Goal: Task Accomplishment & Management: Use online tool/utility

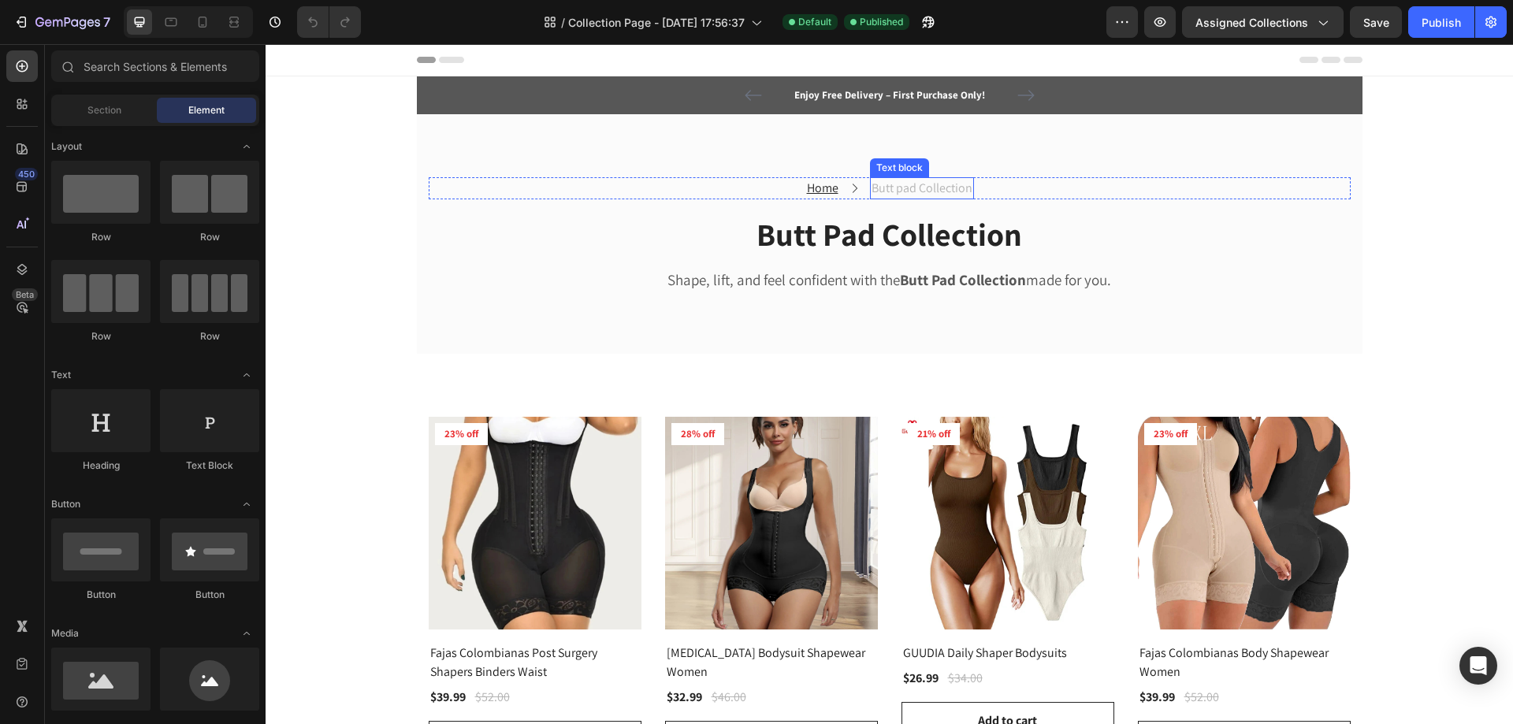
click at [890, 188] on p "Butt pad Collection" at bounding box center [921, 188] width 101 height 19
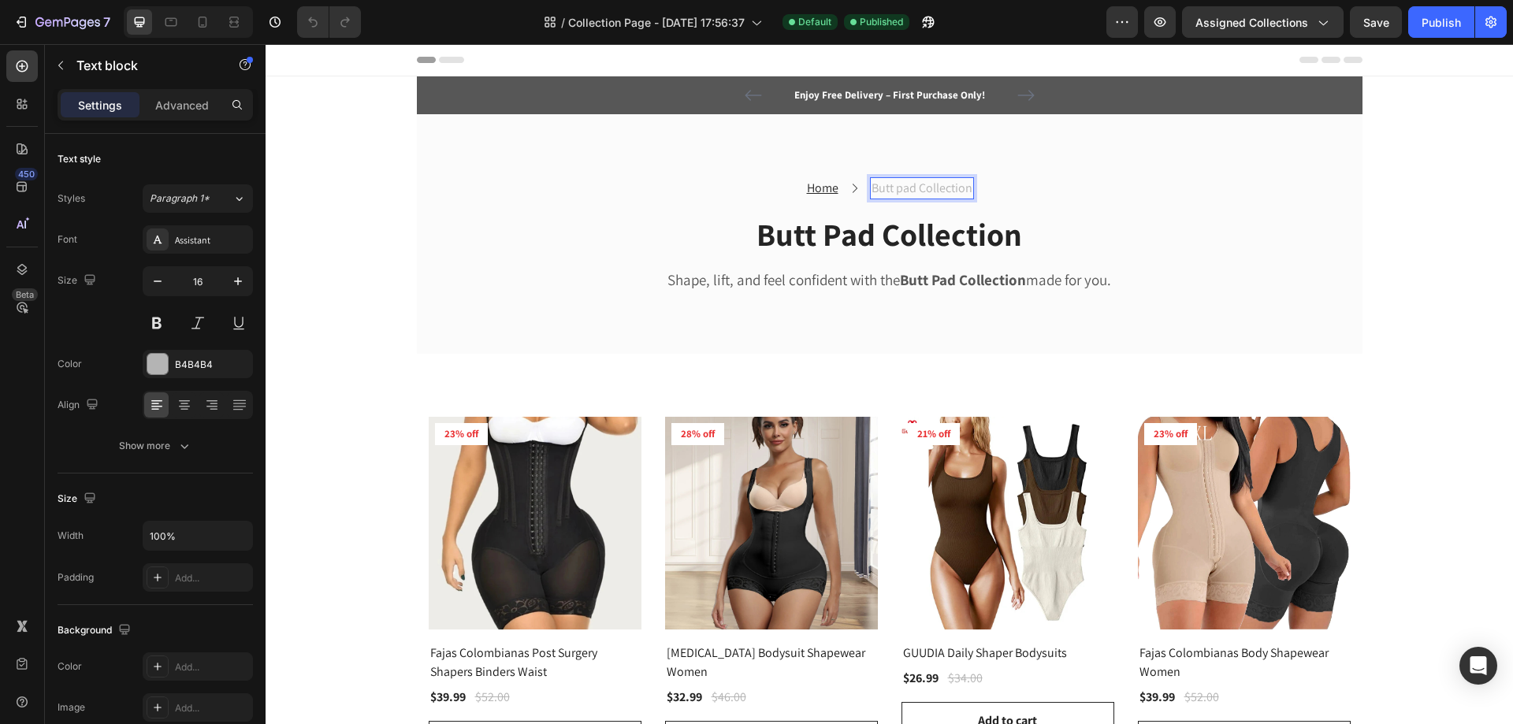
click at [947, 188] on p "Butt pad Collection" at bounding box center [921, 188] width 101 height 19
click at [916, 194] on p "W" at bounding box center [921, 188] width 10 height 19
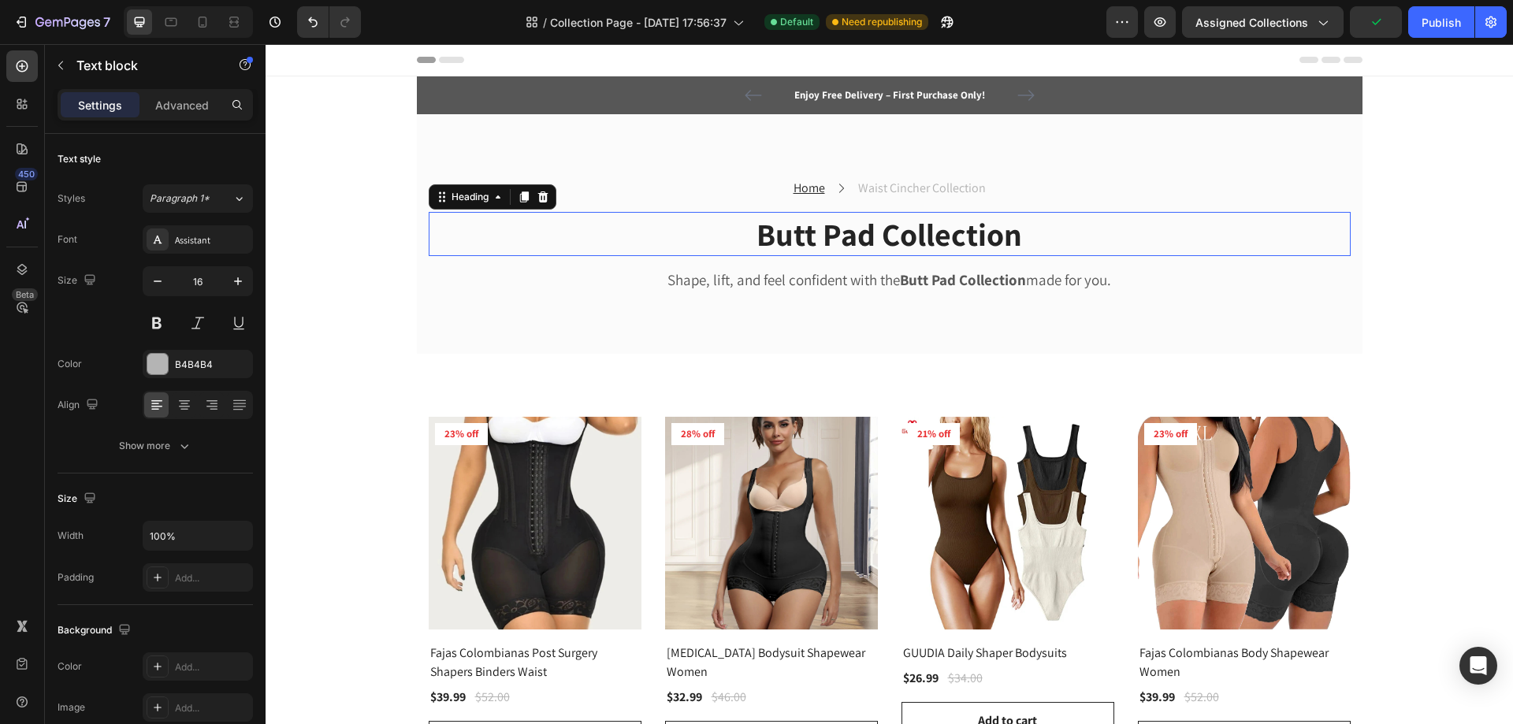
click at [819, 238] on h2 "Butt Pad Collection" at bounding box center [890, 234] width 922 height 44
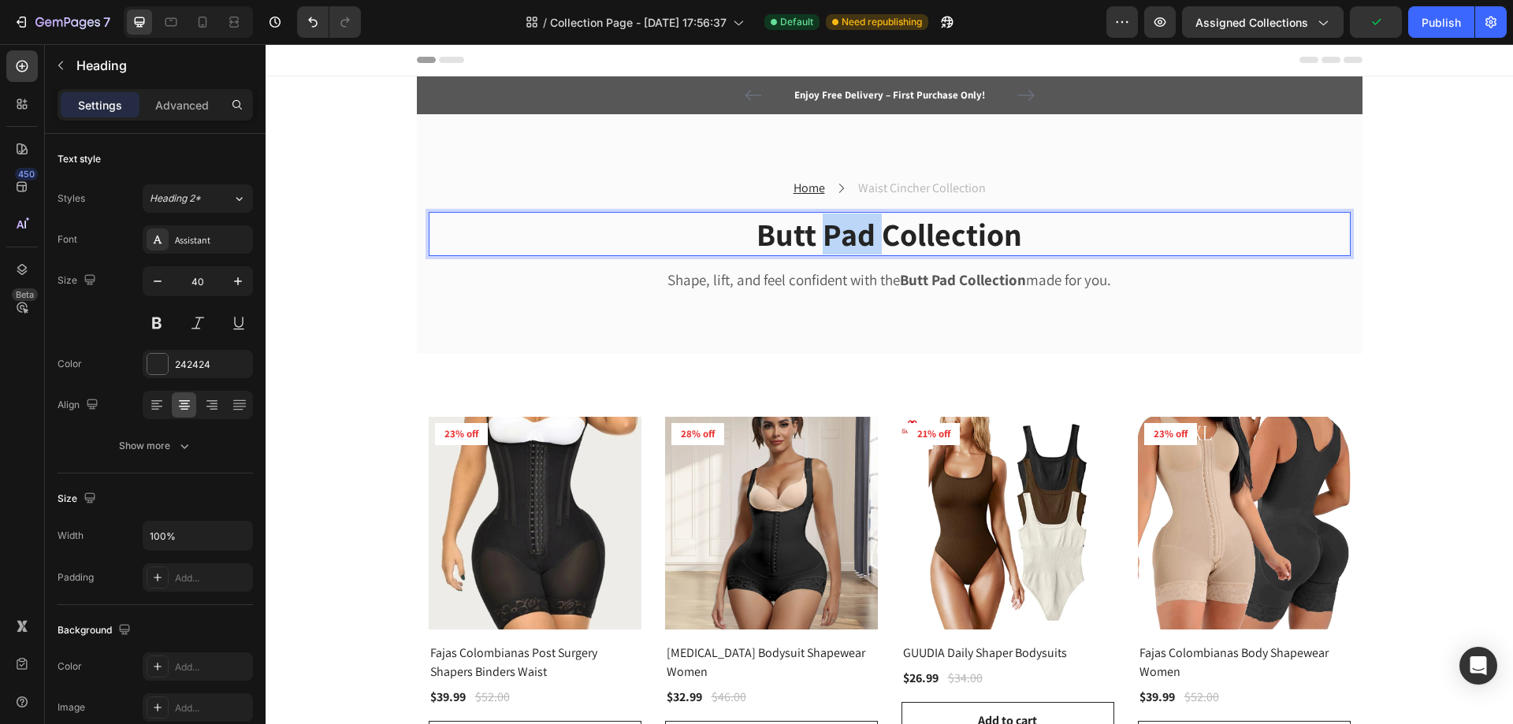
click at [819, 238] on h2 "Butt Pad Collection" at bounding box center [890, 234] width 922 height 44
click at [795, 236] on p "Butt Pad Collection" at bounding box center [889, 234] width 919 height 41
click at [808, 239] on p "Butt Pad Collection" at bounding box center [889, 234] width 919 height 41
click at [916, 280] on strong "Butt Pad Collection" at bounding box center [963, 279] width 126 height 19
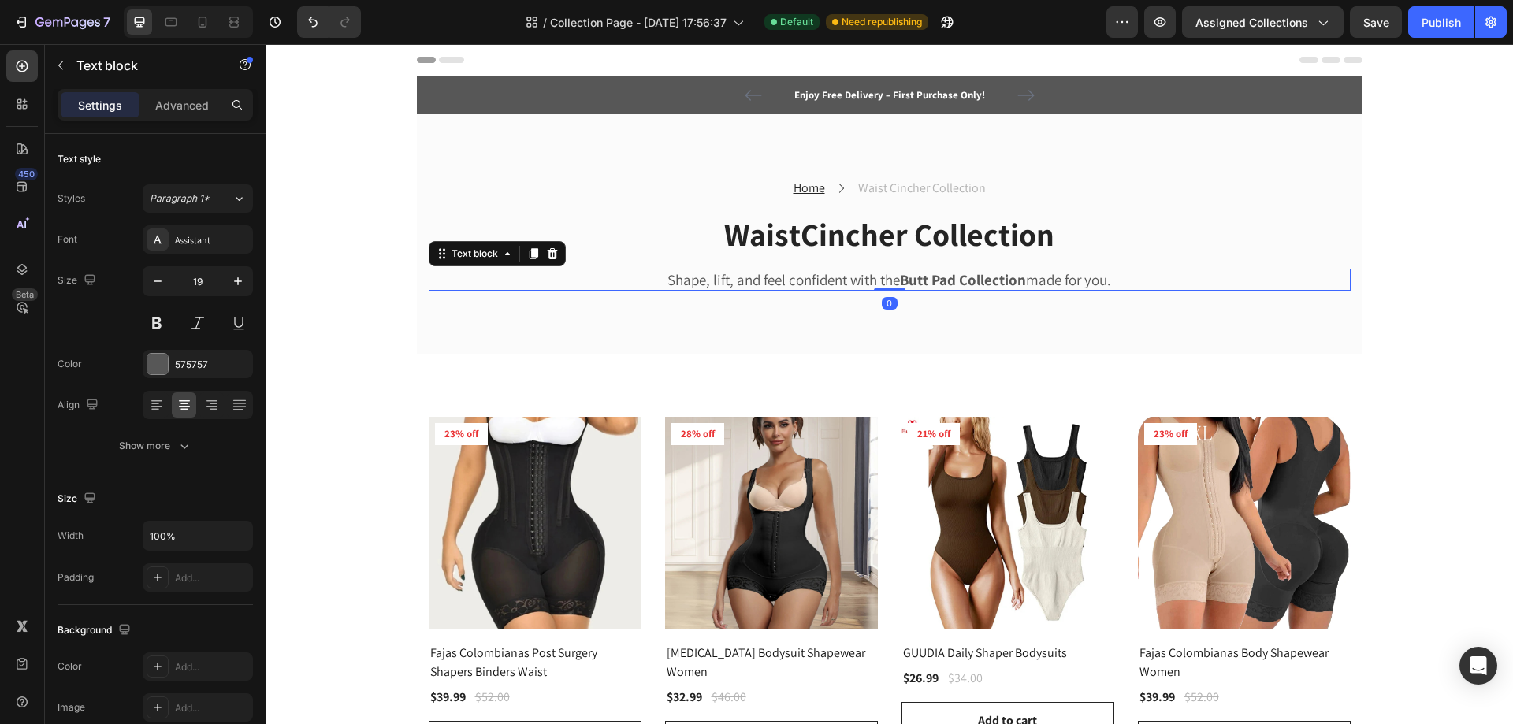
click at [916, 280] on strong "Butt Pad Collection" at bounding box center [963, 279] width 126 height 19
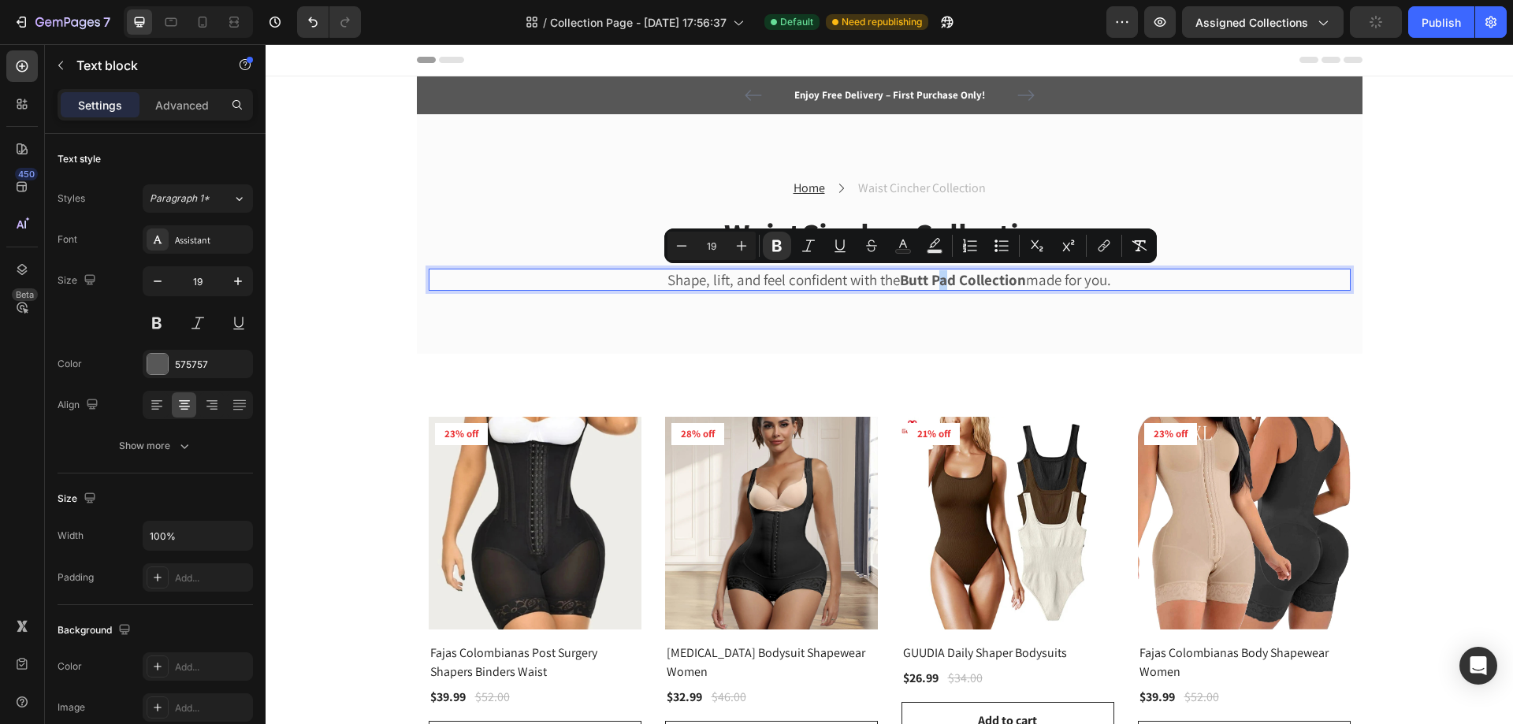
click at [939, 281] on strong "Butt Pad Collection" at bounding box center [963, 279] width 126 height 19
click at [945, 280] on strong "Butt Pad Collection" at bounding box center [963, 279] width 126 height 19
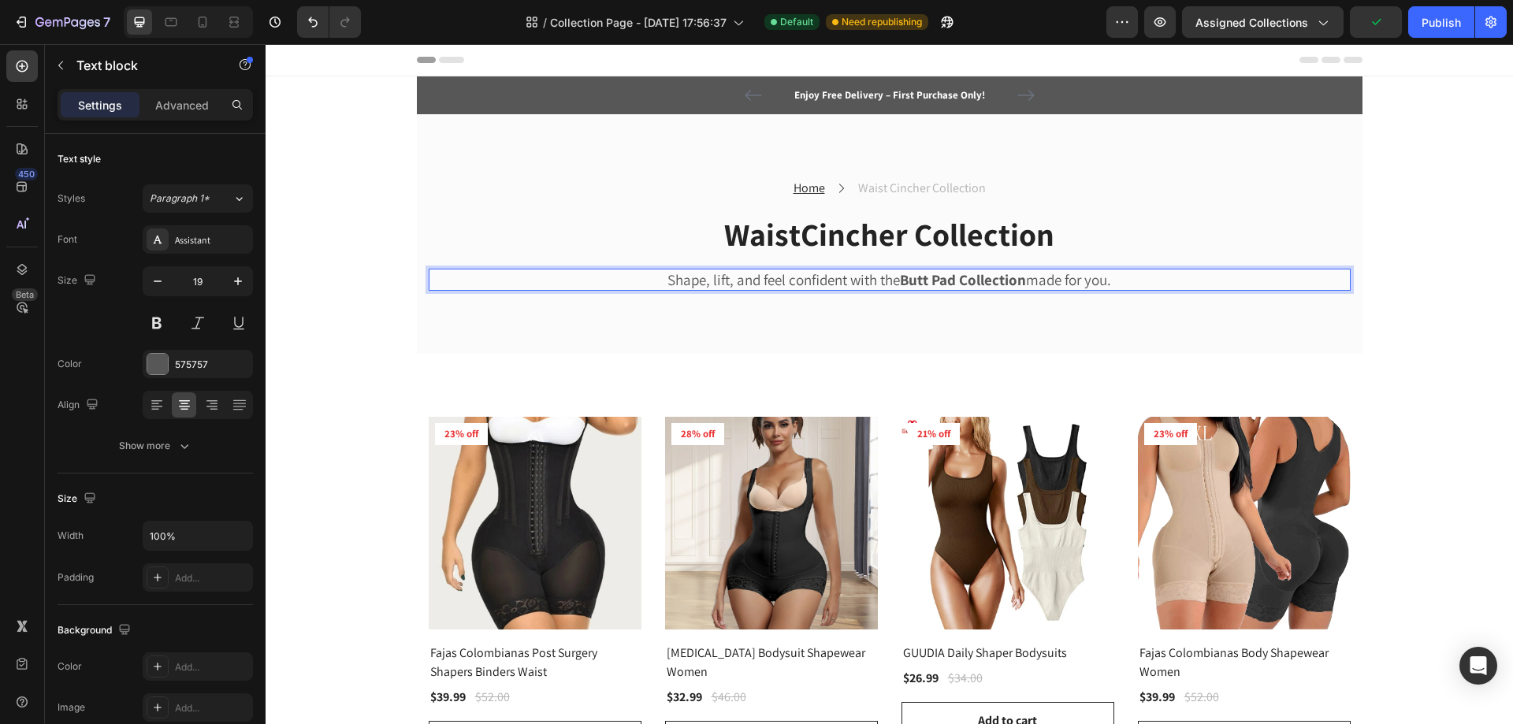
click at [946, 280] on strong "Butt Pad Collection" at bounding box center [963, 279] width 126 height 19
click at [897, 279] on p "Shape, lift, and feel confident with the Waist Cincher Collection made for you." at bounding box center [889, 280] width 919 height 20
drag, startPoint x: 882, startPoint y: 277, endPoint x: 1036, endPoint y: 279, distance: 153.6
click at [1036, 279] on p "Shape, lift, and feel confident with the Waist Cincher Collection made for you." at bounding box center [889, 280] width 919 height 20
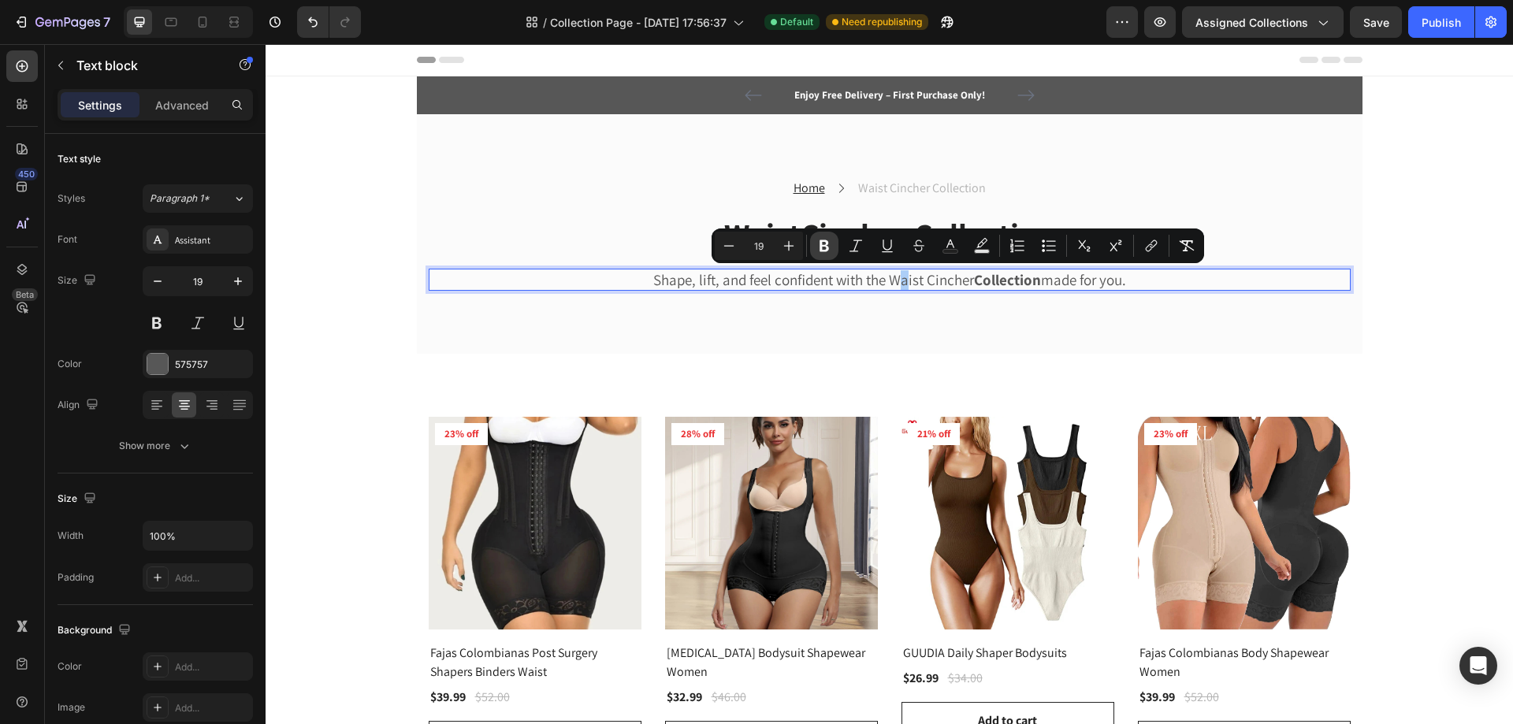
click at [831, 247] on icon "Editor contextual toolbar" at bounding box center [824, 246] width 16 height 16
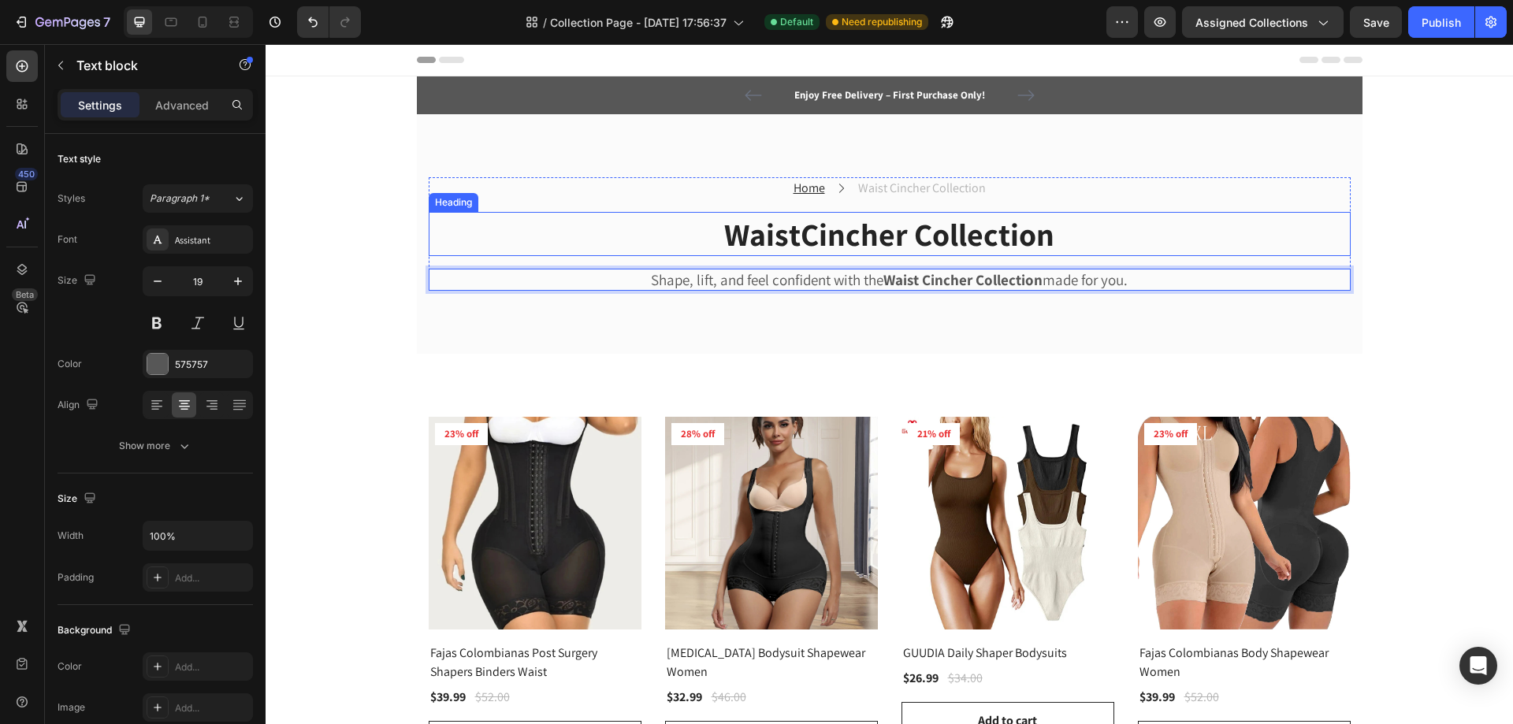
click at [840, 241] on p "WaistCincher Collection" at bounding box center [889, 234] width 919 height 41
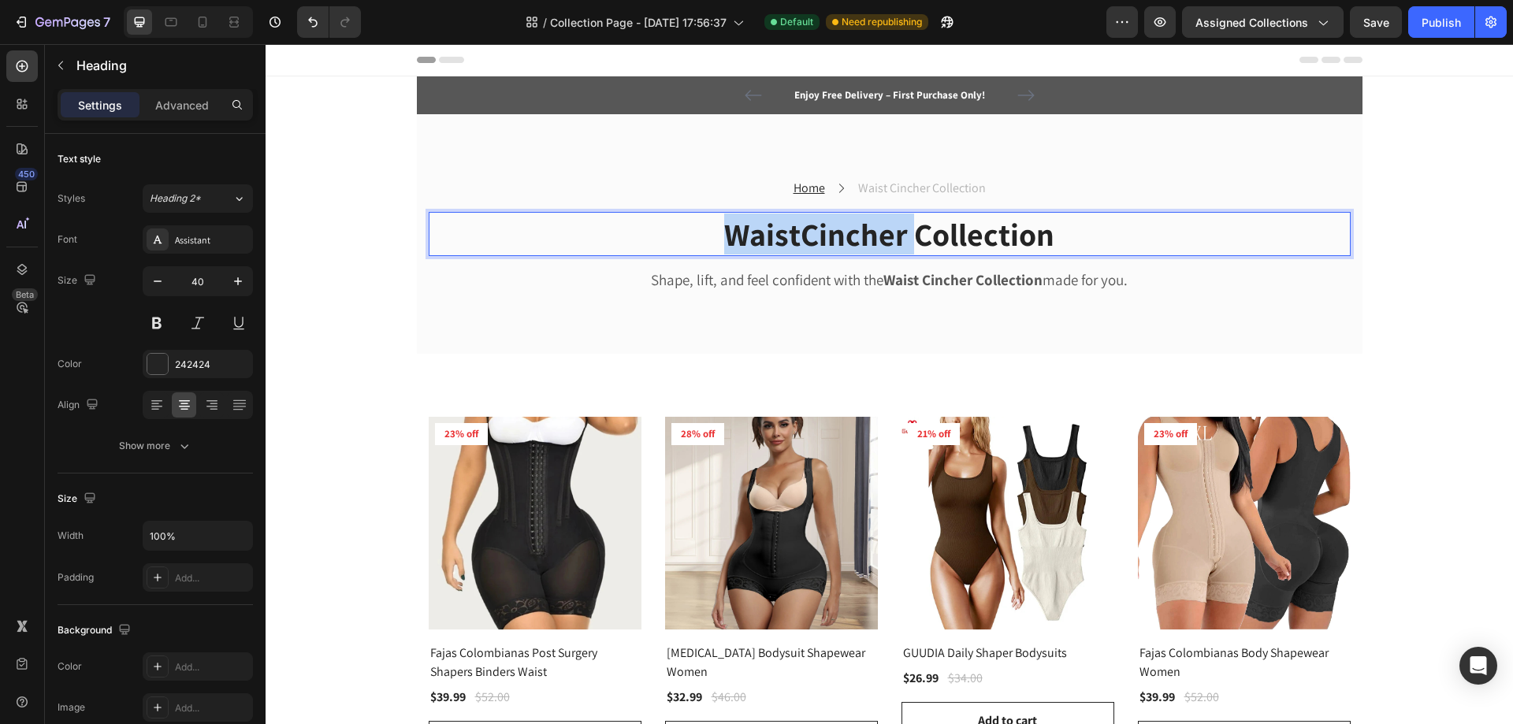
click at [834, 238] on p "WaistCincher Collection" at bounding box center [889, 234] width 919 height 41
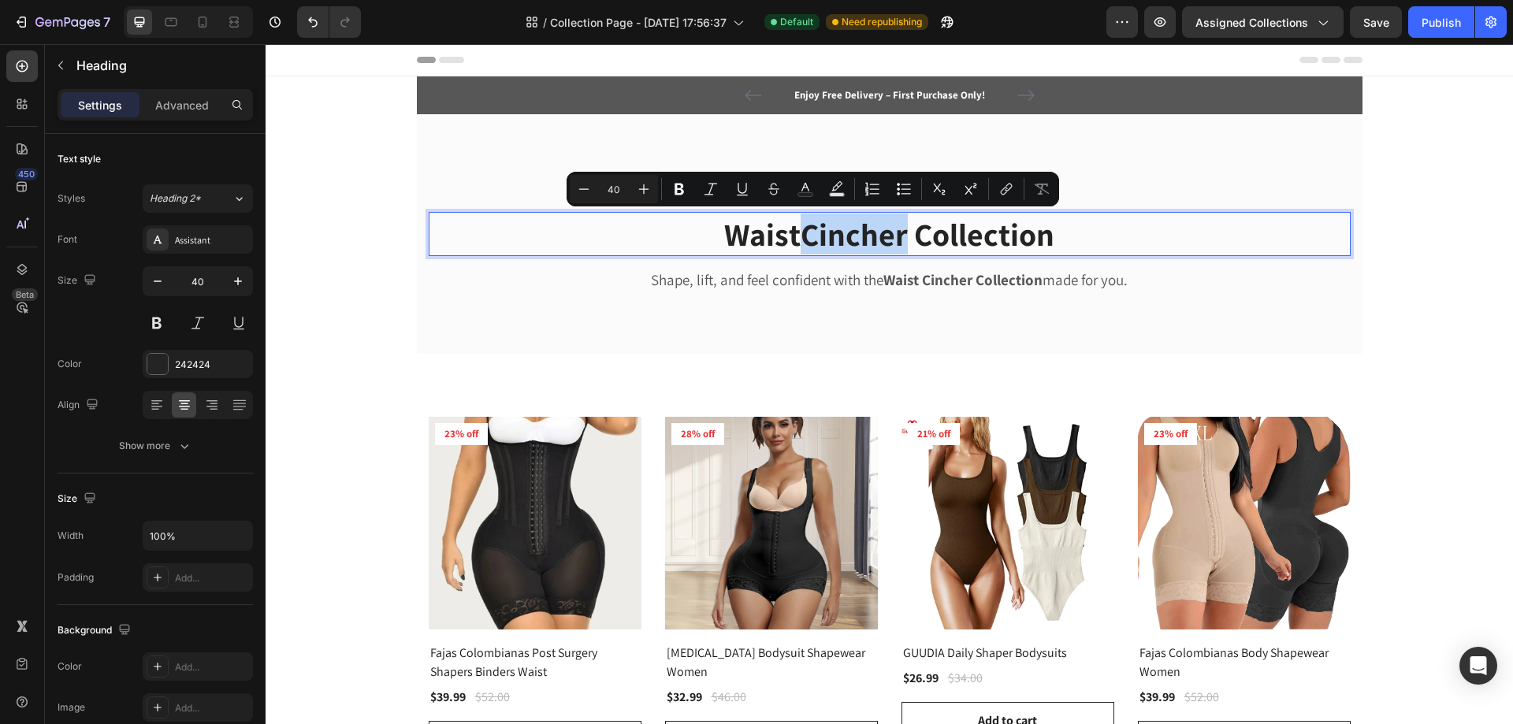
click at [804, 232] on p "WaistCincher Collection" at bounding box center [889, 234] width 919 height 41
click at [793, 241] on p "WaistCincher Collection" at bounding box center [889, 234] width 919 height 41
click at [794, 242] on p "WaistCincher Collection" at bounding box center [889, 234] width 919 height 41
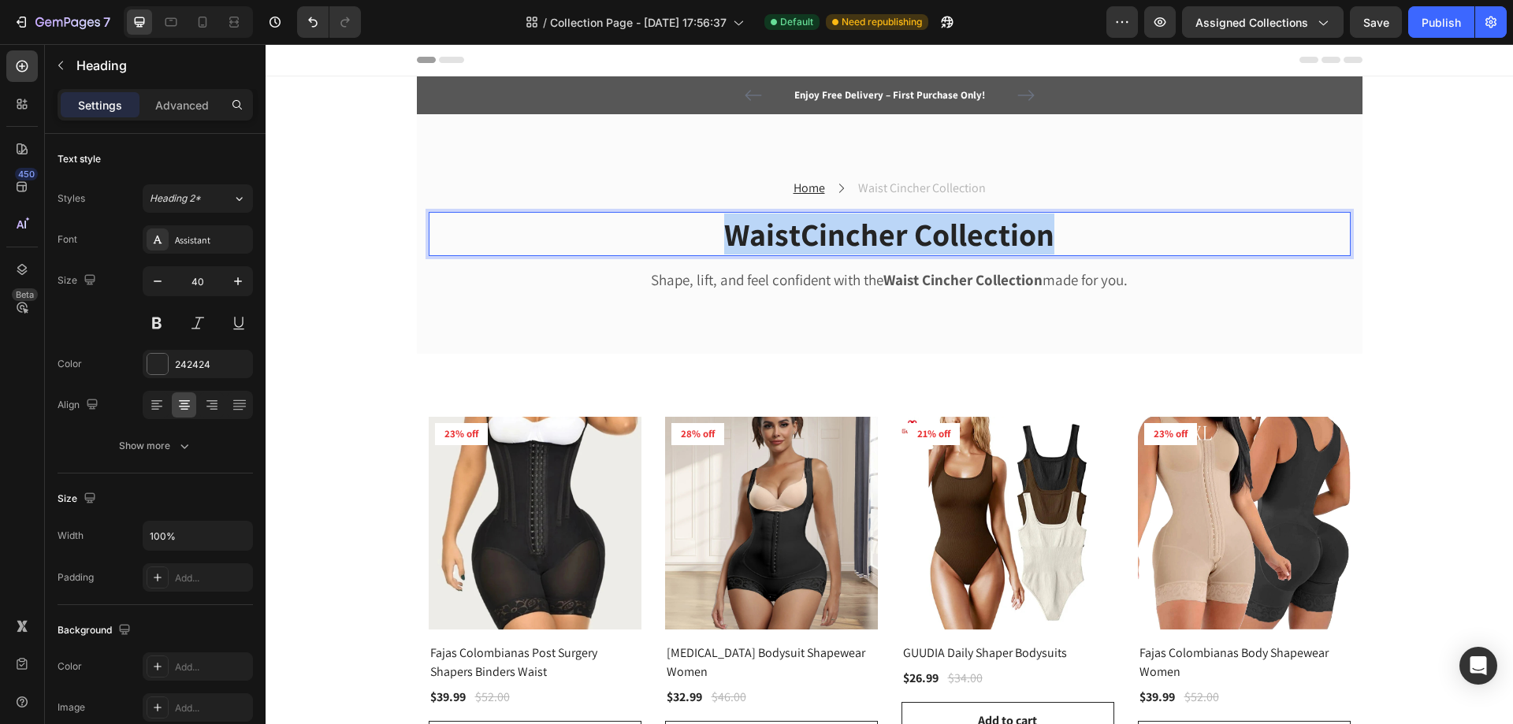
click at [794, 242] on p "WaistCincher Collection" at bounding box center [889, 234] width 919 height 41
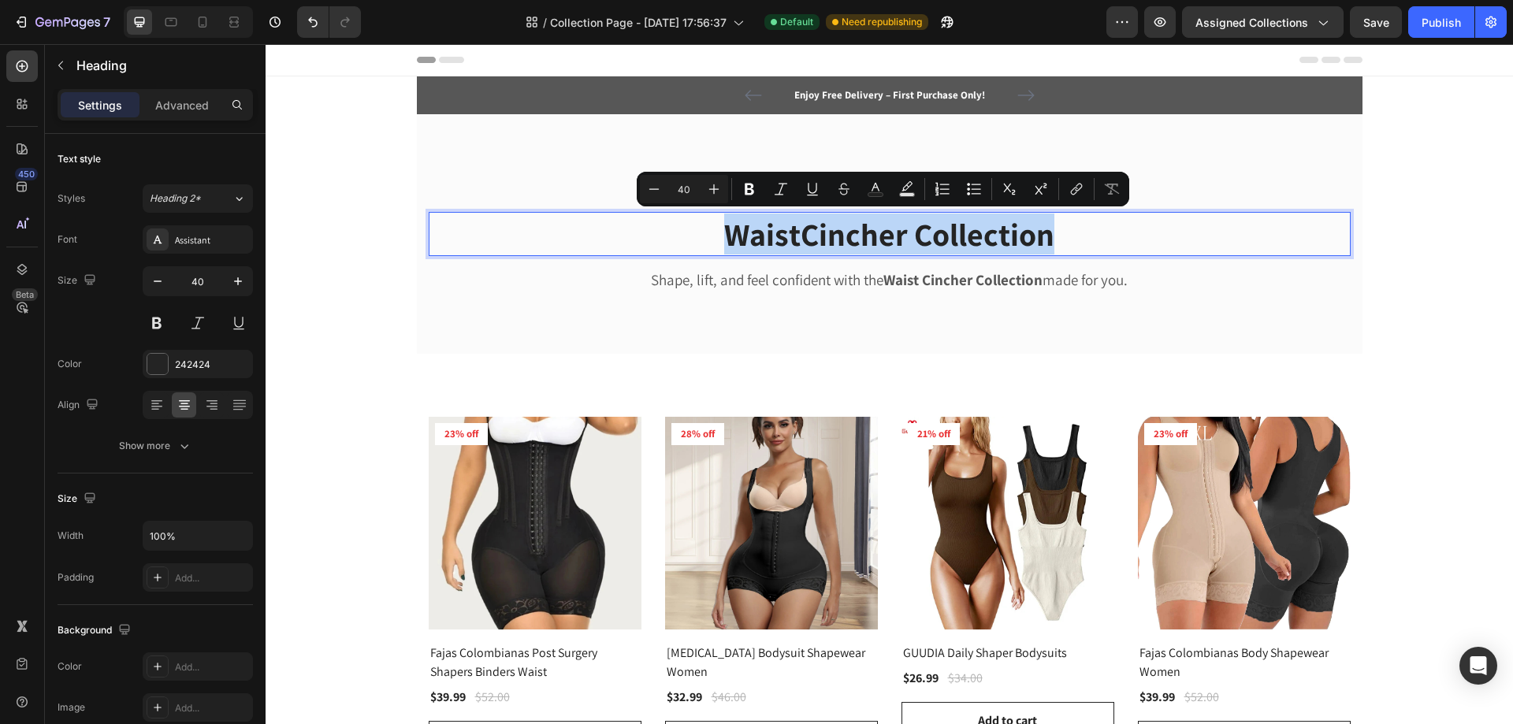
click at [794, 242] on p "WaistCincher Collection" at bounding box center [889, 234] width 919 height 41
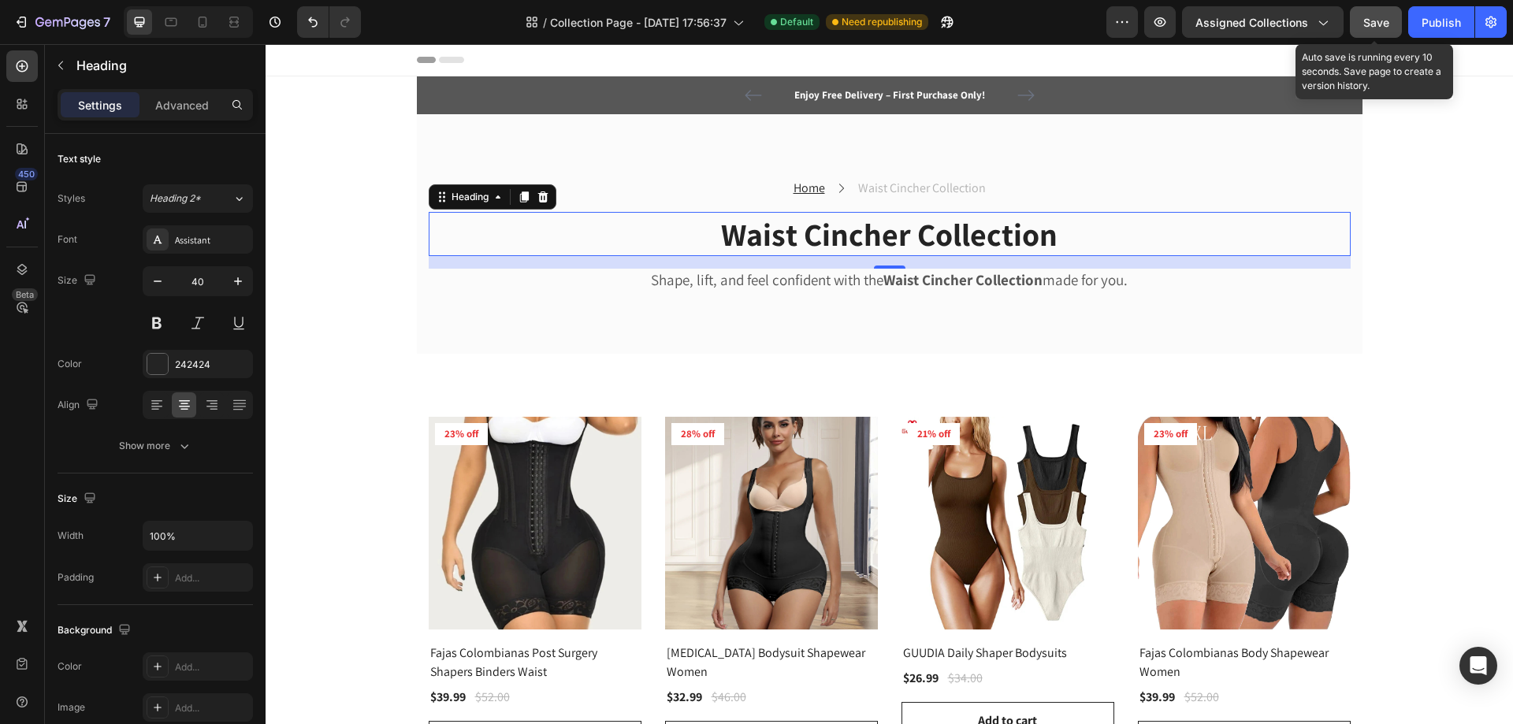
click at [1363, 24] on span "Save" at bounding box center [1376, 22] width 26 height 13
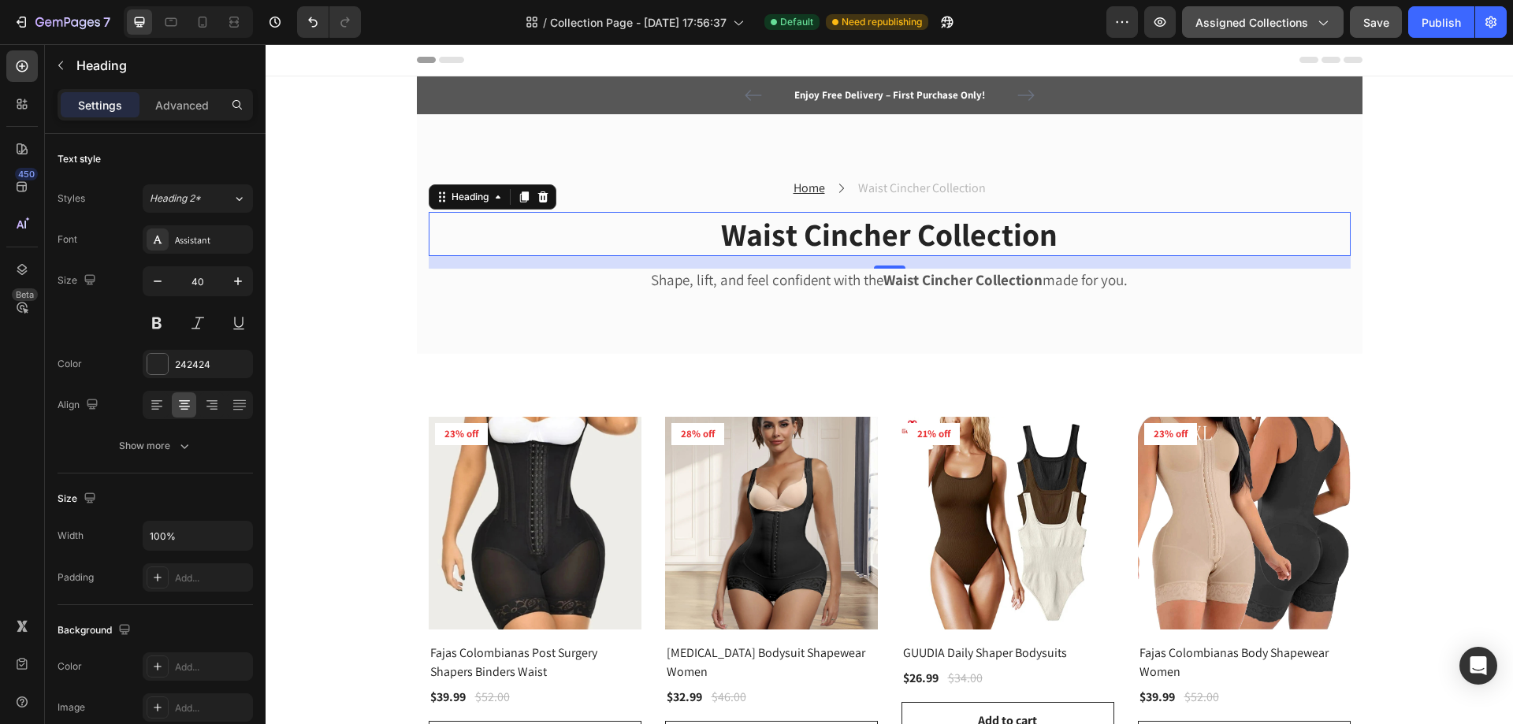
click at [1220, 17] on span "Assigned Collections" at bounding box center [1251, 22] width 113 height 17
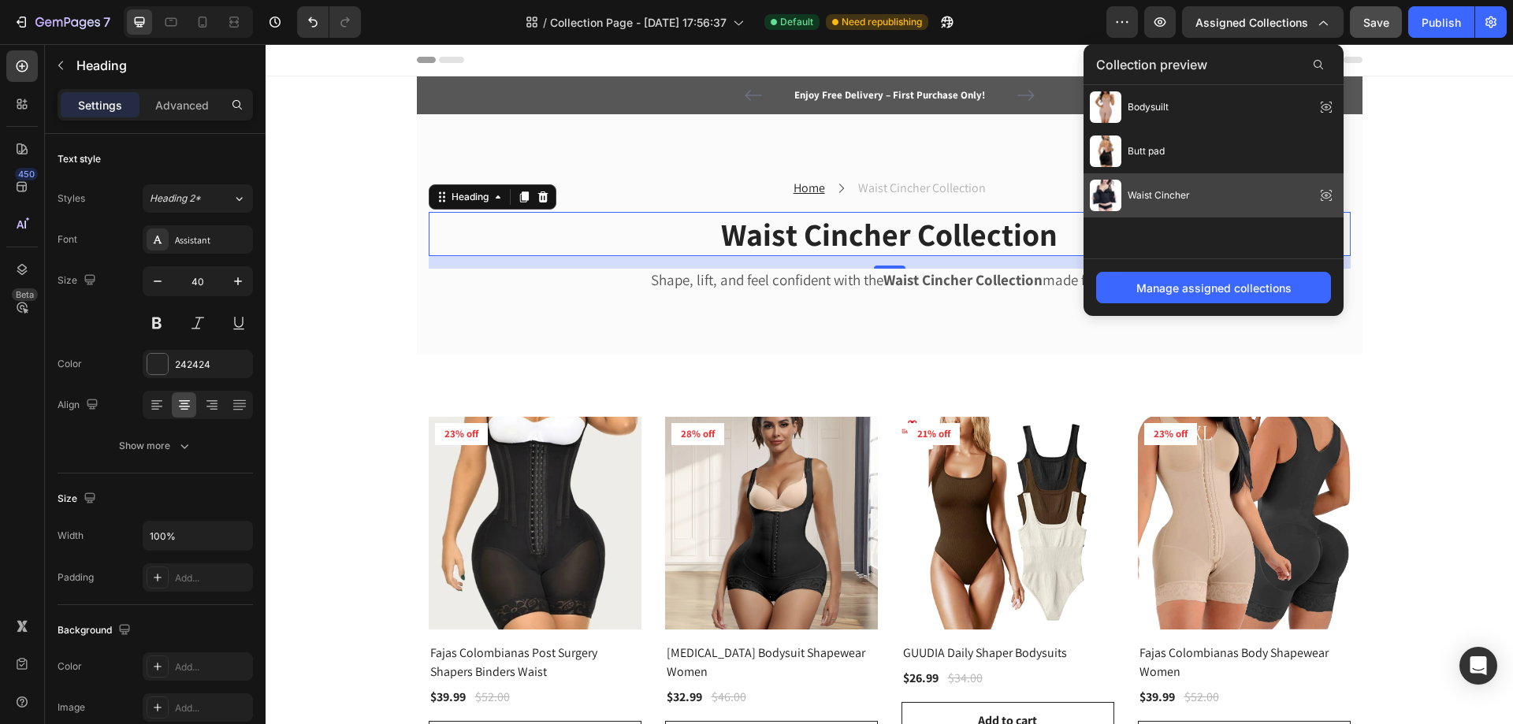
click at [1172, 196] on span "Waist Cincher" at bounding box center [1158, 195] width 62 height 14
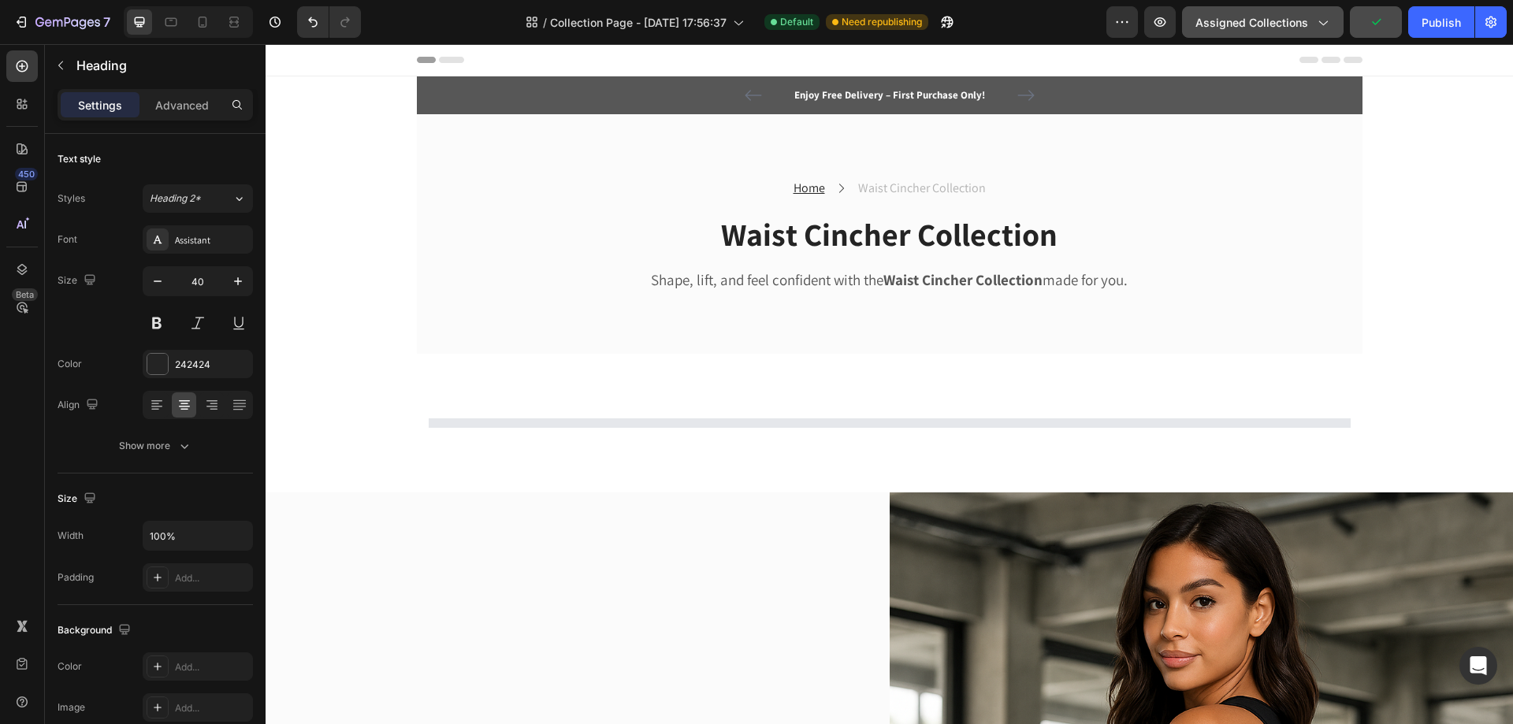
click at [1249, 12] on button "Assigned Collections" at bounding box center [1263, 22] width 162 height 32
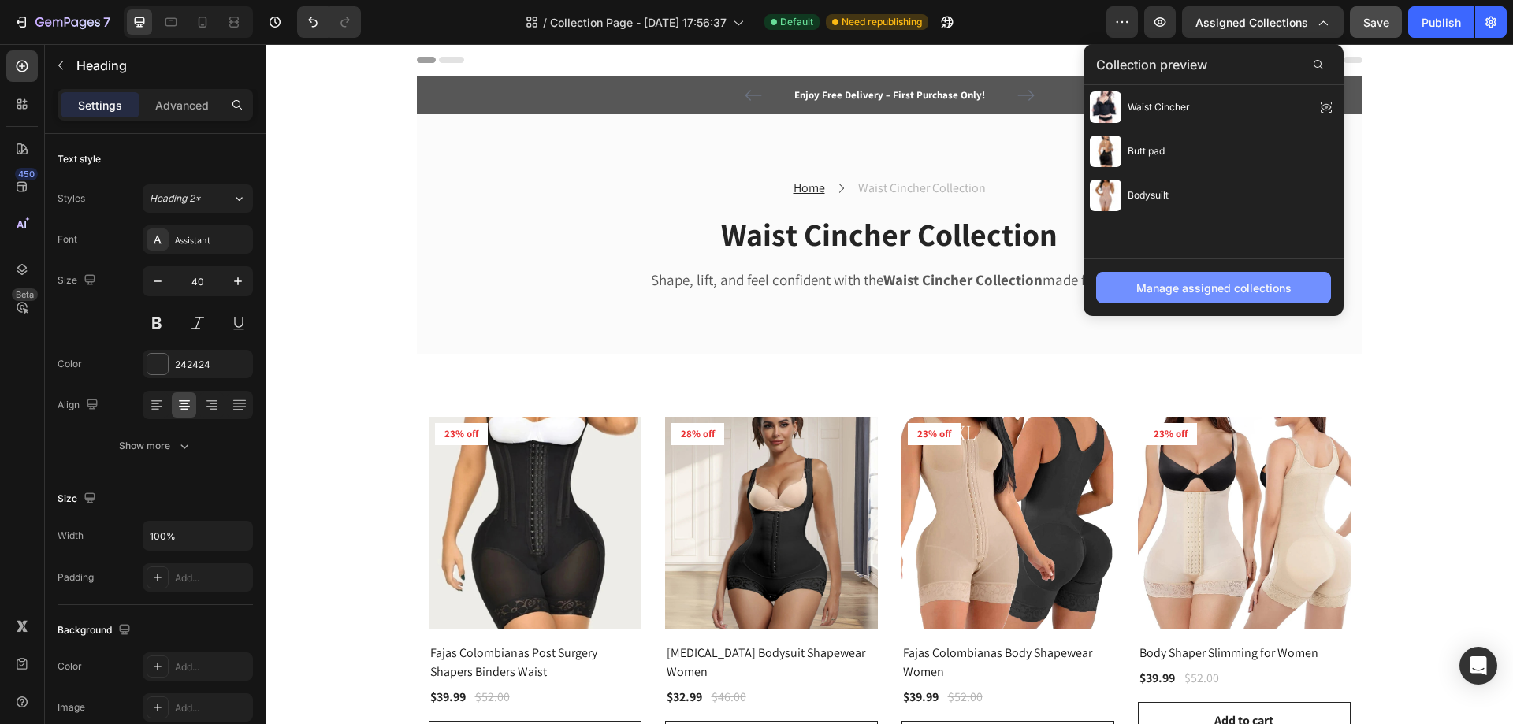
click at [1182, 287] on div "Manage assigned collections" at bounding box center [1213, 288] width 155 height 17
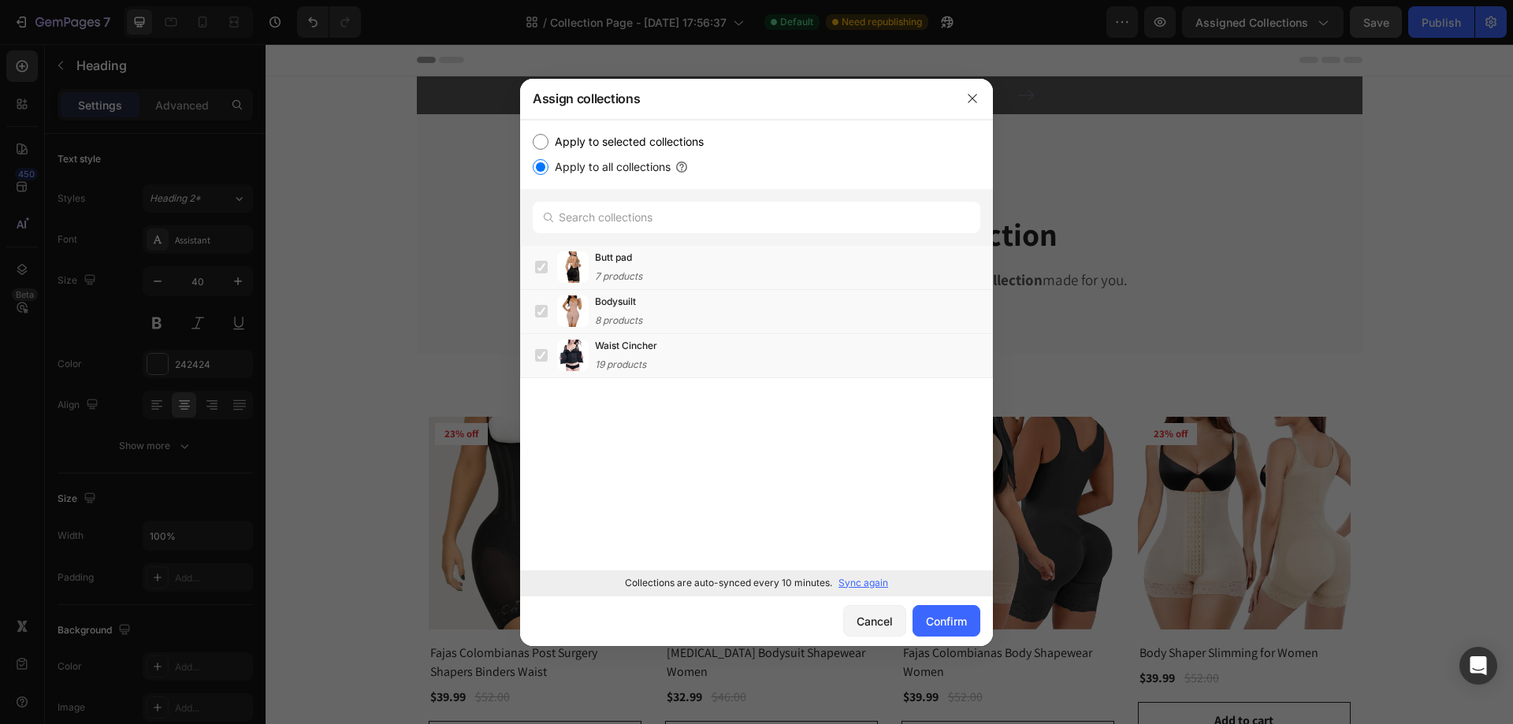
click at [537, 144] on input "Apply to selected collections" at bounding box center [541, 142] width 16 height 16
radio input "true"
click at [538, 356] on label at bounding box center [541, 355] width 13 height 13
click at [540, 270] on label at bounding box center [541, 267] width 13 height 13
click at [930, 614] on div "Confirm" at bounding box center [946, 621] width 41 height 17
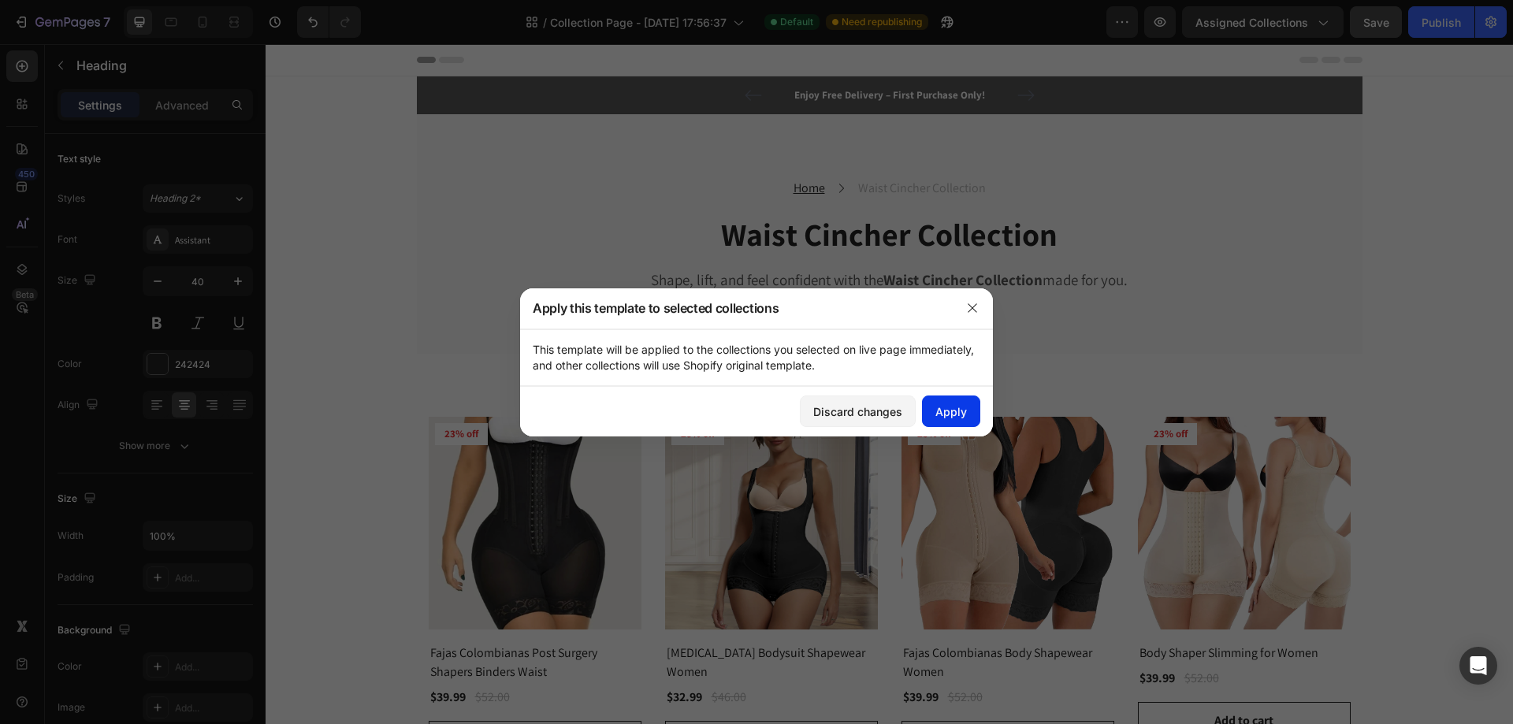
click at [940, 409] on div "Apply" at bounding box center [951, 411] width 32 height 17
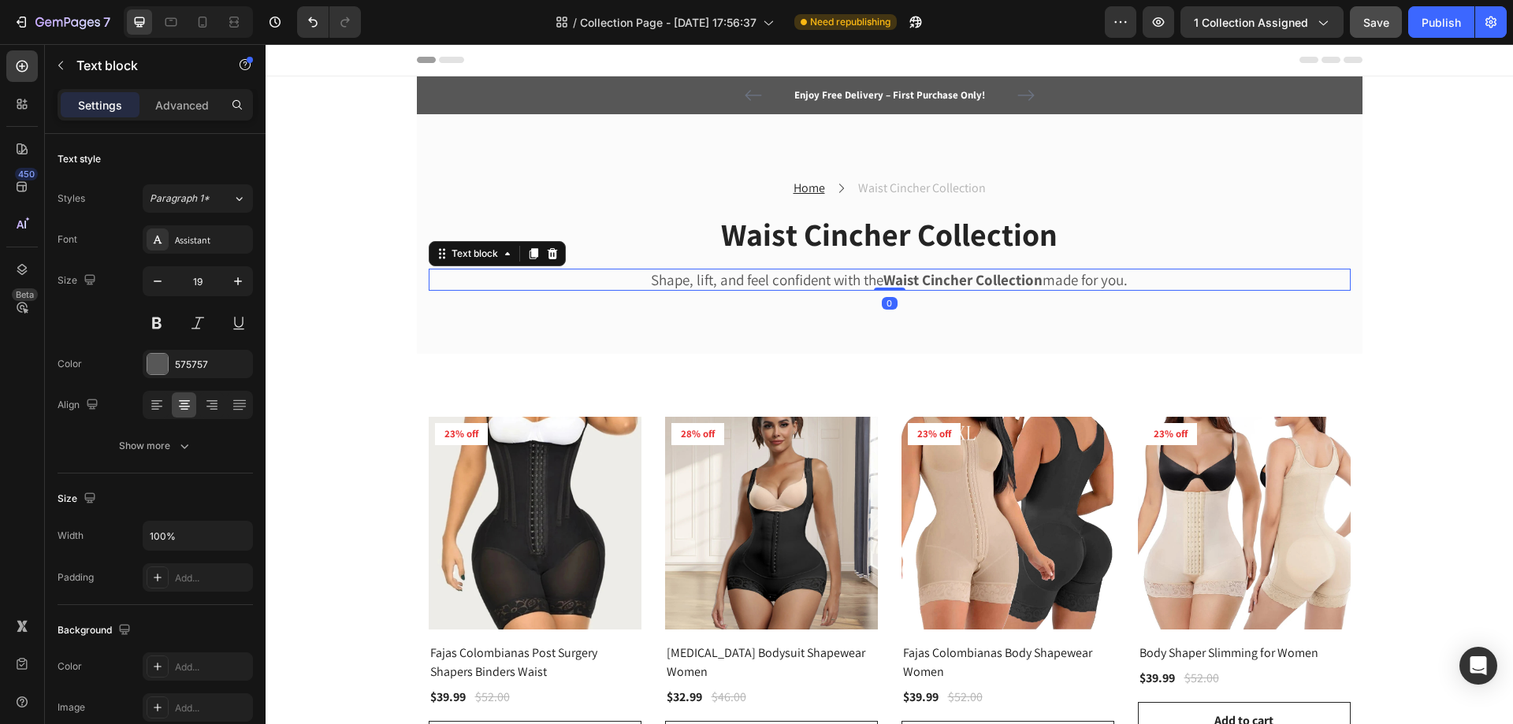
click at [722, 275] on p "Shape, lift, and feel confident with the Waist Cincher Collection made for you." at bounding box center [889, 280] width 919 height 20
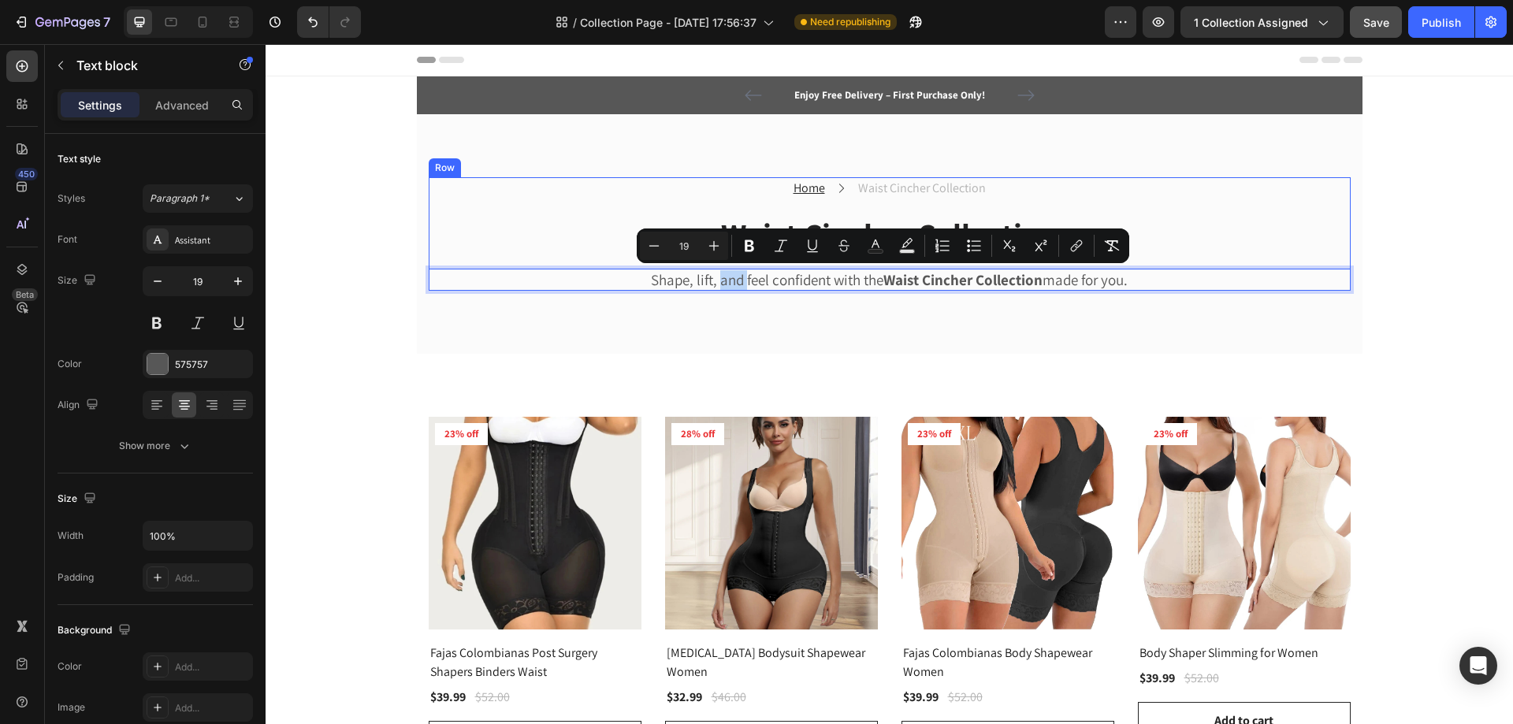
copy p "Shape, lift, and feel confident with the Waist Cincher Collection made for you."
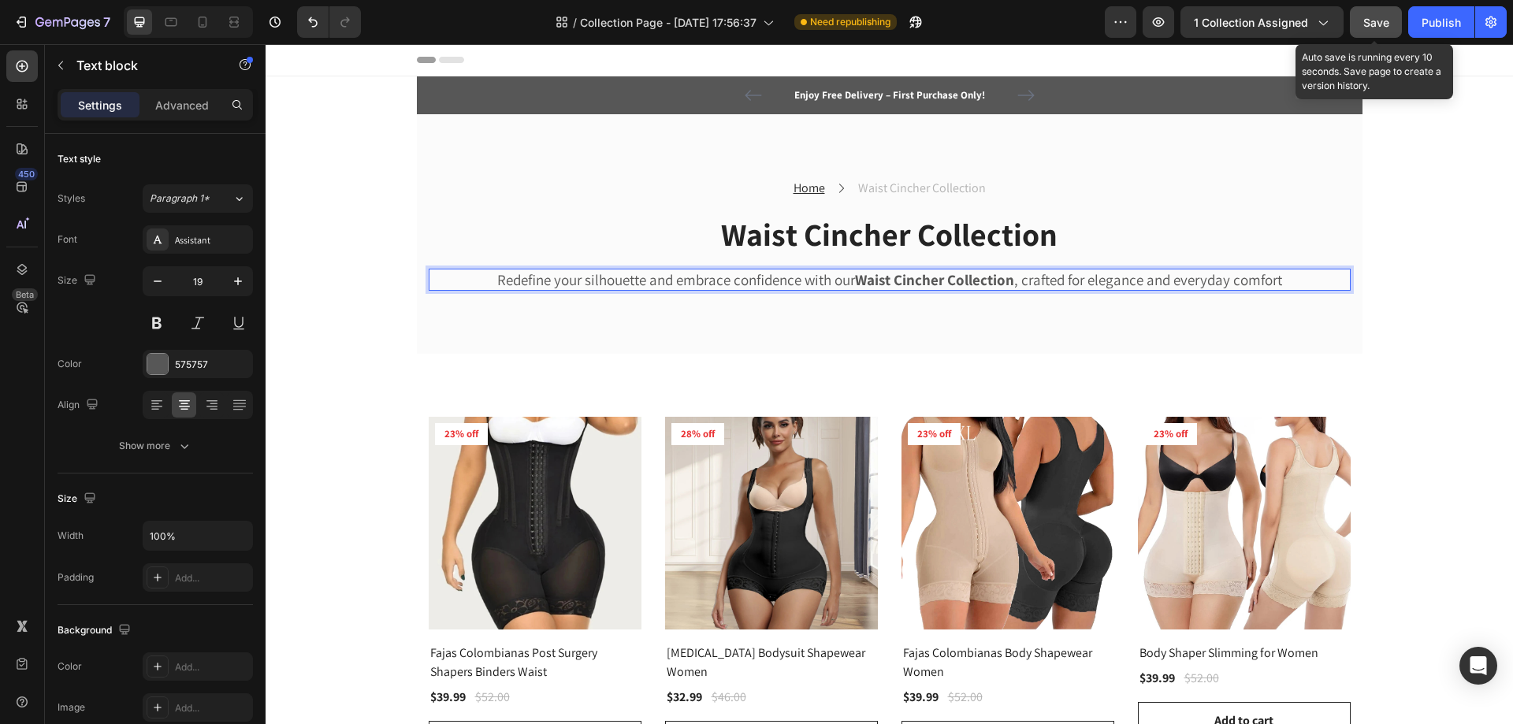
click at [1367, 26] on span "Save" at bounding box center [1376, 22] width 26 height 13
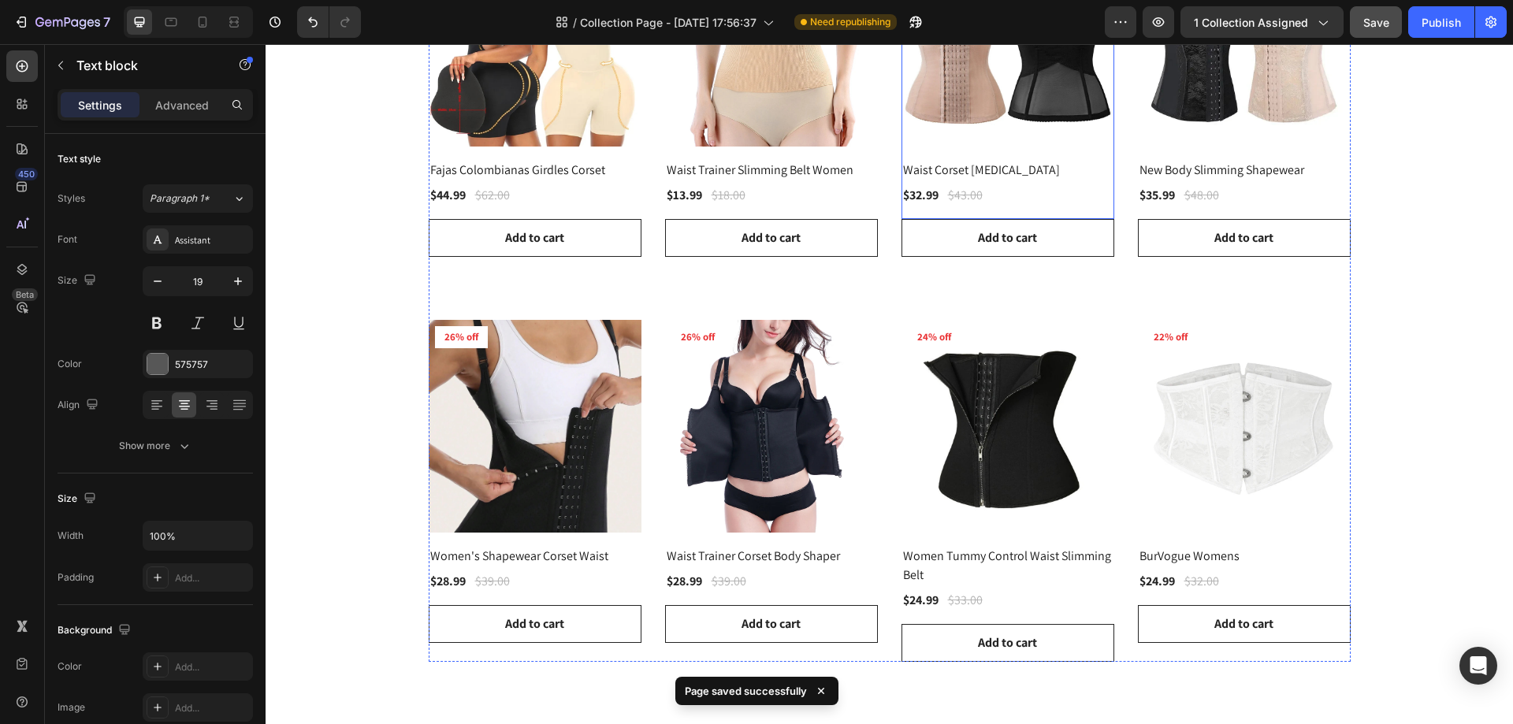
scroll to position [1261, 0]
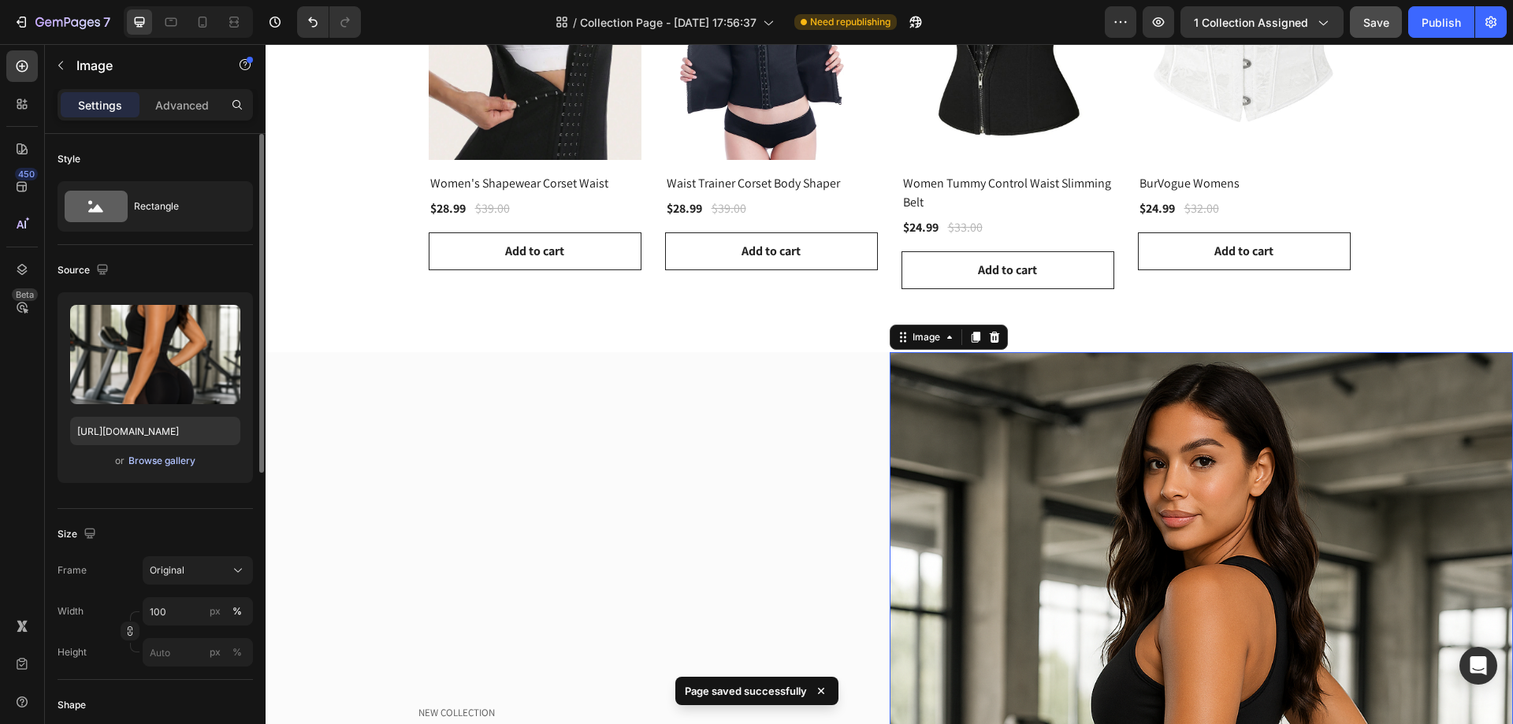
click at [149, 459] on div "Browse gallery" at bounding box center [161, 461] width 67 height 14
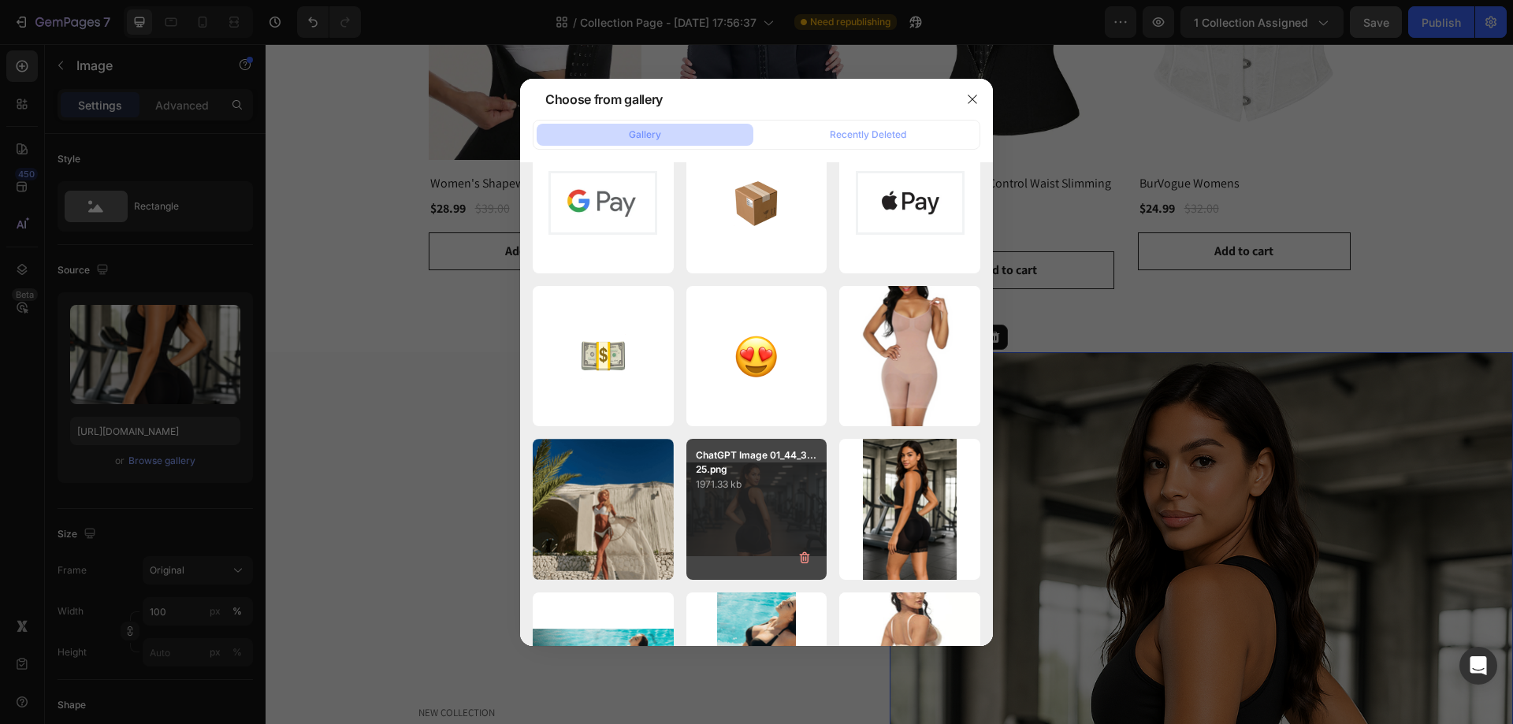
scroll to position [0, 0]
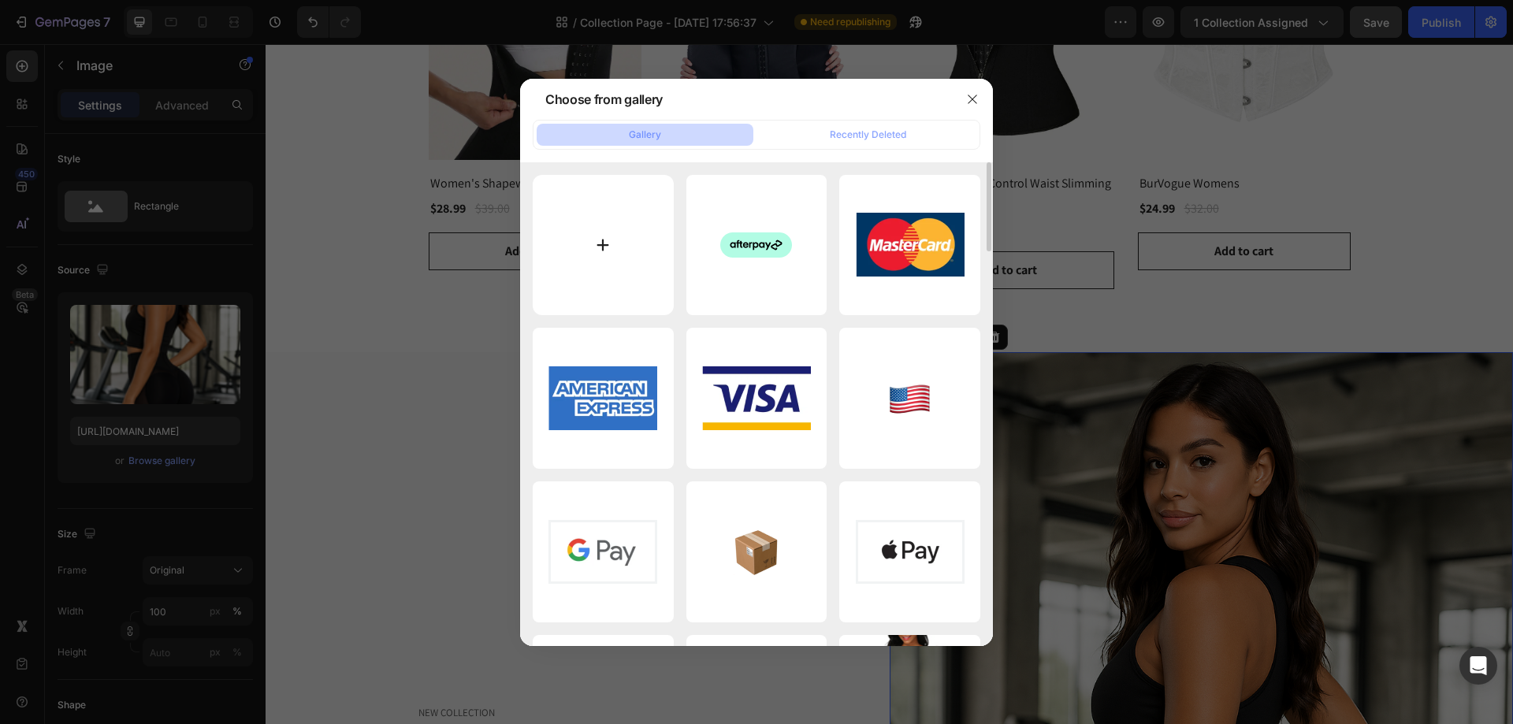
click at [613, 252] on input "file" at bounding box center [603, 245] width 141 height 141
click at [570, 248] on input "file" at bounding box center [603, 245] width 141 height 141
type input "C:\fakepath\81Oa8oS85mL._UY1000_.jpg"
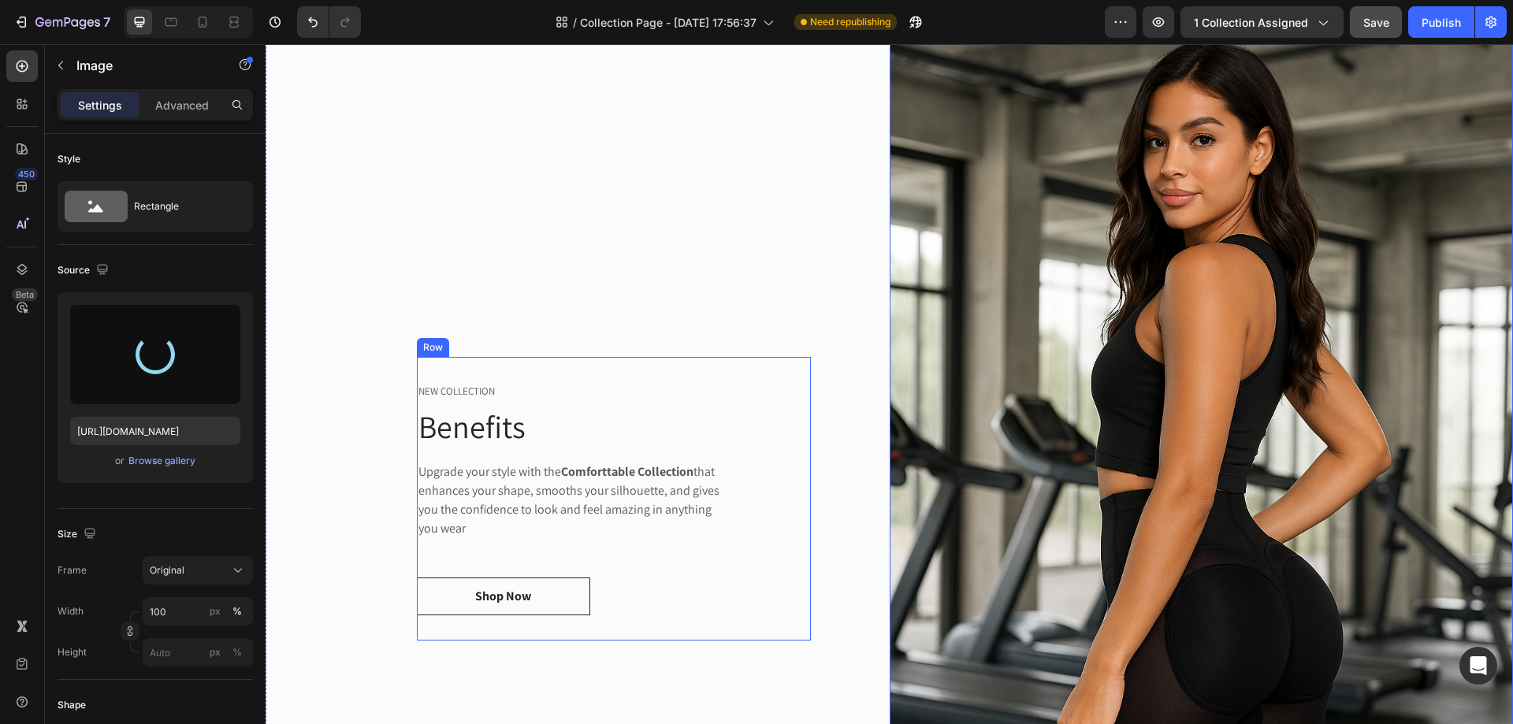
scroll to position [1576, 0]
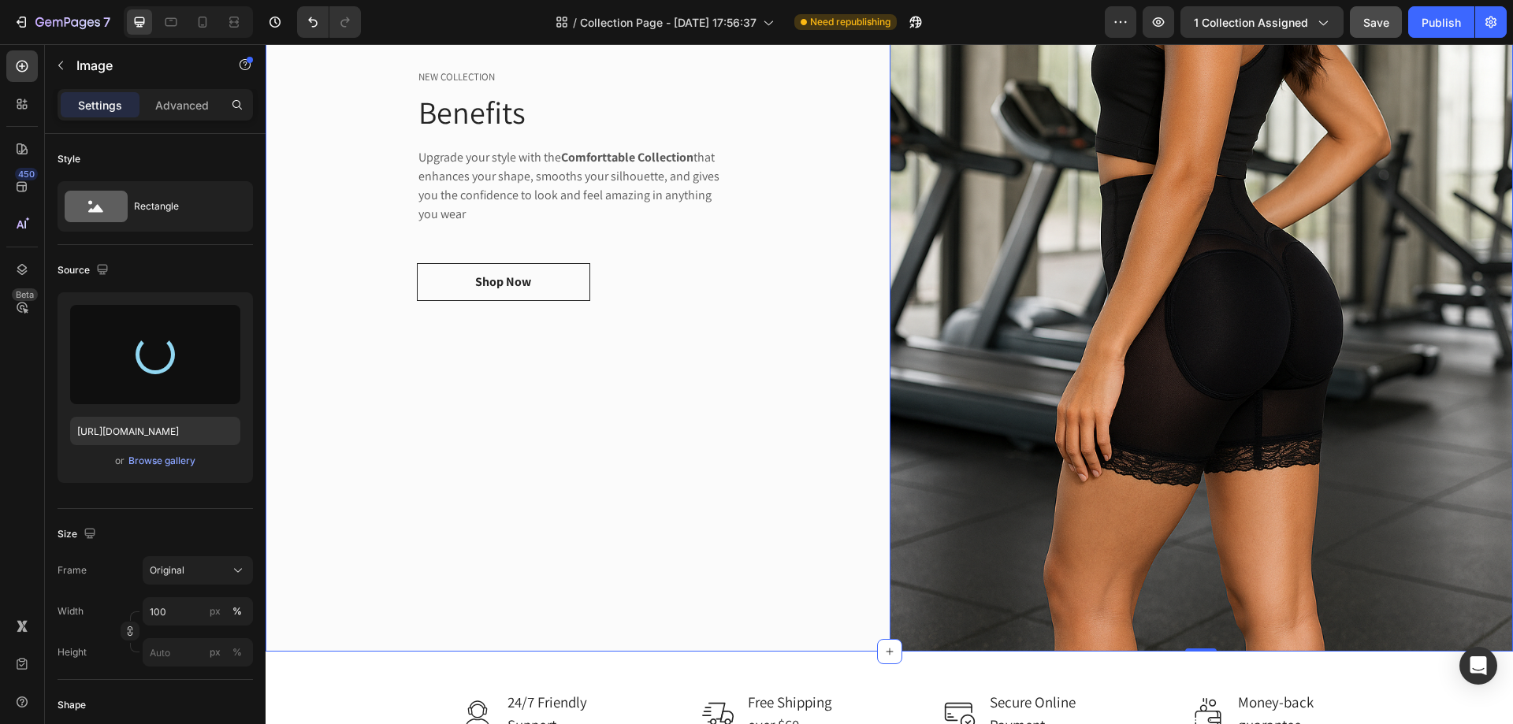
type input "[URL][DOMAIN_NAME]"
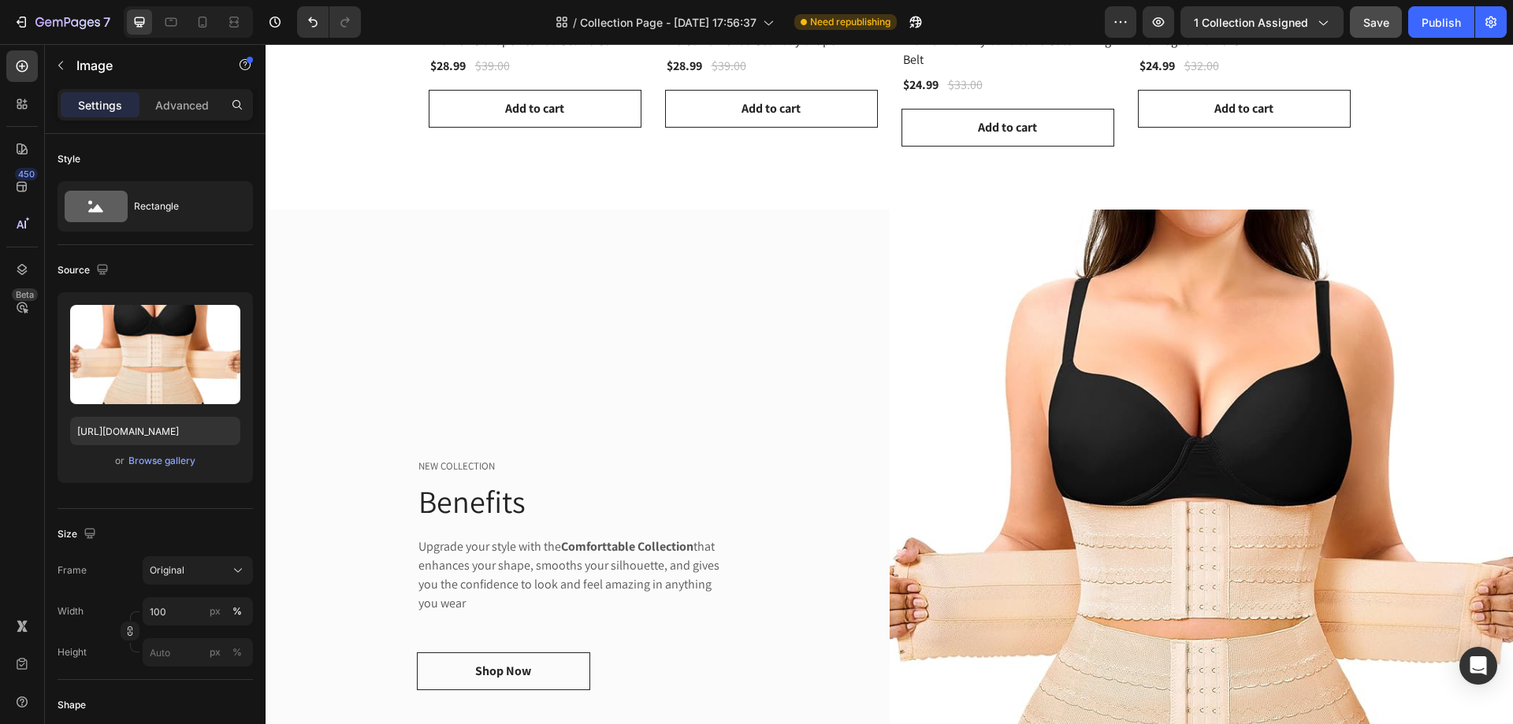
scroll to position [1462, 0]
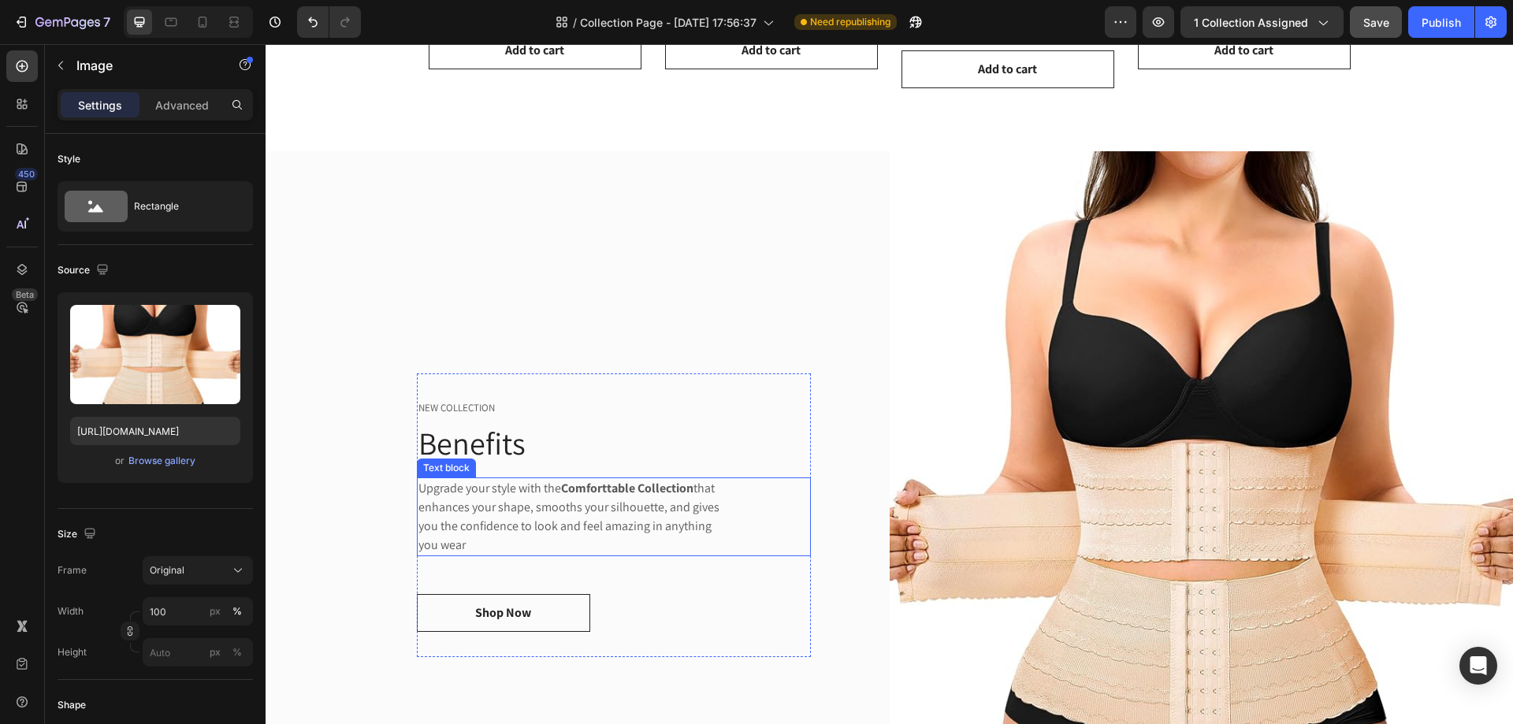
click at [513, 520] on p "Upgrade your style with the Comforttable Collection that enhances your shape, s…" at bounding box center [574, 517] width 312 height 76
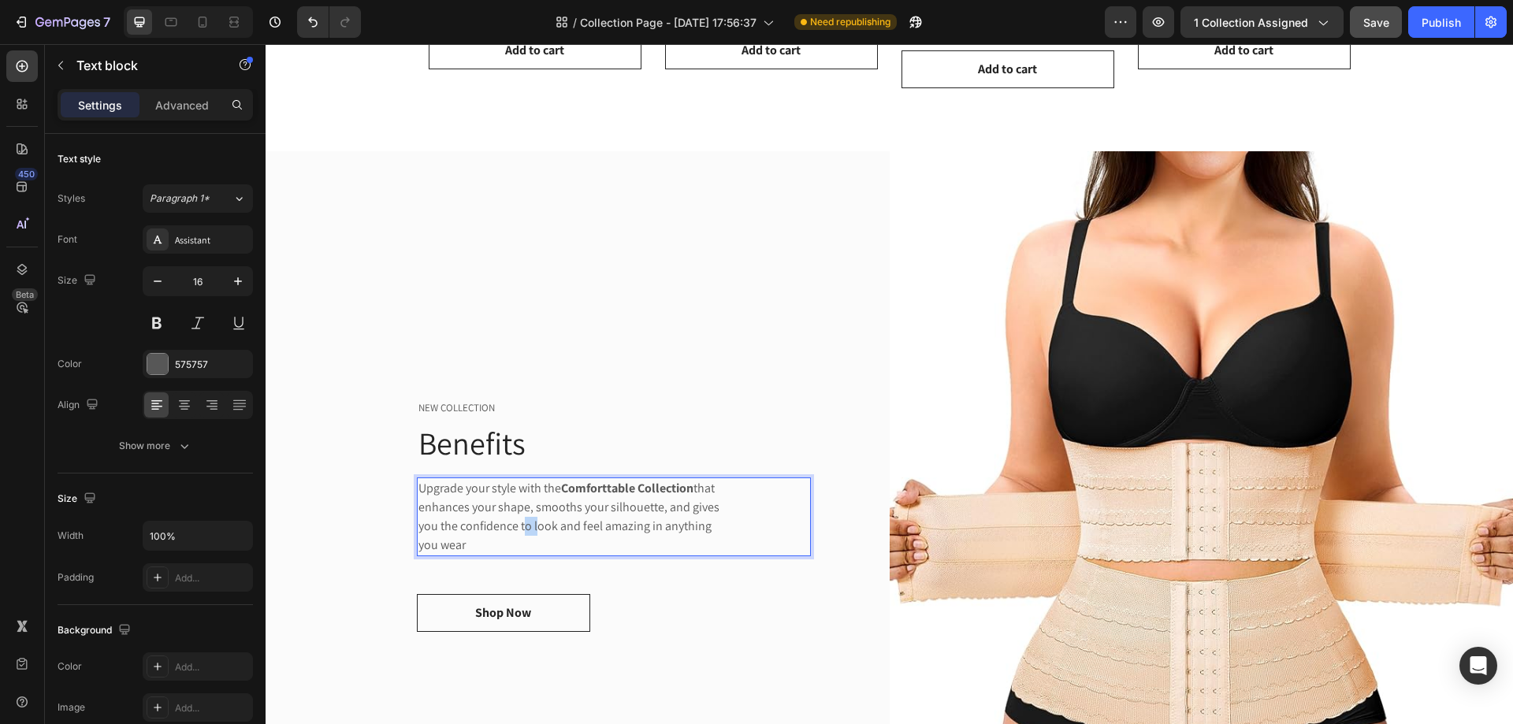
click at [513, 520] on p "Upgrade your style with the Comforttable Collection that enhances your shape, s…" at bounding box center [574, 517] width 312 height 76
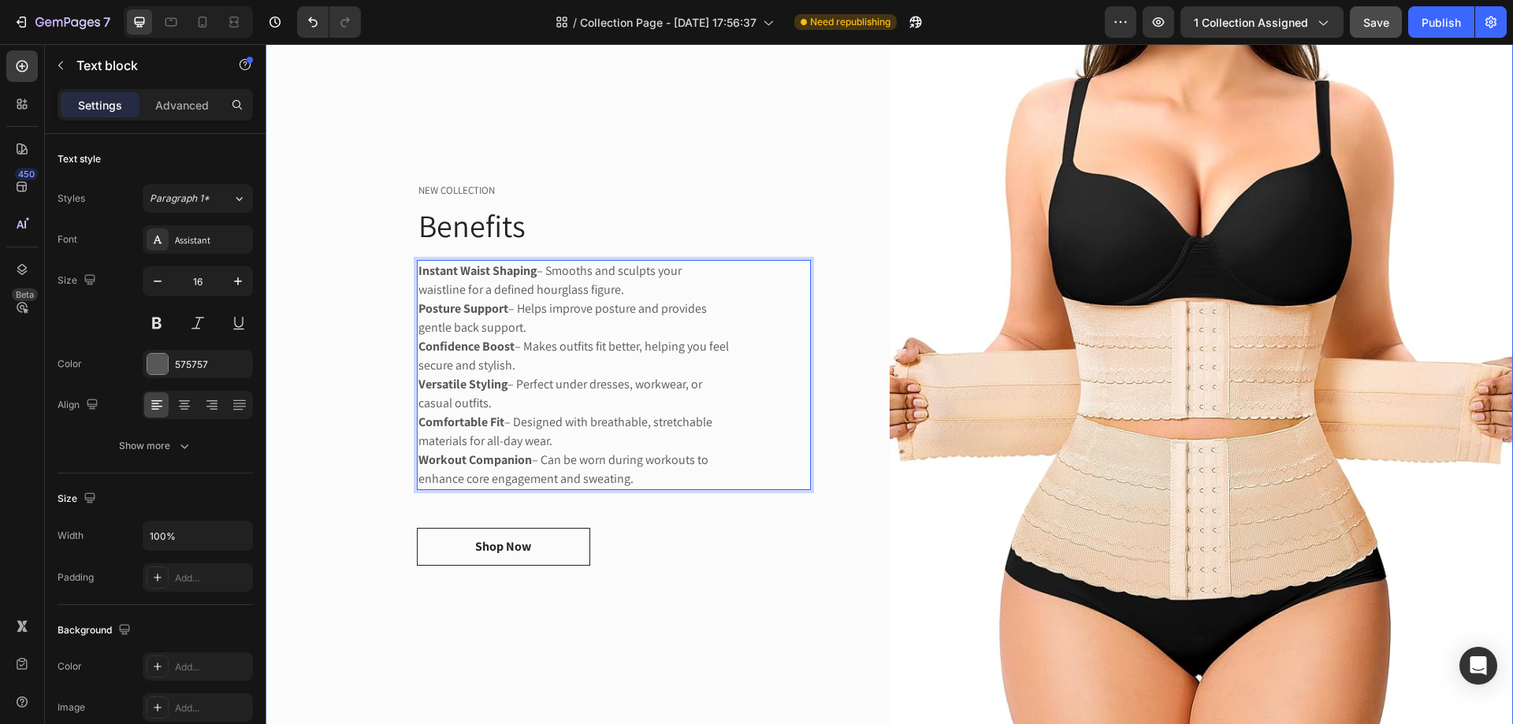
scroll to position [1622, 0]
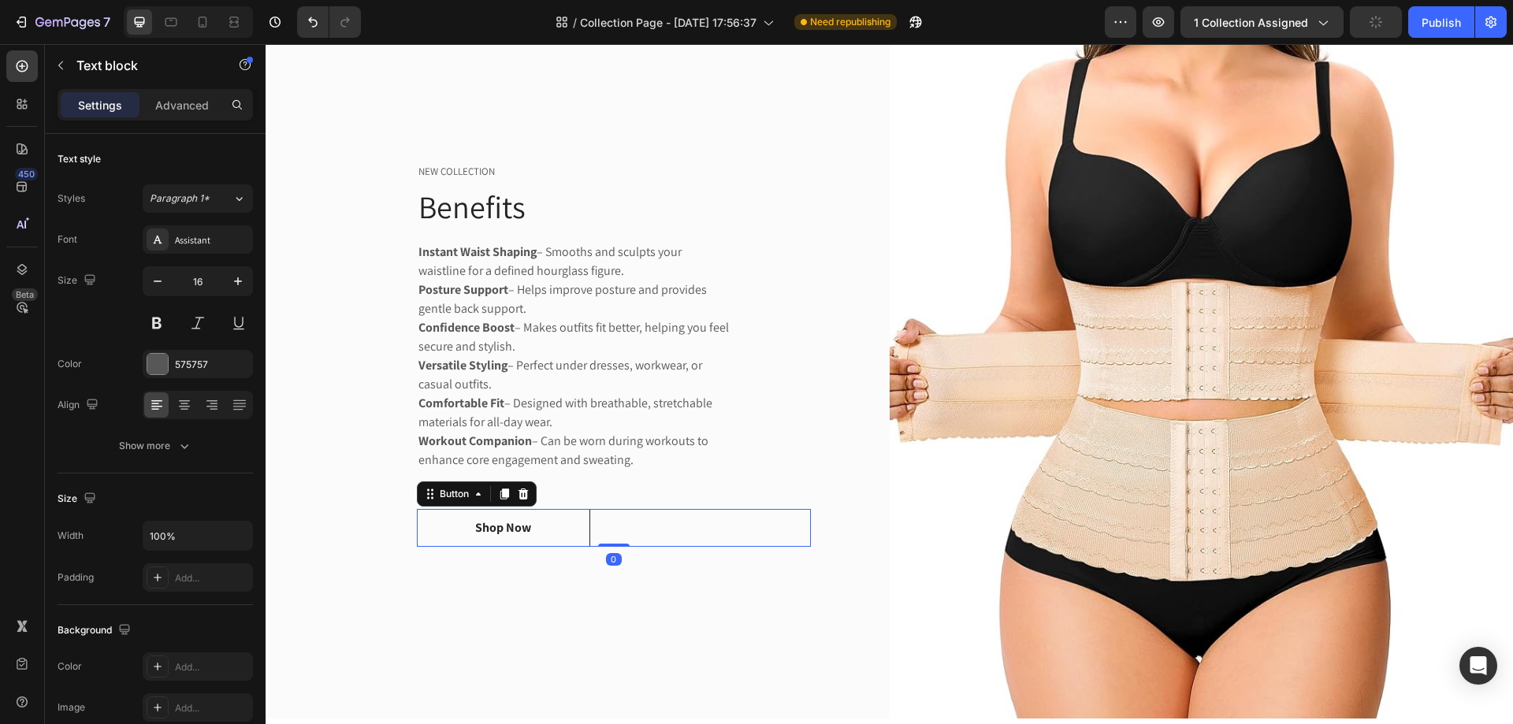
click at [618, 519] on div "Shop Now Button 0" at bounding box center [614, 528] width 394 height 38
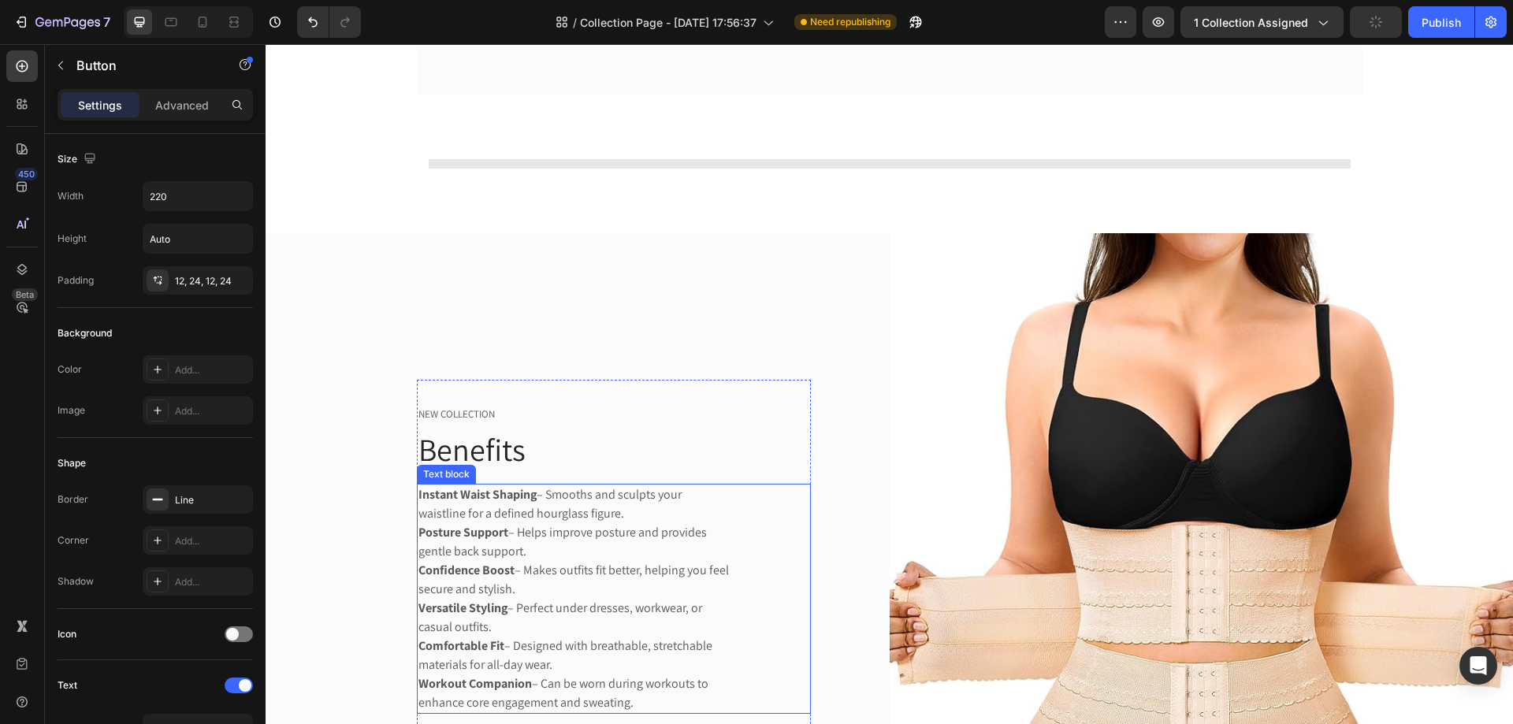
scroll to position [0, 0]
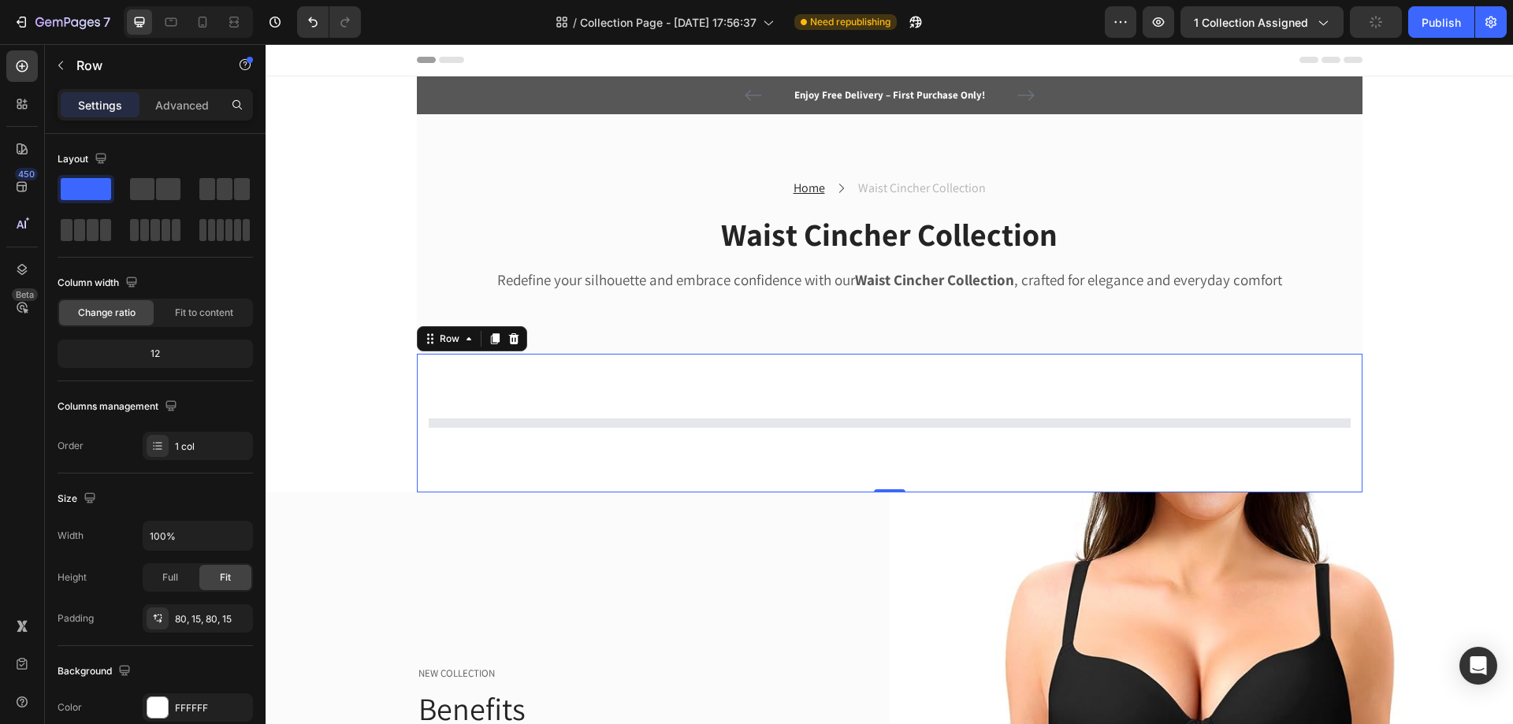
click at [762, 385] on div "Product List Row Row 0" at bounding box center [889, 423] width 945 height 139
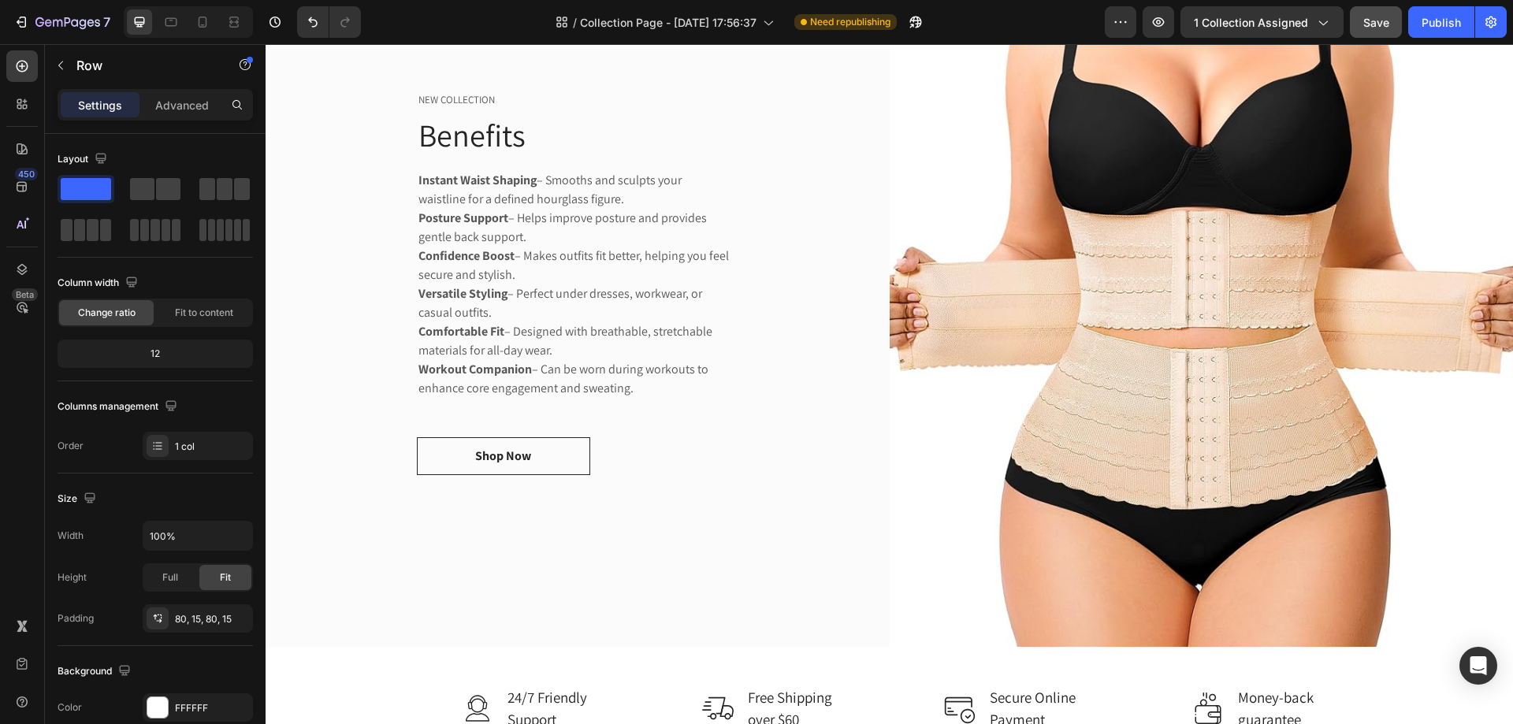
scroll to position [1970, 0]
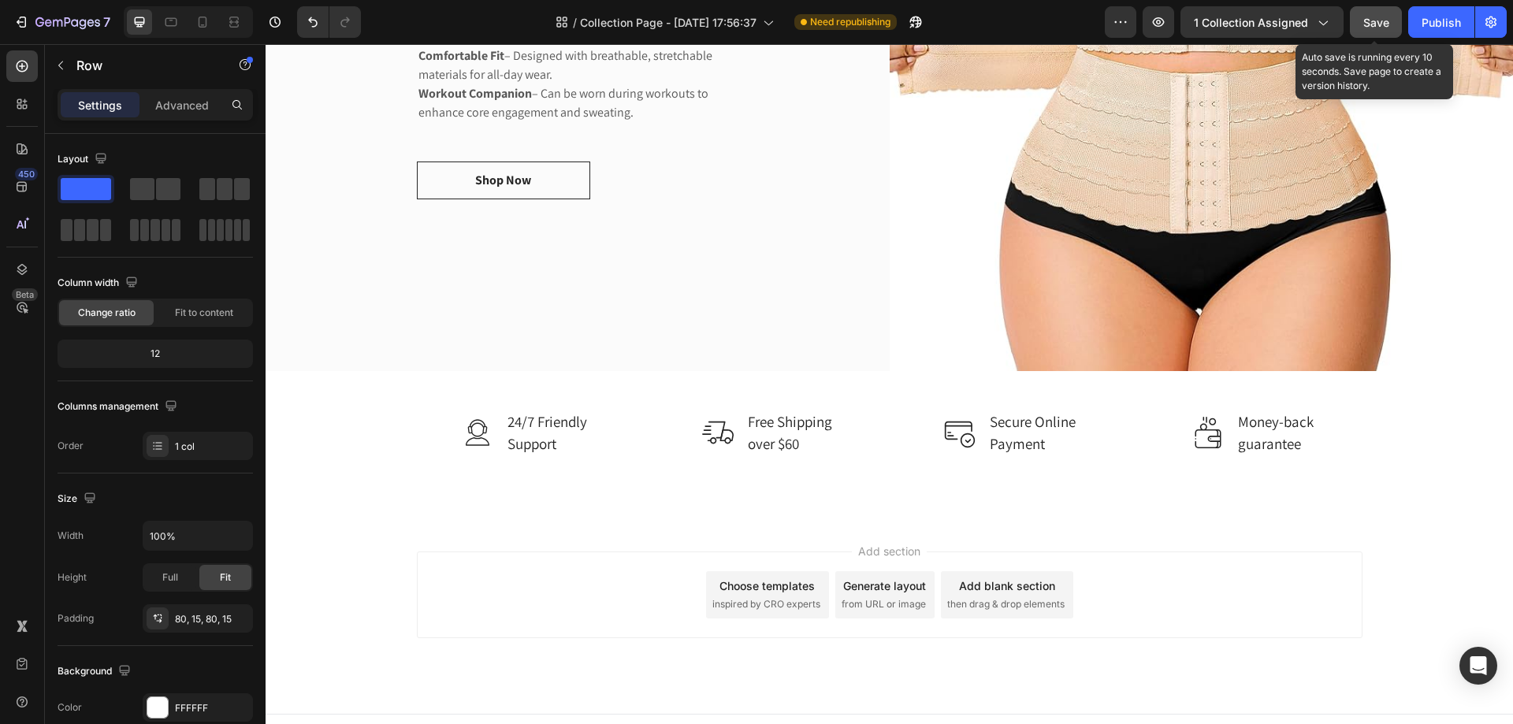
click at [1376, 20] on span "Save" at bounding box center [1376, 22] width 26 height 13
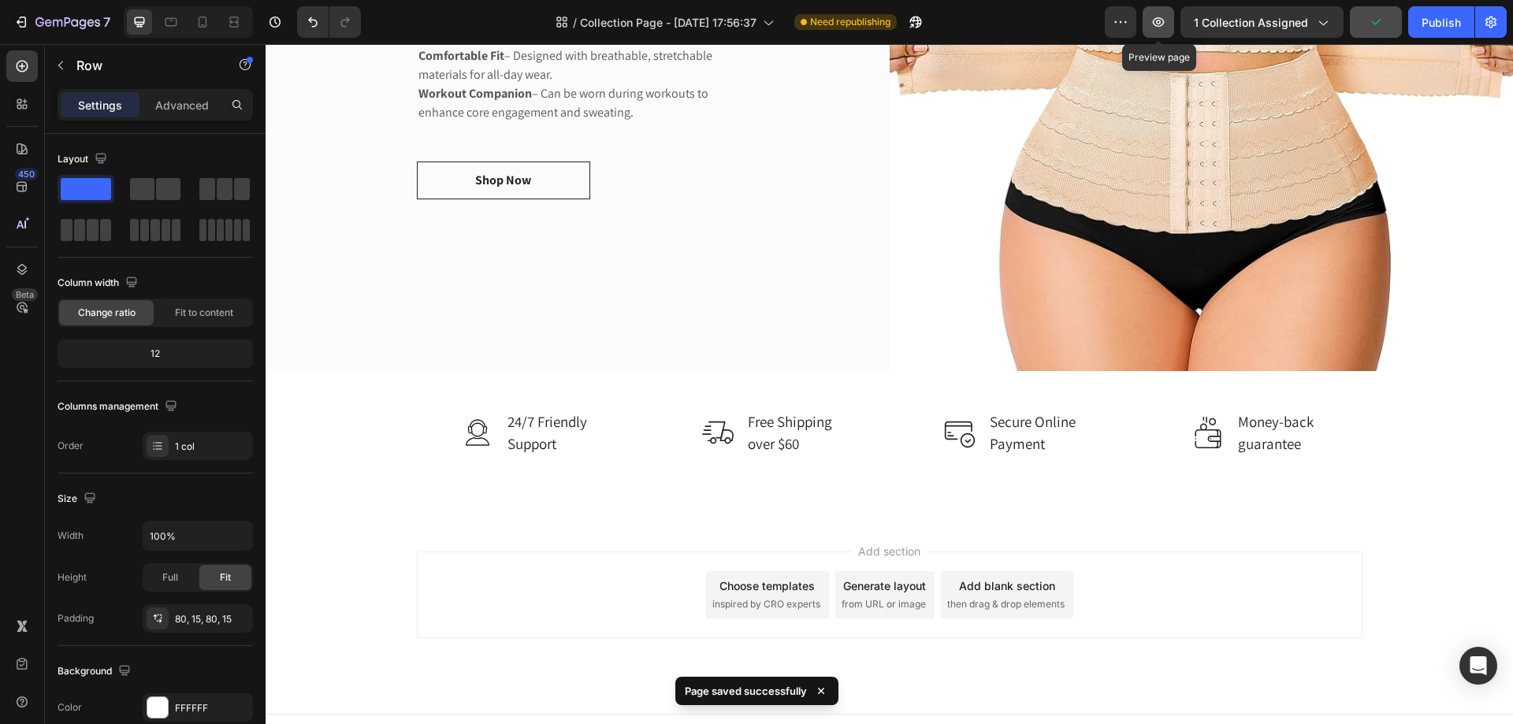
click at [1154, 30] on button "button" at bounding box center [1158, 22] width 32 height 32
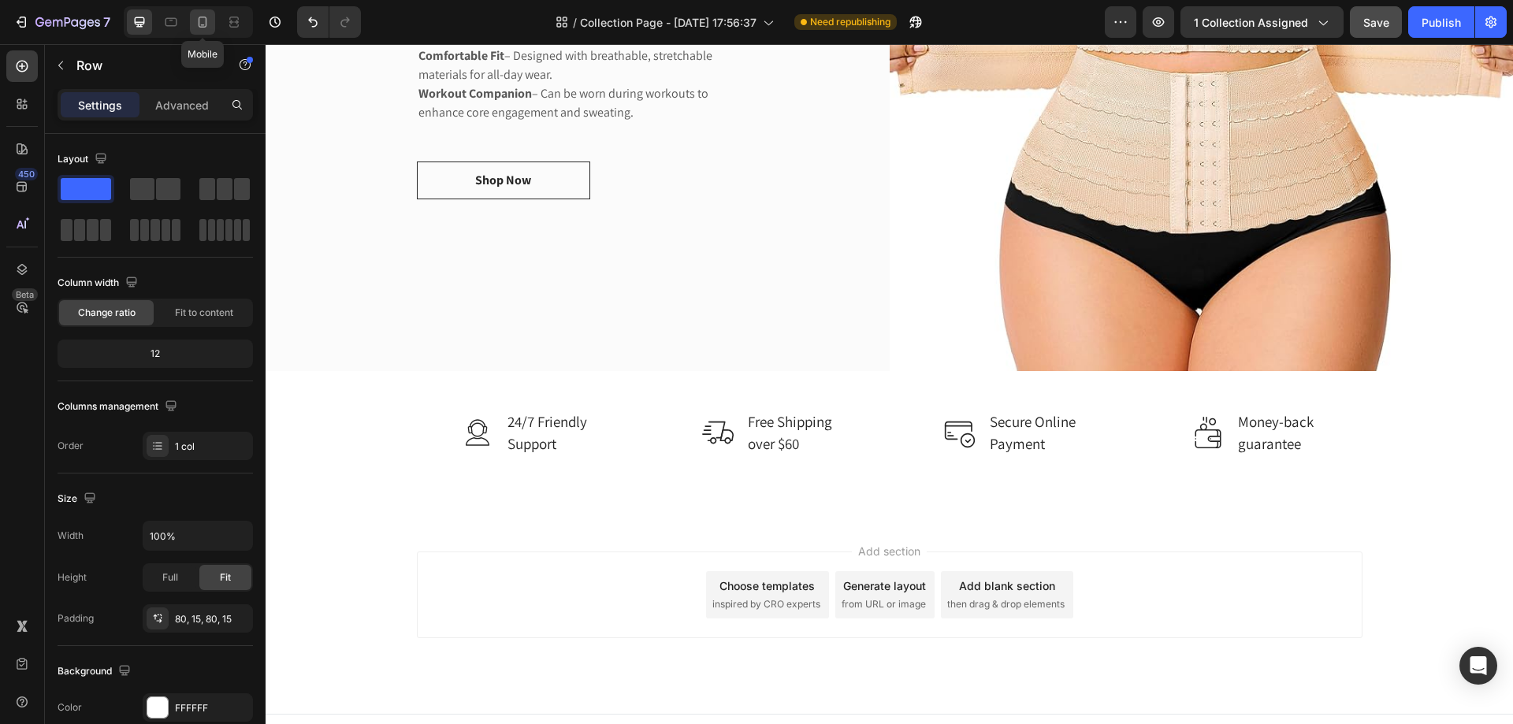
click at [200, 24] on icon at bounding box center [203, 22] width 16 height 16
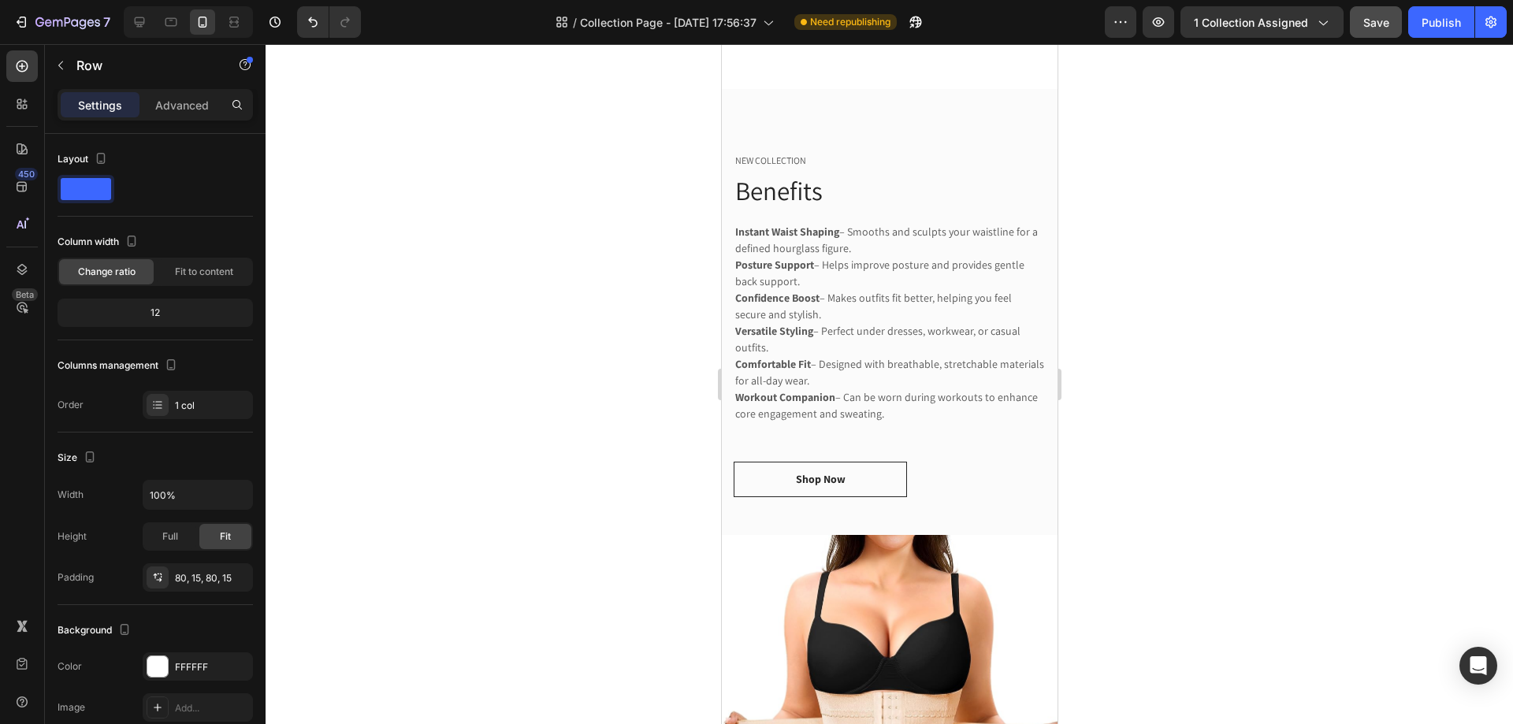
scroll to position [2178, 0]
click at [134, 22] on icon at bounding box center [140, 22] width 16 height 16
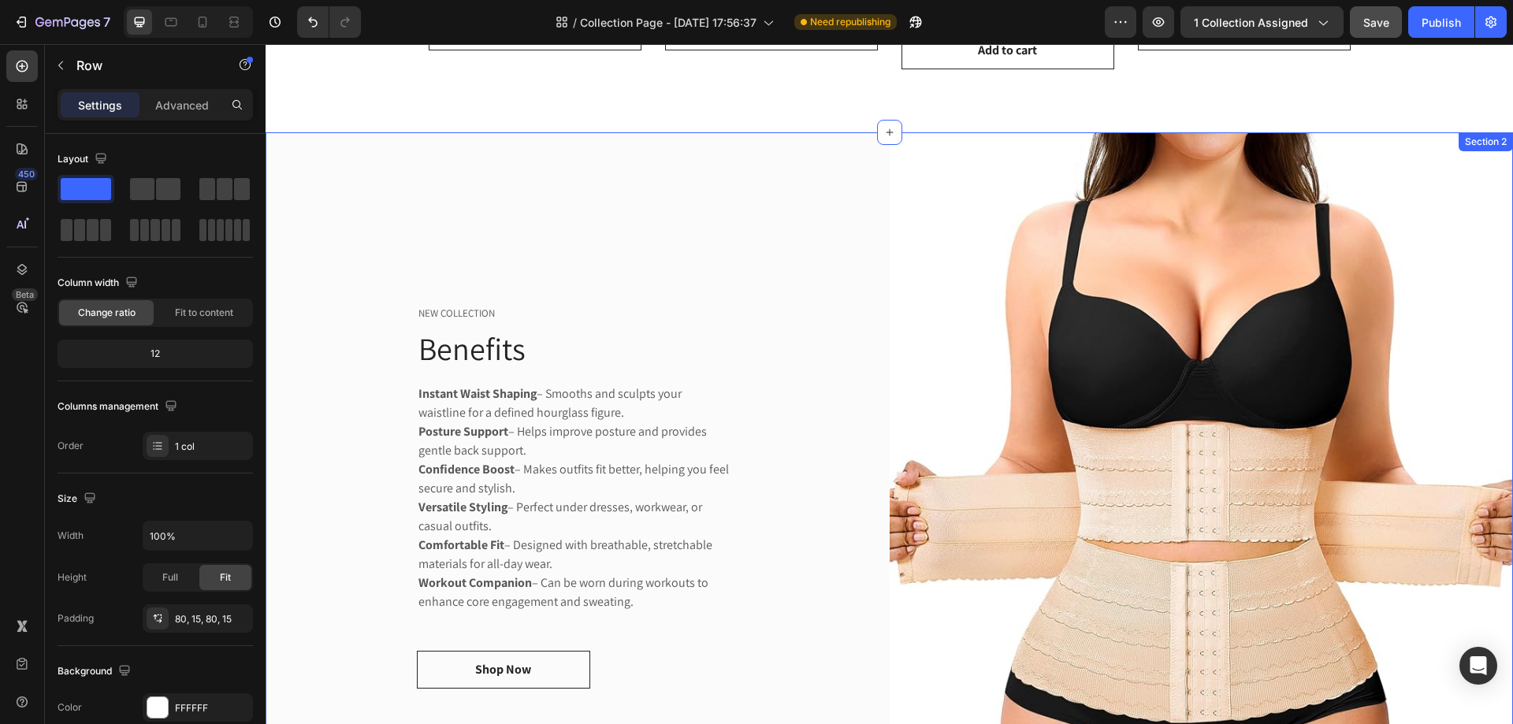
scroll to position [1410, 0]
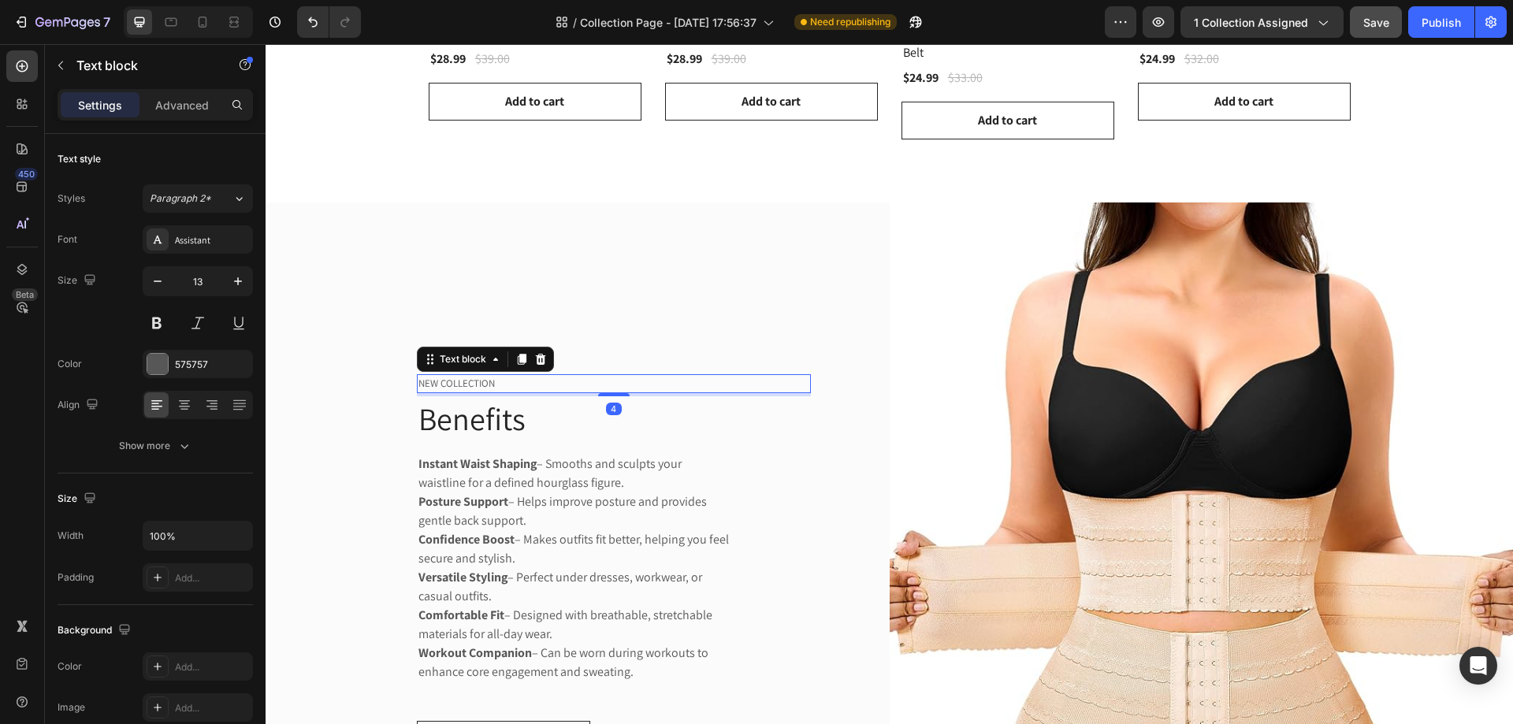
click at [467, 381] on p "NEW COLLECTION" at bounding box center [613, 384] width 391 height 16
click at [535, 356] on icon at bounding box center [540, 359] width 10 height 11
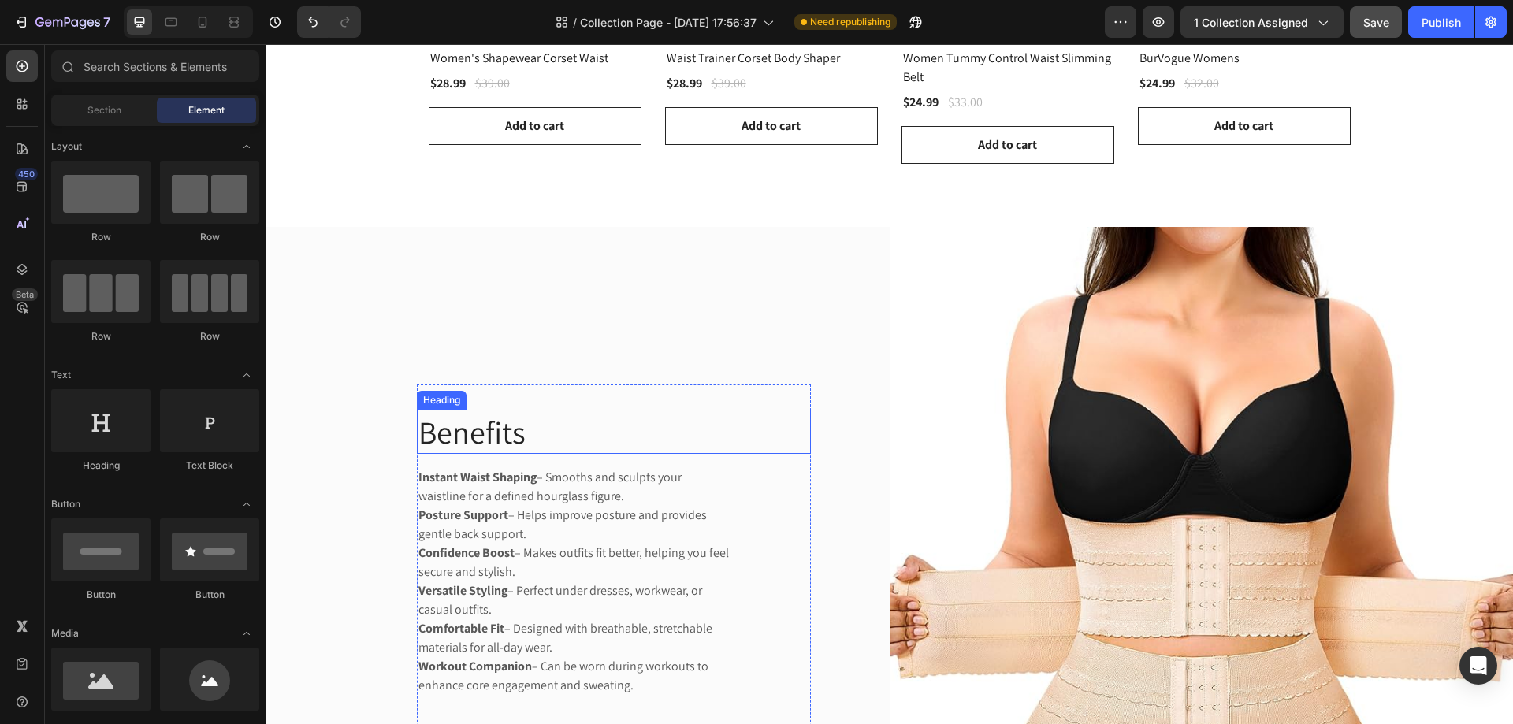
scroll to position [1332, 0]
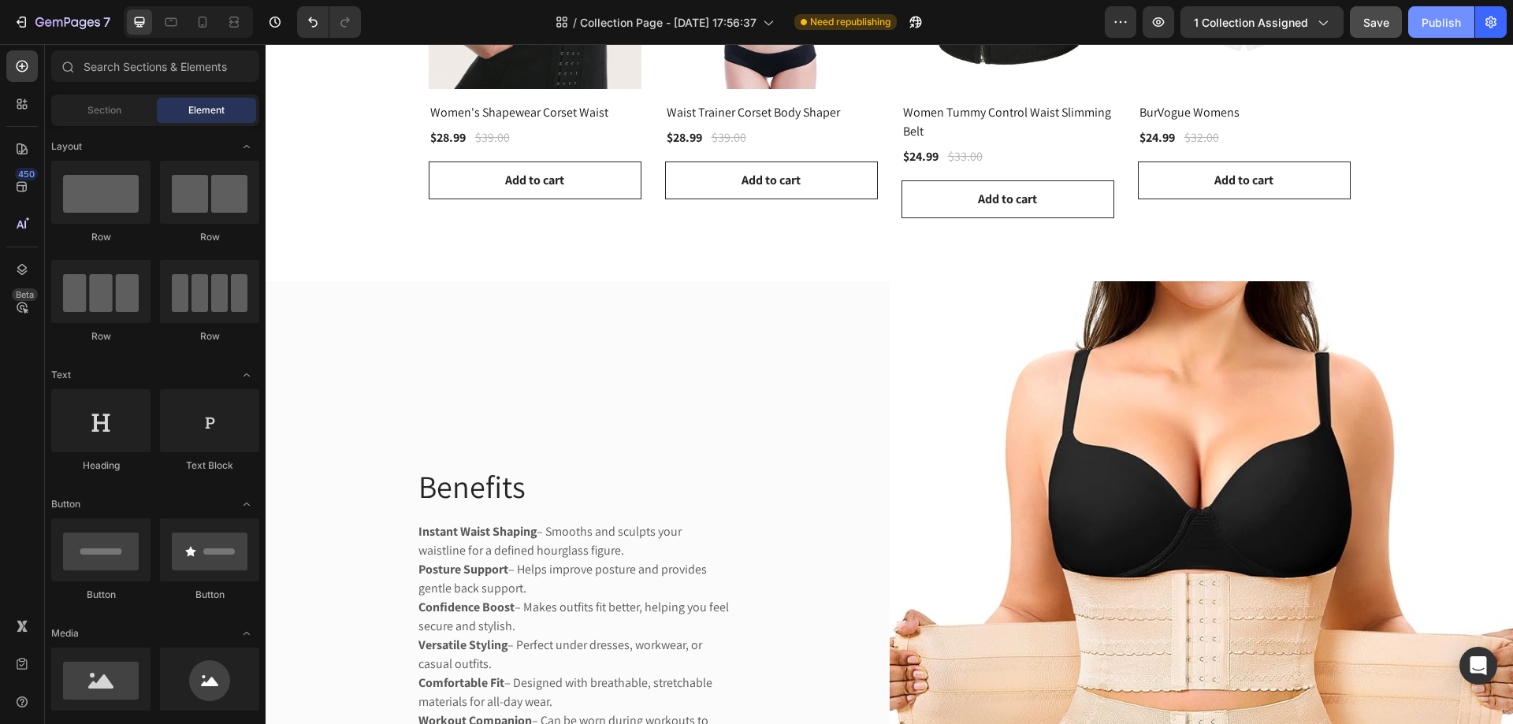
click at [1444, 27] on div "Publish" at bounding box center [1440, 22] width 39 height 17
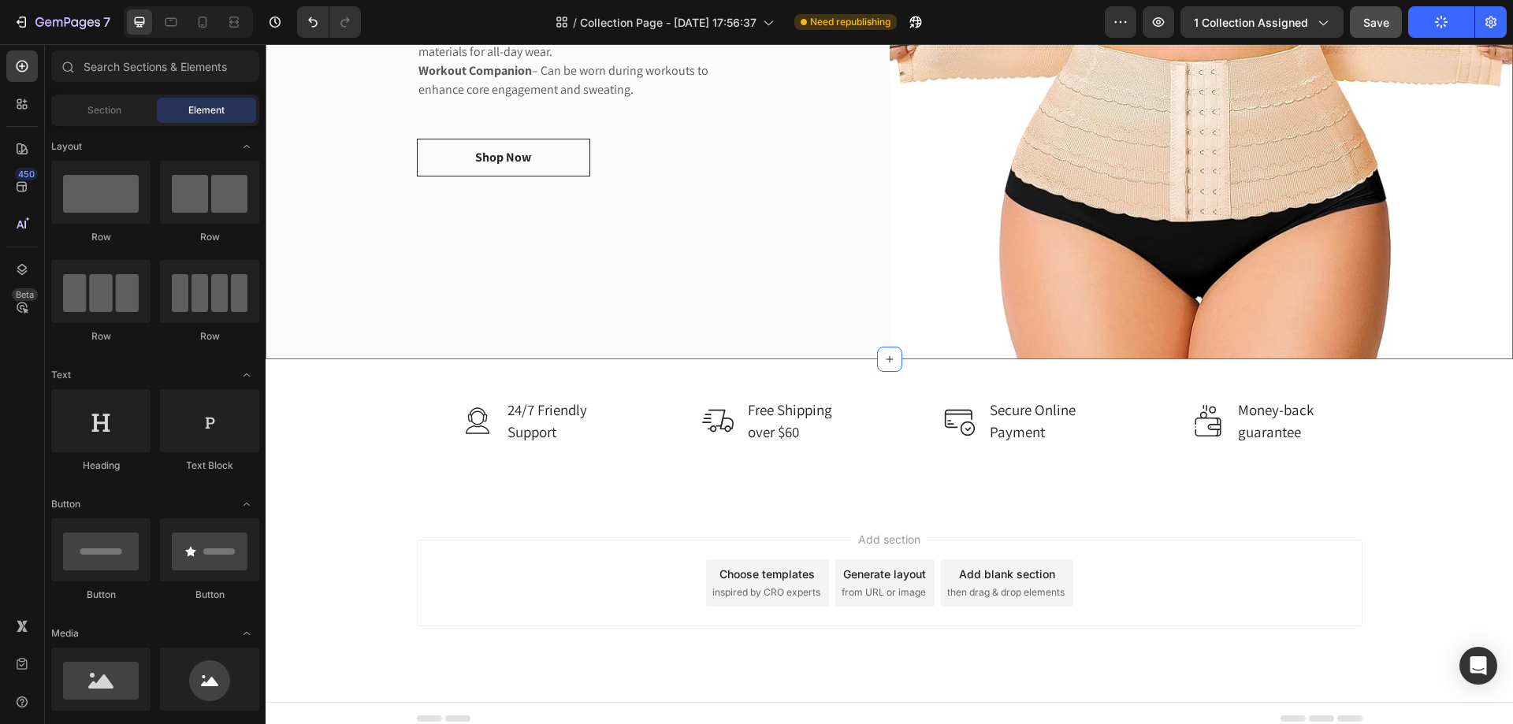
scroll to position [1985, 0]
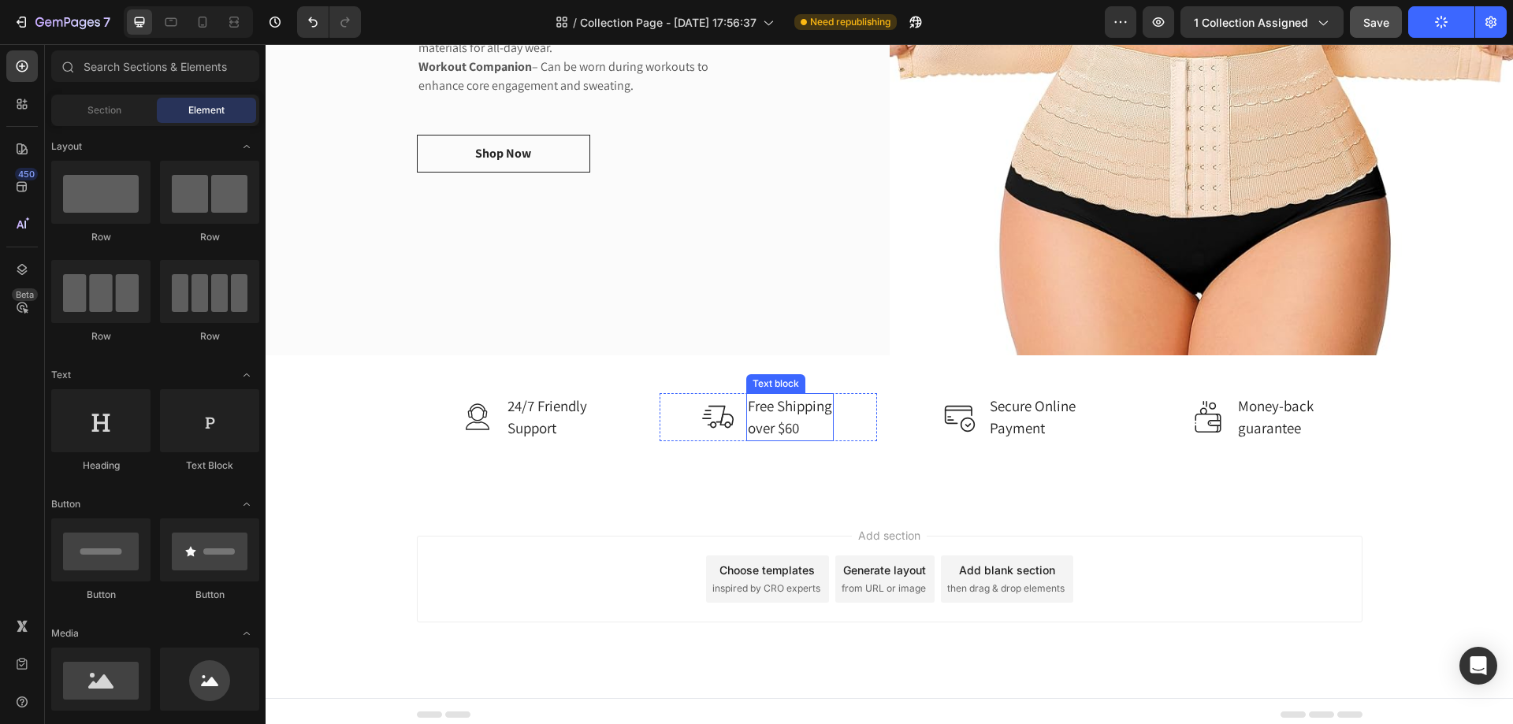
click at [782, 417] on p "Free Shipping over $60" at bounding box center [790, 417] width 84 height 45
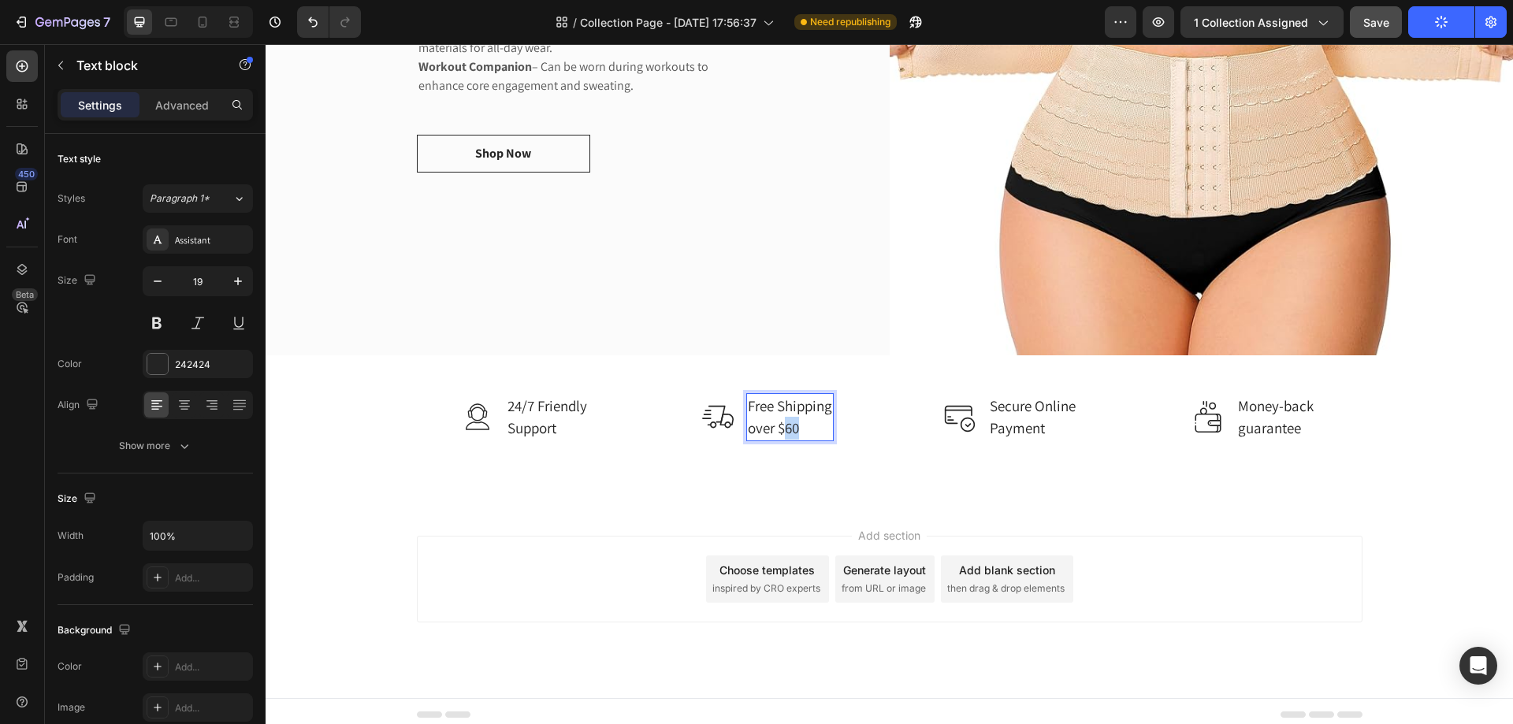
click at [782, 417] on p "Free Shipping over $60" at bounding box center [790, 417] width 84 height 45
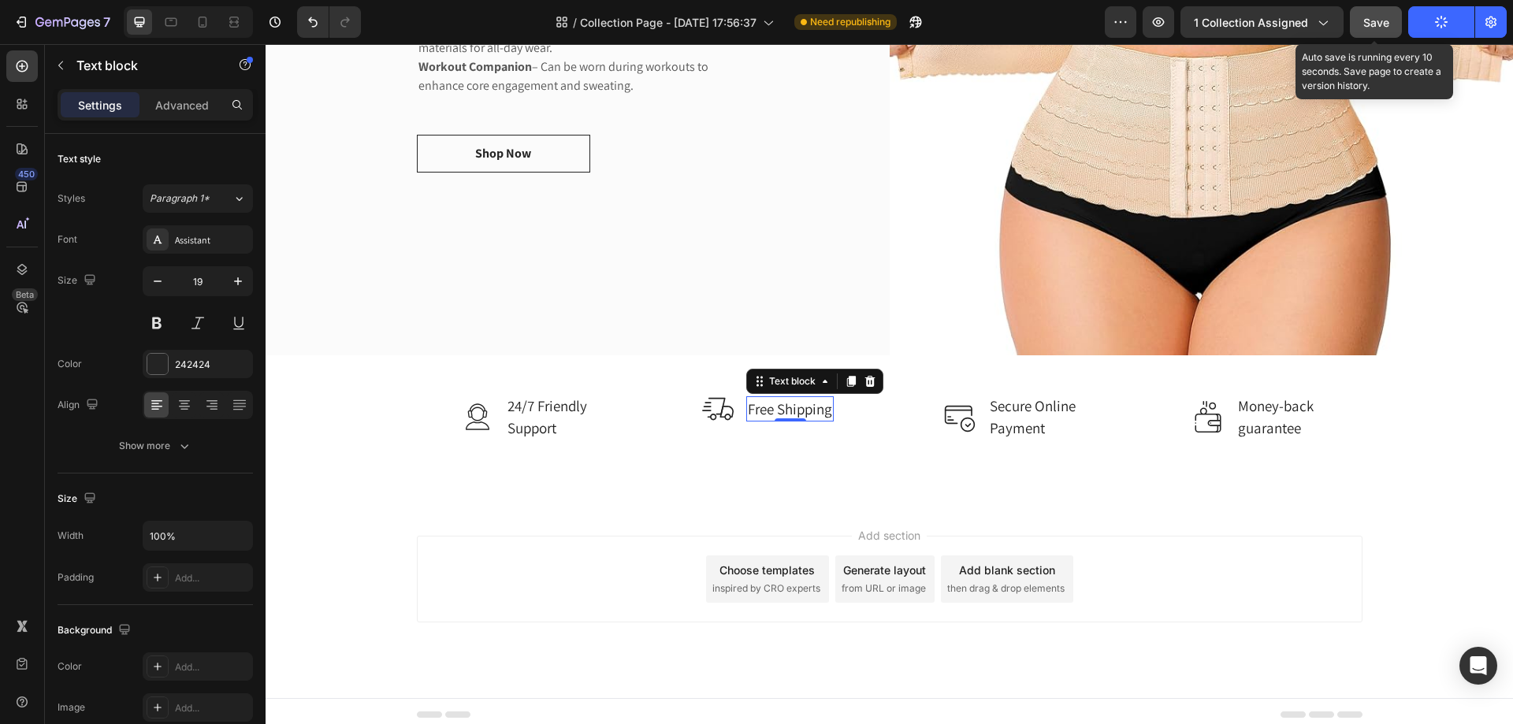
click at [1374, 20] on span "Save" at bounding box center [1376, 22] width 26 height 13
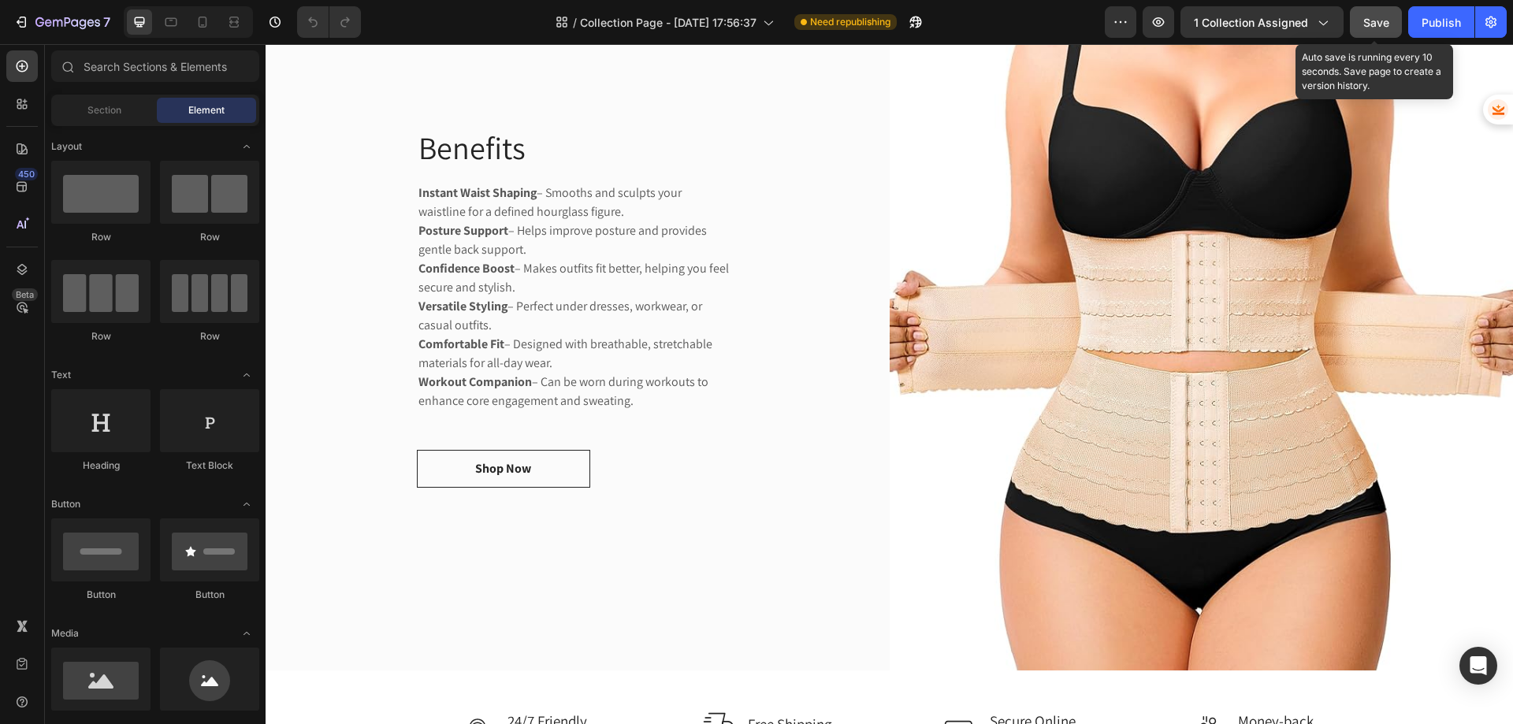
click at [1375, 20] on span "Save" at bounding box center [1376, 22] width 26 height 13
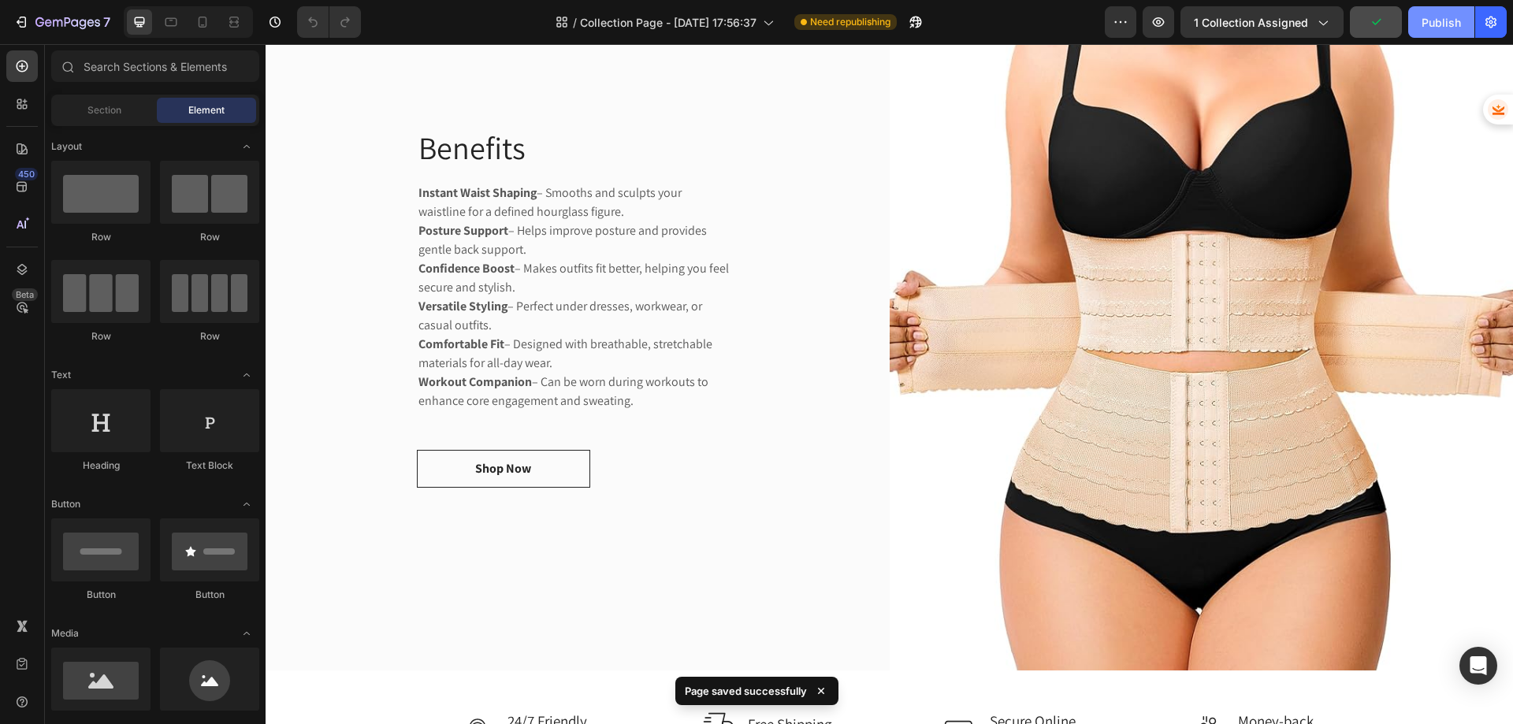
click at [1437, 20] on div "Publish" at bounding box center [1440, 22] width 39 height 17
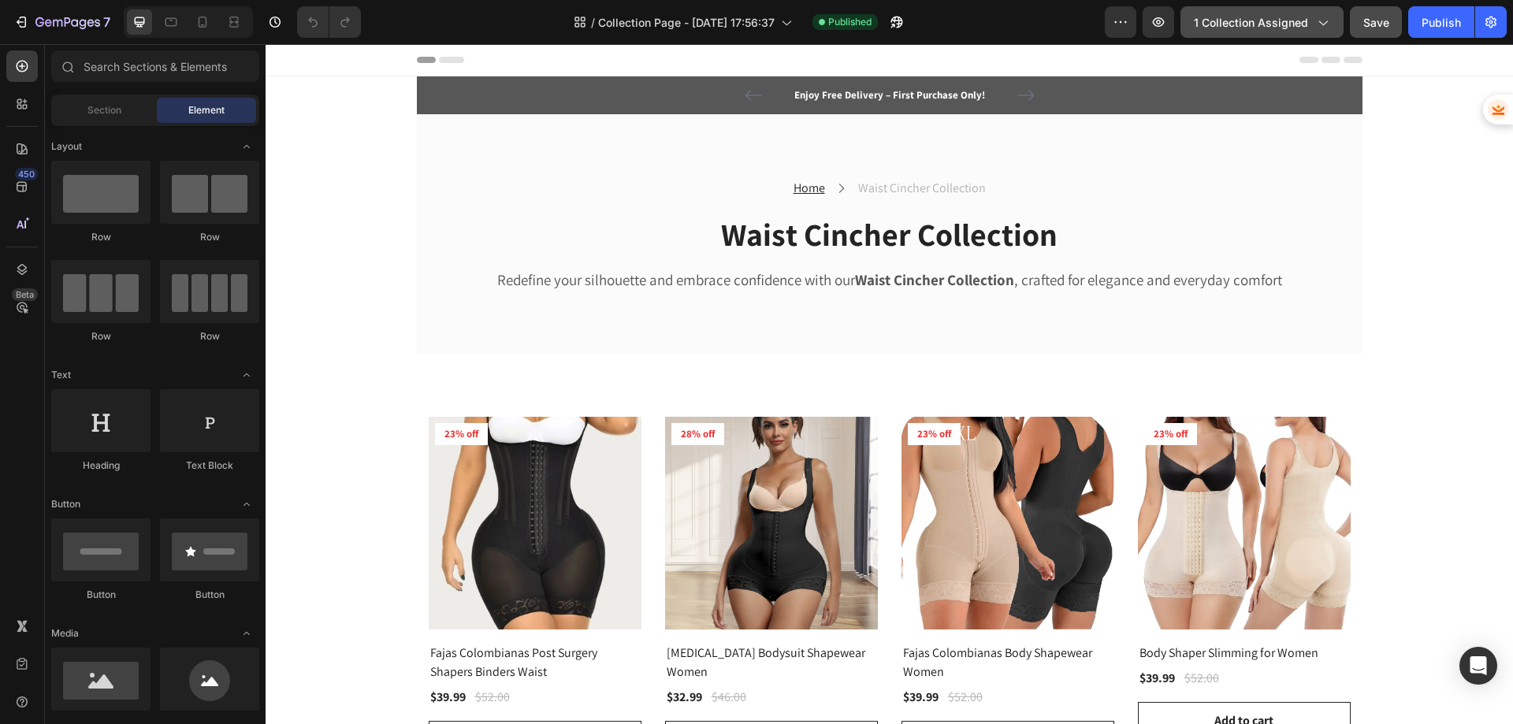
click at [1306, 18] on span "1 collection assigned" at bounding box center [1251, 22] width 114 height 17
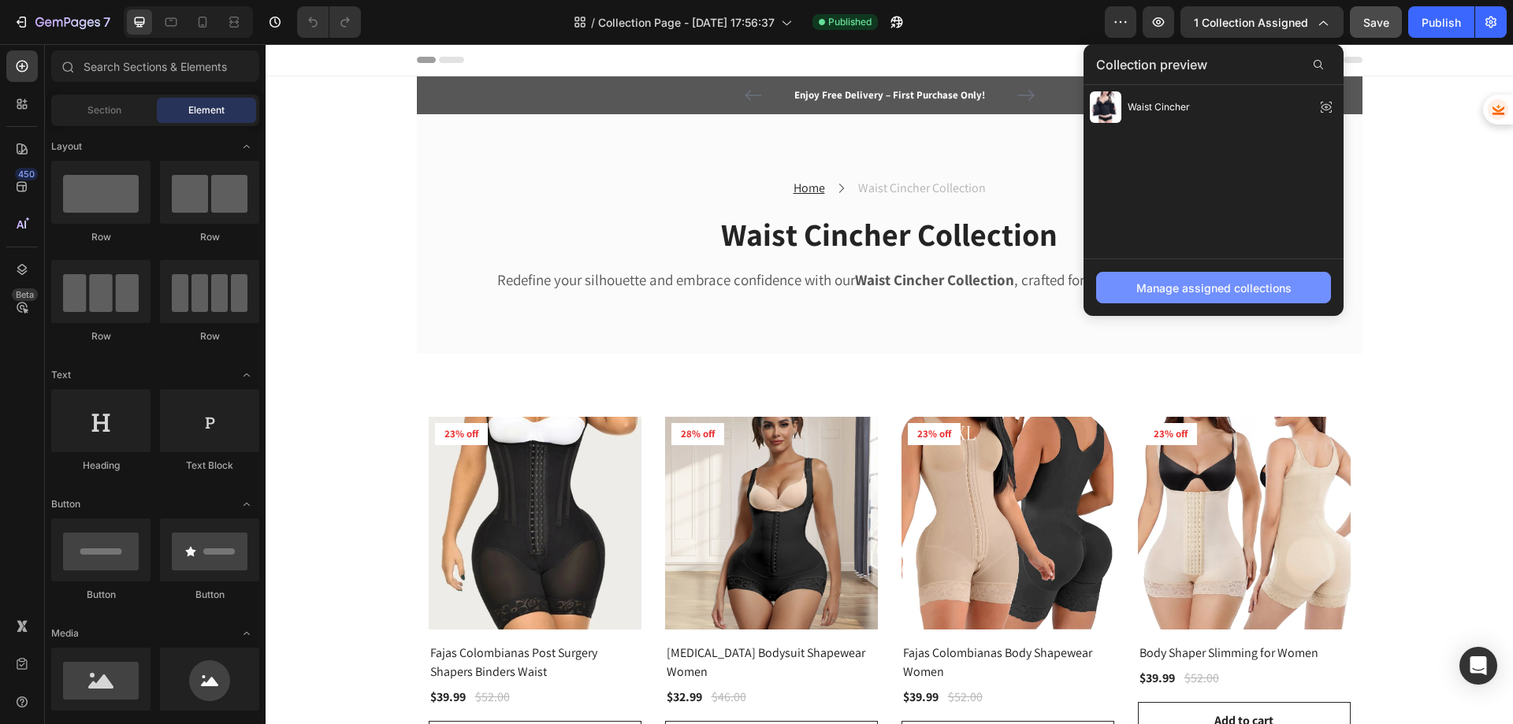
click at [1201, 289] on div "Manage assigned collections" at bounding box center [1213, 288] width 155 height 17
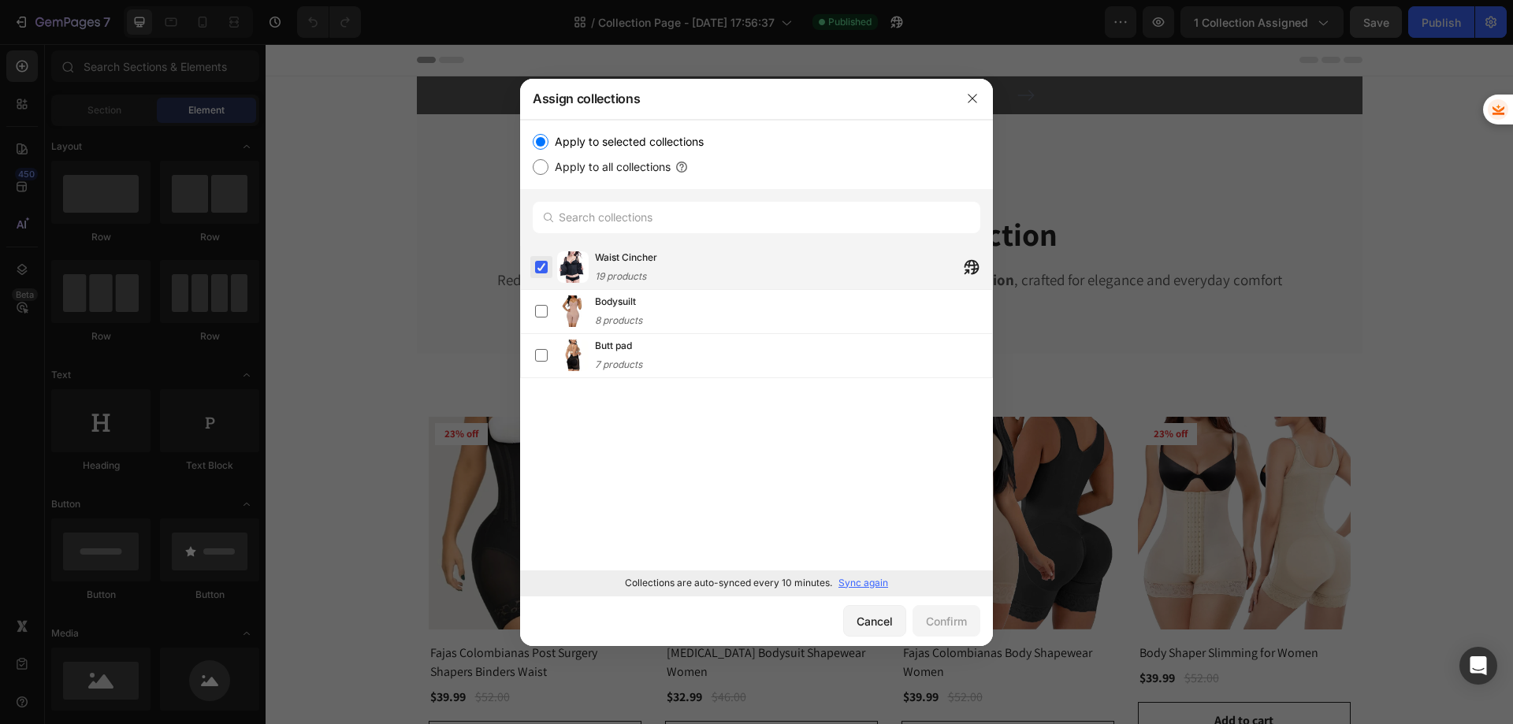
click at [542, 269] on label at bounding box center [541, 267] width 13 height 13
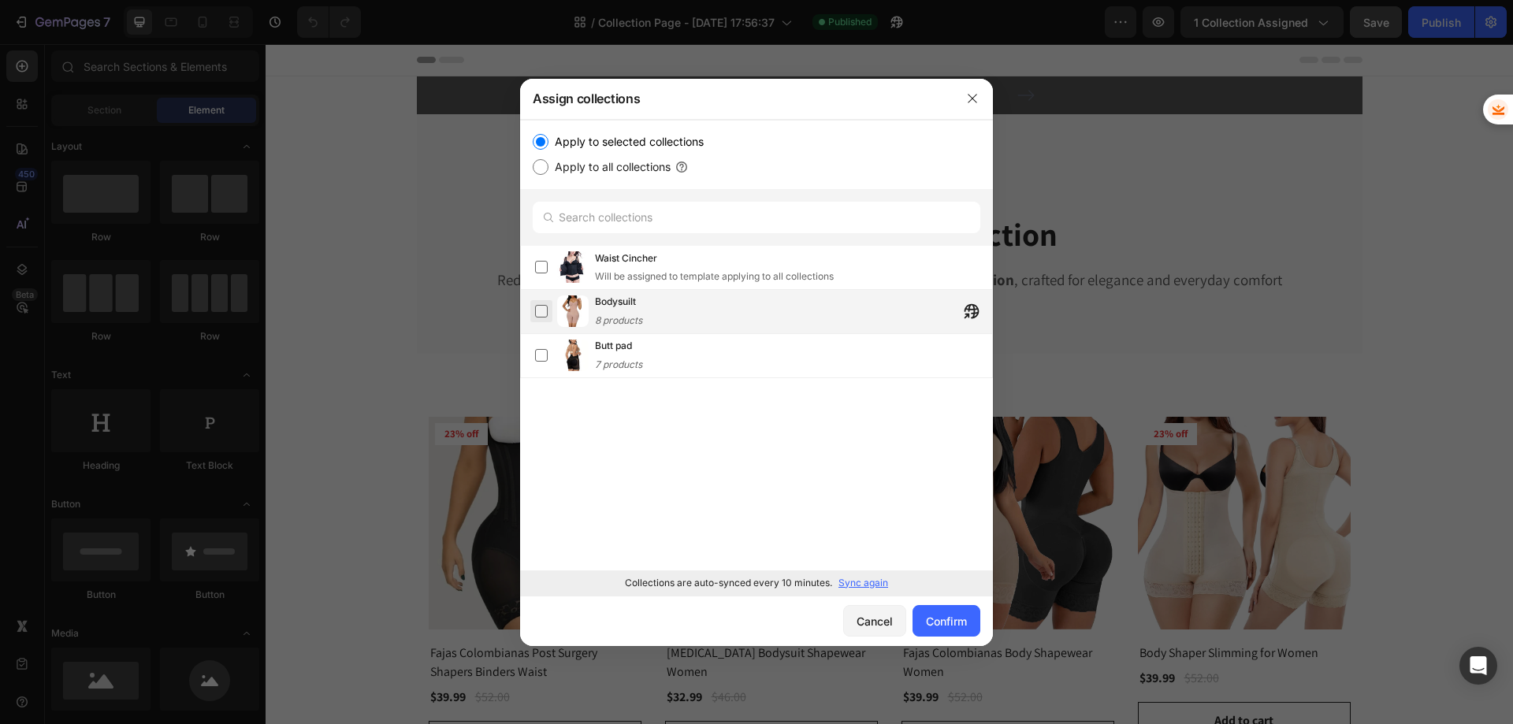
click at [538, 311] on label at bounding box center [541, 311] width 13 height 13
click at [945, 620] on div "Confirm" at bounding box center [946, 621] width 41 height 17
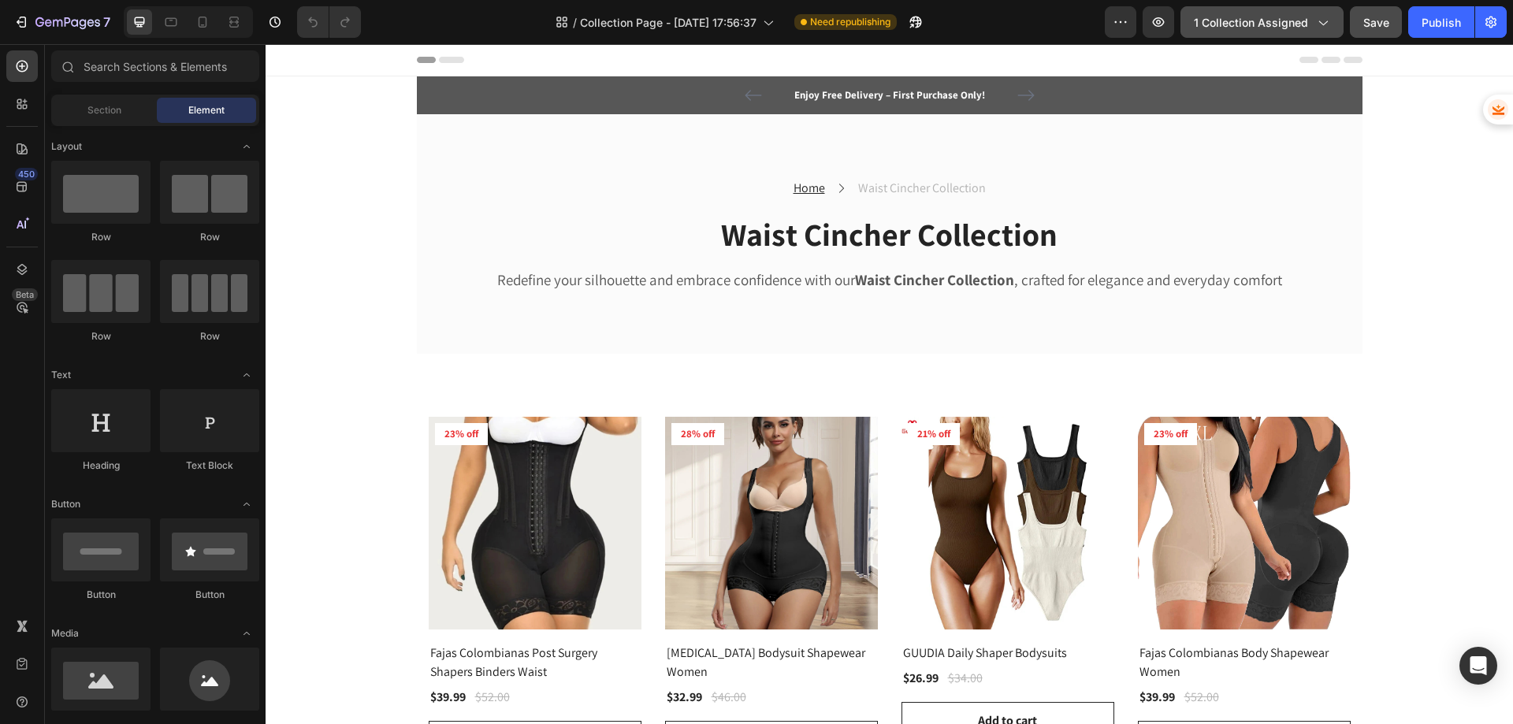
click at [1239, 28] on span "1 collection assigned" at bounding box center [1251, 22] width 114 height 17
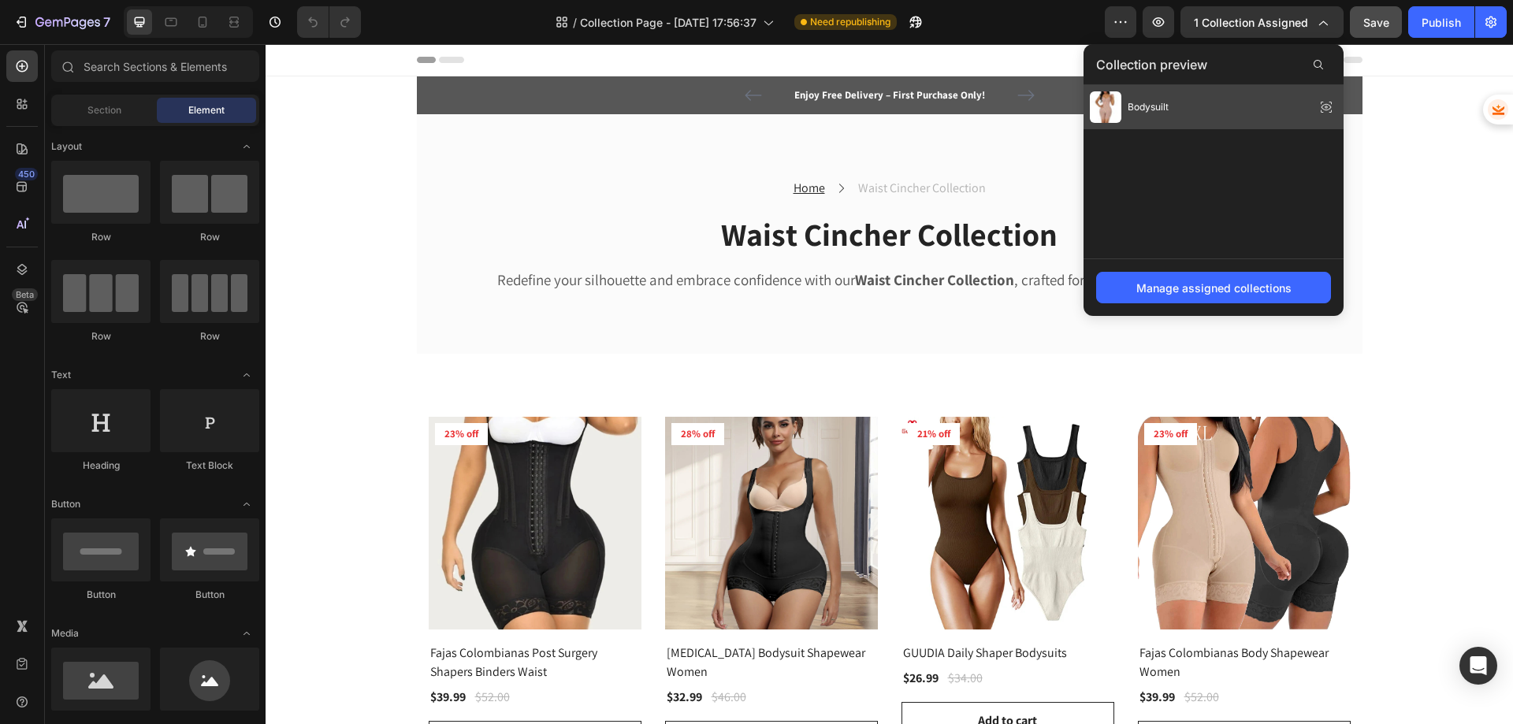
click at [1201, 119] on div "Bodysuilt" at bounding box center [1213, 107] width 260 height 44
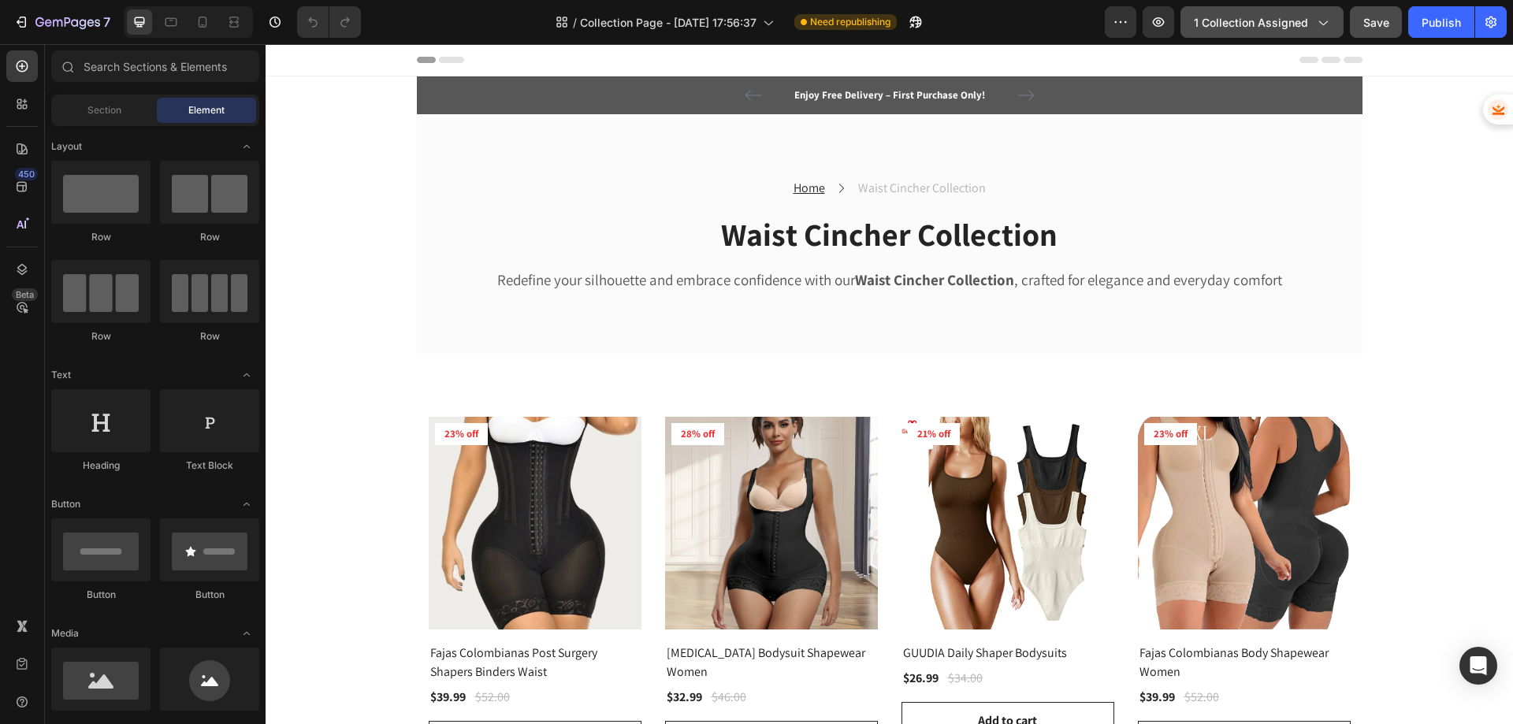
click at [1233, 20] on span "1 collection assigned" at bounding box center [1251, 22] width 114 height 17
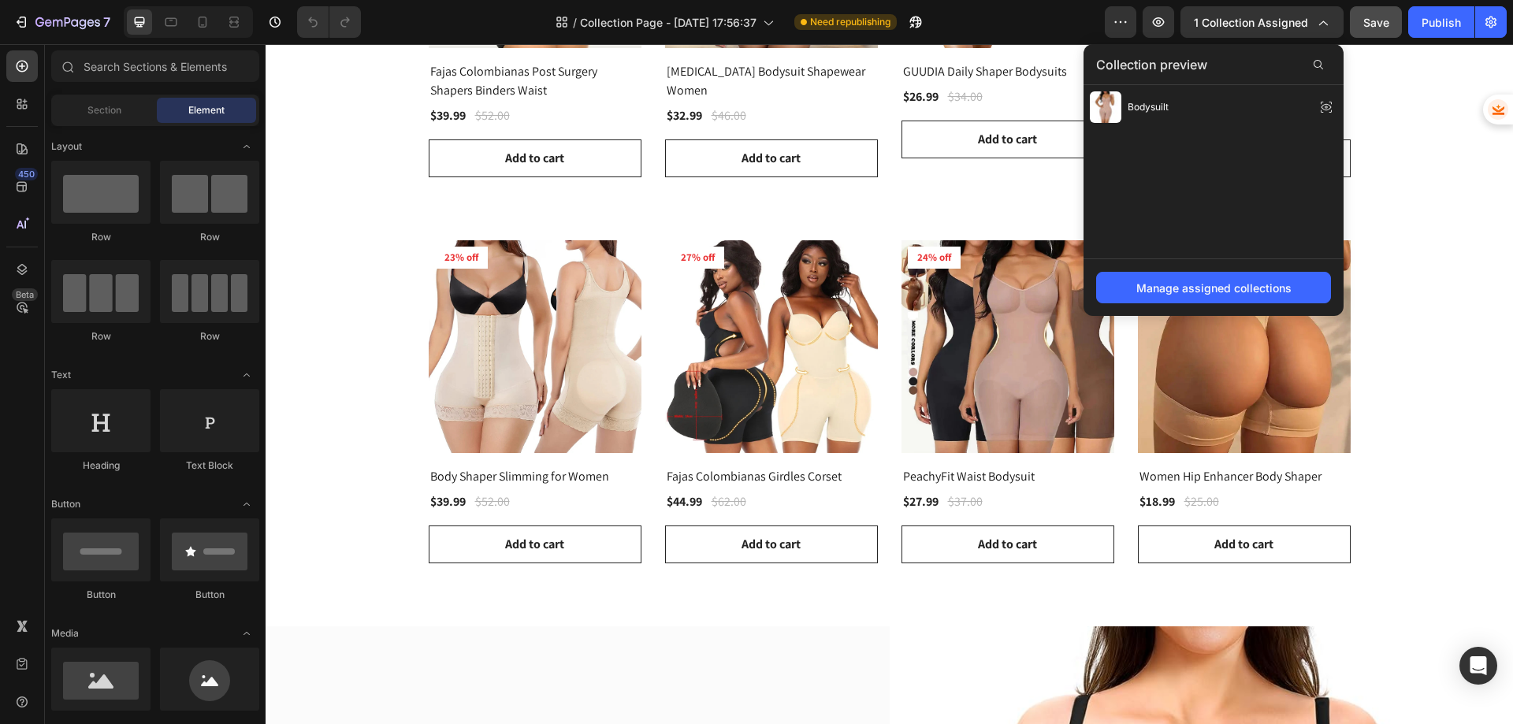
scroll to position [867, 0]
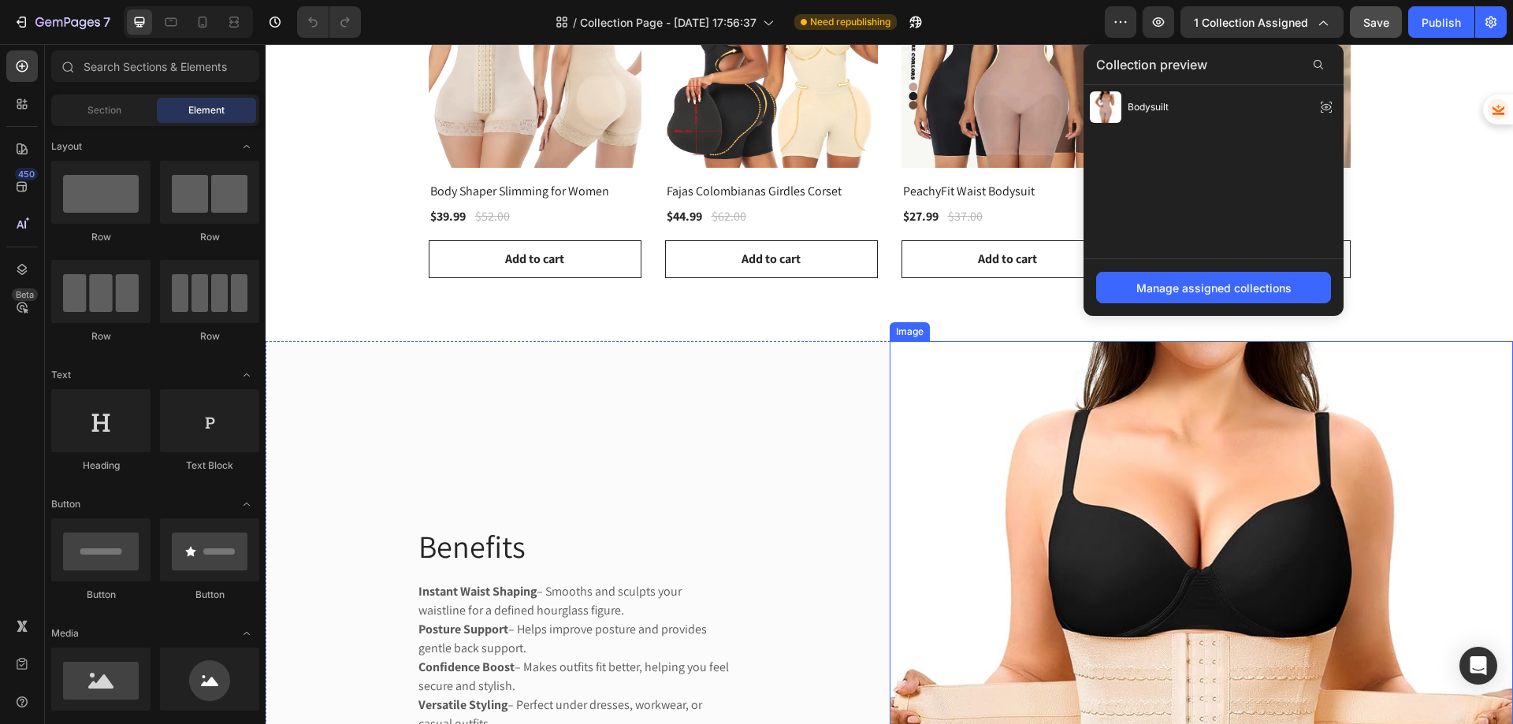
click at [1127, 526] on img at bounding box center [1202, 705] width 624 height 728
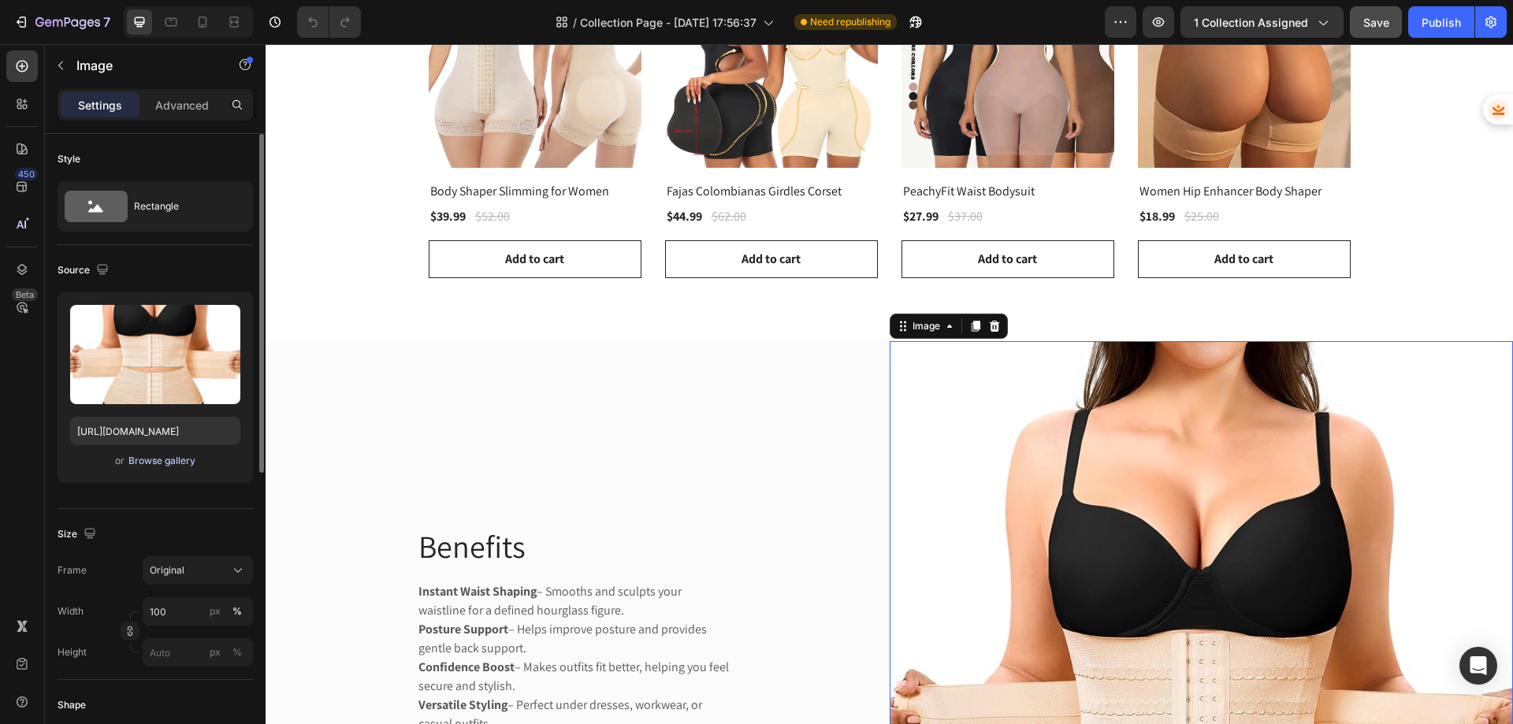
click at [177, 462] on div "Browse gallery" at bounding box center [161, 461] width 67 height 14
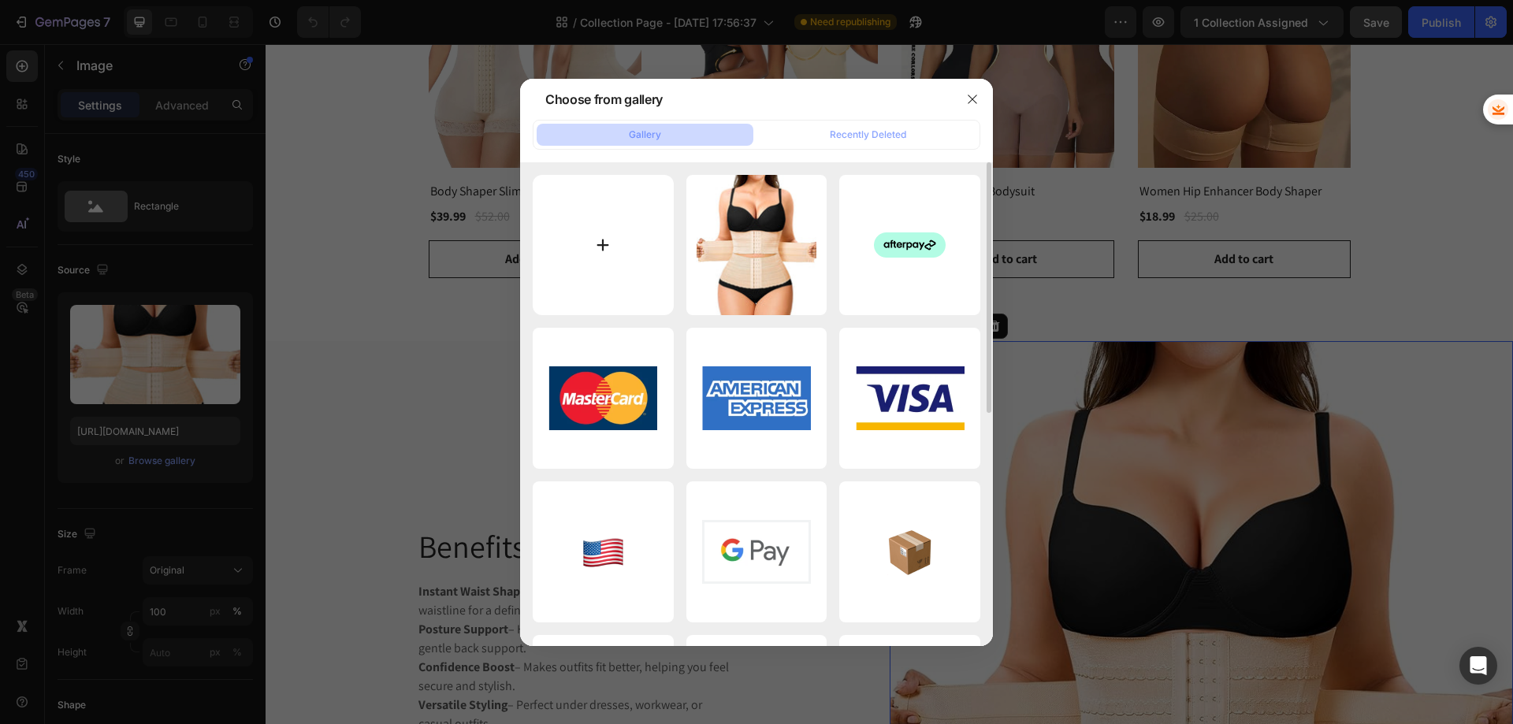
click at [633, 254] on input "file" at bounding box center [603, 245] width 141 height 141
type input "C:\fakepath\ChatGPT Image 01_44_39 25 thg 8, 2025.png"
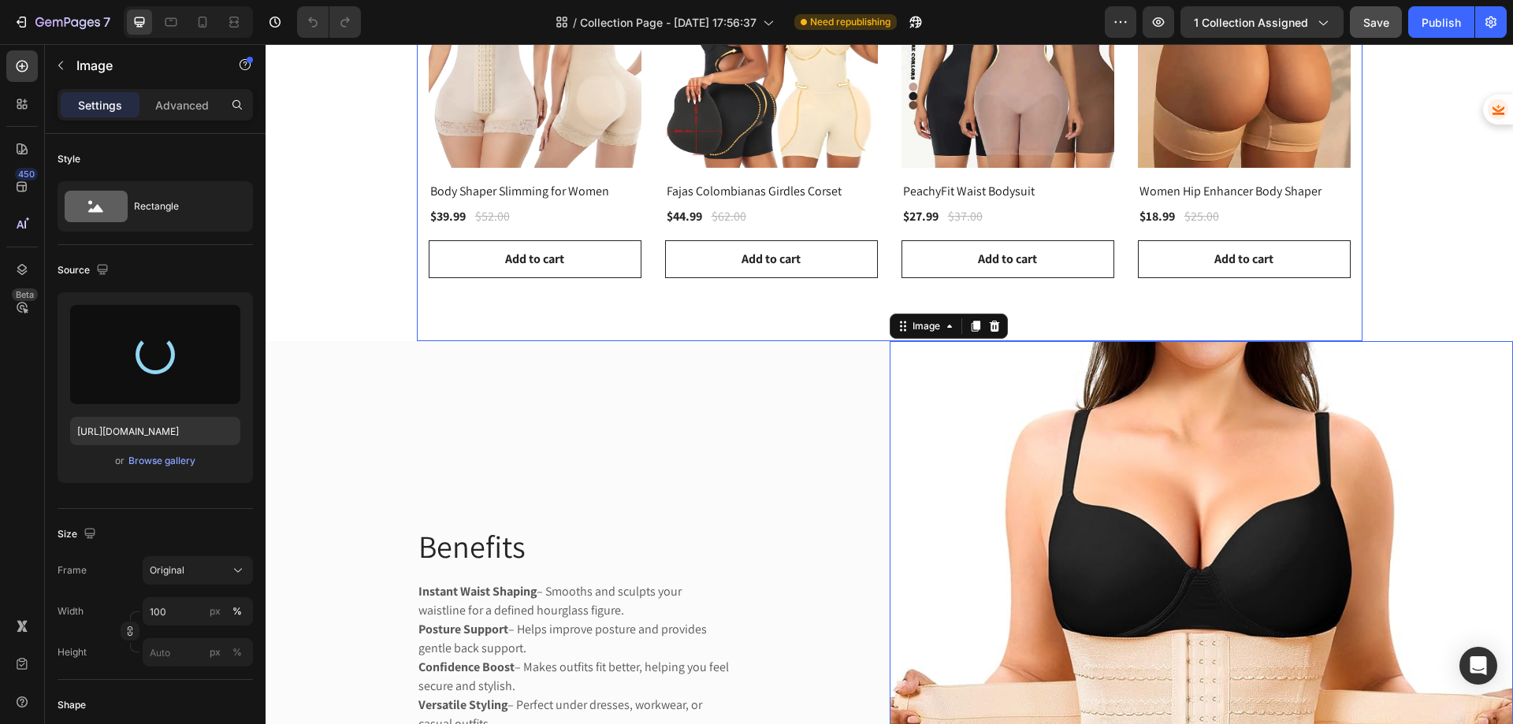
type input "https://cdn.shopify.com/s/files/1/0691/7059/3945/files/gempages_579624792081039…"
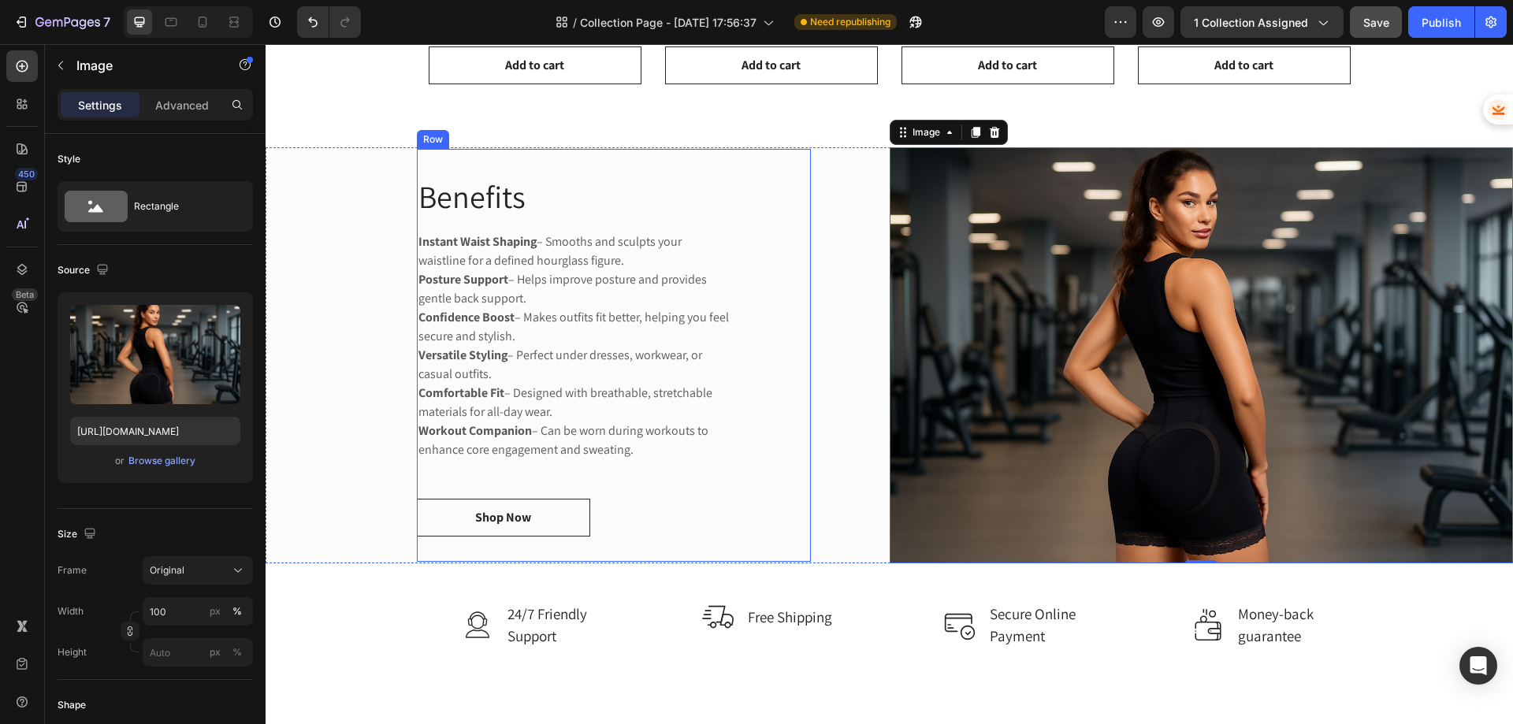
scroll to position [1024, 0]
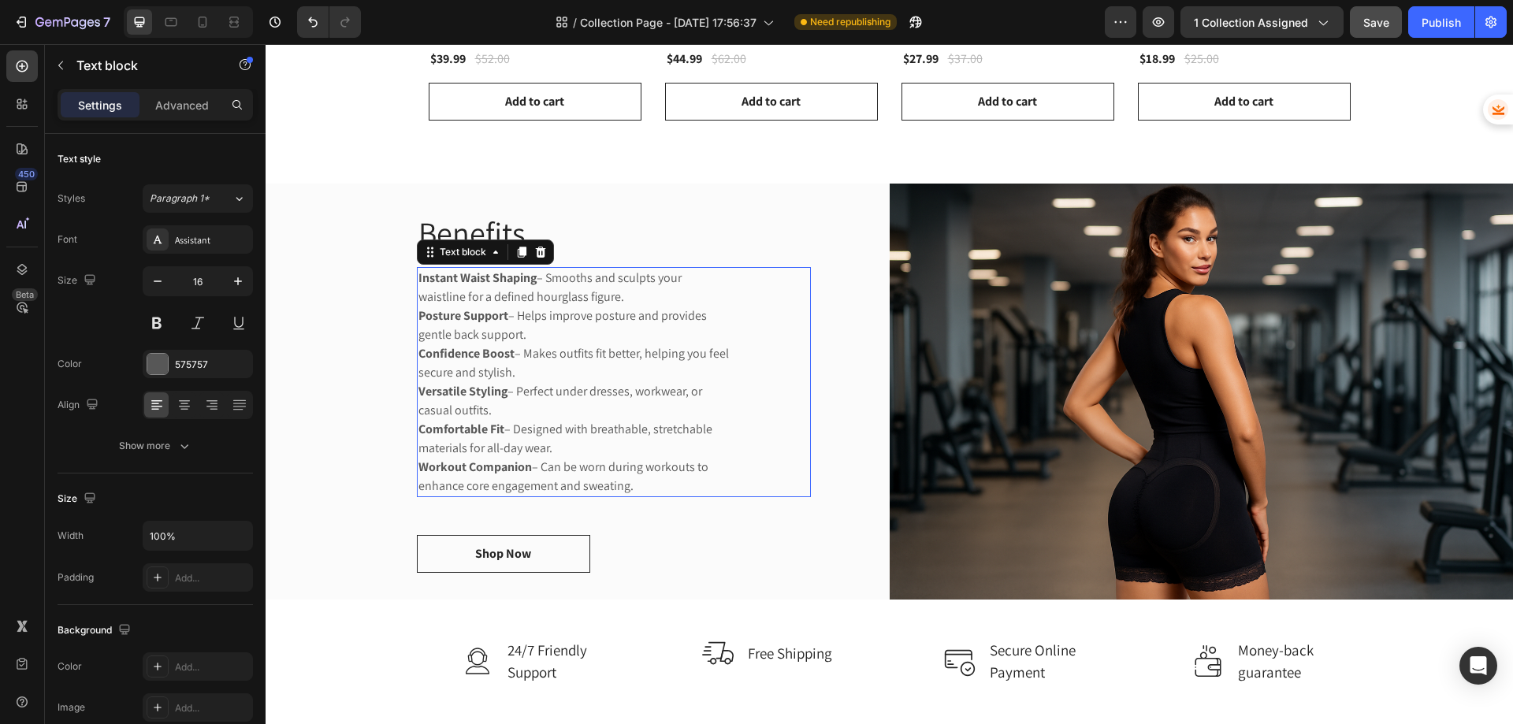
click at [578, 346] on p "Confidence Boost – Makes outfits fit better, helping you feel secure and stylis…" at bounding box center [574, 363] width 312 height 38
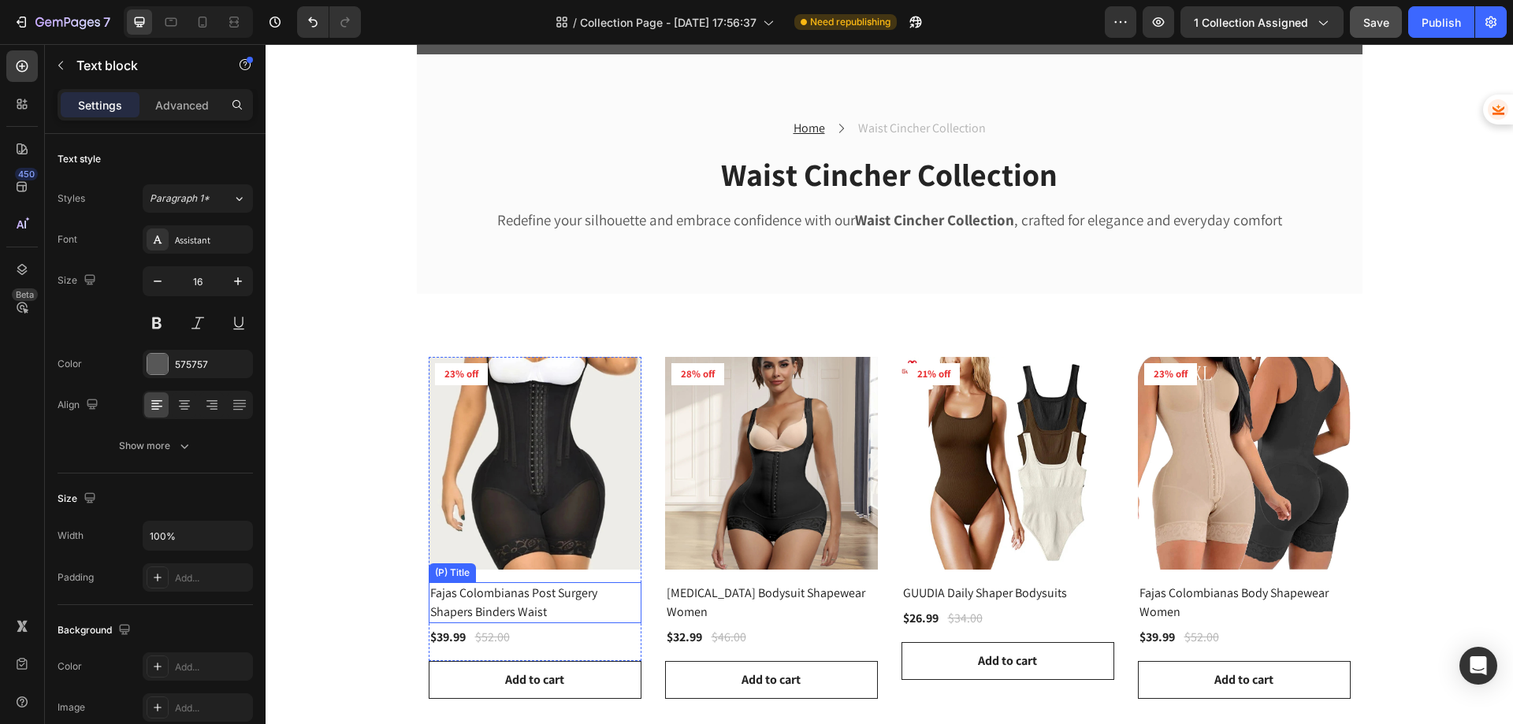
scroll to position [0, 0]
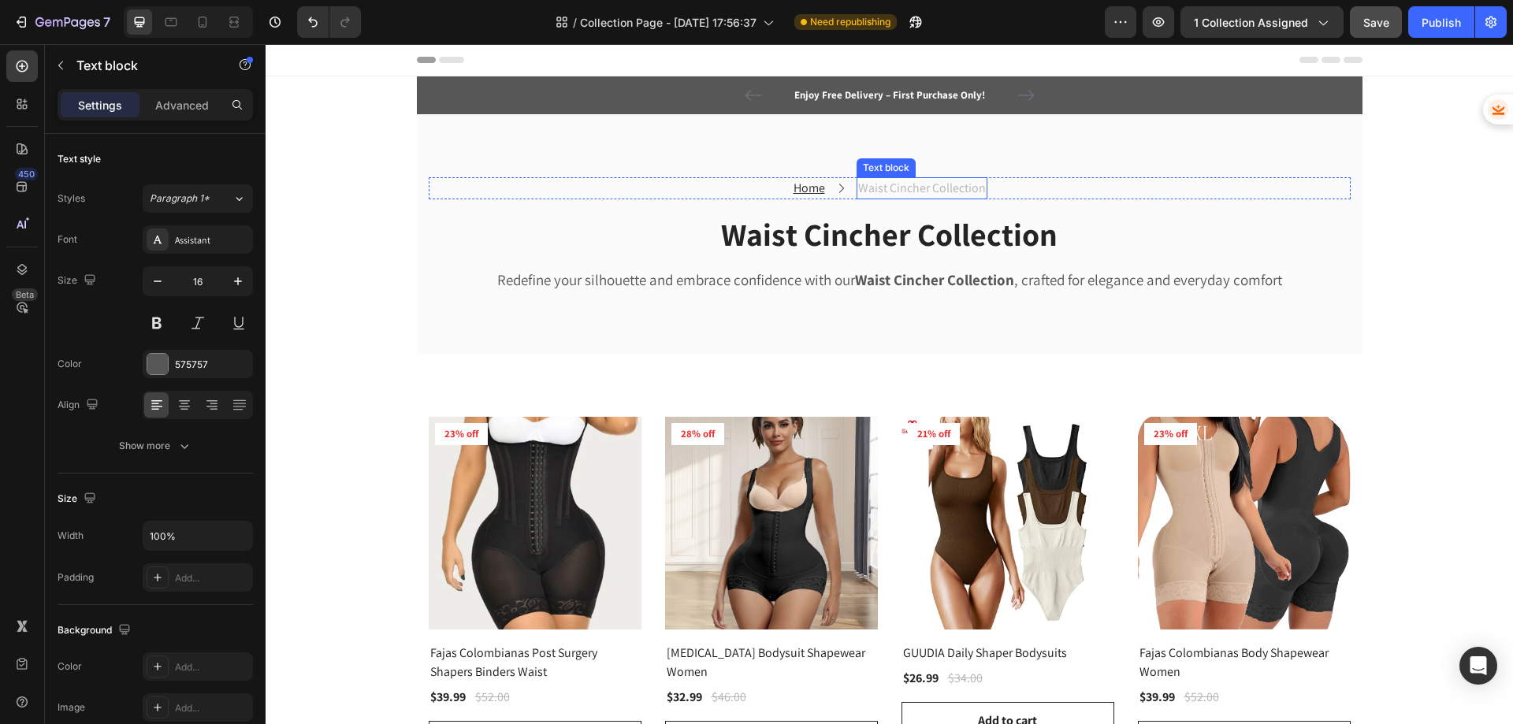
click at [895, 184] on p "Waist Cincher Collection" at bounding box center [922, 188] width 128 height 19
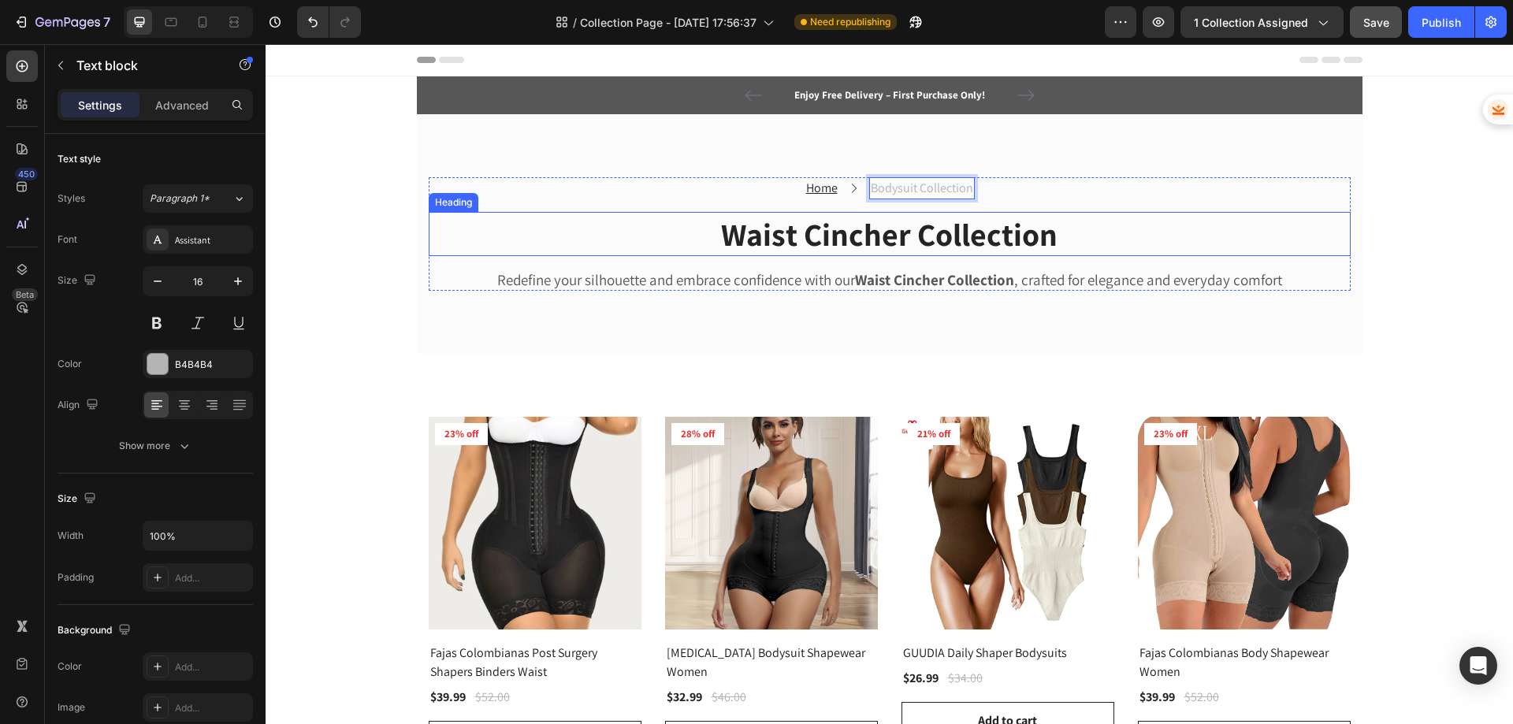
click at [793, 248] on h2 "Waist Cincher Collection" at bounding box center [890, 234] width 922 height 44
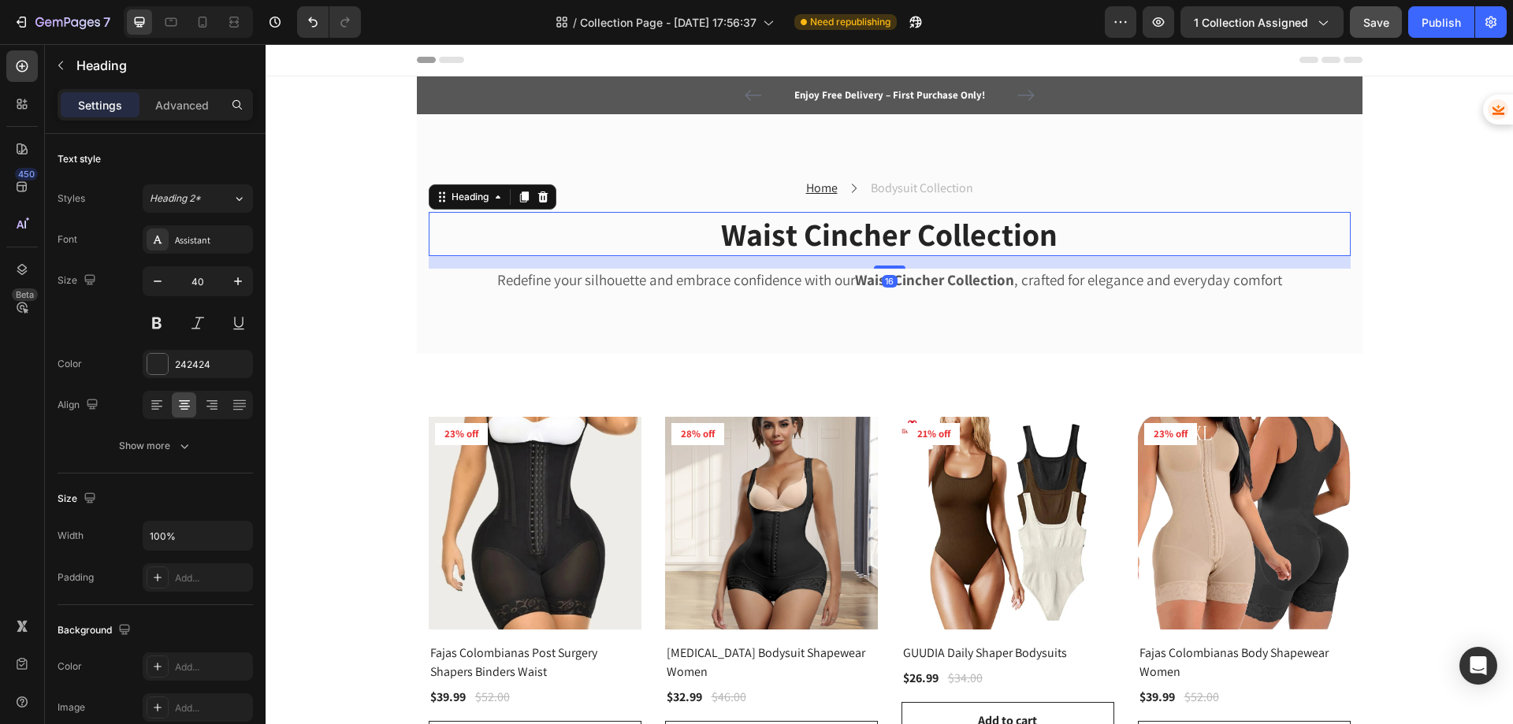
click at [793, 248] on h2 "Waist Cincher Collection" at bounding box center [890, 234] width 922 height 44
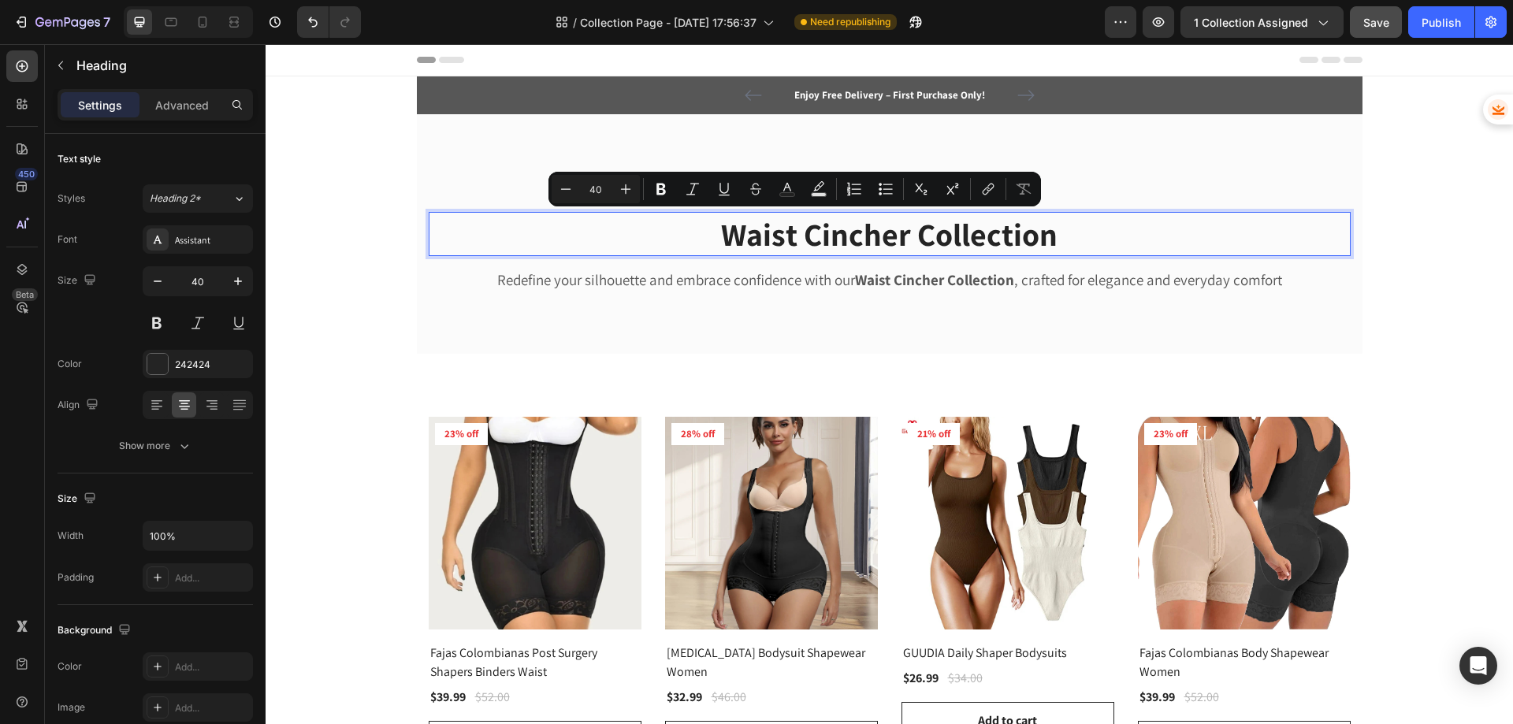
click at [898, 238] on p "Waist Cincher Collection" at bounding box center [889, 234] width 919 height 41
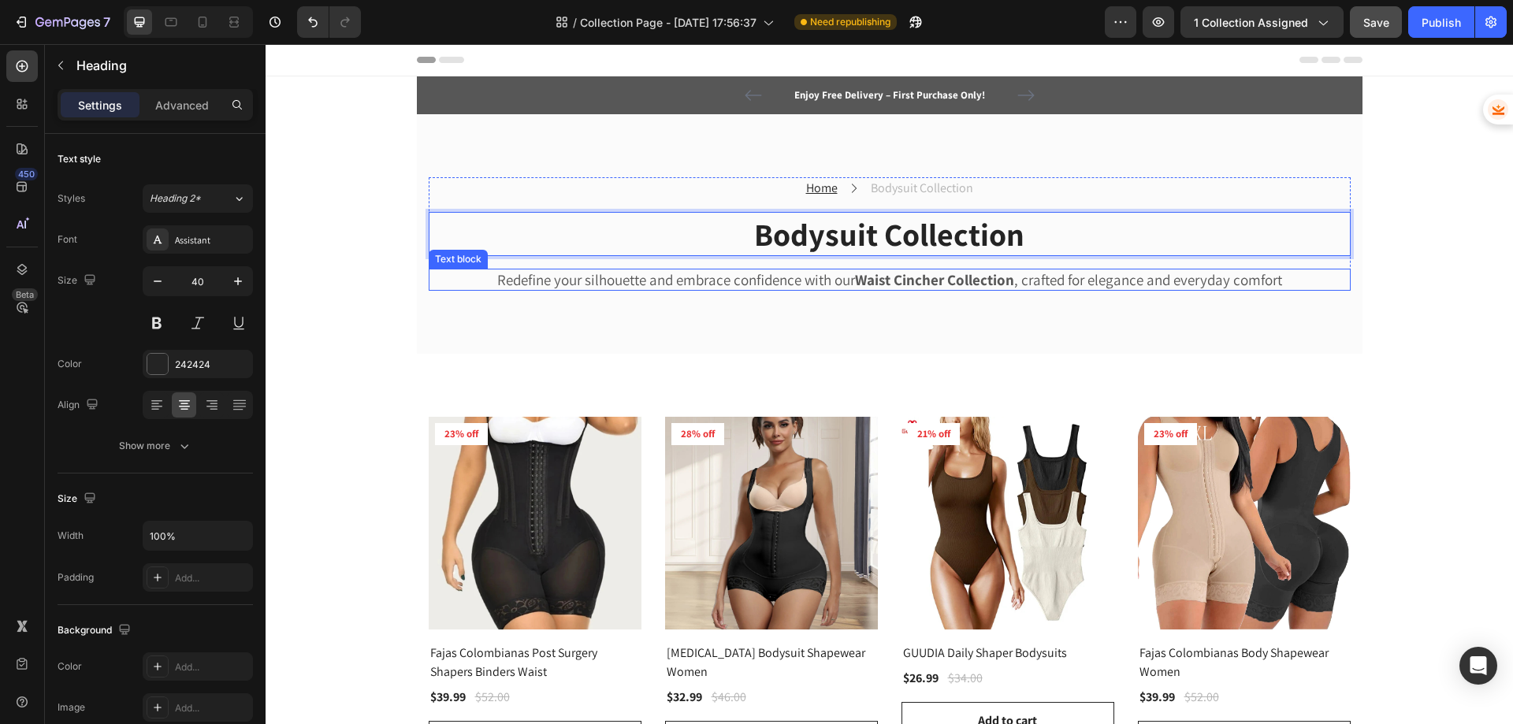
click at [907, 275] on strong "Waist Cincher Collection" at bounding box center [934, 279] width 159 height 19
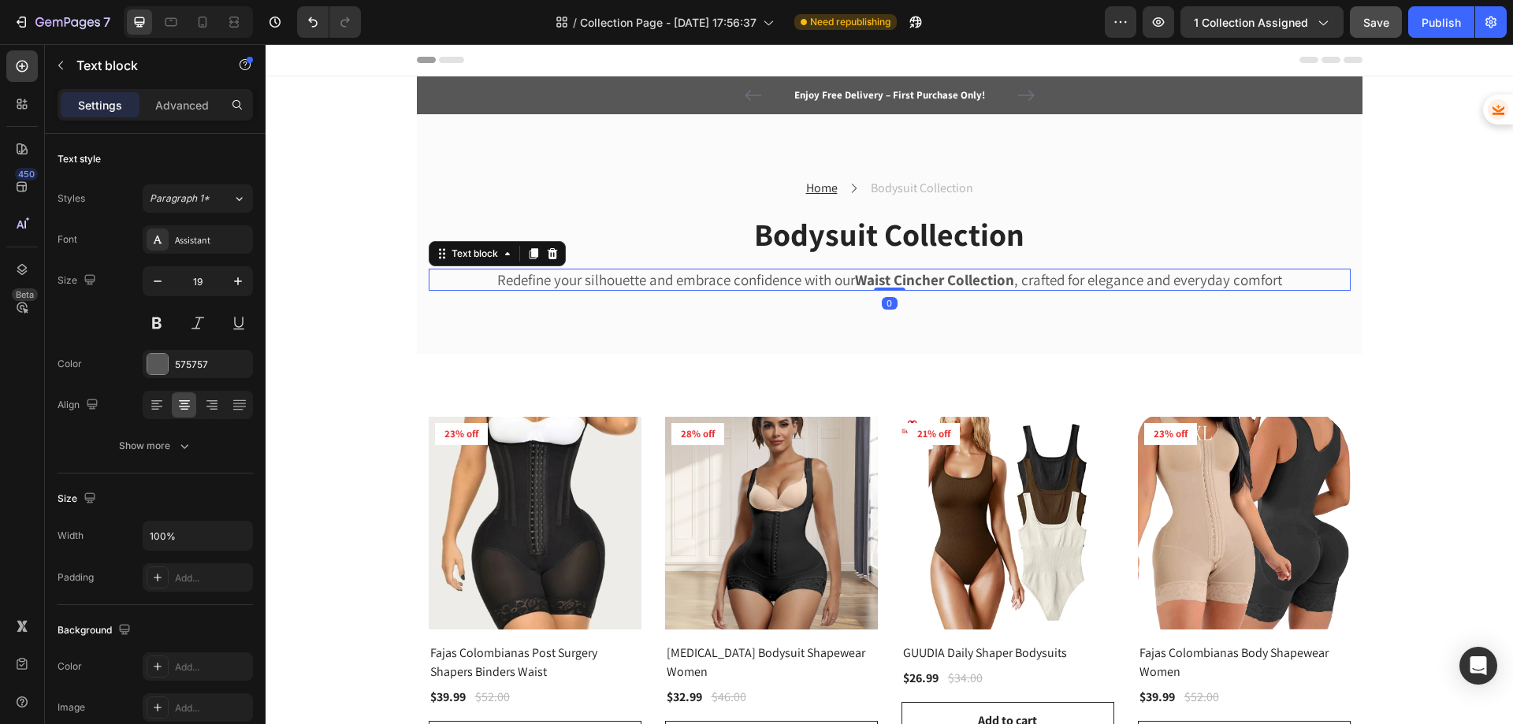
click at [907, 275] on strong "Waist Cincher Collection" at bounding box center [934, 279] width 159 height 19
click at [909, 277] on p "Redefine your silhouette and embrace confidence with our Bodysuit Collection , …" at bounding box center [889, 280] width 919 height 20
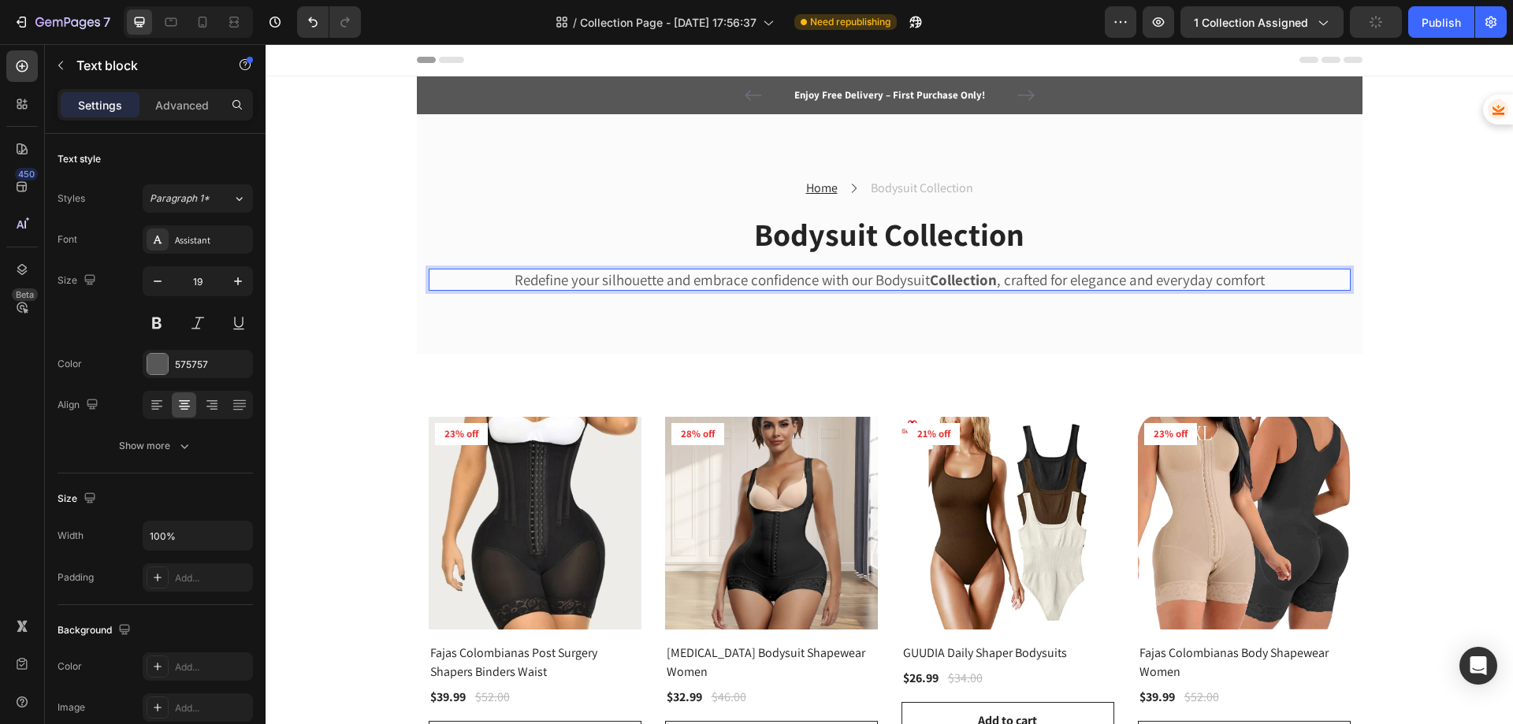
click at [968, 284] on strong "Collection" at bounding box center [963, 279] width 67 height 19
click at [990, 280] on strong "Collection" at bounding box center [963, 279] width 67 height 19
drag, startPoint x: 990, startPoint y: 279, endPoint x: 918, endPoint y: 277, distance: 72.5
click at [918, 277] on p "Redefine your silhouette and embrace confidence with our Bodysuit Collection , …" at bounding box center [889, 280] width 919 height 20
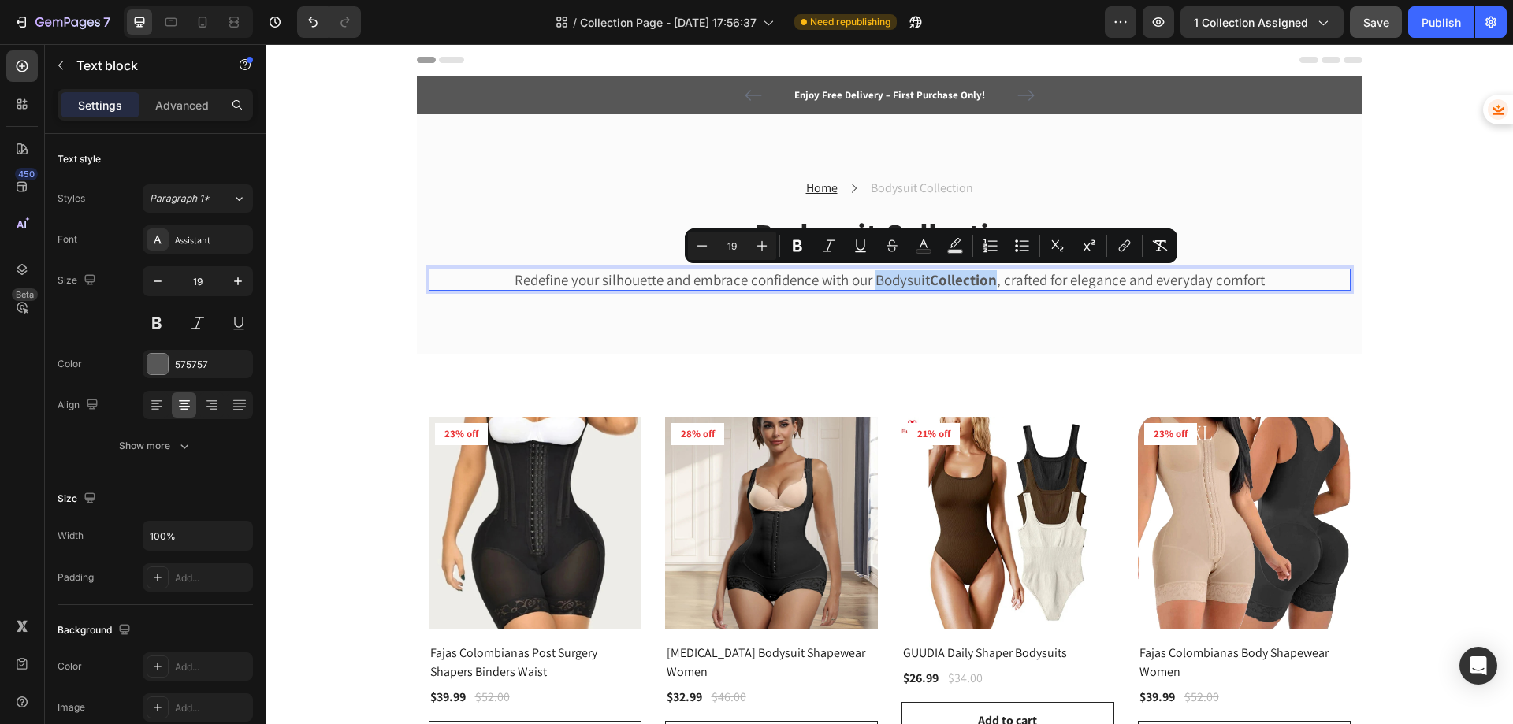
drag, startPoint x: 993, startPoint y: 280, endPoint x: 869, endPoint y: 284, distance: 123.8
click at [869, 284] on p "Redefine your silhouette and embrace confidence with our Bodysuit Collection , …" at bounding box center [889, 280] width 919 height 20
click at [797, 242] on icon "Editor contextual toolbar" at bounding box center [797, 246] width 9 height 12
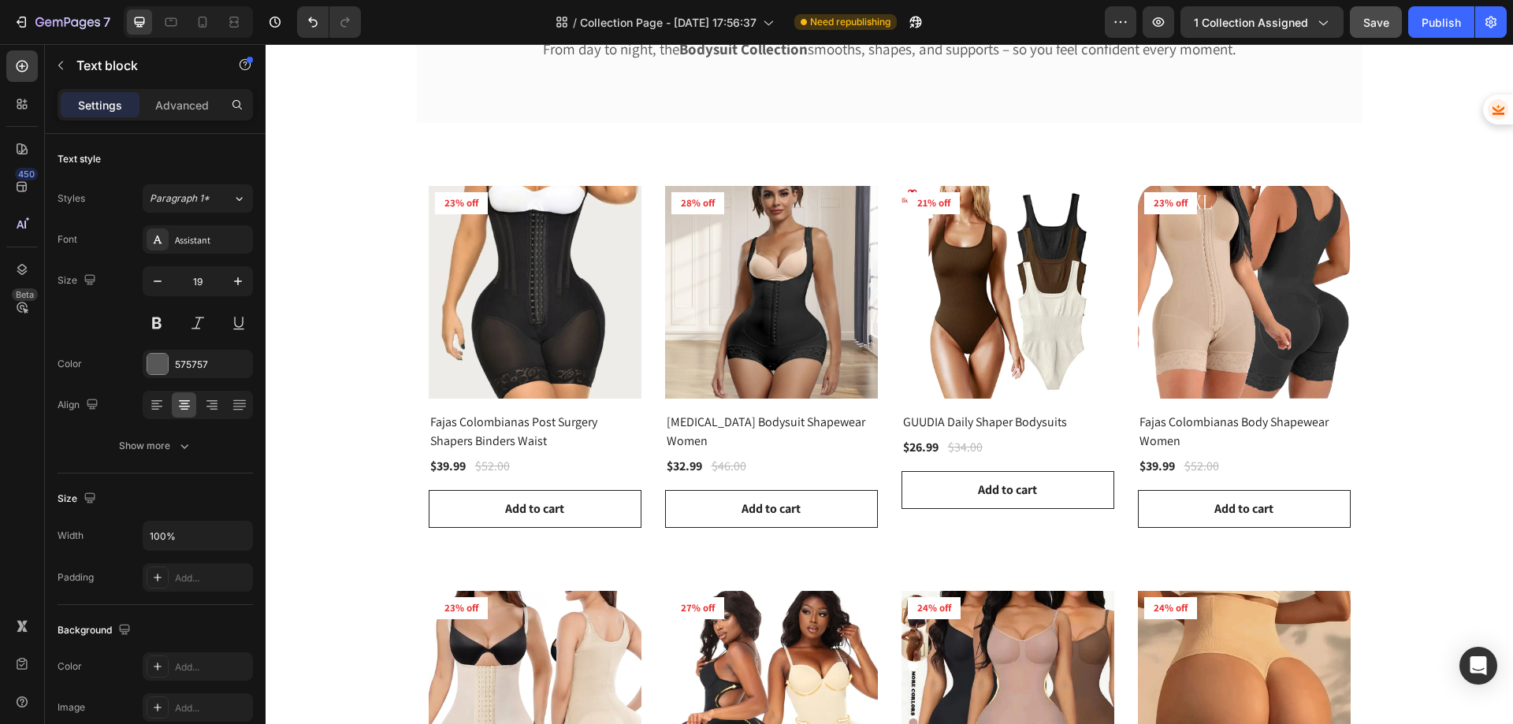
scroll to position [236, 0]
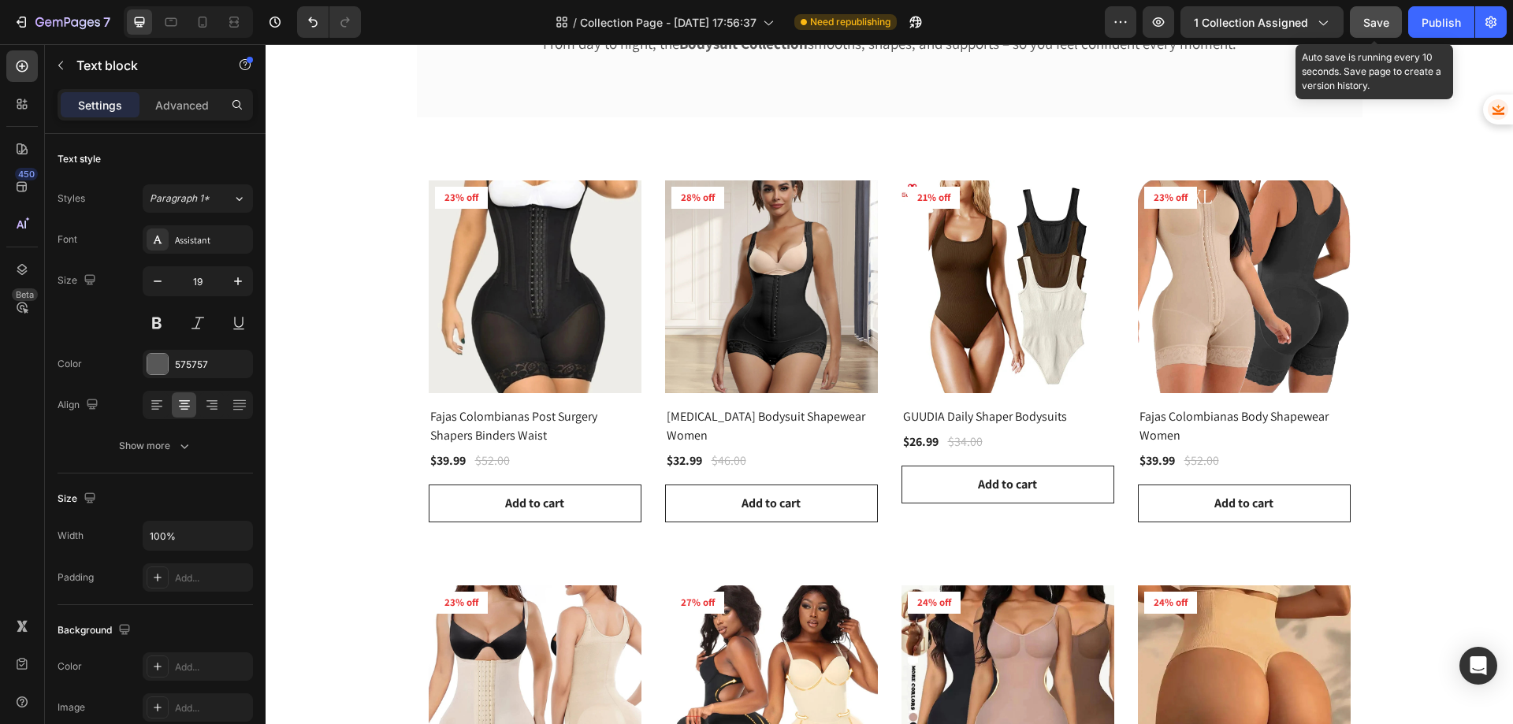
click at [1367, 19] on span "Save" at bounding box center [1376, 22] width 26 height 13
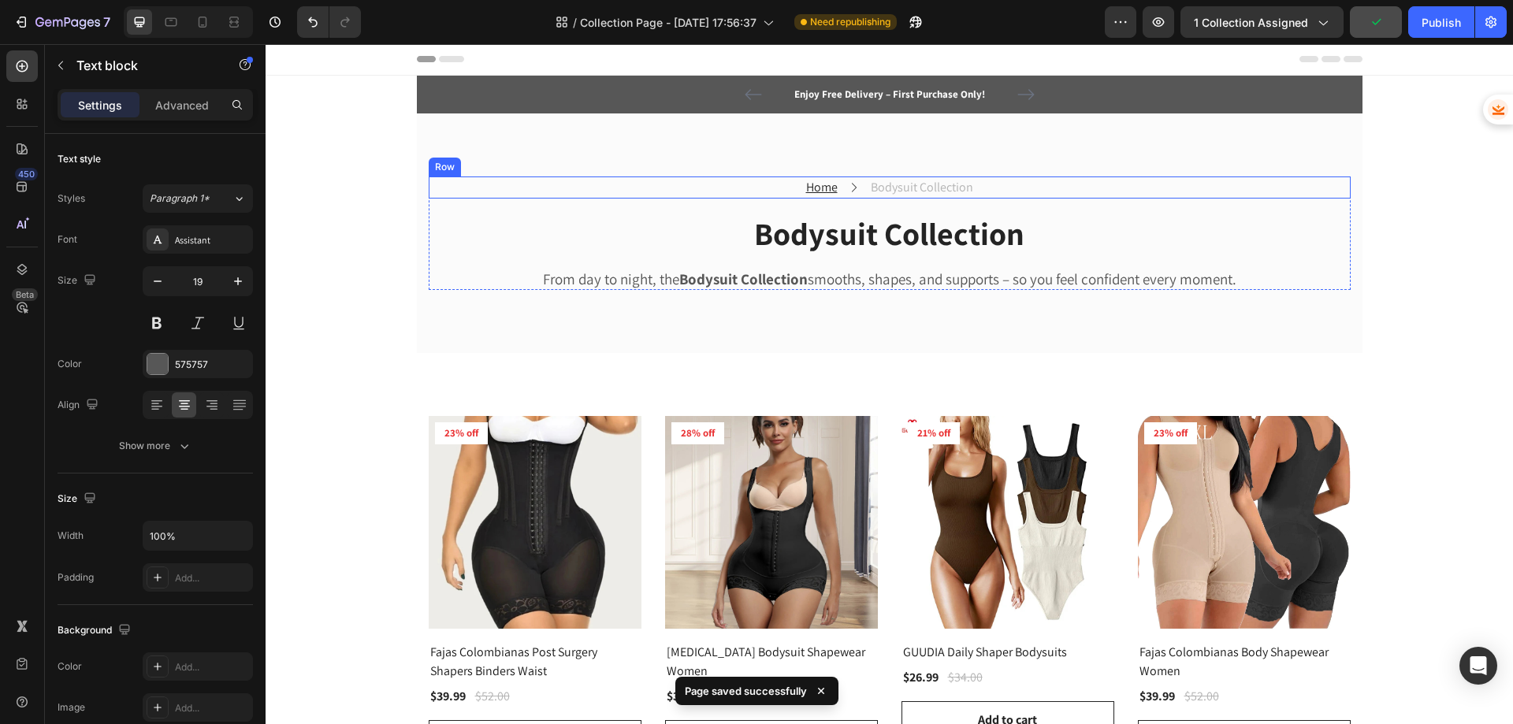
scroll to position [0, 0]
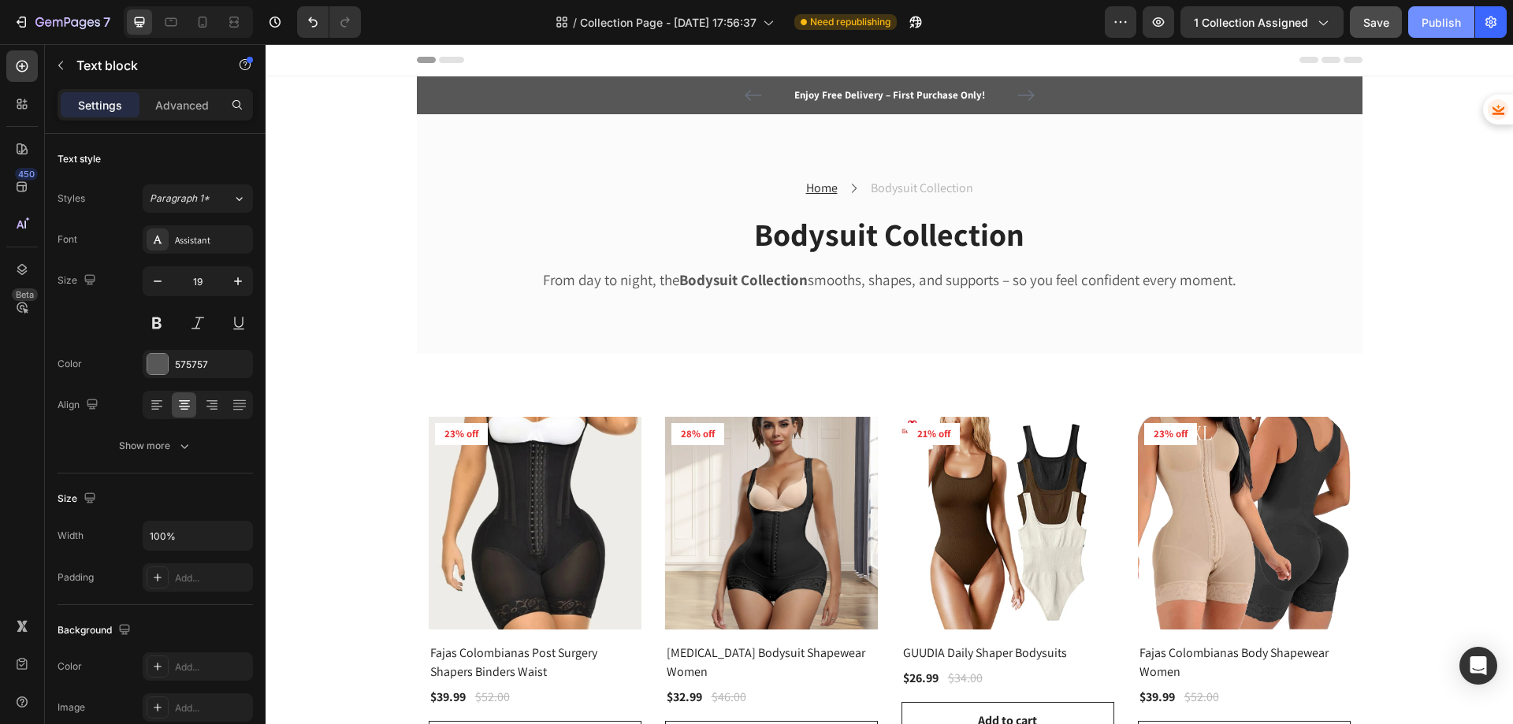
click at [1428, 24] on div "Publish" at bounding box center [1440, 22] width 39 height 17
click at [1230, 22] on span "1 collection assigned" at bounding box center [1251, 22] width 114 height 17
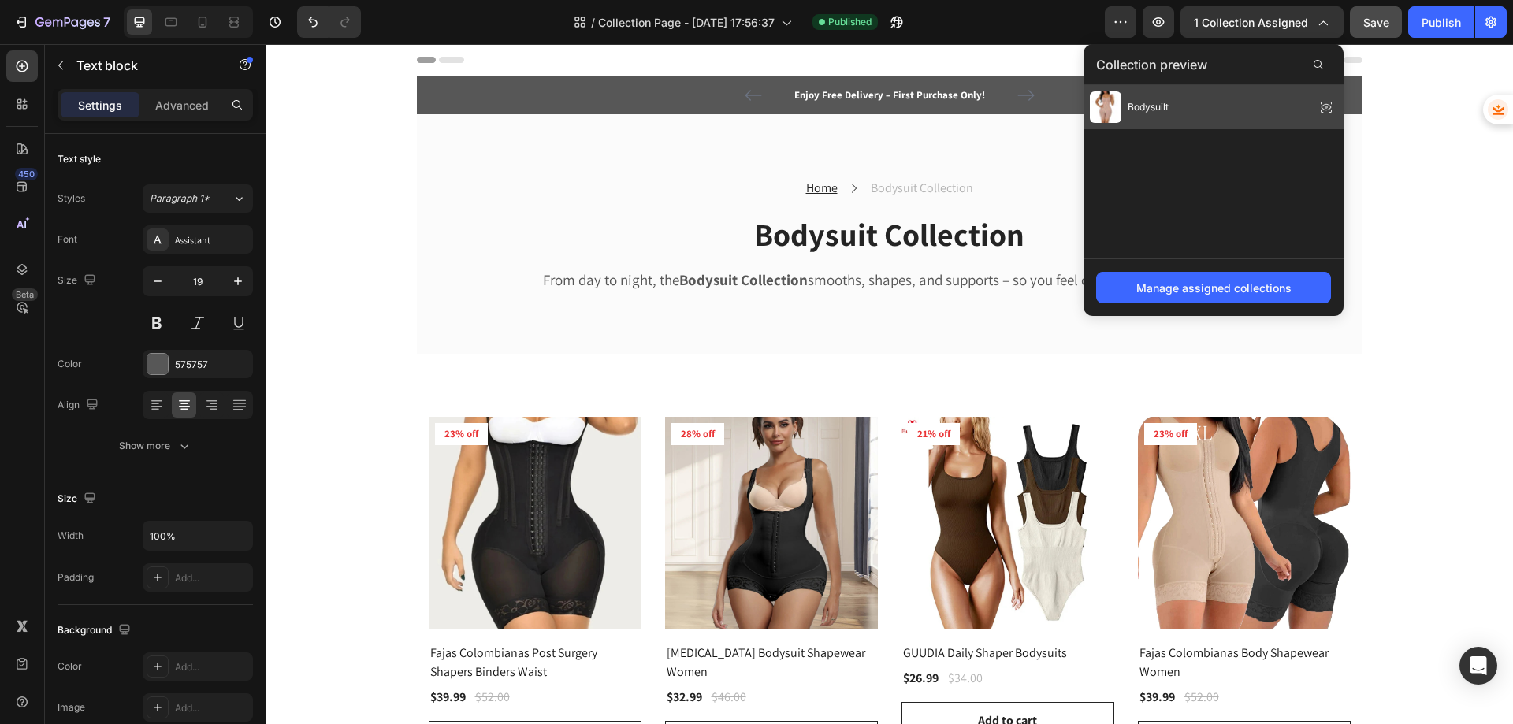
click at [1199, 98] on div "Bodysuilt" at bounding box center [1213, 107] width 260 height 44
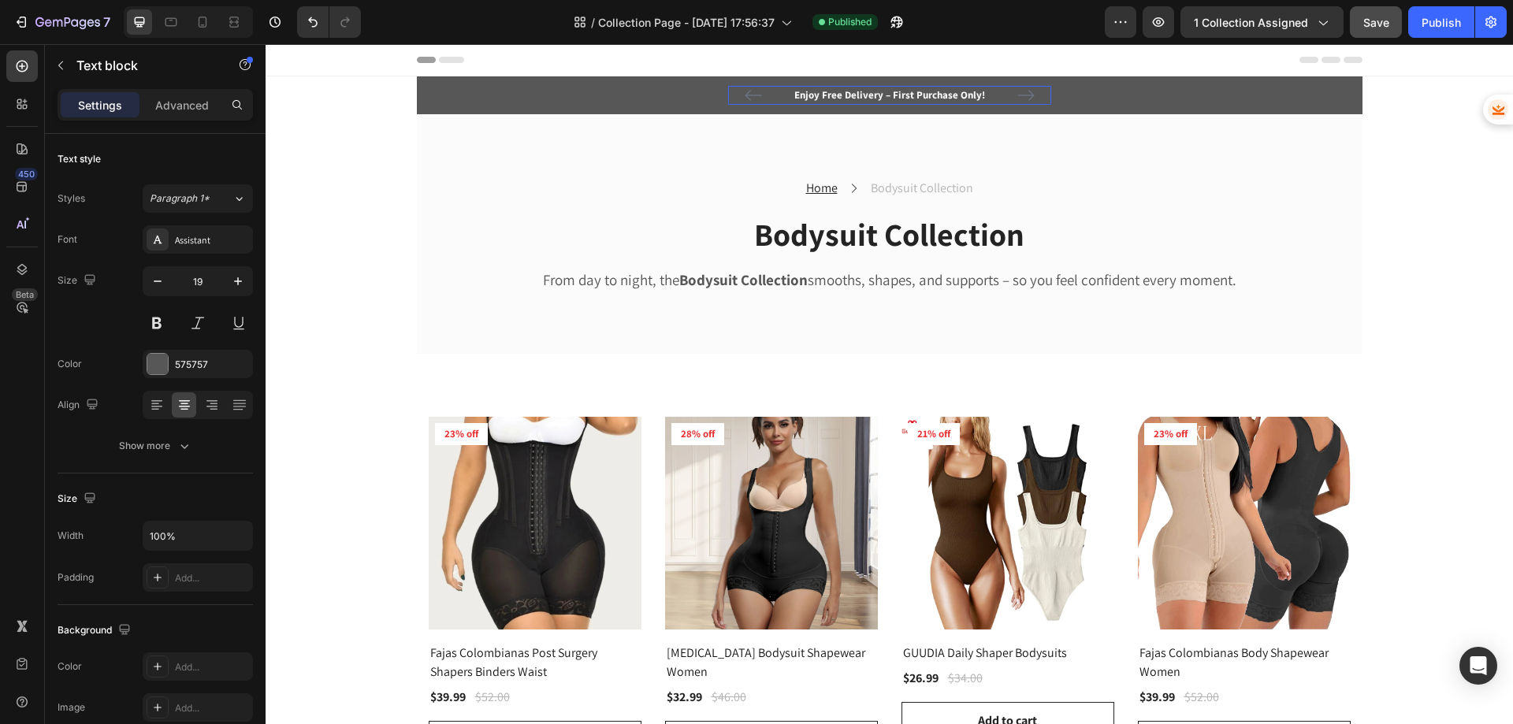
click at [876, 93] on p "Enjoy Free Delivery – First Purchase Only!" at bounding box center [890, 95] width 320 height 16
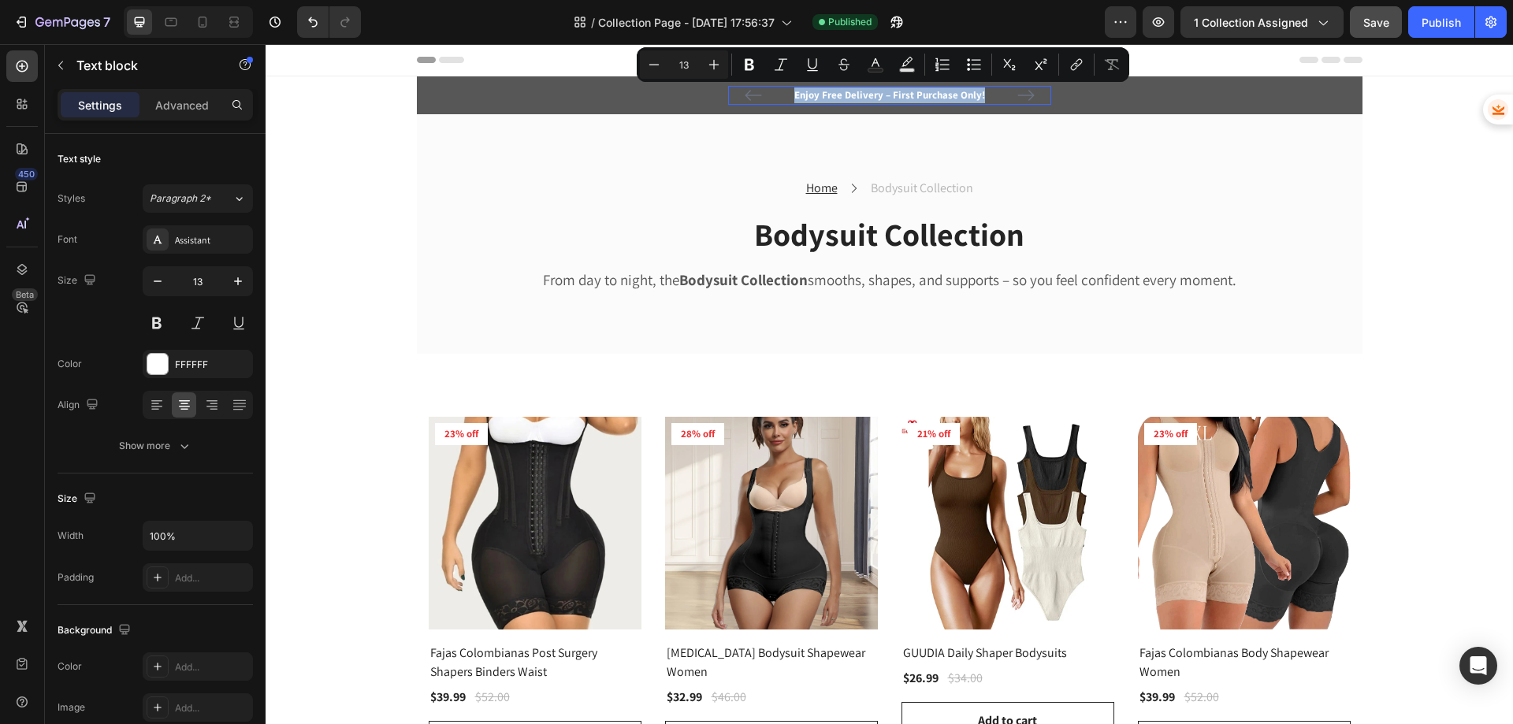
copy p "Enjoy Free Delivery – First Purchase Only!"
click at [1027, 94] on icon "Carousel Next Arrow" at bounding box center [1025, 95] width 19 height 19
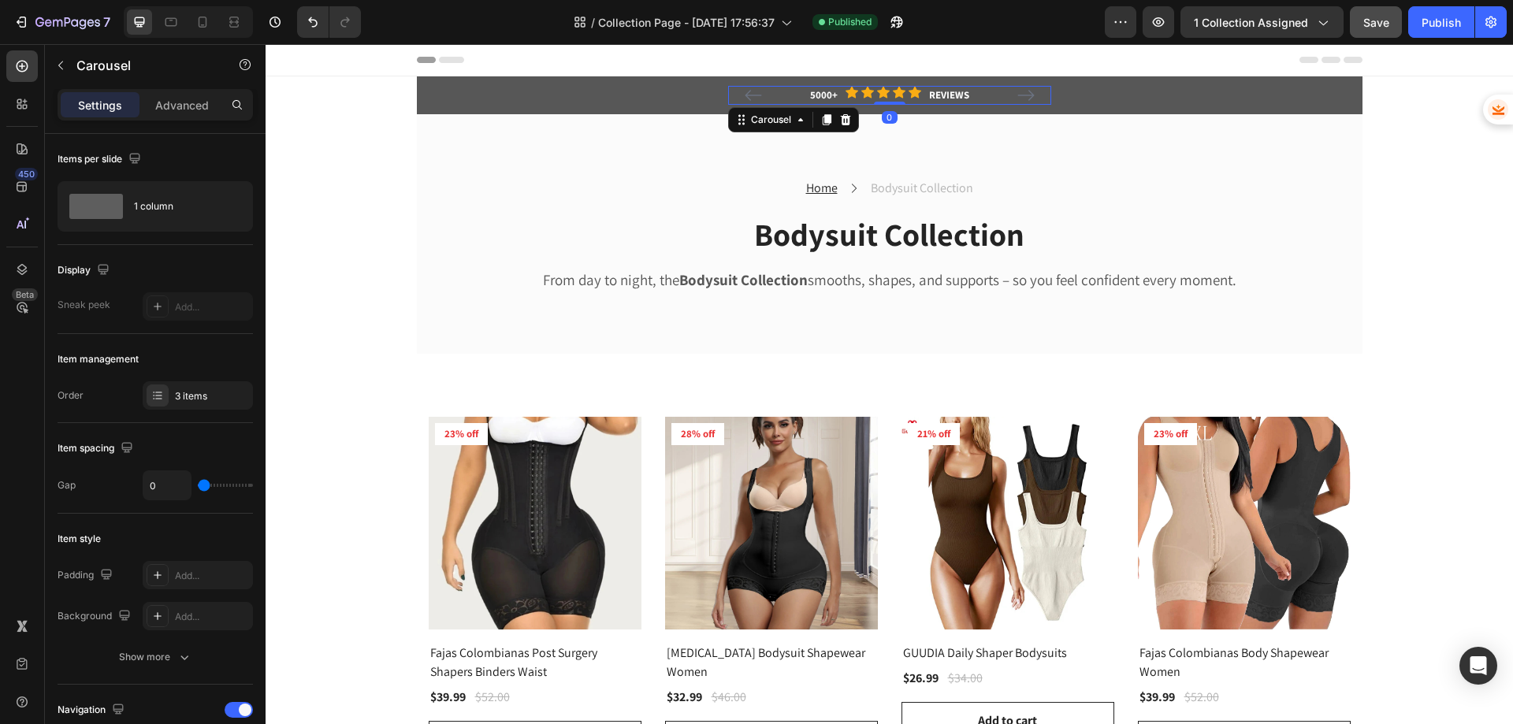
click at [1027, 94] on icon "Carousel Next Arrow" at bounding box center [1025, 95] width 17 height 11
click at [841, 95] on p "60-DAY FREE RETURNS" at bounding box center [890, 95] width 320 height 16
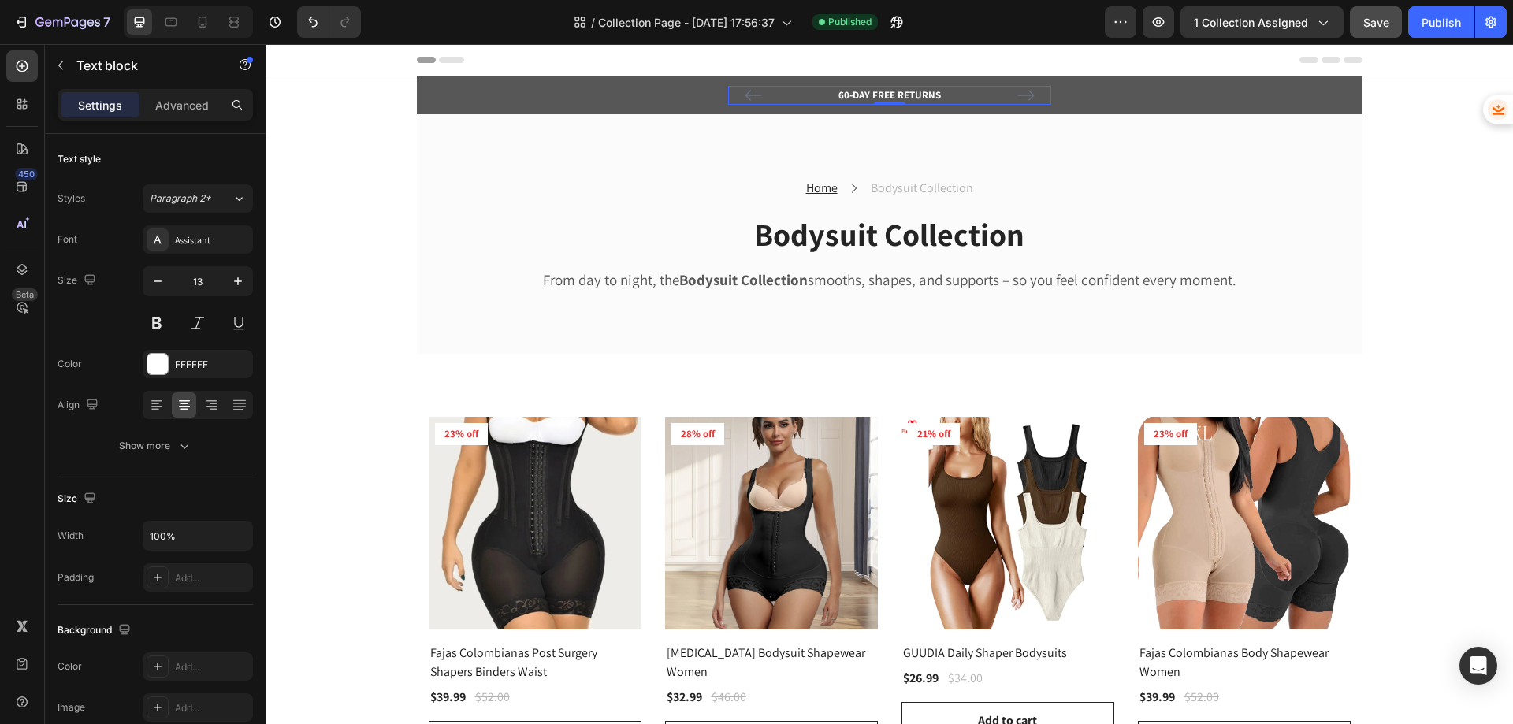
click at [841, 95] on p "60-DAY FREE RETURNS" at bounding box center [890, 95] width 320 height 16
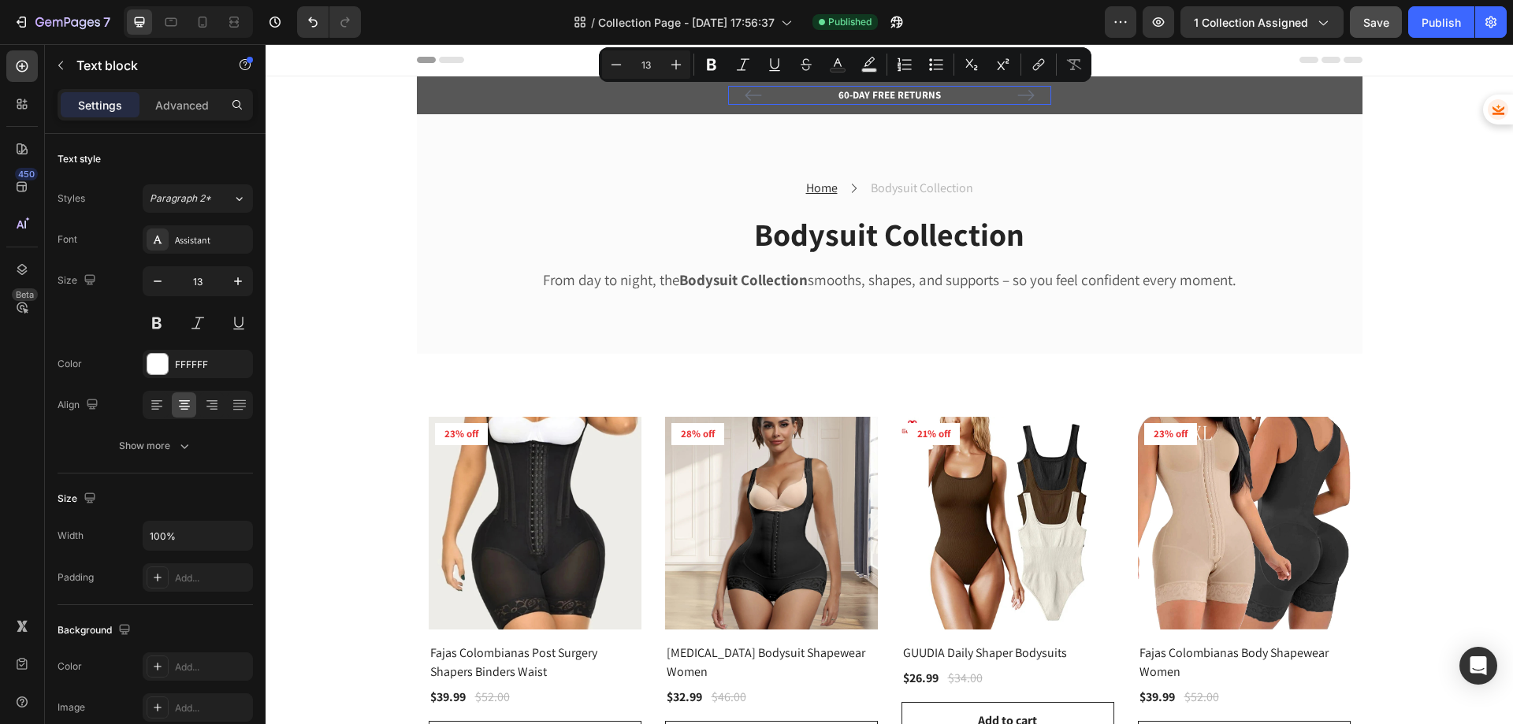
click at [838, 95] on p "60-DAY FREE RETURNS" at bounding box center [890, 95] width 320 height 16
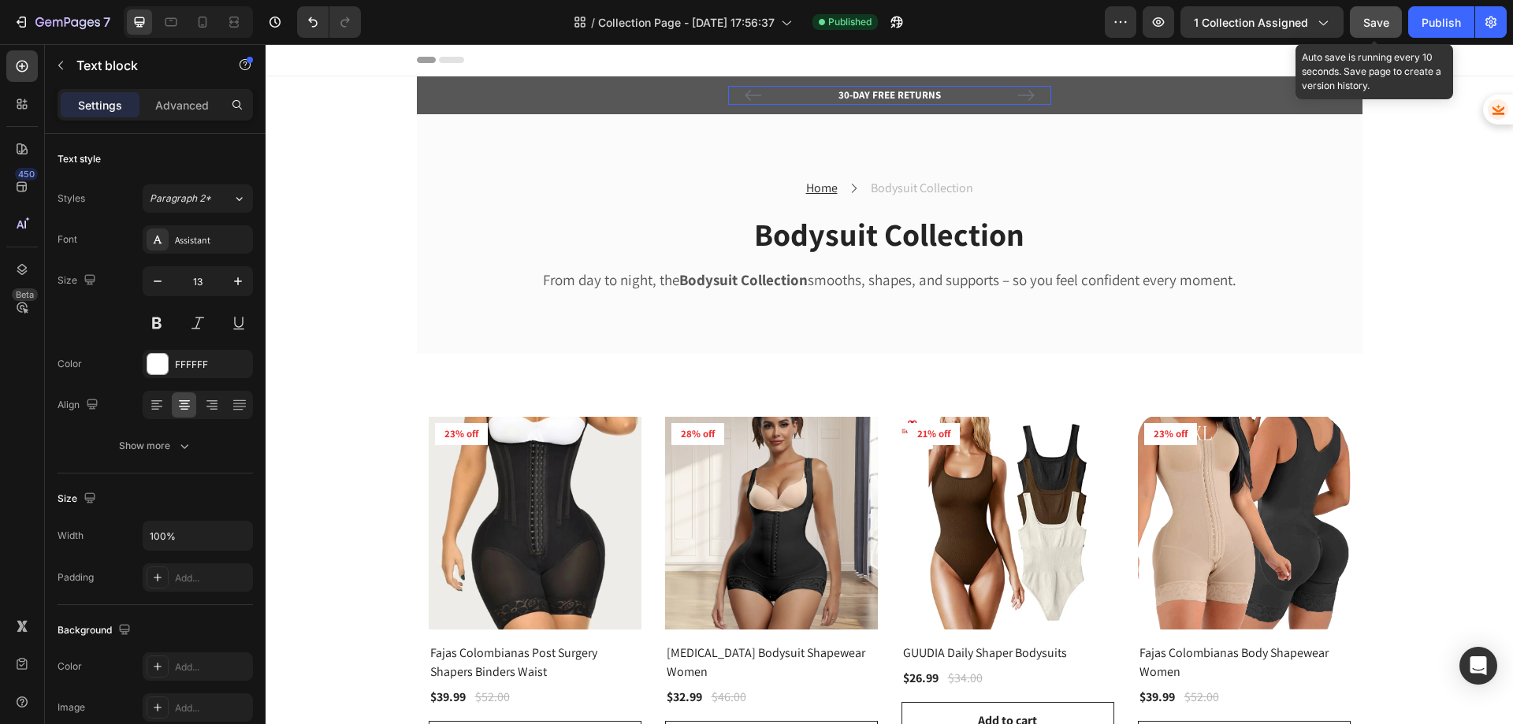
click at [1372, 16] on span "Save" at bounding box center [1376, 22] width 26 height 13
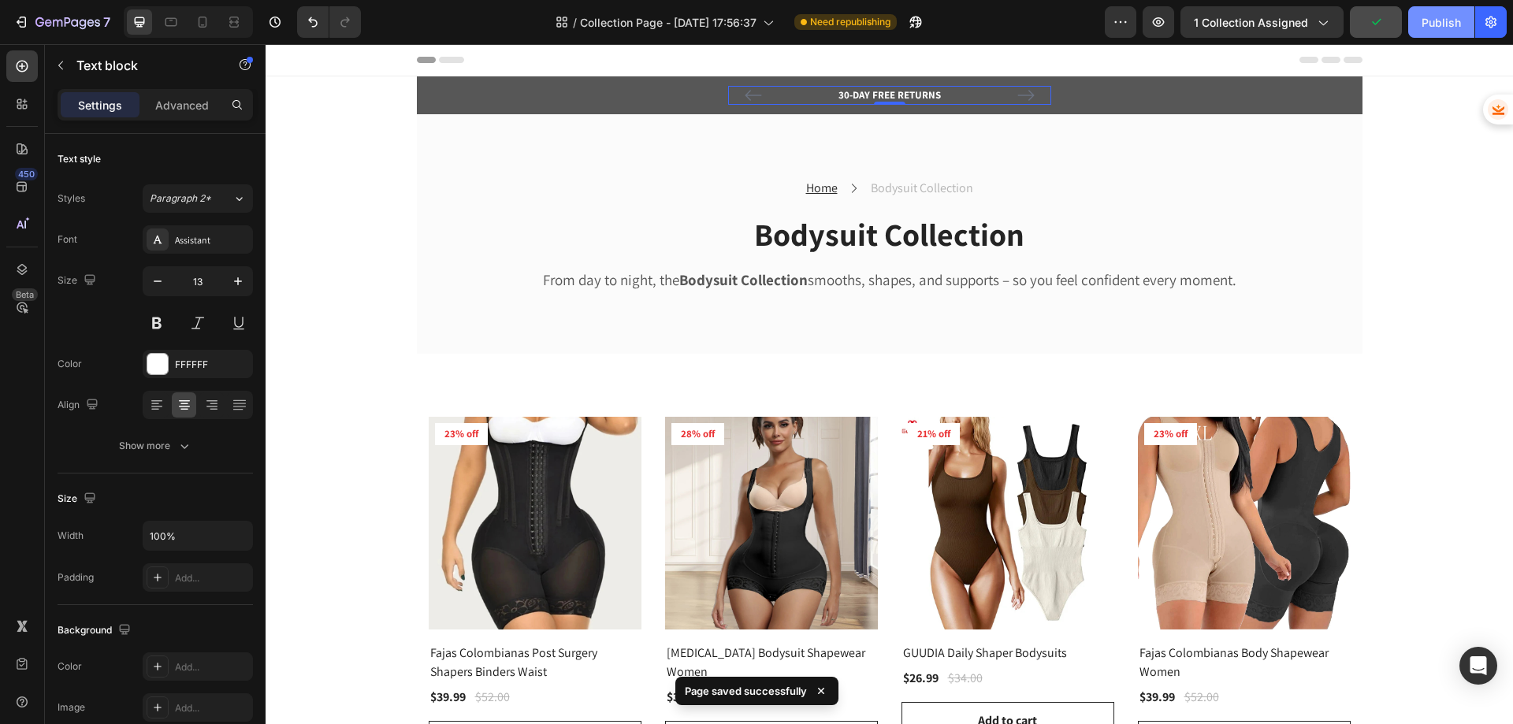
click at [1429, 29] on div "Publish" at bounding box center [1440, 22] width 39 height 17
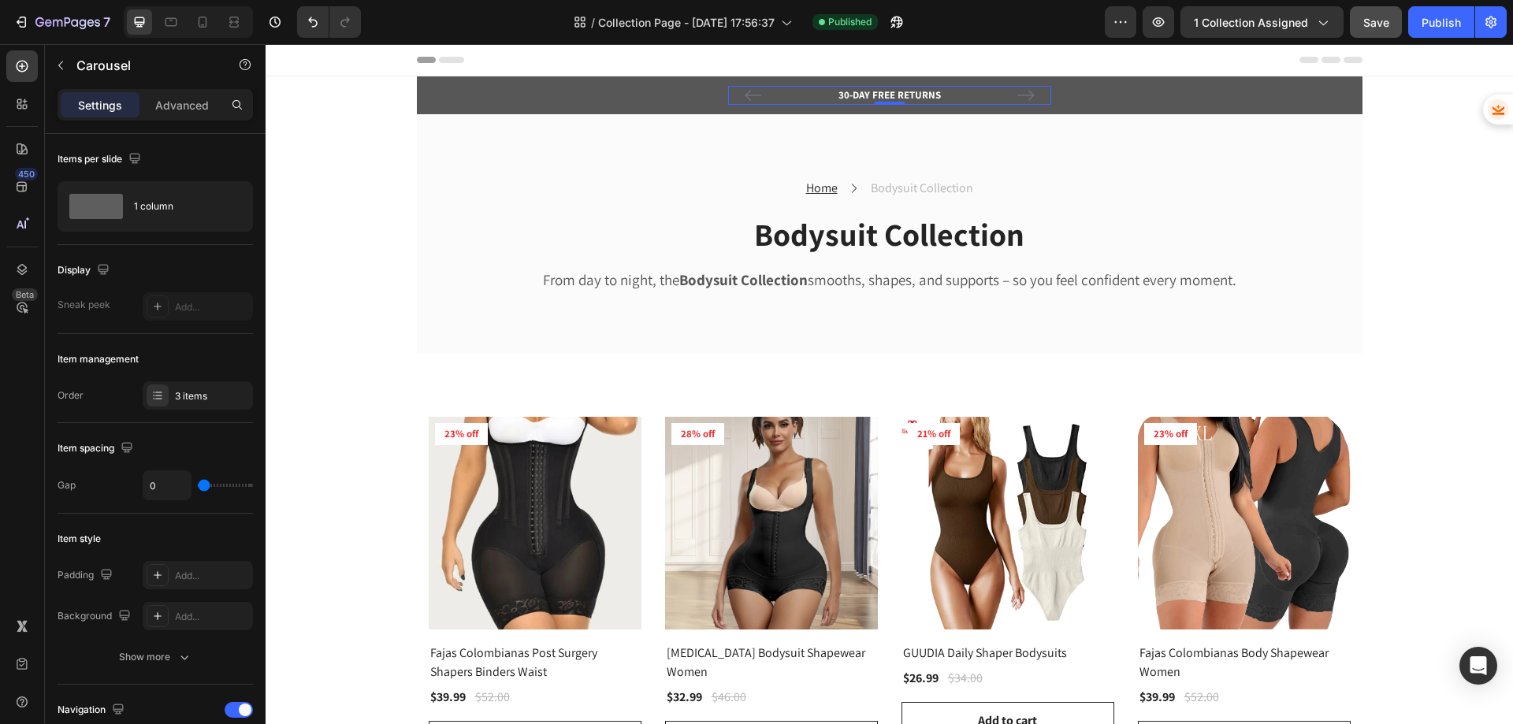
click at [1028, 95] on button "Carousel Next Arrow" at bounding box center [1025, 95] width 25 height 25
click at [908, 92] on p "Enjoy Free Delivery – First Purchase Only!" at bounding box center [890, 95] width 320 height 16
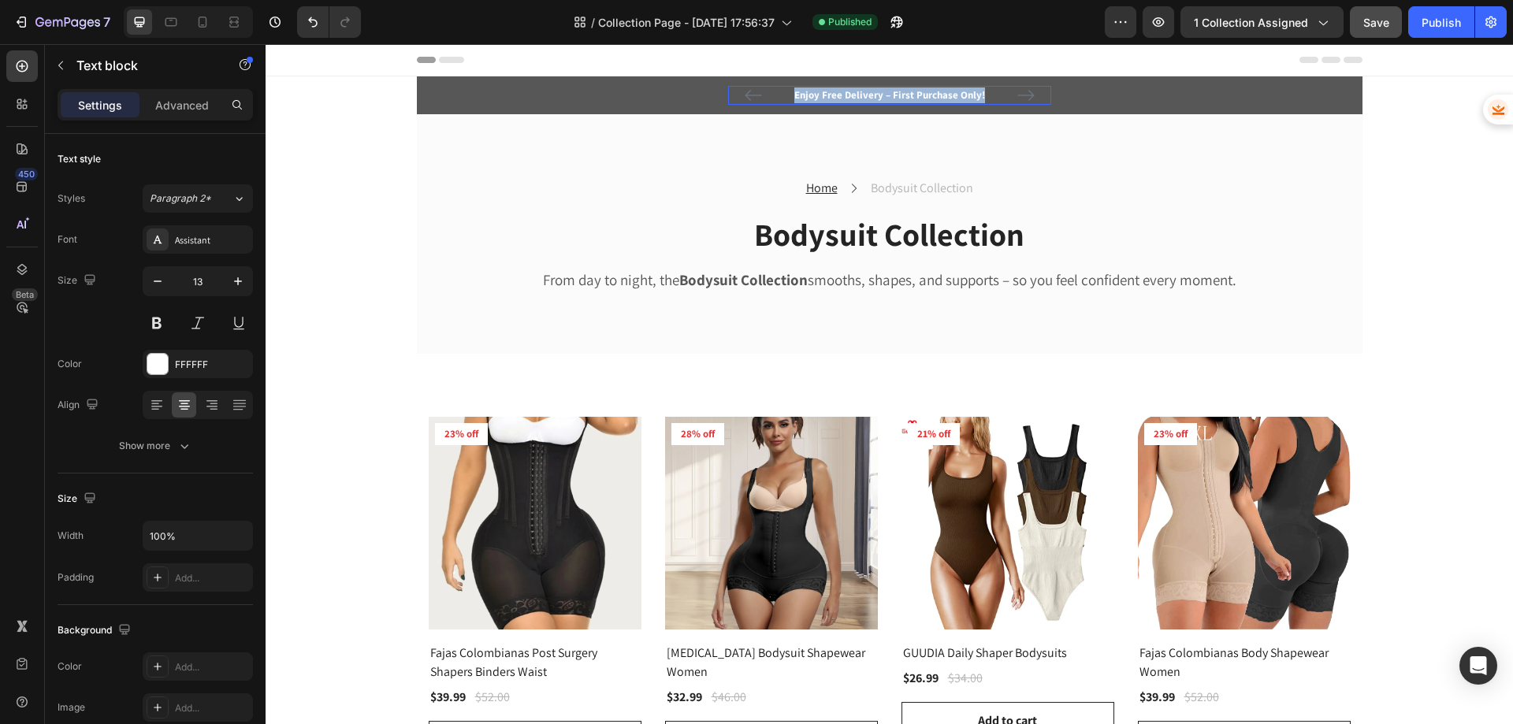
copy p "Enjoy Free Delivery – First Purchase Only!"
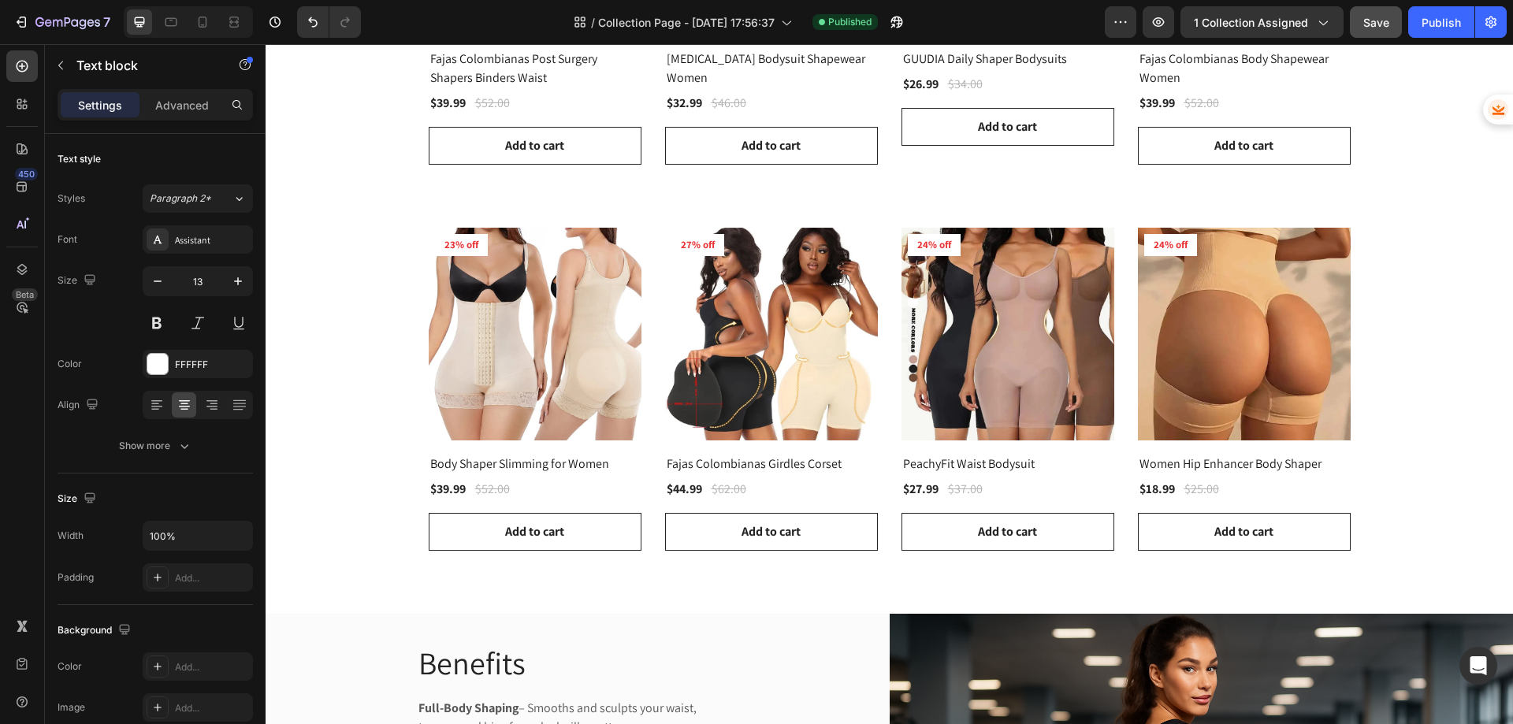
scroll to position [552, 0]
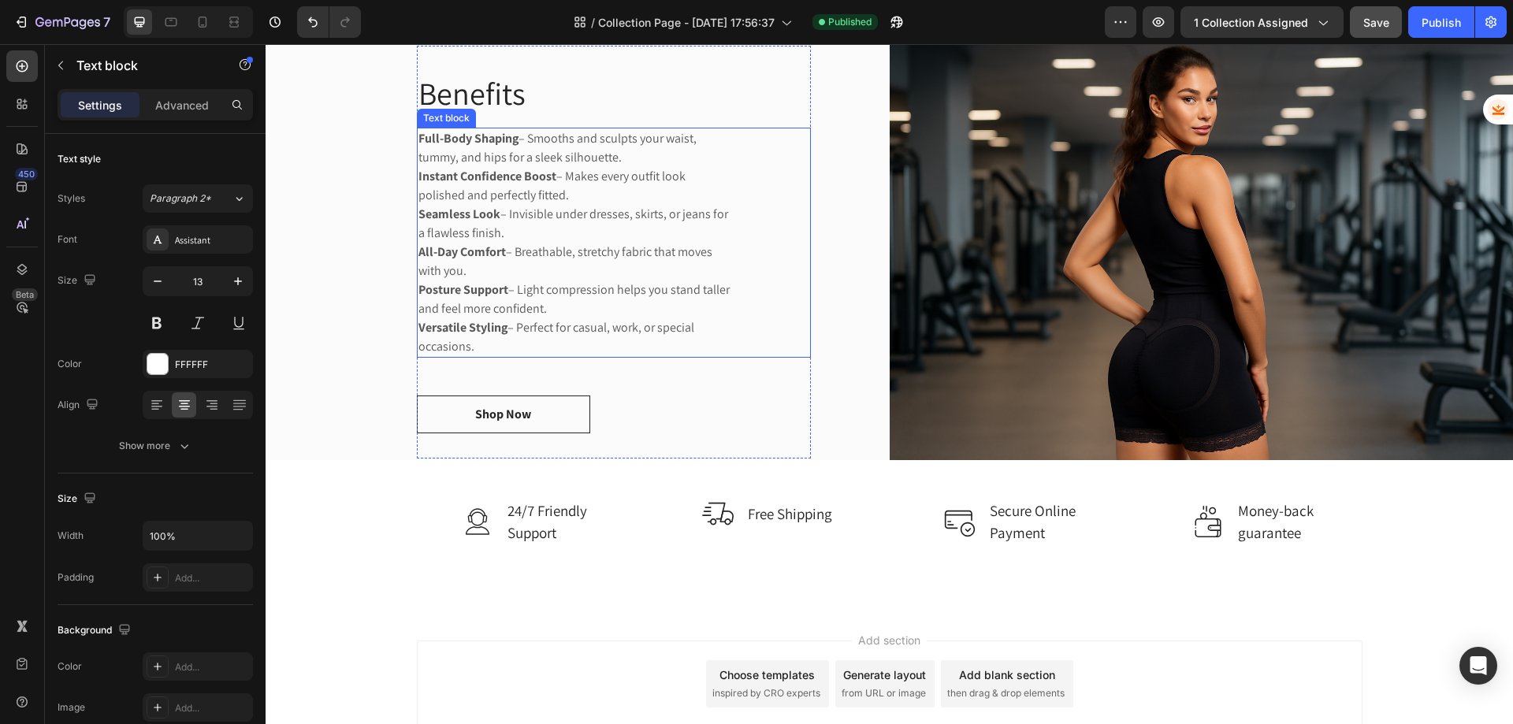
type input "16"
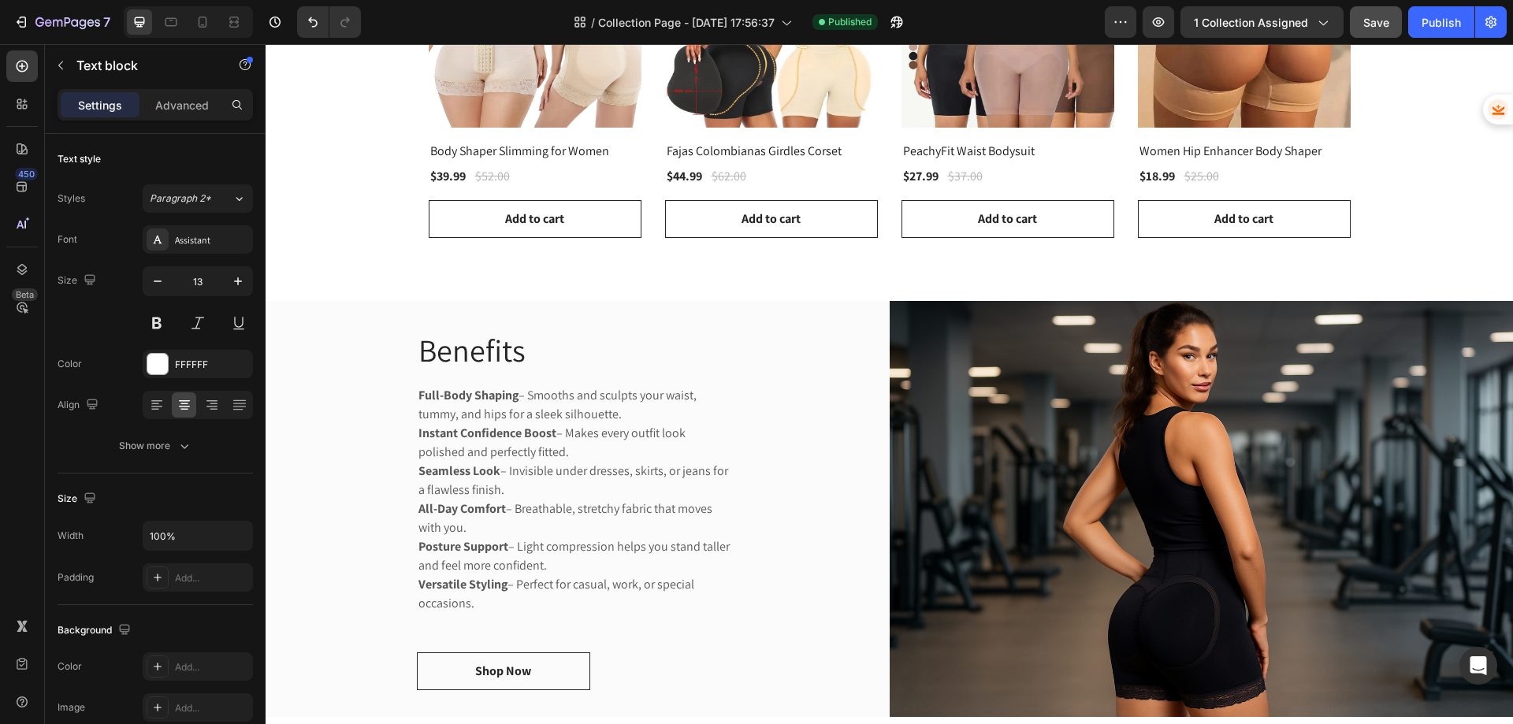
scroll to position [1069, 0]
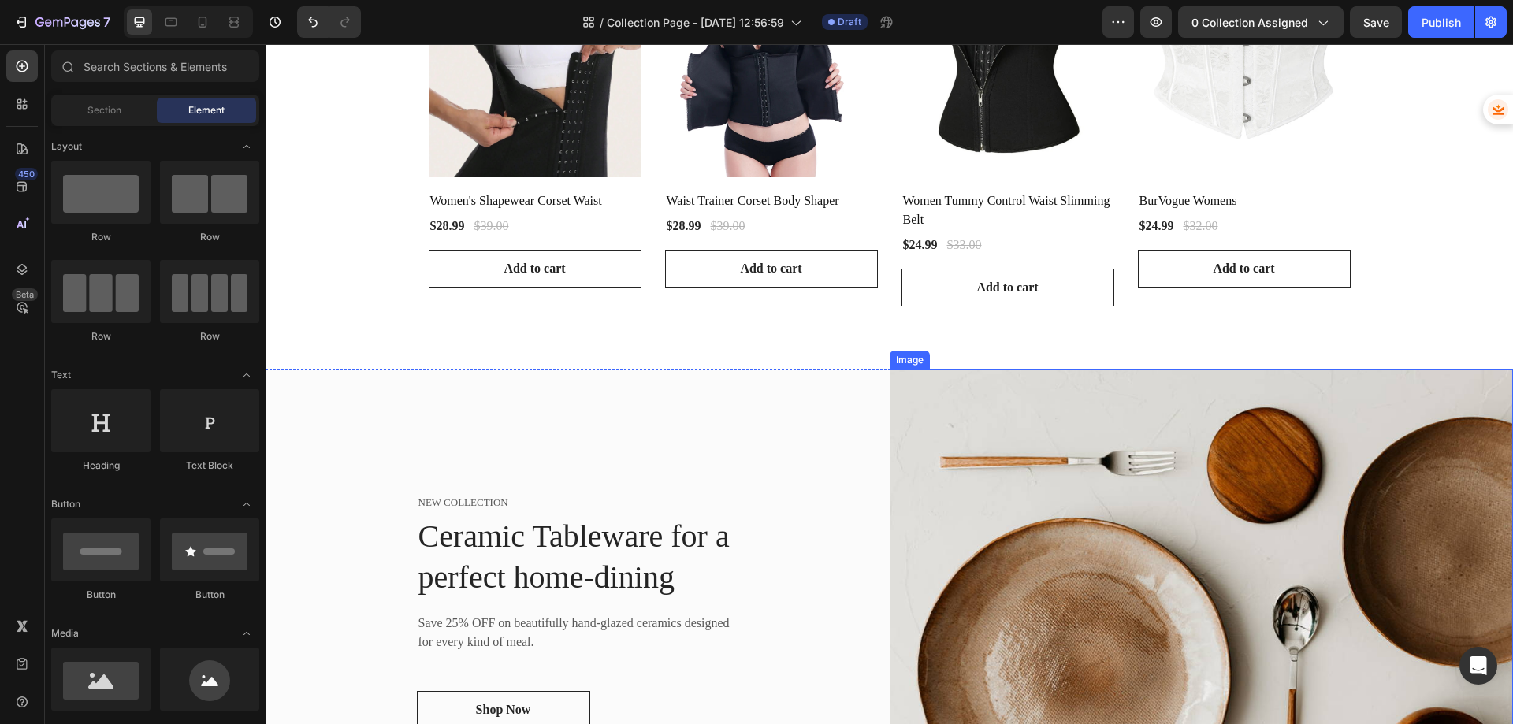
scroll to position [1339, 0]
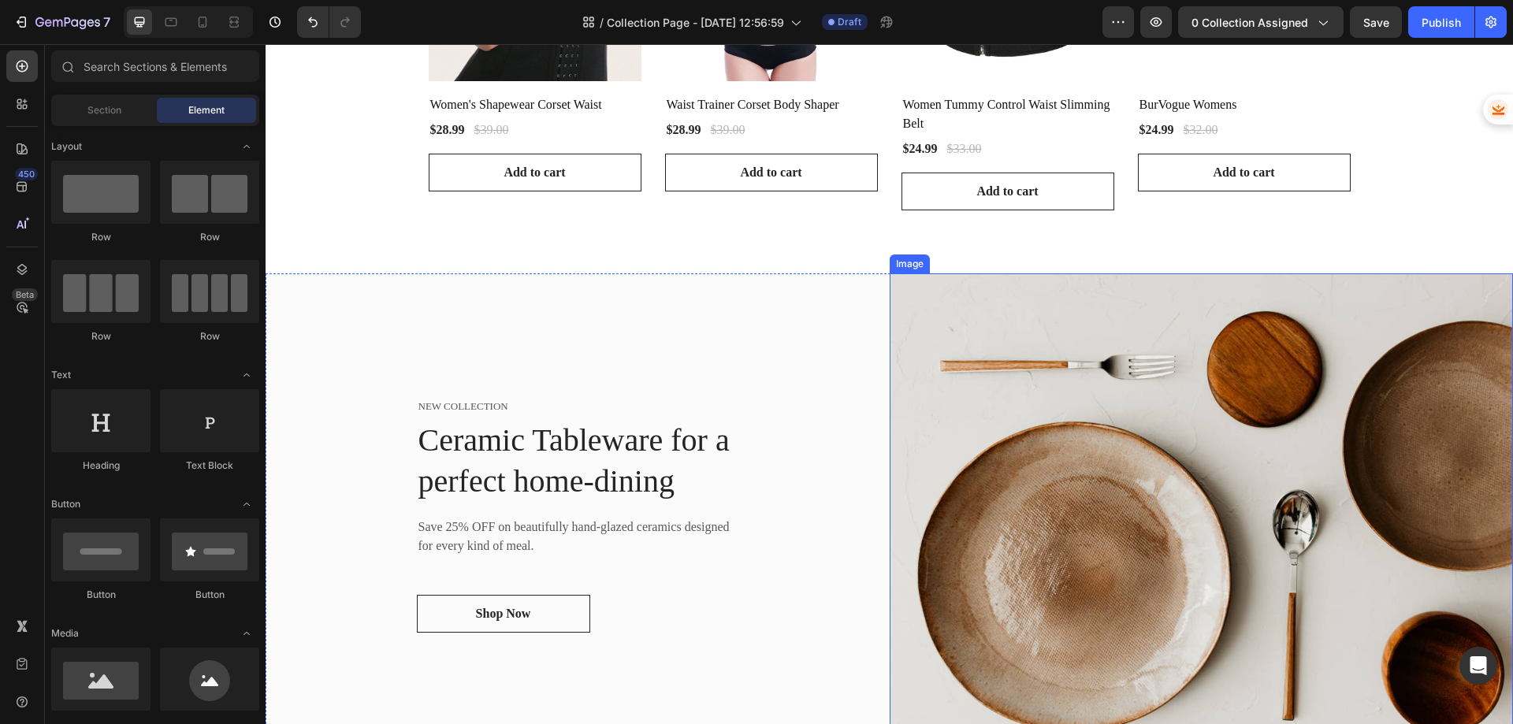
click at [1066, 448] on img at bounding box center [1202, 514] width 624 height 482
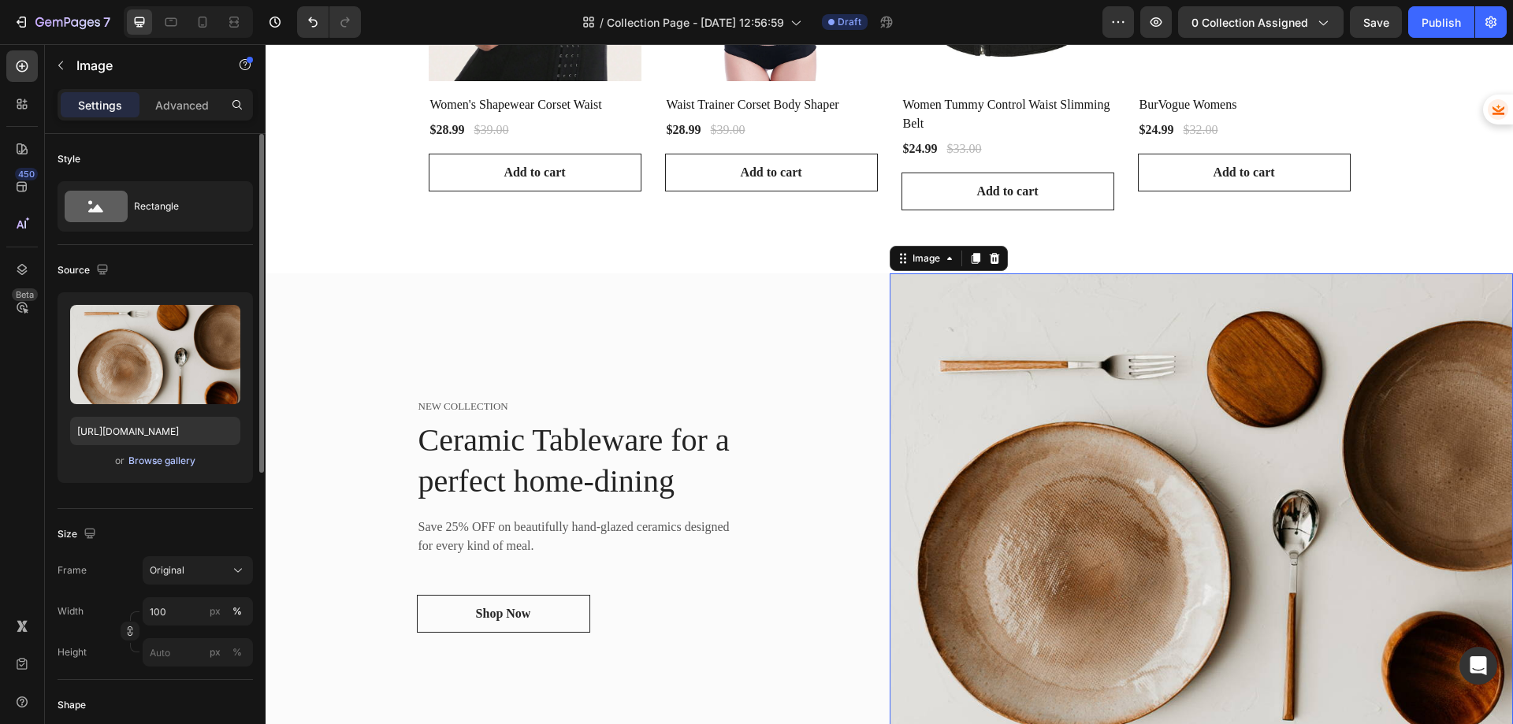
click at [169, 464] on div "Browse gallery" at bounding box center [161, 461] width 67 height 14
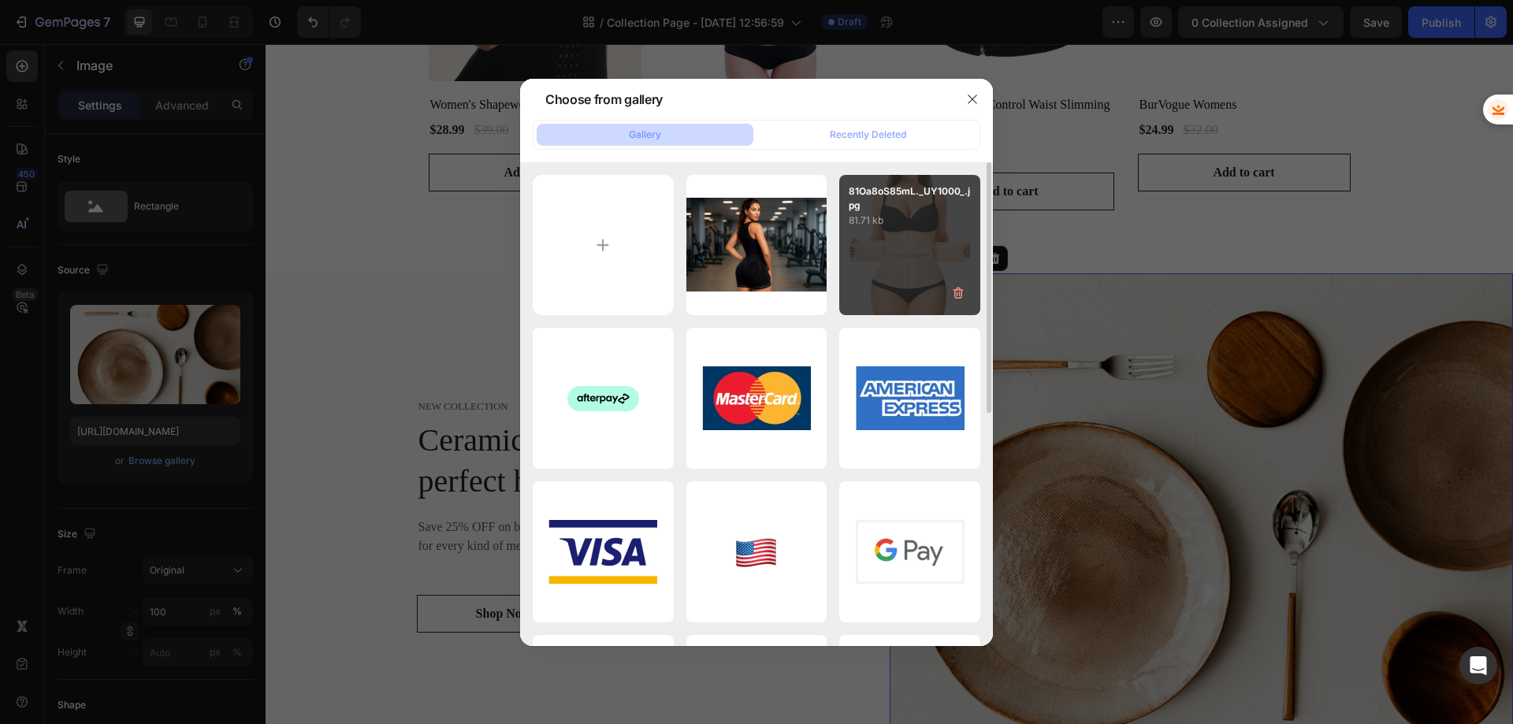
click at [868, 251] on div "81Oa8oS85mL._UY1000_.jpg 81.71 kb" at bounding box center [909, 245] width 141 height 141
type input "[URL][DOMAIN_NAME]"
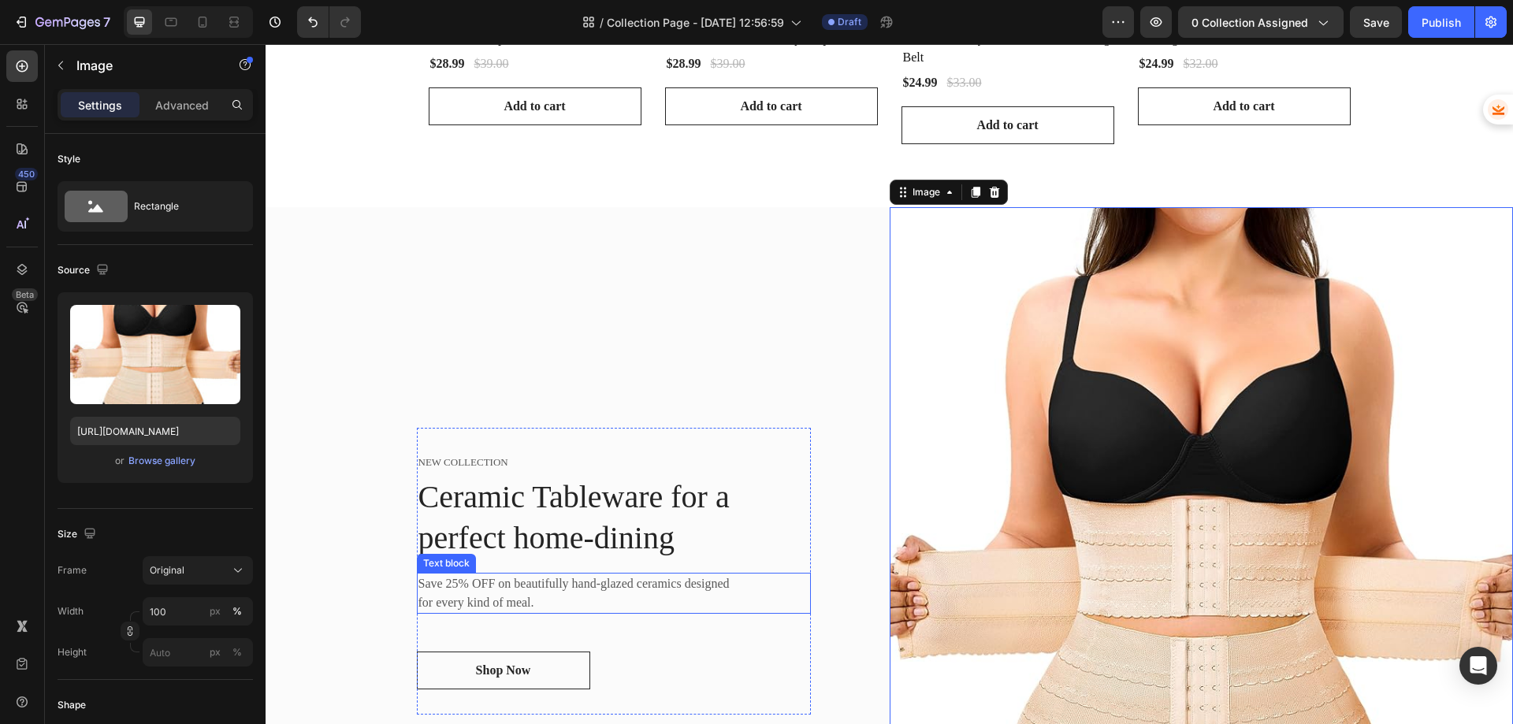
scroll to position [1497, 0]
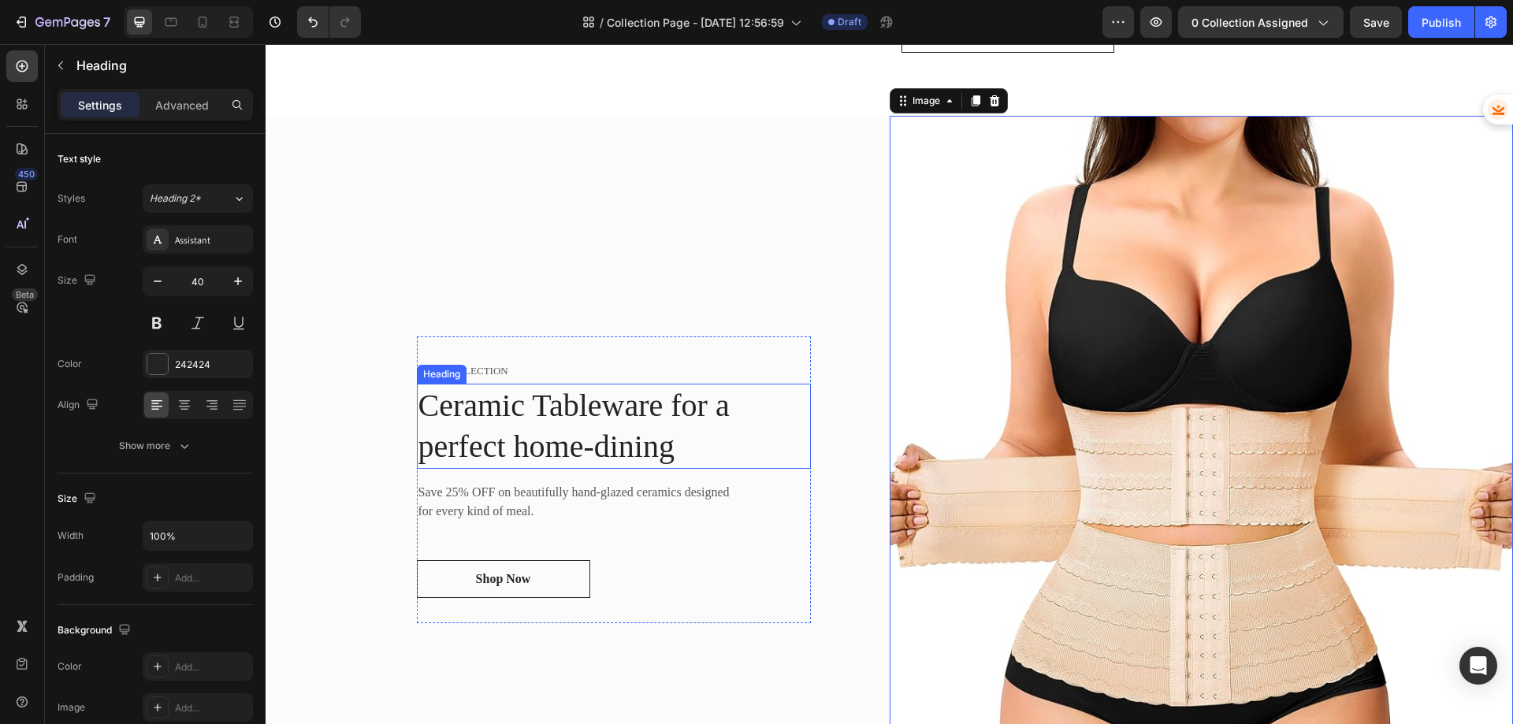
click at [530, 410] on p "Ceramic Tableware for a perfect home-dining" at bounding box center [613, 426] width 391 height 82
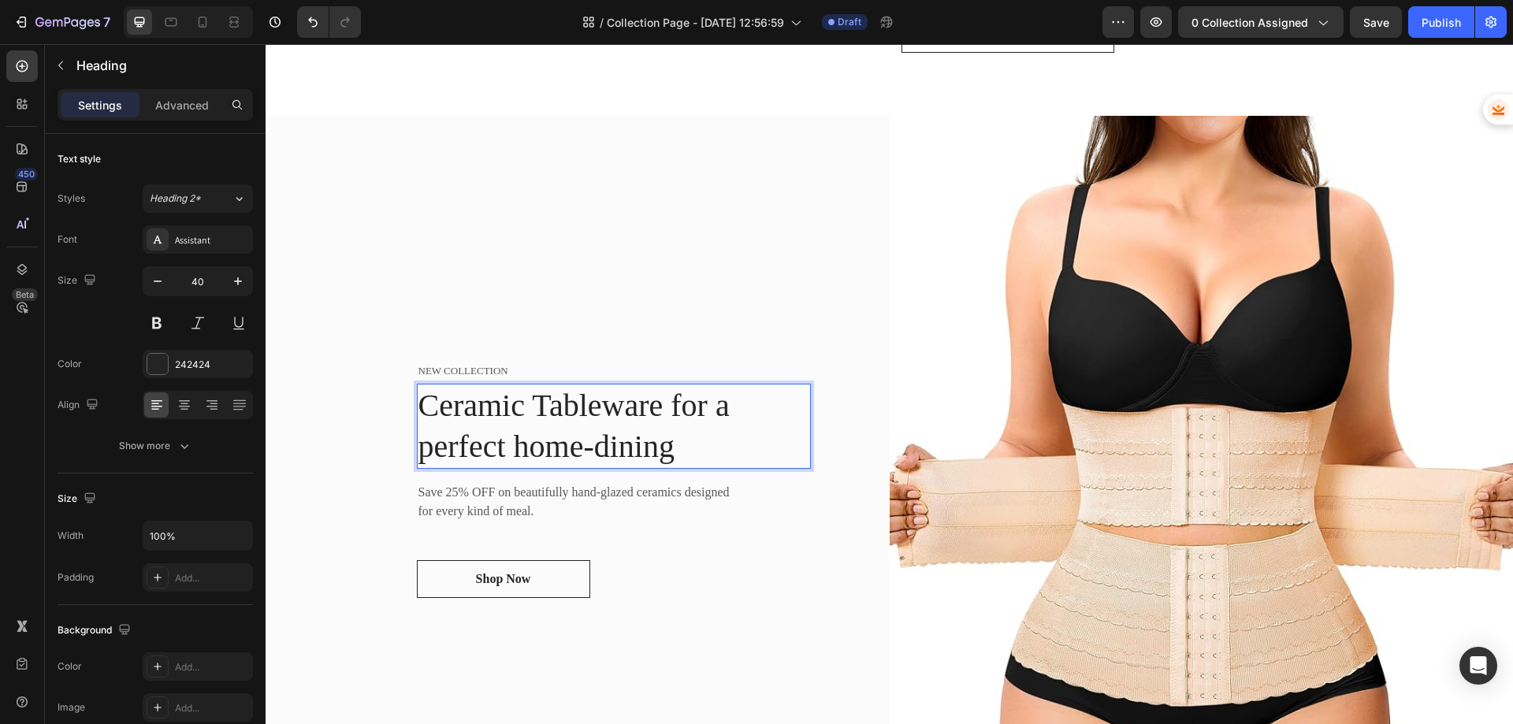
click at [674, 436] on p "Ceramic Tableware for a perfect home-dining" at bounding box center [613, 426] width 391 height 82
click at [474, 371] on p "NEW COLLECTION" at bounding box center [613, 371] width 391 height 16
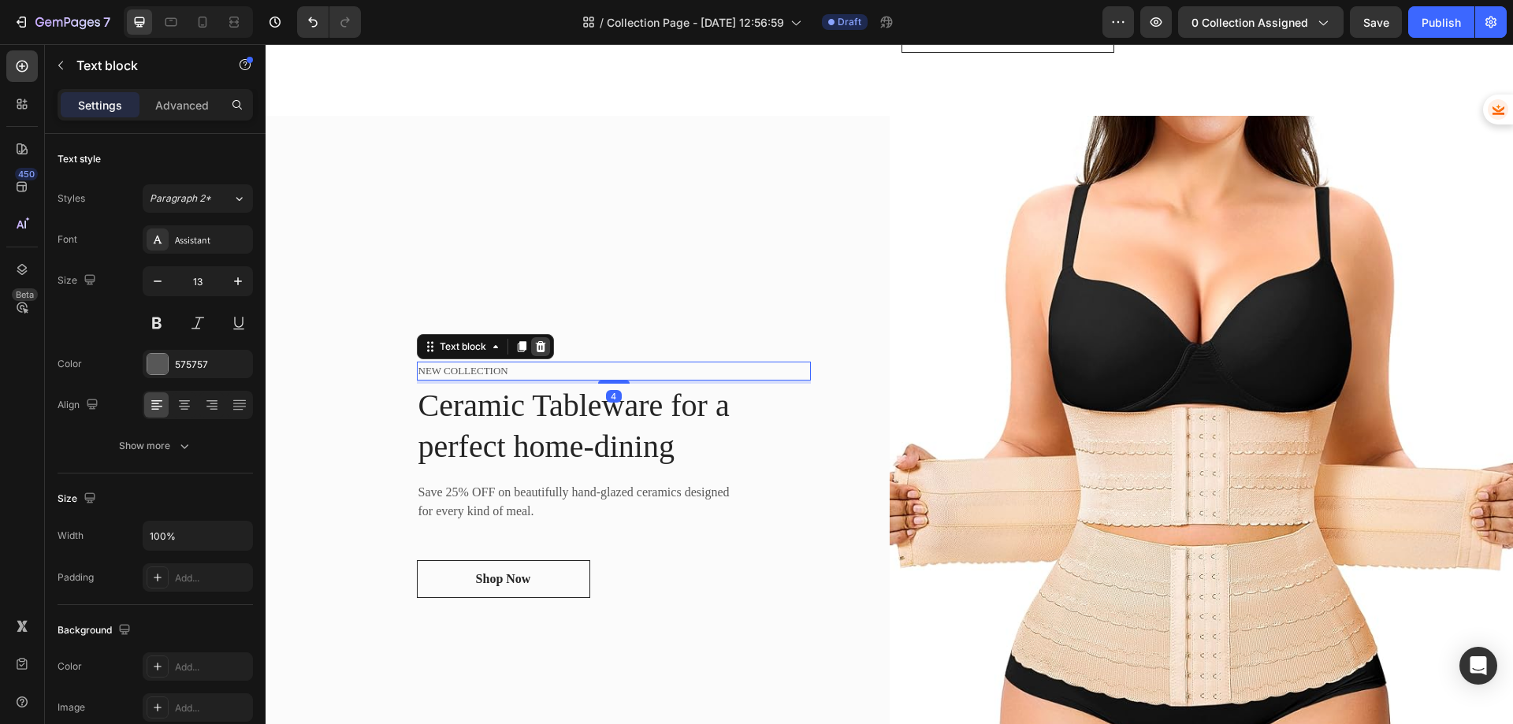
click at [534, 342] on icon at bounding box center [540, 346] width 13 height 13
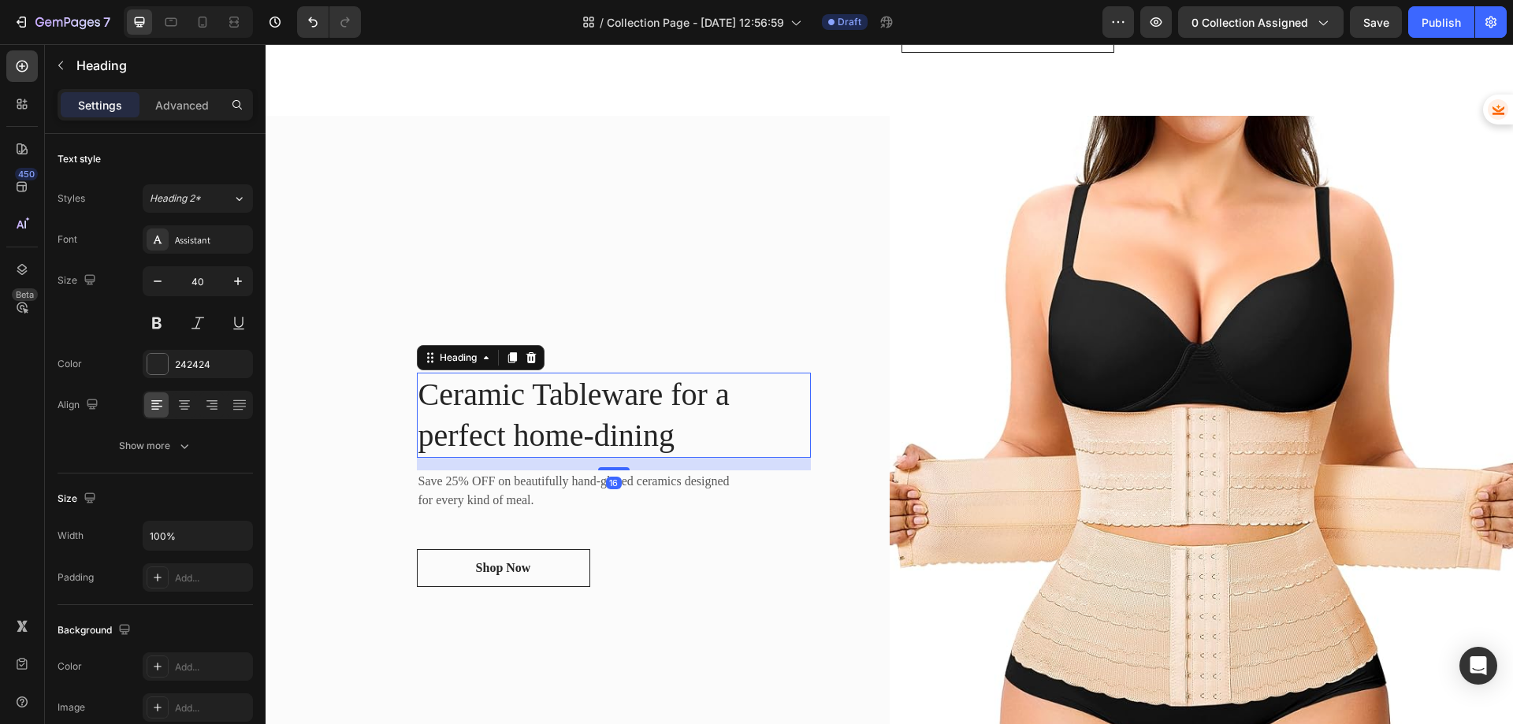
click at [689, 437] on p "Ceramic Tableware for a perfect home-dining" at bounding box center [613, 415] width 391 height 82
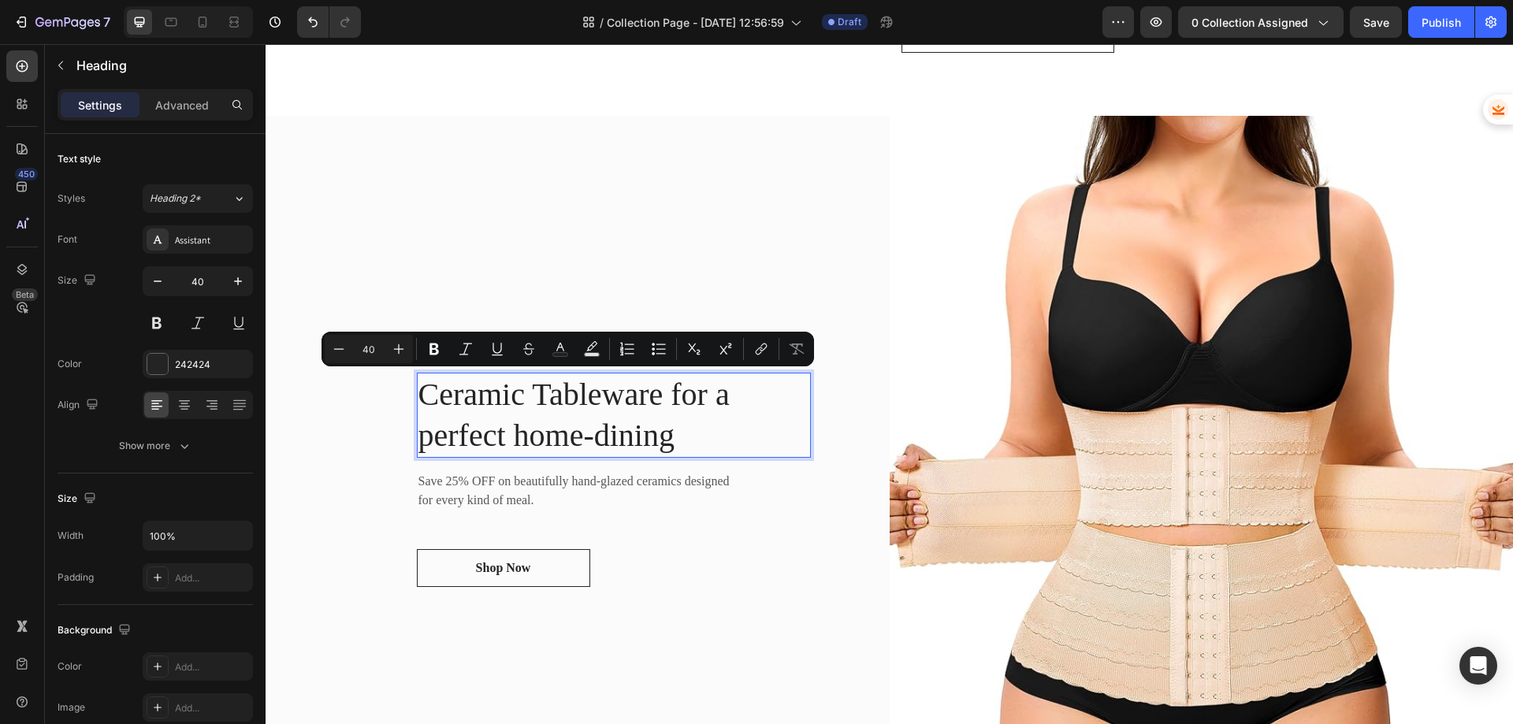
scroll to position [1517, 0]
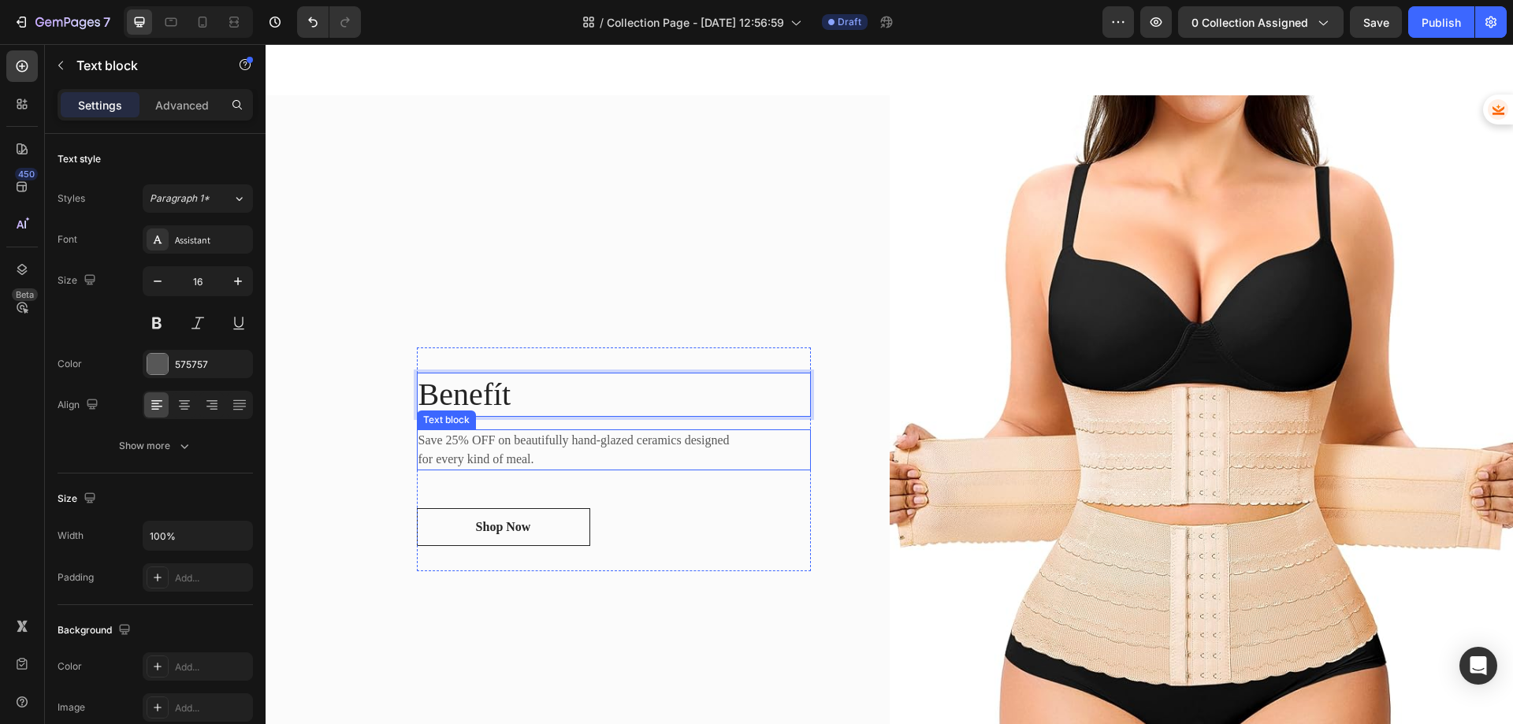
click at [521, 451] on p "Save 25% OFF on beautifully hand-glazed ceramics designed for every kind of mea…" at bounding box center [574, 450] width 312 height 38
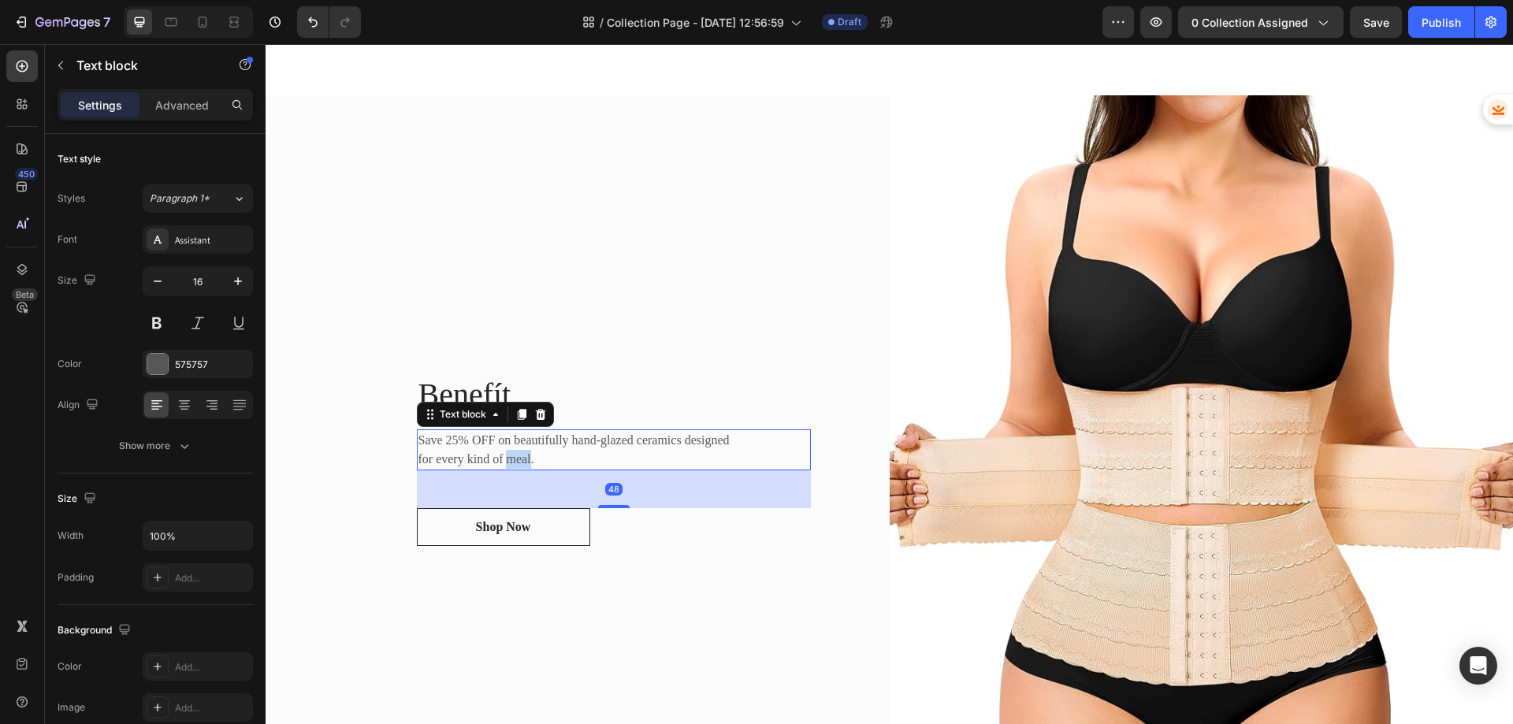
click at [521, 451] on p "Save 25% OFF on beautifully hand-glazed ceramics designed for every kind of mea…" at bounding box center [574, 450] width 312 height 38
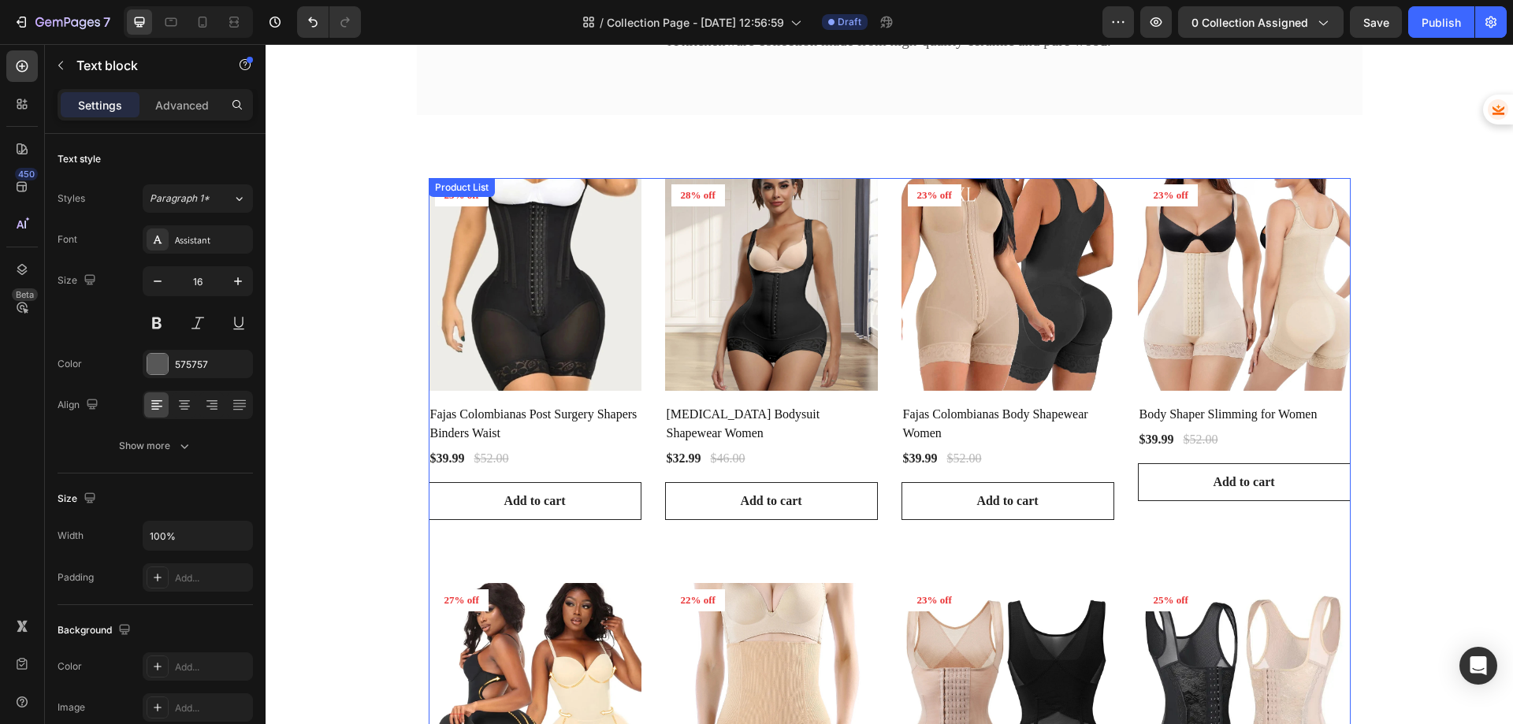
scroll to position [0, 0]
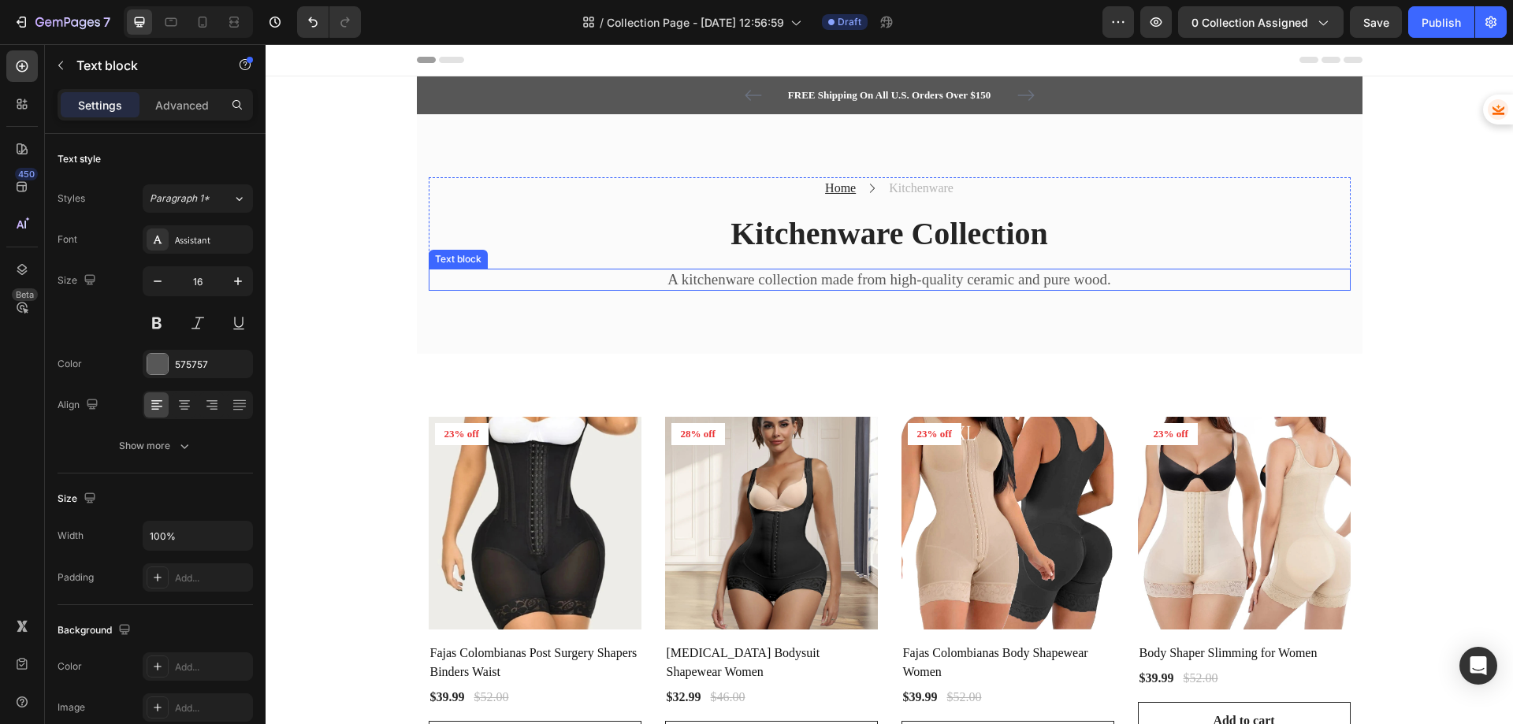
click at [833, 279] on p "A kitchenware collection made from high-quality ceramic and pure wood." at bounding box center [889, 280] width 919 height 20
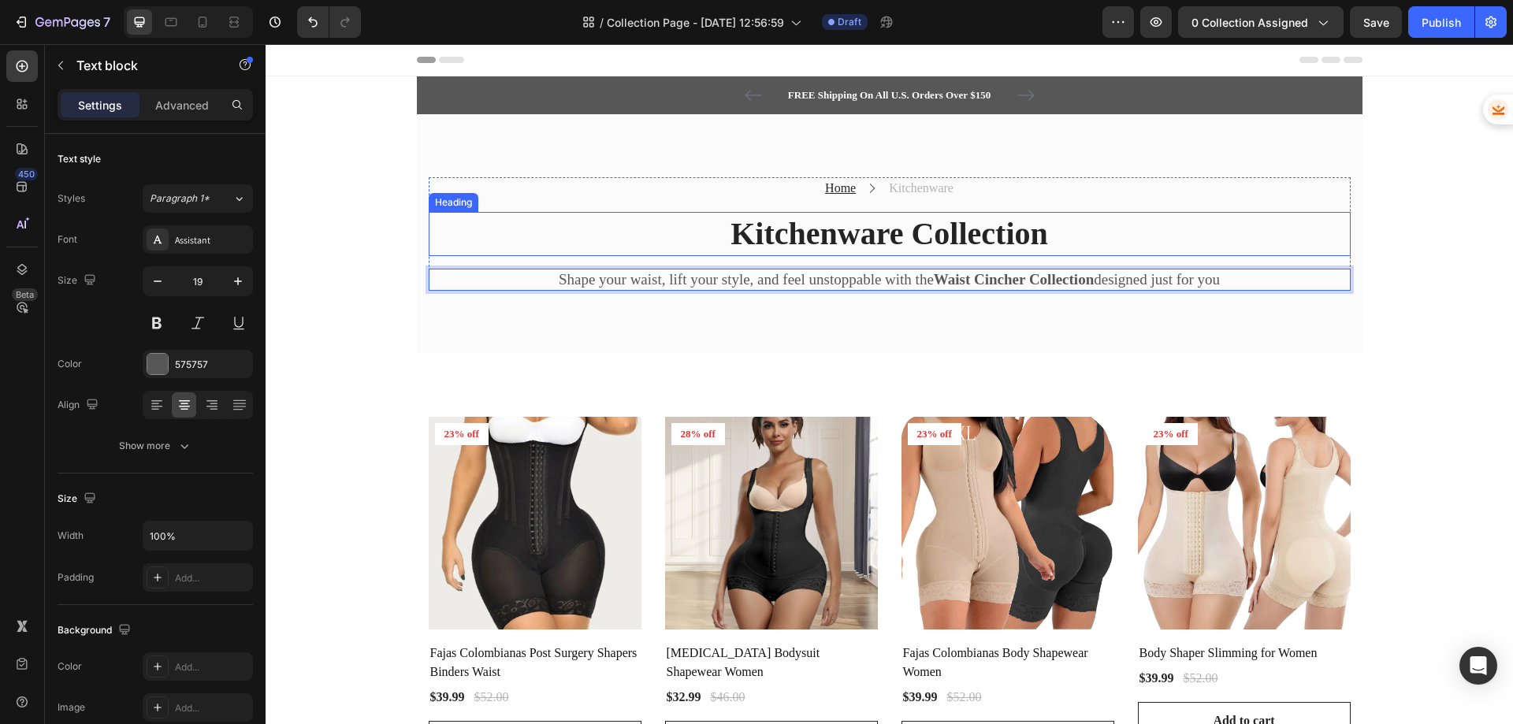
click at [860, 228] on p "Kitchenware Collection" at bounding box center [889, 234] width 919 height 41
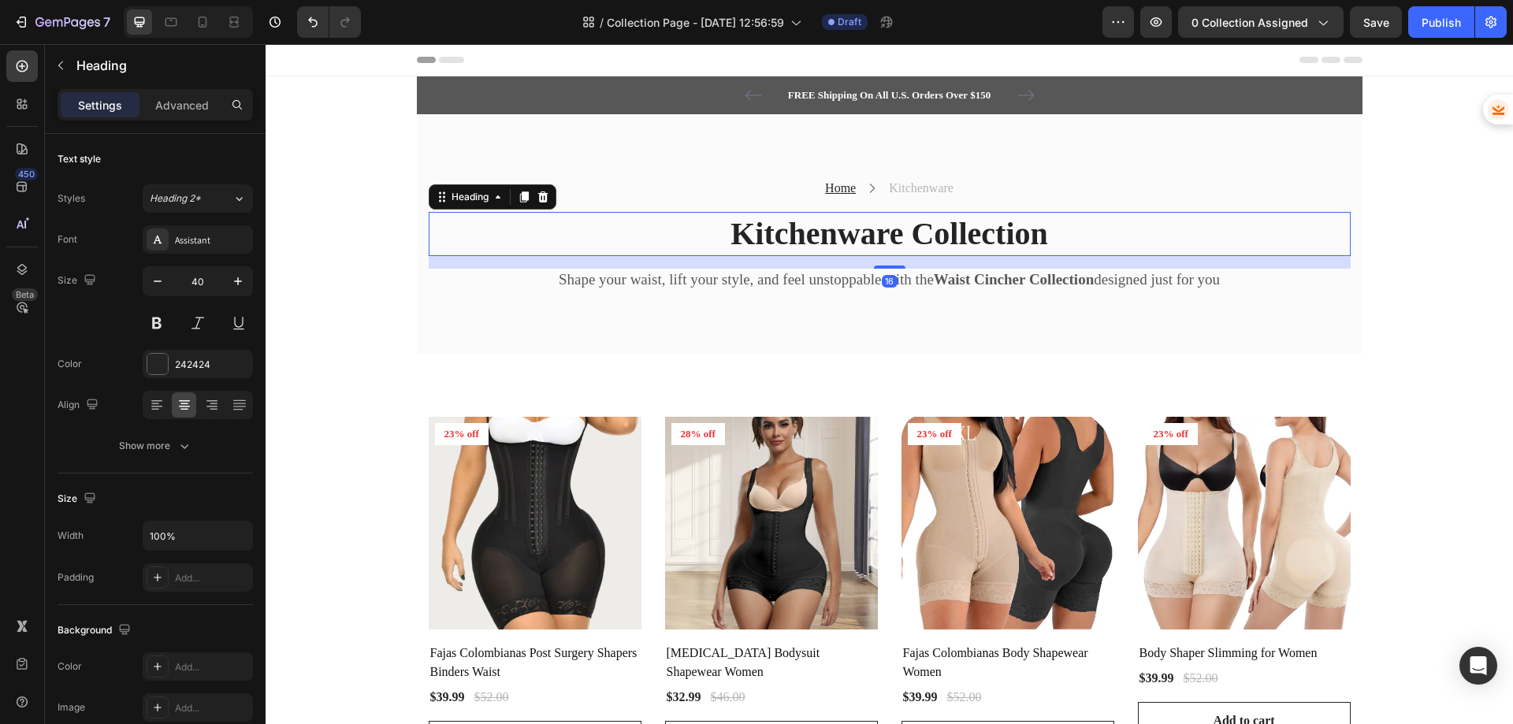
click at [860, 228] on p "Kitchenware Collection" at bounding box center [889, 234] width 919 height 41
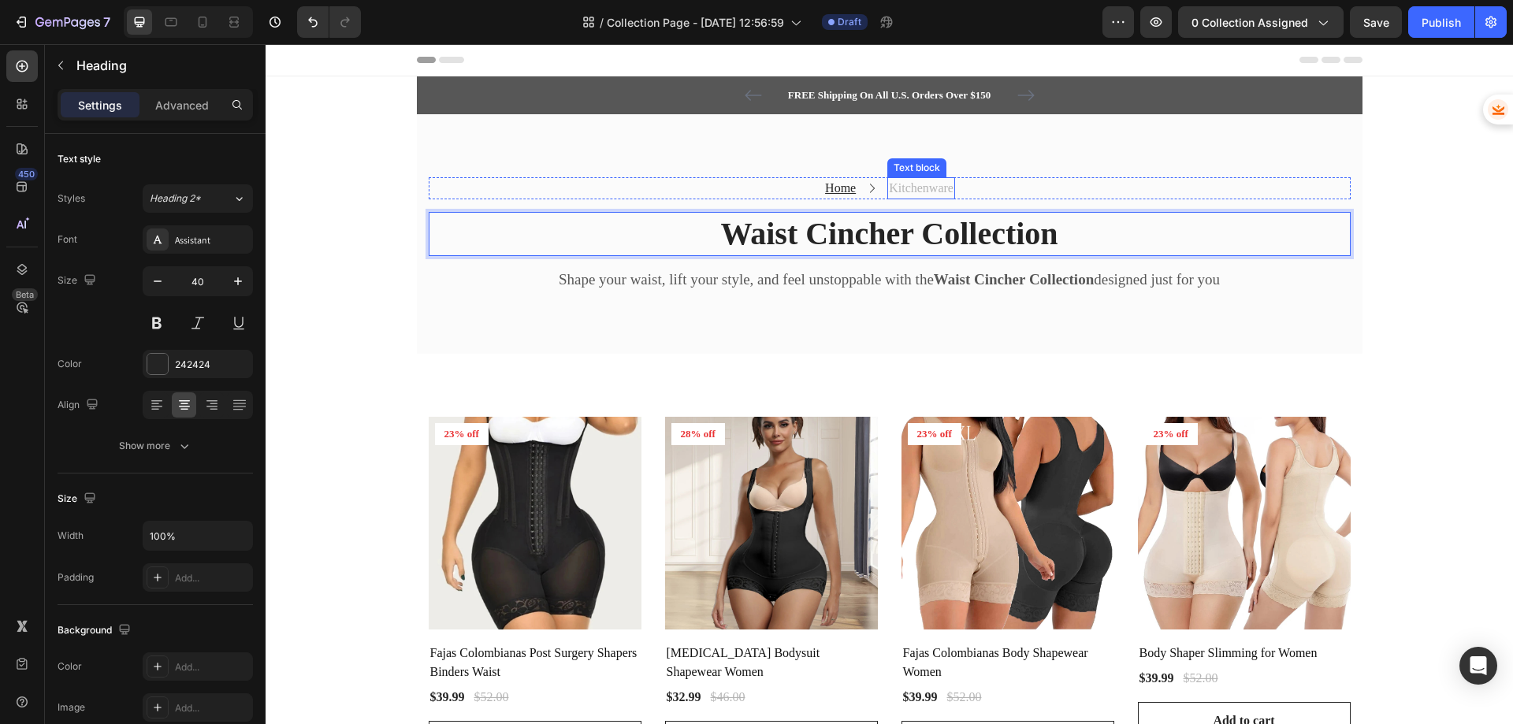
click at [924, 188] on p "Kitchenware" at bounding box center [921, 188] width 65 height 19
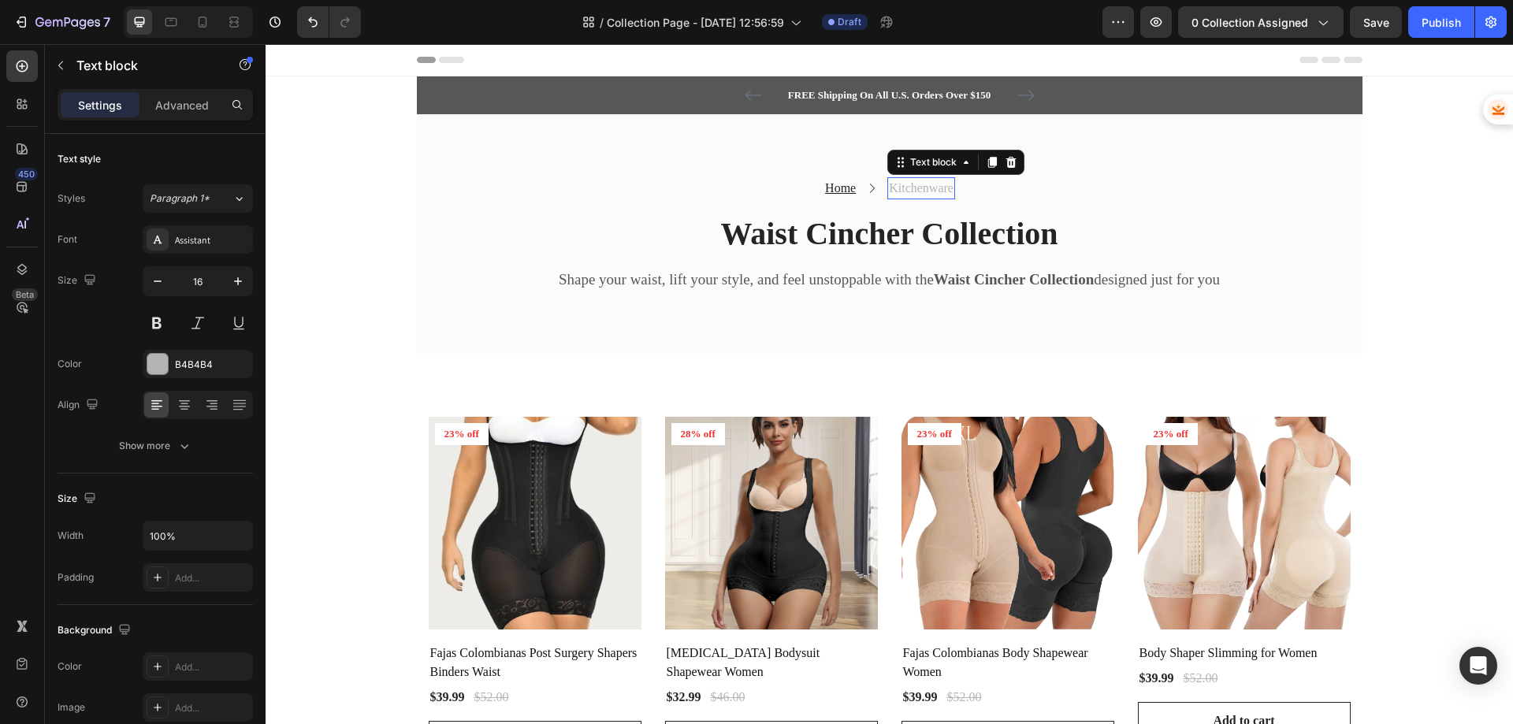
click at [924, 188] on p "Kitchenware" at bounding box center [921, 188] width 65 height 19
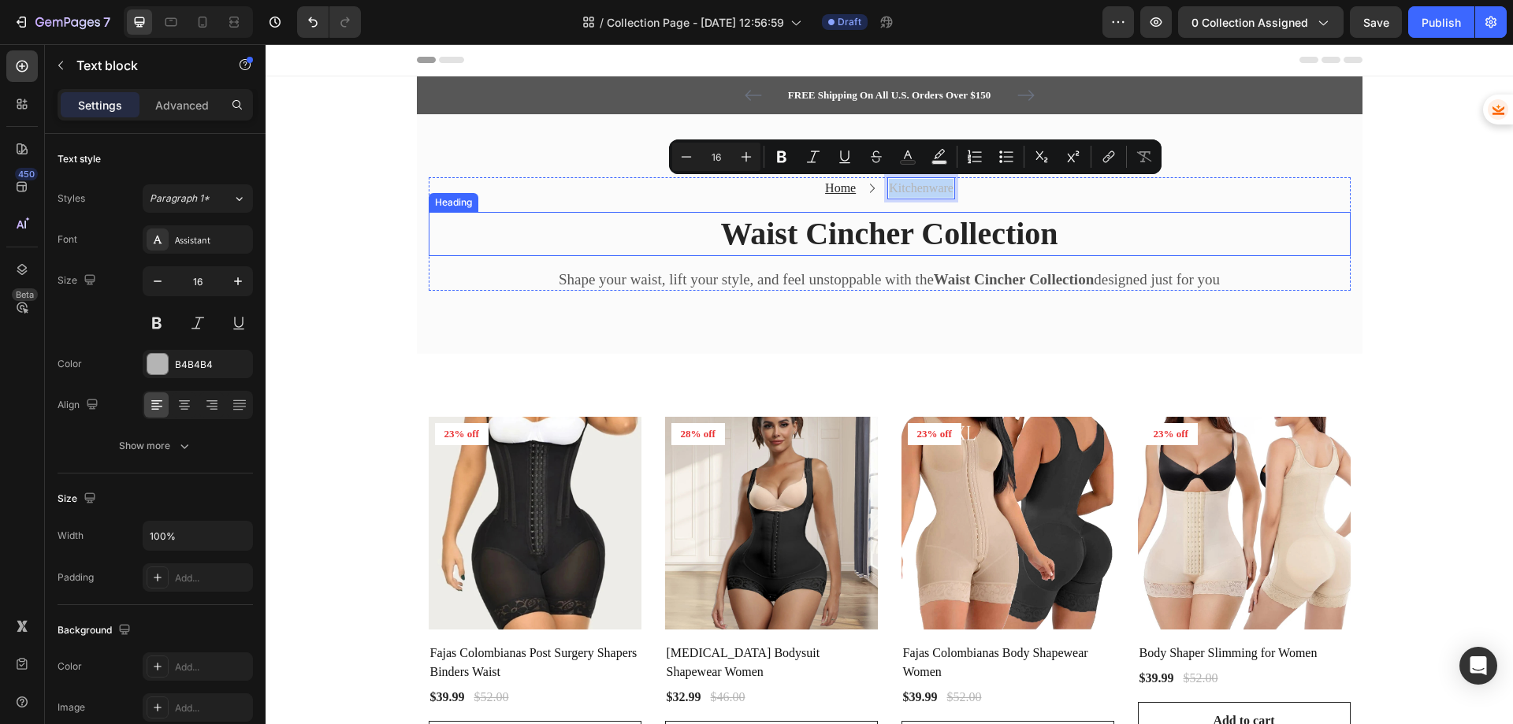
click at [898, 234] on p "Waist Cincher Collection" at bounding box center [889, 234] width 919 height 41
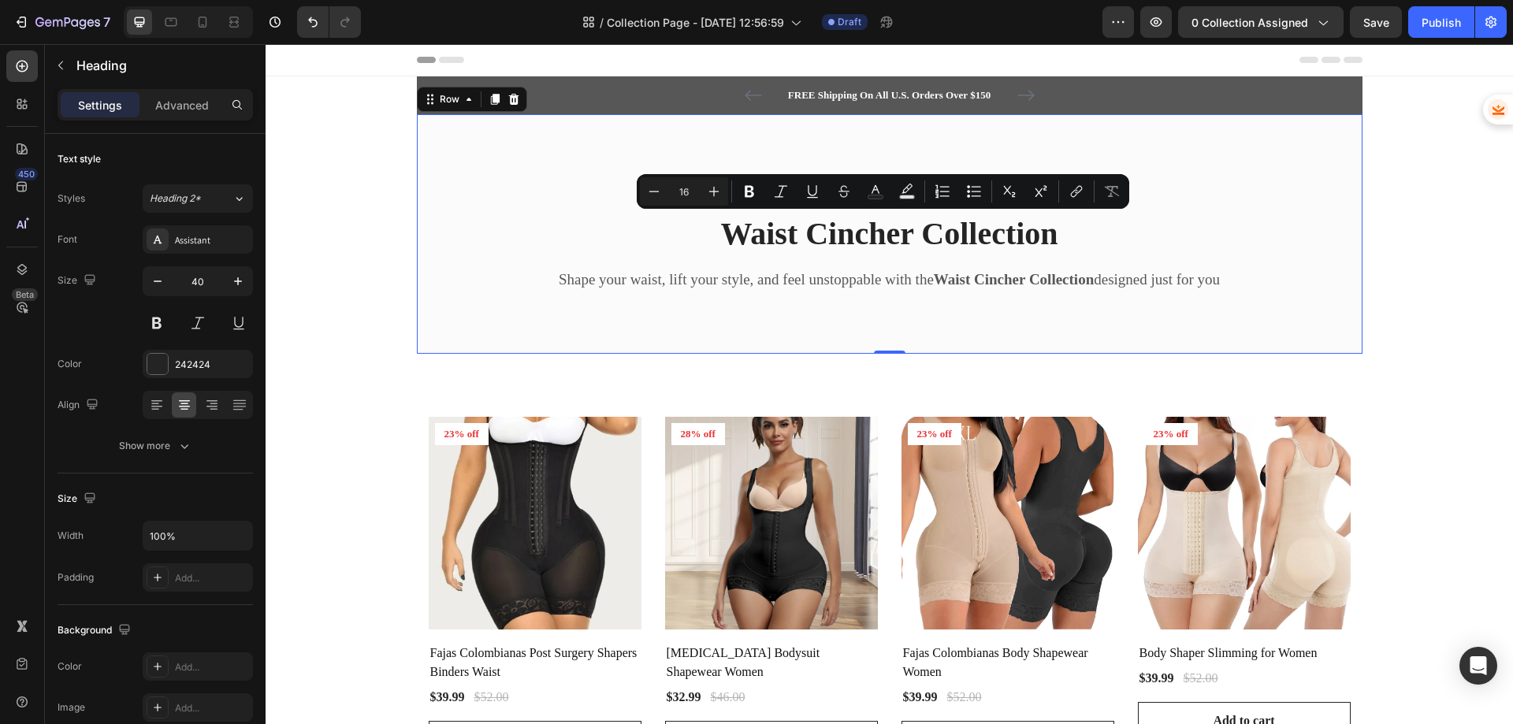
click at [1032, 121] on div "Home Text block Icon Kitchenware Text block Row Waist Cincher Collection Headin…" at bounding box center [889, 234] width 945 height 240
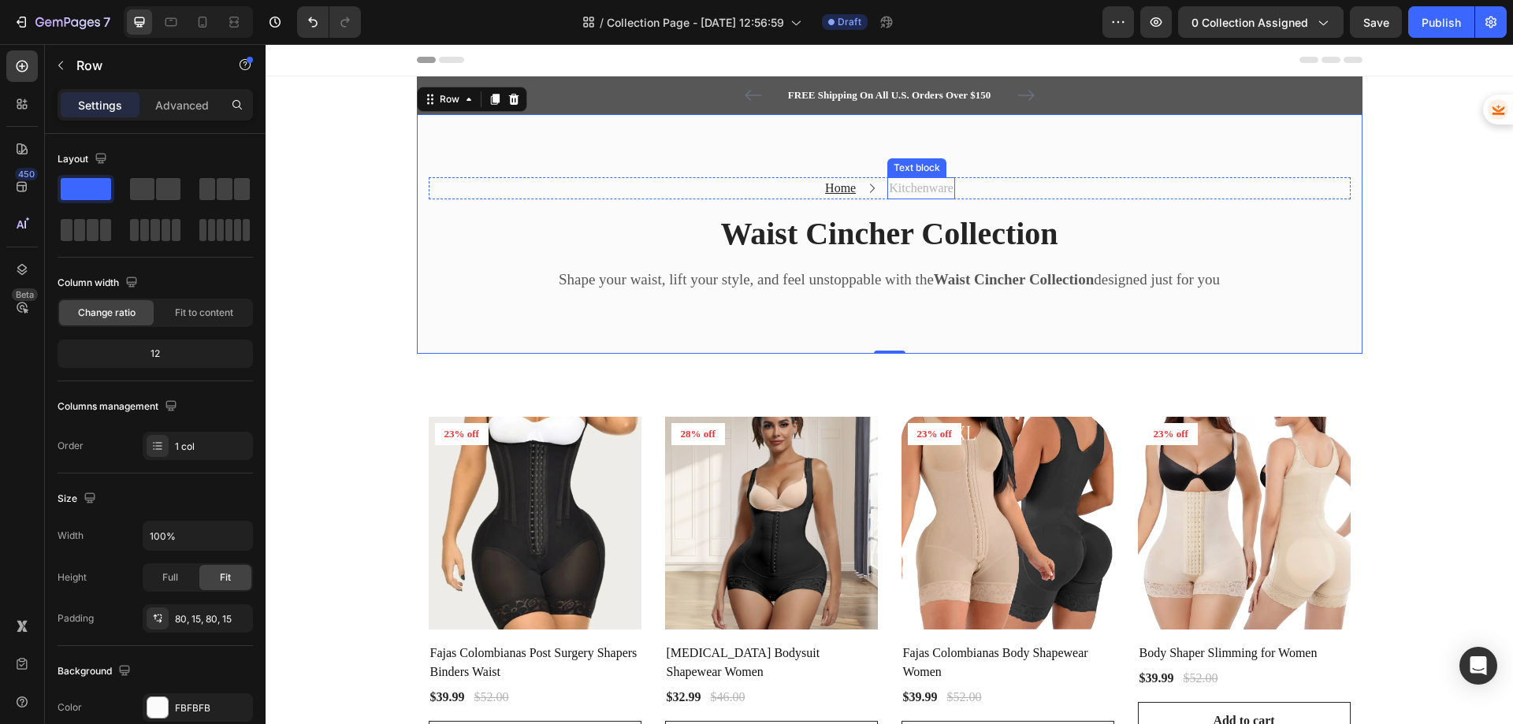
click at [930, 188] on p "Kitchenware" at bounding box center [921, 188] width 65 height 19
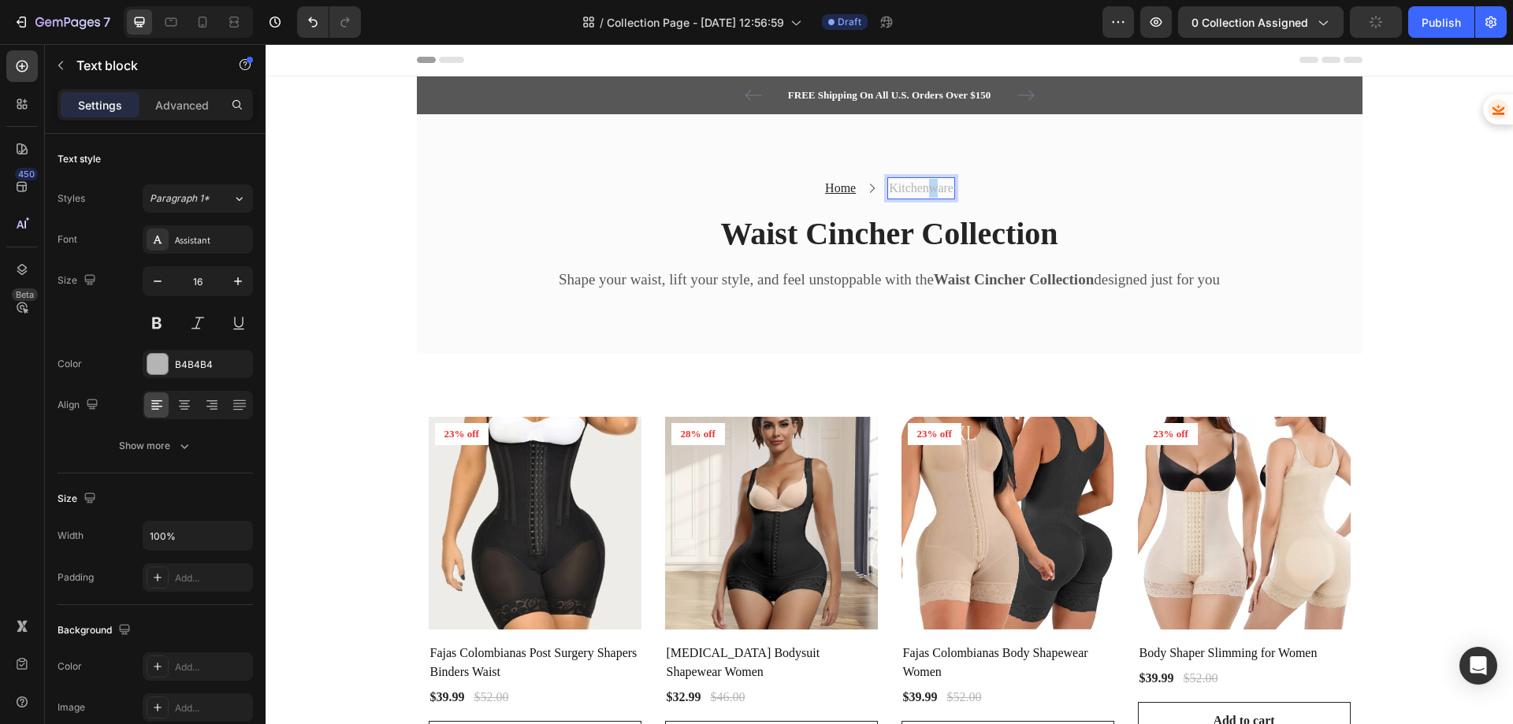
click at [927, 187] on p "Kitchenware" at bounding box center [921, 188] width 65 height 19
click at [875, 95] on p "FREE Shipping On All U.S. Orders Over $150" at bounding box center [890, 95] width 320 height 16
click at [932, 95] on p "FREE Shipping On All U.S. Orders Over $150" at bounding box center [890, 95] width 320 height 16
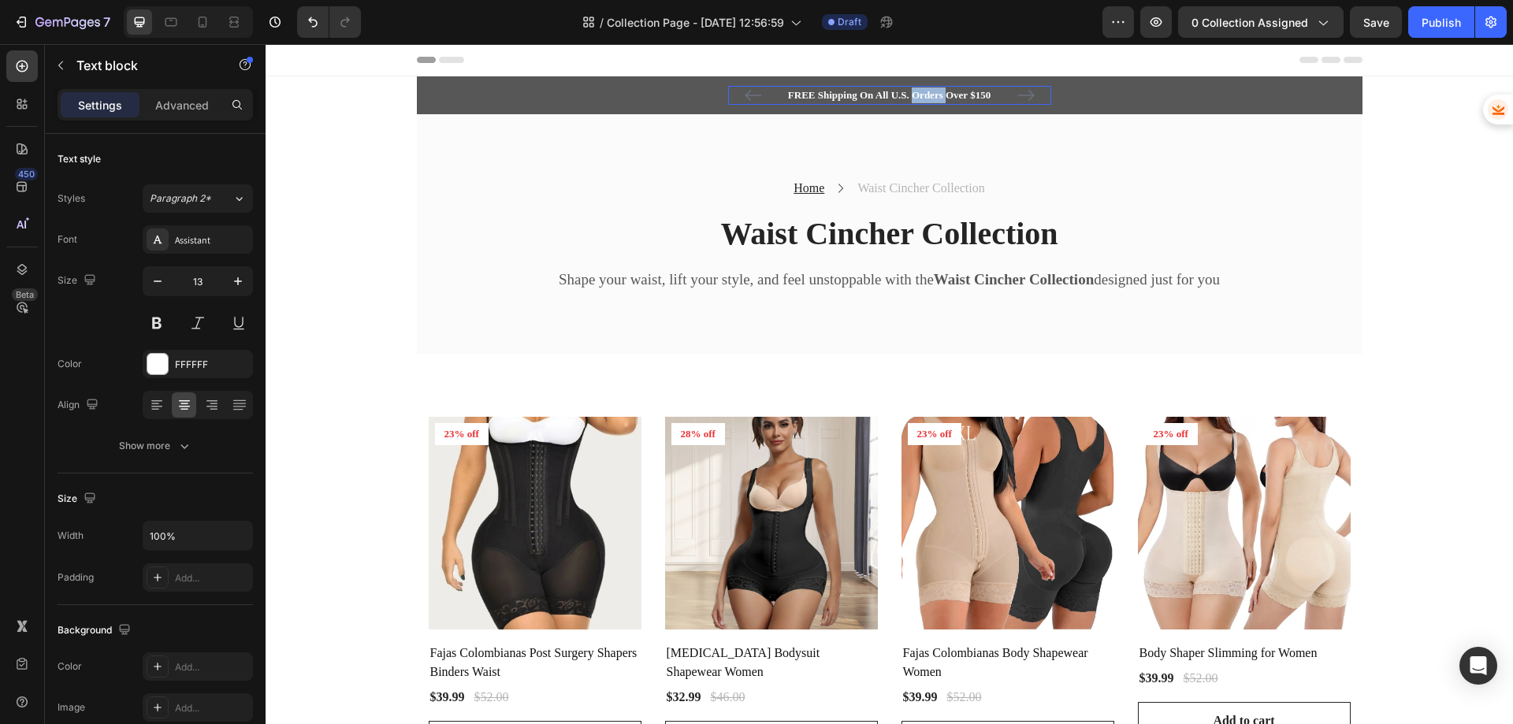
click at [932, 95] on p "FREE Shipping On All U.S. Orders Over $150" at bounding box center [890, 95] width 320 height 16
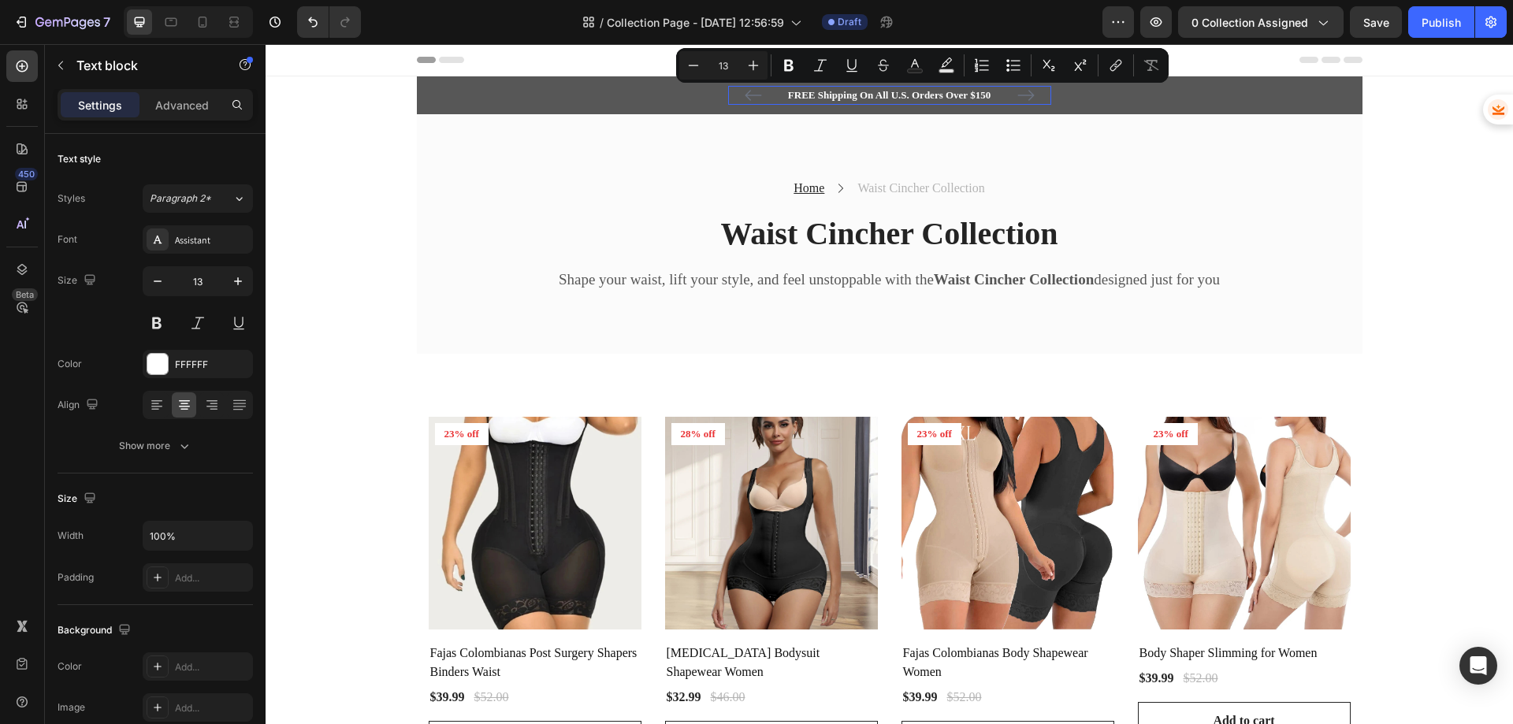
click at [986, 91] on p "FREE Shipping On All U.S. Orders Over $150" at bounding box center [890, 95] width 320 height 16
drag, startPoint x: 855, startPoint y: 94, endPoint x: 1024, endPoint y: 102, distance: 169.6
click at [1024, 102] on div "FREE Shipping On All U.S. Orders Over $150 Text block 0 5000+ Text block Icon I…" at bounding box center [889, 95] width 323 height 19
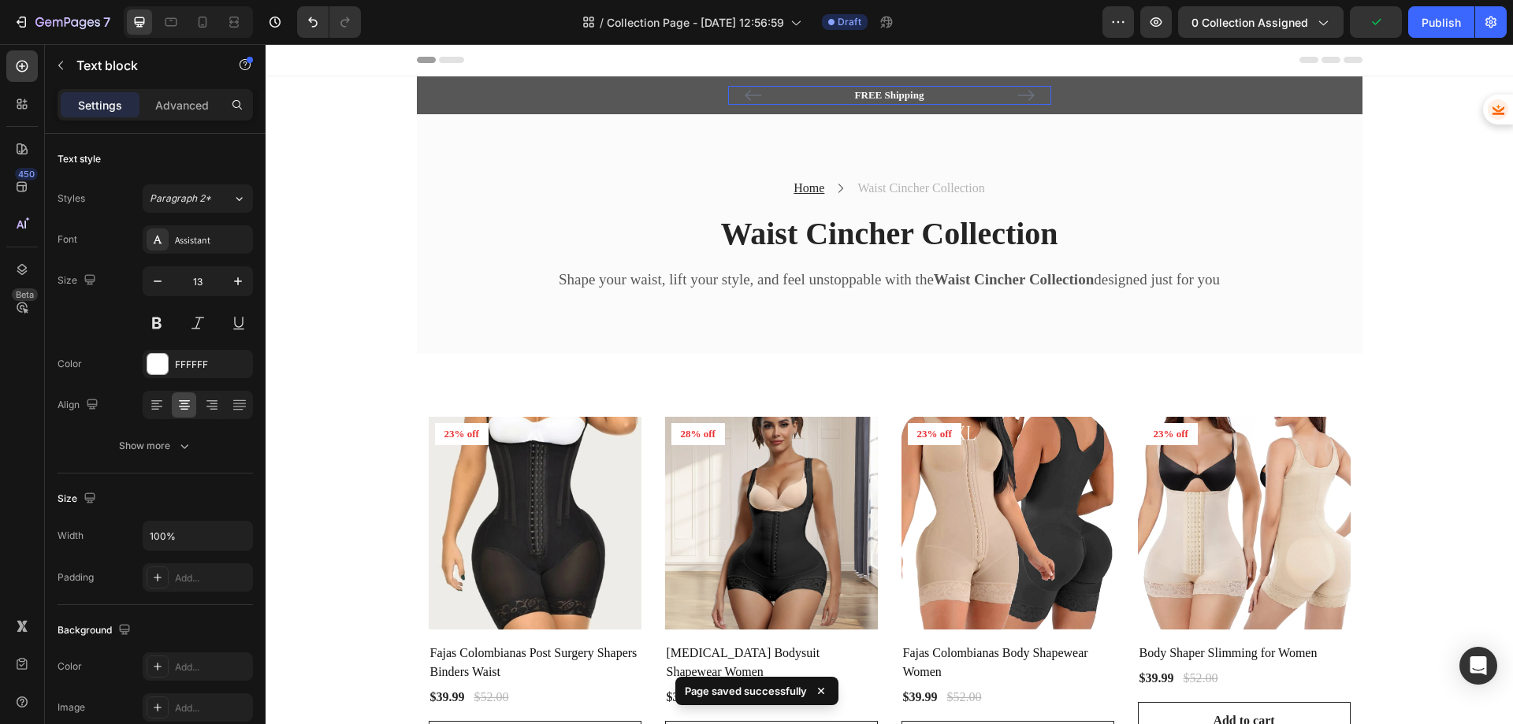
click at [932, 94] on p "FREE Shipping" at bounding box center [890, 95] width 320 height 16
click at [933, 94] on p "FREE Shipping" at bounding box center [890, 95] width 320 height 16
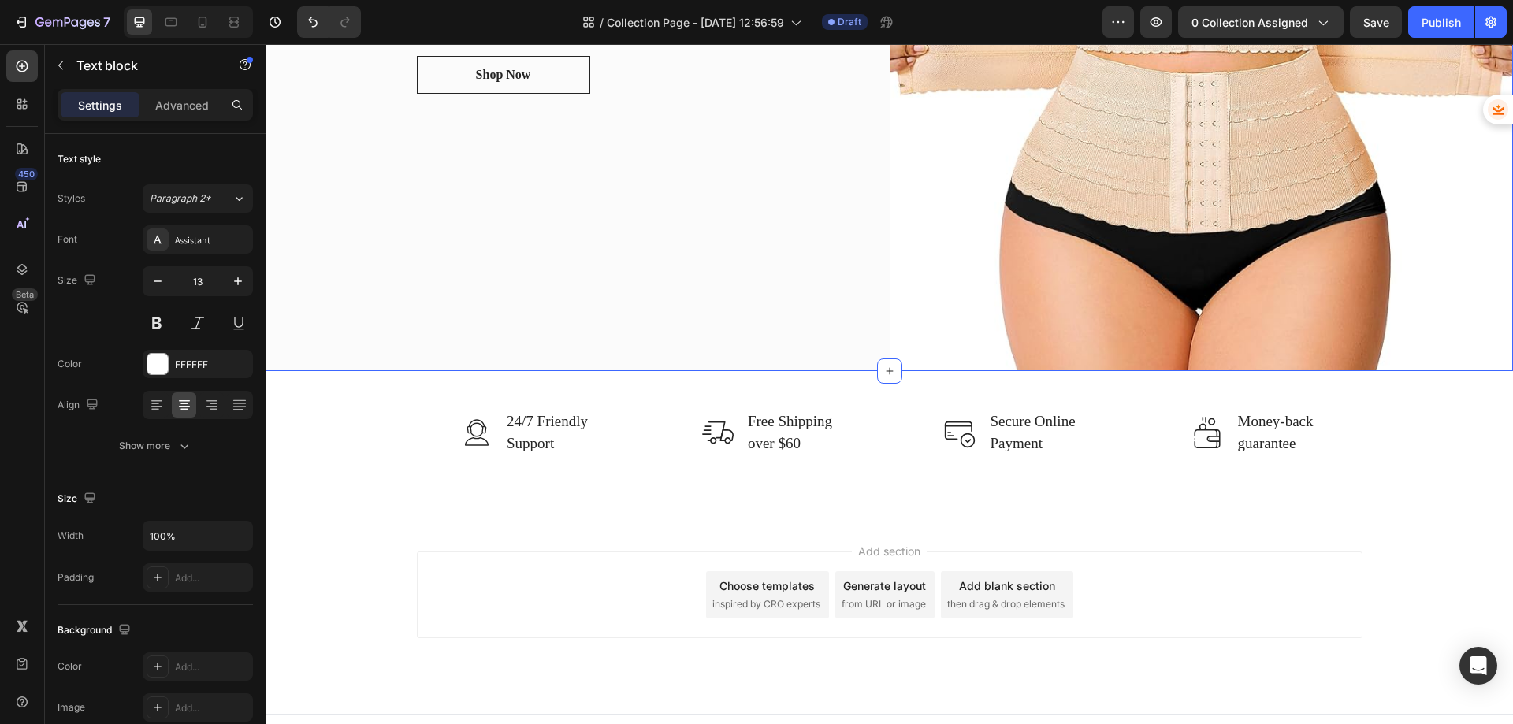
scroll to position [1985, 0]
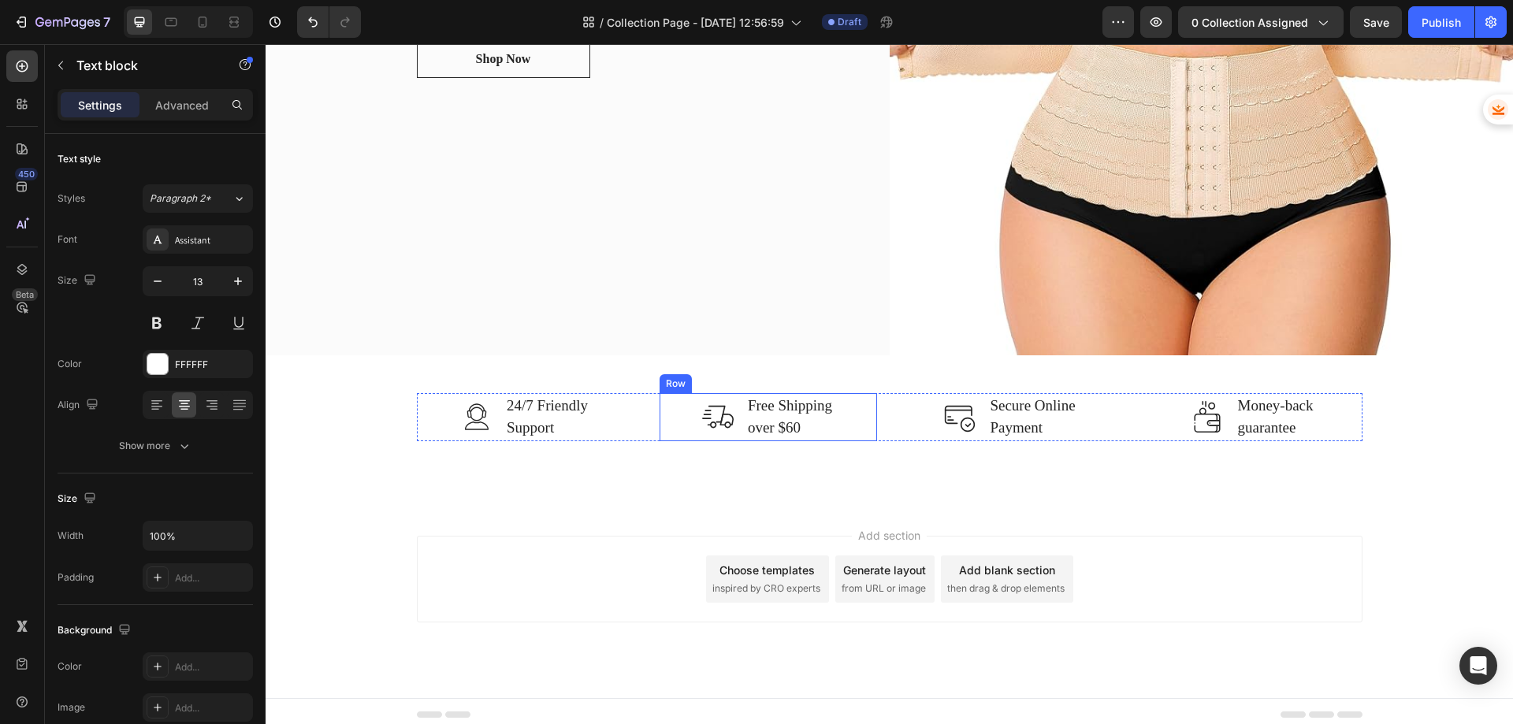
click at [830, 424] on div "Image Free Shipping over $60 Text block Row" at bounding box center [767, 417] width 217 height 48
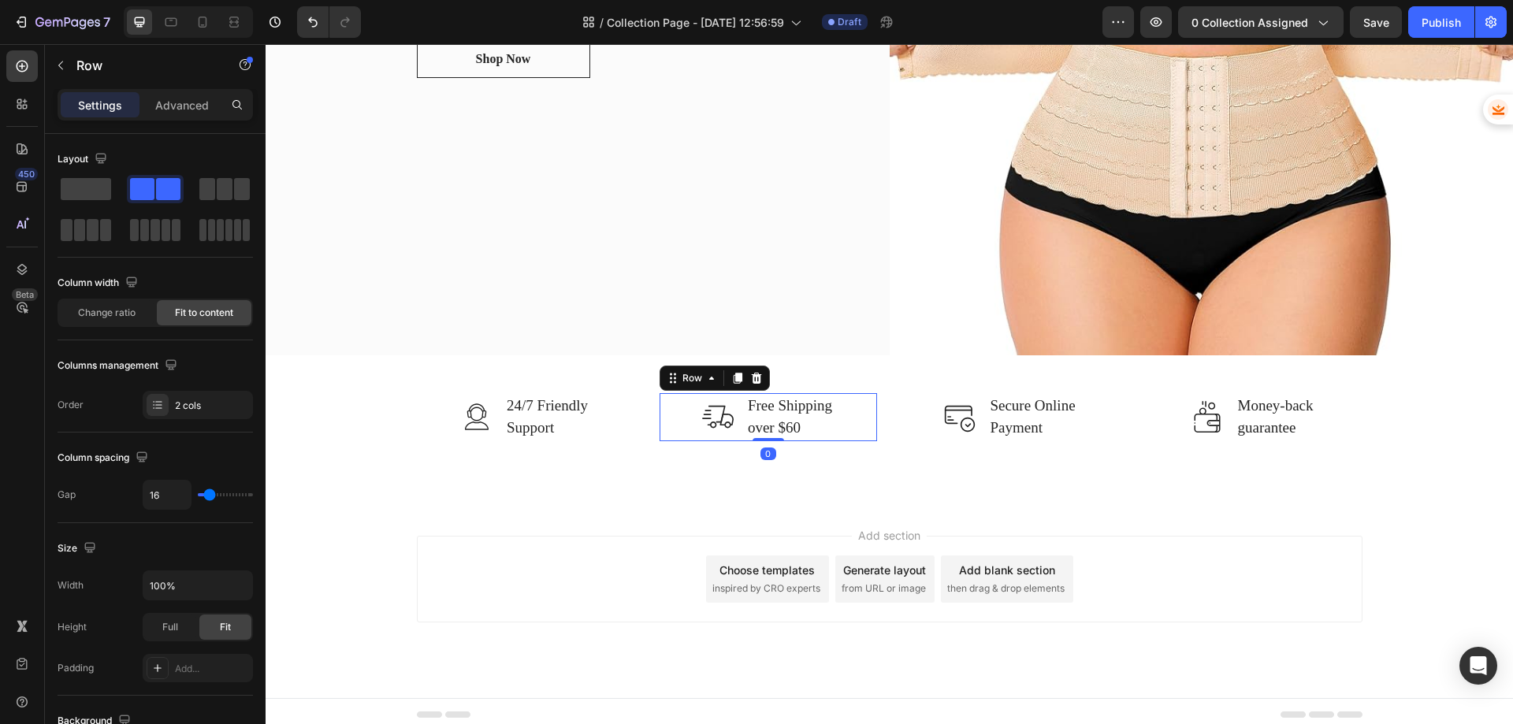
click at [828, 423] on div "Image Free Shipping over $60 Text block Row 0" at bounding box center [767, 417] width 217 height 48
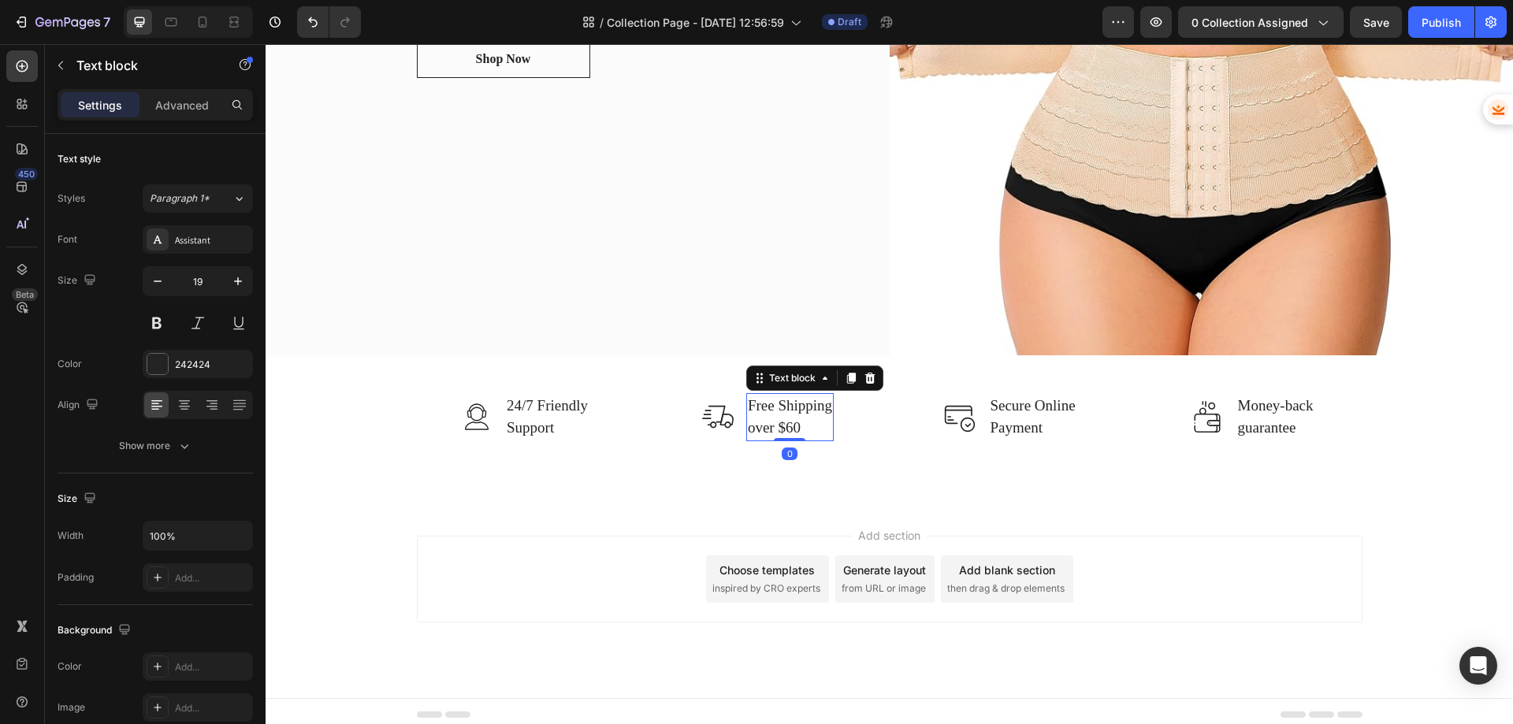
click at [810, 428] on p "Free Shipping over $60" at bounding box center [790, 417] width 84 height 45
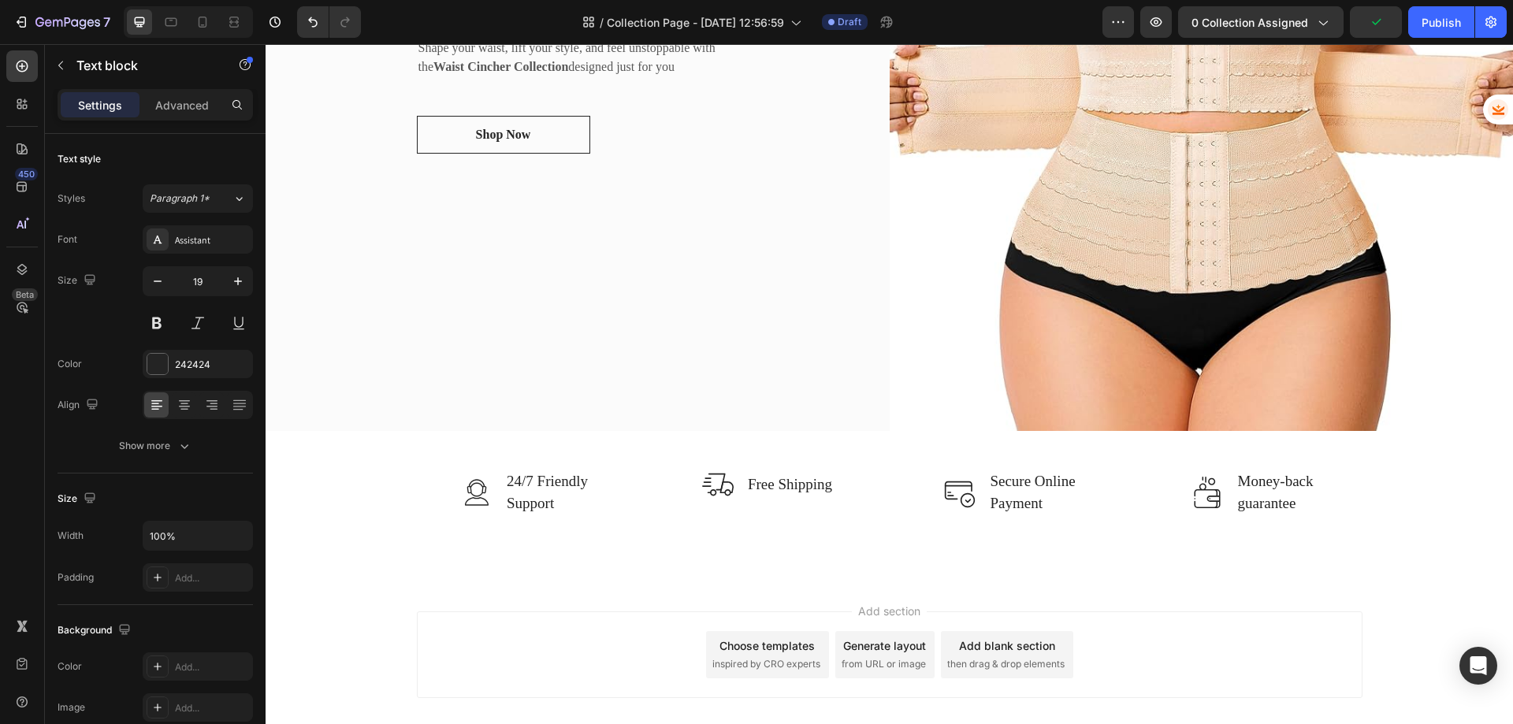
scroll to position [694, 0]
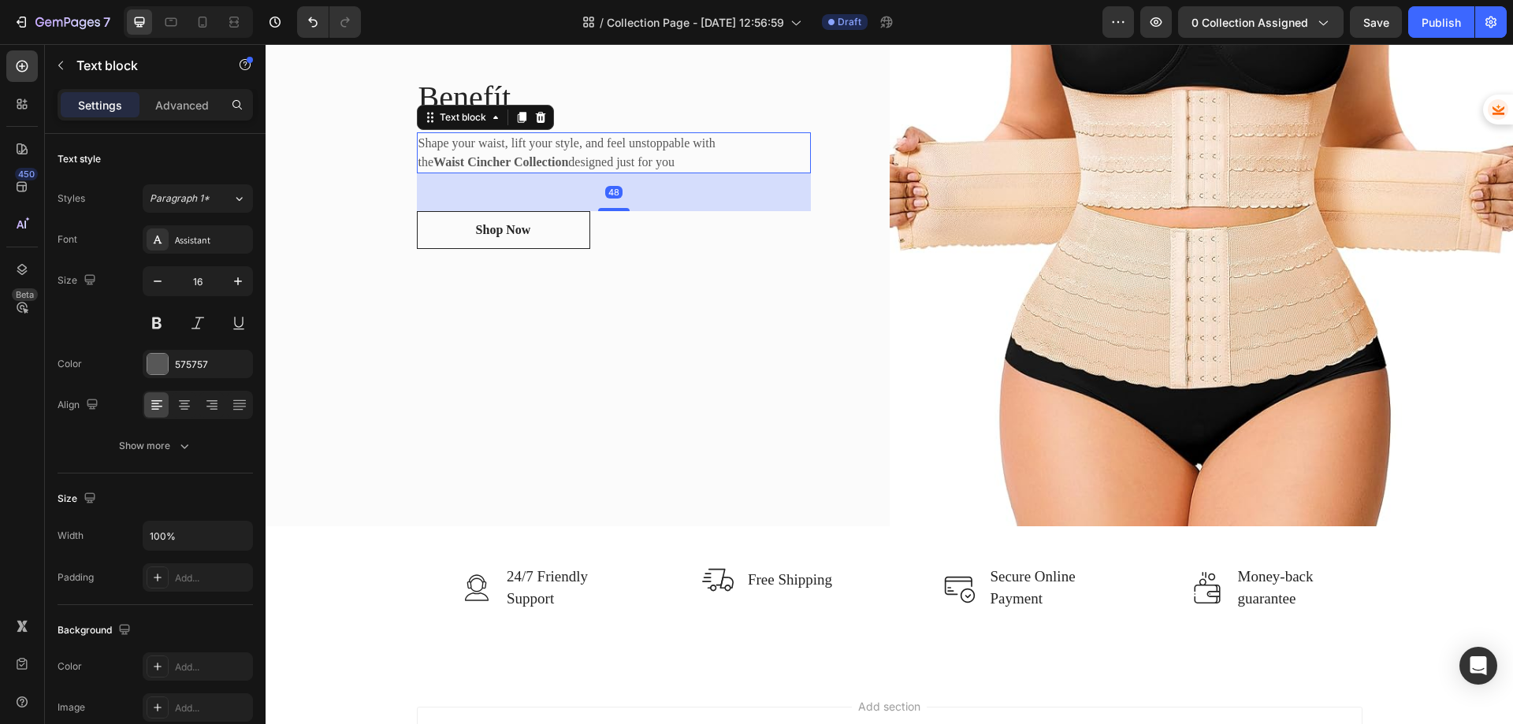
click at [513, 155] on strong "Waist Cincher Collection" at bounding box center [500, 161] width 135 height 13
click at [516, 150] on p "Shape your waist, lift your style, and feel unstoppable with the Waist Cincher …" at bounding box center [574, 153] width 312 height 38
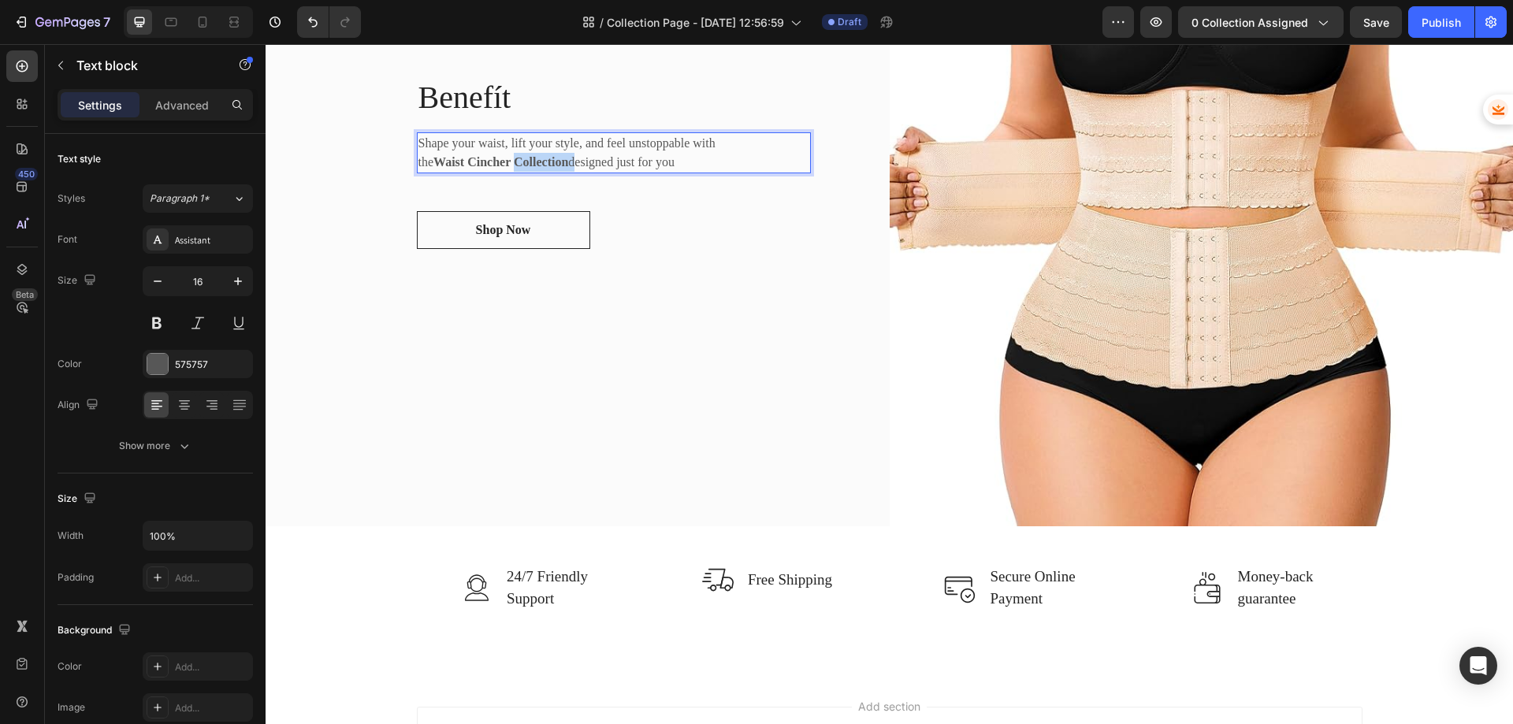
click at [516, 150] on p "Shape your waist, lift your style, and feel unstoppable with the Waist Cincher …" at bounding box center [574, 153] width 312 height 38
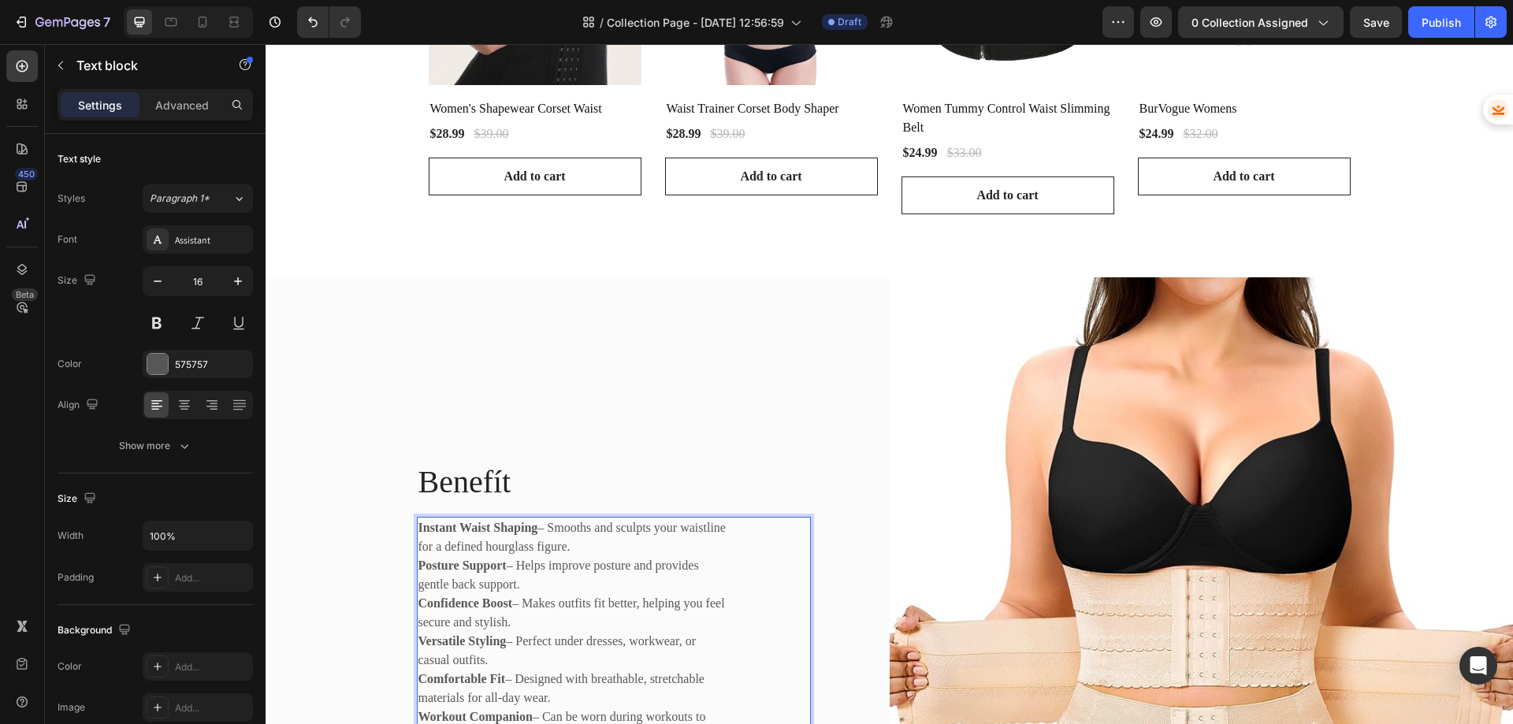
scroll to position [1430, 0]
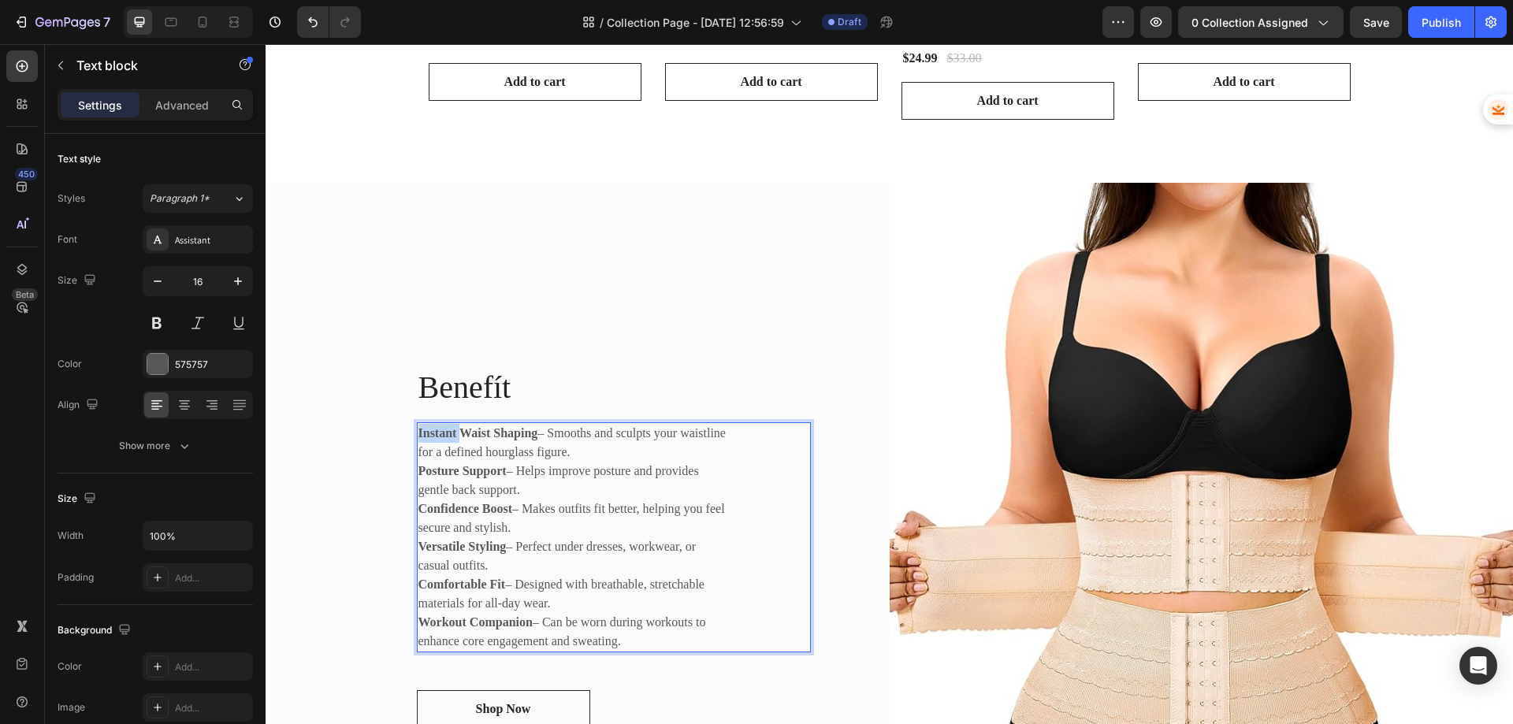
click at [418, 435] on strong "Instant Waist Shaping" at bounding box center [478, 432] width 120 height 13
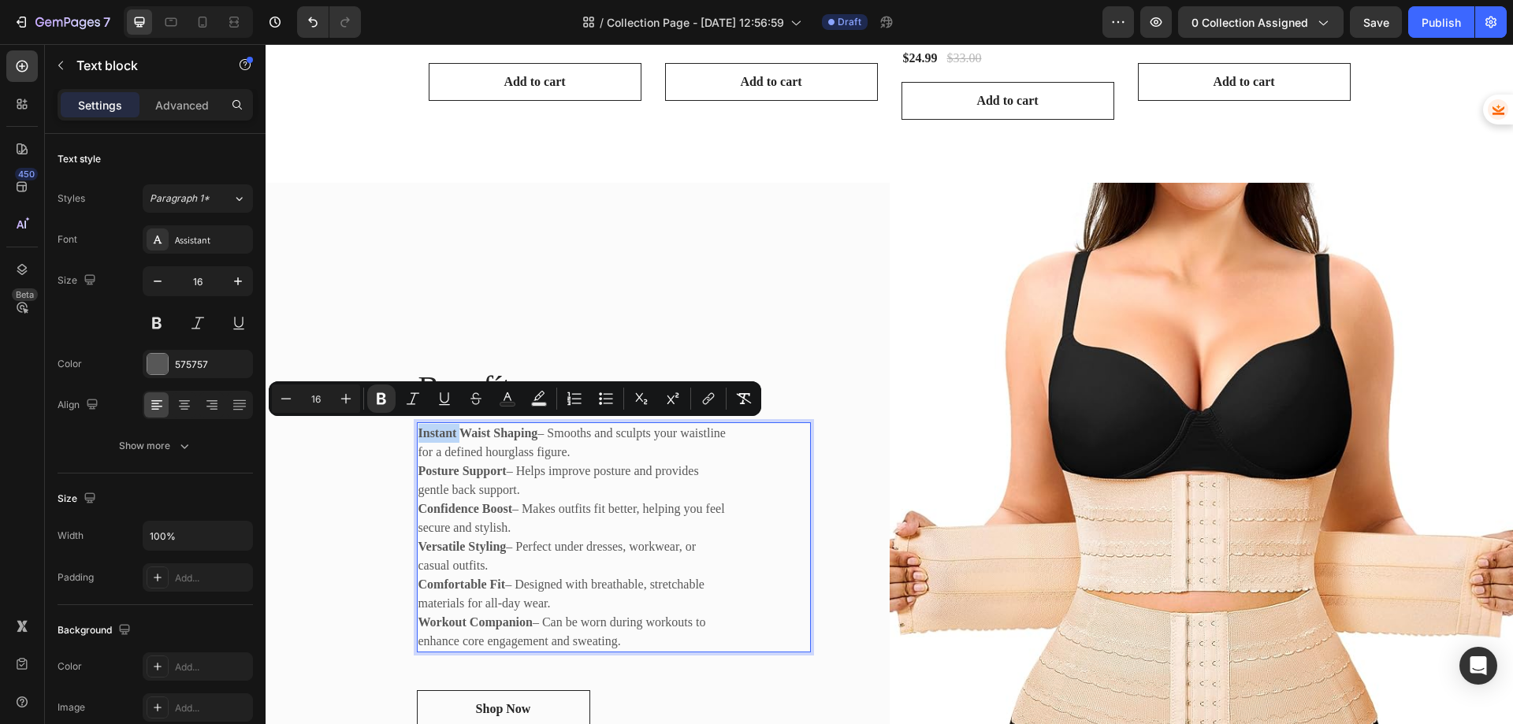
click at [418, 435] on strong "Instant Waist Shaping" at bounding box center [478, 432] width 120 height 13
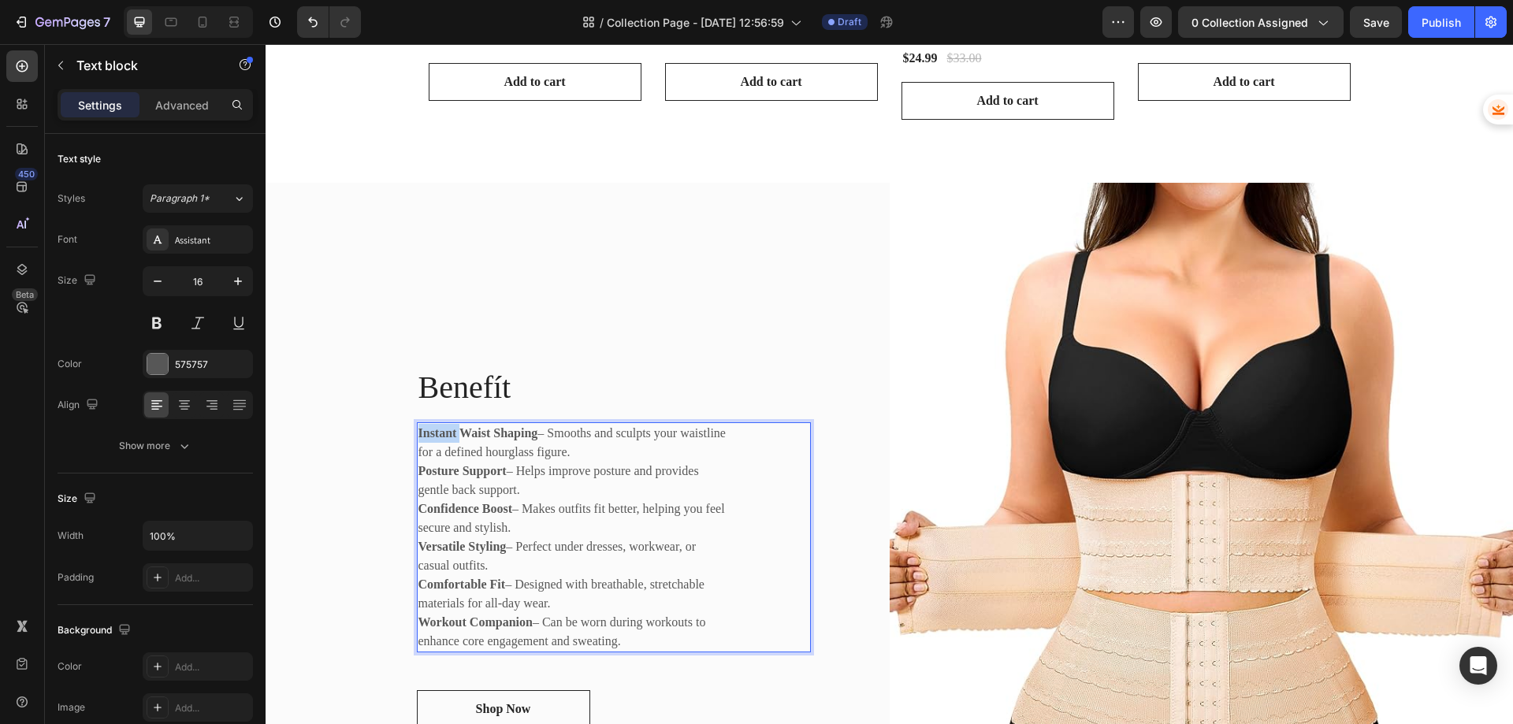
click at [418, 435] on strong "Instant Waist Shaping" at bounding box center [478, 432] width 120 height 13
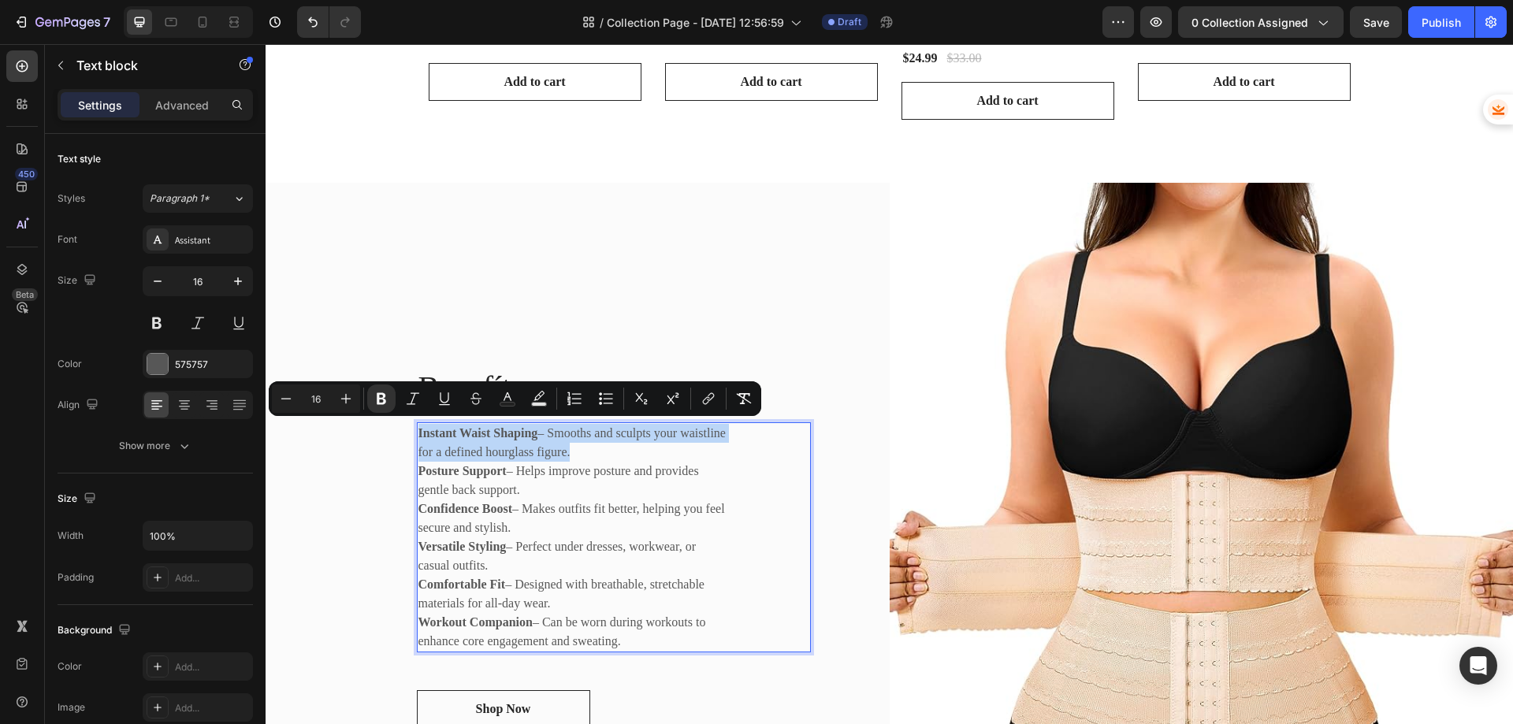
click at [418, 435] on strong "Instant Waist Shaping" at bounding box center [478, 432] width 120 height 13
click at [418, 428] on strong "Instant Waist Shaping" at bounding box center [478, 432] width 120 height 13
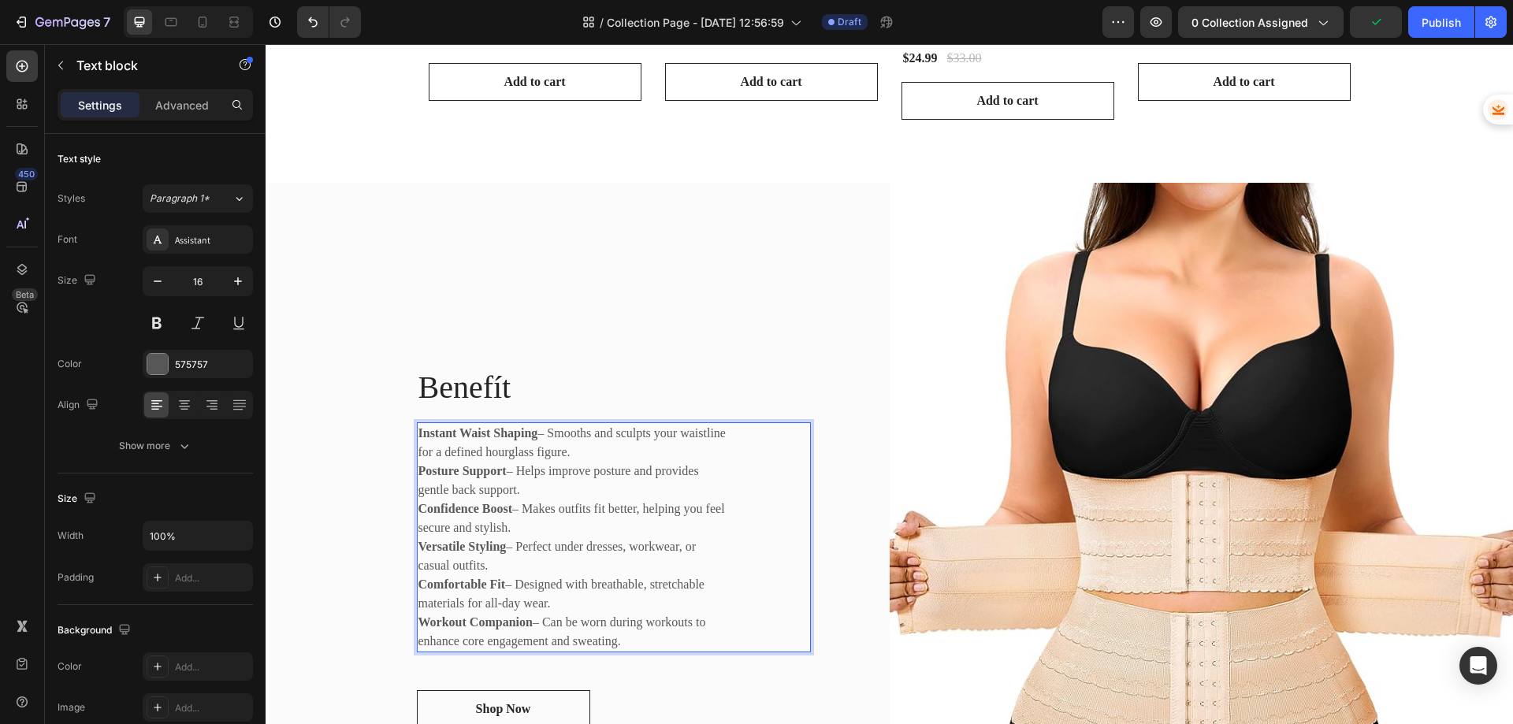
drag, startPoint x: 412, startPoint y: 428, endPoint x: 914, endPoint y: 317, distance: 514.0
click at [914, 317] on img at bounding box center [1202, 547] width 624 height 728
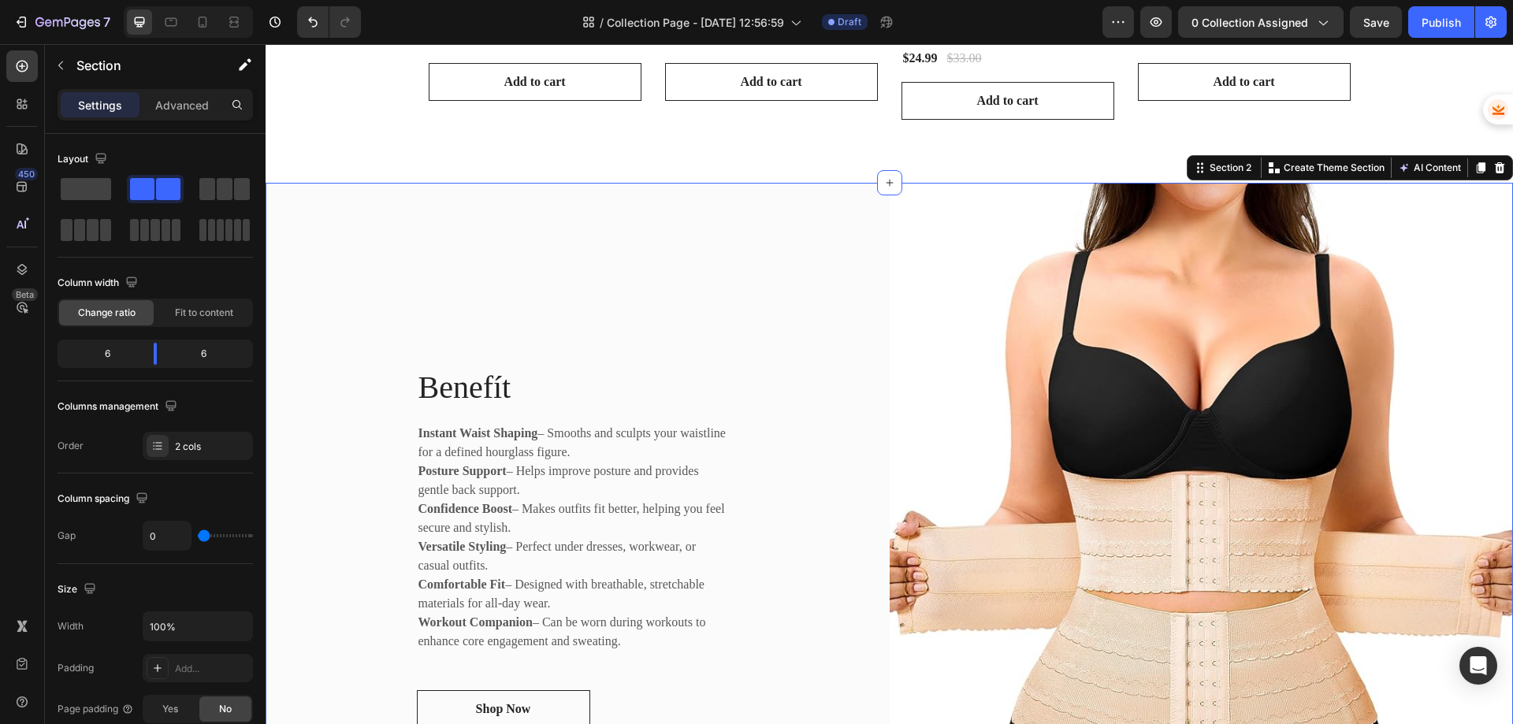
click at [754, 303] on div "Benefít Heading Instant Waist Shaping – Smooths and sculpts your waistline for …" at bounding box center [578, 547] width 624 height 728
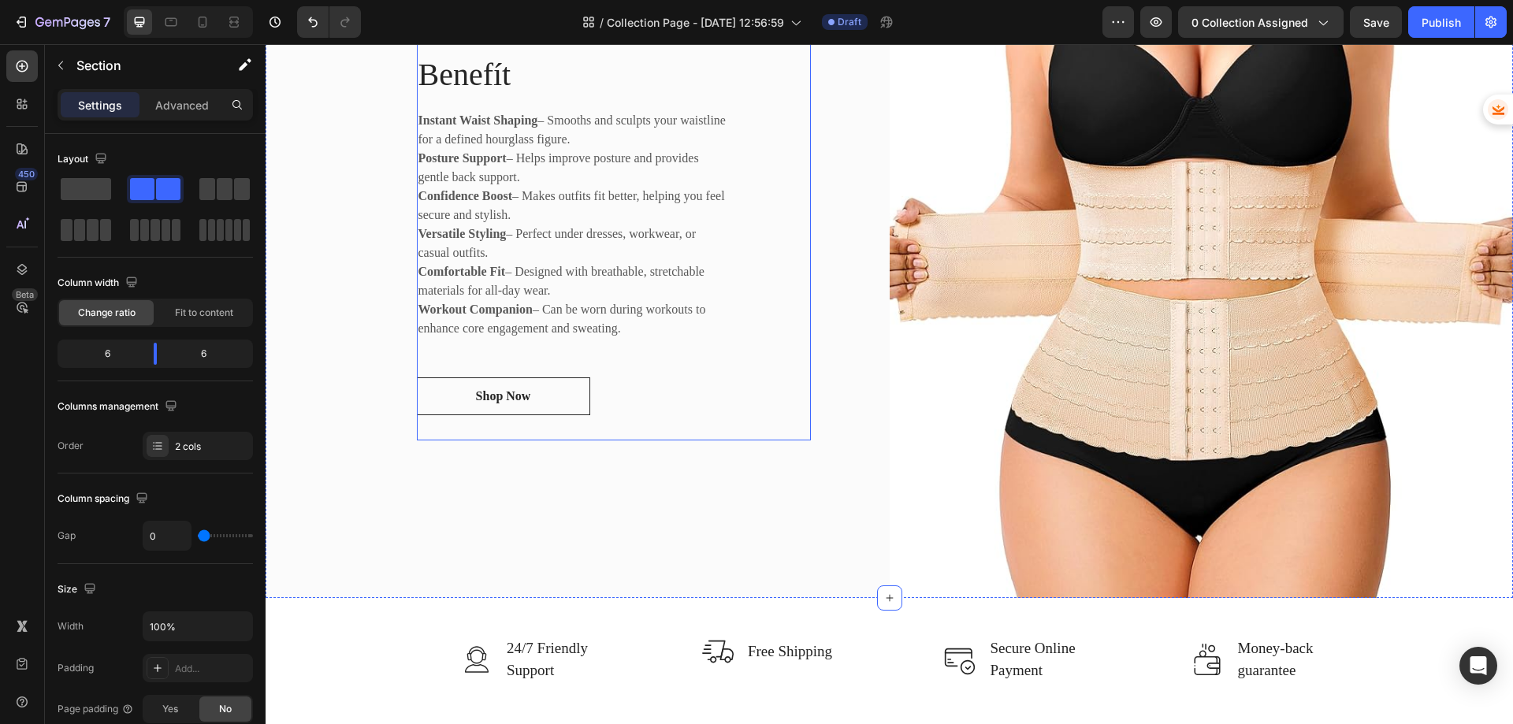
scroll to position [1903, 0]
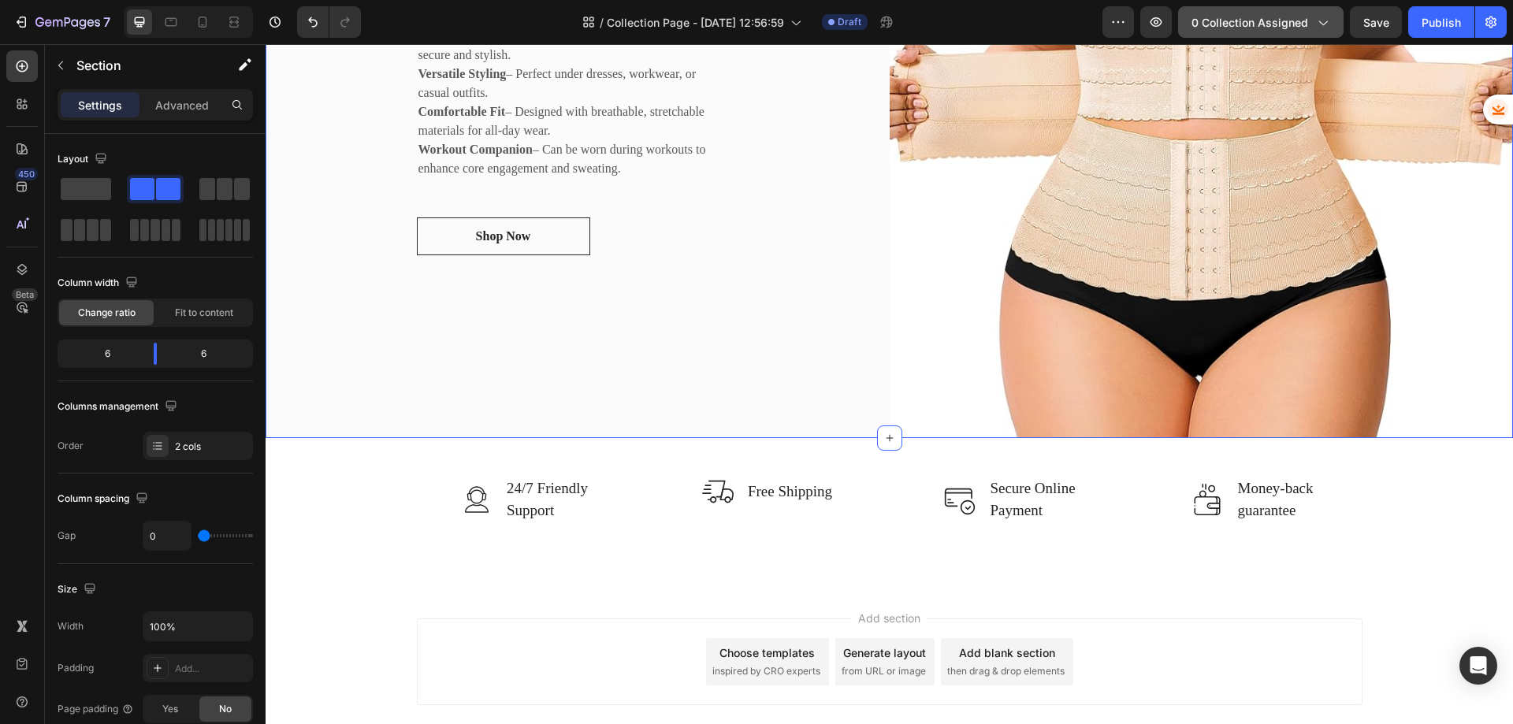
click at [1289, 24] on span "0 collection assigned" at bounding box center [1249, 22] width 117 height 17
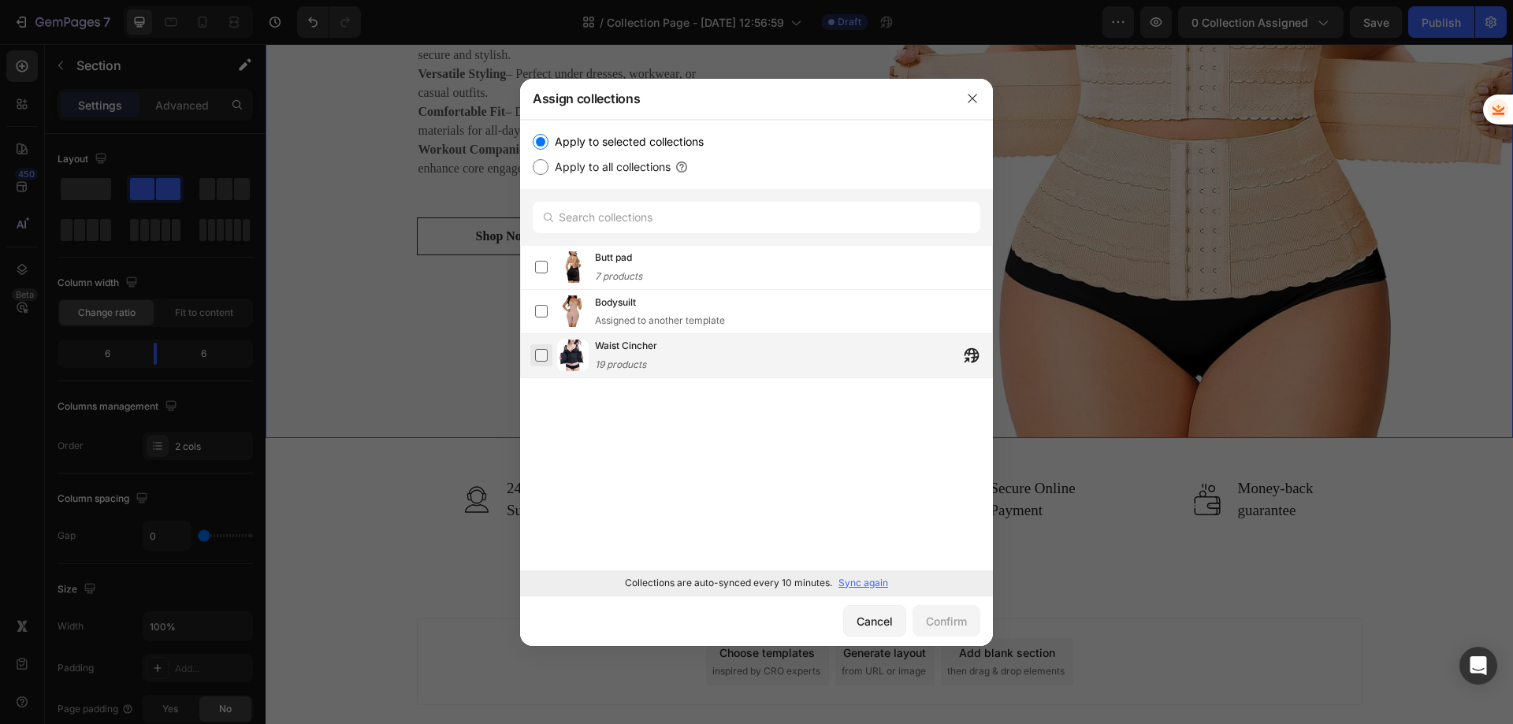
click at [544, 351] on label at bounding box center [541, 355] width 13 height 13
click at [955, 627] on div "Confirm" at bounding box center [946, 621] width 41 height 17
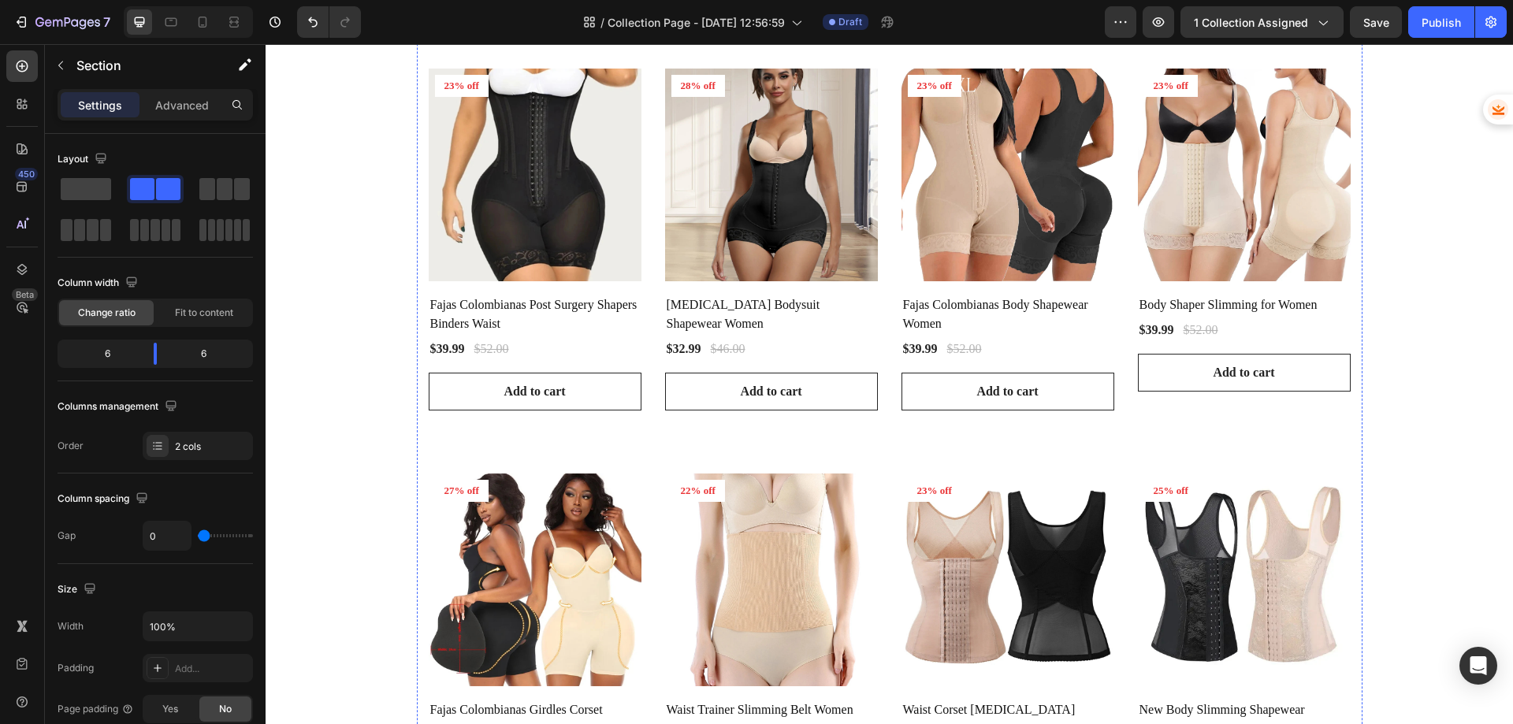
scroll to position [236, 0]
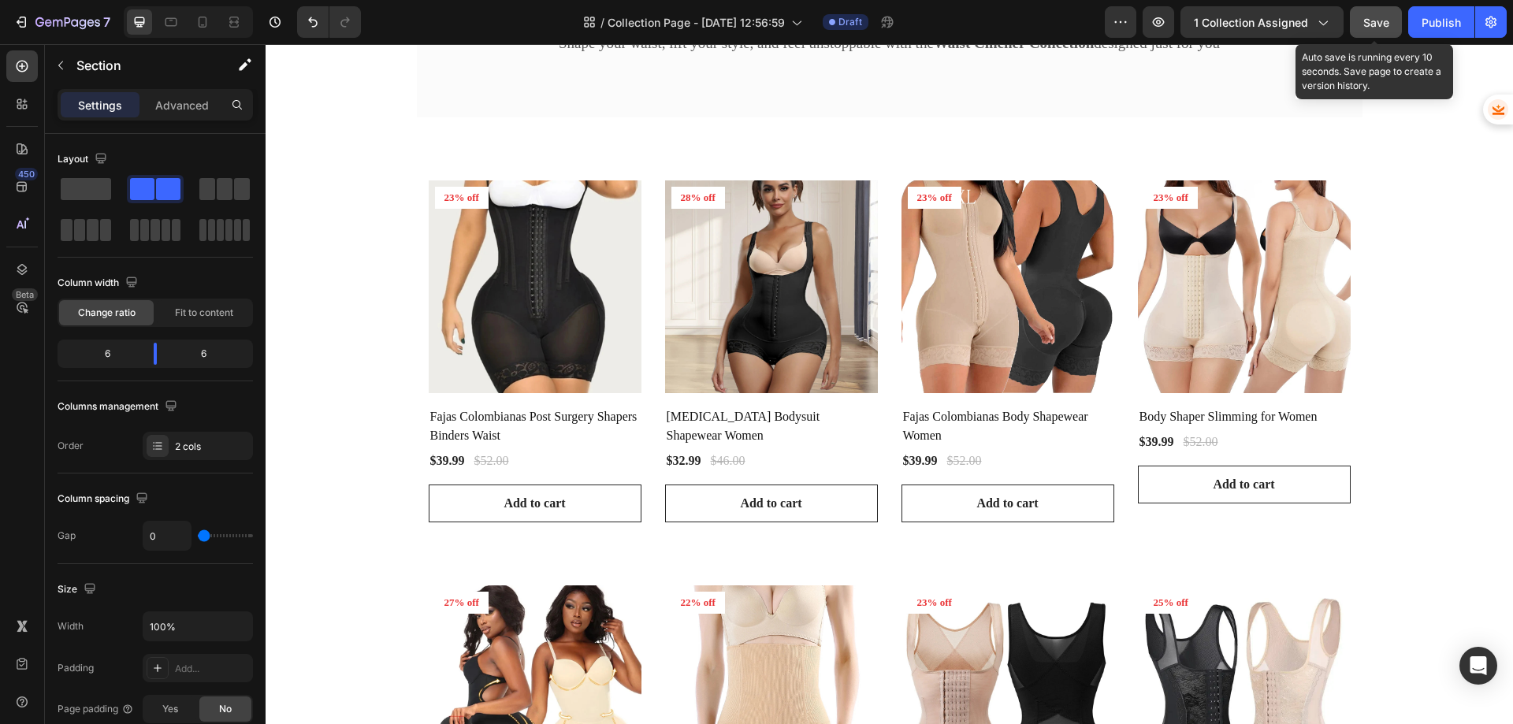
click at [1378, 31] on button "Save" at bounding box center [1376, 22] width 52 height 32
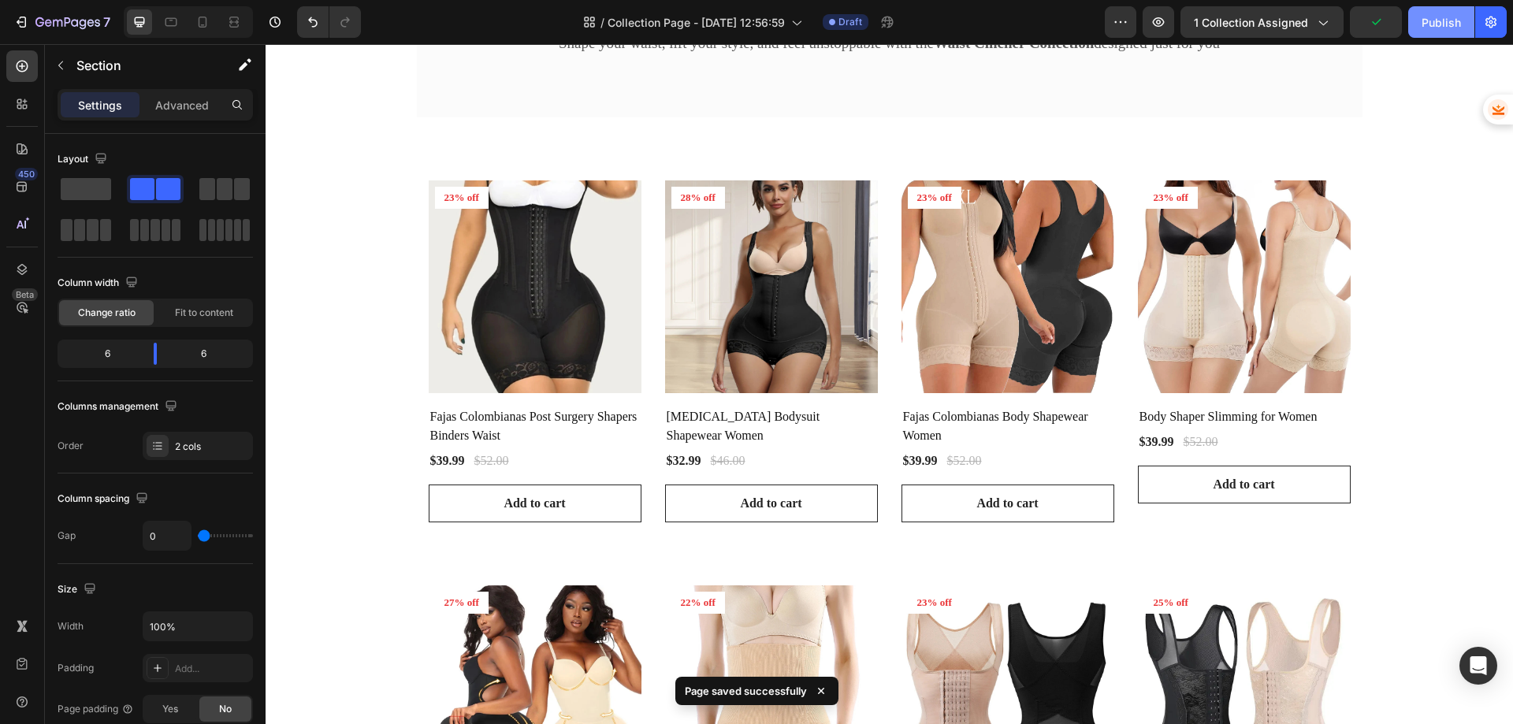
click at [1446, 20] on div "Publish" at bounding box center [1440, 22] width 39 height 17
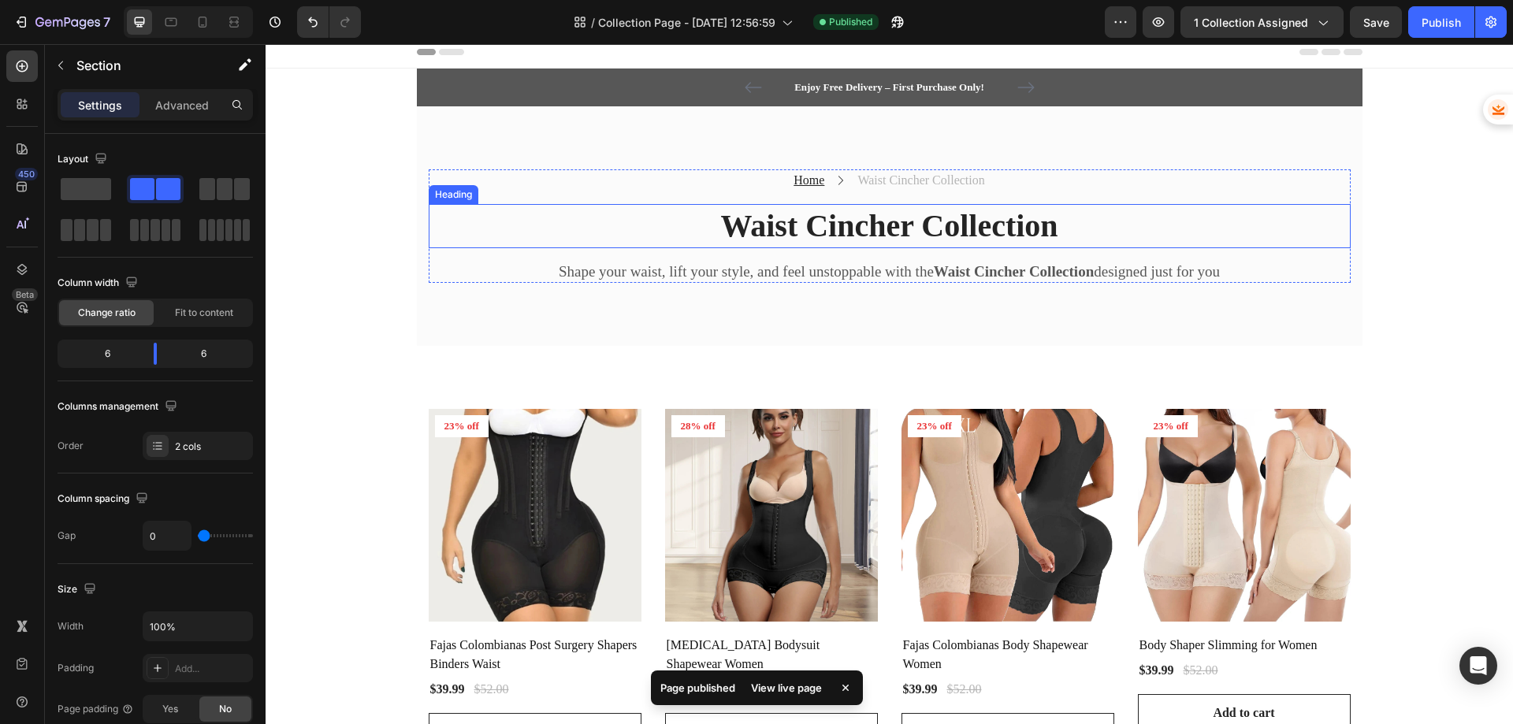
scroll to position [0, 0]
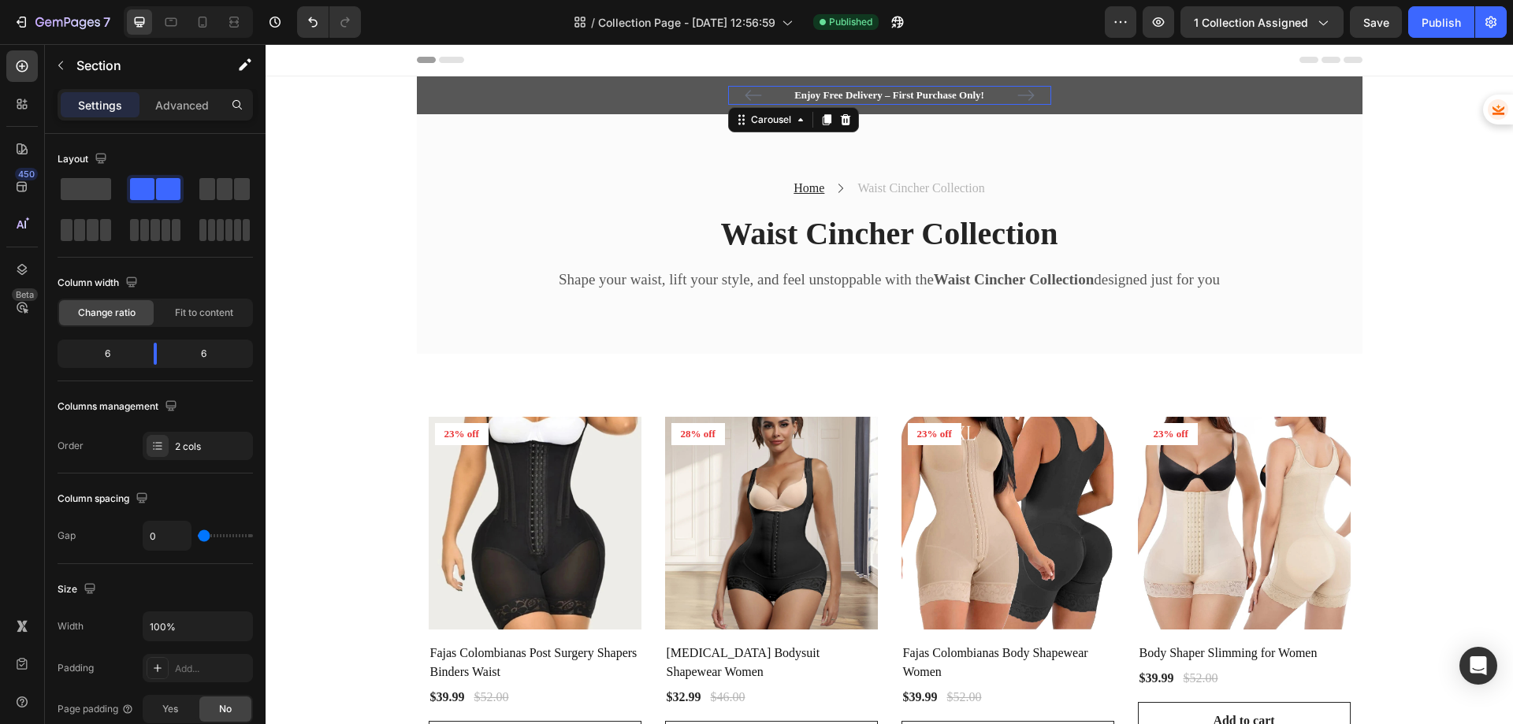
click at [1025, 97] on icon "Carousel Next Arrow" at bounding box center [1025, 95] width 17 height 11
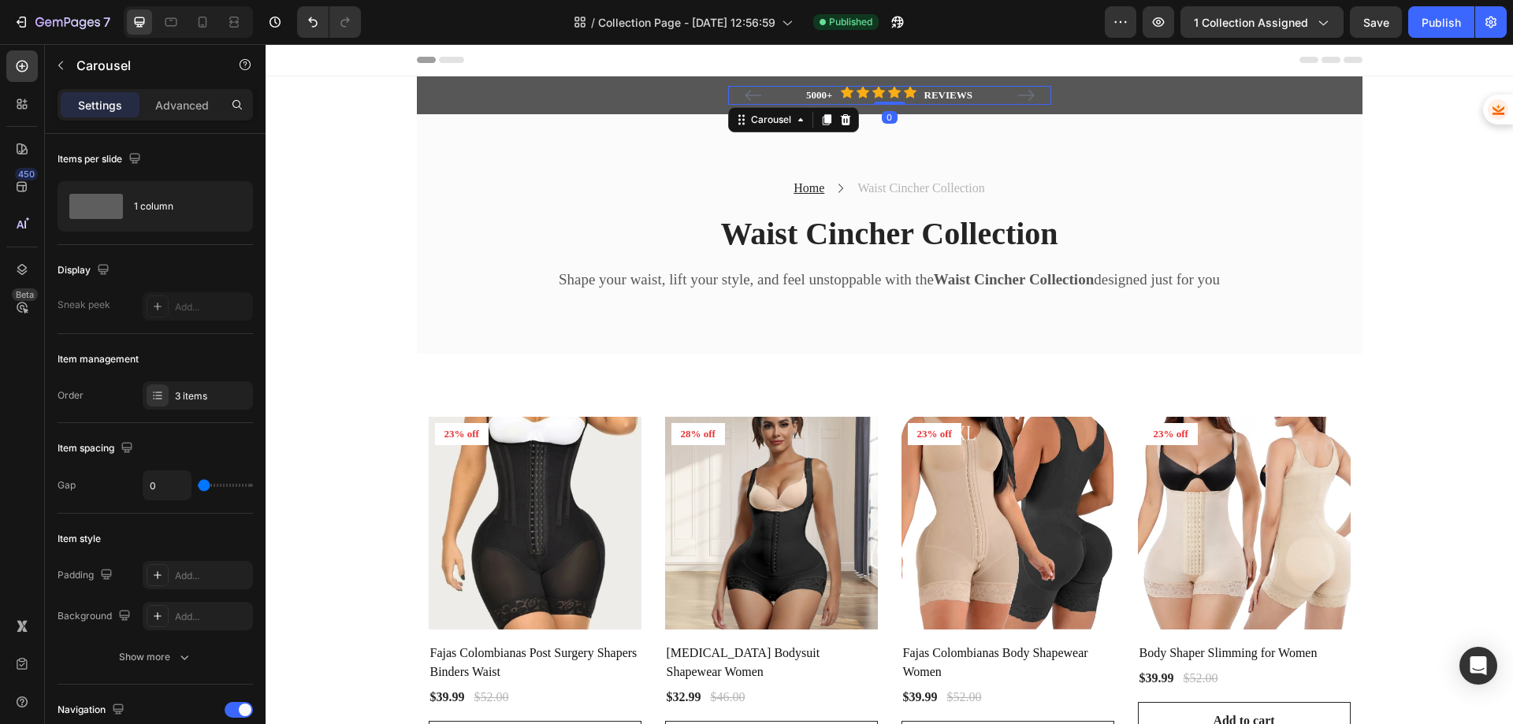
click at [1025, 97] on icon "Carousel Next Arrow" at bounding box center [1025, 95] width 17 height 11
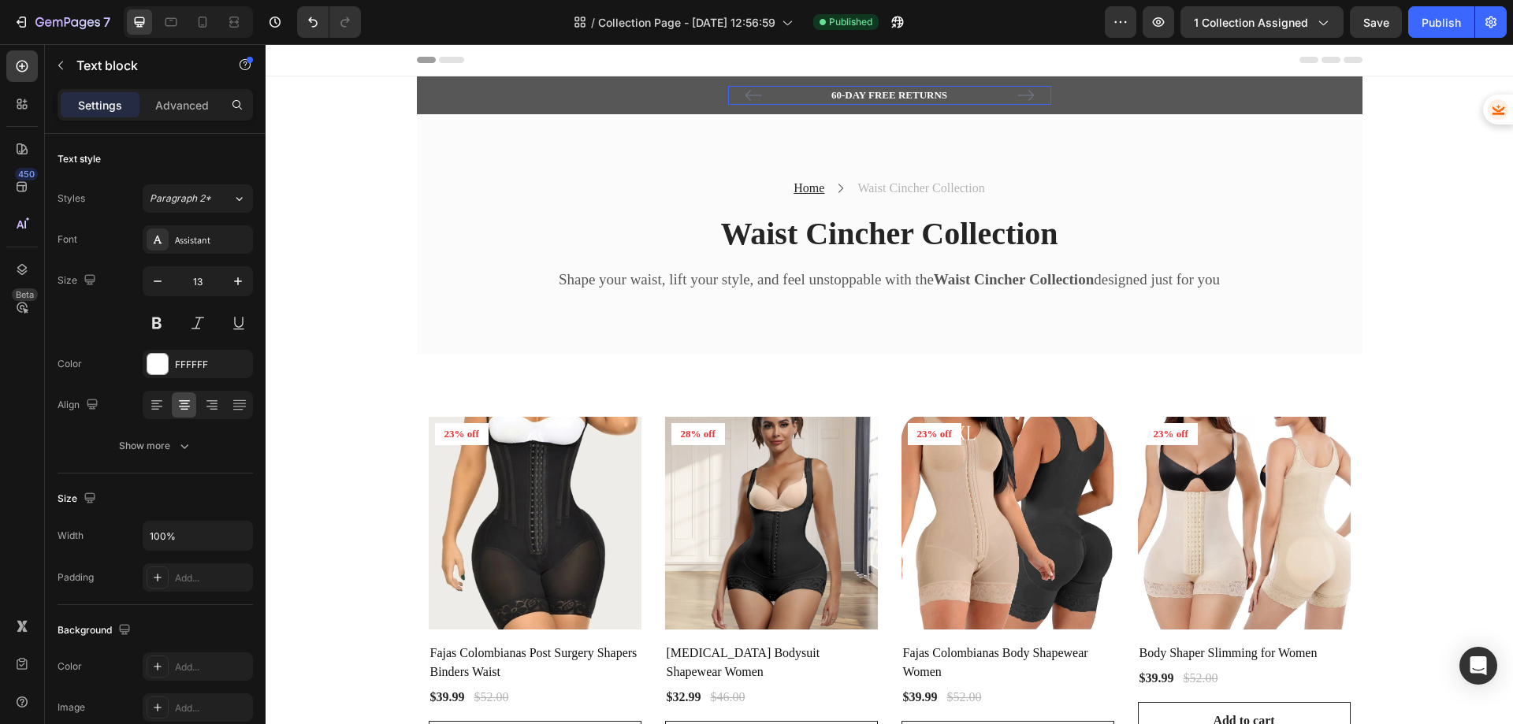
click at [849, 89] on p "60-DAY FREE RETURNS" at bounding box center [890, 95] width 320 height 16
click at [832, 95] on p "60-DAY FREE RETURNS" at bounding box center [890, 95] width 320 height 16
click at [836, 94] on p "60-DAY FREE RETURNS" at bounding box center [890, 95] width 320 height 16
click at [1027, 95] on icon "Carousel Next Arrow" at bounding box center [1025, 95] width 17 height 11
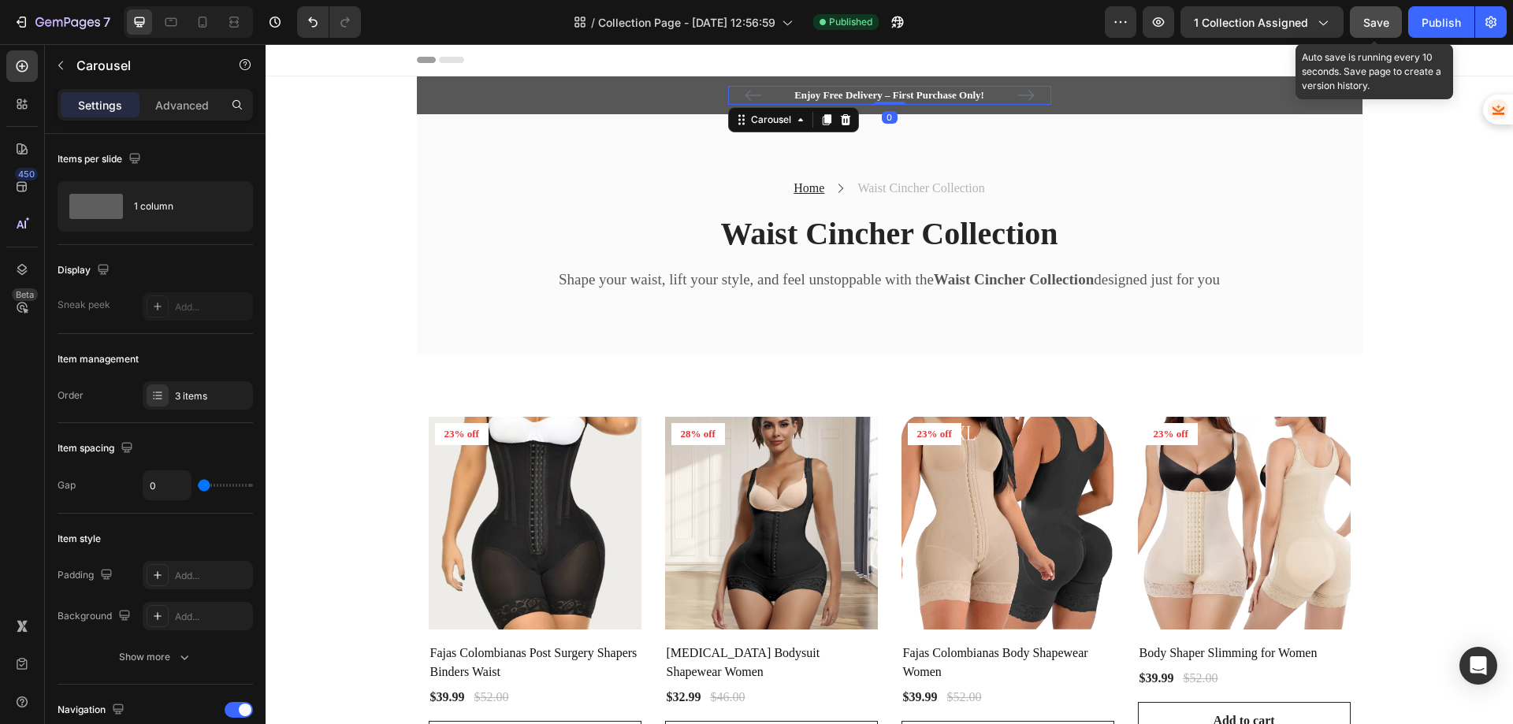
click at [1367, 20] on span "Save" at bounding box center [1376, 22] width 26 height 13
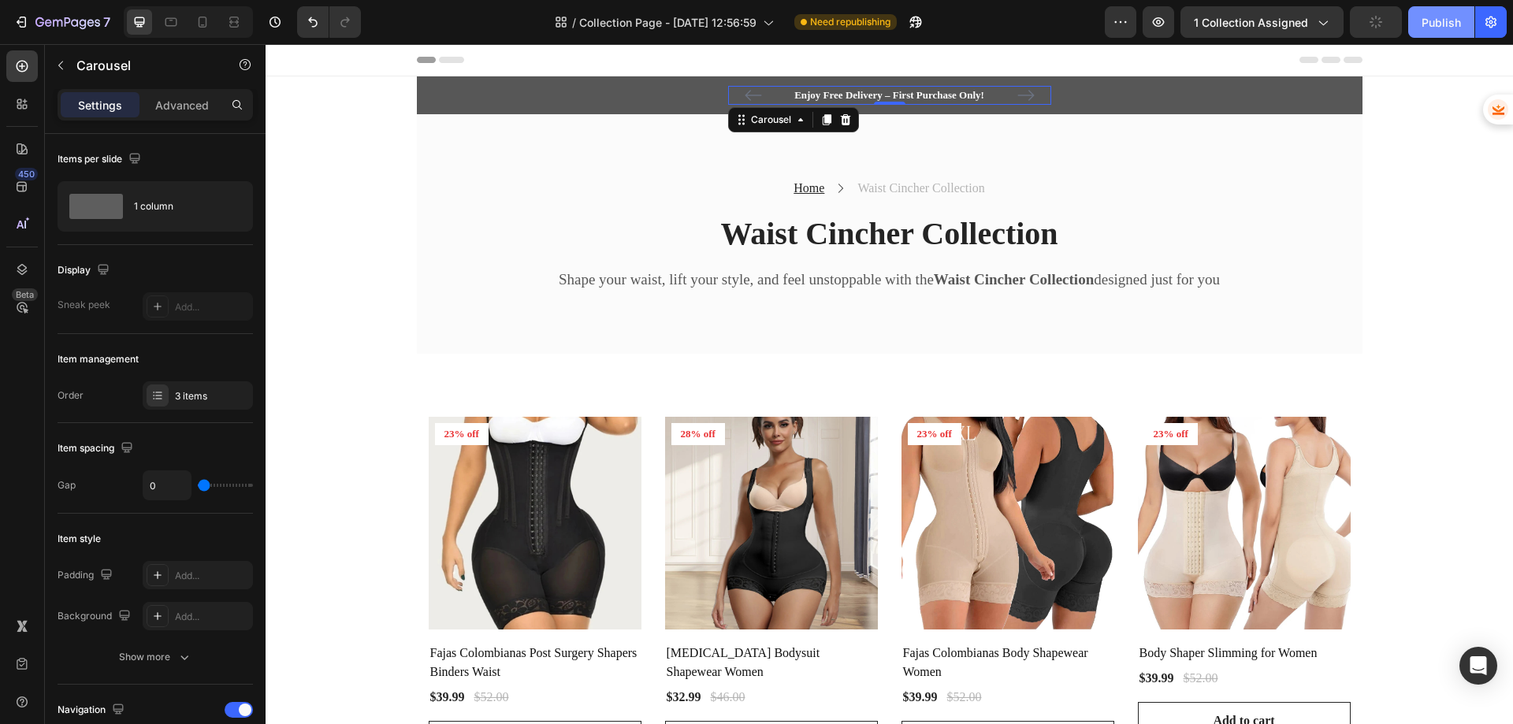
click at [1430, 31] on button "Publish" at bounding box center [1441, 22] width 66 height 32
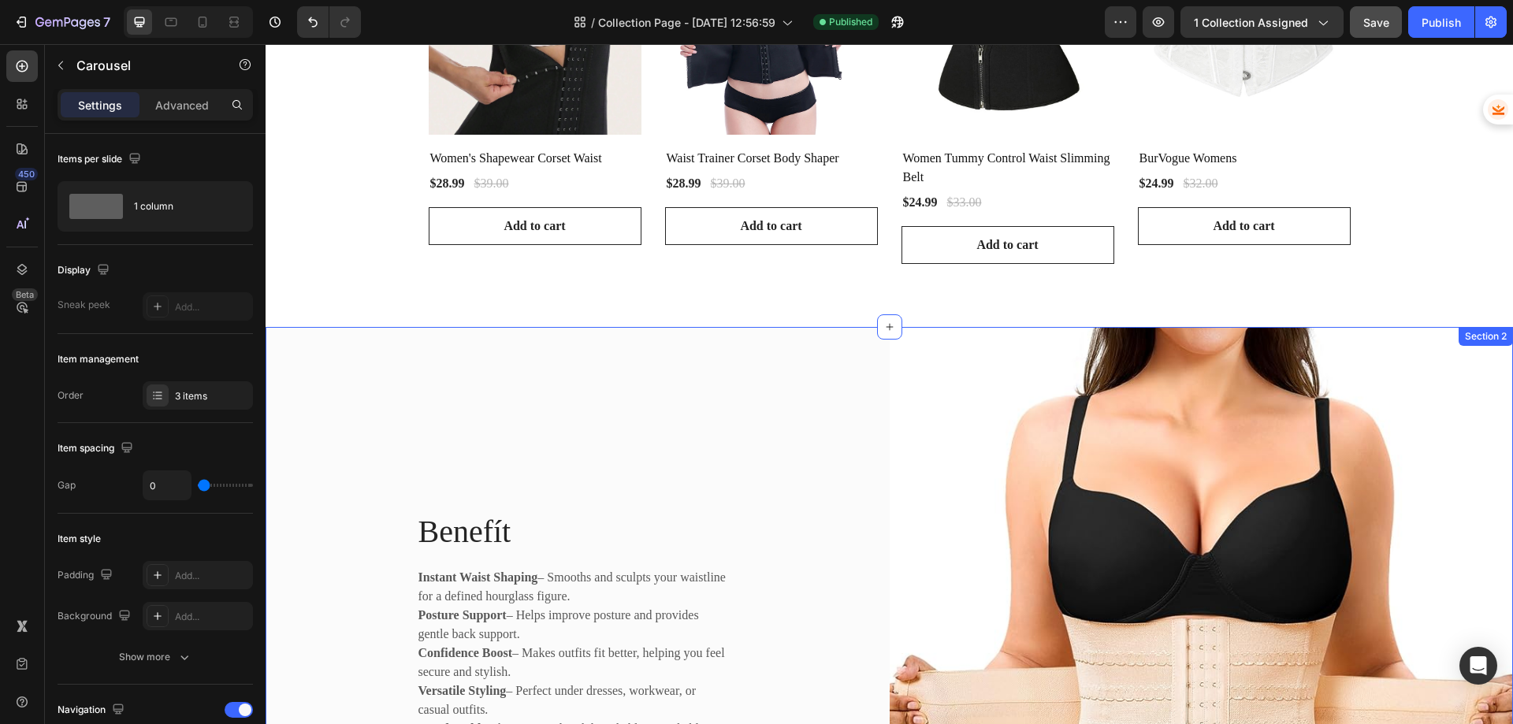
scroll to position [1576, 0]
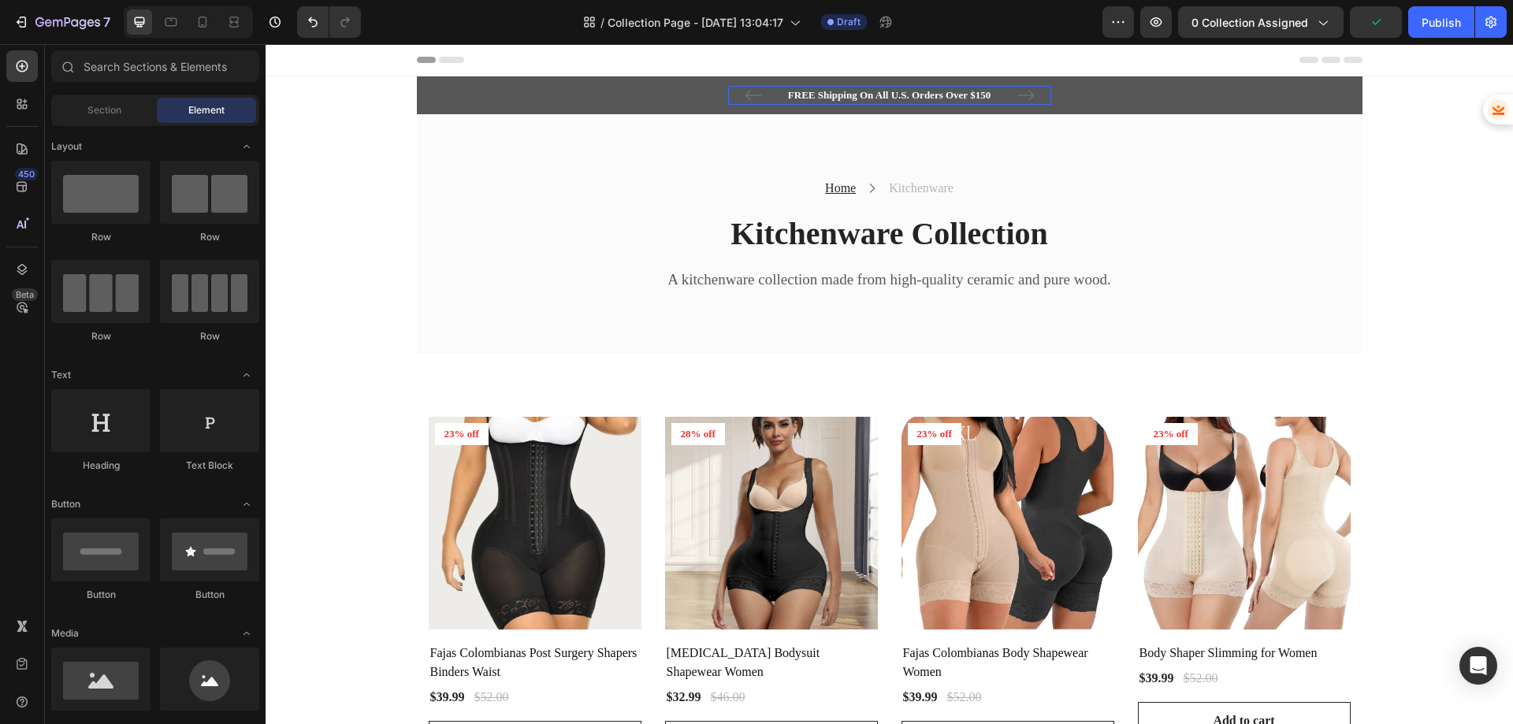
click at [864, 91] on p "FREE Shipping On All U.S. Orders Over $150" at bounding box center [890, 95] width 320 height 16
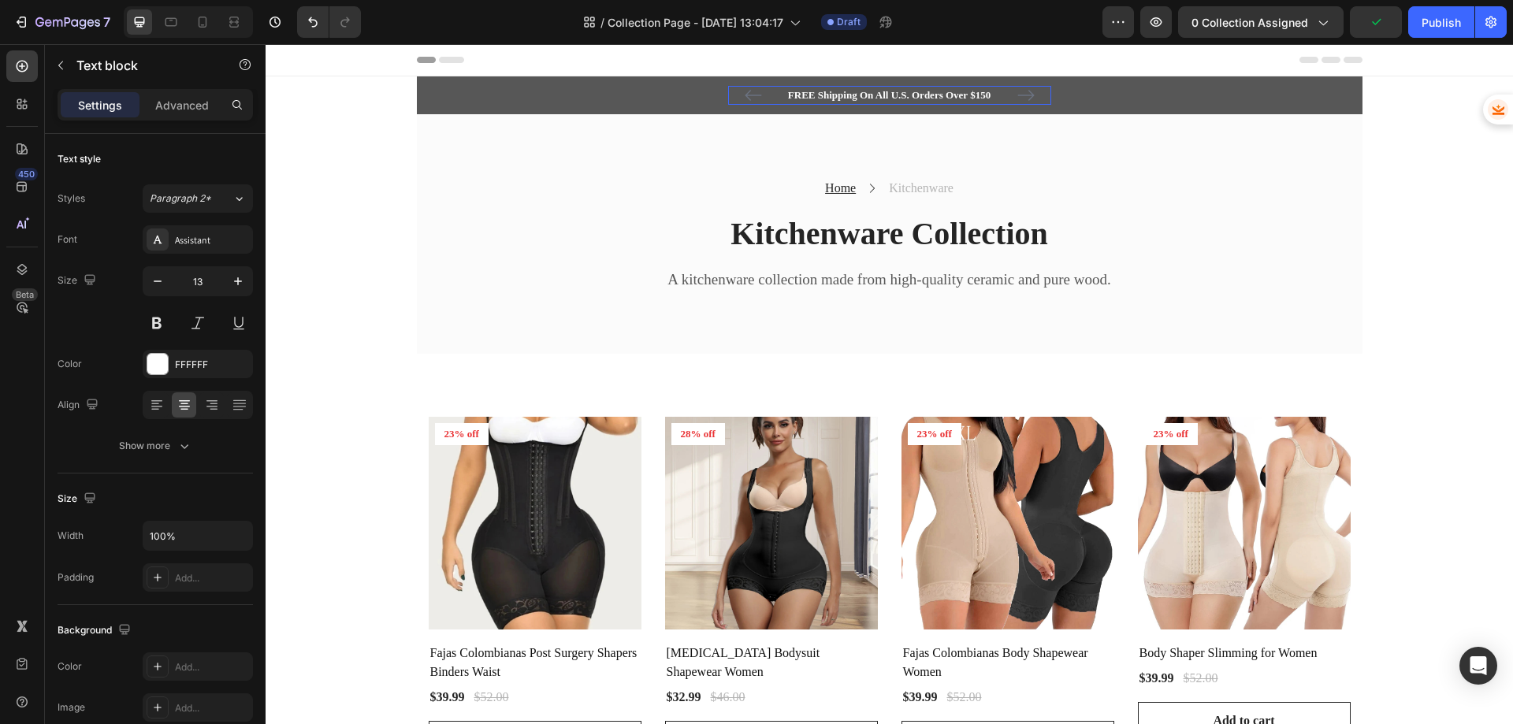
click at [864, 91] on p "FREE Shipping On All U.S. Orders Over $150" at bounding box center [890, 95] width 320 height 16
click at [1237, 25] on span "0 collection assigned" at bounding box center [1249, 22] width 117 height 17
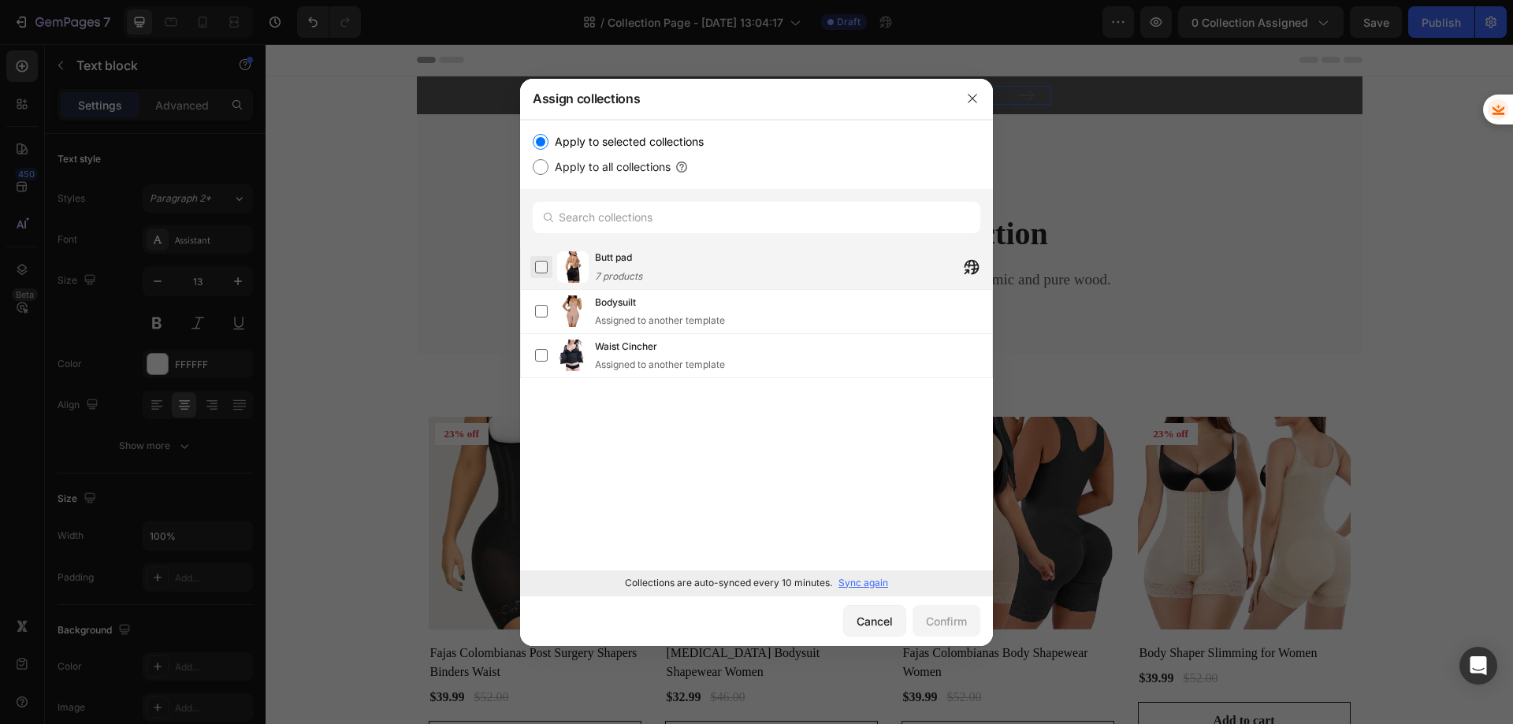
click at [538, 266] on label at bounding box center [541, 267] width 13 height 13
click at [938, 622] on div "Confirm" at bounding box center [946, 621] width 41 height 17
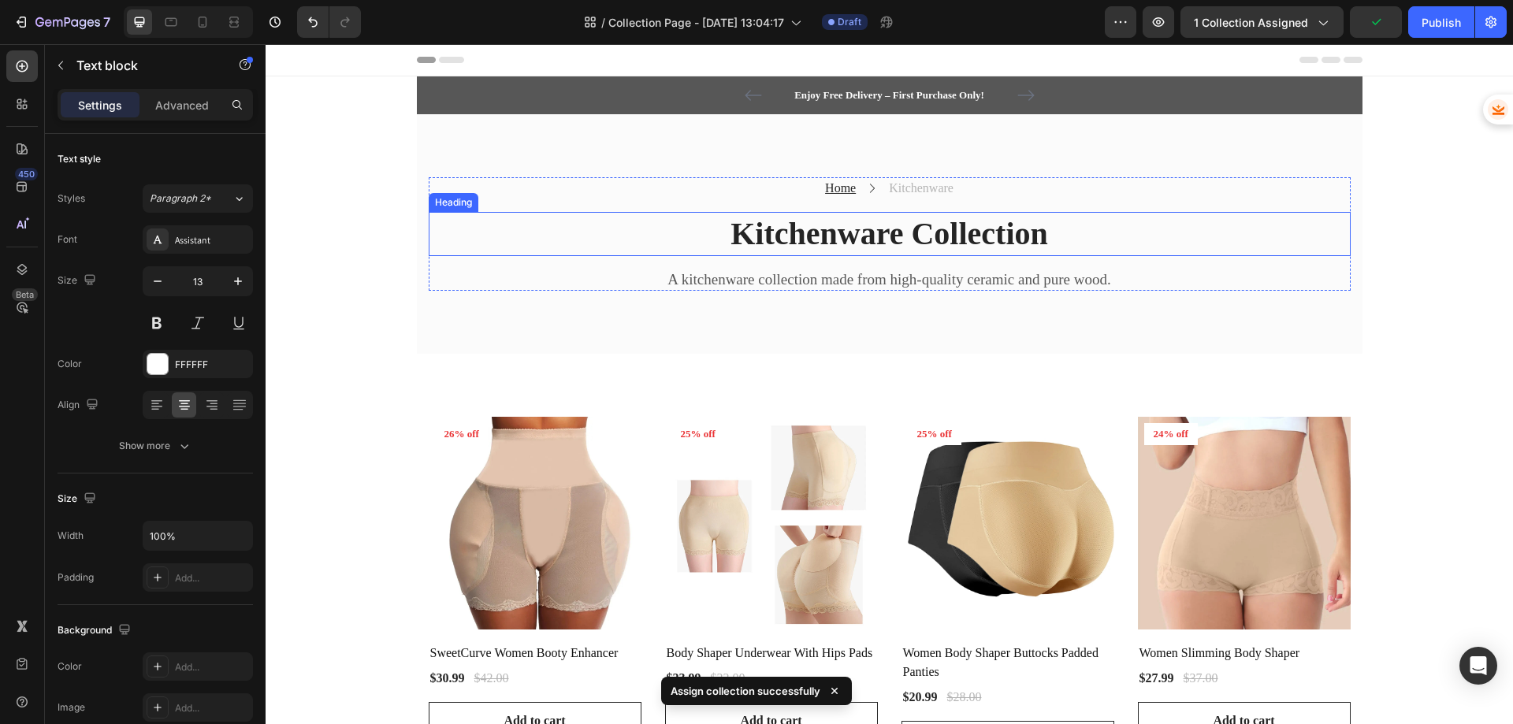
click at [796, 242] on p "Kitchenware Collection" at bounding box center [889, 234] width 919 height 41
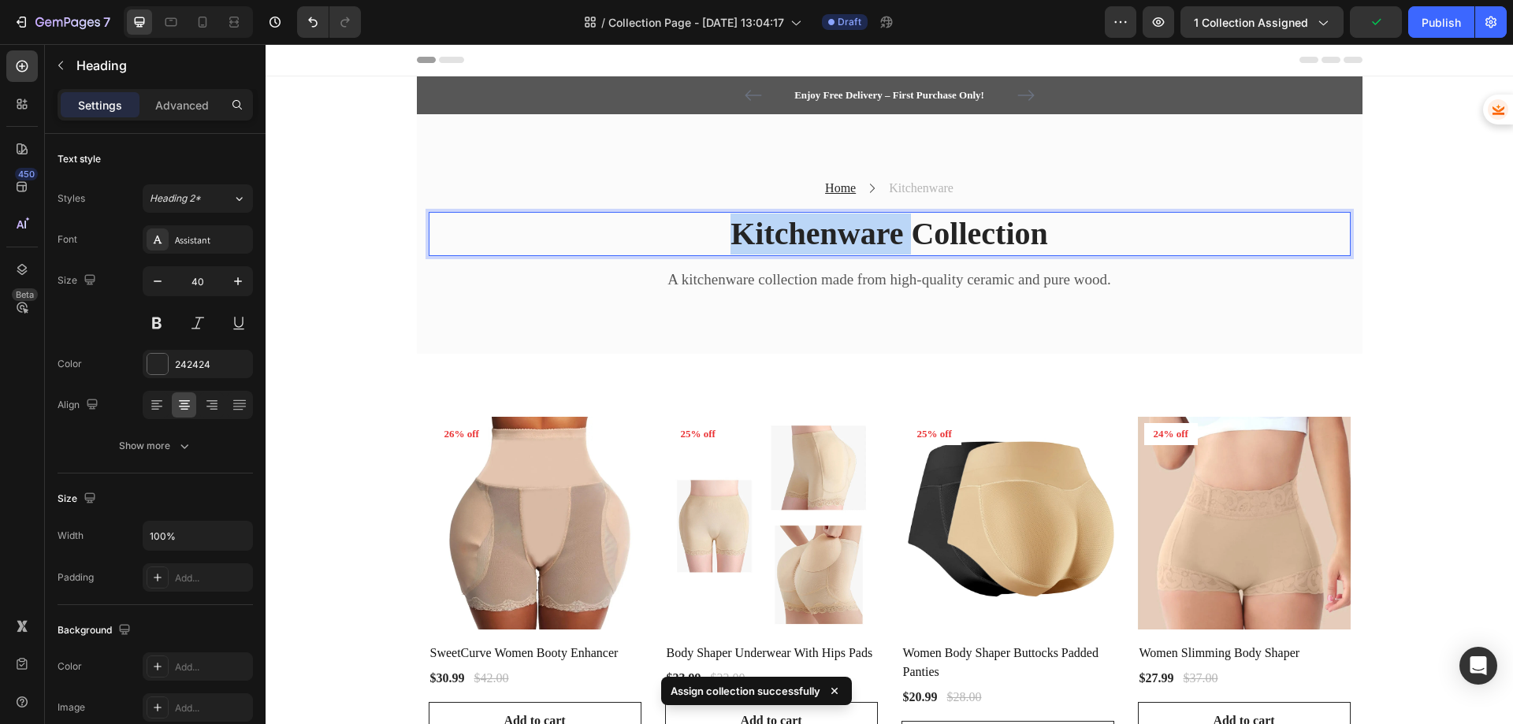
click at [796, 242] on p "Kitchenware Collection" at bounding box center [889, 234] width 919 height 41
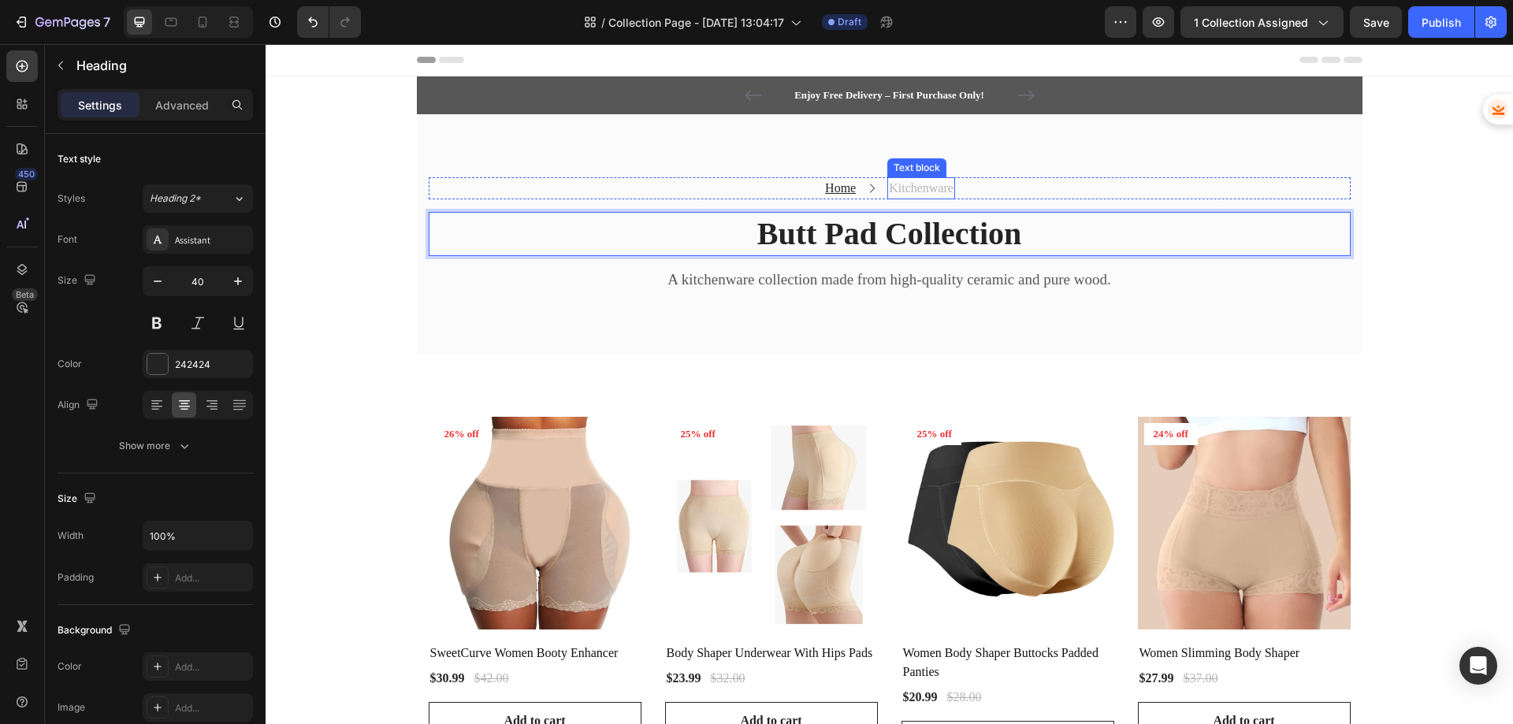
click at [919, 188] on p "Kitchenware" at bounding box center [921, 188] width 65 height 19
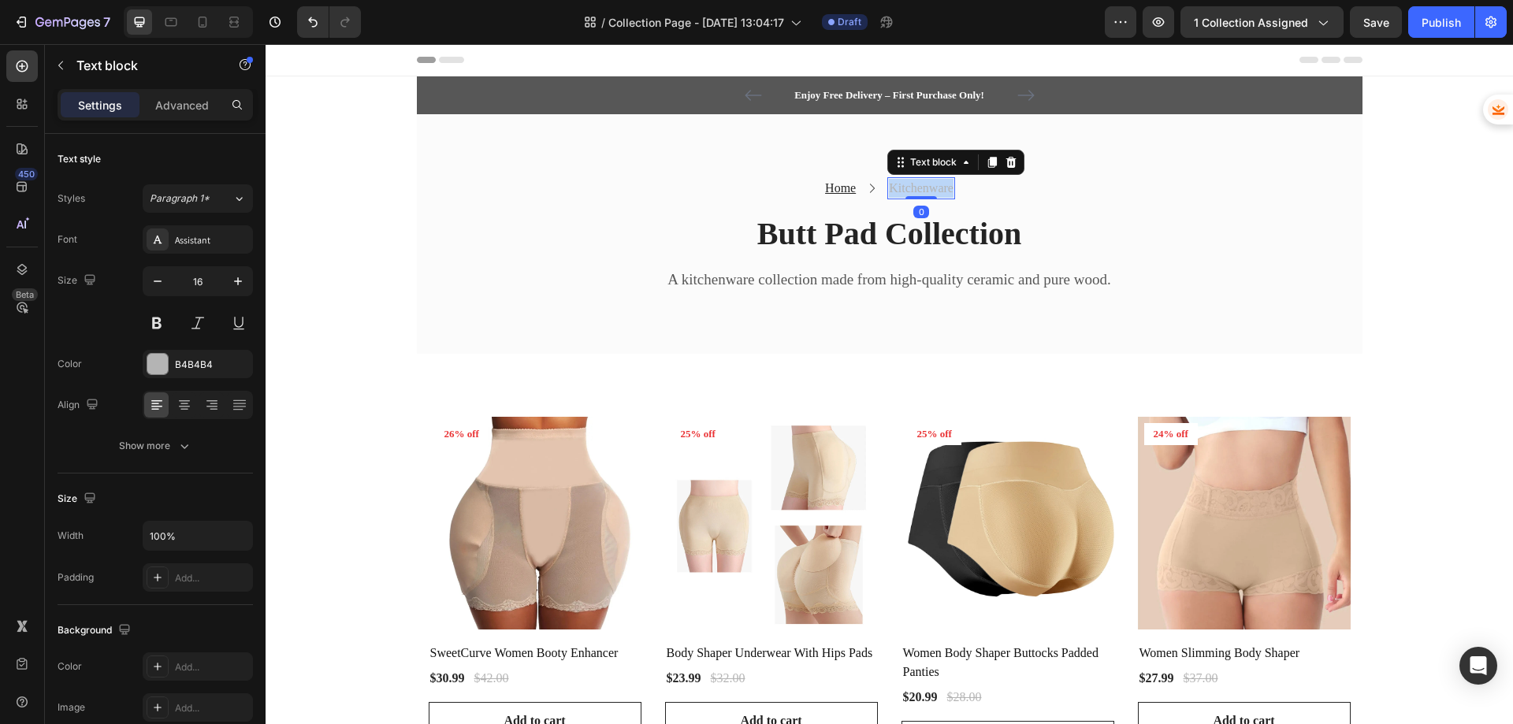
click at [919, 188] on p "Kitchenware" at bounding box center [921, 188] width 65 height 19
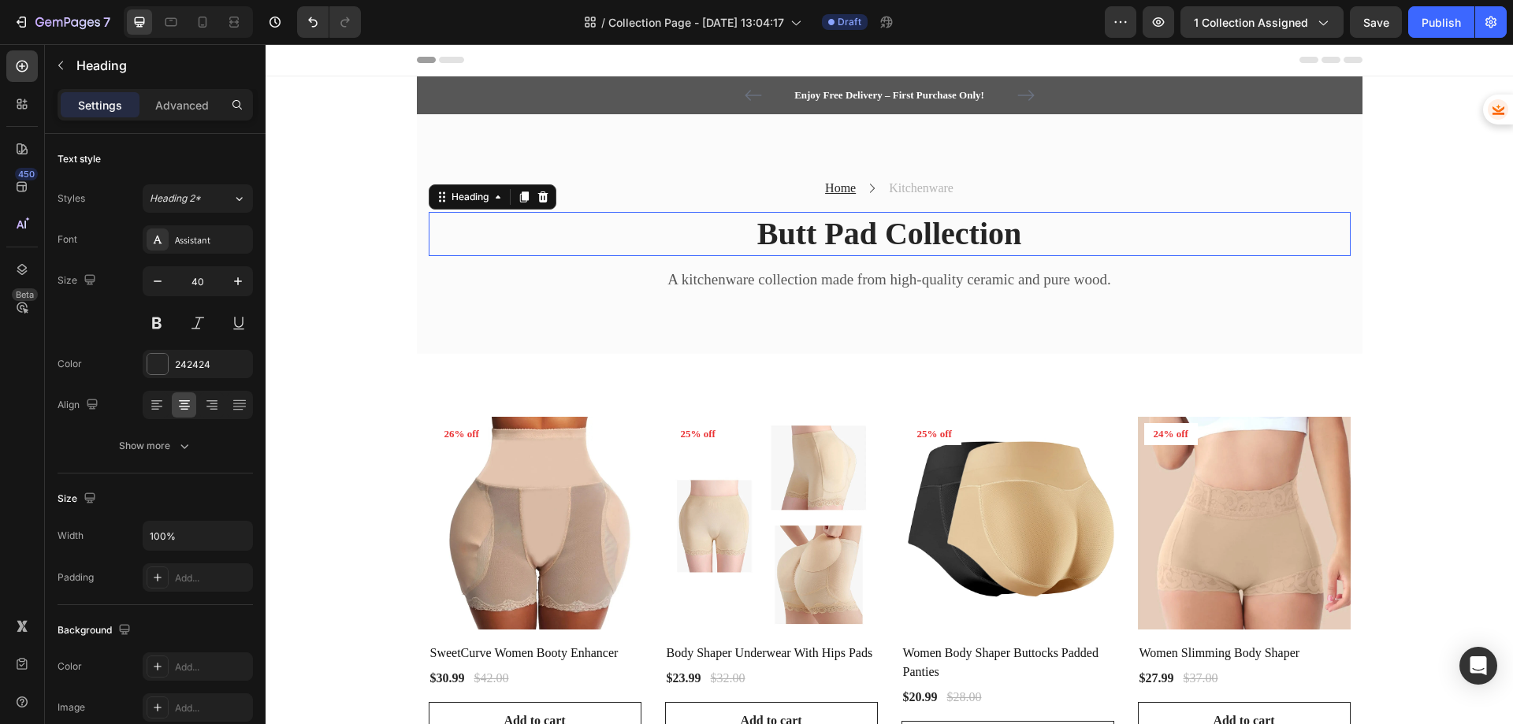
click at [894, 233] on p "Butt Pad Collection" at bounding box center [889, 234] width 919 height 41
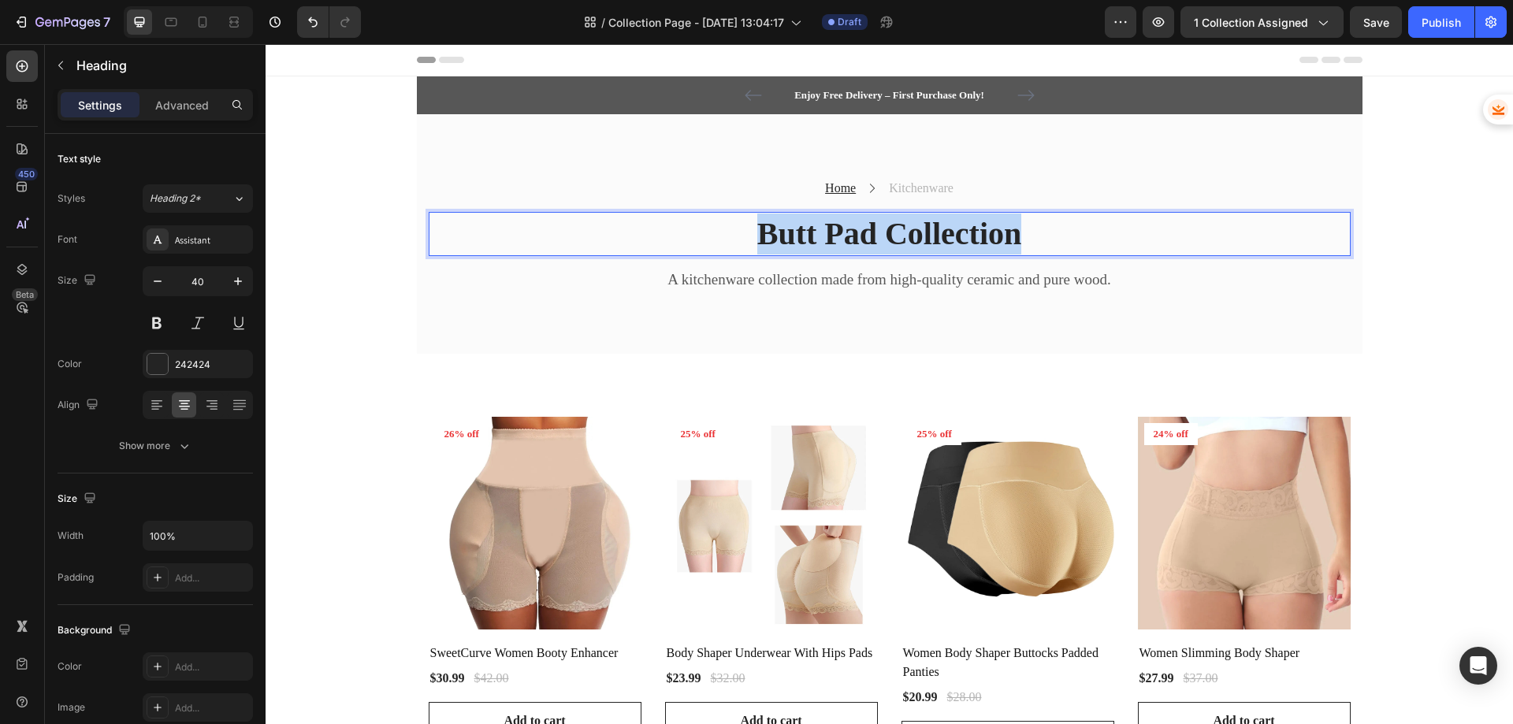
copy p "Butt Pad Collection"
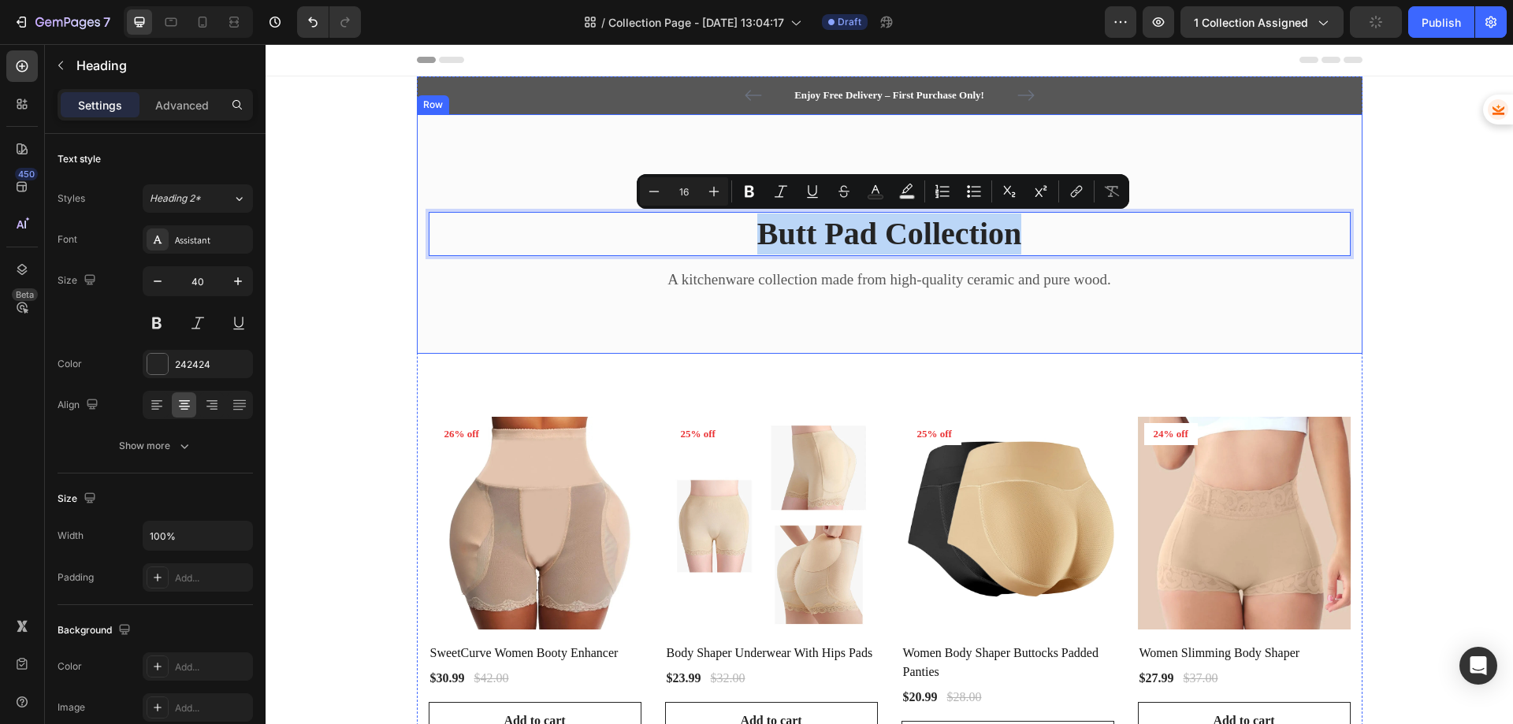
click at [898, 140] on div "Home Text block Icon Kitchenware Text block Row Butt Pad Collection Heading 16 …" at bounding box center [889, 234] width 945 height 240
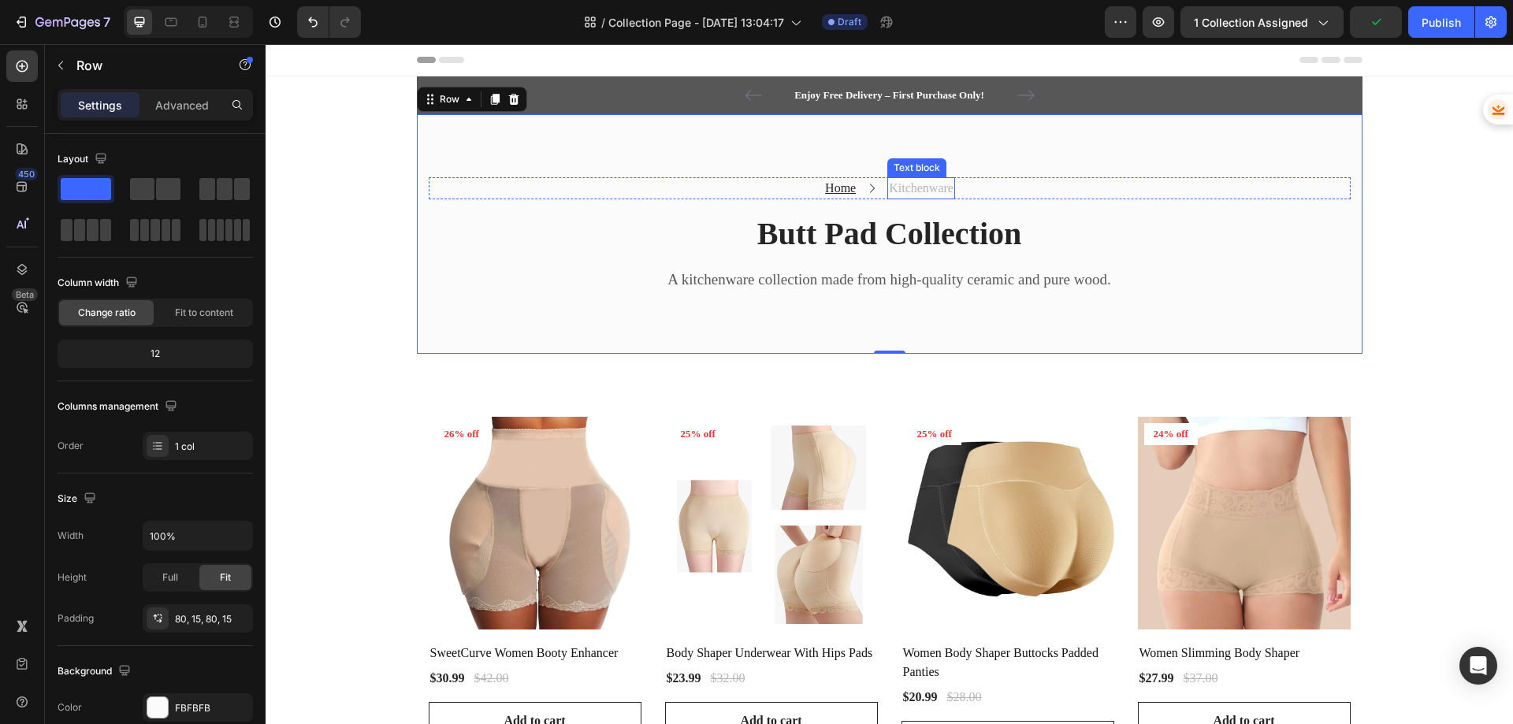
click at [897, 185] on p "Kitchenware" at bounding box center [921, 188] width 65 height 19
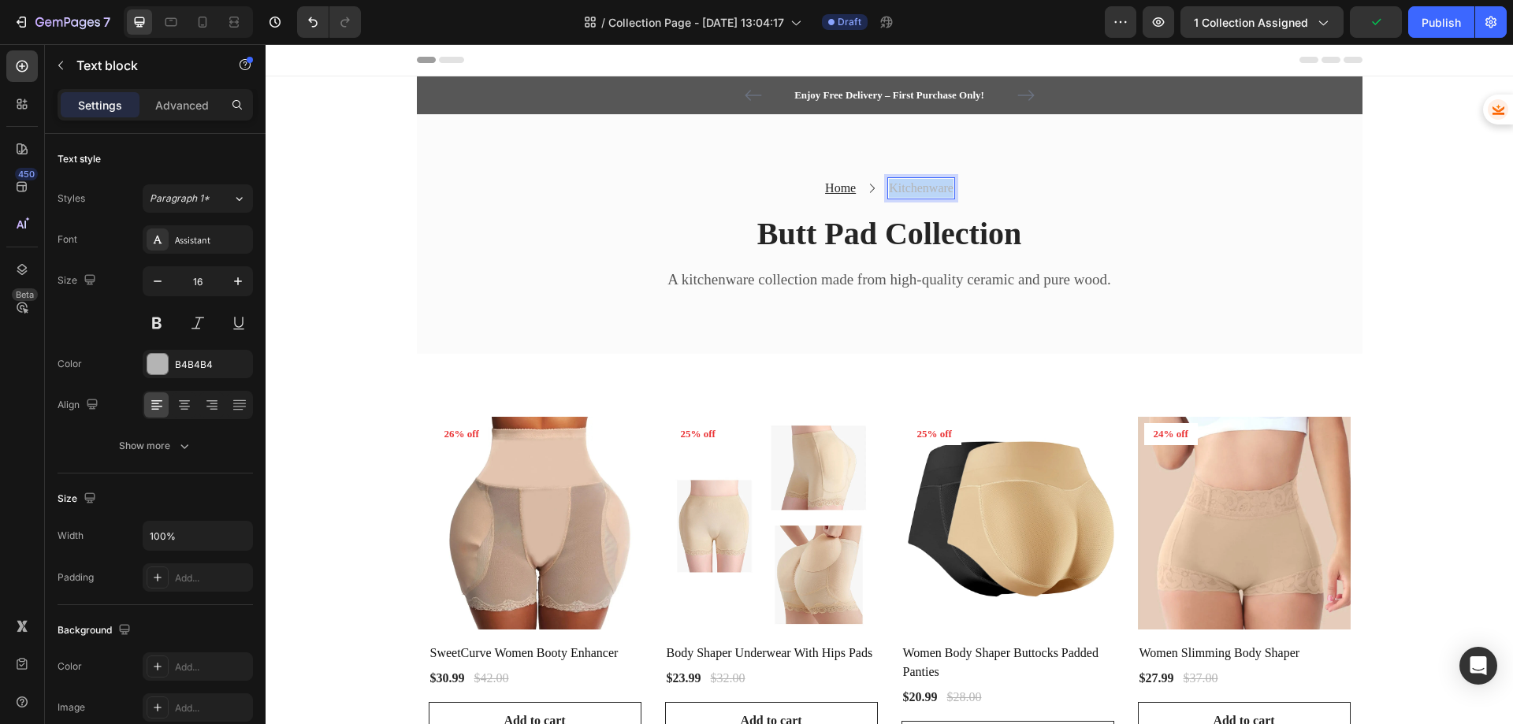
click at [897, 185] on p "Kitchenware" at bounding box center [921, 188] width 65 height 19
click at [830, 279] on p "A kitchenware collection made from high-quality ceramic and pure wood." at bounding box center [889, 280] width 919 height 20
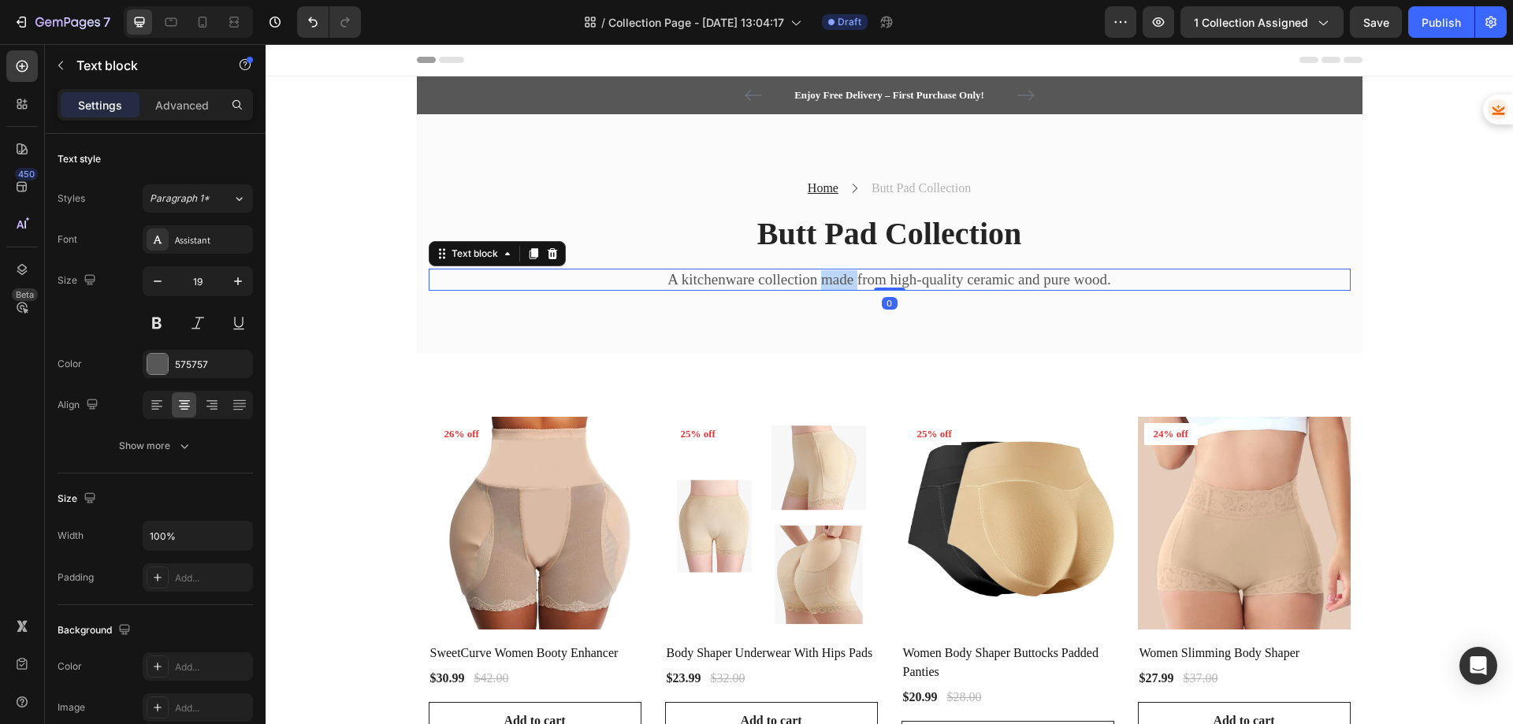
click at [830, 279] on p "A kitchenware collection made from high-quality ceramic and pure wood." at bounding box center [889, 280] width 919 height 20
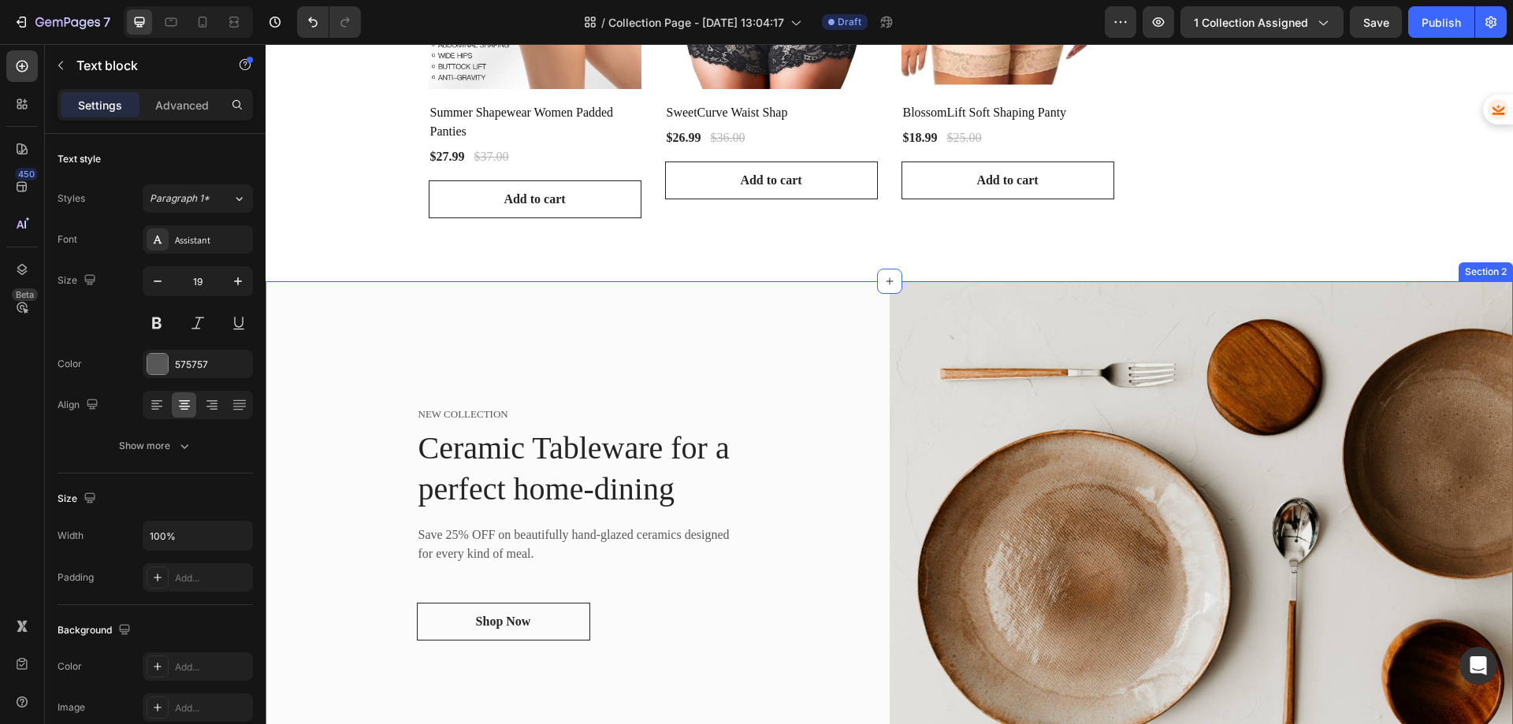
scroll to position [1103, 0]
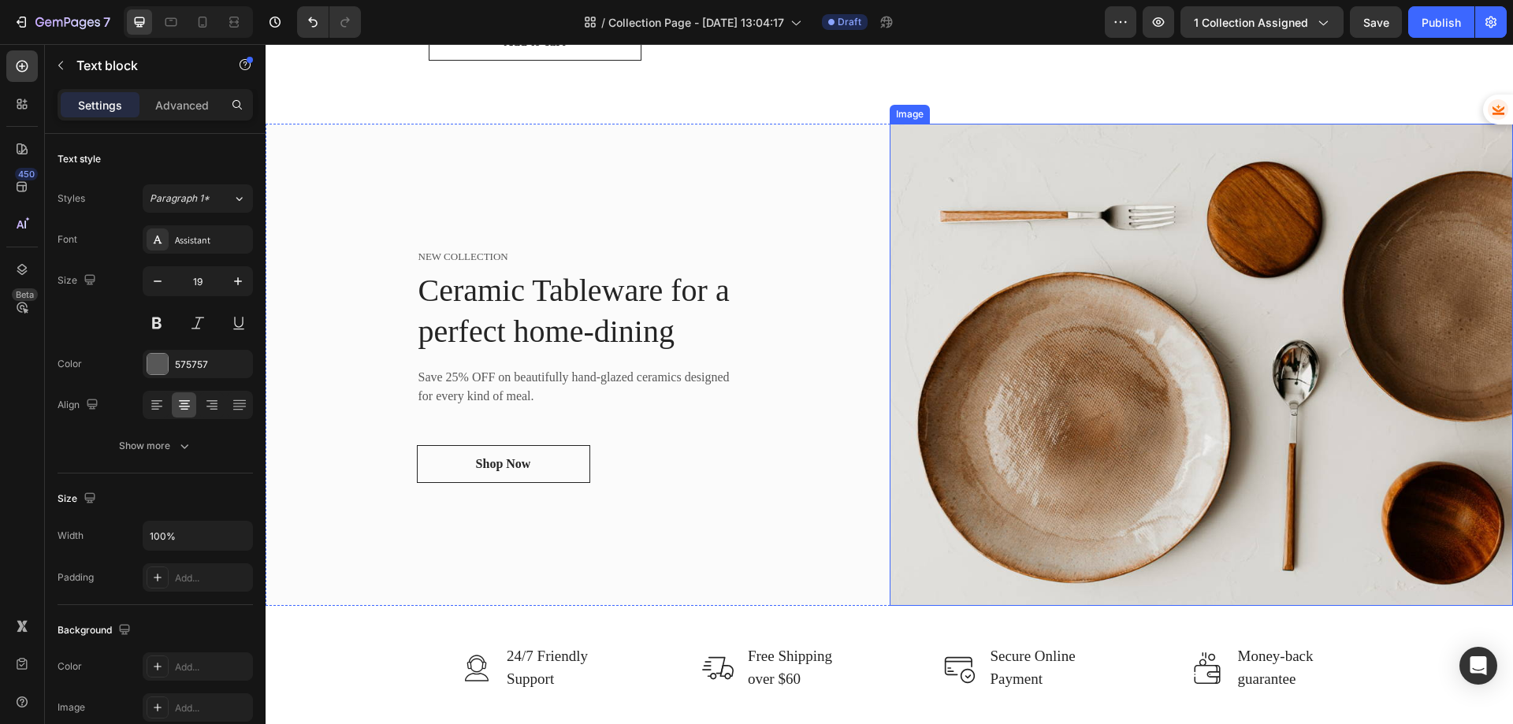
click at [1091, 327] on img at bounding box center [1202, 365] width 624 height 482
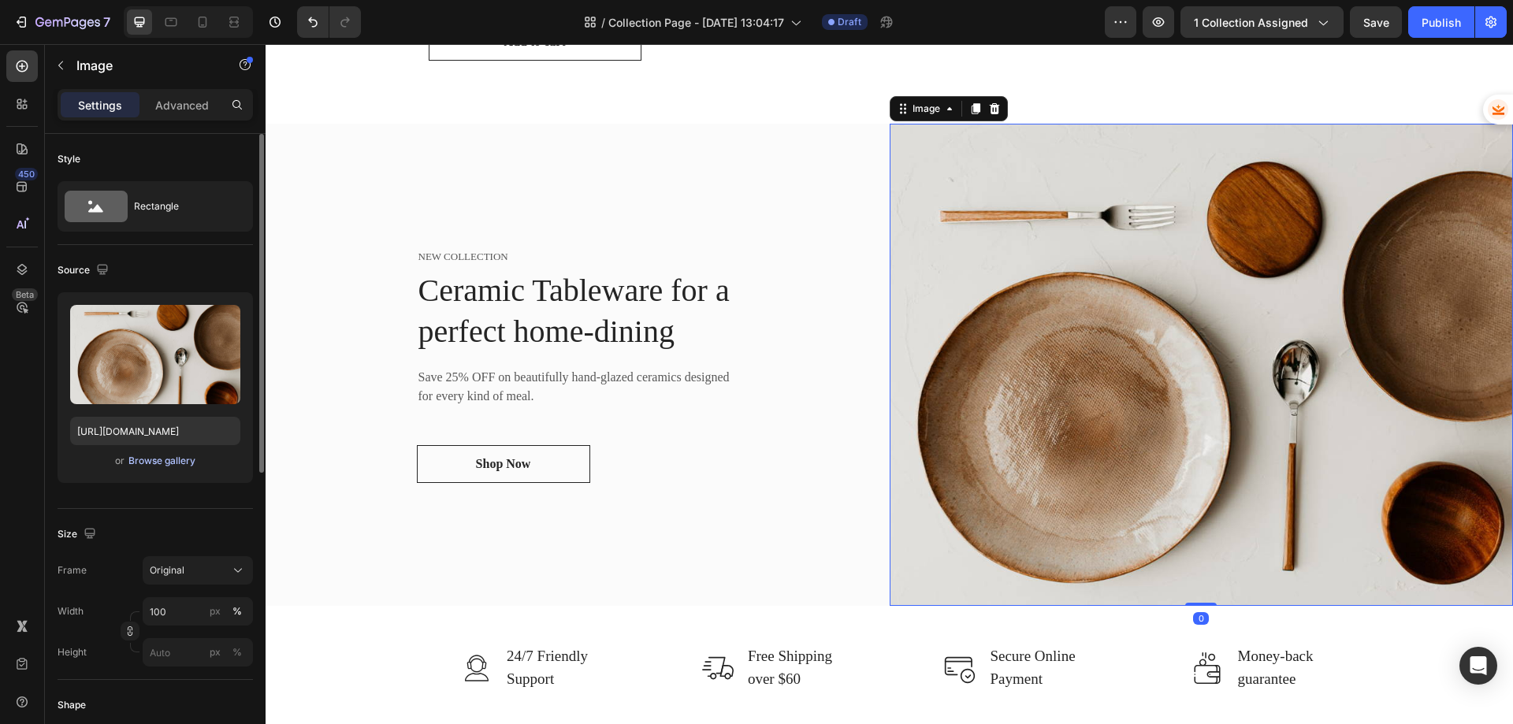
click at [145, 466] on div "Browse gallery" at bounding box center [161, 461] width 67 height 14
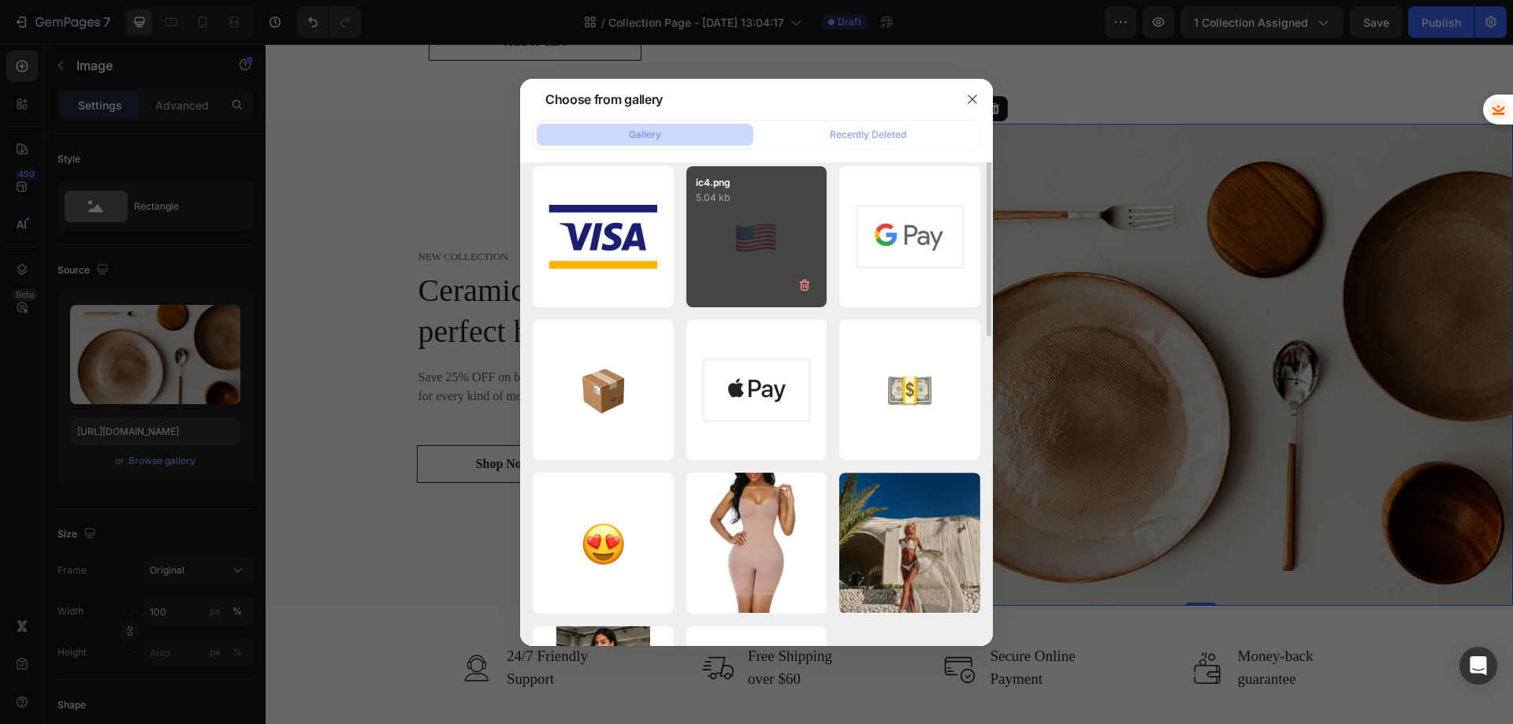
scroll to position [449, 0]
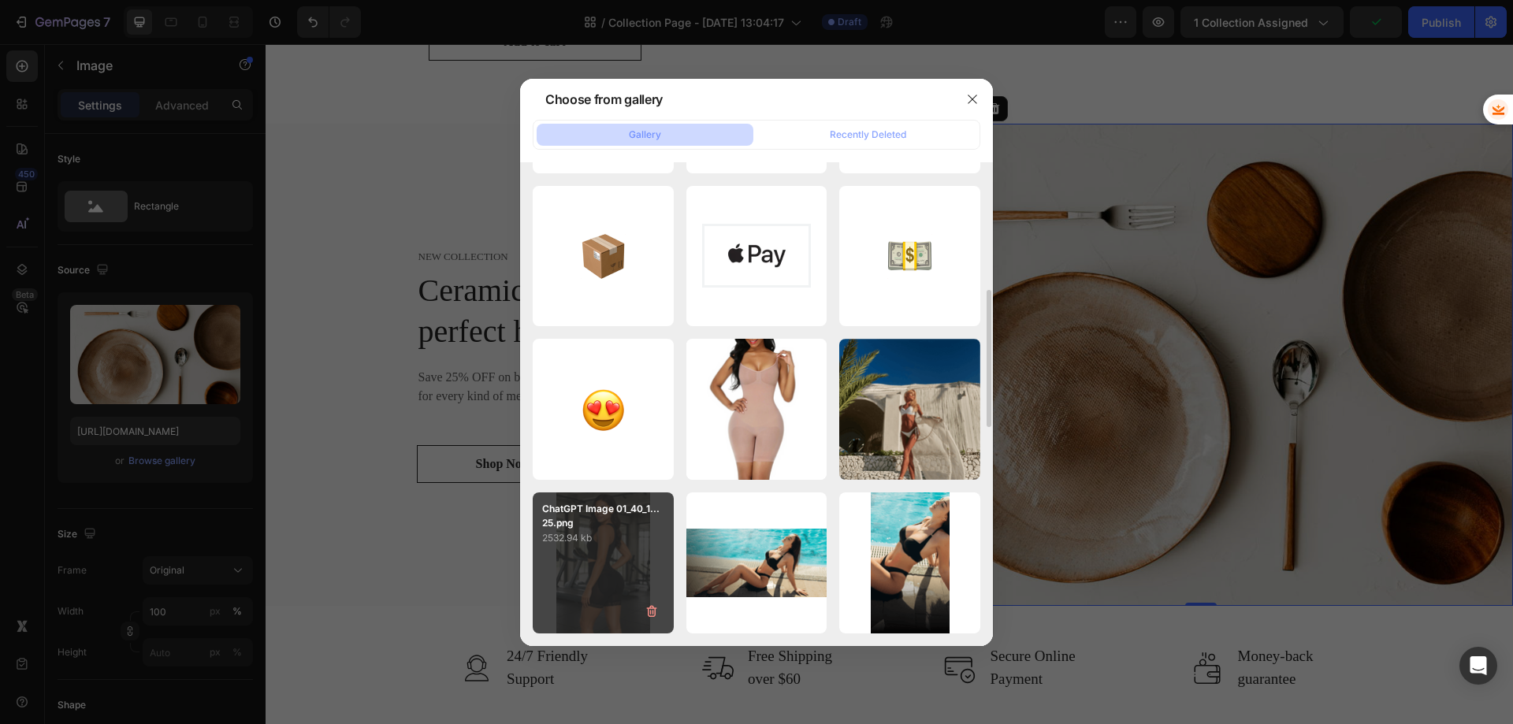
click at [604, 583] on div "ChatGPT Image 01_40_1...25.png 2532.94 kb" at bounding box center [603, 562] width 141 height 141
type input "[URL][DOMAIN_NAME]"
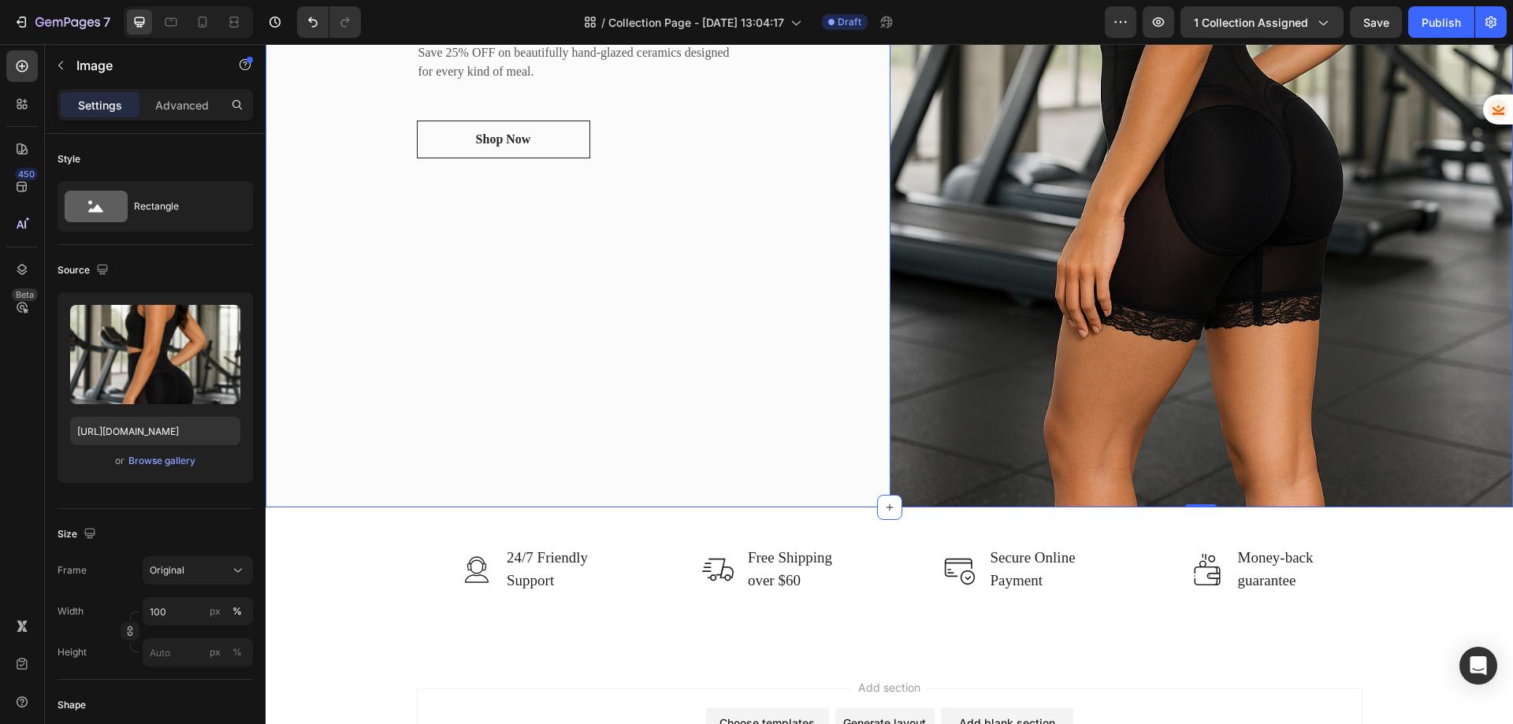
scroll to position [1647, 0]
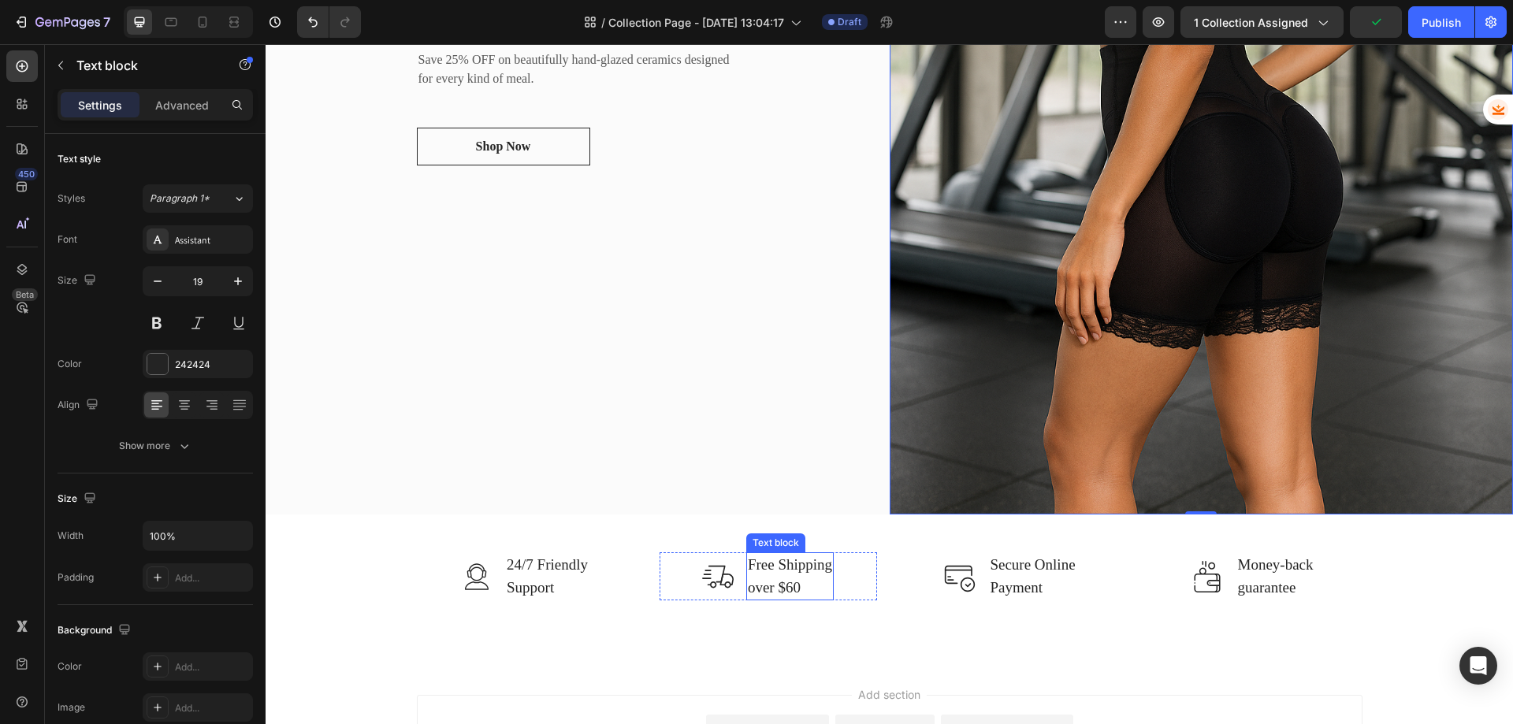
click at [793, 582] on p "Free Shipping over $60" at bounding box center [790, 576] width 84 height 45
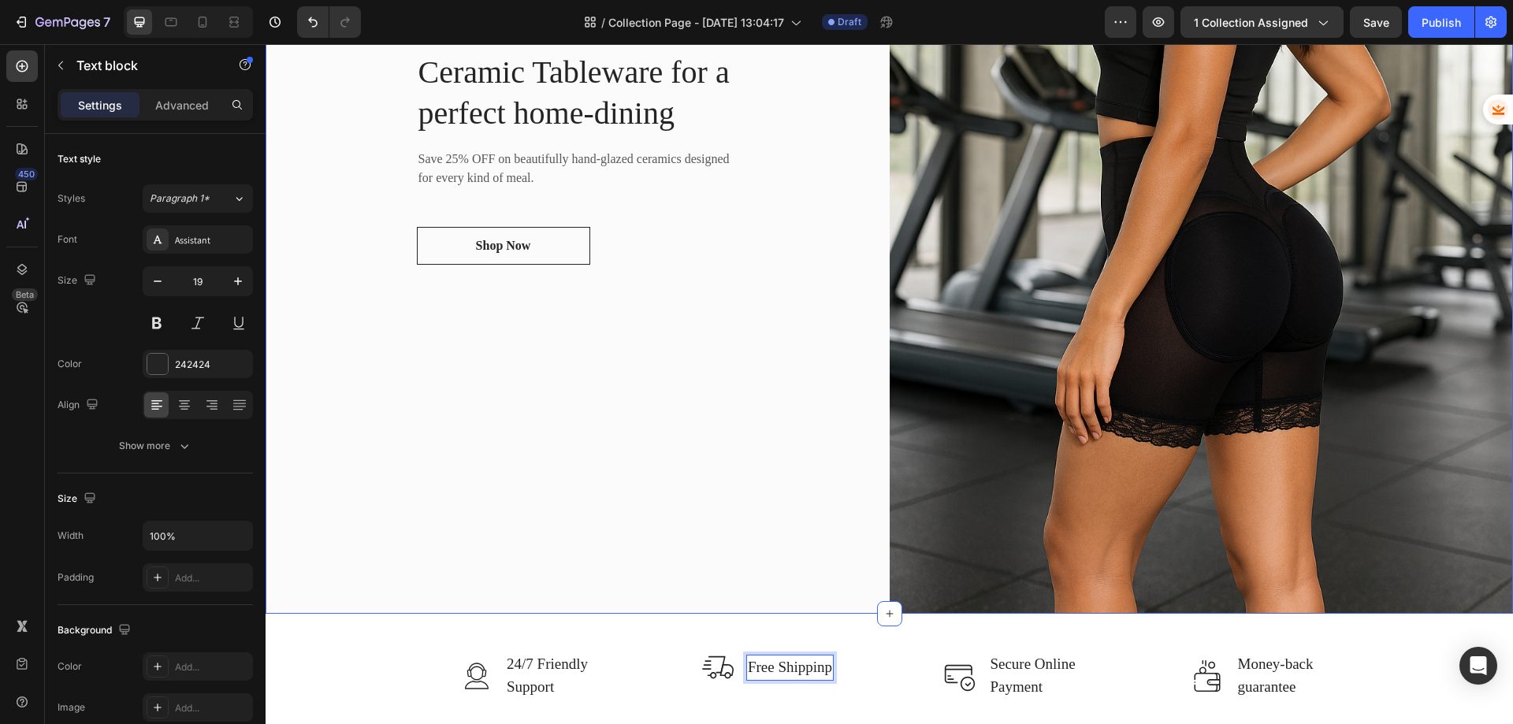
scroll to position [1257, 0]
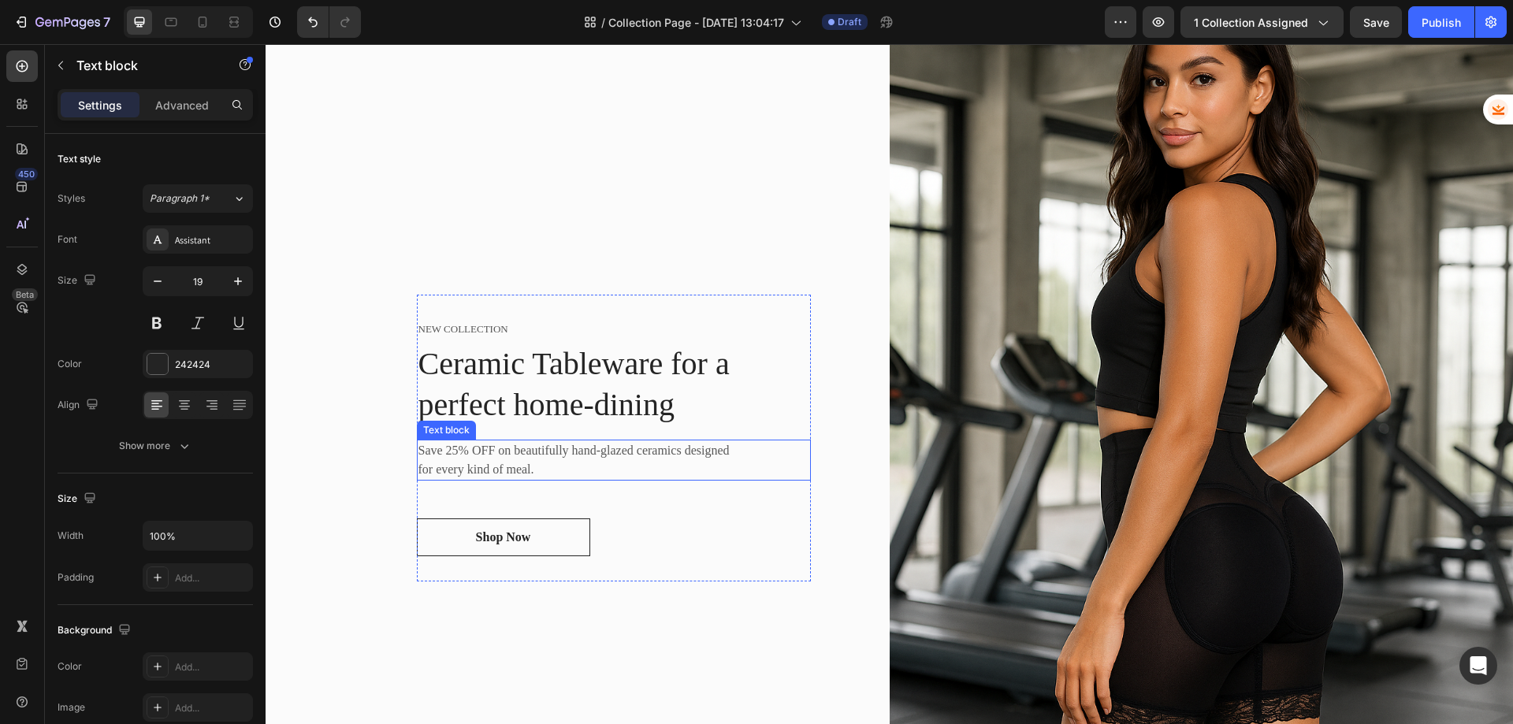
click at [492, 449] on p "Save 25% OFF on beautifully hand-glazed ceramics designed for every kind of mea…" at bounding box center [574, 460] width 312 height 38
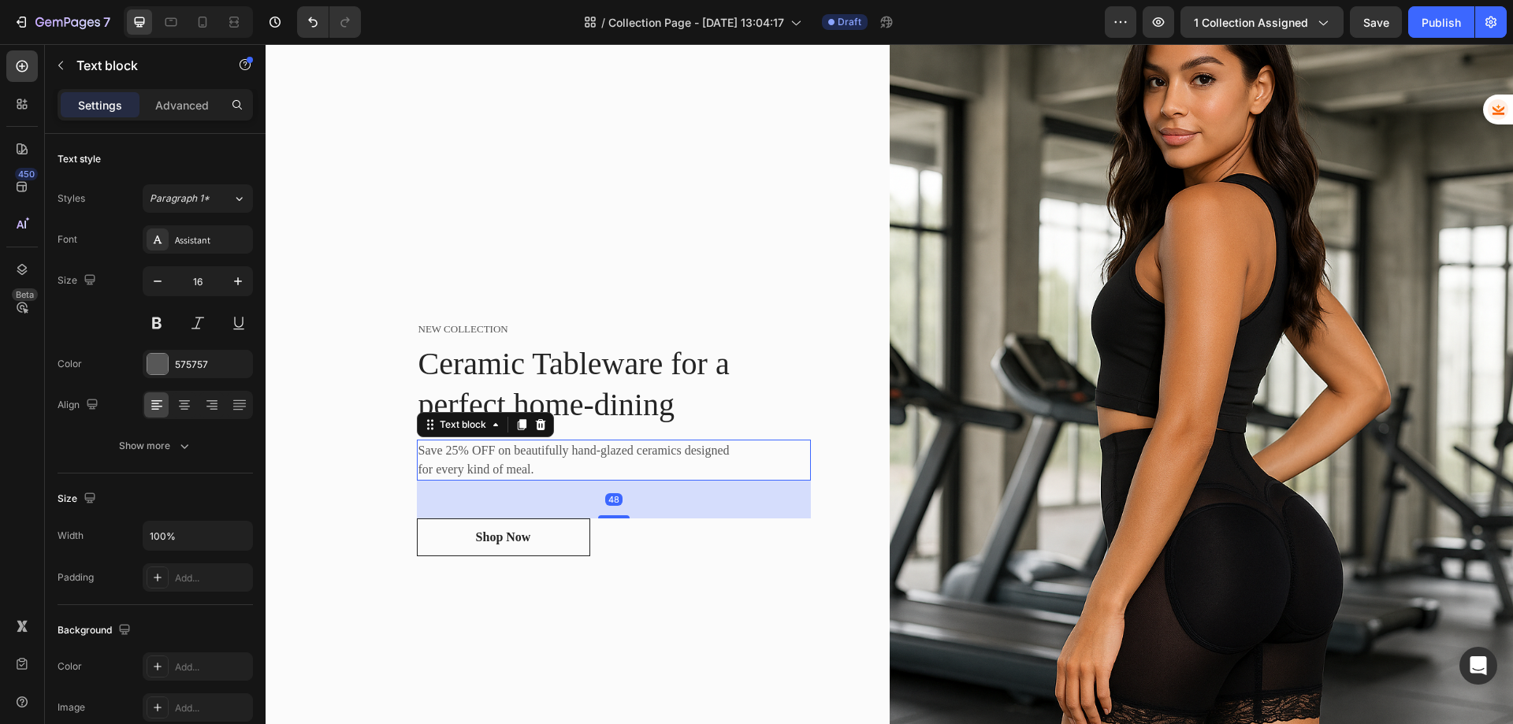
click at [492, 449] on p "Save 25% OFF on beautifully hand-glazed ceramics designed for every kind of mea…" at bounding box center [574, 460] width 312 height 38
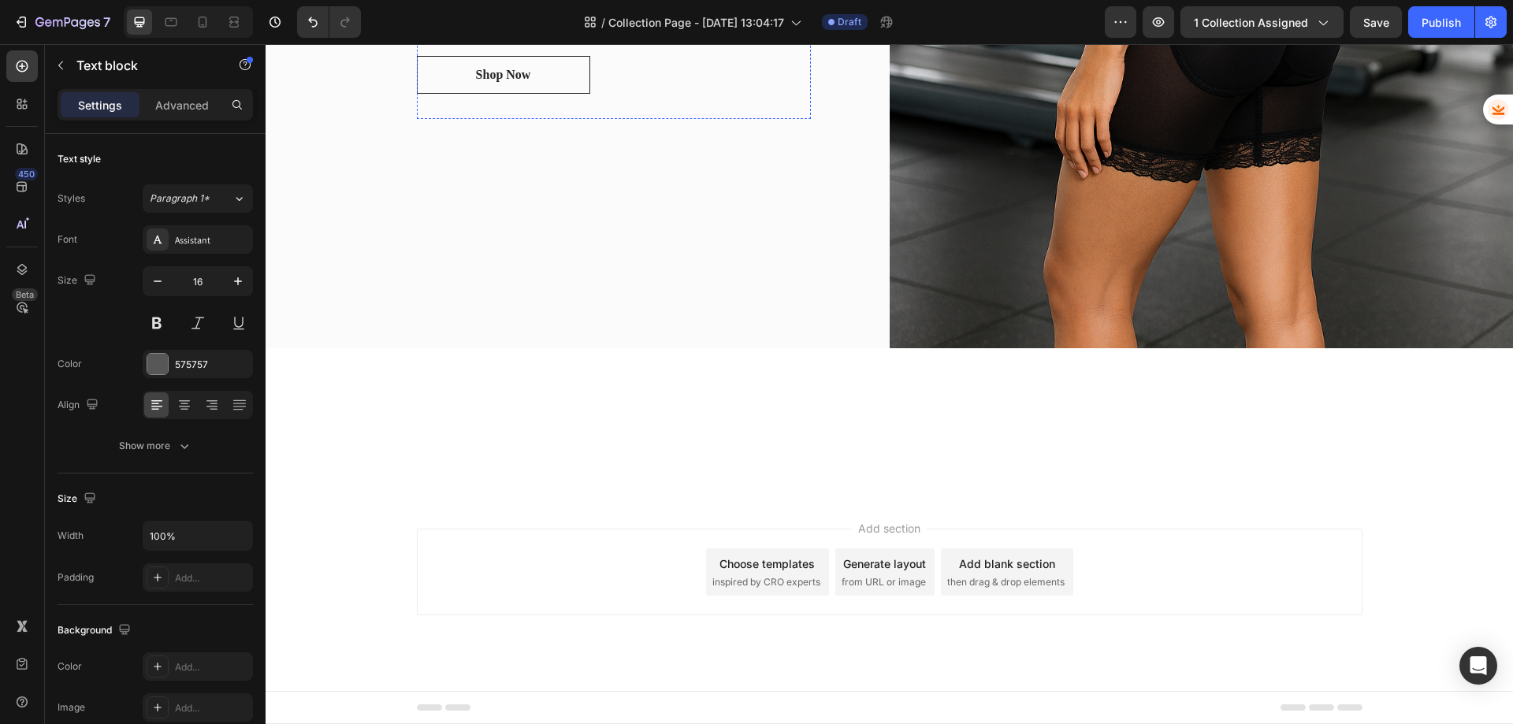
scroll to position [428, 0]
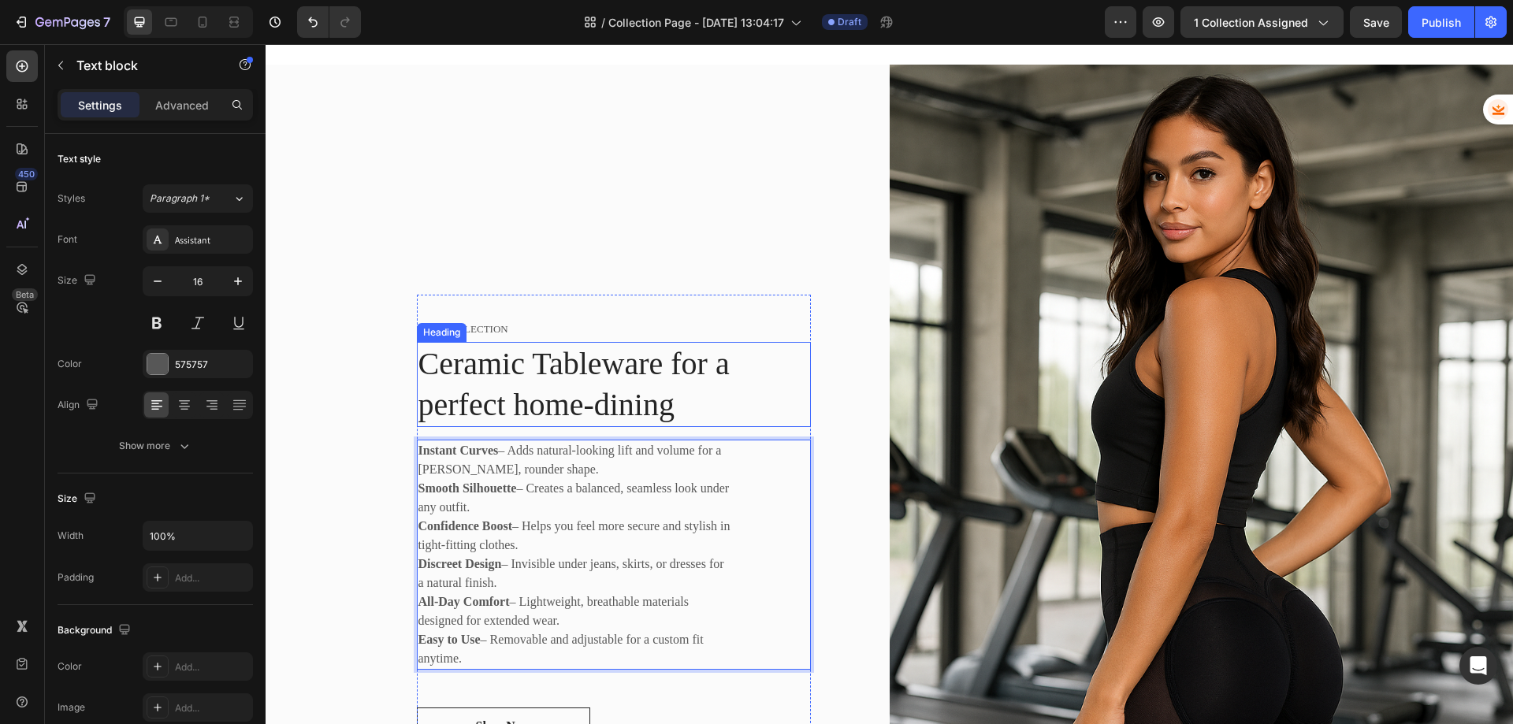
click at [518, 379] on p "Ceramic Tableware for a perfect home-dining" at bounding box center [613, 385] width 391 height 82
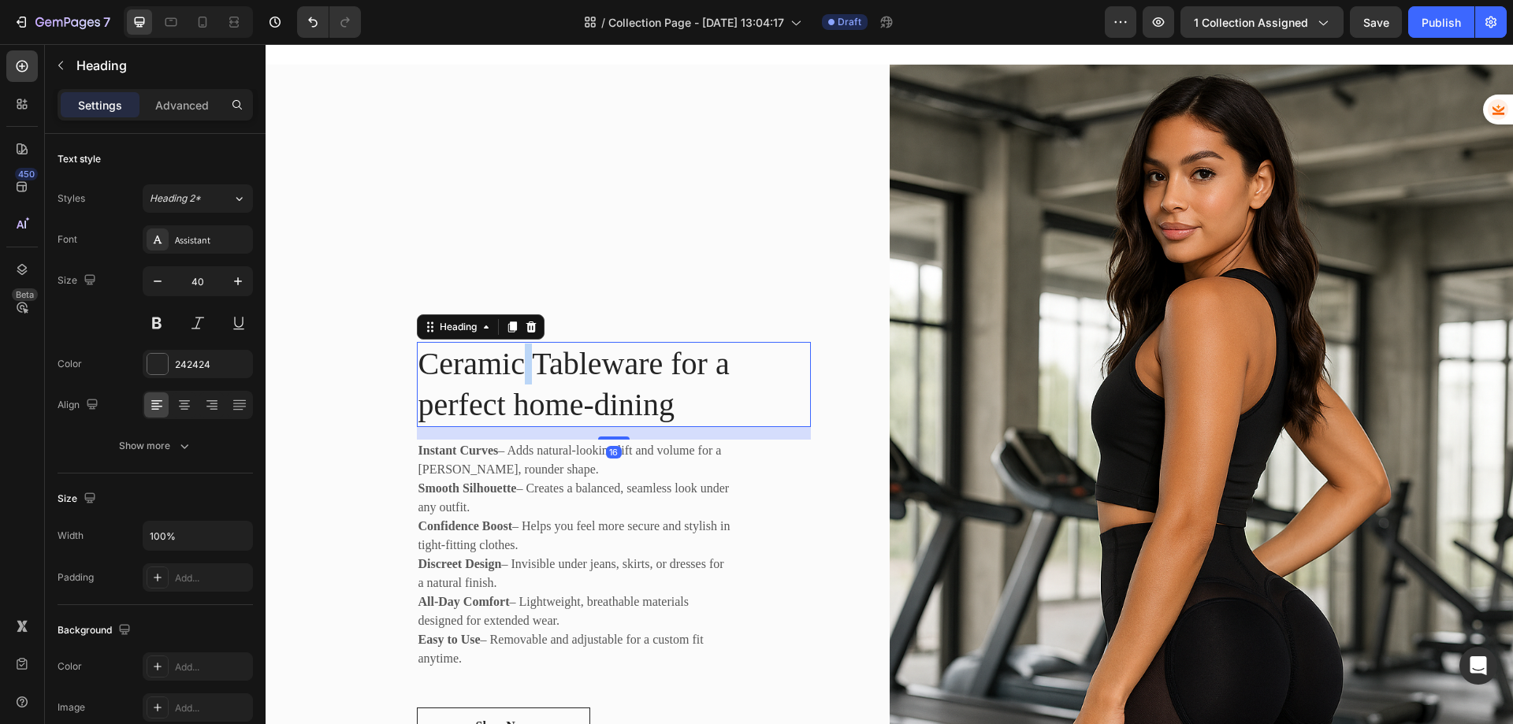
click at [518, 379] on p "Ceramic Tableware for a perfect home-dining" at bounding box center [613, 385] width 391 height 82
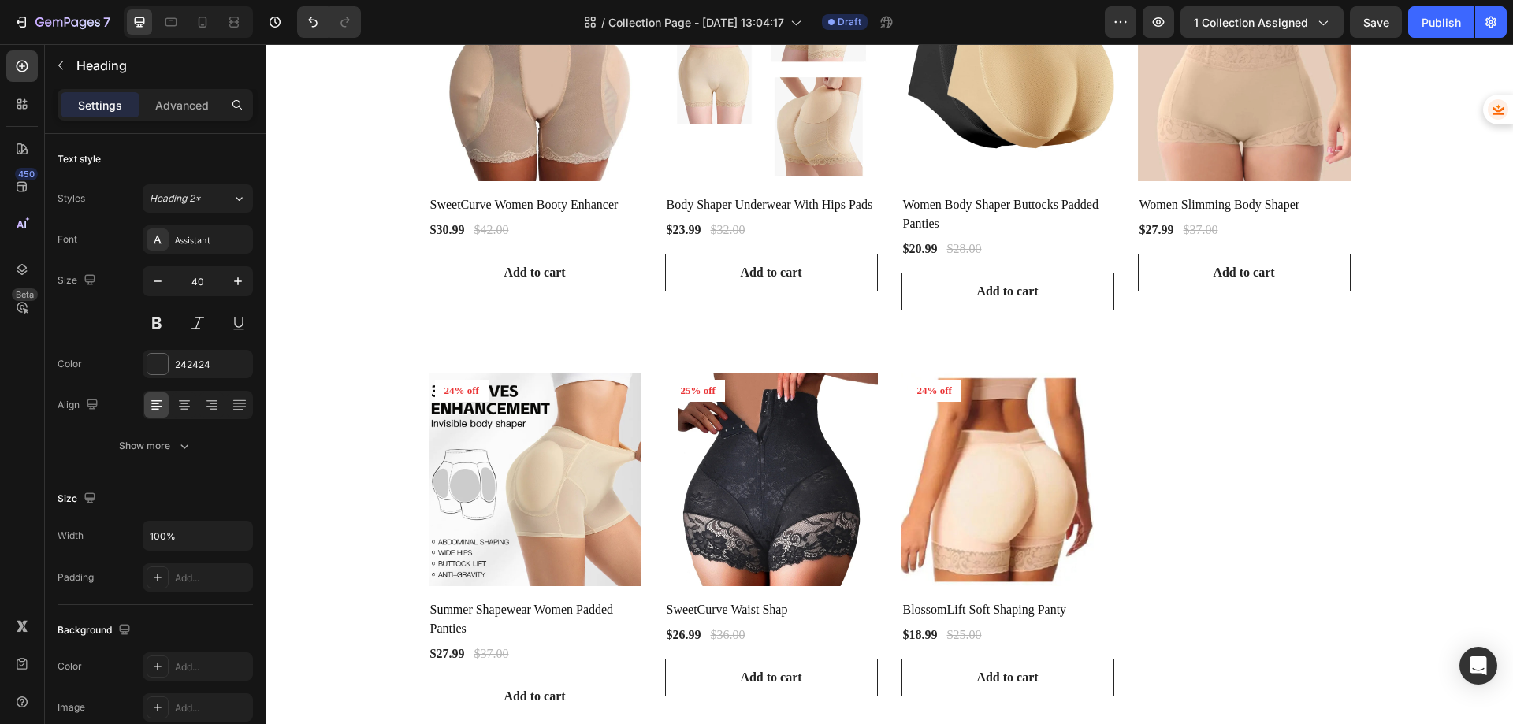
scroll to position [1183, 0]
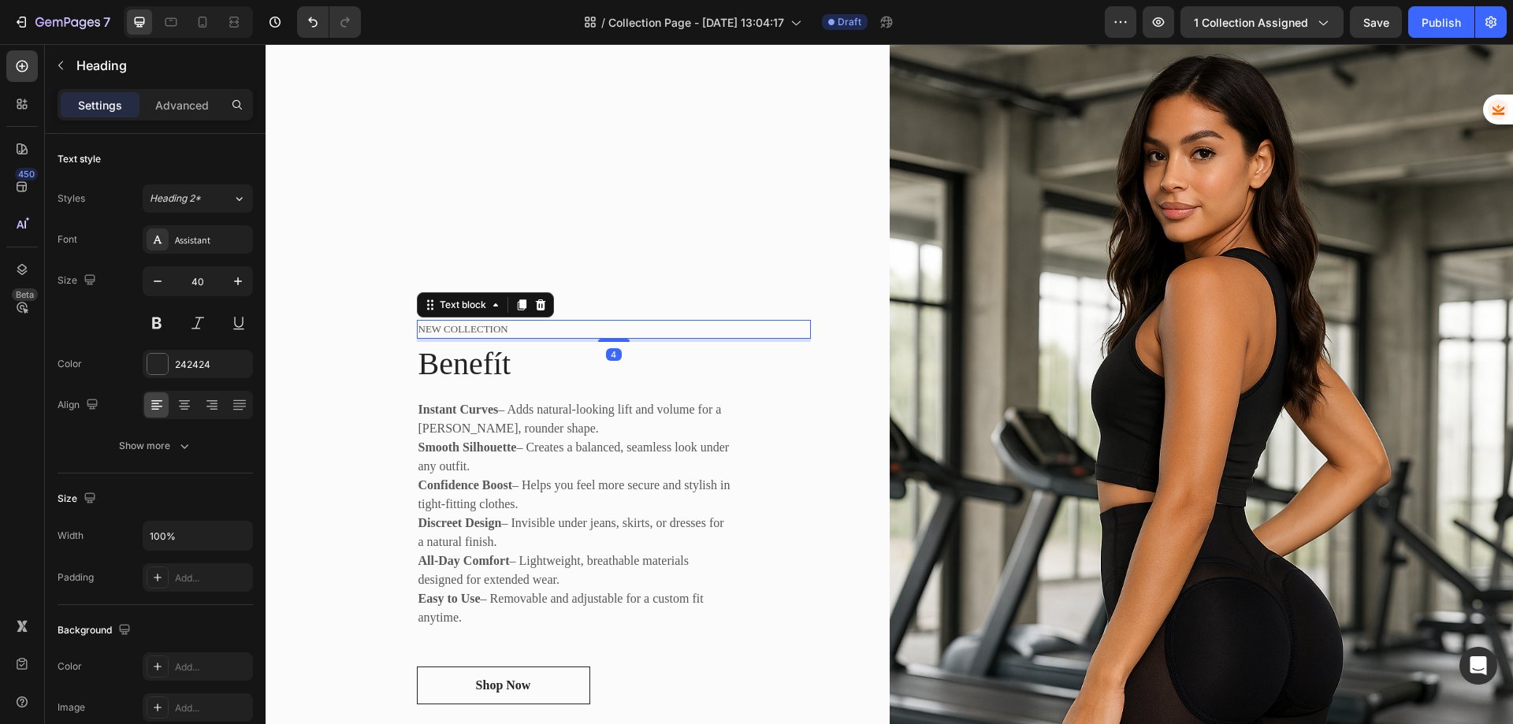
click at [555, 321] on p "NEW COLLECTION" at bounding box center [613, 329] width 391 height 16
click at [537, 306] on icon at bounding box center [540, 305] width 13 height 13
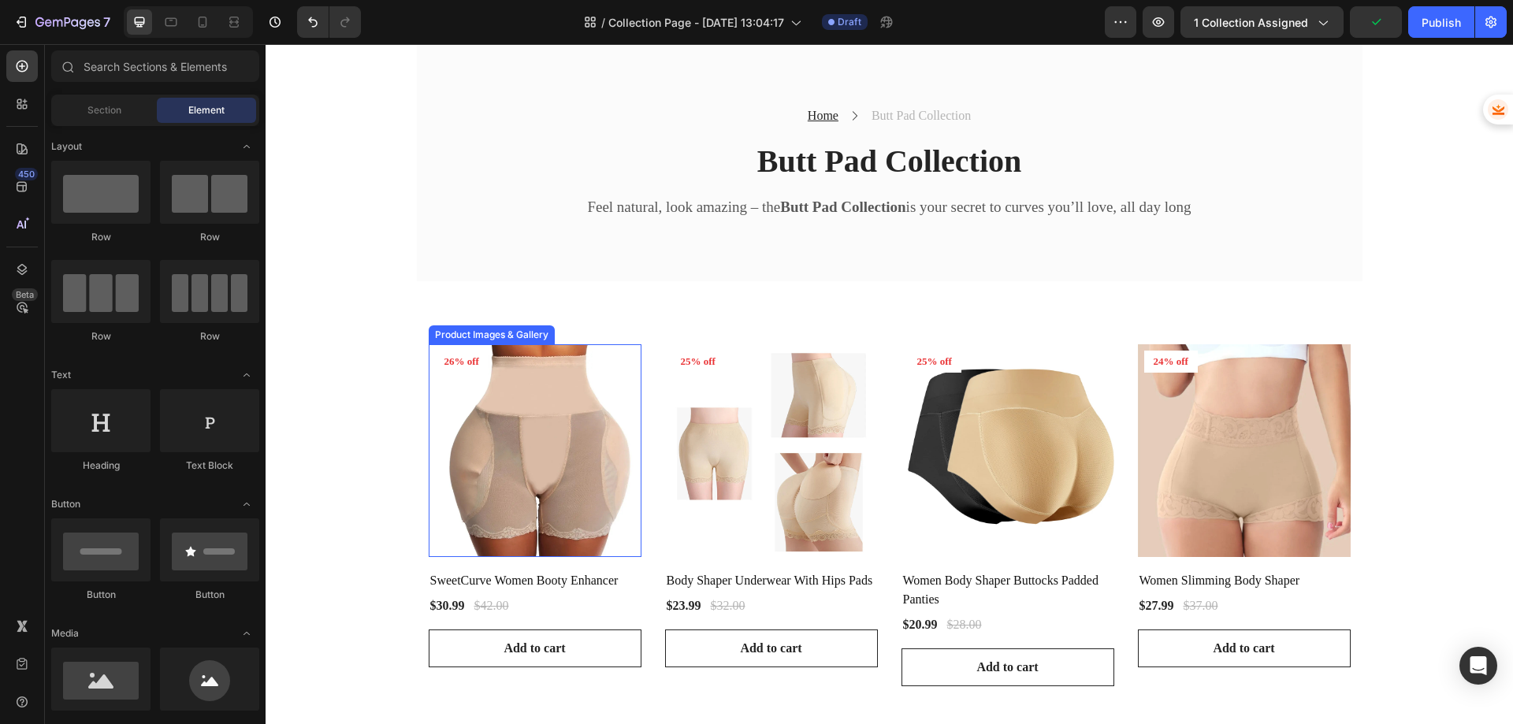
scroll to position [0, 0]
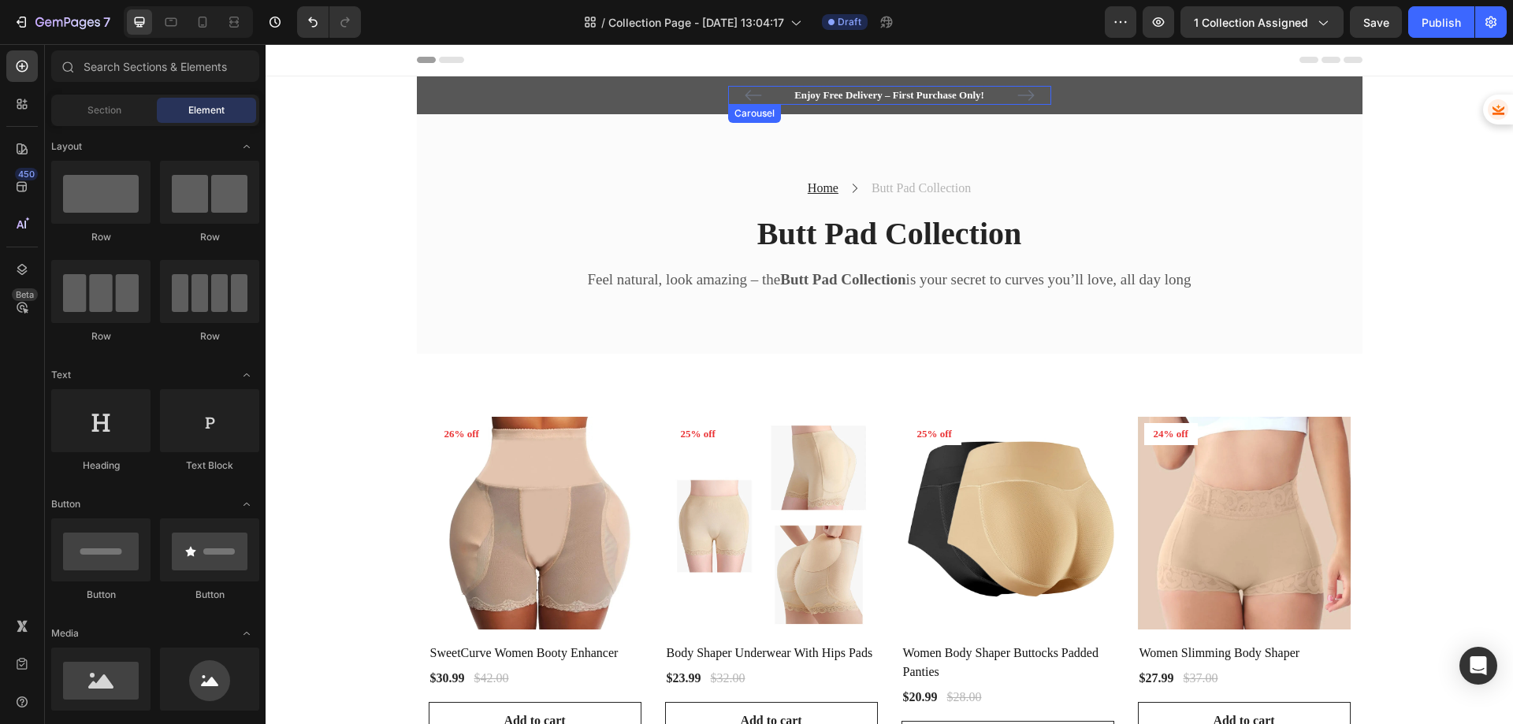
click at [1017, 95] on icon "Carousel Next Arrow" at bounding box center [1025, 95] width 17 height 11
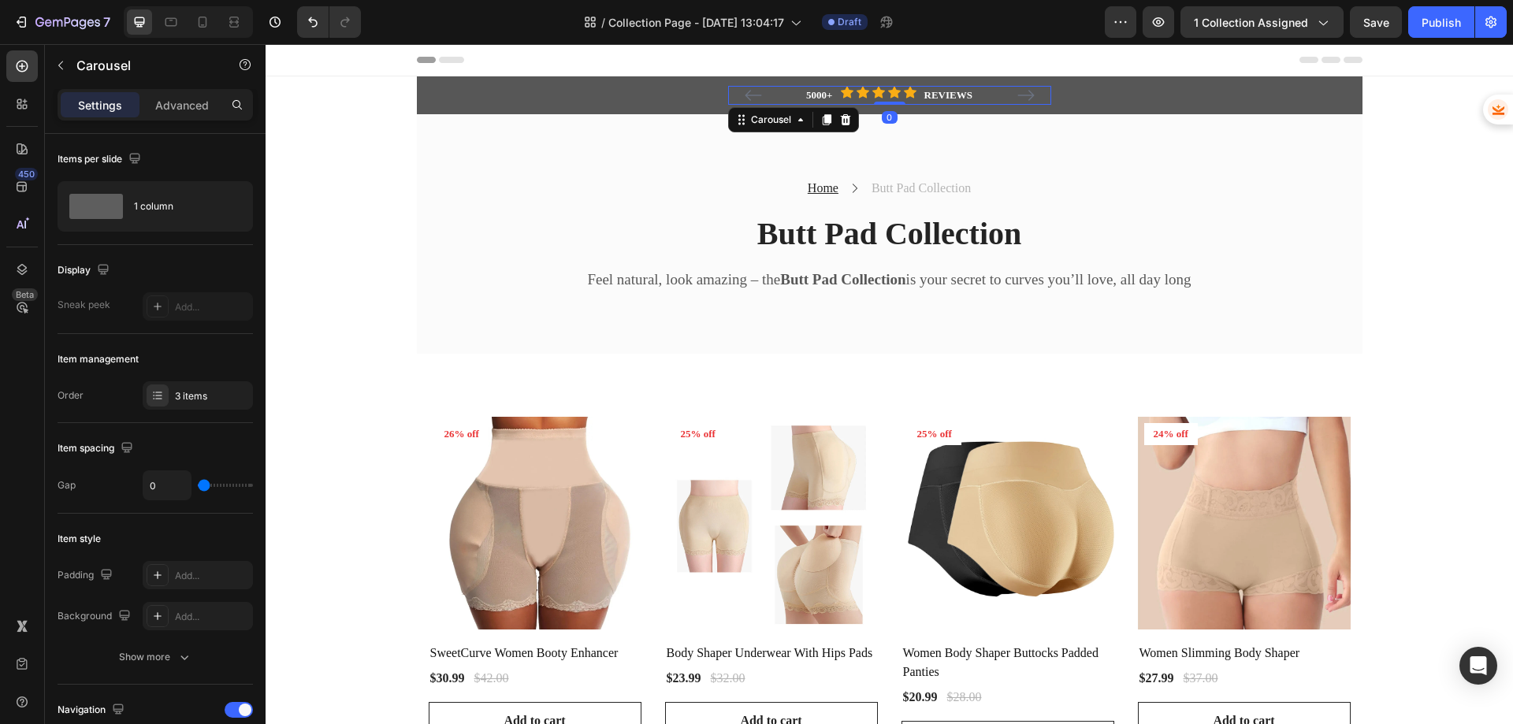
click at [1017, 95] on icon "Carousel Next Arrow" at bounding box center [1025, 95] width 17 height 11
click at [834, 93] on p "60-DAY FREE RETURNS" at bounding box center [890, 95] width 320 height 16
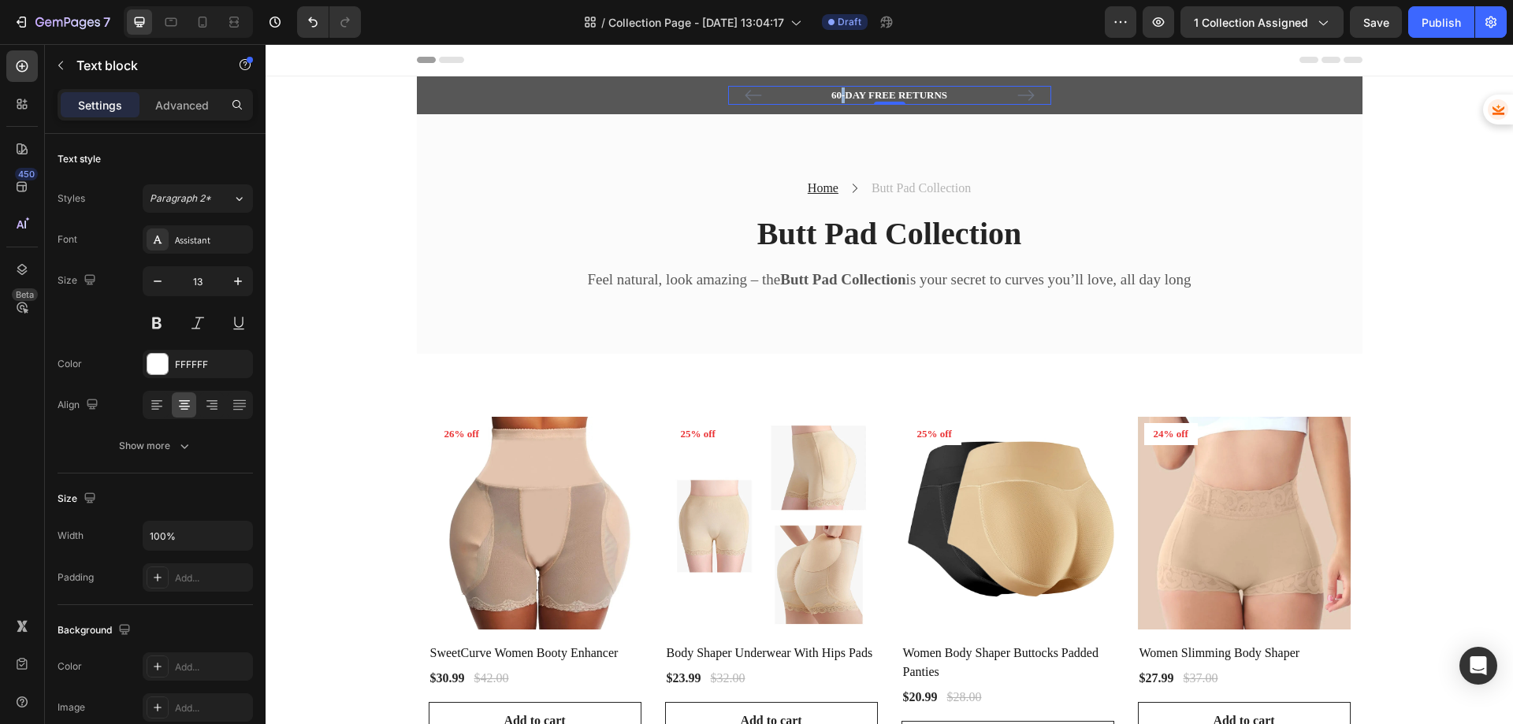
click at [834, 93] on p "60-DAY FREE RETURNS" at bounding box center [890, 95] width 320 height 16
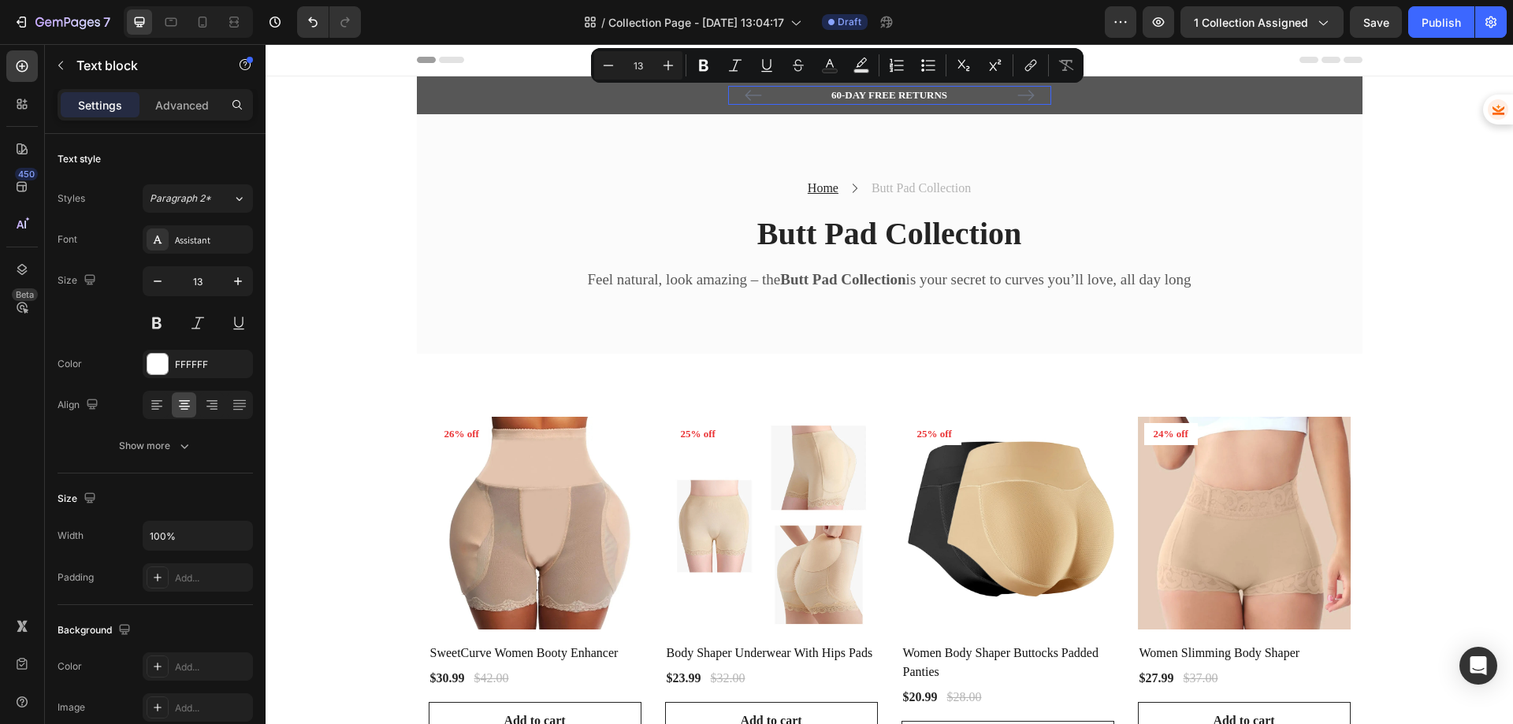
click at [826, 98] on p "60-DAY FREE RETURNS" at bounding box center [890, 95] width 320 height 16
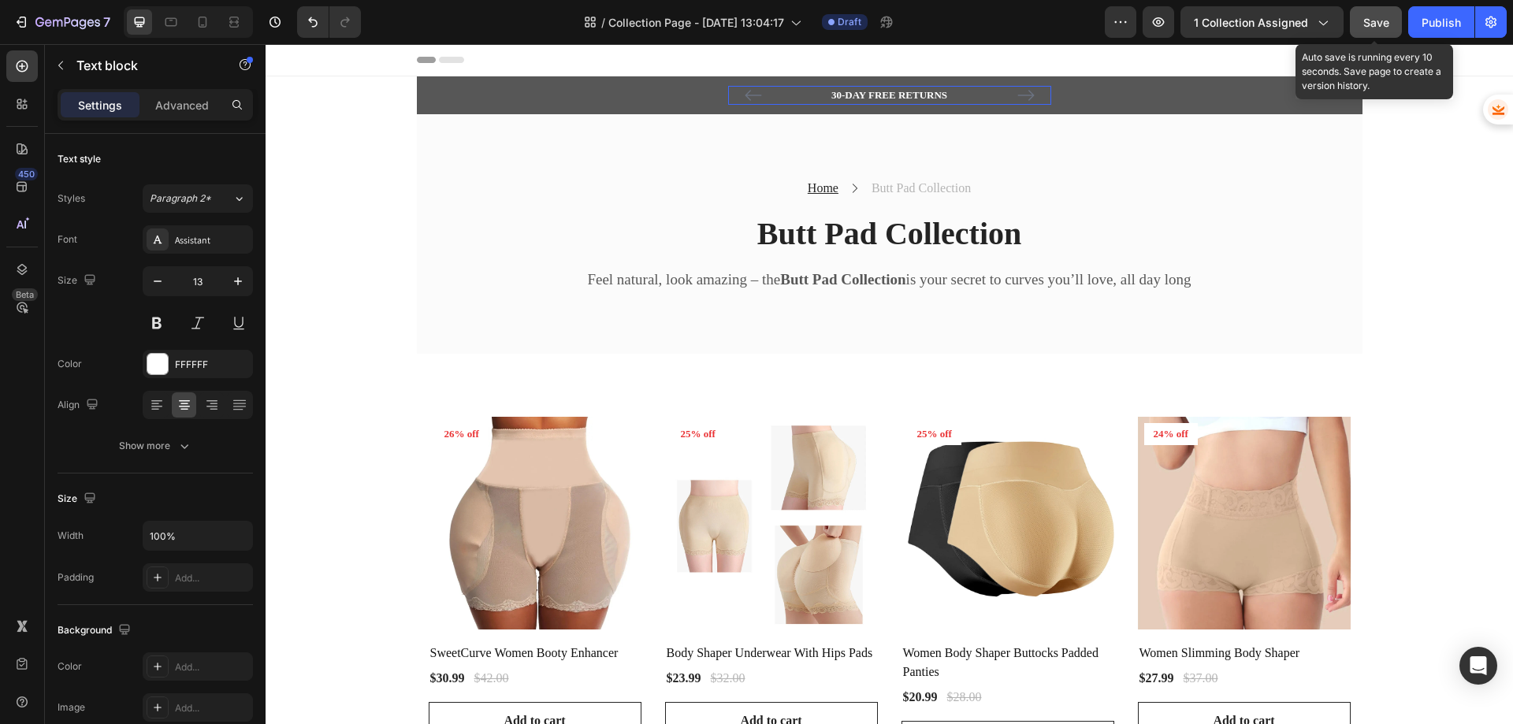
click at [1395, 21] on button "Save" at bounding box center [1376, 22] width 52 height 32
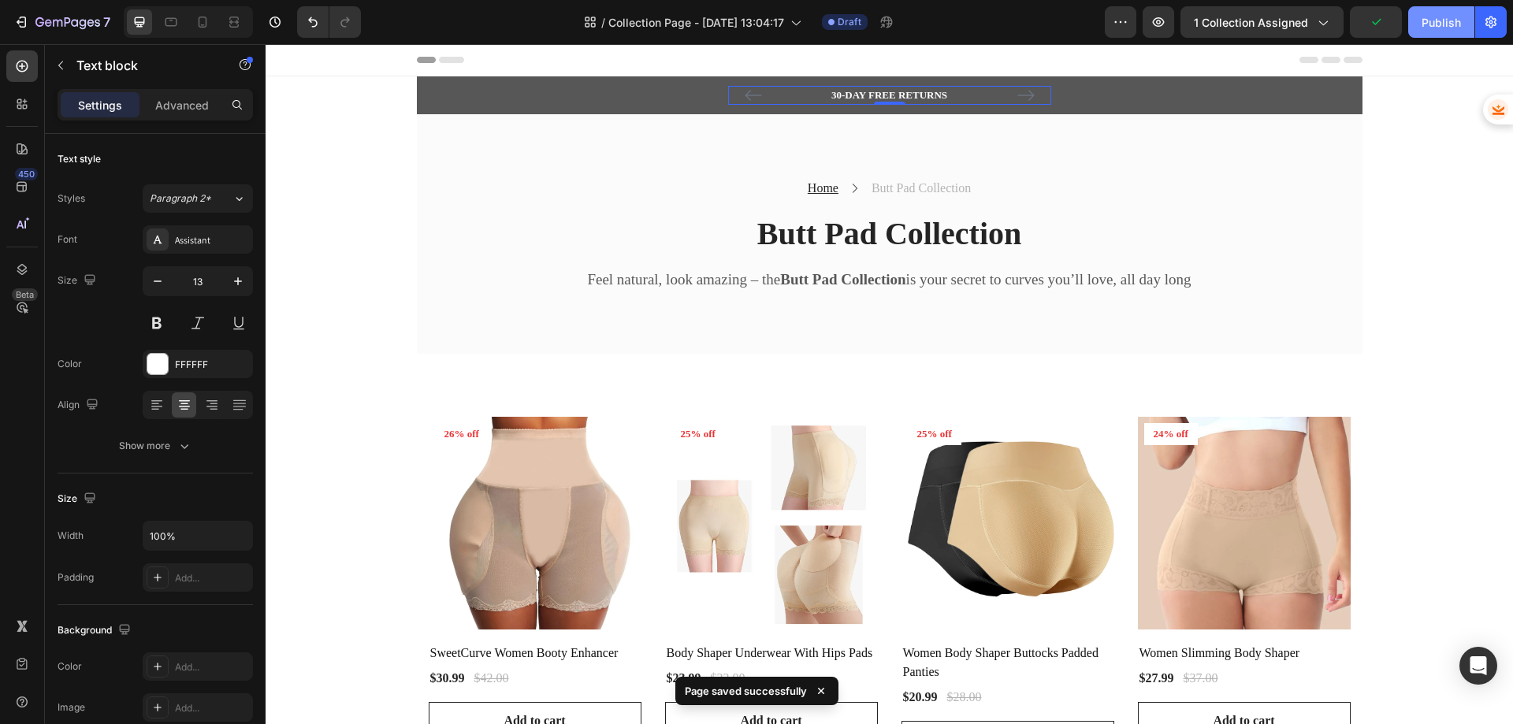
click at [1432, 21] on div "Publish" at bounding box center [1440, 22] width 39 height 17
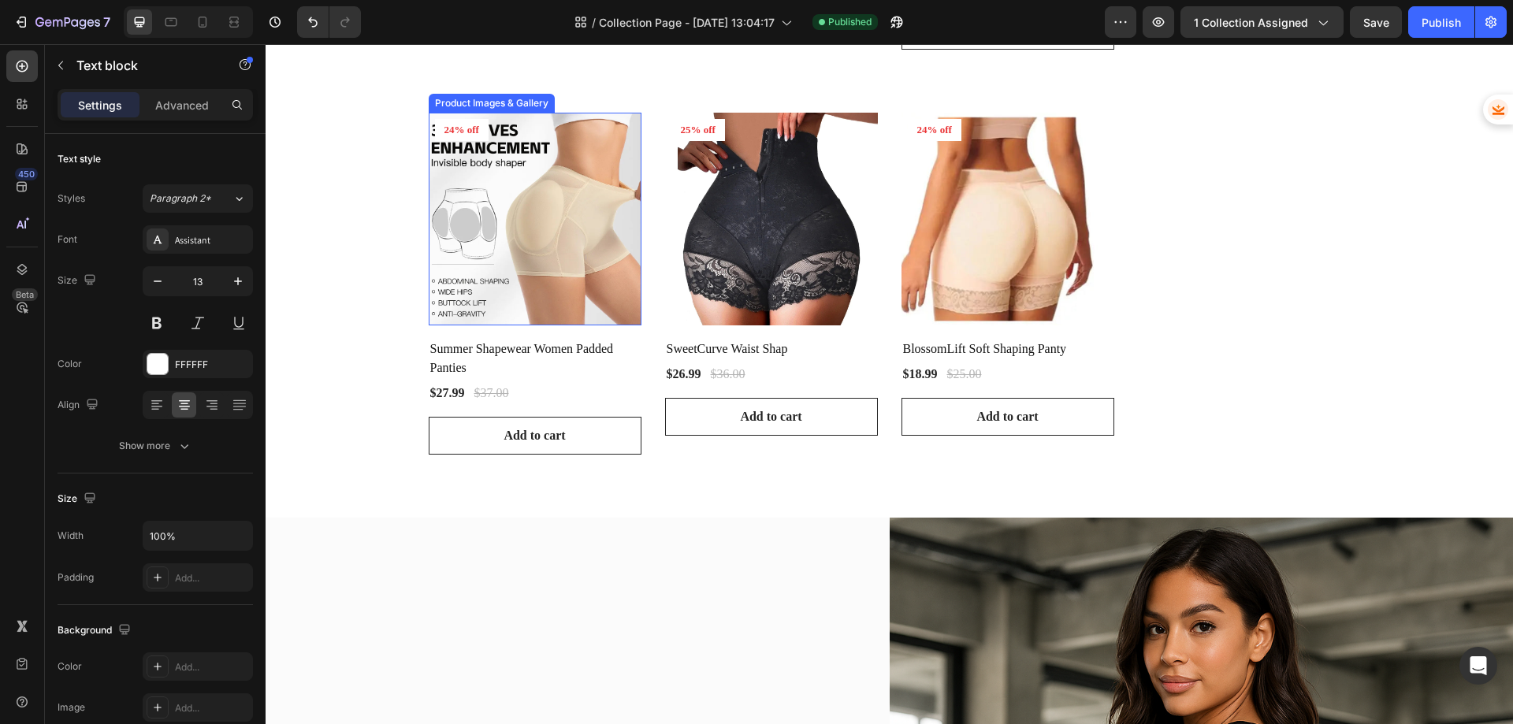
scroll to position [473, 0]
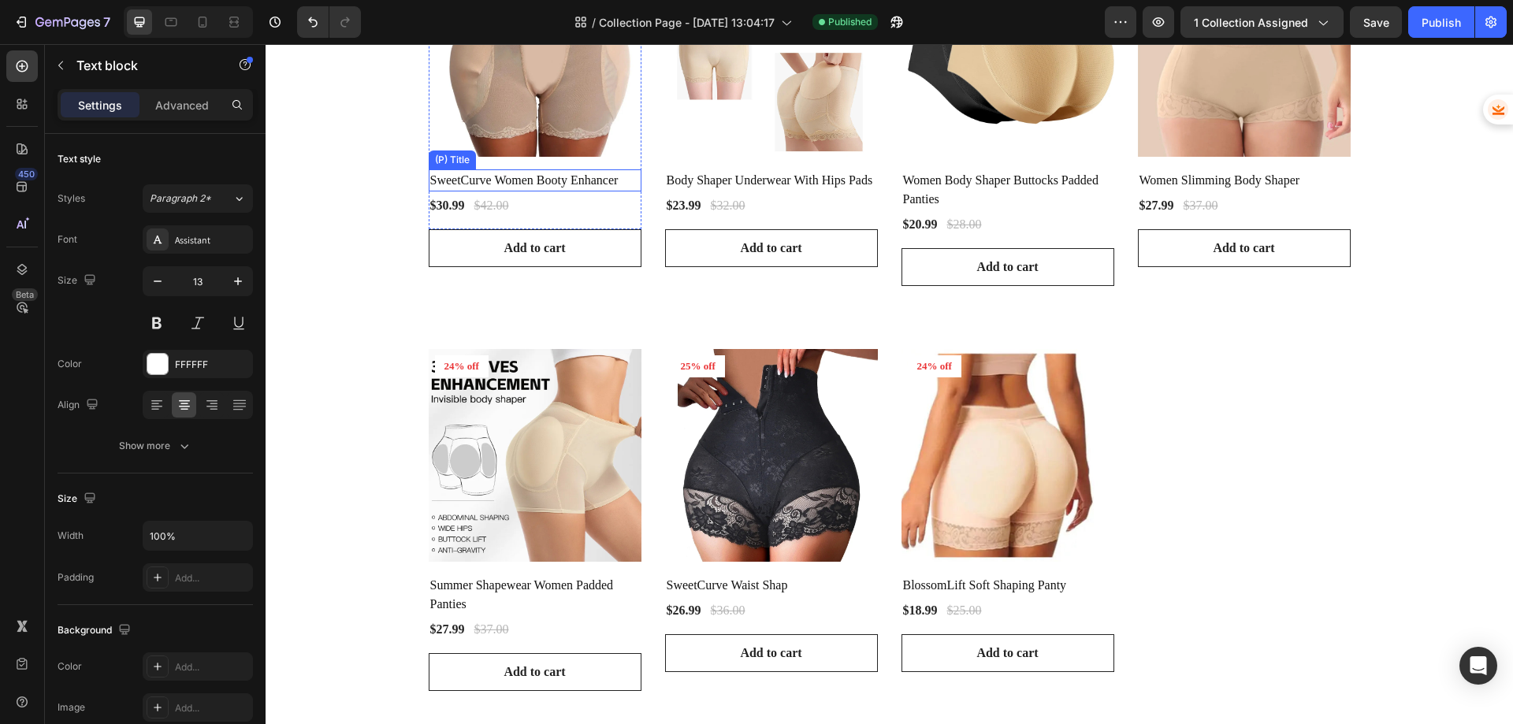
click at [542, 142] on img at bounding box center [535, 50] width 213 height 213
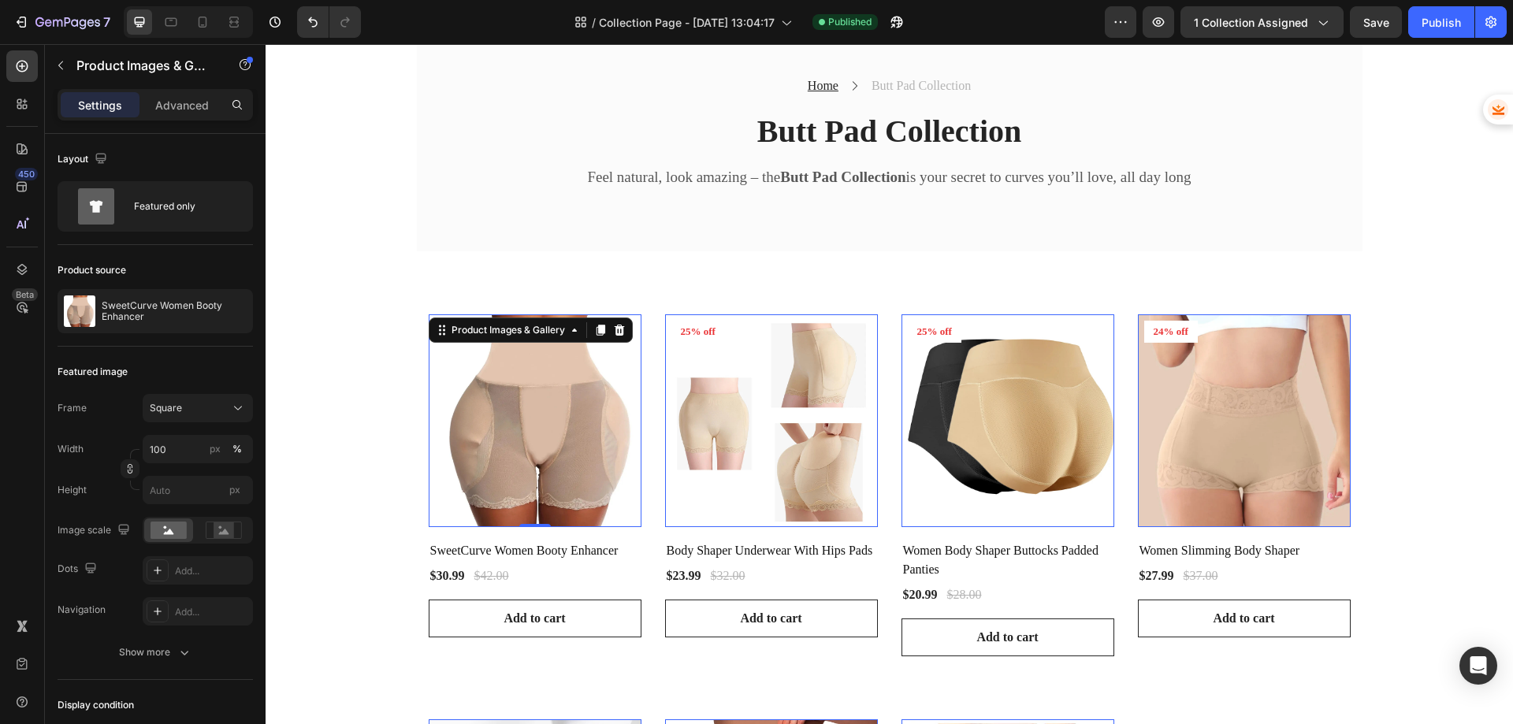
scroll to position [79, 0]
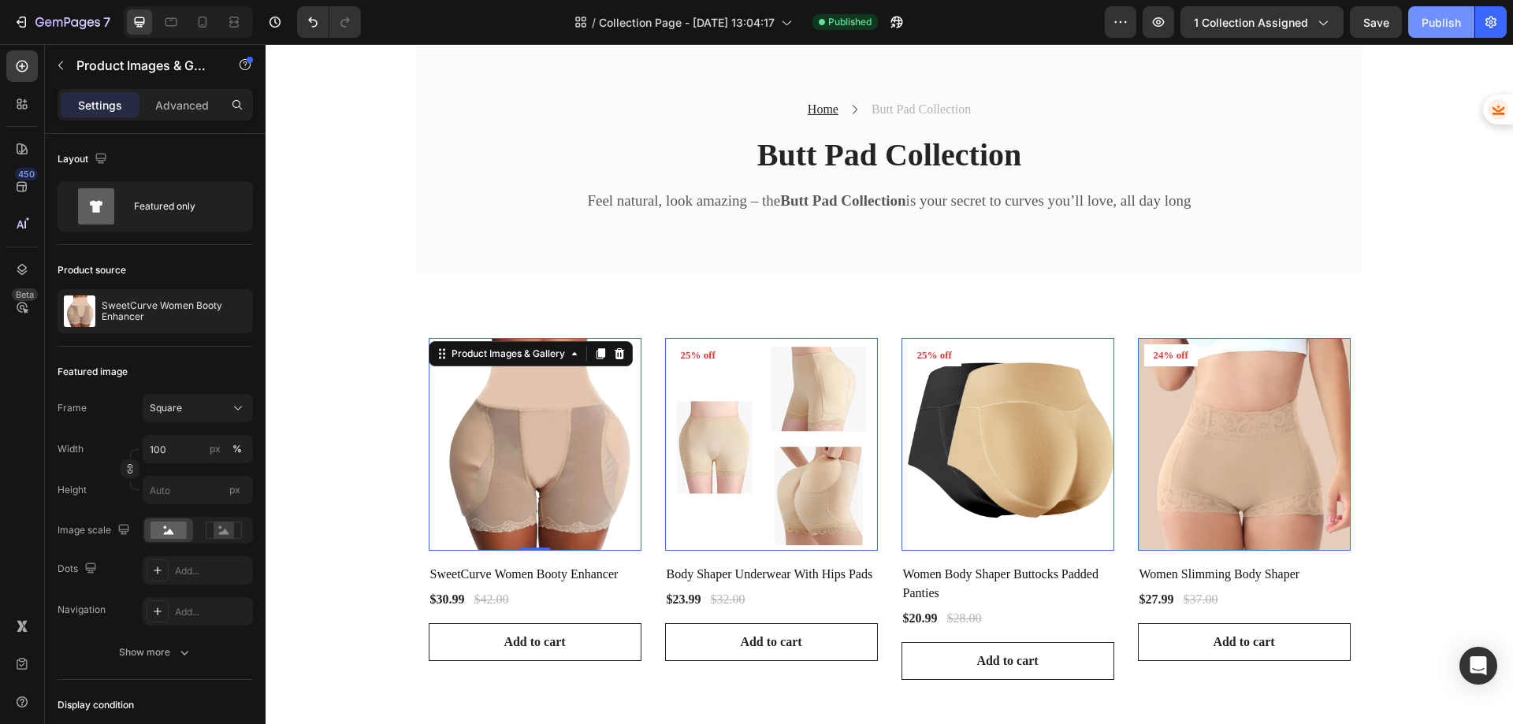
click at [1440, 32] on button "Publish" at bounding box center [1441, 22] width 66 height 32
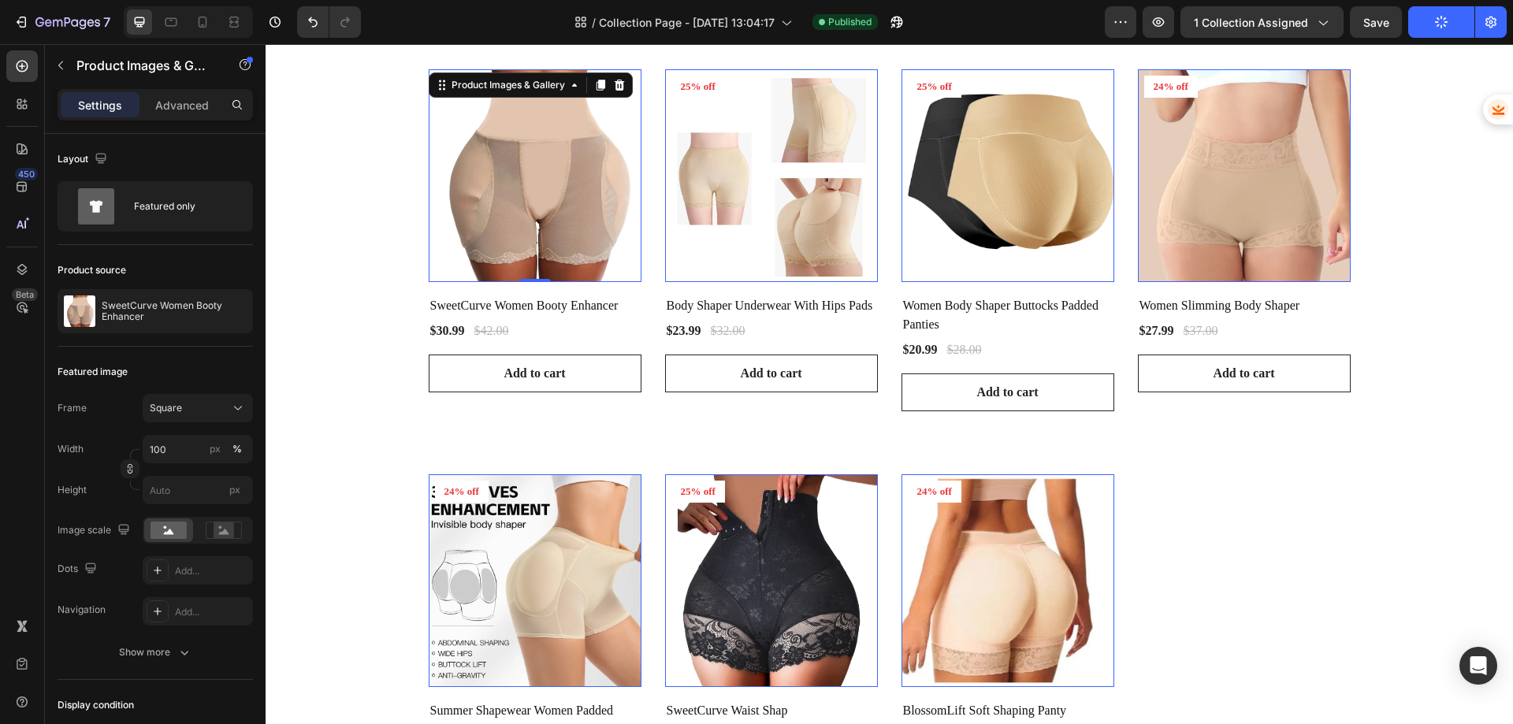
scroll to position [394, 0]
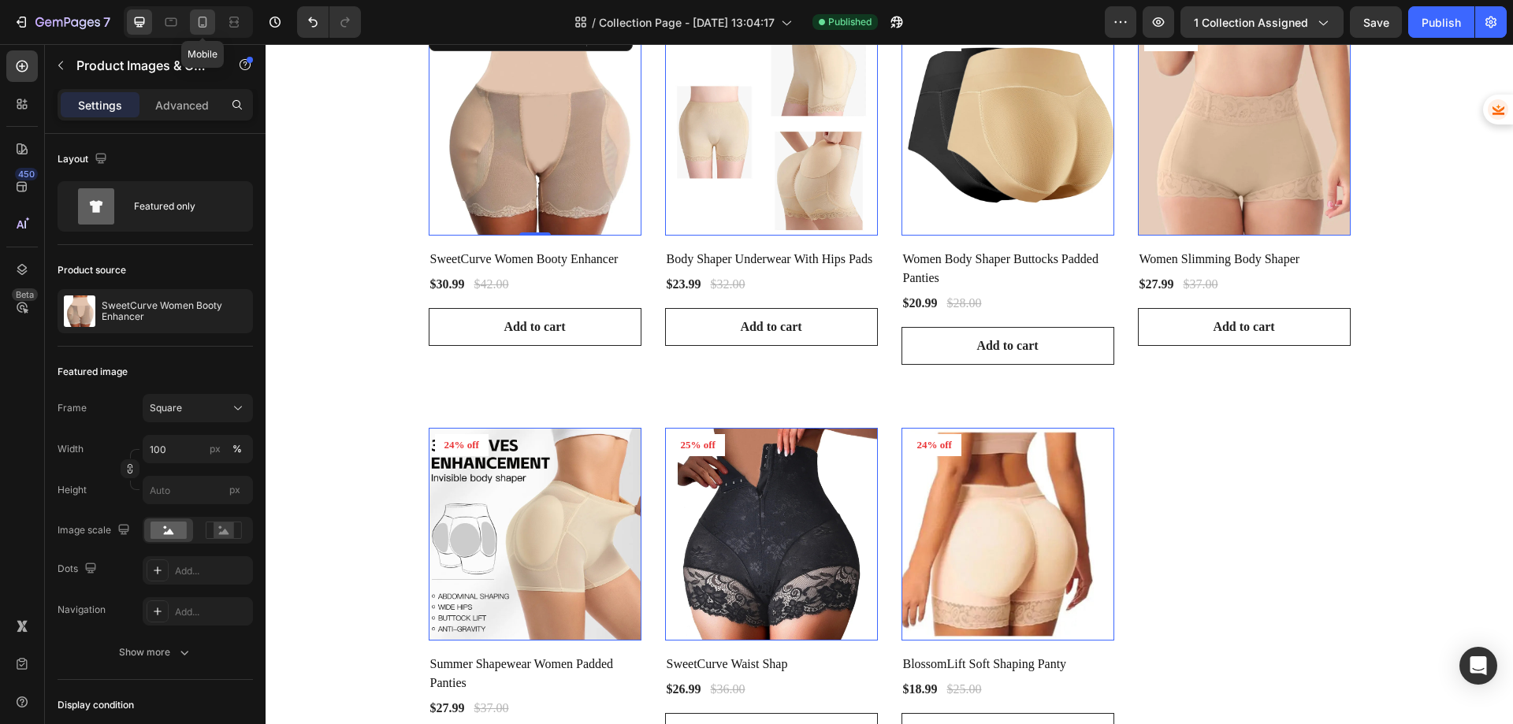
click at [194, 21] on div at bounding box center [202, 21] width 25 height 25
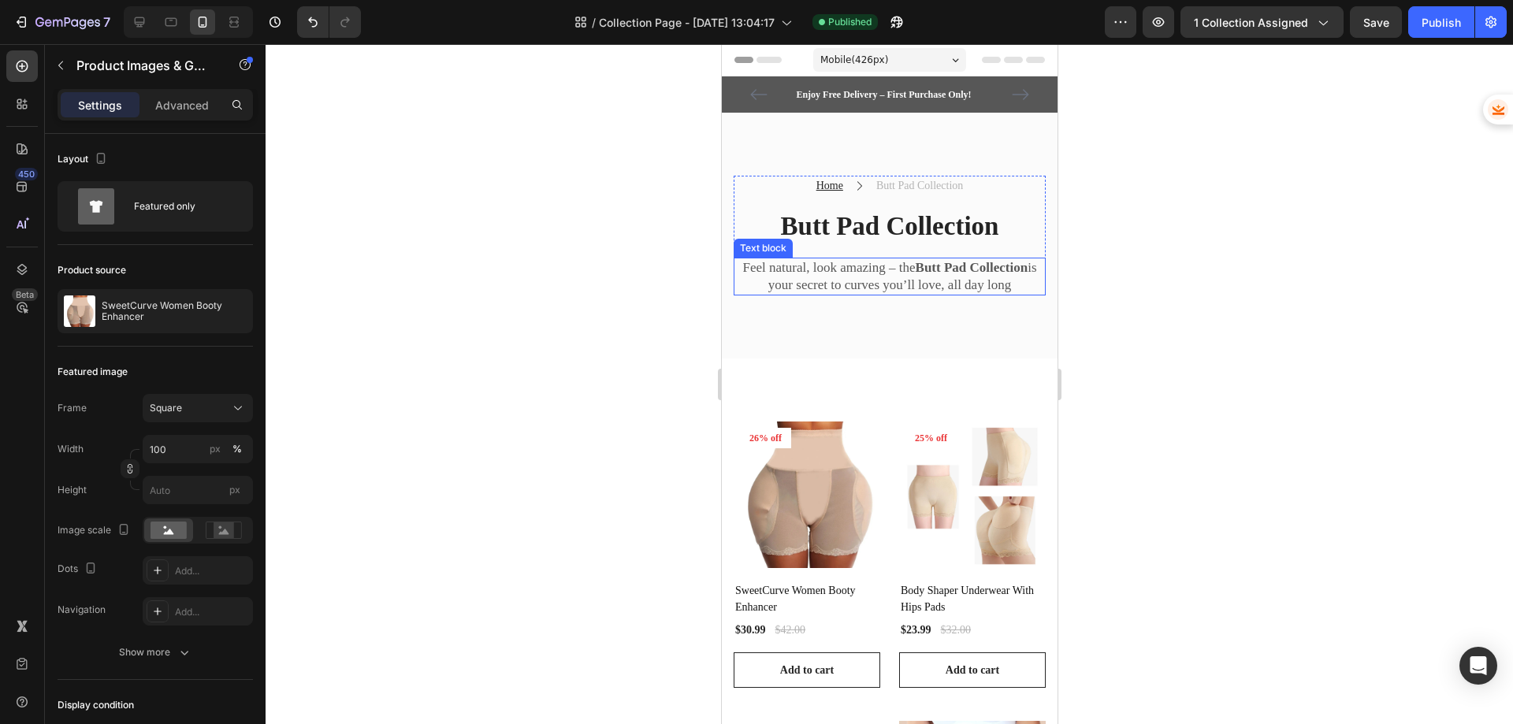
click at [881, 276] on p "Feel natural, look amazing – the Butt Pad Collection is your secret to curves y…" at bounding box center [888, 276] width 309 height 35
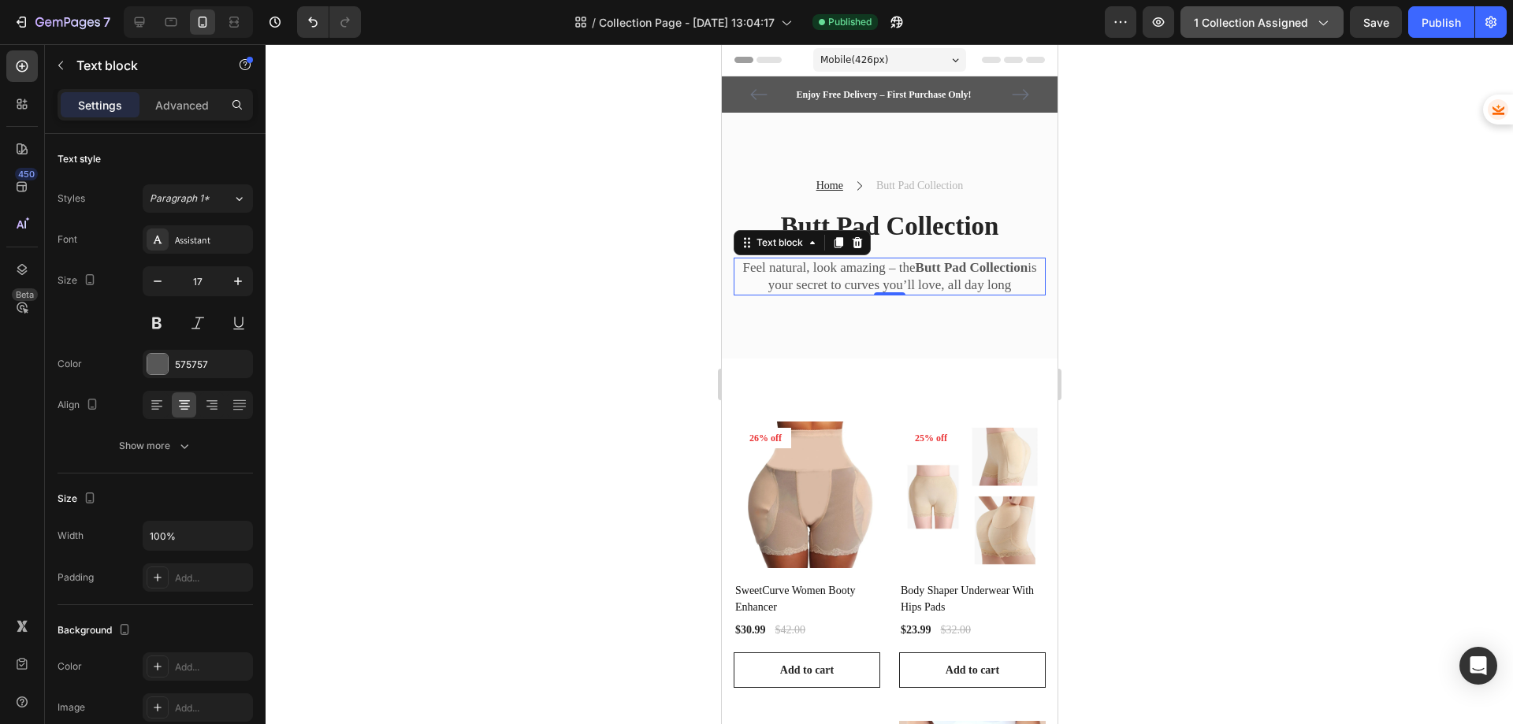
click at [1228, 25] on span "1 collection assigned" at bounding box center [1251, 22] width 114 height 17
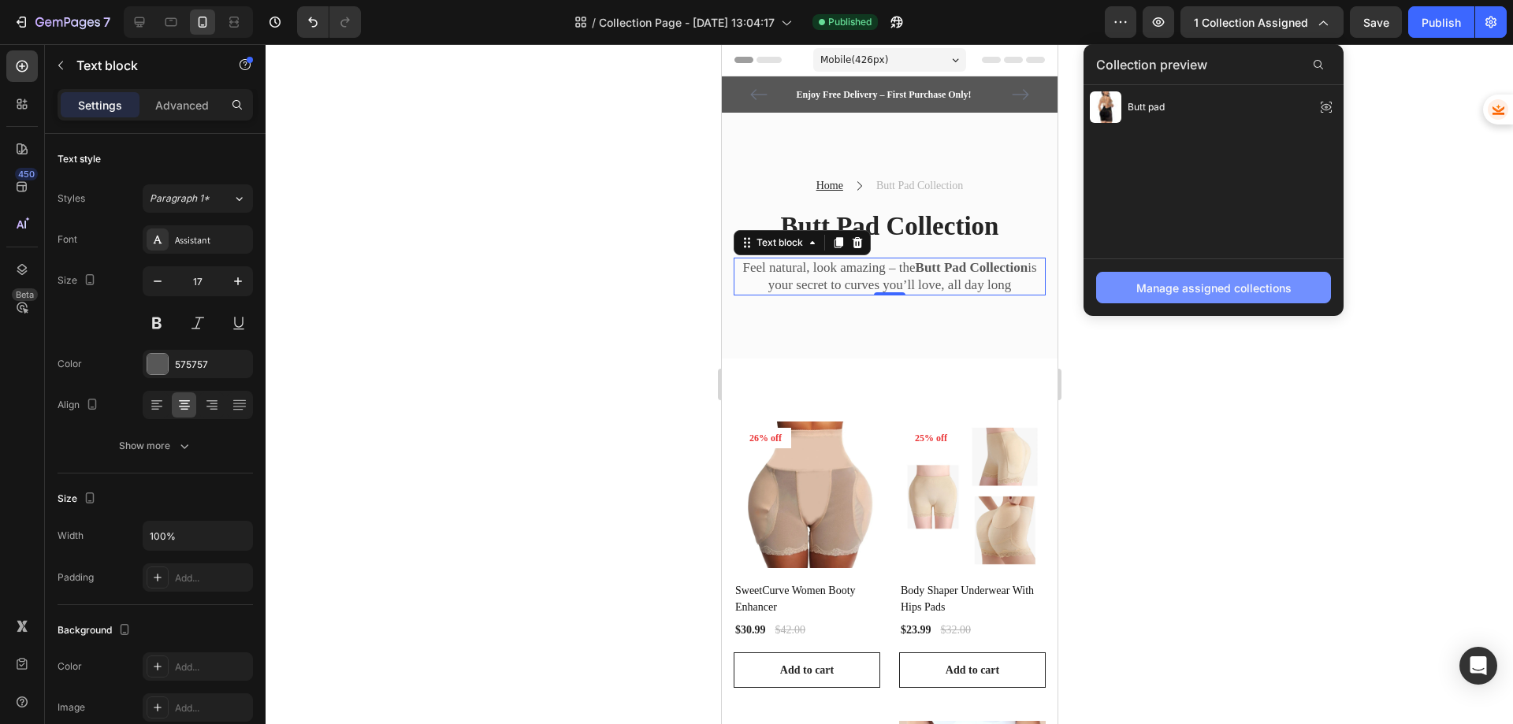
click at [1201, 292] on div "Manage assigned collections" at bounding box center [1213, 288] width 155 height 17
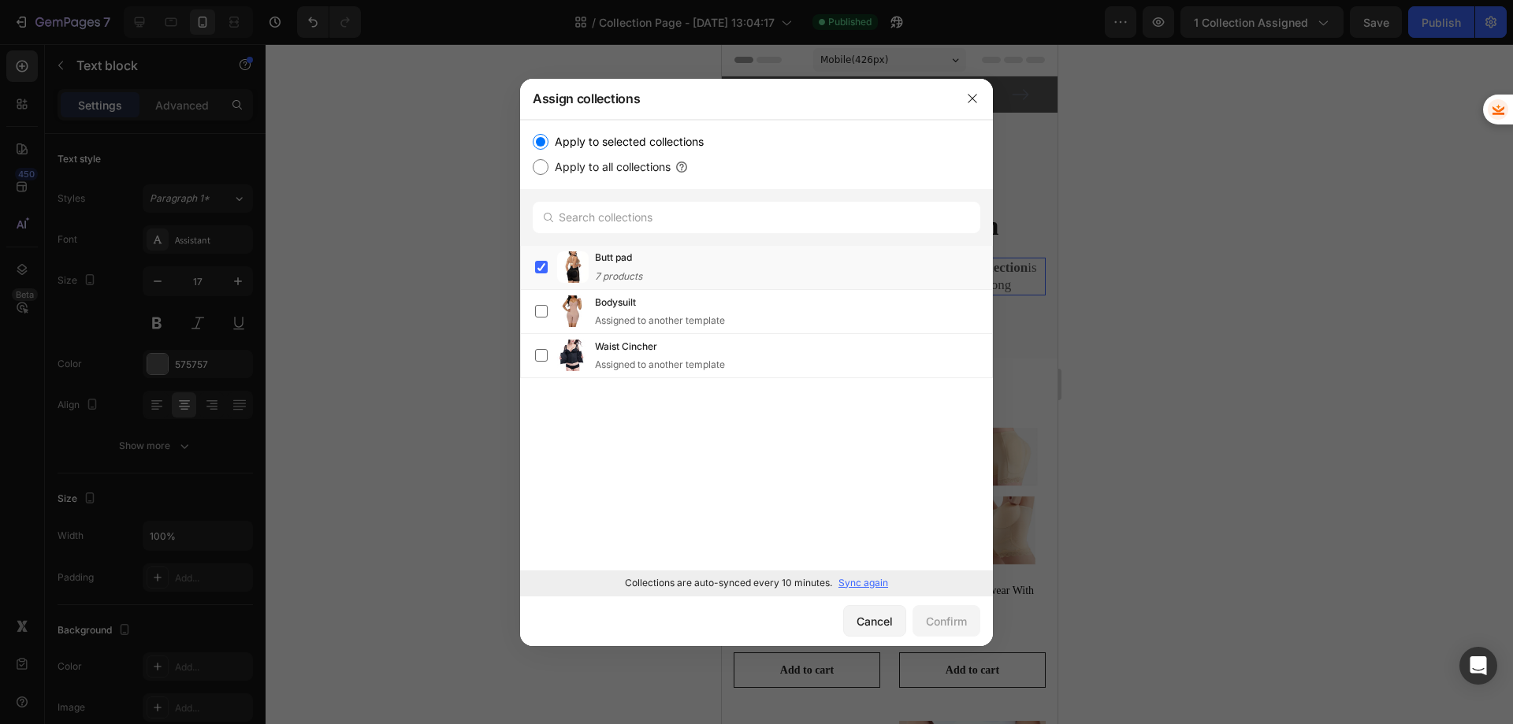
click at [541, 163] on input "Apply to all collections" at bounding box center [541, 167] width 16 height 16
radio input "true"
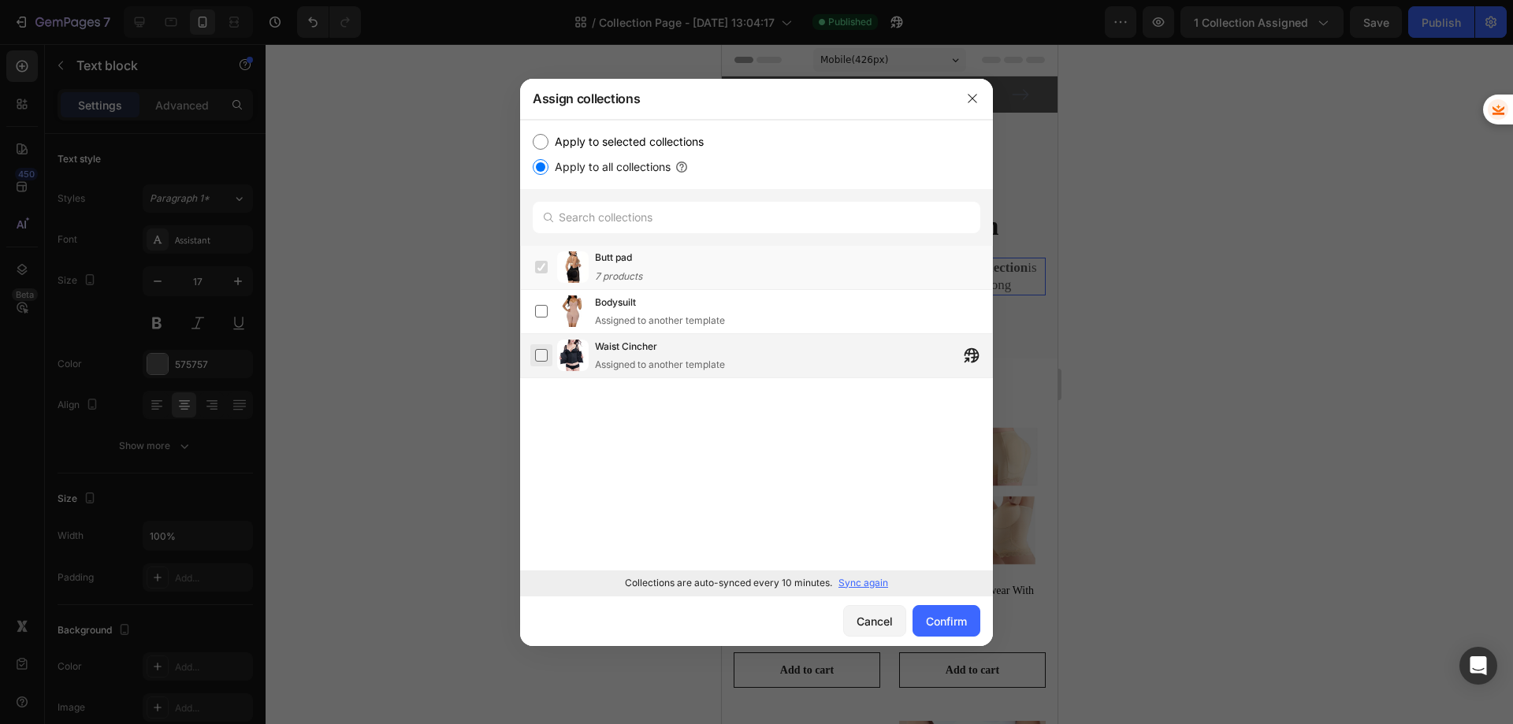
click at [537, 358] on label at bounding box center [541, 355] width 13 height 13
click at [541, 310] on label at bounding box center [541, 311] width 13 height 13
click at [942, 621] on div "Confirm" at bounding box center [946, 621] width 41 height 17
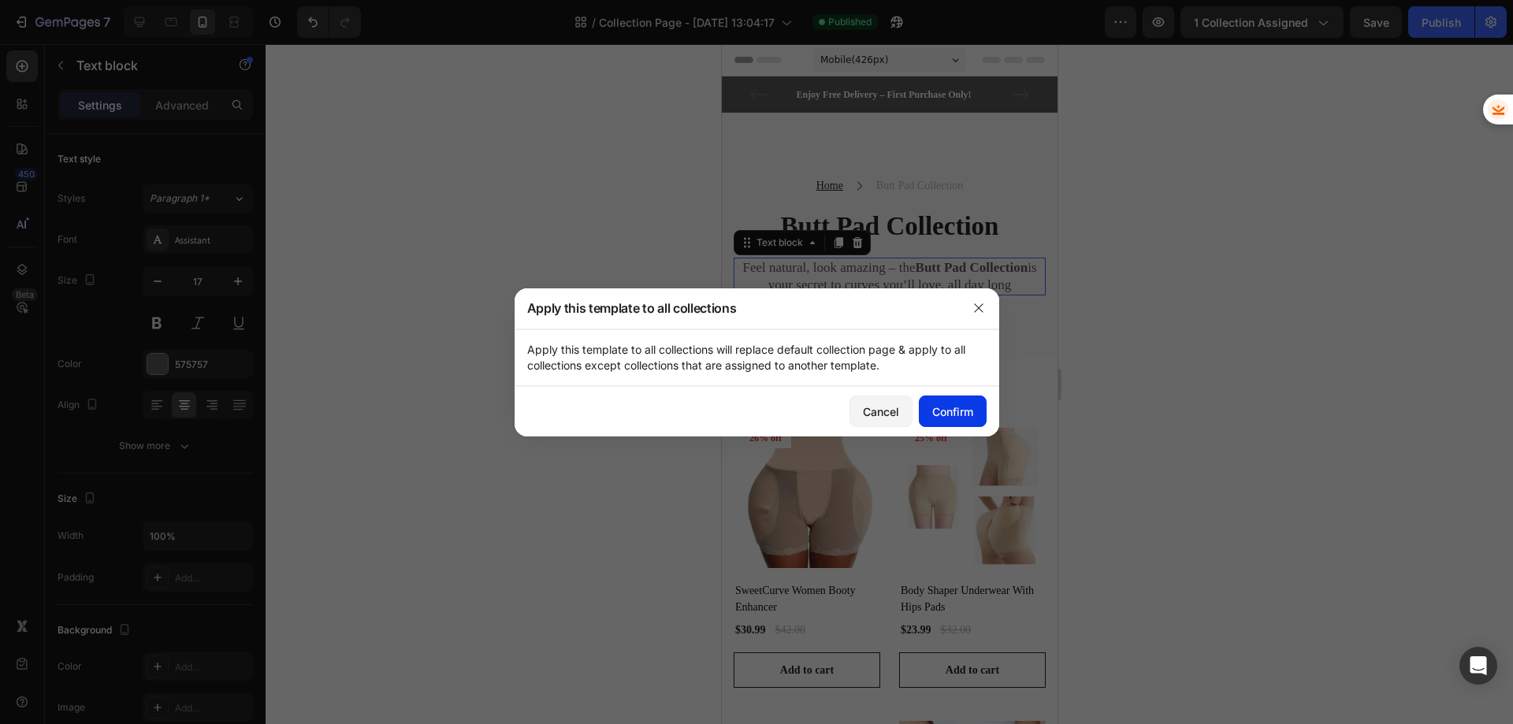
click at [944, 410] on div "Confirm" at bounding box center [952, 411] width 41 height 17
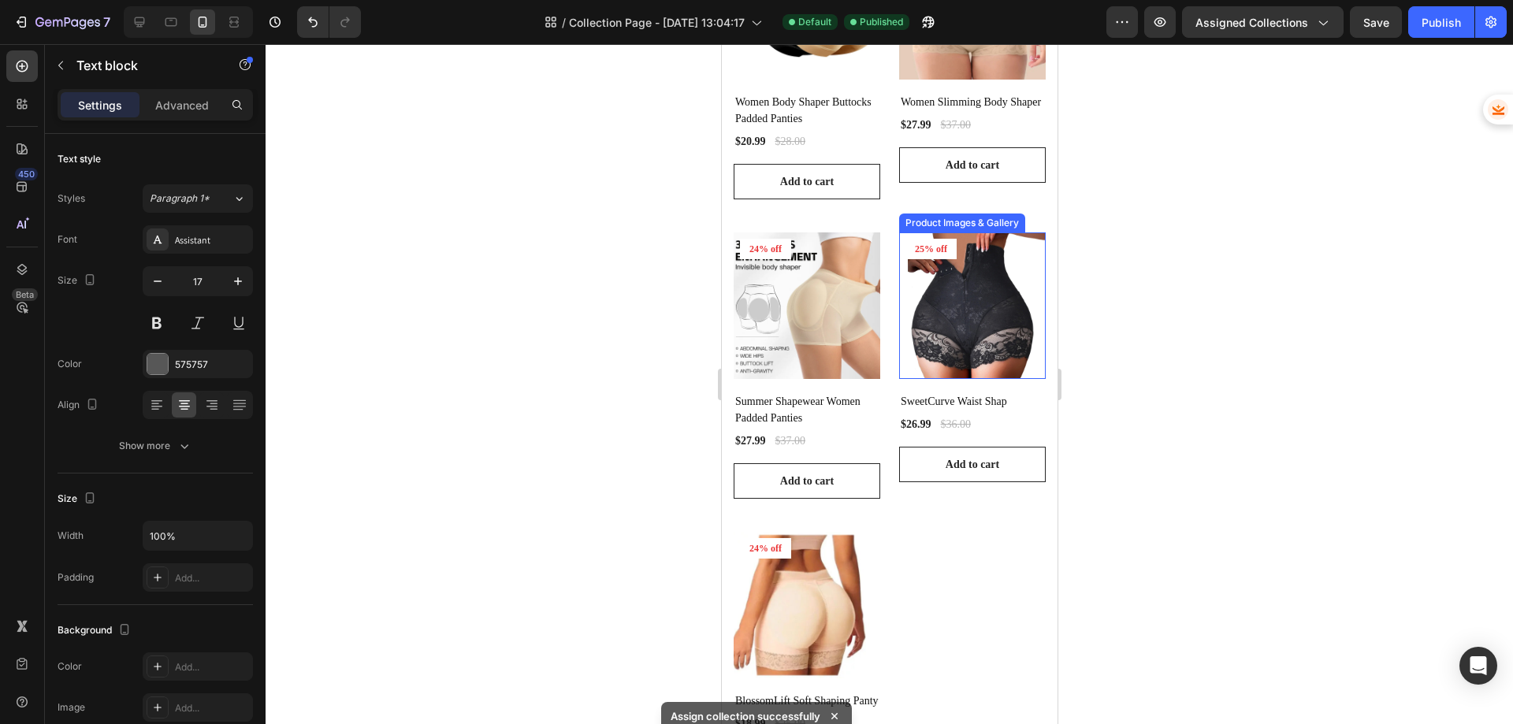
scroll to position [1261, 0]
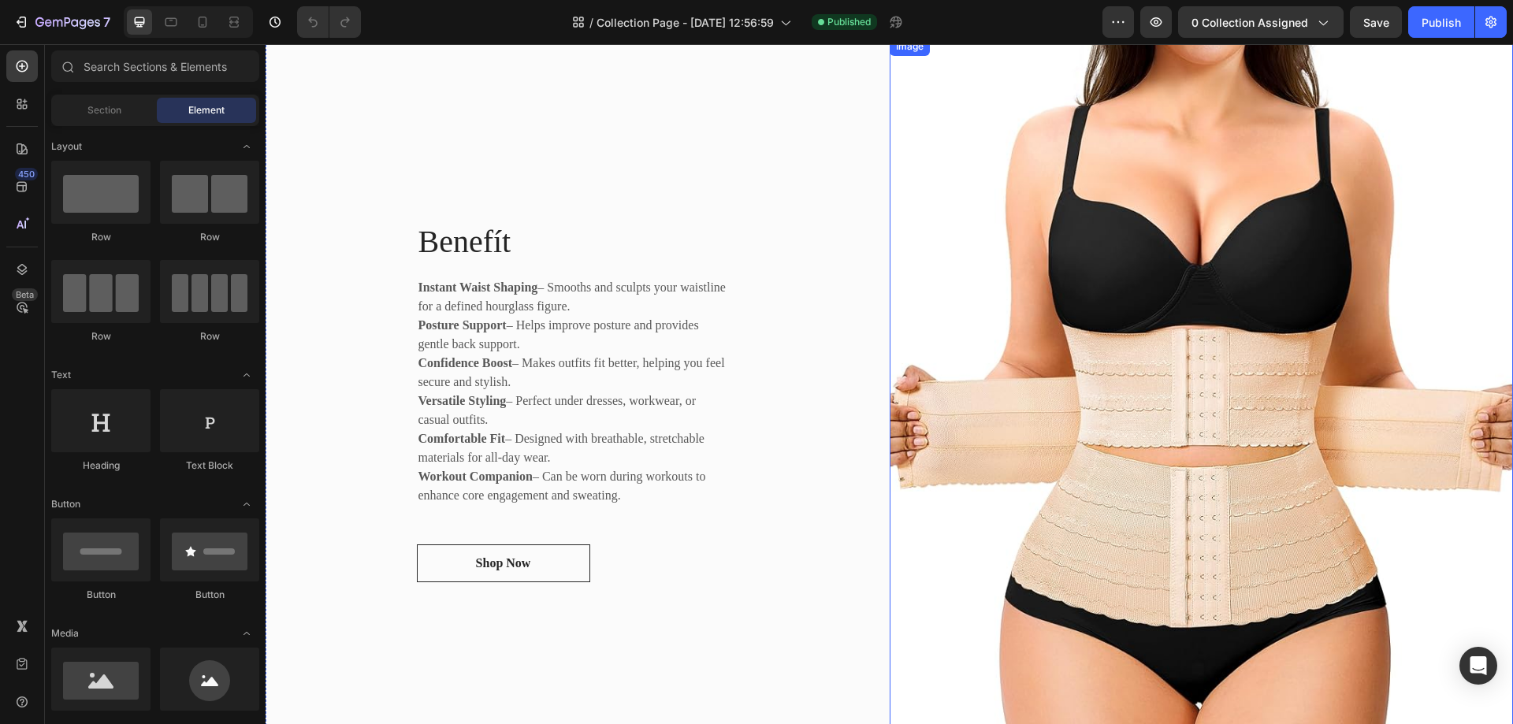
scroll to position [1497, 0]
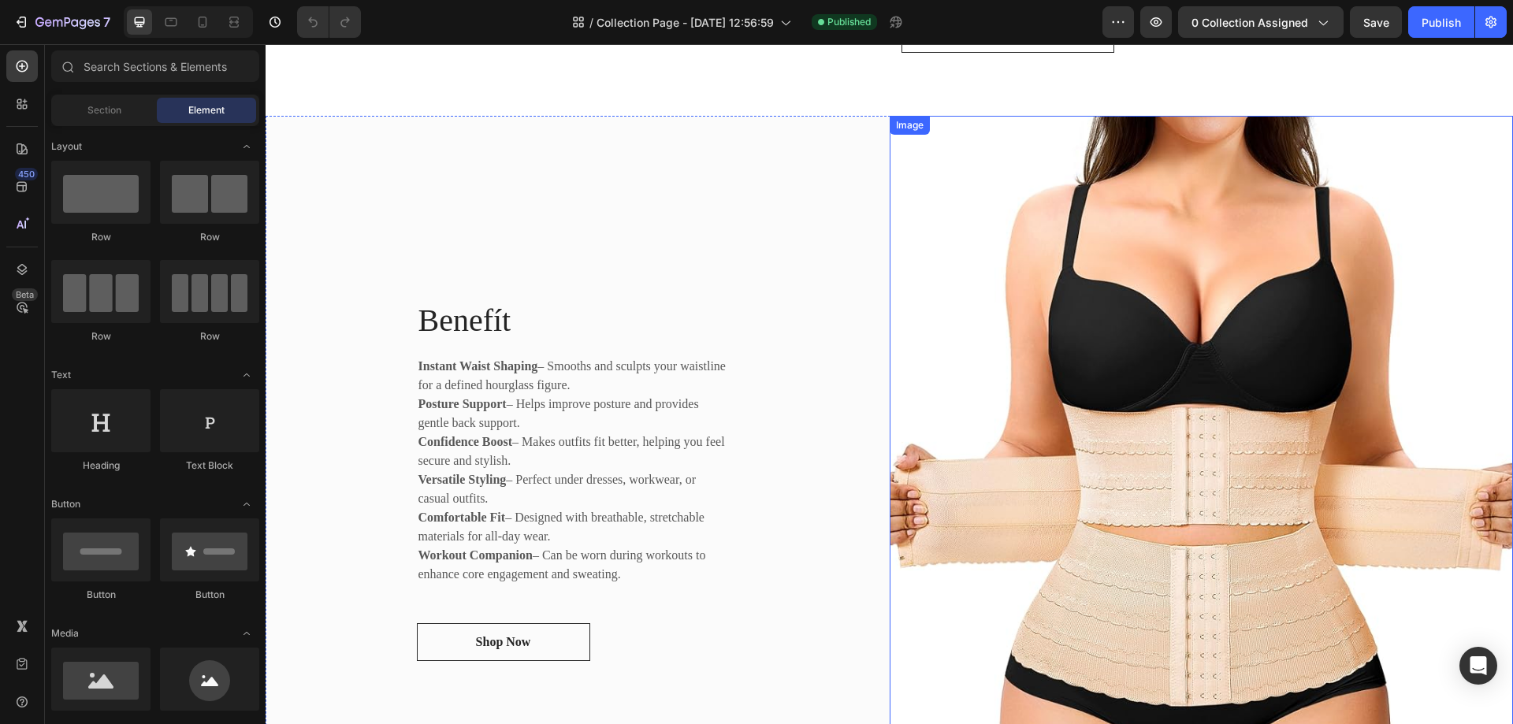
click at [1136, 348] on img at bounding box center [1202, 480] width 624 height 728
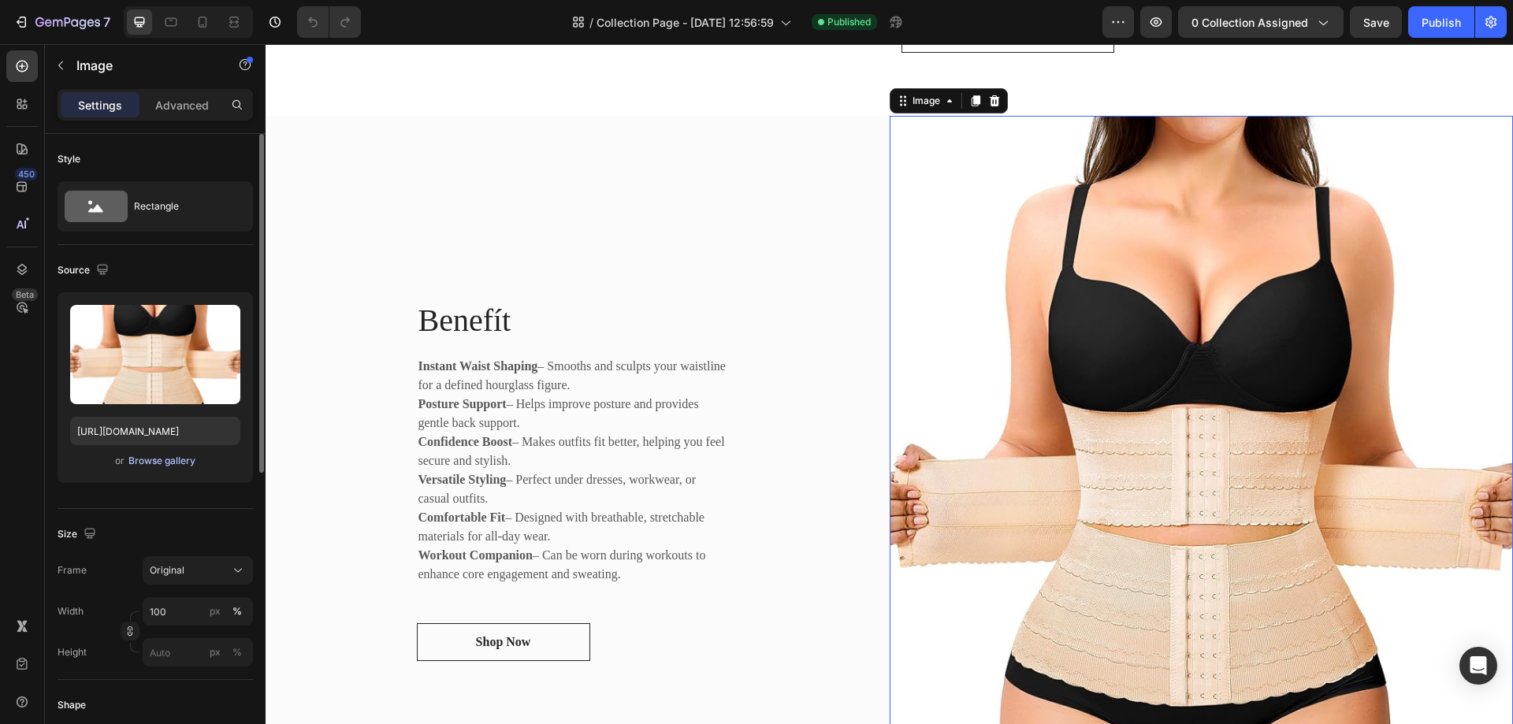
click at [176, 457] on div "Browse gallery" at bounding box center [161, 461] width 67 height 14
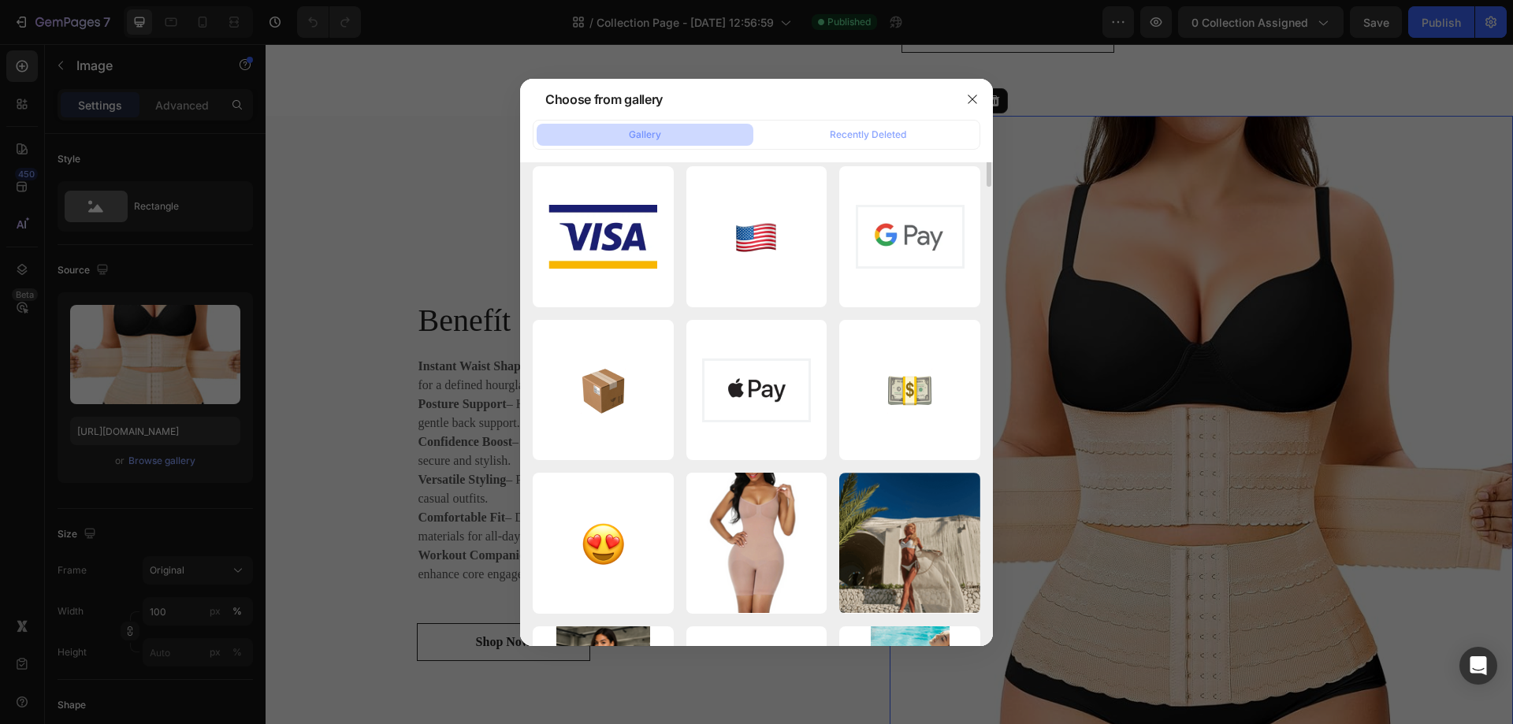
scroll to position [0, 0]
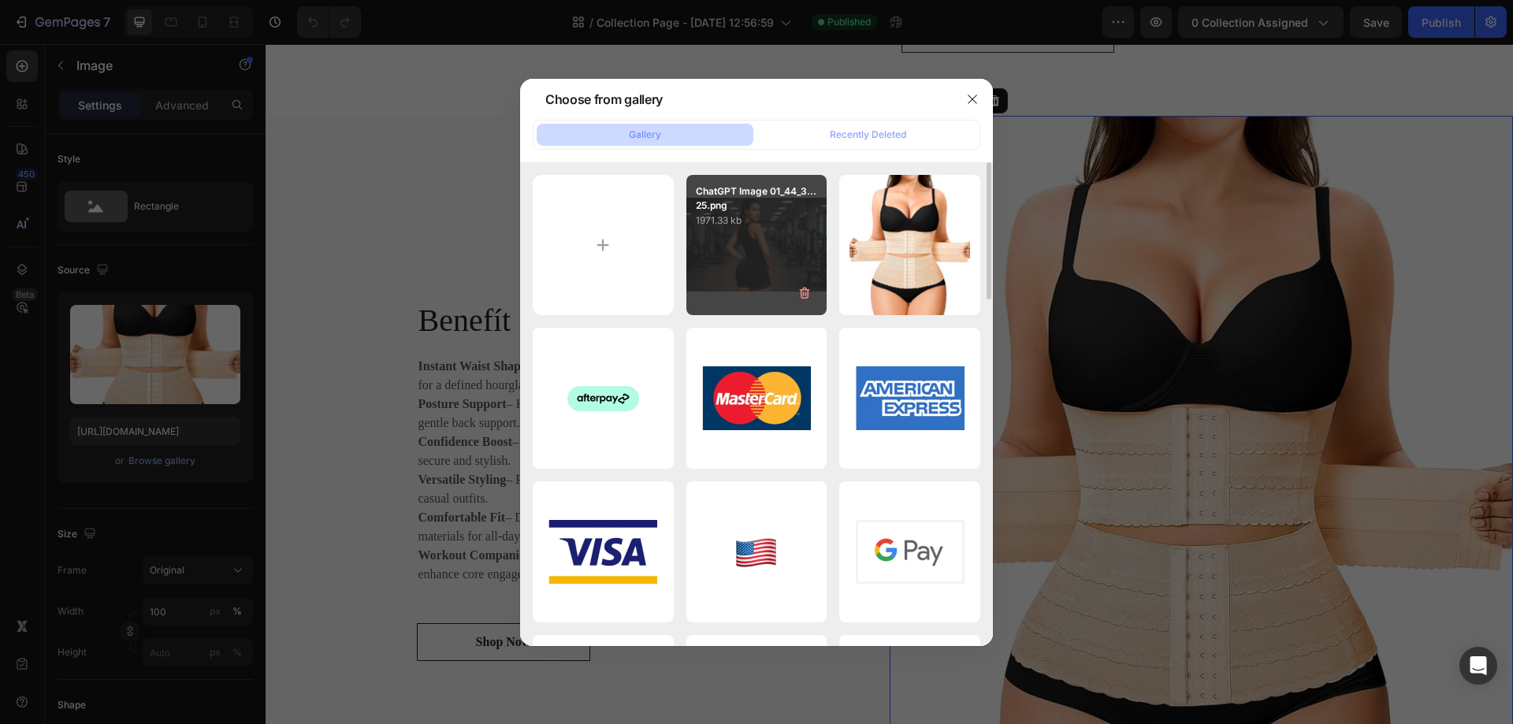
click at [756, 255] on div "ChatGPT Image 01_44_3...25.png 1971.33 kb" at bounding box center [756, 245] width 141 height 141
type input "https://cdn.shopify.com/s/files/1/0691/7059/3945/files/gempages_579624792081039…"
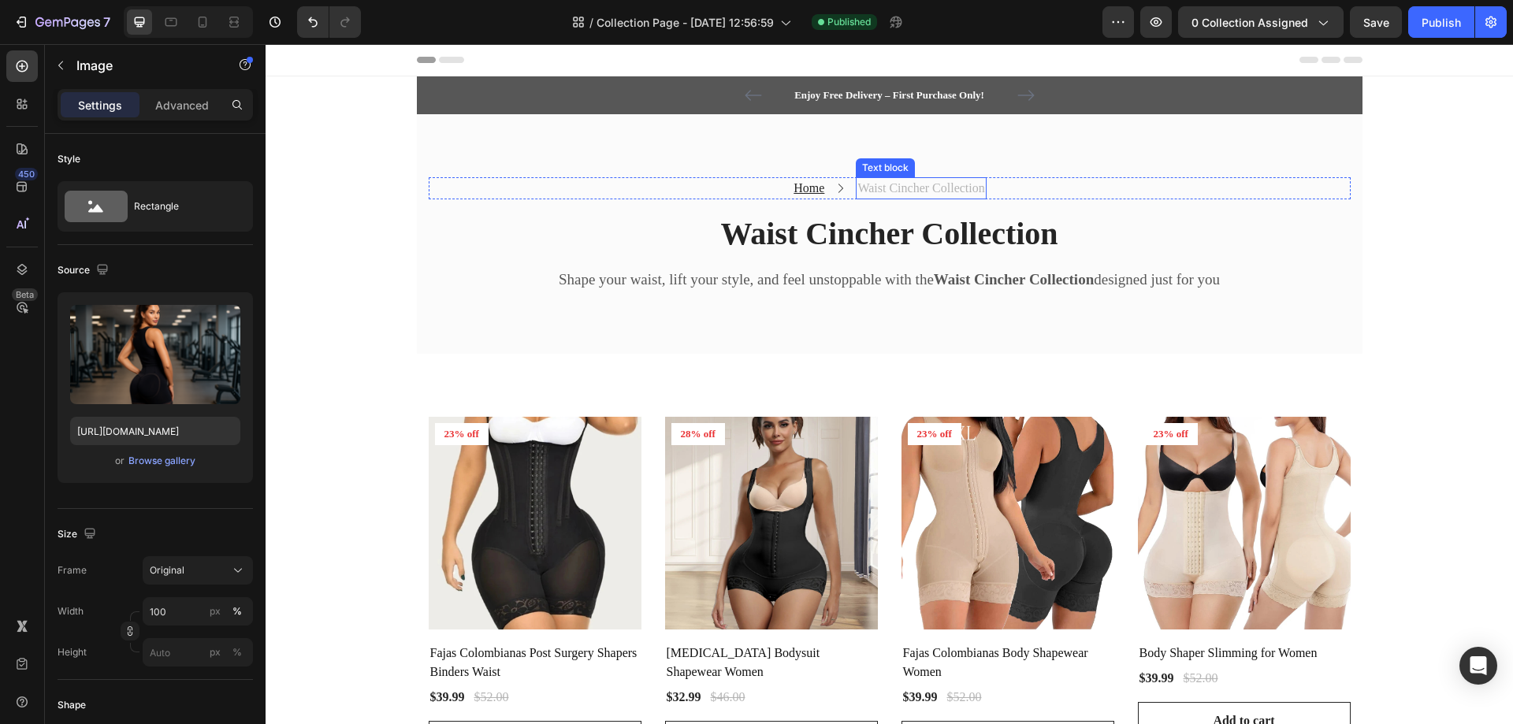
click at [891, 190] on p "Waist Cincher Collection" at bounding box center [920, 188] width 127 height 19
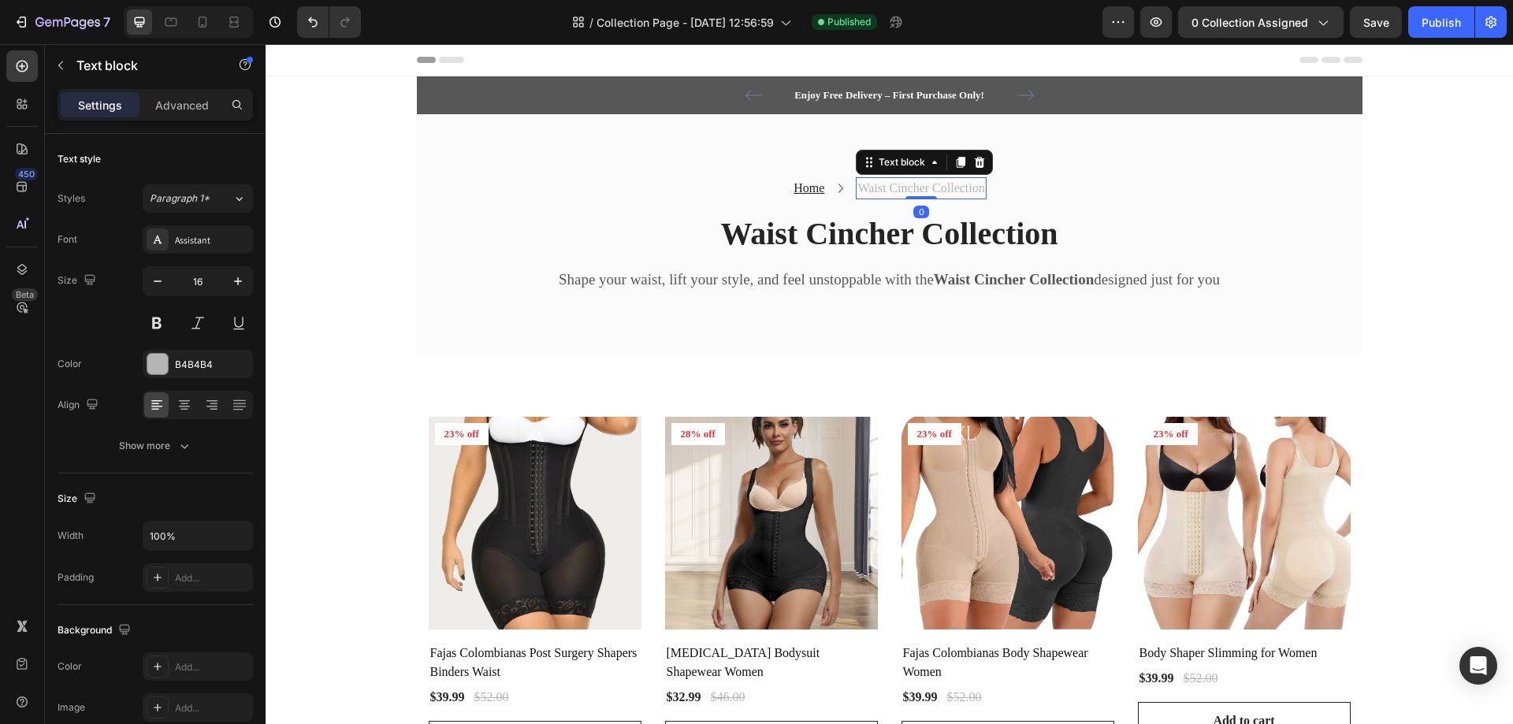
click at [891, 190] on p "Waist Cincher Collection" at bounding box center [920, 188] width 127 height 19
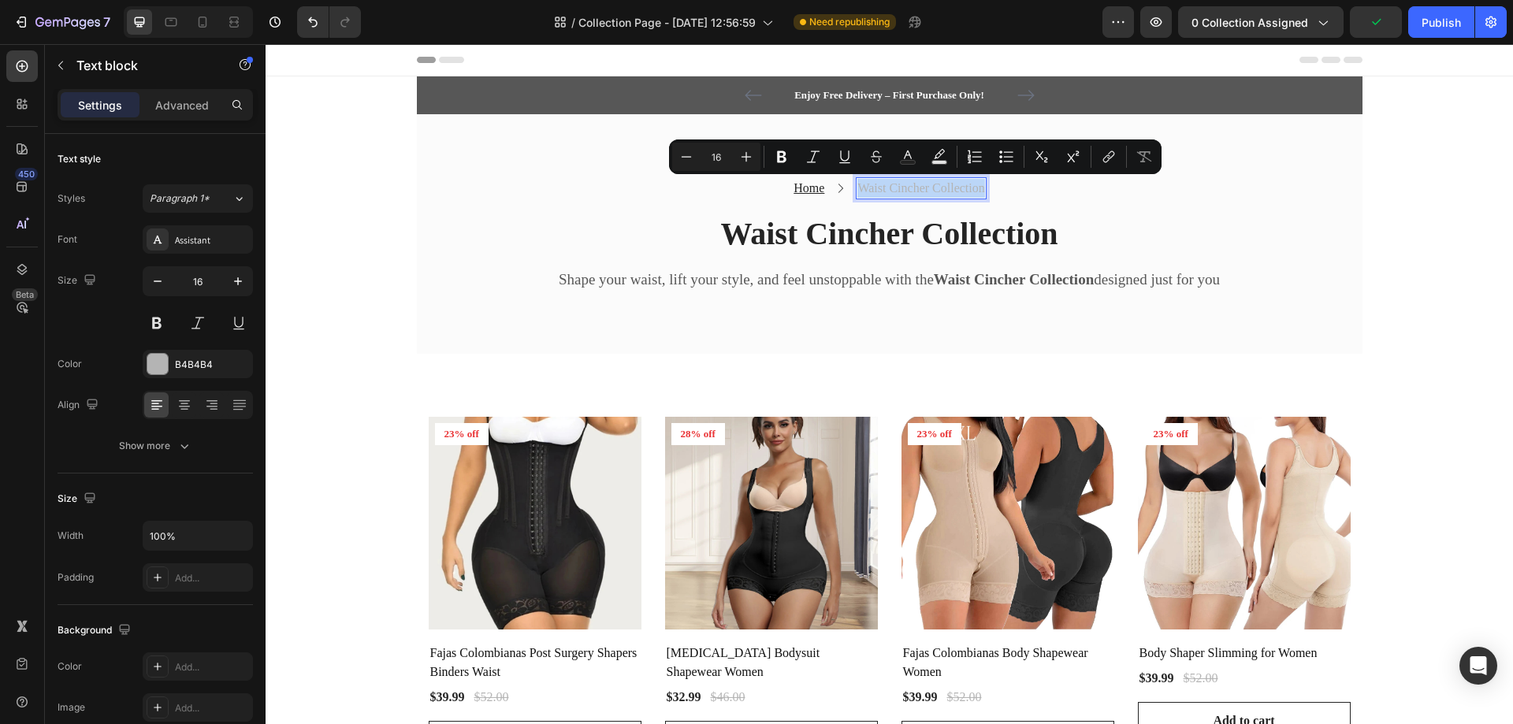
click at [925, 186] on p "Waist Cincher Collection" at bounding box center [920, 188] width 127 height 19
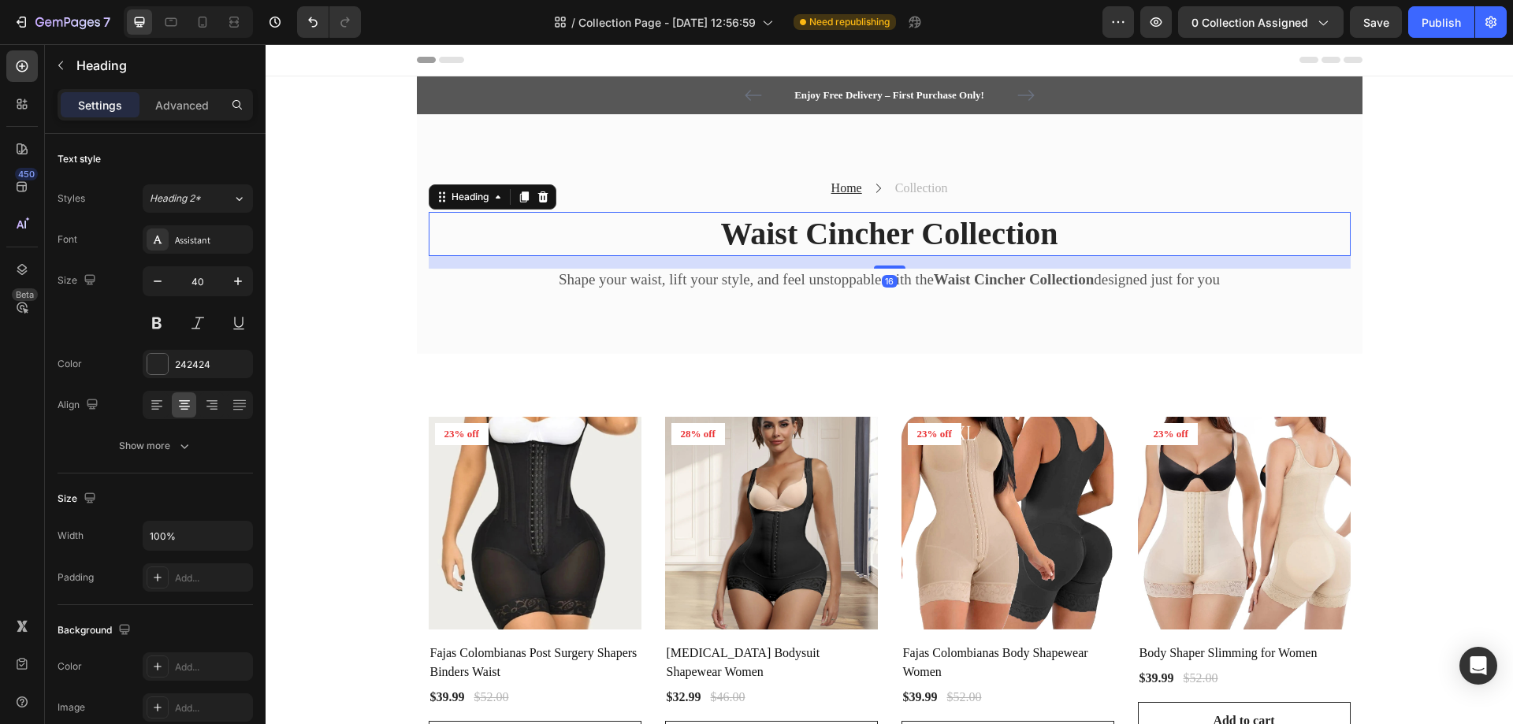
click at [912, 233] on h2 "Waist Cincher Collection" at bounding box center [890, 234] width 922 height 44
click at [916, 235] on h2 "Waist Cincher Collection" at bounding box center [890, 234] width 922 height 44
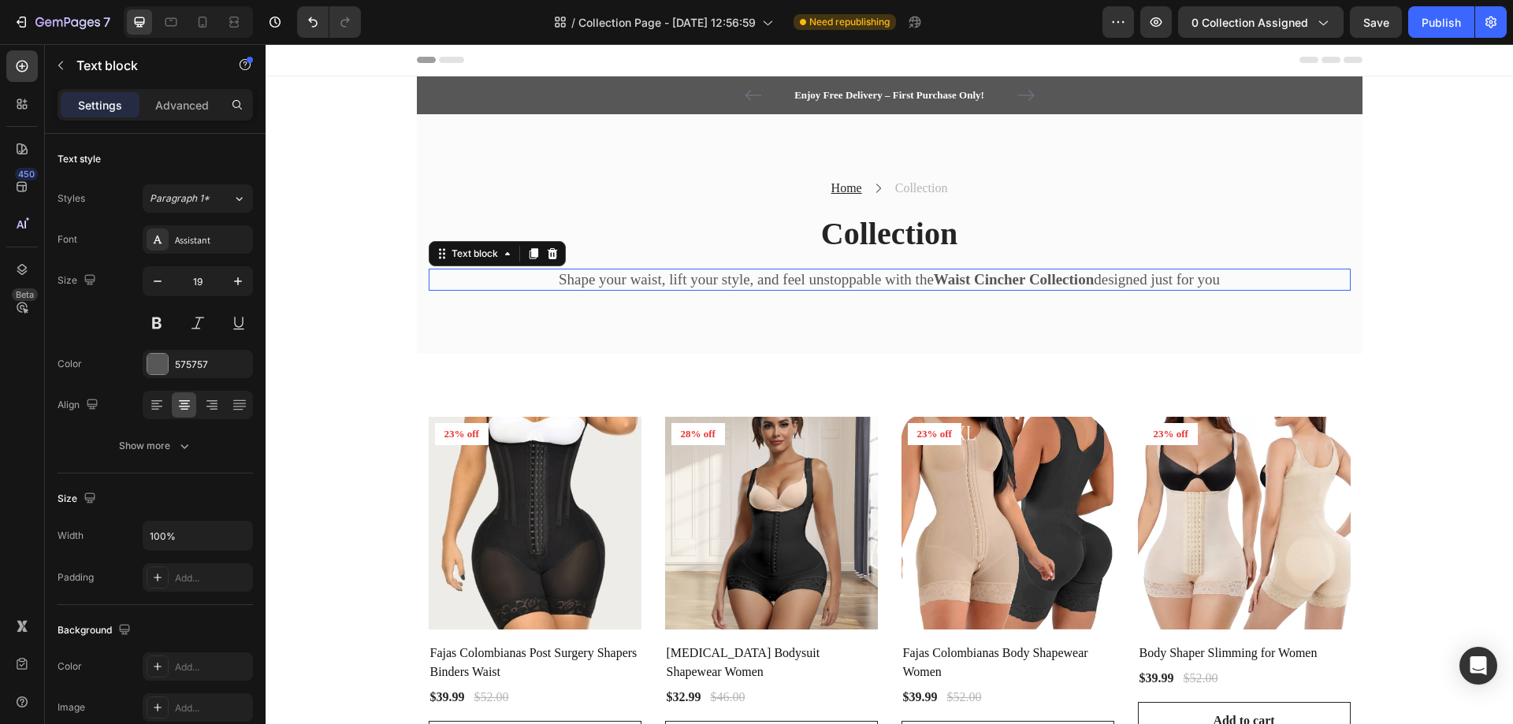
click at [878, 274] on p "Shape your waist, lift your style, and feel unstoppable with the Waist Cincher …" at bounding box center [889, 280] width 919 height 20
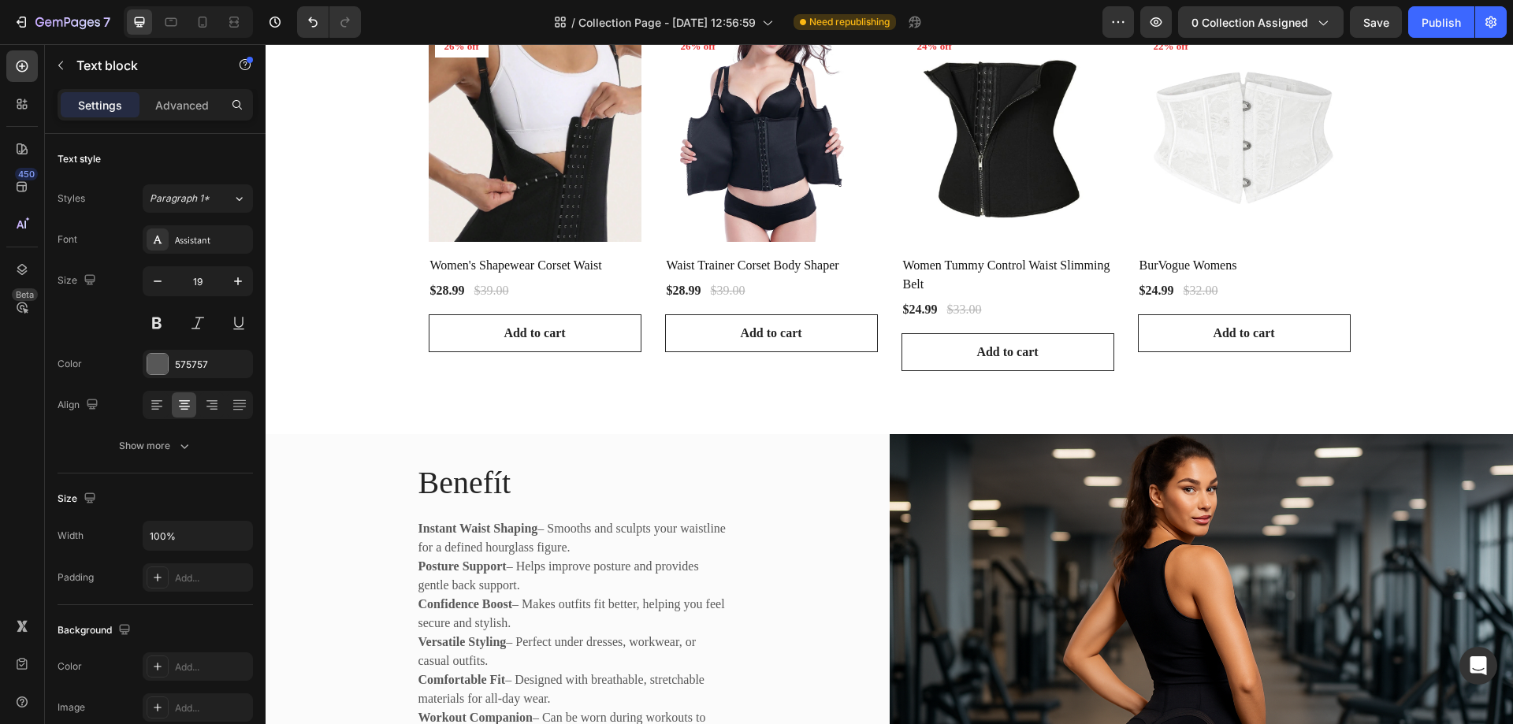
scroll to position [1182, 0]
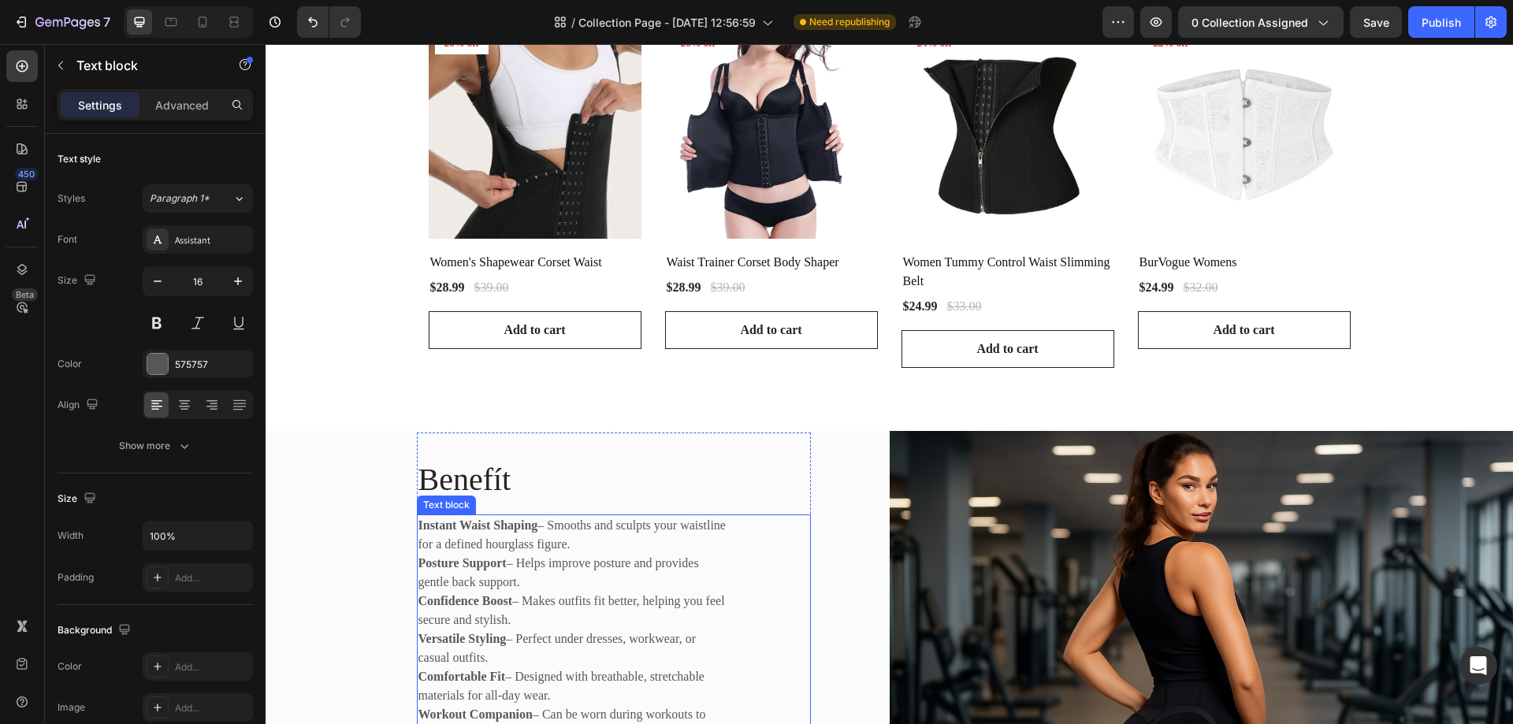
click at [576, 626] on p "Confidence Boost – Makes outfits fit better, helping you feel secure and stylis…" at bounding box center [574, 611] width 312 height 38
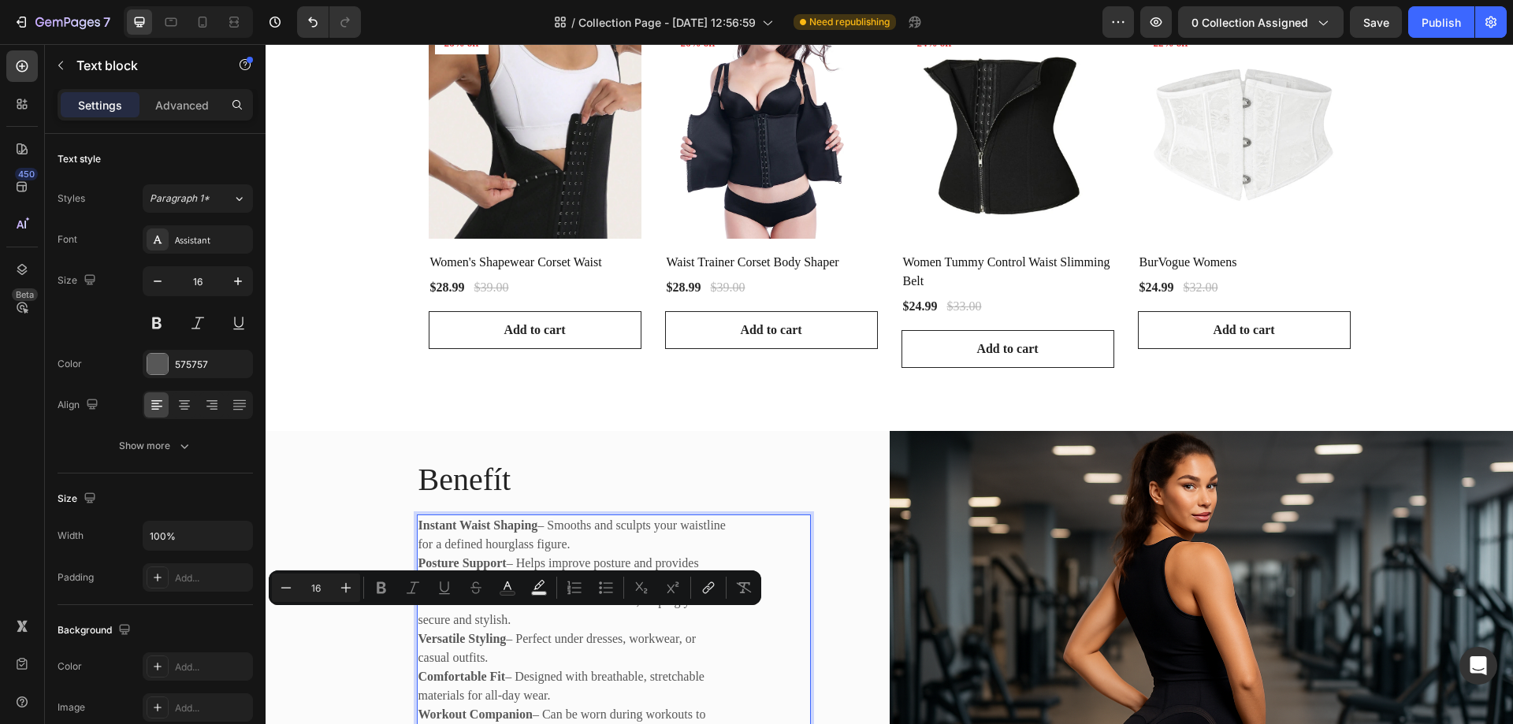
click at [589, 644] on p "Versatile Styling – Perfect under dresses, workwear, or casual outfits." at bounding box center [574, 649] width 312 height 38
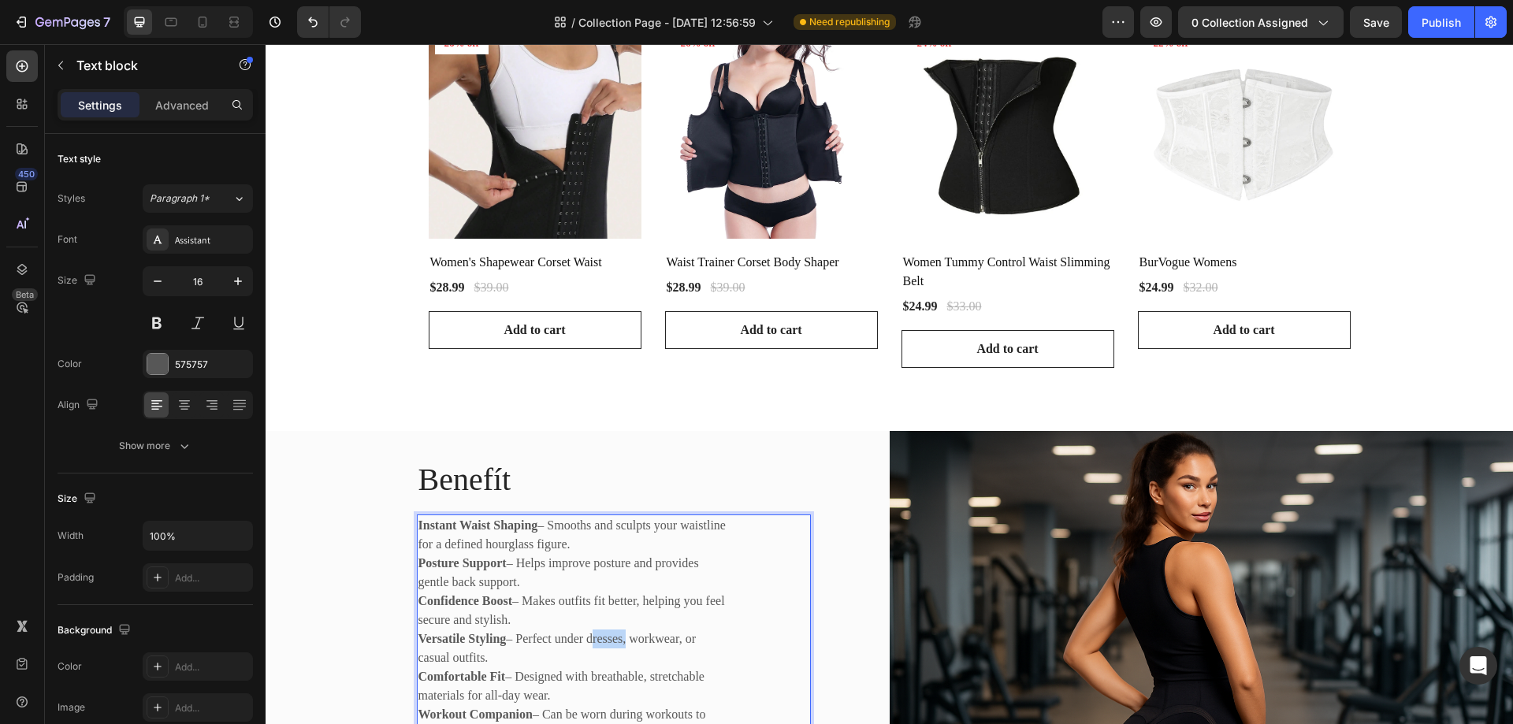
click at [589, 644] on p "Versatile Styling – Perfect under dresses, workwear, or casual outfits." at bounding box center [574, 649] width 312 height 38
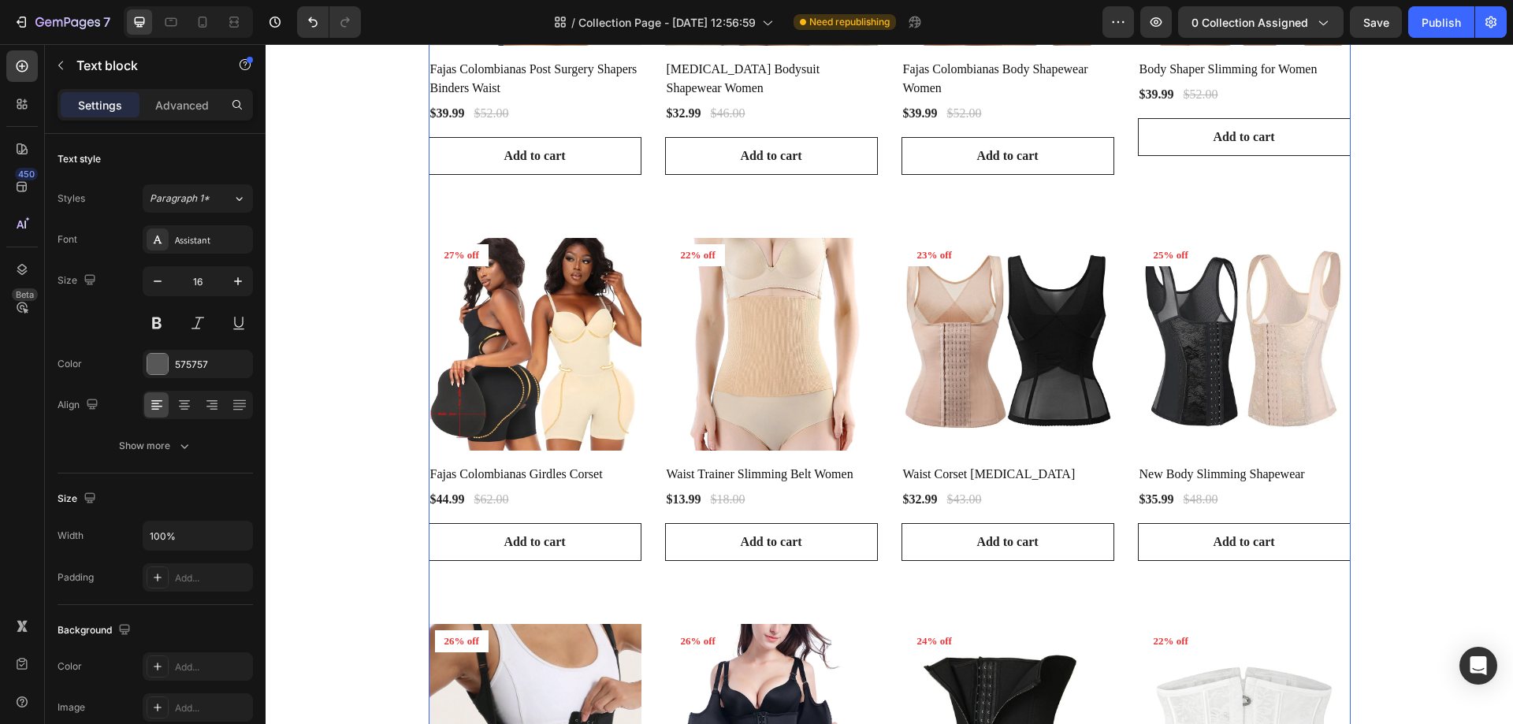
scroll to position [581, 0]
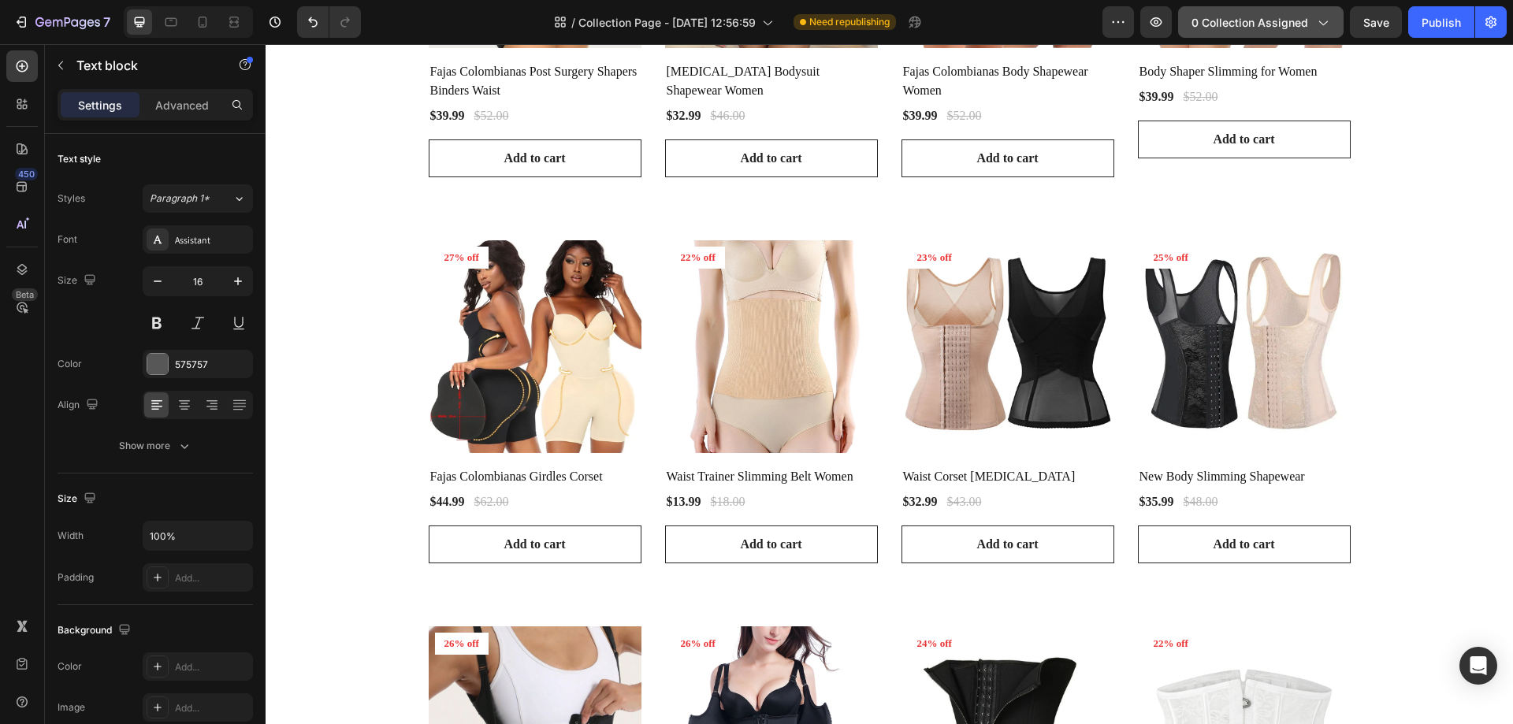
click at [1297, 26] on span "0 collection assigned" at bounding box center [1249, 22] width 117 height 17
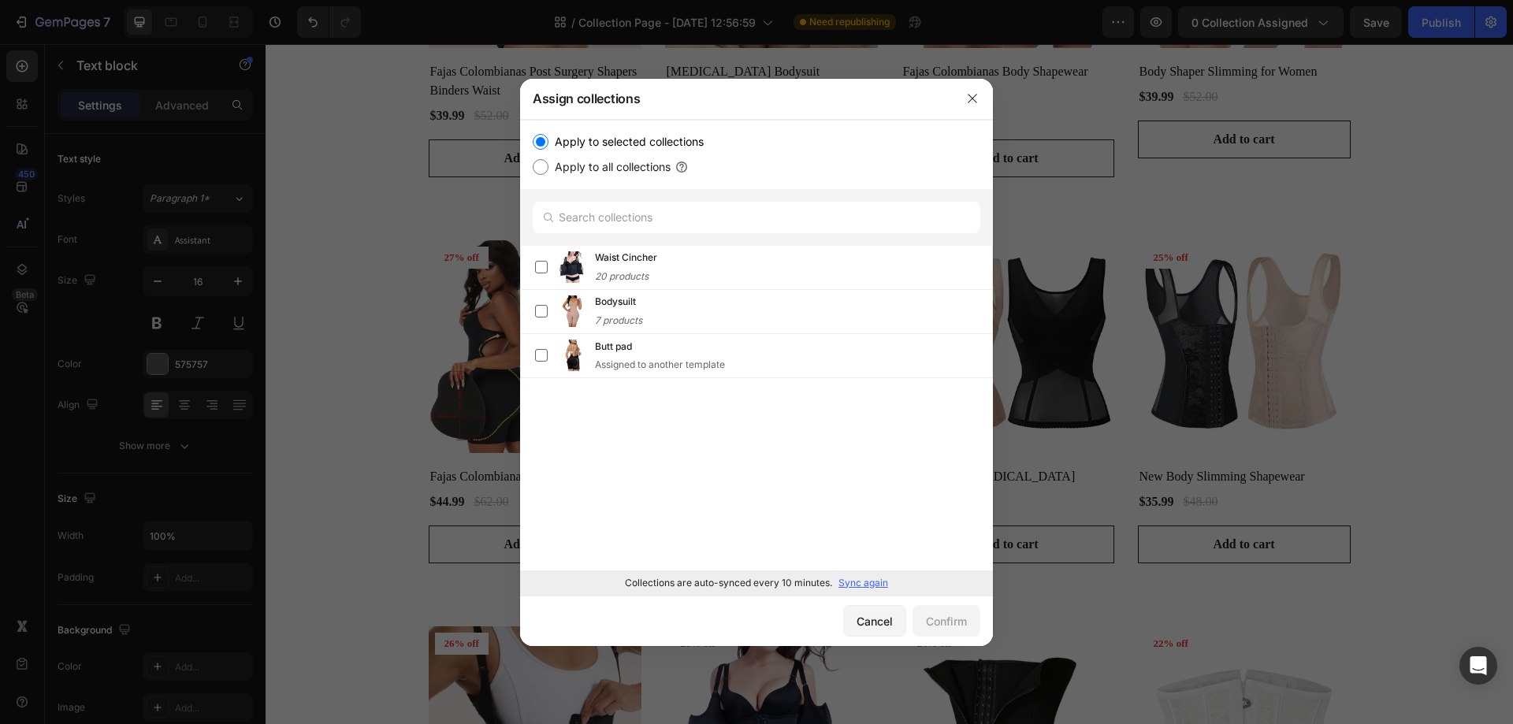
click at [548, 167] on input "Apply to all collections" at bounding box center [541, 167] width 16 height 16
radio input "true"
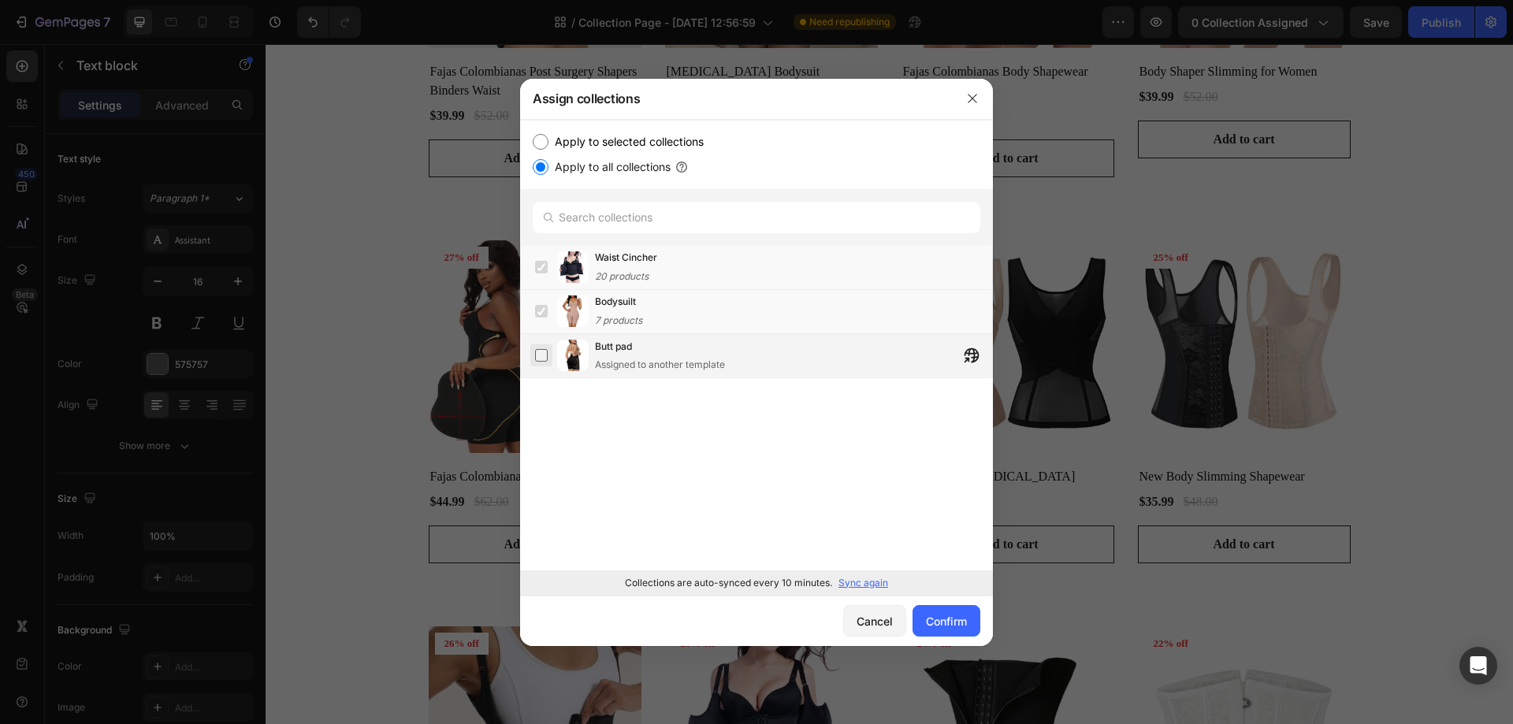
click at [540, 354] on label at bounding box center [541, 355] width 13 height 13
click at [926, 614] on div "Confirm" at bounding box center [946, 621] width 41 height 17
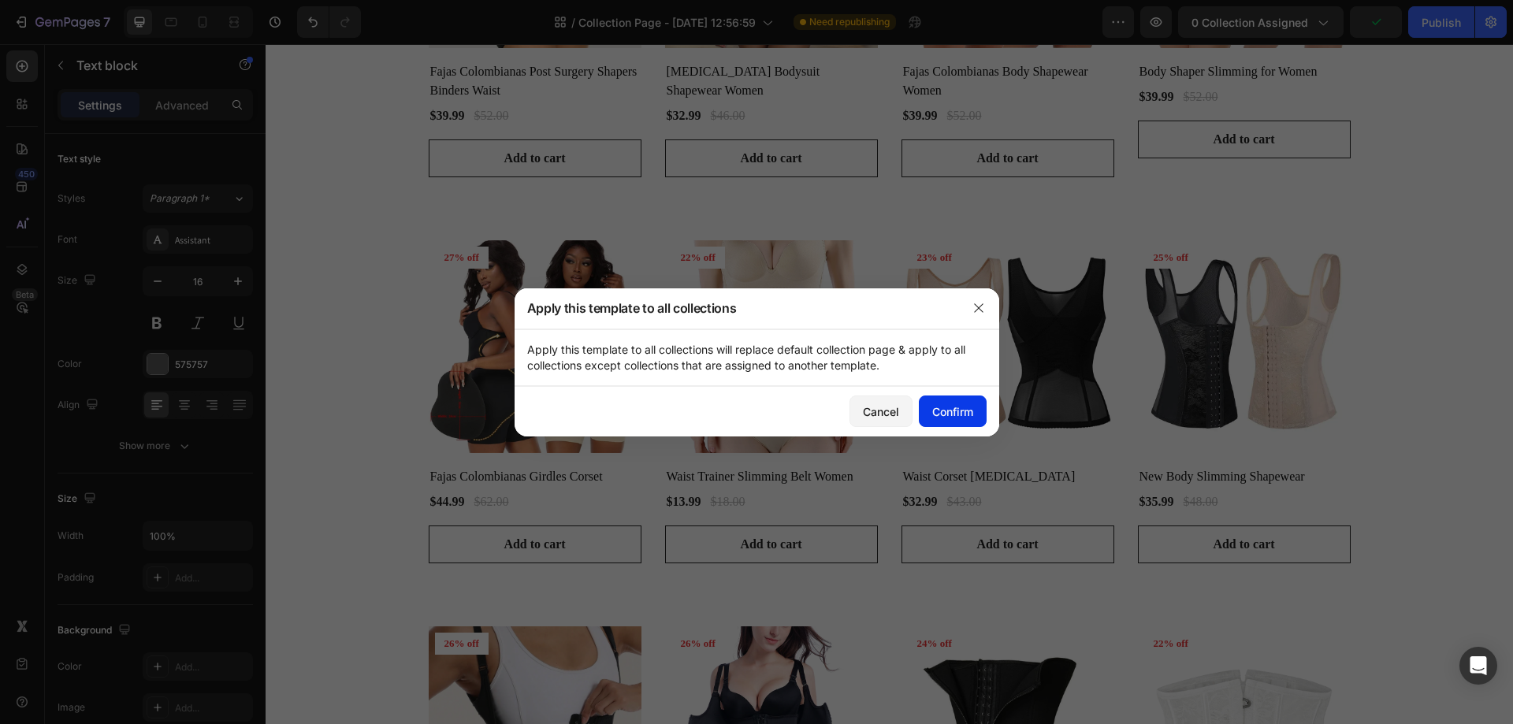
click at [941, 406] on div "Confirm" at bounding box center [952, 411] width 41 height 17
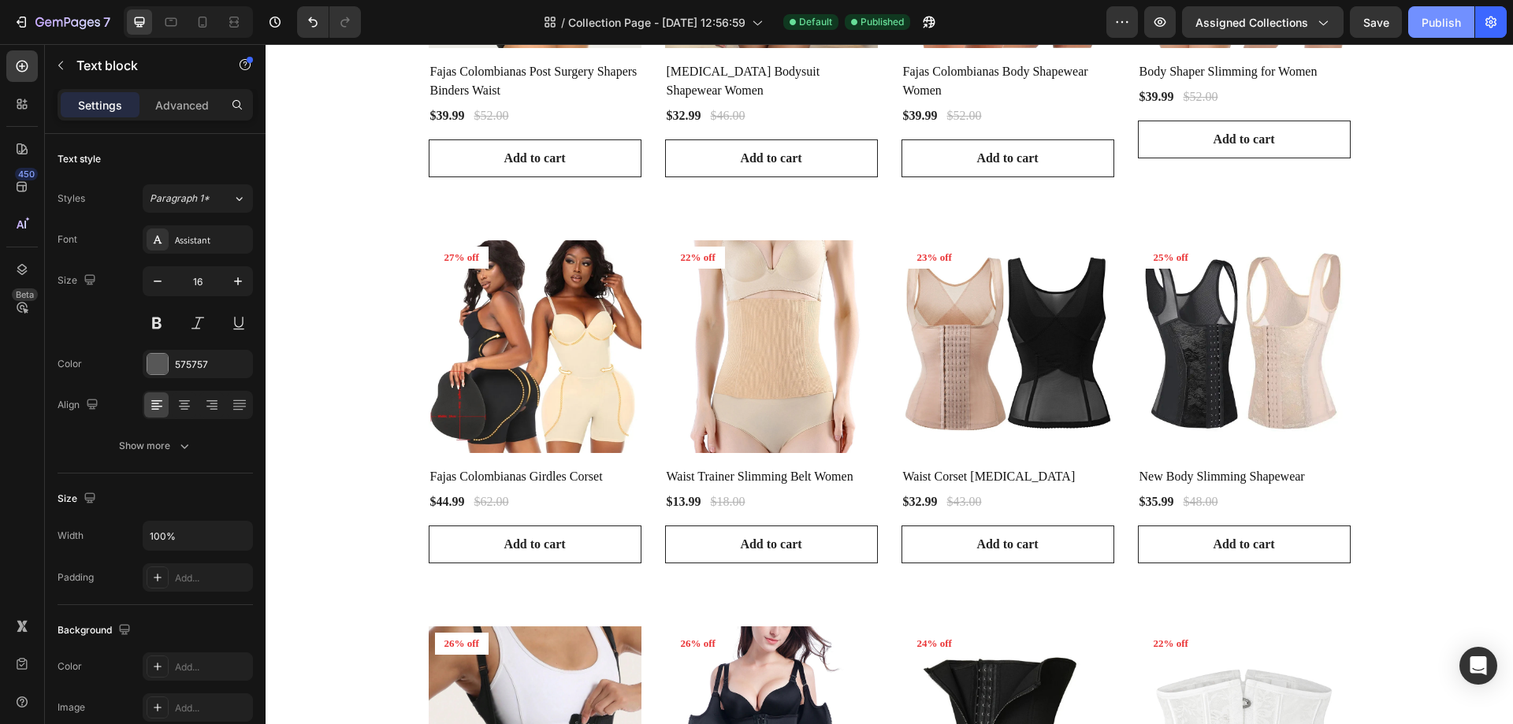
click at [1432, 20] on div "Publish" at bounding box center [1440, 22] width 39 height 17
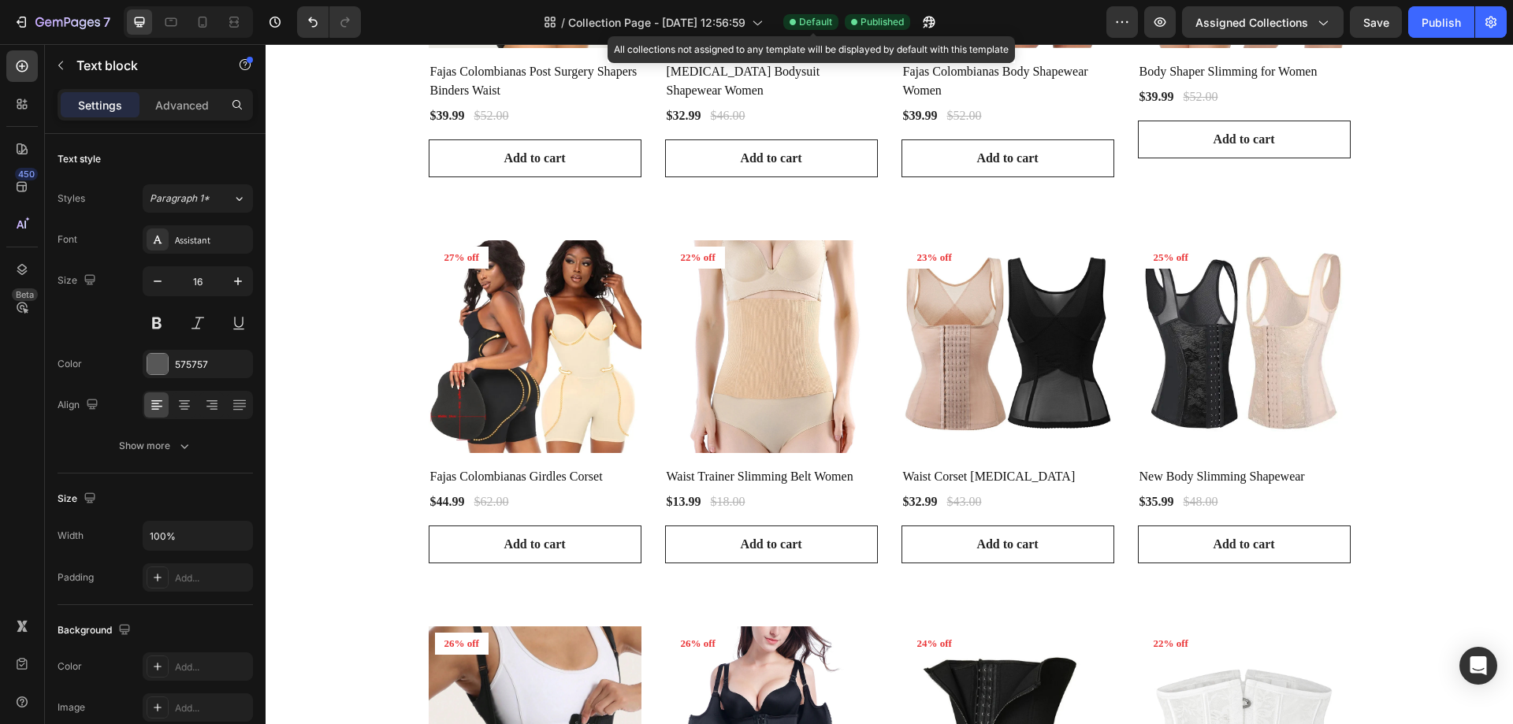
click at [818, 19] on span "Default" at bounding box center [815, 22] width 33 height 14
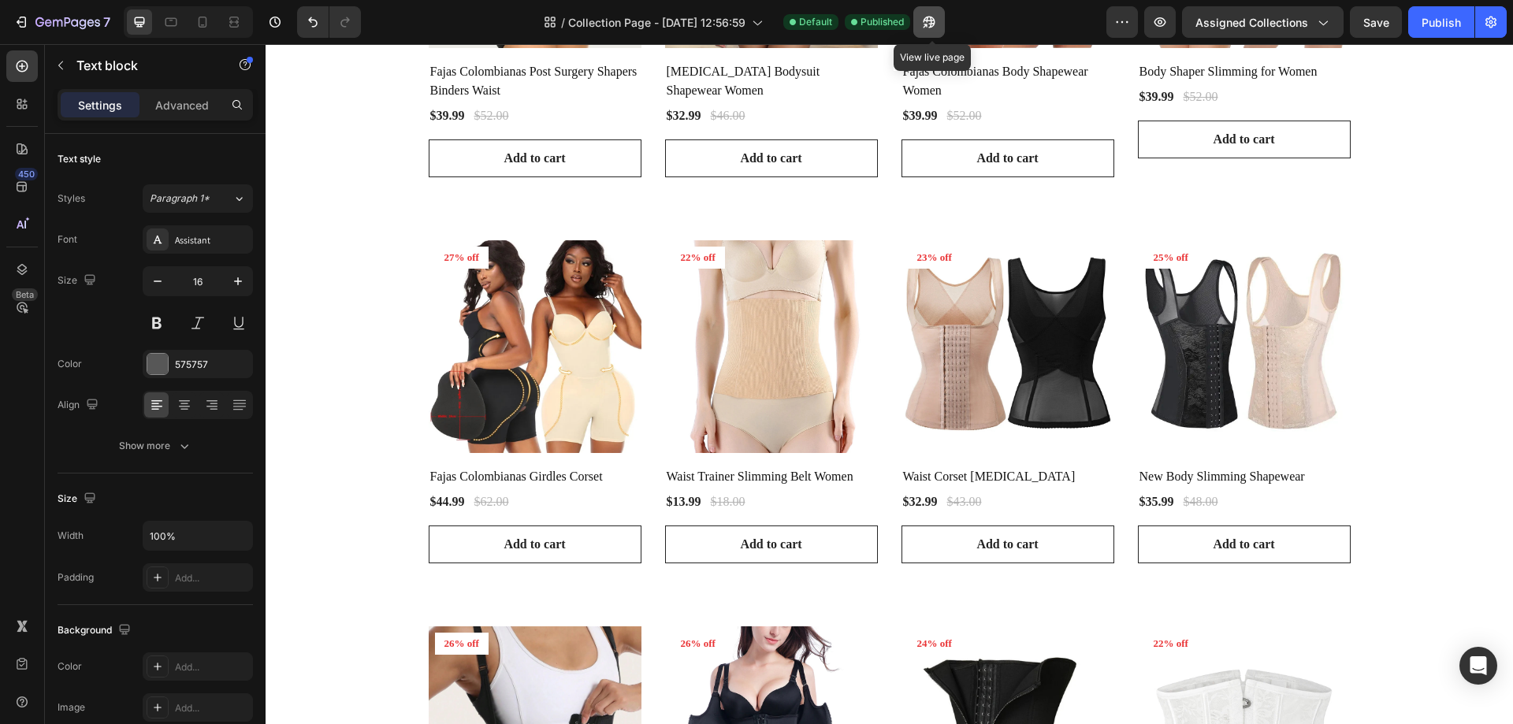
click at [937, 26] on icon "button" at bounding box center [929, 22] width 16 height 16
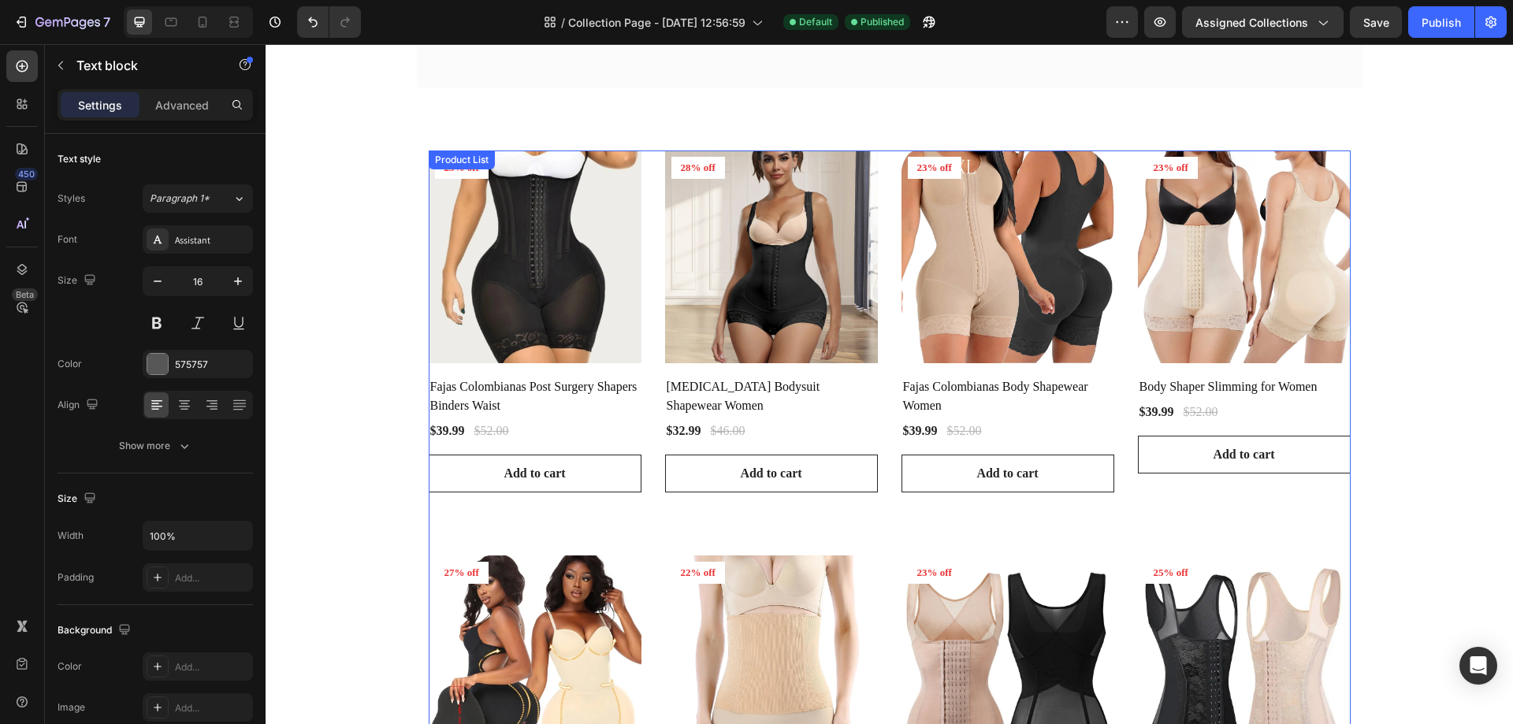
scroll to position [0, 0]
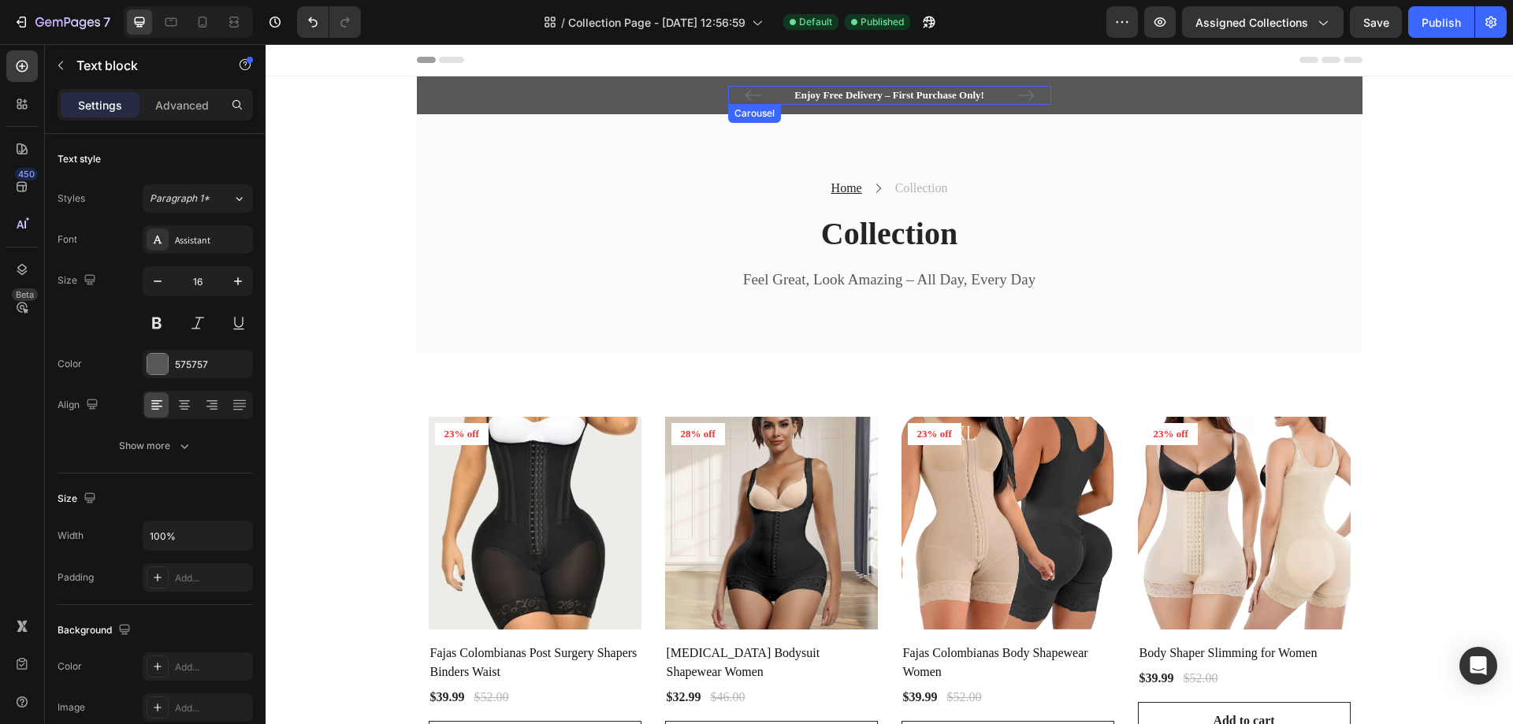
click at [1022, 97] on icon "Carousel Next Arrow" at bounding box center [1025, 95] width 19 height 19
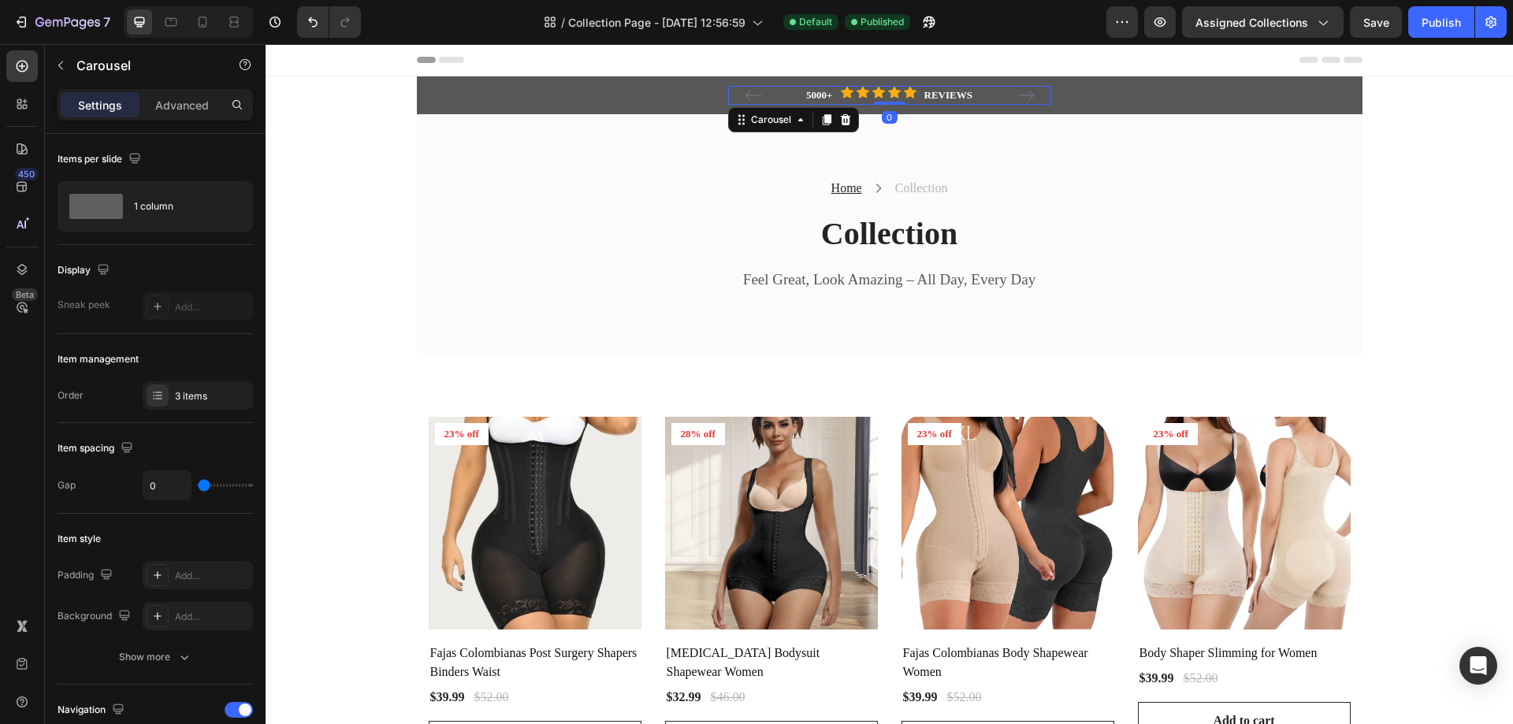
click at [1022, 97] on icon "Carousel Next Arrow" at bounding box center [1025, 95] width 19 height 19
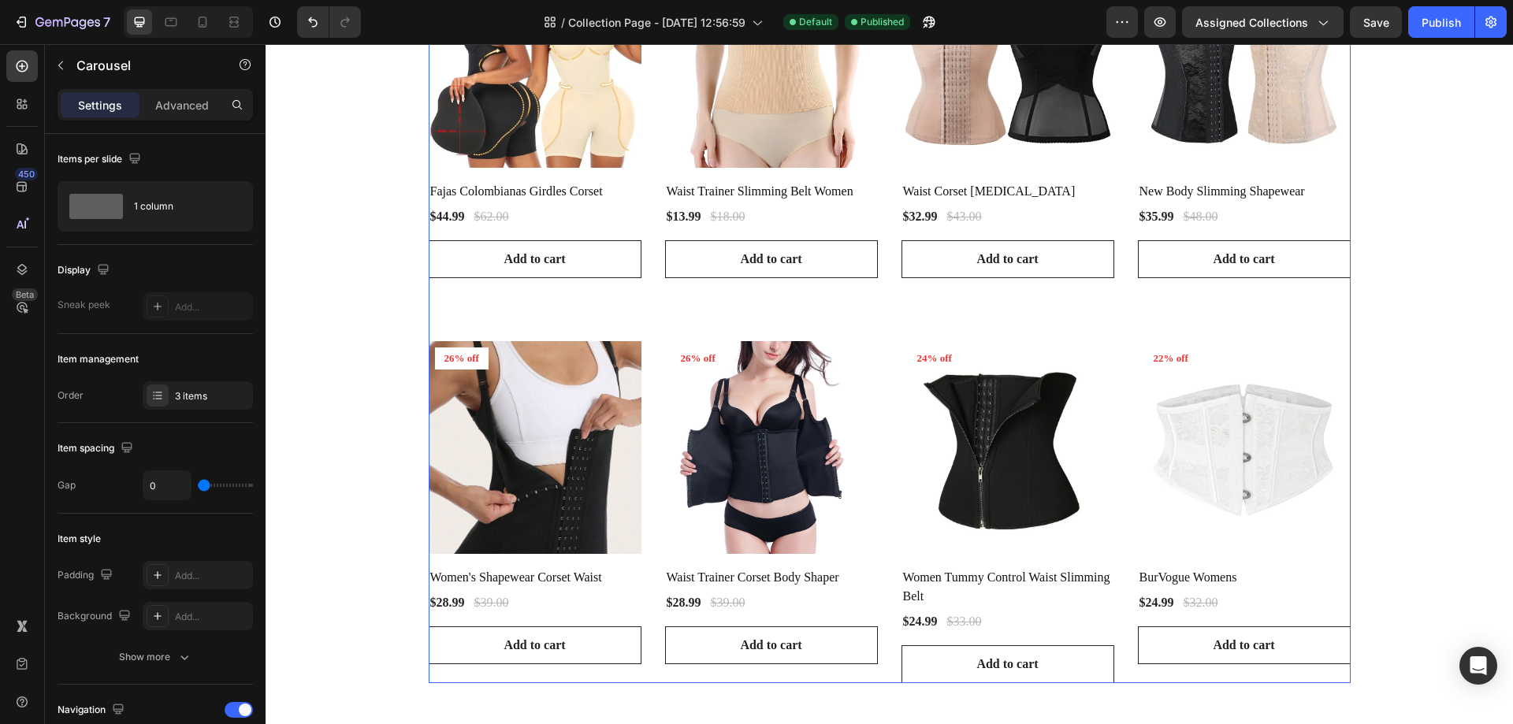
scroll to position [1339, 0]
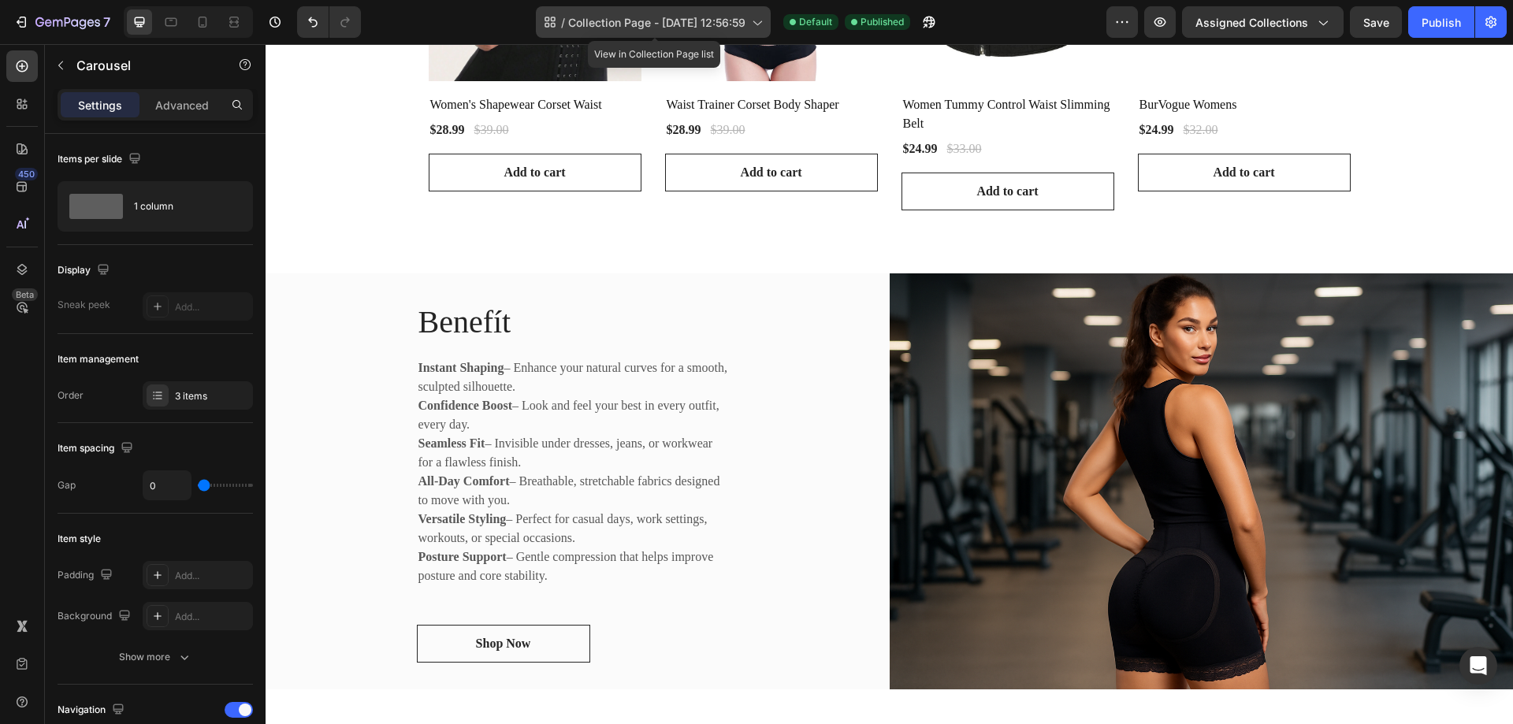
click at [760, 23] on icon at bounding box center [756, 22] width 16 height 16
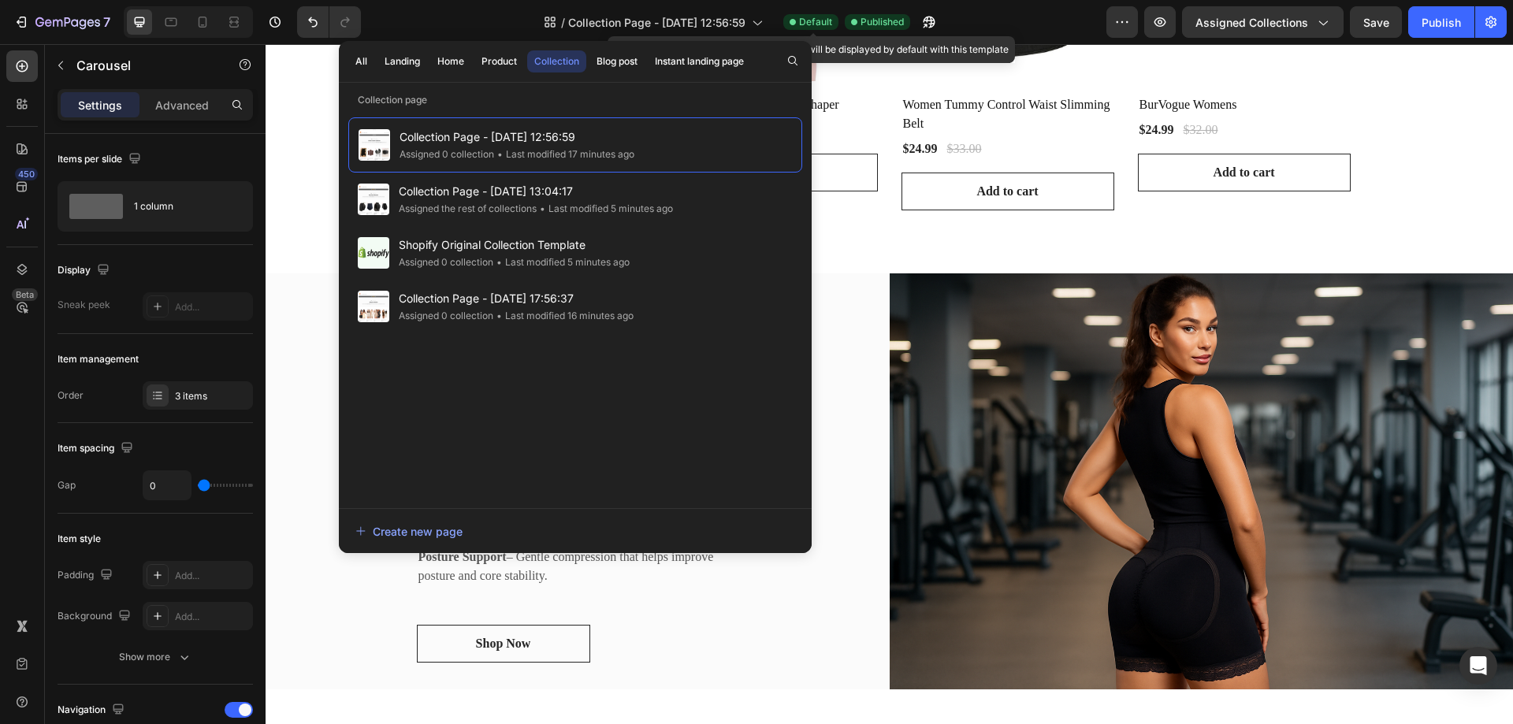
click at [815, 17] on span "Default" at bounding box center [815, 22] width 33 height 14
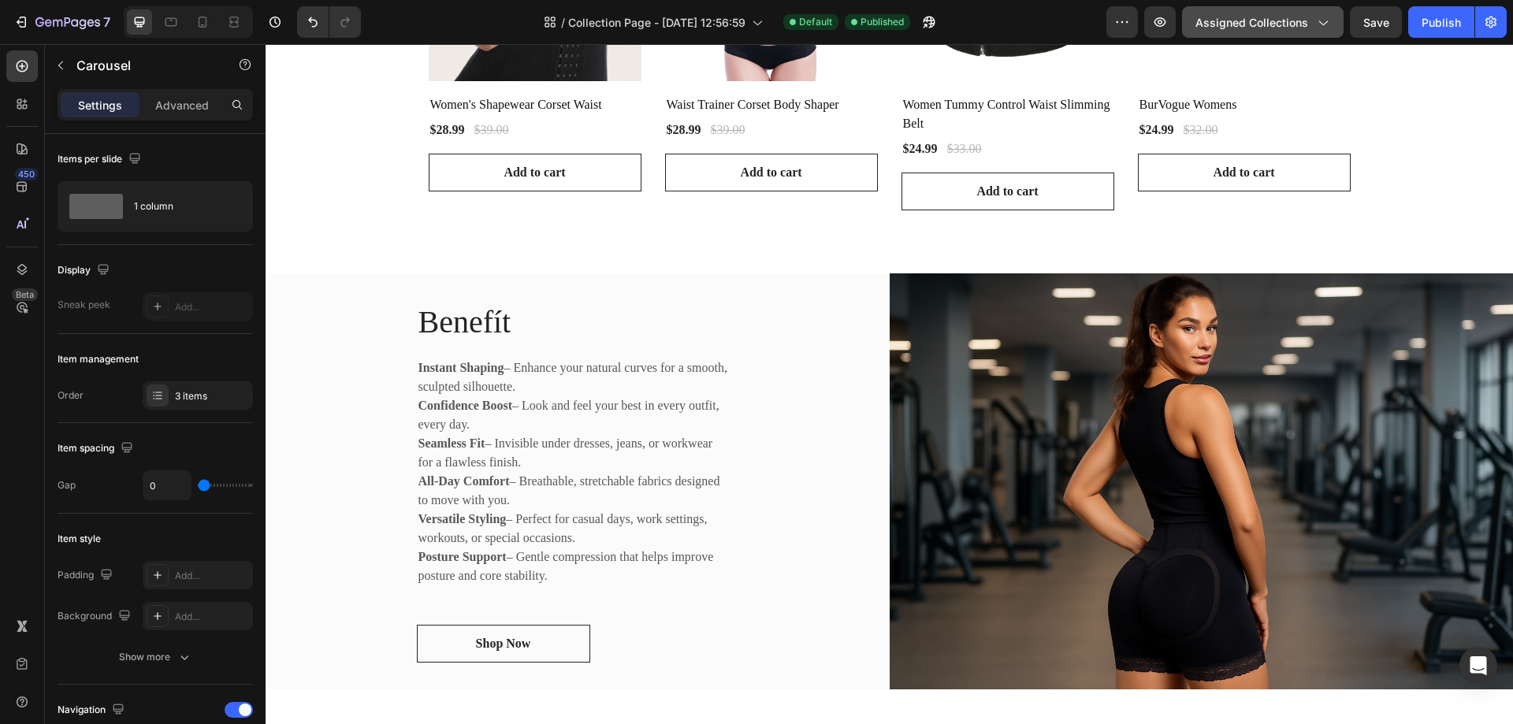
click at [1265, 20] on span "Assigned Collections" at bounding box center [1251, 22] width 113 height 17
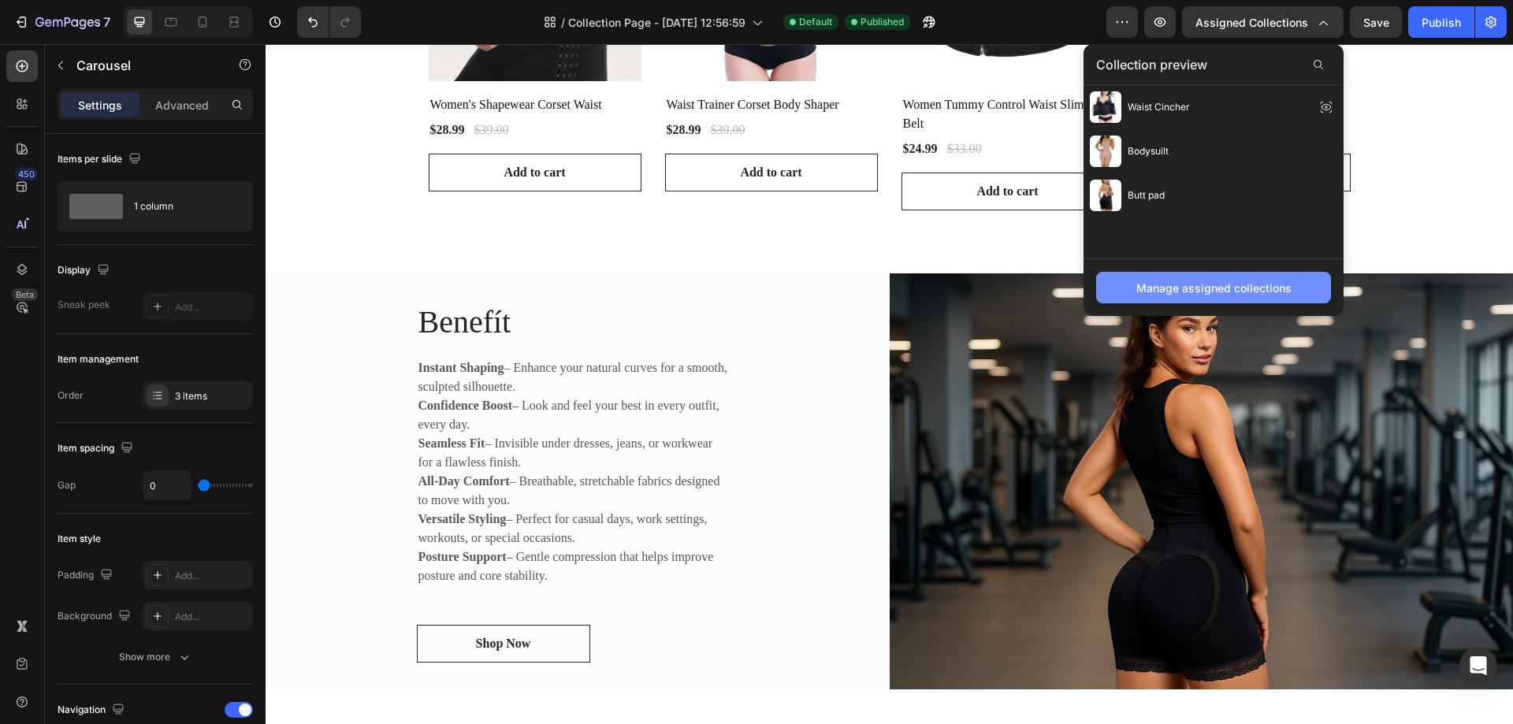
click at [1168, 283] on div "Manage assigned collections" at bounding box center [1213, 288] width 155 height 17
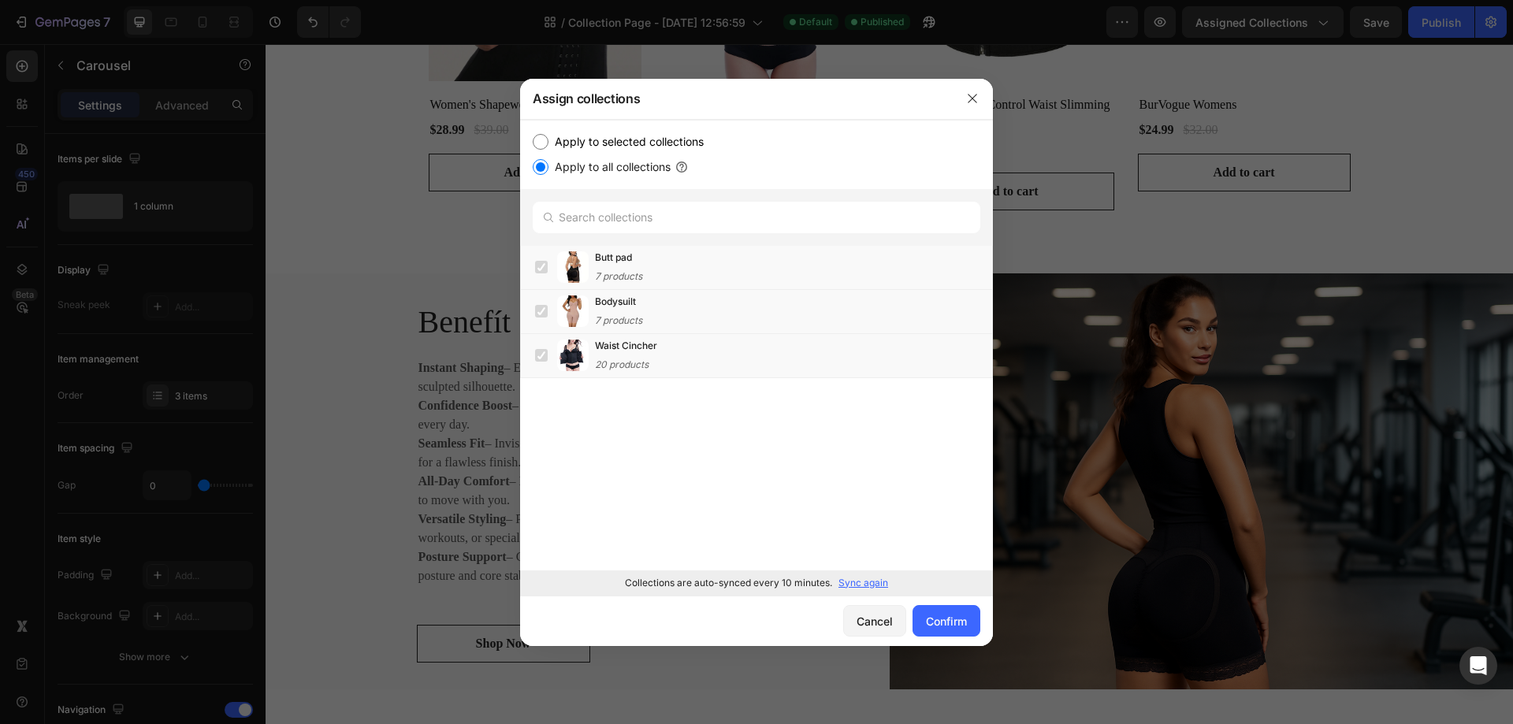
click at [539, 139] on input "Apply to selected collections" at bounding box center [541, 142] width 16 height 16
radio input "true"
click at [540, 314] on label at bounding box center [541, 311] width 13 height 13
click at [541, 355] on label at bounding box center [541, 355] width 13 height 13
click at [945, 620] on div "Confirm" at bounding box center [946, 621] width 41 height 17
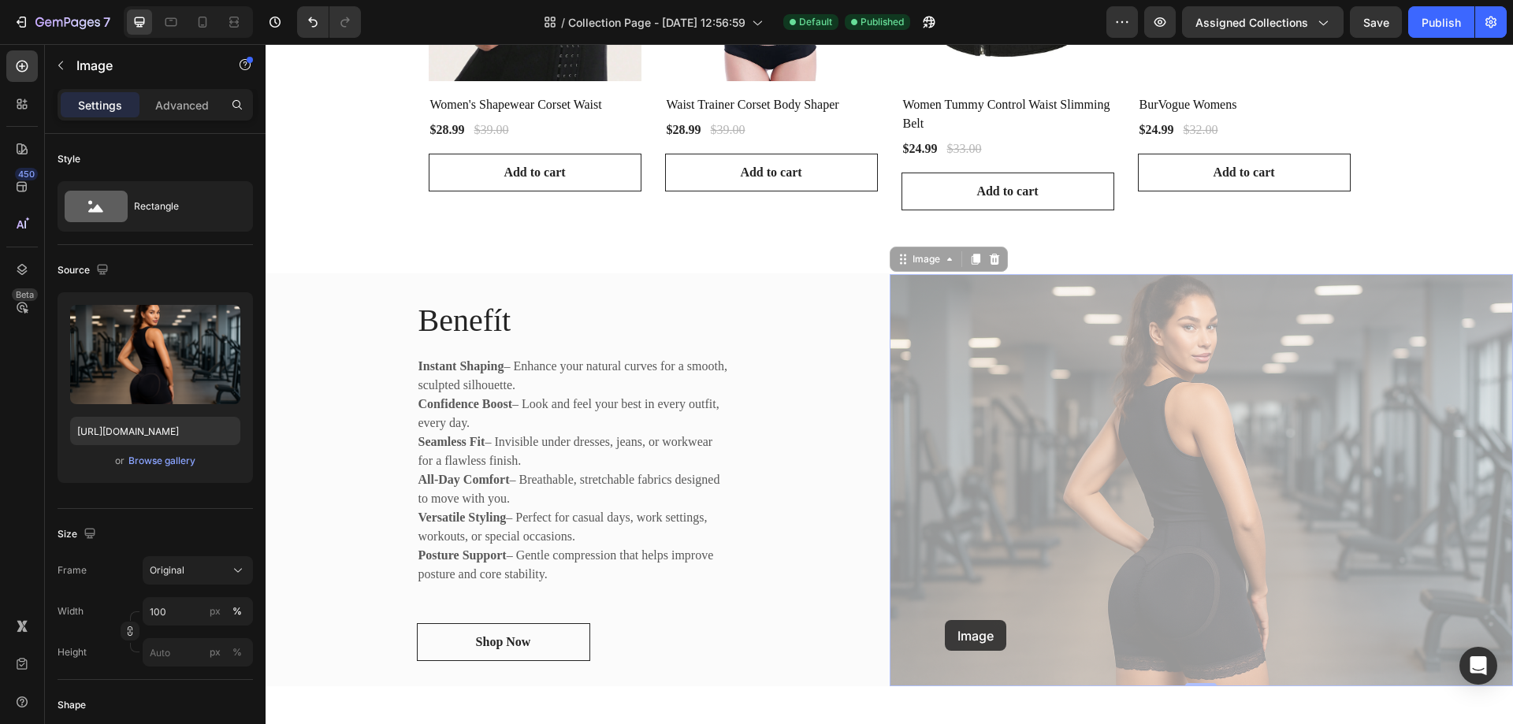
drag, startPoint x: 1210, startPoint y: 664, endPoint x: 904, endPoint y: 589, distance: 315.5
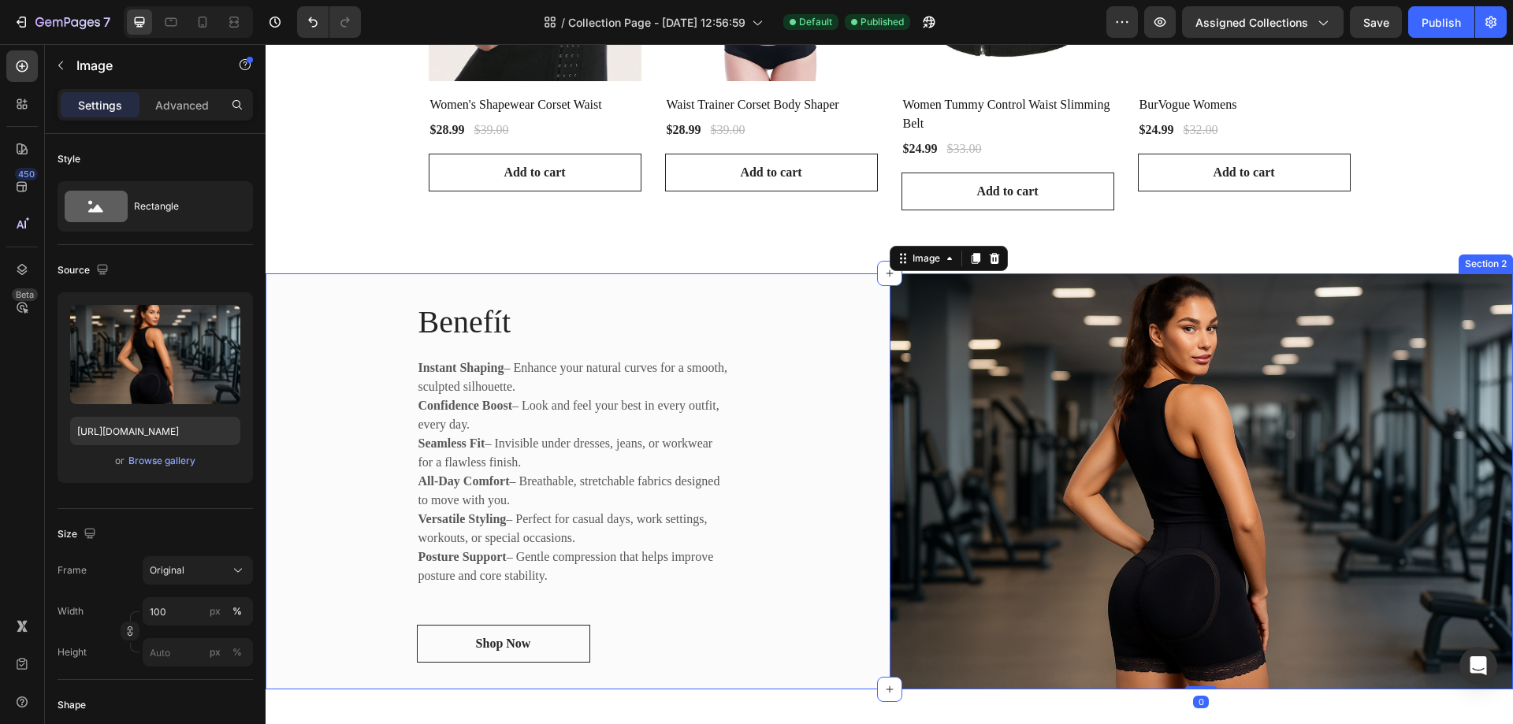
drag, startPoint x: 904, startPoint y: 589, endPoint x: 849, endPoint y: 557, distance: 63.2
click at [870, 570] on div "Benefít Heading Instant Shaping – Enhance your natural curves for a smooth, scu…" at bounding box center [889, 481] width 1247 height 416
click at [755, 486] on div "Instant Shaping – Enhance your natural curves for a smooth, sculpted silhouette…" at bounding box center [614, 472] width 394 height 230
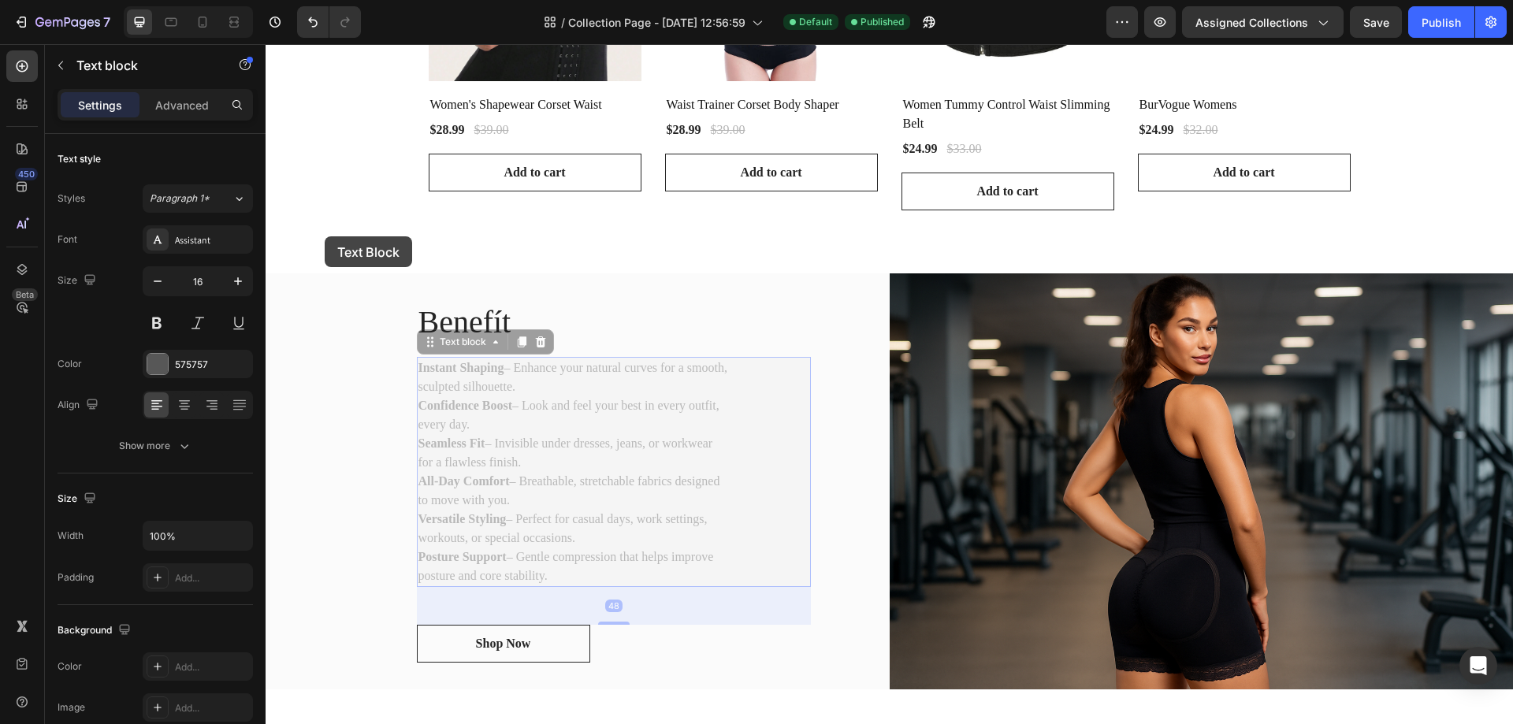
drag, startPoint x: 746, startPoint y: 446, endPoint x: 325, endPoint y: 236, distance: 470.7
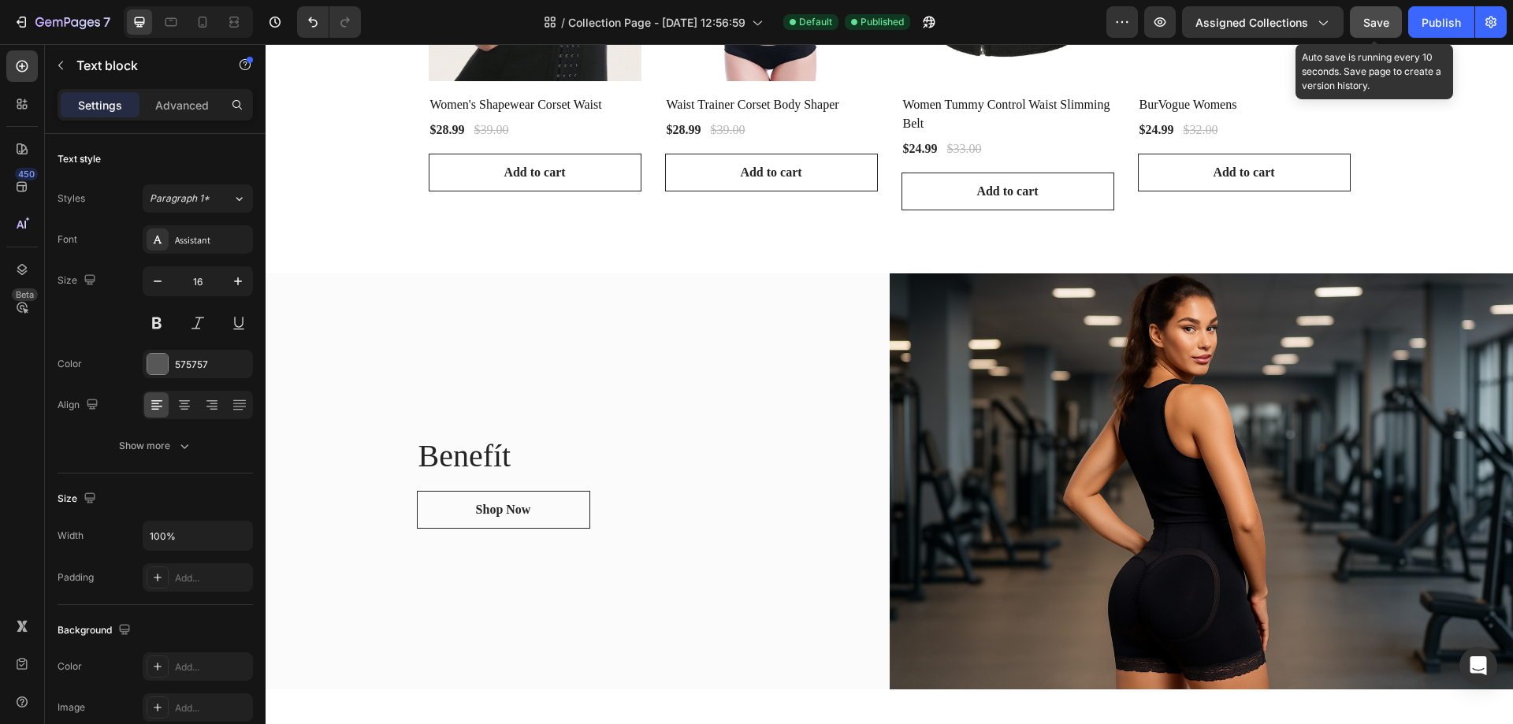
click at [1368, 20] on span "Save" at bounding box center [1376, 22] width 26 height 13
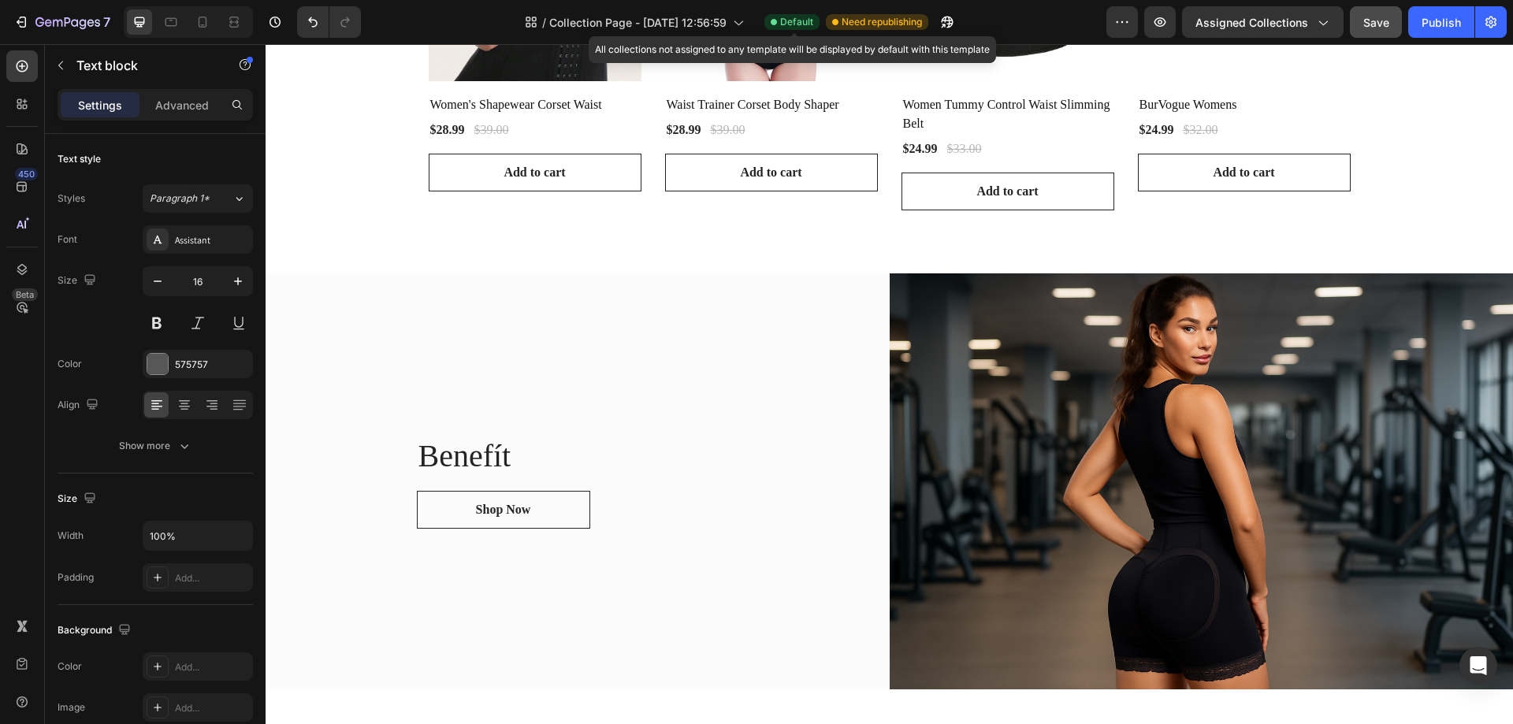
click at [789, 17] on span "Default" at bounding box center [796, 22] width 33 height 14
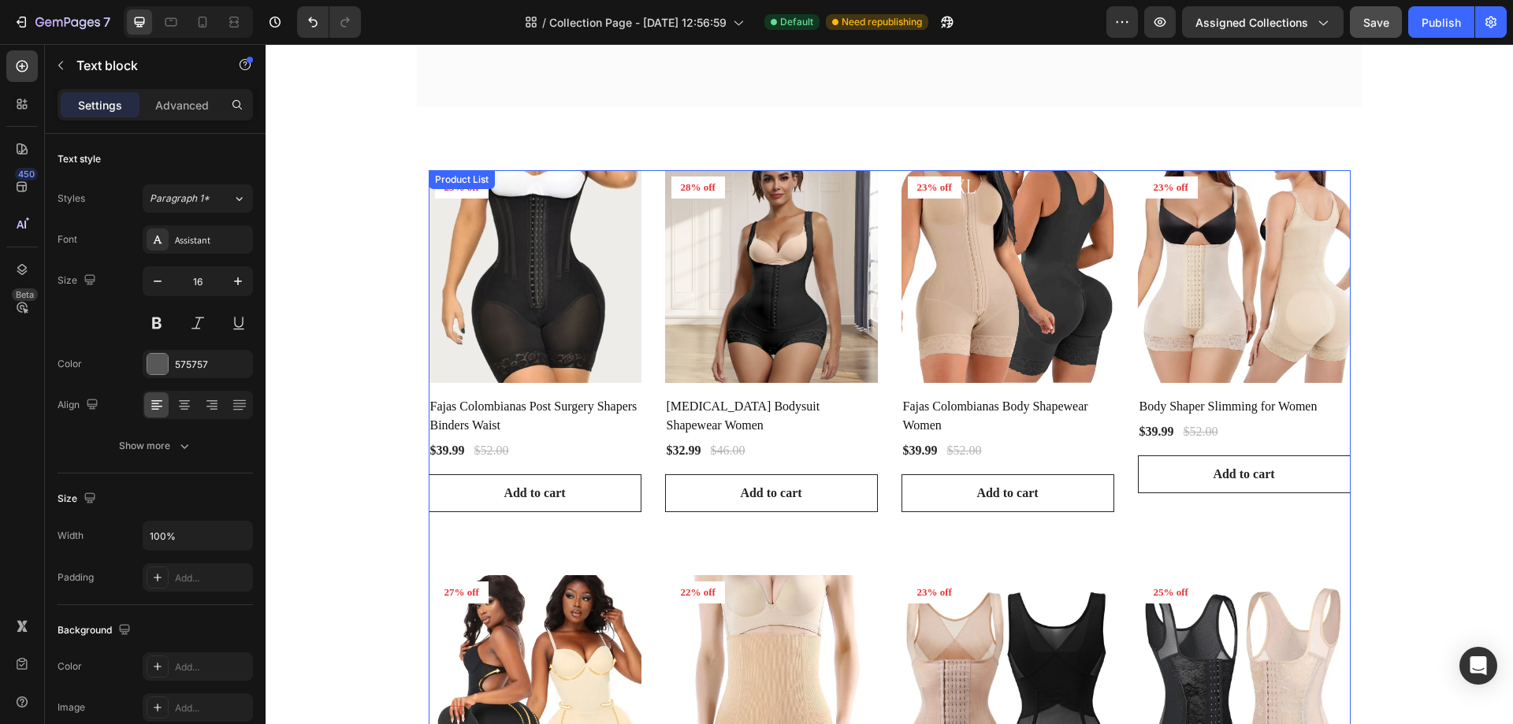
scroll to position [268, 0]
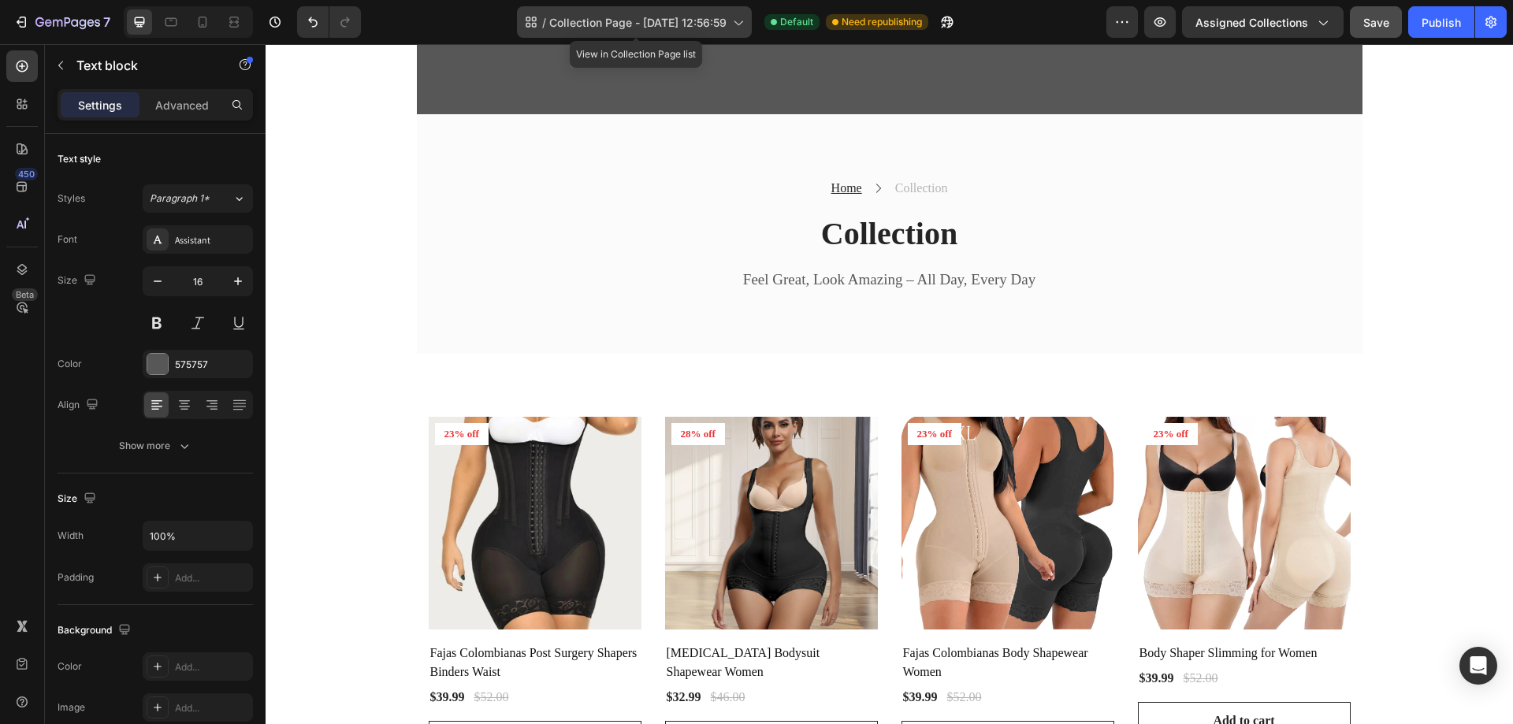
click at [681, 33] on div "/ Collection Page - Aug 27, 12:56:59" at bounding box center [634, 22] width 235 height 32
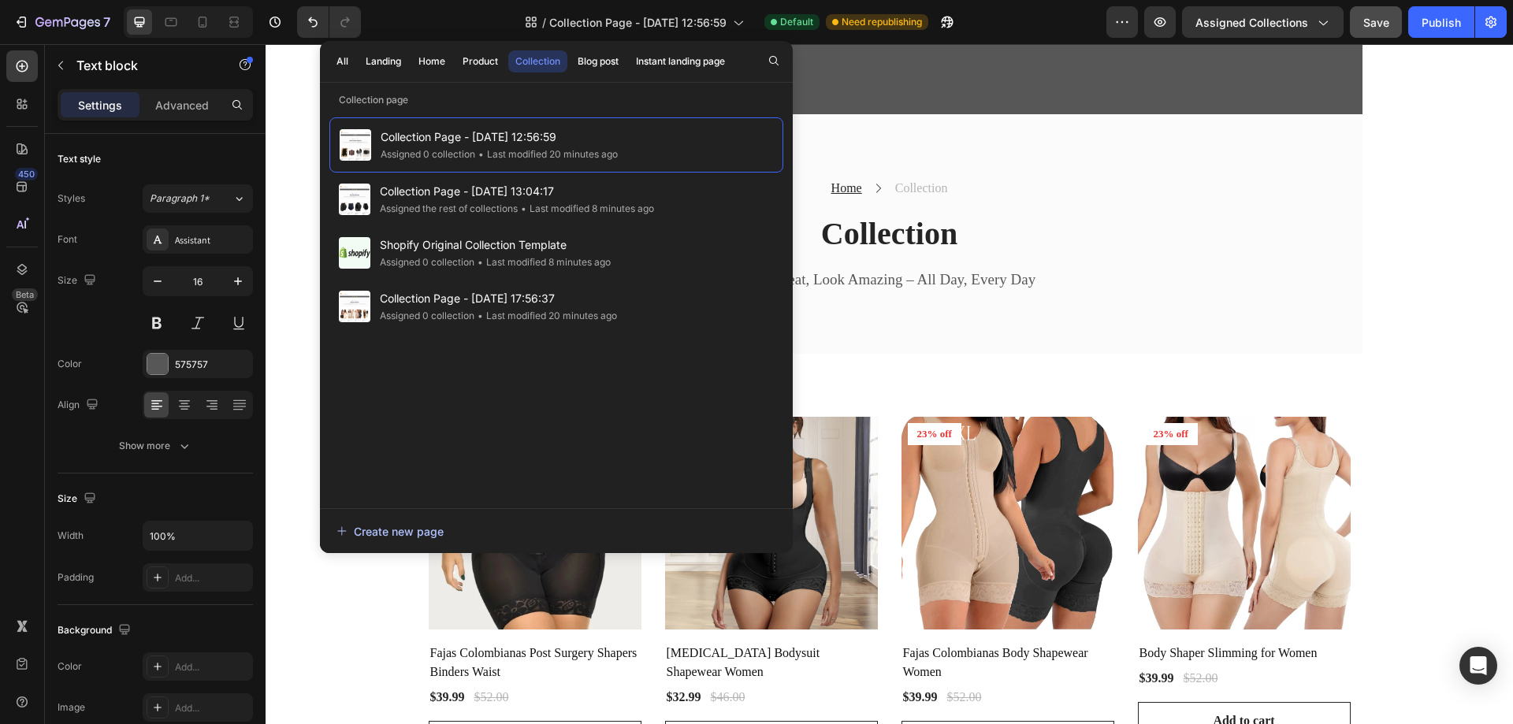
click at [407, 535] on div "Create new page" at bounding box center [389, 531] width 107 height 17
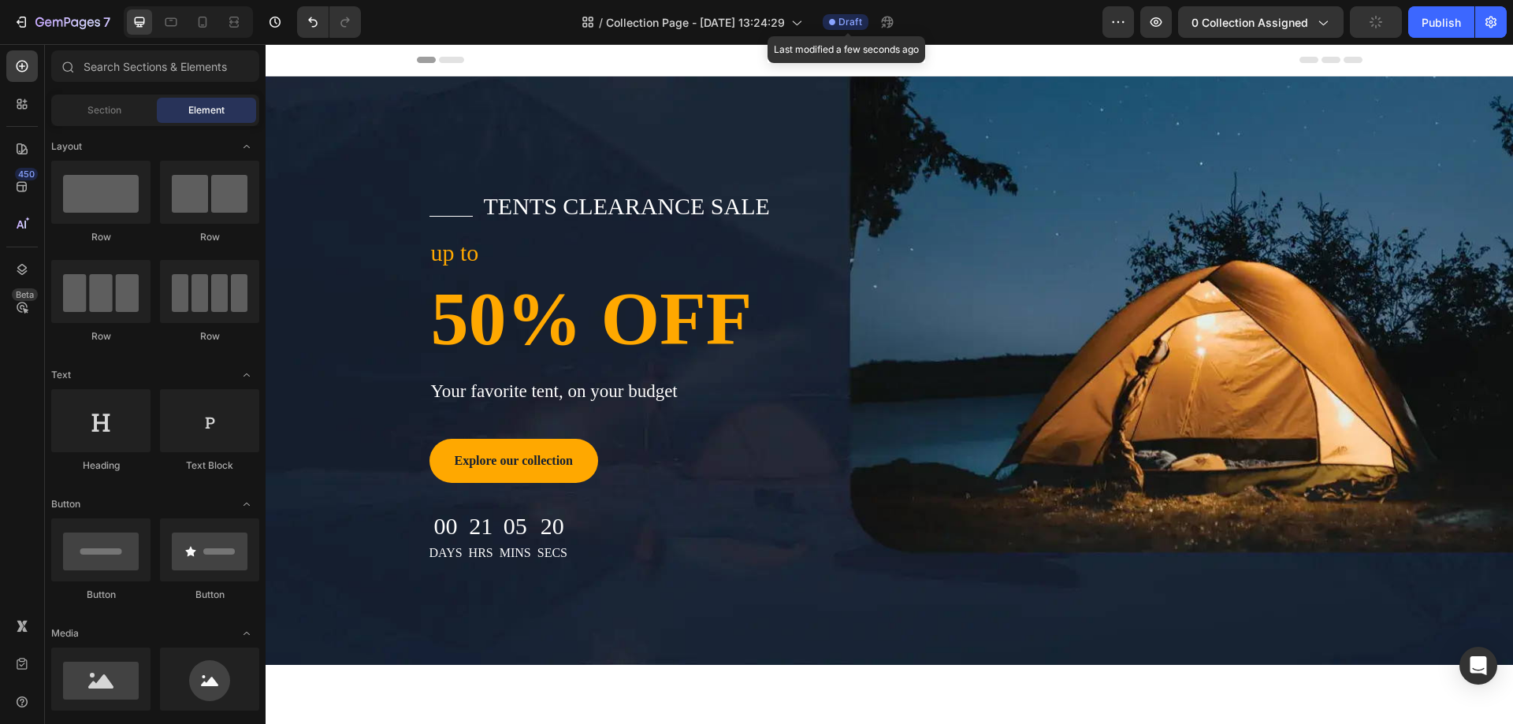
click at [838, 20] on div "Draft" at bounding box center [846, 22] width 46 height 16
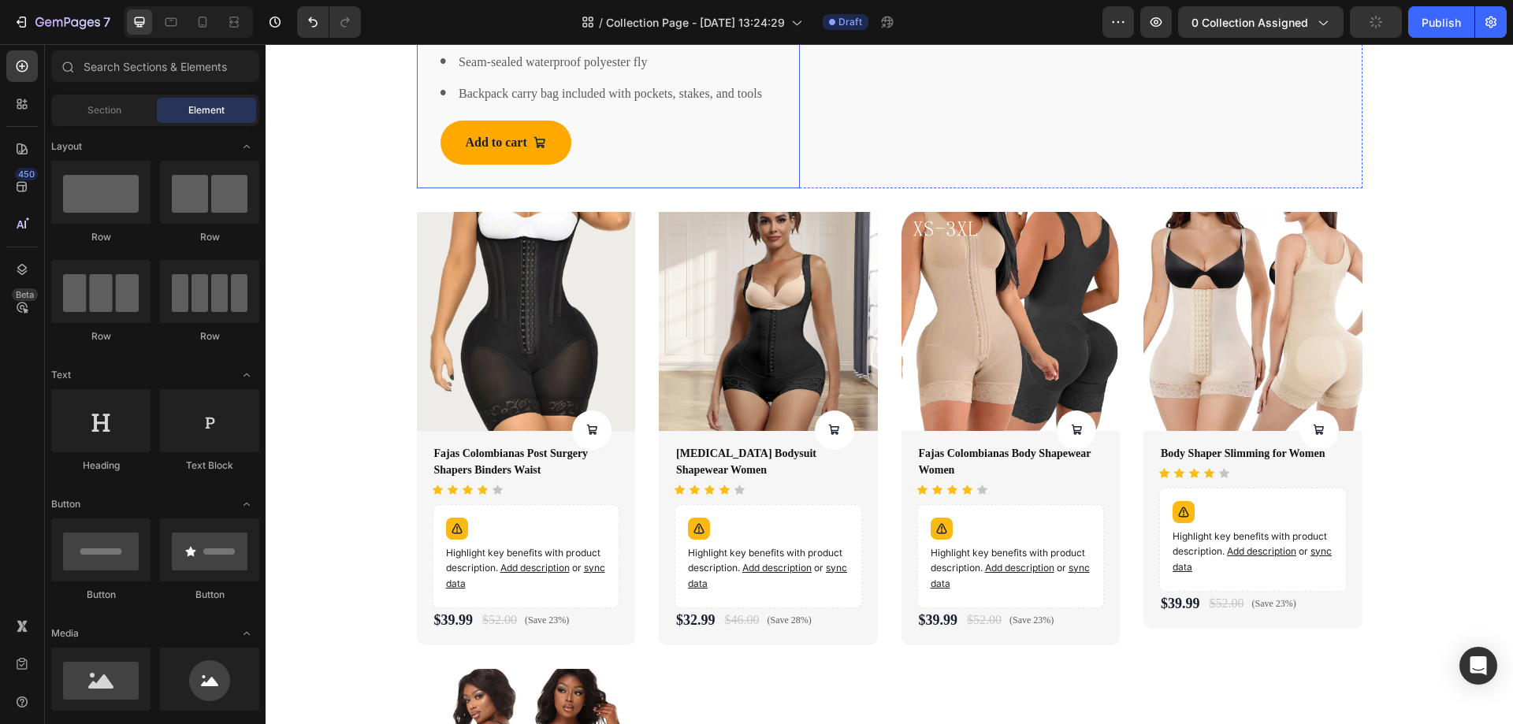
scroll to position [1182, 0]
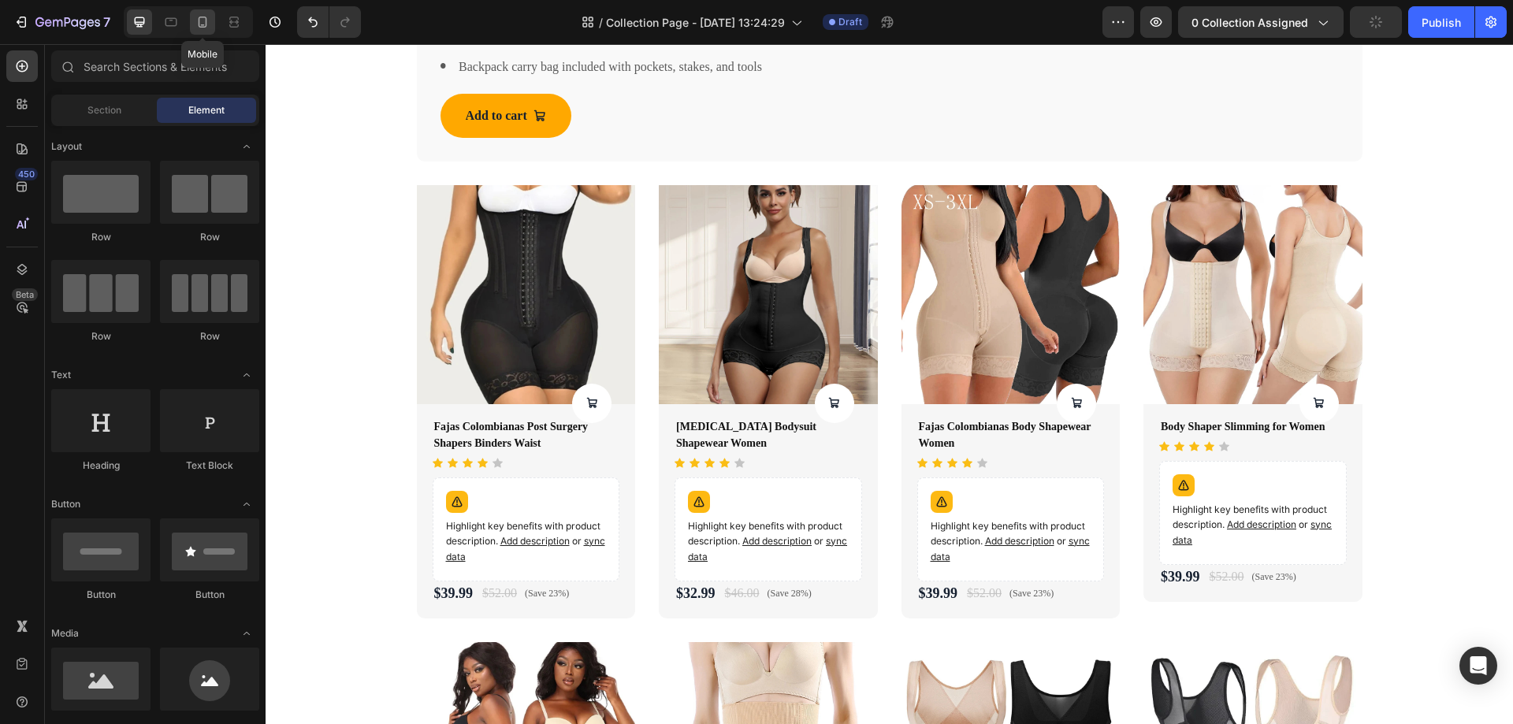
click at [194, 23] on div at bounding box center [202, 21] width 25 height 25
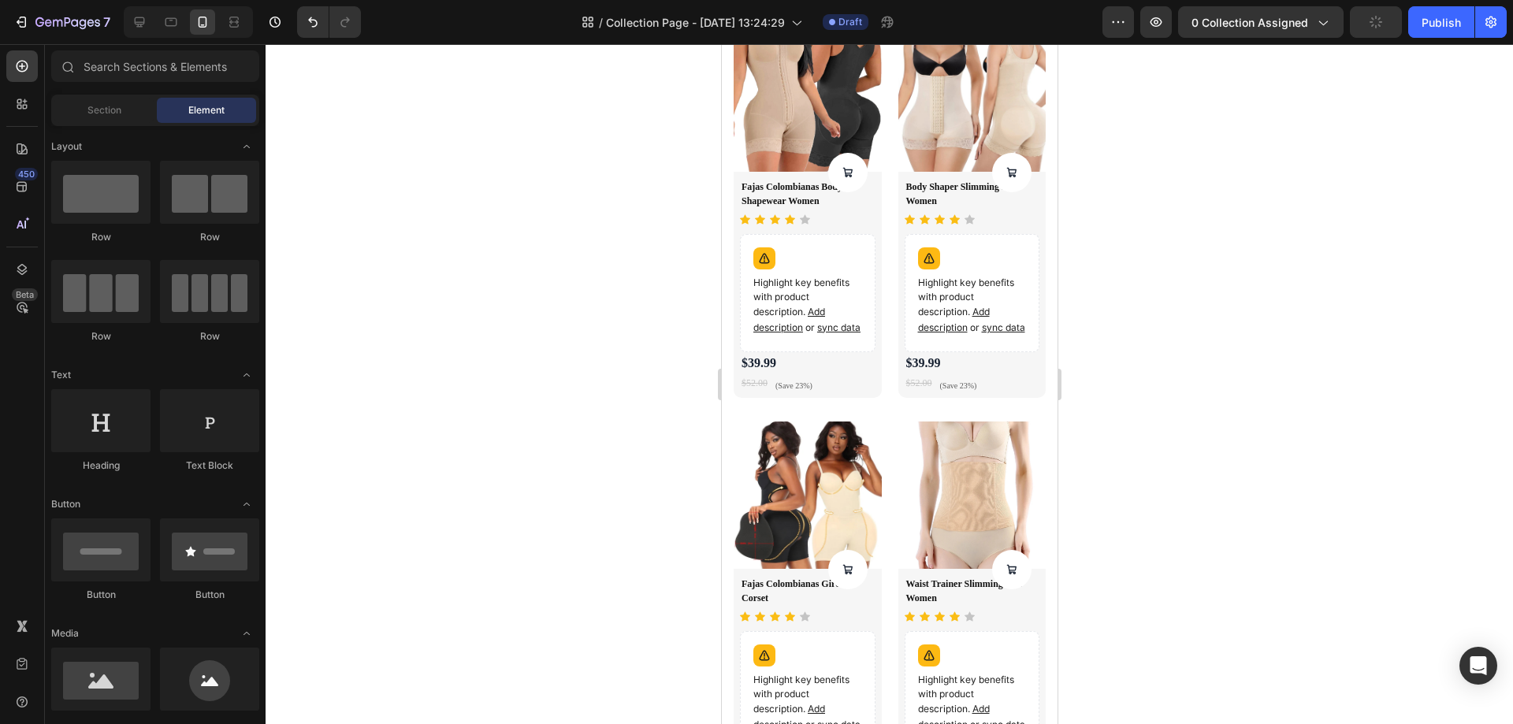
scroll to position [1747, 0]
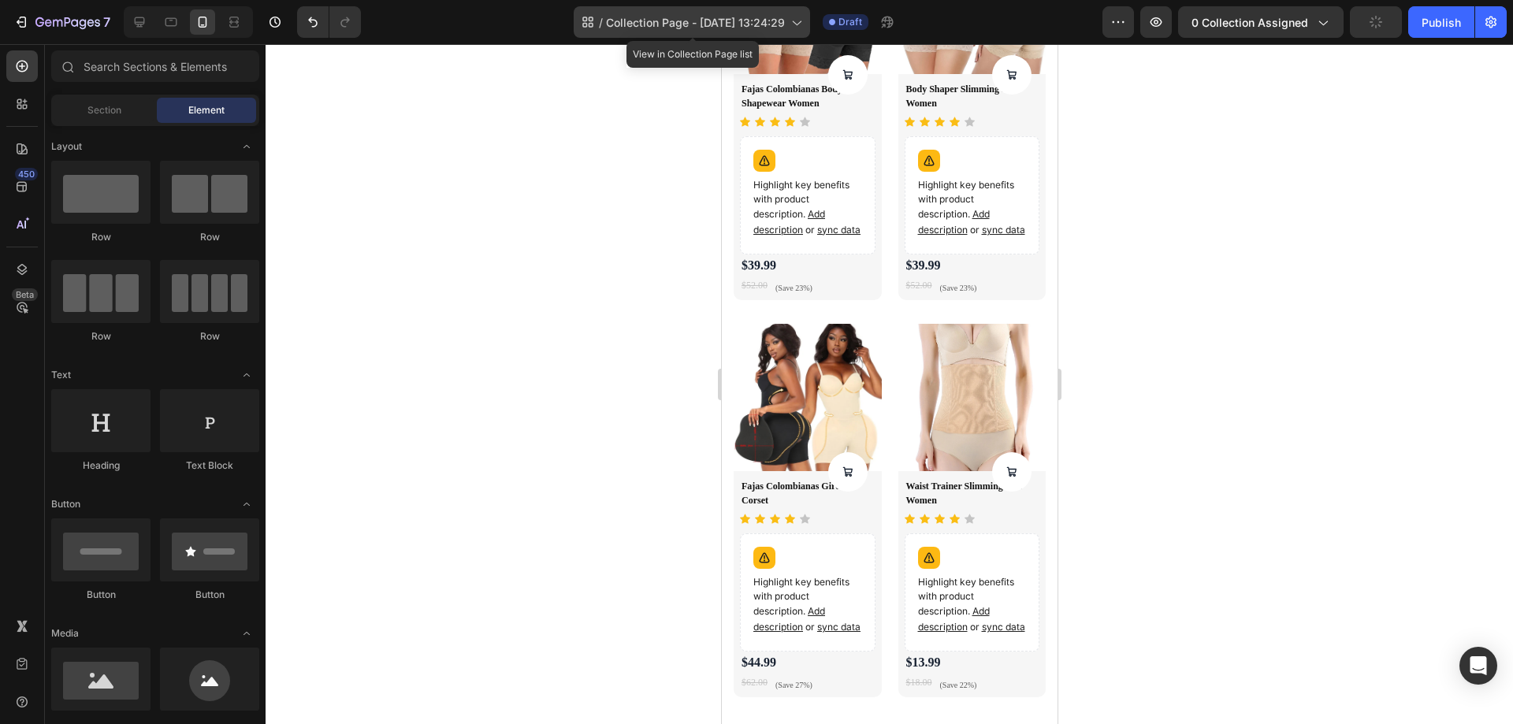
click at [729, 23] on span "Collection Page - [DATE] 13:24:29" at bounding box center [695, 22] width 179 height 17
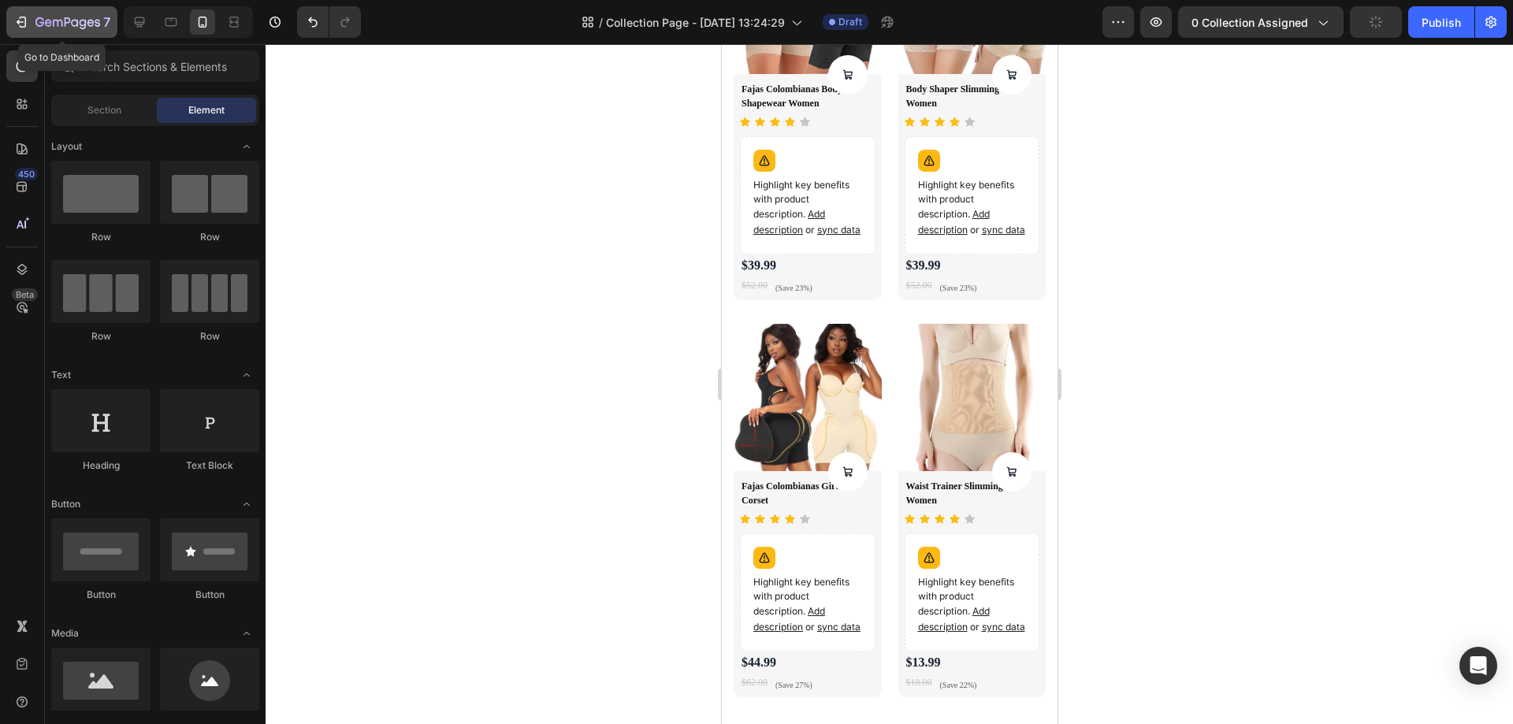
click at [17, 27] on icon "button" at bounding box center [21, 22] width 16 height 16
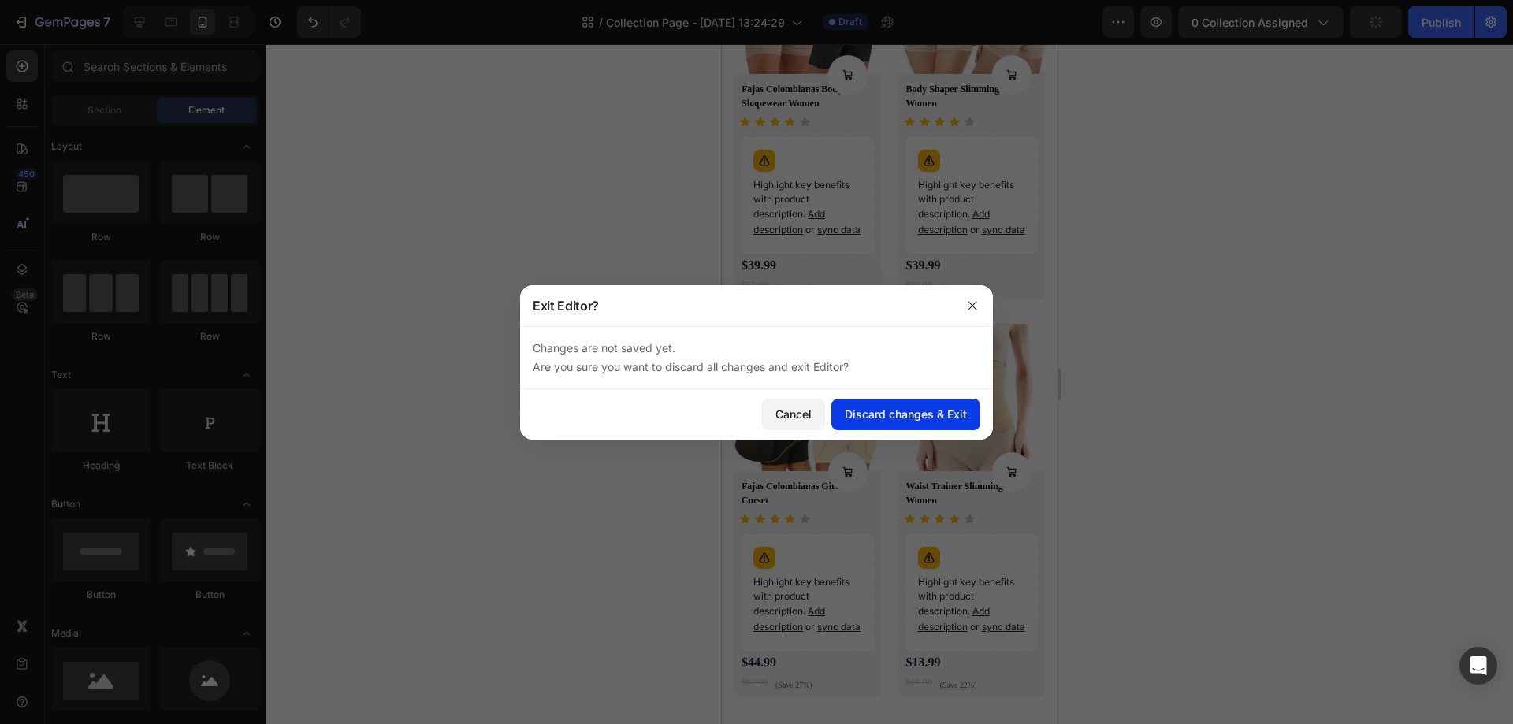
click at [867, 414] on div "Discard changes & Exit" at bounding box center [906, 414] width 122 height 17
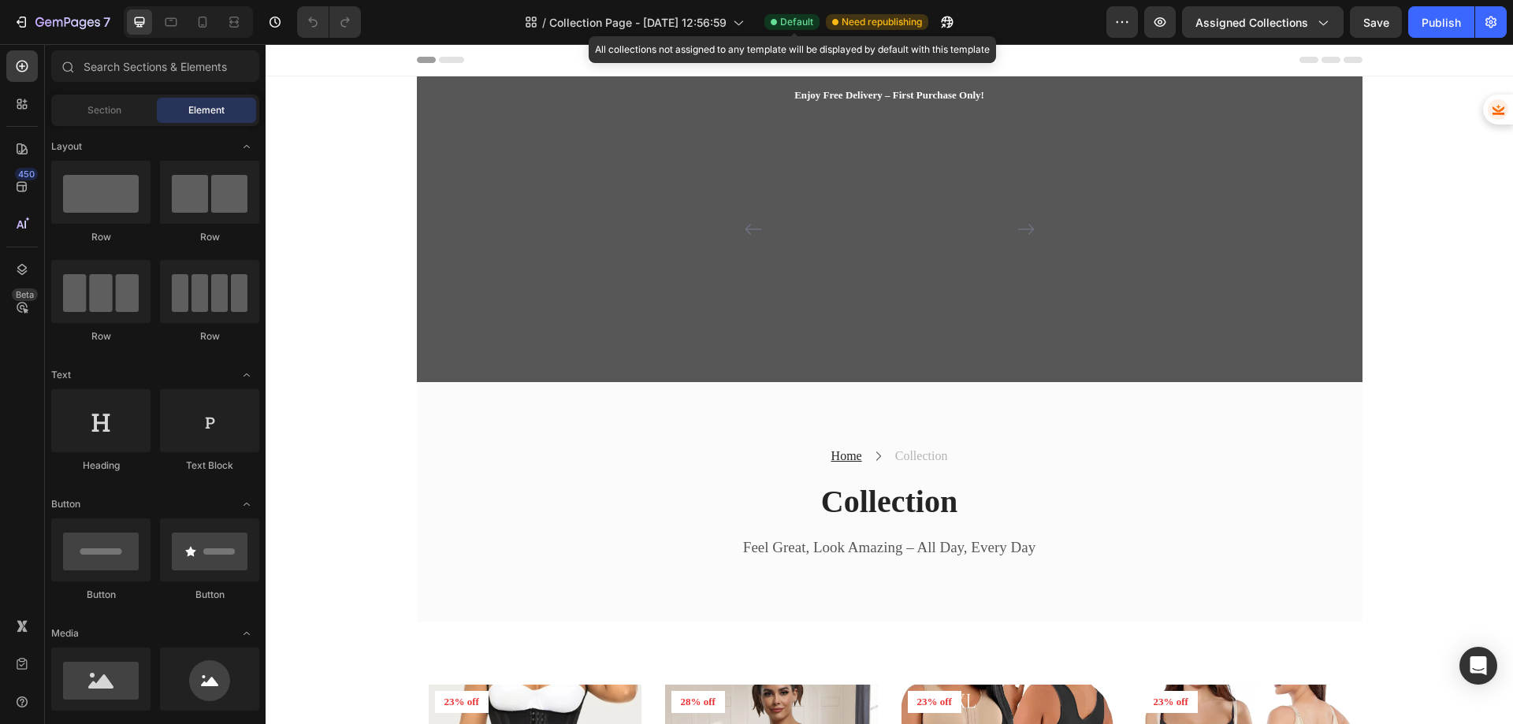
click at [777, 24] on icon at bounding box center [774, 22] width 6 height 6
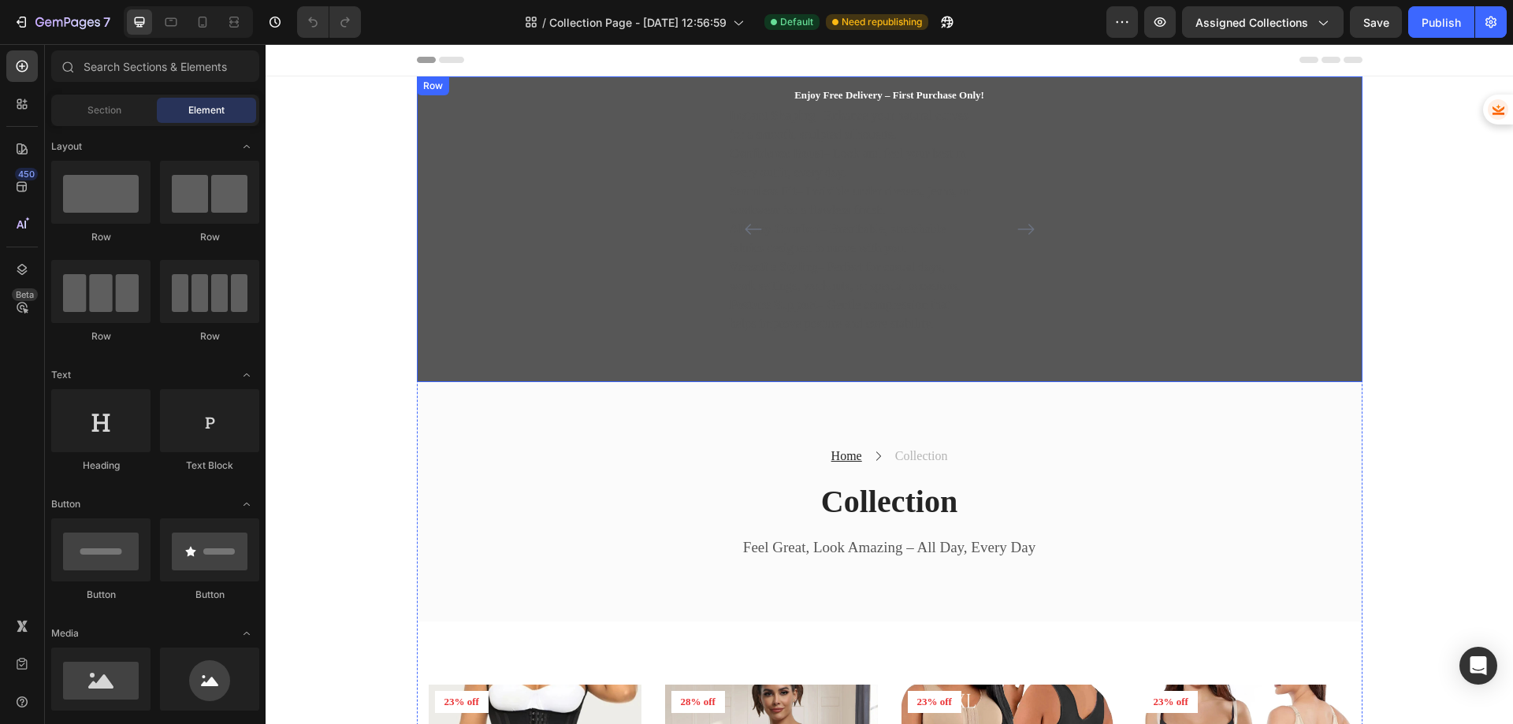
click at [455, 148] on div "Enjoy Free Delivery – First Purchase Only! Text block Instant Shaping – Enhance…" at bounding box center [890, 229] width 922 height 287
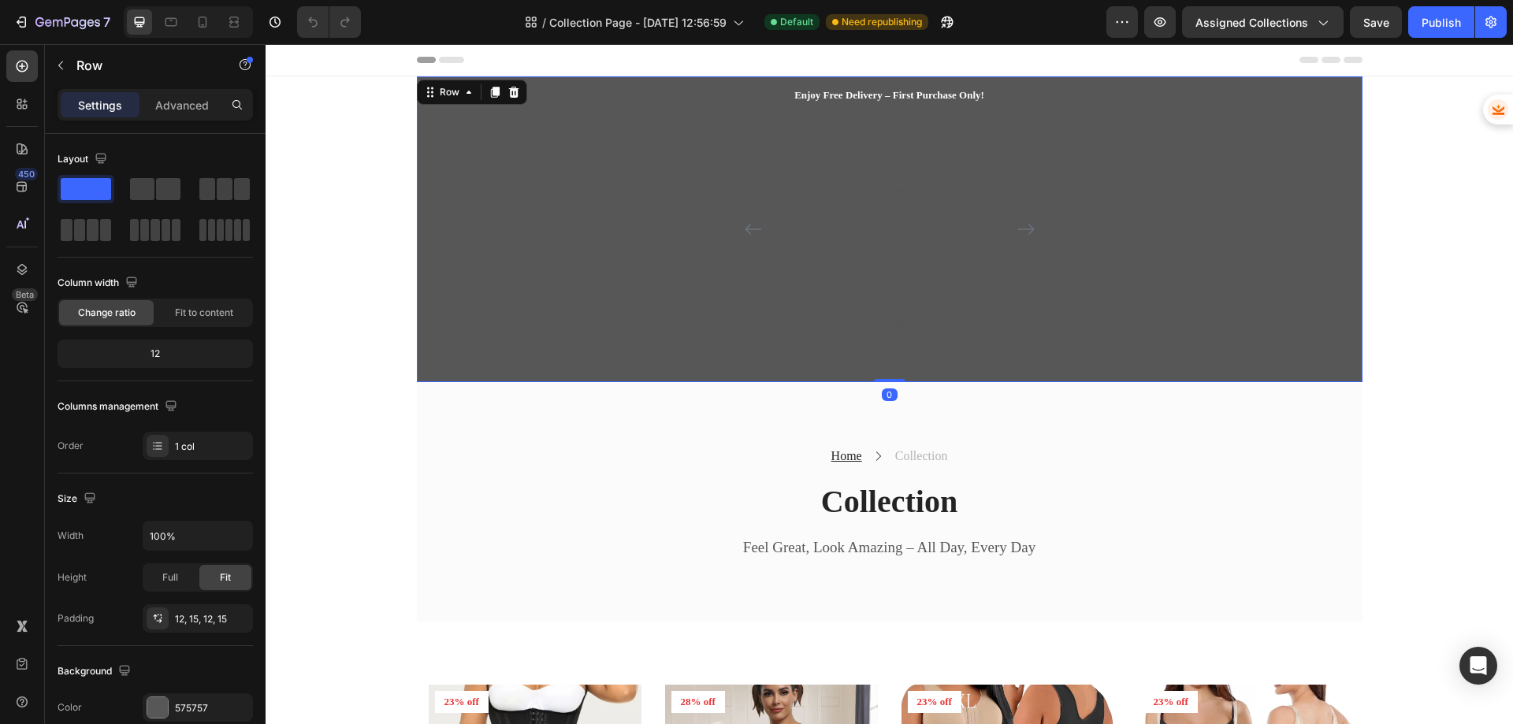
drag, startPoint x: 886, startPoint y: 378, endPoint x: 863, endPoint y: 158, distance: 221.0
click at [871, 189] on div "Enjoy Free Delivery – First Purchase Only! Text block Instant Shaping – Enhance…" at bounding box center [889, 229] width 945 height 306
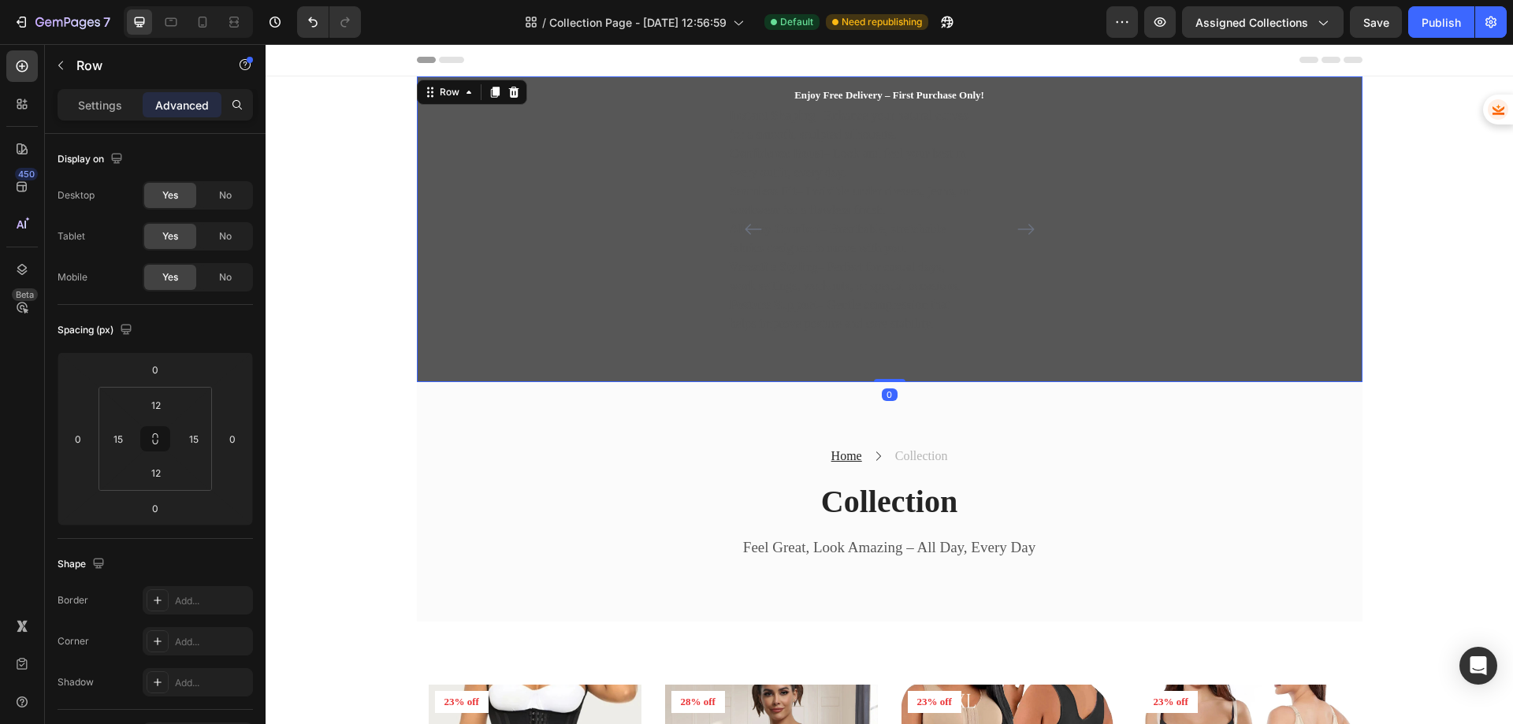
click at [596, 190] on div "Enjoy Free Delivery – First Purchase Only! Text block Instant Shaping – Enhance…" at bounding box center [890, 229] width 922 height 287
click at [567, 93] on div "Enjoy Free Delivery – First Purchase Only! Text block Instant Shaping – Enhance…" at bounding box center [890, 229] width 922 height 287
click at [511, 90] on icon at bounding box center [513, 92] width 10 height 11
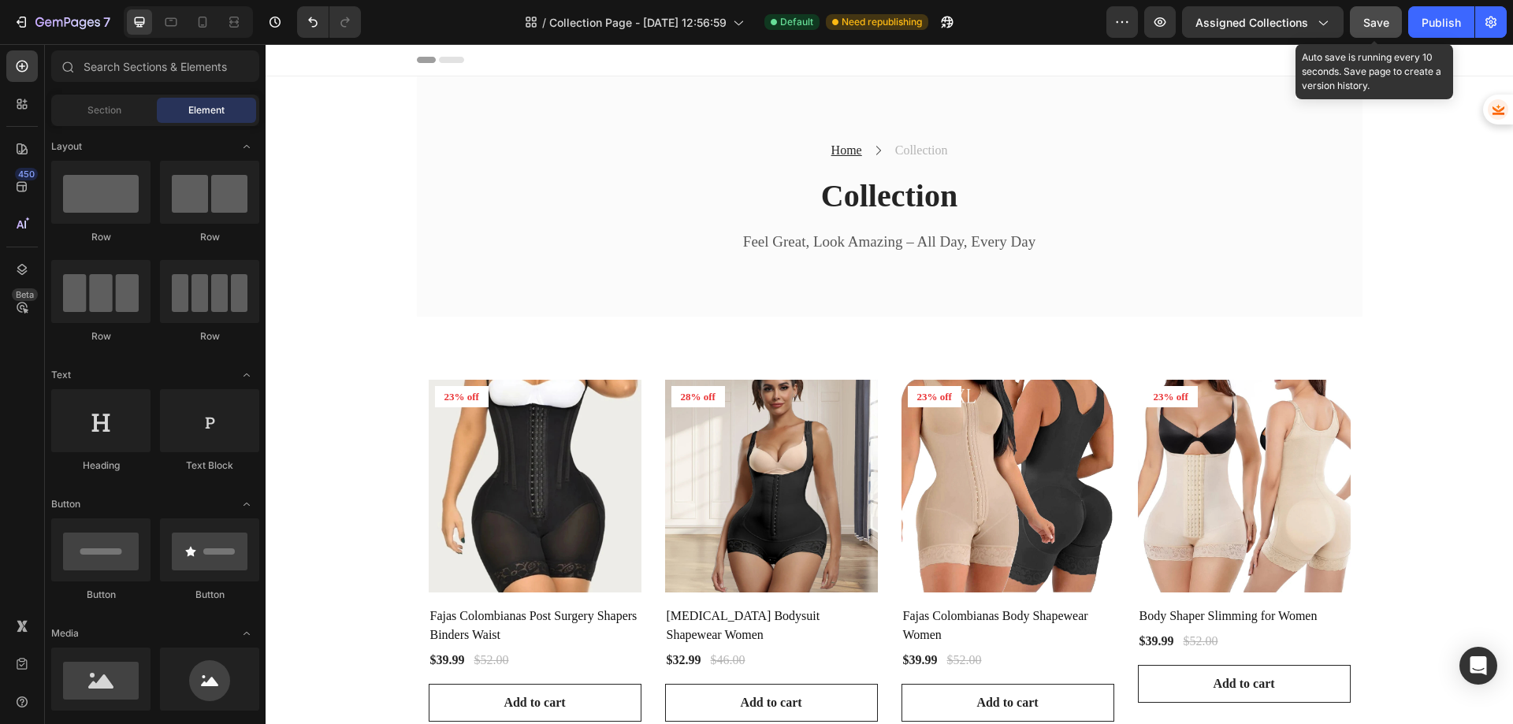
click at [1373, 29] on div "Save" at bounding box center [1376, 22] width 26 height 17
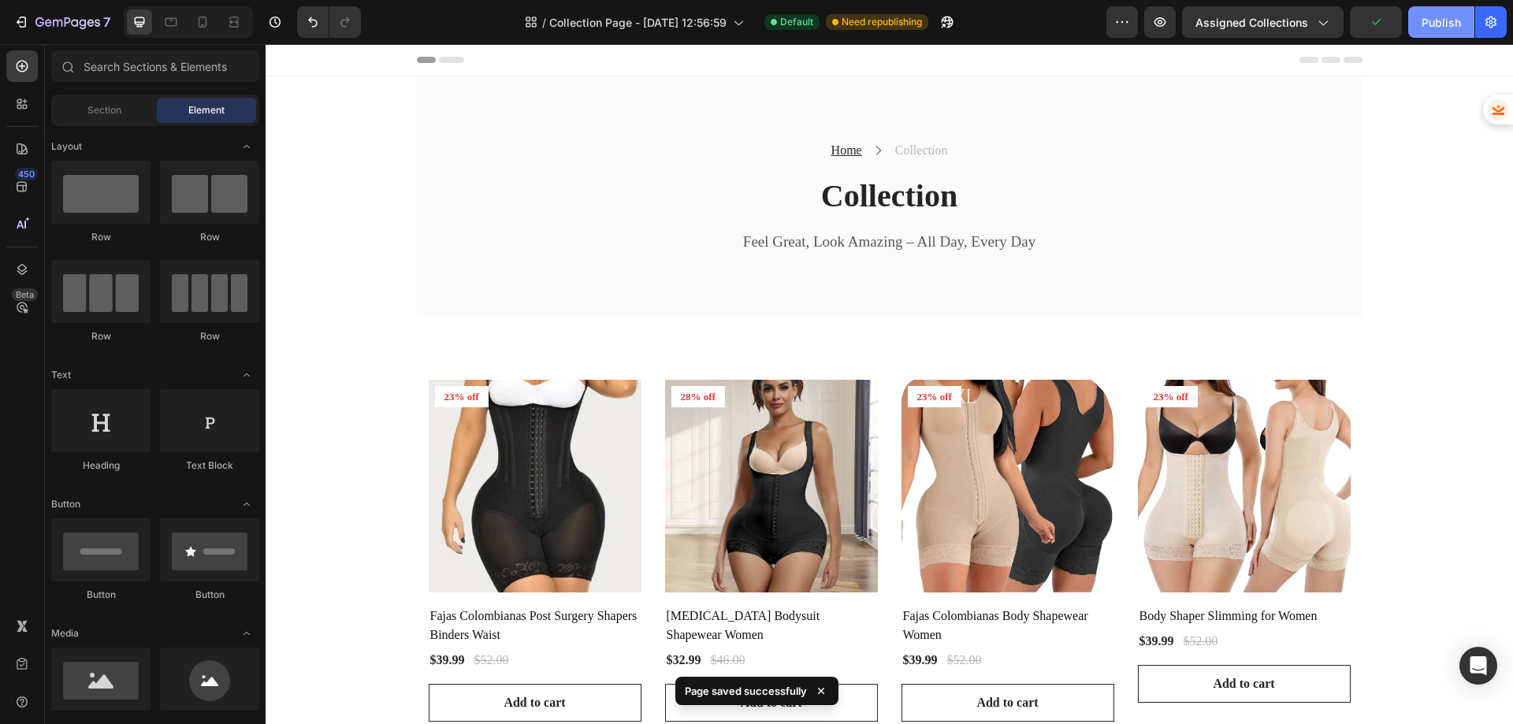
click at [1442, 23] on div "Publish" at bounding box center [1440, 22] width 39 height 17
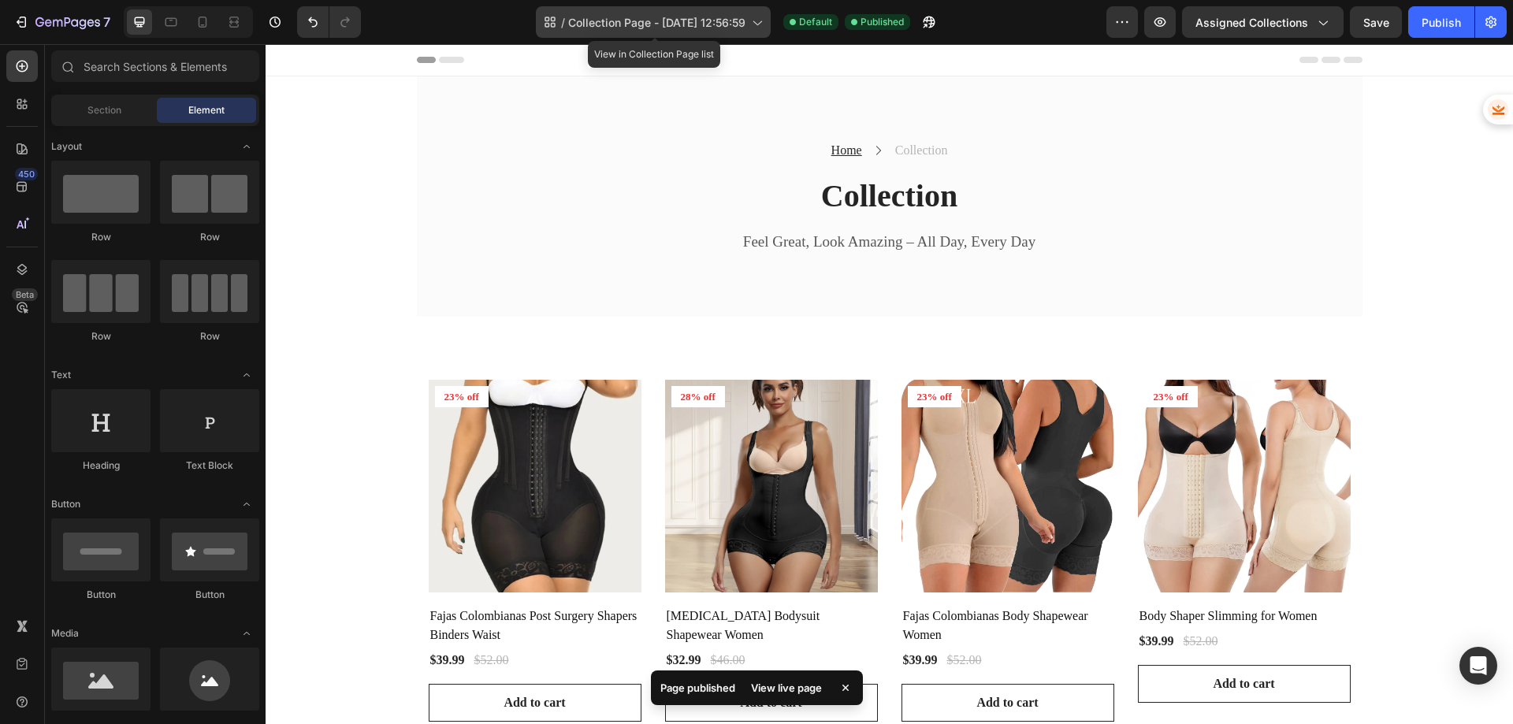
click at [756, 24] on icon at bounding box center [756, 22] width 16 height 16
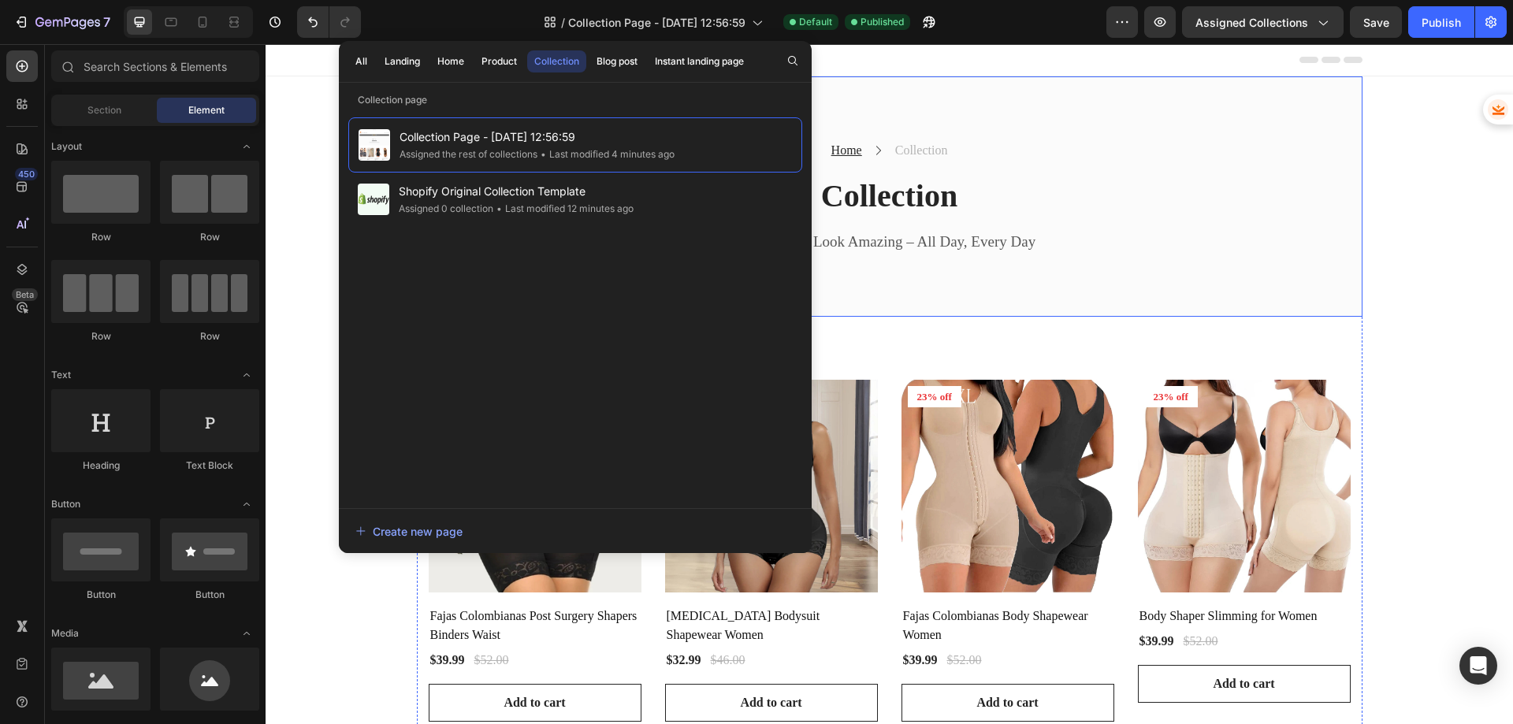
click at [1184, 128] on div "Home Text block Icon Collection Text block Row Collection Heading Feel Great, L…" at bounding box center [889, 196] width 945 height 240
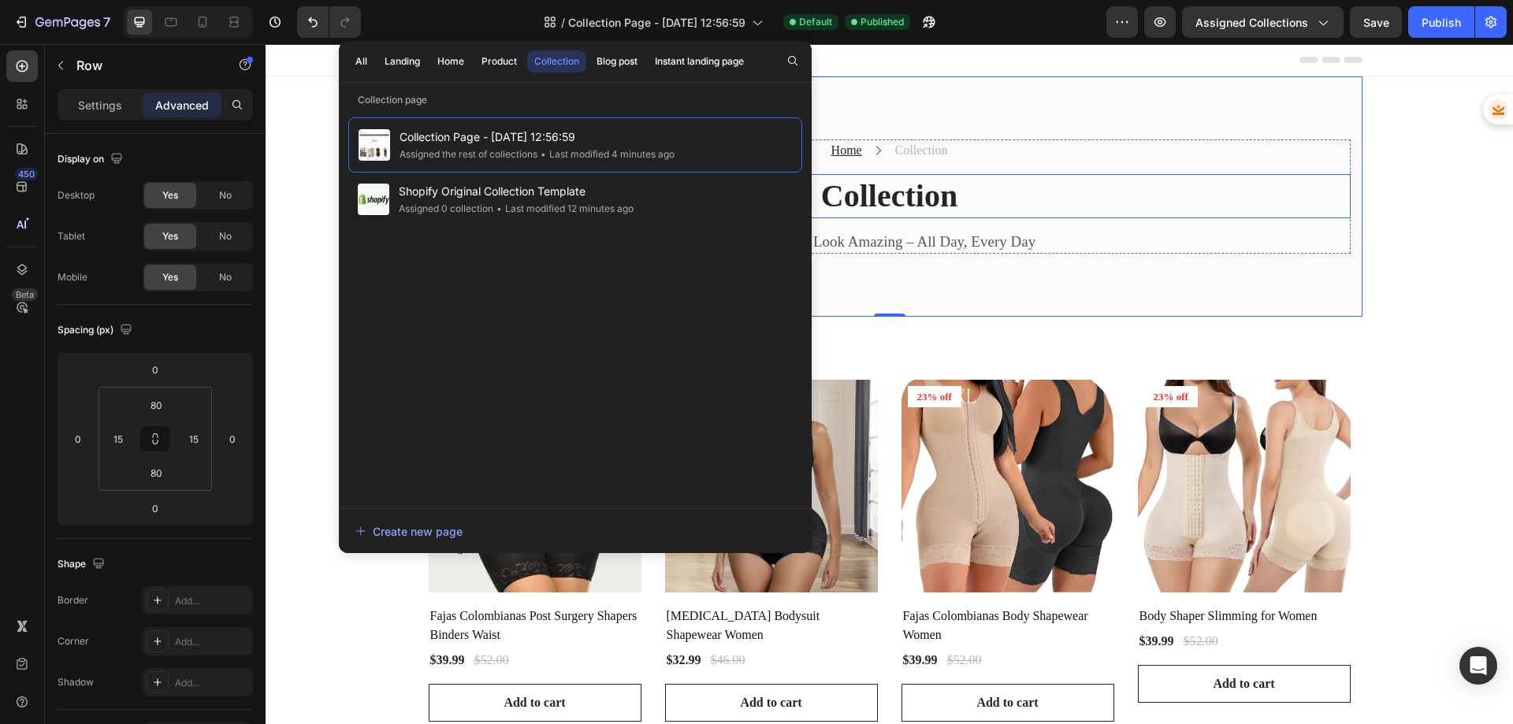
click at [1082, 202] on h2 "Collection" at bounding box center [890, 196] width 922 height 44
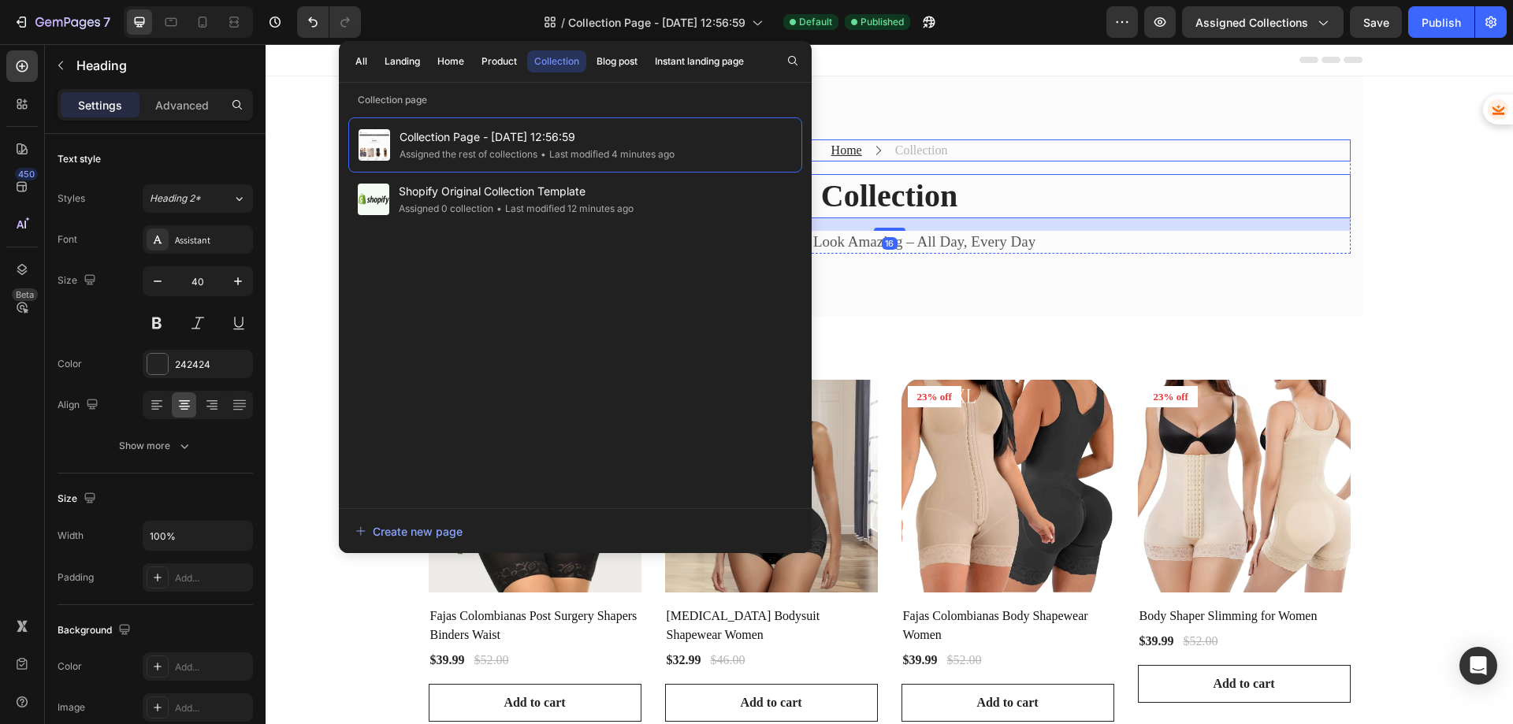
click at [965, 156] on div "Home Text block Icon Collection Text block Row" at bounding box center [890, 150] width 922 height 22
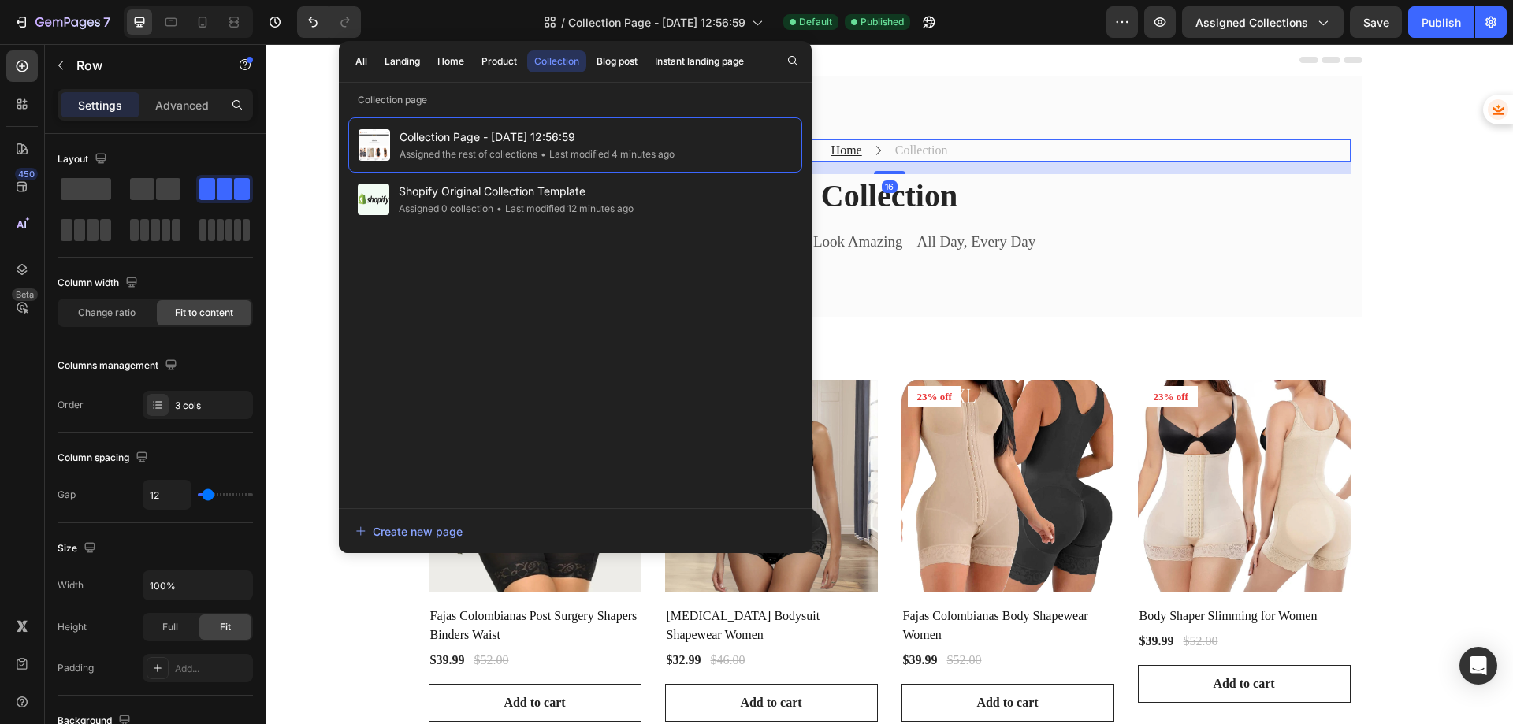
click at [965, 156] on div "Home Text block Icon Collection Text block Row 16" at bounding box center [890, 150] width 922 height 22
click at [951, 148] on div "Home Text block Icon Collection Text block Row 16" at bounding box center [890, 150] width 922 height 22
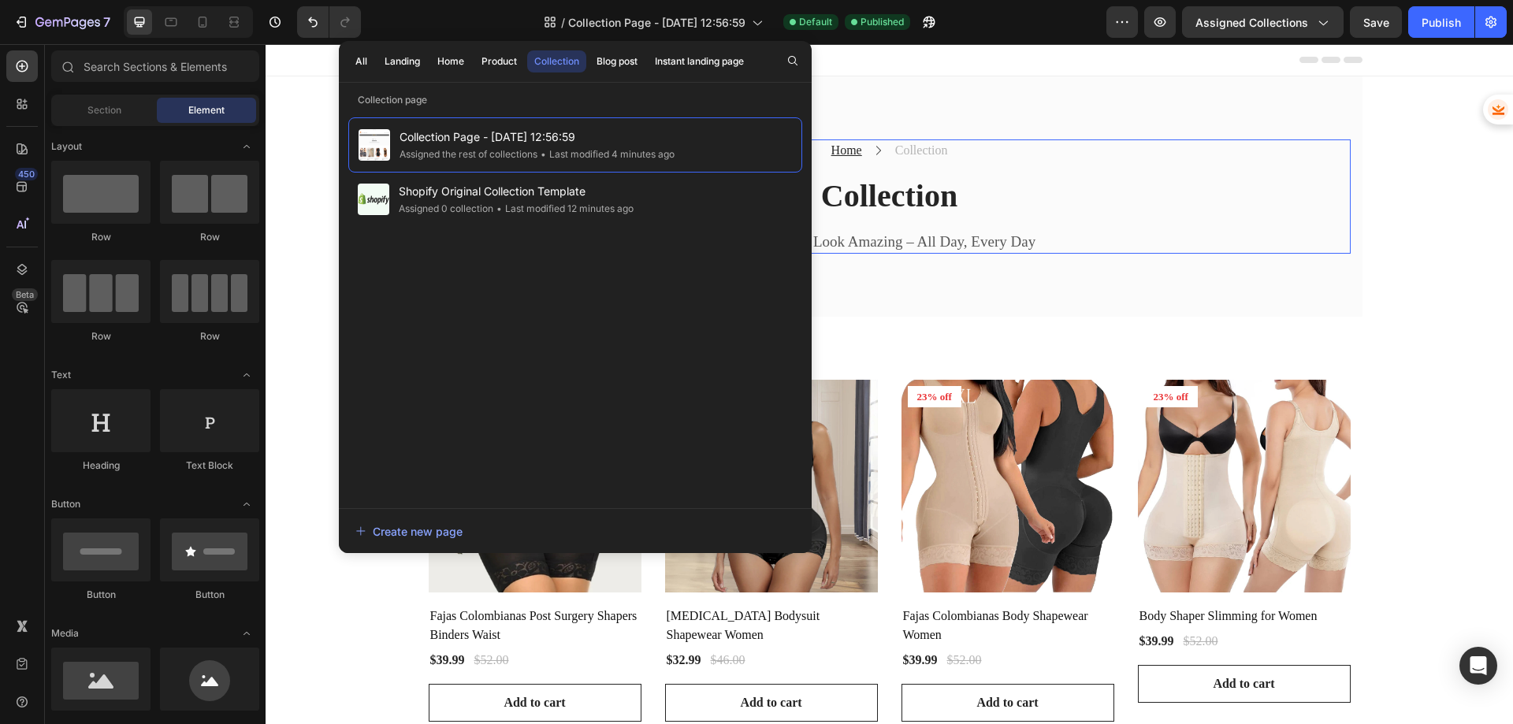
click at [929, 153] on p "Collection" at bounding box center [921, 150] width 53 height 19
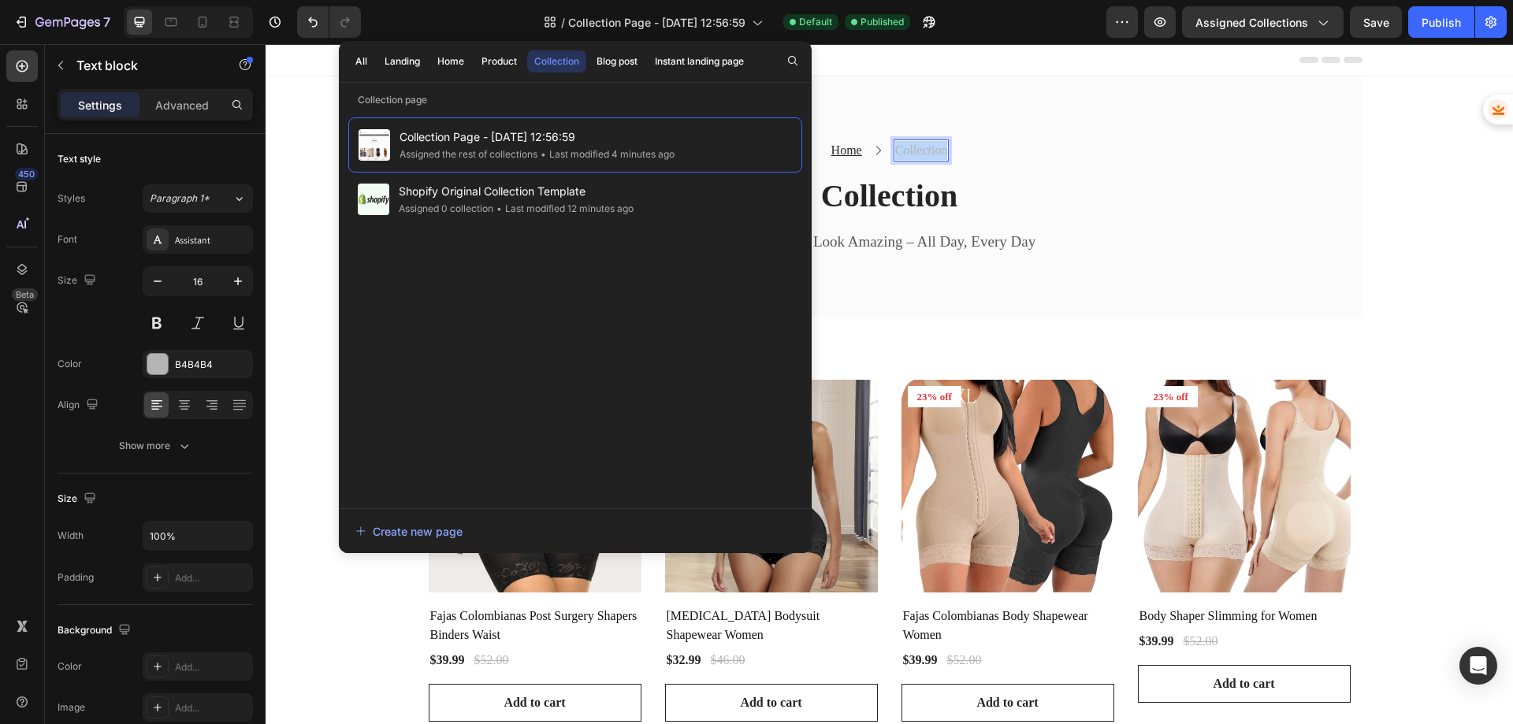
click at [929, 153] on p "Collection" at bounding box center [921, 150] width 53 height 19
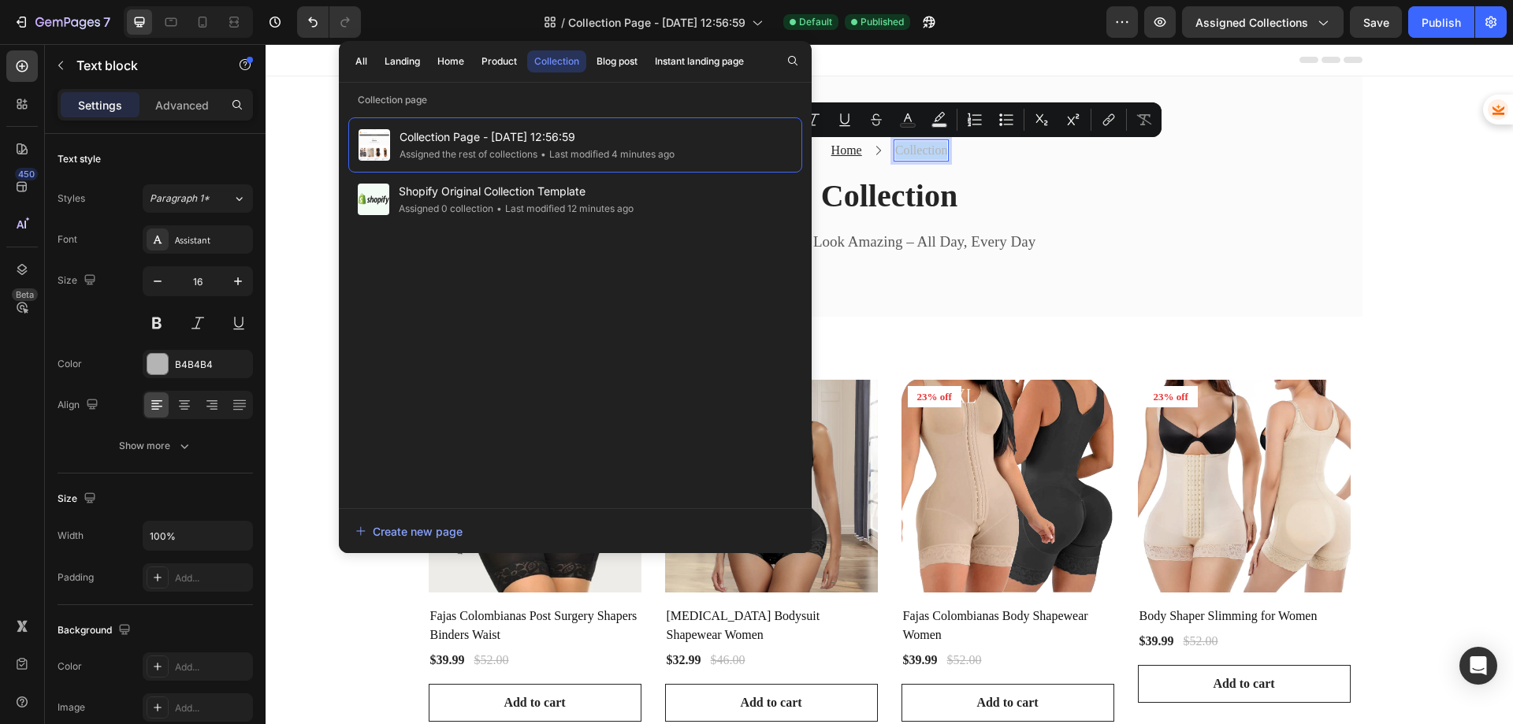
copy p "Collection"
click at [720, 26] on span "Collection Page - [DATE] 12:56:59" at bounding box center [656, 22] width 177 height 17
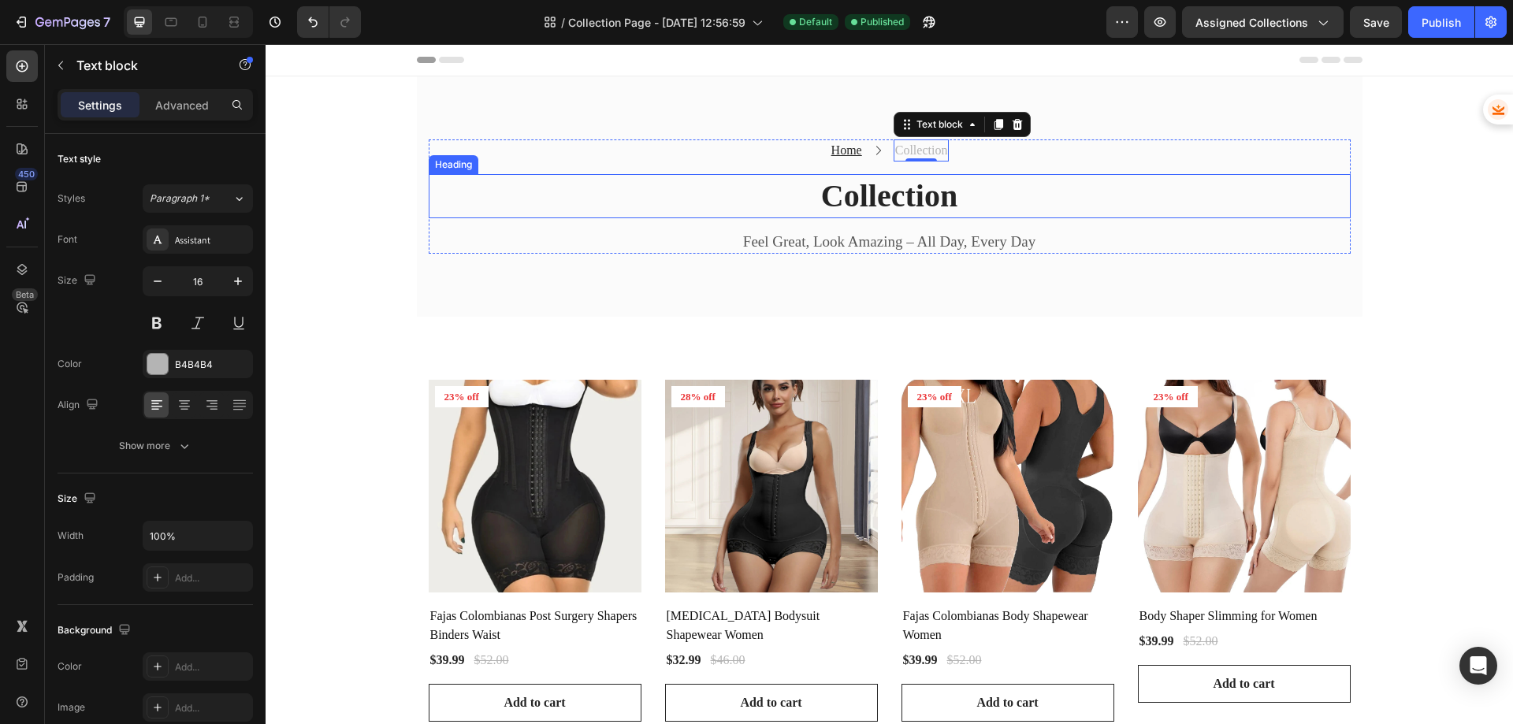
click at [858, 195] on h2 "Collection" at bounding box center [890, 196] width 922 height 44
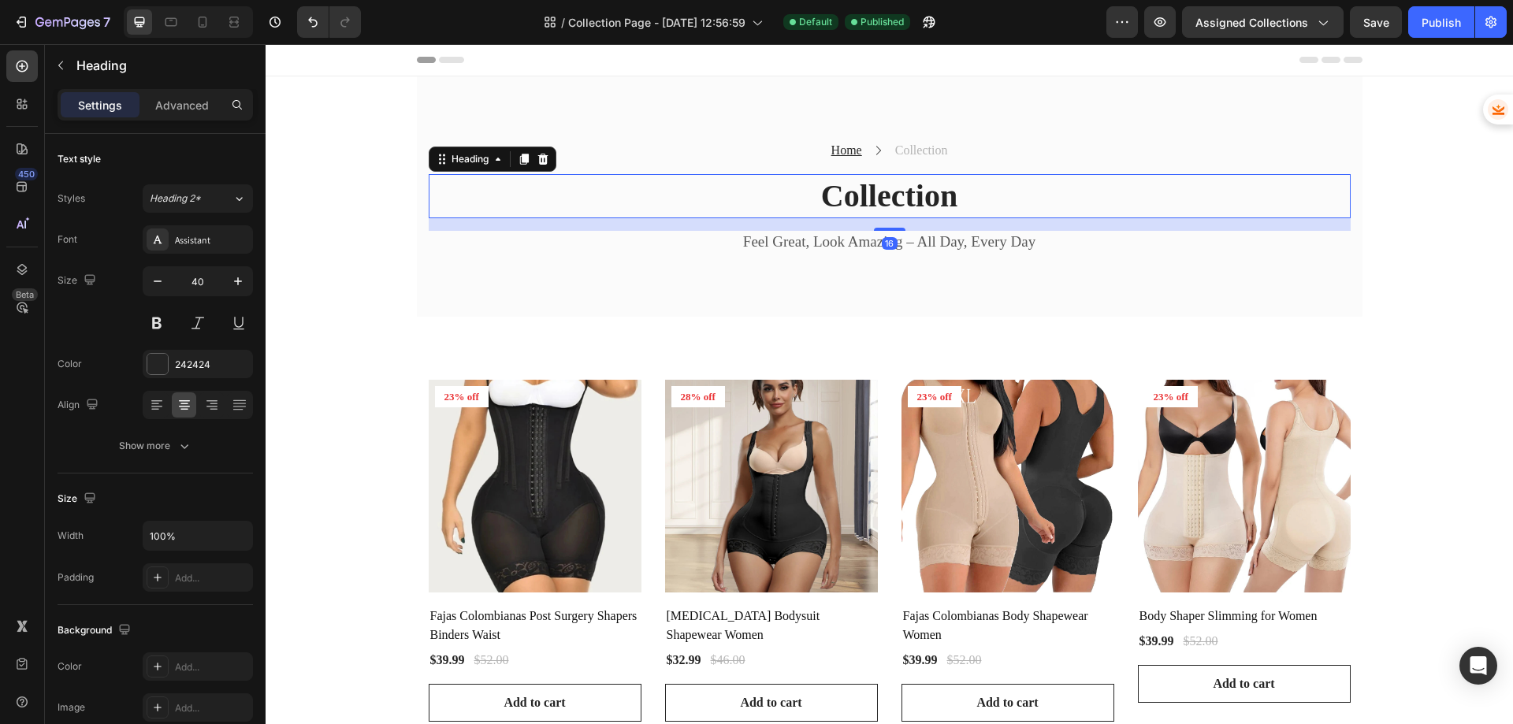
click at [858, 195] on h2 "Collection" at bounding box center [890, 196] width 922 height 44
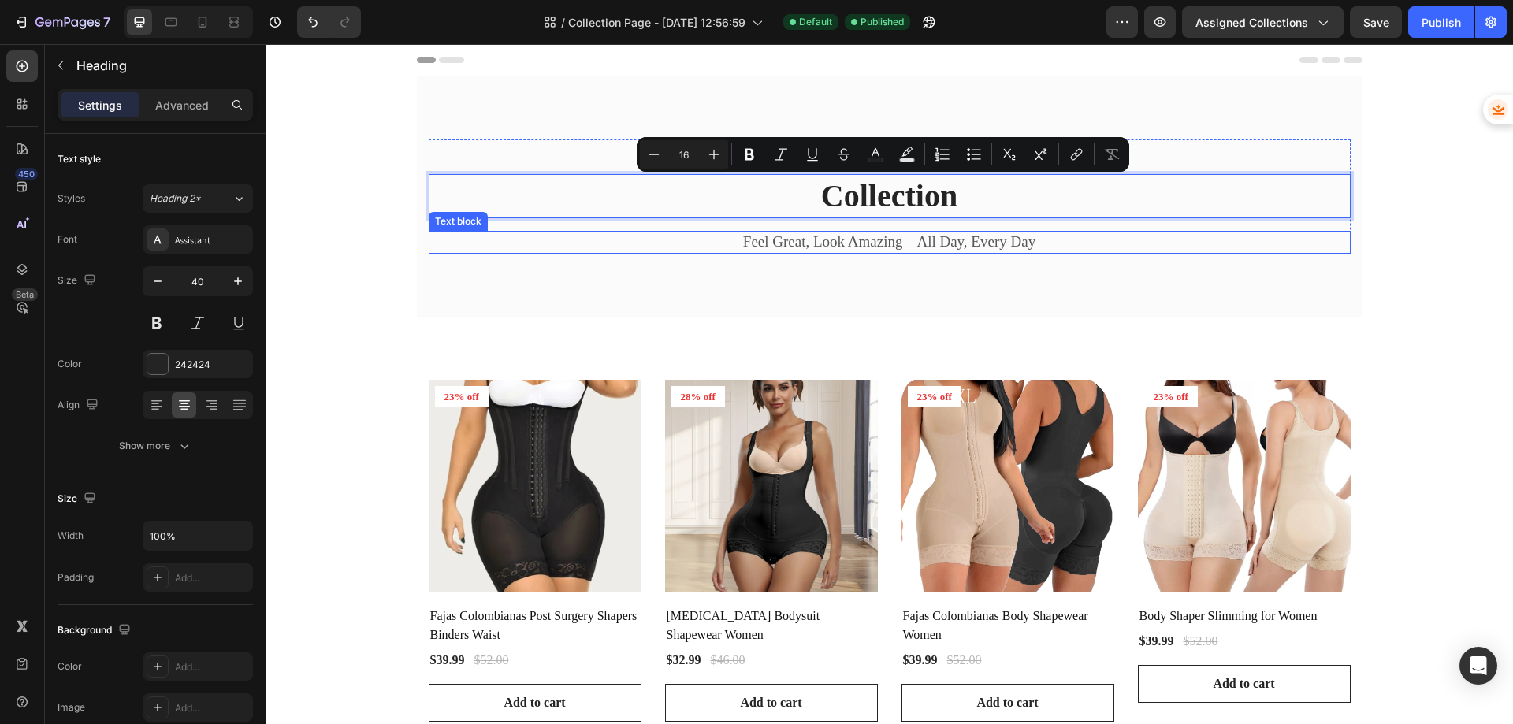
click at [860, 244] on p "Feel Great, Look Amazing – All Day, Every Day" at bounding box center [889, 242] width 919 height 20
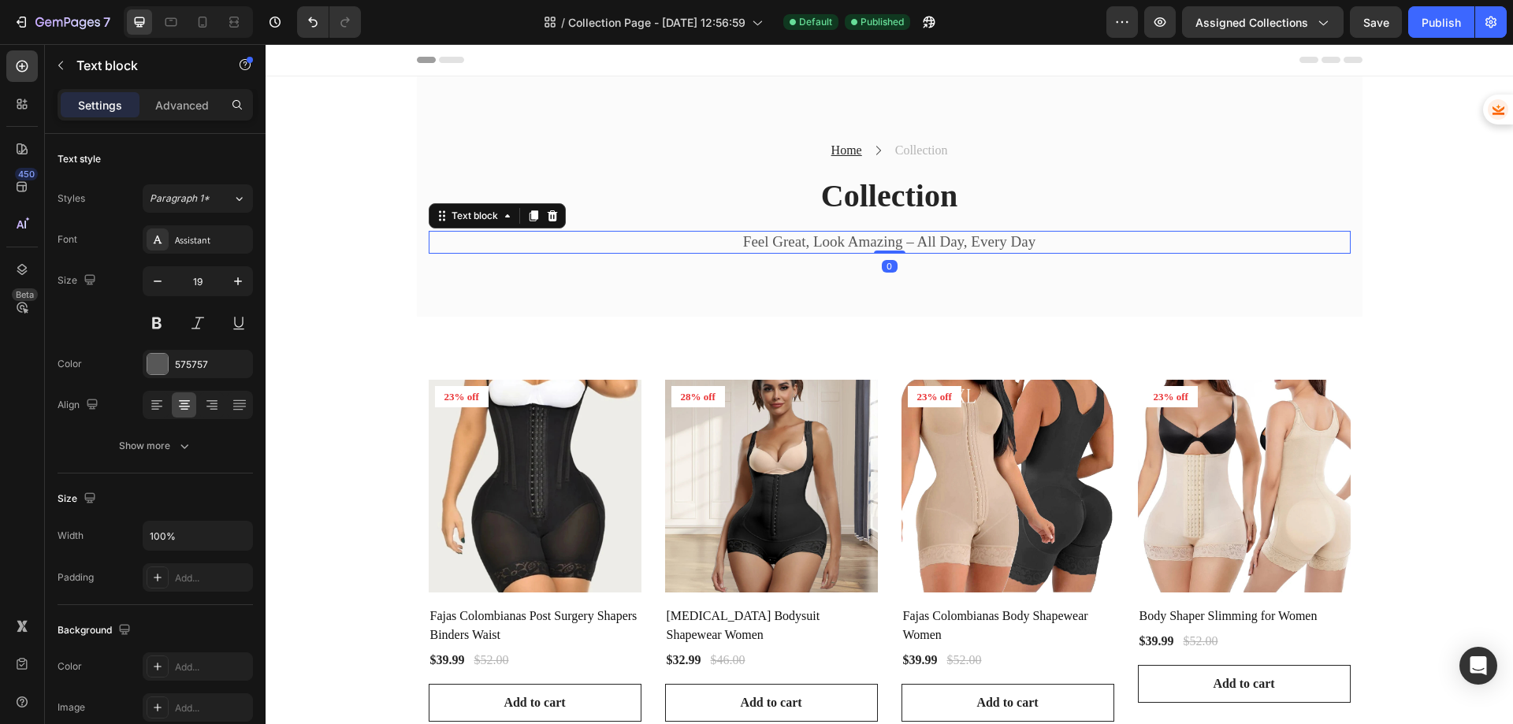
click at [860, 244] on p "Feel Great, Look Amazing – All Day, Every Day" at bounding box center [889, 242] width 919 height 20
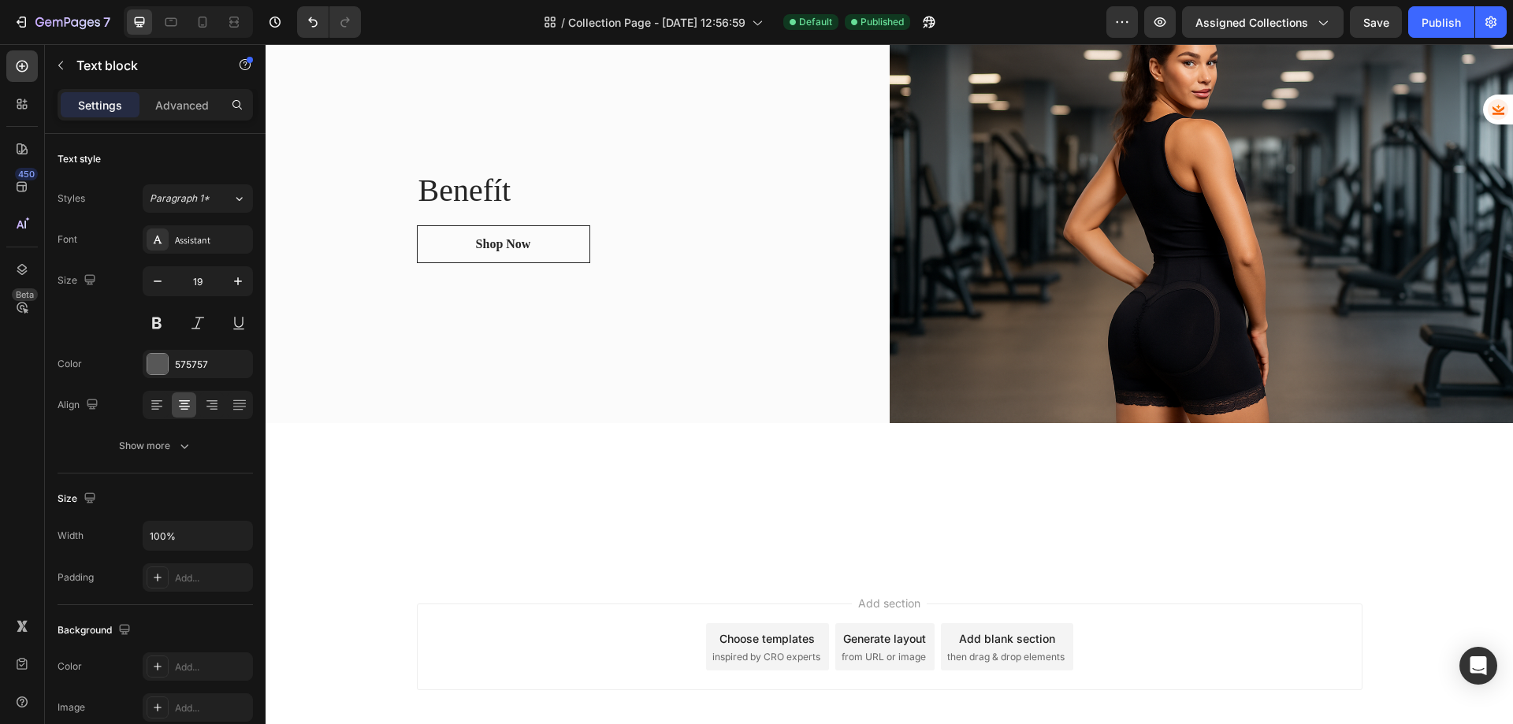
type input "16"
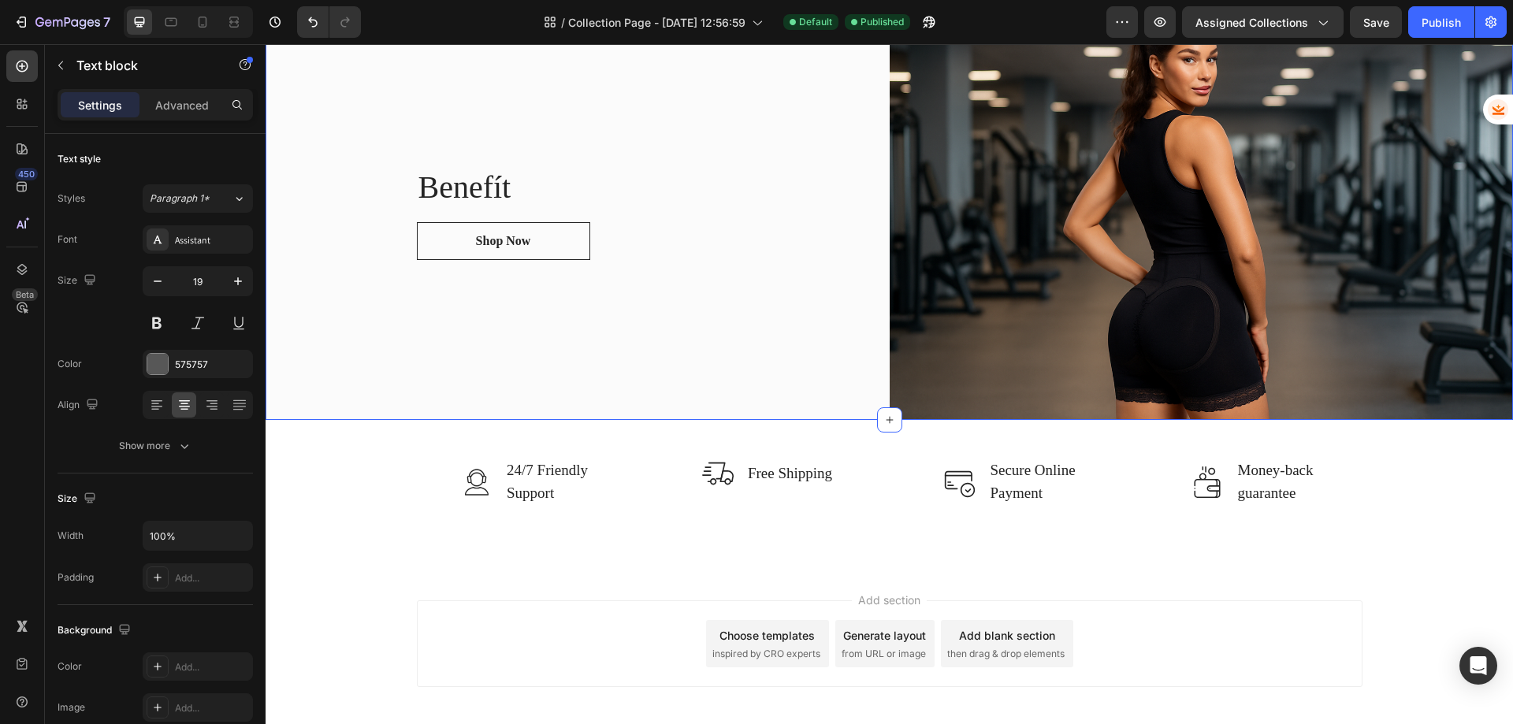
scroll to position [1576, 0]
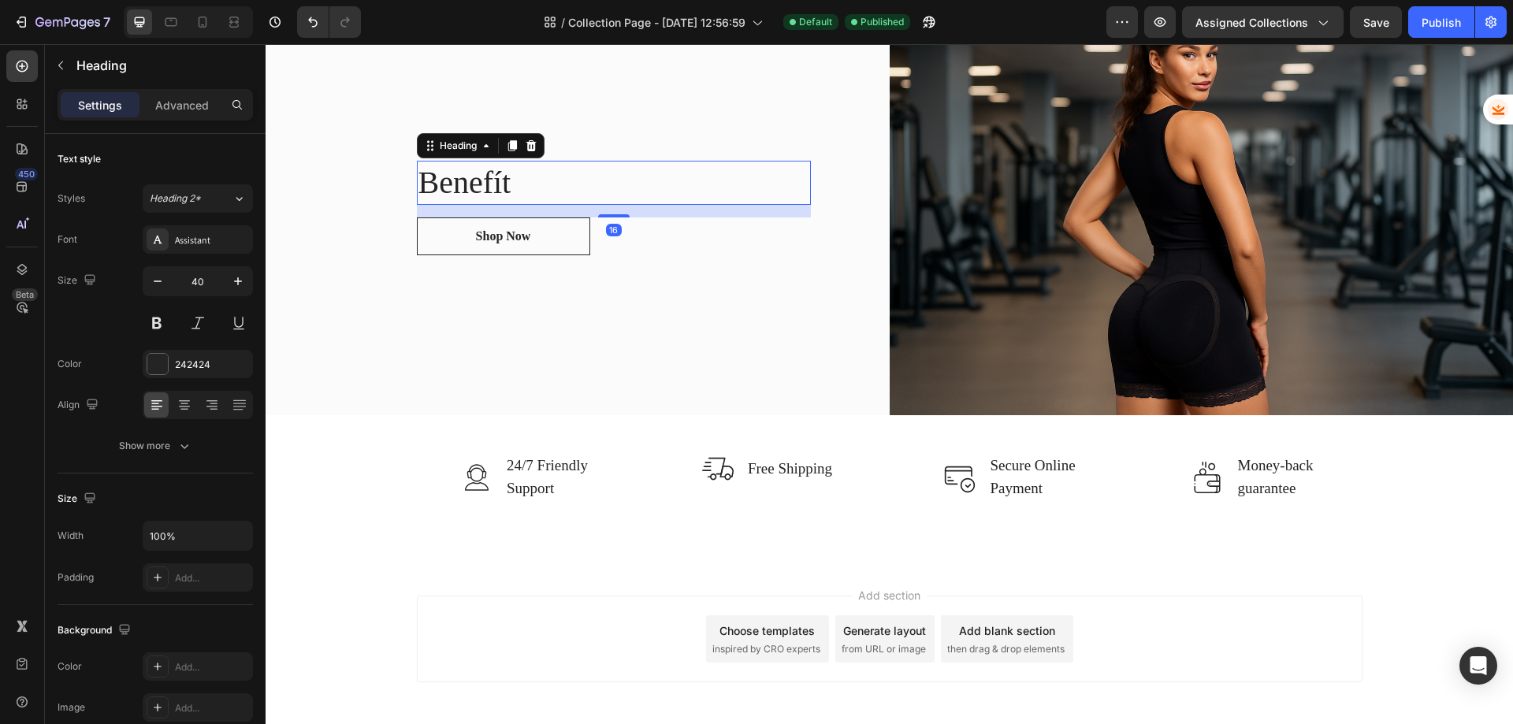
click at [474, 179] on h2 "Benefít" at bounding box center [614, 183] width 394 height 44
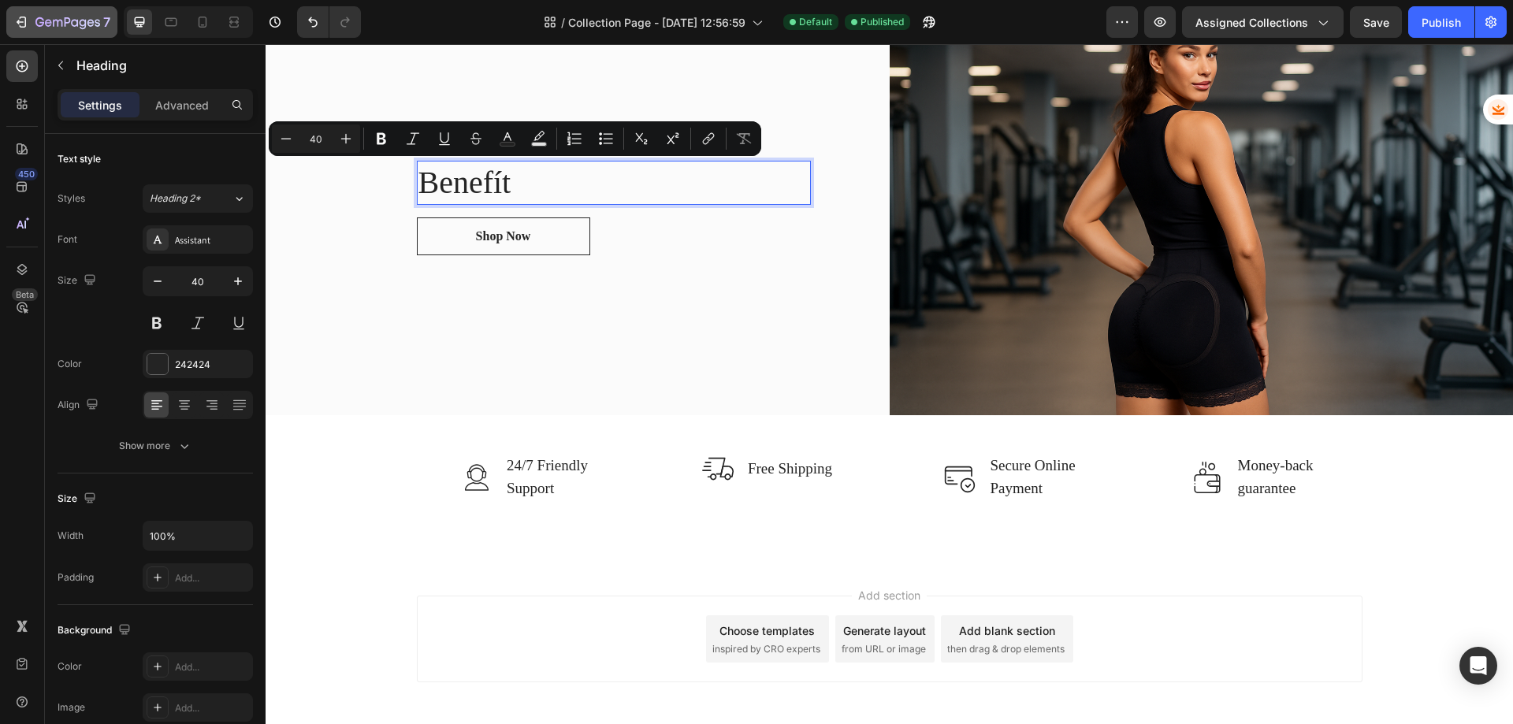
click at [13, 18] on icon "button" at bounding box center [21, 22] width 16 height 16
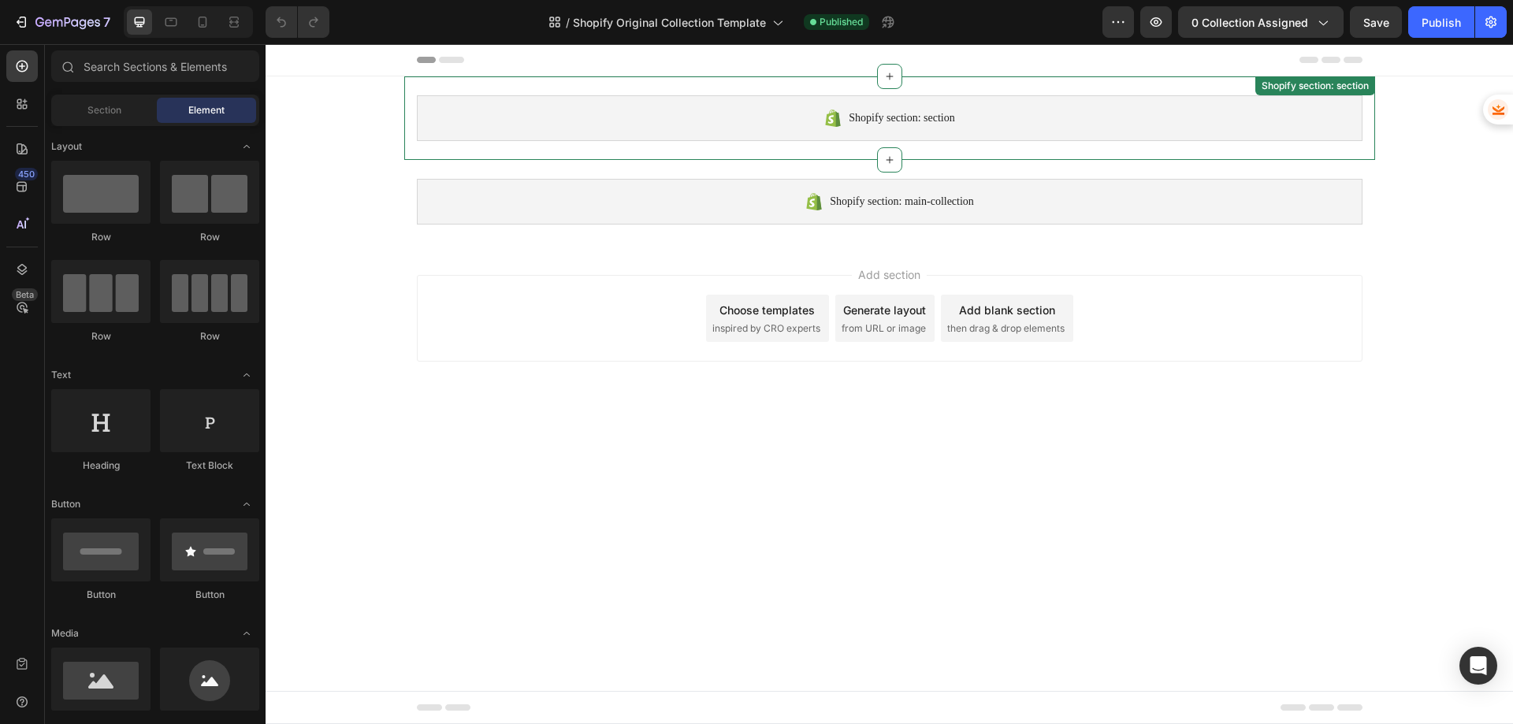
click at [828, 123] on icon at bounding box center [831, 119] width 6 height 9
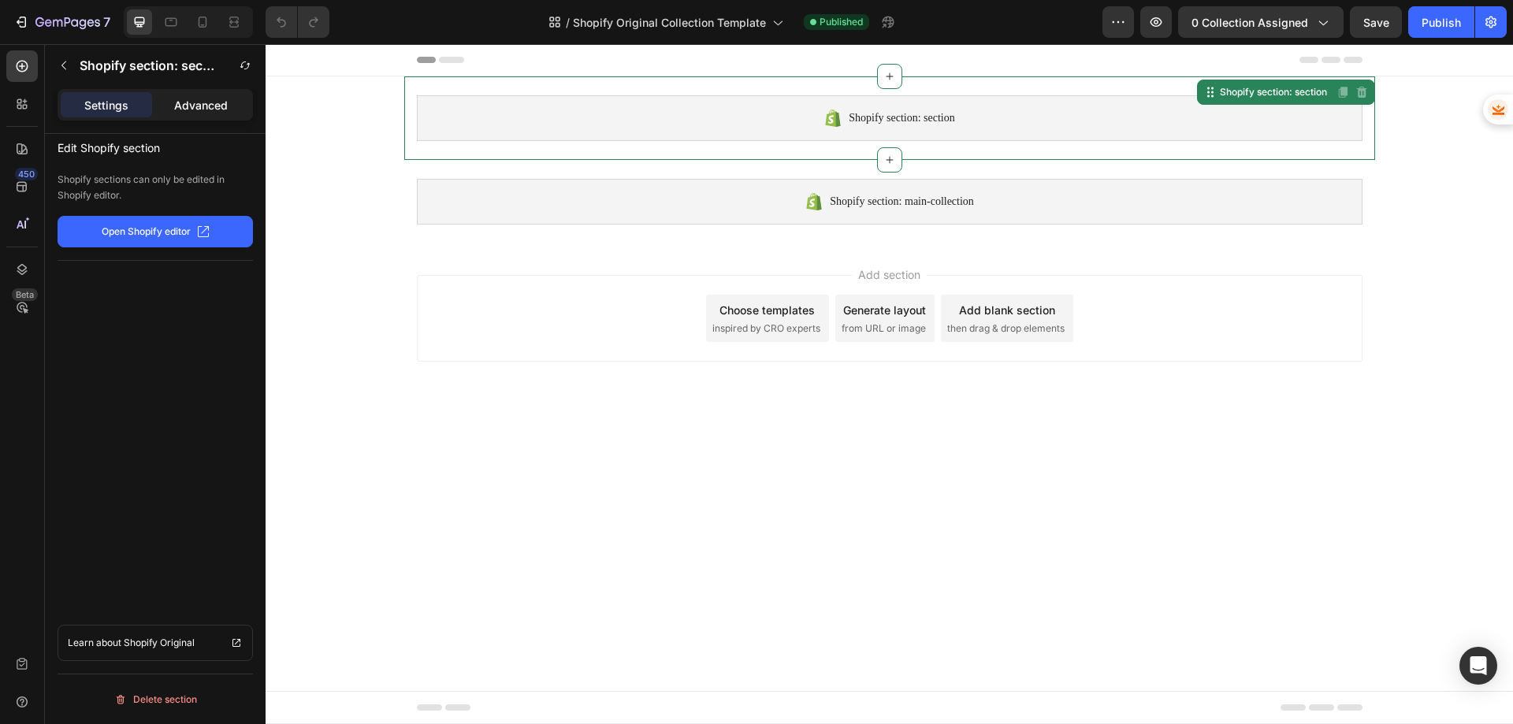
click at [187, 106] on p "Advanced" at bounding box center [201, 105] width 54 height 17
click at [106, 101] on p "Settings" at bounding box center [106, 105] width 44 height 17
click at [188, 105] on p "Advanced" at bounding box center [201, 105] width 54 height 17
click at [60, 81] on div "Shopify section: section" at bounding box center [135, 65] width 180 height 41
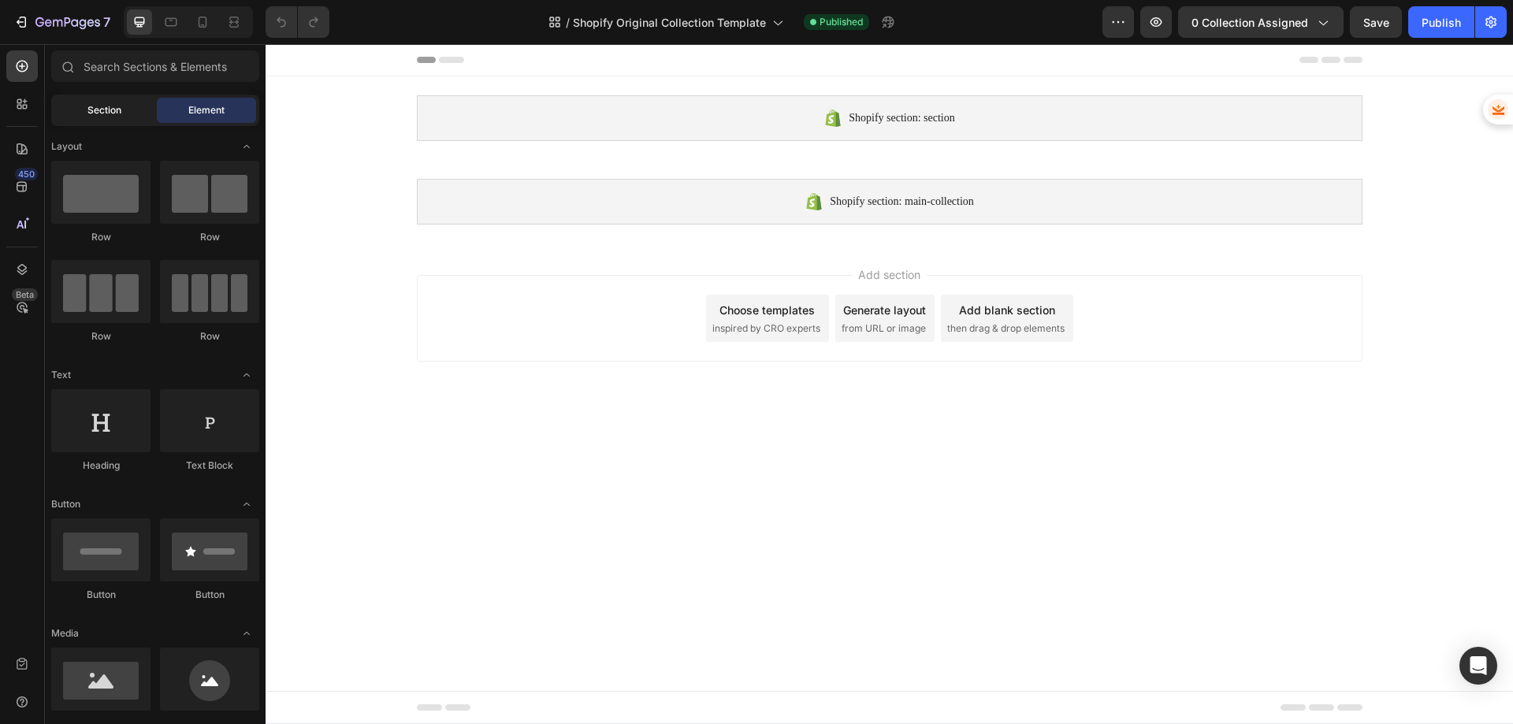
click at [79, 110] on div "Section" at bounding box center [103, 110] width 99 height 25
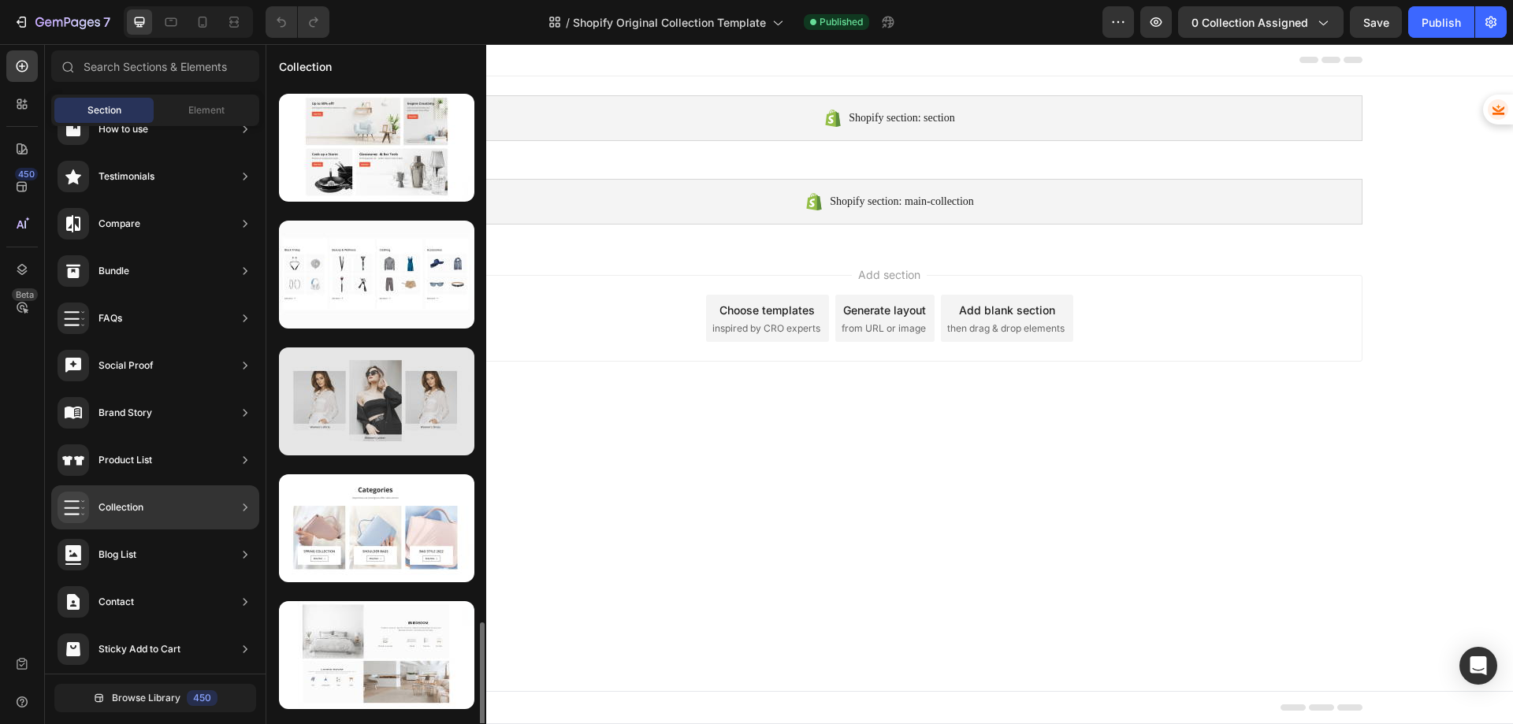
scroll to position [1763, 0]
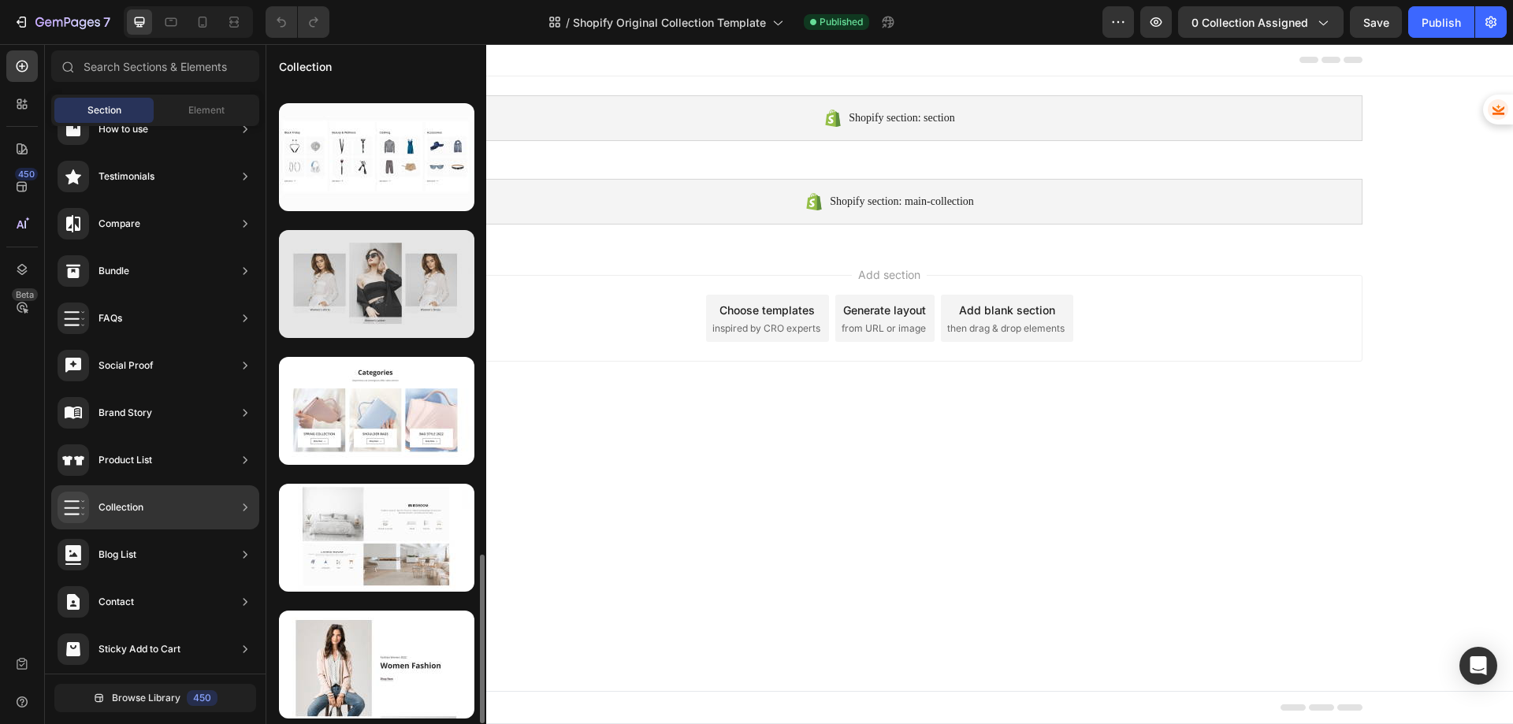
click at [379, 287] on div at bounding box center [376, 284] width 195 height 108
click at [375, 280] on div at bounding box center [376, 284] width 195 height 108
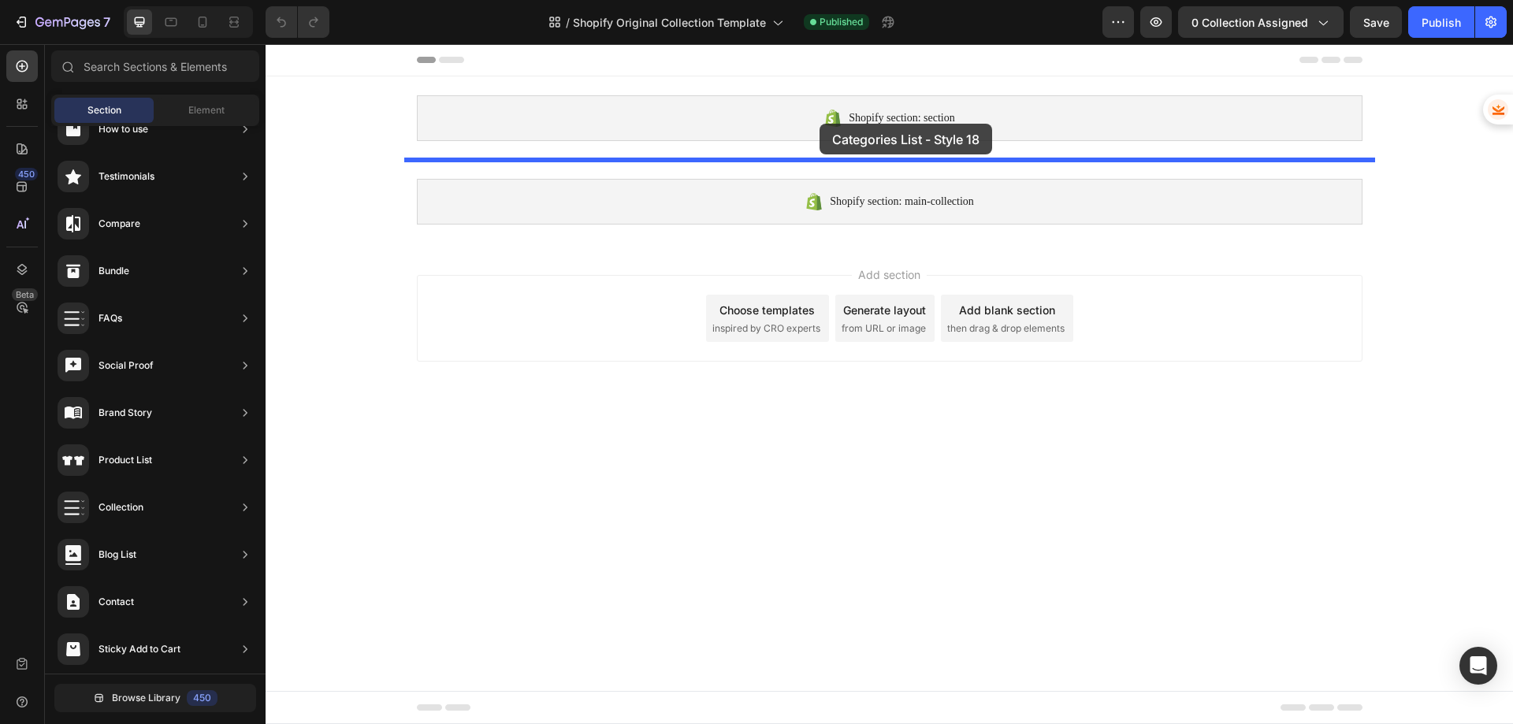
drag, startPoint x: 641, startPoint y: 325, endPoint x: 820, endPoint y: 123, distance: 270.1
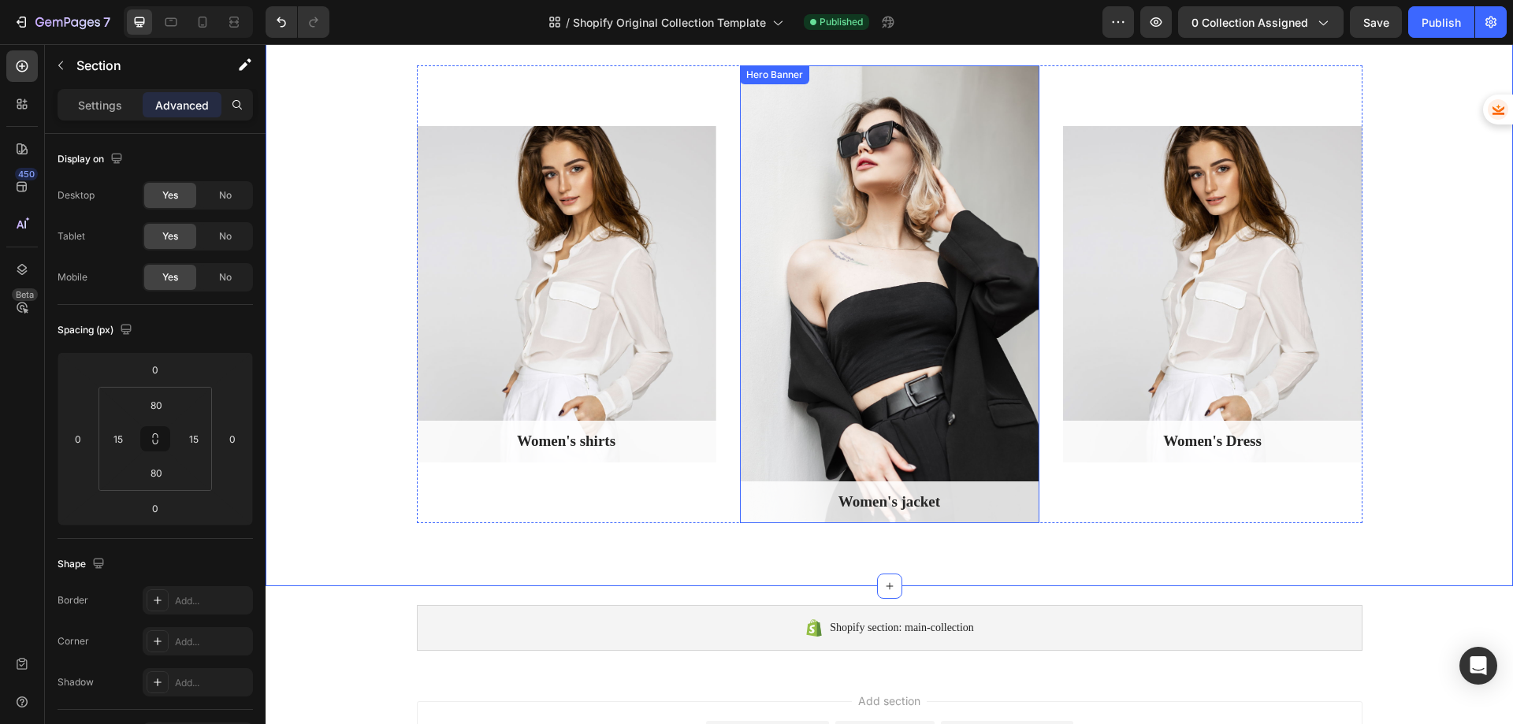
scroll to position [0, 0]
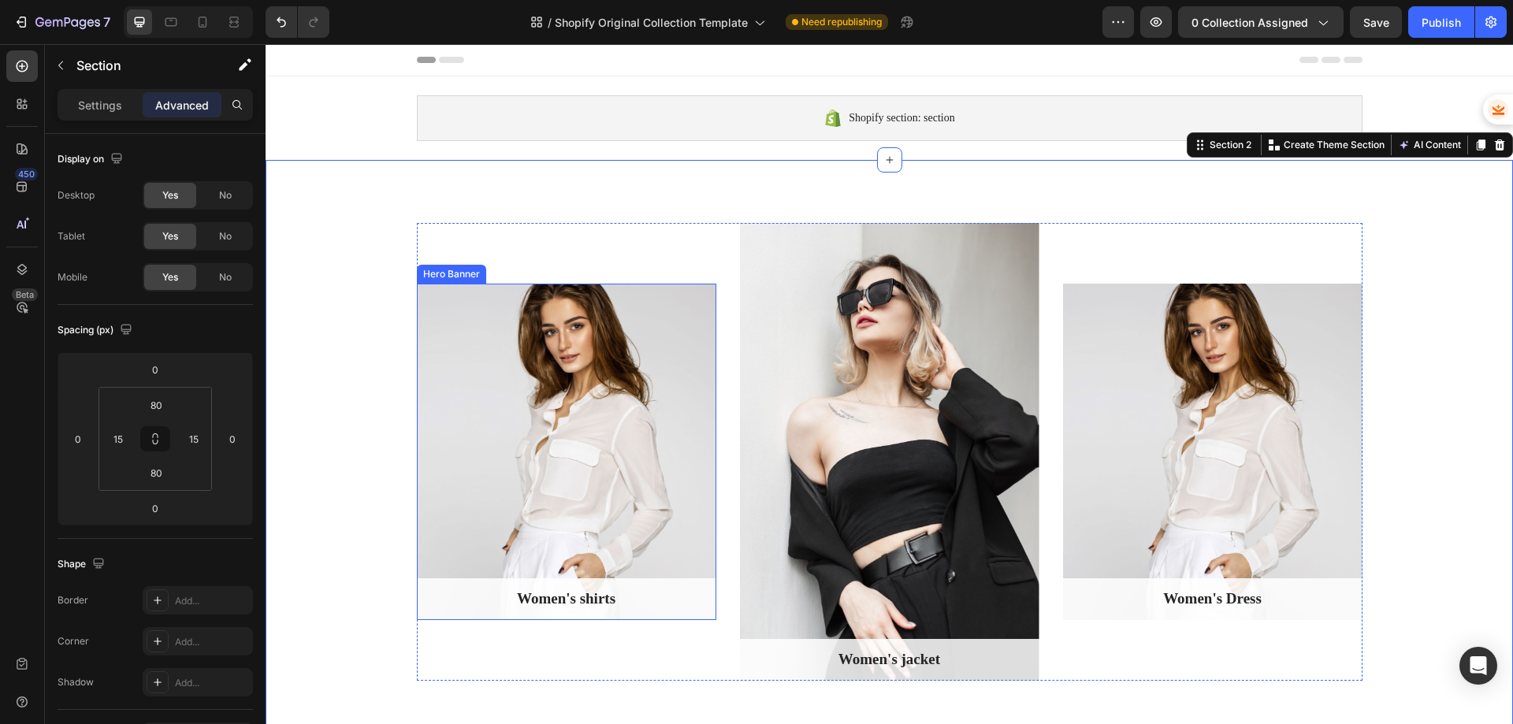
click at [574, 414] on div "Overlay" at bounding box center [566, 452] width 299 height 336
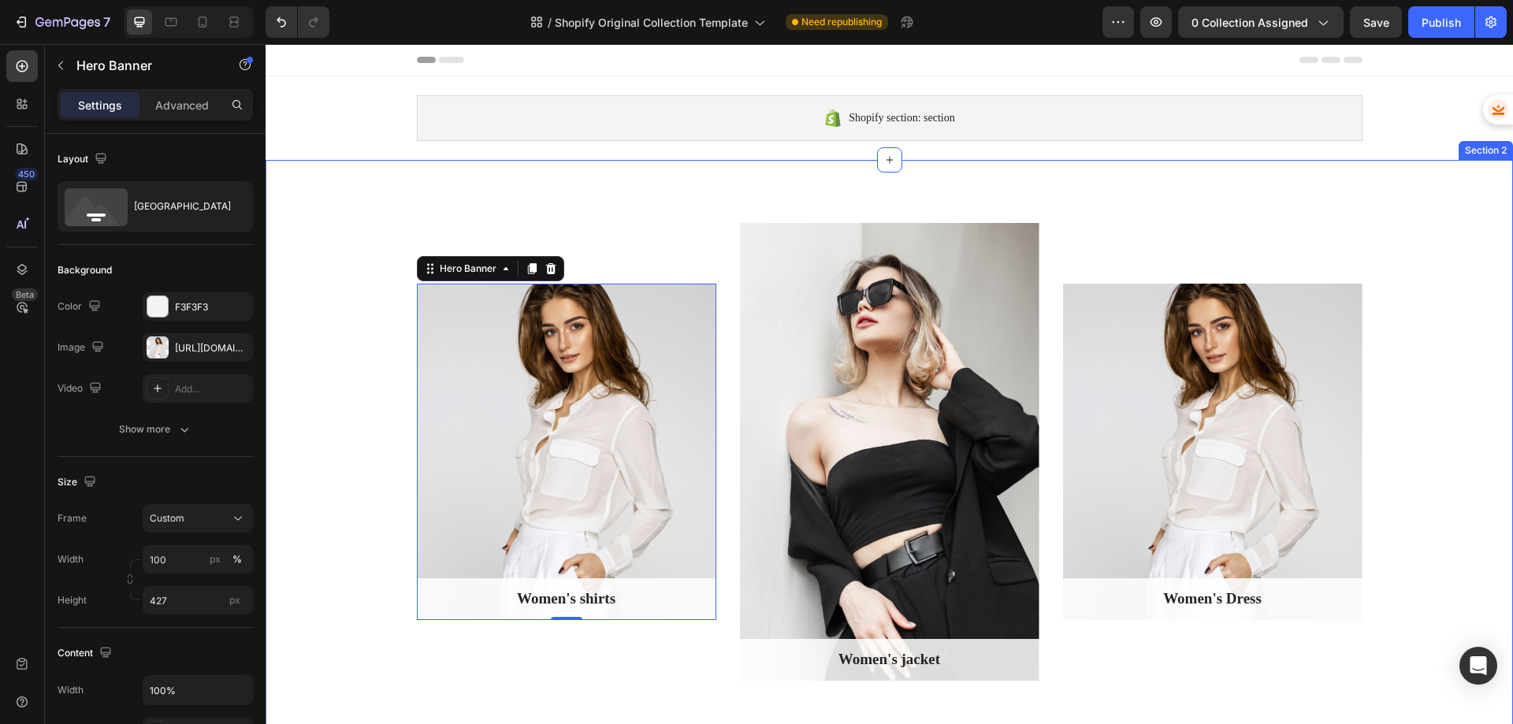
click at [871, 173] on div "Women's shirts Text block Row Hero Banner 0 Women's jacket Text block Row Hero …" at bounding box center [889, 452] width 1247 height 584
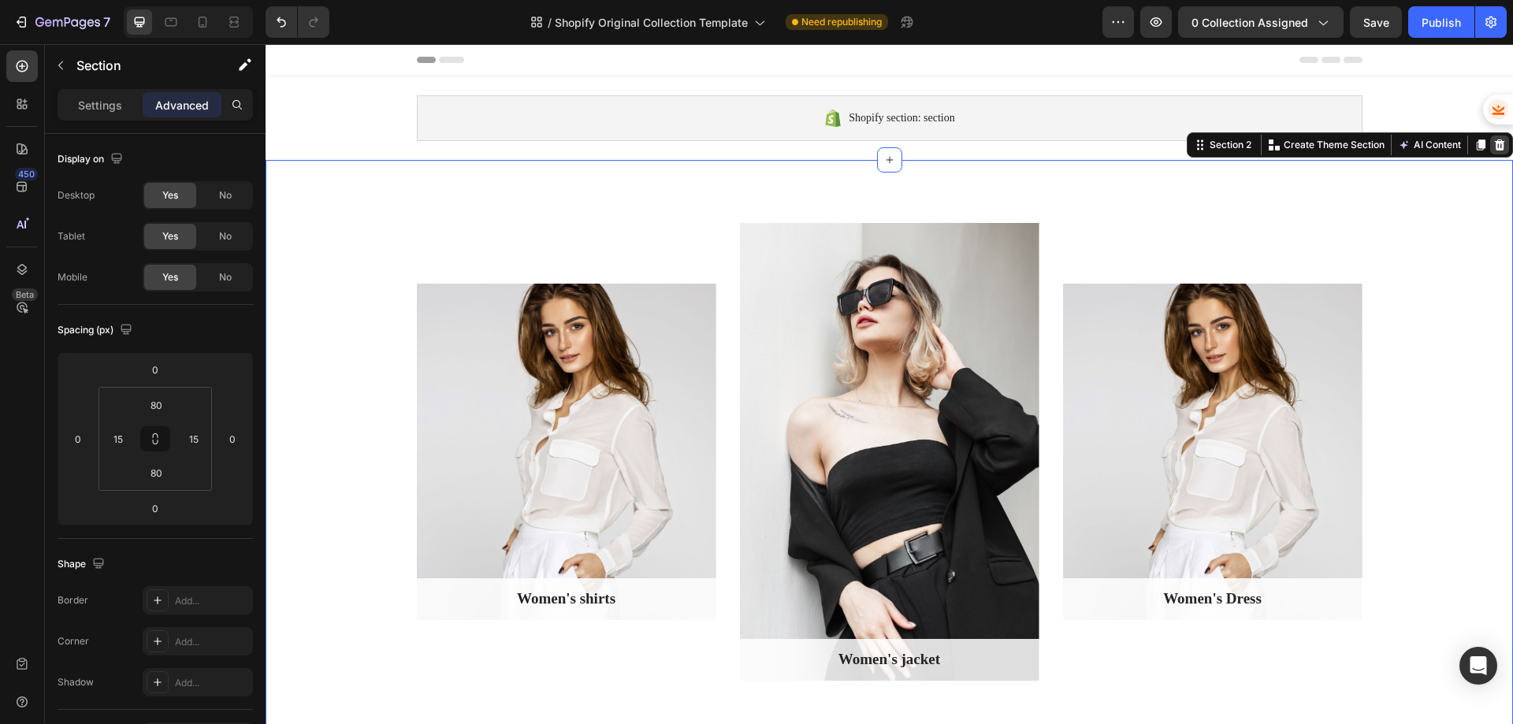
click at [1495, 150] on icon at bounding box center [1500, 144] width 10 height 11
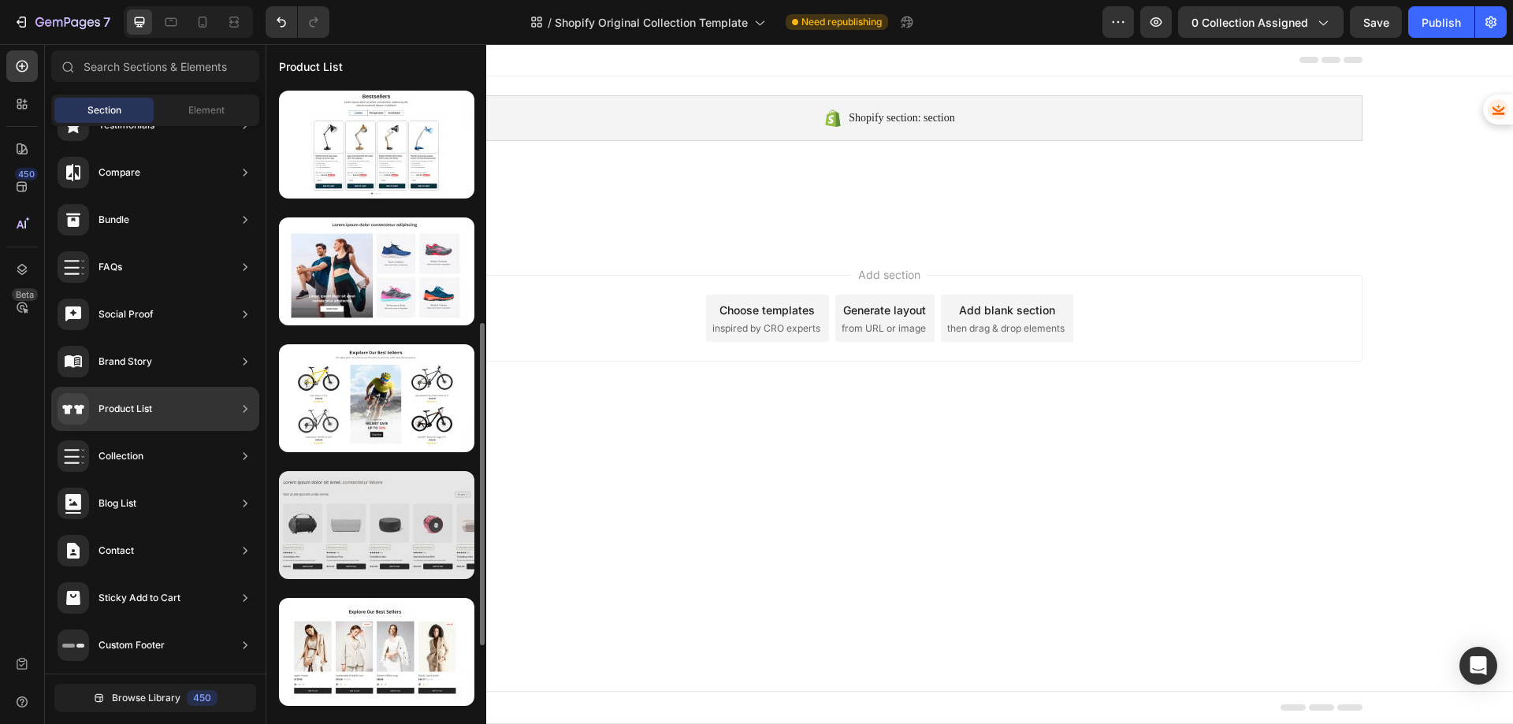
scroll to position [158, 0]
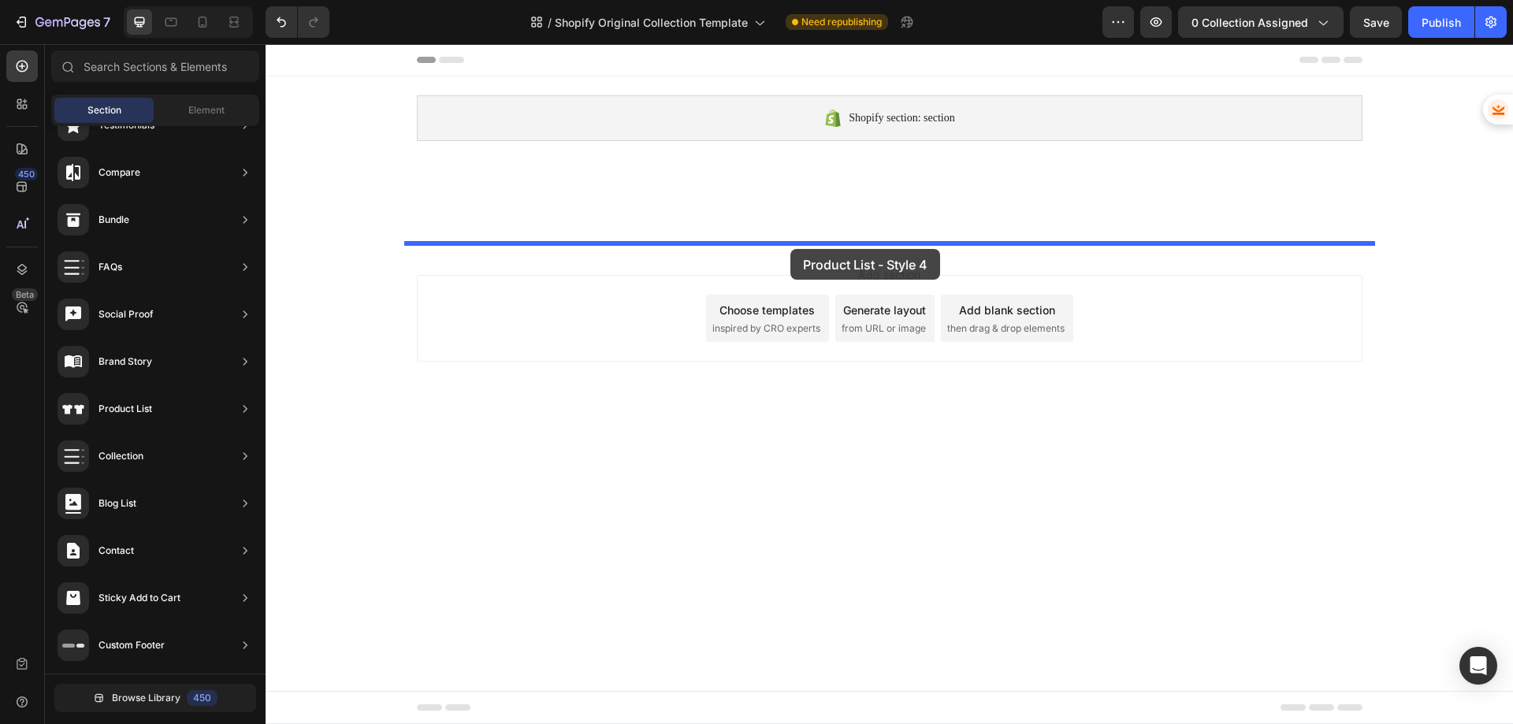
drag, startPoint x: 562, startPoint y: 528, endPoint x: 793, endPoint y: 256, distance: 357.1
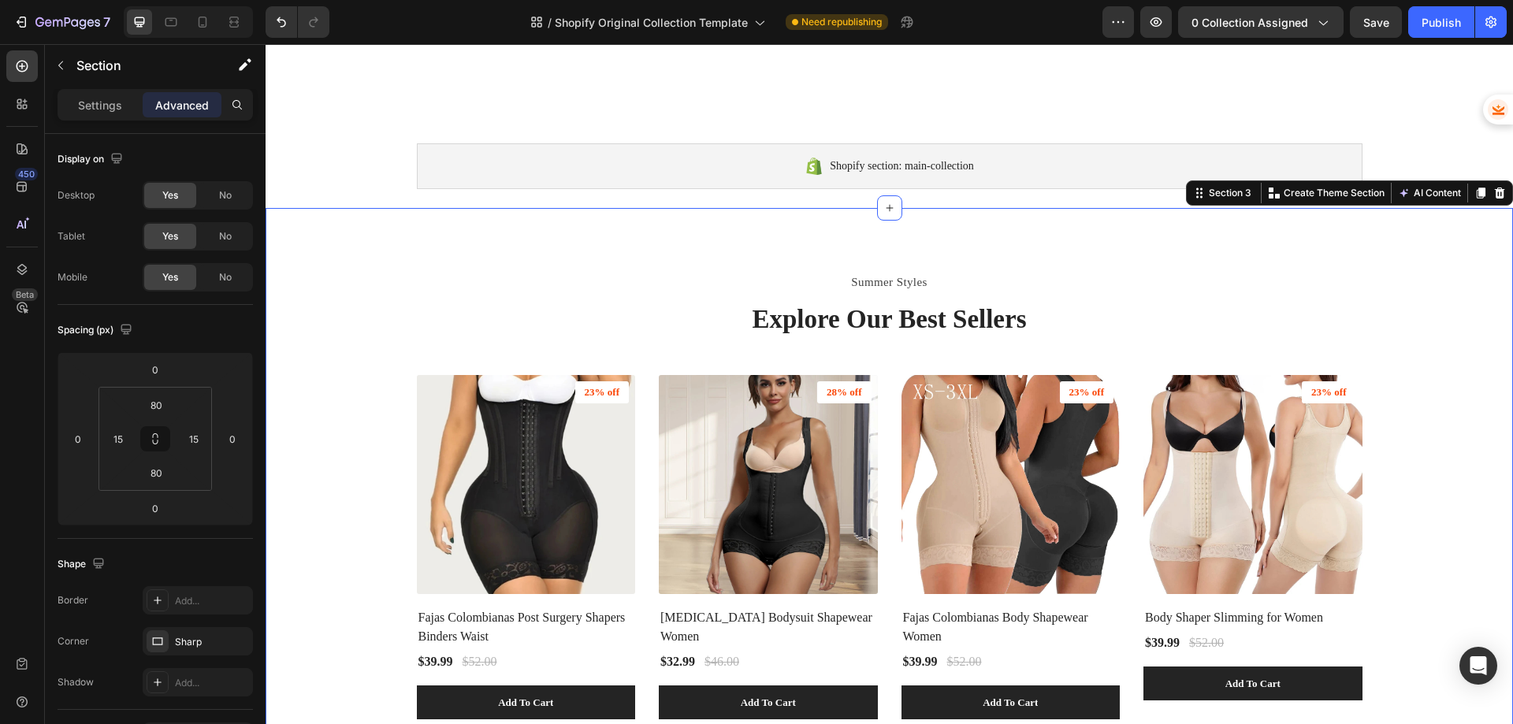
scroll to position [0, 0]
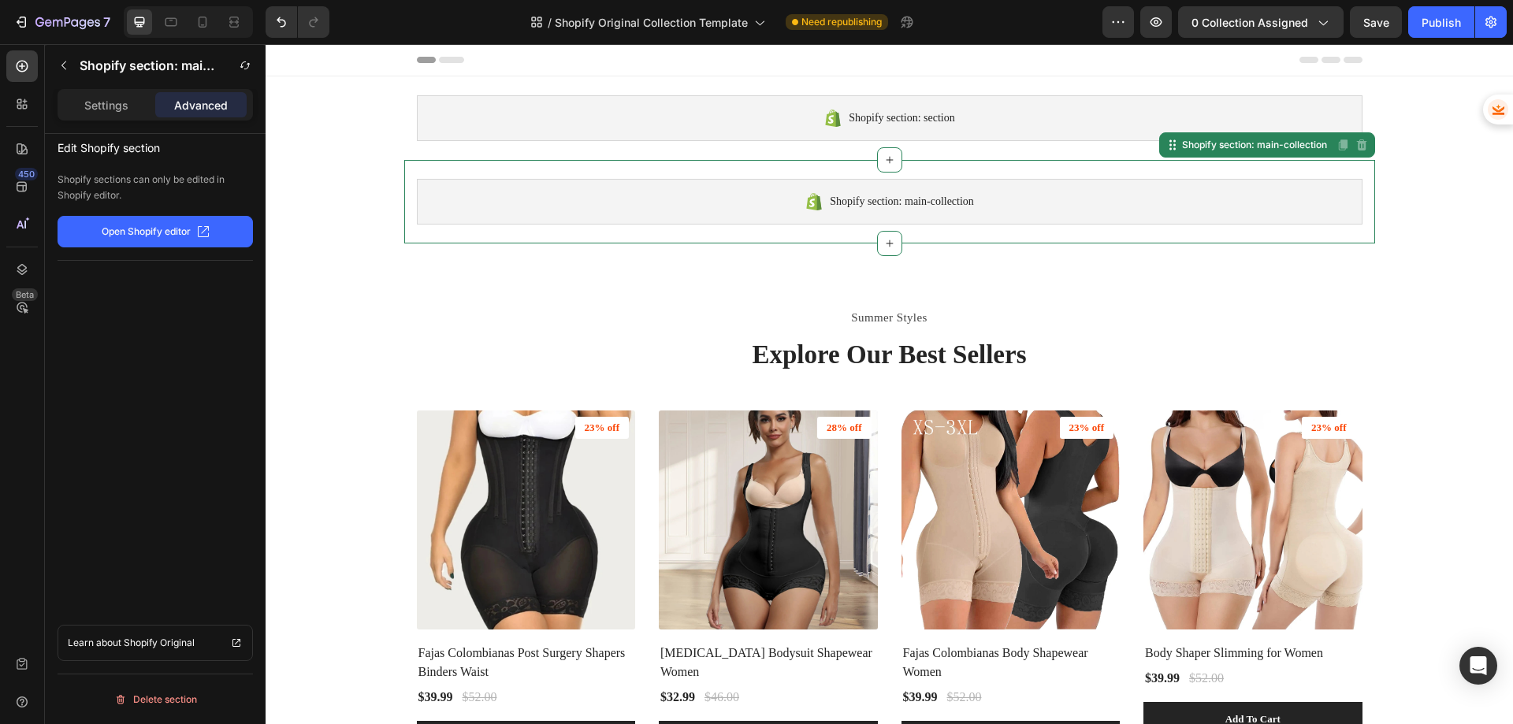
click at [834, 201] on span "Shopify section: main-collection" at bounding box center [902, 201] width 144 height 19
click at [162, 694] on div "Delete section" at bounding box center [155, 699] width 83 height 19
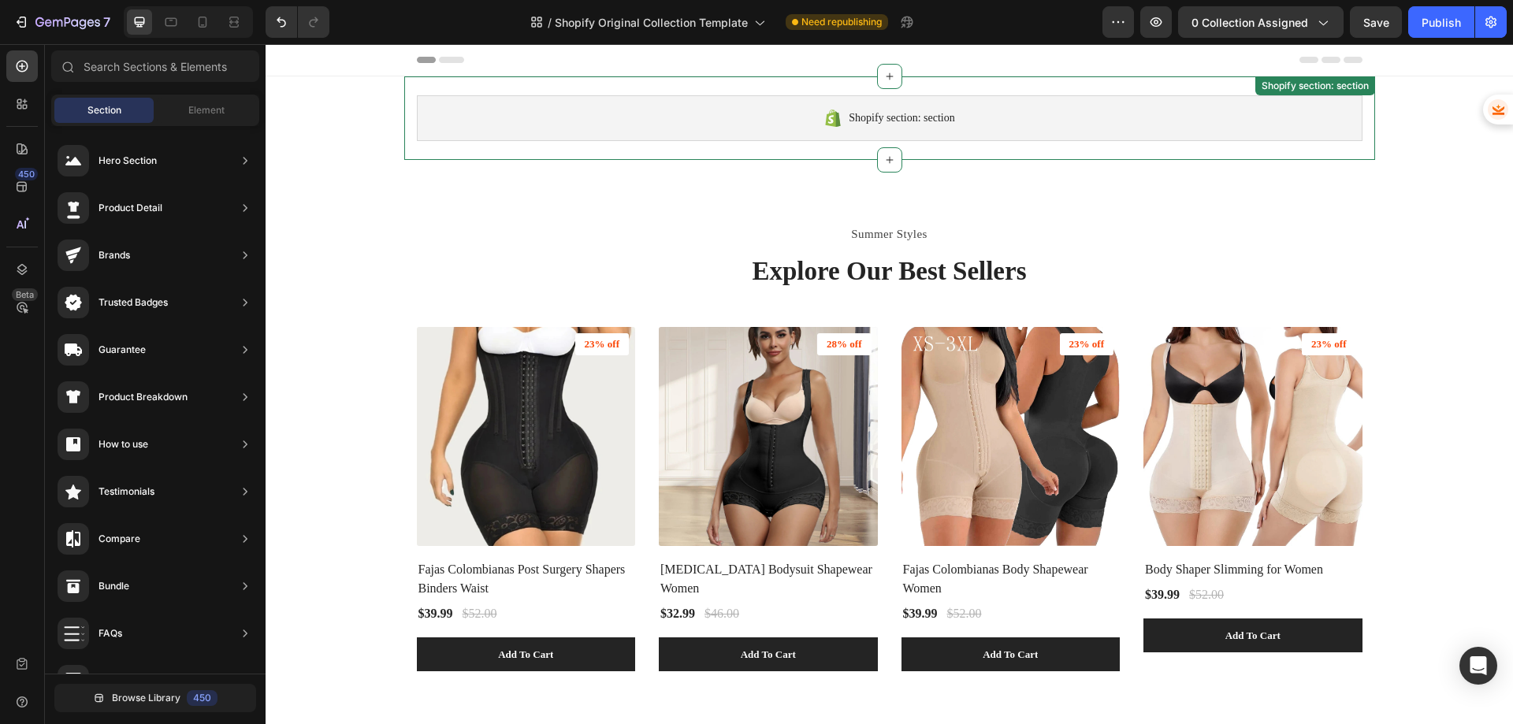
click at [793, 117] on div "Shopify section: section" at bounding box center [889, 118] width 945 height 46
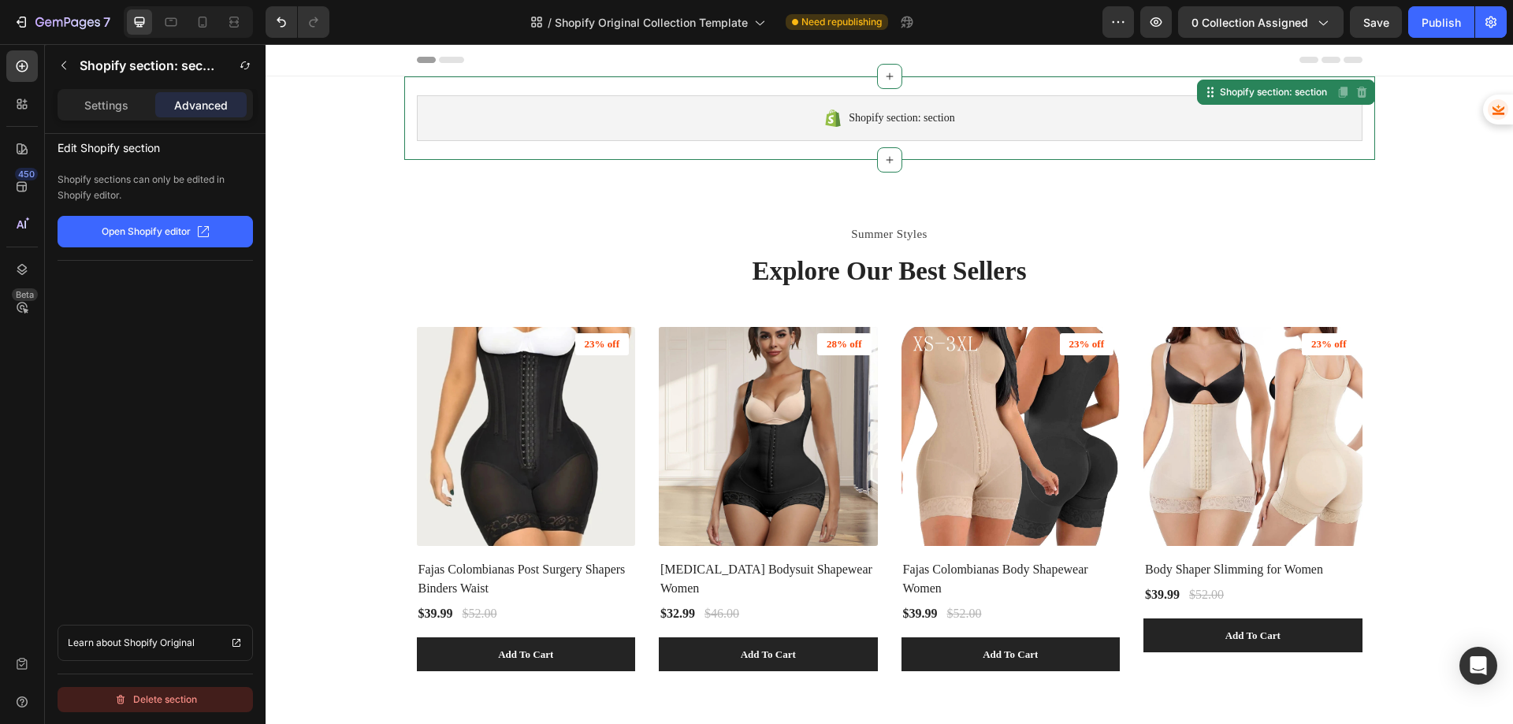
click at [181, 694] on div "Delete section" at bounding box center [155, 699] width 83 height 19
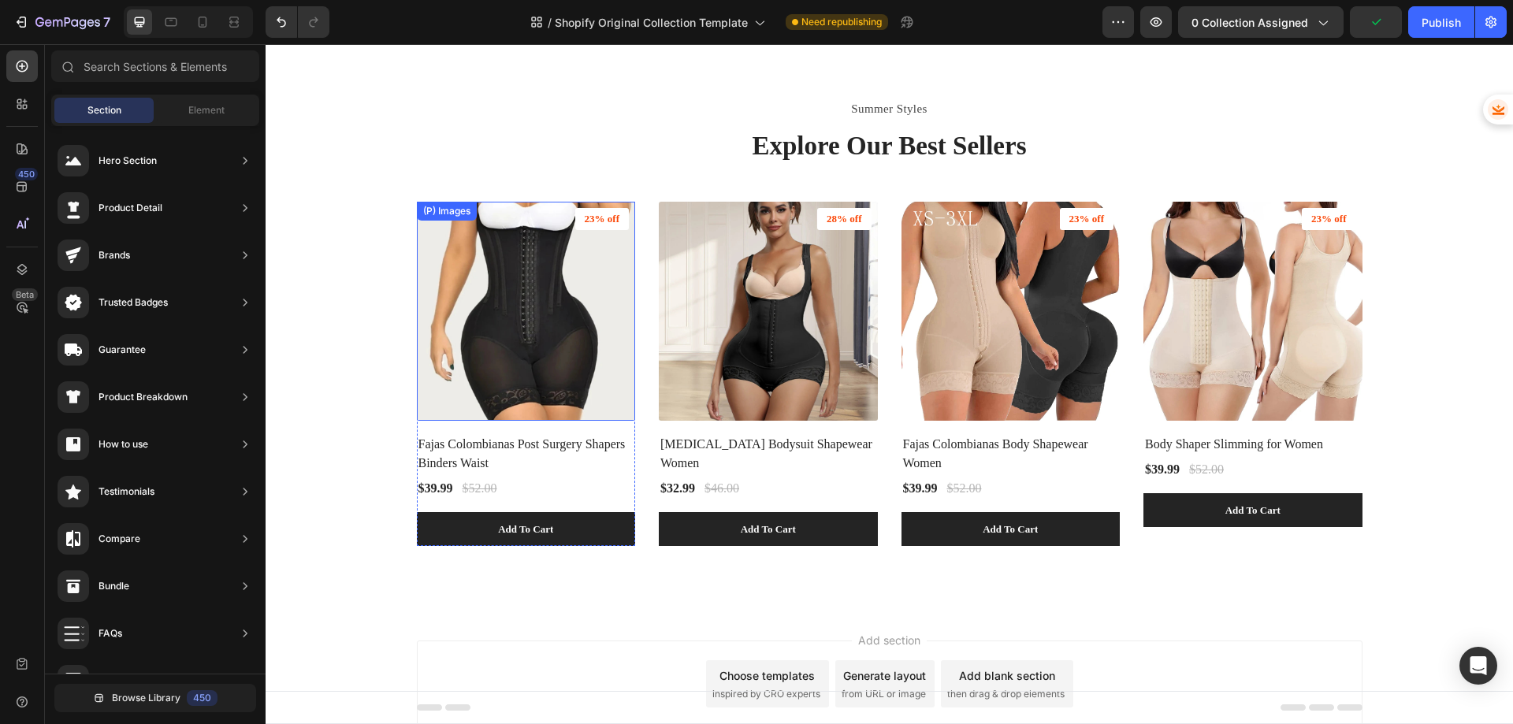
scroll to position [83, 0]
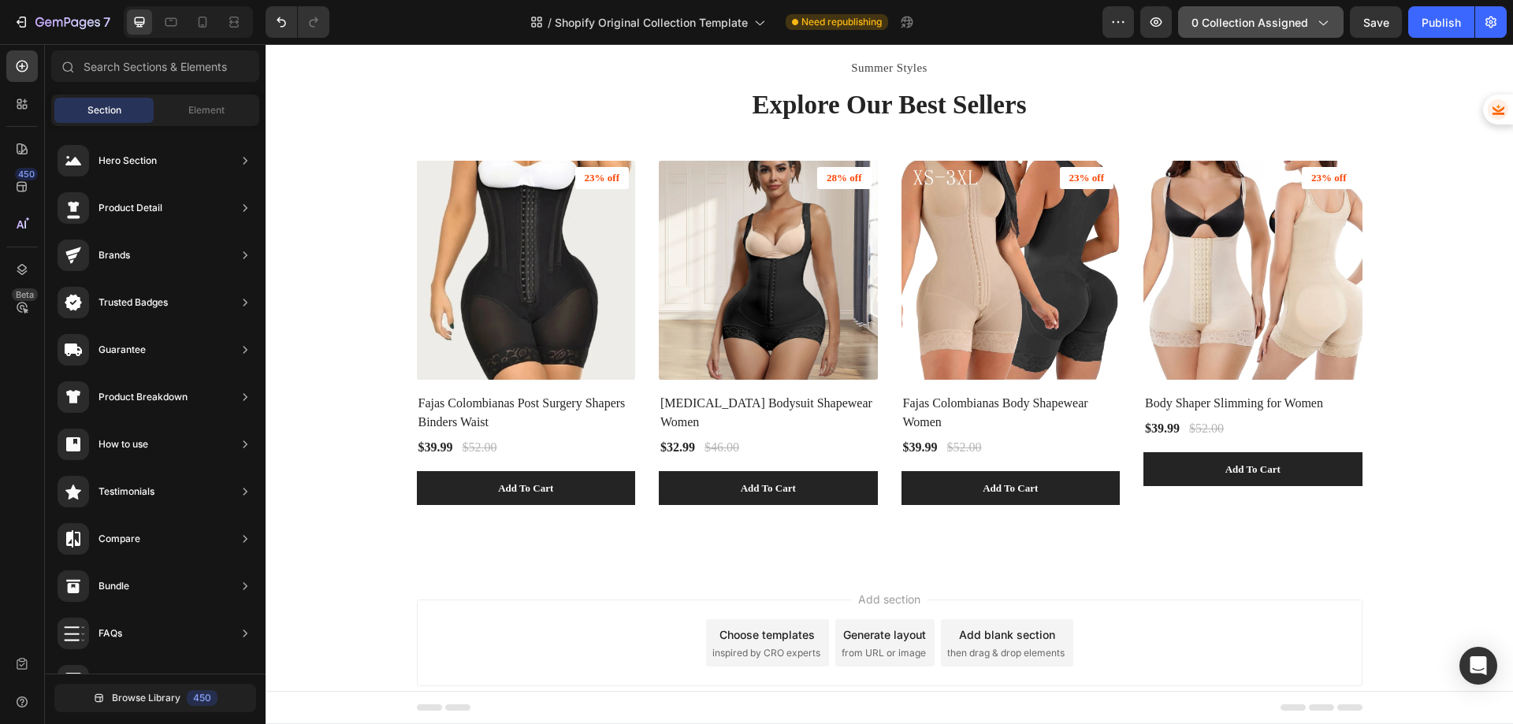
click at [1249, 23] on span "0 collection assigned" at bounding box center [1249, 22] width 117 height 17
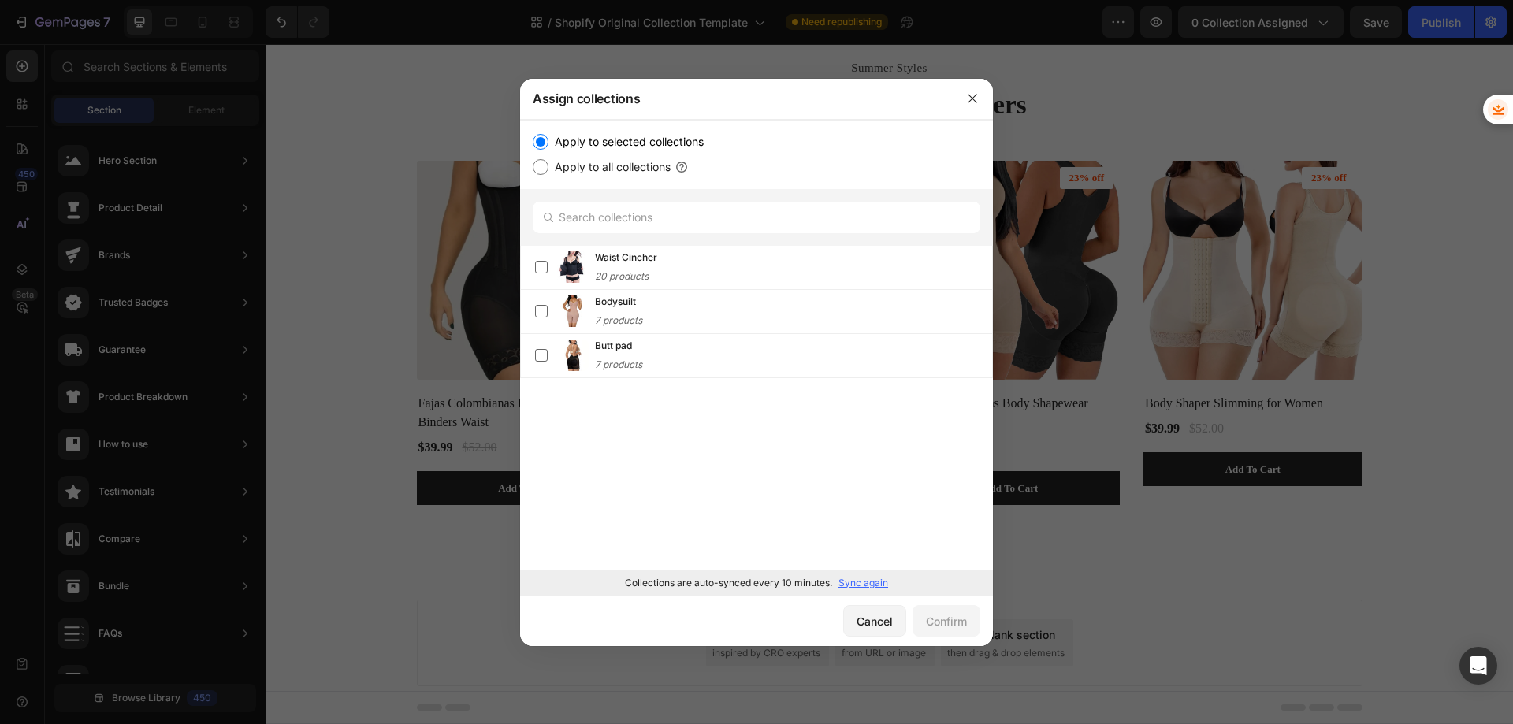
click at [542, 163] on input "Apply to all collections" at bounding box center [541, 167] width 16 height 16
radio input "true"
click at [956, 626] on div "Confirm" at bounding box center [946, 621] width 41 height 17
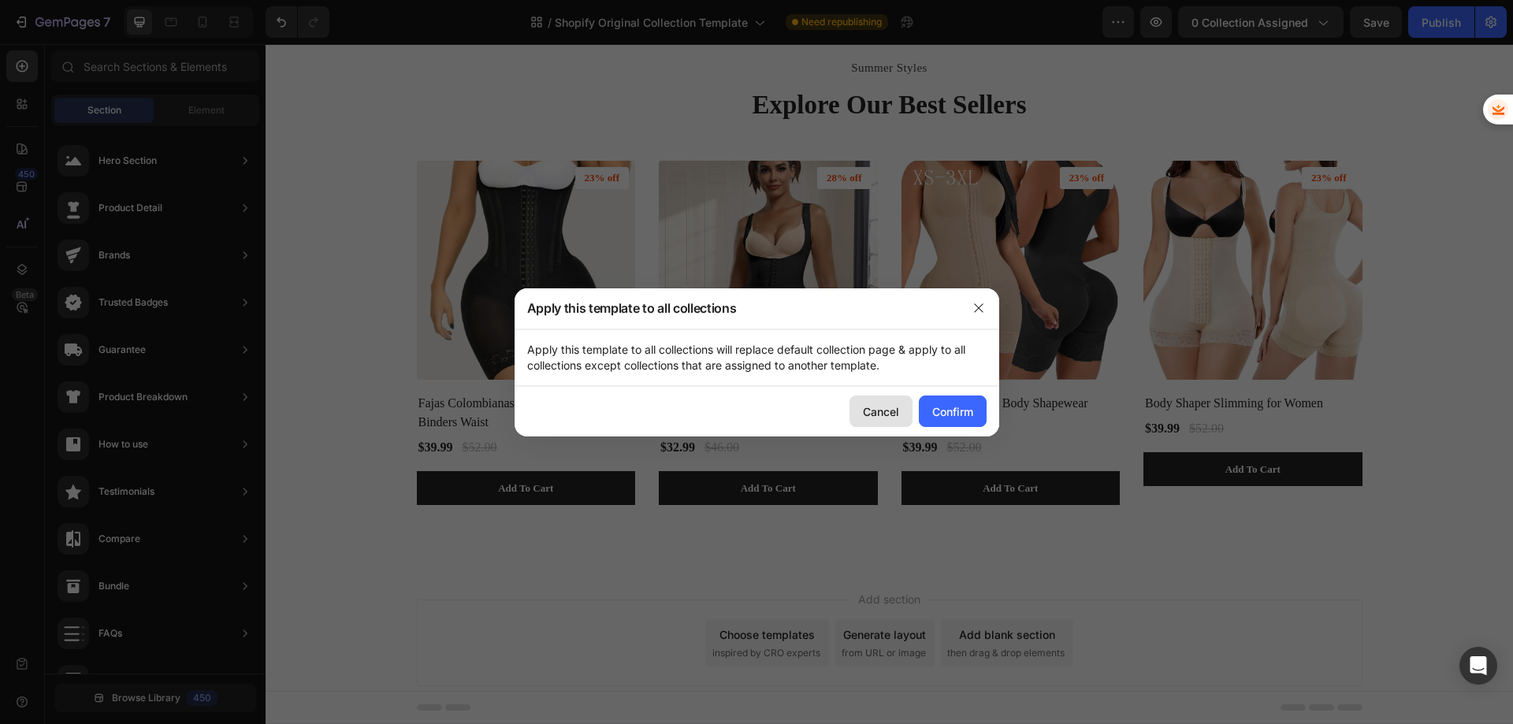
click at [871, 404] on div "Cancel" at bounding box center [881, 411] width 36 height 17
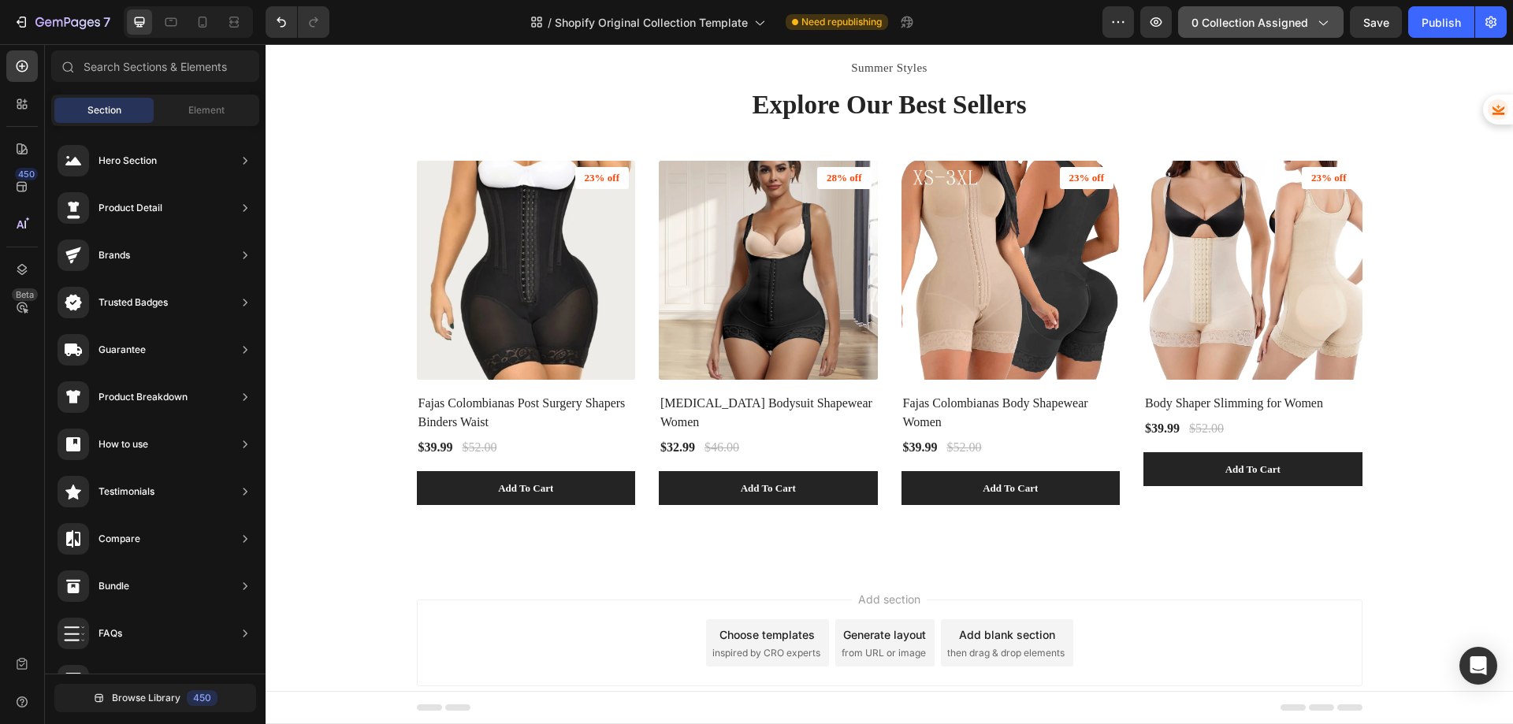
click at [1242, 24] on span "0 collection assigned" at bounding box center [1249, 22] width 117 height 17
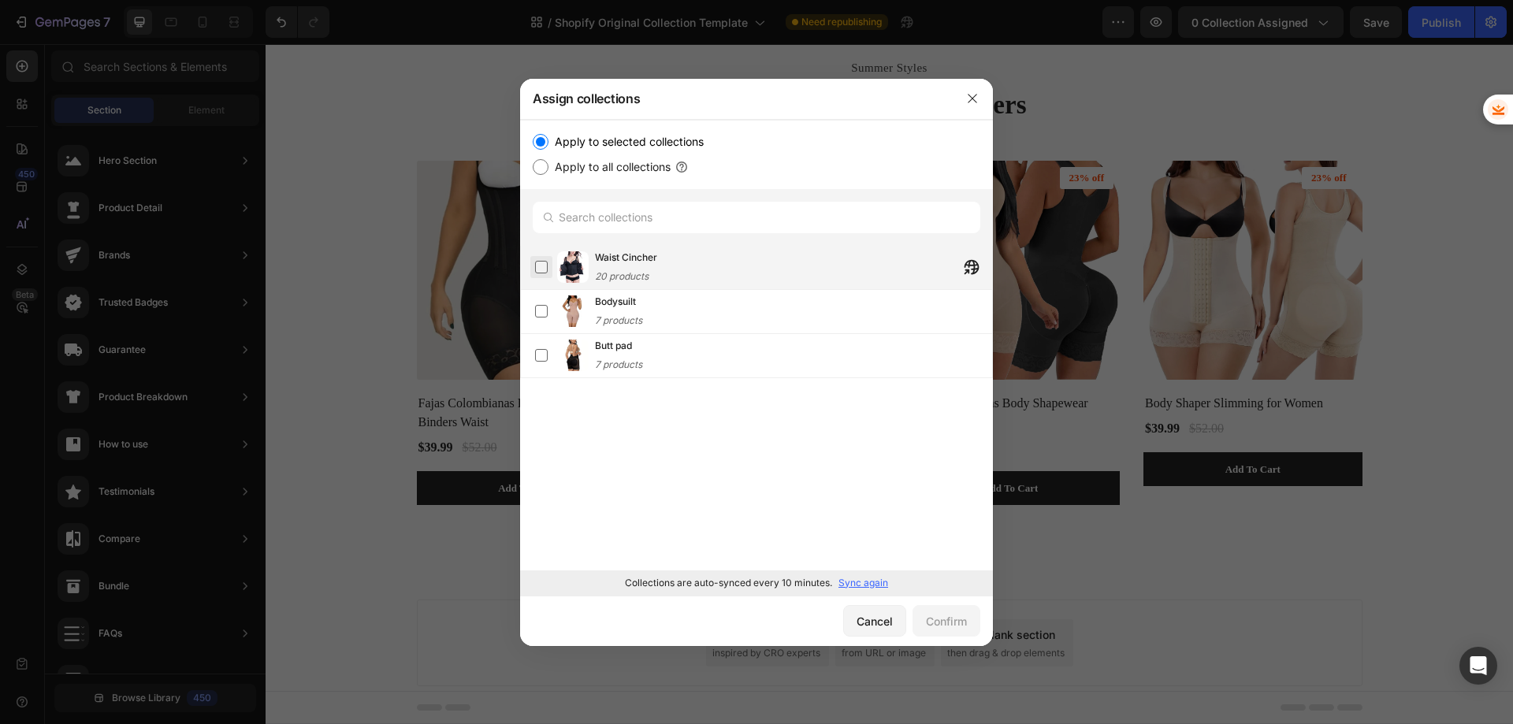
click at [544, 271] on label at bounding box center [541, 267] width 13 height 13
click at [953, 622] on div "Confirm" at bounding box center [946, 621] width 41 height 17
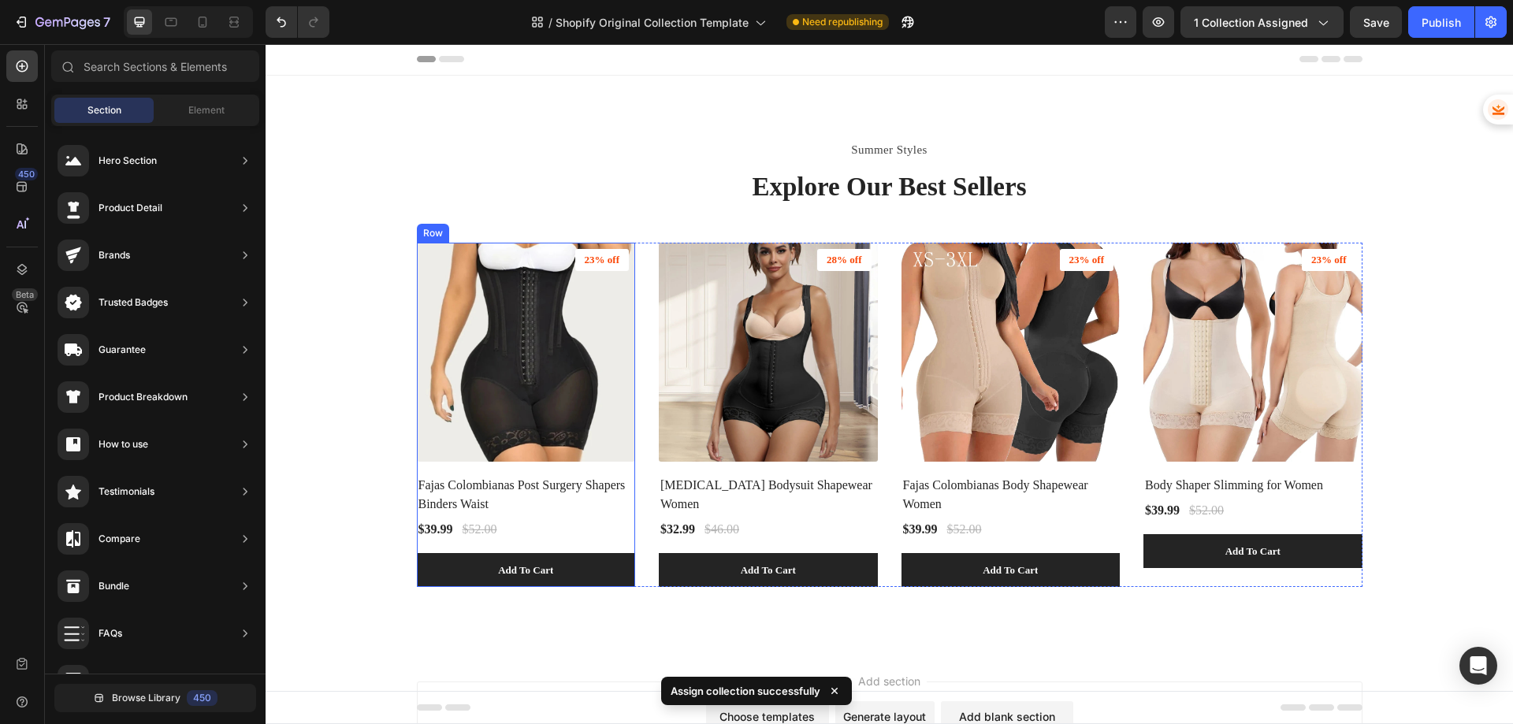
scroll to position [0, 0]
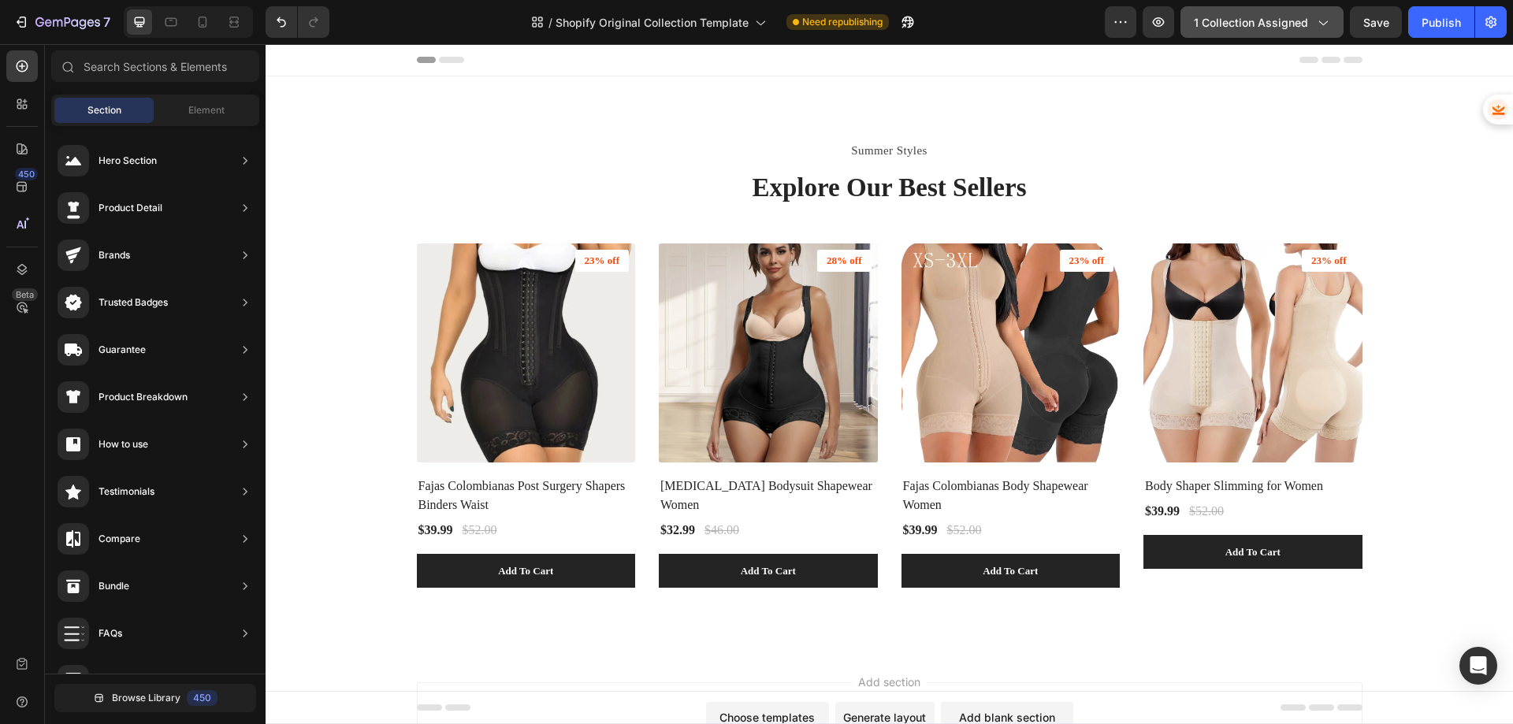
click at [1268, 20] on span "1 collection assigned" at bounding box center [1251, 22] width 114 height 17
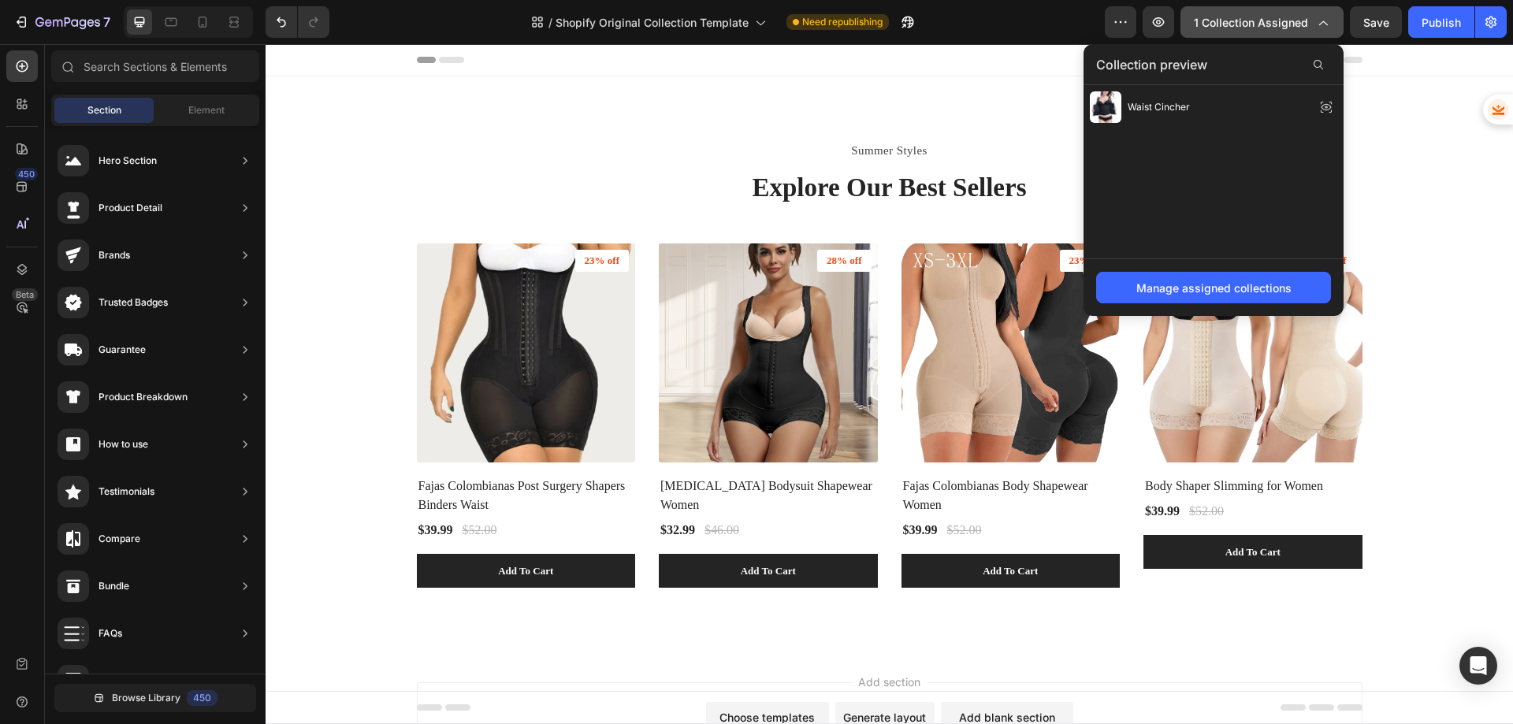
click at [1268, 20] on span "1 collection assigned" at bounding box center [1251, 22] width 114 height 17
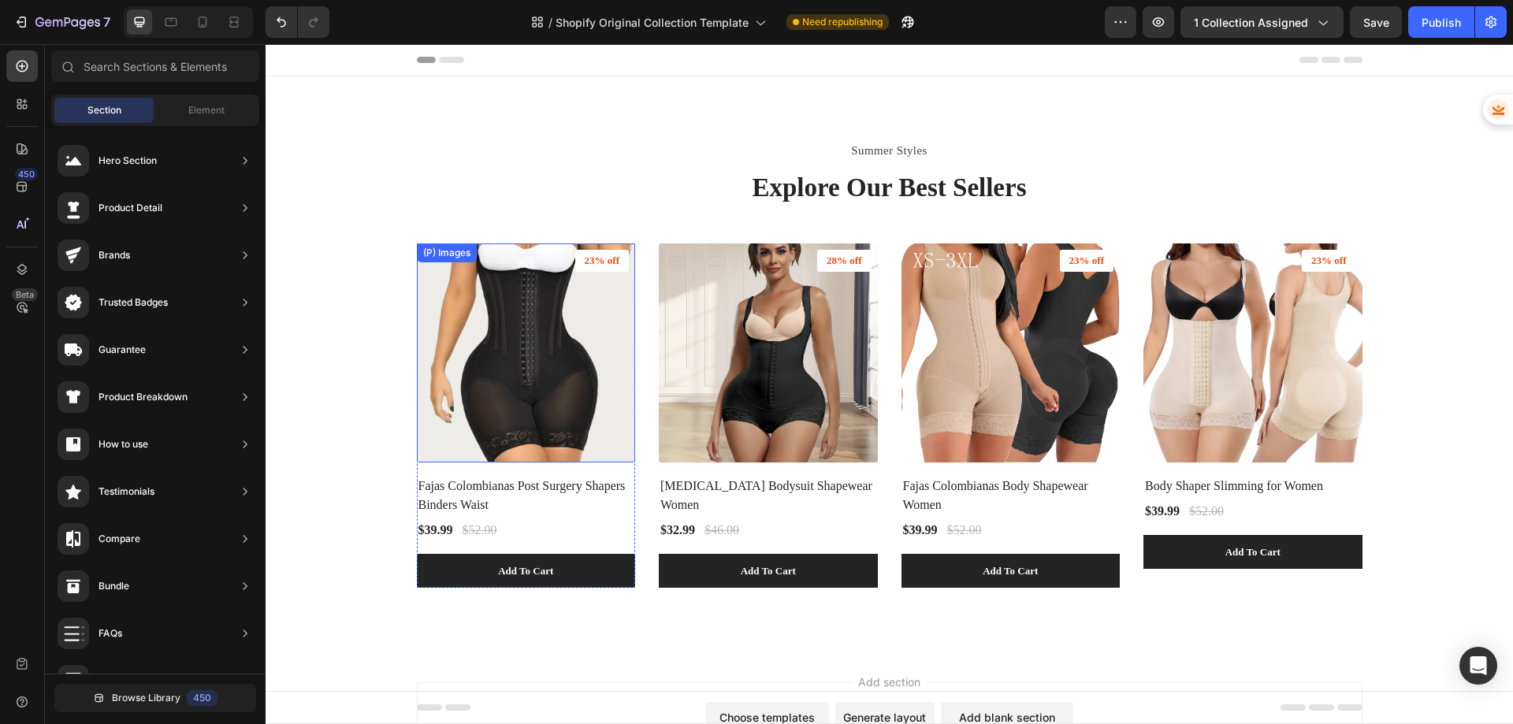
click at [496, 357] on img at bounding box center [526, 352] width 219 height 219
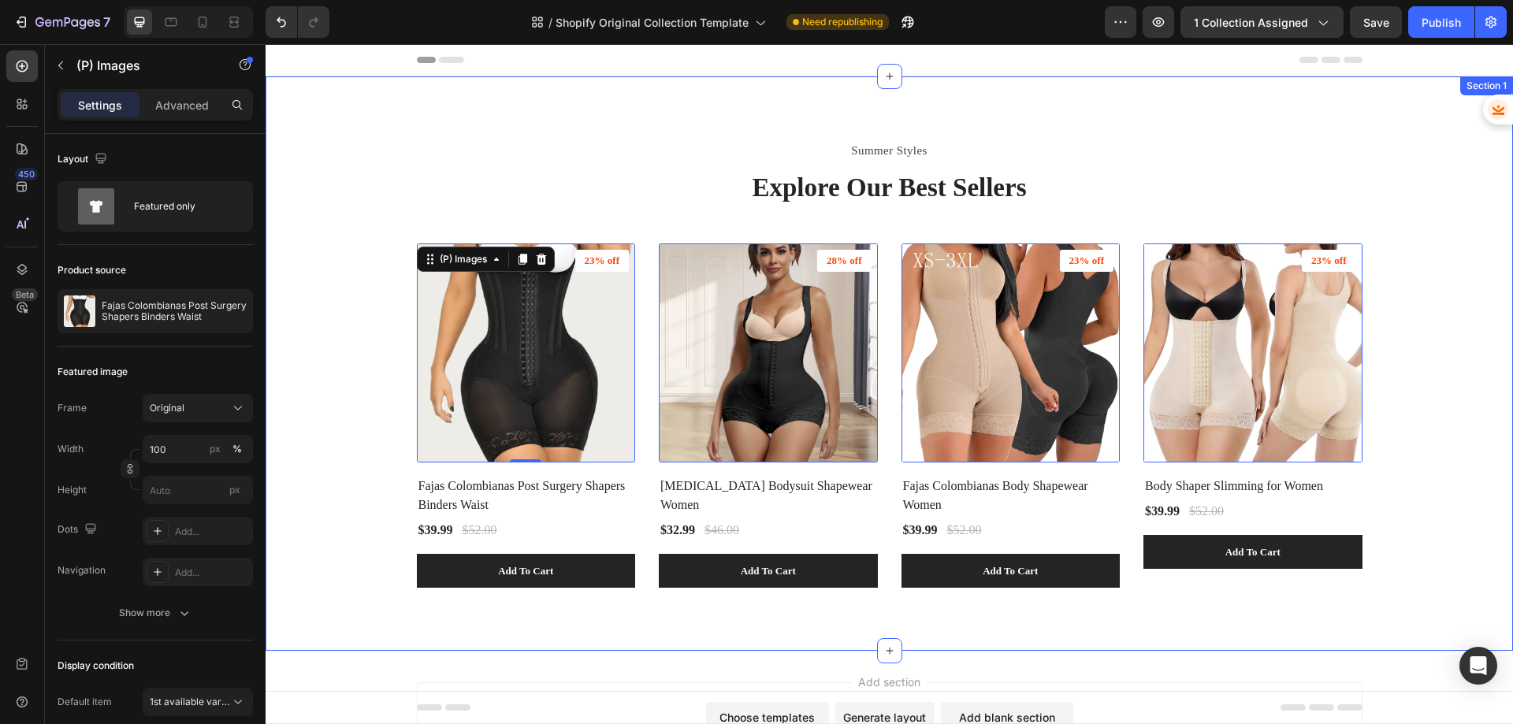
click at [379, 455] on div "Summer Styles Text block Explore Our Best Sellers Heading (P) Images 0 23% off …" at bounding box center [889, 363] width 1224 height 448
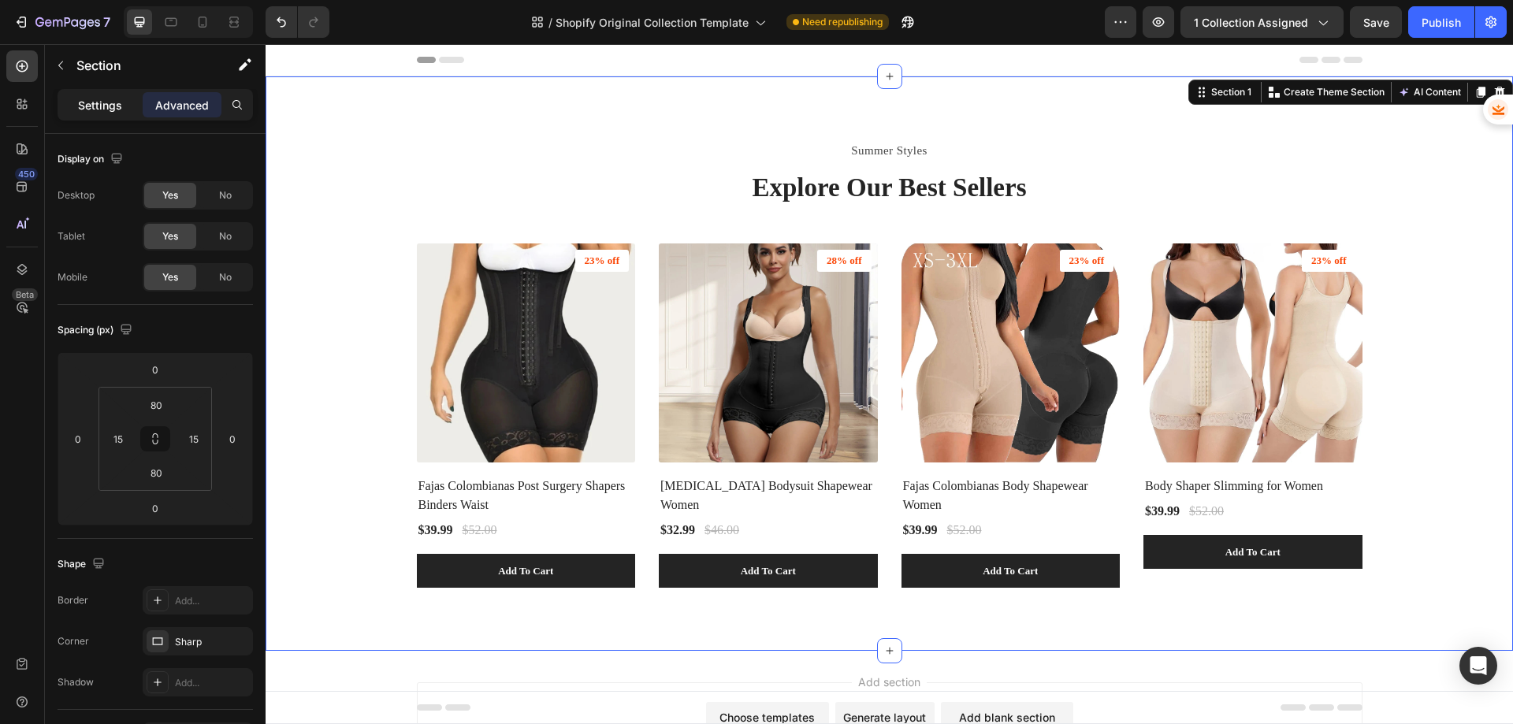
click at [119, 110] on p "Settings" at bounding box center [100, 105] width 44 height 17
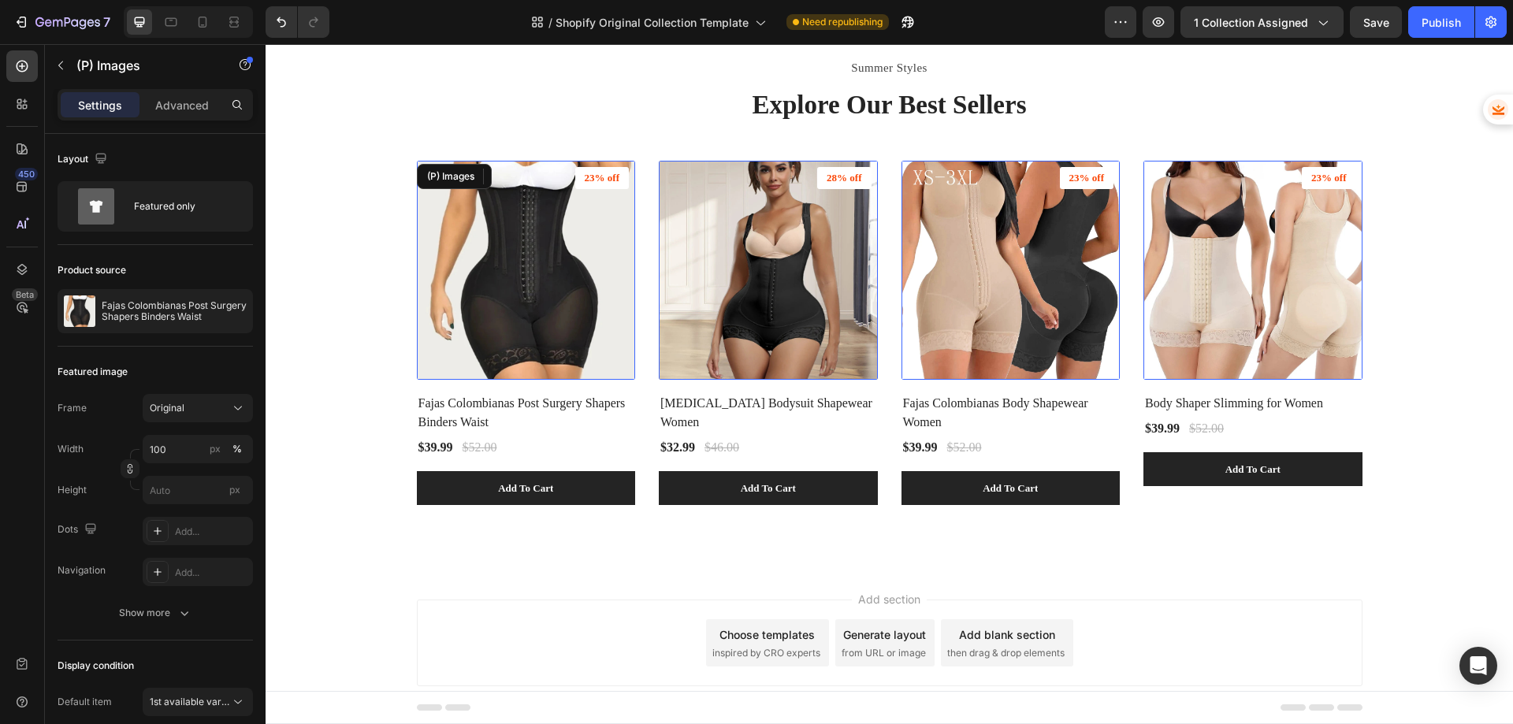
click at [451, 187] on div "(P) Images" at bounding box center [526, 270] width 219 height 219
click at [24, 20] on icon "button" at bounding box center [21, 22] width 16 height 16
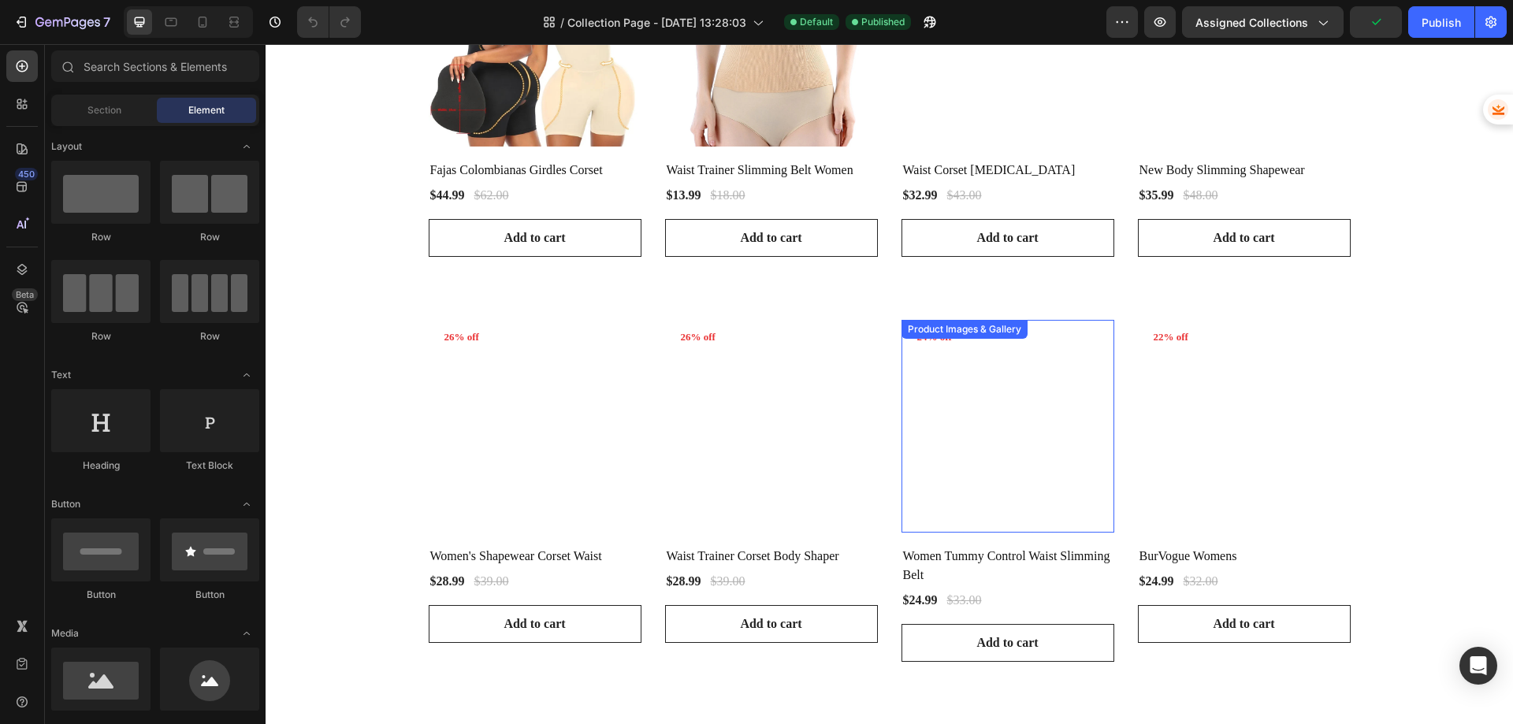
scroll to position [653, 0]
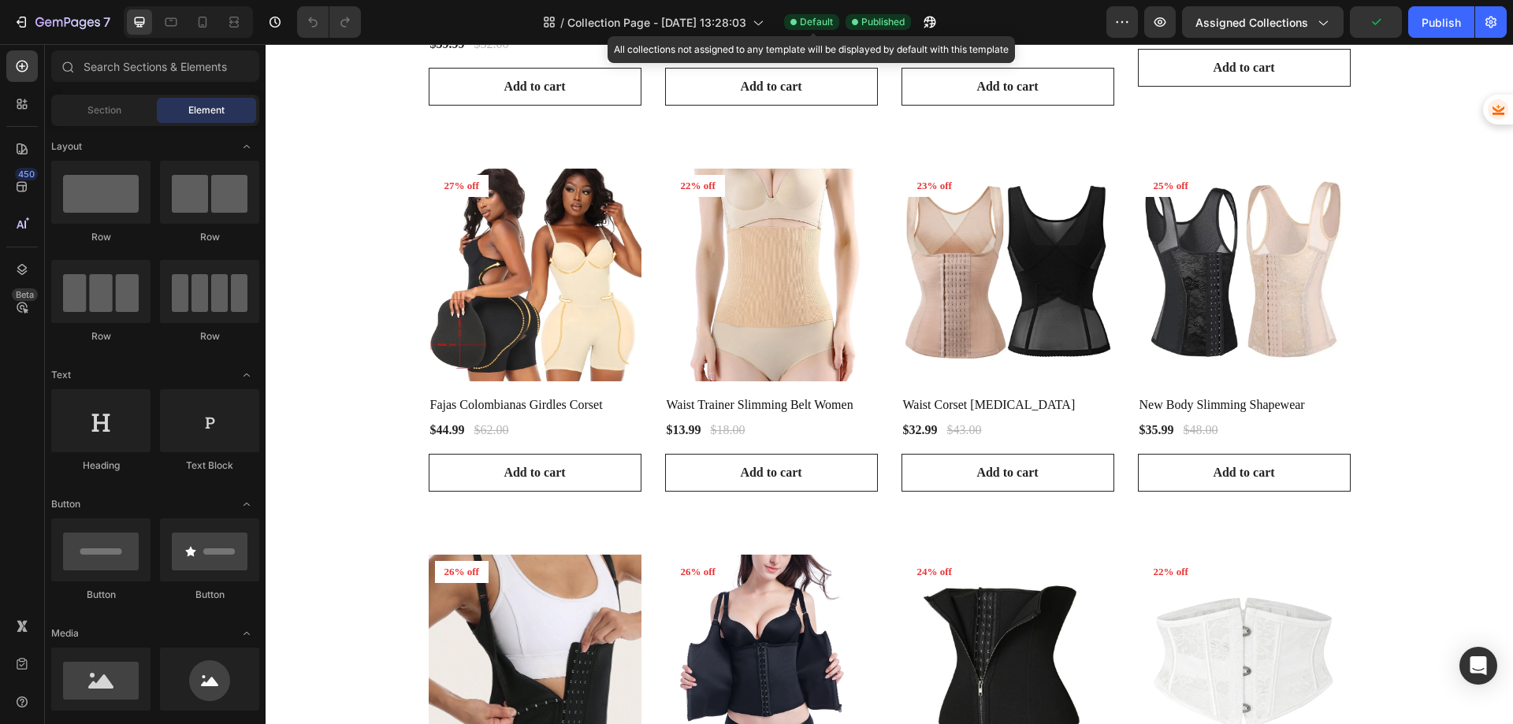
click at [819, 19] on span "Default" at bounding box center [816, 22] width 33 height 14
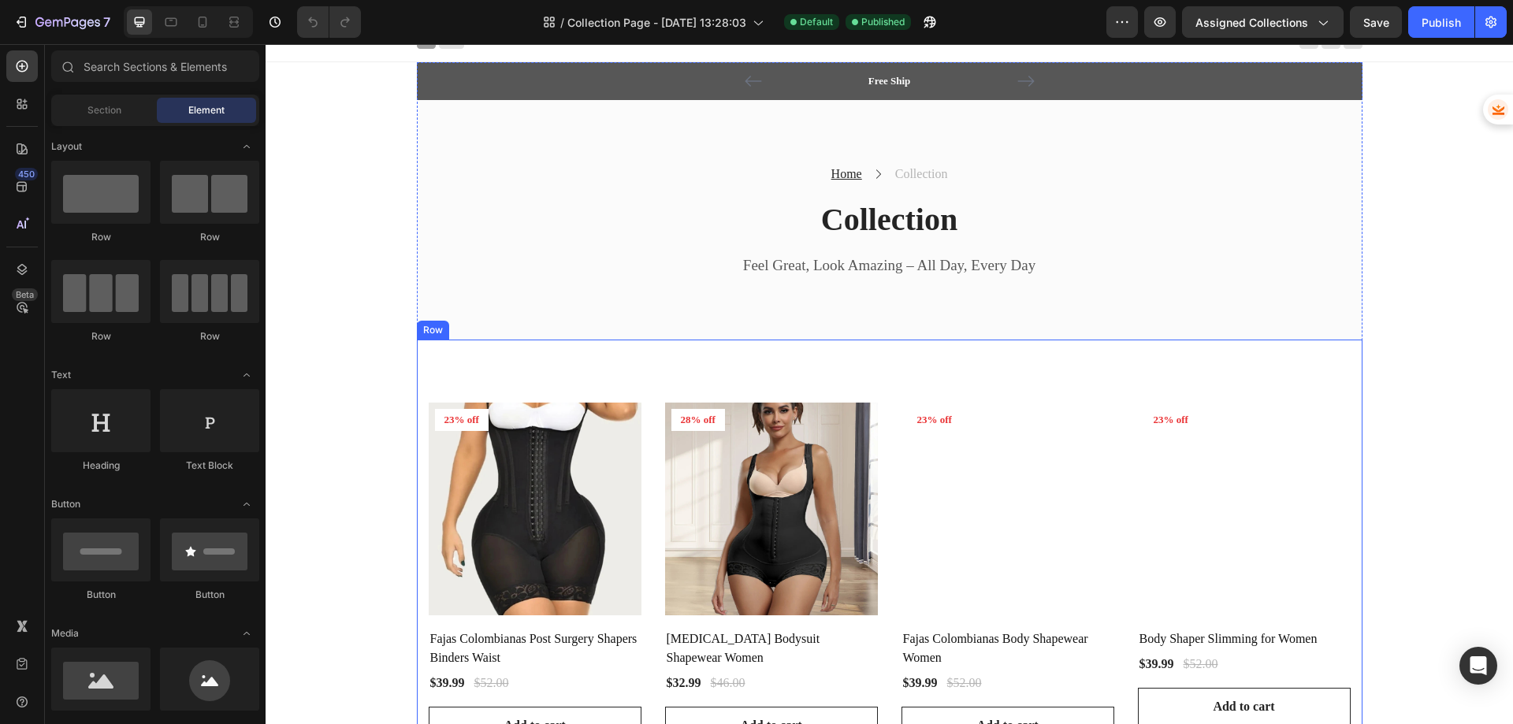
scroll to position [0, 0]
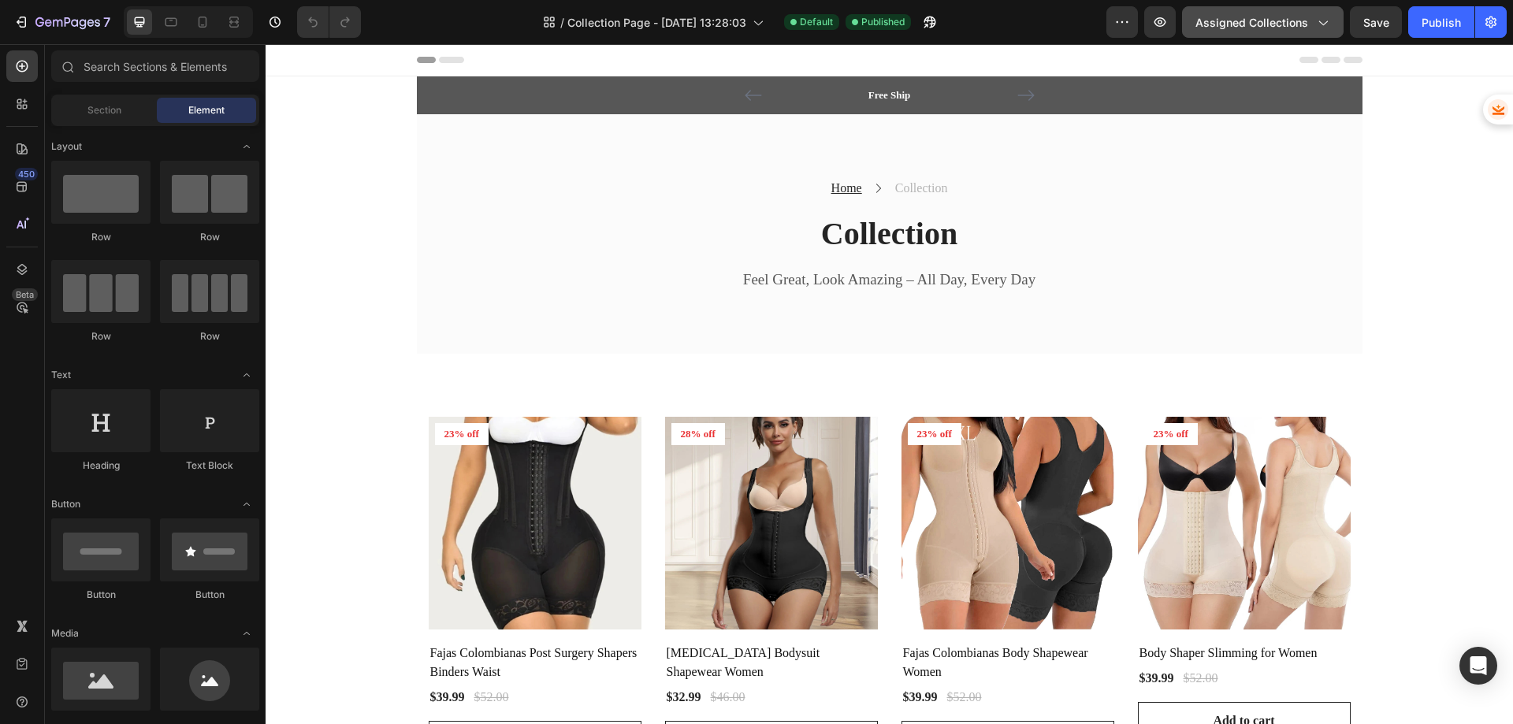
click at [1277, 21] on span "Assigned Collections" at bounding box center [1251, 22] width 113 height 17
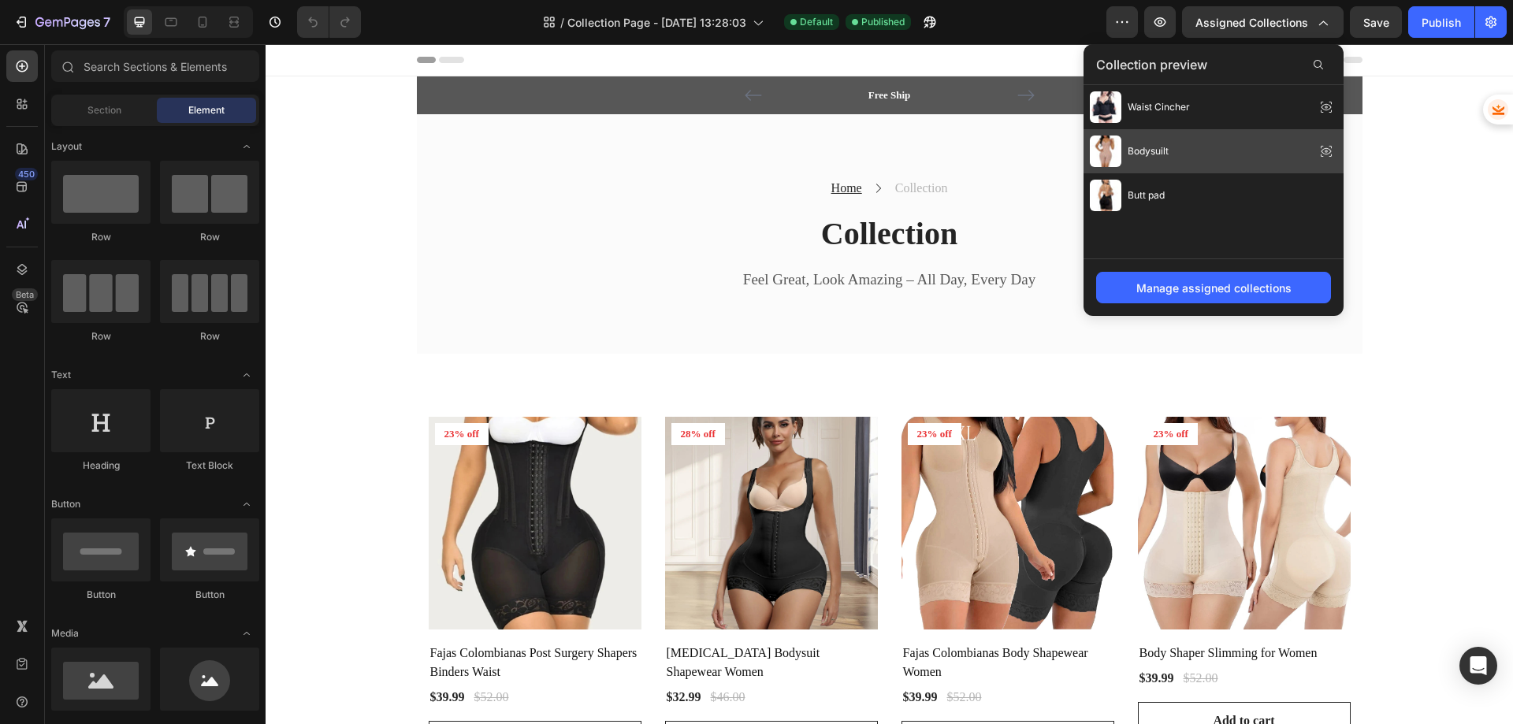
click at [1165, 152] on span "Bodysuilt" at bounding box center [1147, 151] width 41 height 14
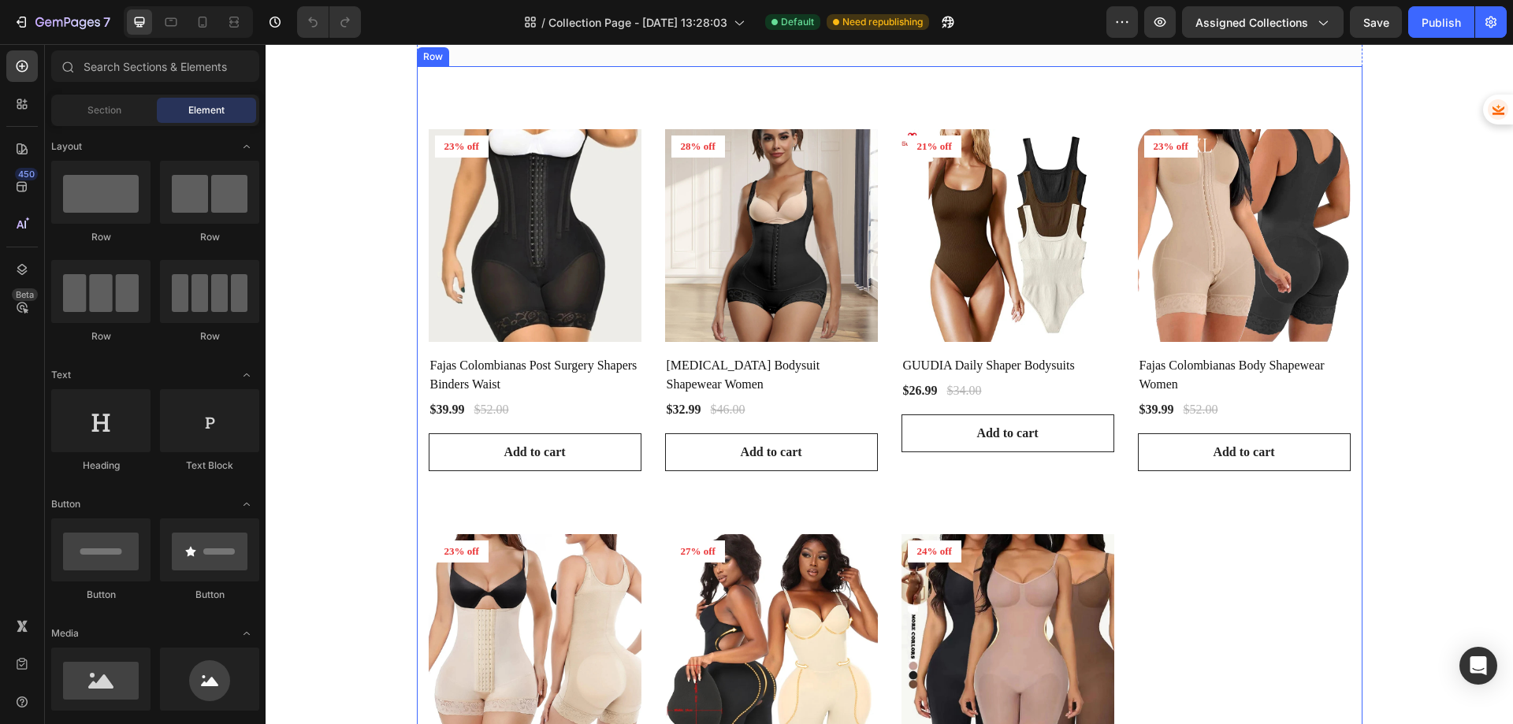
scroll to position [315, 0]
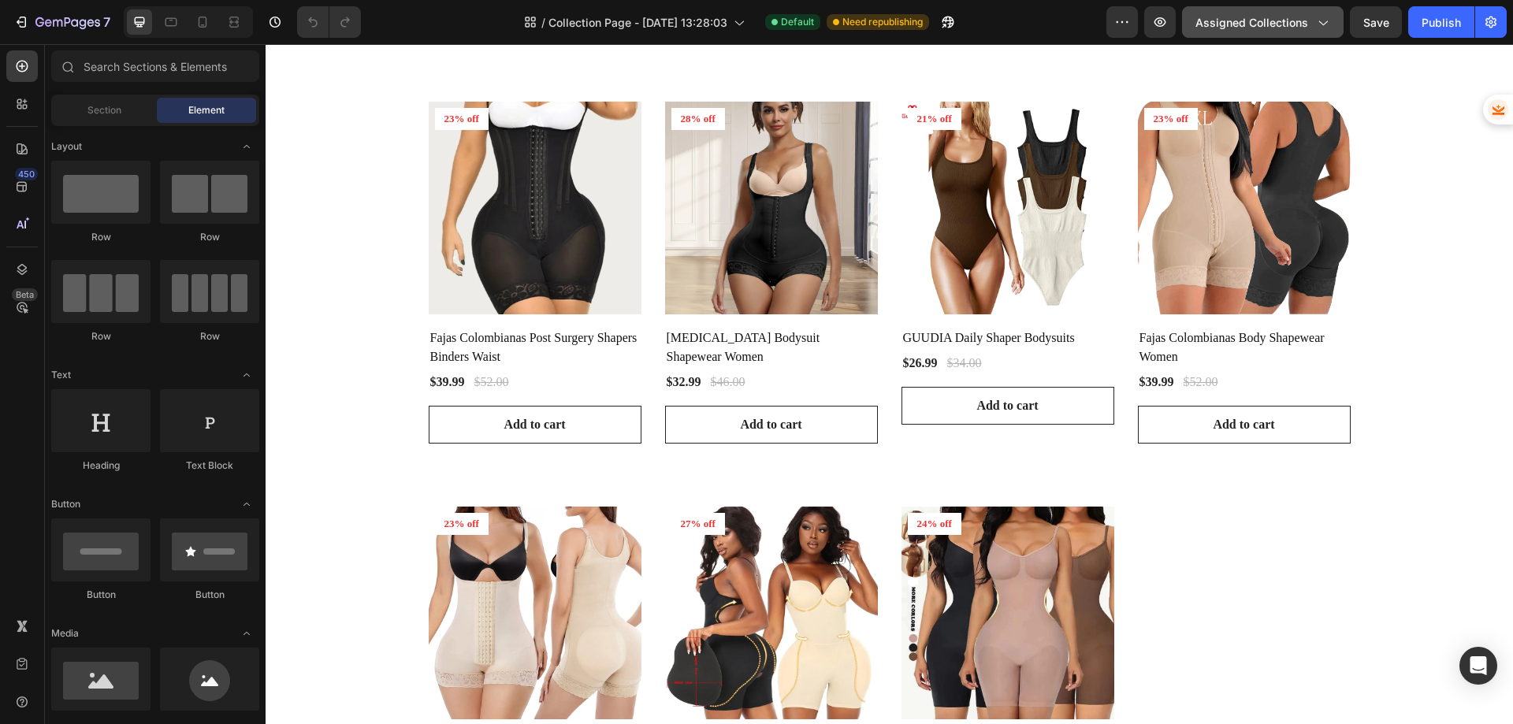
click at [1242, 17] on span "Assigned Collections" at bounding box center [1251, 22] width 113 height 17
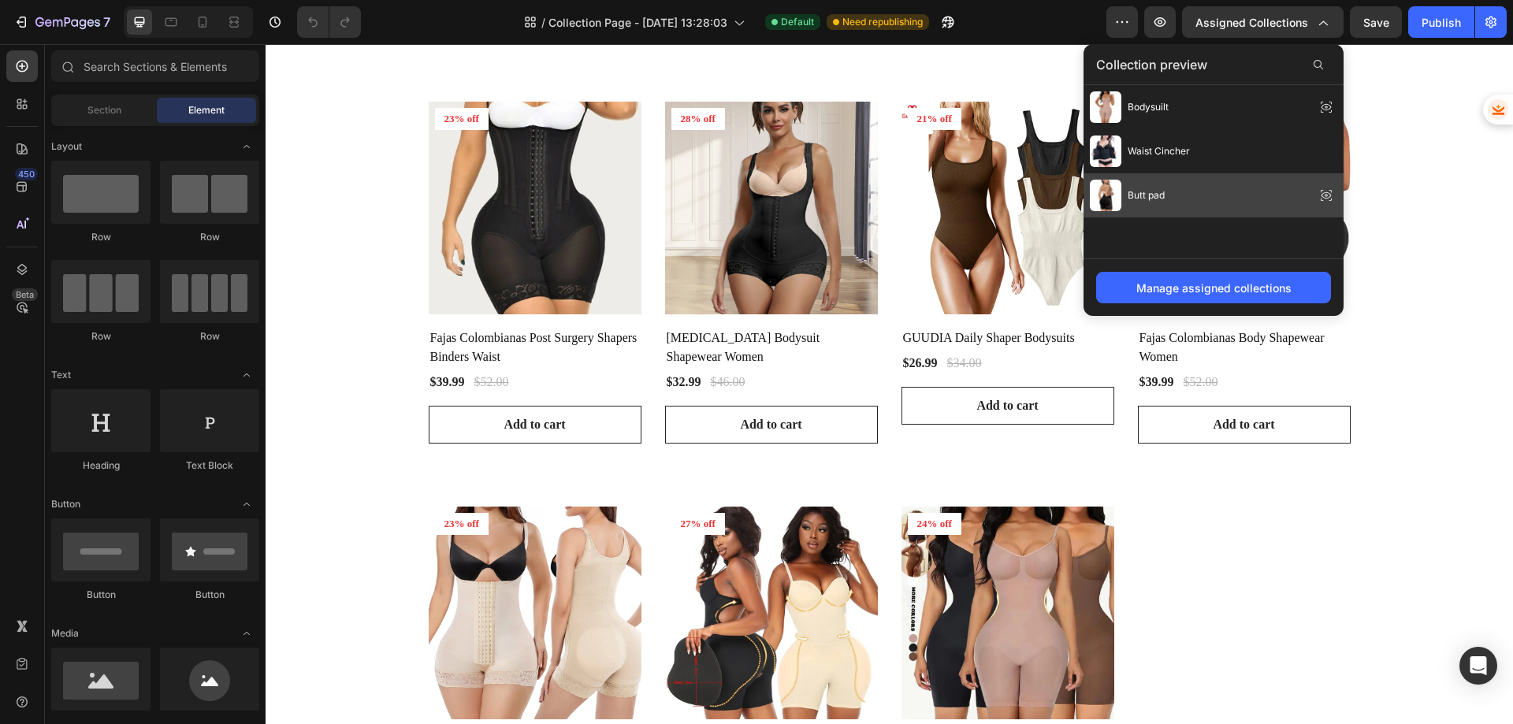
click at [1159, 207] on div "Butt pad" at bounding box center [1127, 196] width 75 height 32
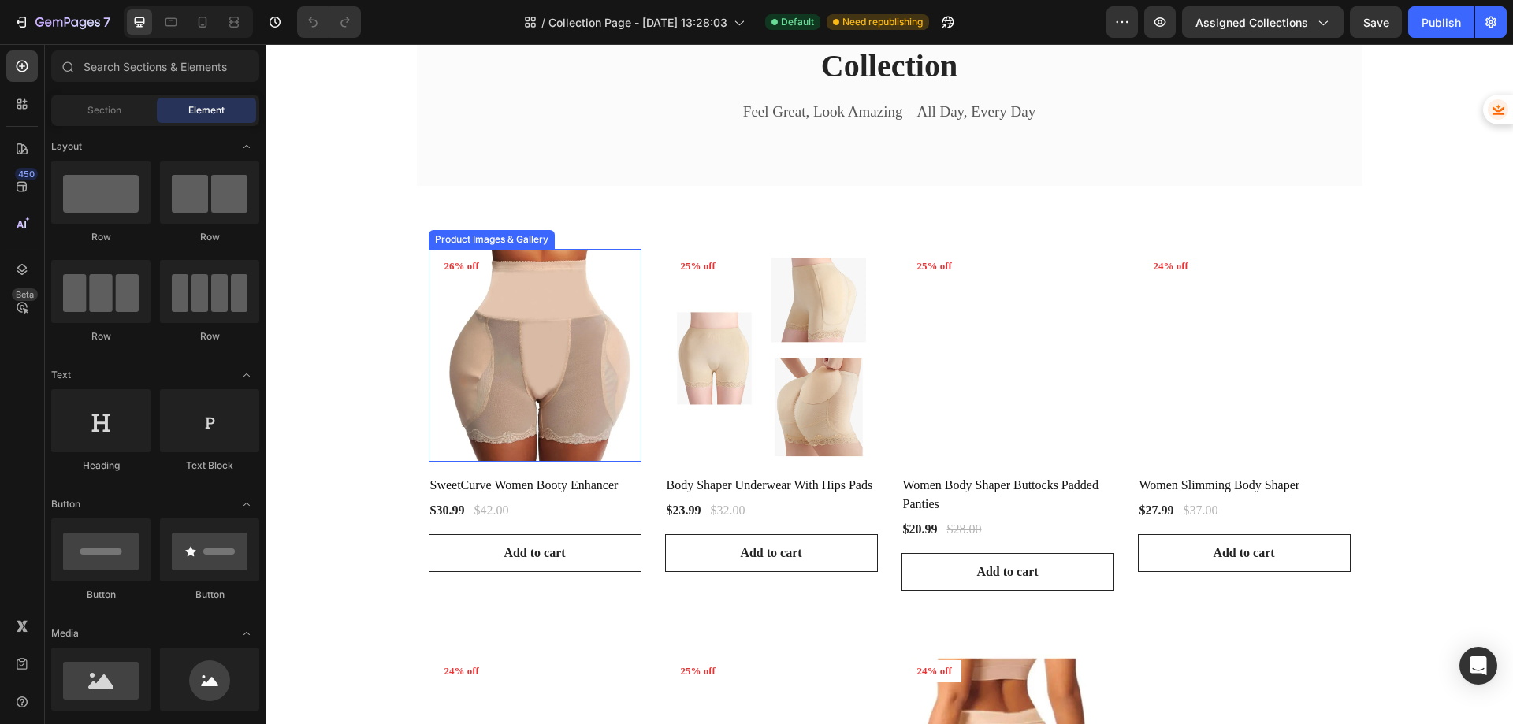
scroll to position [158, 0]
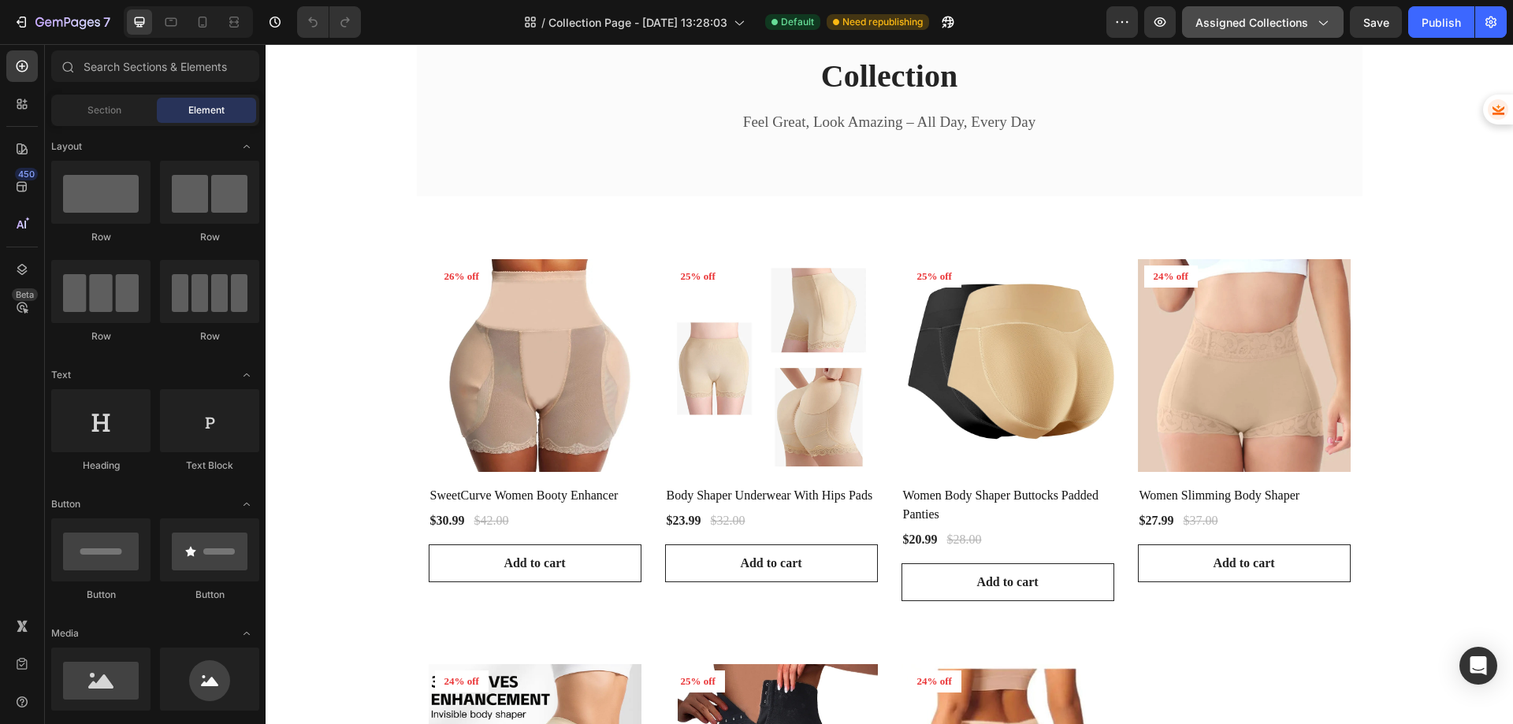
click at [1257, 23] on span "Assigned Collections" at bounding box center [1251, 22] width 113 height 17
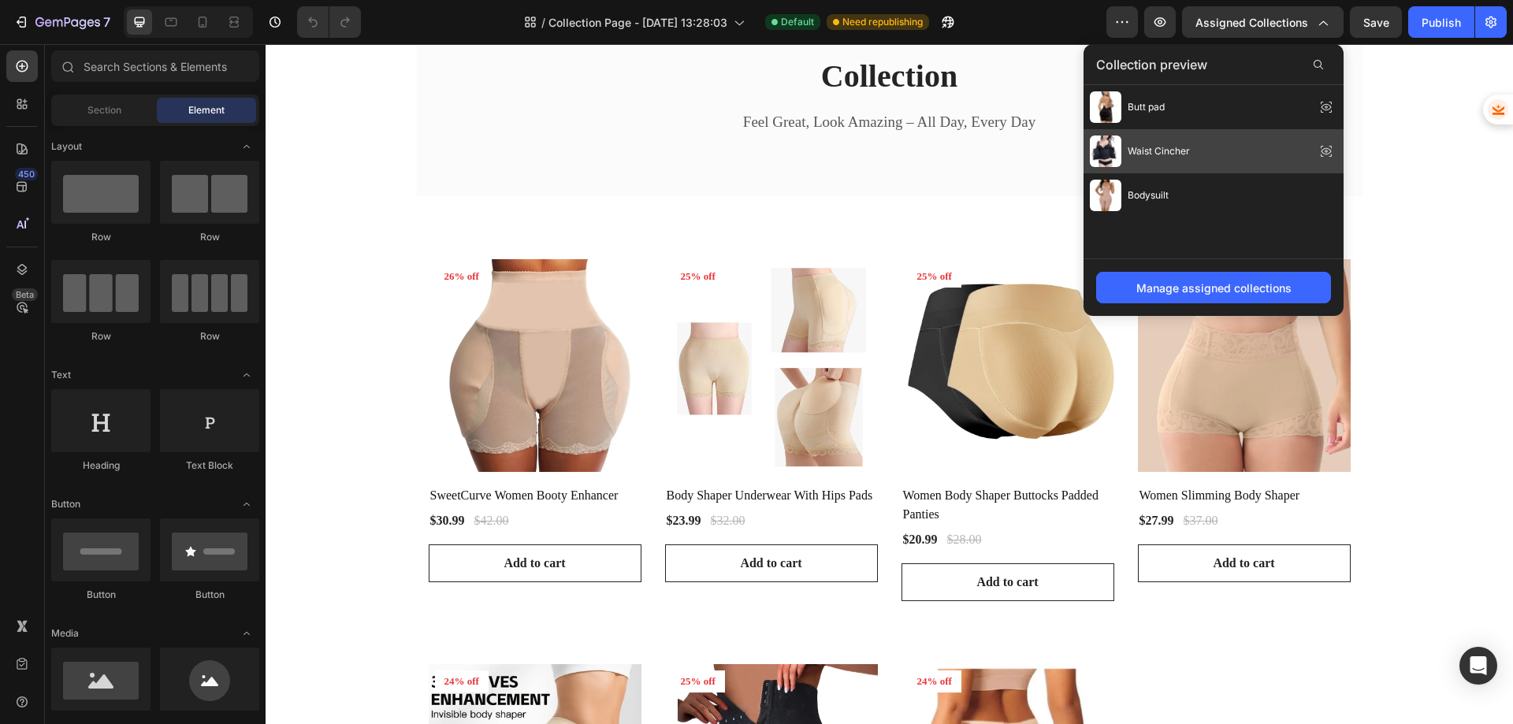
click at [1158, 141] on div "Waist Cincher" at bounding box center [1140, 152] width 100 height 32
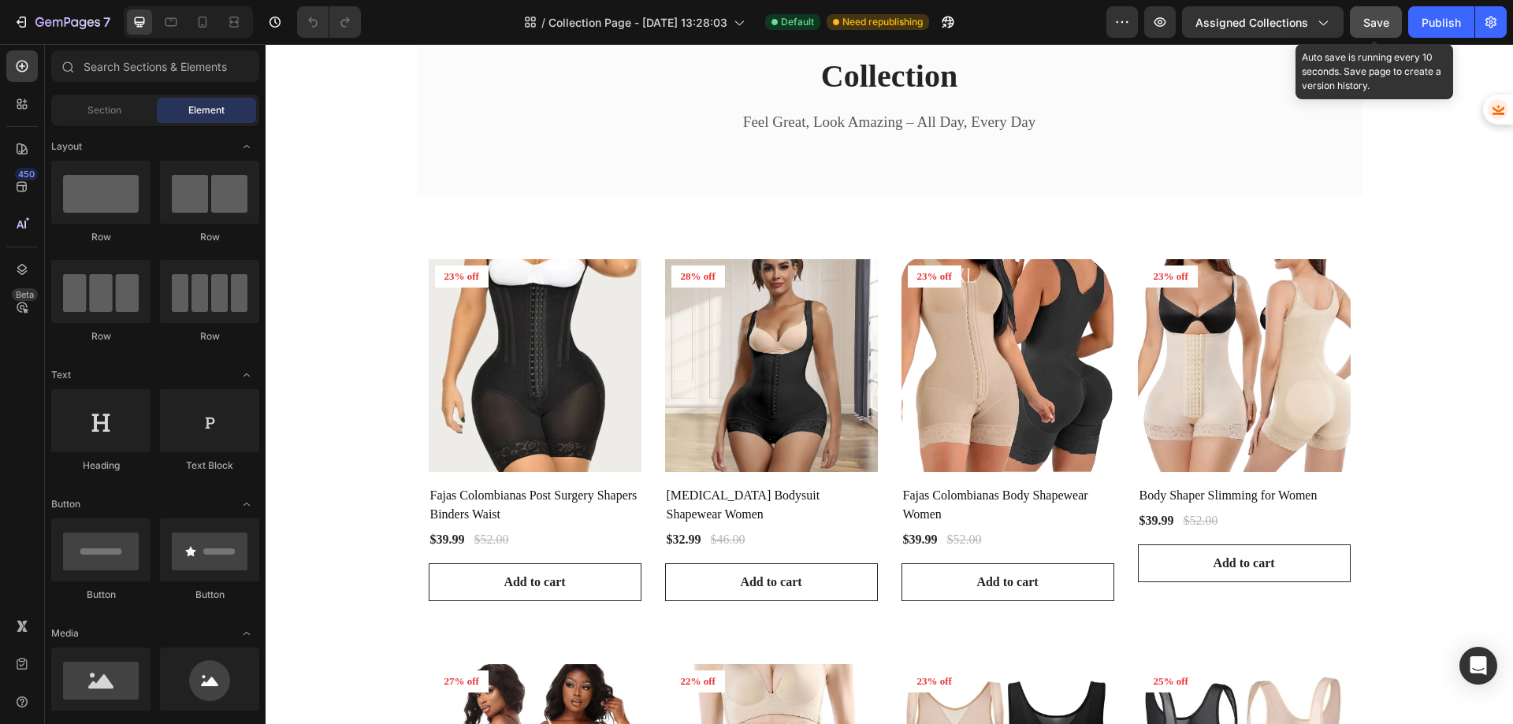
click at [1377, 29] on div "Save" at bounding box center [1376, 22] width 26 height 17
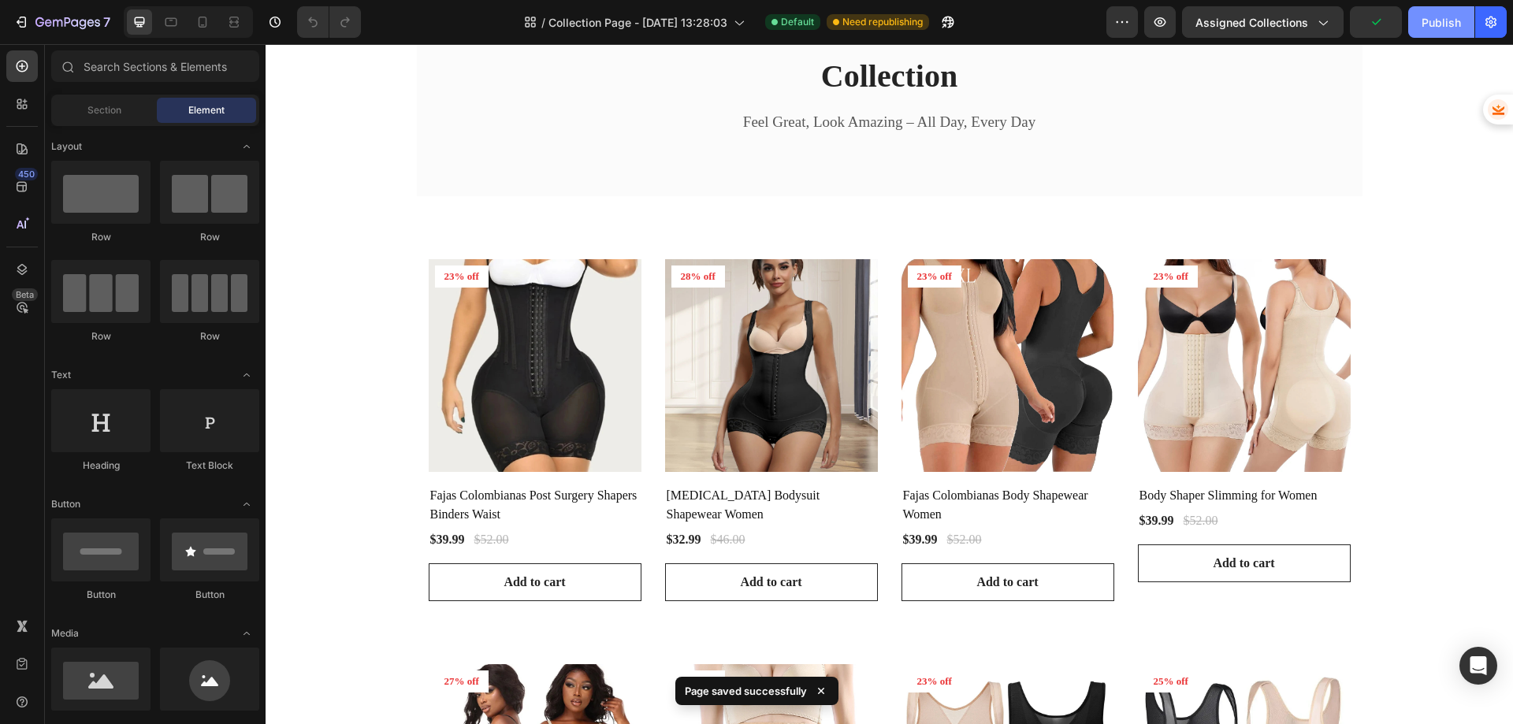
click at [1445, 19] on div "Publish" at bounding box center [1440, 22] width 39 height 17
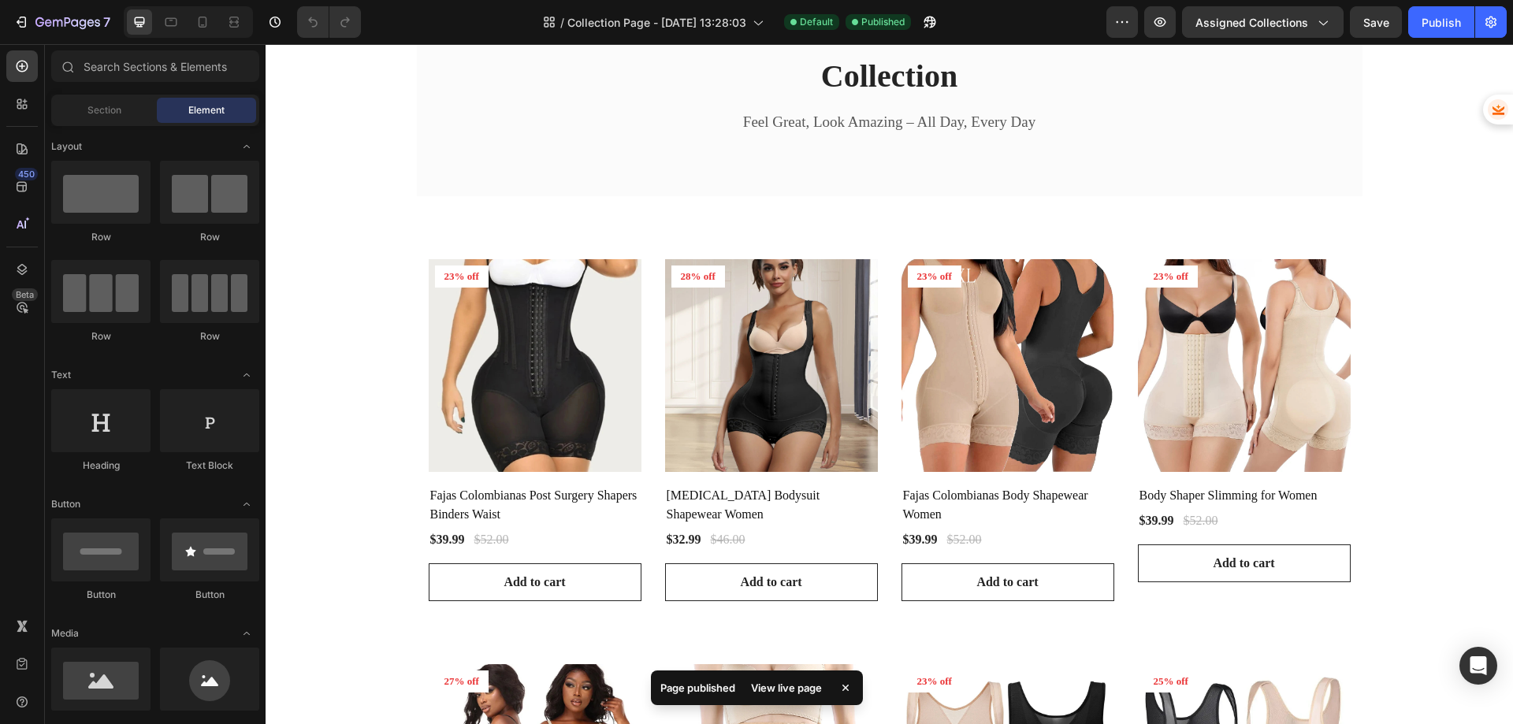
click at [790, 685] on div "View live page" at bounding box center [786, 688] width 90 height 22
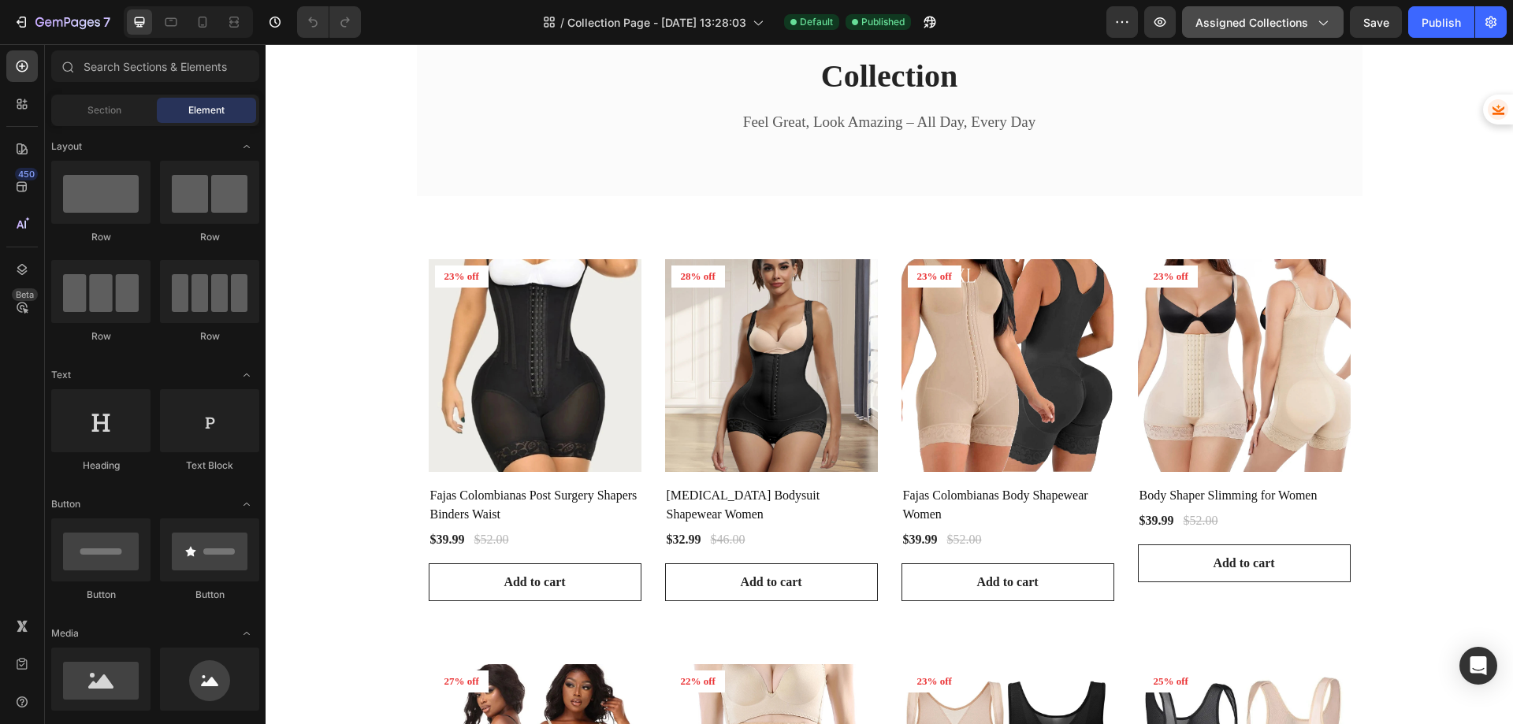
click at [1226, 28] on span "Assigned Collections" at bounding box center [1251, 22] width 113 height 17
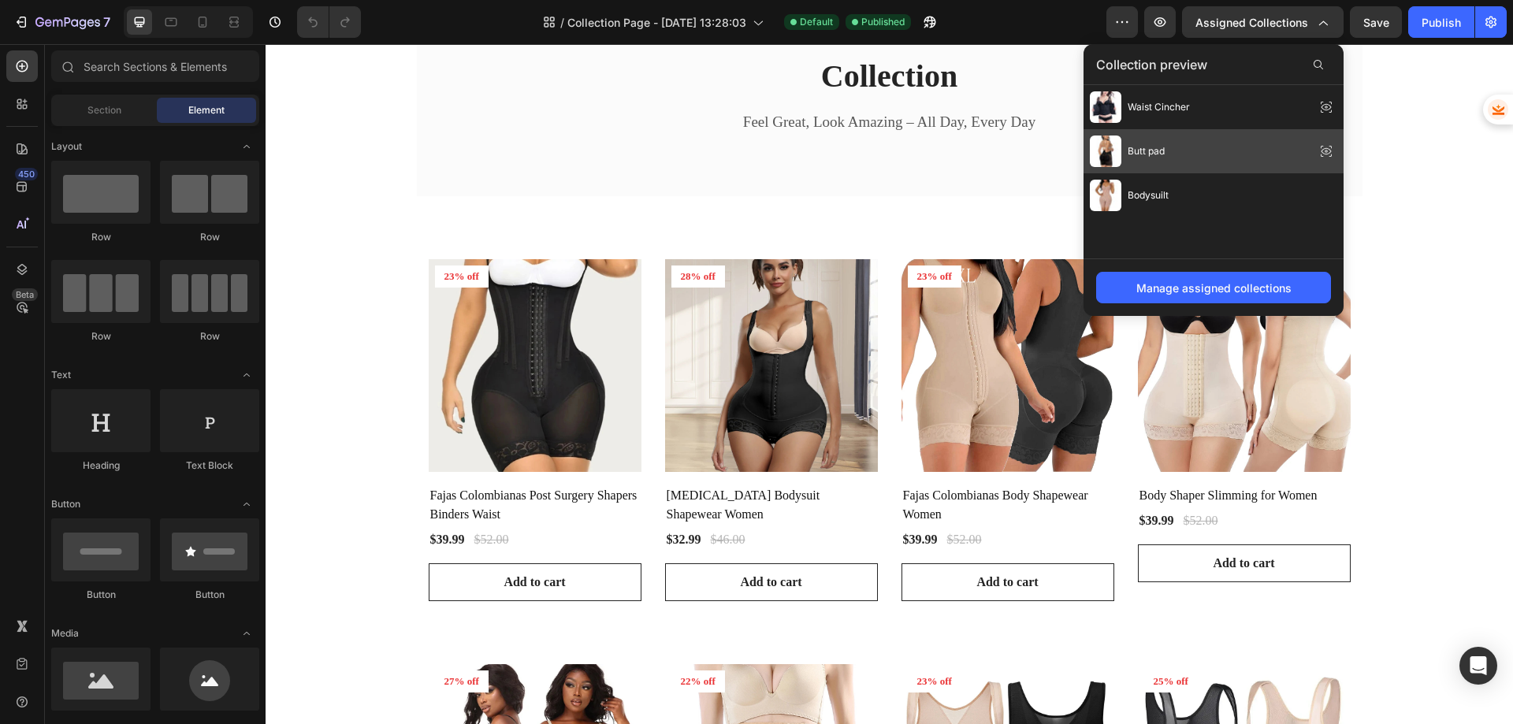
click at [1168, 151] on div "Butt pad" at bounding box center [1213, 151] width 260 height 44
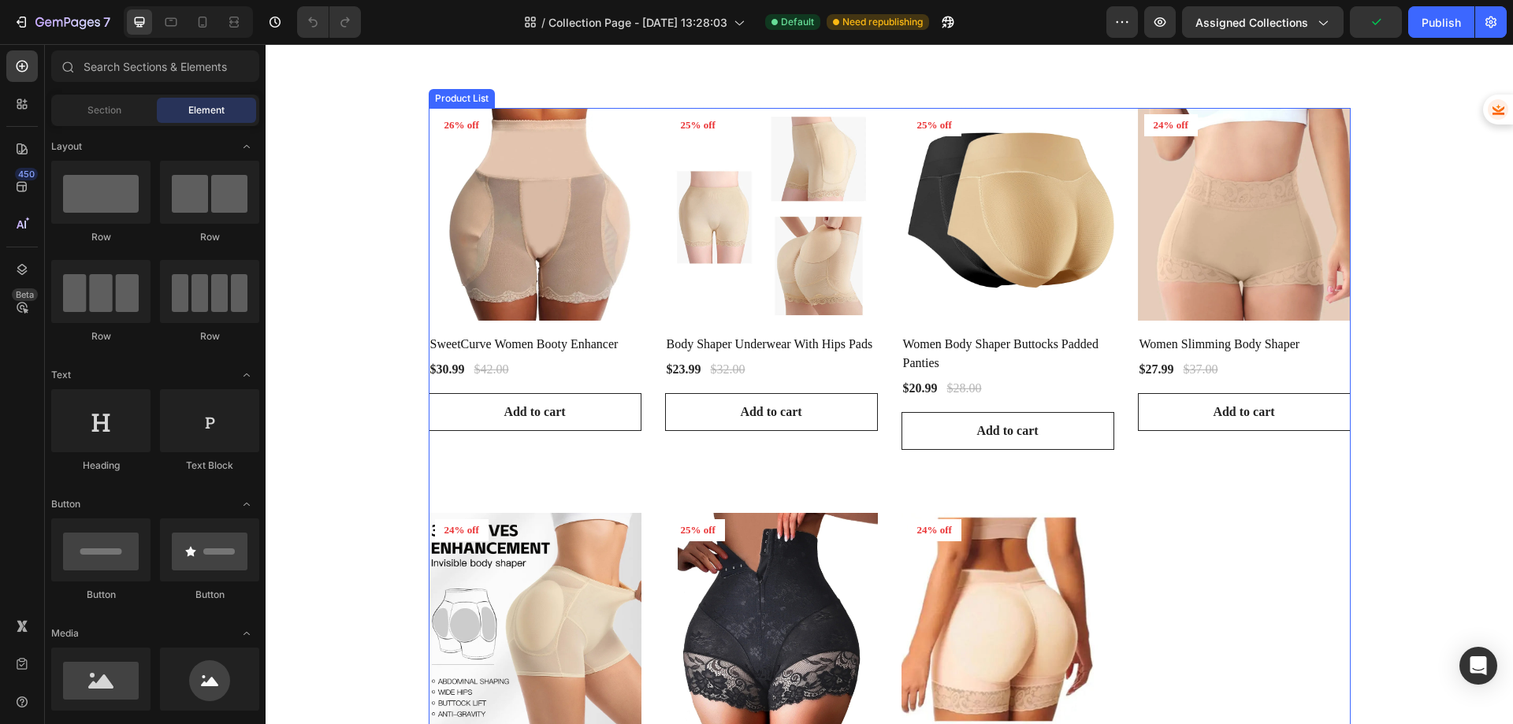
scroll to position [315, 0]
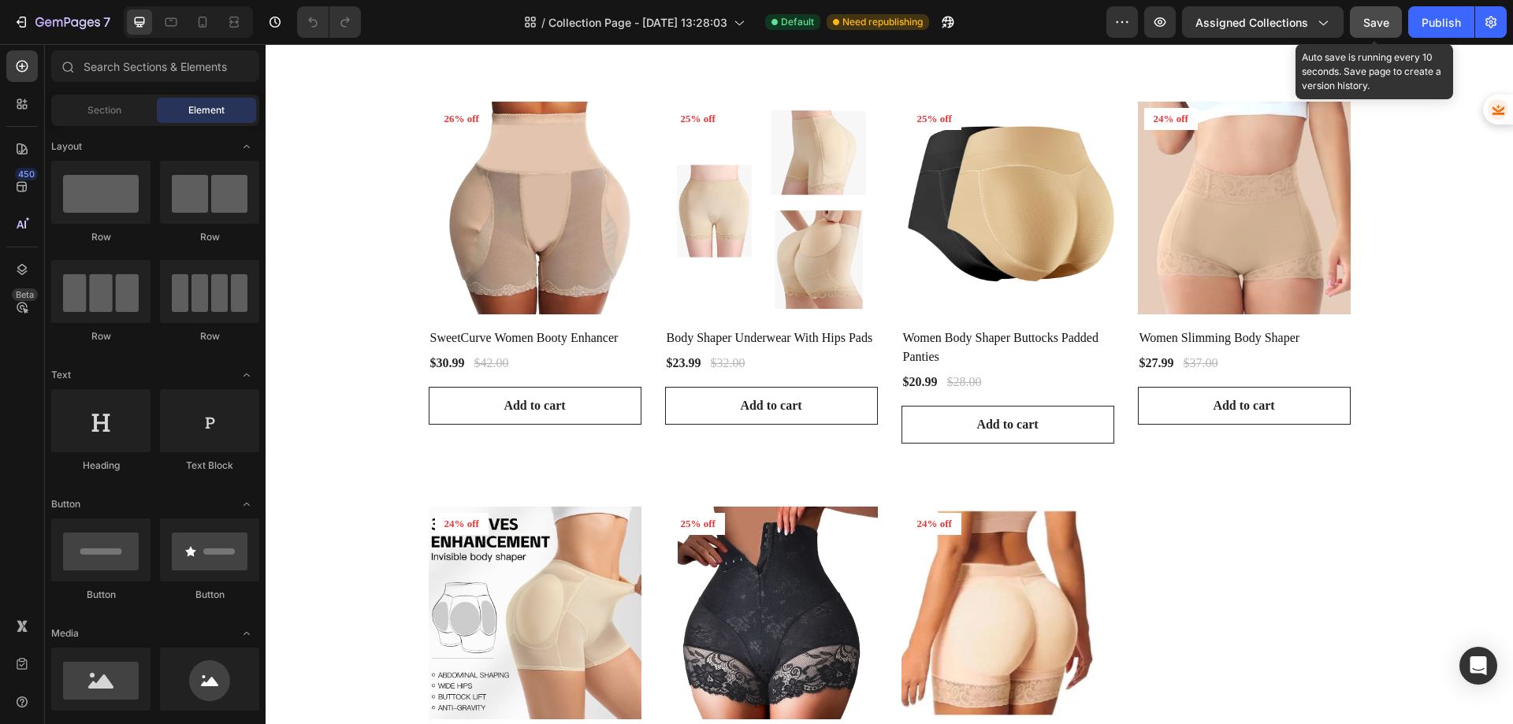
click at [1366, 25] on span "Save" at bounding box center [1376, 22] width 26 height 13
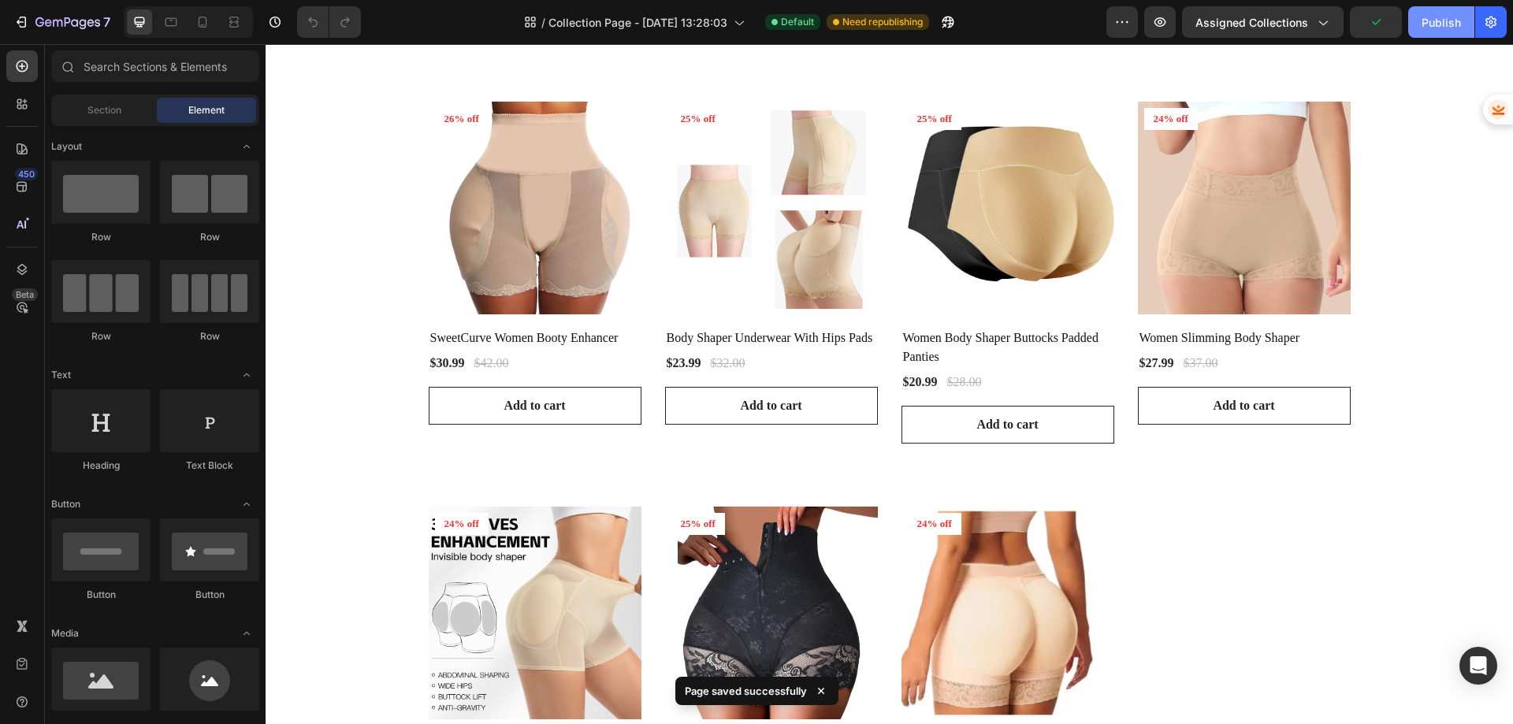
click at [1428, 25] on div "Publish" at bounding box center [1440, 22] width 39 height 17
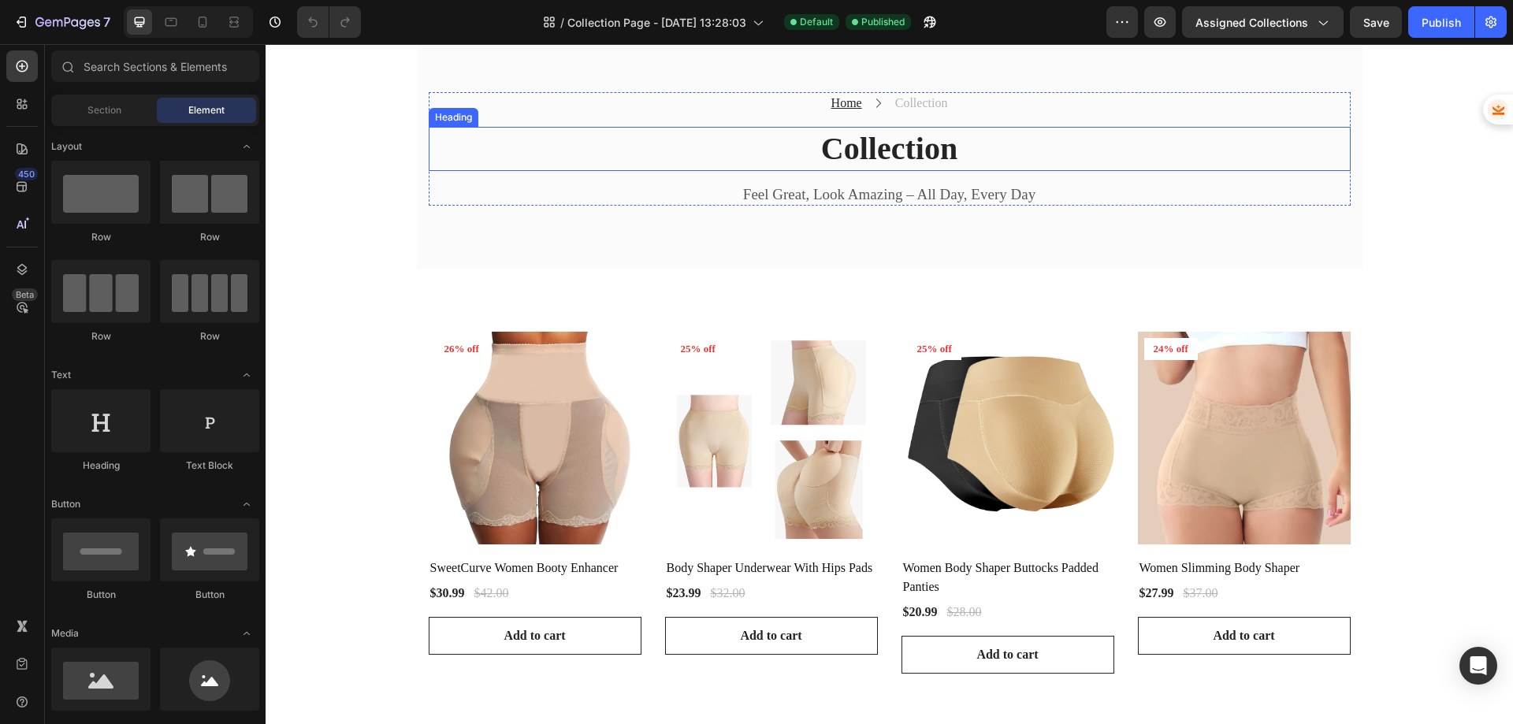
scroll to position [236, 0]
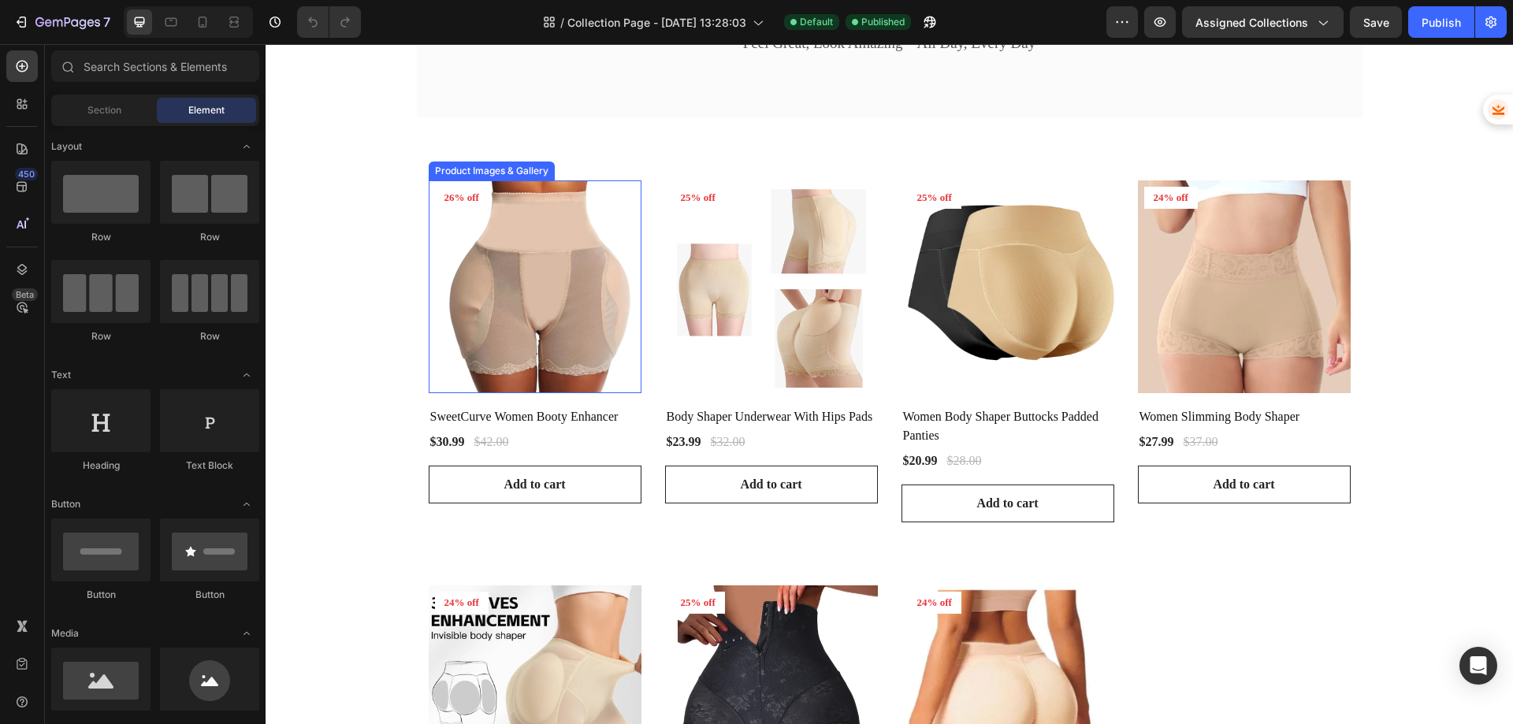
click at [555, 295] on img at bounding box center [535, 286] width 213 height 213
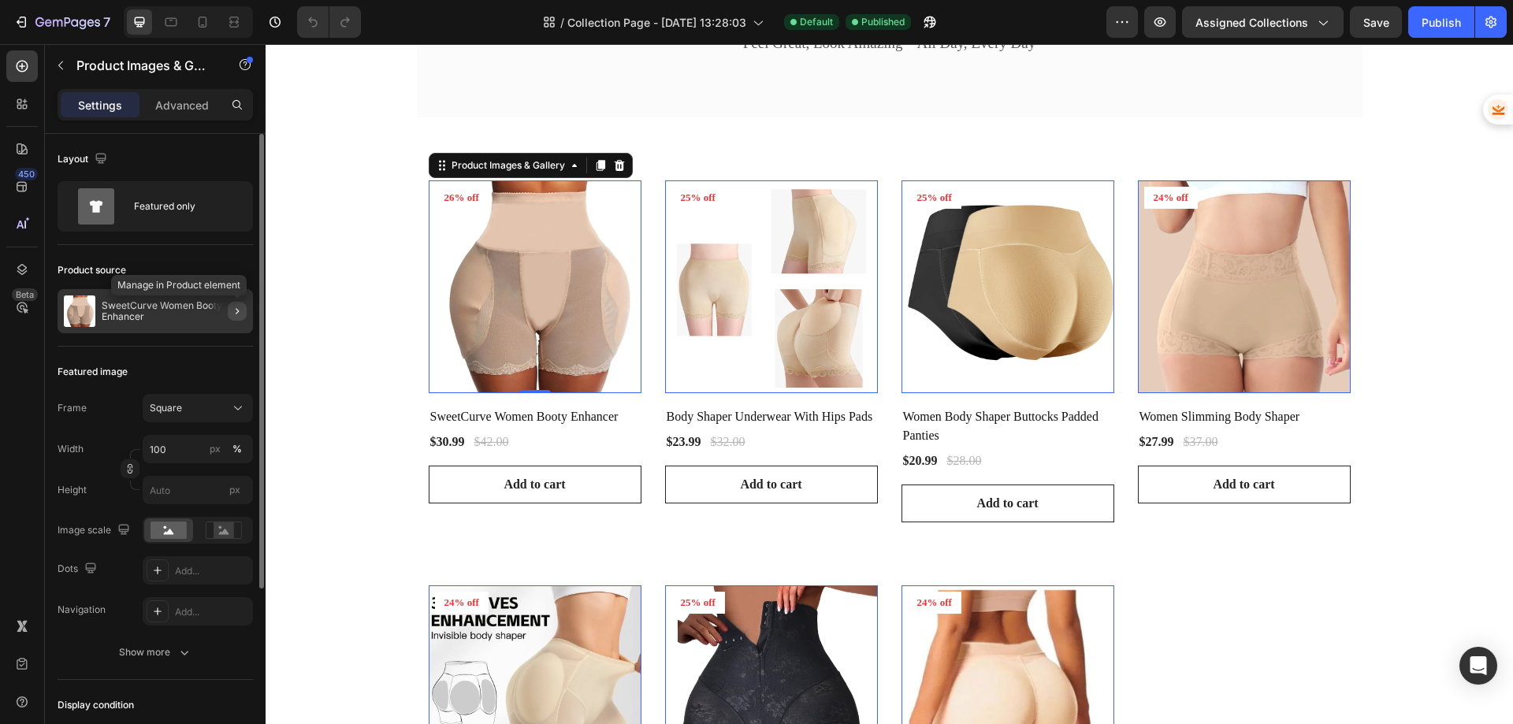
click at [236, 311] on icon "button" at bounding box center [237, 311] width 13 height 13
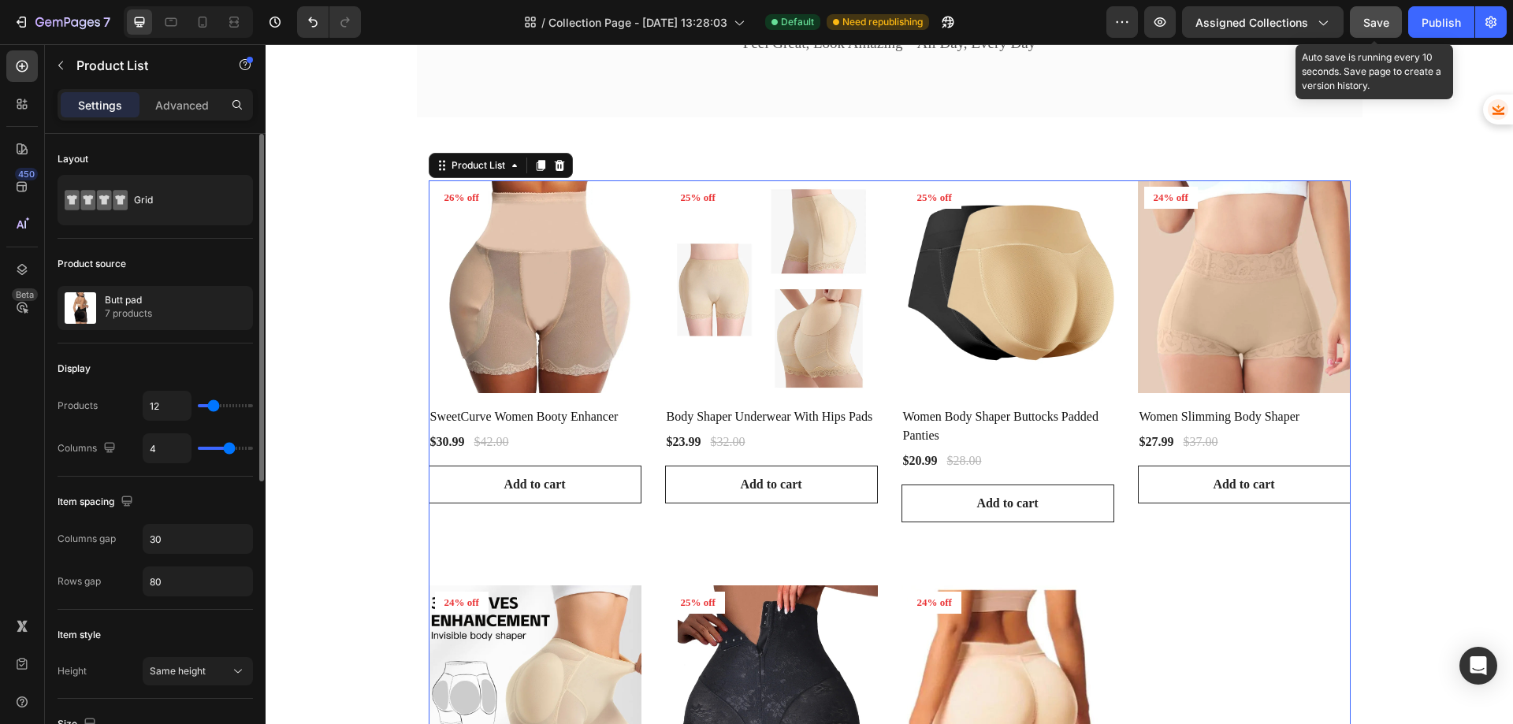
click at [1377, 29] on div "Save" at bounding box center [1376, 22] width 26 height 17
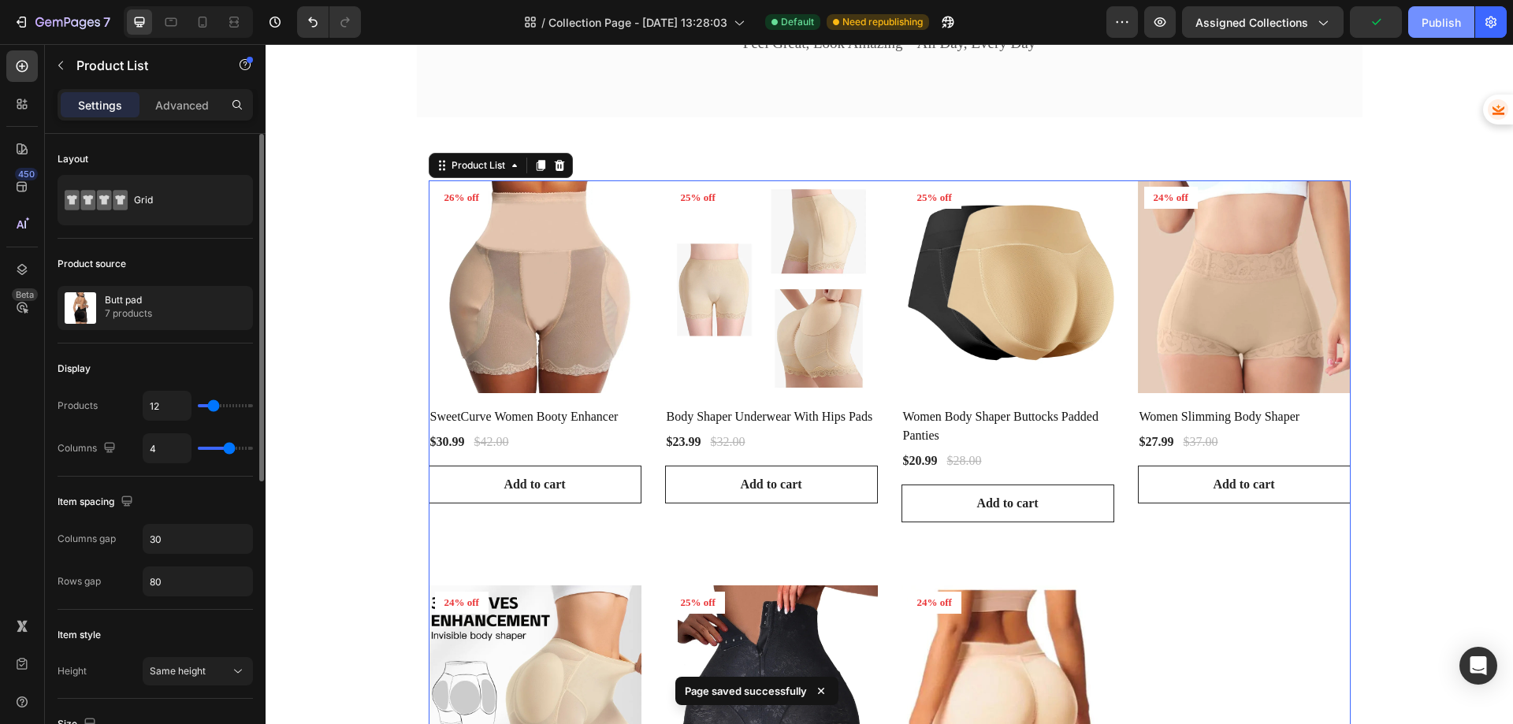
click at [1432, 29] on div "Publish" at bounding box center [1440, 22] width 39 height 17
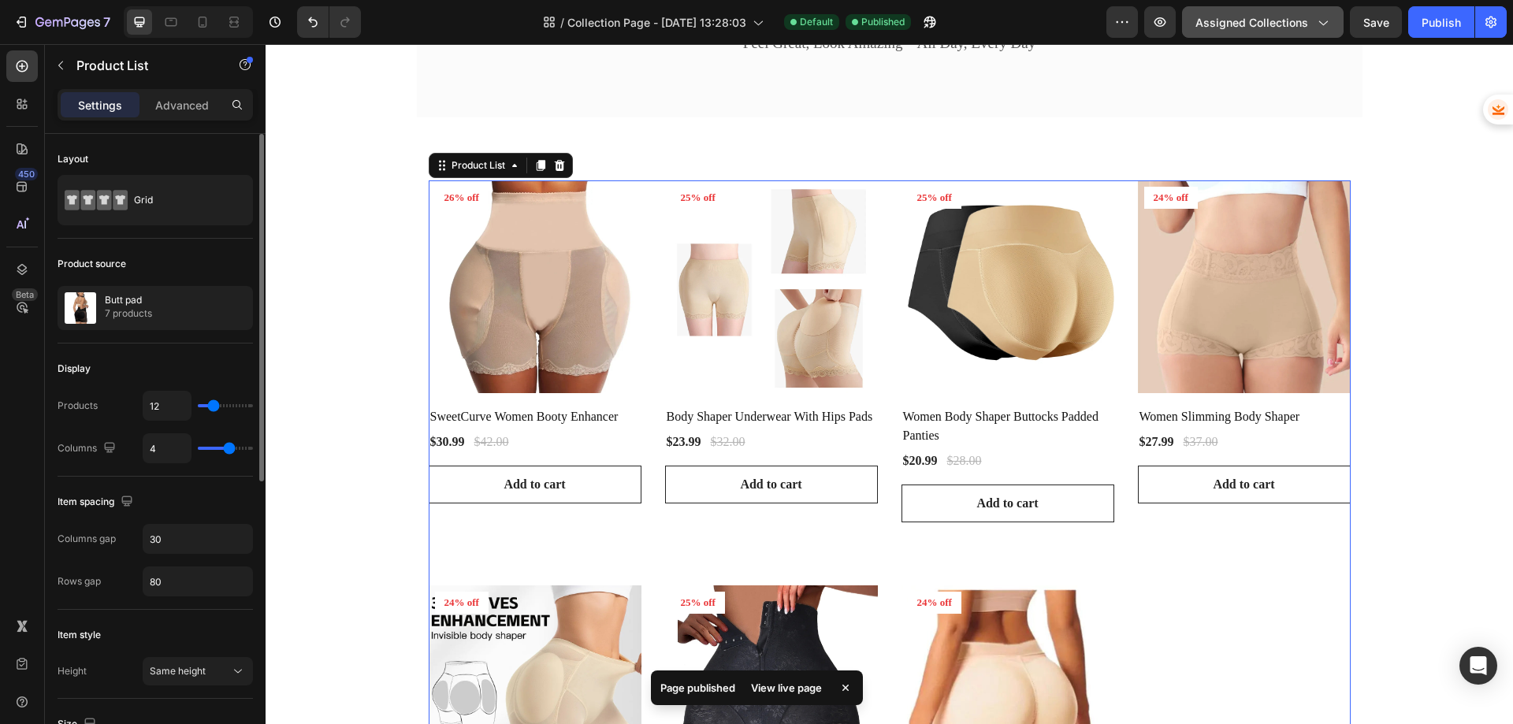
click at [1288, 19] on span "Assigned Collections" at bounding box center [1251, 22] width 113 height 17
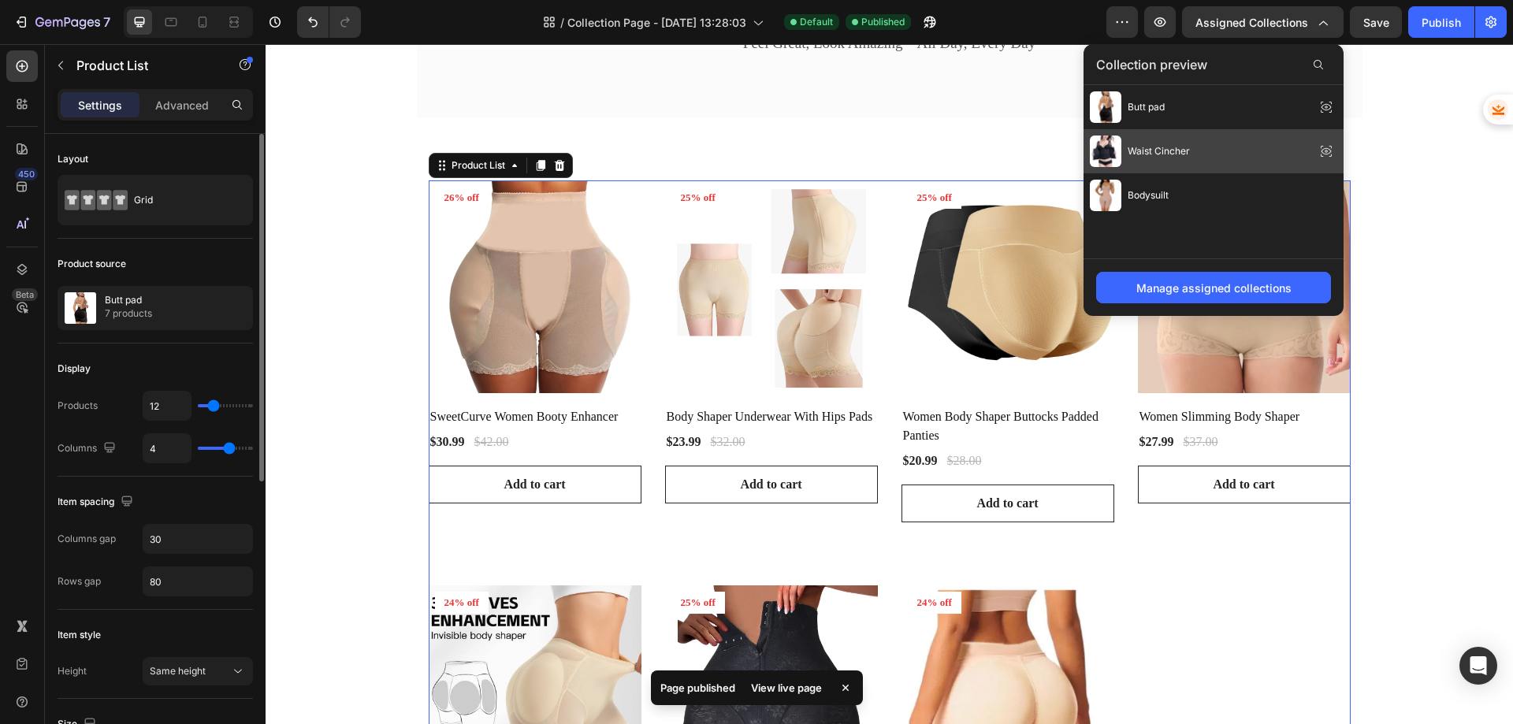
click at [1197, 149] on div "Waist Cincher" at bounding box center [1213, 151] width 260 height 44
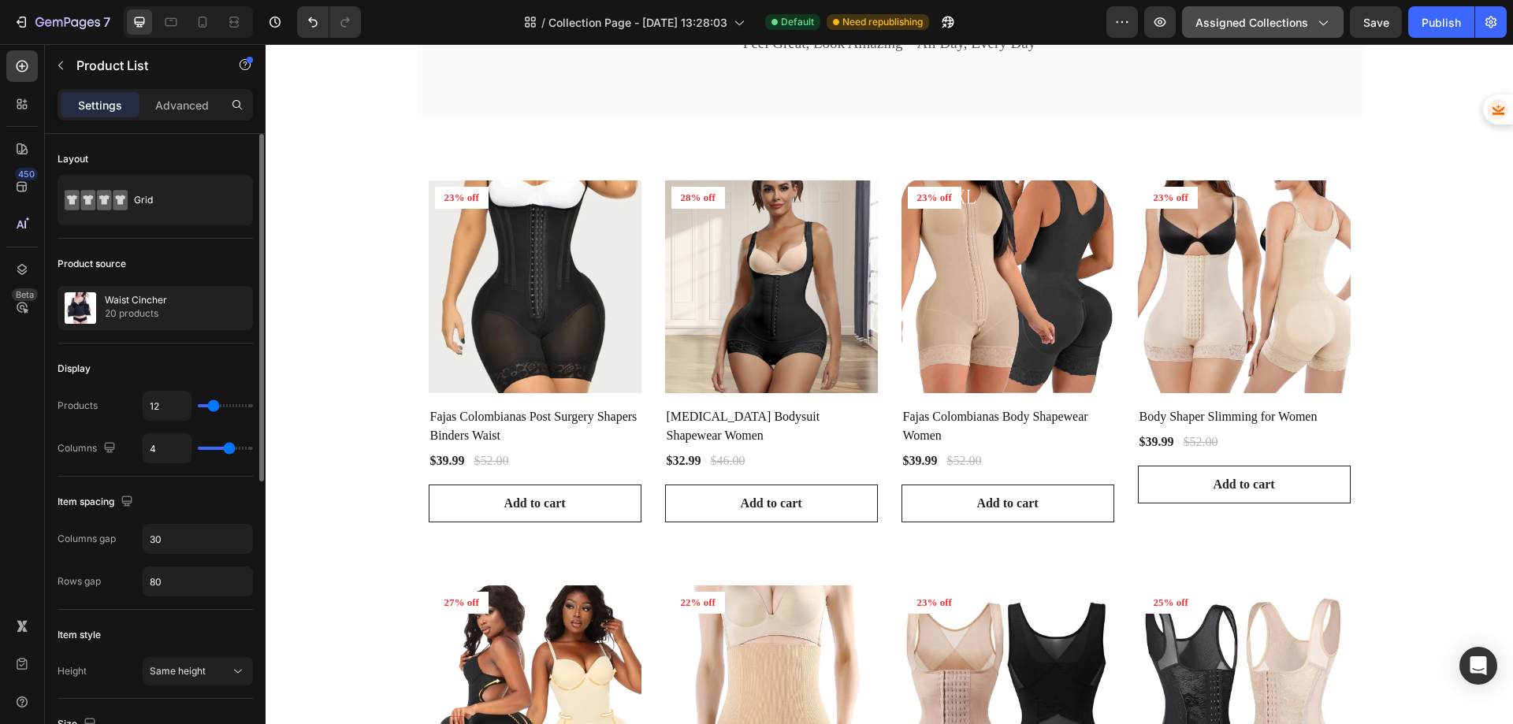
click at [1244, 24] on span "Assigned Collections" at bounding box center [1251, 22] width 113 height 17
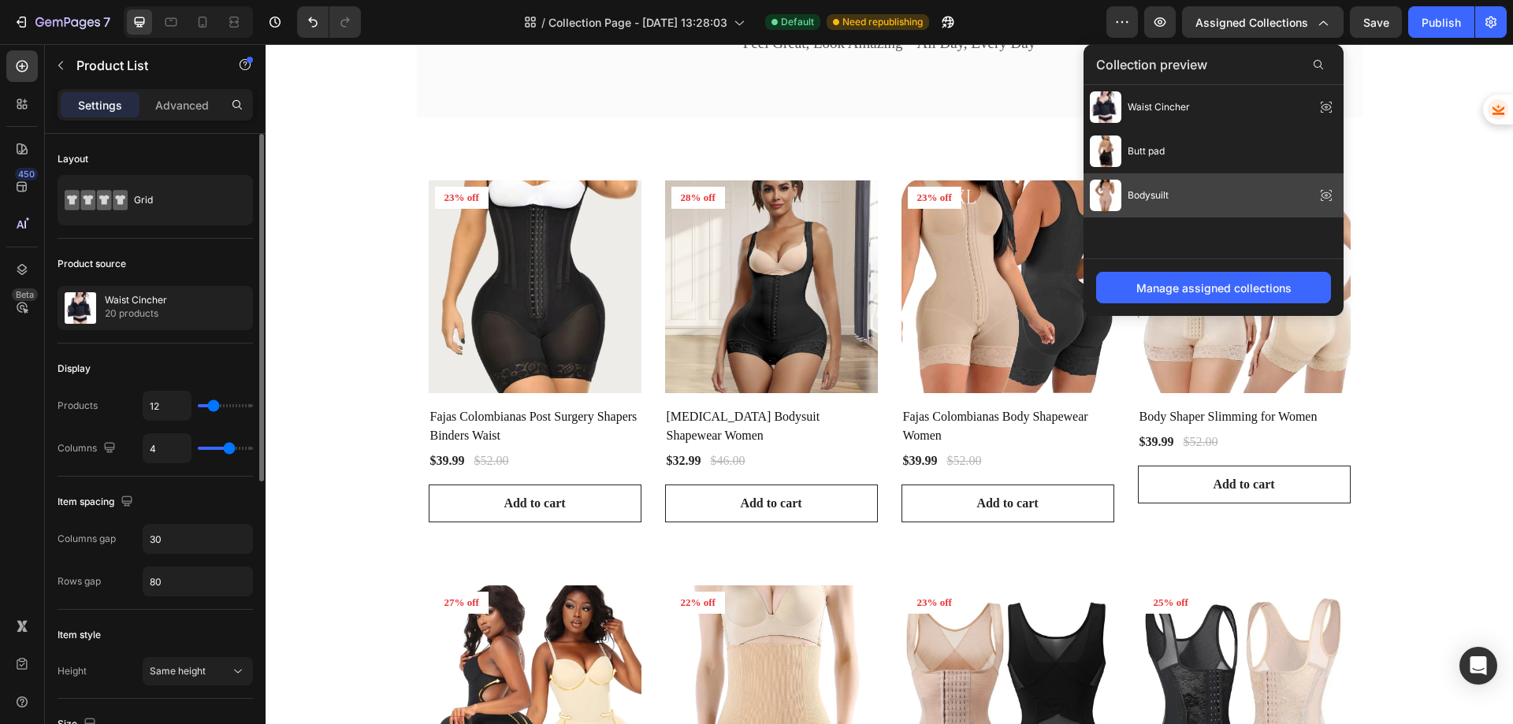
click at [1144, 203] on div "Bodysuilt" at bounding box center [1129, 196] width 79 height 32
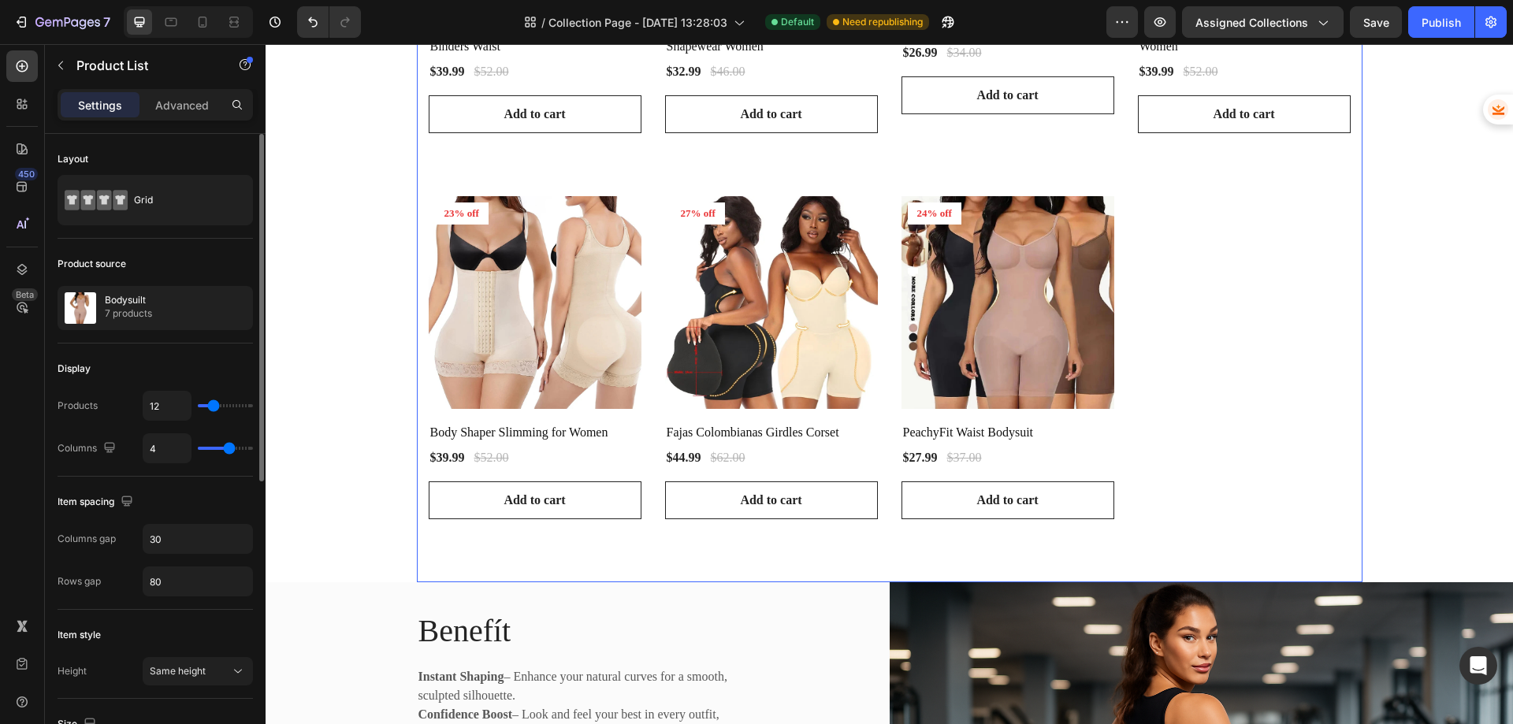
scroll to position [630, 0]
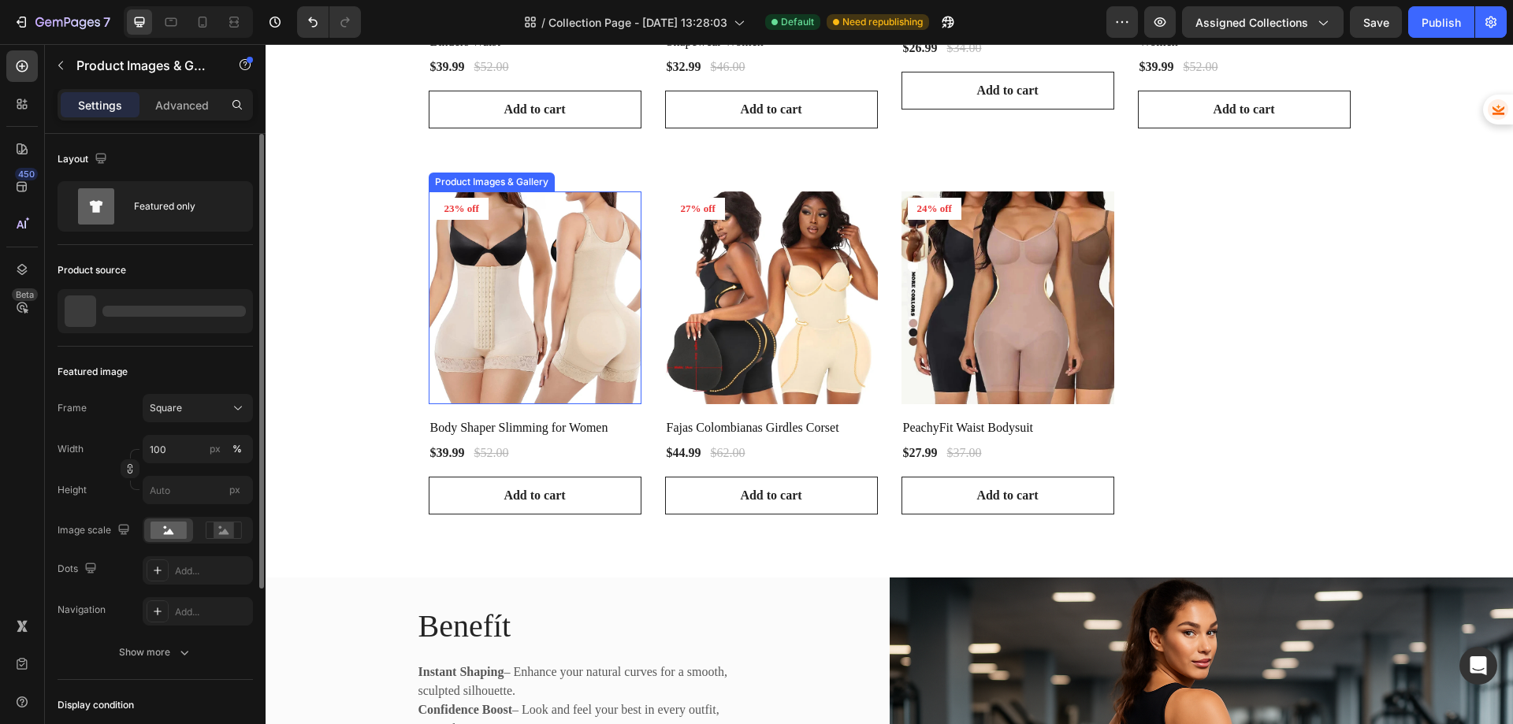
click at [557, 299] on img at bounding box center [535, 297] width 213 height 213
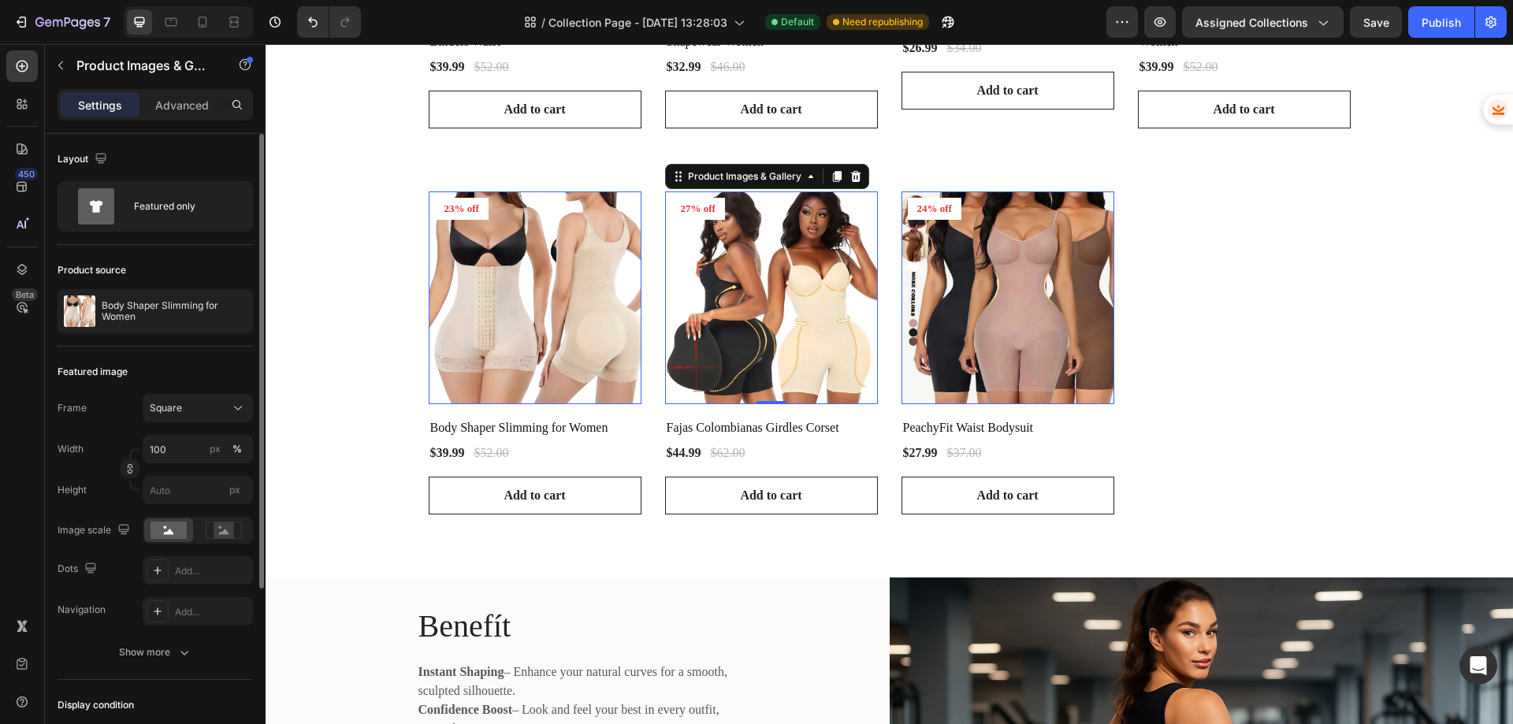
click at [697, 306] on img at bounding box center [771, 297] width 213 height 213
click at [930, 299] on img at bounding box center [1007, 297] width 213 height 213
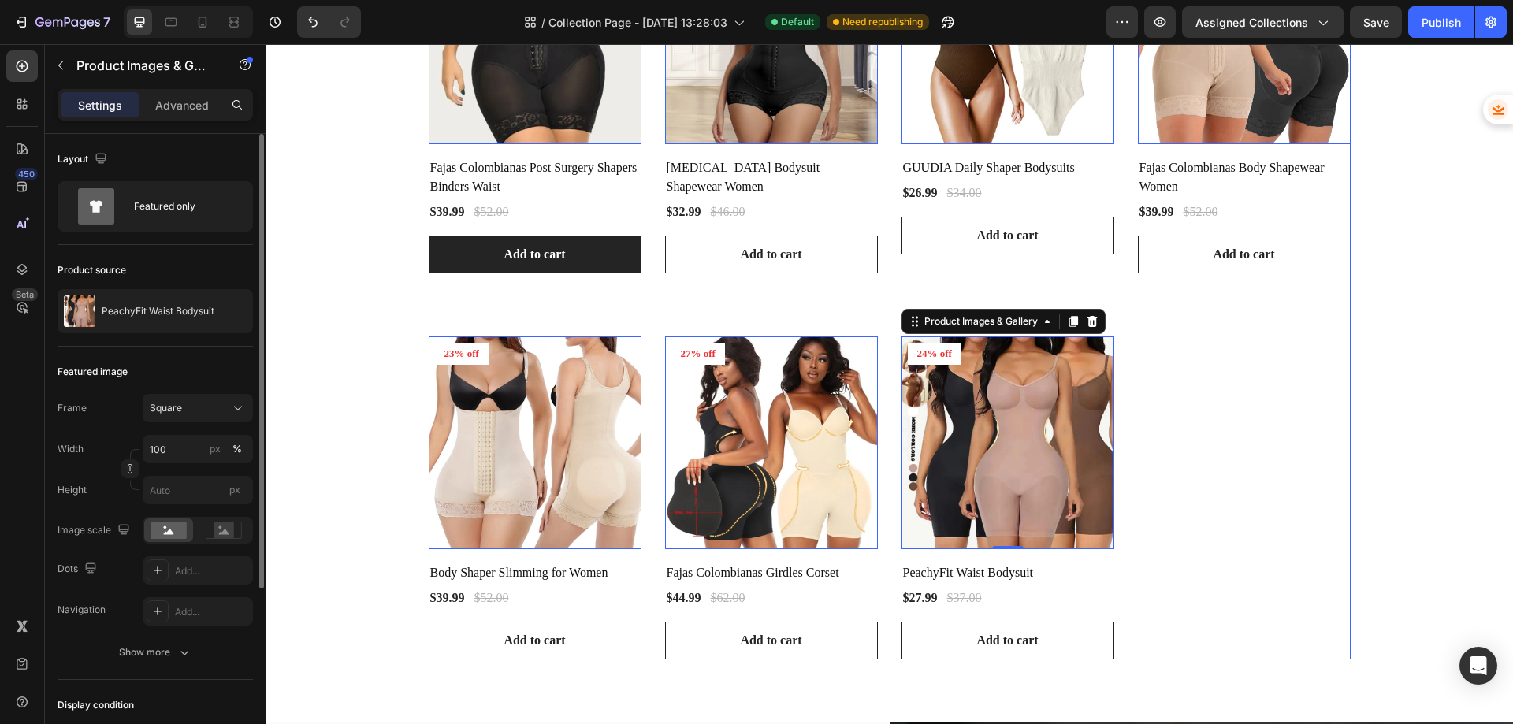
scroll to position [473, 0]
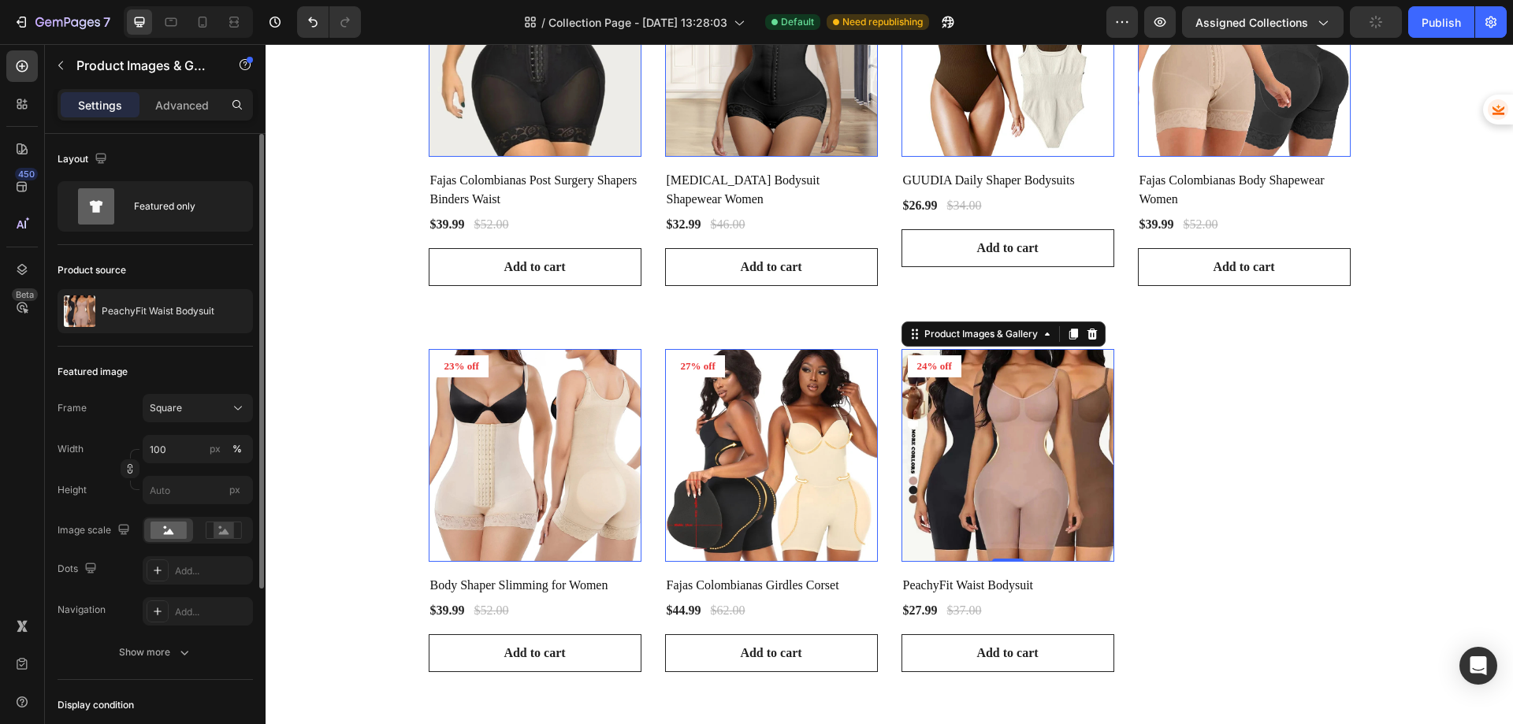
click at [364, 210] on div "Free Ship Text block 5000+ Text block Icon Icon Icon Icon Icon Icon List Hoz RE…" at bounding box center [889, 450] width 1247 height 1693
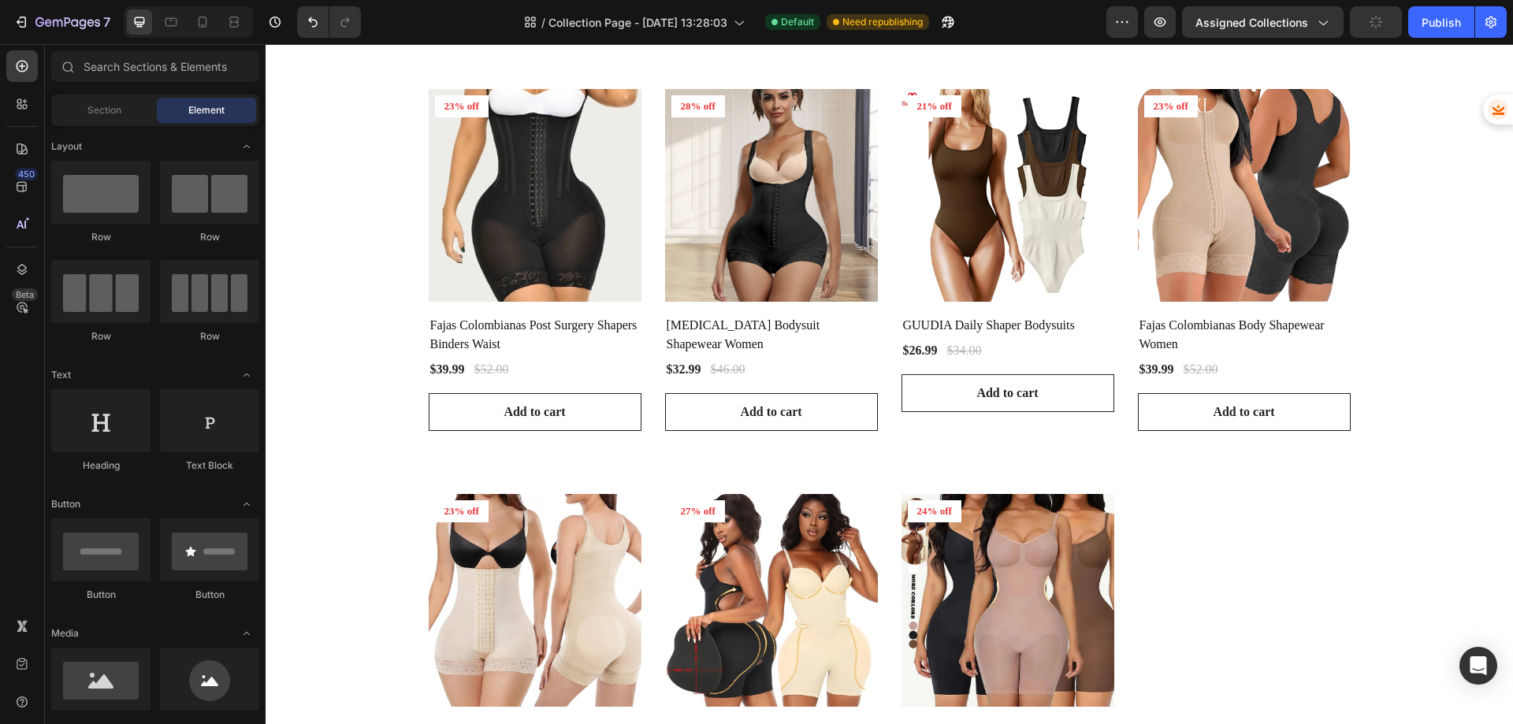
scroll to position [315, 0]
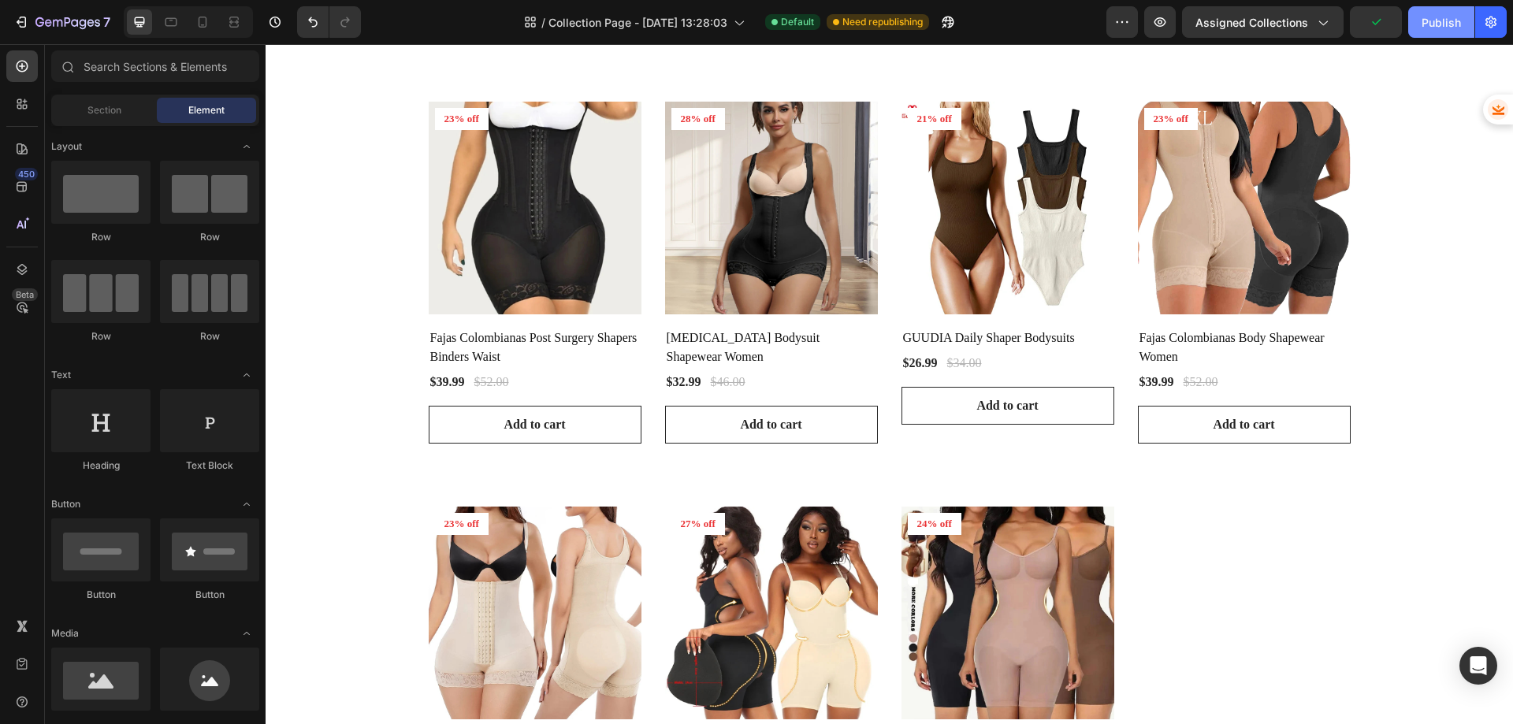
click at [1432, 17] on div "Publish" at bounding box center [1440, 22] width 39 height 17
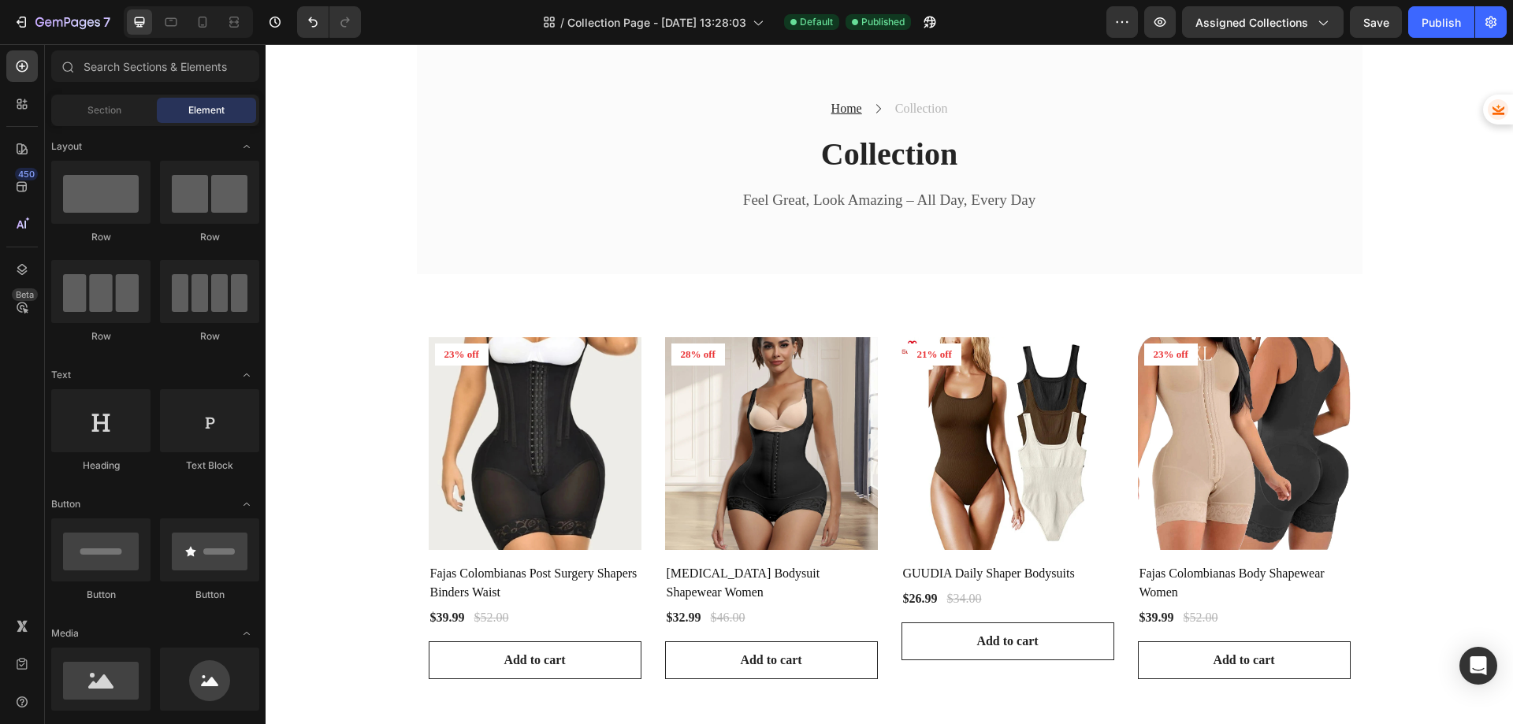
scroll to position [79, 0]
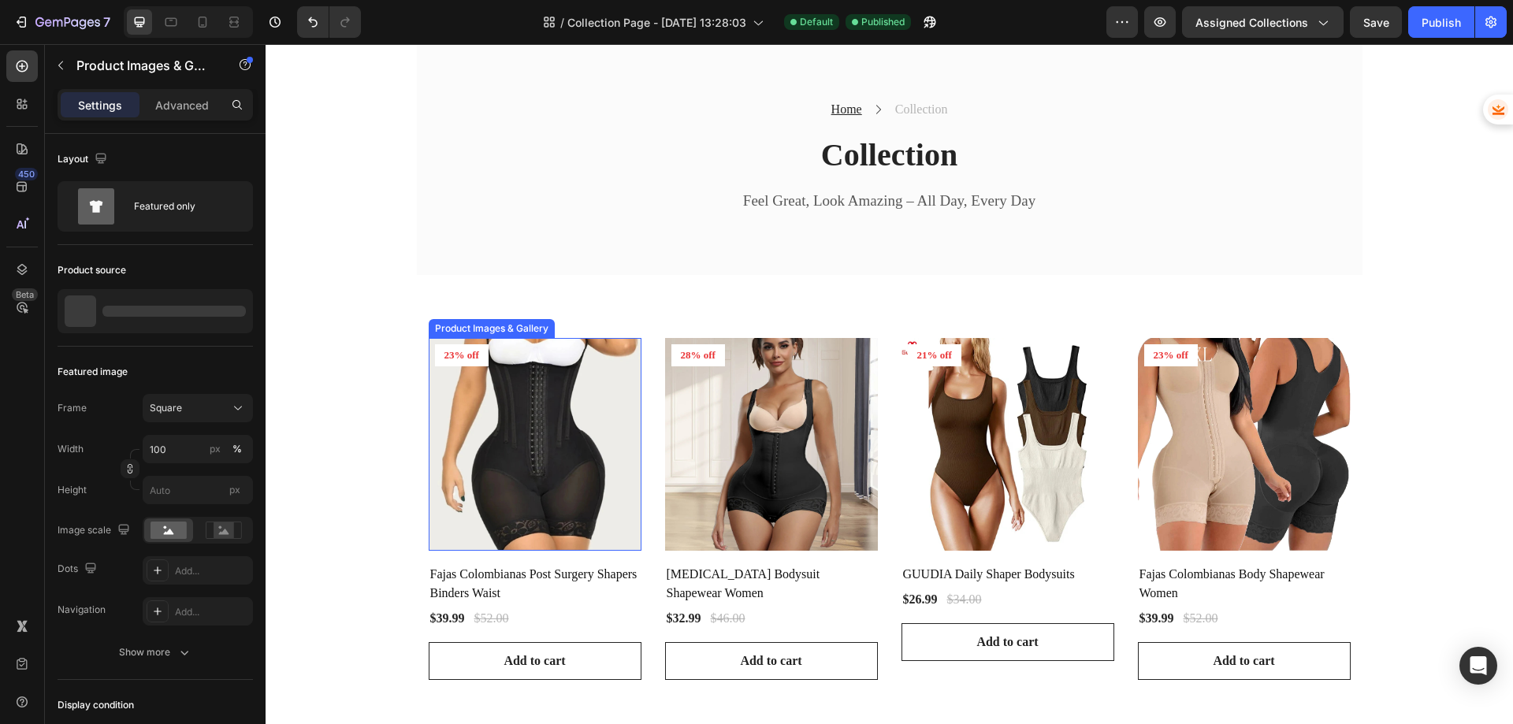
click at [487, 429] on img at bounding box center [535, 444] width 213 height 213
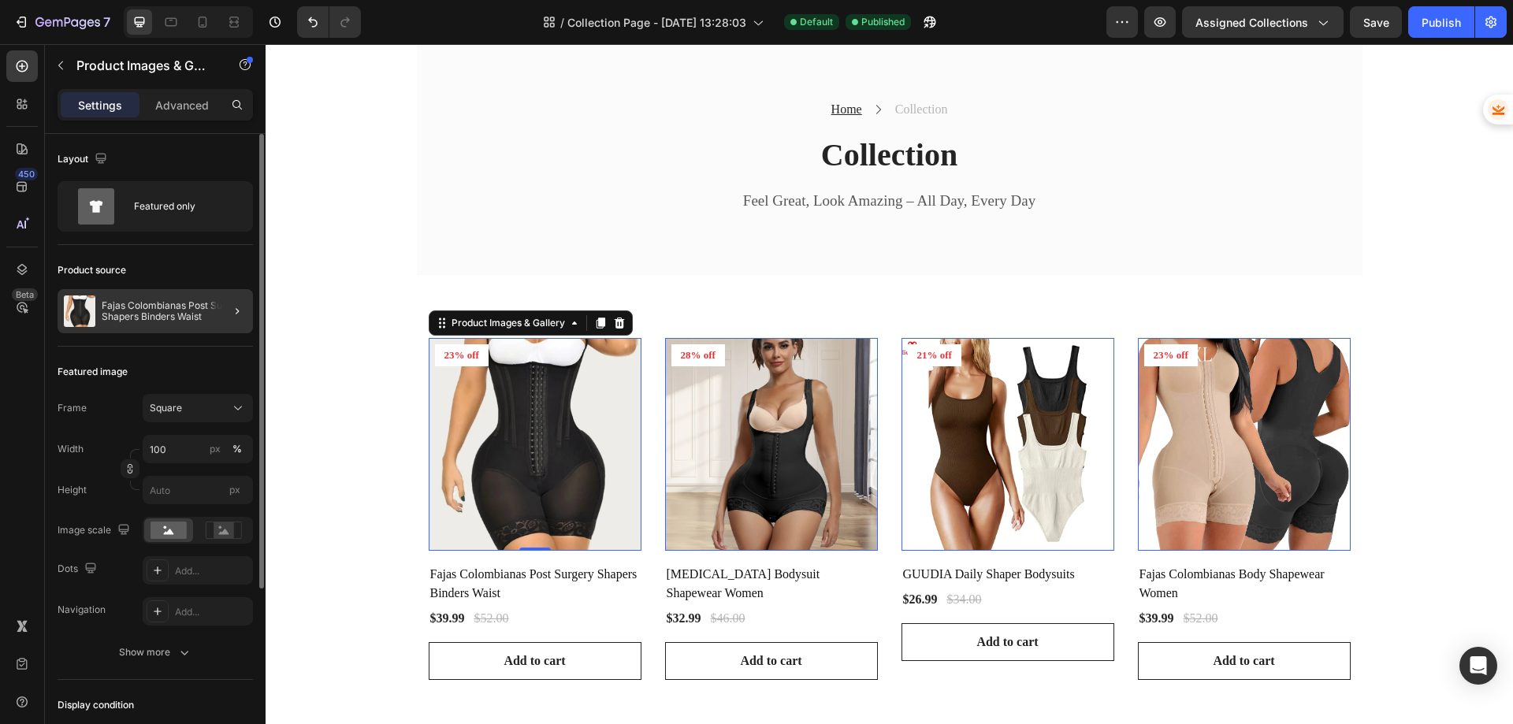
click at [237, 324] on div at bounding box center [231, 311] width 44 height 44
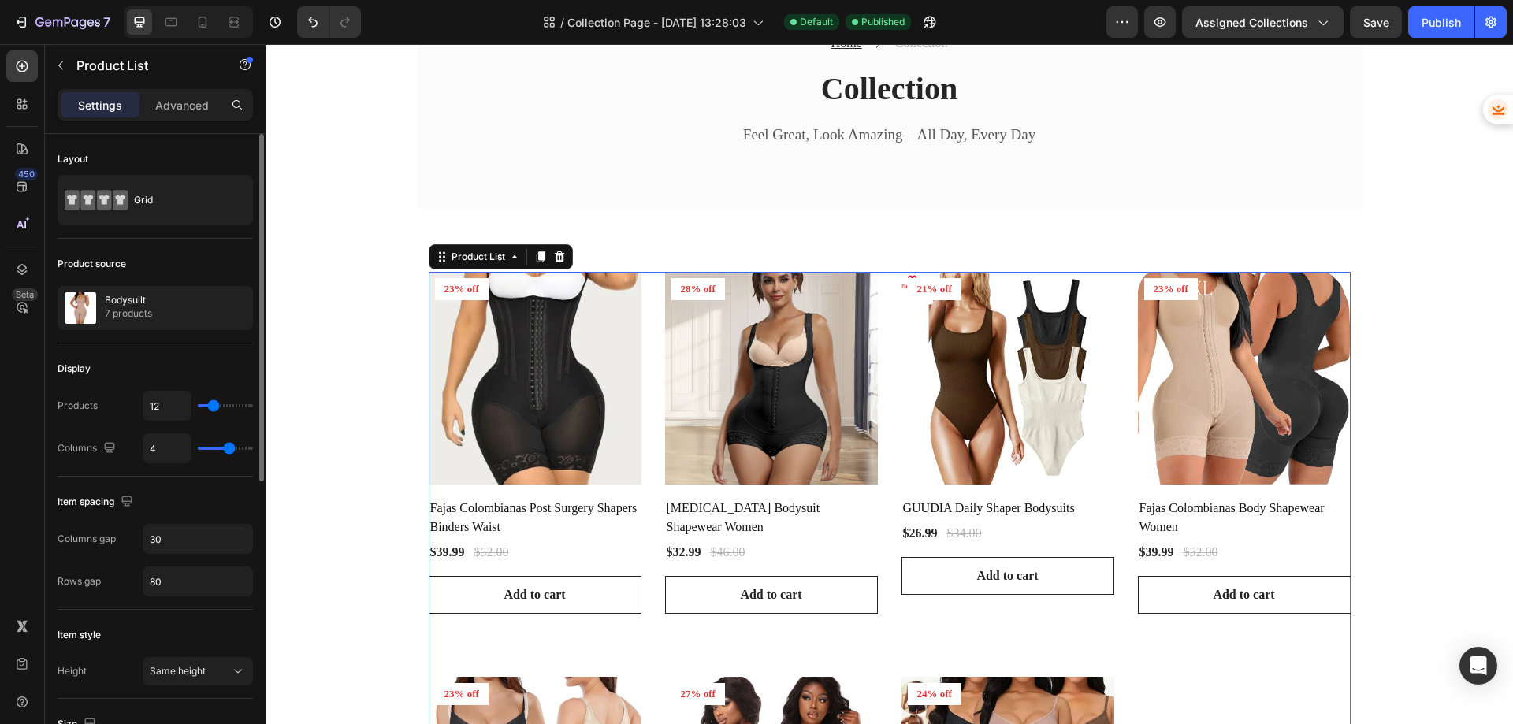
scroll to position [394, 0]
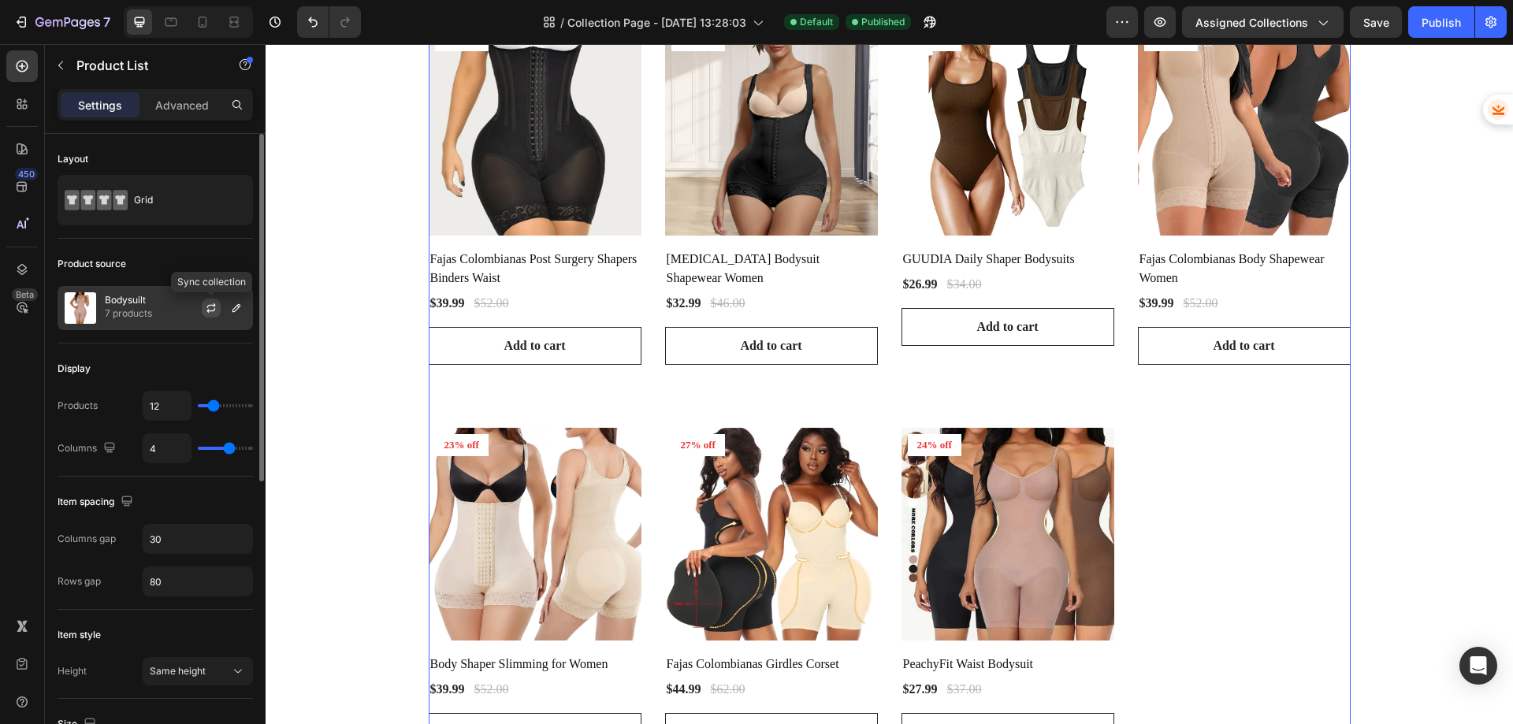
click at [206, 310] on icon "button" at bounding box center [211, 308] width 13 height 13
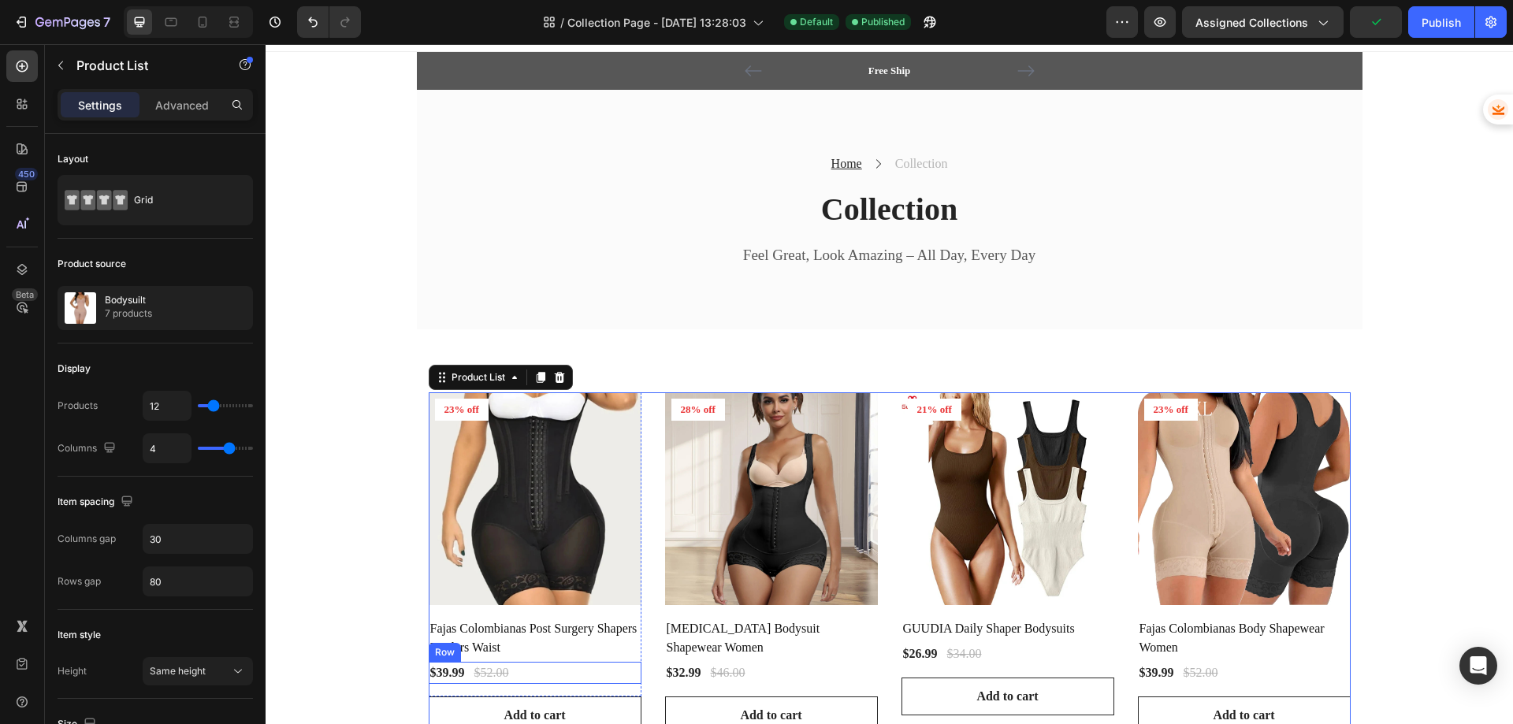
scroll to position [0, 0]
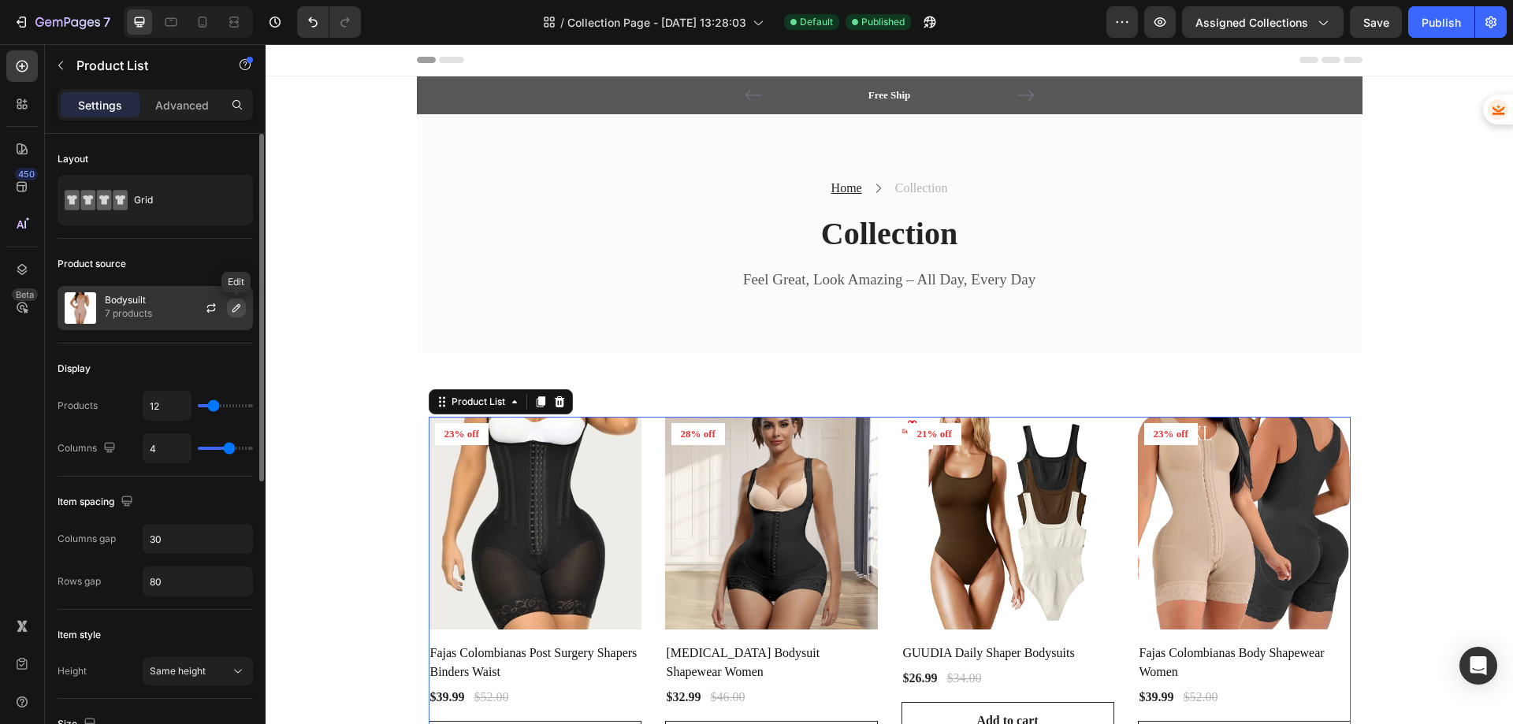
click at [240, 315] on button "button" at bounding box center [236, 308] width 19 height 19
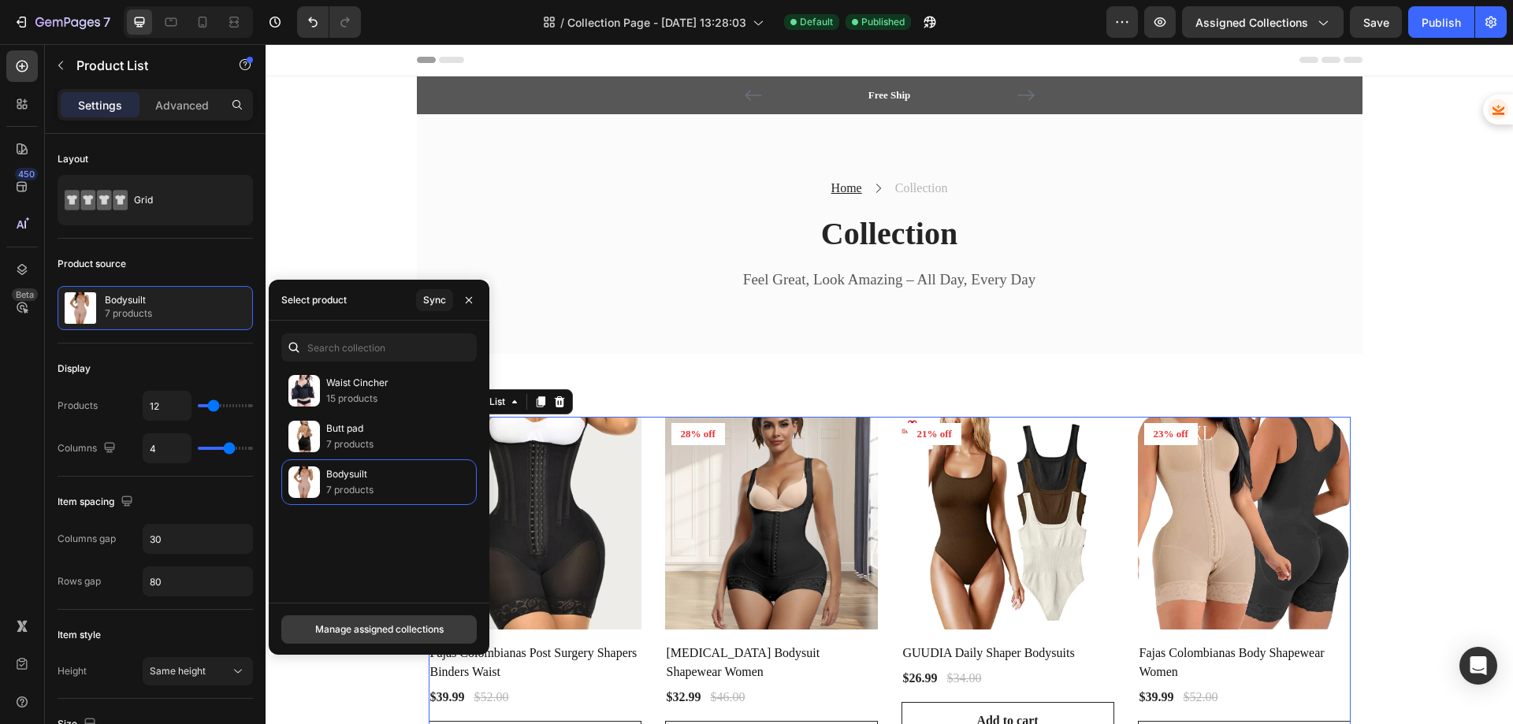
click at [386, 627] on div "Manage assigned collections" at bounding box center [379, 629] width 128 height 14
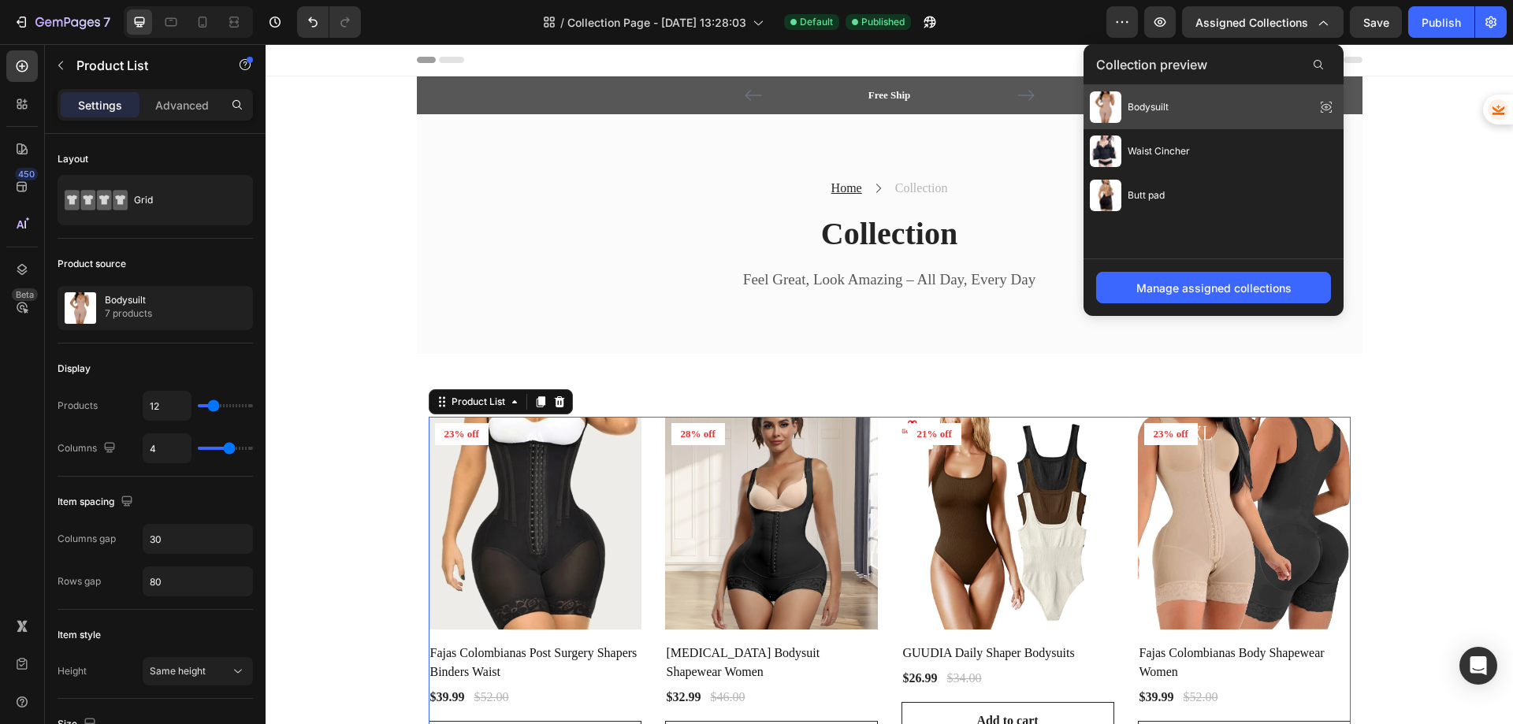
click at [1151, 103] on span "Bodysuilt" at bounding box center [1147, 107] width 41 height 14
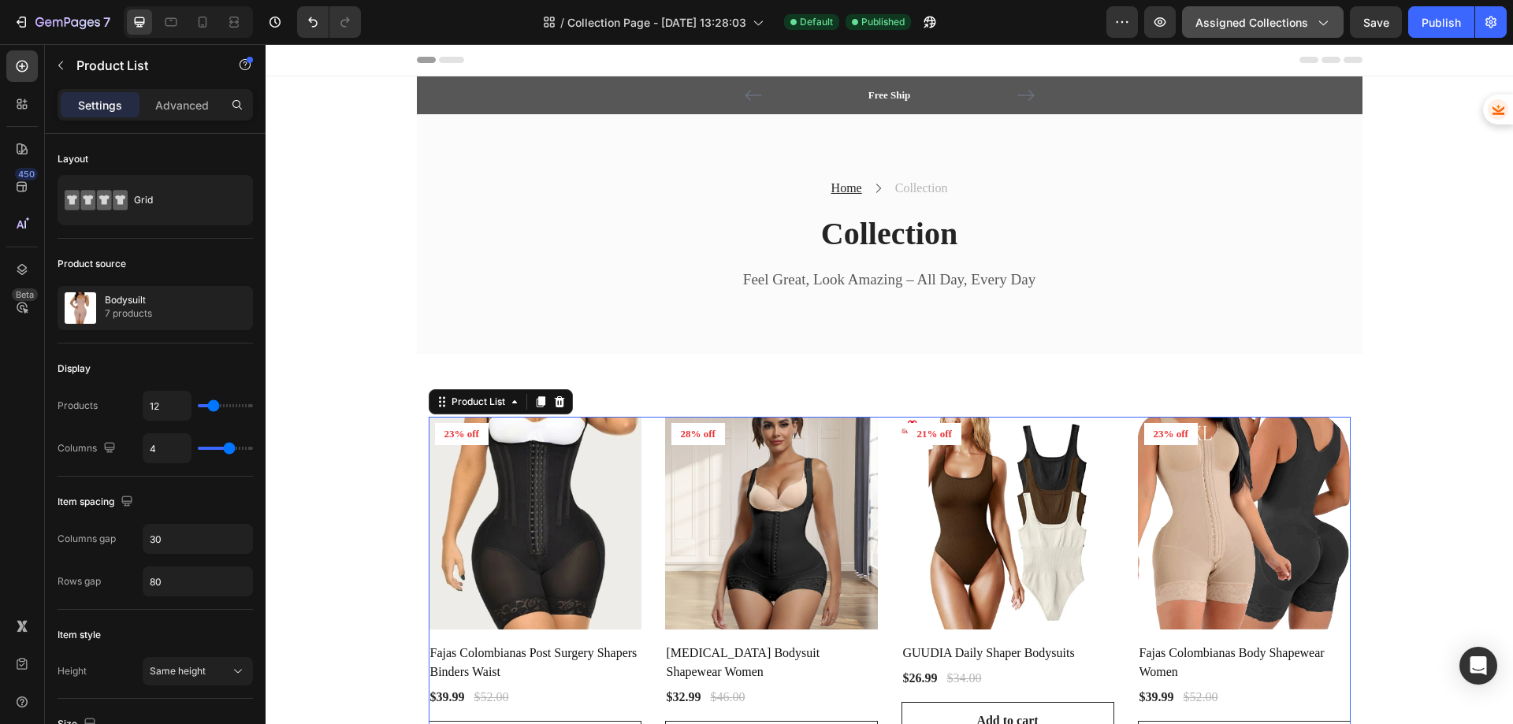
click at [1325, 14] on icon "button" at bounding box center [1322, 22] width 16 height 16
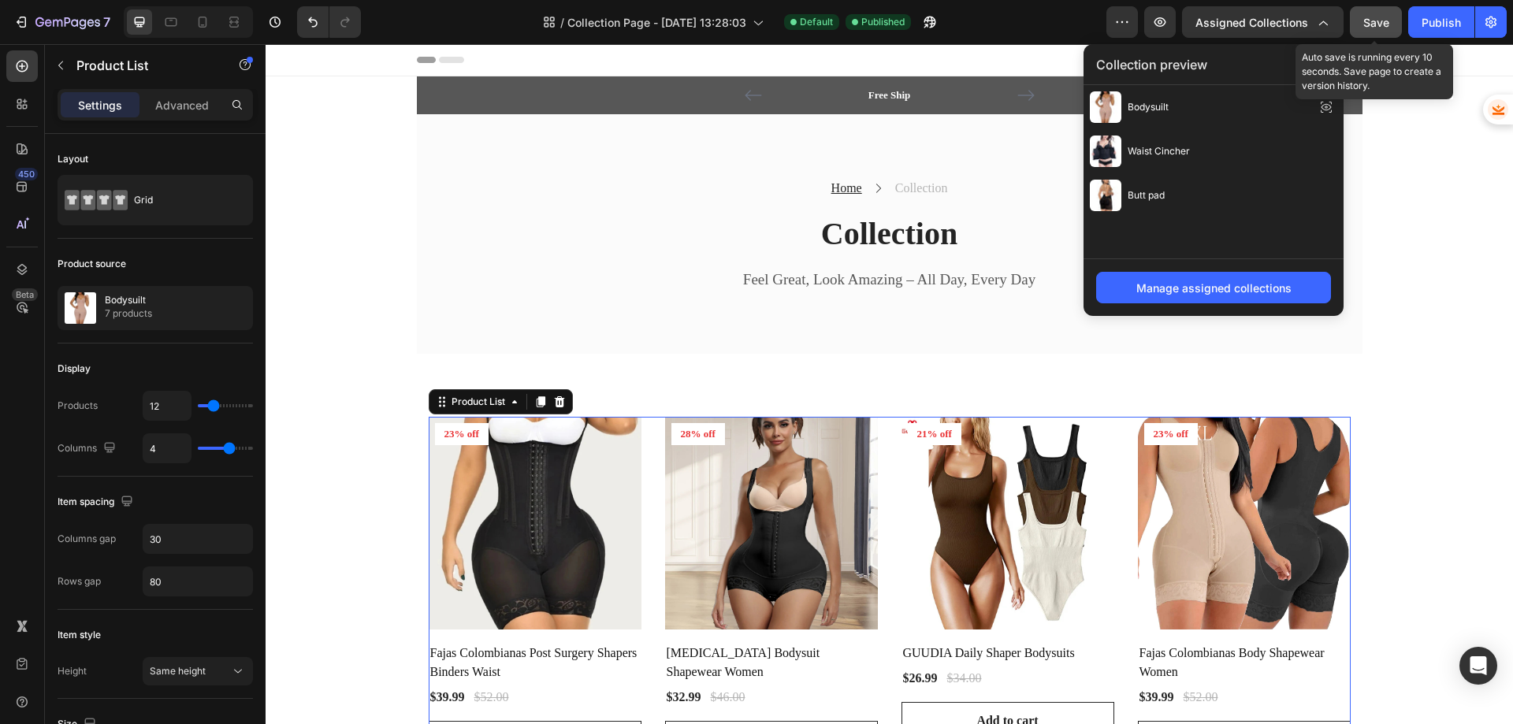
click at [1387, 20] on span "Save" at bounding box center [1376, 22] width 26 height 13
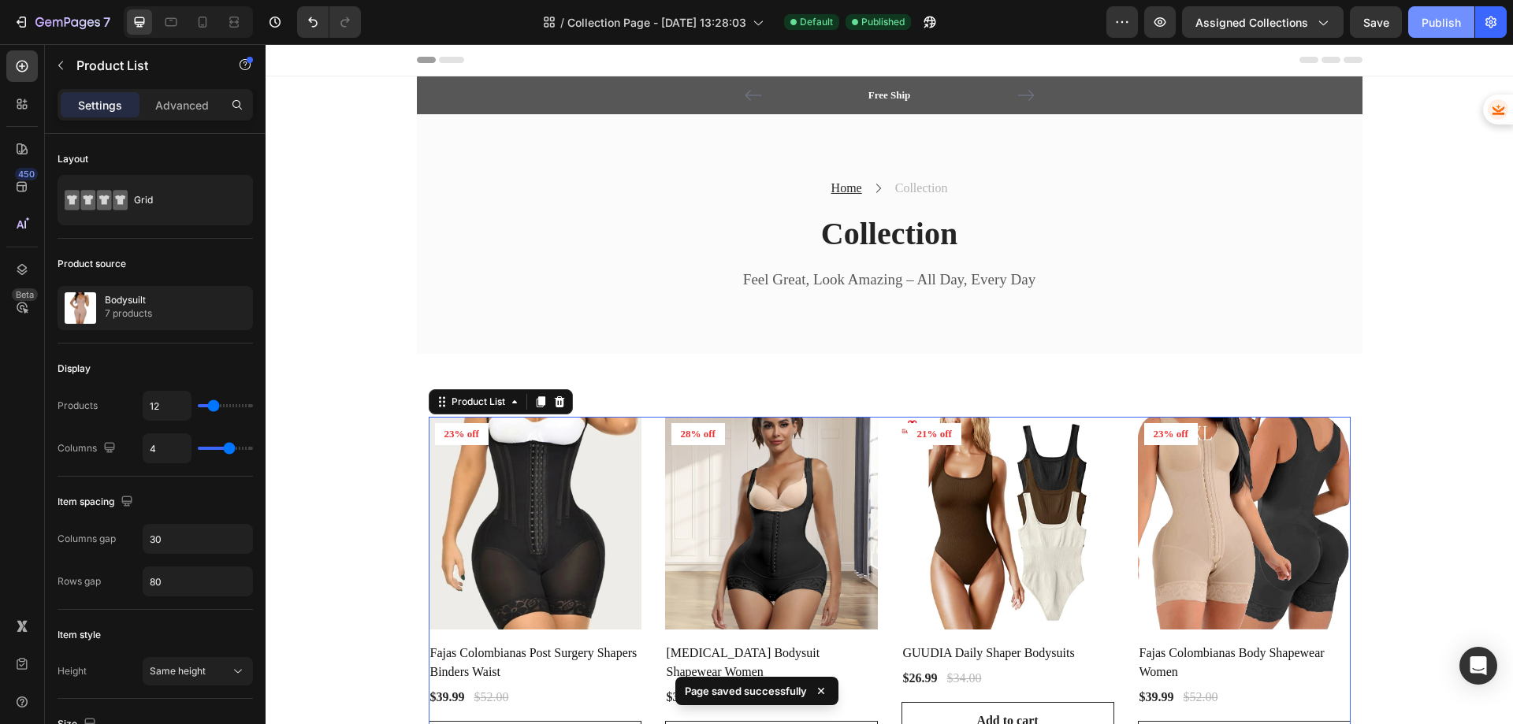
click at [1416, 18] on button "Publish" at bounding box center [1441, 22] width 66 height 32
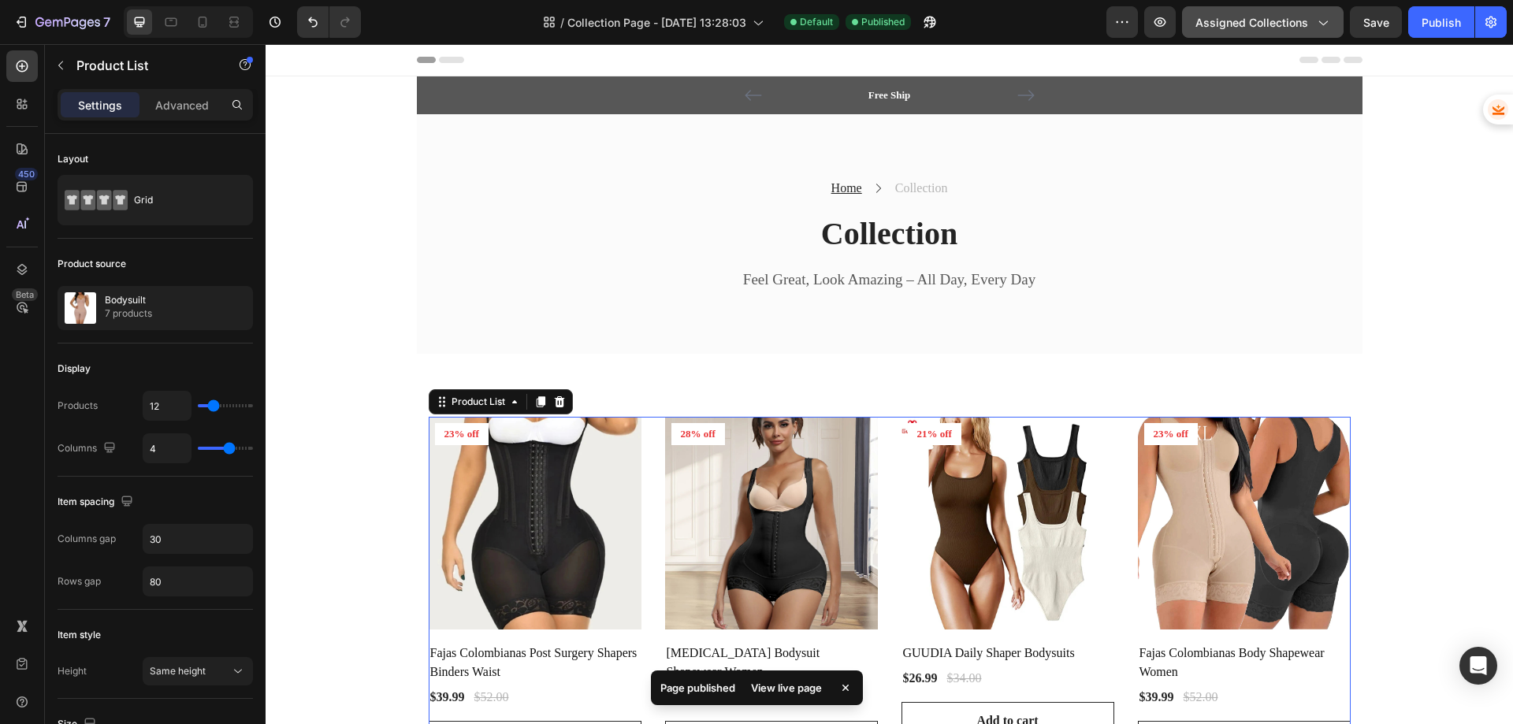
click at [1267, 13] on button "Assigned Collections" at bounding box center [1263, 22] width 162 height 32
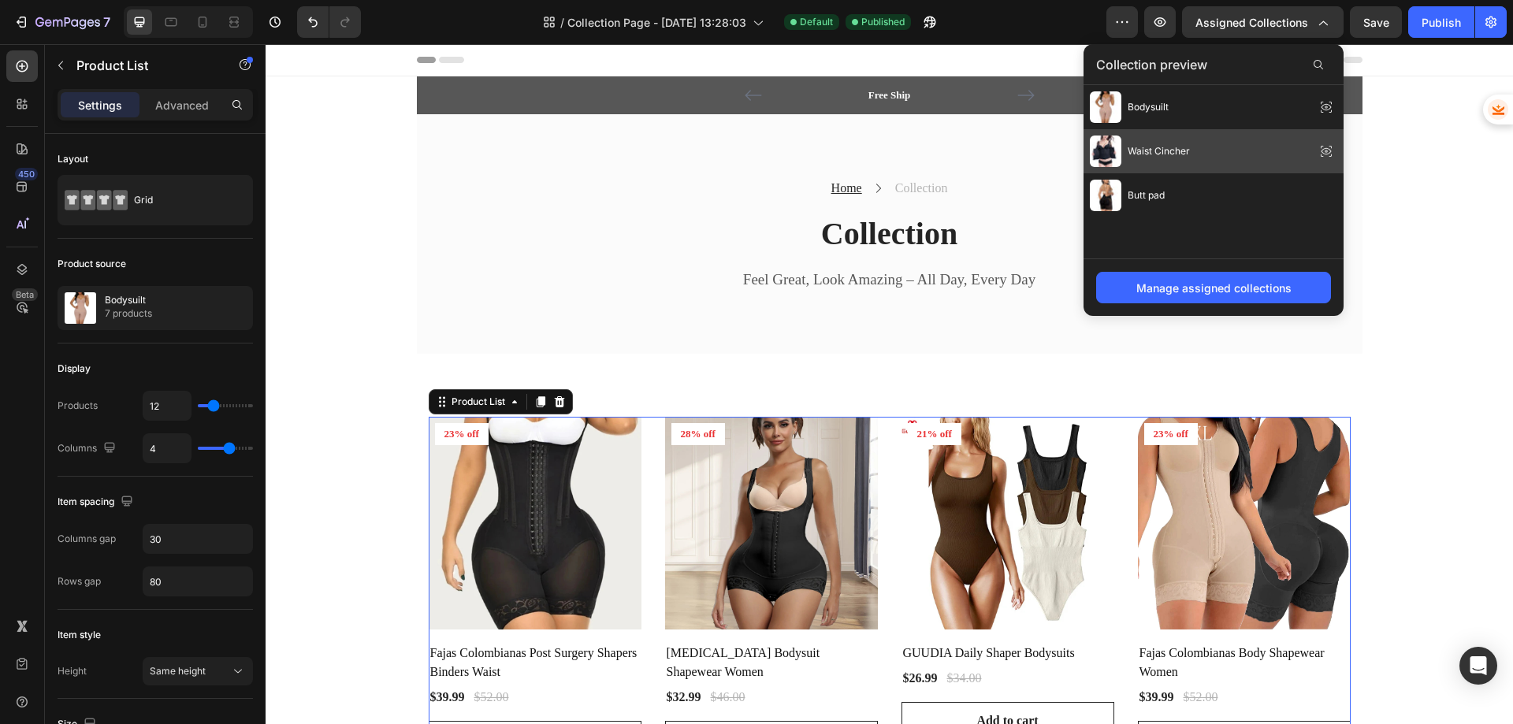
click at [1158, 153] on span "Waist Cincher" at bounding box center [1158, 151] width 62 height 14
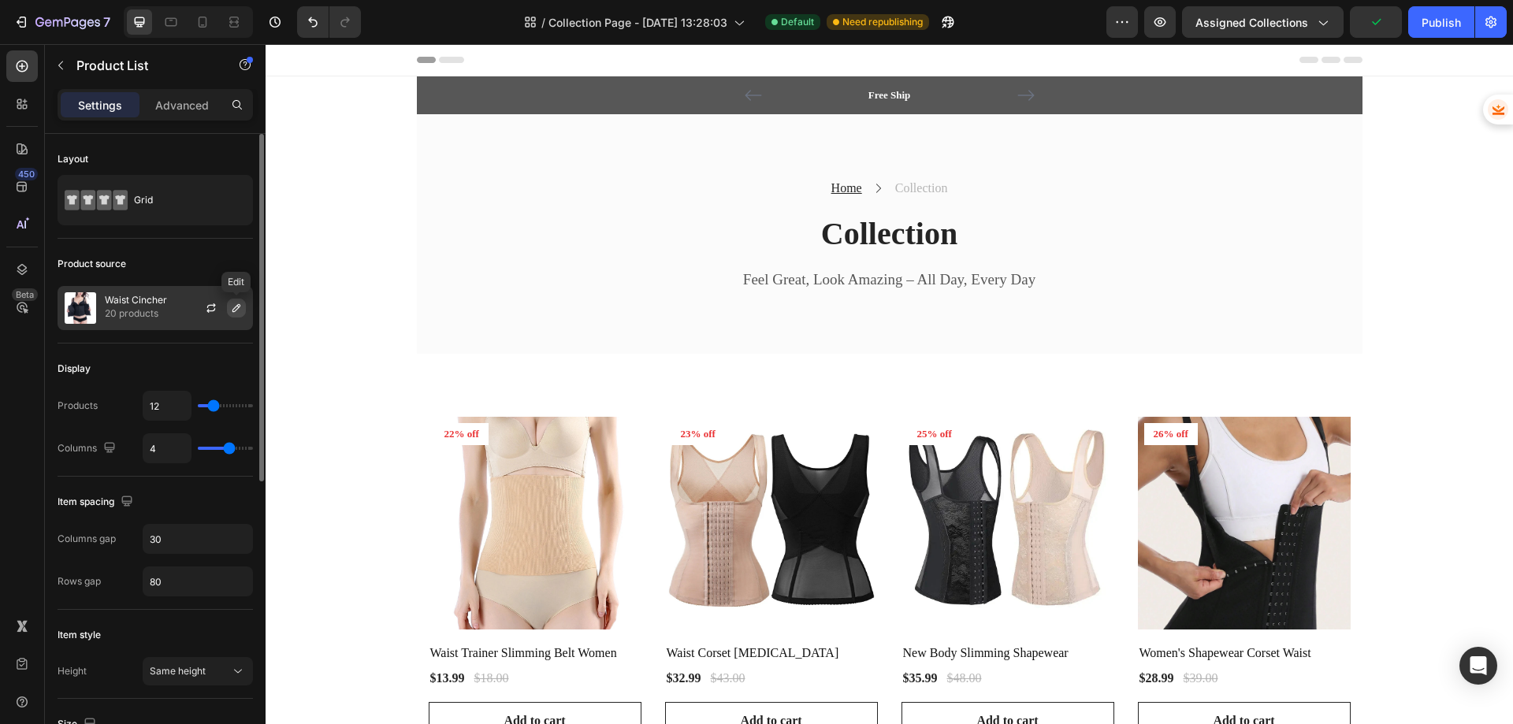
click at [229, 313] on button "button" at bounding box center [236, 308] width 19 height 19
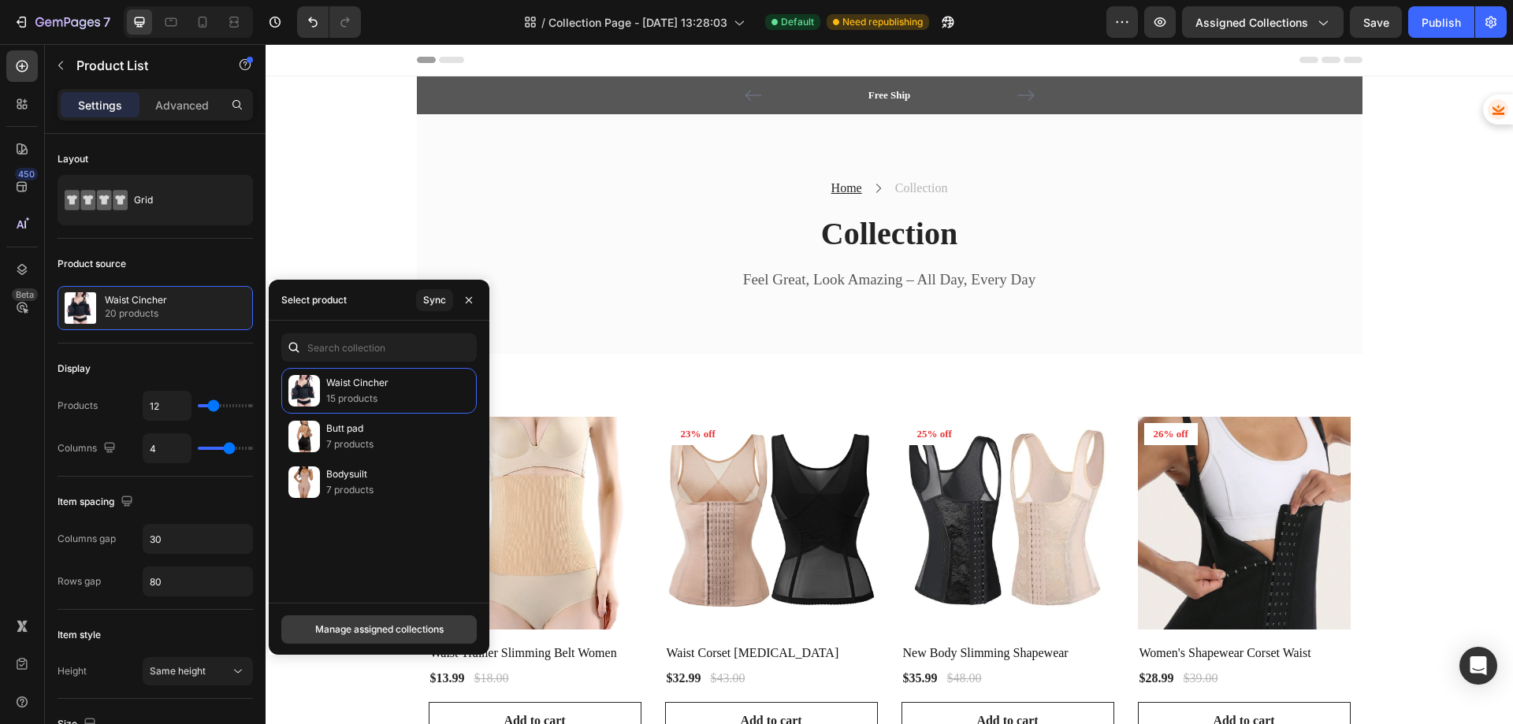
click at [361, 630] on div "Manage assigned collections" at bounding box center [379, 629] width 128 height 14
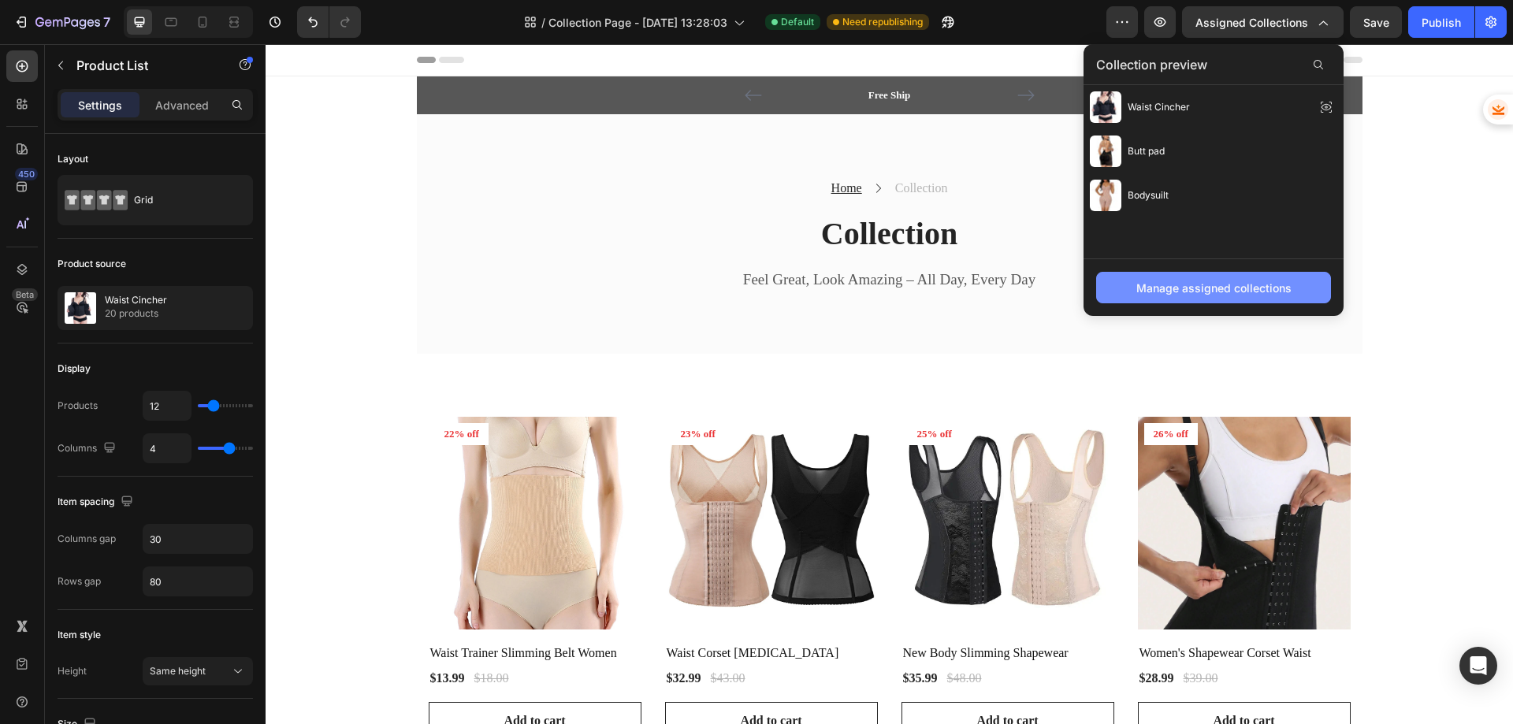
click at [1212, 289] on div "Manage assigned collections" at bounding box center [1213, 288] width 155 height 17
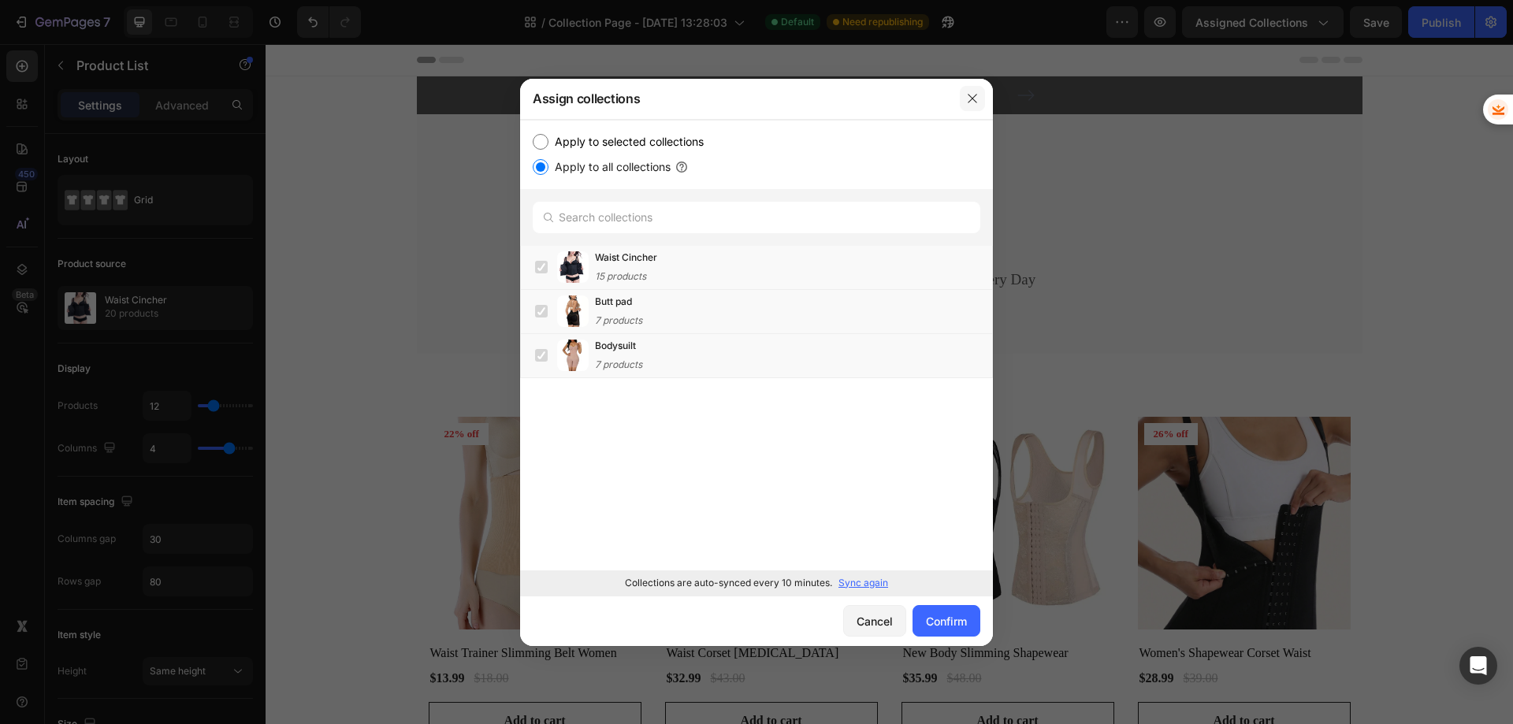
click at [977, 95] on icon "button" at bounding box center [972, 98] width 13 height 13
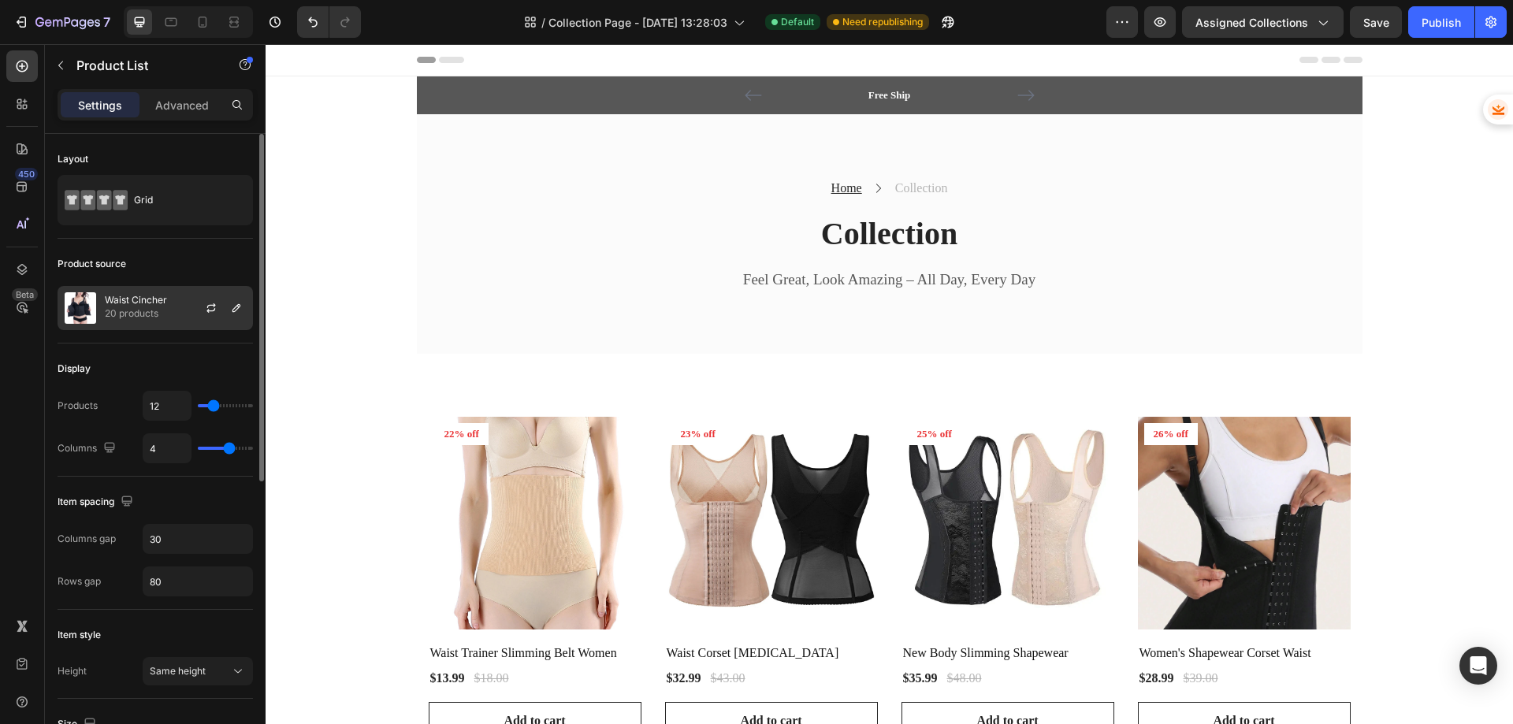
click at [164, 306] on p "20 products" at bounding box center [136, 314] width 62 height 16
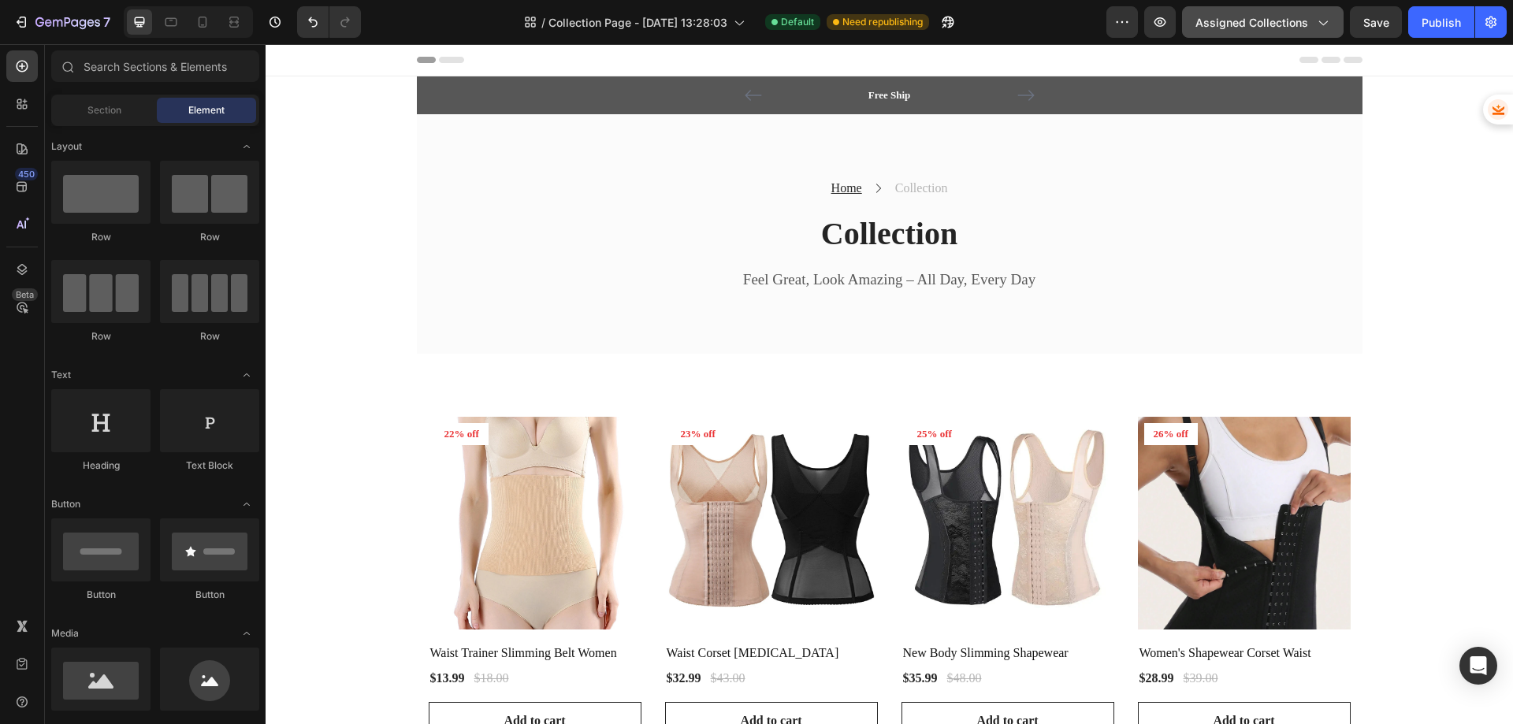
click at [1323, 32] on button "Assigned Collections" at bounding box center [1263, 22] width 162 height 32
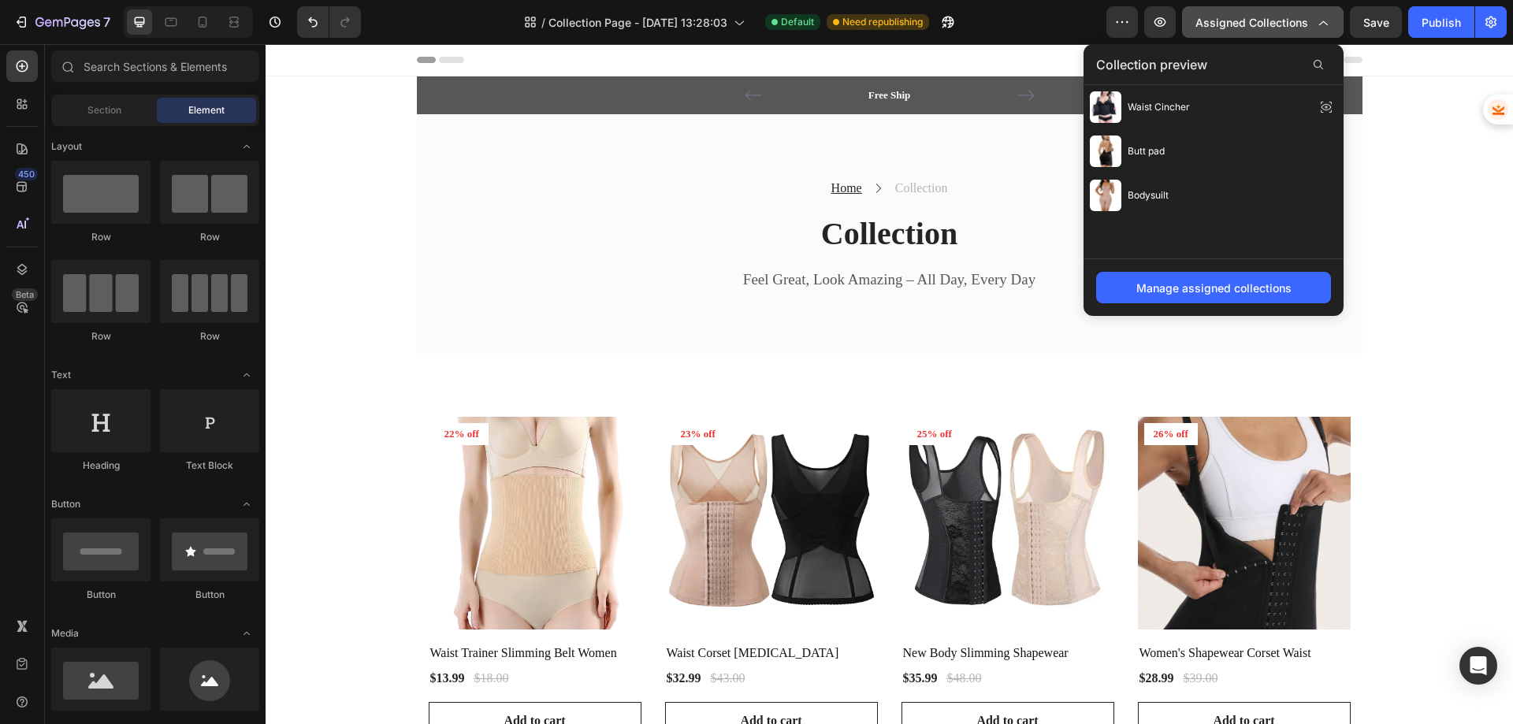
click at [1287, 18] on span "Assigned Collections" at bounding box center [1251, 22] width 113 height 17
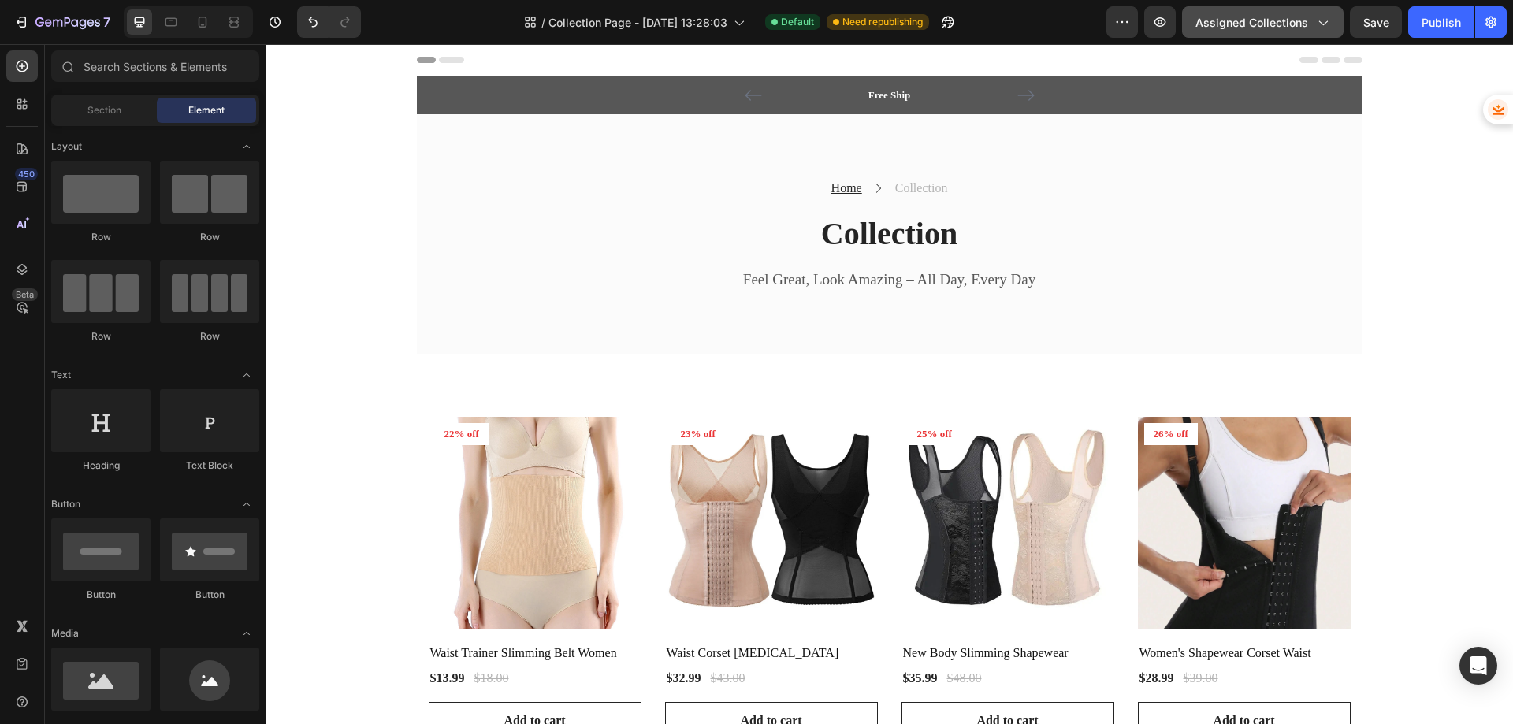
click at [1287, 18] on span "Assigned Collections" at bounding box center [1251, 22] width 113 height 17
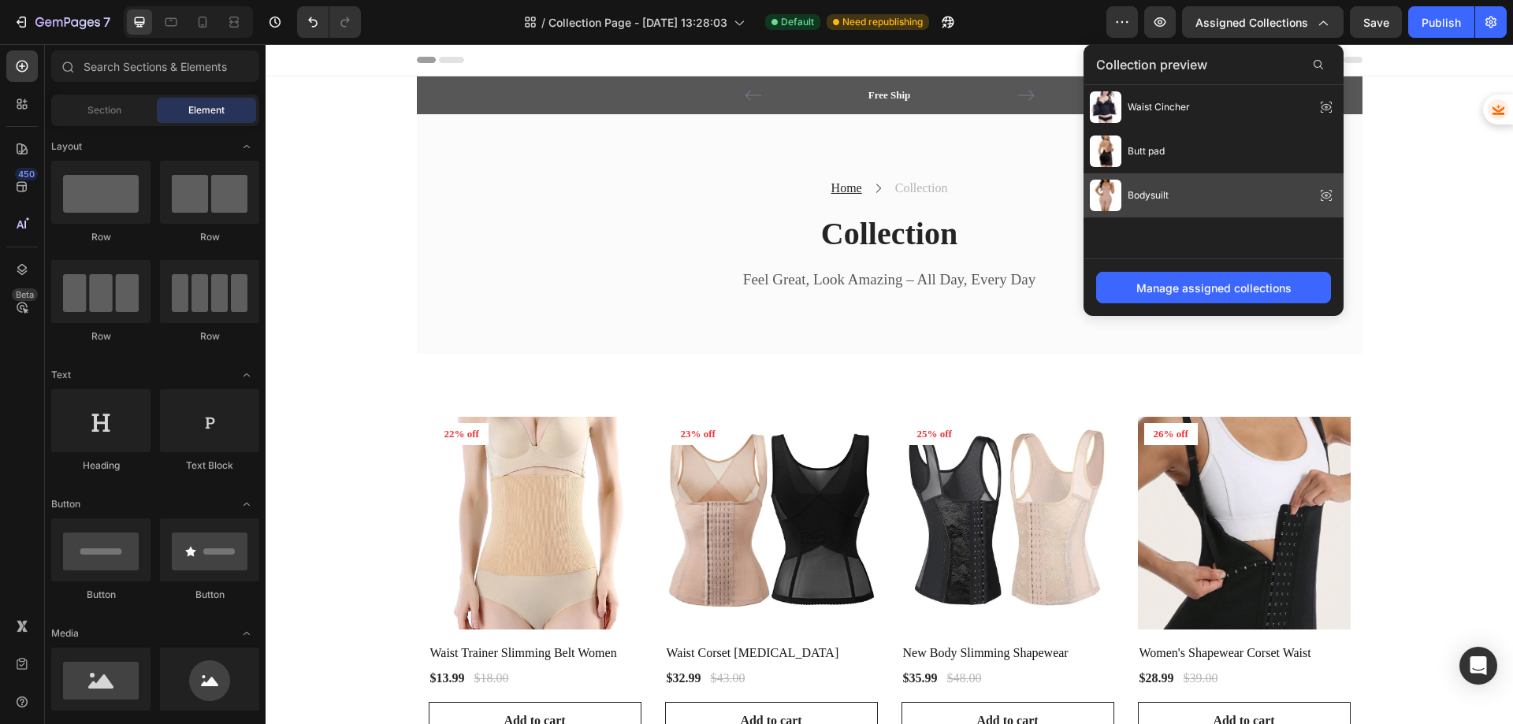
click at [1170, 193] on div "Bodysuilt" at bounding box center [1213, 195] width 260 height 44
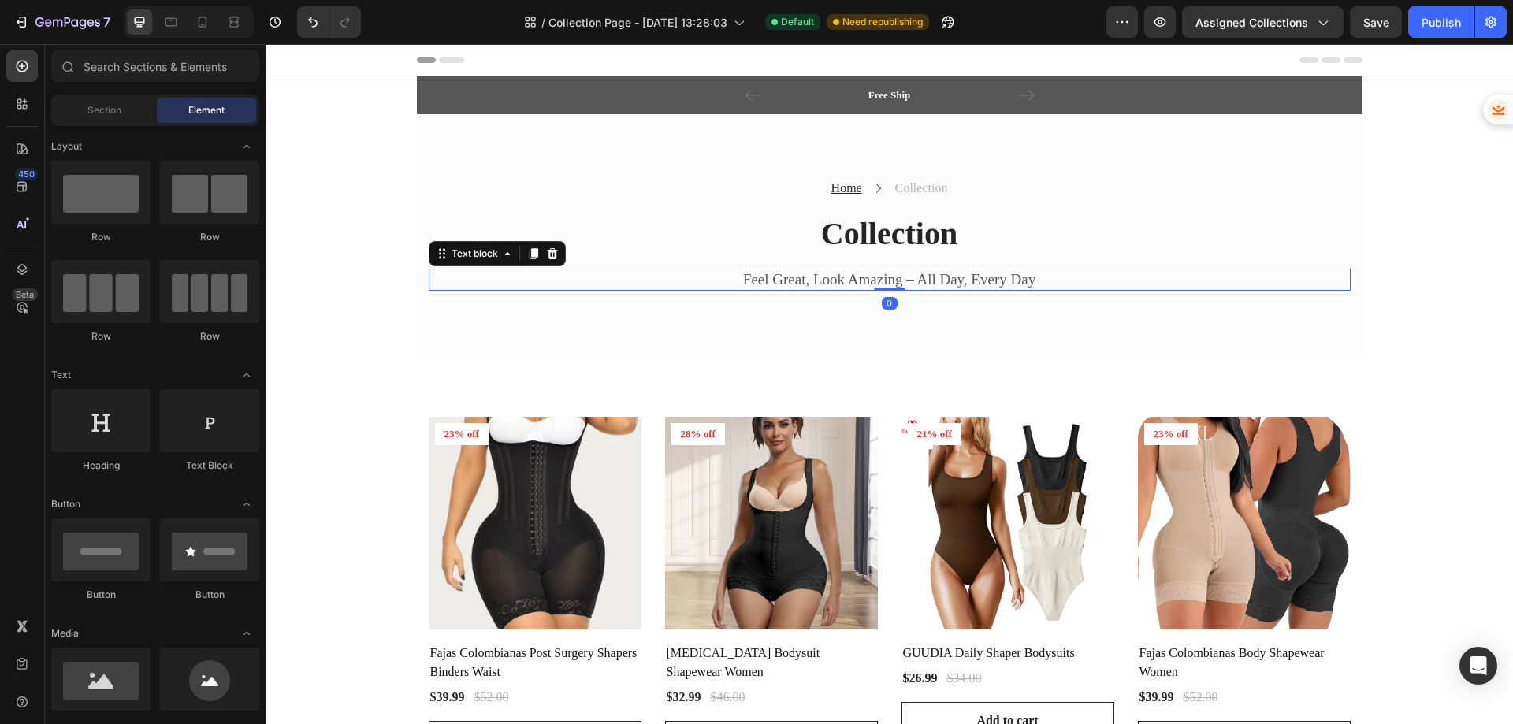
click at [839, 282] on p "Feel Great, Look Amazing – All Day, Every Day" at bounding box center [889, 280] width 919 height 20
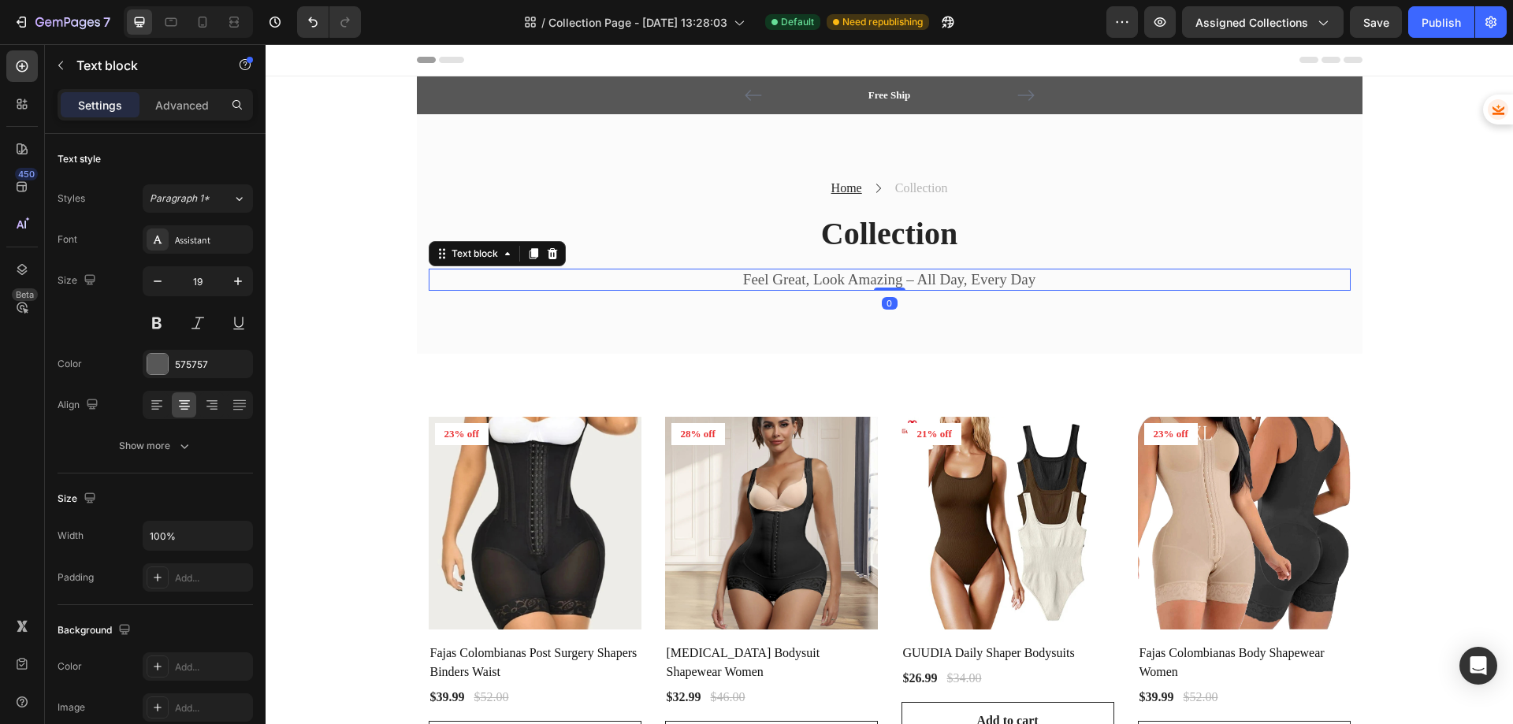
click at [839, 282] on p "Feel Great, Look Amazing – All Day, Every Day" at bounding box center [889, 280] width 919 height 20
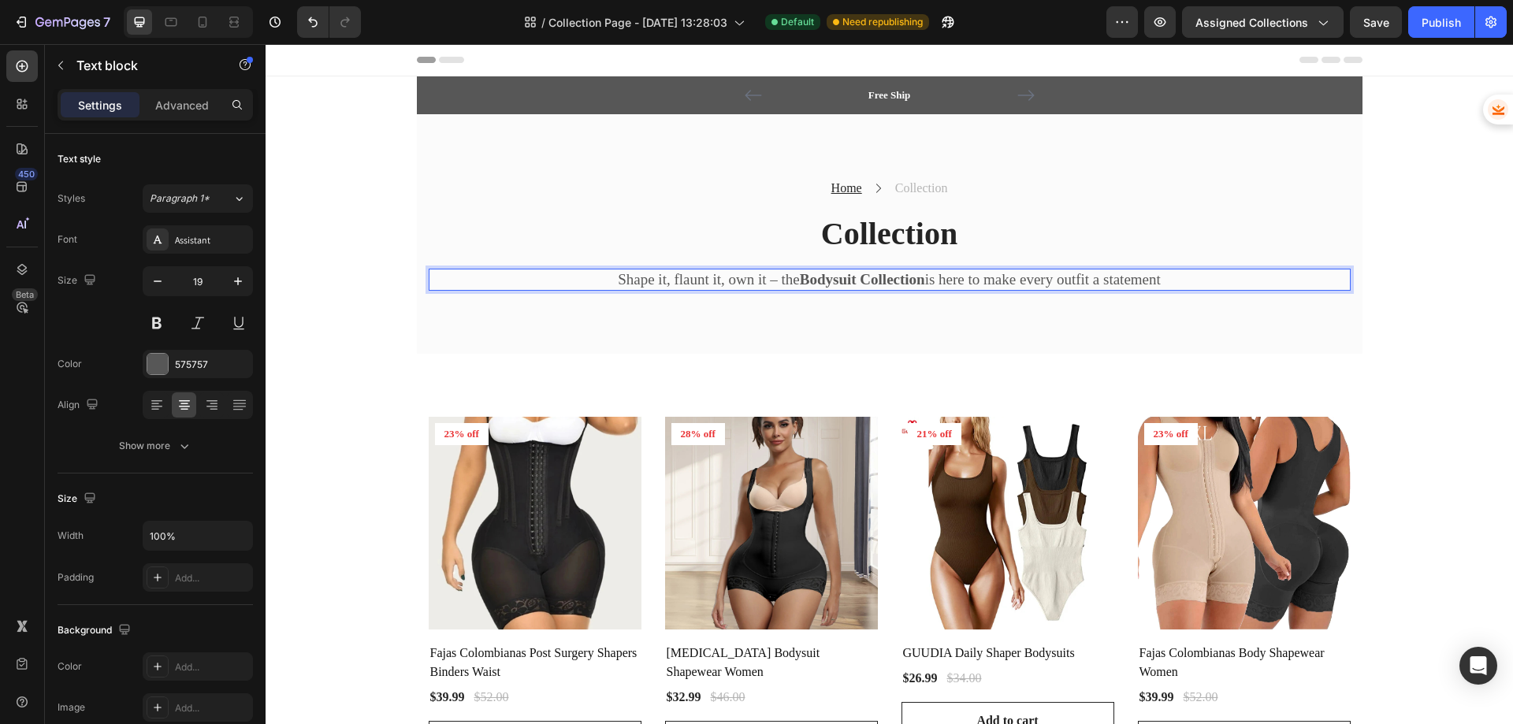
click at [800, 279] on strong "Bodysuit Collection" at bounding box center [862, 279] width 125 height 17
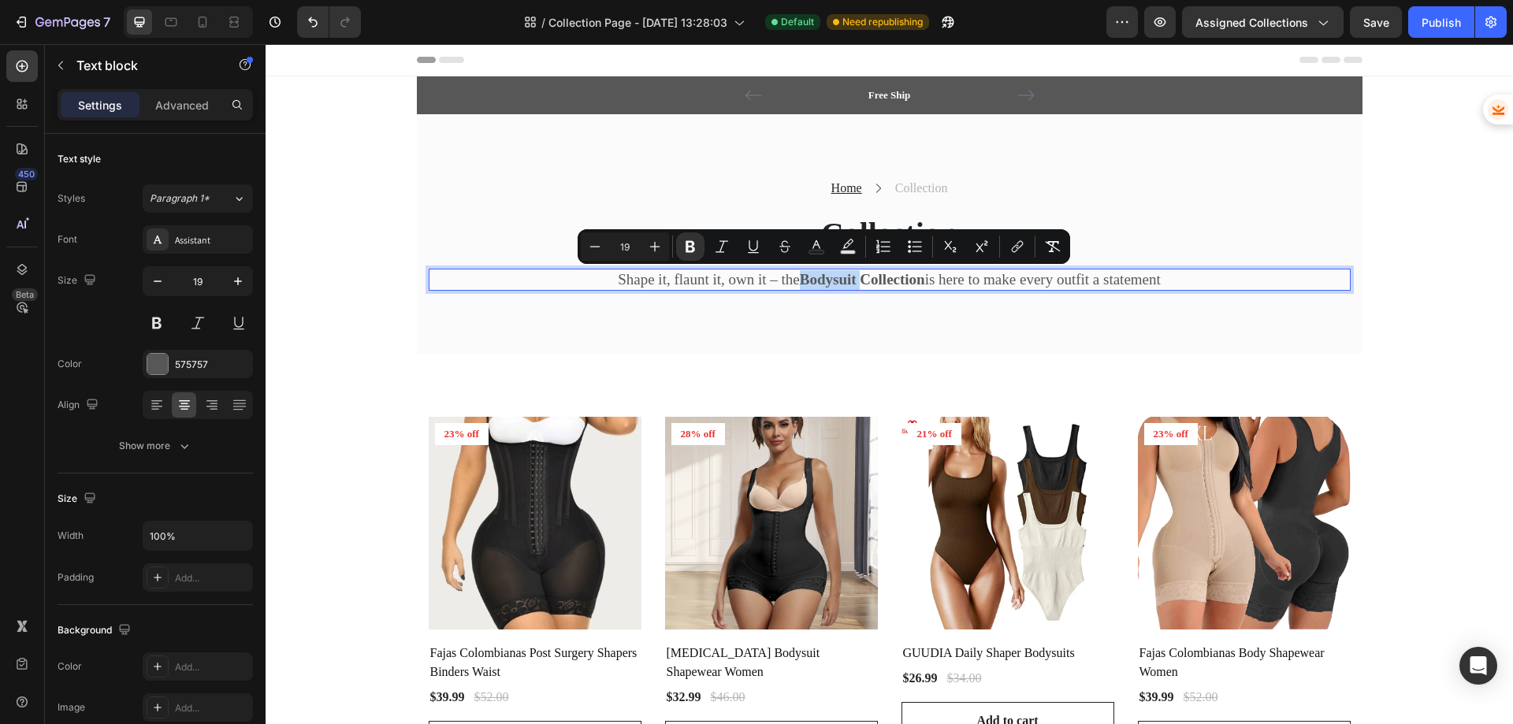
copy strong "Bodysuit"
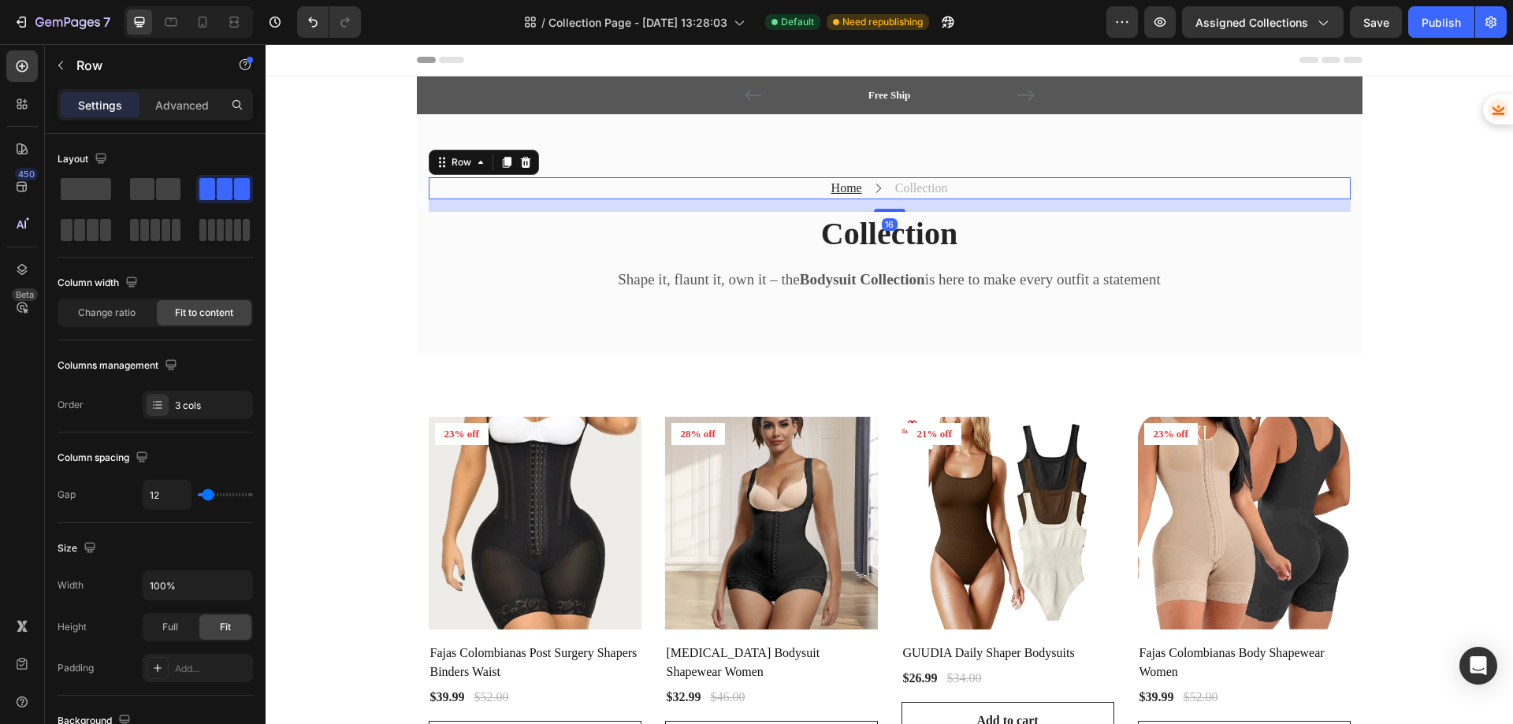
click at [1068, 197] on div "Home Text block Icon Collection Text block Row 16" at bounding box center [890, 188] width 922 height 22
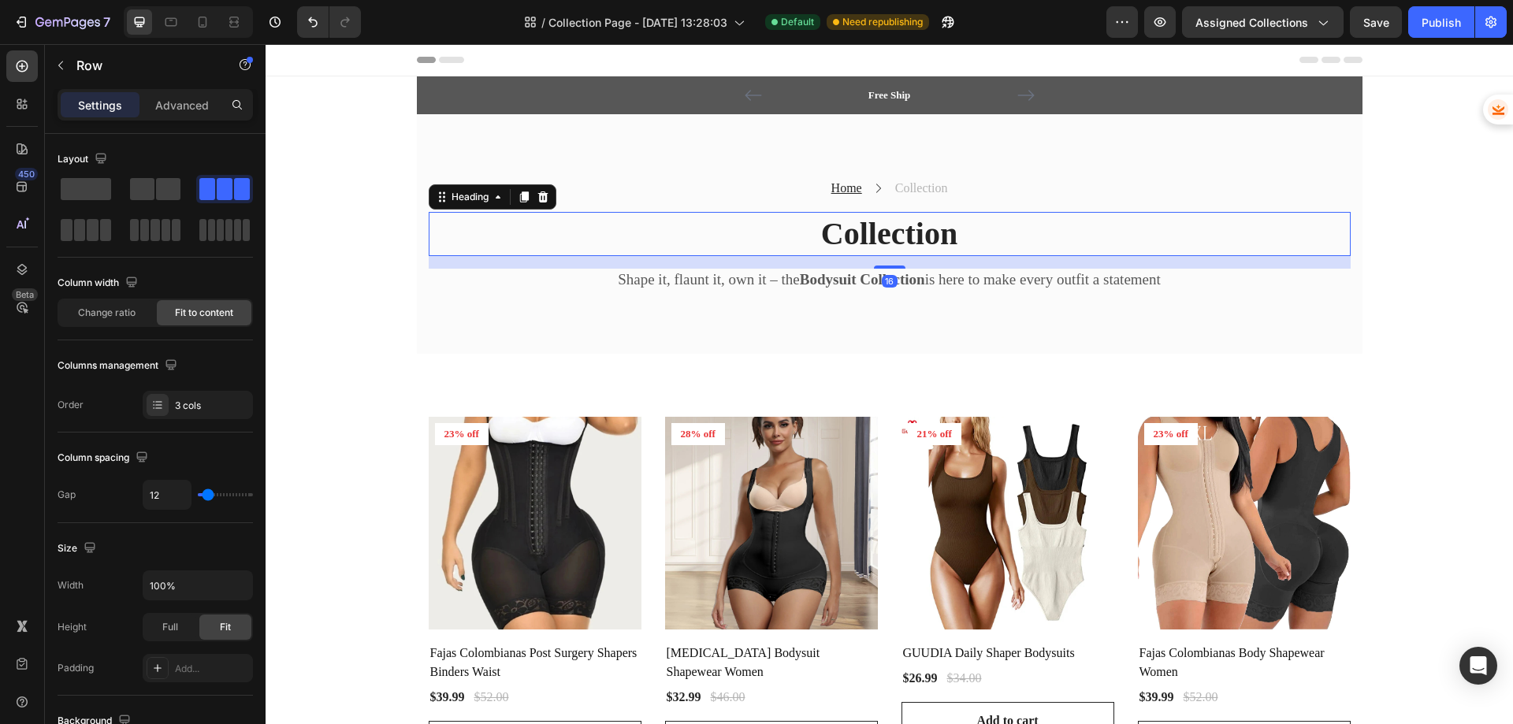
click at [824, 232] on h2 "Collection" at bounding box center [890, 234] width 922 height 44
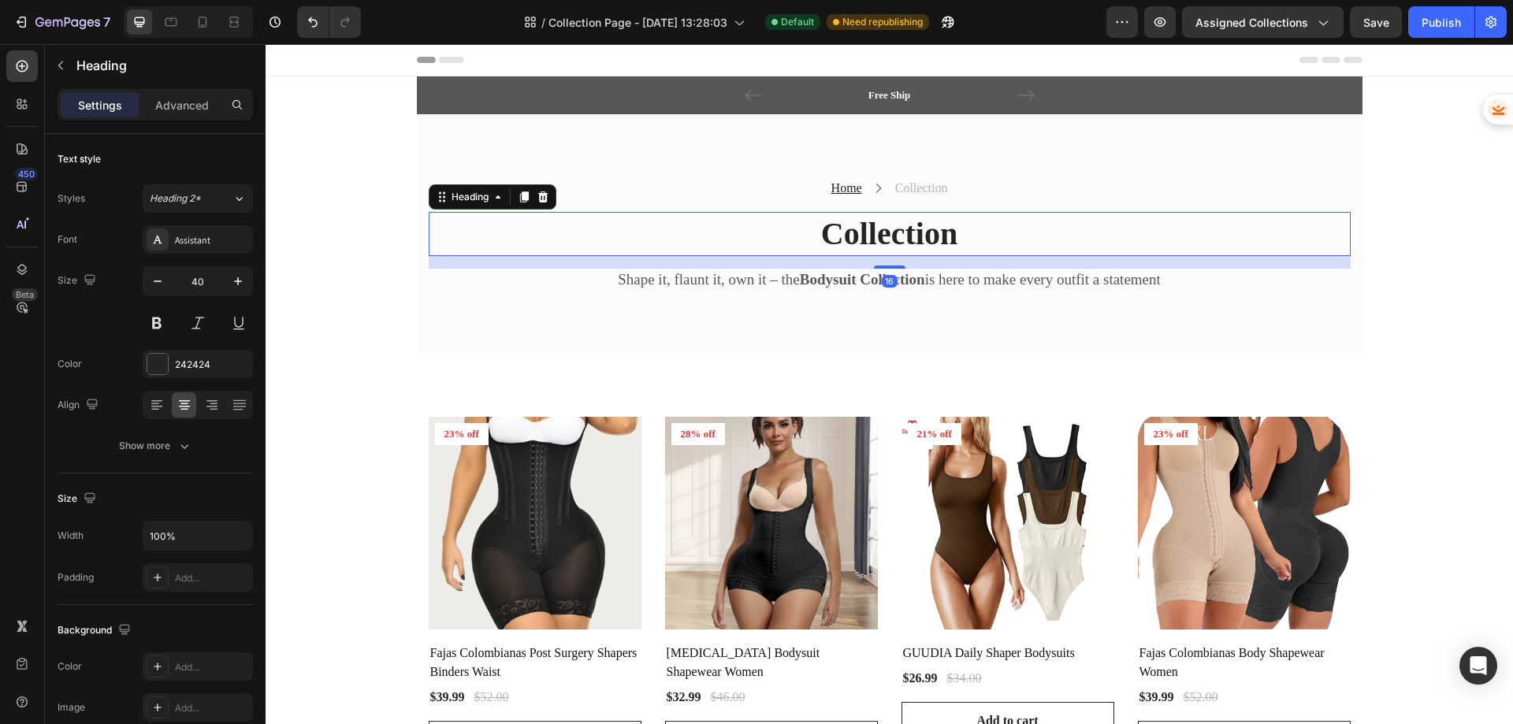
click at [824, 232] on h2 "Collection" at bounding box center [890, 234] width 922 height 44
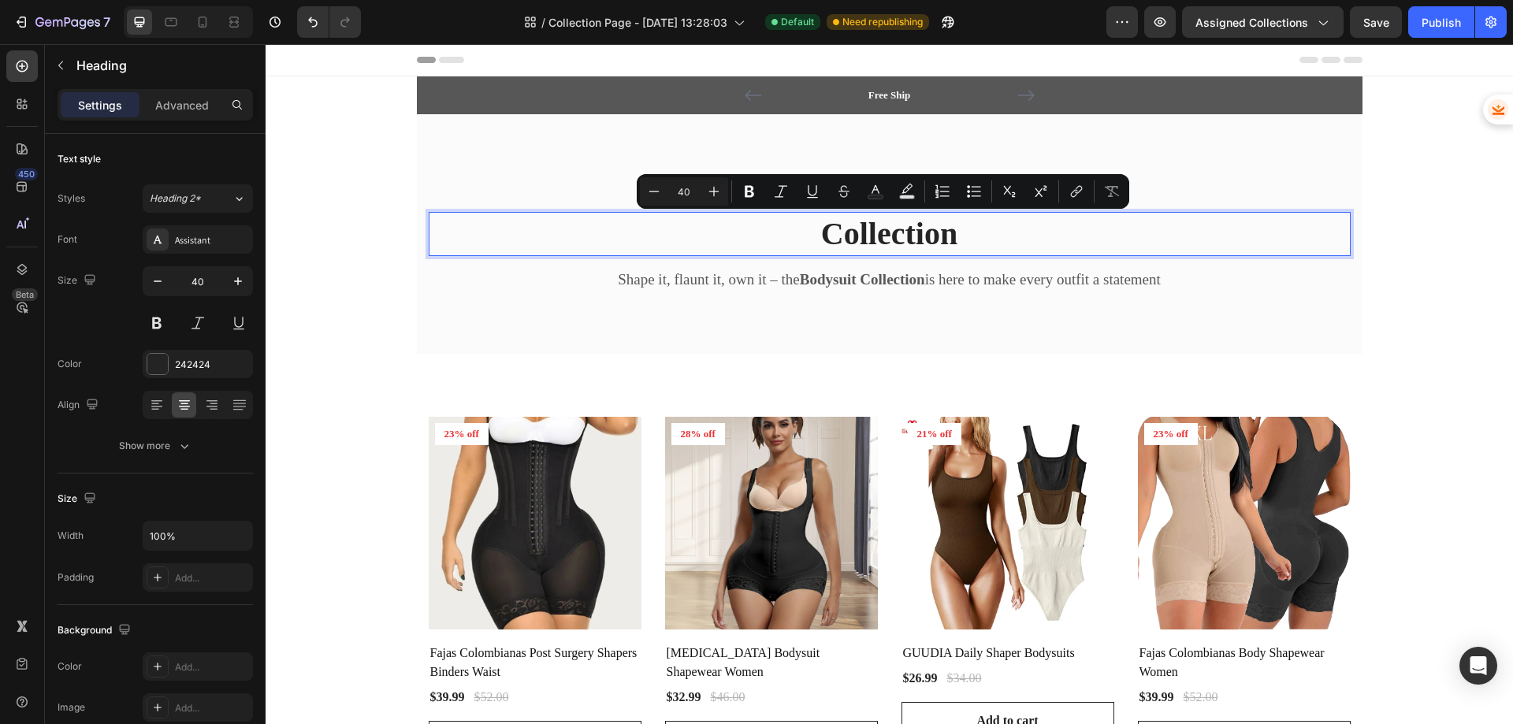
click at [804, 239] on p "Collection" at bounding box center [889, 234] width 919 height 41
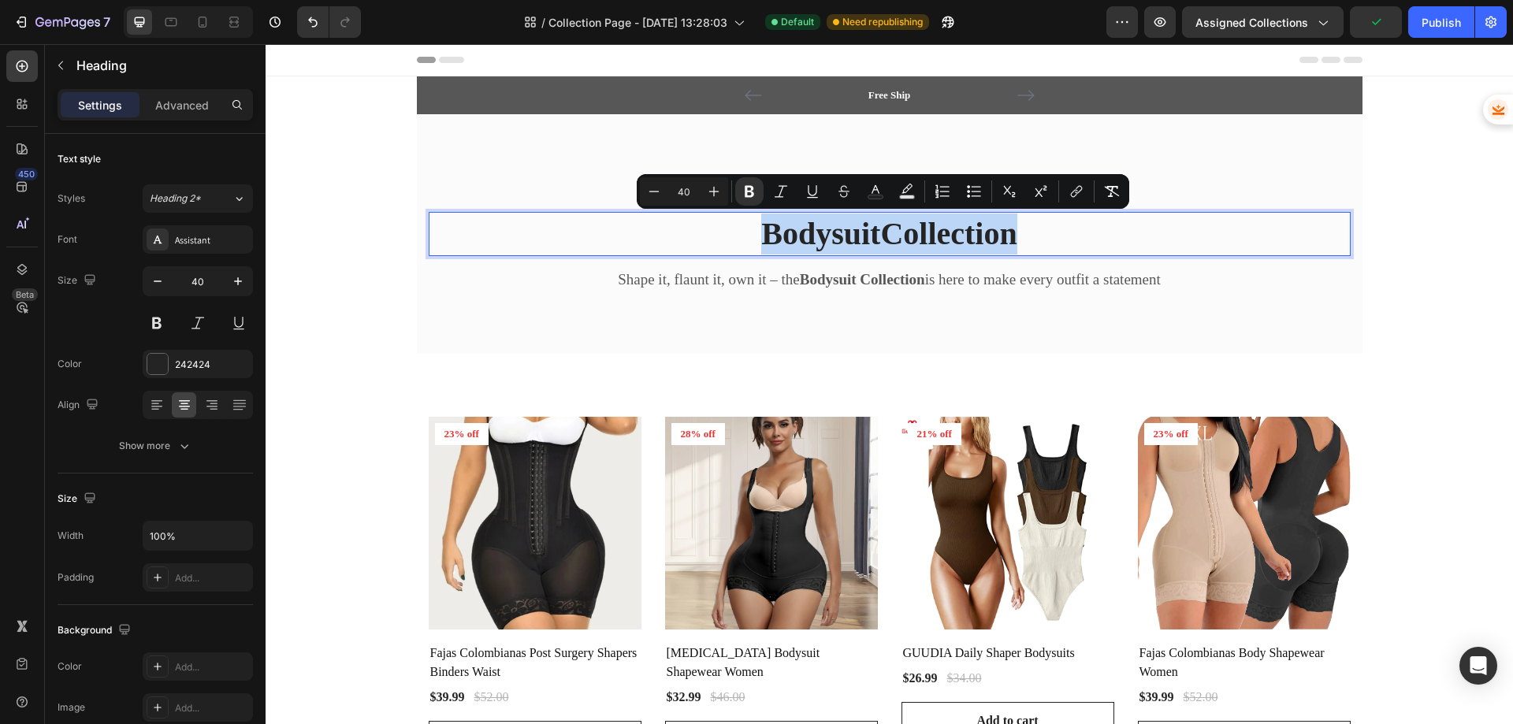
copy p "Bodysuit Collection"
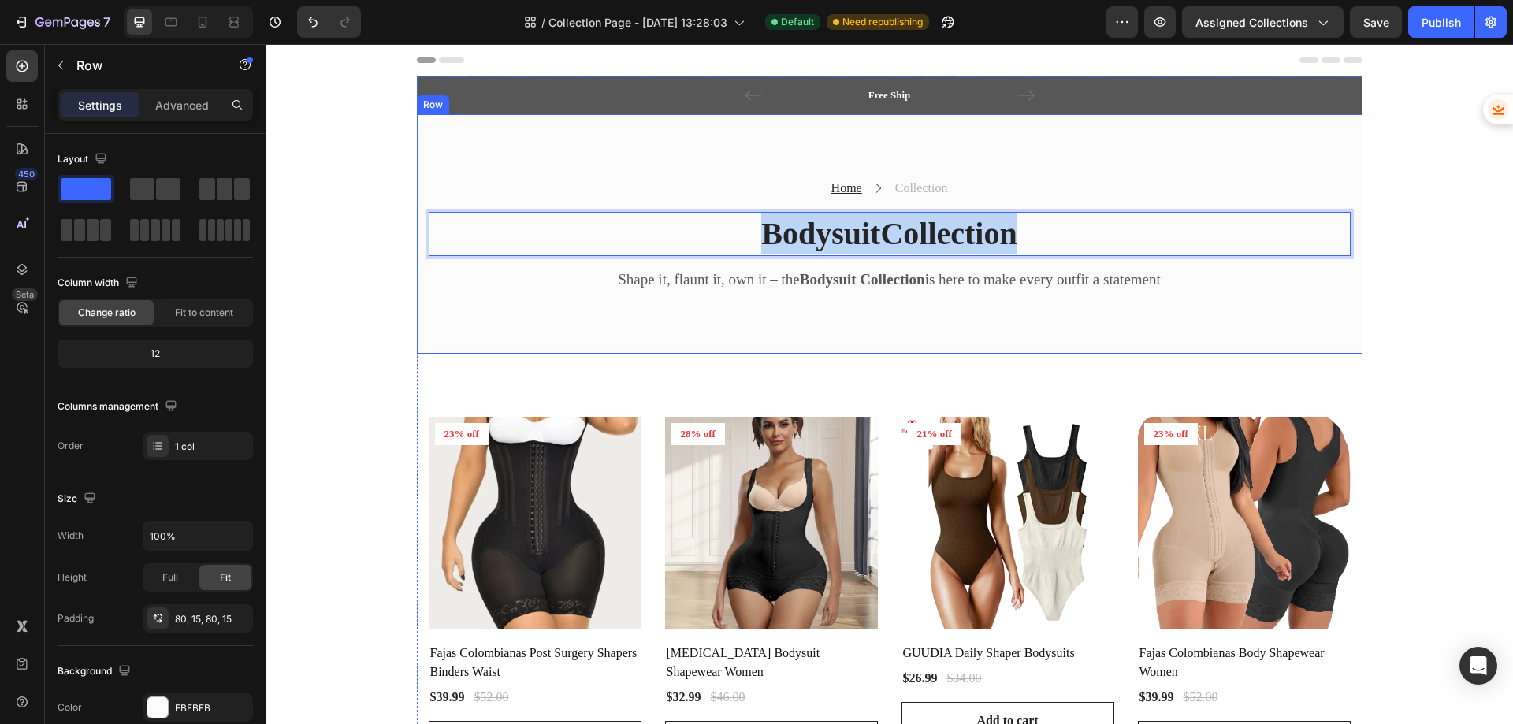
click at [928, 144] on div "Home Text block Icon Collection Text block Row Bodysuit Collection Heading 16 S…" at bounding box center [889, 234] width 945 height 240
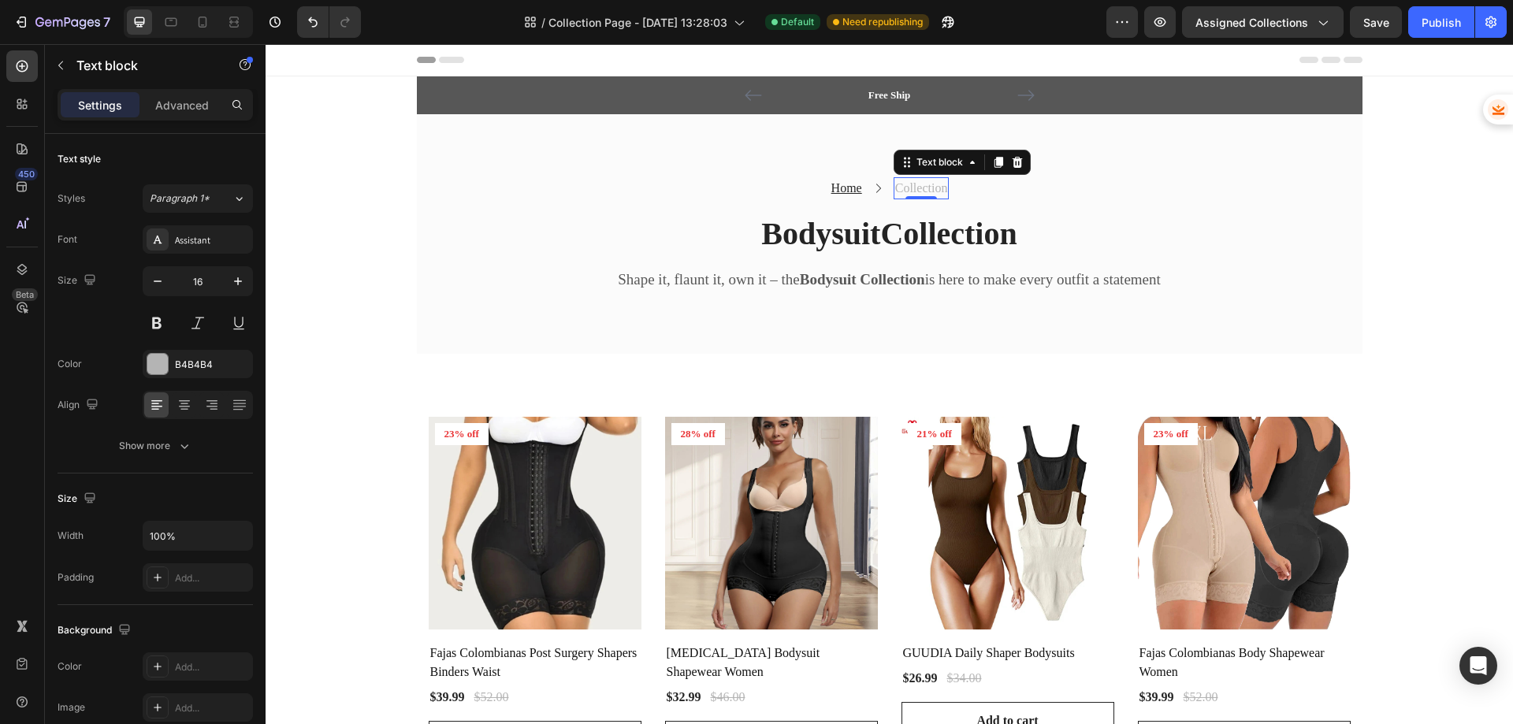
click at [916, 190] on p "Collection" at bounding box center [921, 188] width 53 height 19
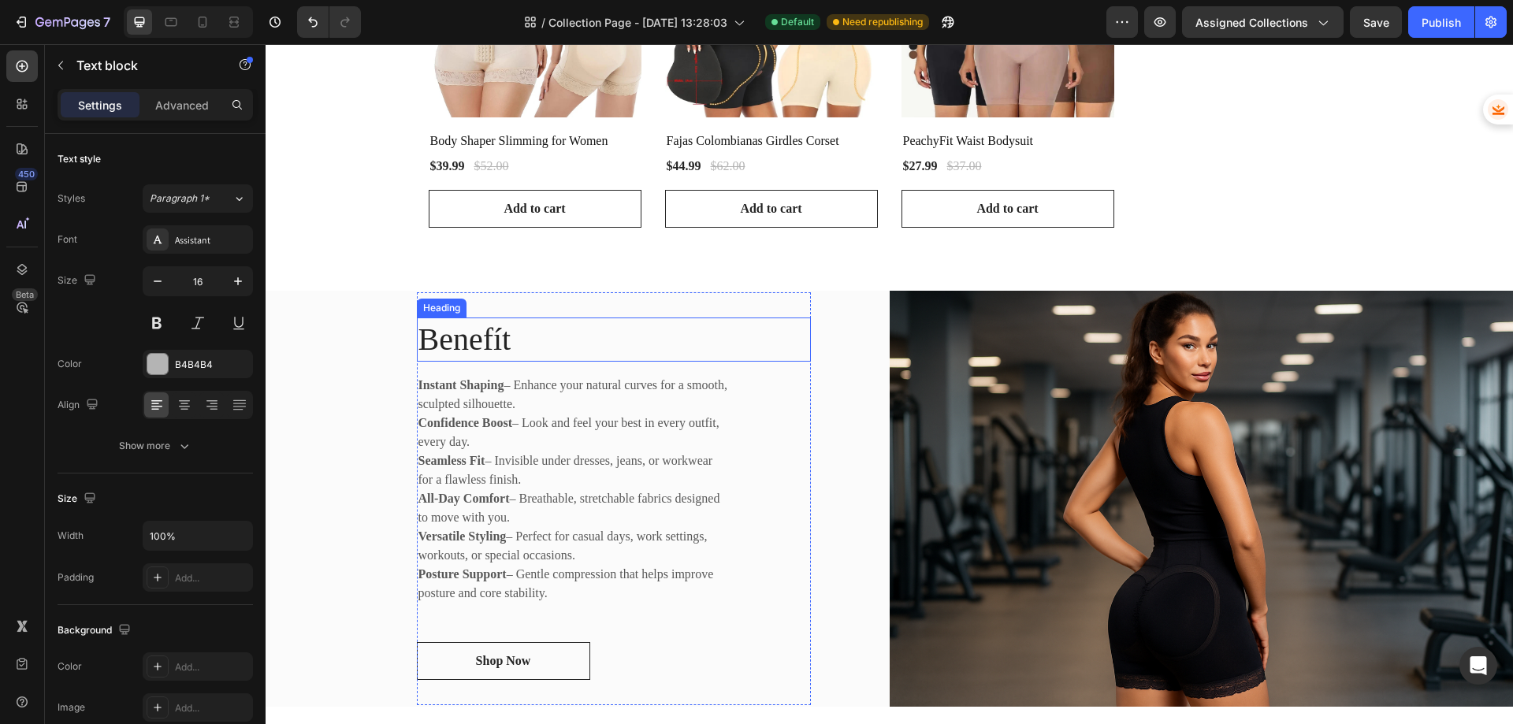
scroll to position [945, 0]
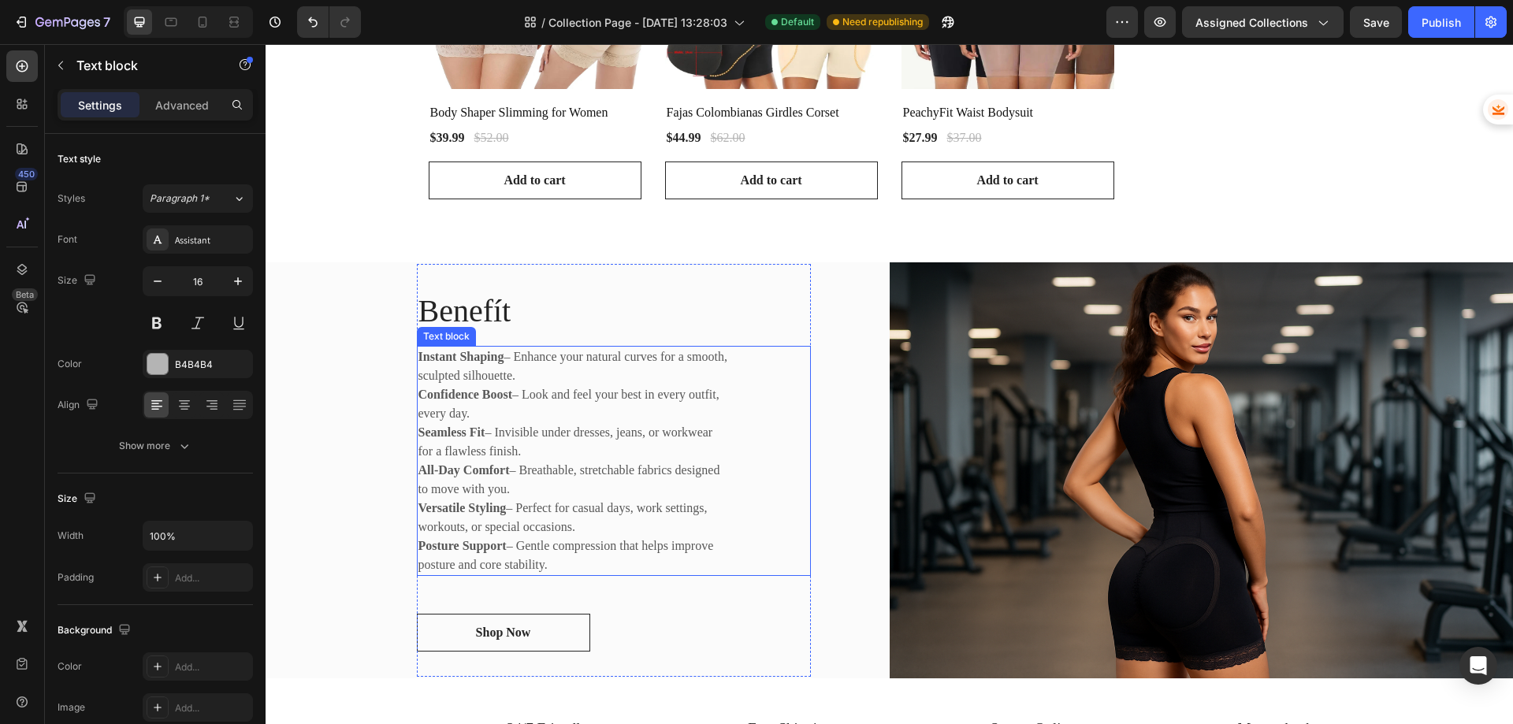
click at [599, 444] on p "Seamless Fit – Invisible under dresses, jeans, or workwear for a flawless finis…" at bounding box center [574, 442] width 312 height 38
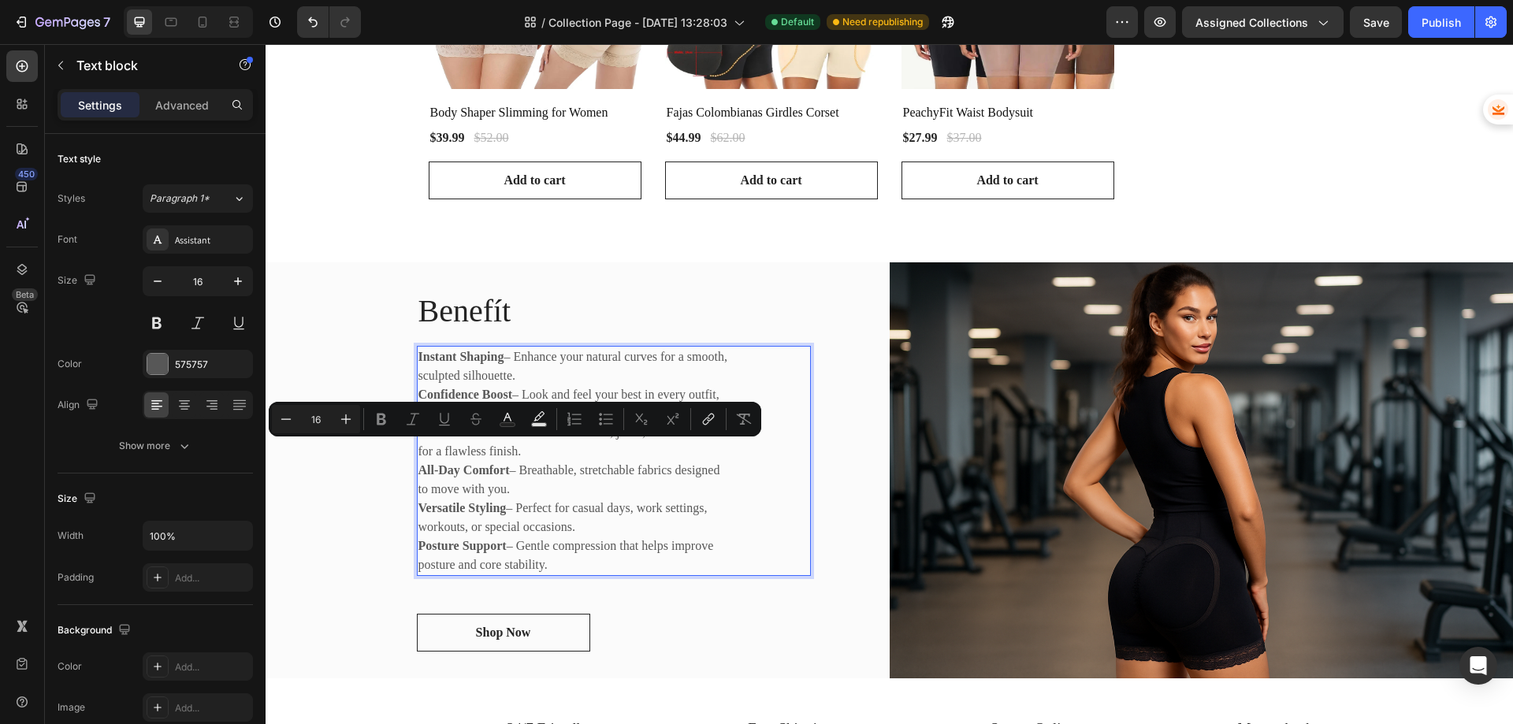
click at [600, 469] on p "All-Day Comfort – Breathable, stretchable fabrics designed to move with you." at bounding box center [574, 480] width 312 height 38
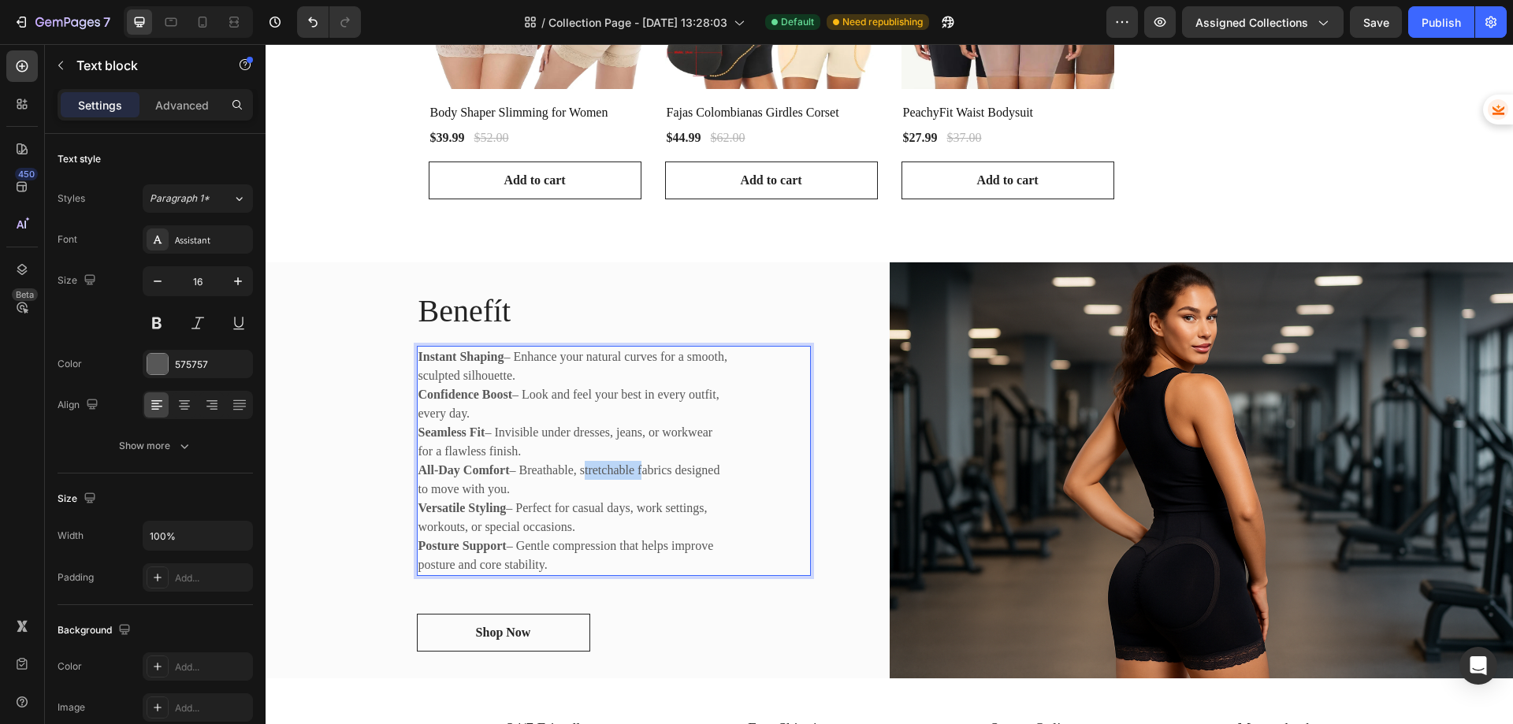
click at [600, 469] on p "All-Day Comfort – Breathable, stretchable fabrics designed to move with you." at bounding box center [574, 480] width 312 height 38
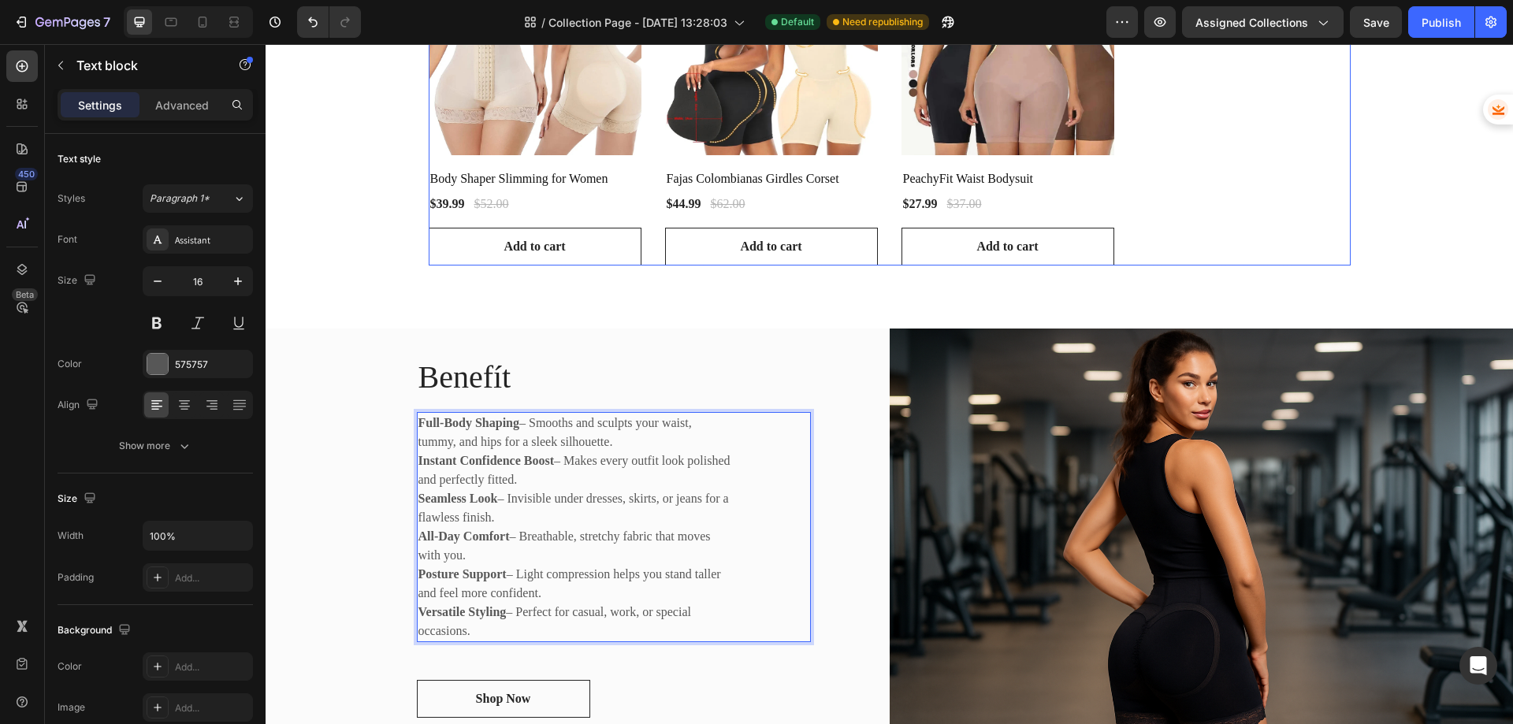
scroll to position [788, 0]
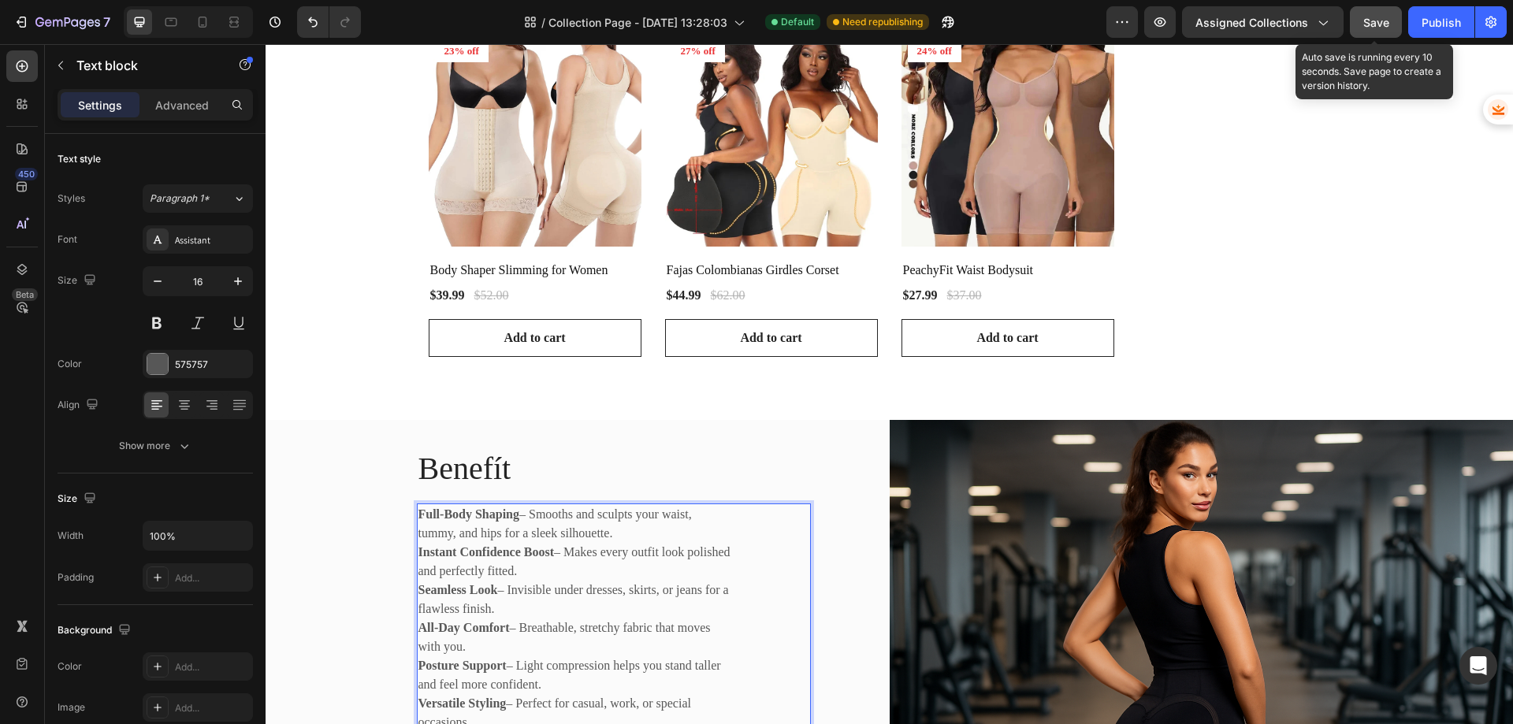
click at [1380, 32] on button "Save" at bounding box center [1376, 22] width 52 height 32
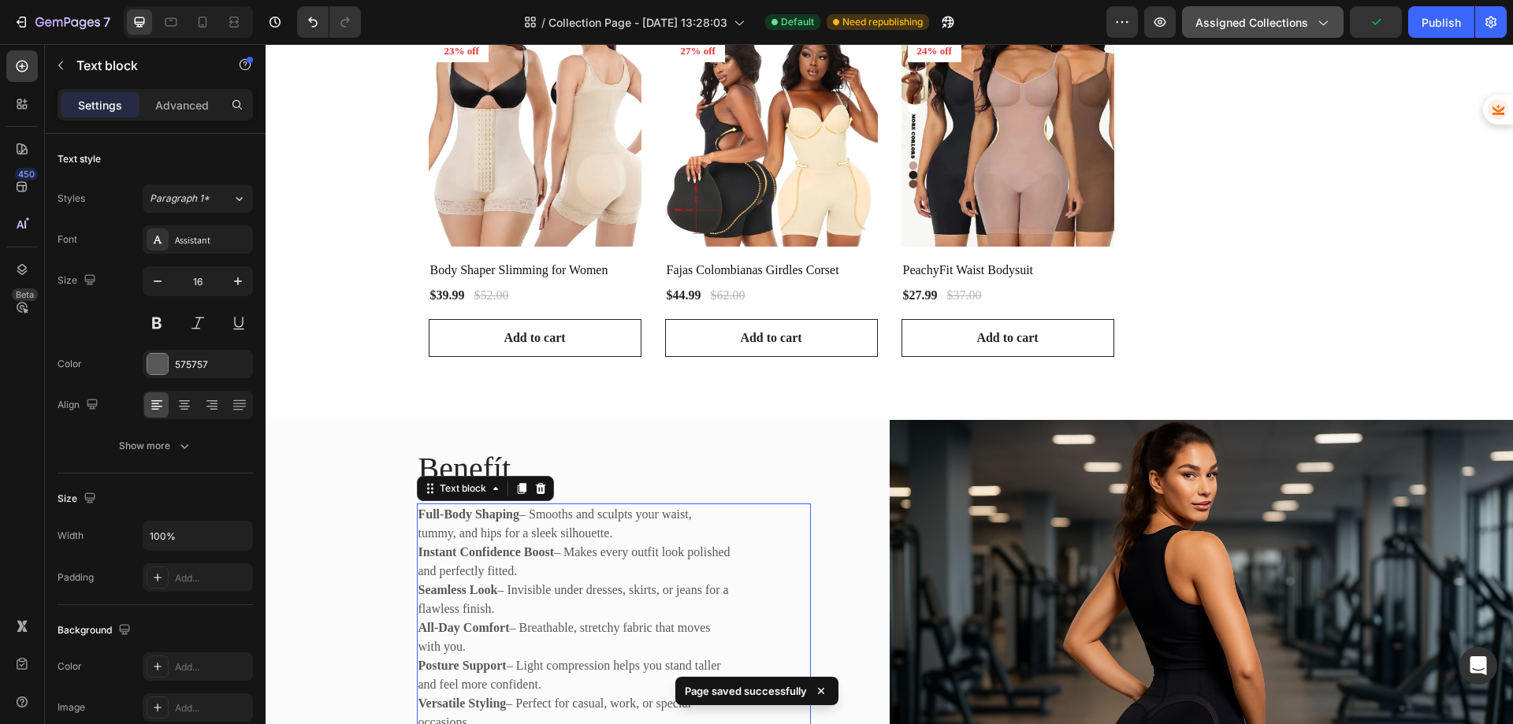
click at [1285, 17] on span "Assigned Collections" at bounding box center [1251, 22] width 113 height 17
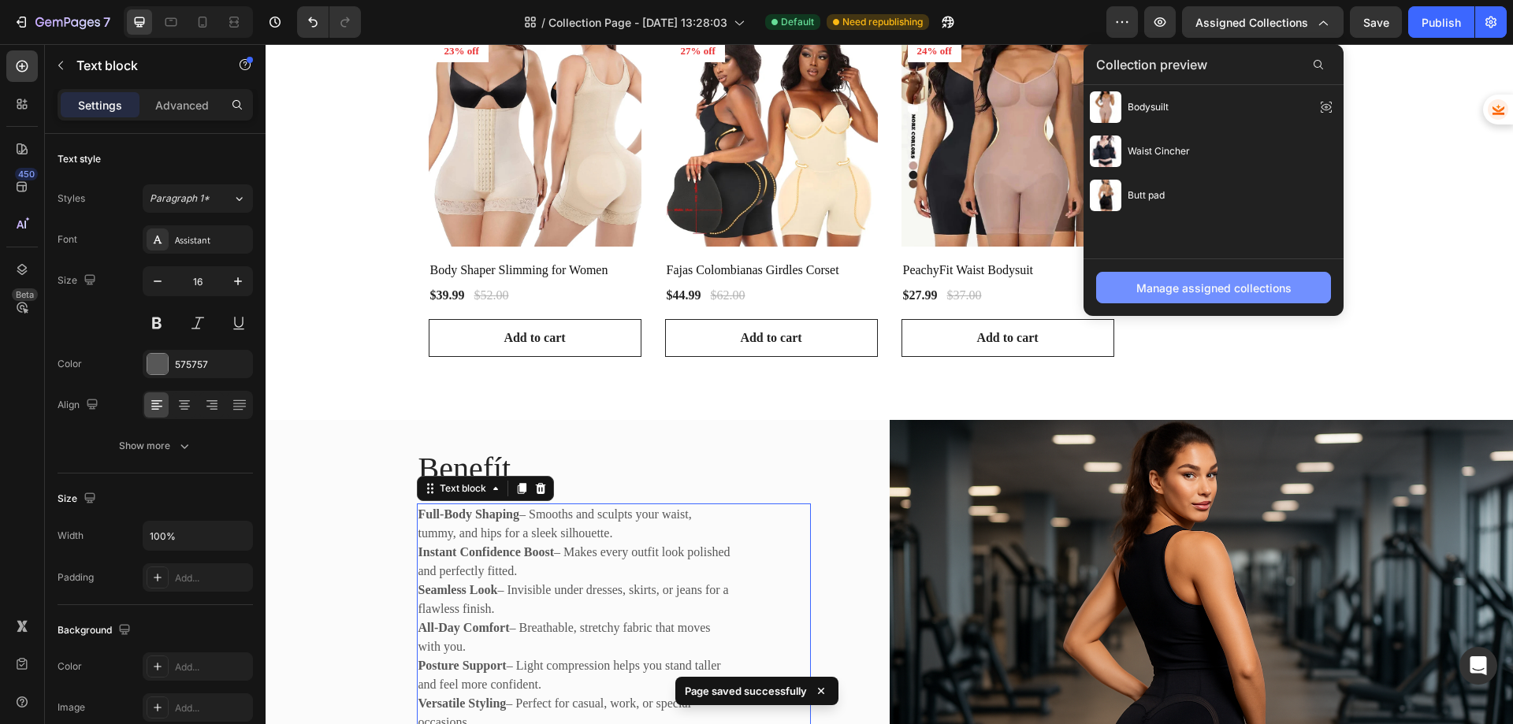
click at [1178, 285] on div "Manage assigned collections" at bounding box center [1213, 288] width 155 height 17
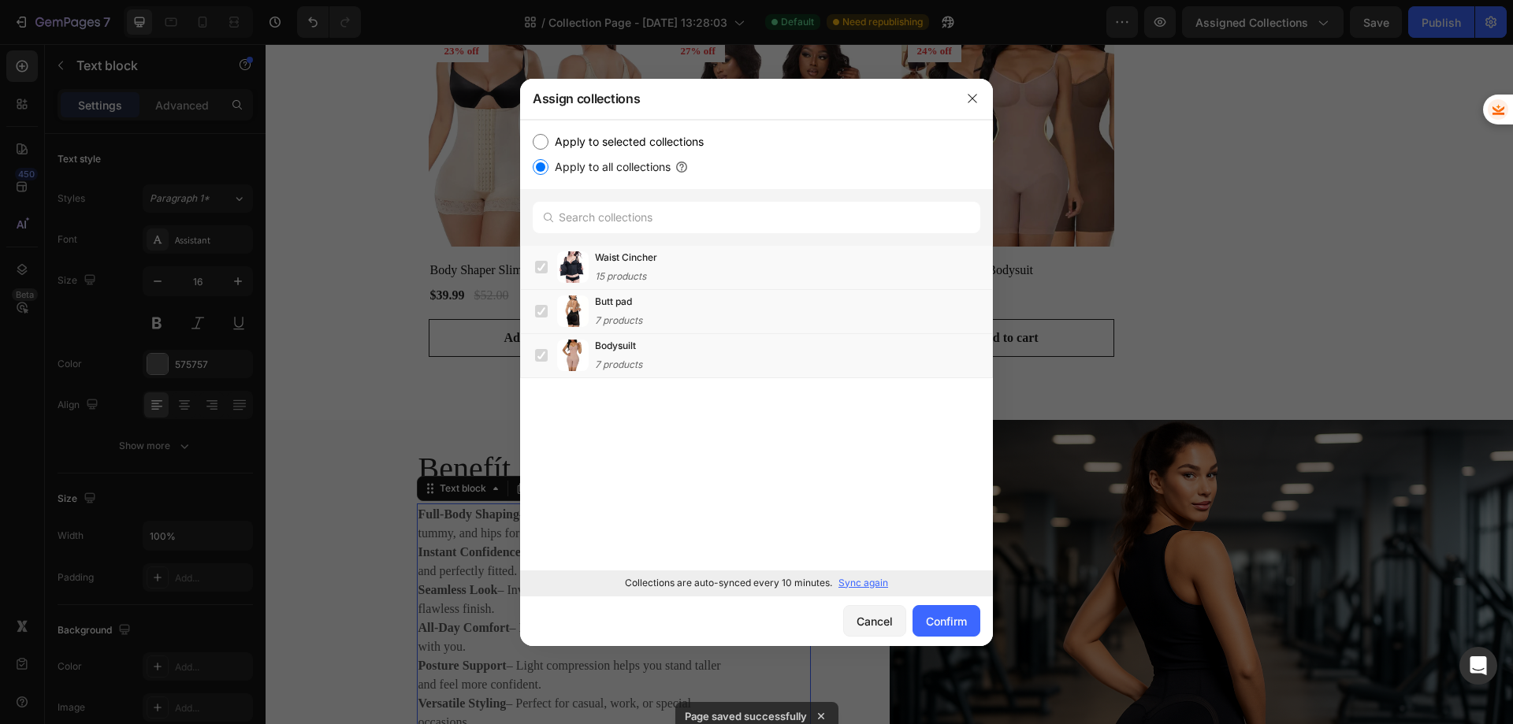
click at [536, 137] on input "Apply to selected collections" at bounding box center [541, 142] width 16 height 16
radio input "true"
click at [539, 357] on label at bounding box center [541, 355] width 13 height 13
click at [934, 620] on div "Confirm" at bounding box center [946, 621] width 41 height 17
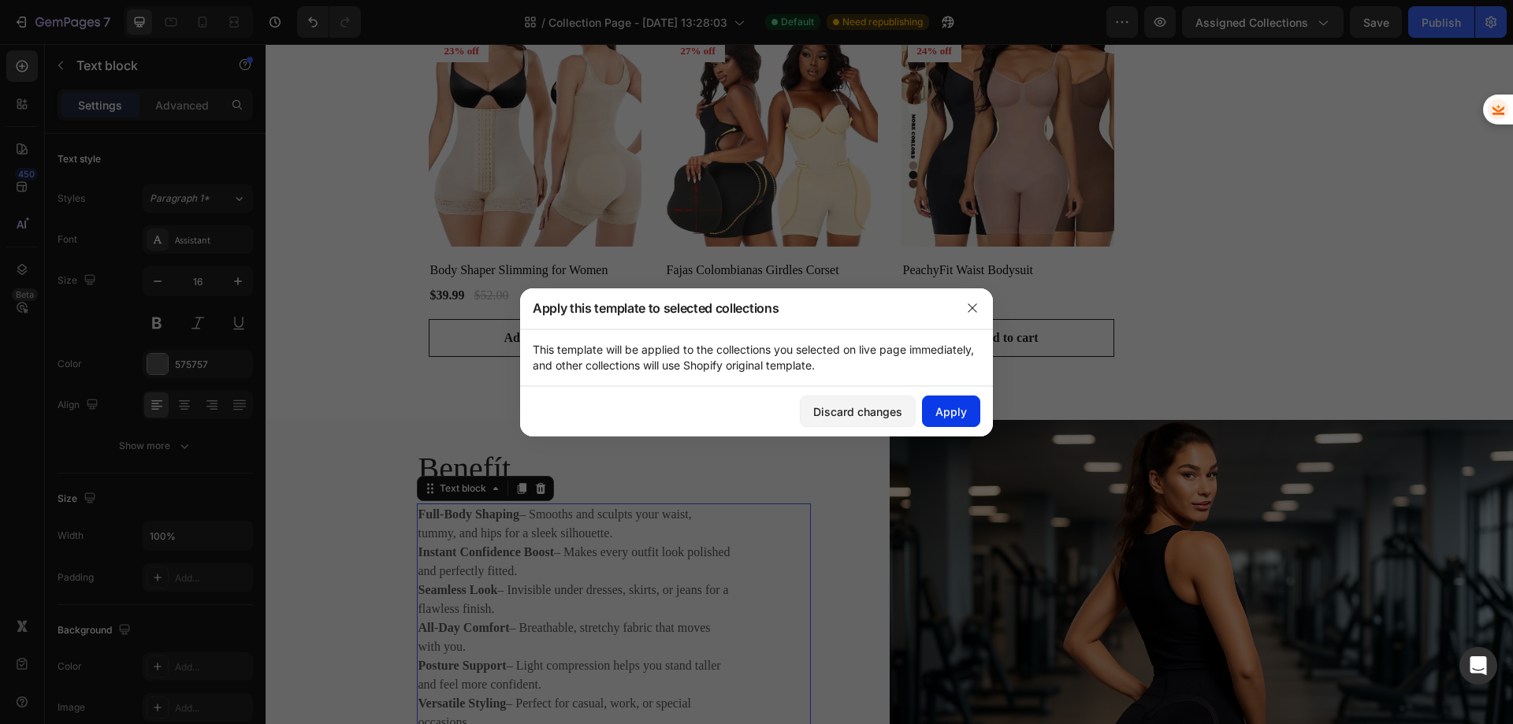
click at [961, 416] on div "Apply" at bounding box center [951, 411] width 32 height 17
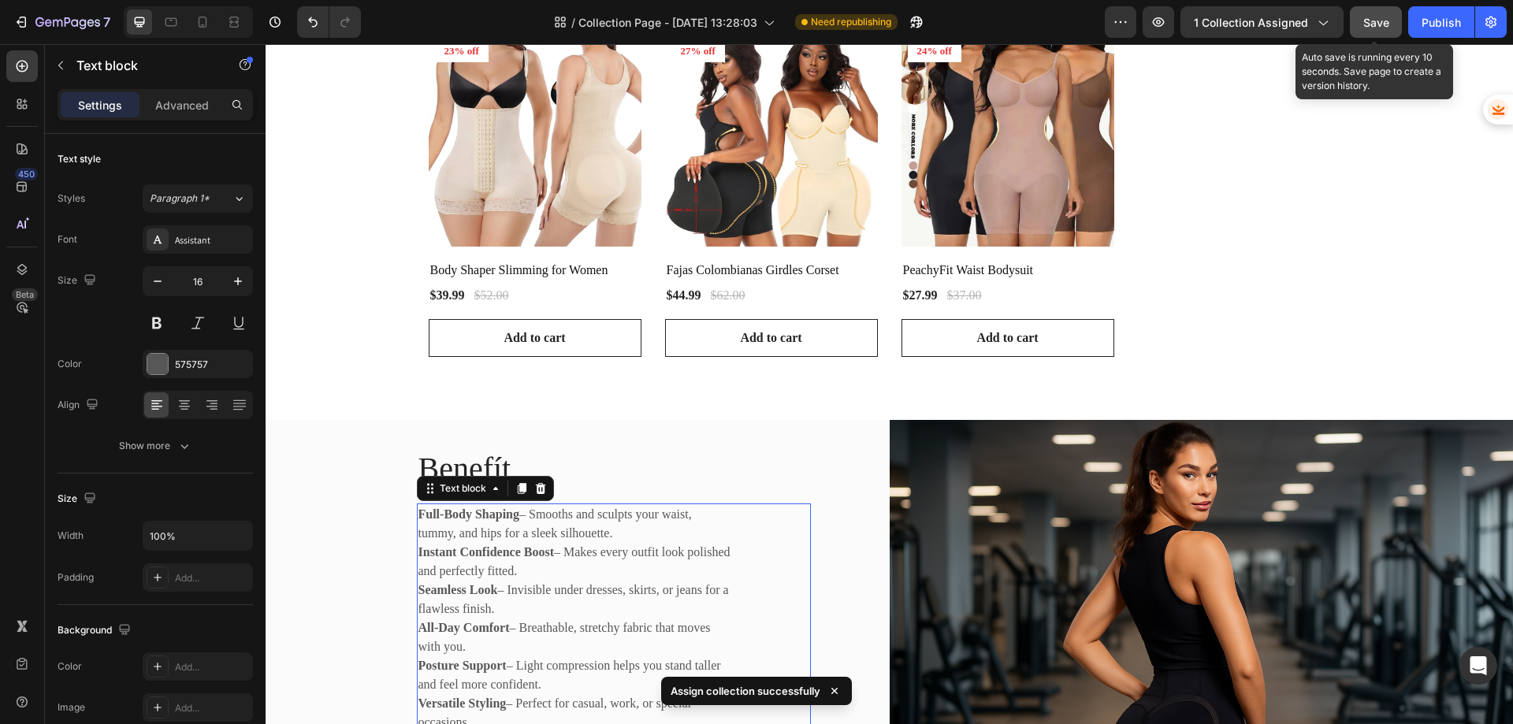
click at [1384, 22] on span "Save" at bounding box center [1376, 22] width 26 height 13
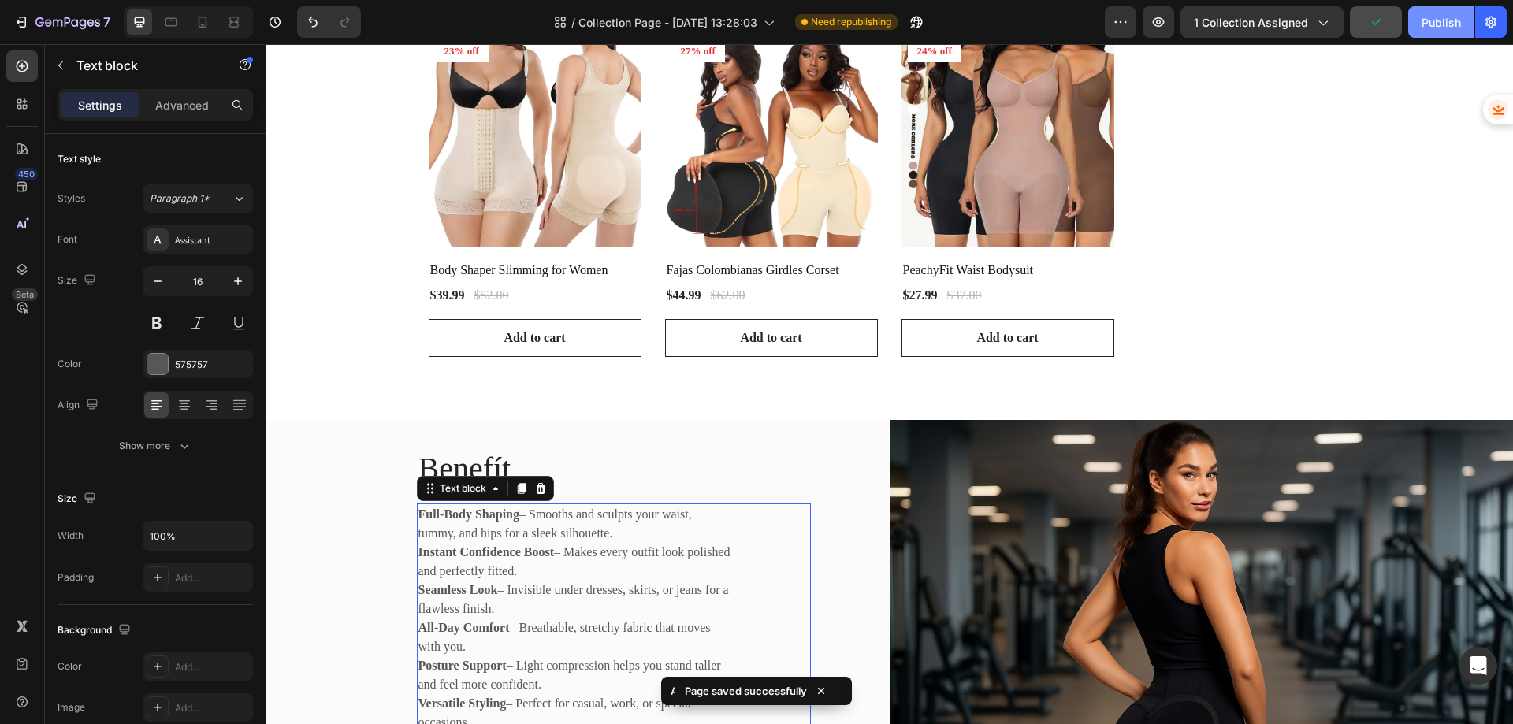
click at [1426, 23] on div "Publish" at bounding box center [1440, 22] width 39 height 17
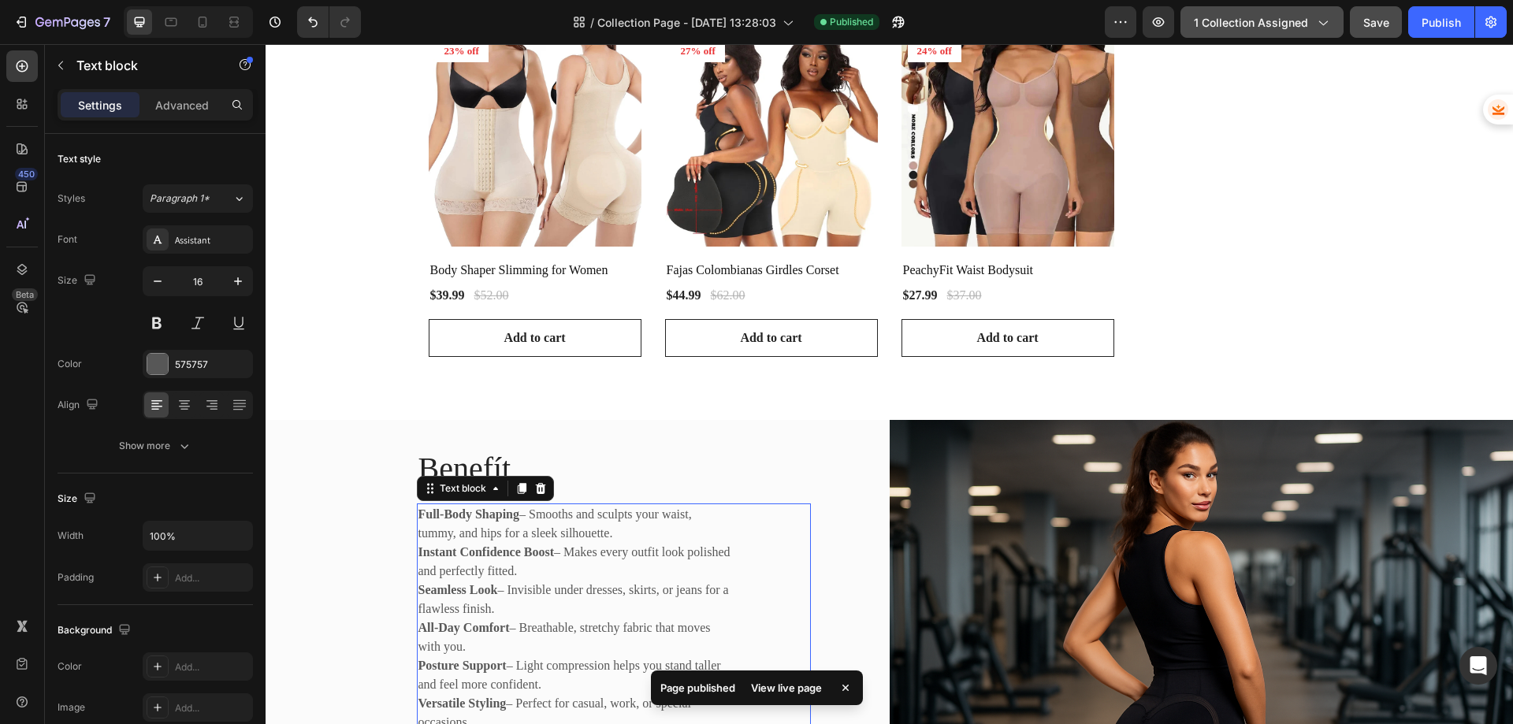
click at [1241, 23] on span "1 collection assigned" at bounding box center [1251, 22] width 114 height 17
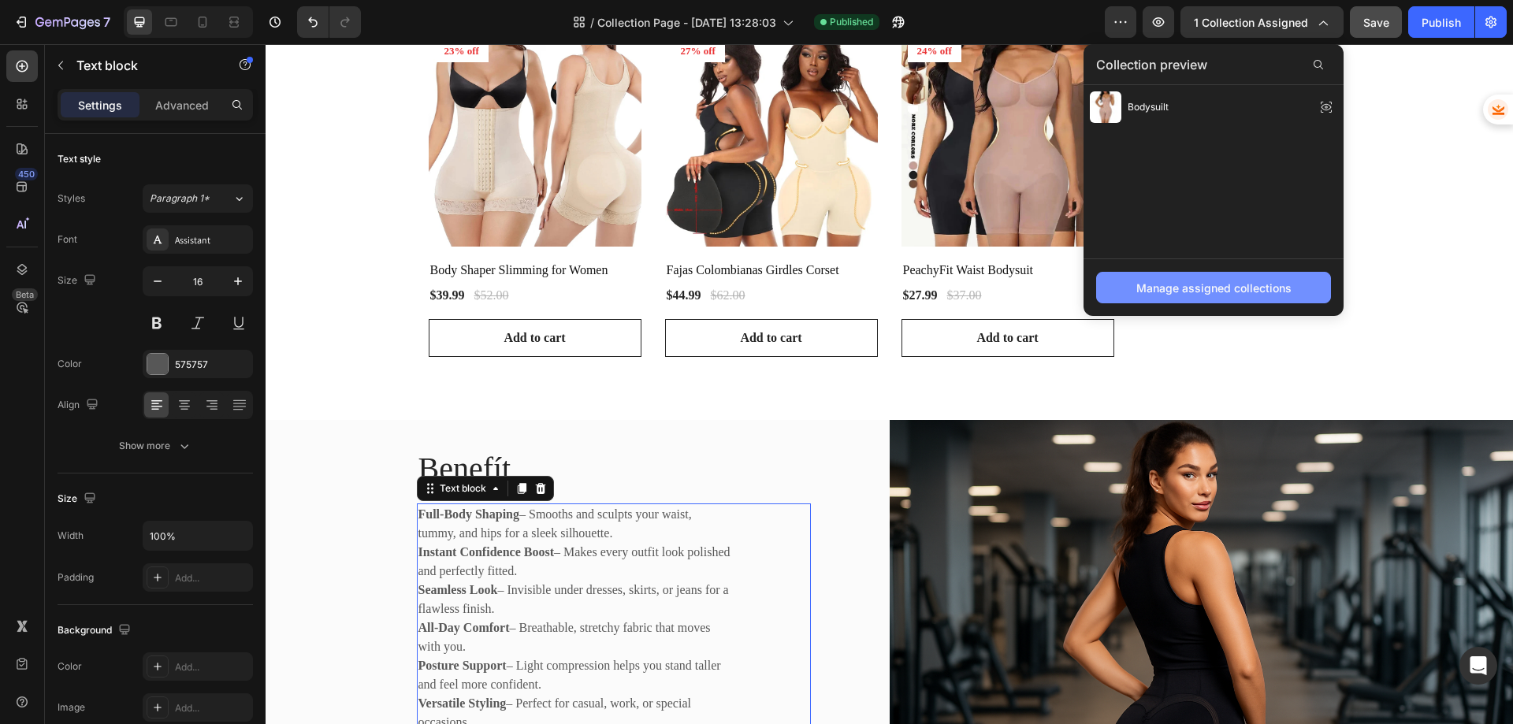
click at [1188, 282] on div "Manage assigned collections" at bounding box center [1213, 288] width 155 height 17
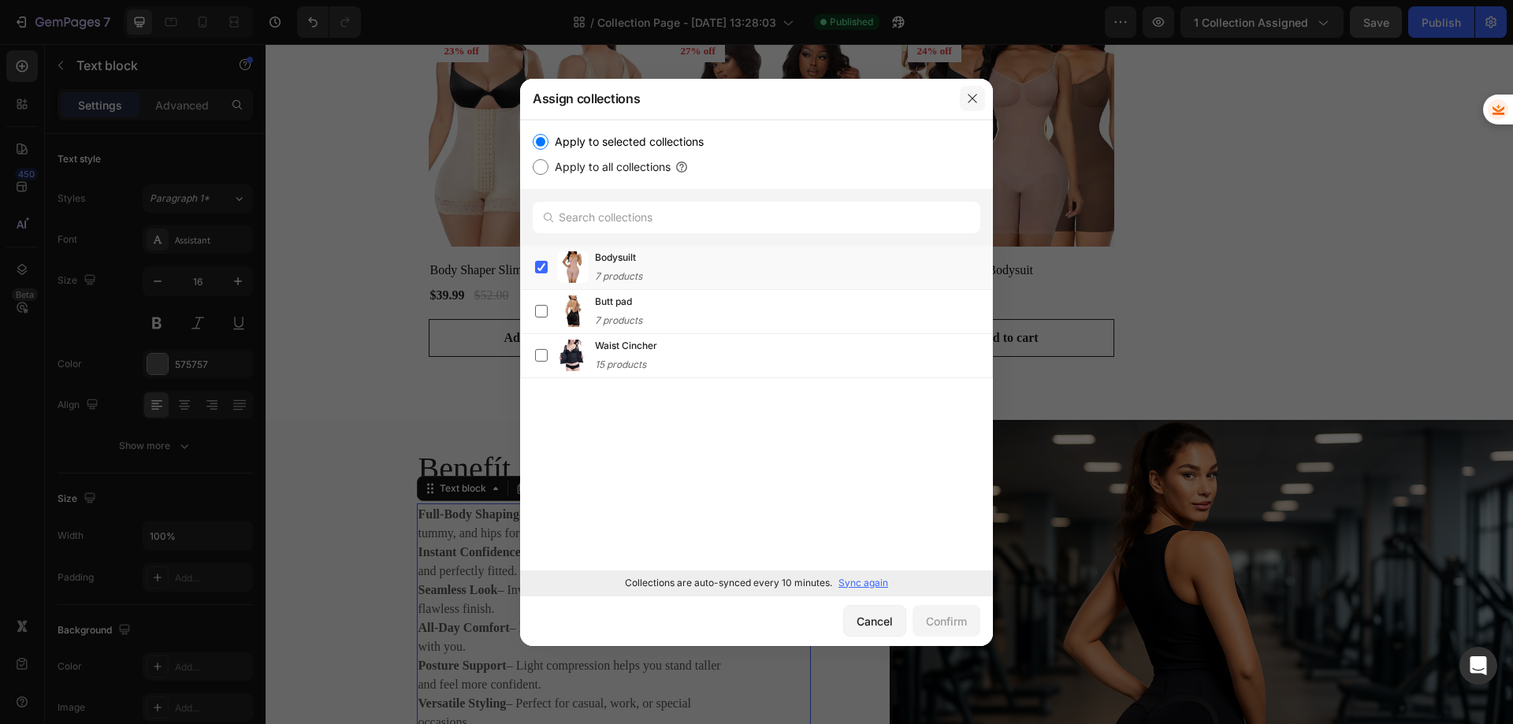
click at [971, 98] on icon "button" at bounding box center [972, 98] width 9 height 9
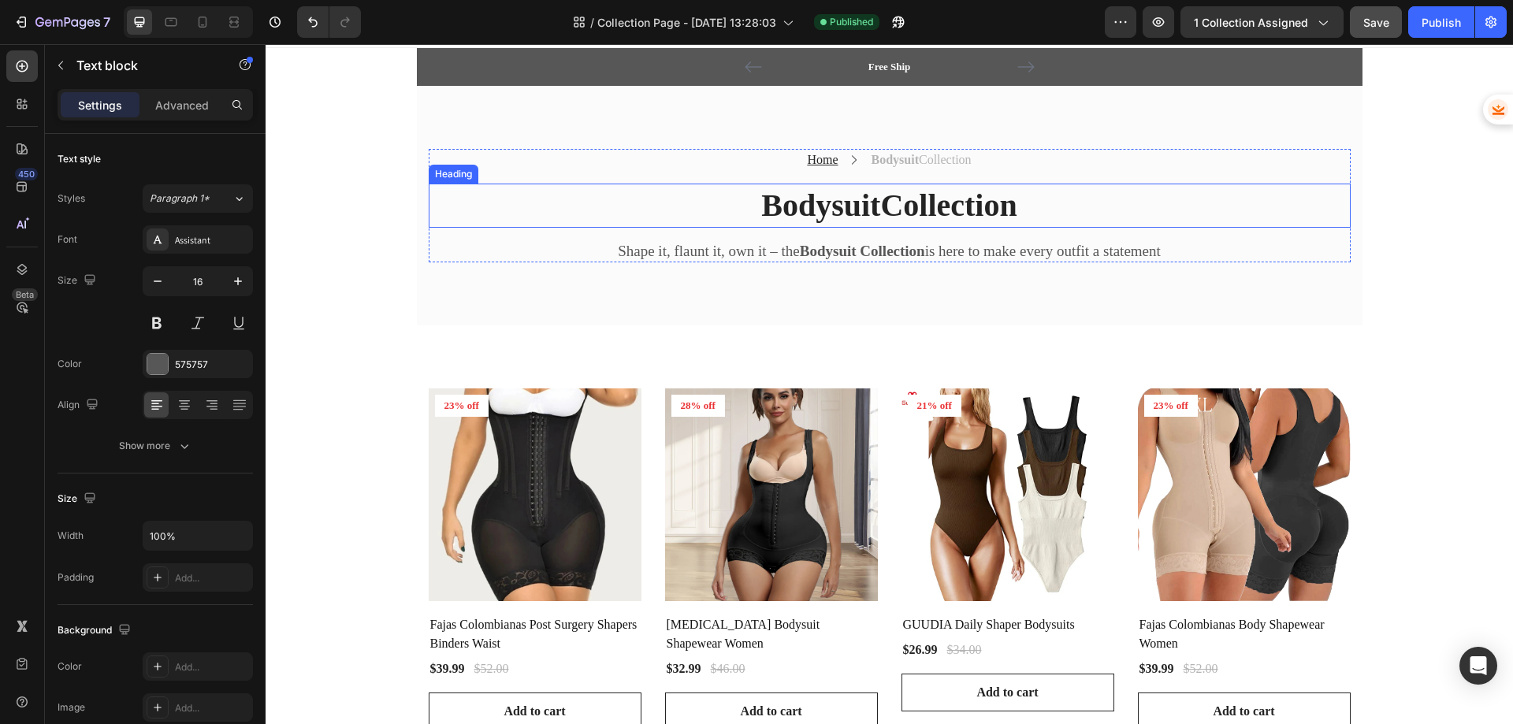
scroll to position [0, 0]
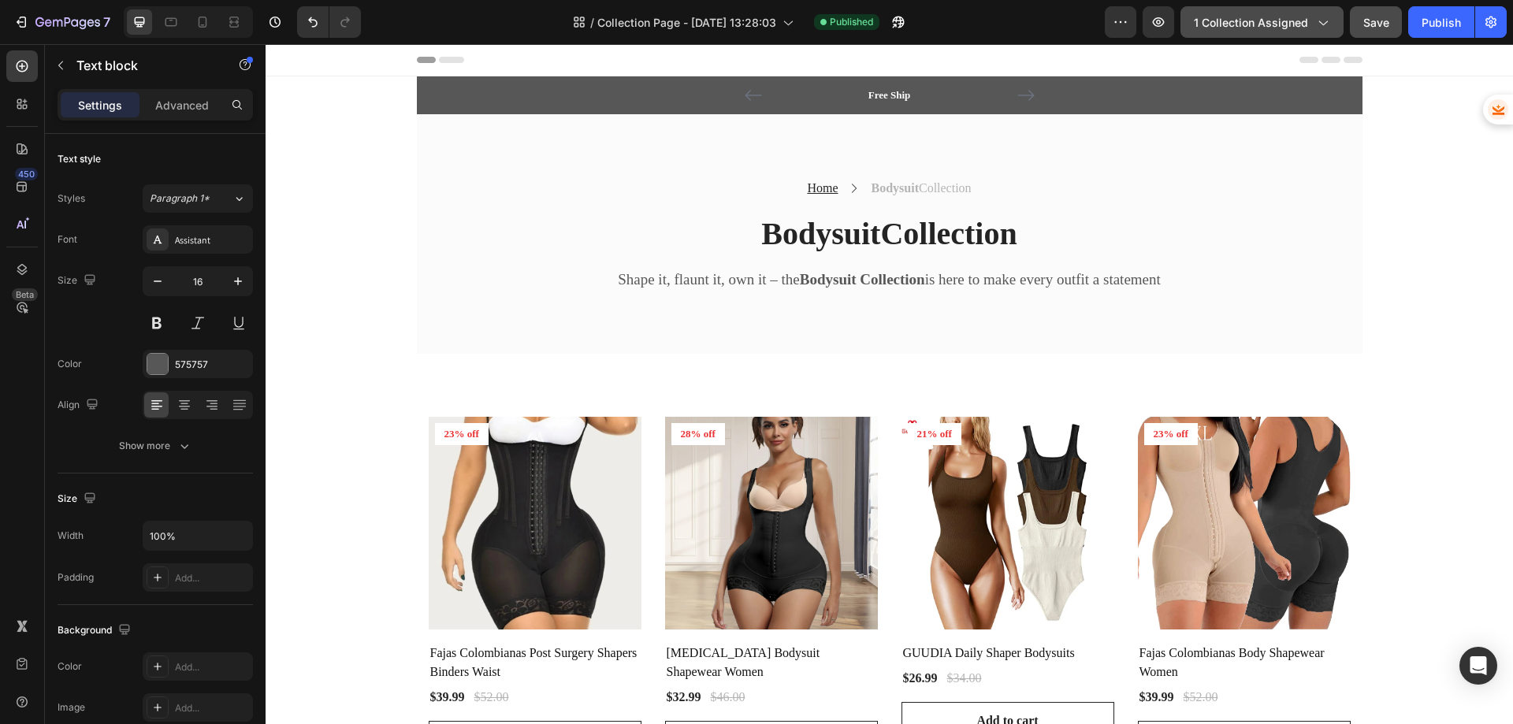
click at [1291, 20] on span "1 collection assigned" at bounding box center [1251, 22] width 114 height 17
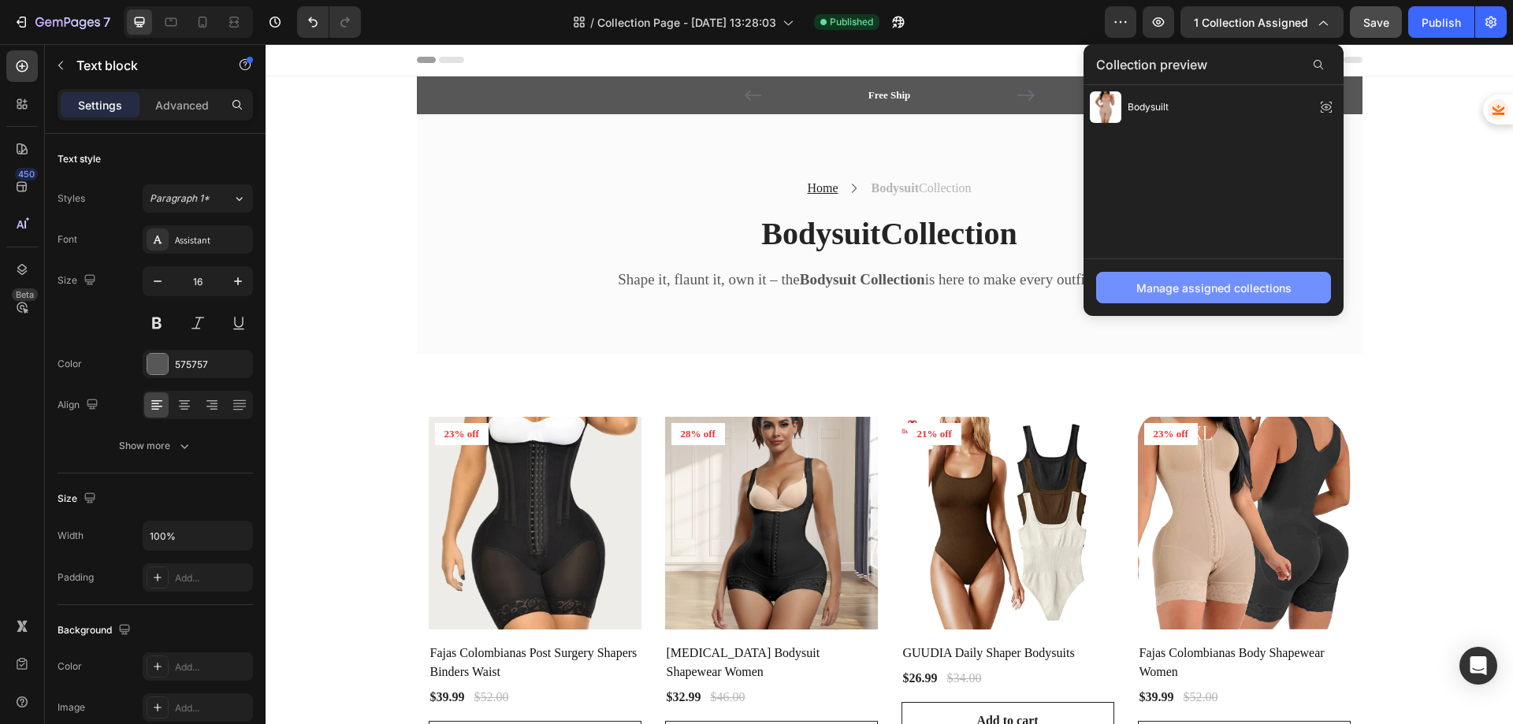
click at [1209, 293] on div "Manage assigned collections" at bounding box center [1213, 288] width 155 height 17
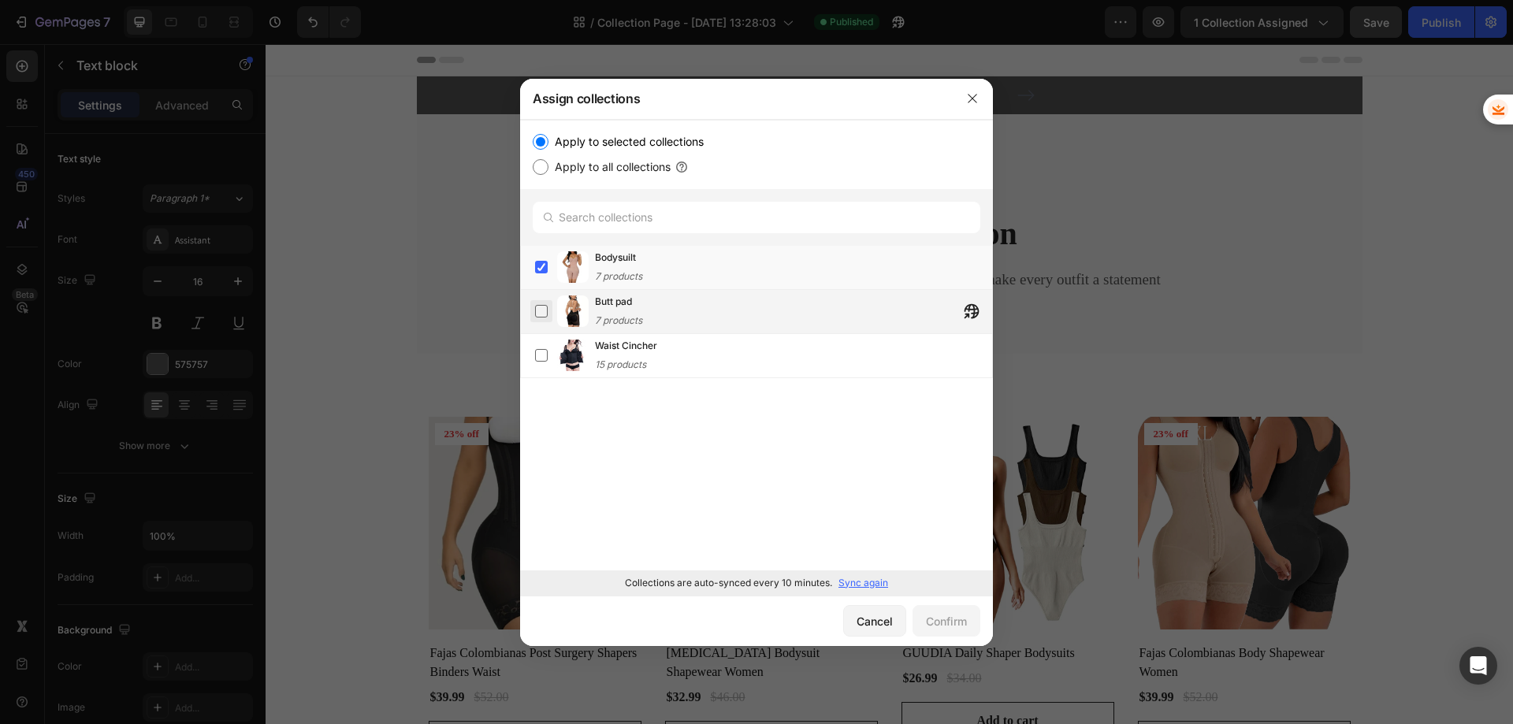
click at [540, 316] on label at bounding box center [541, 311] width 13 height 13
click at [539, 308] on label at bounding box center [541, 311] width 13 height 13
click at [539, 266] on label at bounding box center [541, 267] width 13 height 13
click at [544, 310] on label at bounding box center [541, 311] width 13 height 13
click at [955, 618] on div "Confirm" at bounding box center [946, 621] width 41 height 17
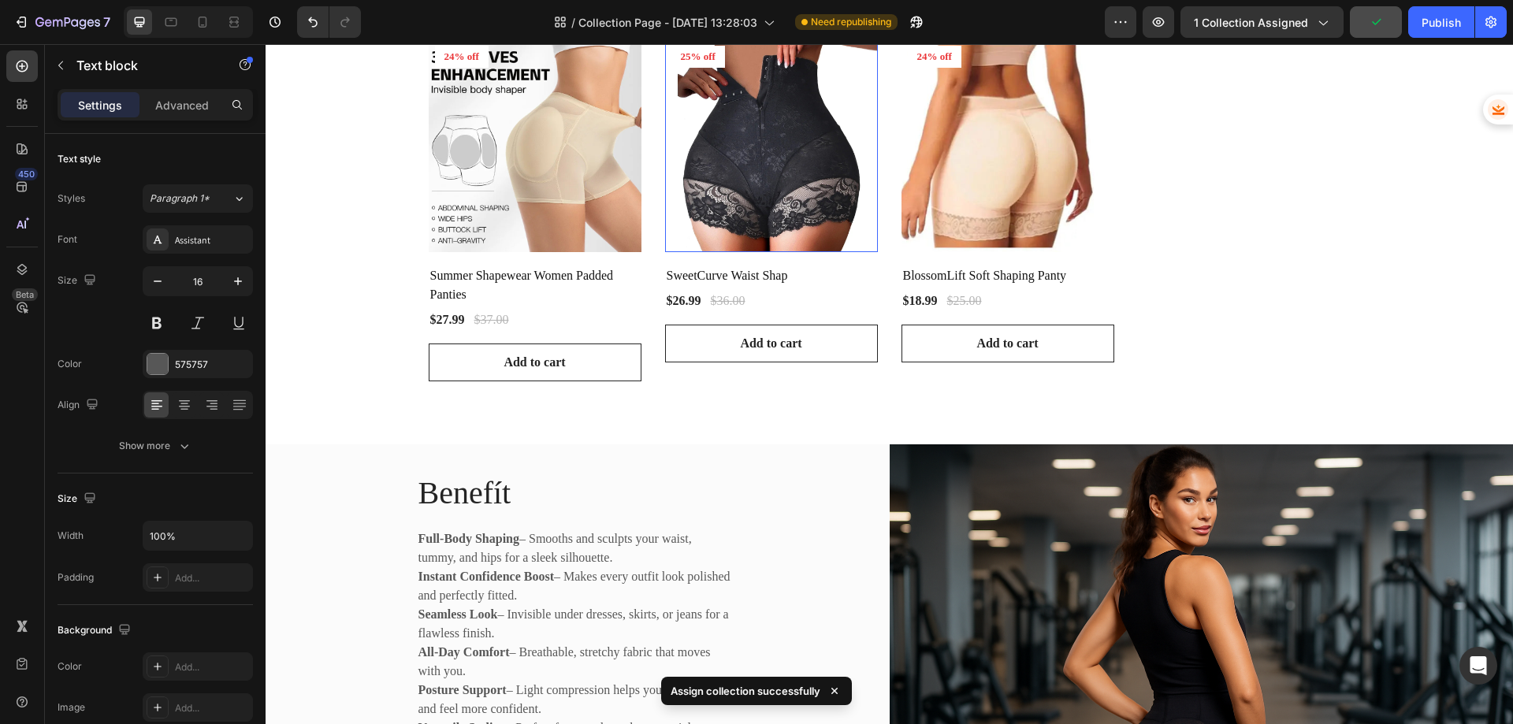
scroll to position [1024, 0]
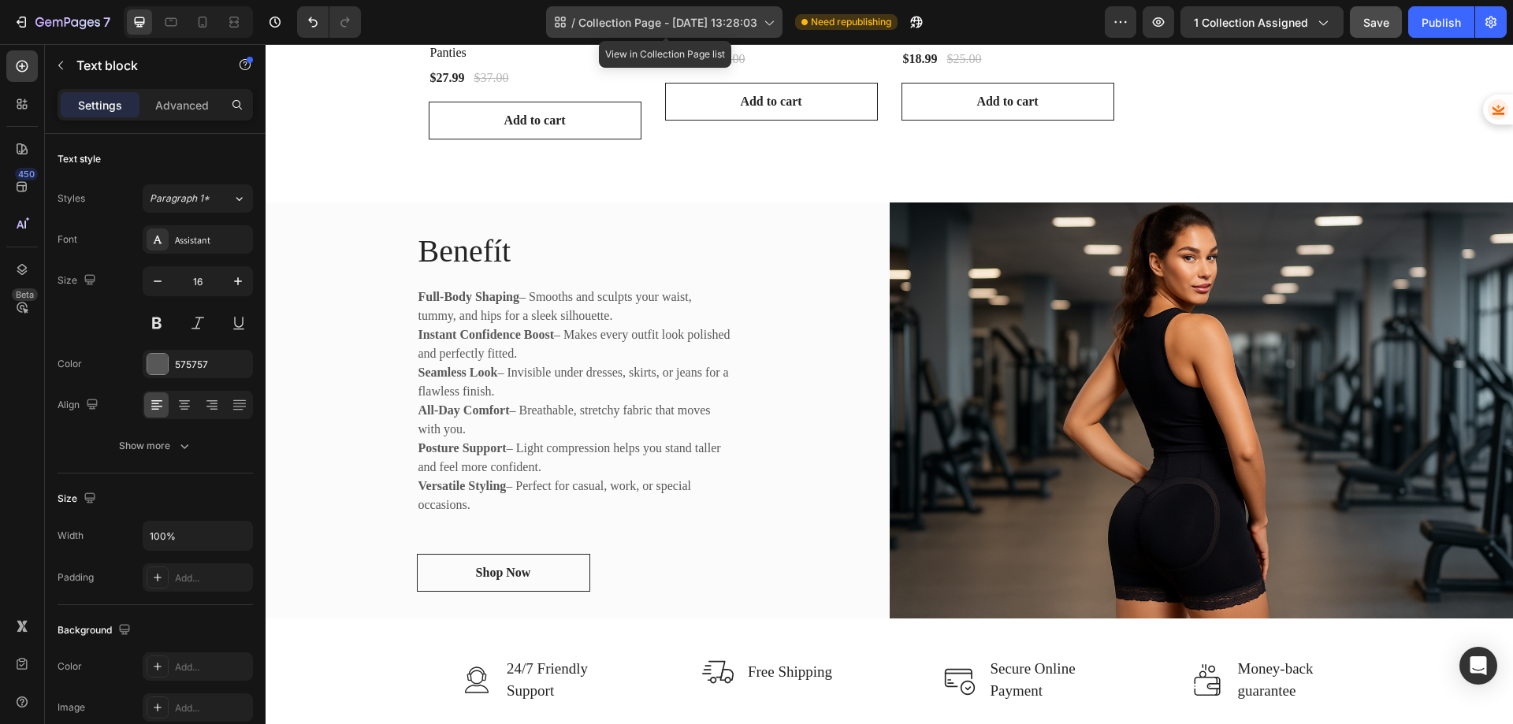
click at [776, 19] on icon at bounding box center [768, 22] width 16 height 16
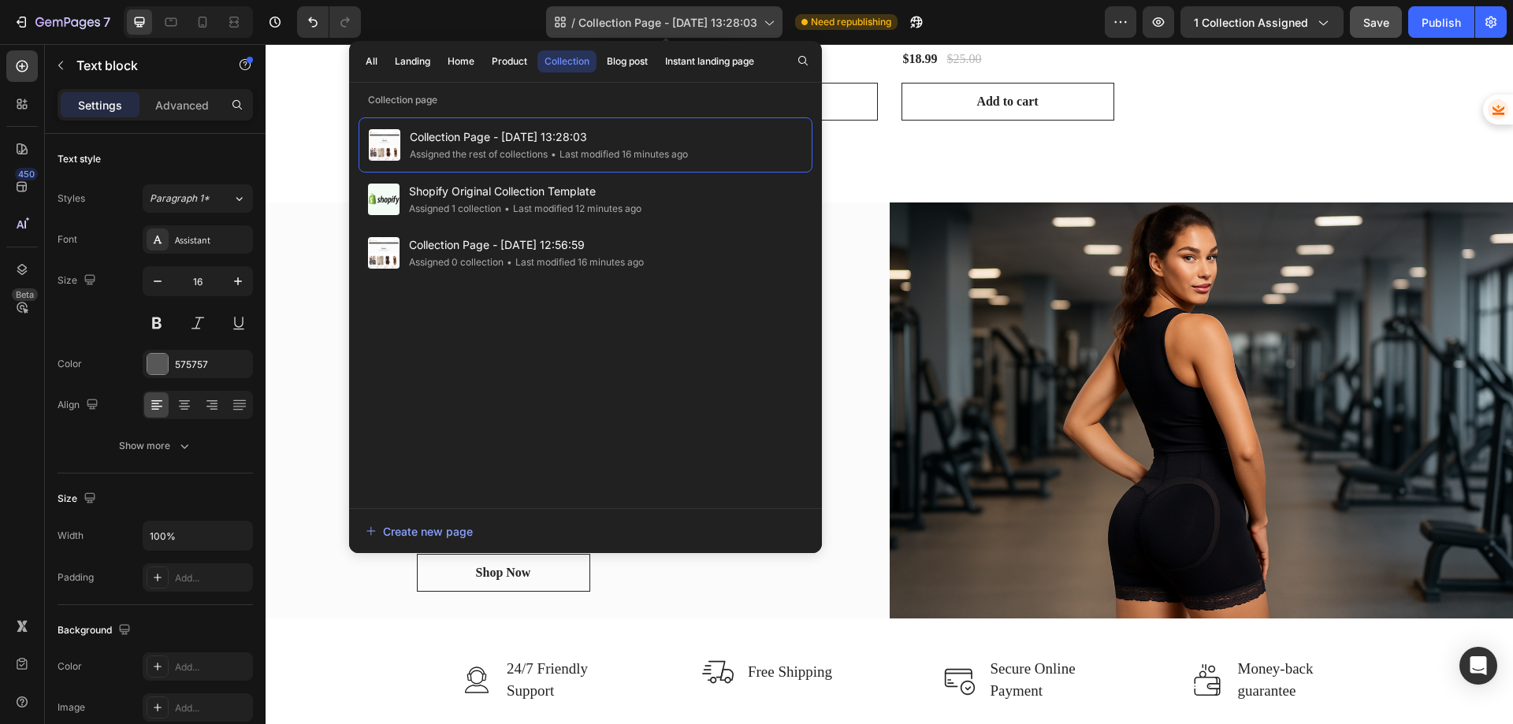
click at [776, 19] on icon at bounding box center [768, 22] width 16 height 16
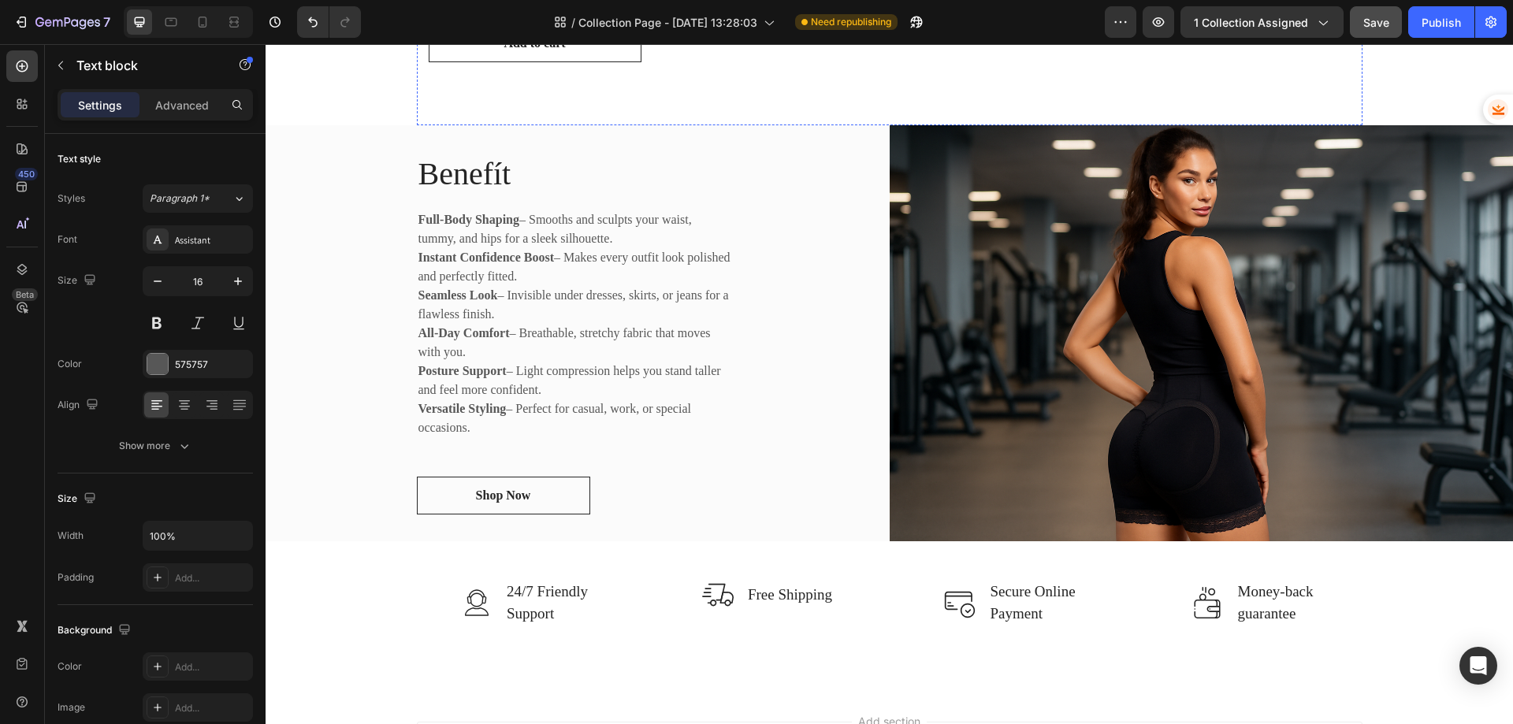
scroll to position [1103, 0]
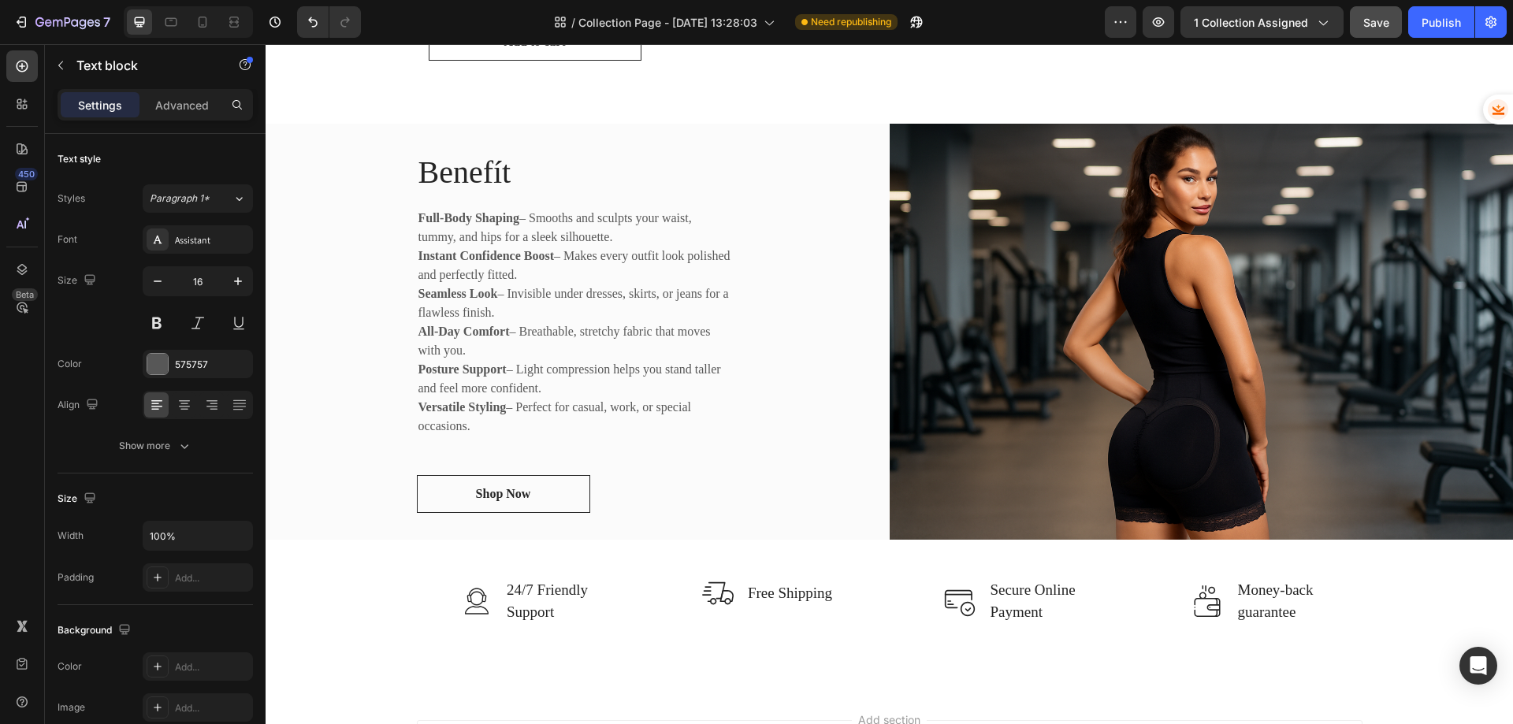
click at [507, 322] on p "All-Day Comfort – Breathable, stretchy fabric that moves with you." at bounding box center [574, 341] width 312 height 38
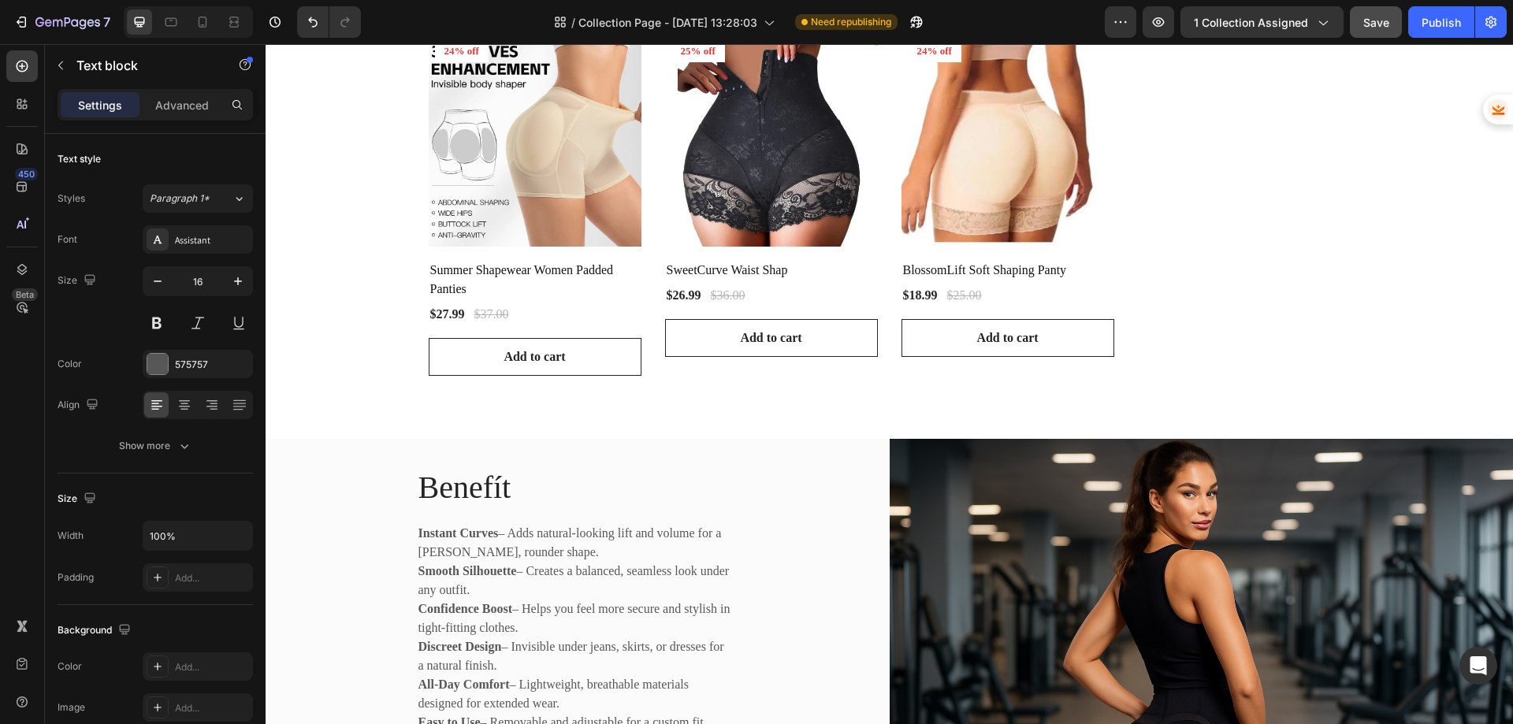
click at [566, 538] on p "Instant Curves – Adds natural-looking lift and volume for a fuller, rounder sha…" at bounding box center [574, 543] width 312 height 38
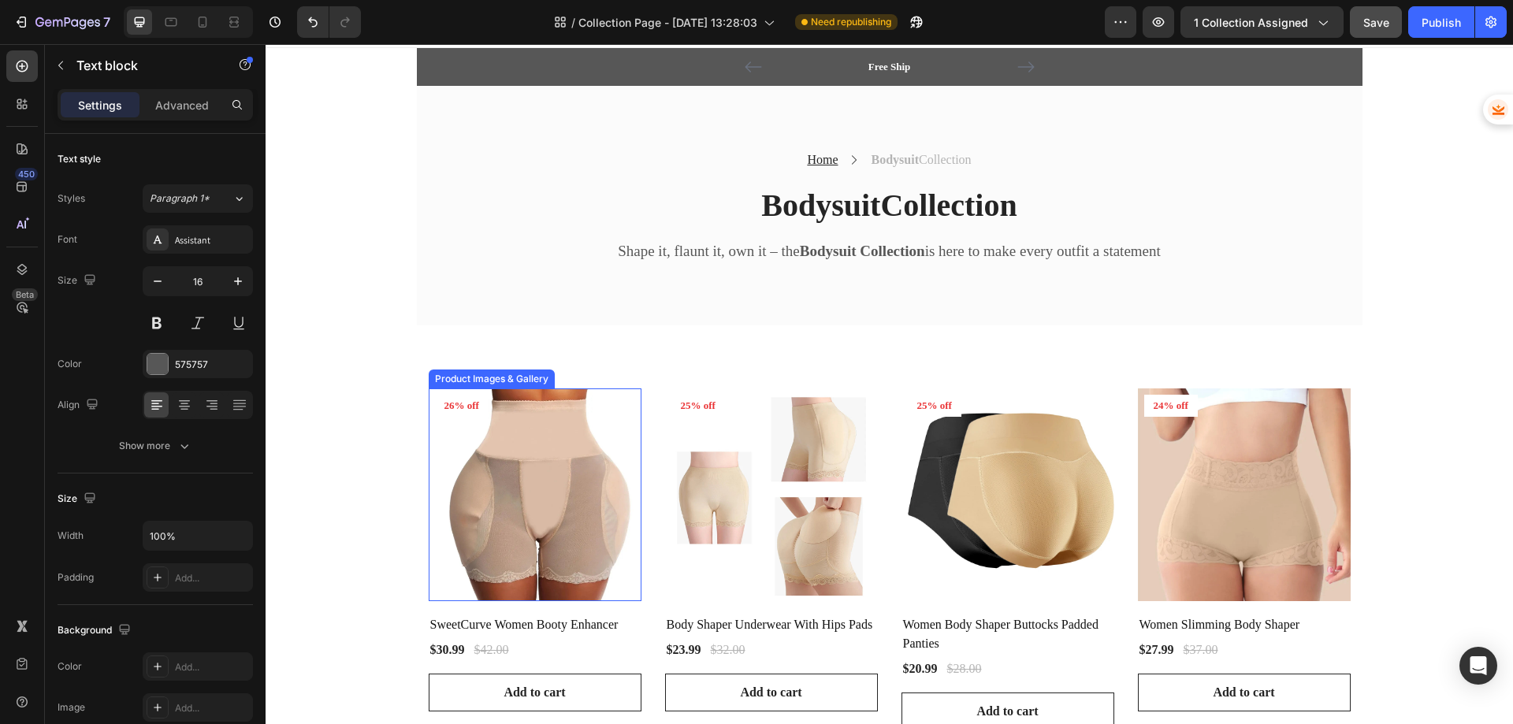
scroll to position [0, 0]
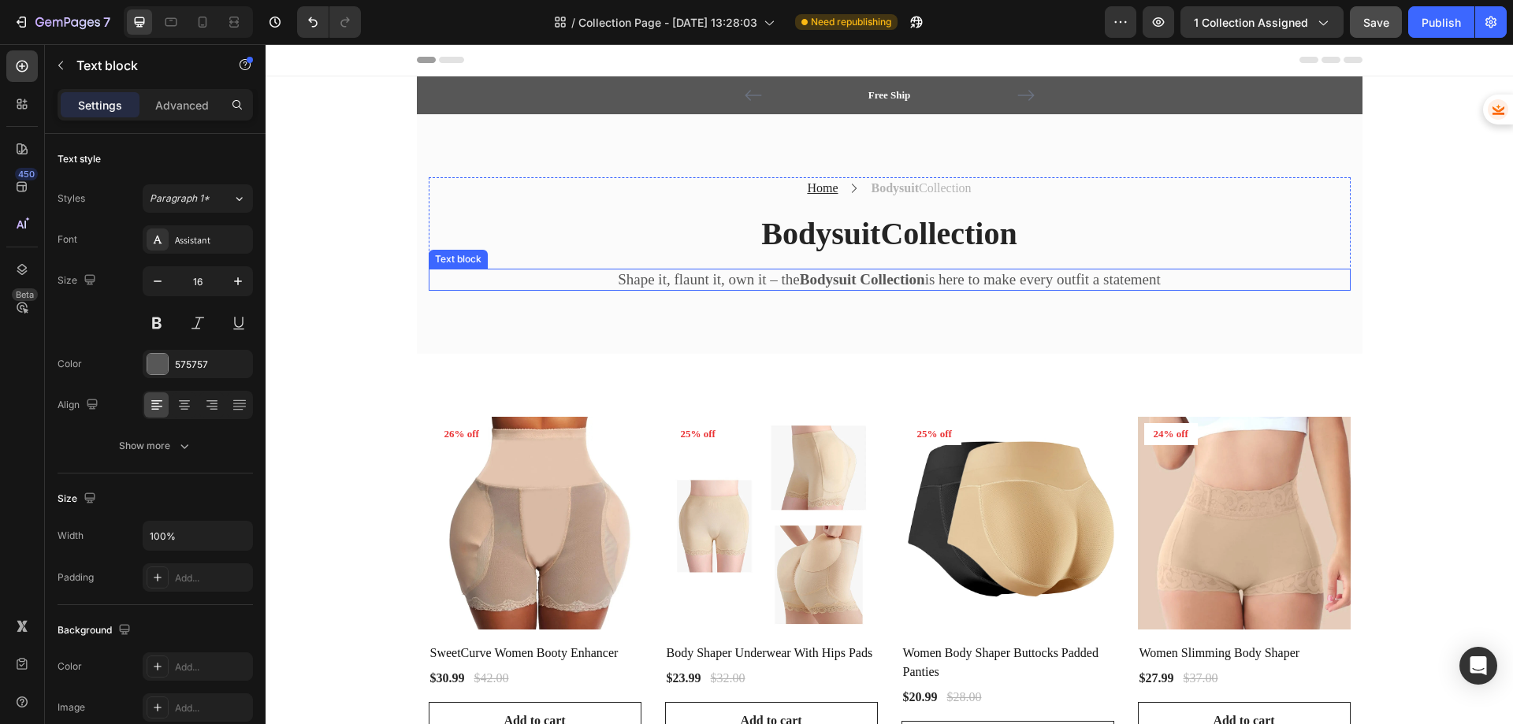
click at [829, 274] on strong "Bodysuit Collection" at bounding box center [862, 279] width 125 height 17
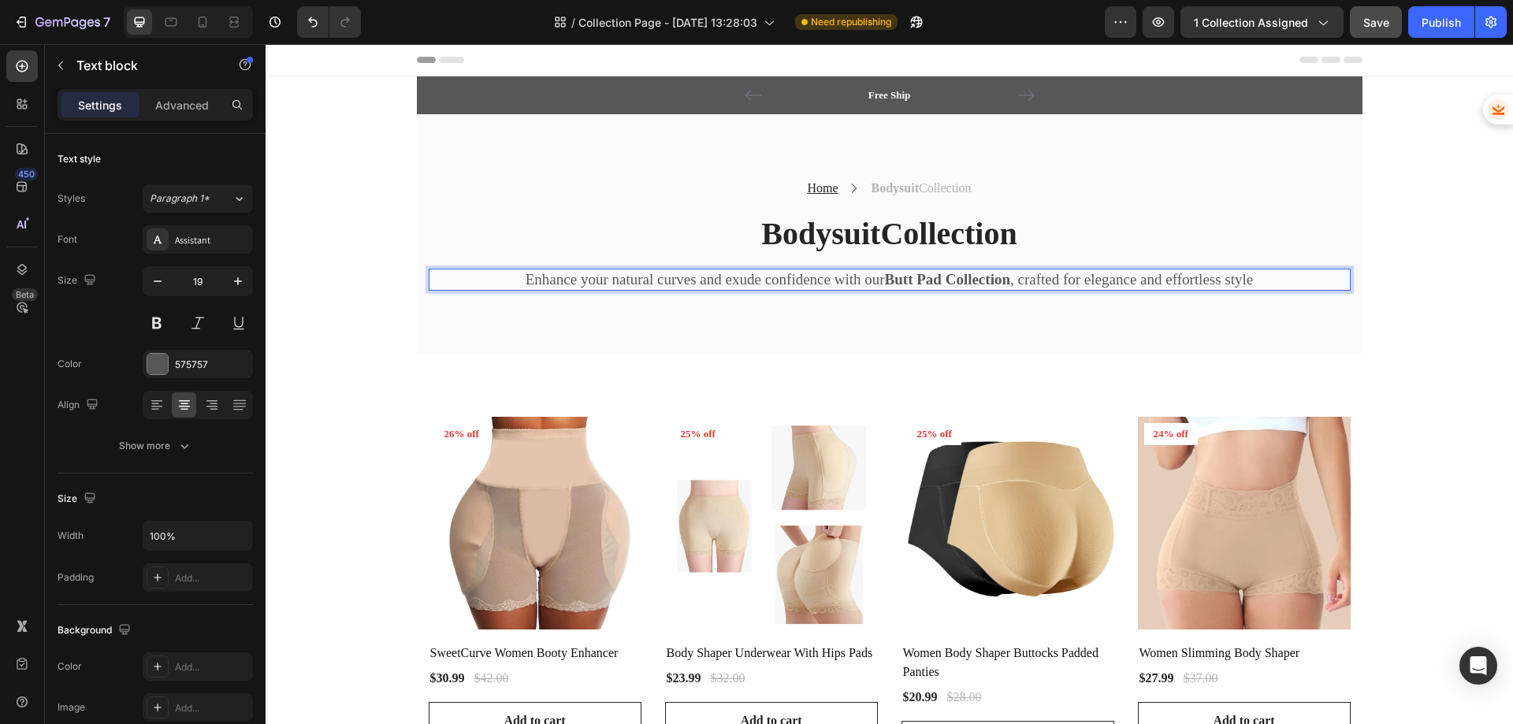
click at [885, 280] on strong "Butt Pad Collection" at bounding box center [947, 279] width 125 height 17
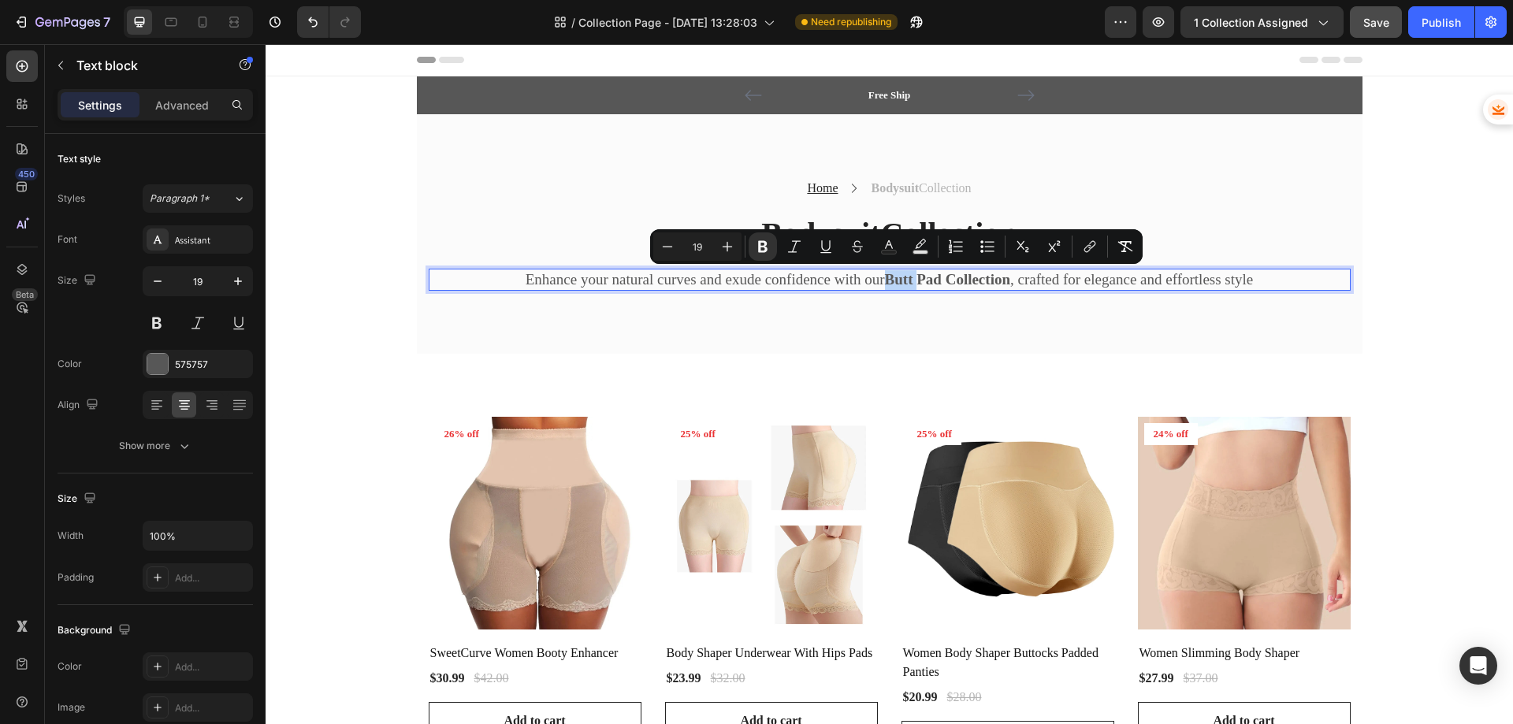
click at [885, 281] on strong "Butt Pad Collection" at bounding box center [947, 279] width 125 height 17
drag, startPoint x: 881, startPoint y: 280, endPoint x: 1003, endPoint y: 284, distance: 122.2
click at [1003, 284] on strong "Butt Pad Collection" at bounding box center [947, 279] width 125 height 17
copy strong "Butt Pad Collection"
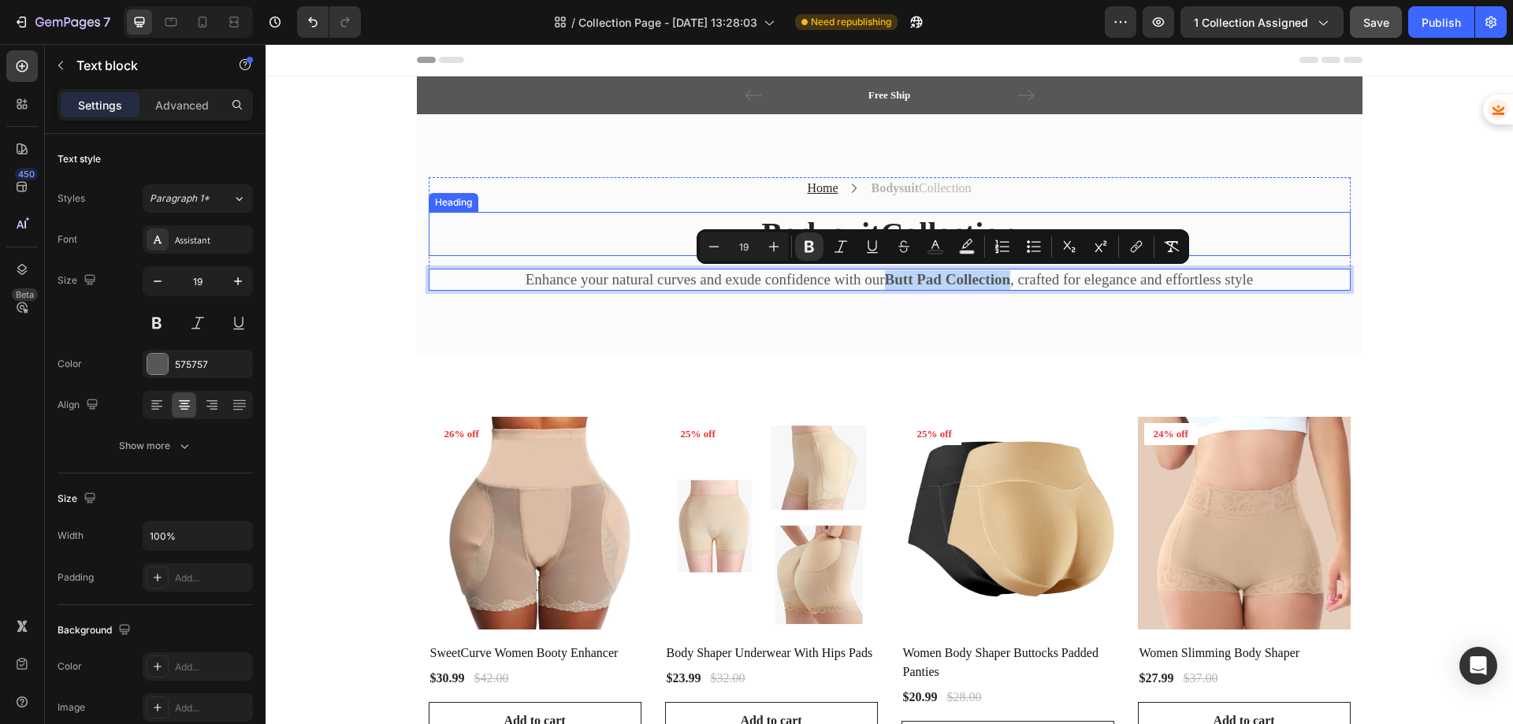
click at [616, 247] on h2 "Bodysuit Collection" at bounding box center [890, 234] width 922 height 44
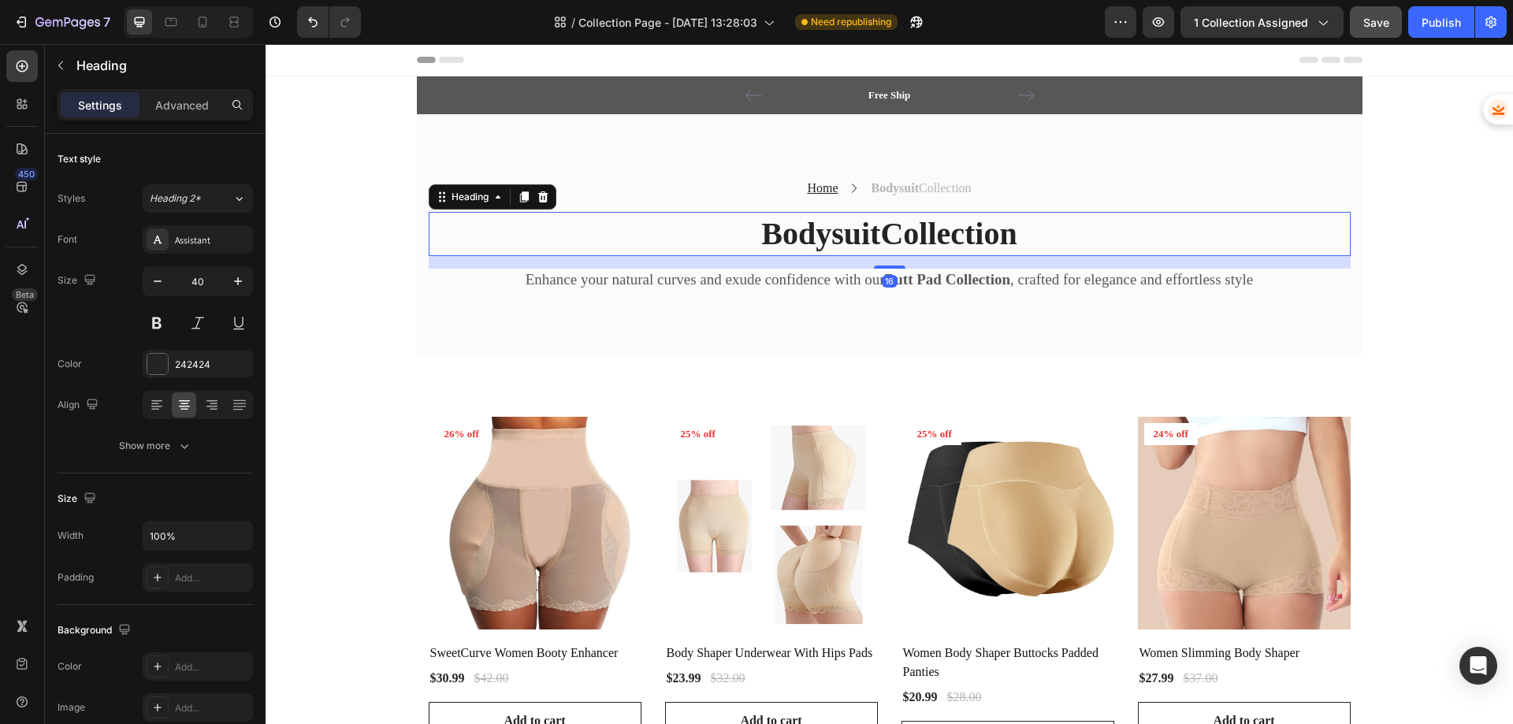
click at [615, 247] on h2 "Bodysuit Collection" at bounding box center [890, 234] width 922 height 44
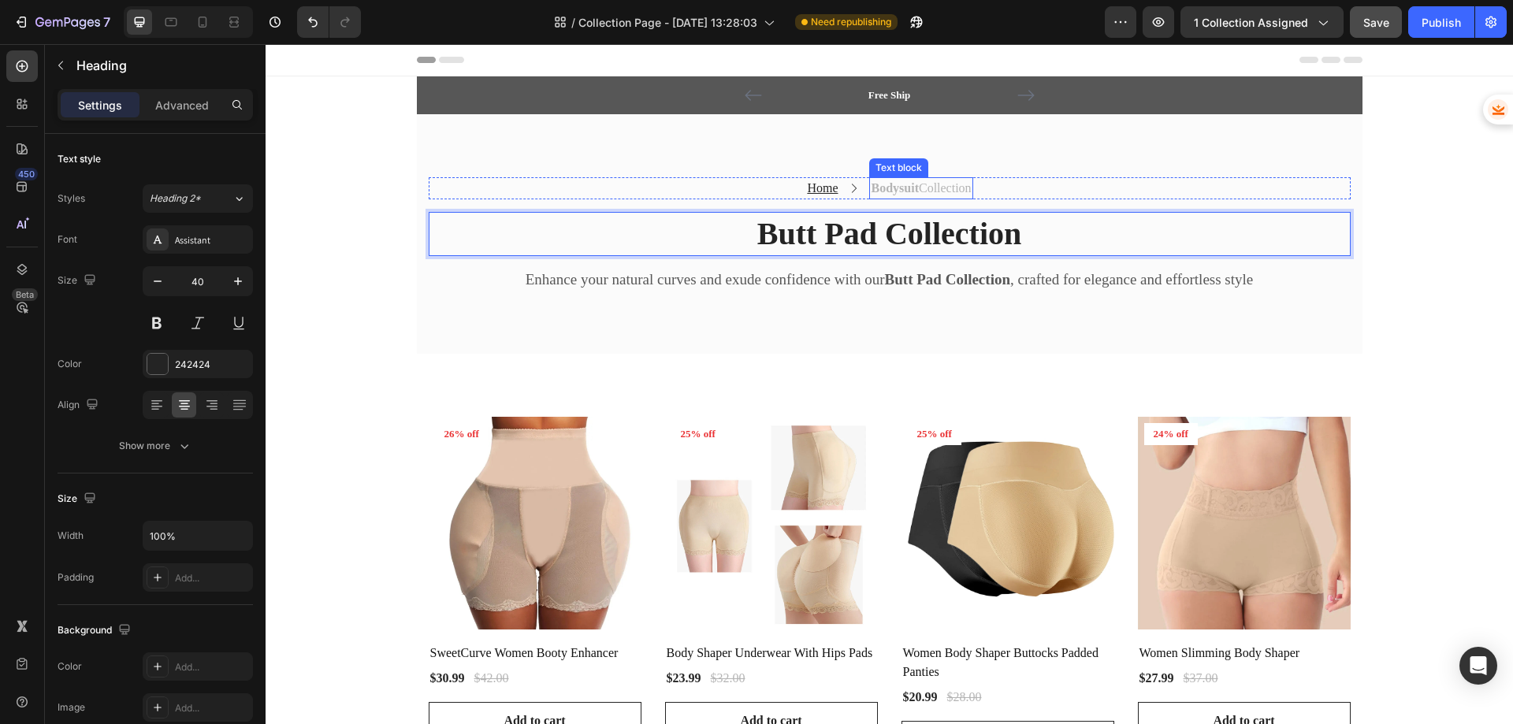
click at [896, 189] on strong "Bodysuit" at bounding box center [894, 187] width 47 height 13
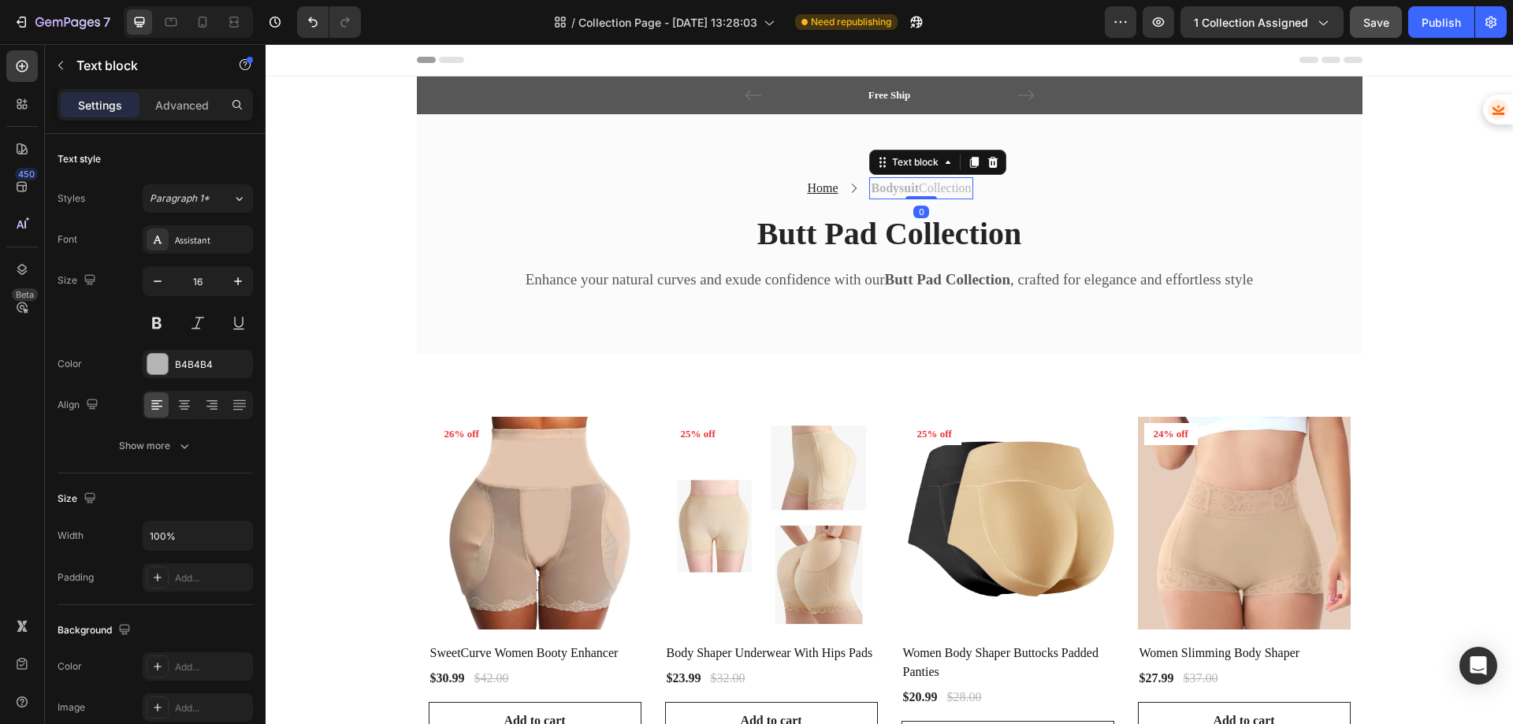
click at [896, 189] on strong "Bodysuit" at bounding box center [894, 187] width 47 height 13
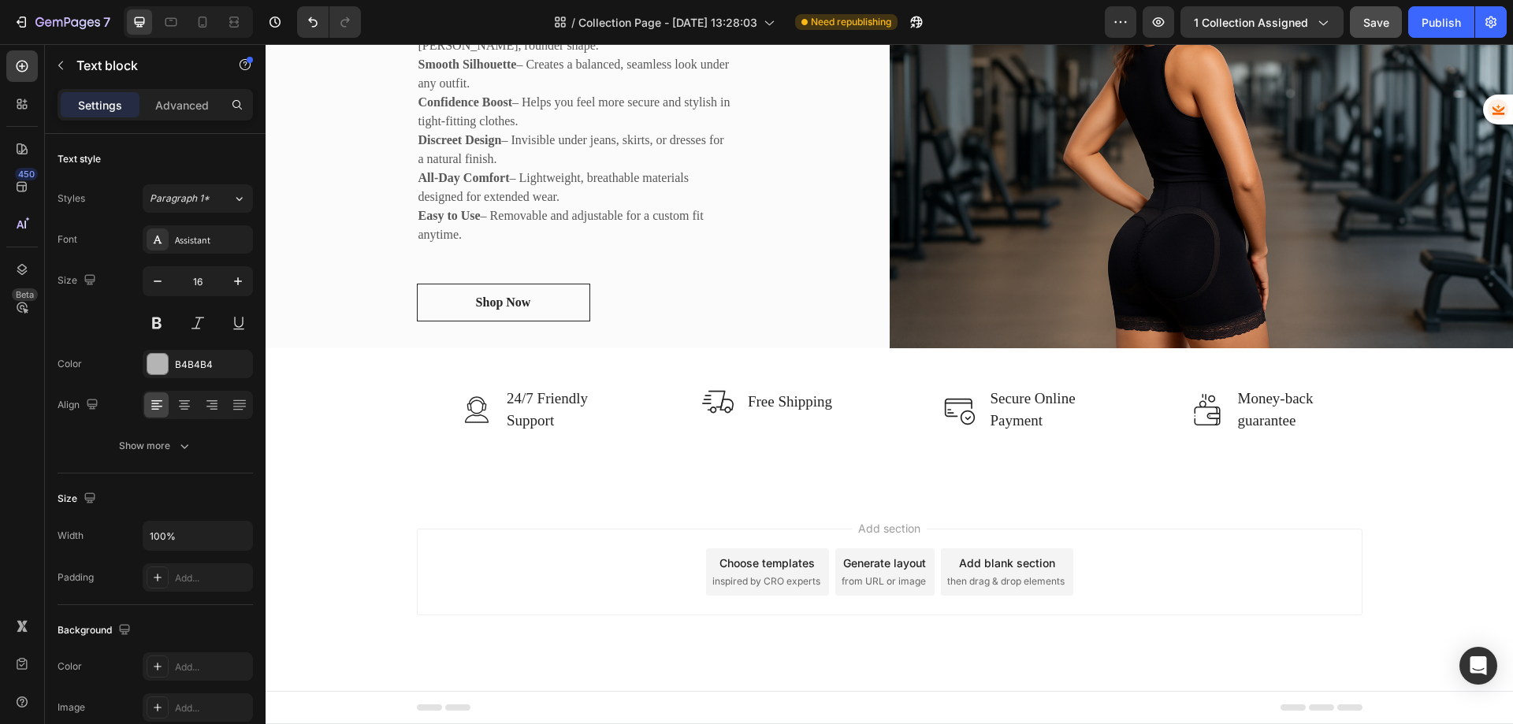
scroll to position [313, 0]
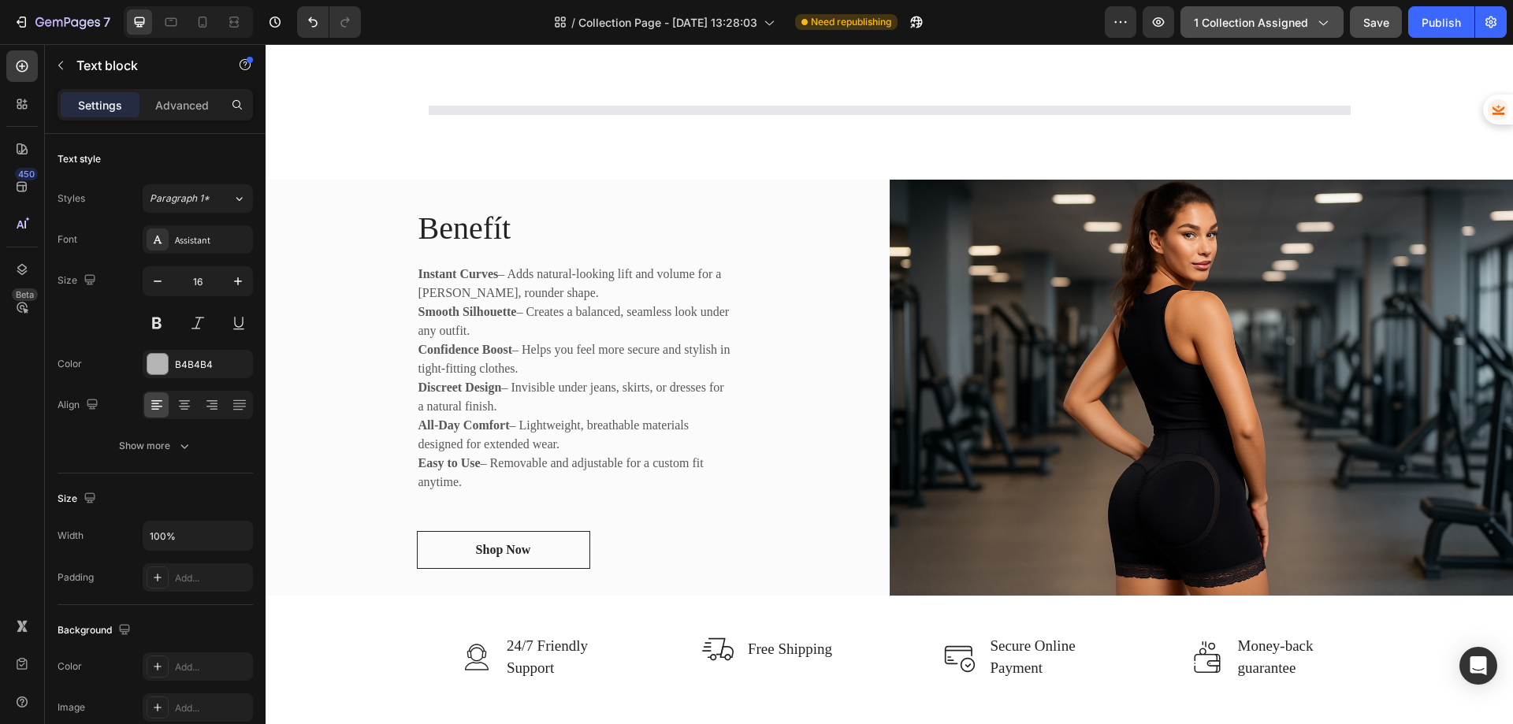
click at [1298, 21] on span "1 collection assigned" at bounding box center [1251, 22] width 114 height 17
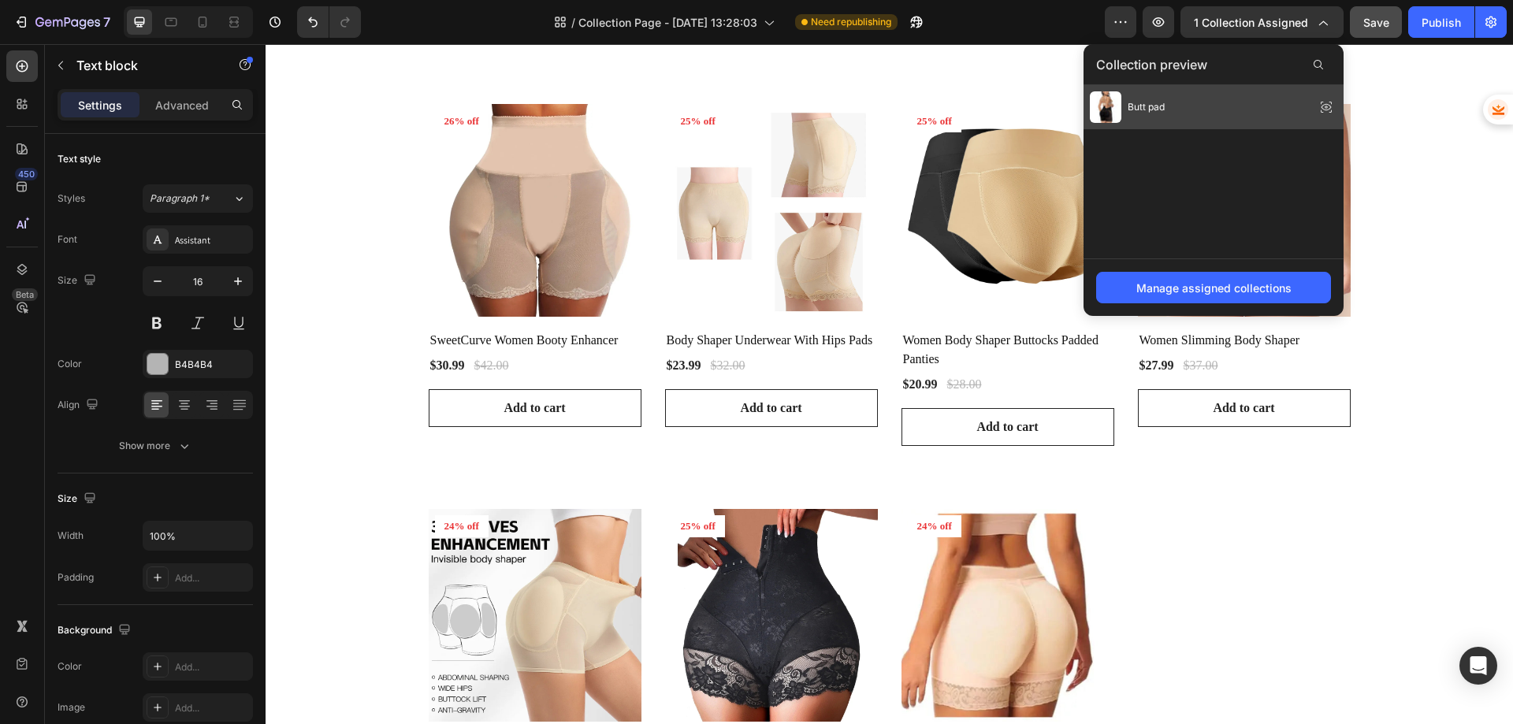
click at [1227, 107] on div "Butt pad" at bounding box center [1213, 107] width 260 height 44
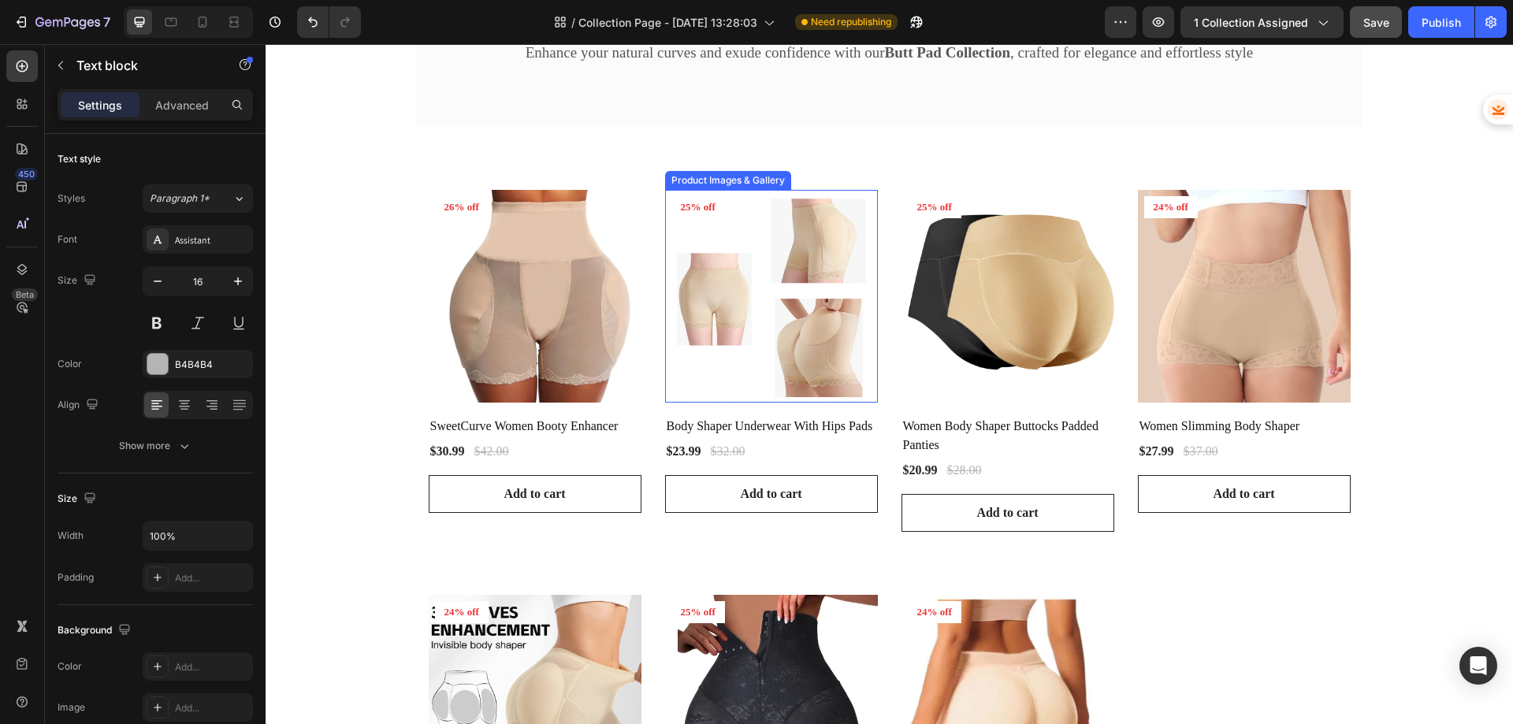
scroll to position [236, 0]
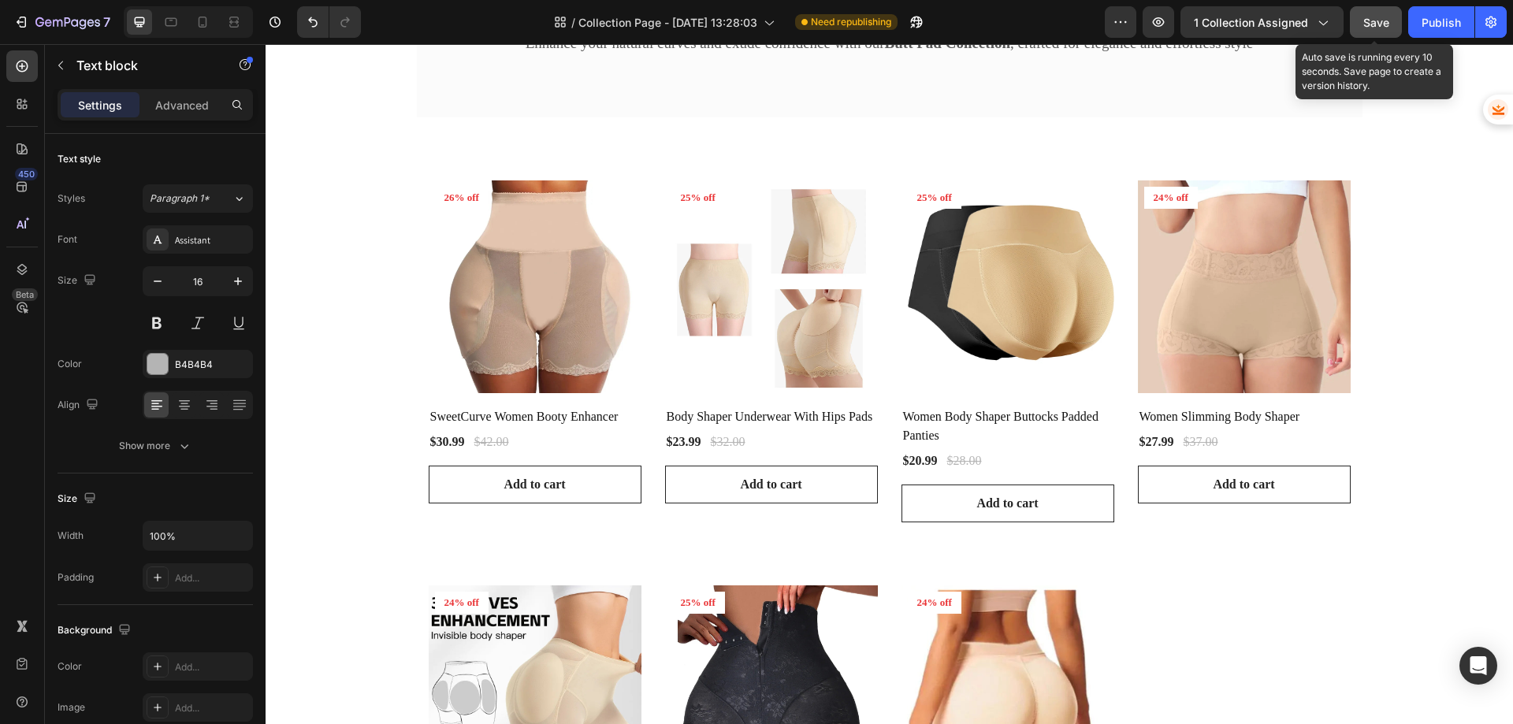
click at [1372, 21] on span "Save" at bounding box center [1376, 22] width 26 height 13
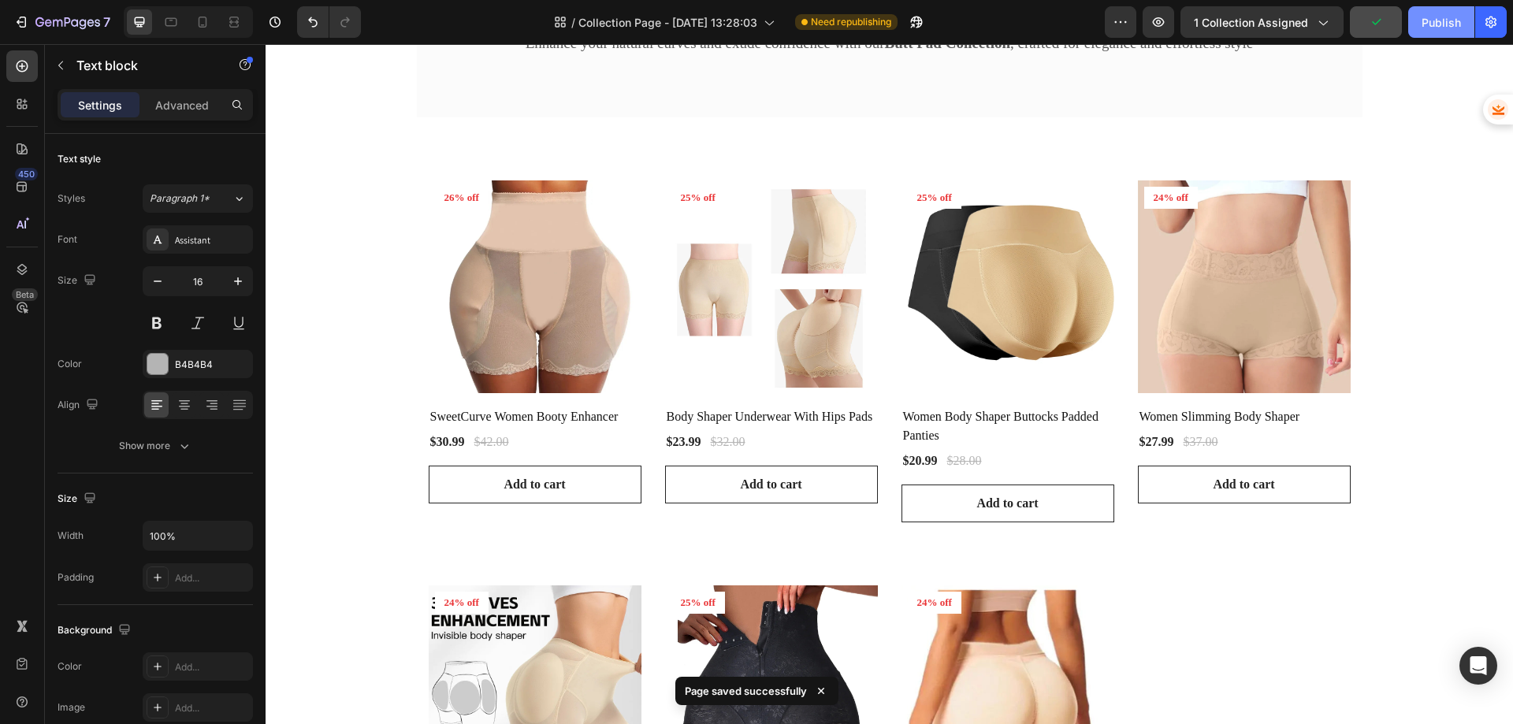
click at [1435, 22] on div "Publish" at bounding box center [1440, 22] width 39 height 17
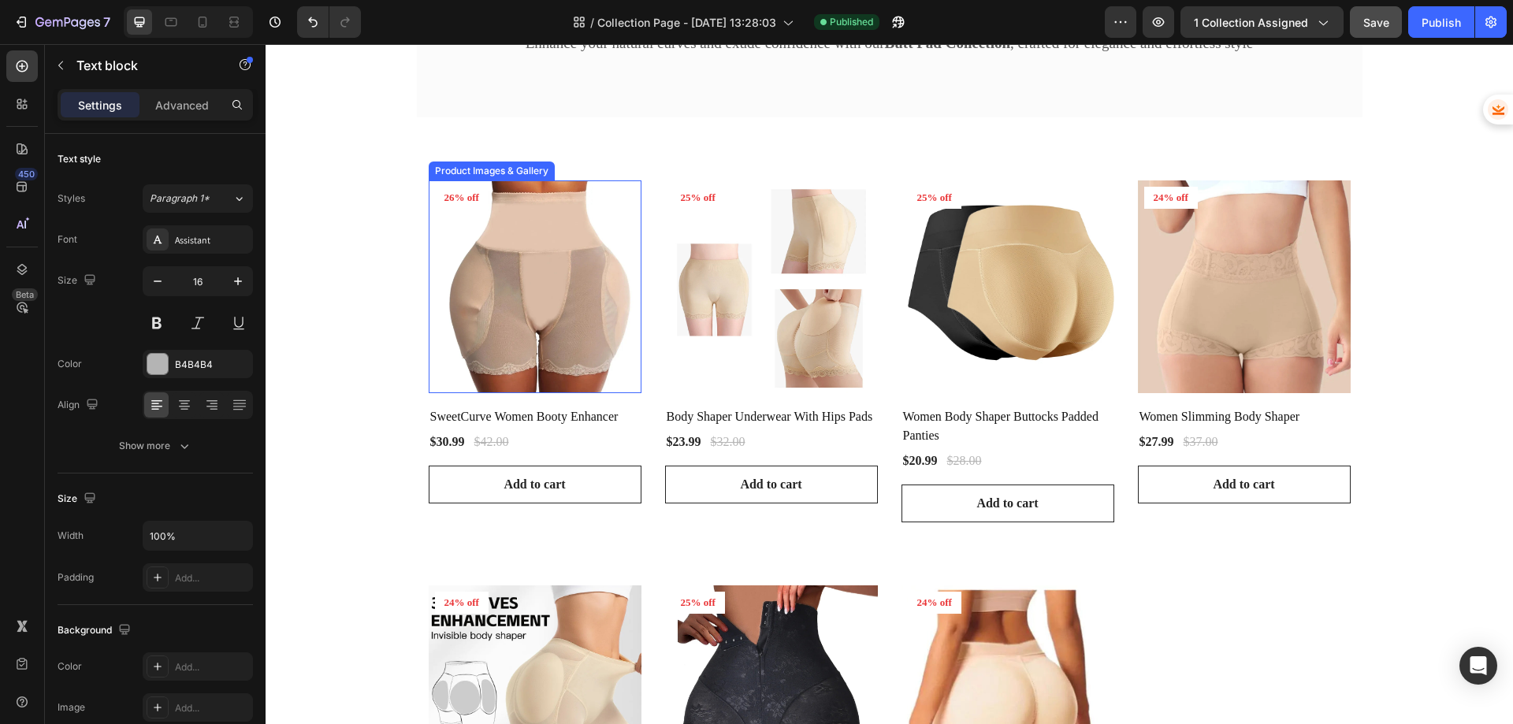
click at [484, 268] on img at bounding box center [535, 286] width 213 height 213
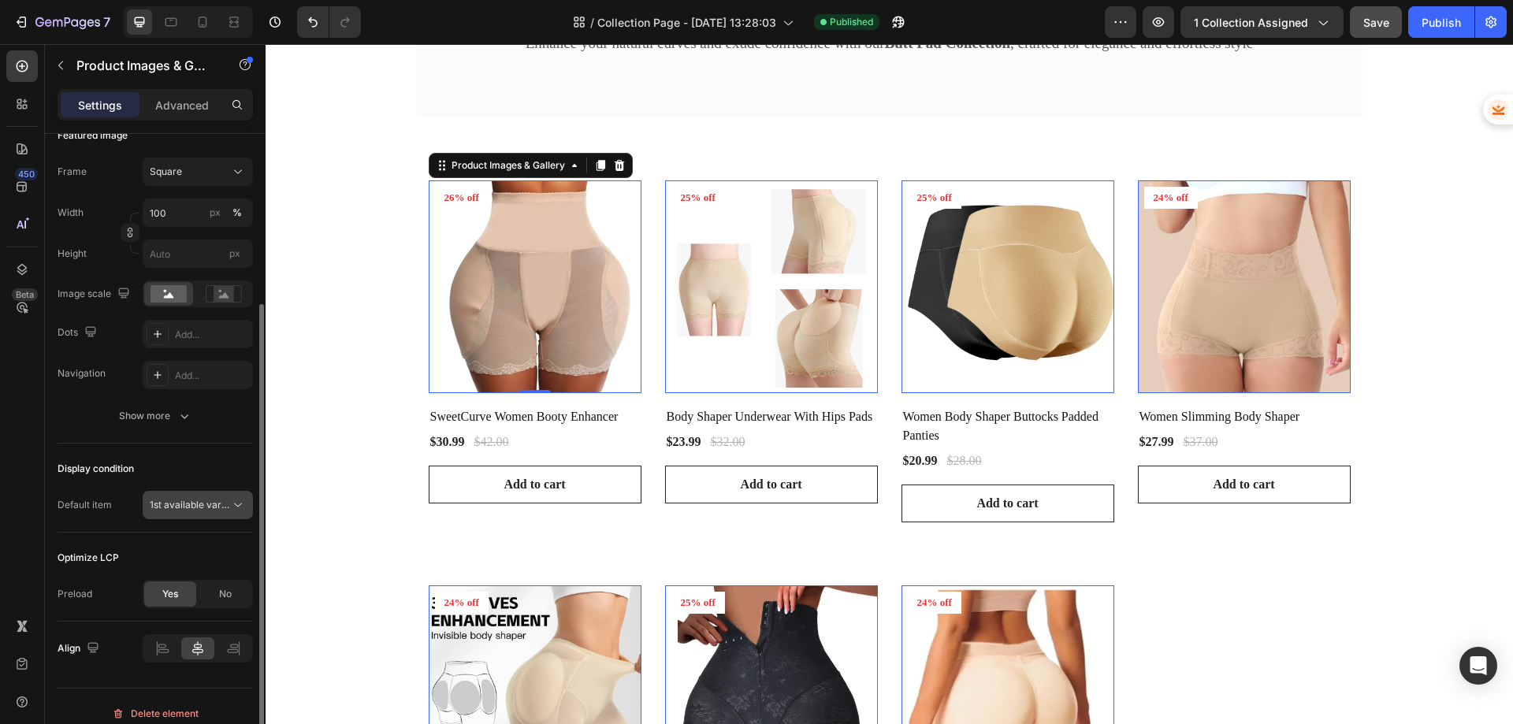
click at [193, 507] on span "1st available variant" at bounding box center [194, 505] width 88 height 12
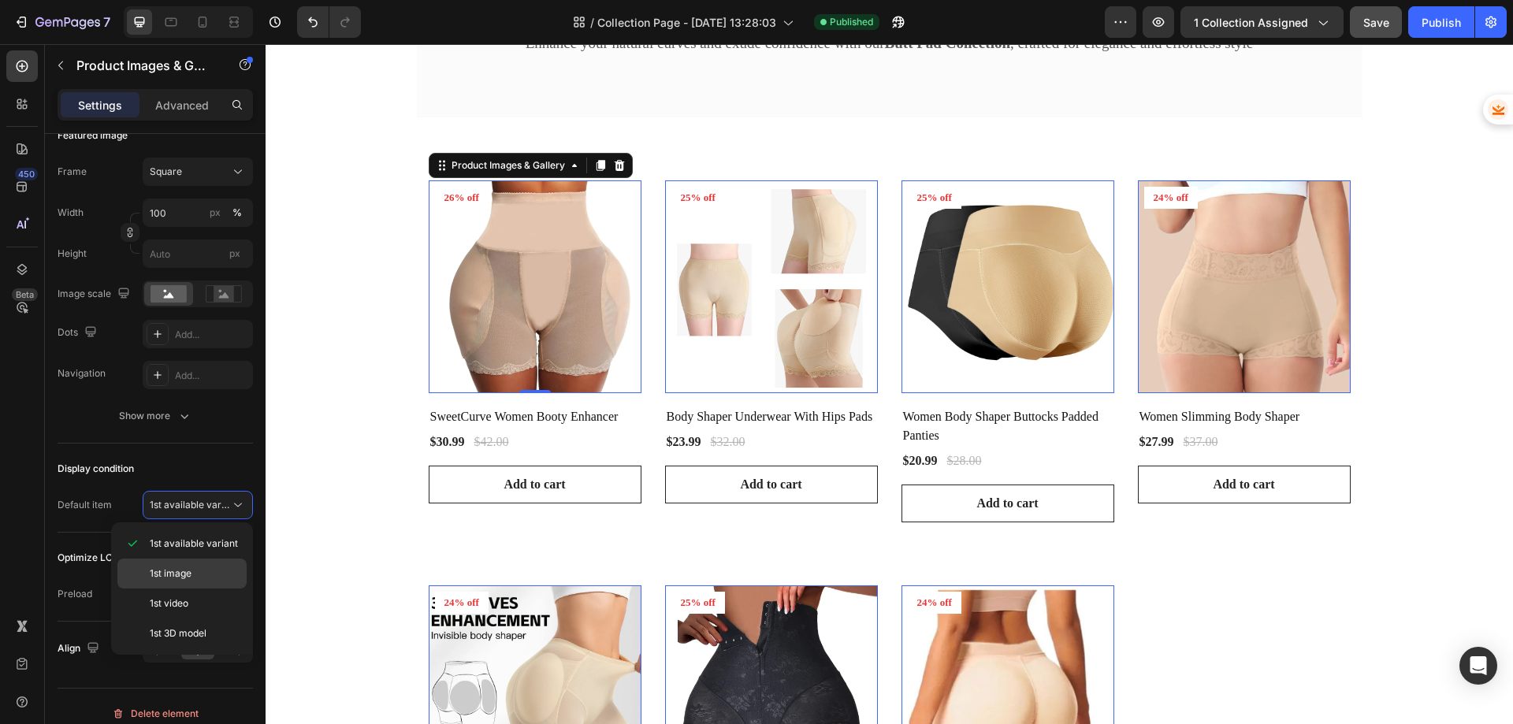
click at [187, 574] on span "1st image" at bounding box center [171, 573] width 42 height 14
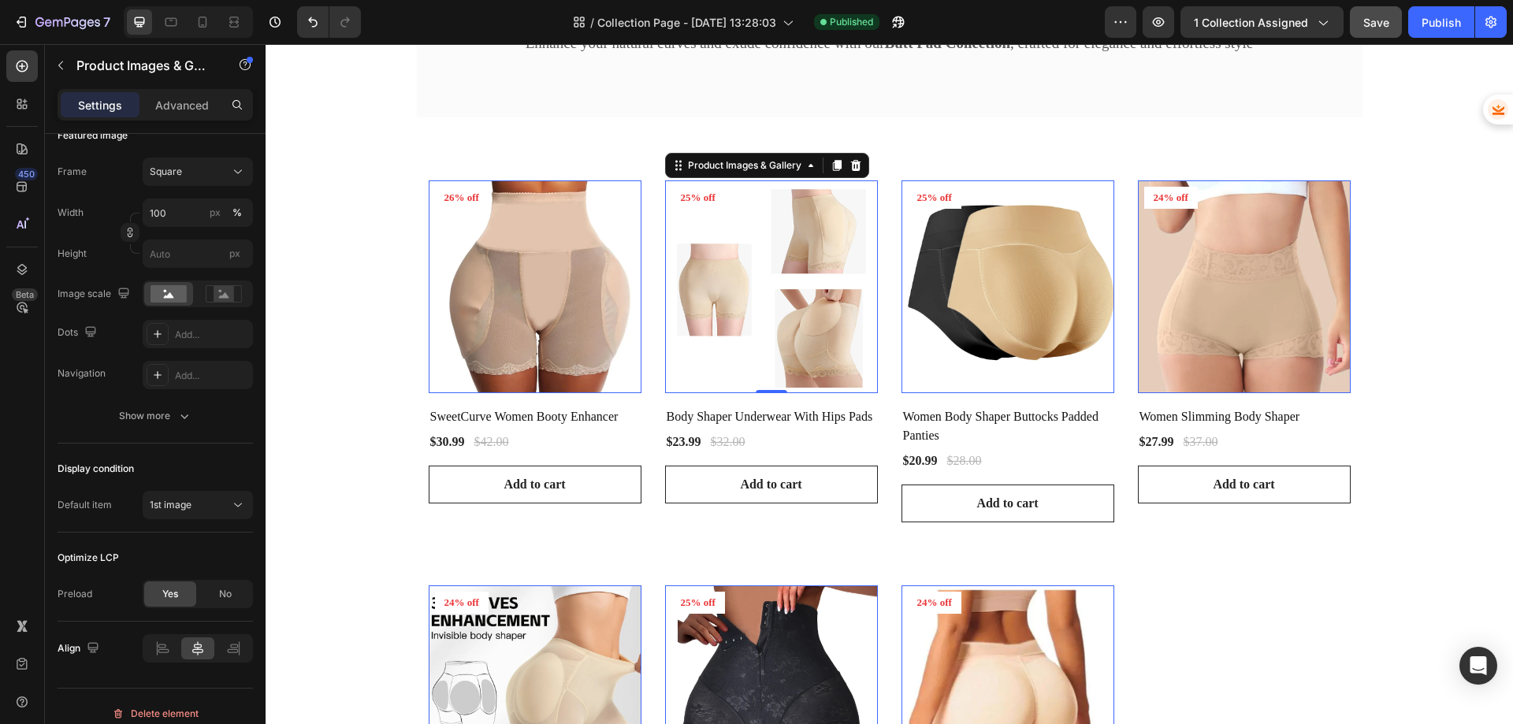
click at [758, 288] on img at bounding box center [771, 286] width 213 height 213
click at [1360, 14] on button "Save" at bounding box center [1376, 22] width 52 height 32
click at [1444, 28] on div "Publish" at bounding box center [1440, 22] width 39 height 17
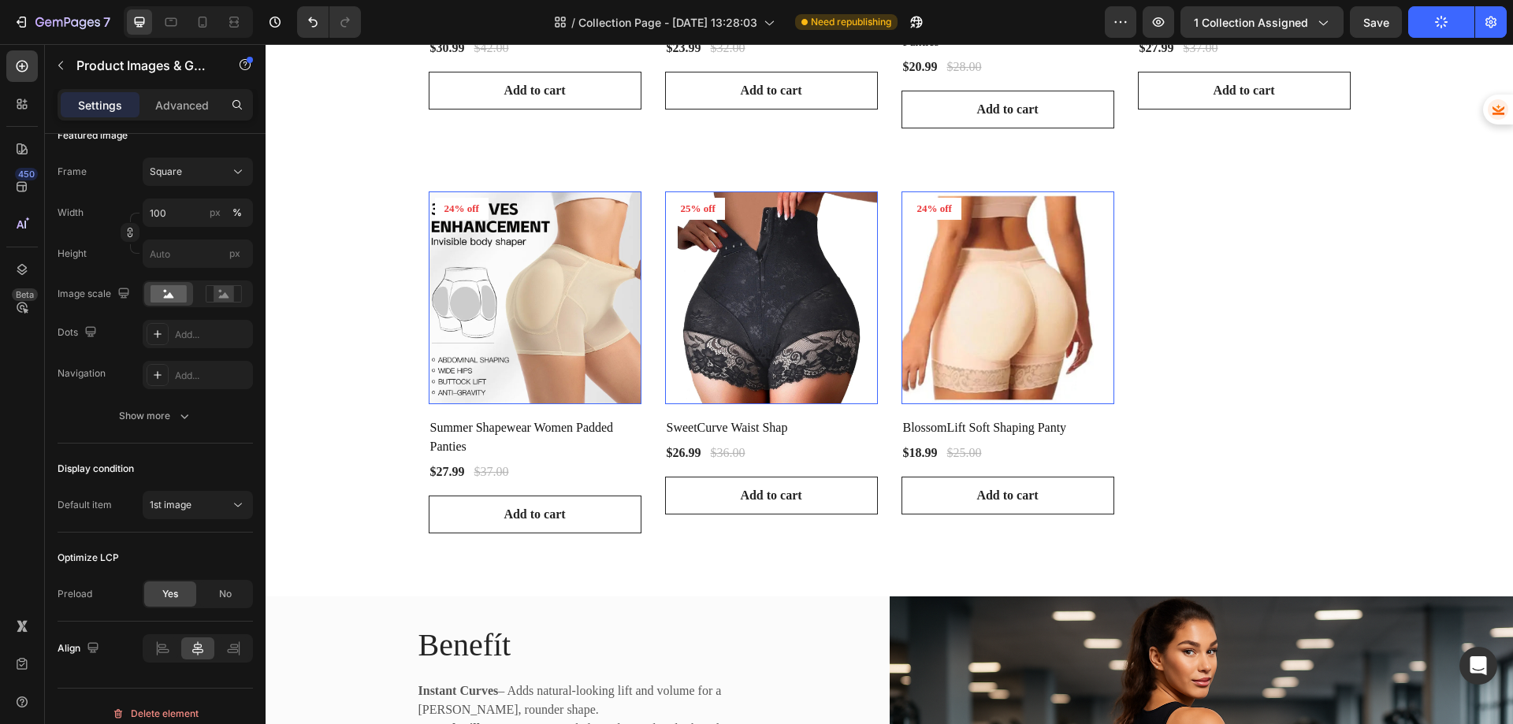
scroll to position [158, 0]
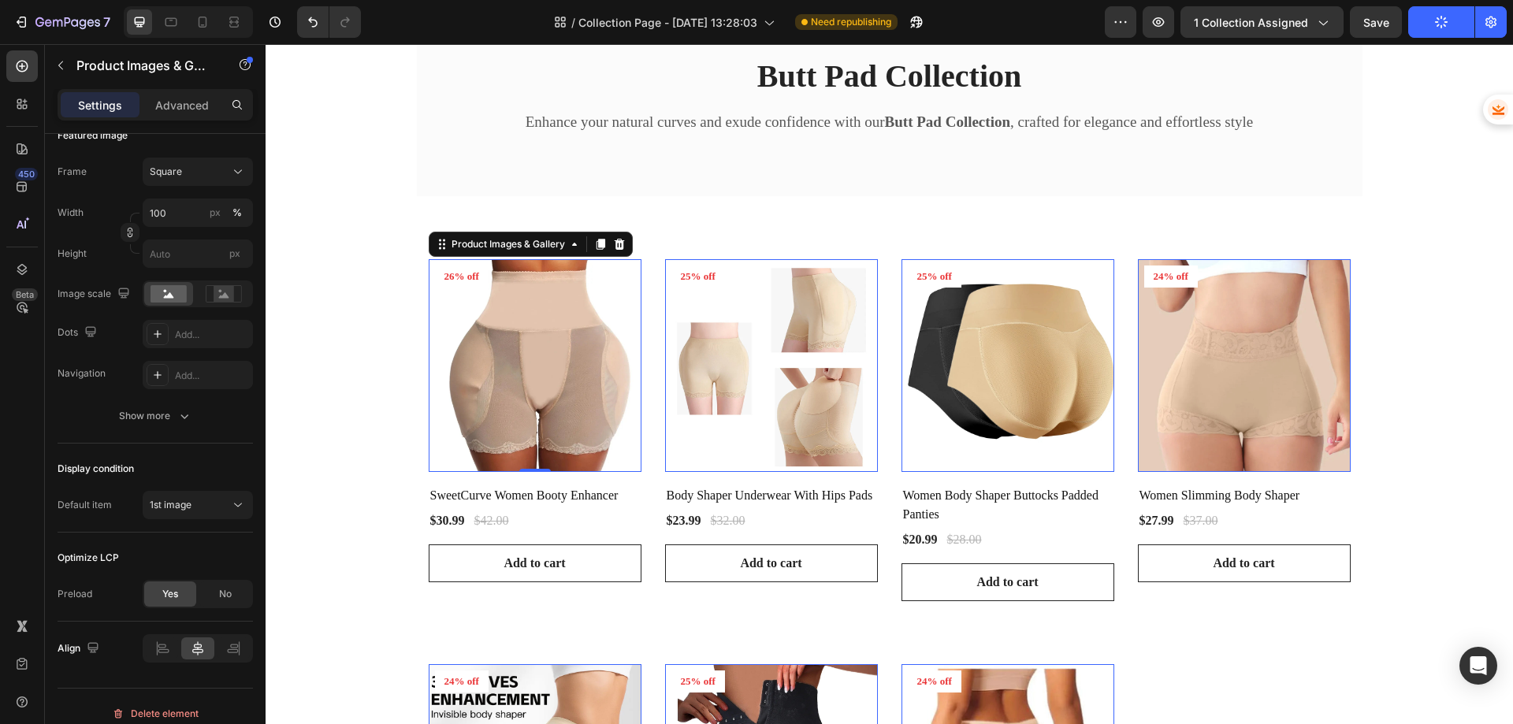
click at [499, 358] on img at bounding box center [535, 365] width 213 height 213
click at [742, 363] on img at bounding box center [771, 365] width 213 height 213
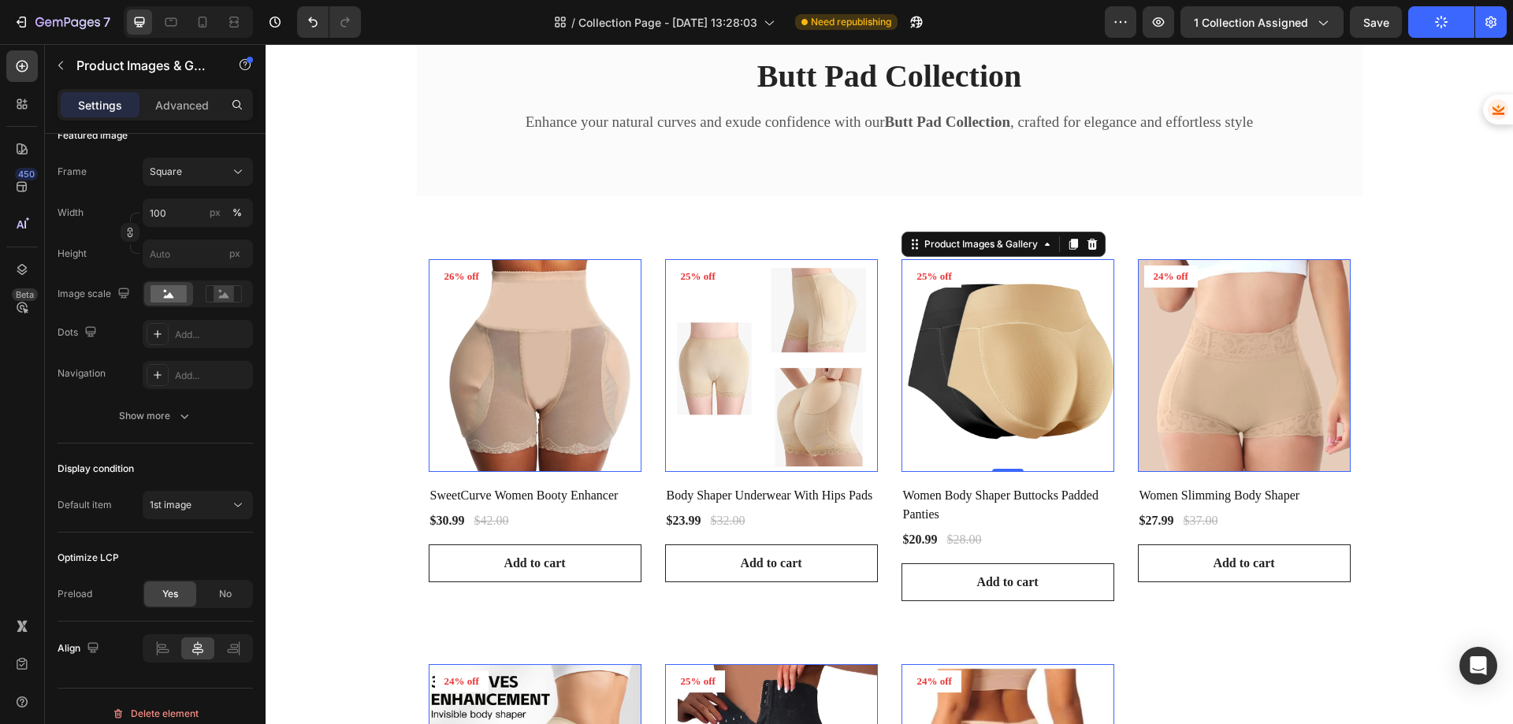
click at [1016, 370] on img at bounding box center [1007, 365] width 213 height 213
click at [1171, 381] on img at bounding box center [1244, 365] width 213 height 213
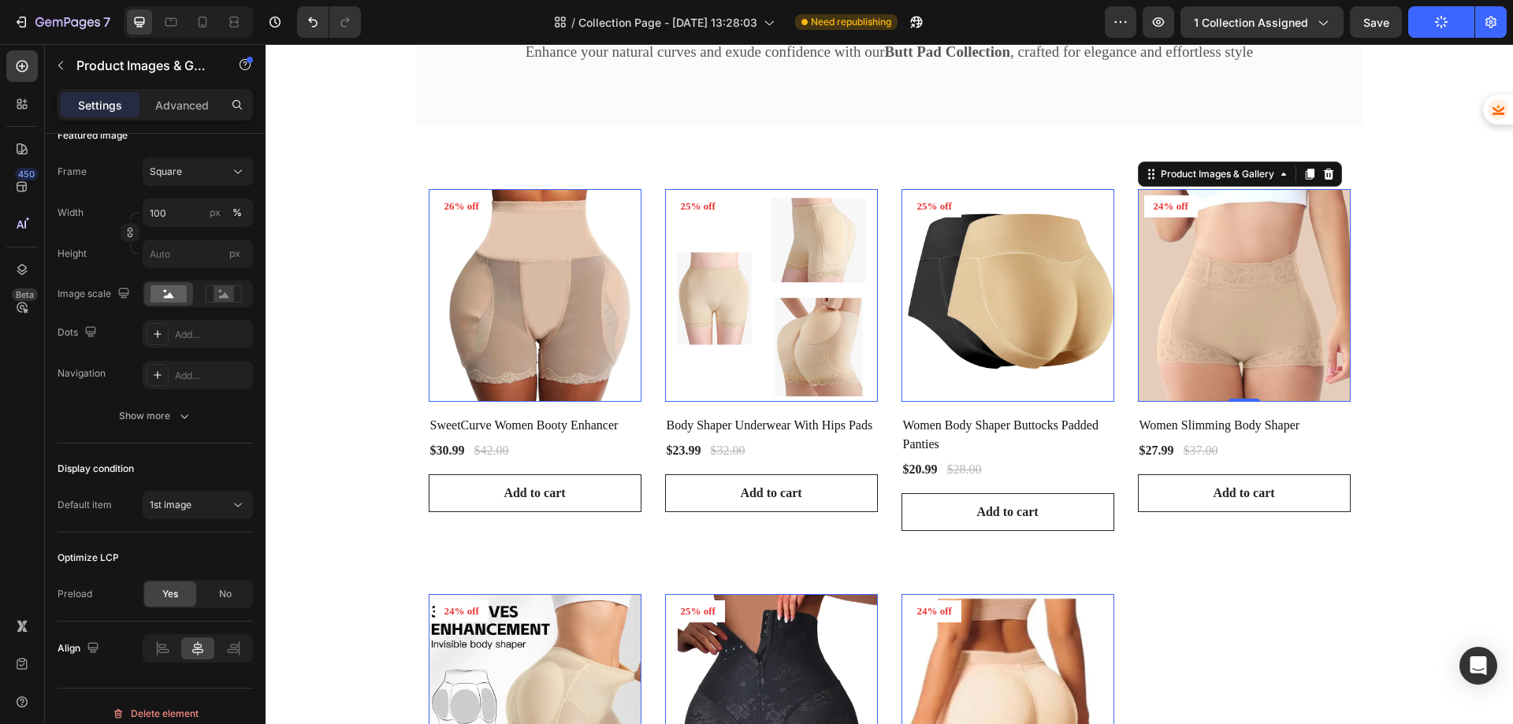
scroll to position [315, 0]
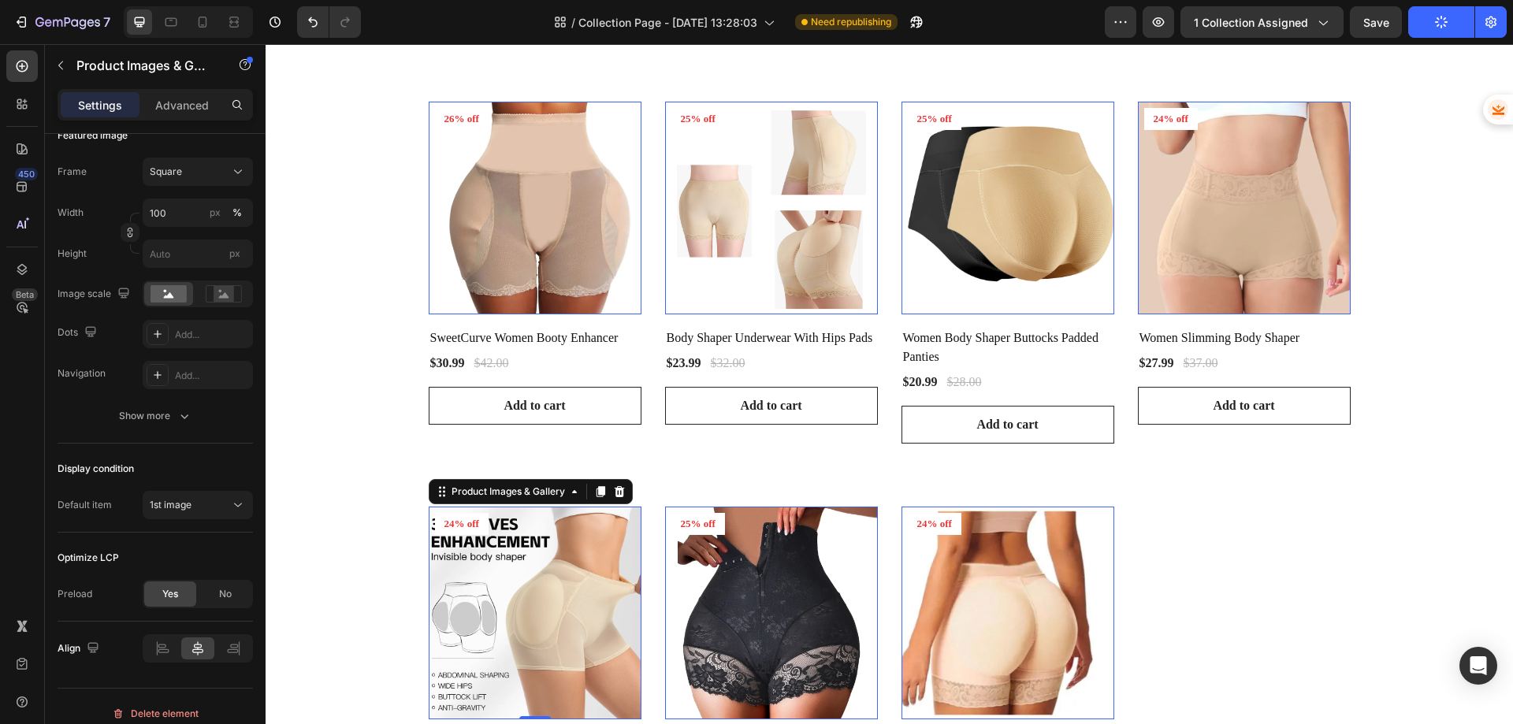
click at [549, 581] on img at bounding box center [535, 613] width 213 height 213
click at [688, 584] on img at bounding box center [771, 613] width 213 height 213
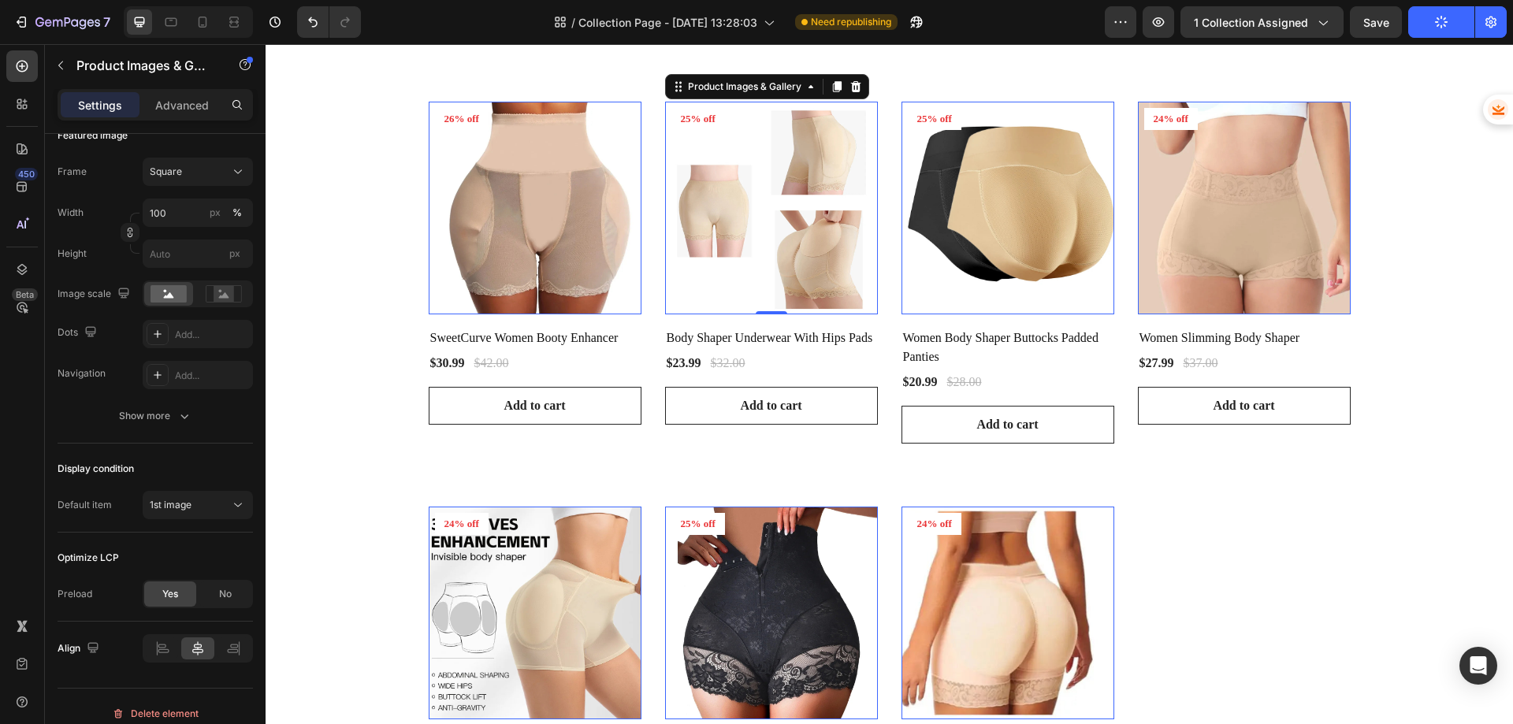
click at [717, 214] on img at bounding box center [771, 208] width 213 height 213
click at [739, 195] on img at bounding box center [771, 208] width 213 height 213
click at [197, 512] on div "1st image" at bounding box center [190, 505] width 80 height 14
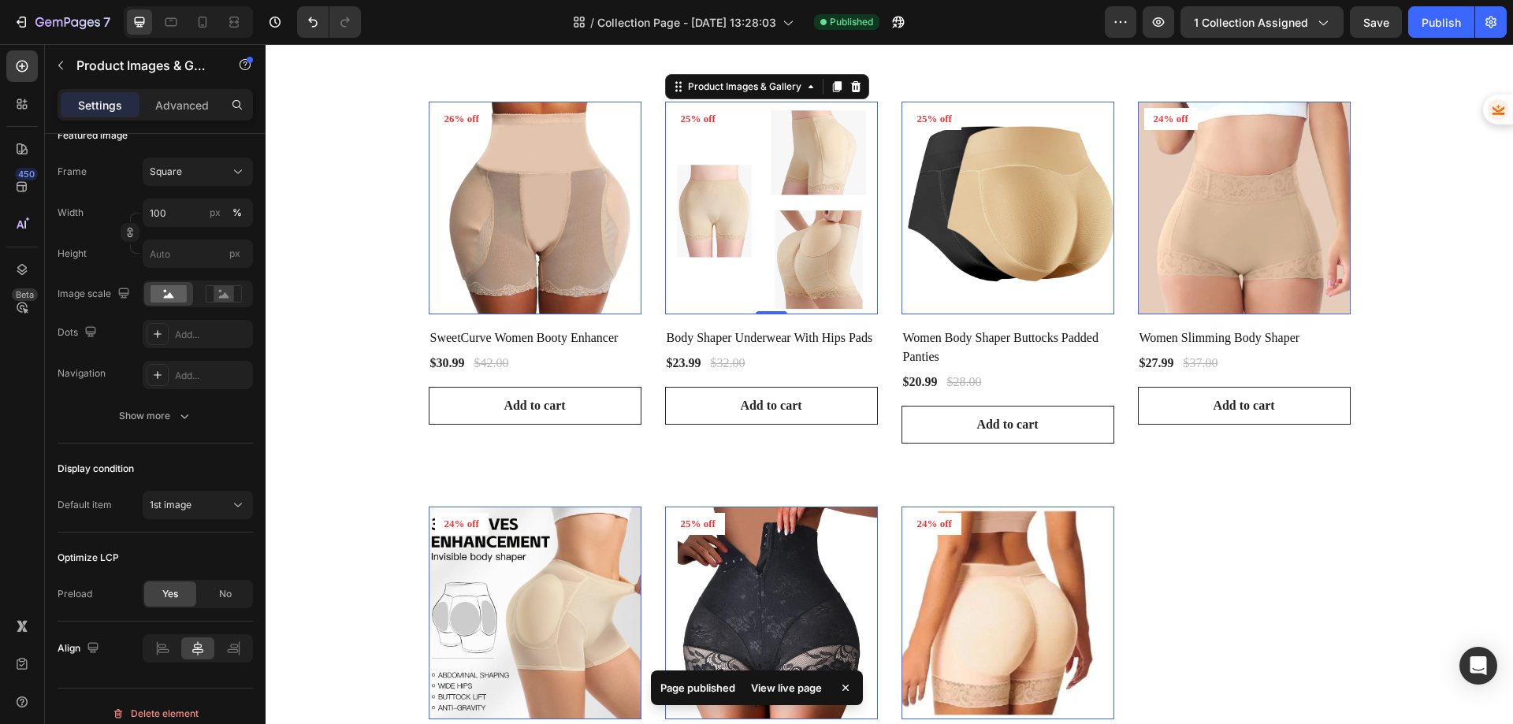
click at [777, 693] on div "View live page" at bounding box center [786, 688] width 90 height 22
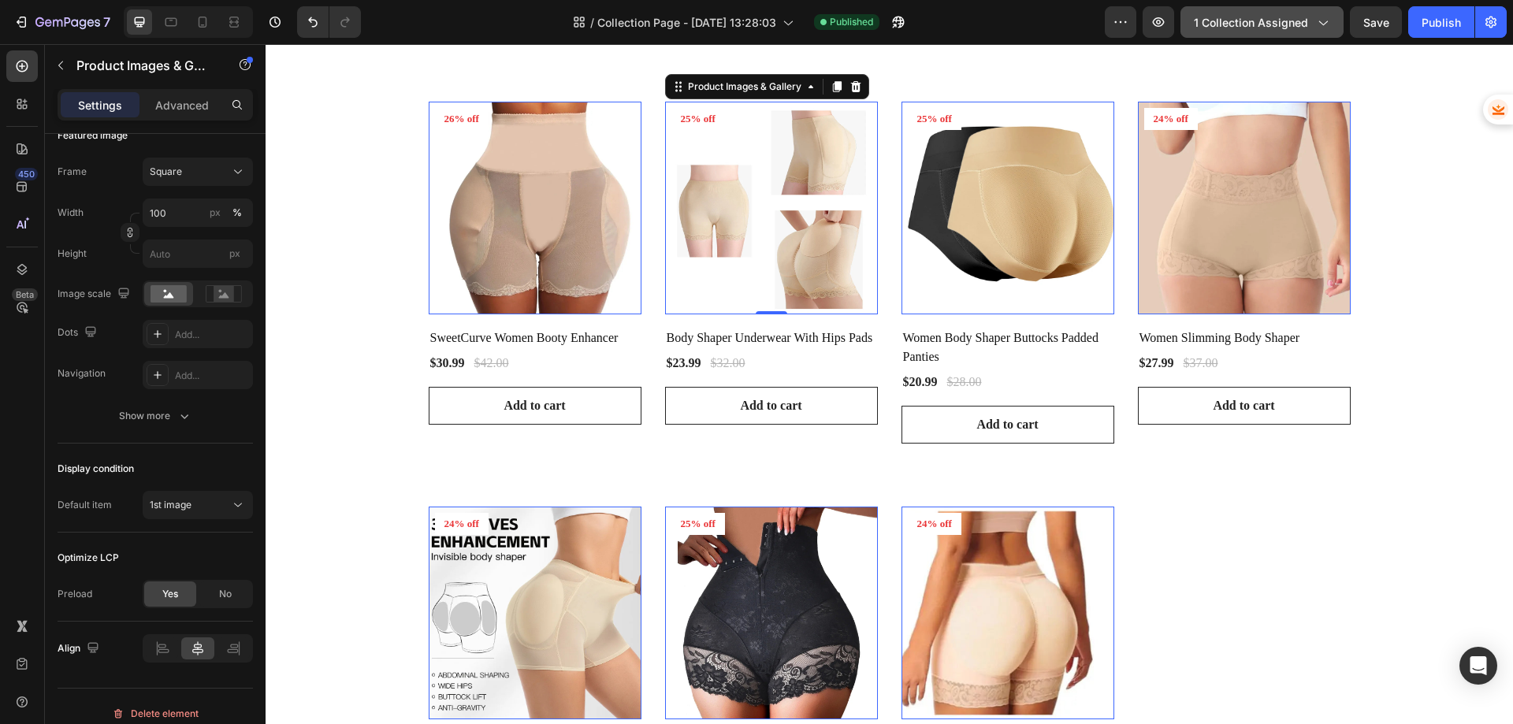
click at [1265, 32] on button "1 collection assigned" at bounding box center [1261, 22] width 163 height 32
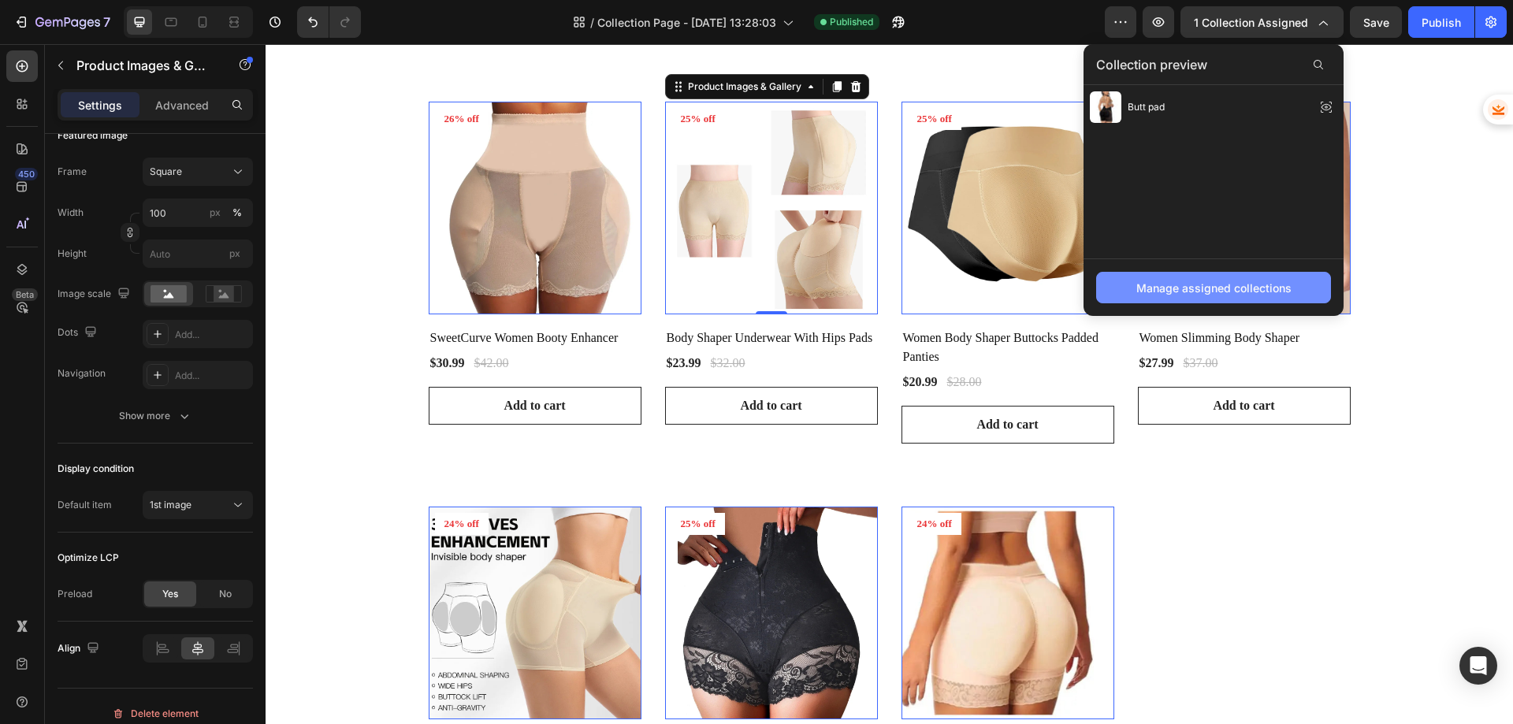
click at [1171, 285] on div "Manage assigned collections" at bounding box center [1213, 288] width 155 height 17
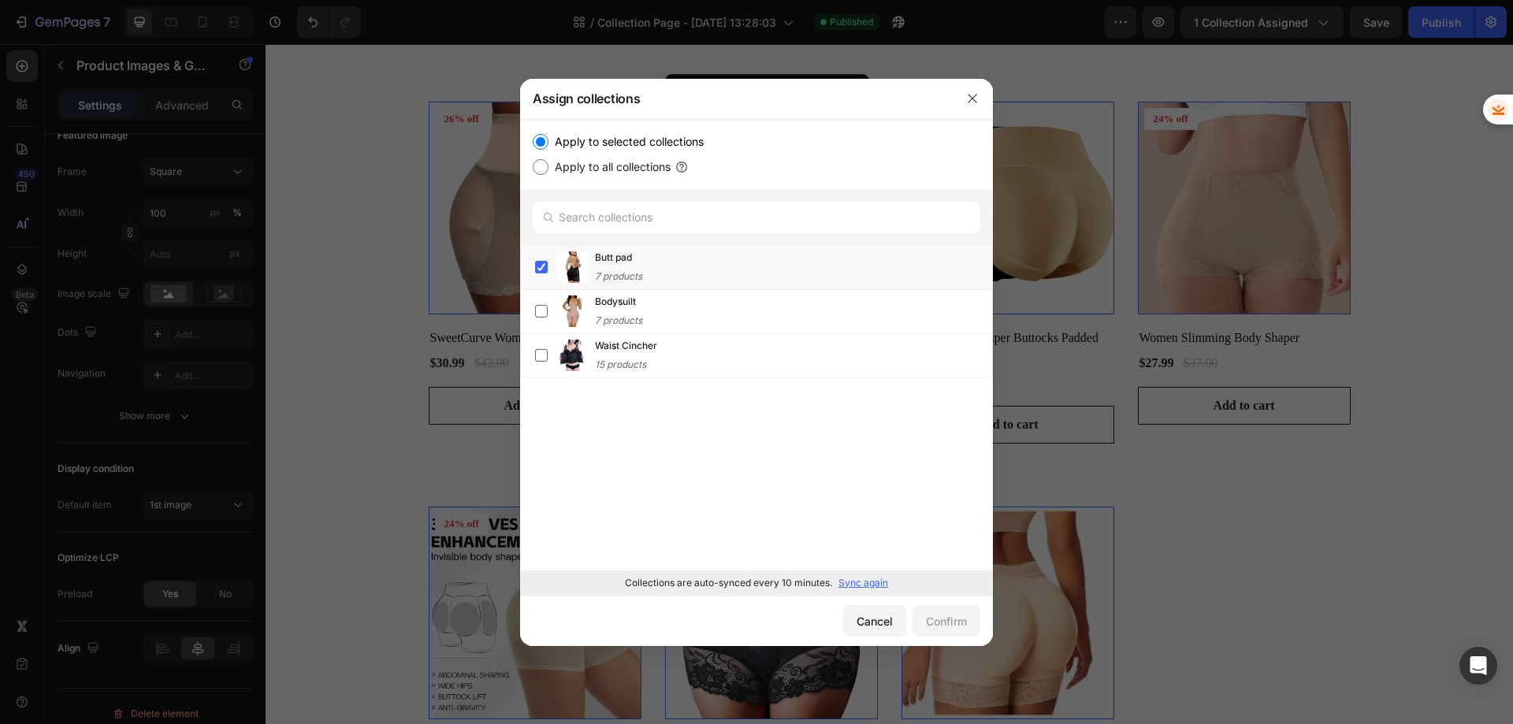
click at [538, 170] on input "Apply to all collections" at bounding box center [541, 167] width 16 height 16
radio input "true"
click at [941, 625] on div "Confirm" at bounding box center [946, 621] width 41 height 17
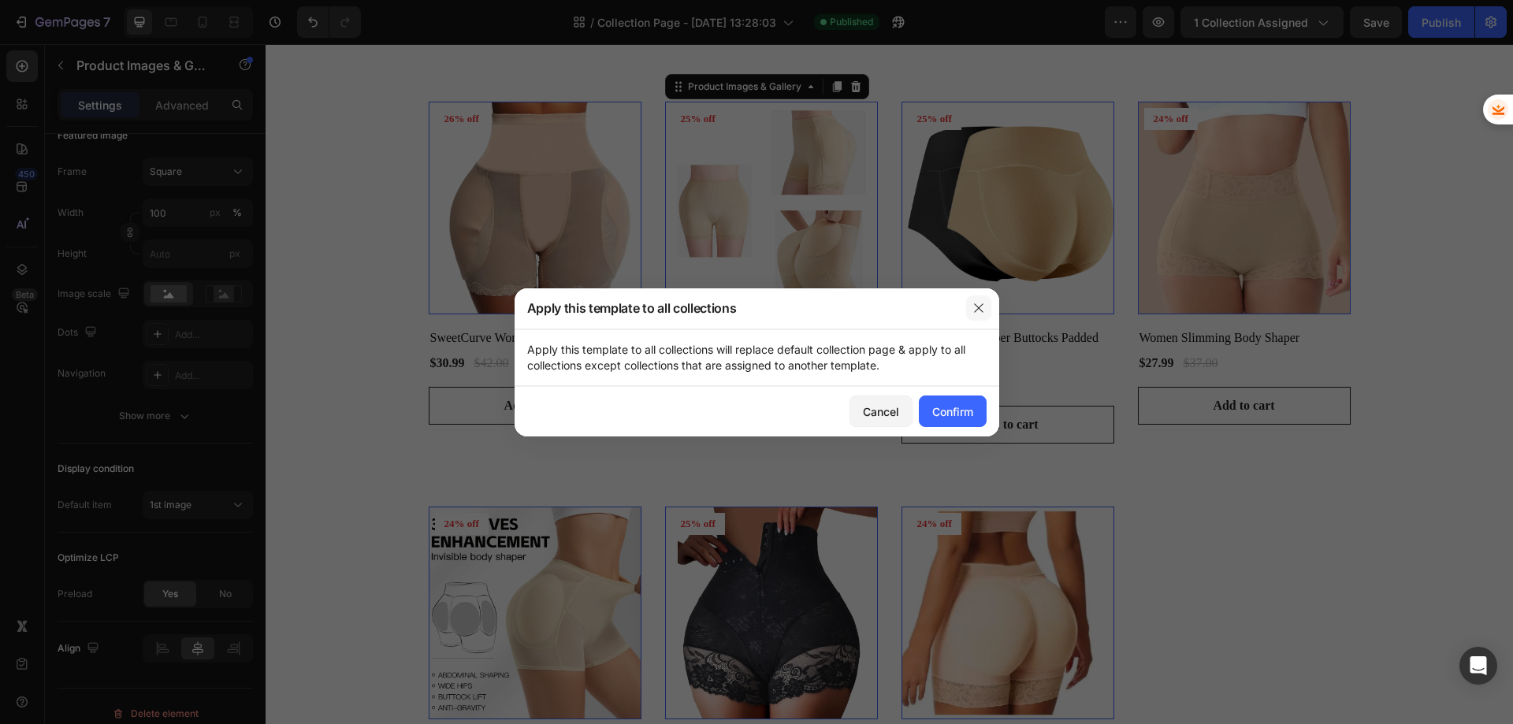
click at [982, 316] on button "button" at bounding box center [978, 307] width 25 height 25
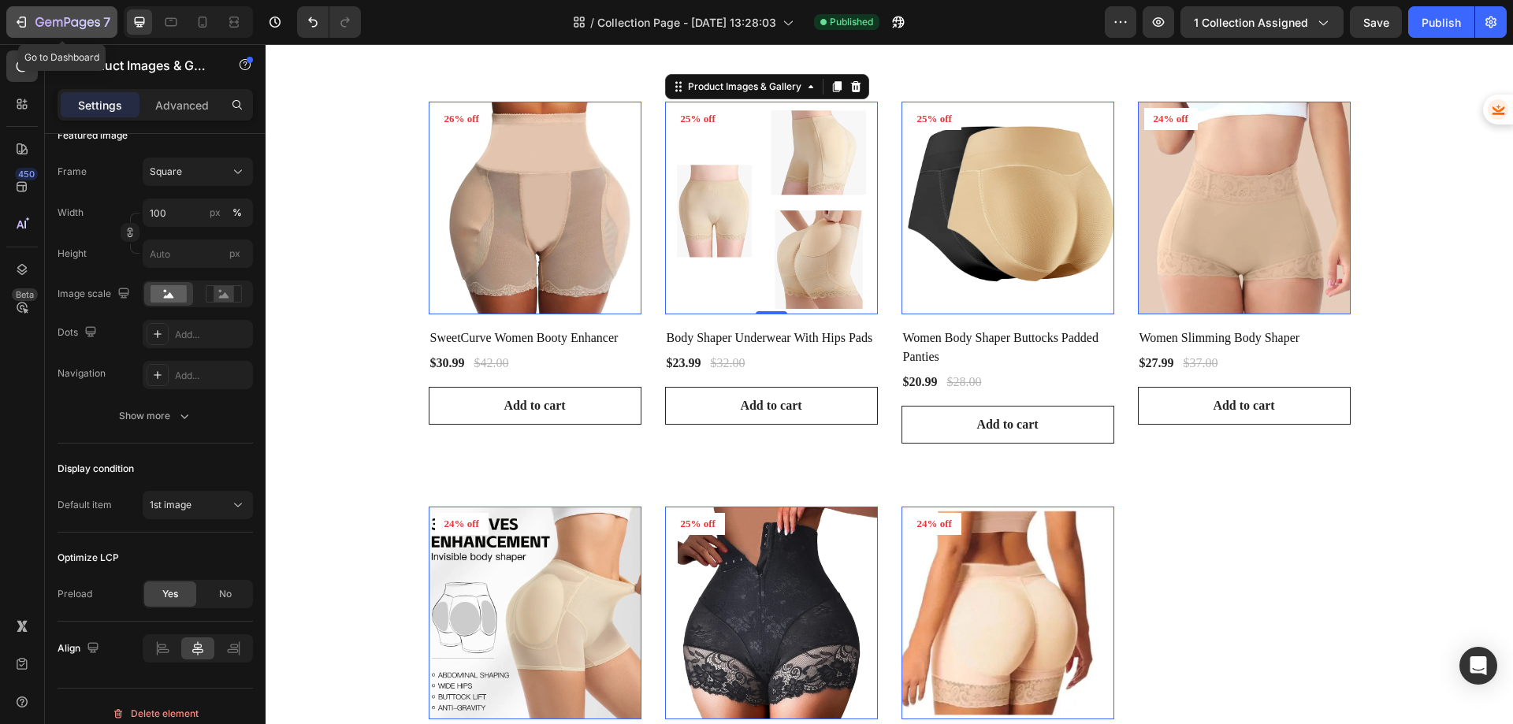
click at [27, 19] on icon "button" at bounding box center [21, 22] width 16 height 16
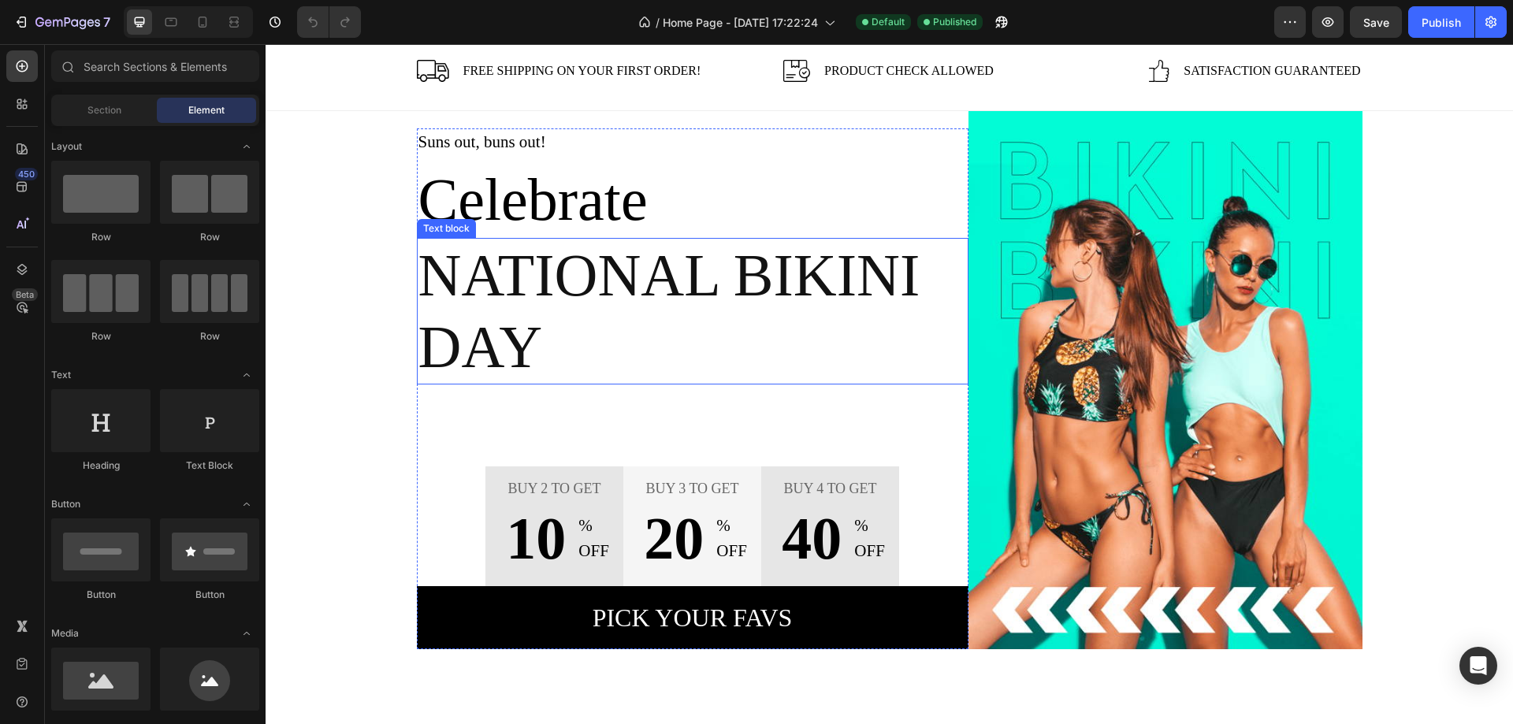
scroll to position [237, 0]
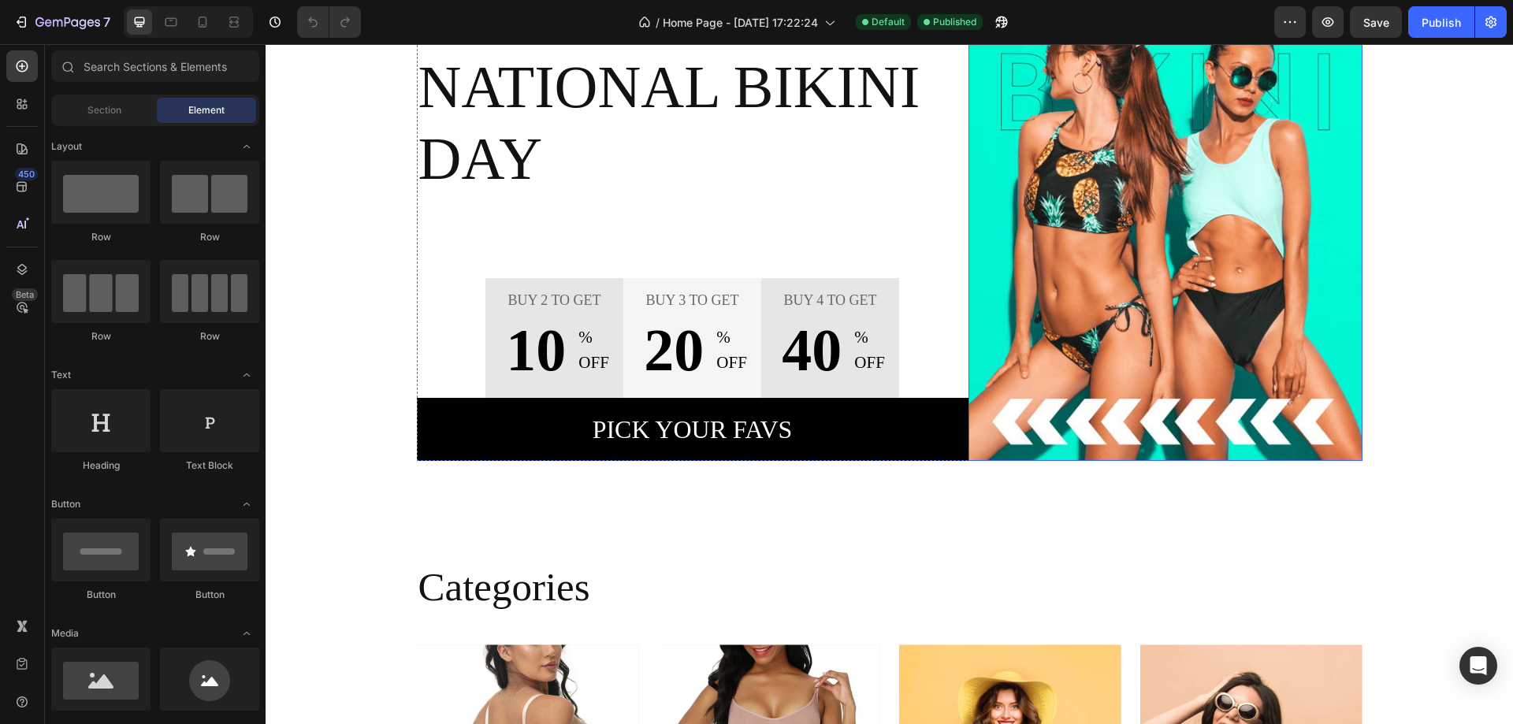
click at [1215, 218] on img at bounding box center [1165, 192] width 394 height 538
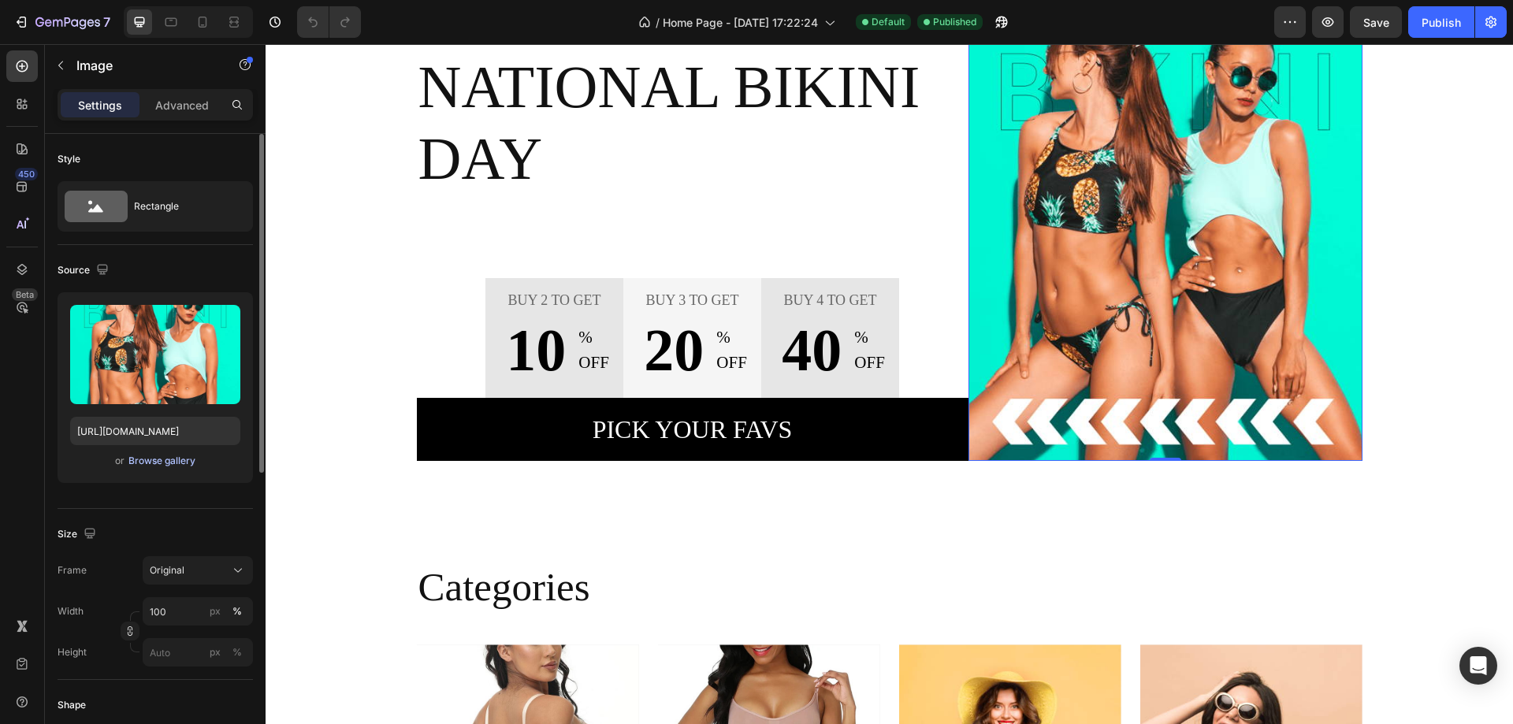
scroll to position [0, 0]
click at [157, 462] on div "Browse gallery" at bounding box center [161, 461] width 67 height 14
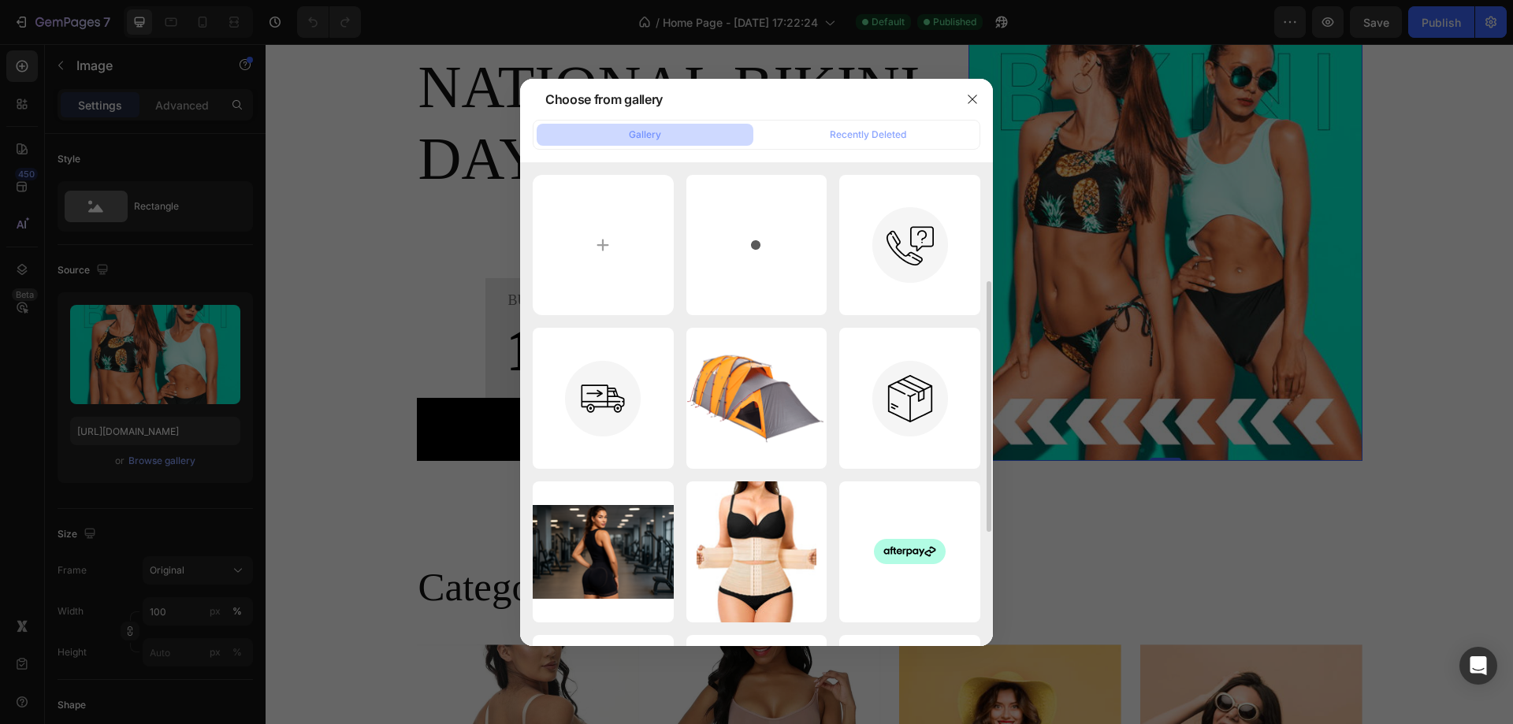
scroll to position [158, 0]
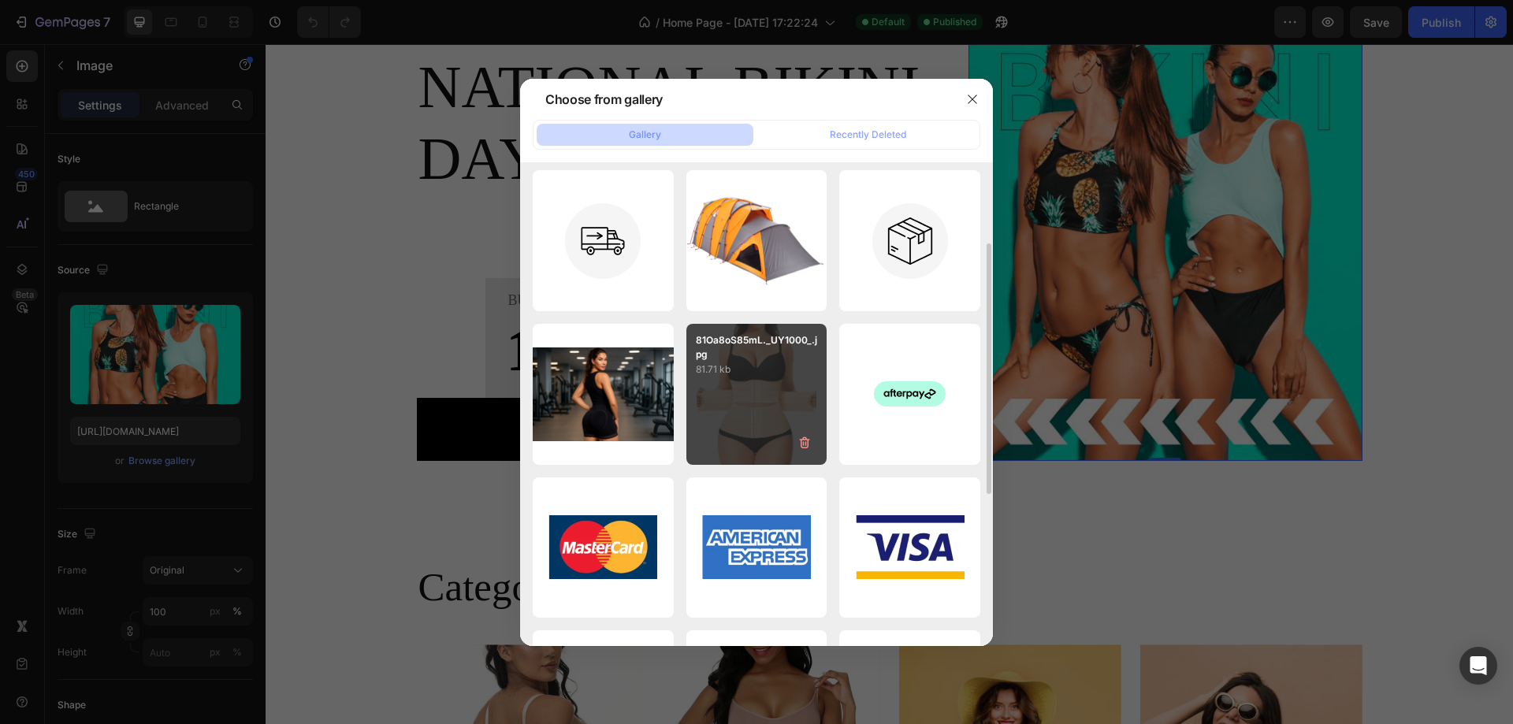
click at [746, 419] on div "81Oa8oS85mL._UY1000_.jpg 81.71 kb" at bounding box center [756, 394] width 141 height 141
type input "[URL][DOMAIN_NAME]"
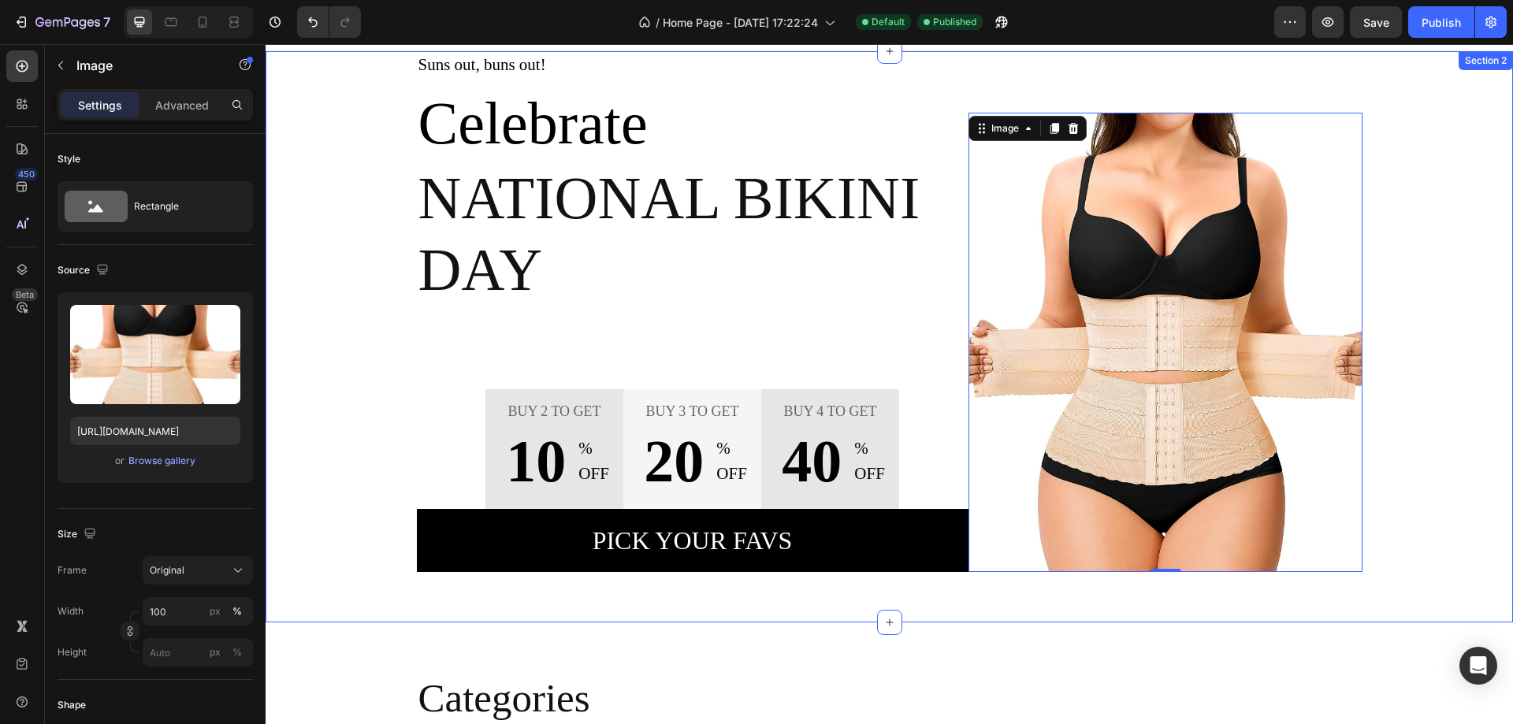
scroll to position [63, 0]
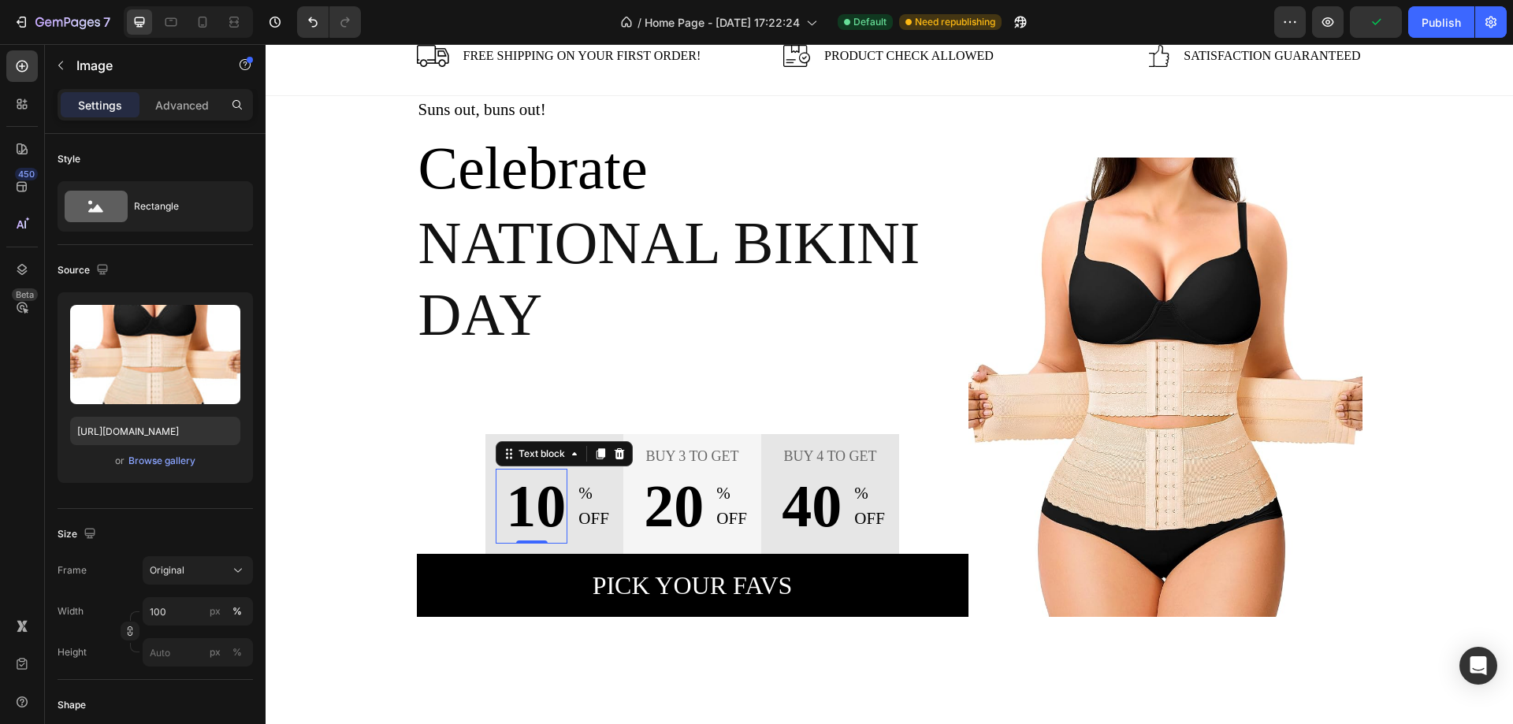
click at [545, 514] on p "10" at bounding box center [531, 506] width 69 height 72
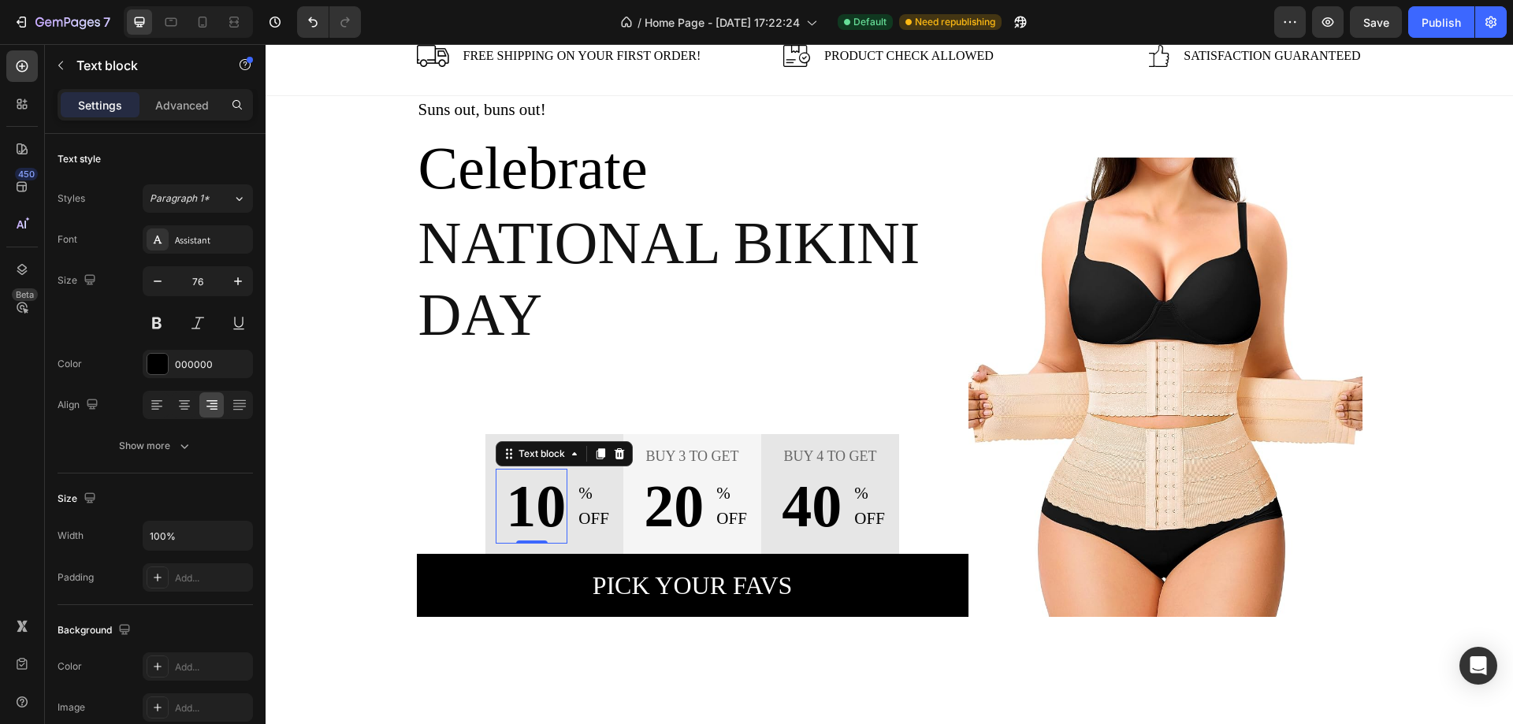
click at [529, 516] on p "10" at bounding box center [531, 506] width 69 height 72
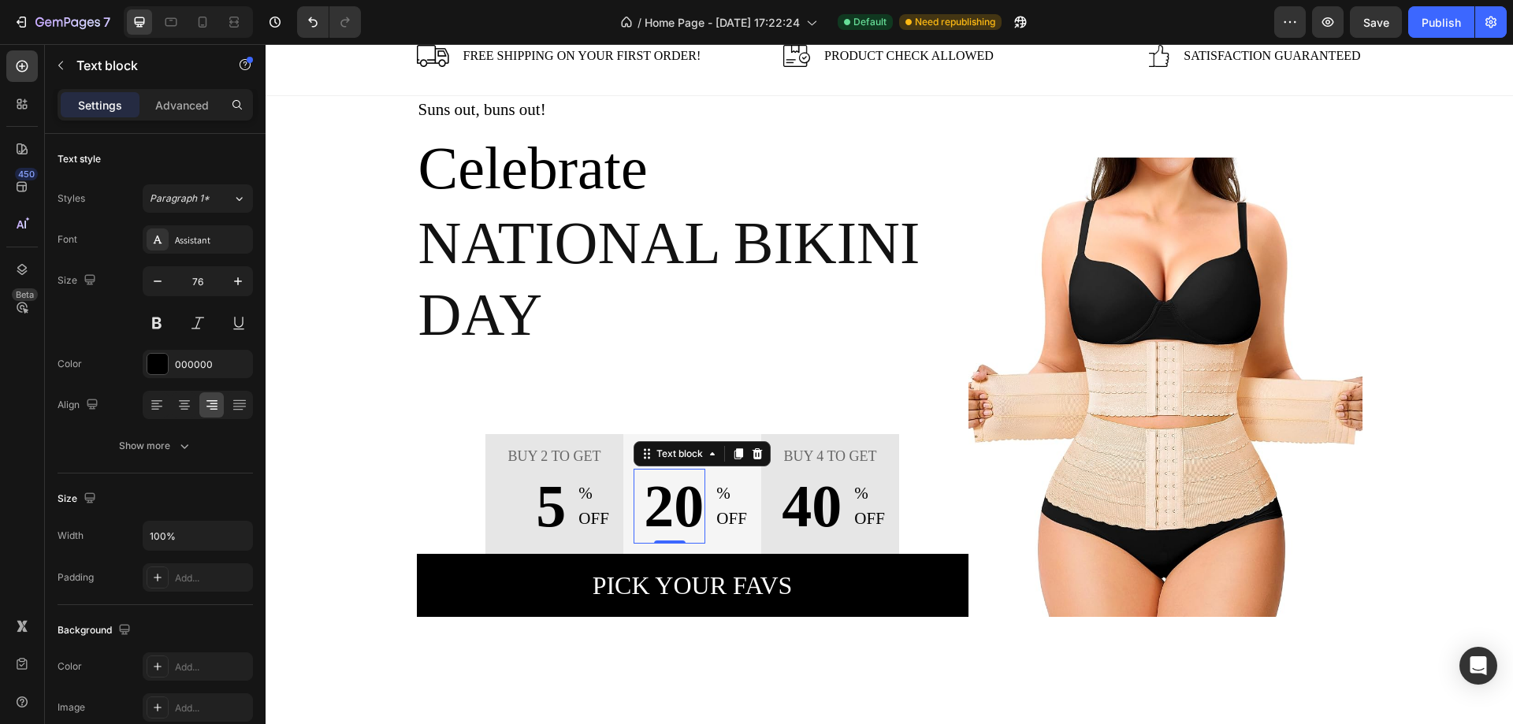
click at [663, 503] on p "20" at bounding box center [669, 506] width 69 height 72
click at [791, 504] on p "40" at bounding box center [807, 506] width 69 height 72
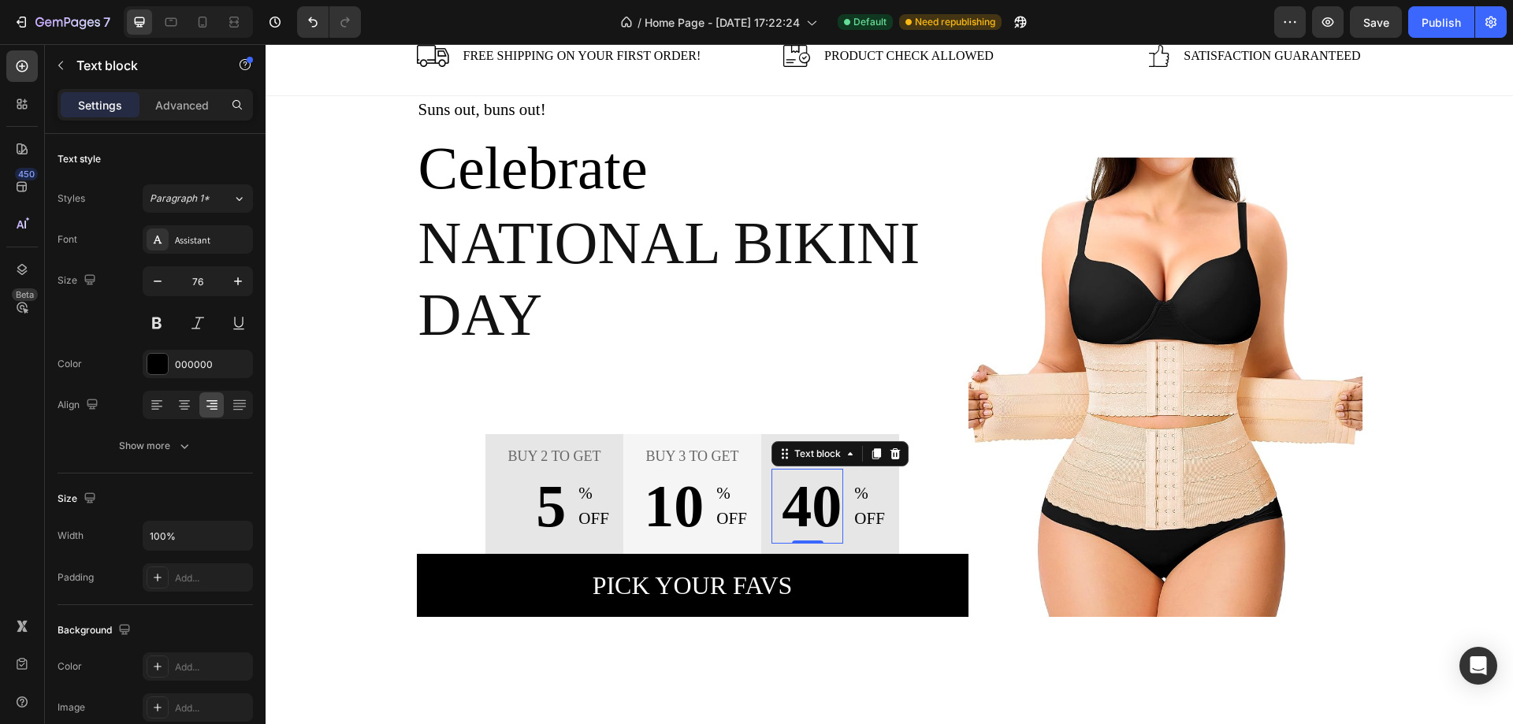
click at [792, 505] on p "40" at bounding box center [807, 506] width 69 height 72
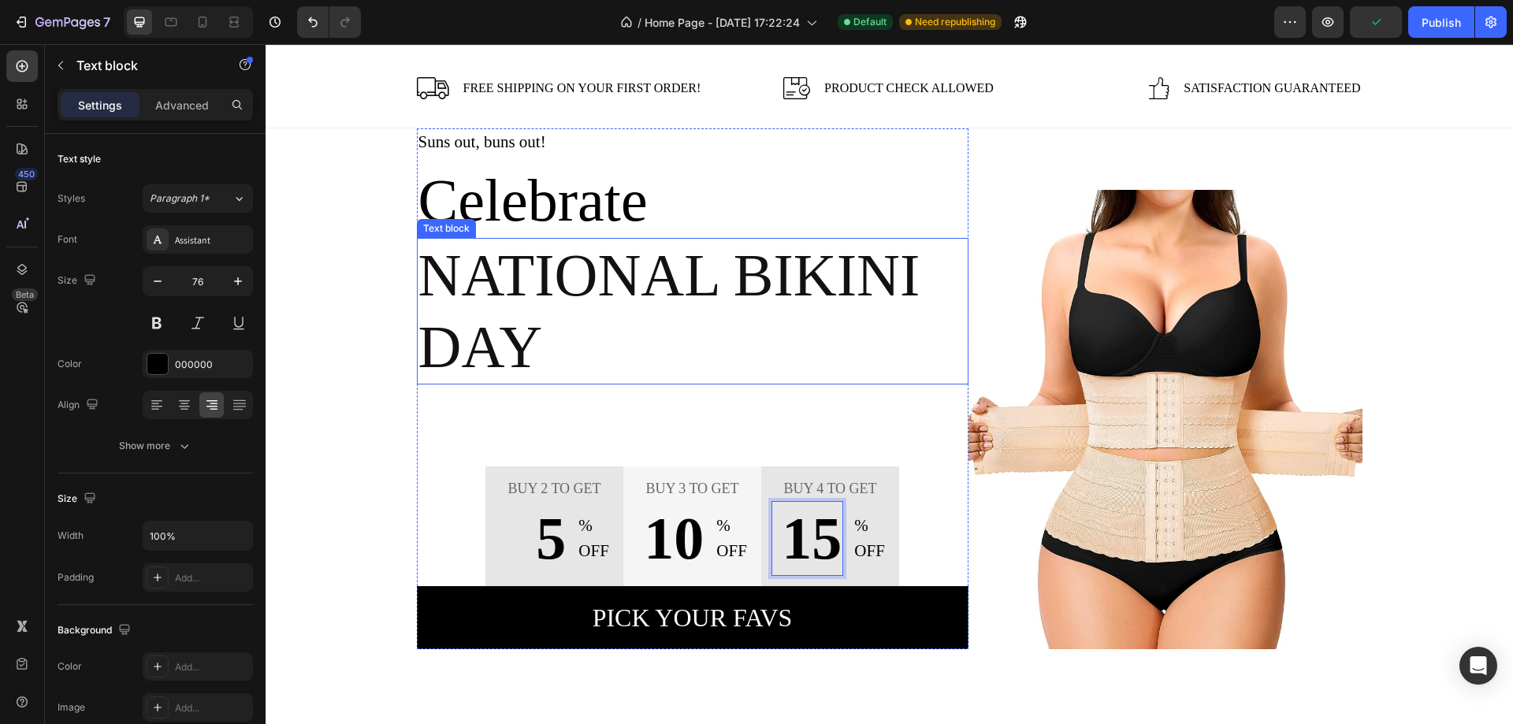
scroll to position [0, 0]
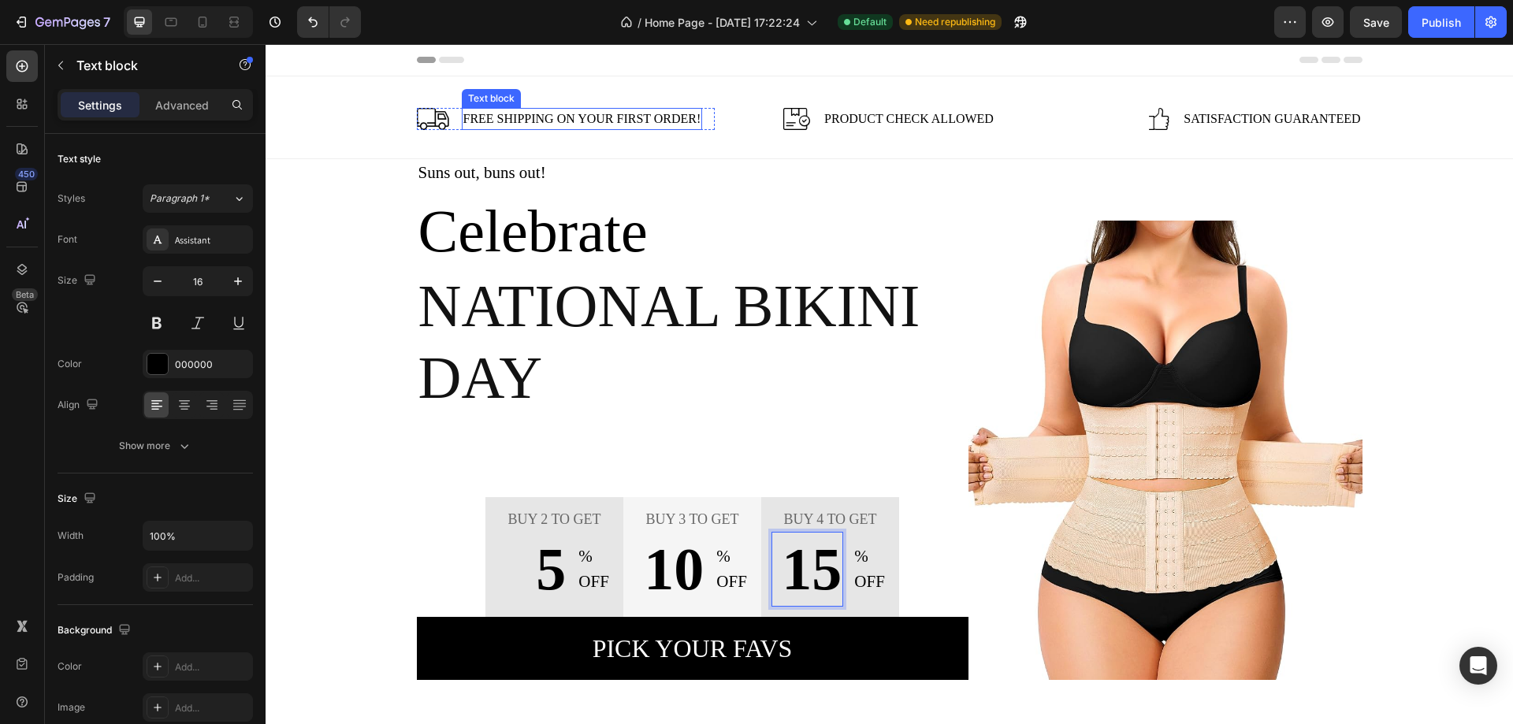
click at [584, 117] on p "Free Shipping on Your First Order!" at bounding box center [582, 119] width 238 height 19
click at [558, 121] on p "Free Shipping on Your First Order!" at bounding box center [582, 119] width 238 height 19
click at [648, 120] on p "Free Shipping Your First Order!" at bounding box center [571, 119] width 217 height 19
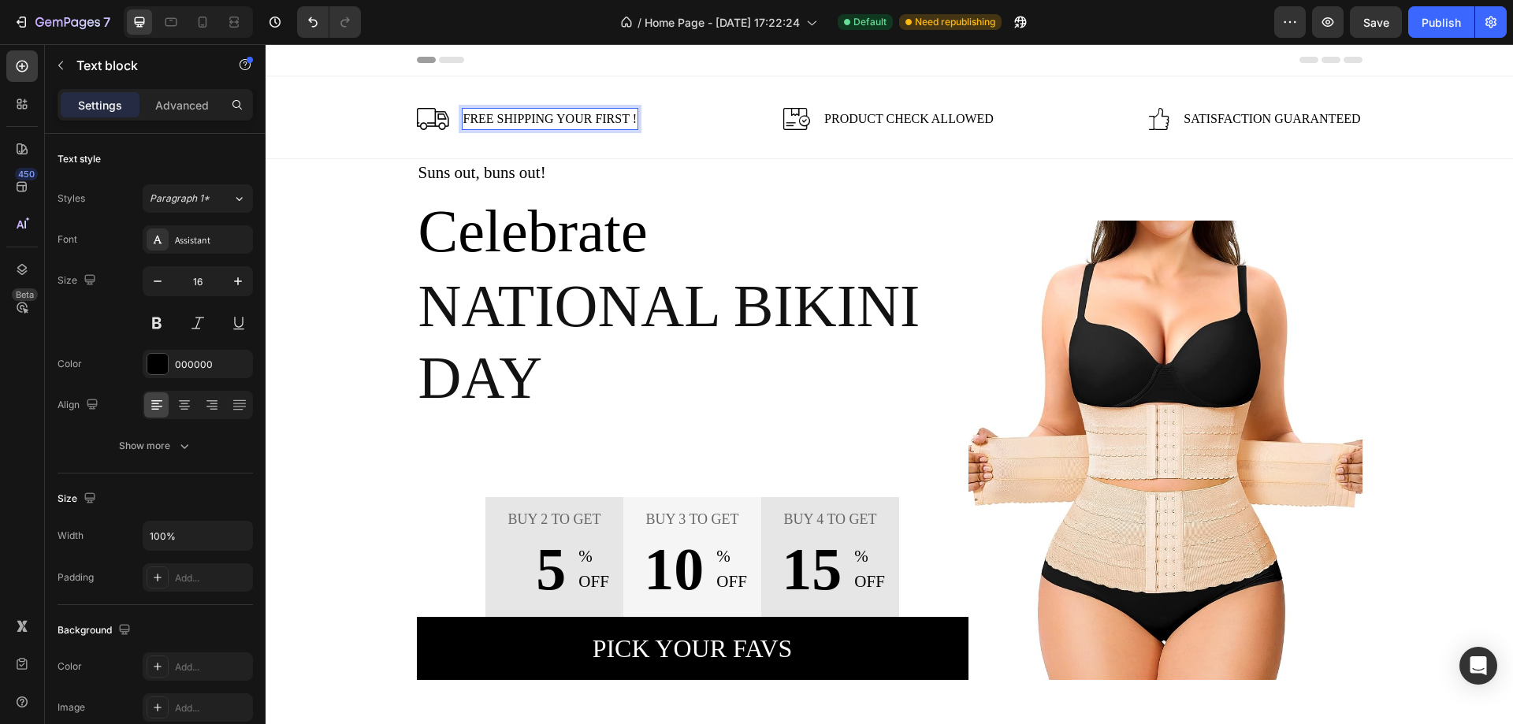
click at [612, 119] on p "Free Shipping Your First !" at bounding box center [549, 119] width 173 height 19
click at [580, 121] on p "Free Shipping Your !" at bounding box center [531, 119] width 136 height 19
click at [552, 120] on p "Free Shipping !" at bounding box center [512, 119] width 98 height 19
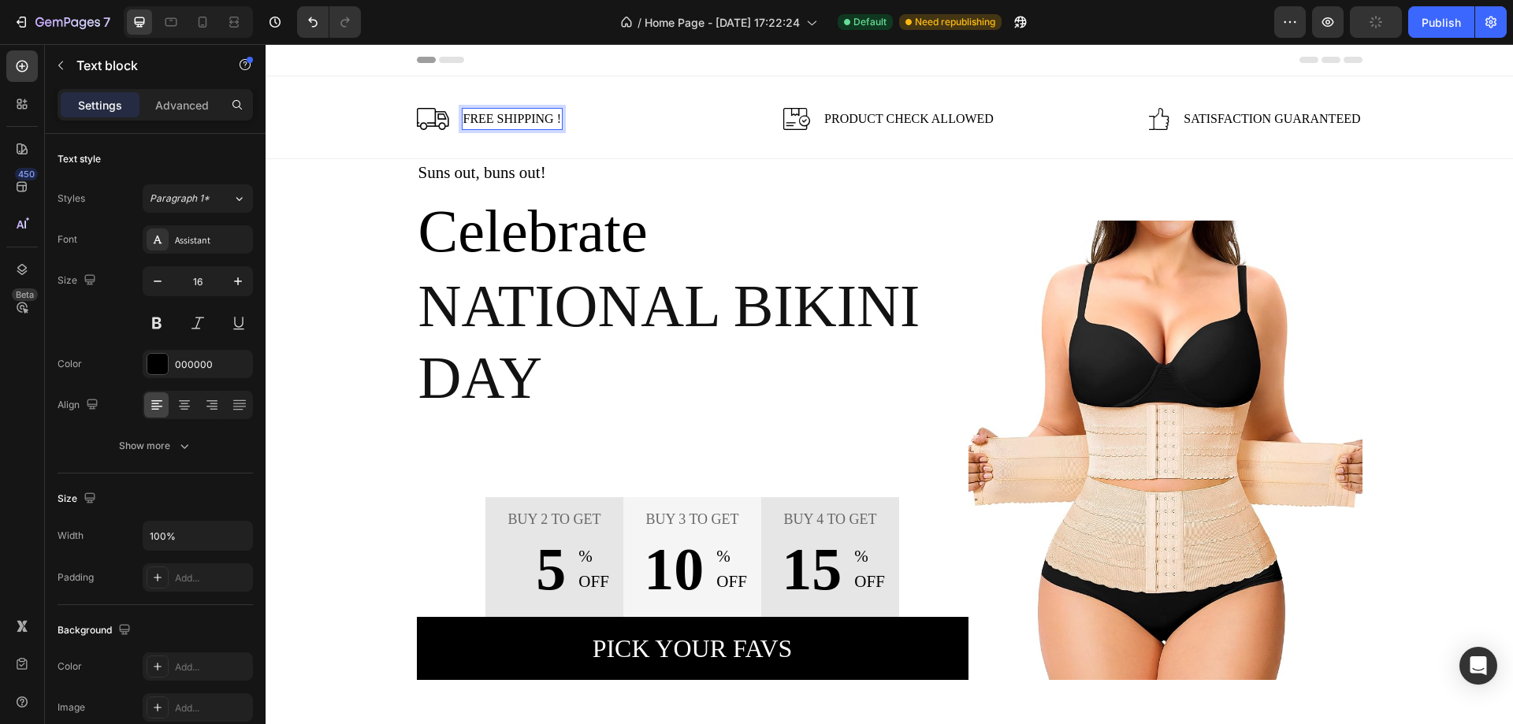
click at [552, 120] on p "Free Shipping !" at bounding box center [512, 119] width 98 height 19
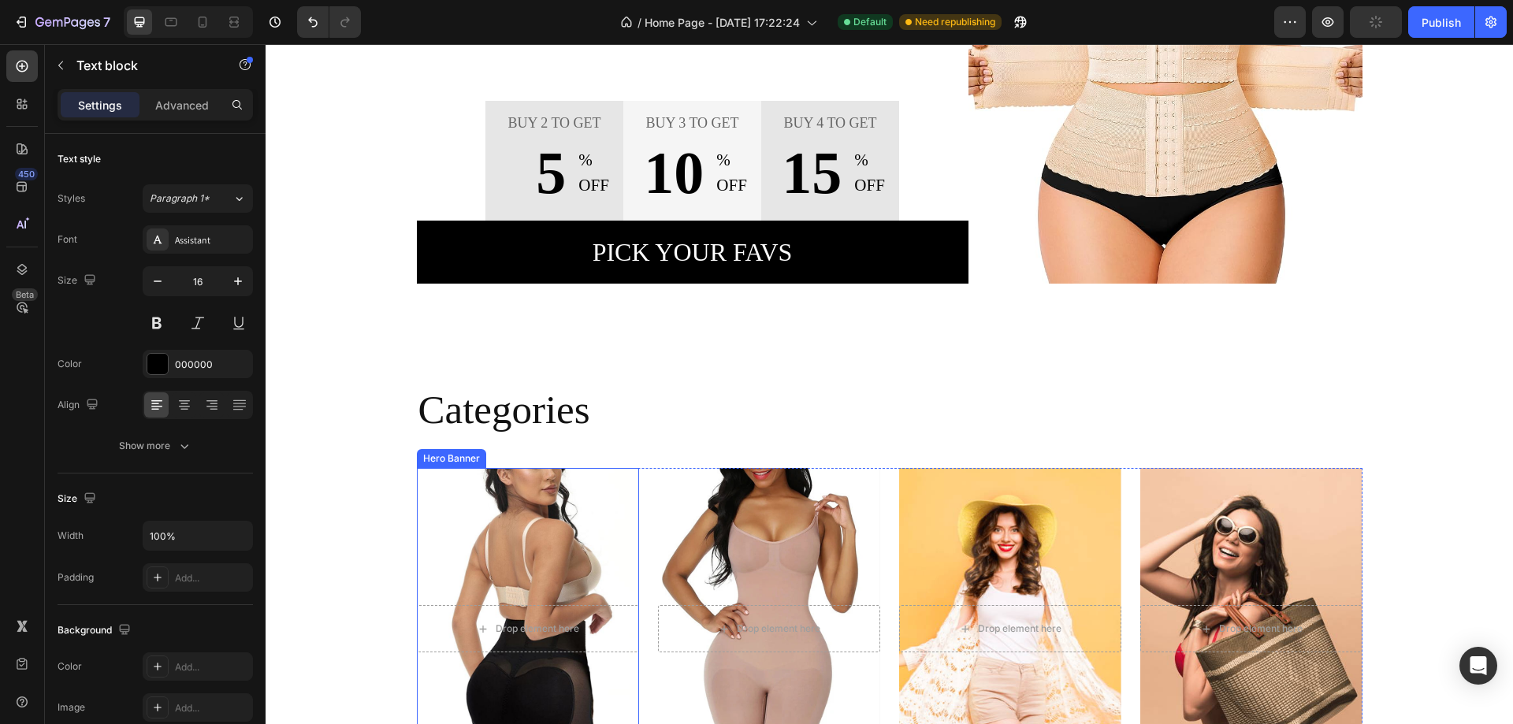
scroll to position [788, 0]
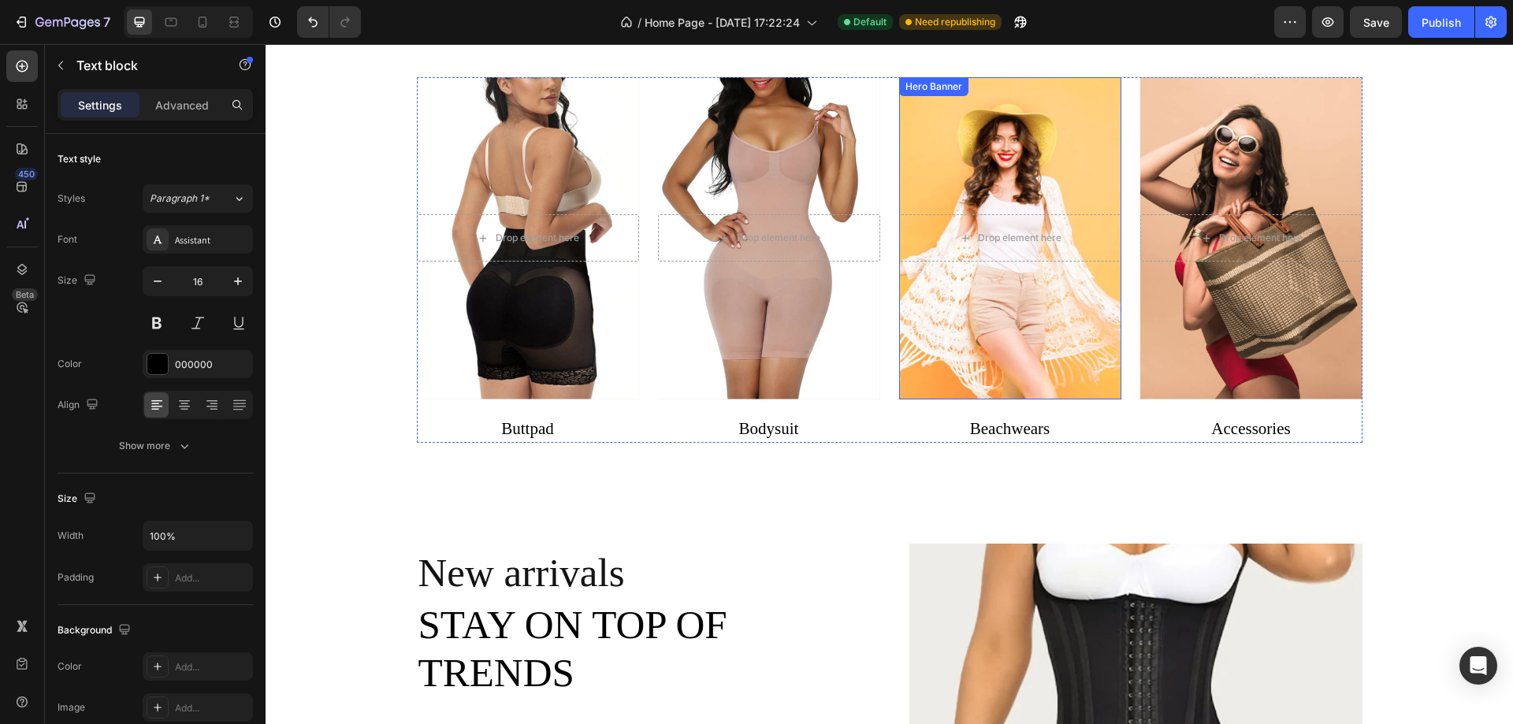
click at [984, 195] on div "Overlay" at bounding box center [1010, 238] width 222 height 322
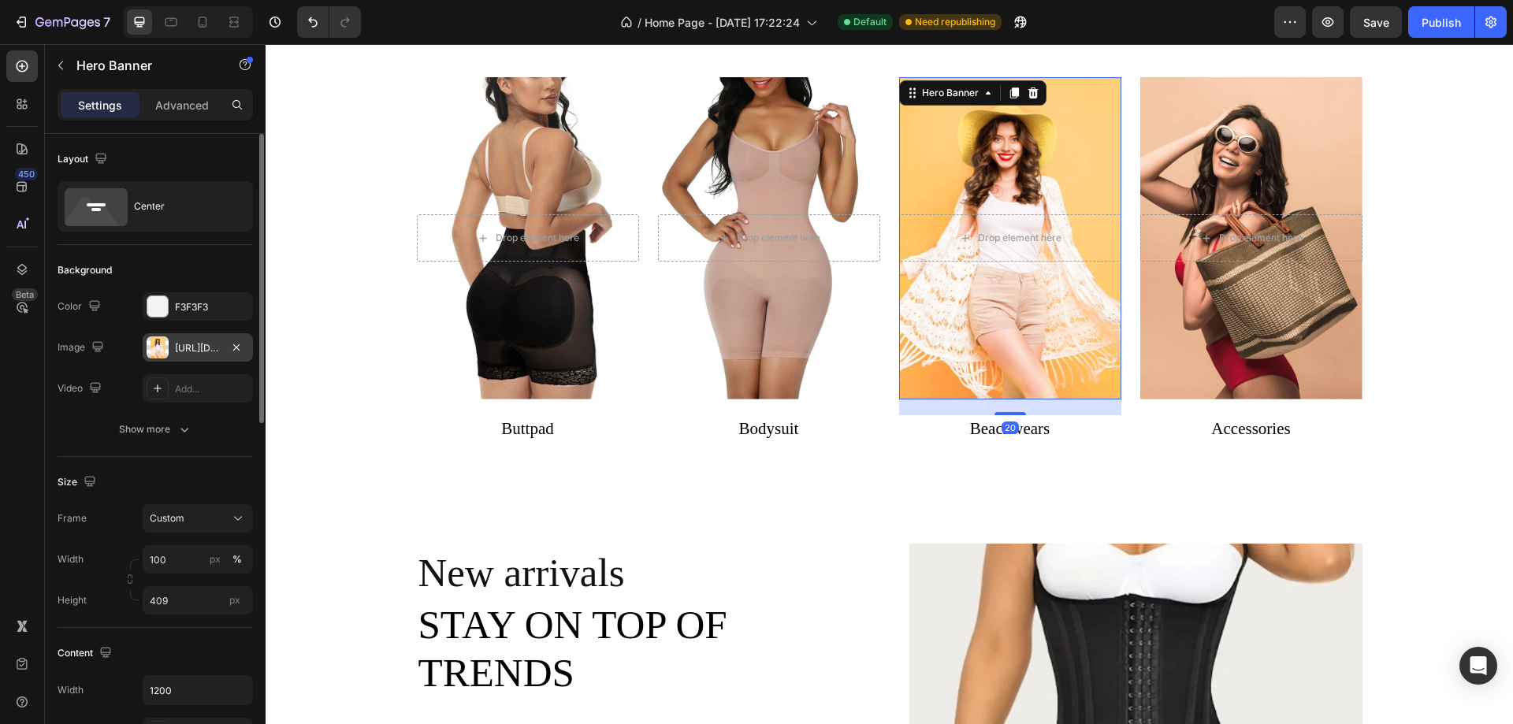
click at [193, 358] on div "https://ucarecdn.com/b5fb6361-aa4a-4c55-a500-a76ff0de3adc/-/format/auto/-/previ…" at bounding box center [198, 347] width 110 height 28
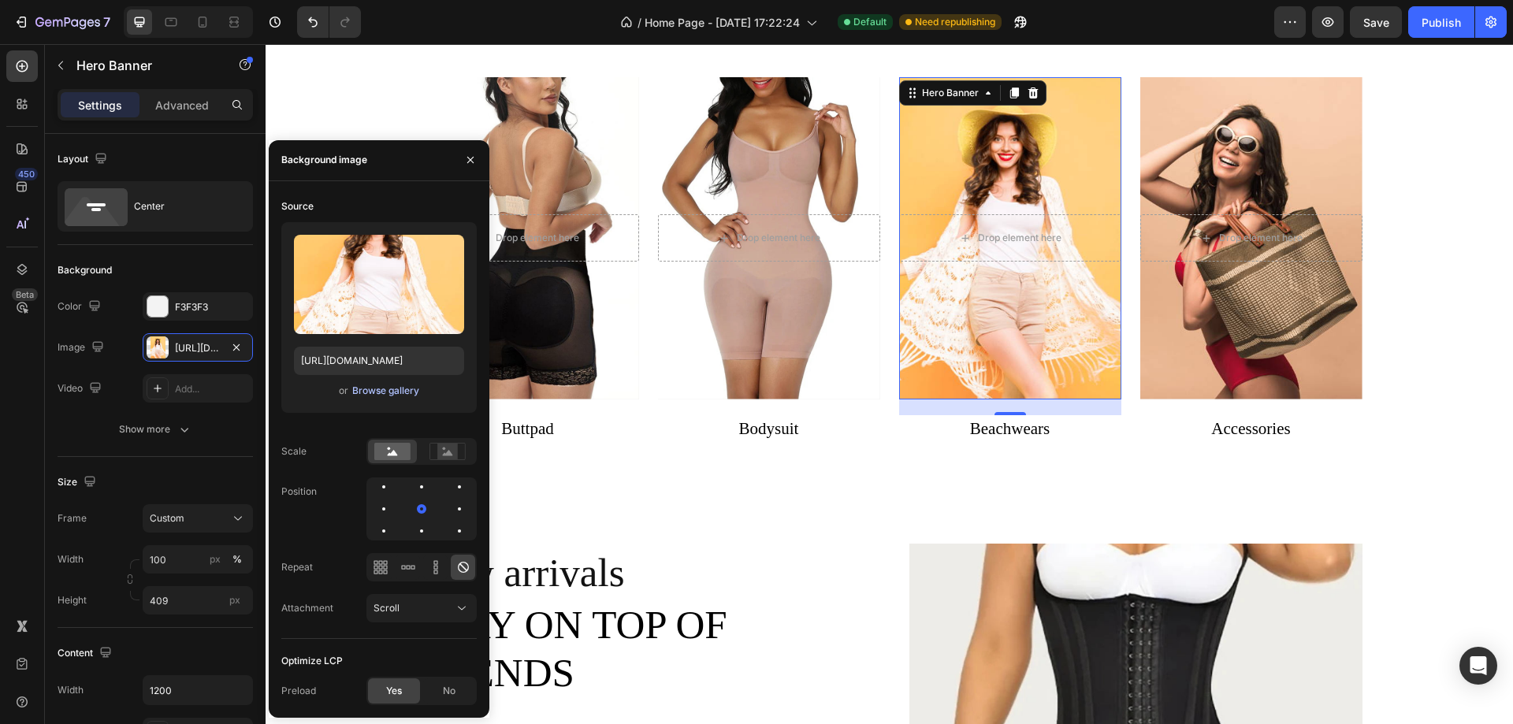
click at [364, 389] on div "Browse gallery" at bounding box center [385, 391] width 67 height 14
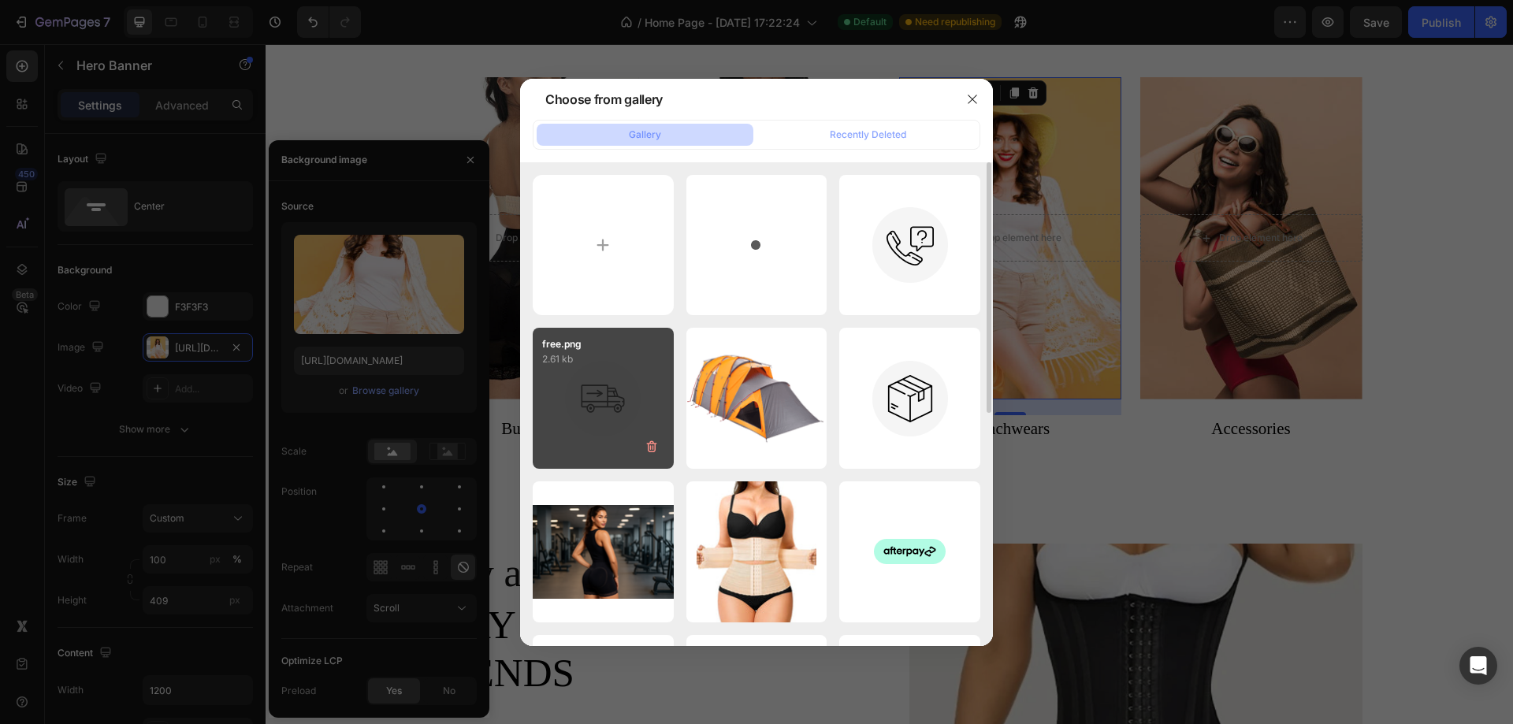
scroll to position [158, 0]
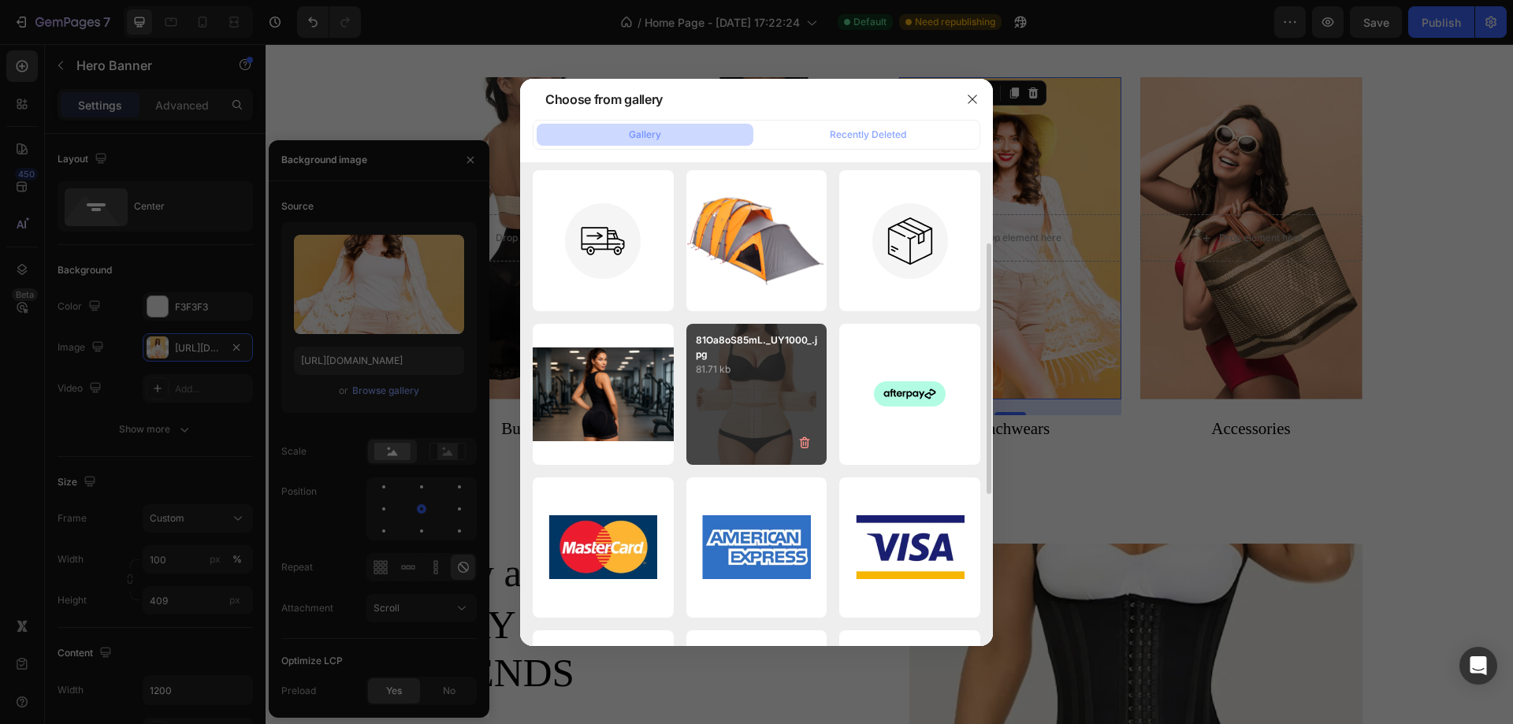
click at [734, 394] on div "81Oa8oS85mL._UY1000_.jpg 81.71 kb" at bounding box center [756, 394] width 141 height 141
type input "https://cdn.shopify.com/s/files/1/0691/7059/3945/files/gempages_579624792081039…"
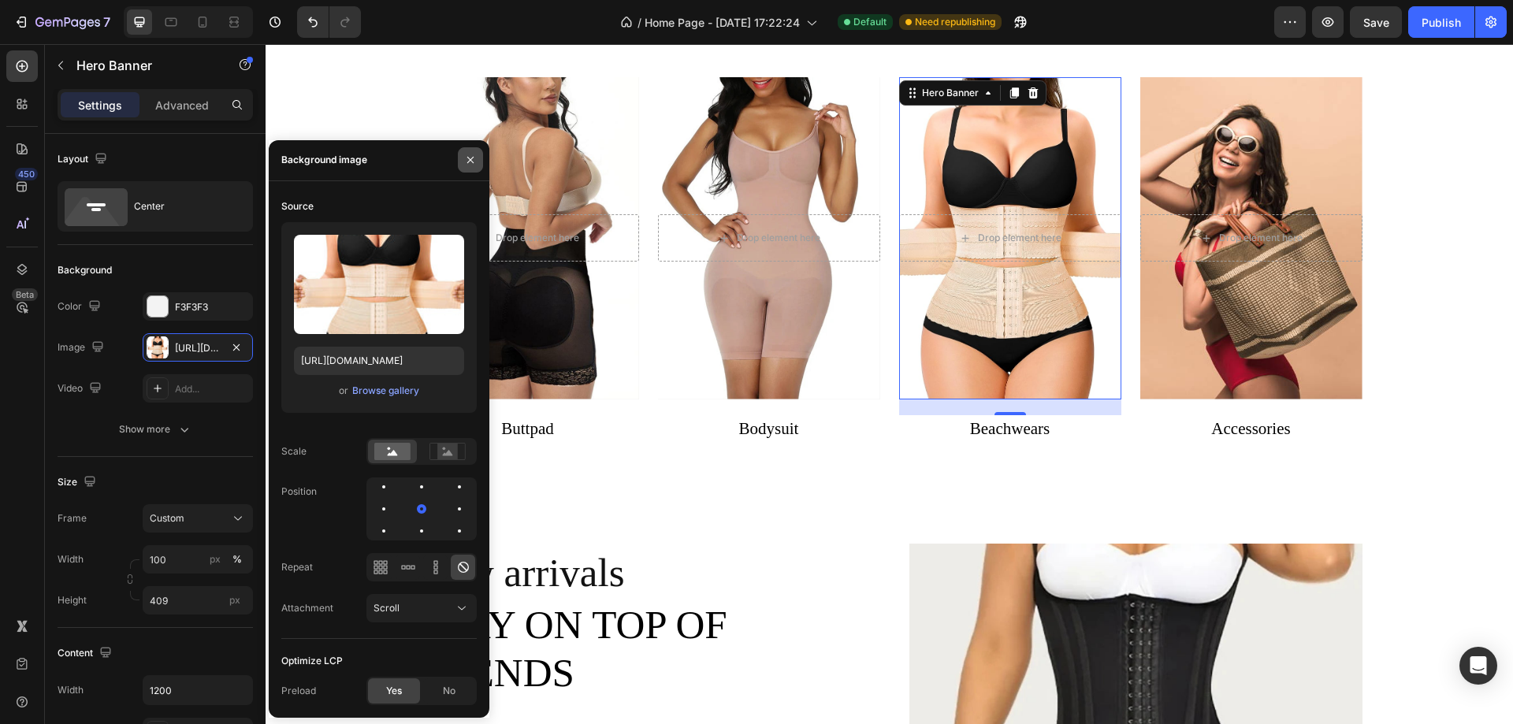
drag, startPoint x: 471, startPoint y: 162, endPoint x: 206, endPoint y: 119, distance: 269.0
click at [471, 162] on icon "button" at bounding box center [470, 160] width 13 height 13
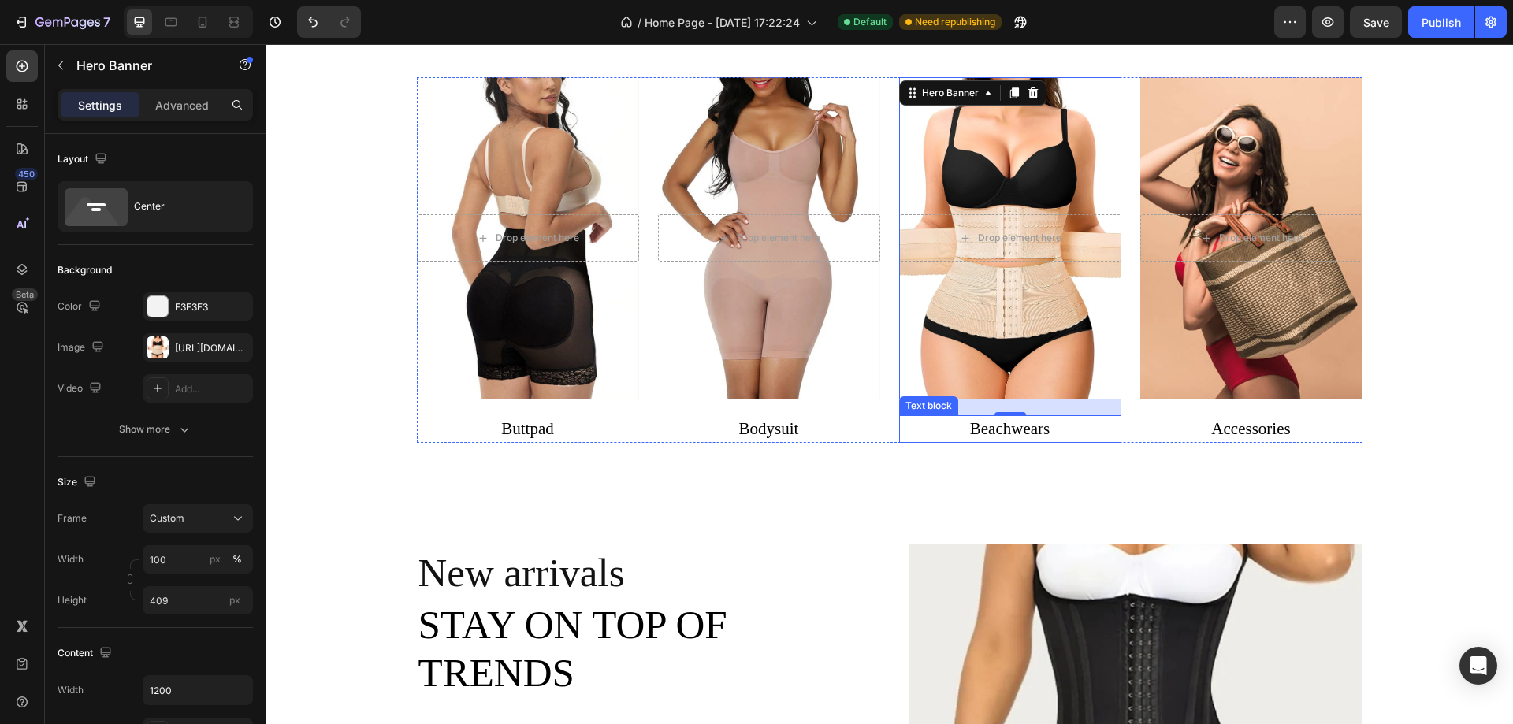
click at [990, 431] on link "Beachwears" at bounding box center [1010, 428] width 80 height 19
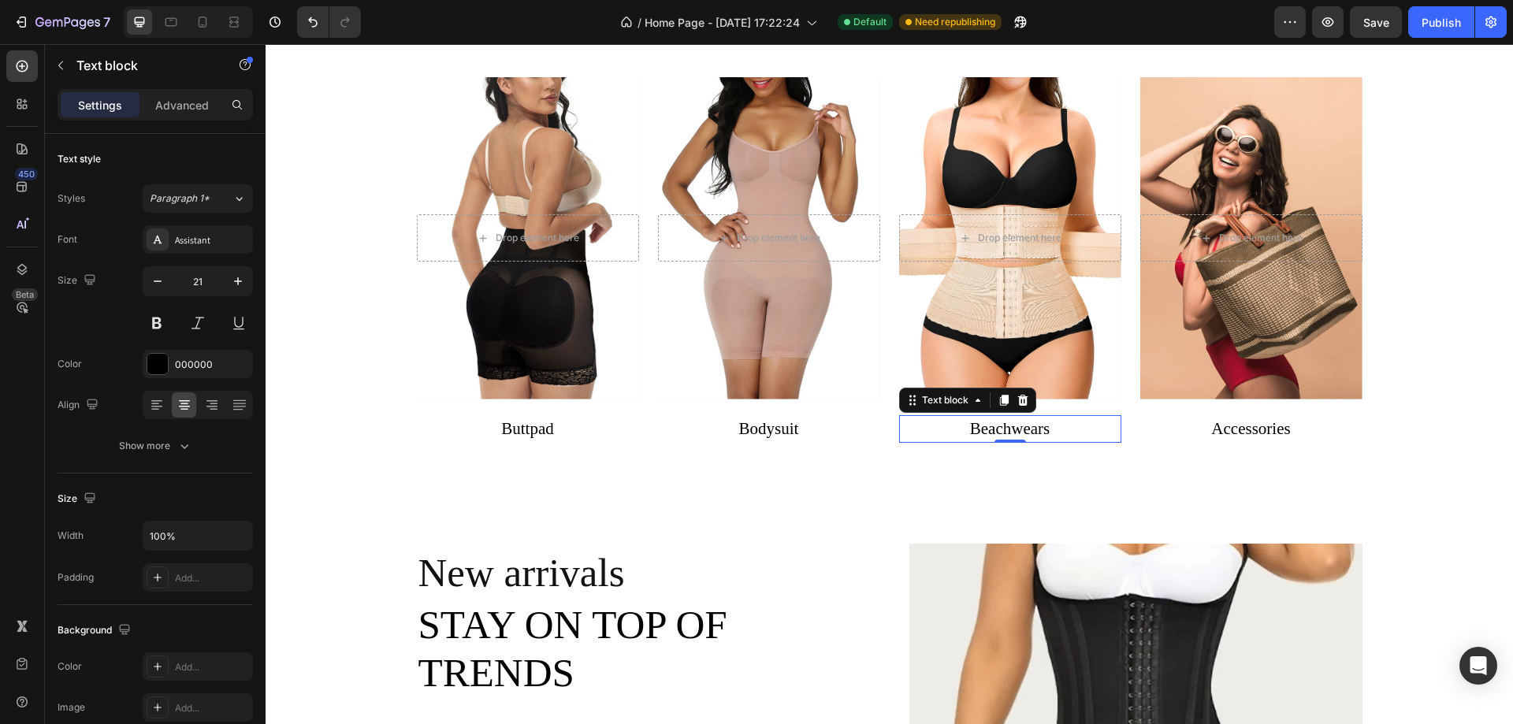
click at [990, 431] on link "Beachwears" at bounding box center [1010, 428] width 80 height 19
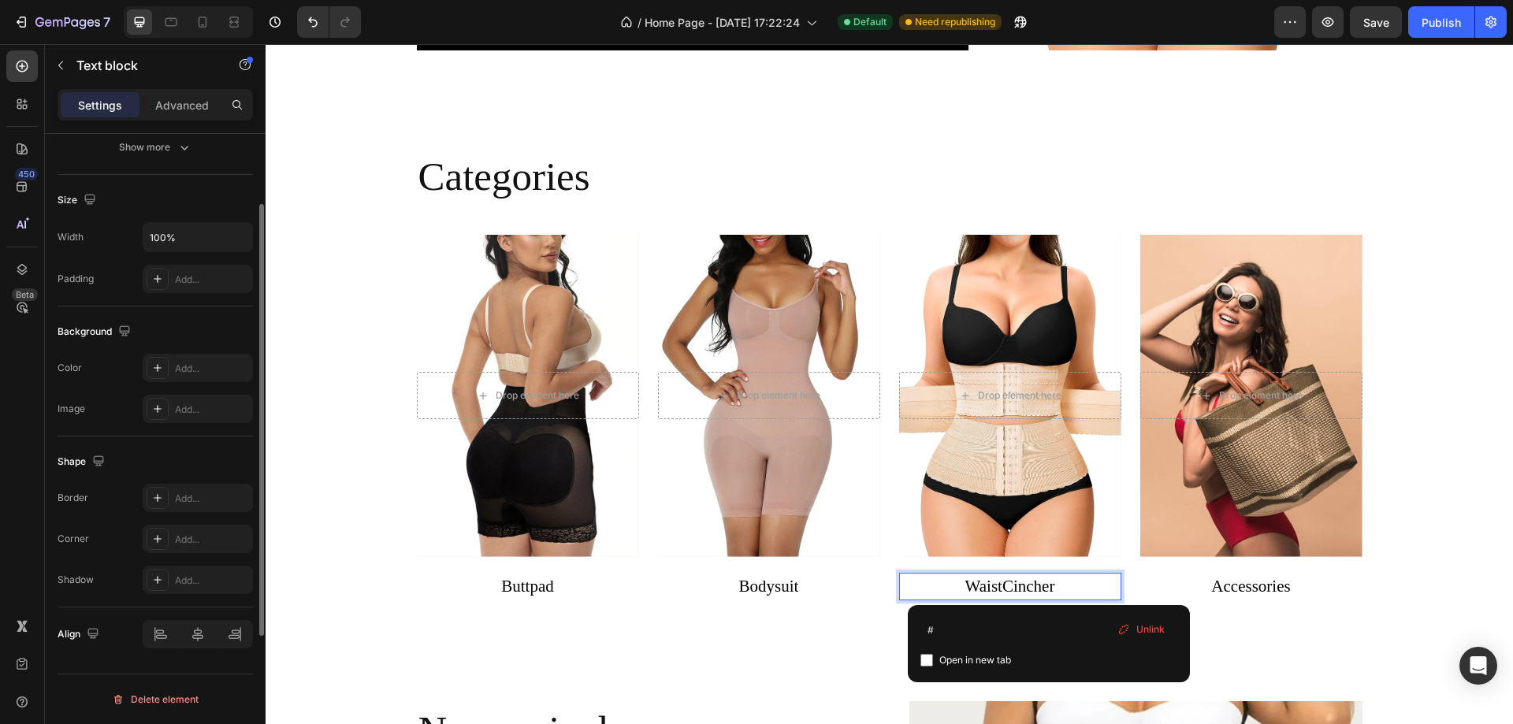
scroll to position [220, 0]
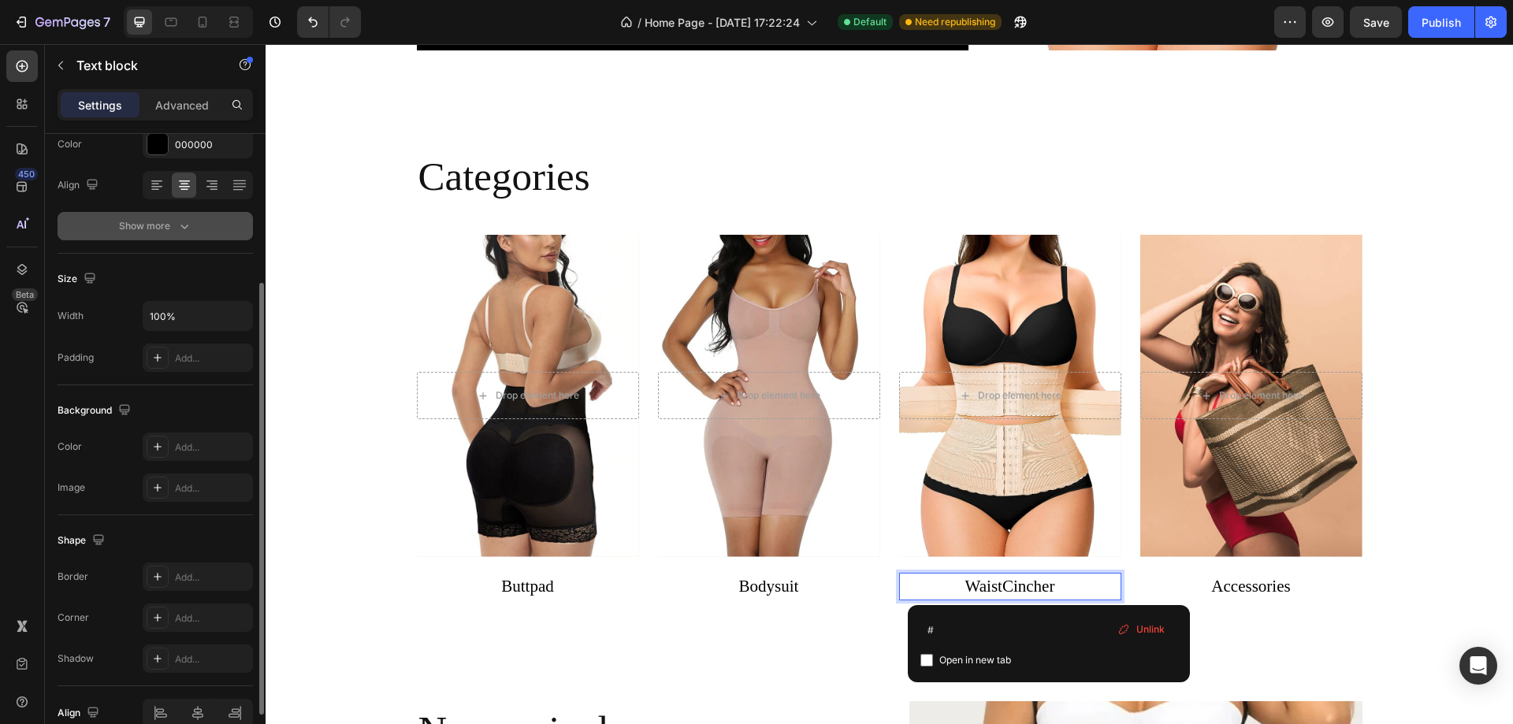
click at [169, 233] on div "Show more" at bounding box center [155, 226] width 73 height 16
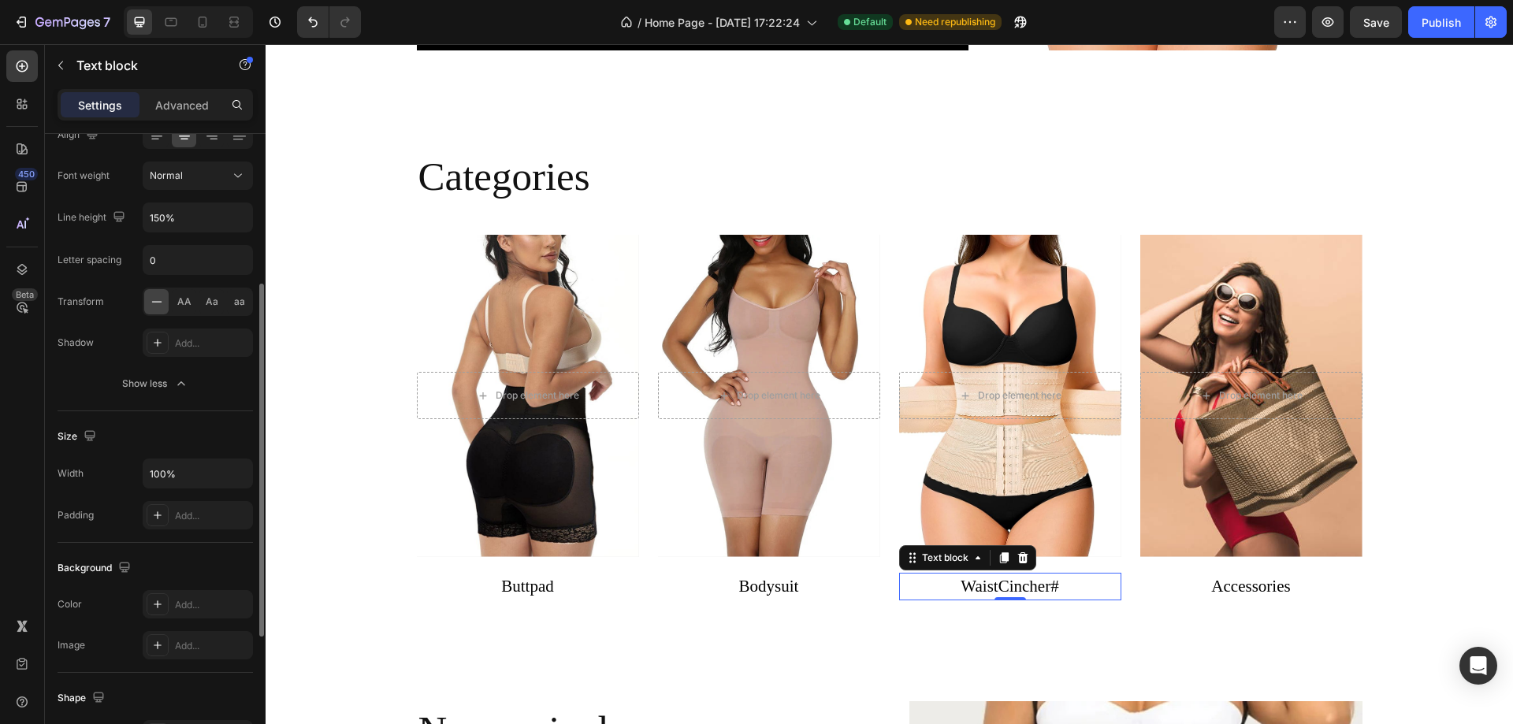
scroll to position [34, 0]
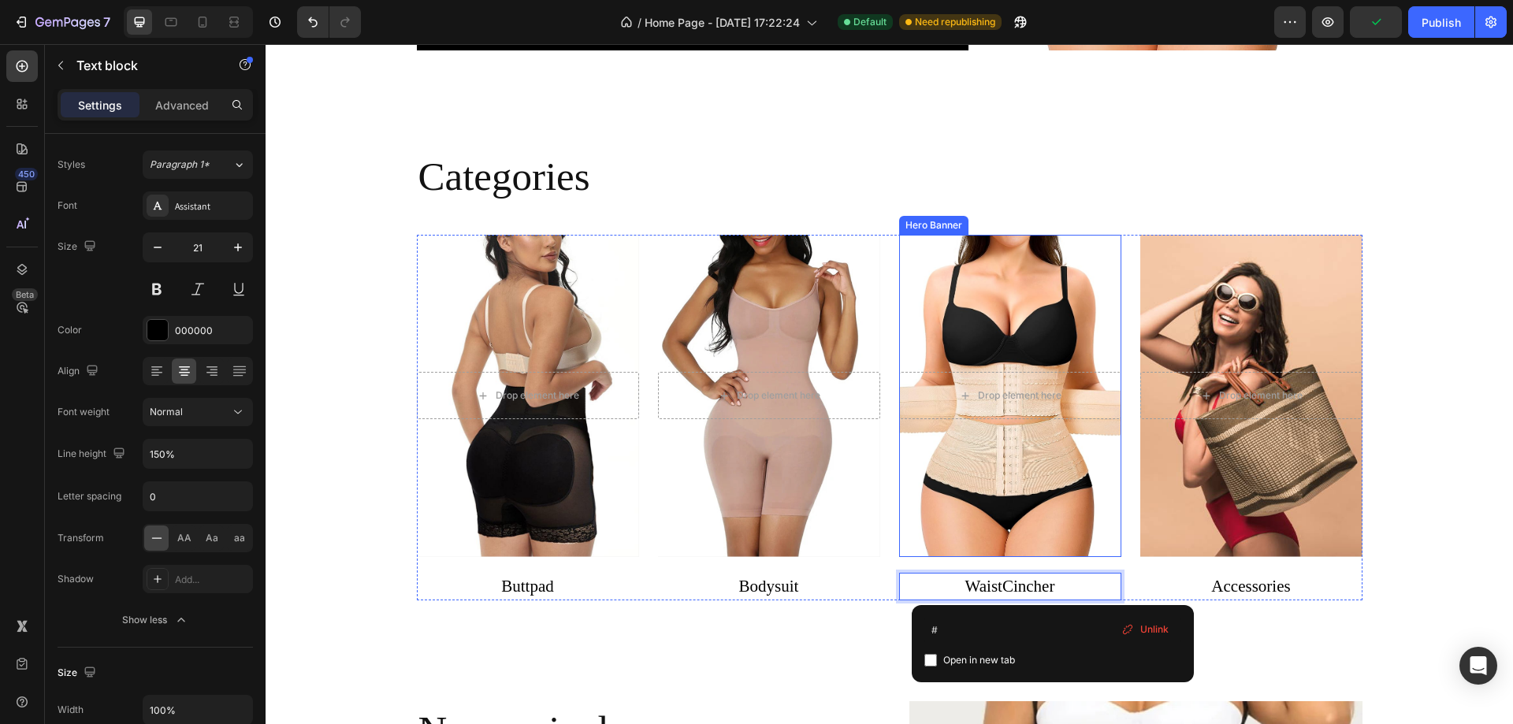
click at [1020, 353] on div "Overlay" at bounding box center [1010, 396] width 222 height 322
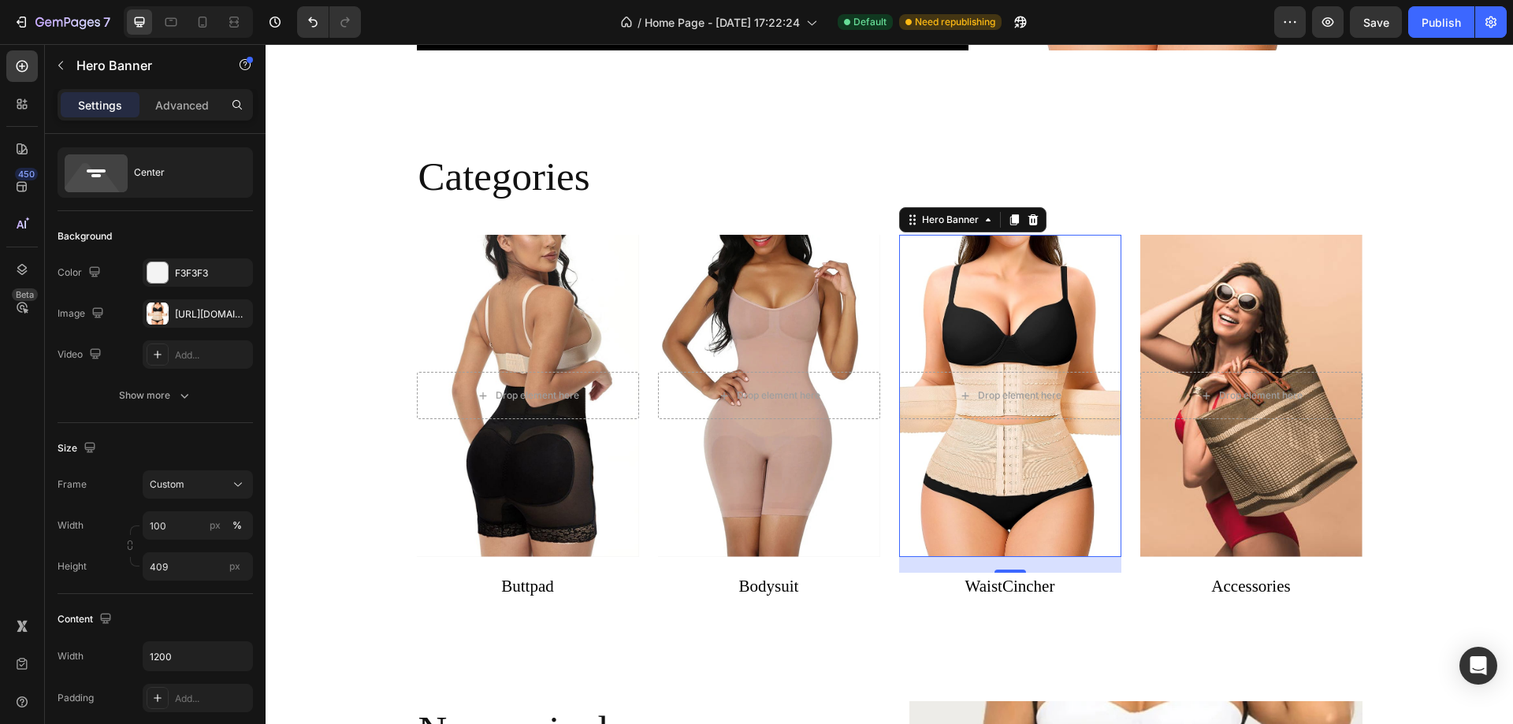
scroll to position [0, 0]
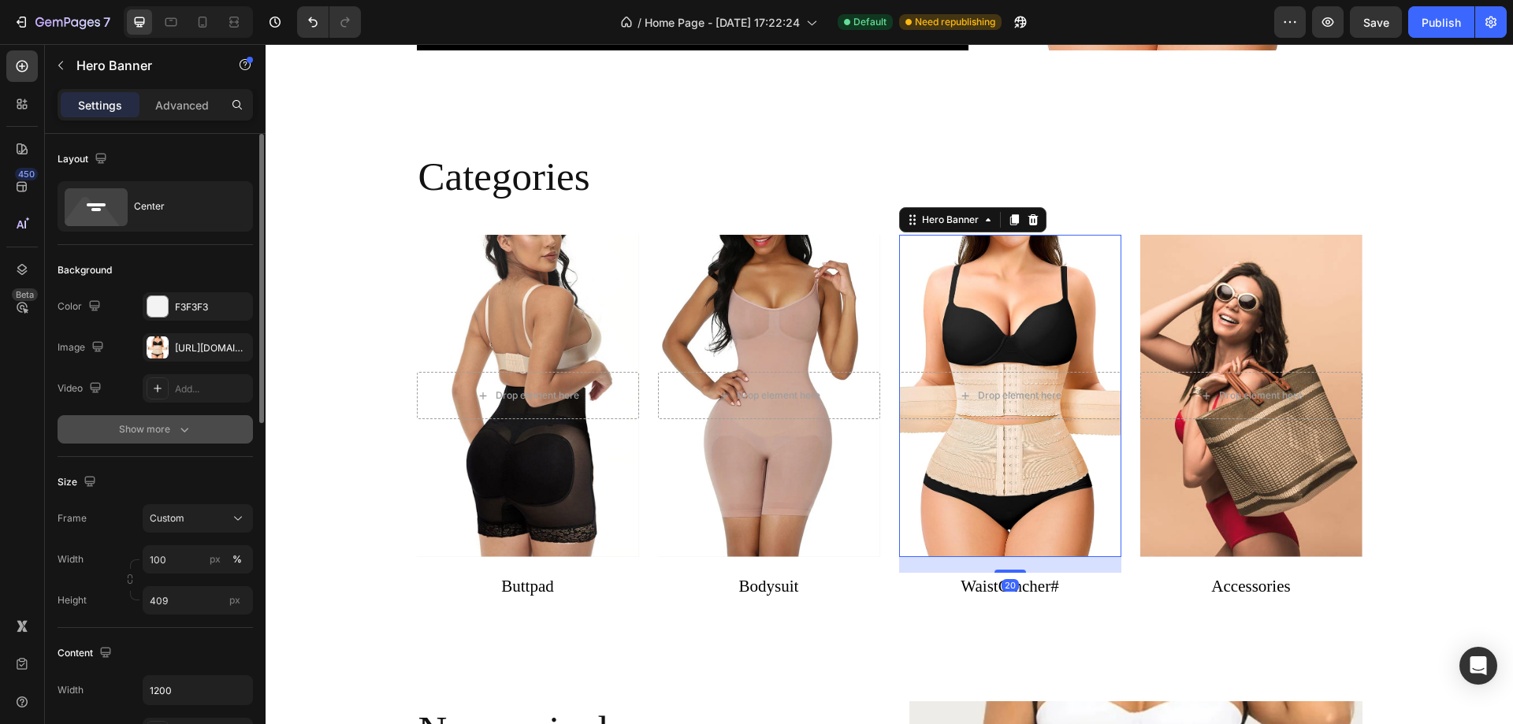
click at [180, 423] on icon "button" at bounding box center [184, 430] width 16 height 16
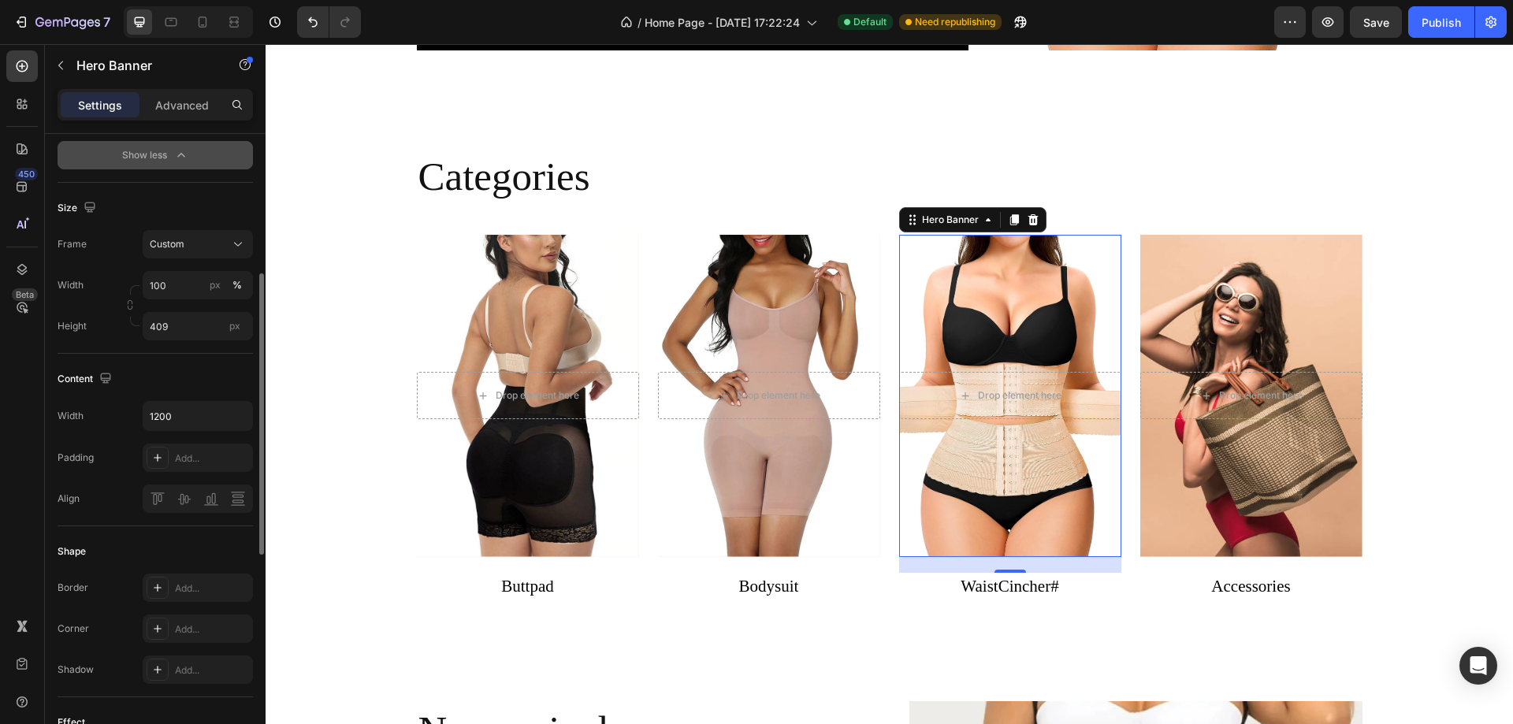
scroll to position [552, 0]
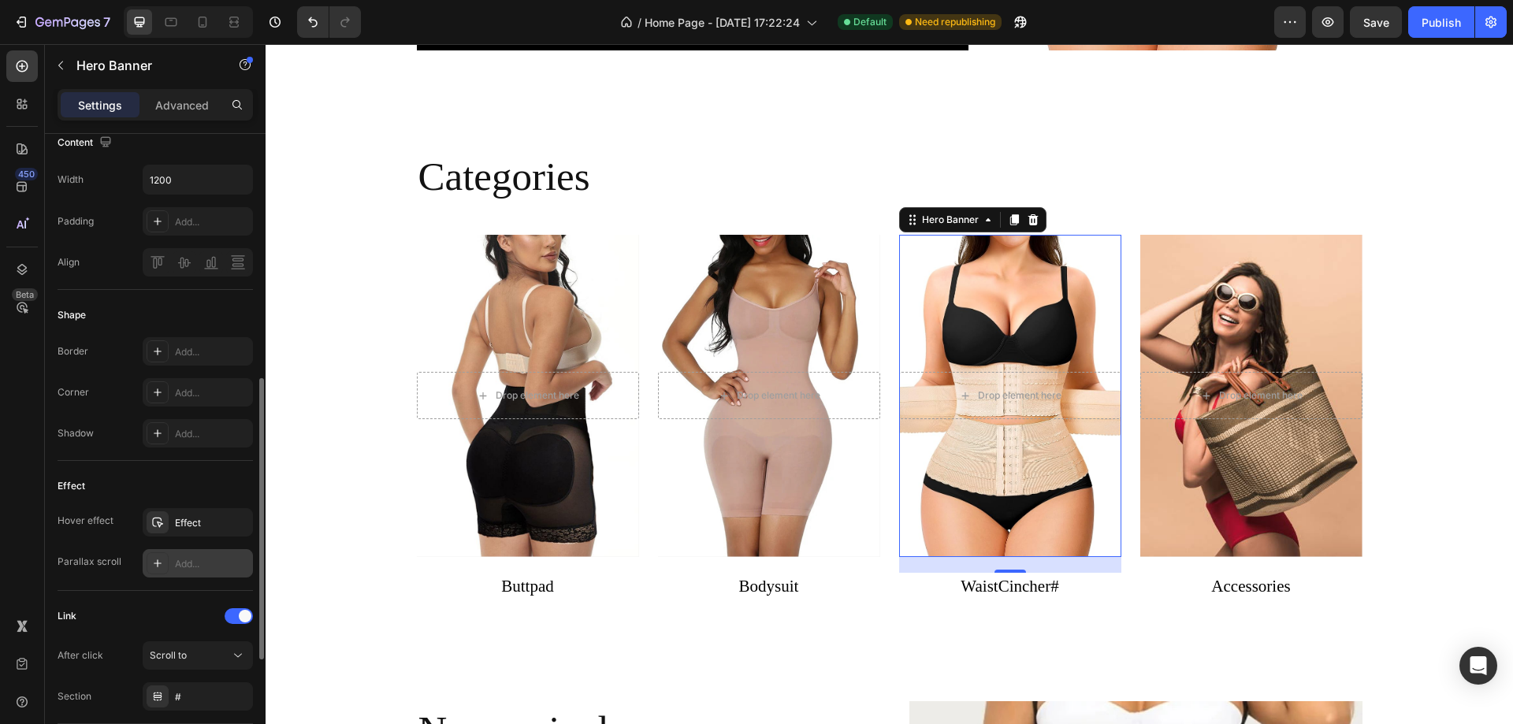
click at [152, 563] on icon at bounding box center [157, 563] width 13 height 13
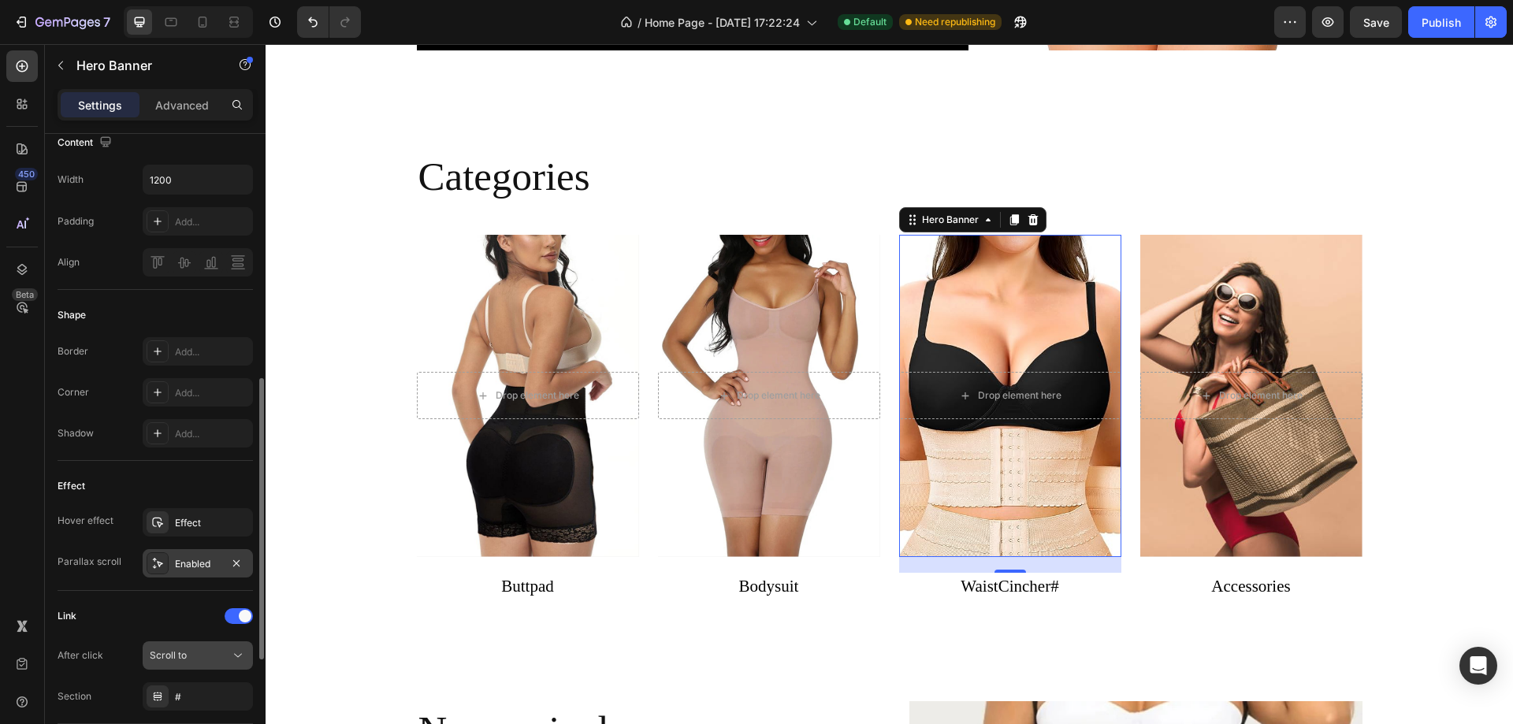
click at [195, 648] on div "Scroll to" at bounding box center [190, 655] width 80 height 14
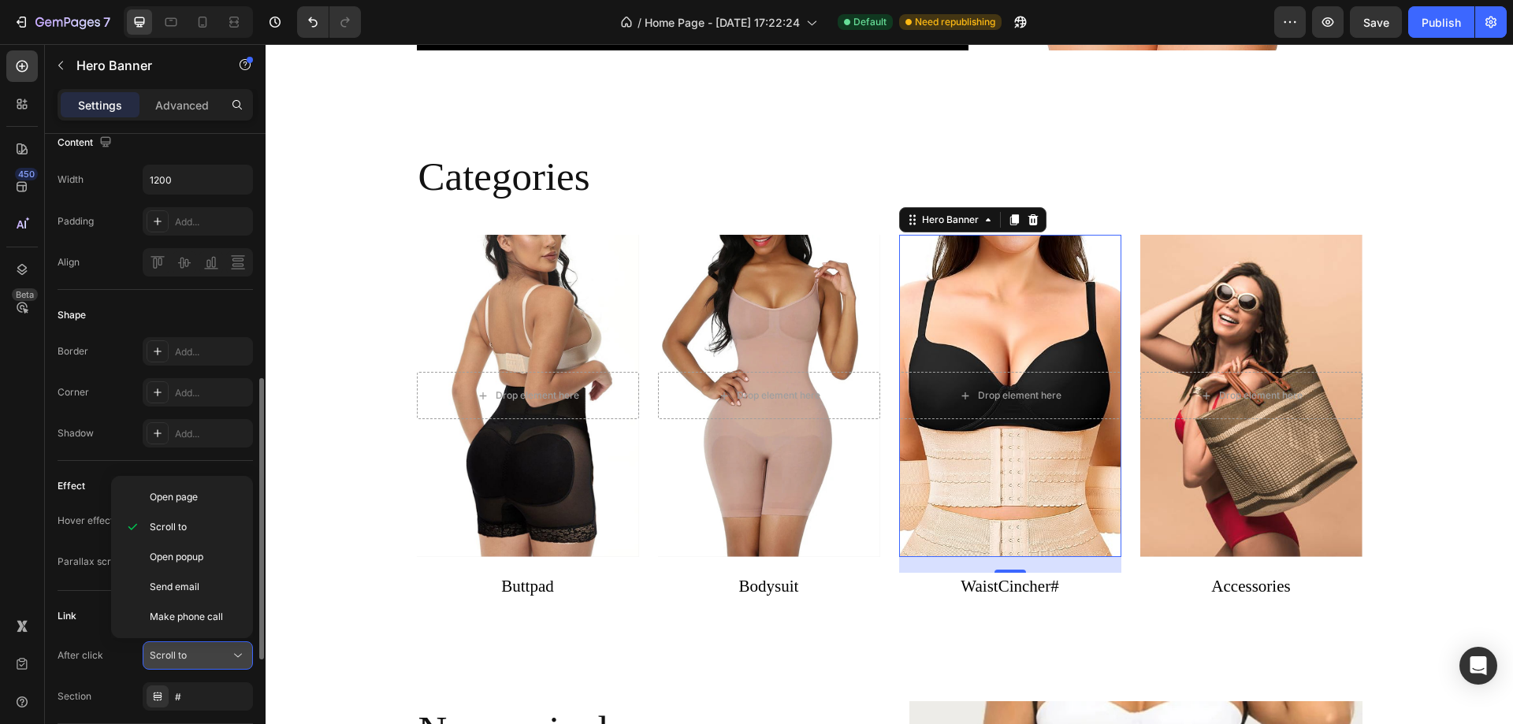
click at [199, 658] on div "Scroll to" at bounding box center [190, 655] width 80 height 14
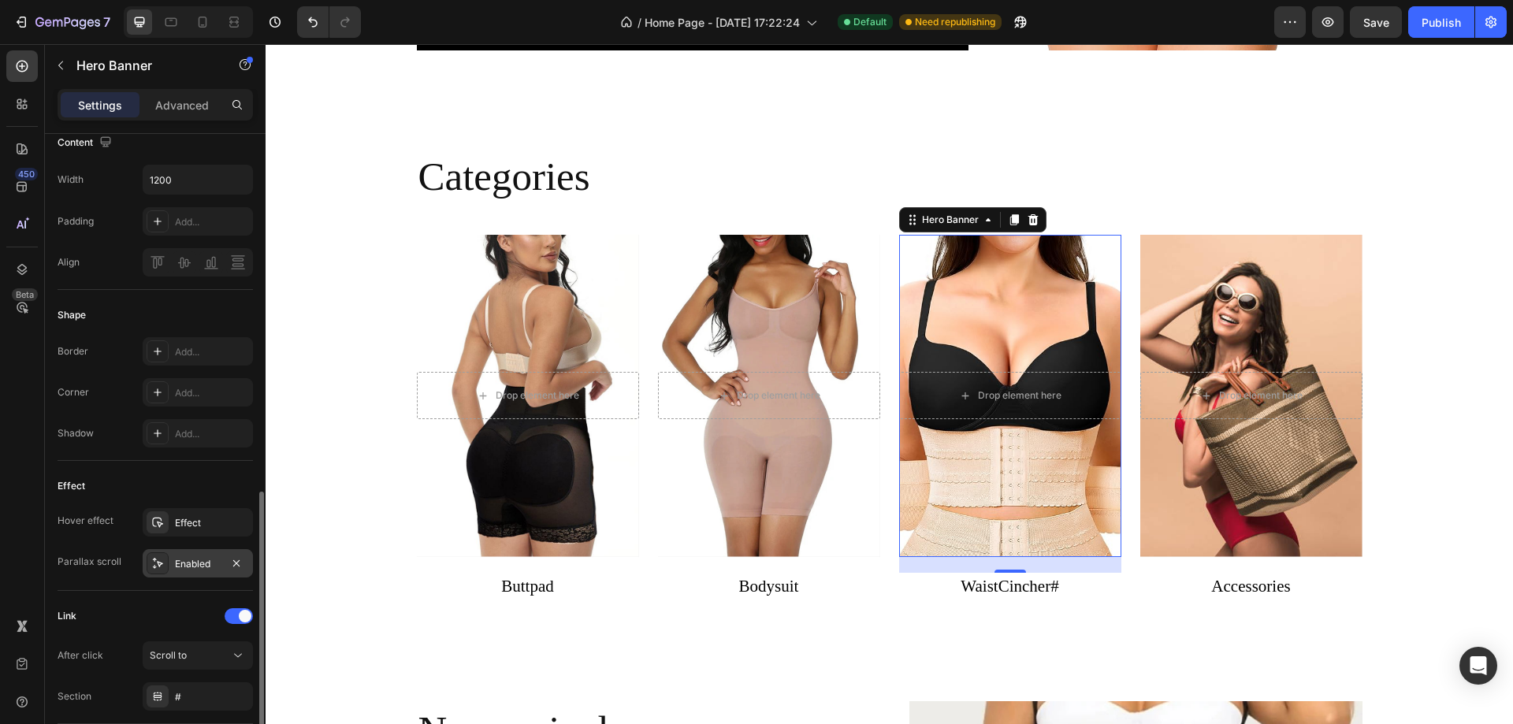
scroll to position [709, 0]
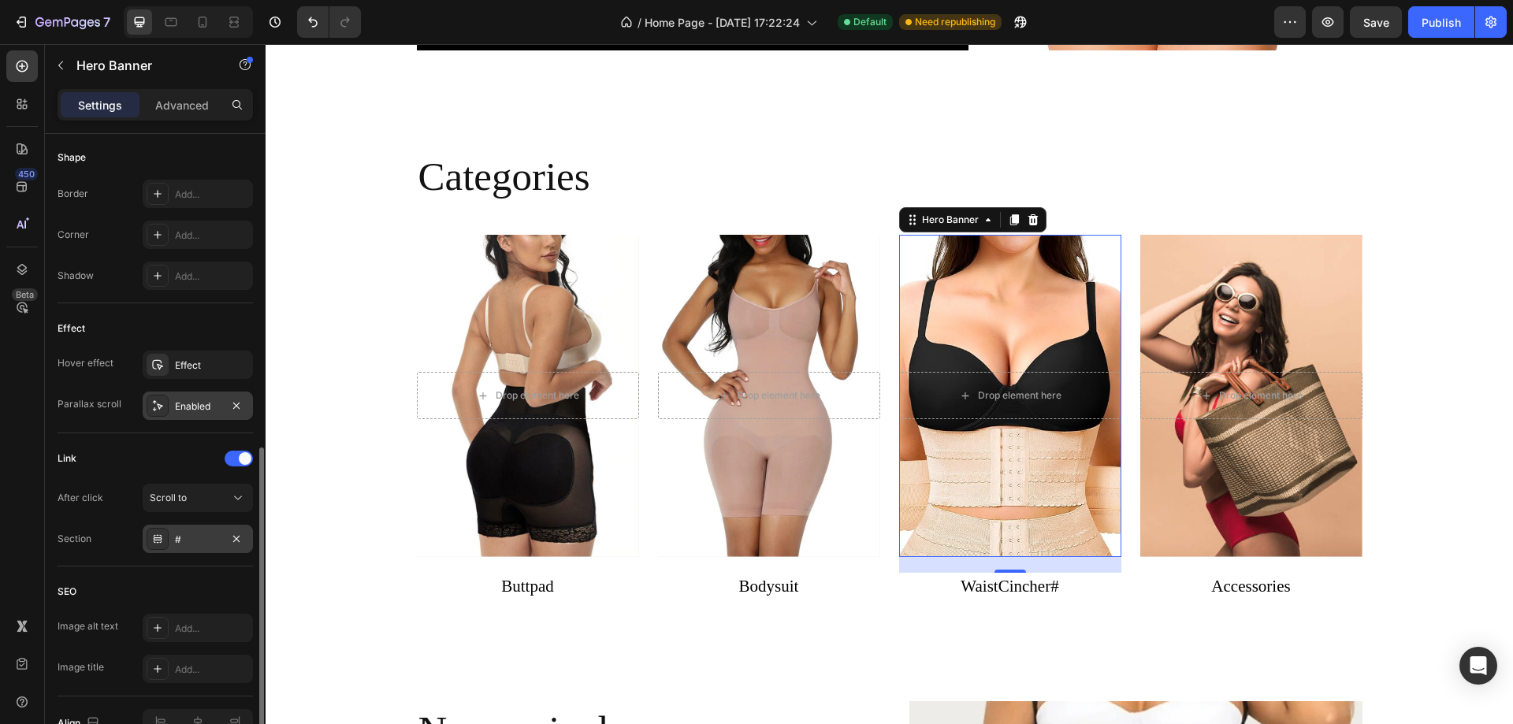
click at [154, 544] on icon at bounding box center [157, 539] width 13 height 13
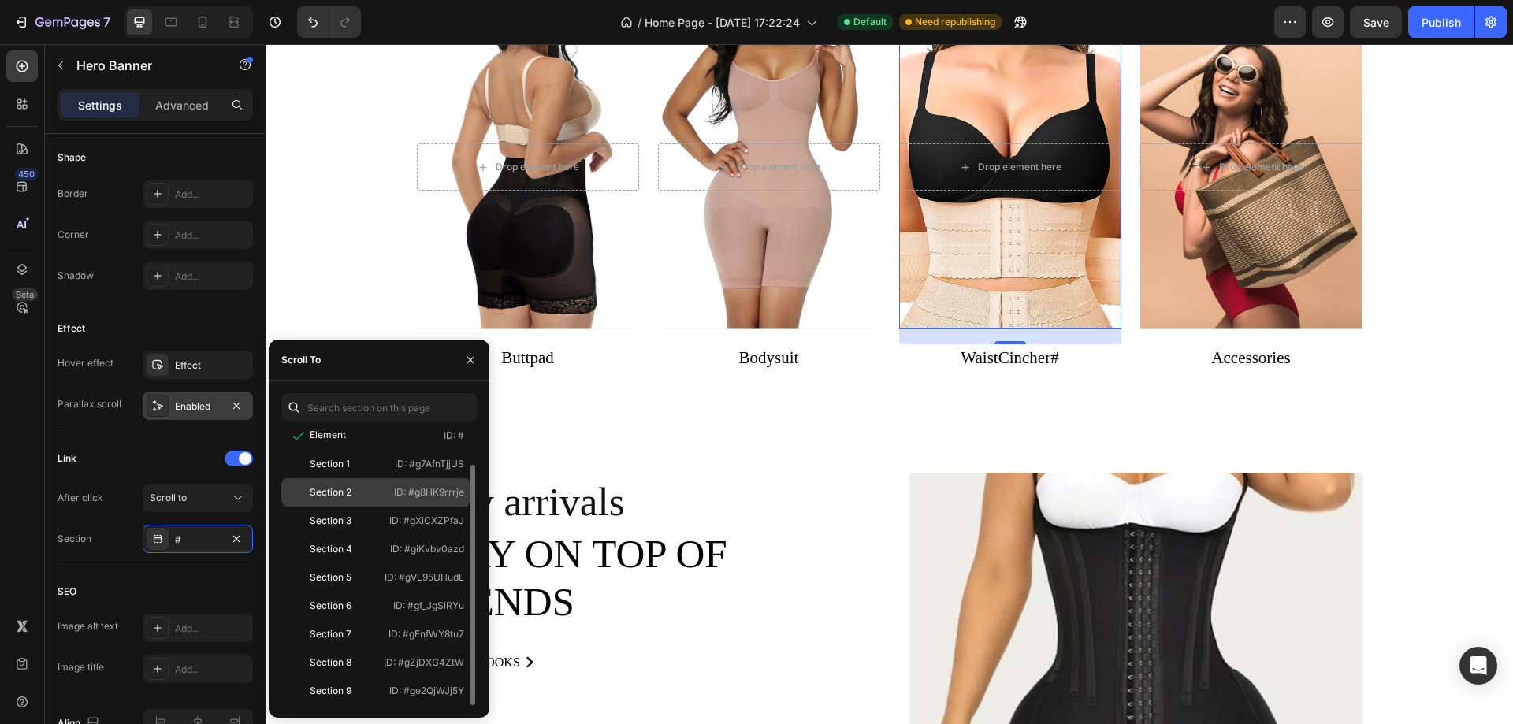
scroll to position [867, 0]
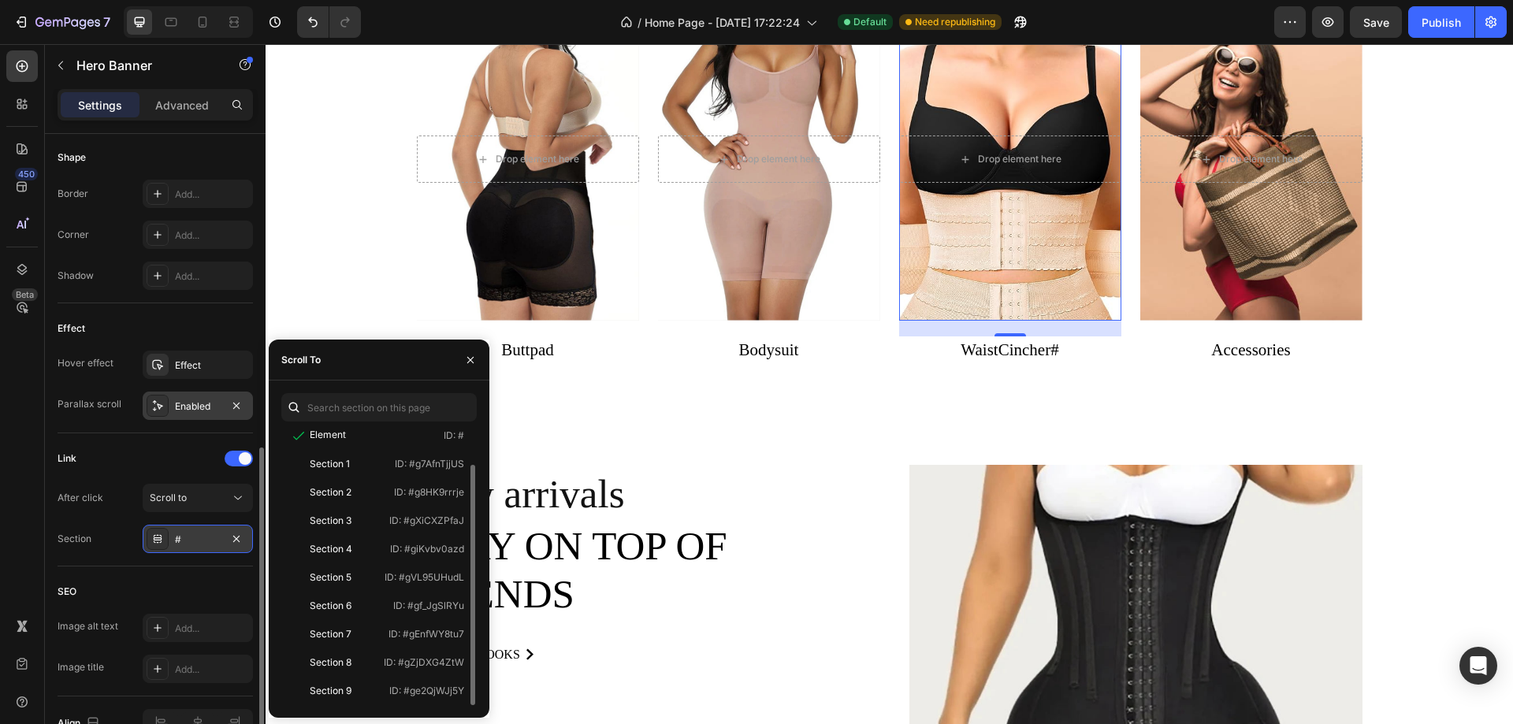
click at [153, 540] on icon at bounding box center [157, 539] width 13 height 13
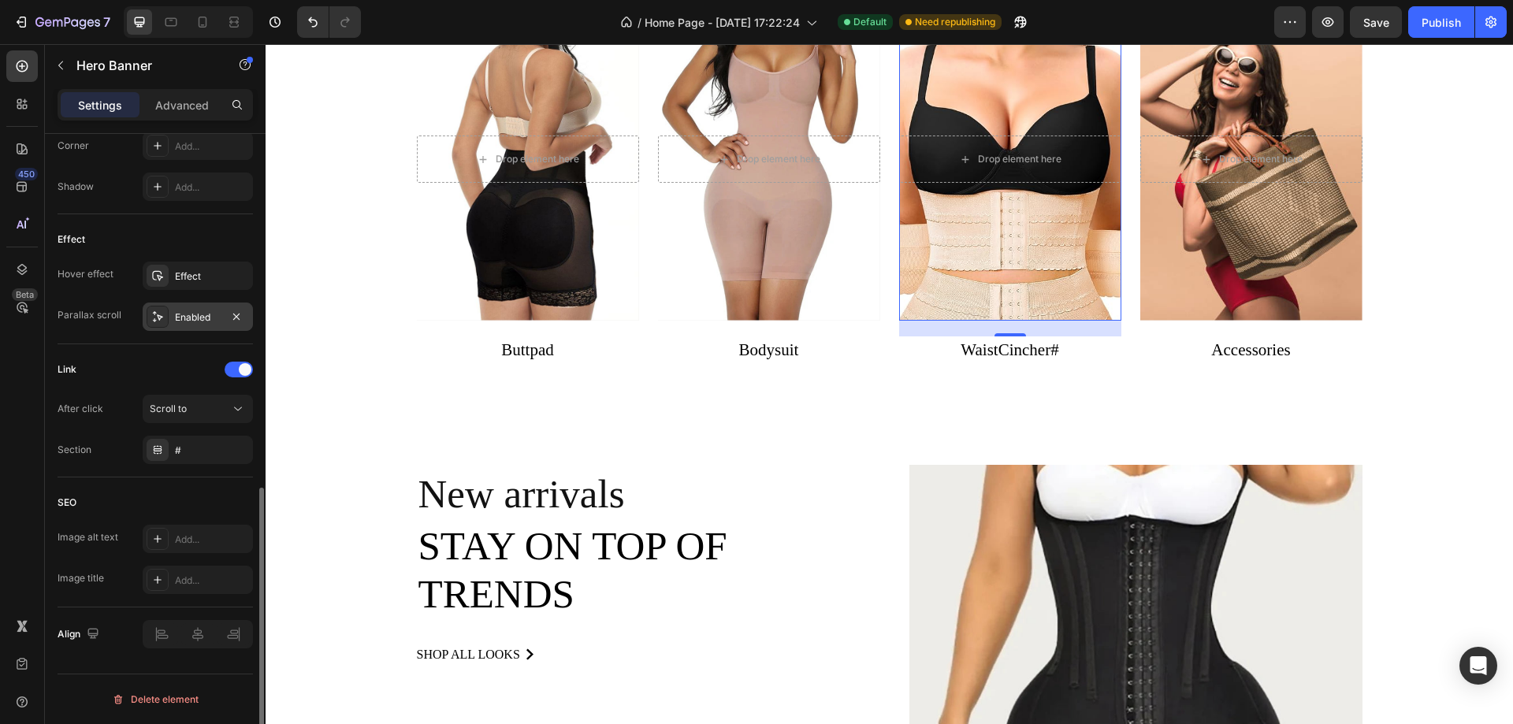
scroll to position [562, 0]
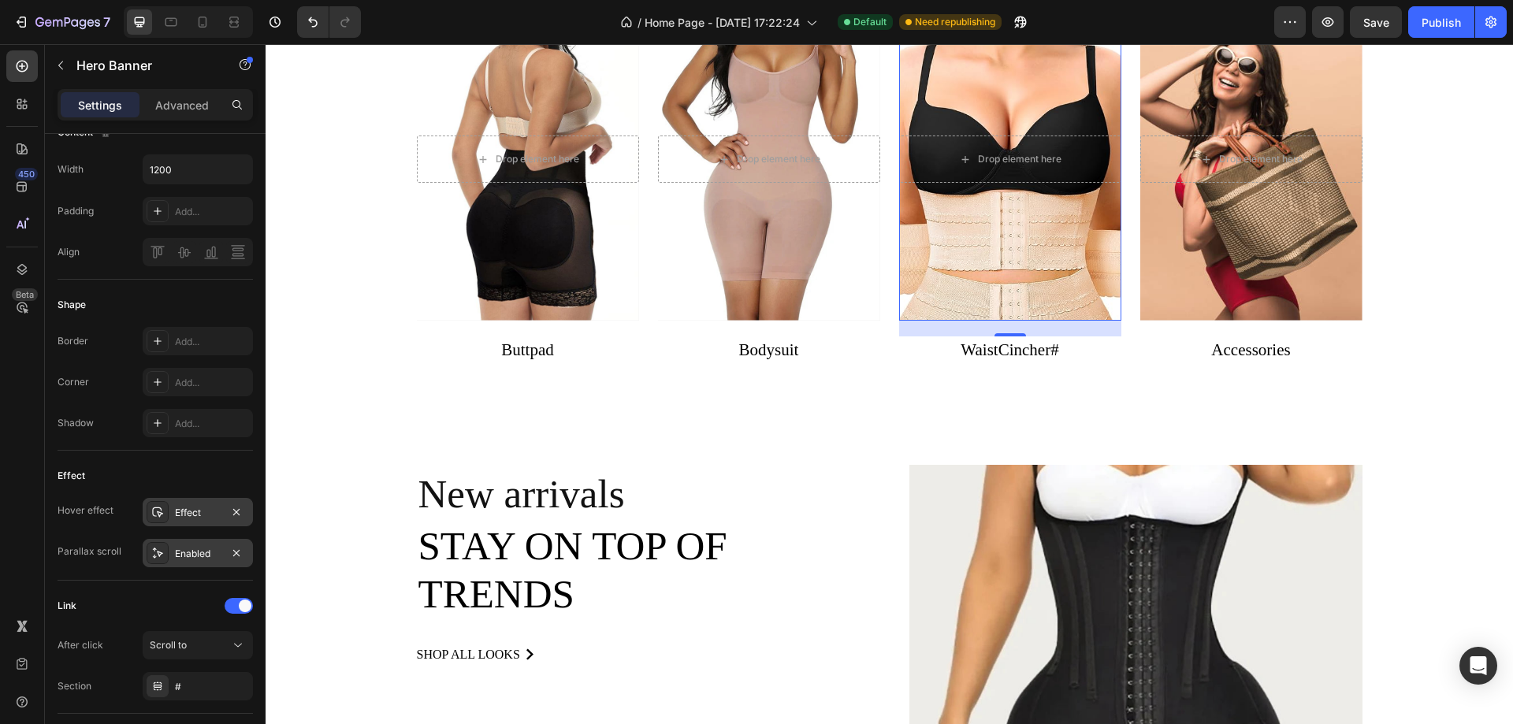
click at [172, 517] on div "Effect" at bounding box center [198, 512] width 110 height 28
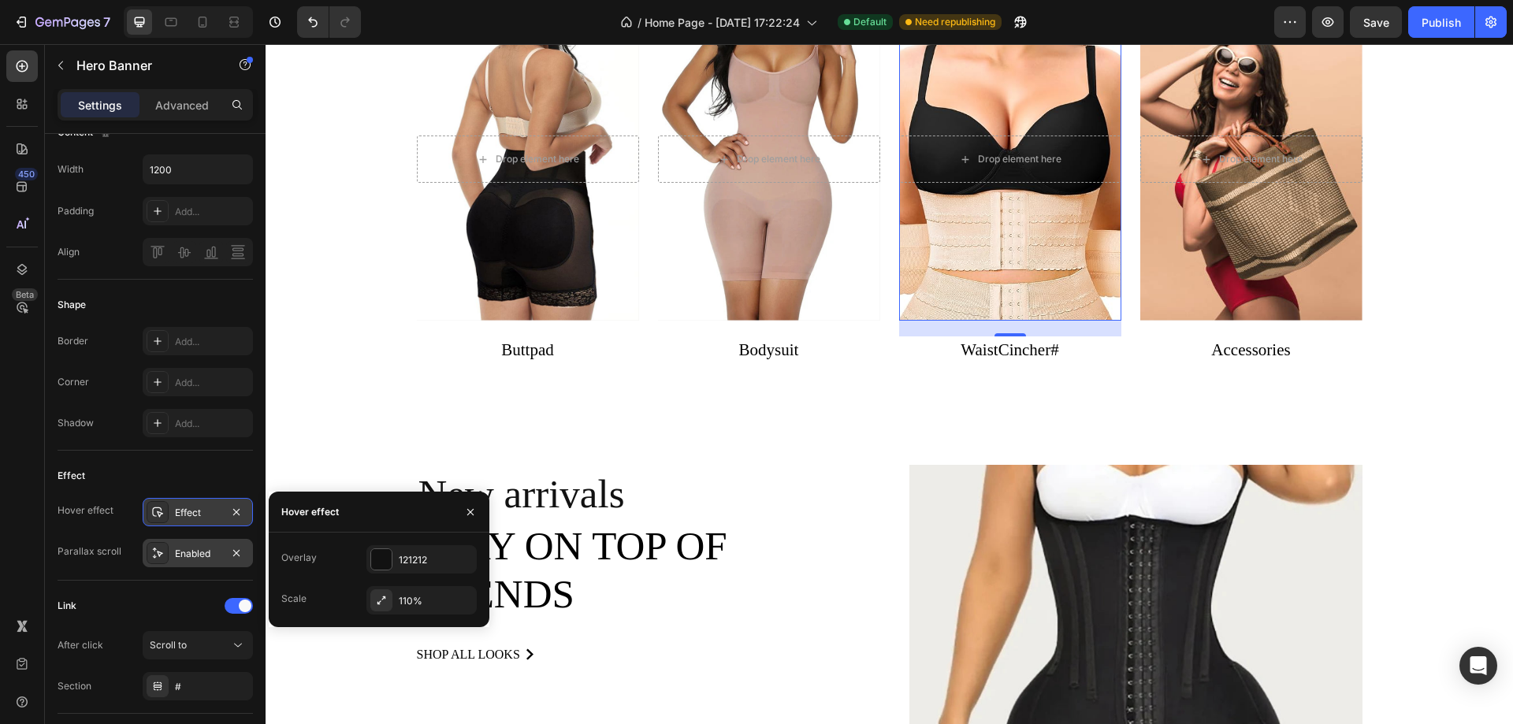
click at [170, 516] on div "Effect" at bounding box center [198, 512] width 110 height 28
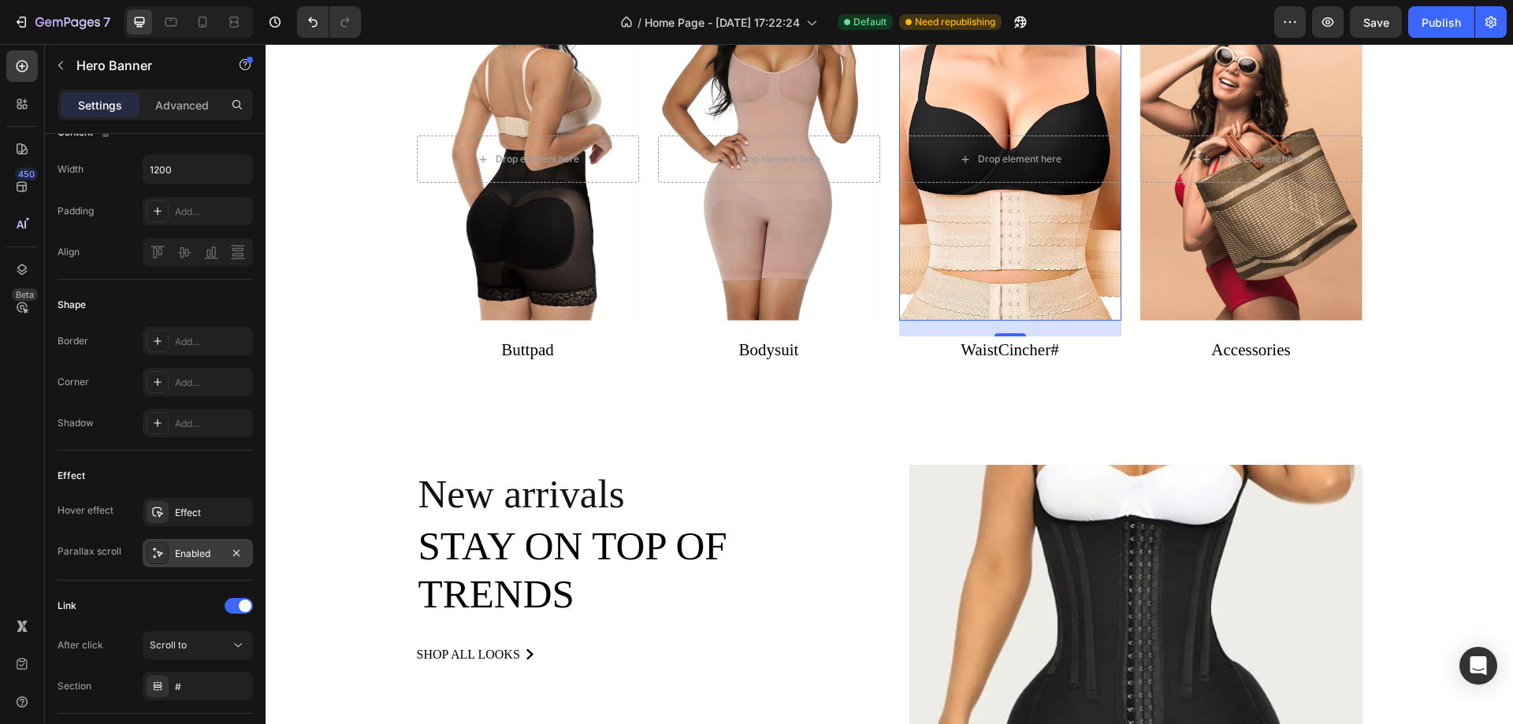
click at [167, 544] on div at bounding box center [158, 553] width 22 height 22
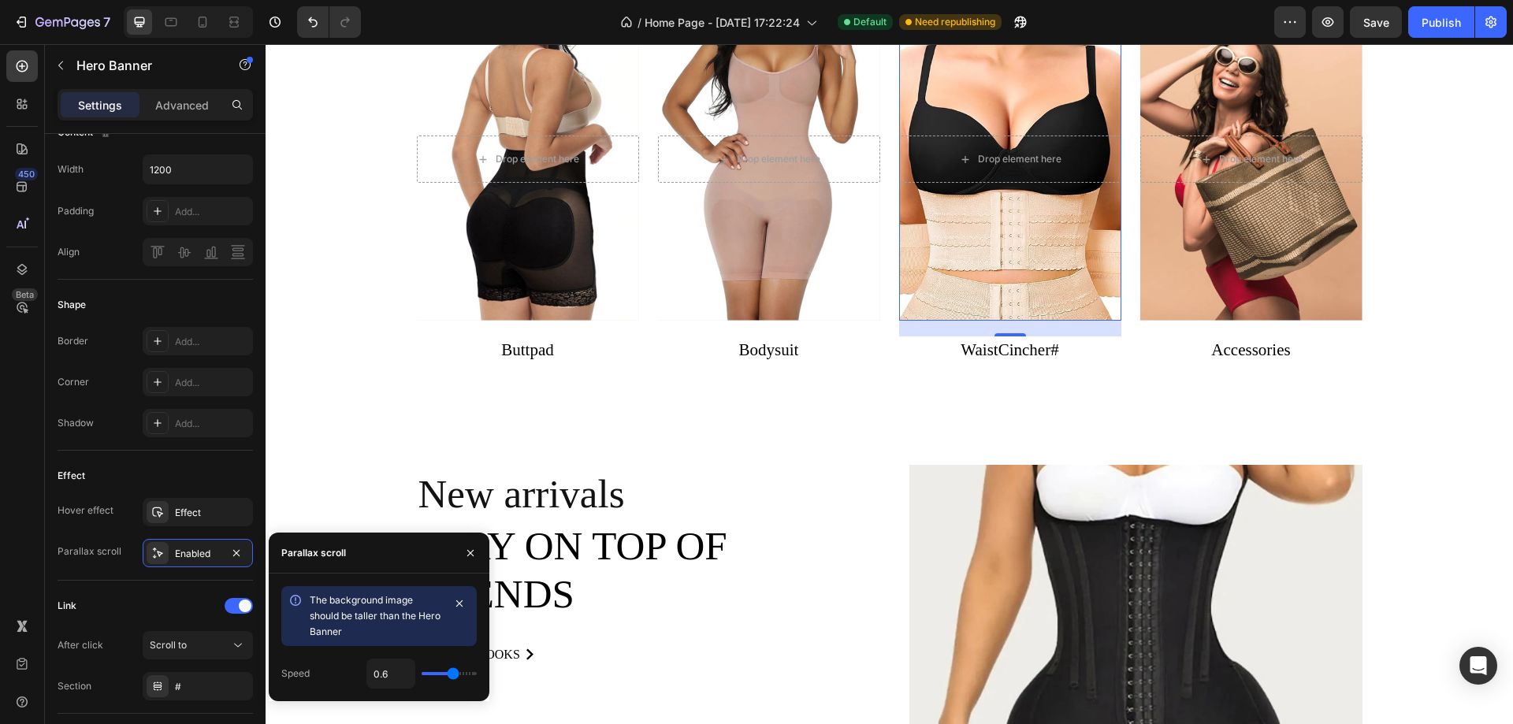
scroll to position [719, 0]
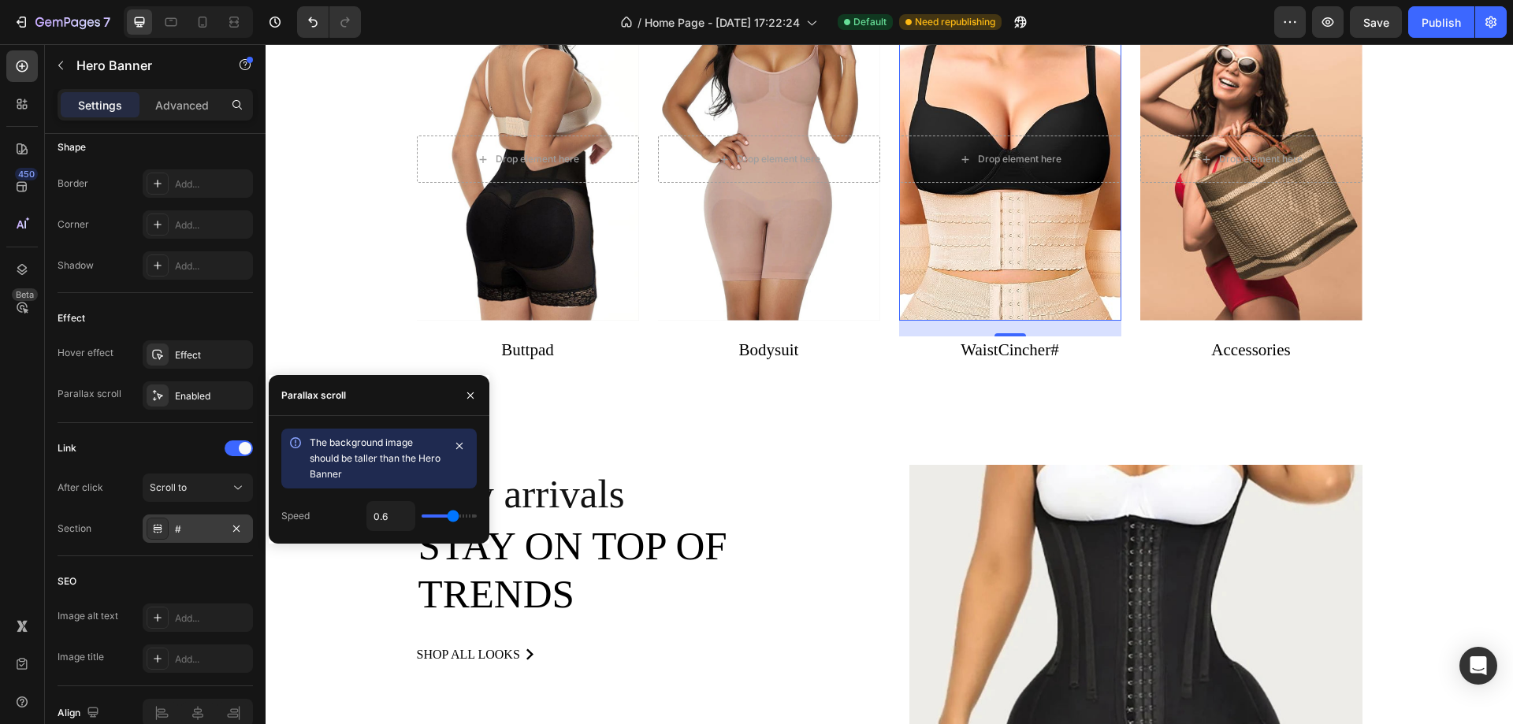
click at [153, 530] on icon at bounding box center [157, 528] width 13 height 13
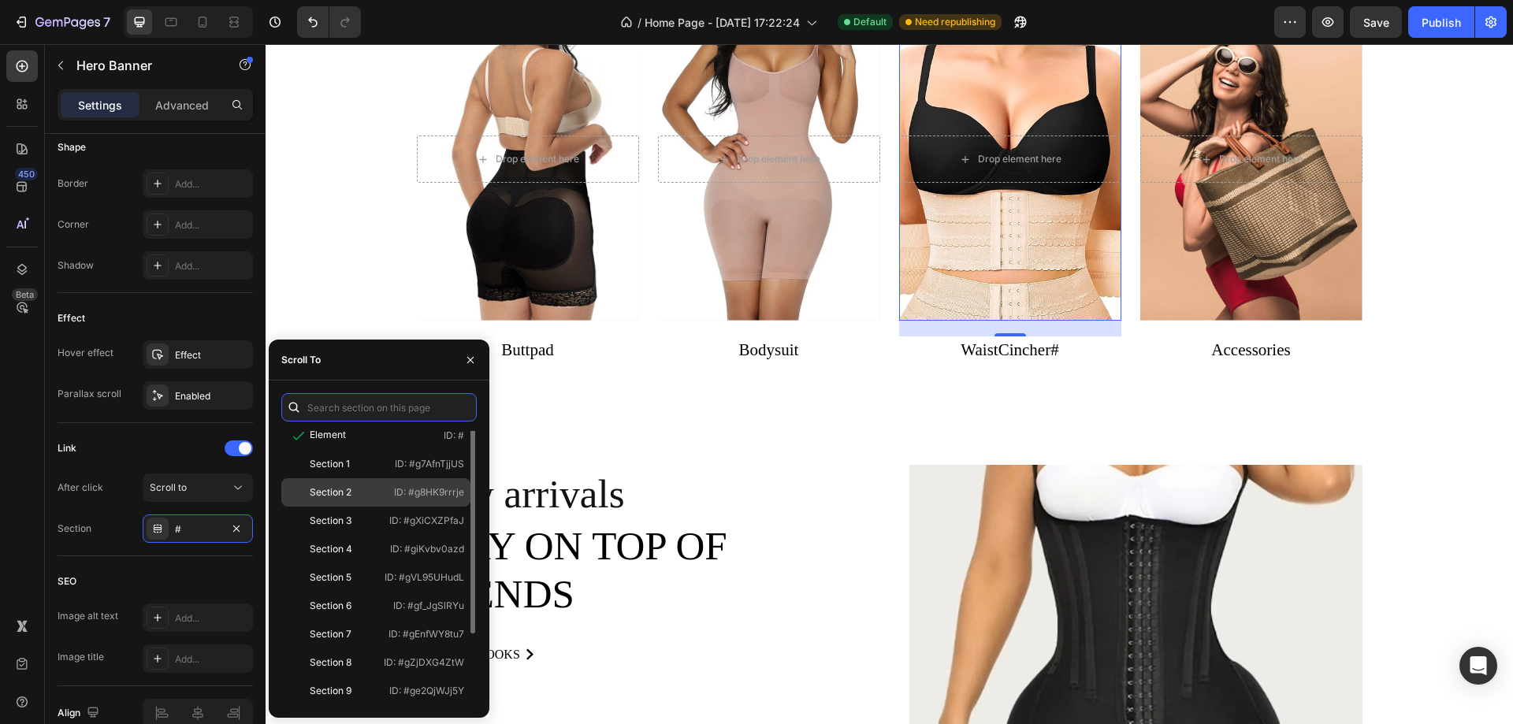
scroll to position [0, 0]
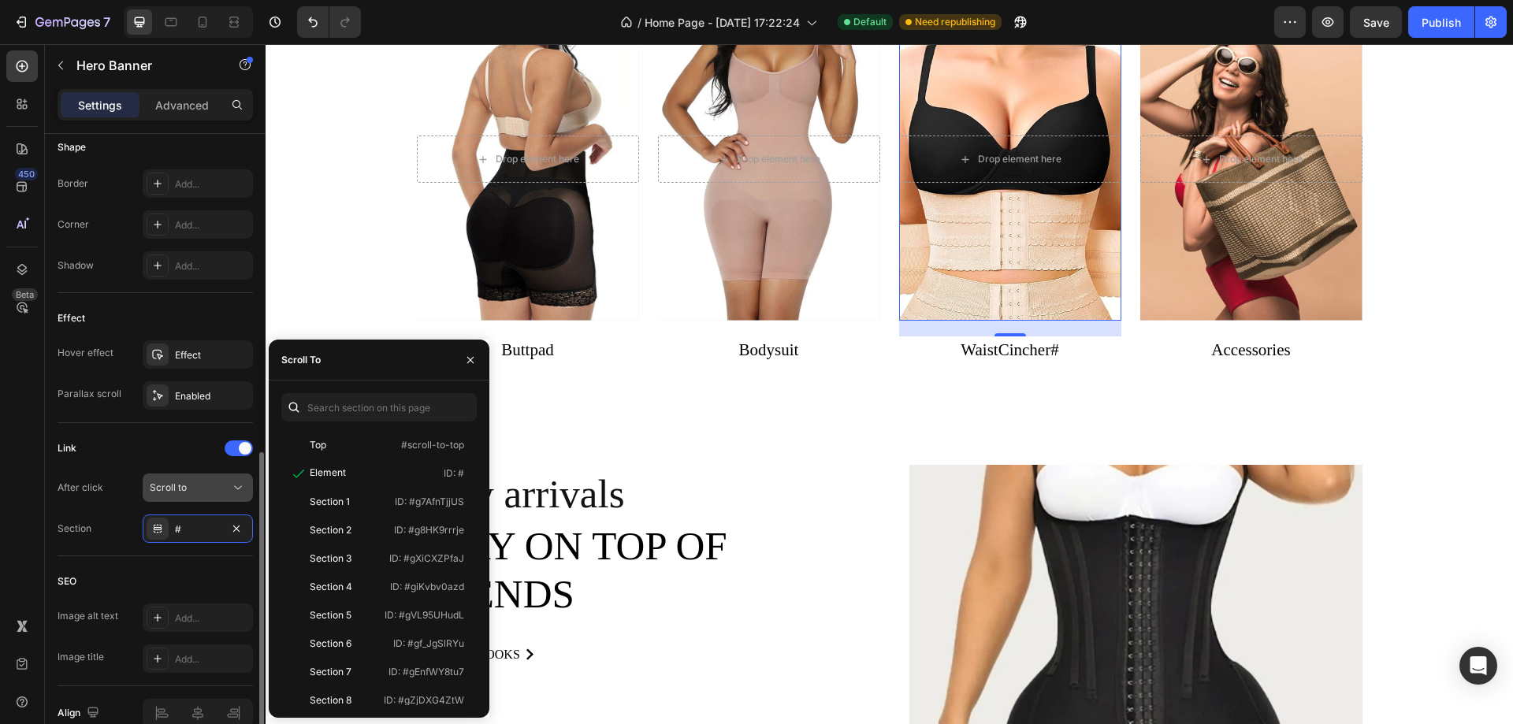
click at [166, 491] on span "Scroll to" at bounding box center [168, 487] width 37 height 12
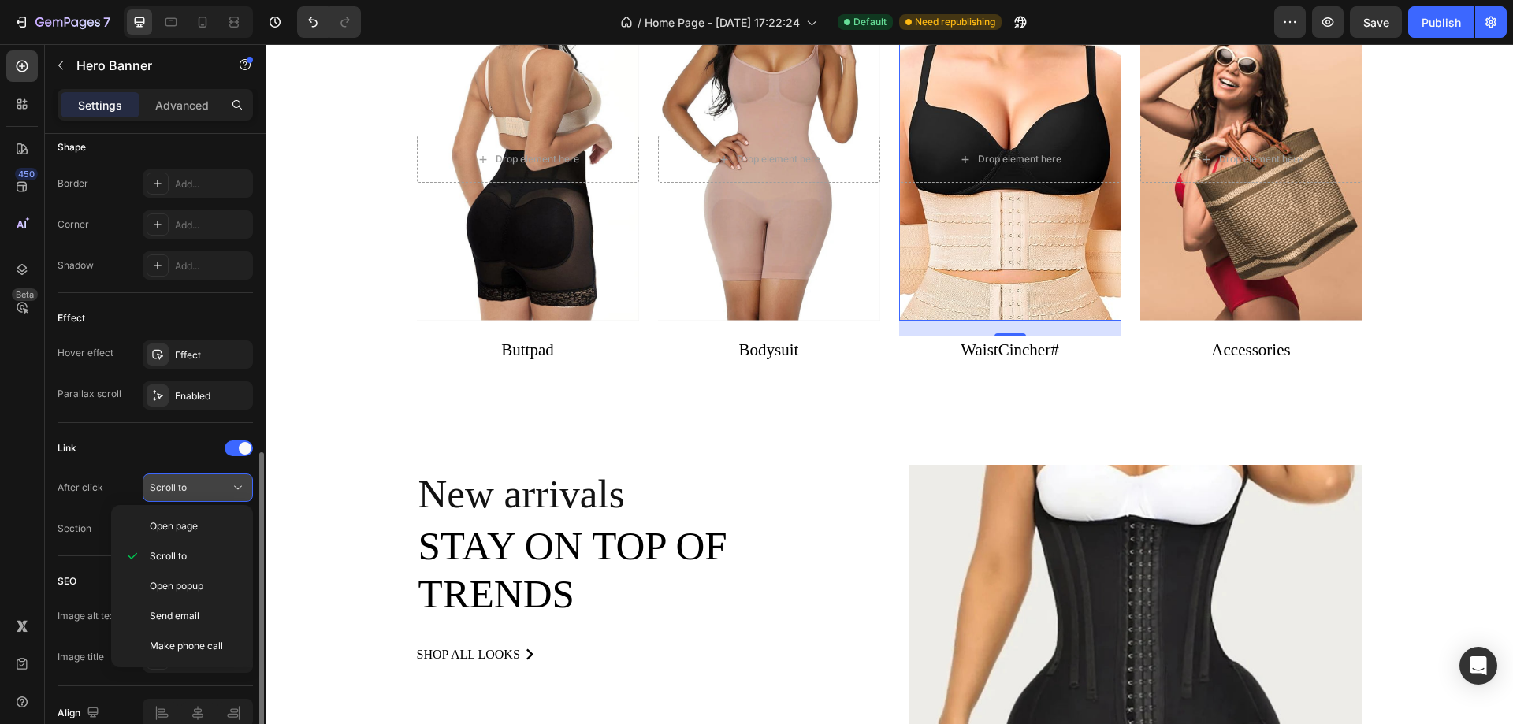
click at [168, 488] on span "Scroll to" at bounding box center [168, 487] width 37 height 12
click at [177, 488] on span "Scroll to" at bounding box center [168, 487] width 37 height 12
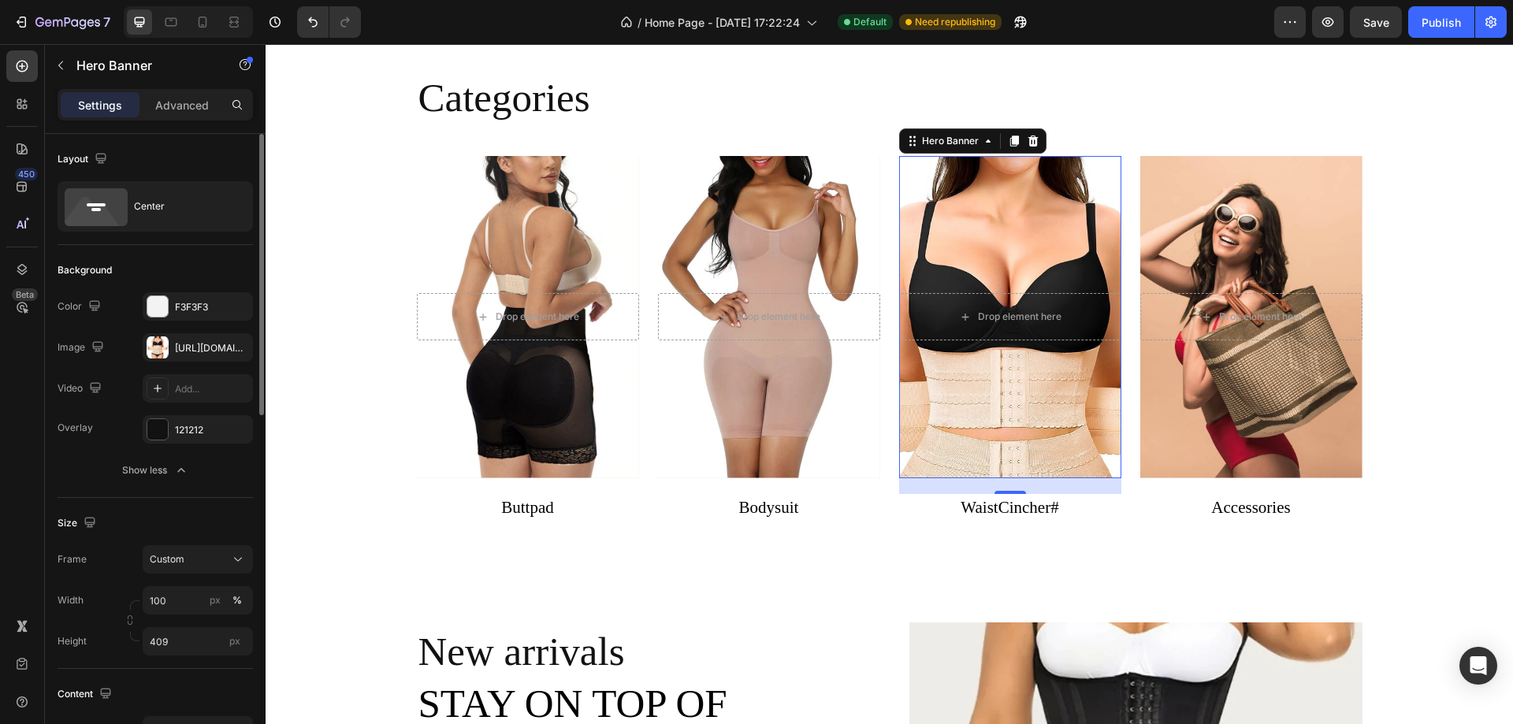
scroll to position [79, 0]
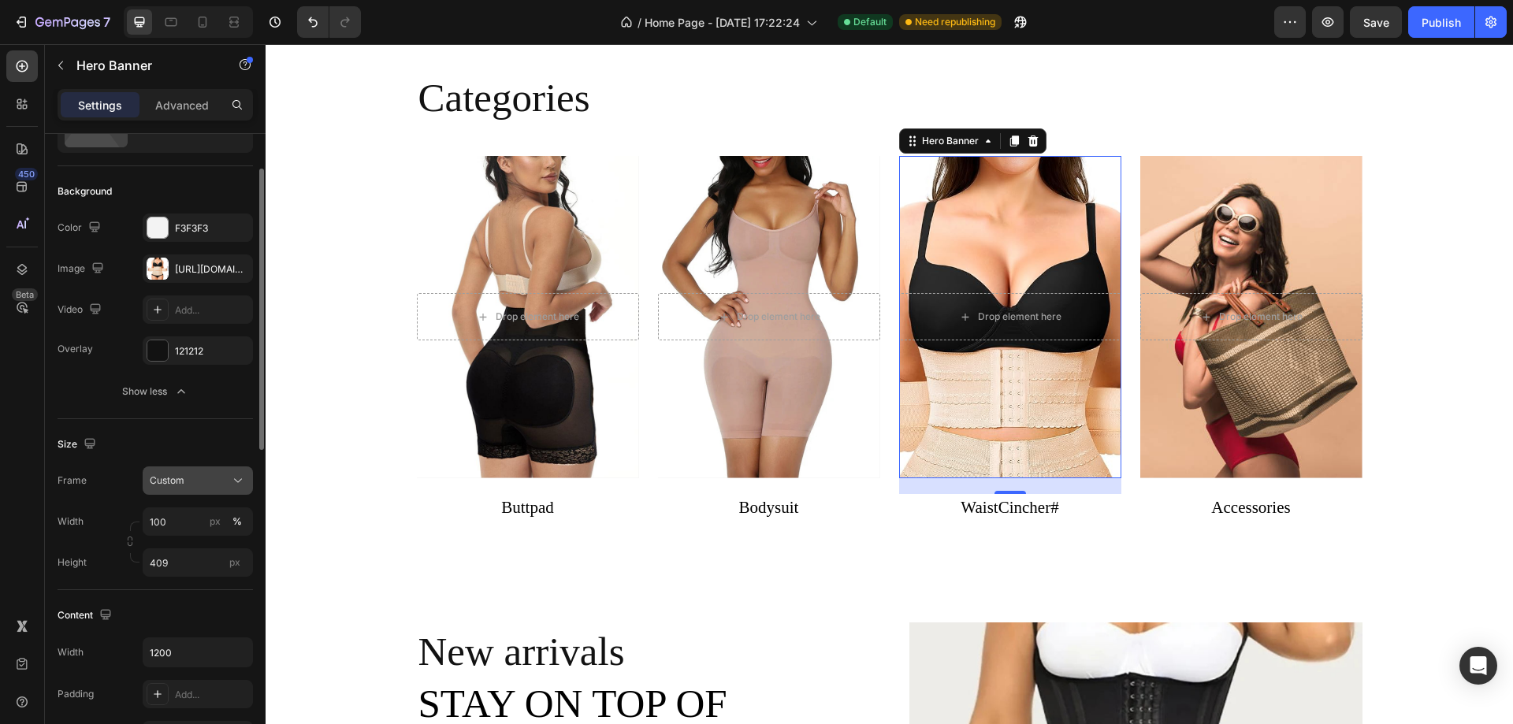
click at [184, 483] on span "Custom" at bounding box center [167, 481] width 35 height 14
click at [183, 516] on span "As banner source" at bounding box center [188, 518] width 78 height 14
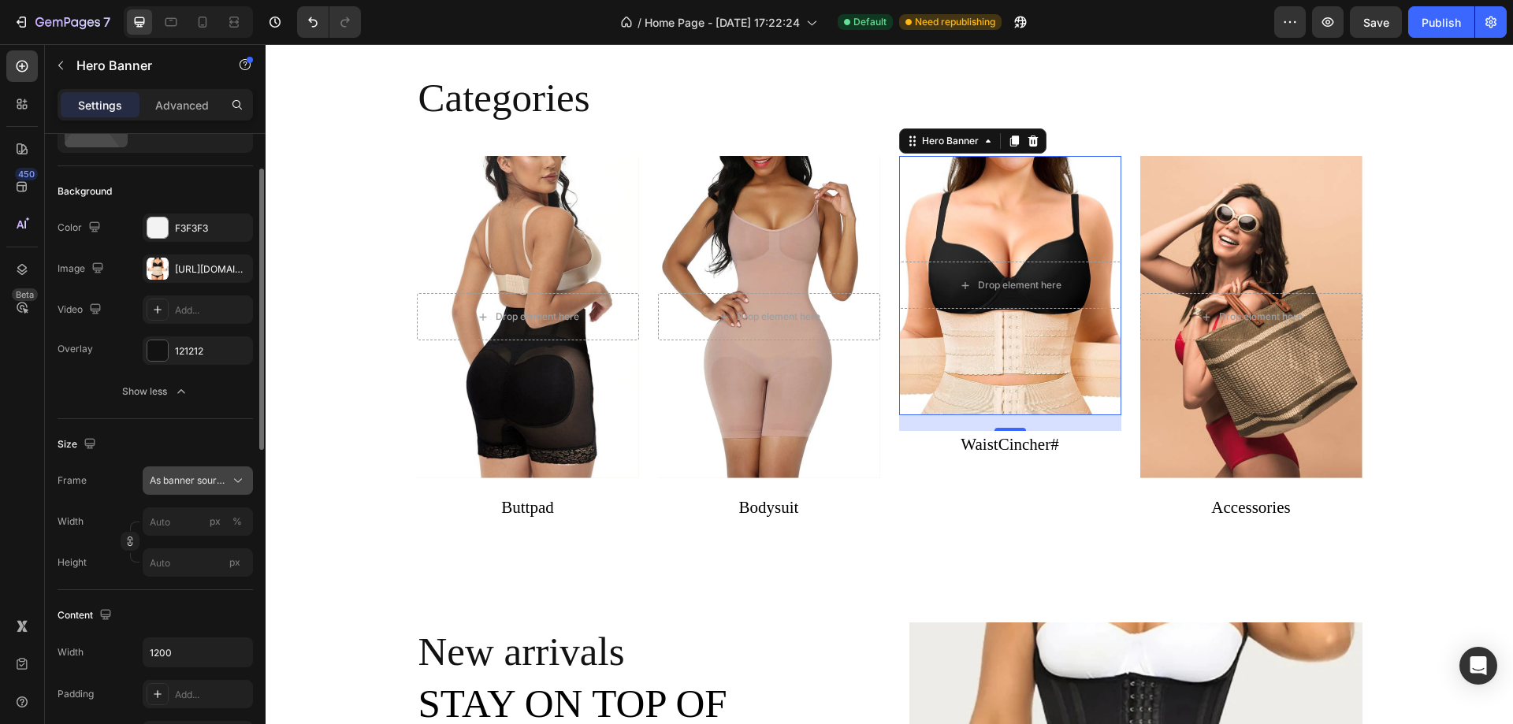
click at [194, 480] on span "As banner source" at bounding box center [188, 481] width 77 height 14
click at [175, 541] on span "Custom" at bounding box center [166, 547] width 35 height 14
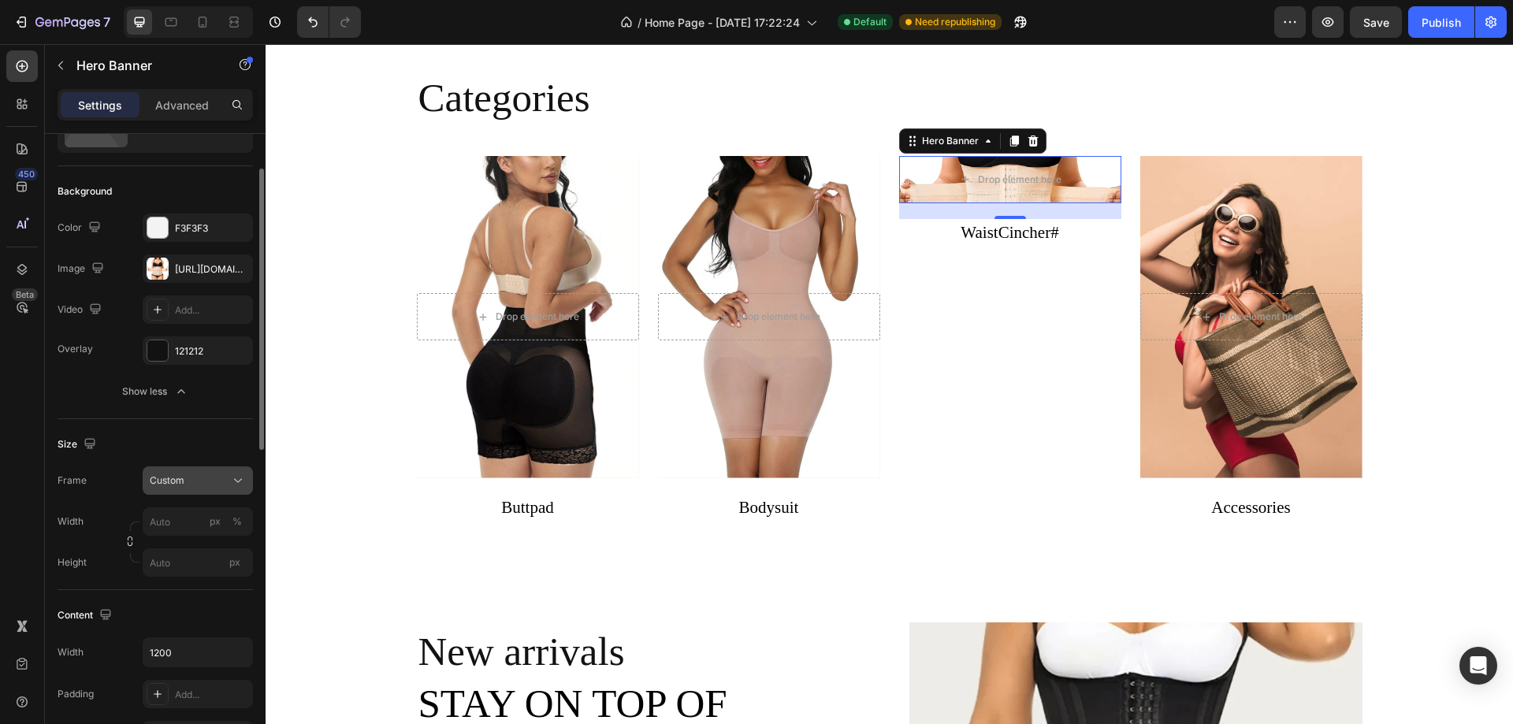
click at [196, 474] on div "Custom" at bounding box center [188, 481] width 77 height 14
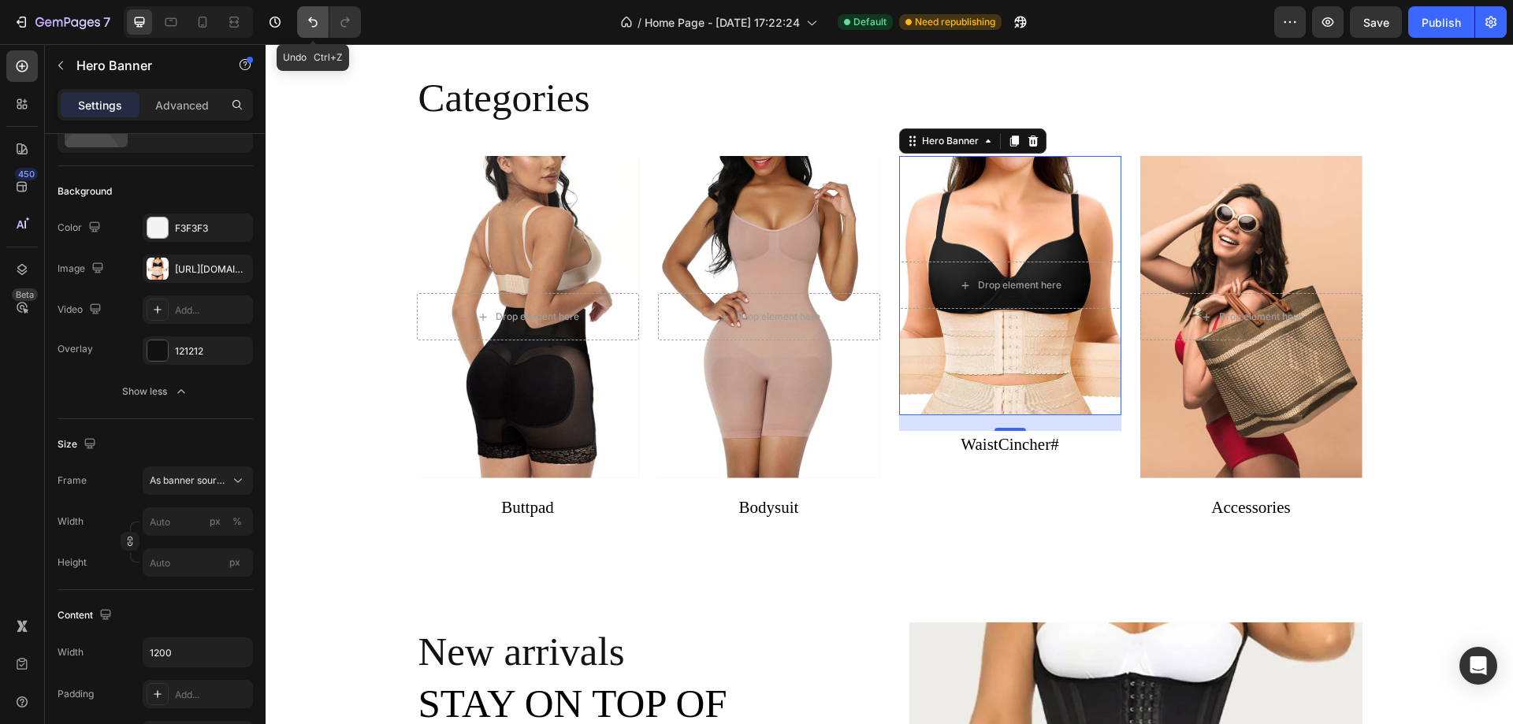
click at [310, 15] on icon "Undo/Redo" at bounding box center [313, 22] width 16 height 16
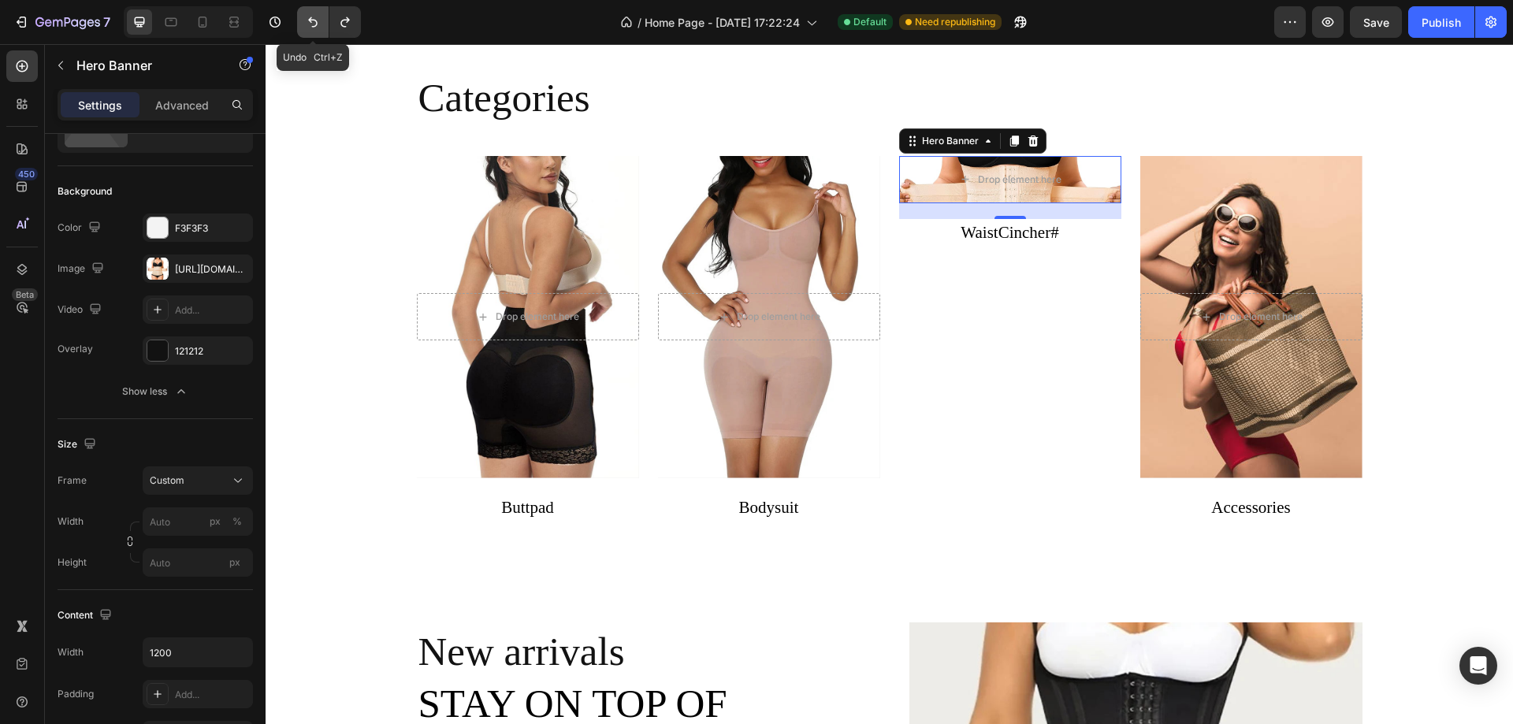
click at [310, 15] on icon "Undo/Redo" at bounding box center [313, 22] width 16 height 16
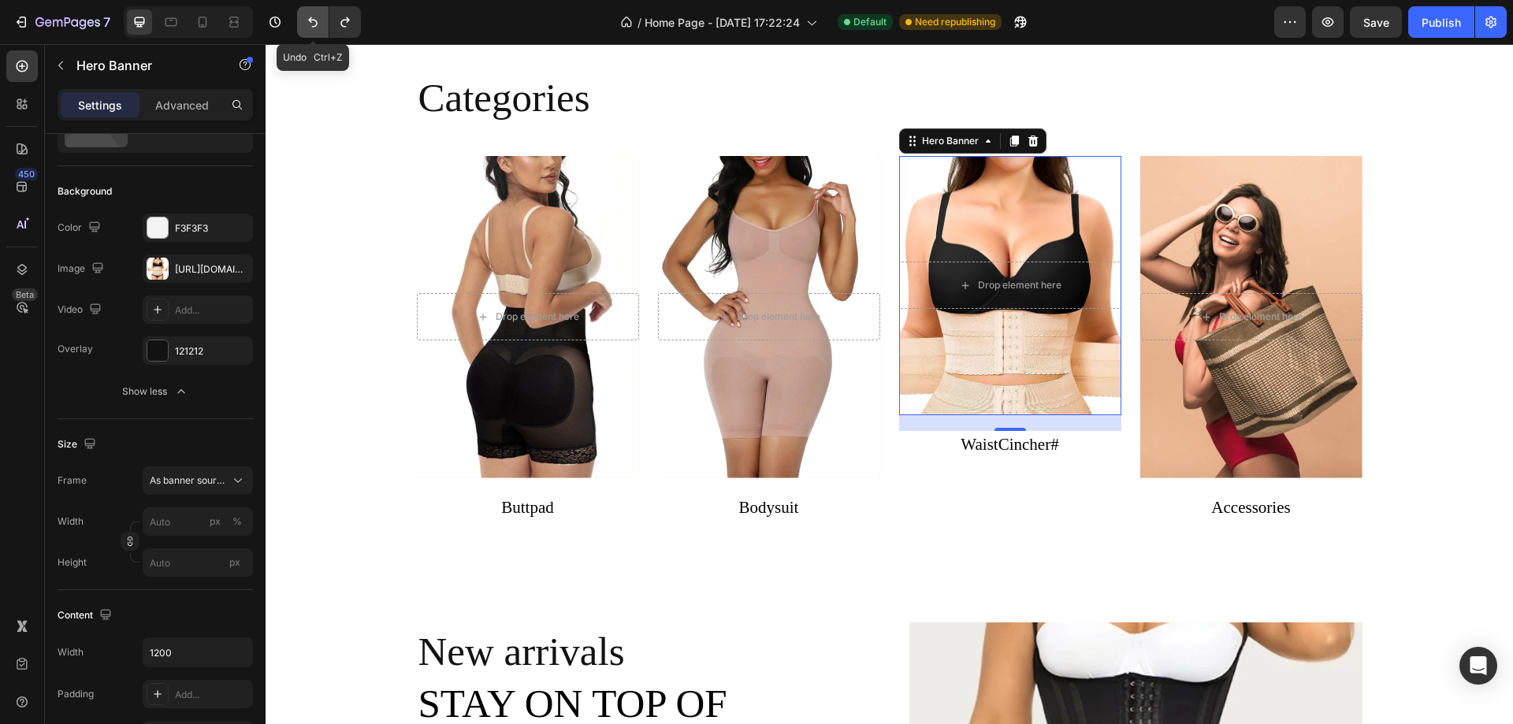
click at [310, 15] on icon "Undo/Redo" at bounding box center [313, 22] width 16 height 16
type input "100"
type input "409"
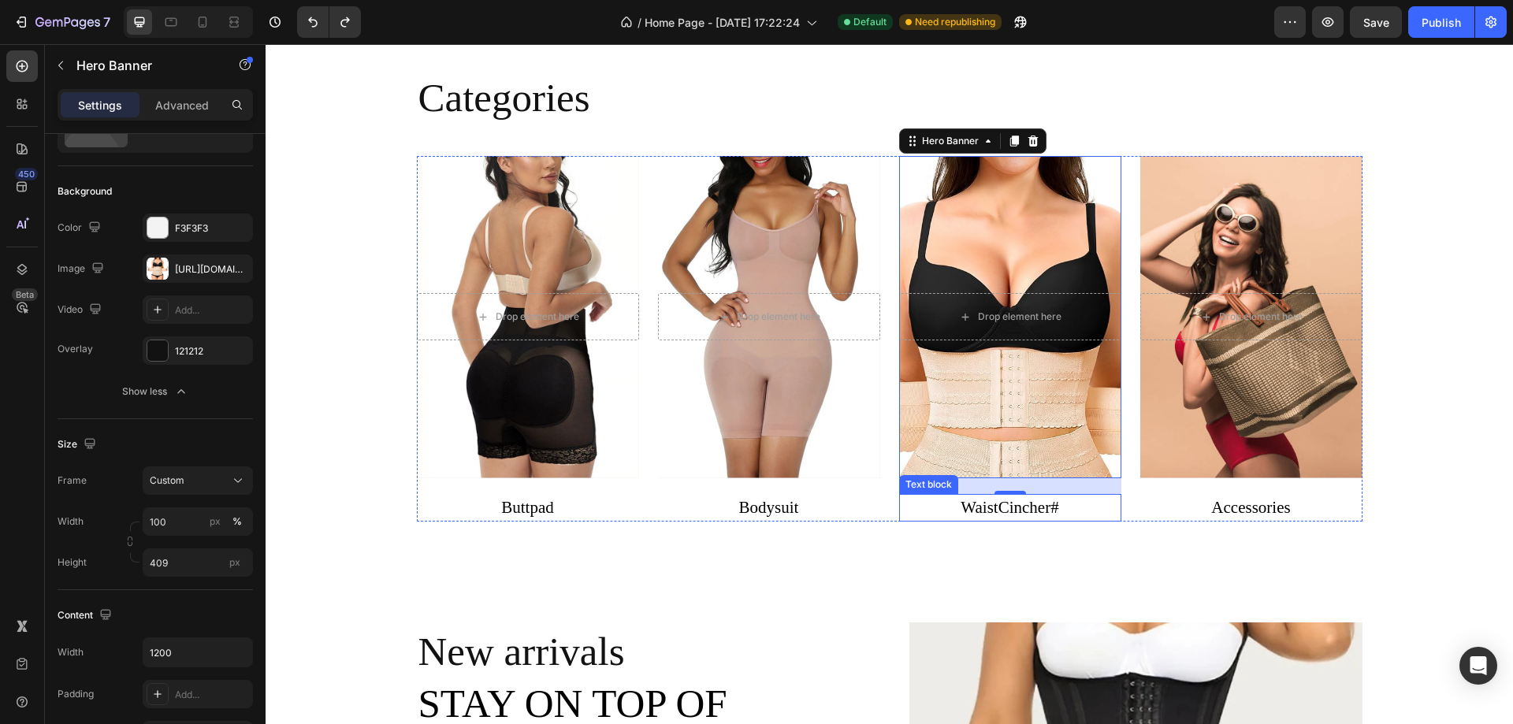
click at [1050, 505] on link "#" at bounding box center [1054, 507] width 9 height 19
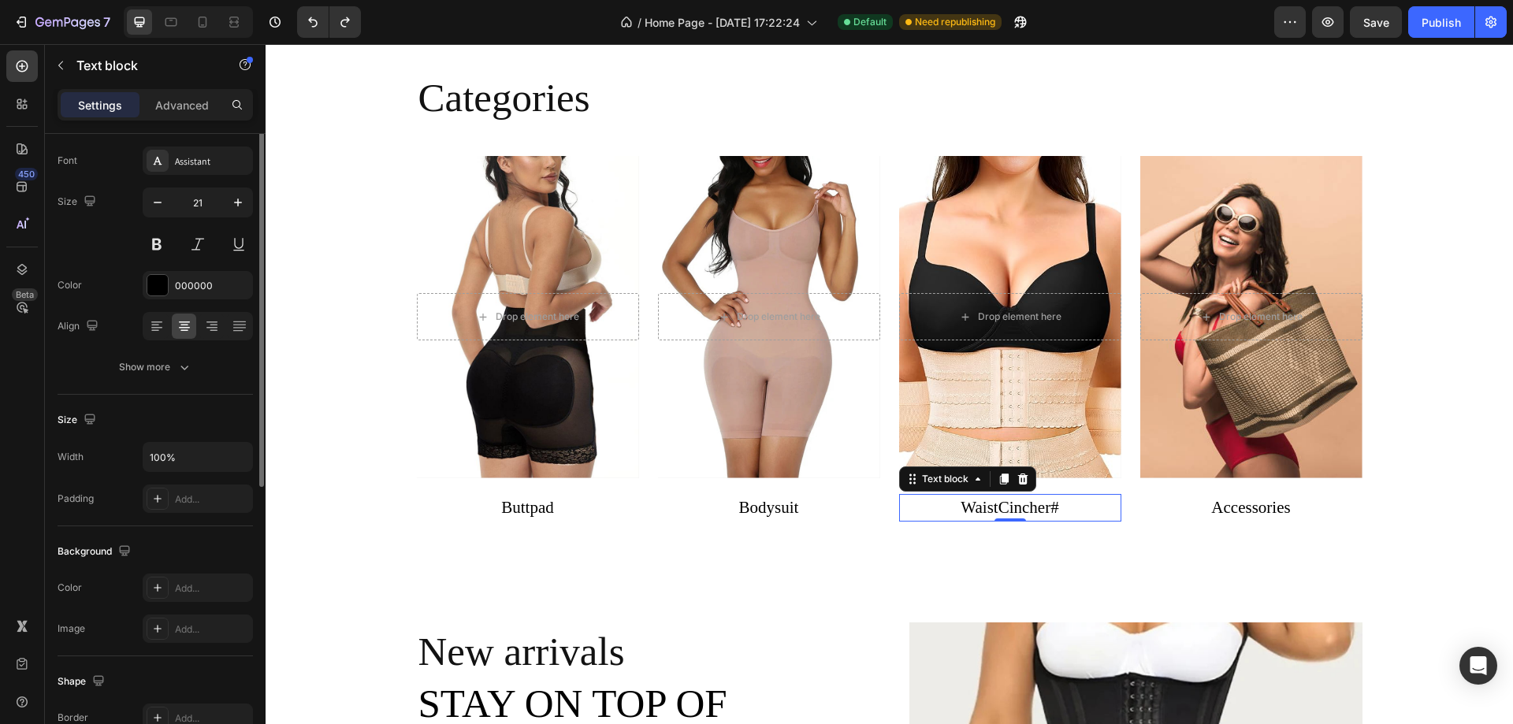
scroll to position [0, 0]
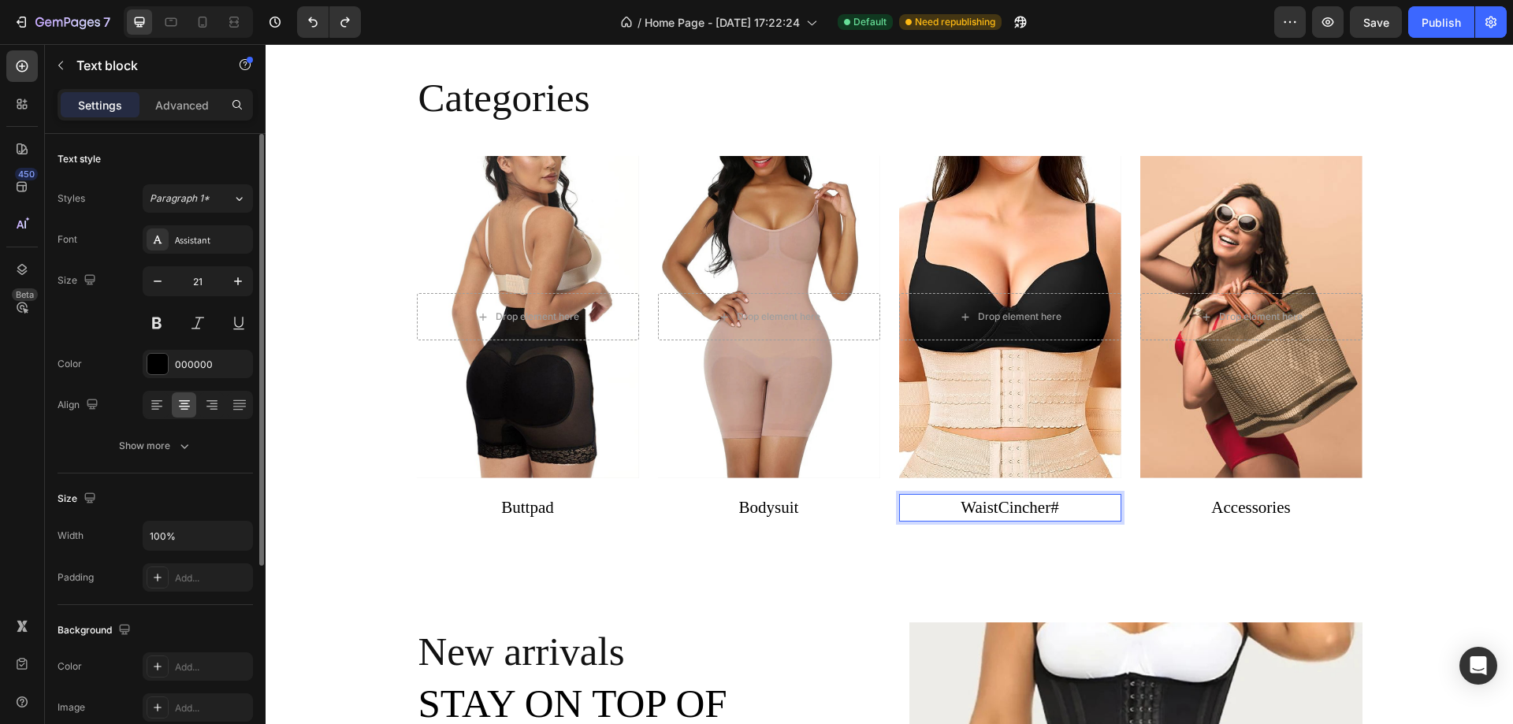
click at [1061, 505] on p "WaistCincher #" at bounding box center [1010, 508] width 219 height 25
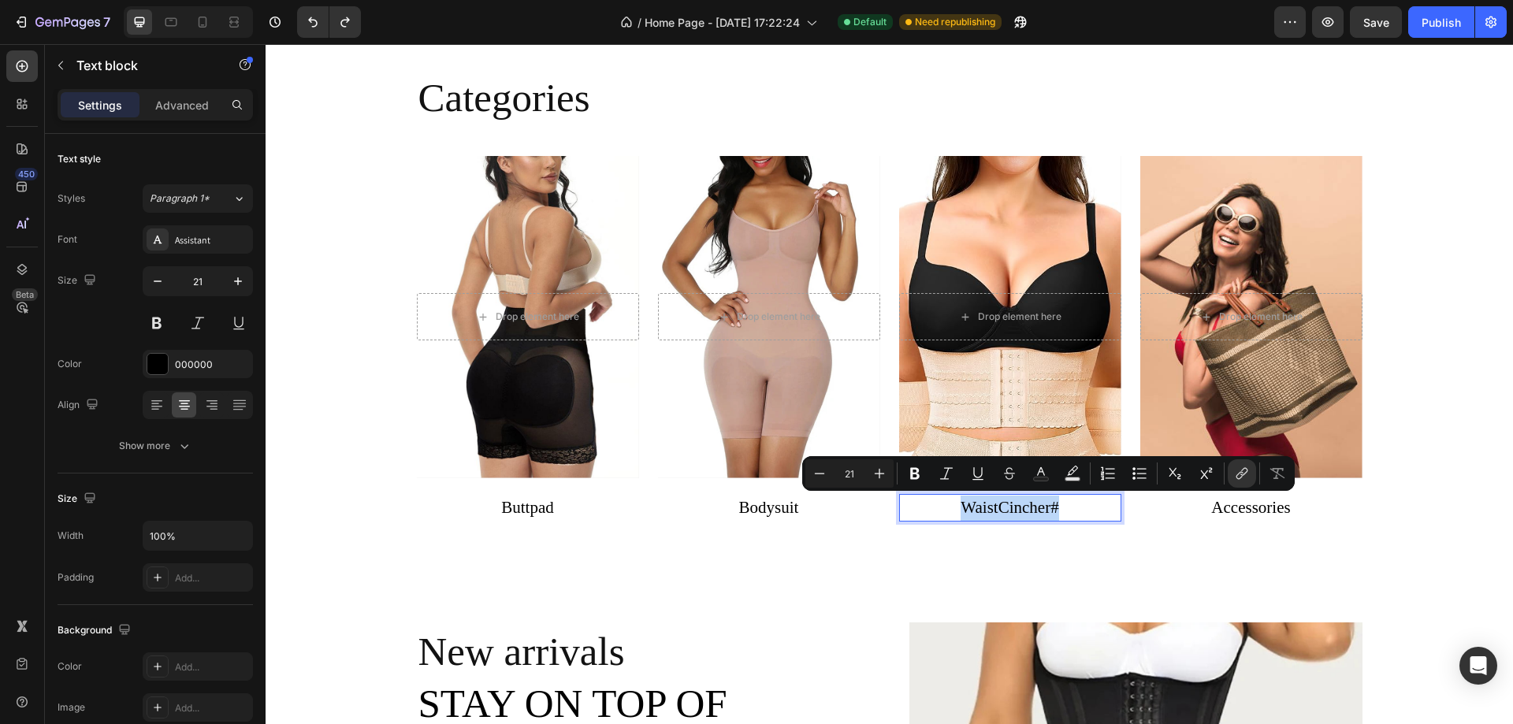
click at [1061, 505] on p "WaistCincher #" at bounding box center [1010, 508] width 219 height 25
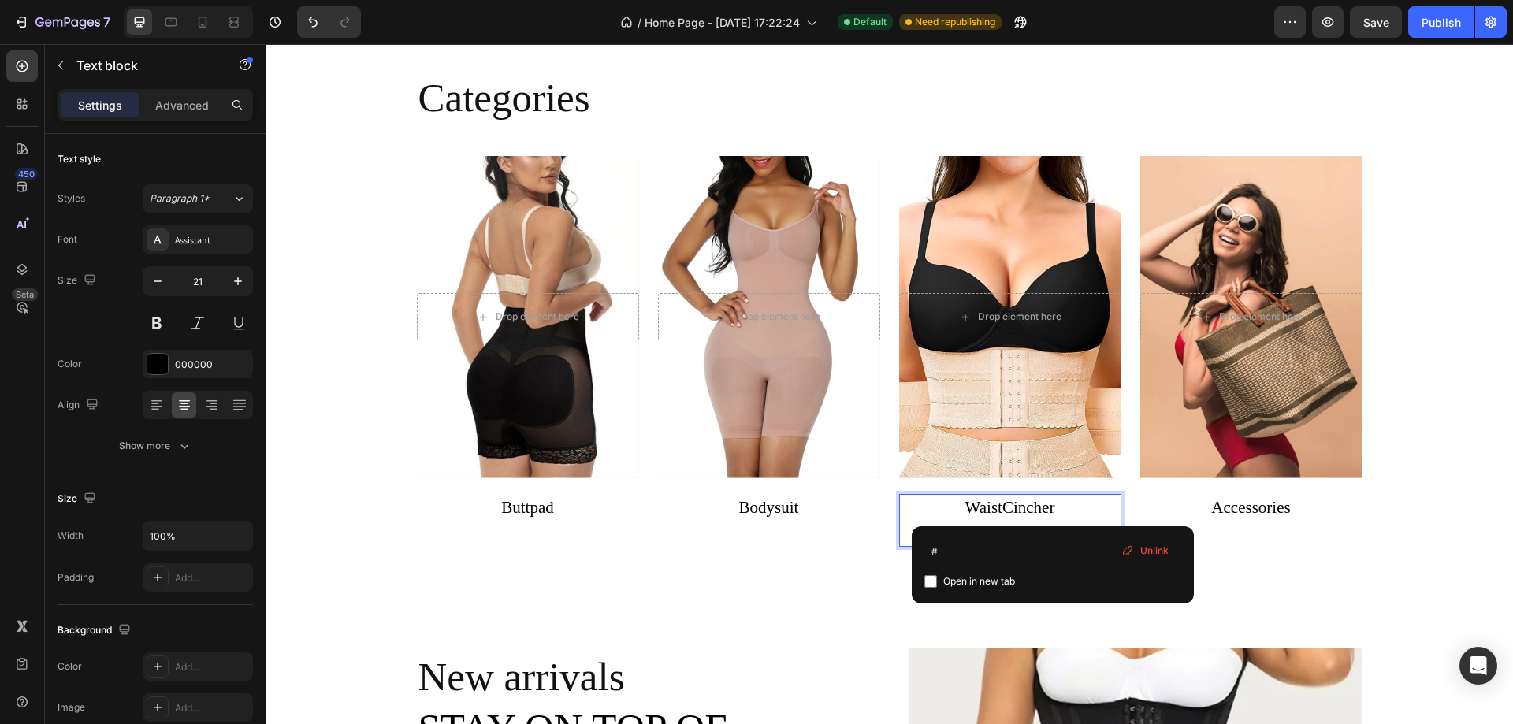
click at [1151, 551] on span "Unlink" at bounding box center [1154, 551] width 28 height 14
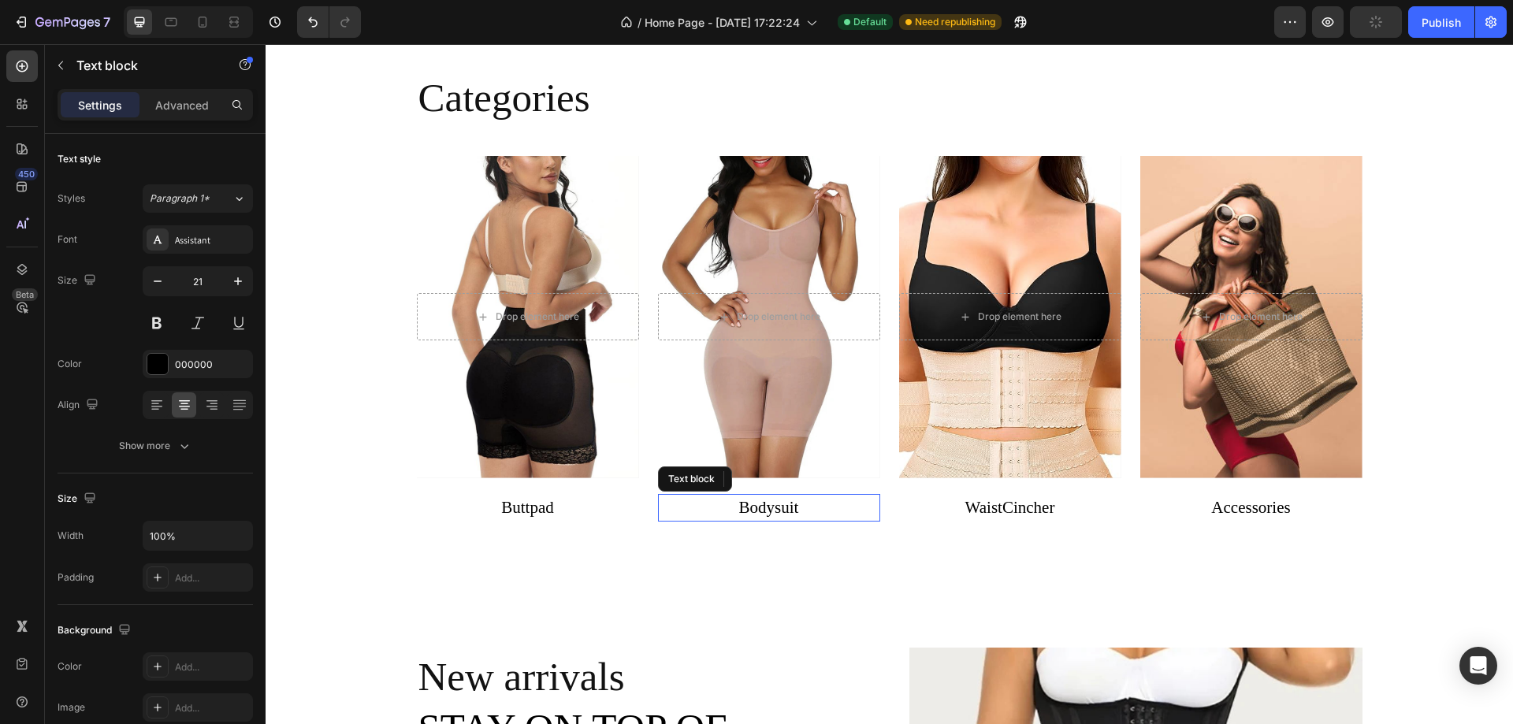
click at [789, 512] on link "Bodysuit" at bounding box center [769, 507] width 60 height 19
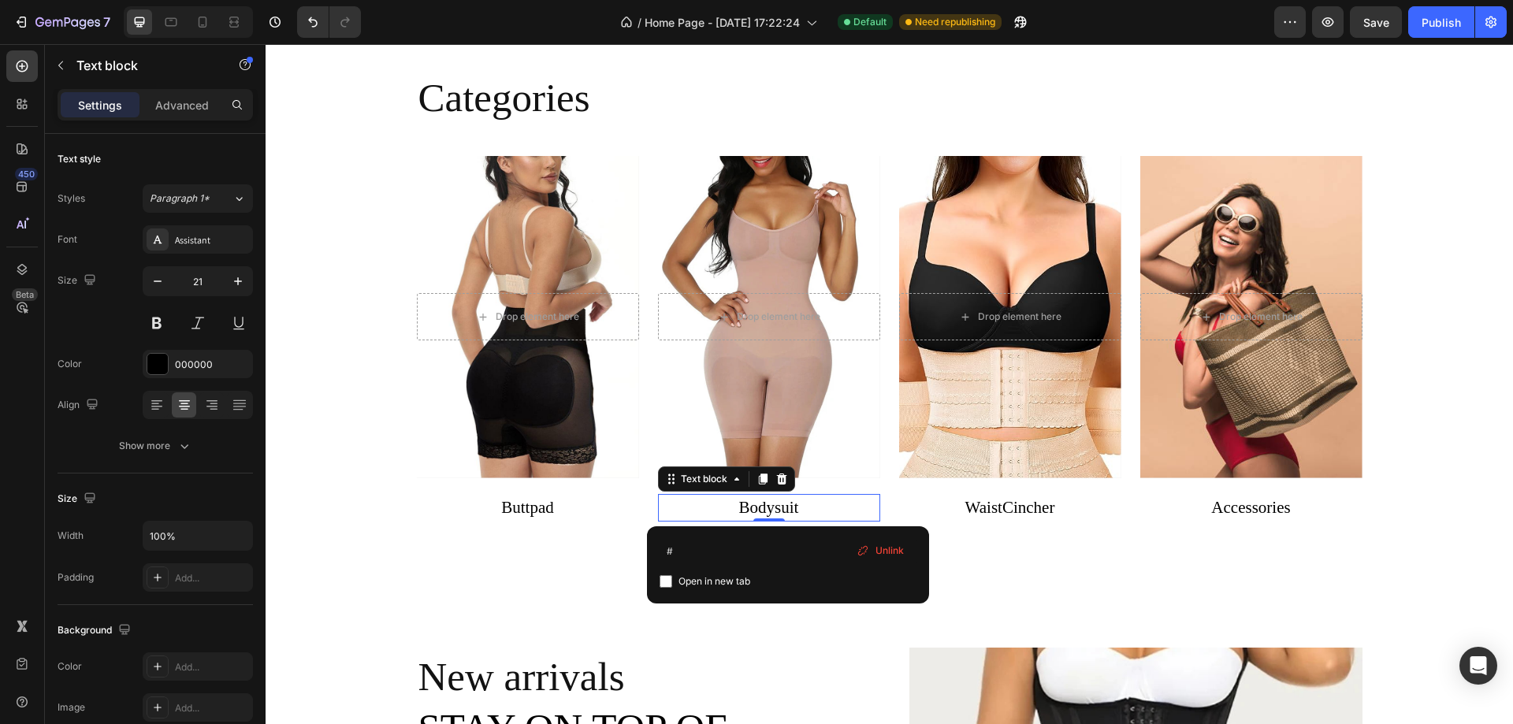
click at [666, 583] on input "checkbox" at bounding box center [665, 581] width 13 height 13
checkbox input "true"
click at [974, 506] on p "WaistCincher" at bounding box center [1010, 508] width 219 height 25
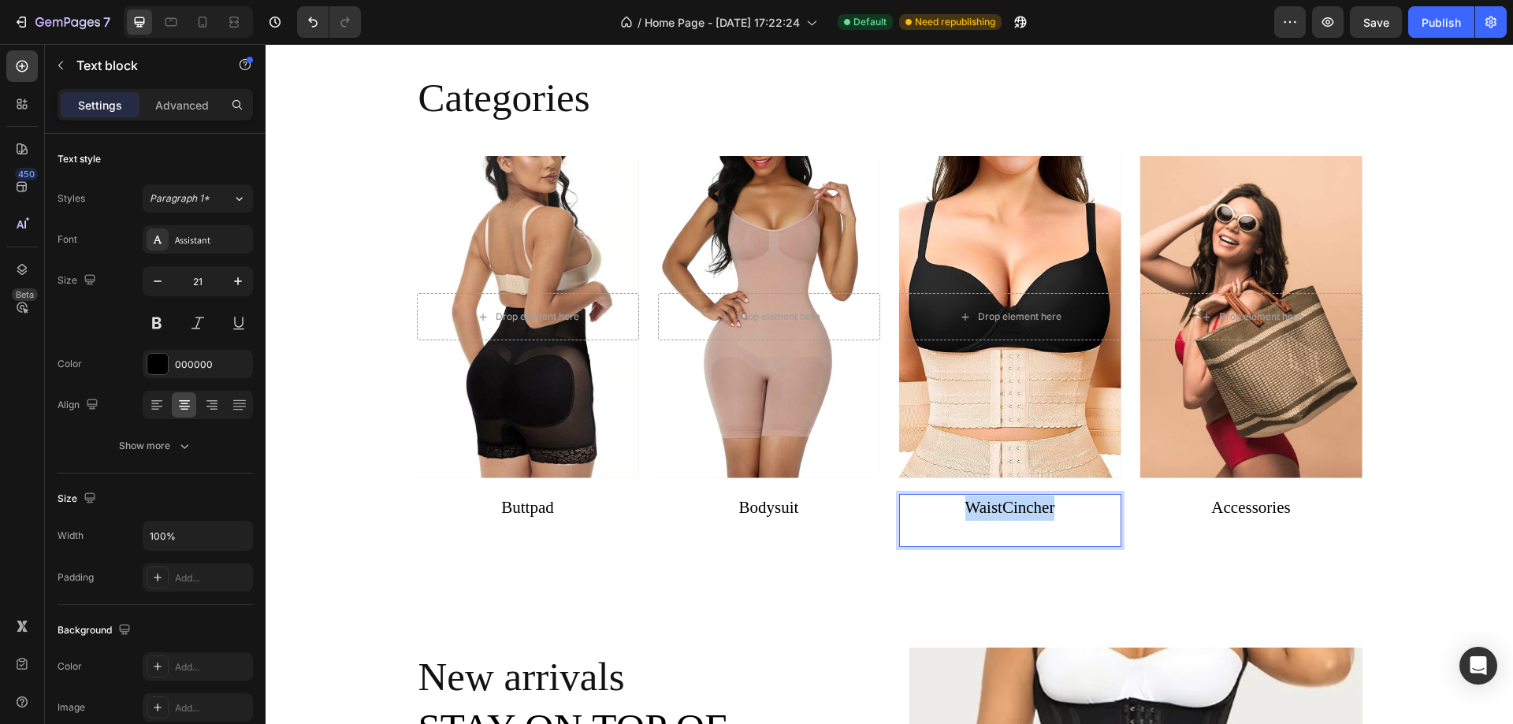
click at [997, 511] on p "WaistCincher" at bounding box center [1010, 508] width 219 height 25
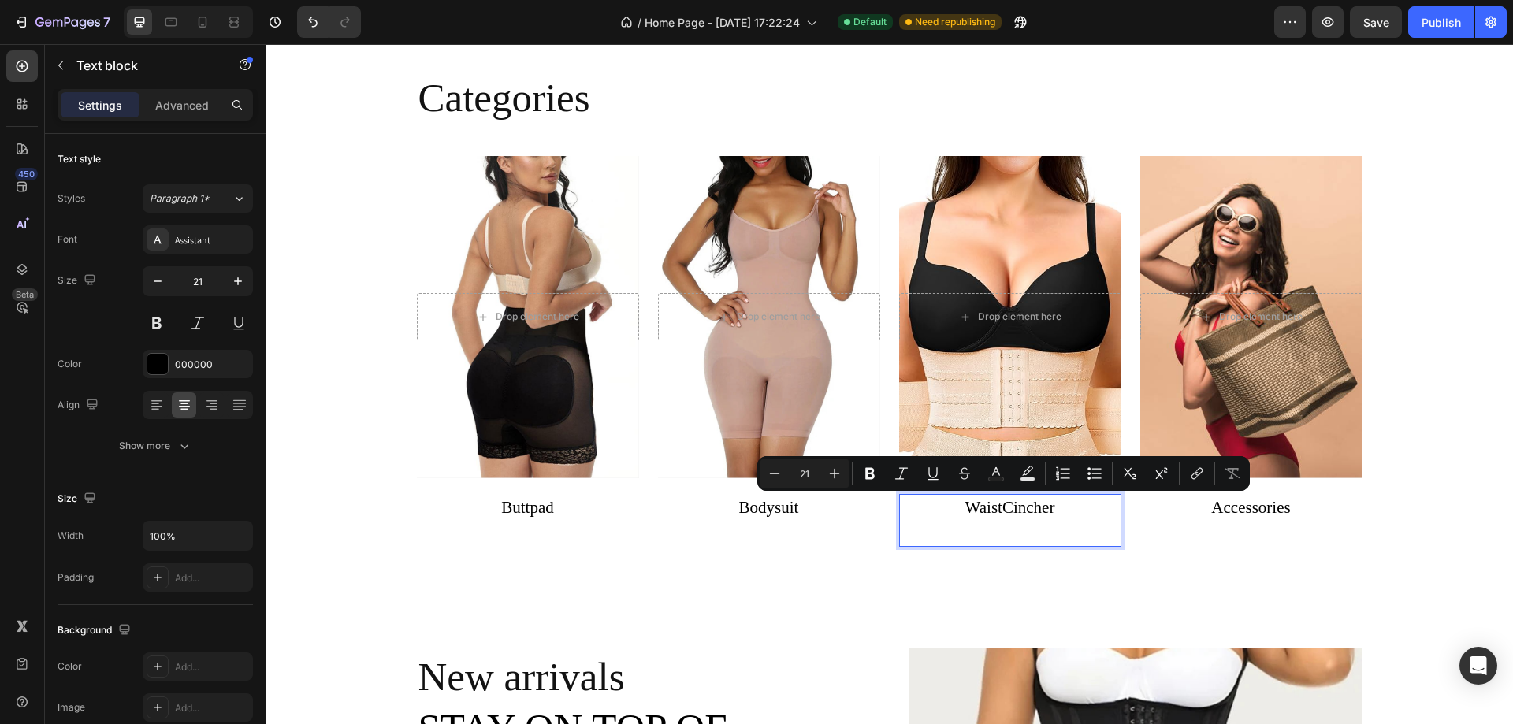
click at [997, 533] on p "Rich Text Editor. Editing area: main" at bounding box center [1010, 532] width 219 height 25
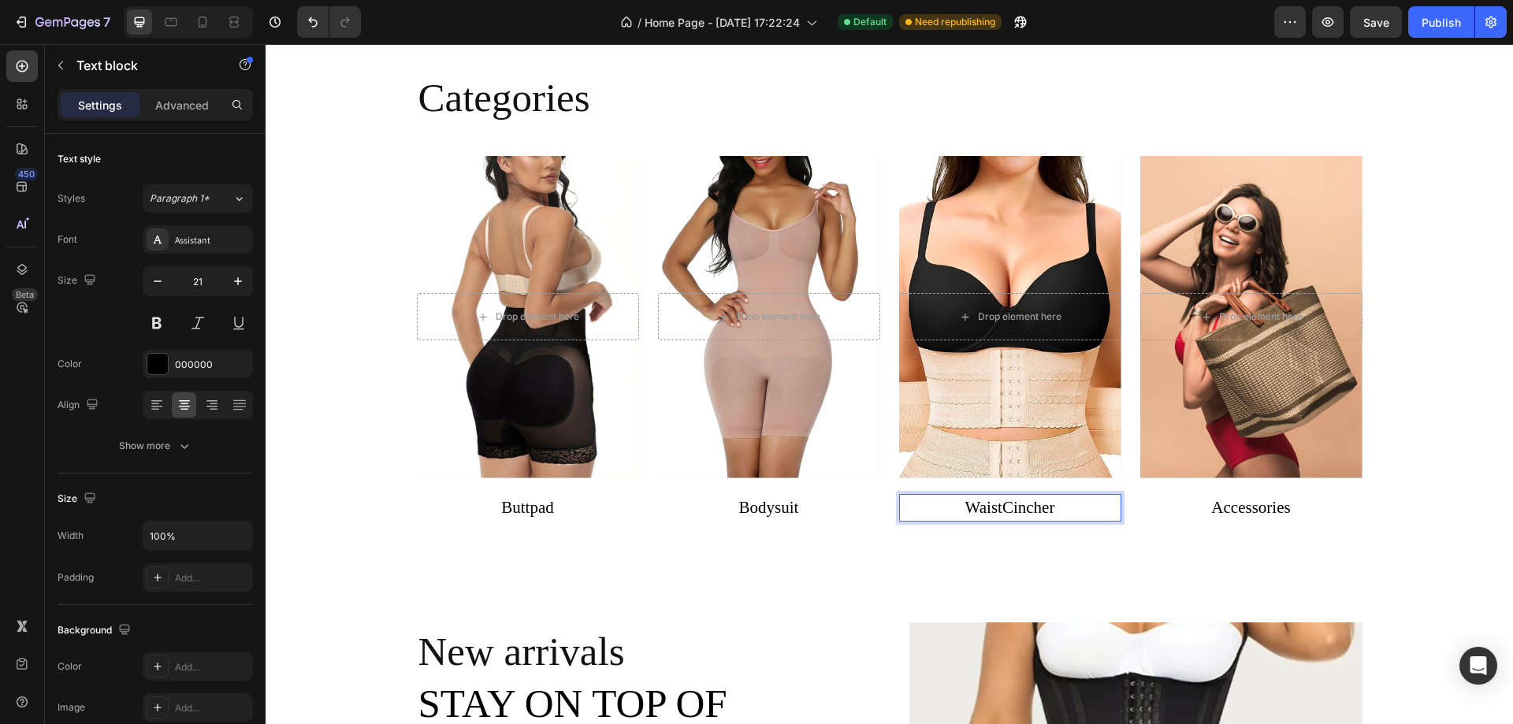
click at [1079, 504] on p "WaistCincher" at bounding box center [1010, 508] width 219 height 25
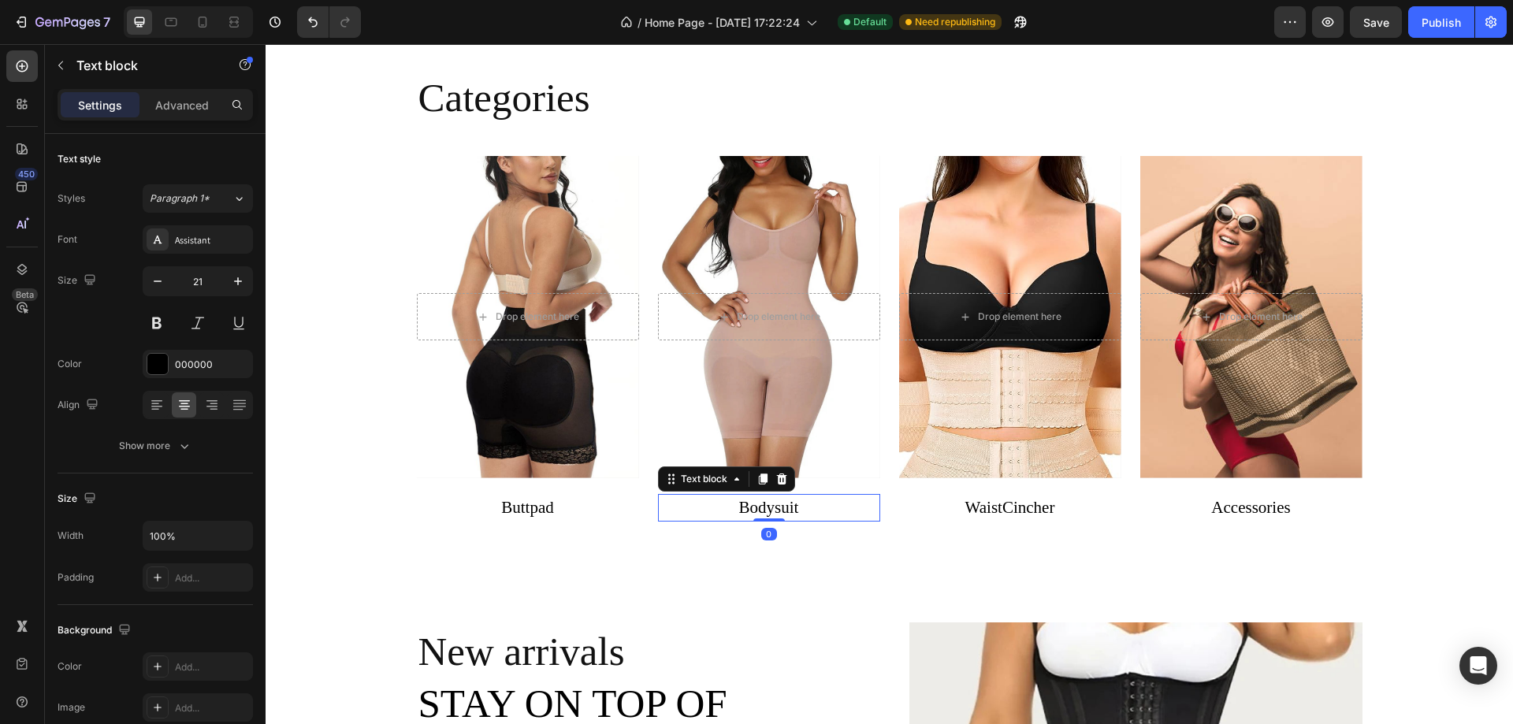
click at [812, 510] on p "Bodysuit" at bounding box center [768, 508] width 219 height 25
click at [1005, 505] on p "WaistCincher" at bounding box center [1010, 508] width 219 height 25
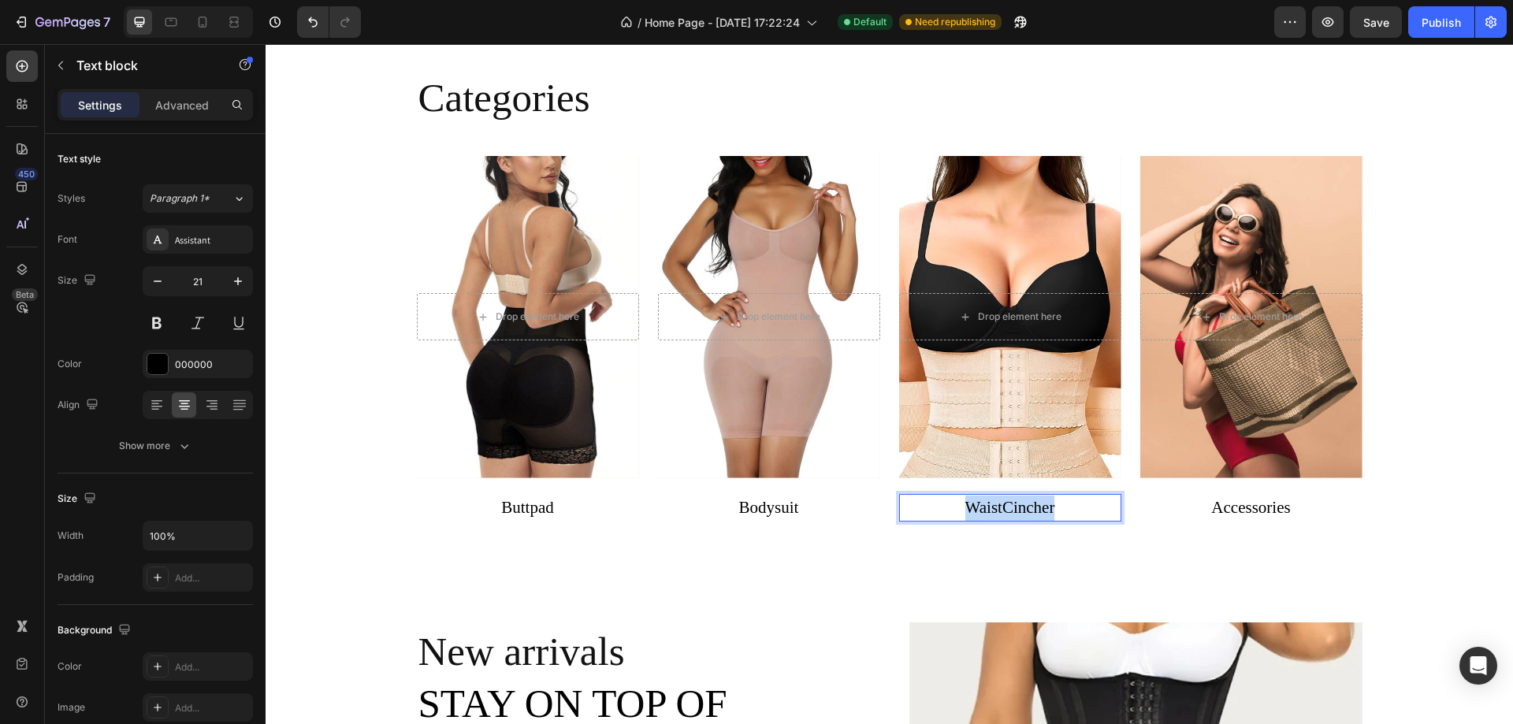
click at [1016, 506] on p "WaistCincher" at bounding box center [1010, 508] width 219 height 25
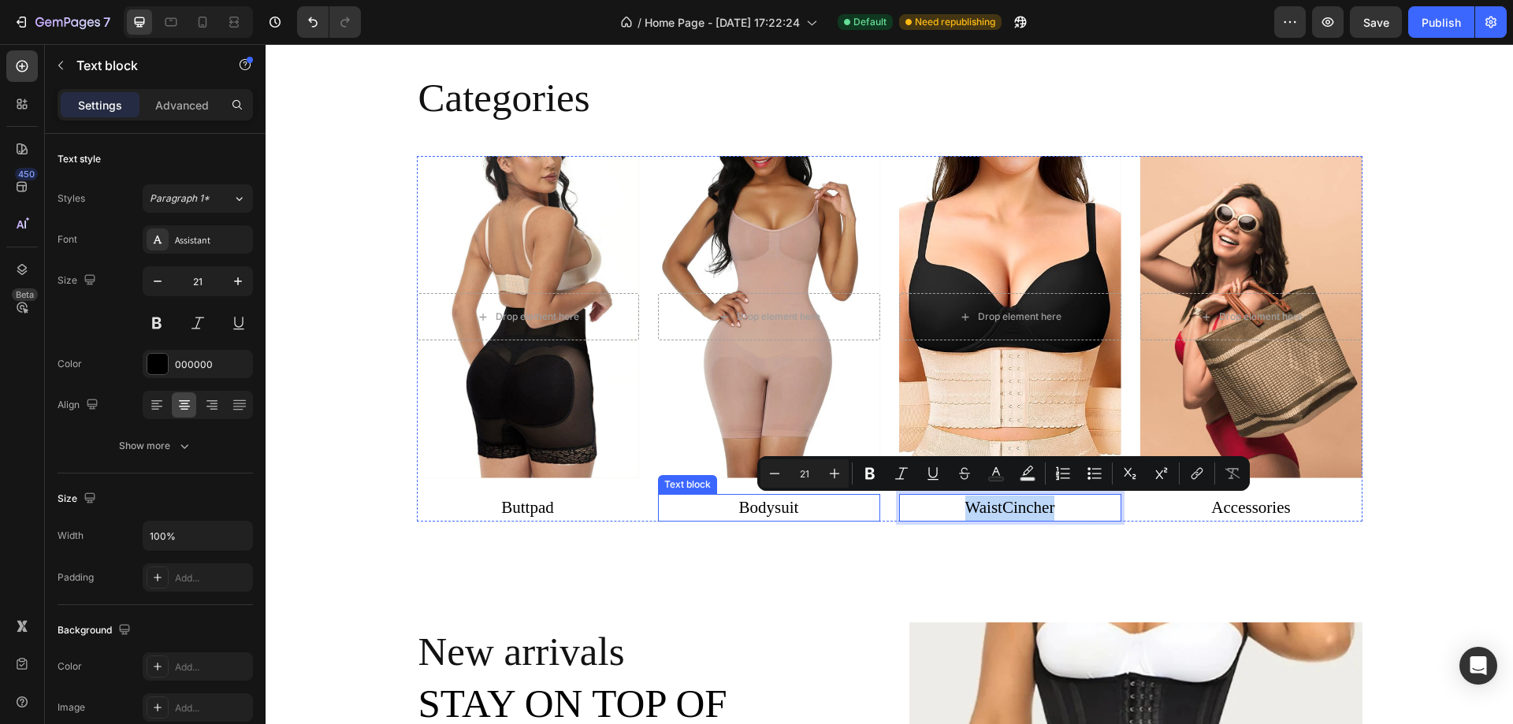
click at [786, 507] on link "Bodysuit" at bounding box center [769, 507] width 60 height 19
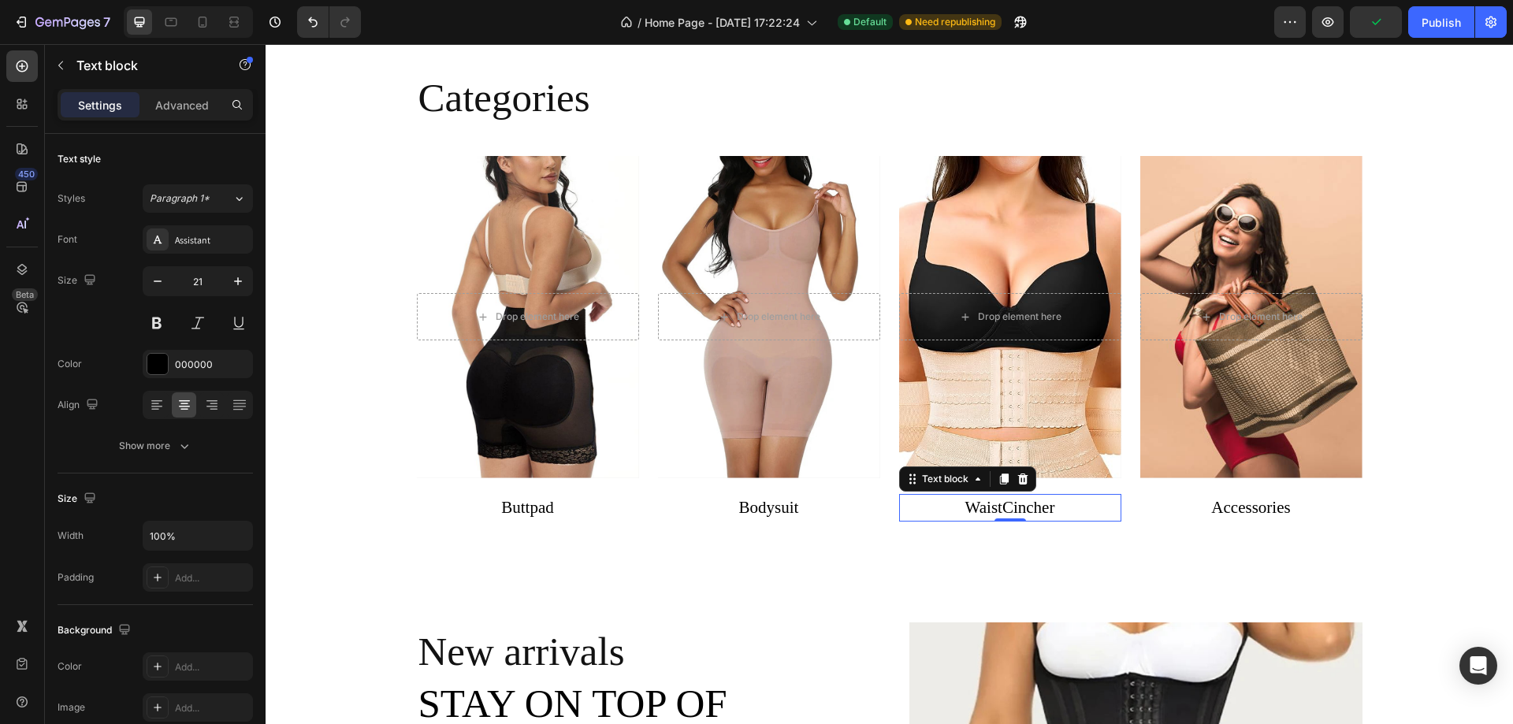
click at [1016, 500] on p "WaistCincher" at bounding box center [1010, 508] width 219 height 25
click at [1068, 507] on p "WaistCincher" at bounding box center [1010, 508] width 219 height 25
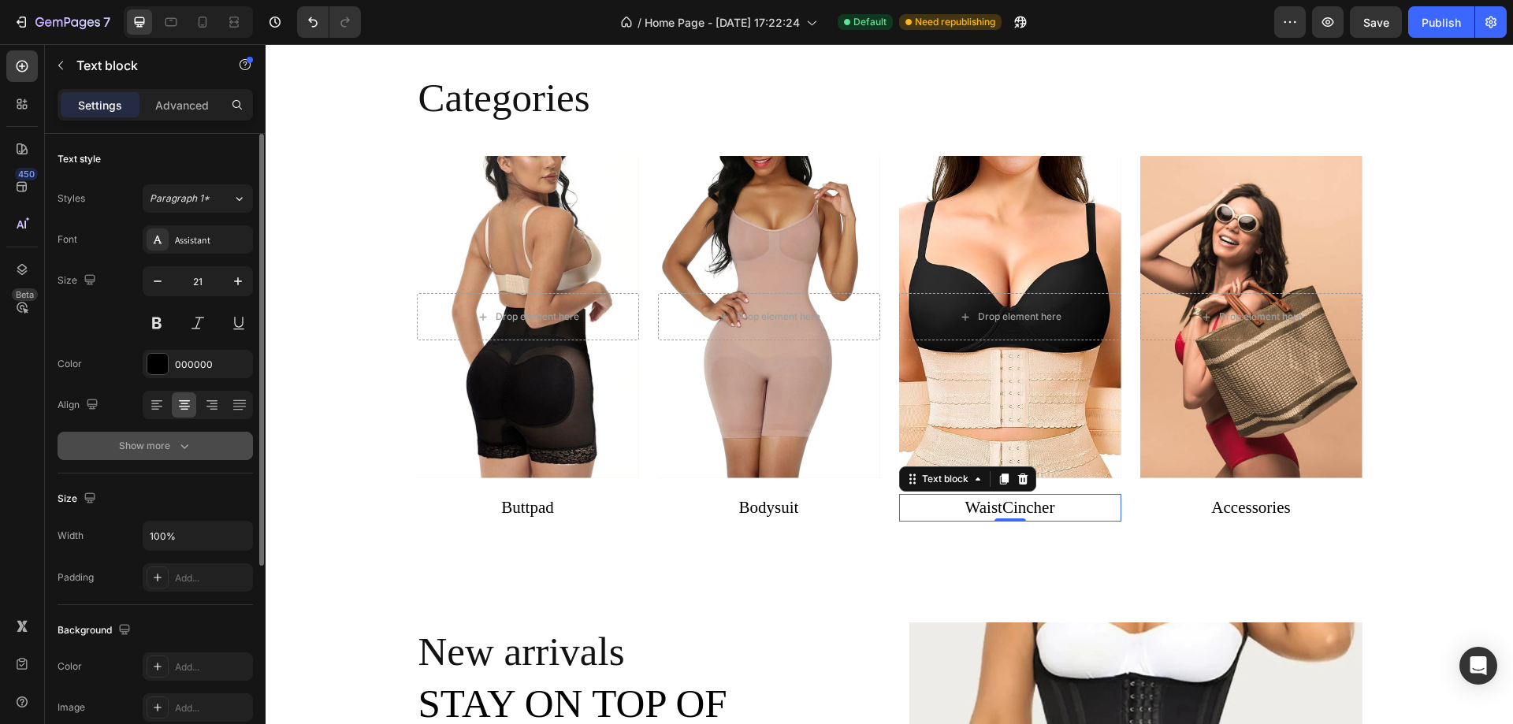
click at [150, 446] on div "Show more" at bounding box center [155, 446] width 73 height 16
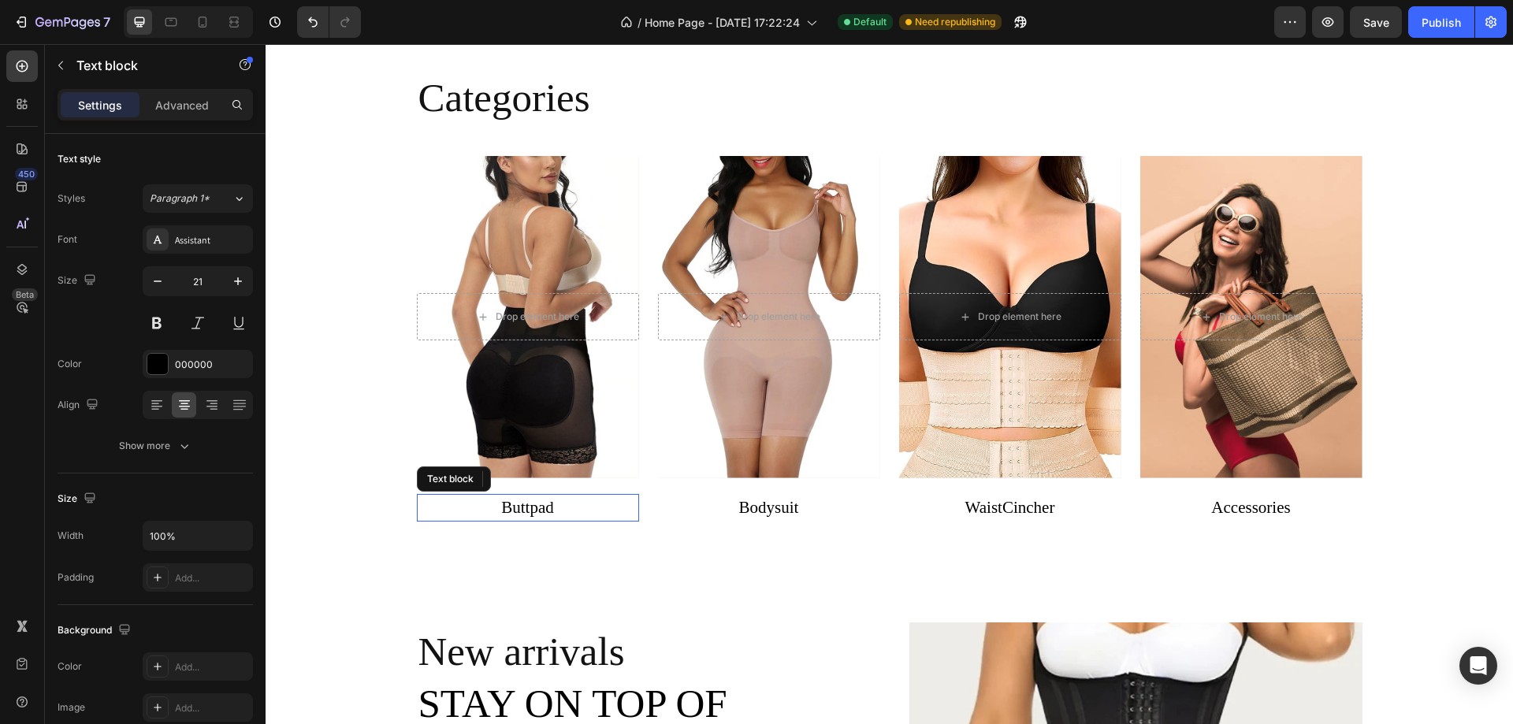
click at [527, 508] on link "Buttpad" at bounding box center [527, 507] width 53 height 19
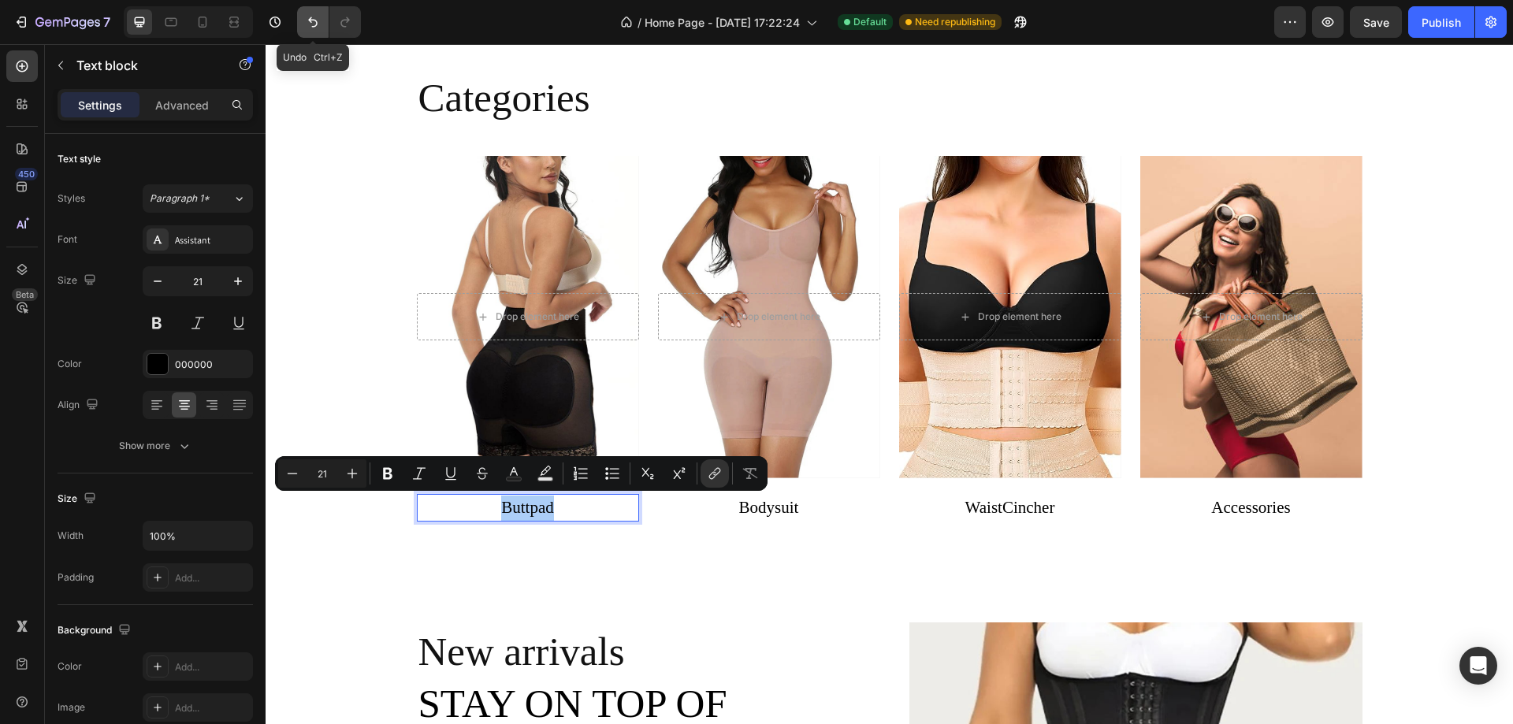
click at [299, 19] on button "Undo/Redo" at bounding box center [313, 22] width 32 height 32
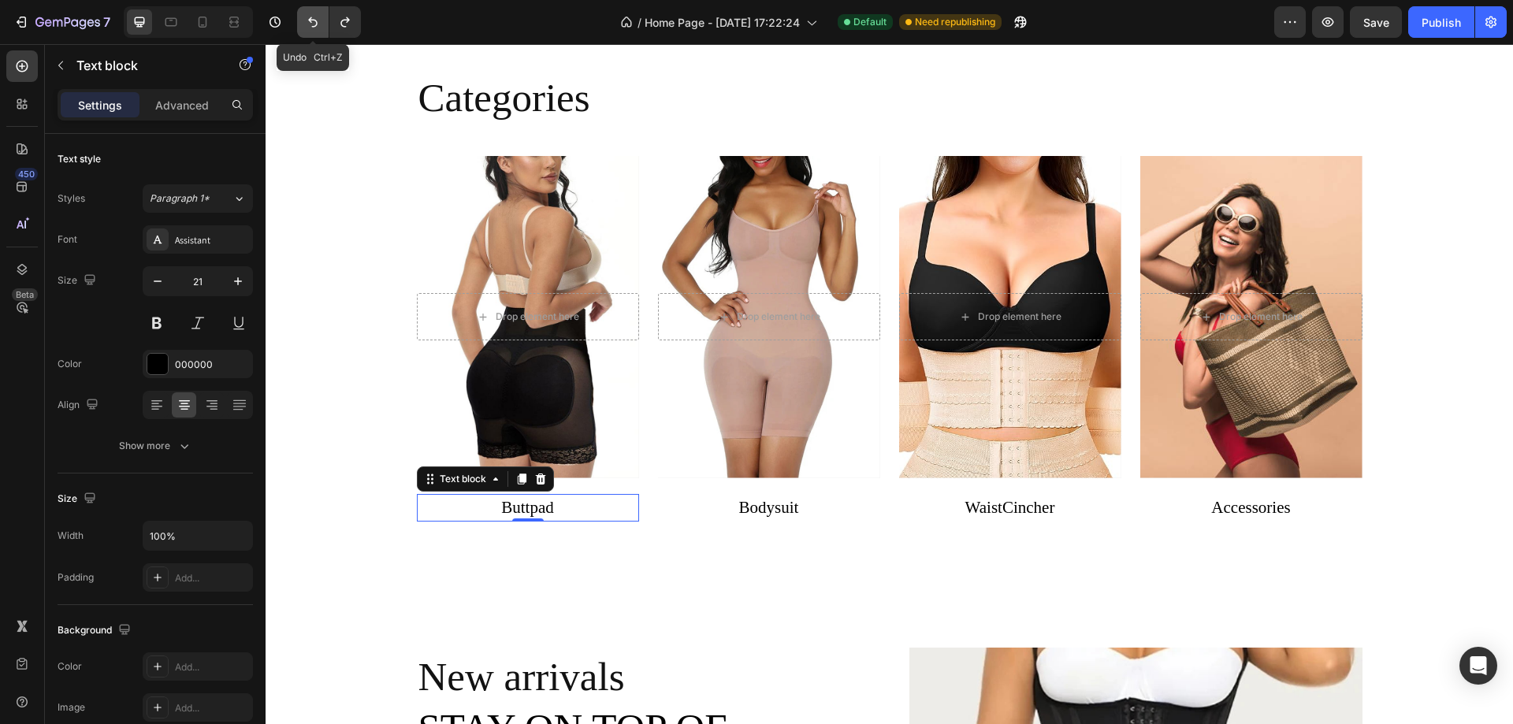
click at [299, 19] on button "Undo/Redo" at bounding box center [313, 22] width 32 height 32
click at [307, 21] on icon "Undo/Redo" at bounding box center [313, 22] width 16 height 16
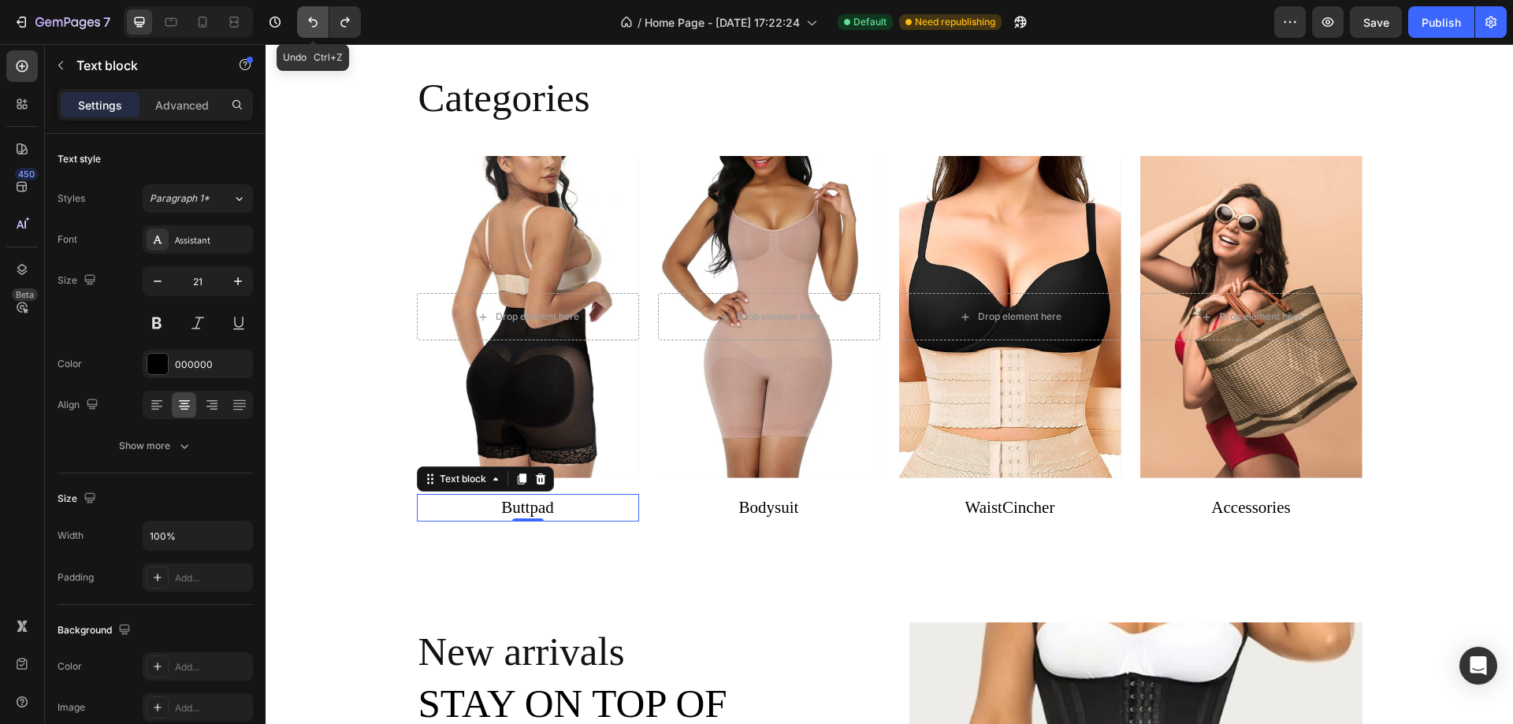
click at [307, 21] on icon "Undo/Redo" at bounding box center [313, 22] width 16 height 16
click at [580, 509] on p "Buttpad" at bounding box center [527, 508] width 219 height 25
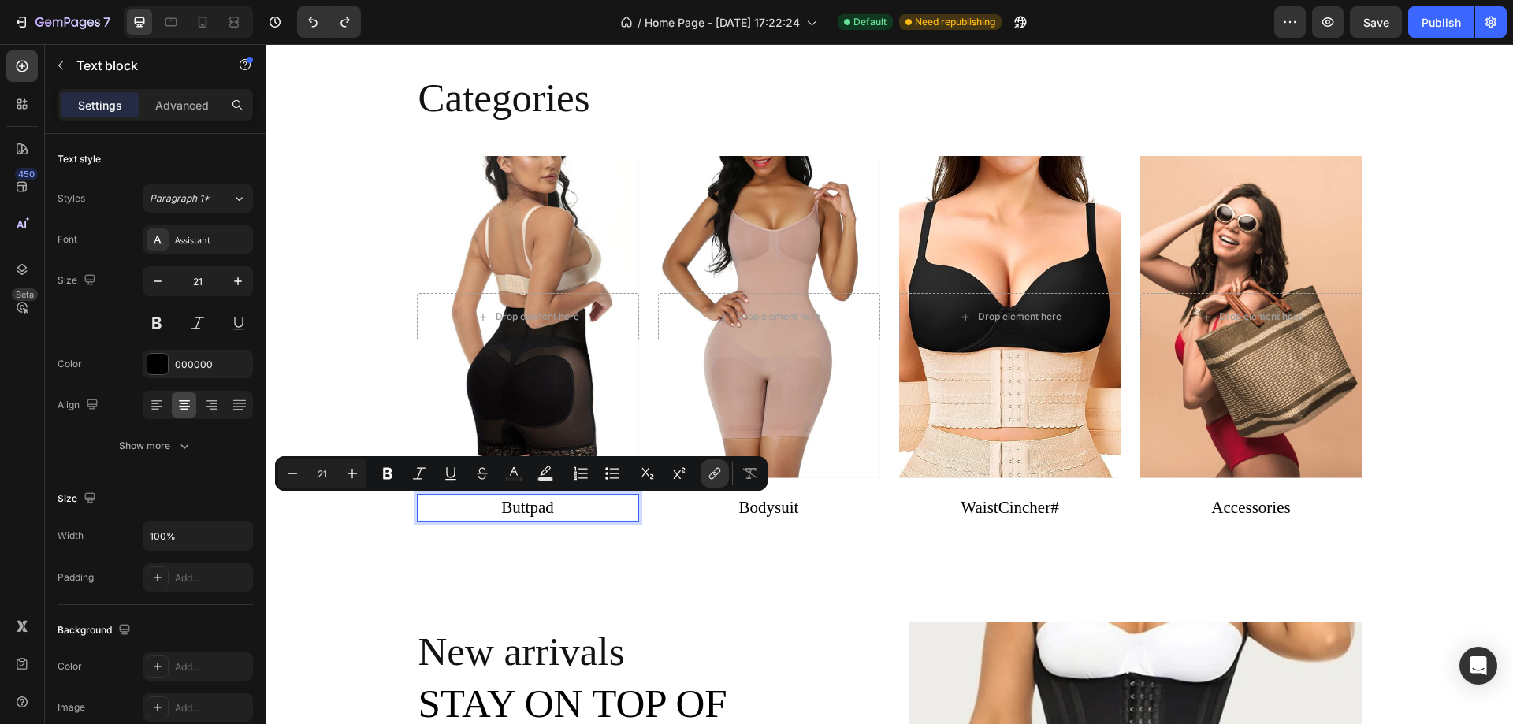
click at [580, 509] on p "Buttpad" at bounding box center [527, 508] width 219 height 25
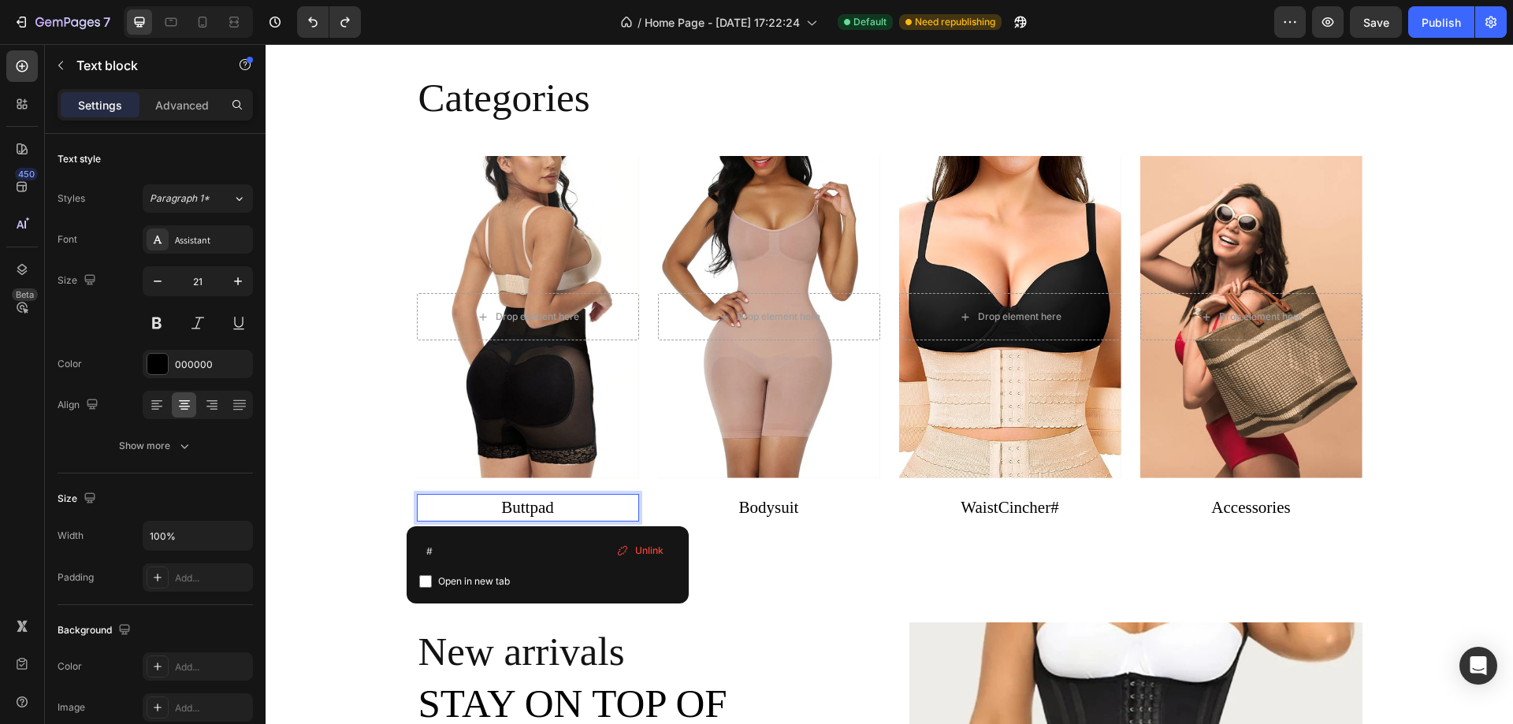
click at [430, 578] on input "checkbox" at bounding box center [425, 581] width 13 height 13
checkbox input "true"
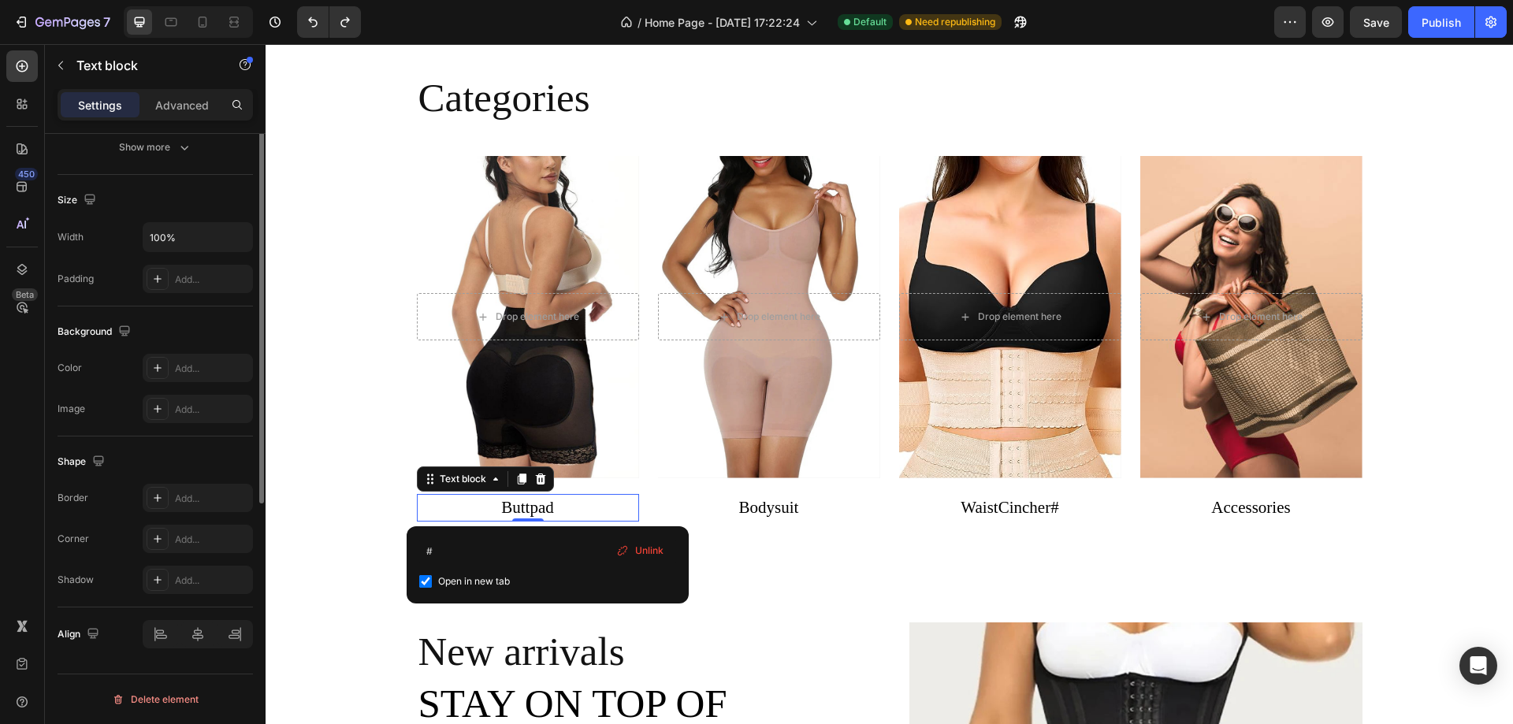
scroll to position [141, 0]
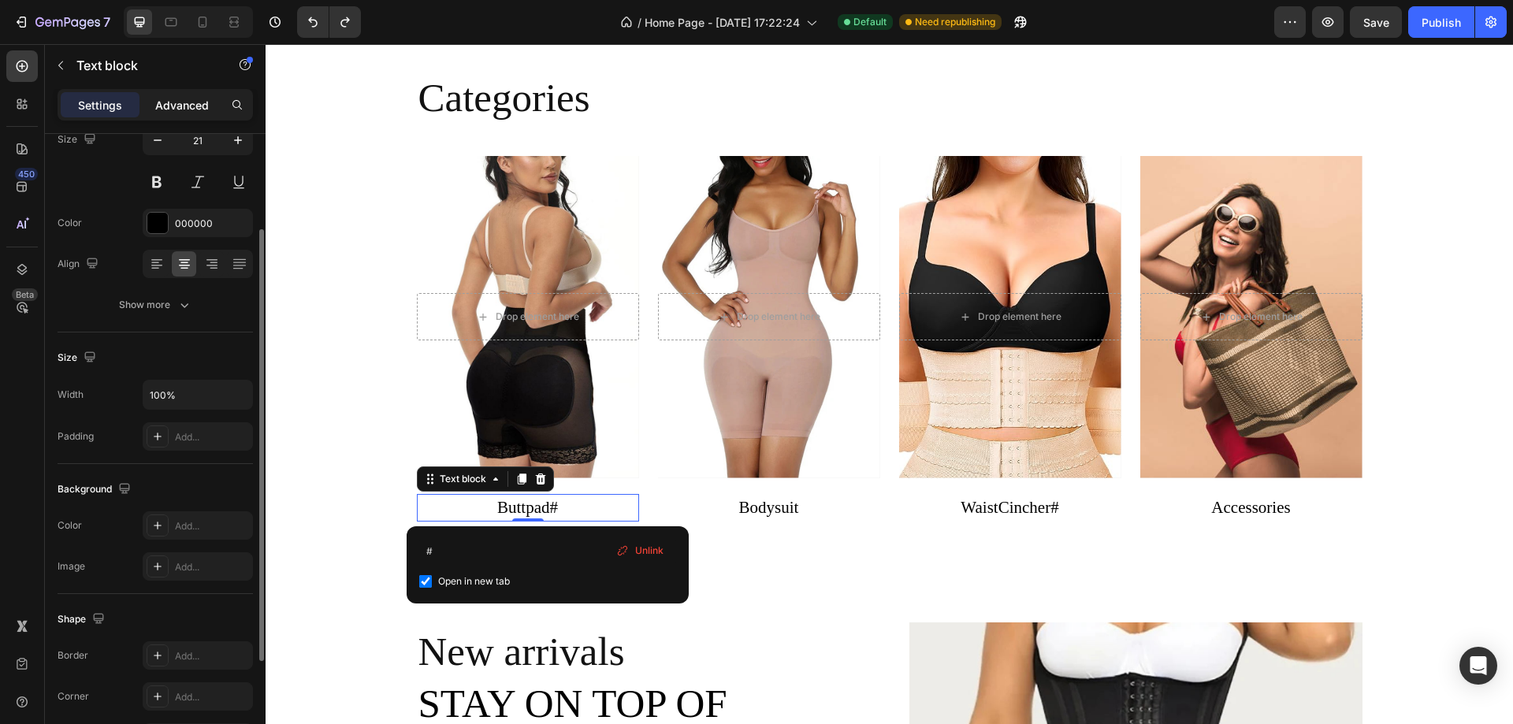
click at [187, 99] on p "Advanced" at bounding box center [182, 105] width 54 height 17
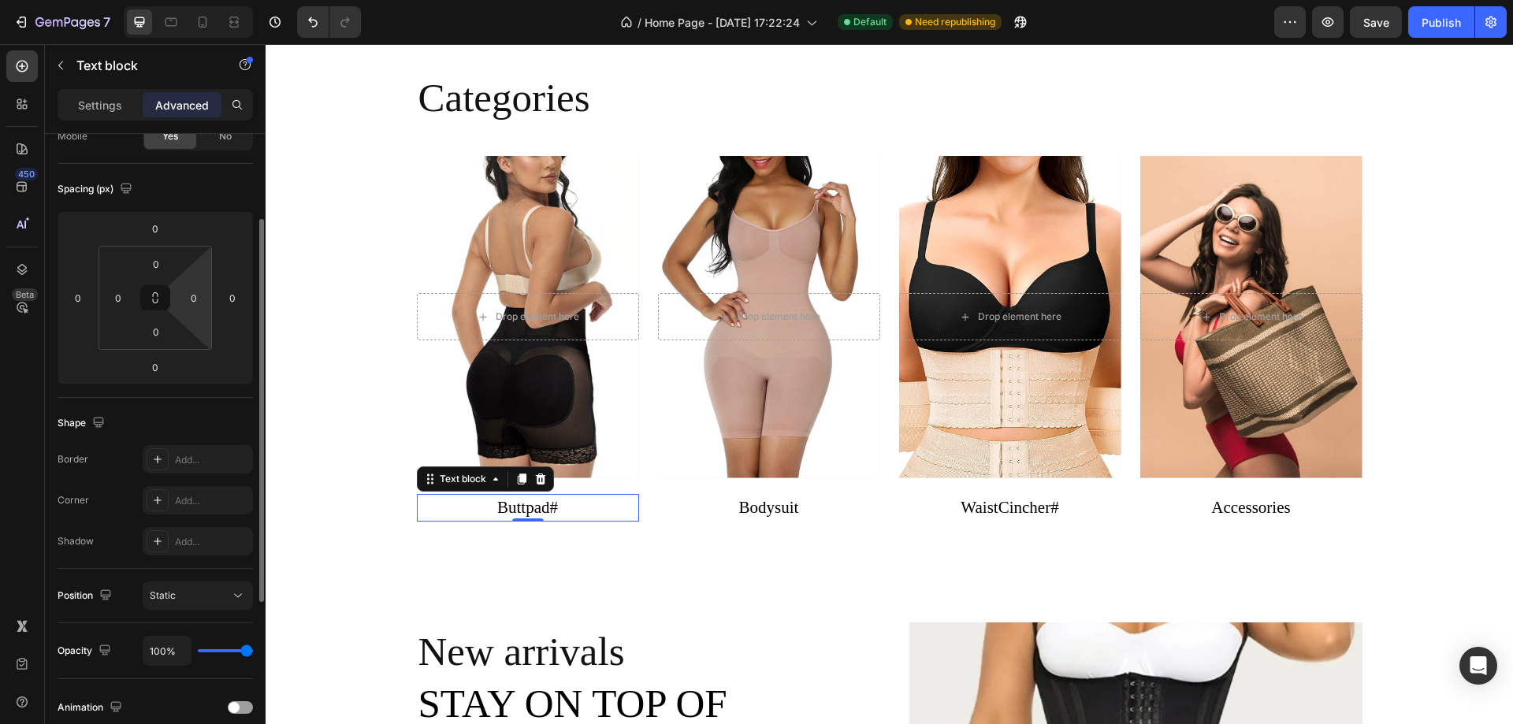
scroll to position [416, 0]
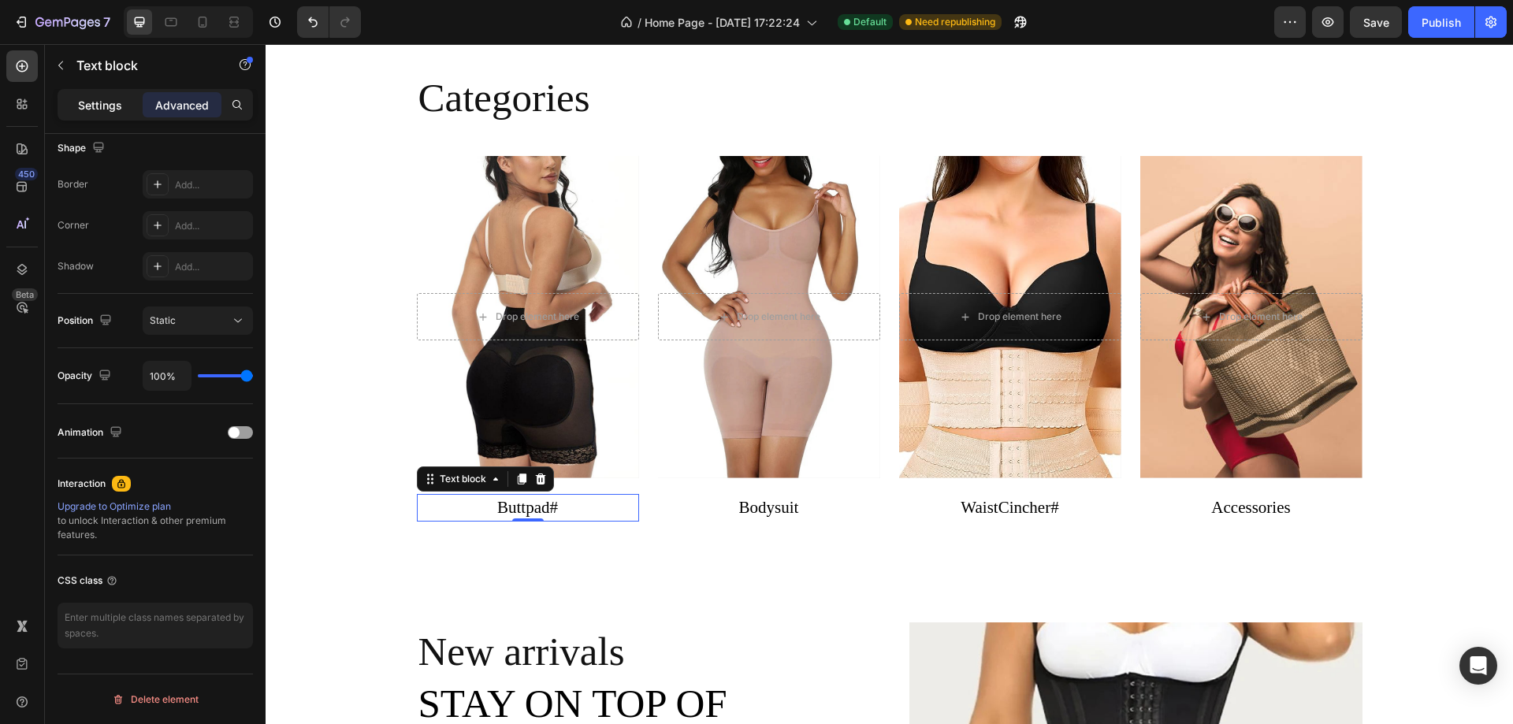
click at [85, 103] on p "Settings" at bounding box center [100, 105] width 44 height 17
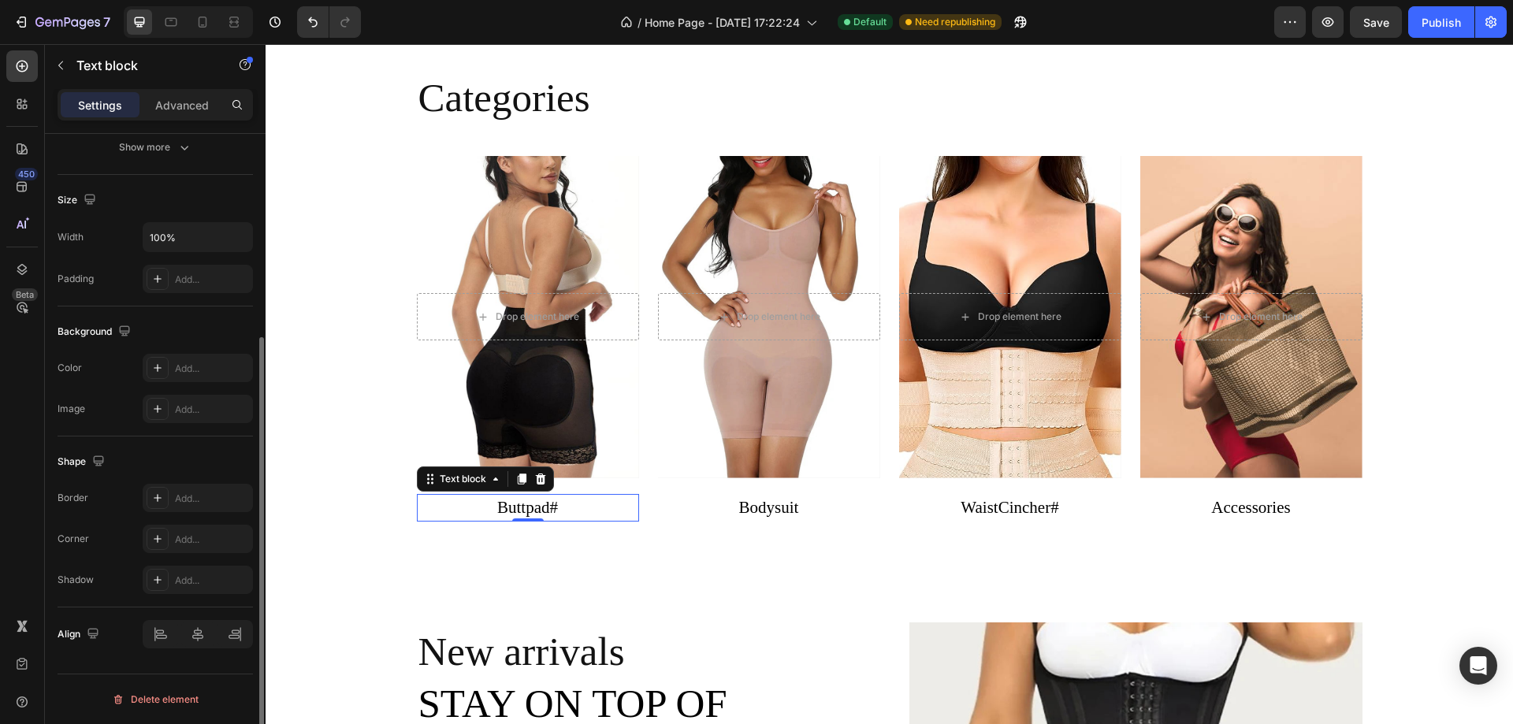
scroll to position [141, 0]
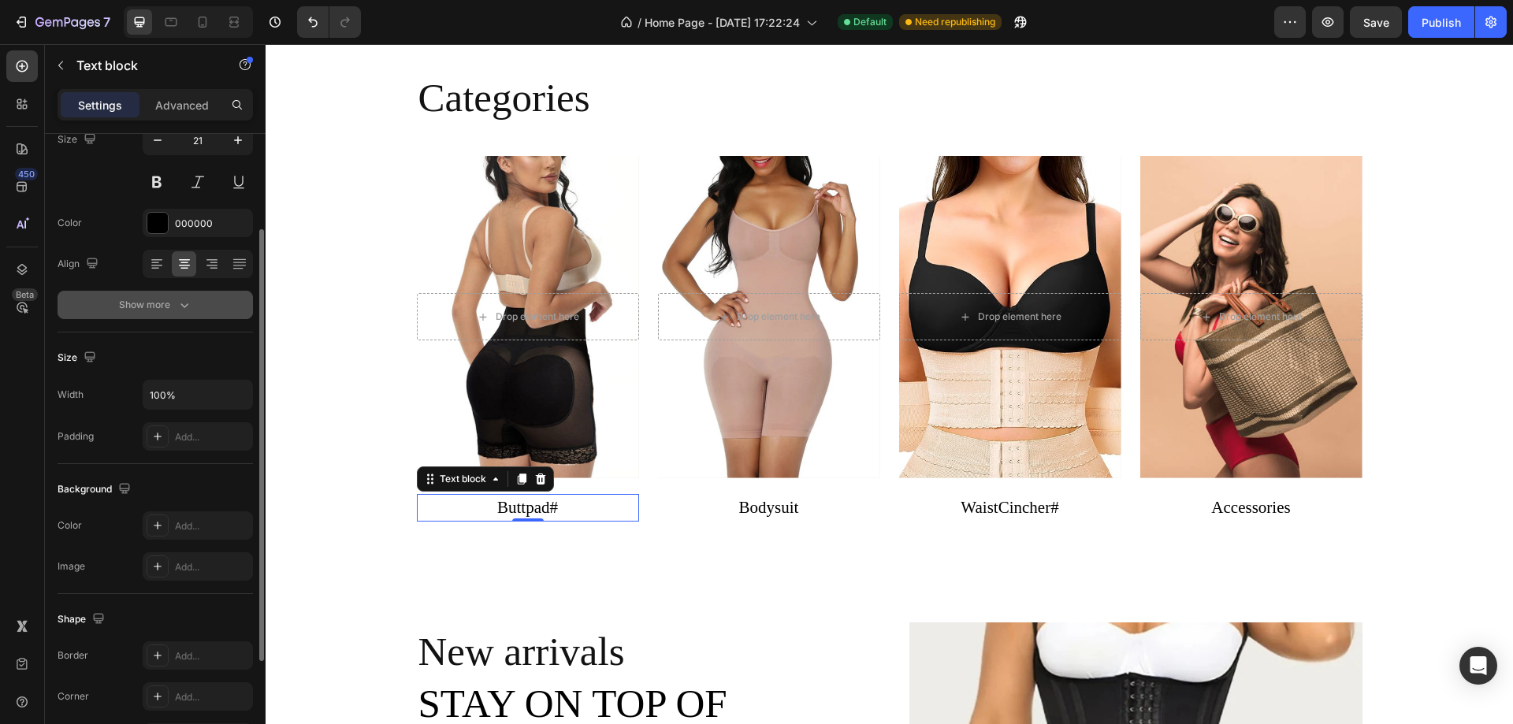
click at [150, 311] on div "Show more" at bounding box center [155, 305] width 73 height 16
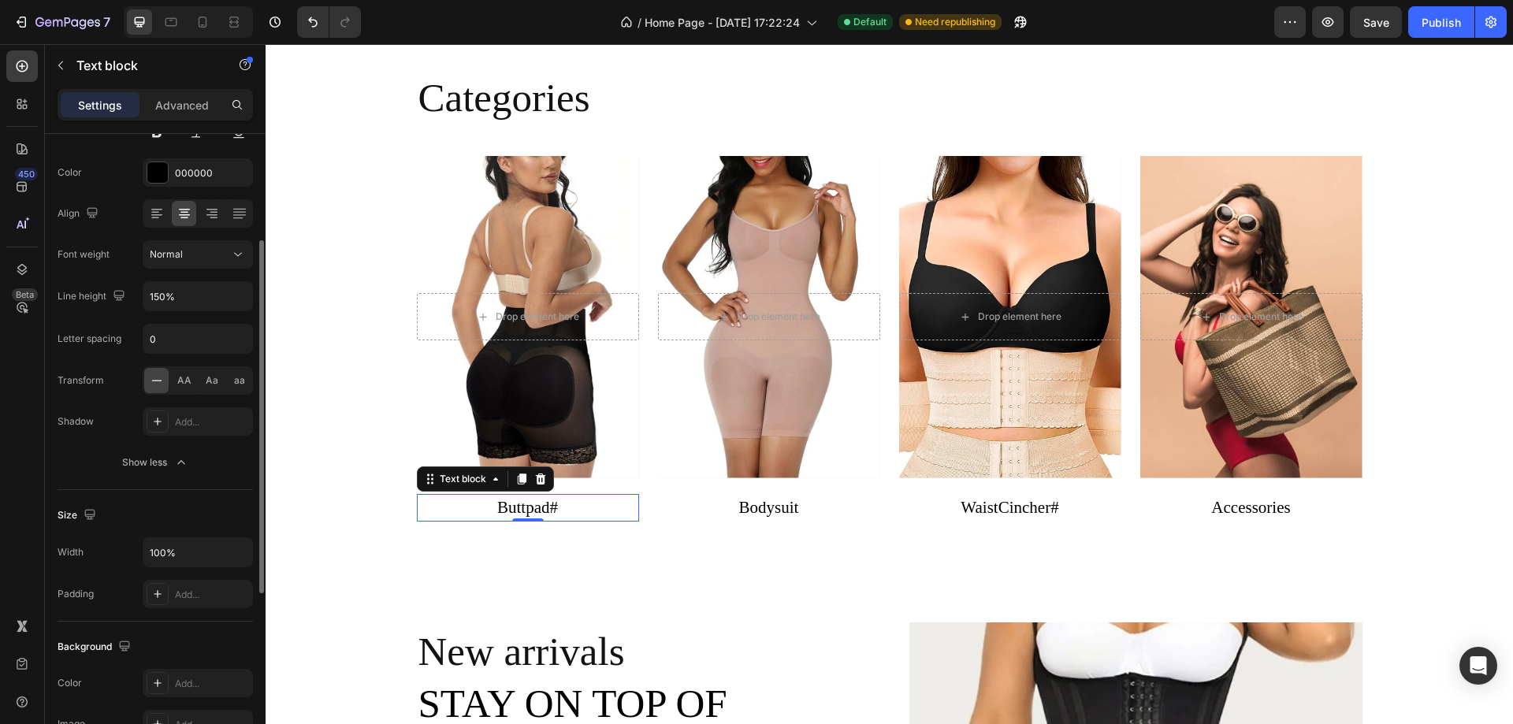
scroll to position [113, 0]
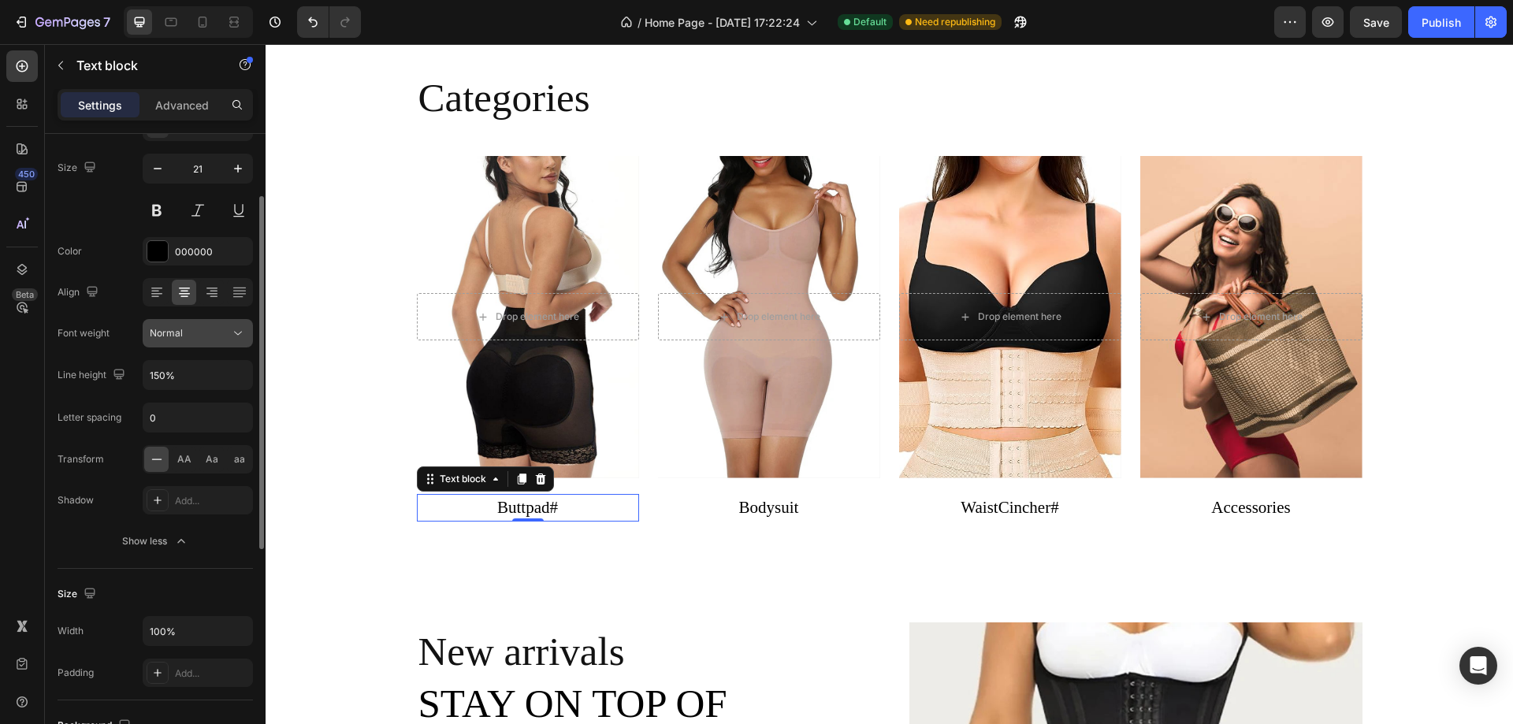
click at [198, 330] on div "Normal" at bounding box center [190, 333] width 80 height 14
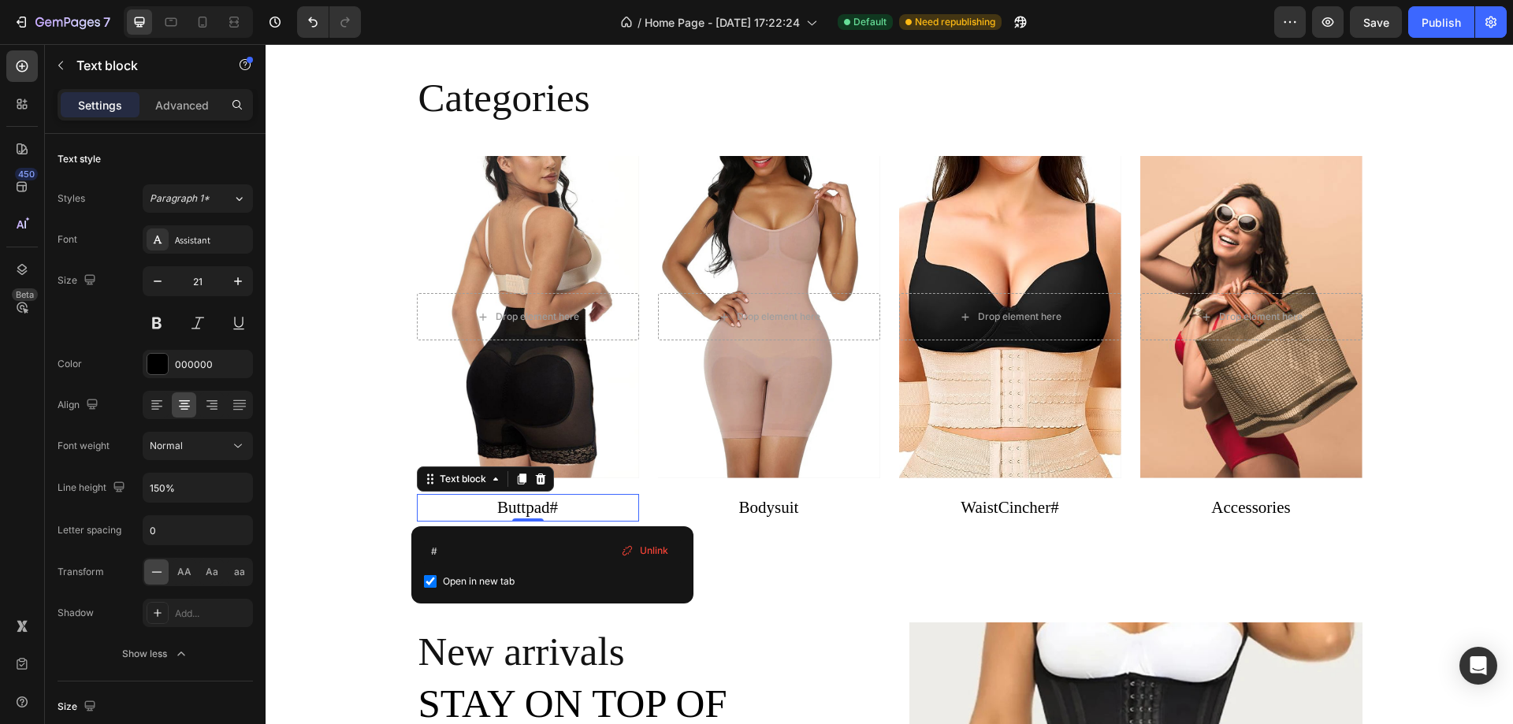
click at [429, 581] on input "checkbox" at bounding box center [430, 581] width 13 height 13
checkbox input "false"
click at [582, 507] on p "Buttpad# ⁠⁠⁠⁠⁠⁠⁠" at bounding box center [527, 508] width 219 height 25
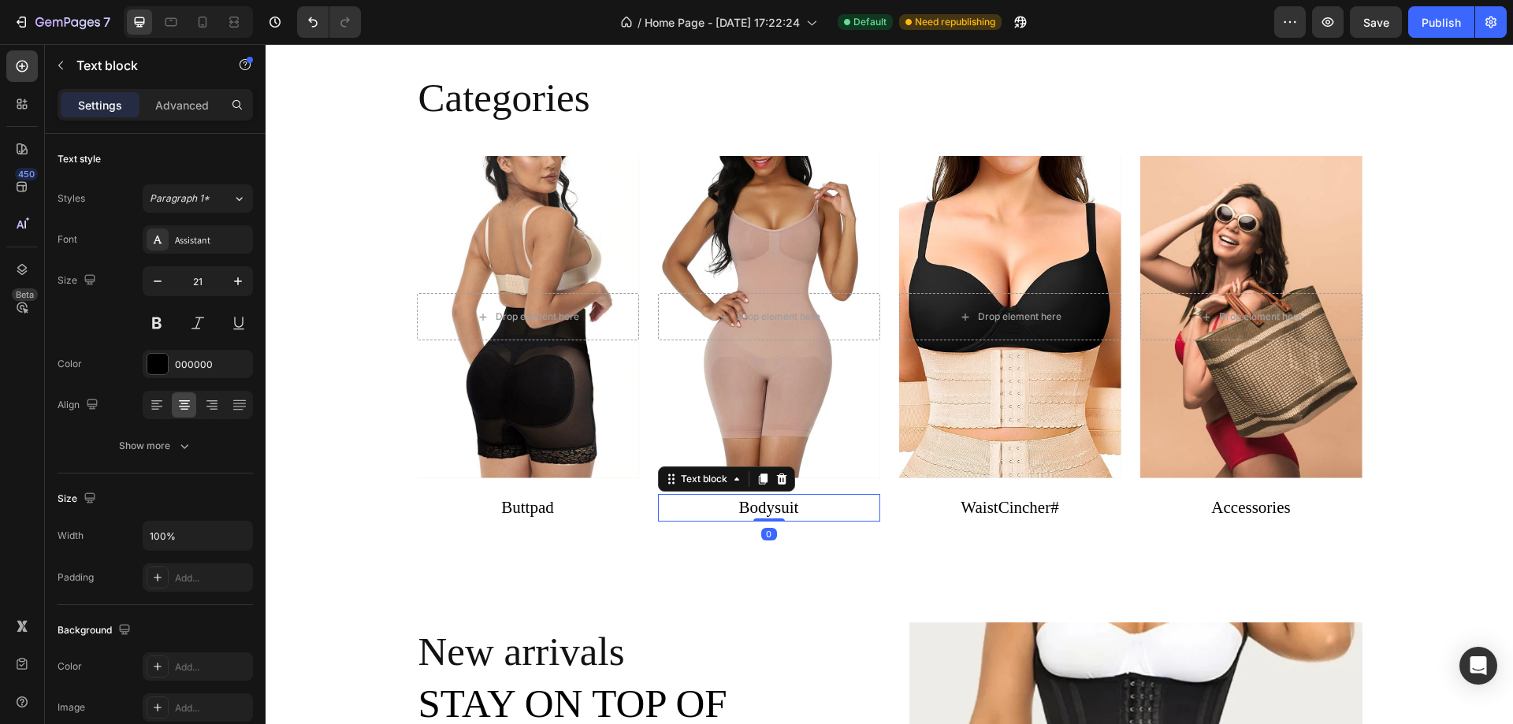
click at [762, 511] on link "Bodysuit" at bounding box center [769, 507] width 60 height 19
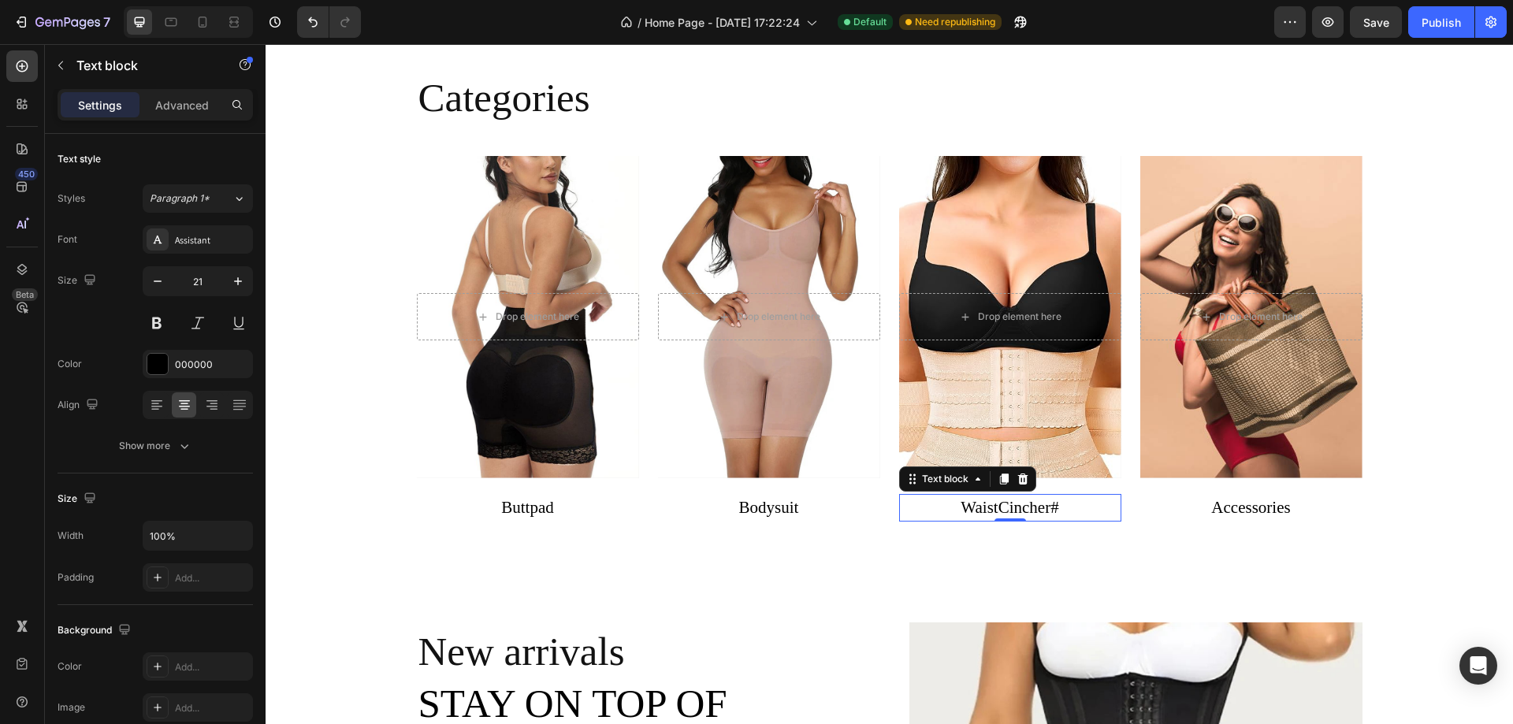
click at [993, 508] on p "WaistCincher #" at bounding box center [1010, 508] width 219 height 25
click at [1087, 507] on p "WaistCincher #" at bounding box center [1010, 508] width 219 height 25
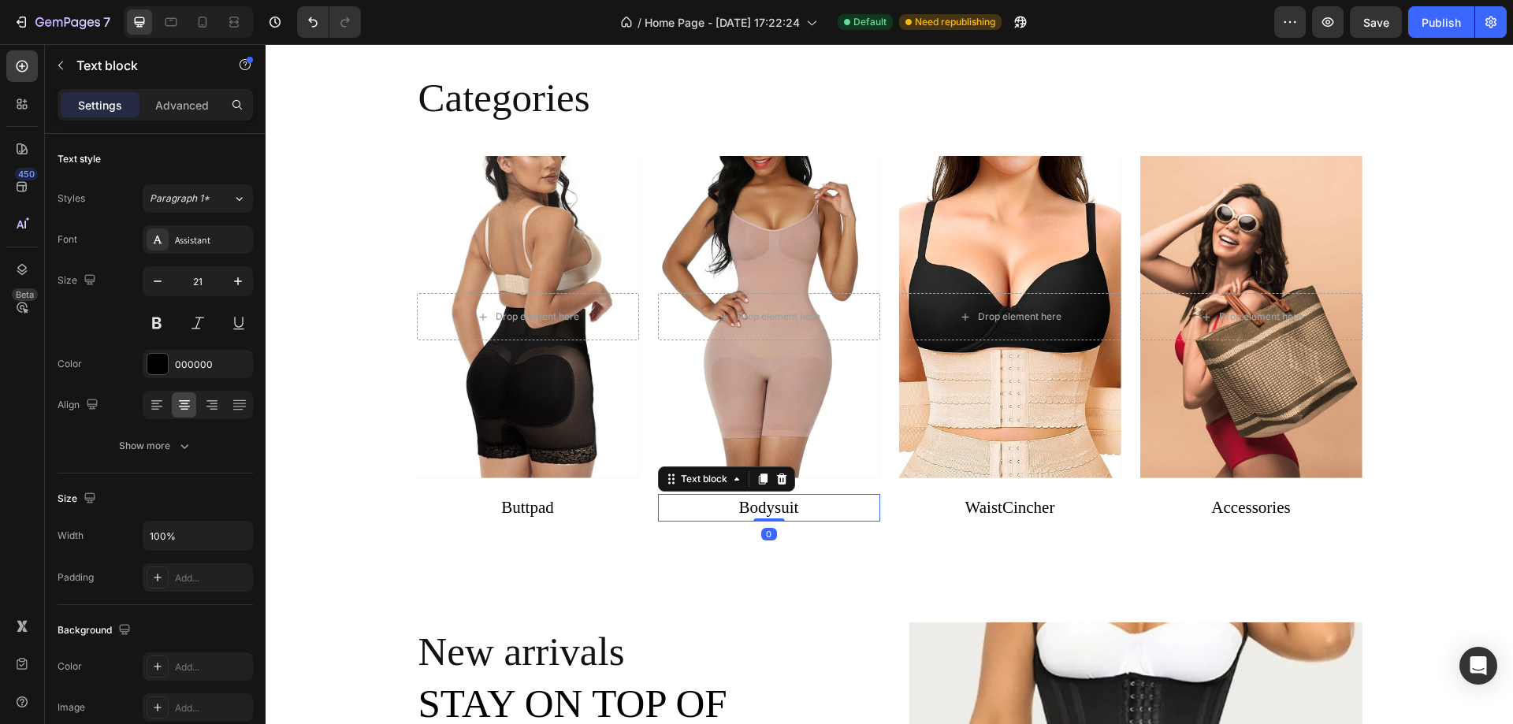
click at [774, 509] on link "Bodysuit" at bounding box center [769, 507] width 60 height 19
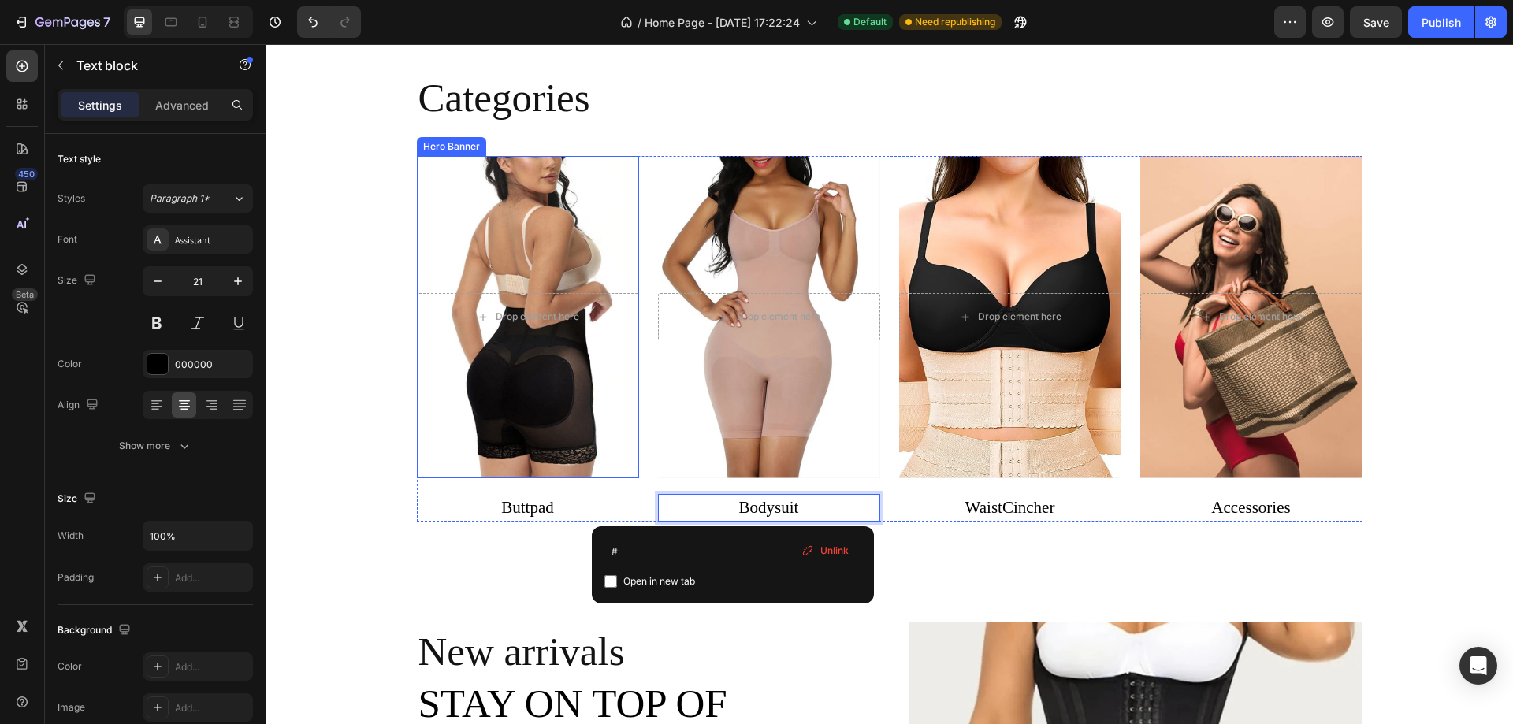
click at [479, 377] on div "Overlay" at bounding box center [528, 317] width 222 height 322
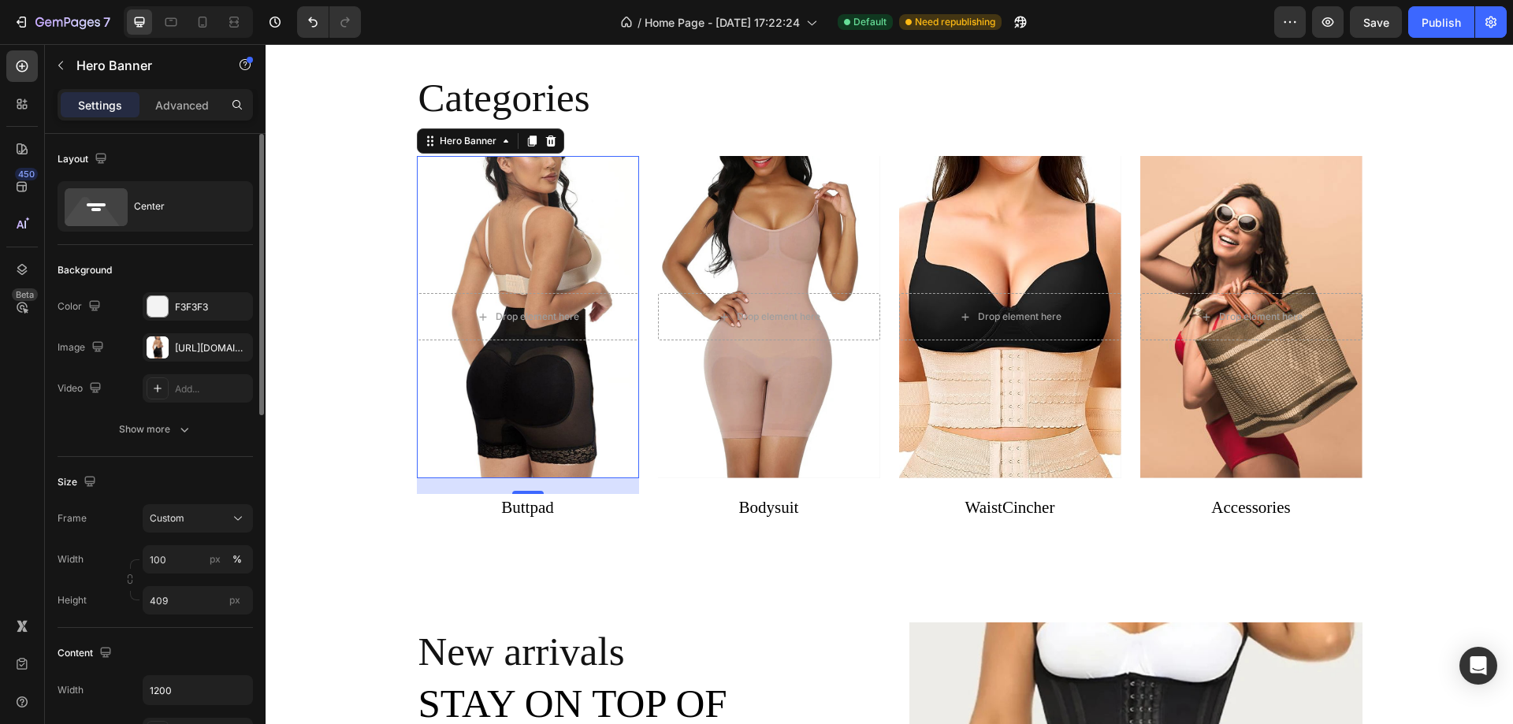
scroll to position [79, 0]
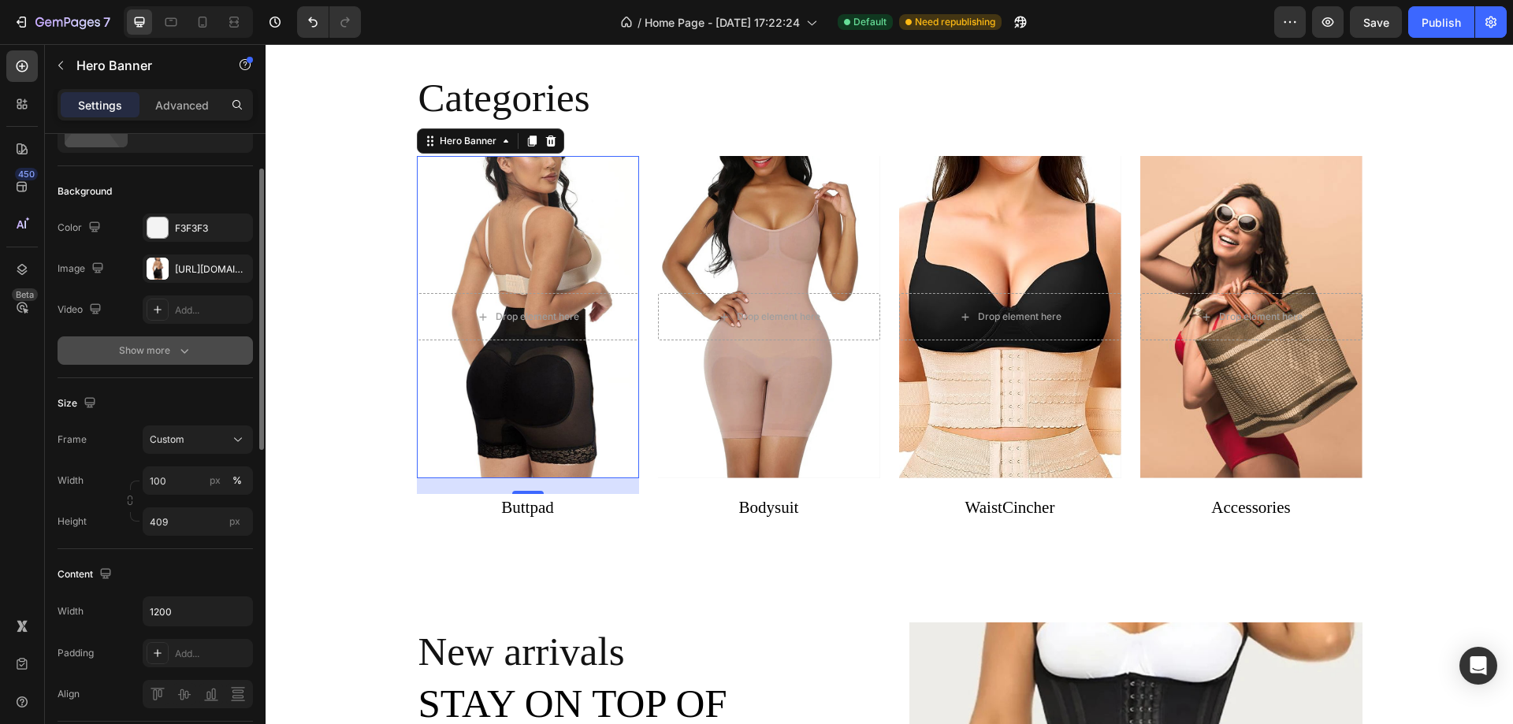
click at [178, 352] on icon "button" at bounding box center [184, 351] width 16 height 16
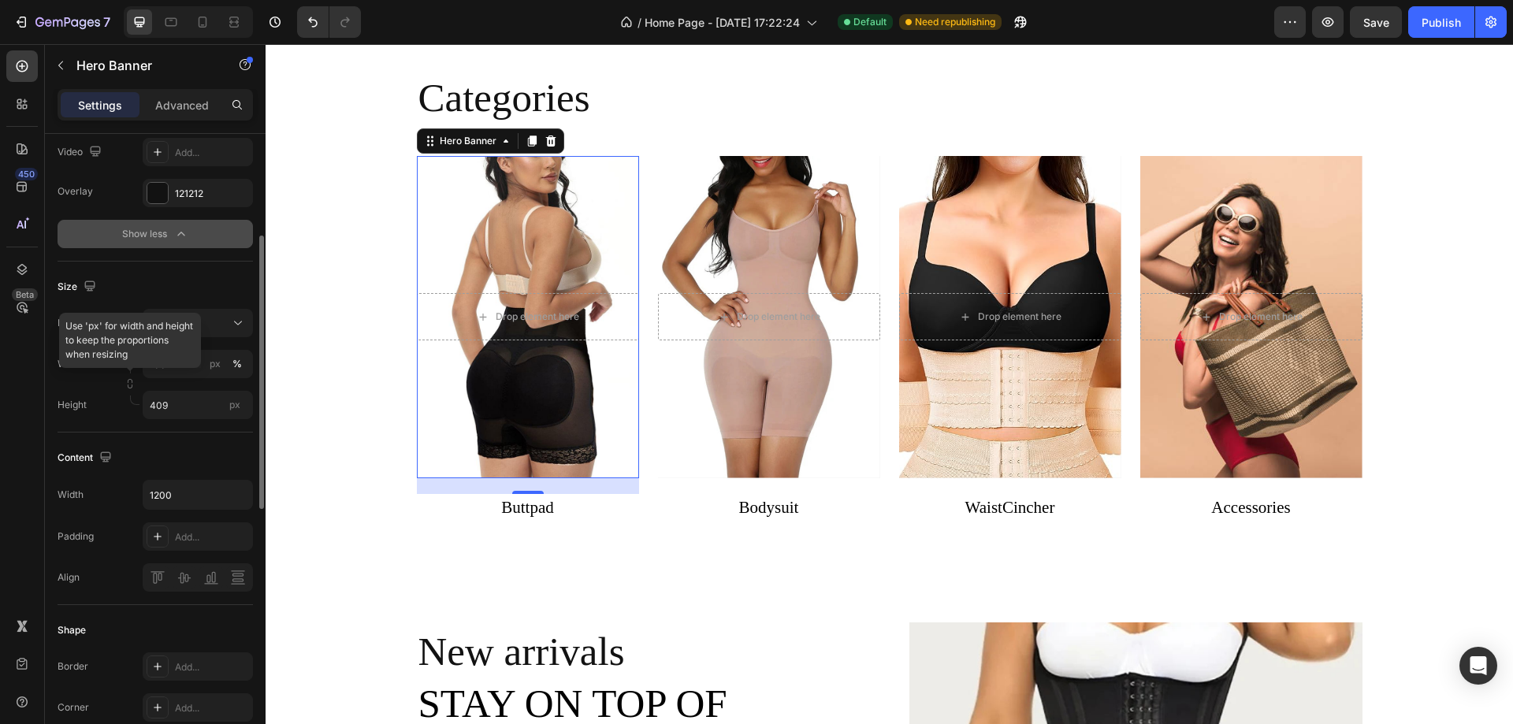
scroll to position [473, 0]
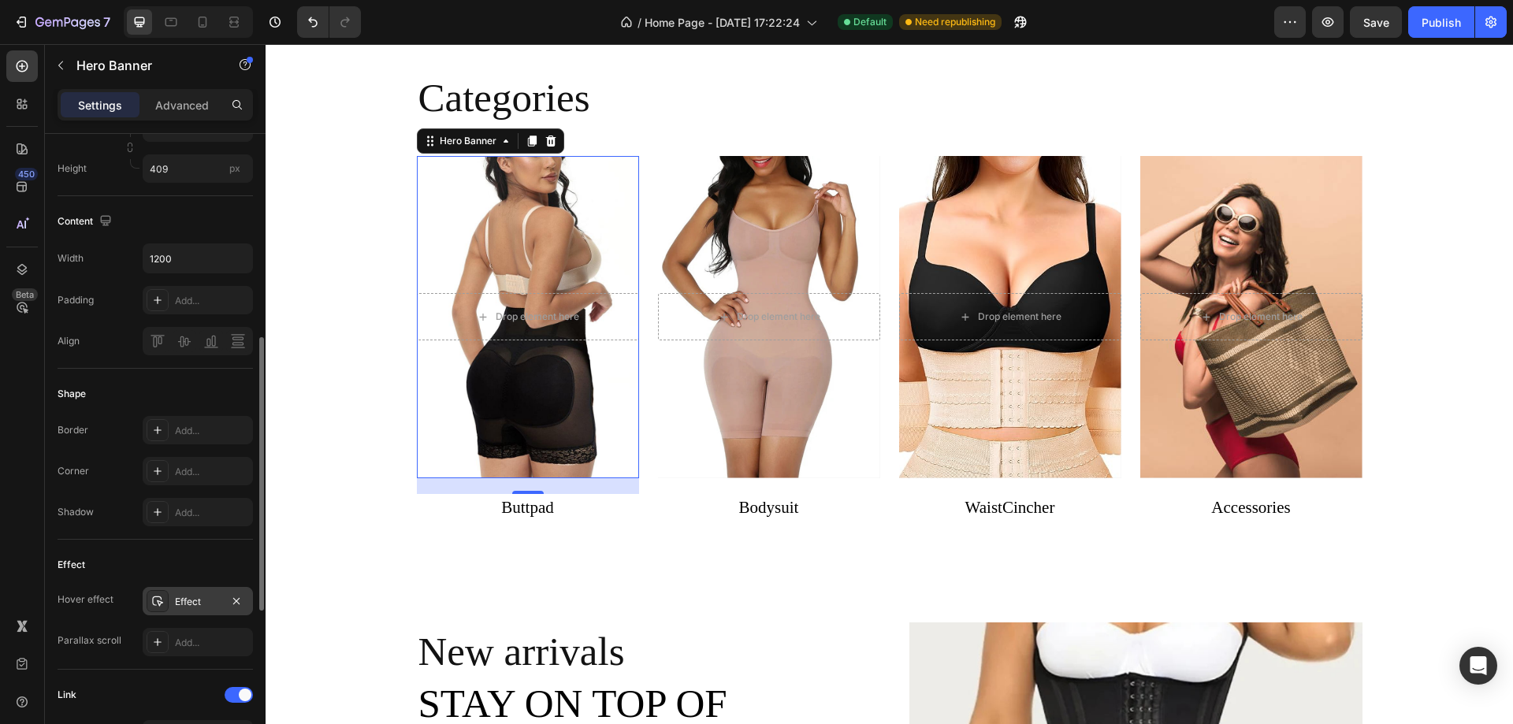
click at [209, 602] on div "Effect" at bounding box center [198, 602] width 46 height 14
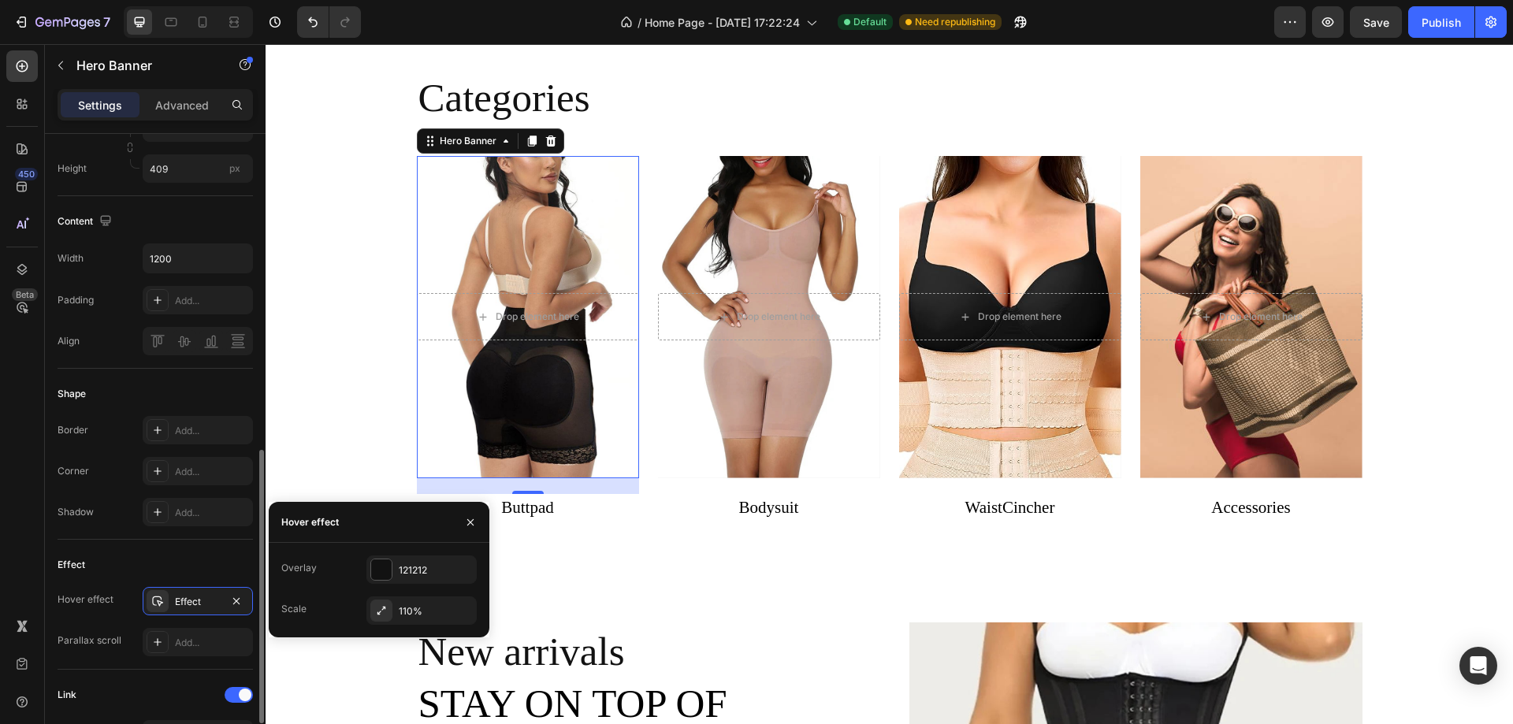
scroll to position [552, 0]
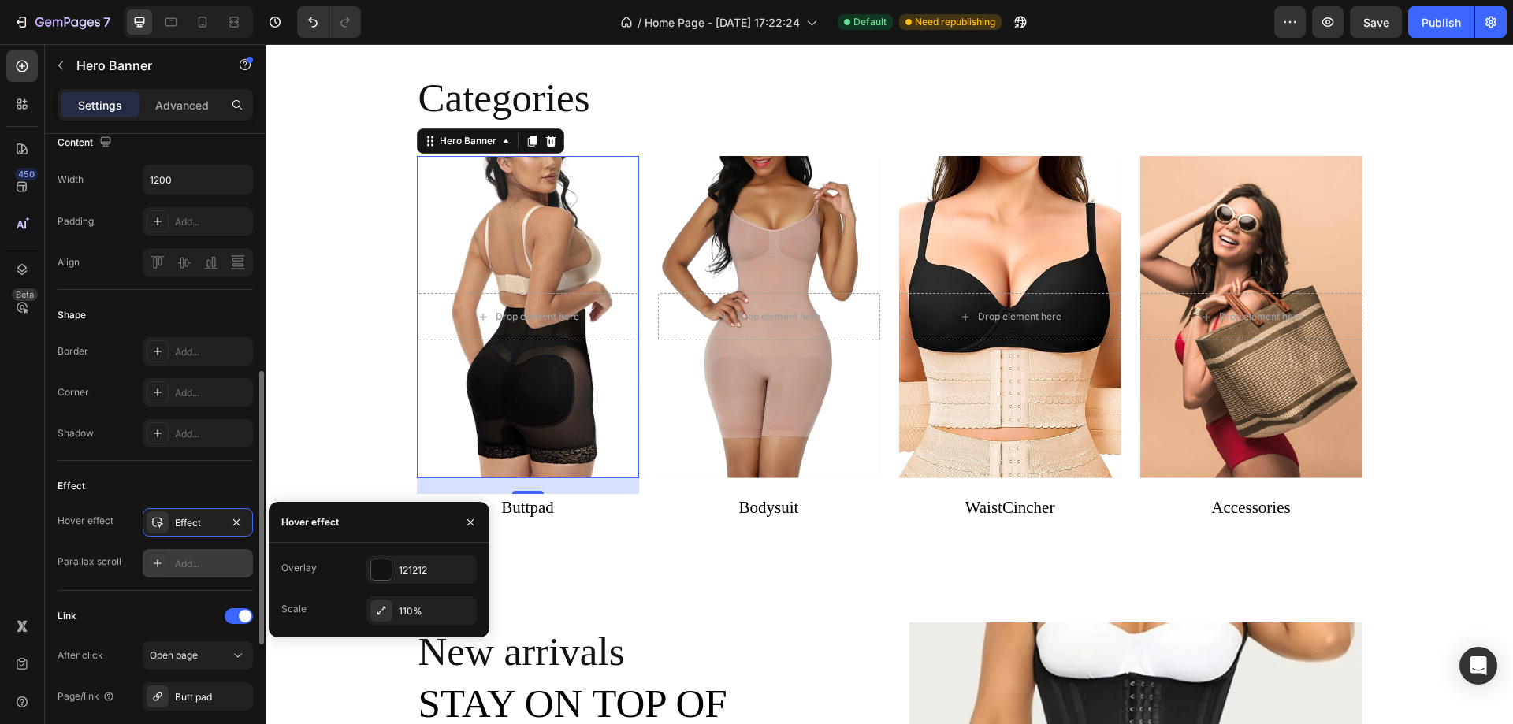
click at [152, 564] on icon at bounding box center [157, 563] width 13 height 13
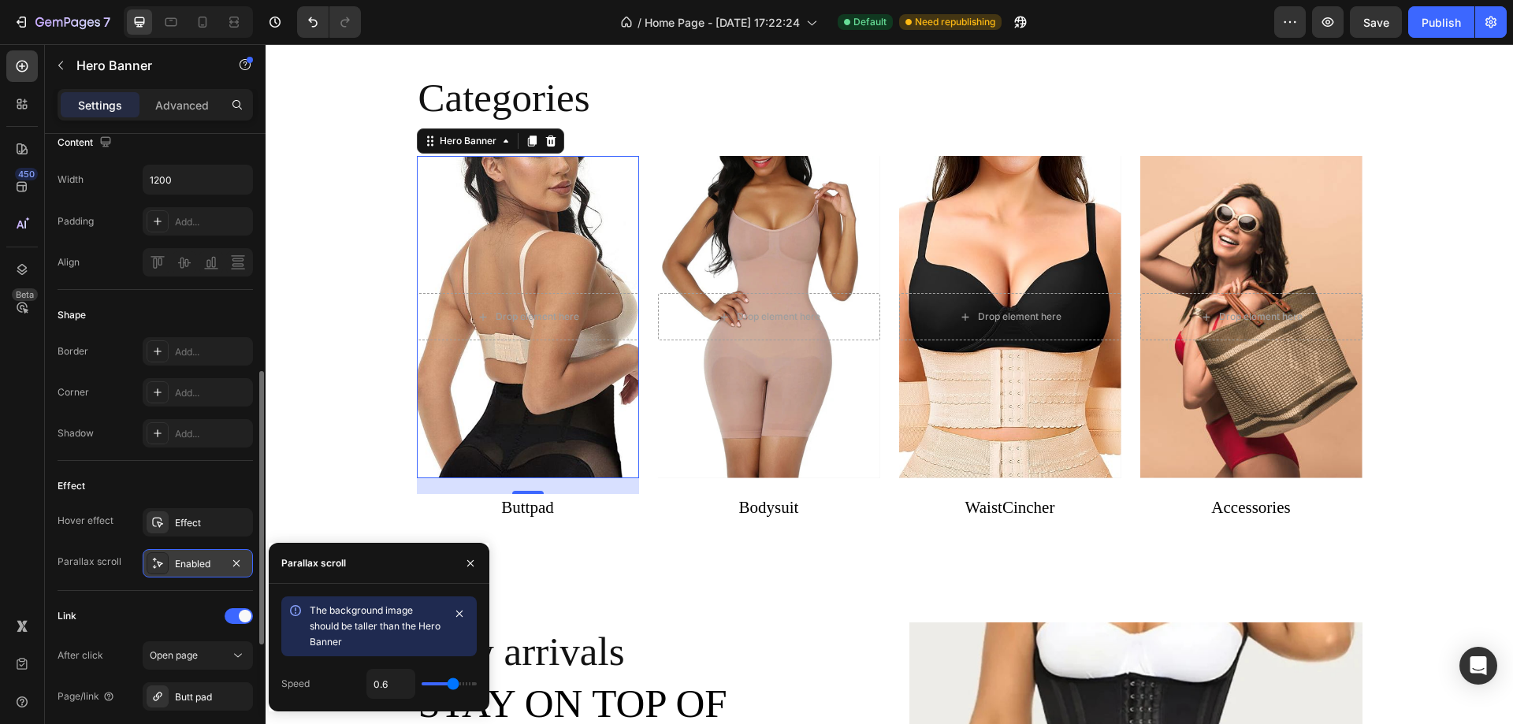
click at [224, 563] on div "Enabled" at bounding box center [198, 563] width 110 height 28
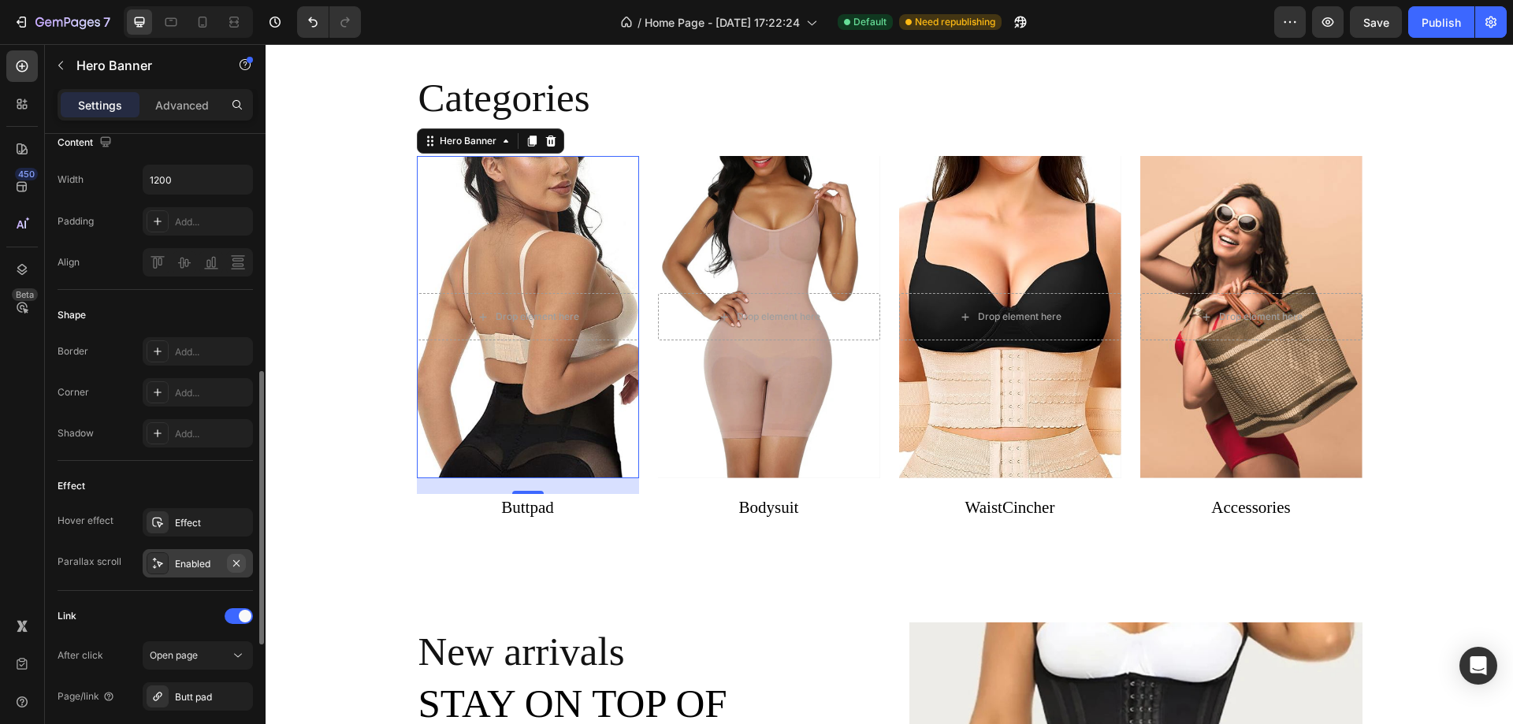
click at [232, 561] on icon "button" at bounding box center [236, 563] width 13 height 13
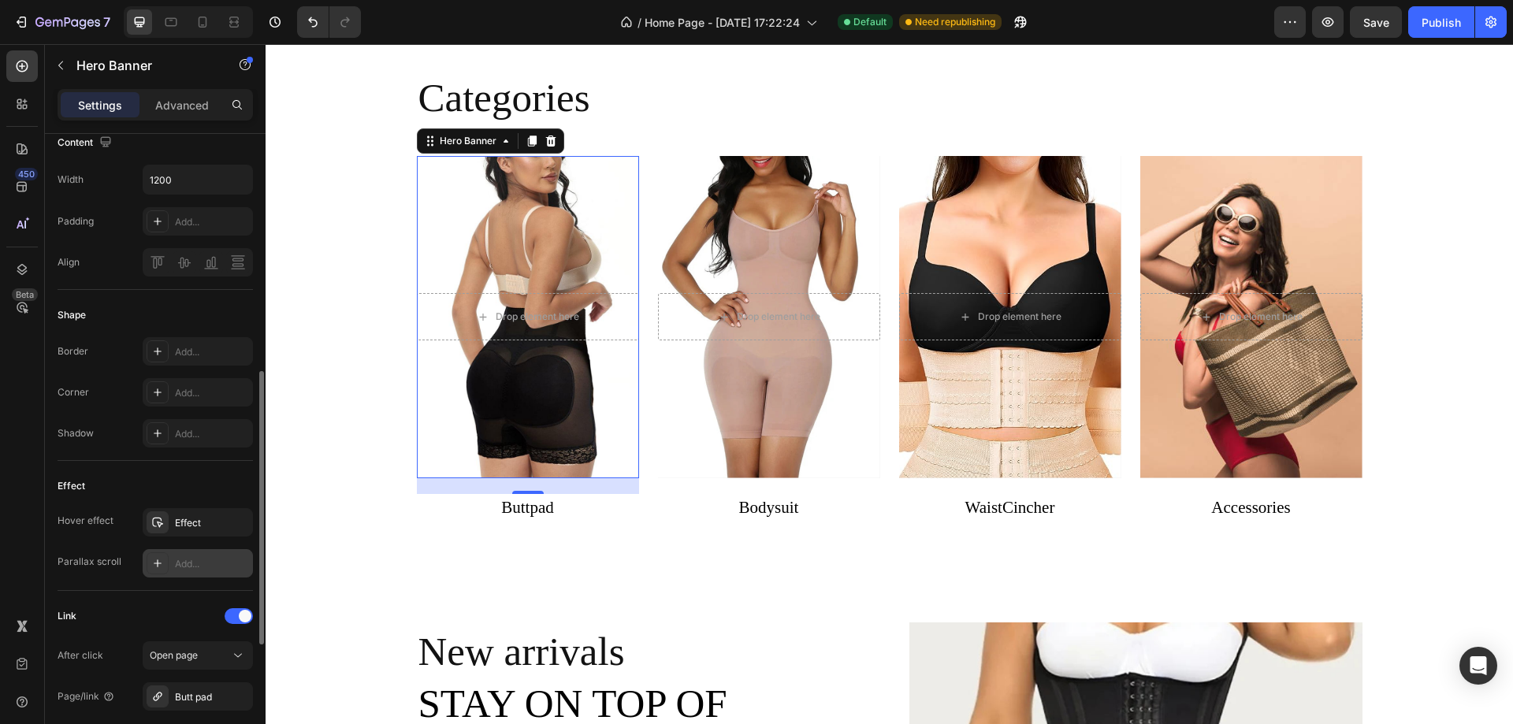
click at [468, 404] on div "Overlay" at bounding box center [528, 317] width 222 height 322
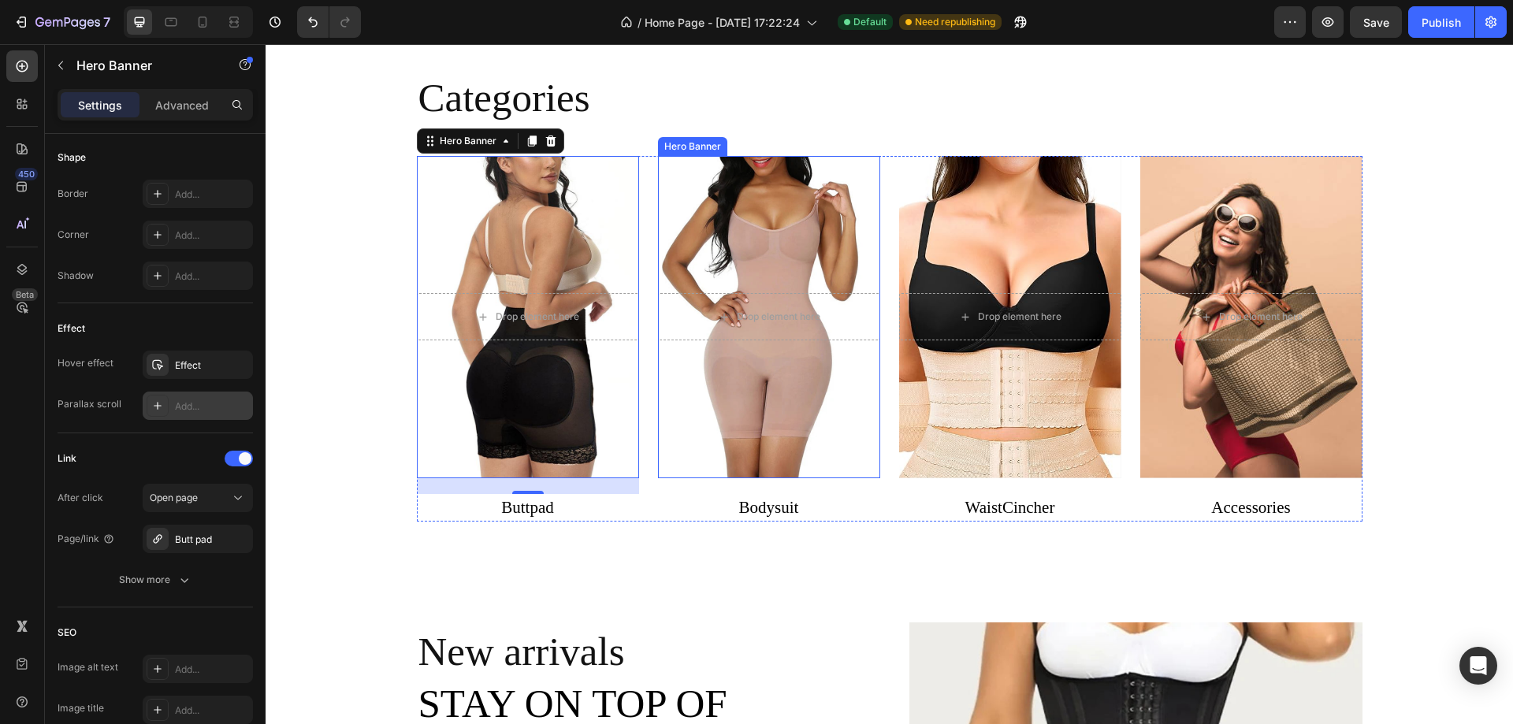
click at [735, 395] on div "Overlay" at bounding box center [769, 317] width 222 height 322
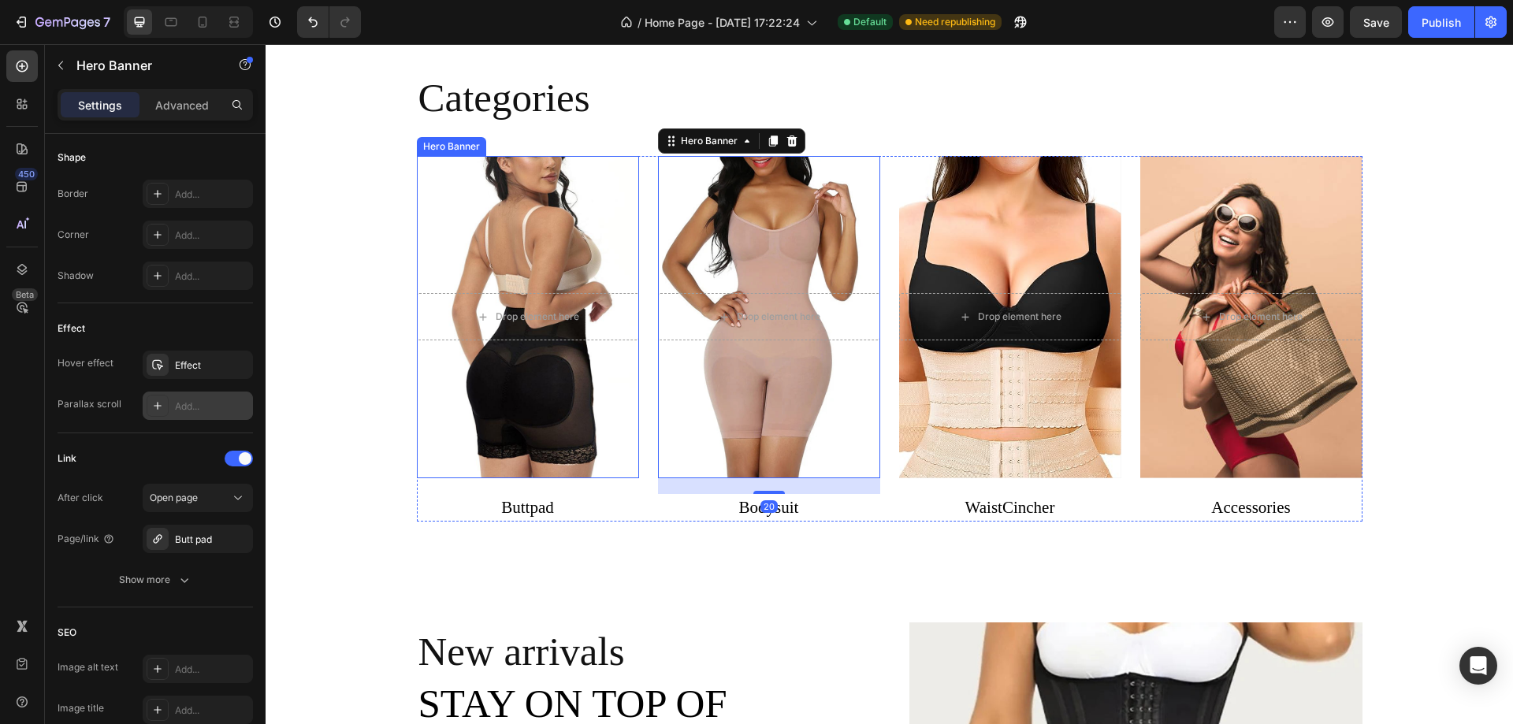
click at [474, 410] on div "Overlay" at bounding box center [528, 317] width 222 height 322
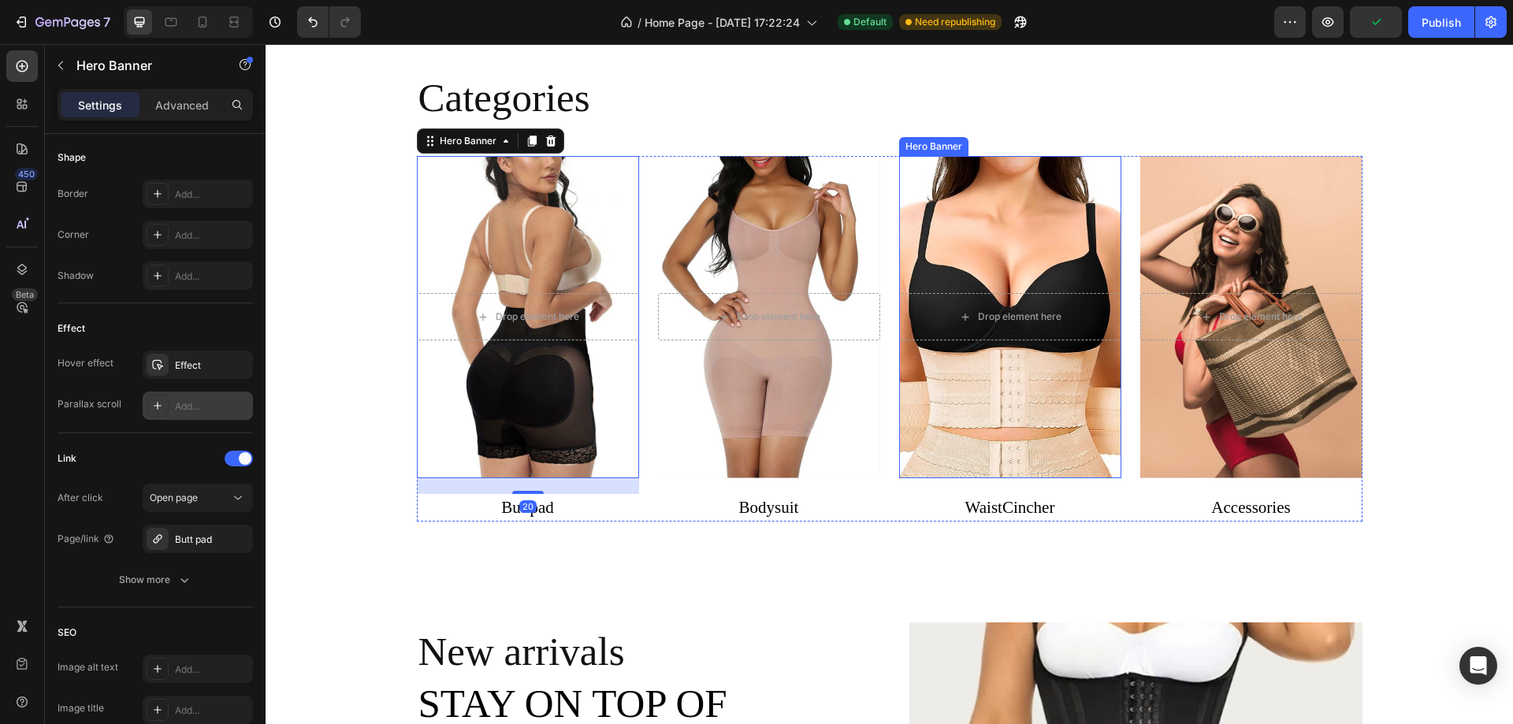
click at [949, 418] on div "Overlay" at bounding box center [1010, 317] width 222 height 322
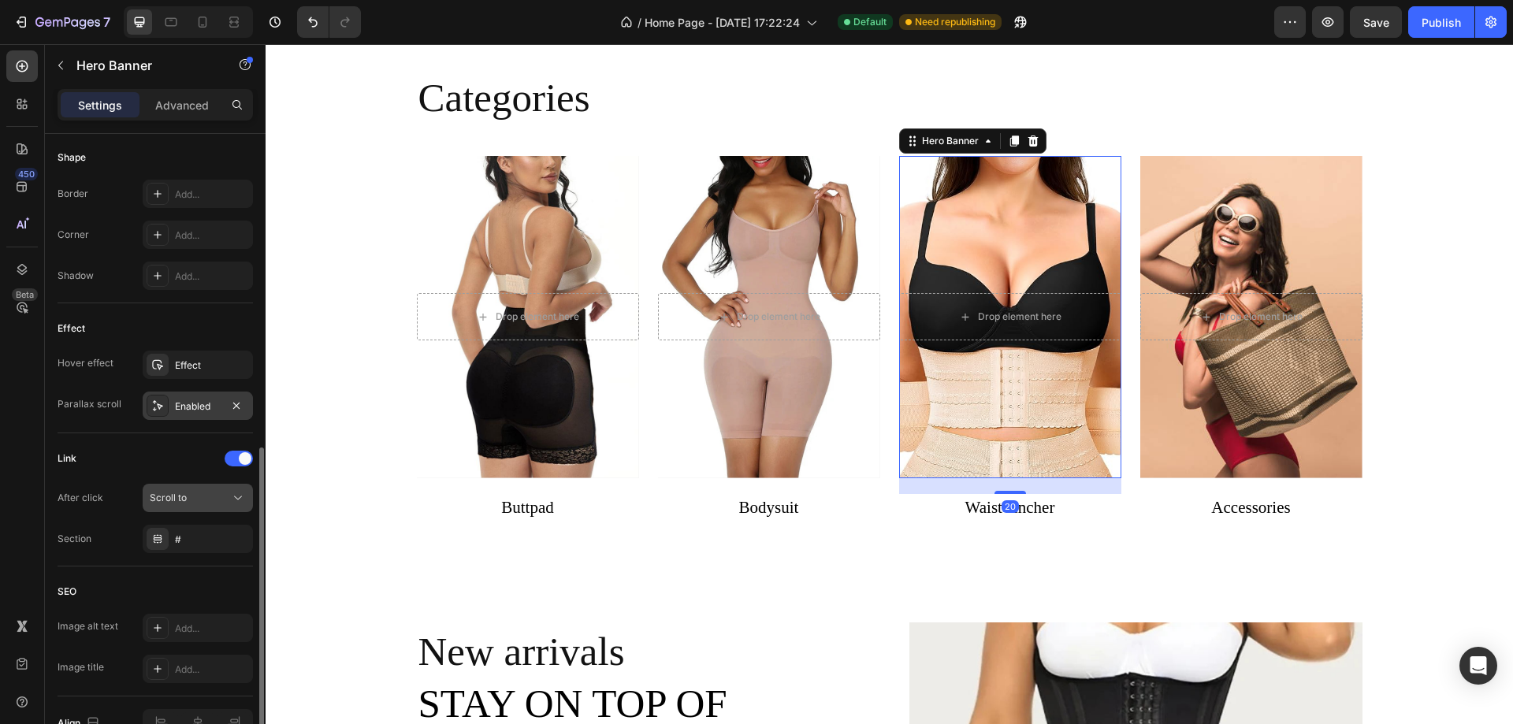
click at [217, 507] on button "Scroll to" at bounding box center [198, 498] width 110 height 28
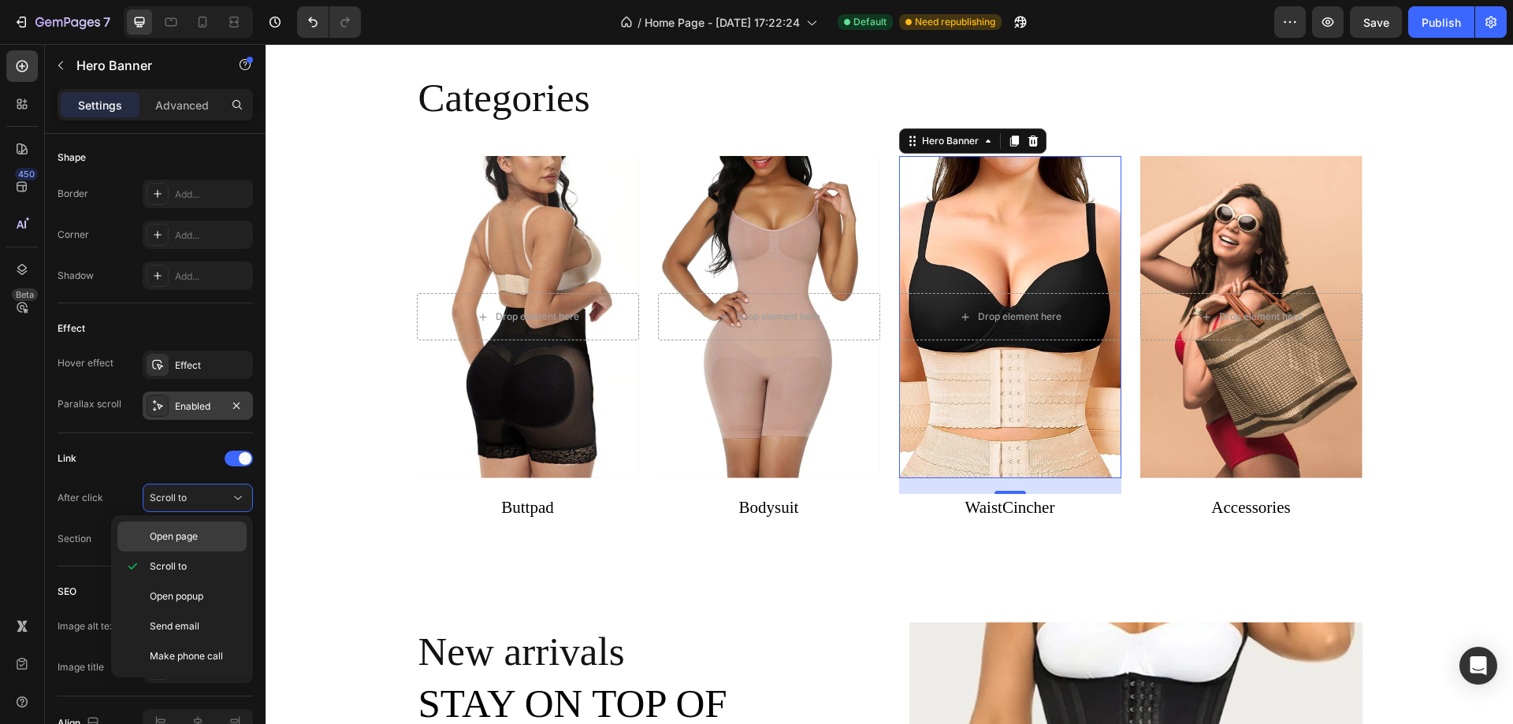
click at [191, 537] on span "Open page" at bounding box center [174, 536] width 48 height 14
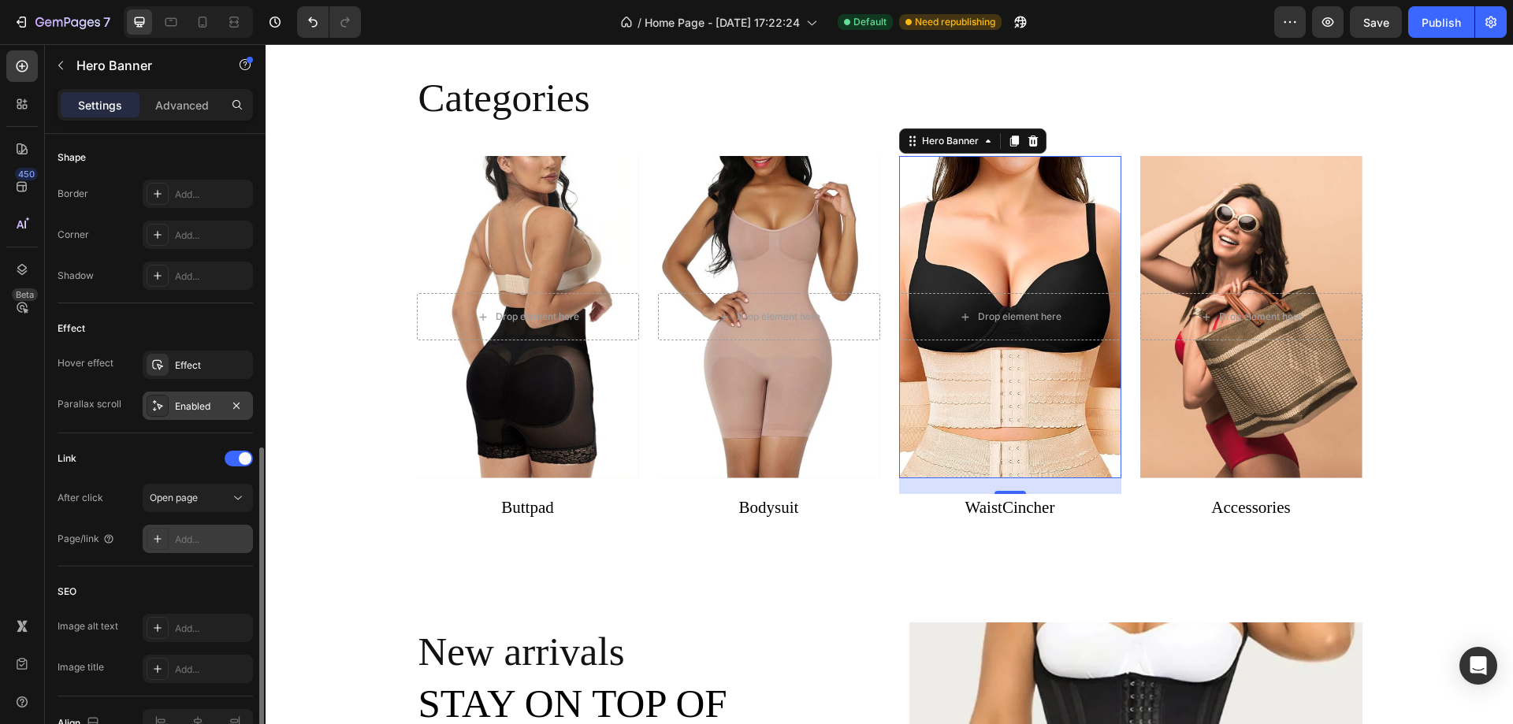
click at [154, 543] on icon at bounding box center [157, 539] width 13 height 13
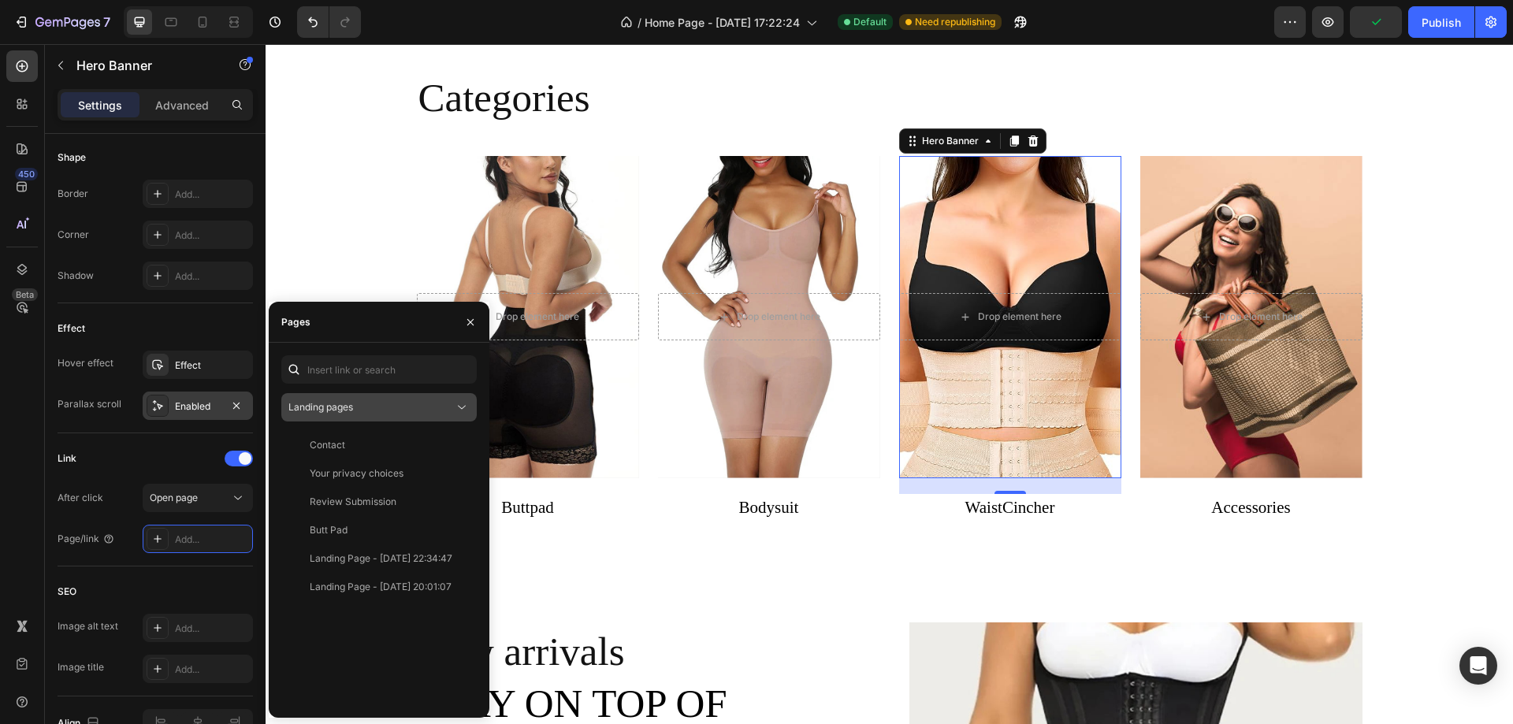
click at [381, 405] on div "Landing pages" at bounding box center [370, 407] width 165 height 14
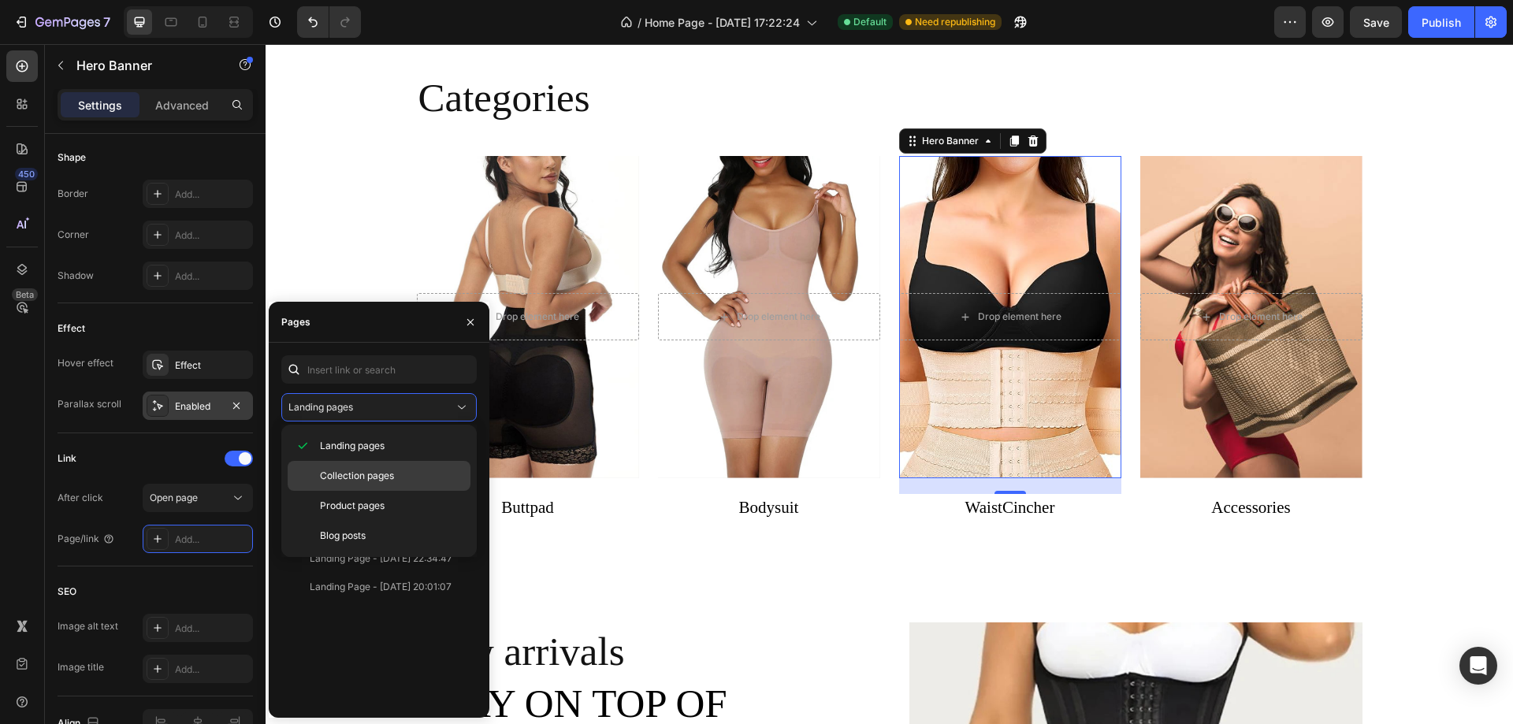
click at [367, 477] on span "Collection pages" at bounding box center [357, 476] width 74 height 14
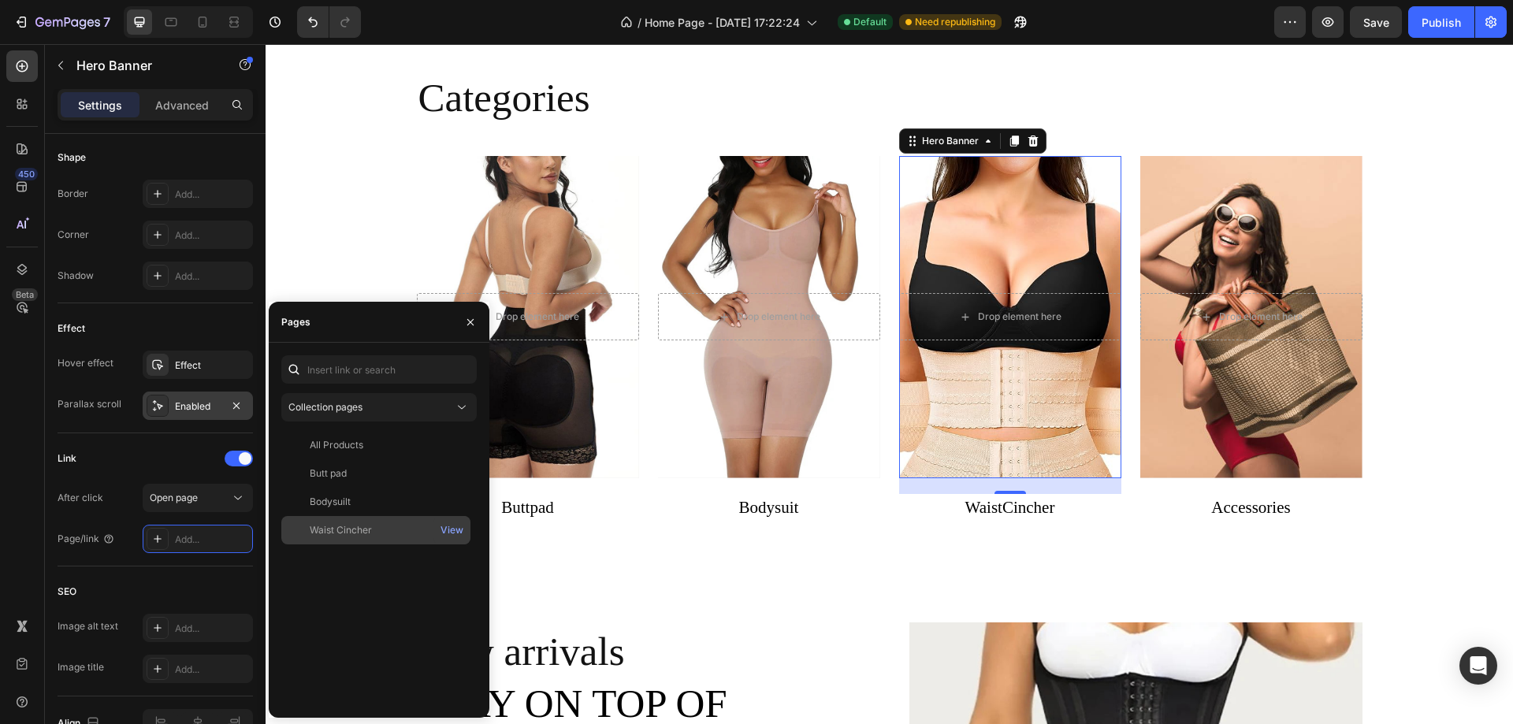
click at [347, 533] on div "Waist Cincher" at bounding box center [341, 530] width 62 height 14
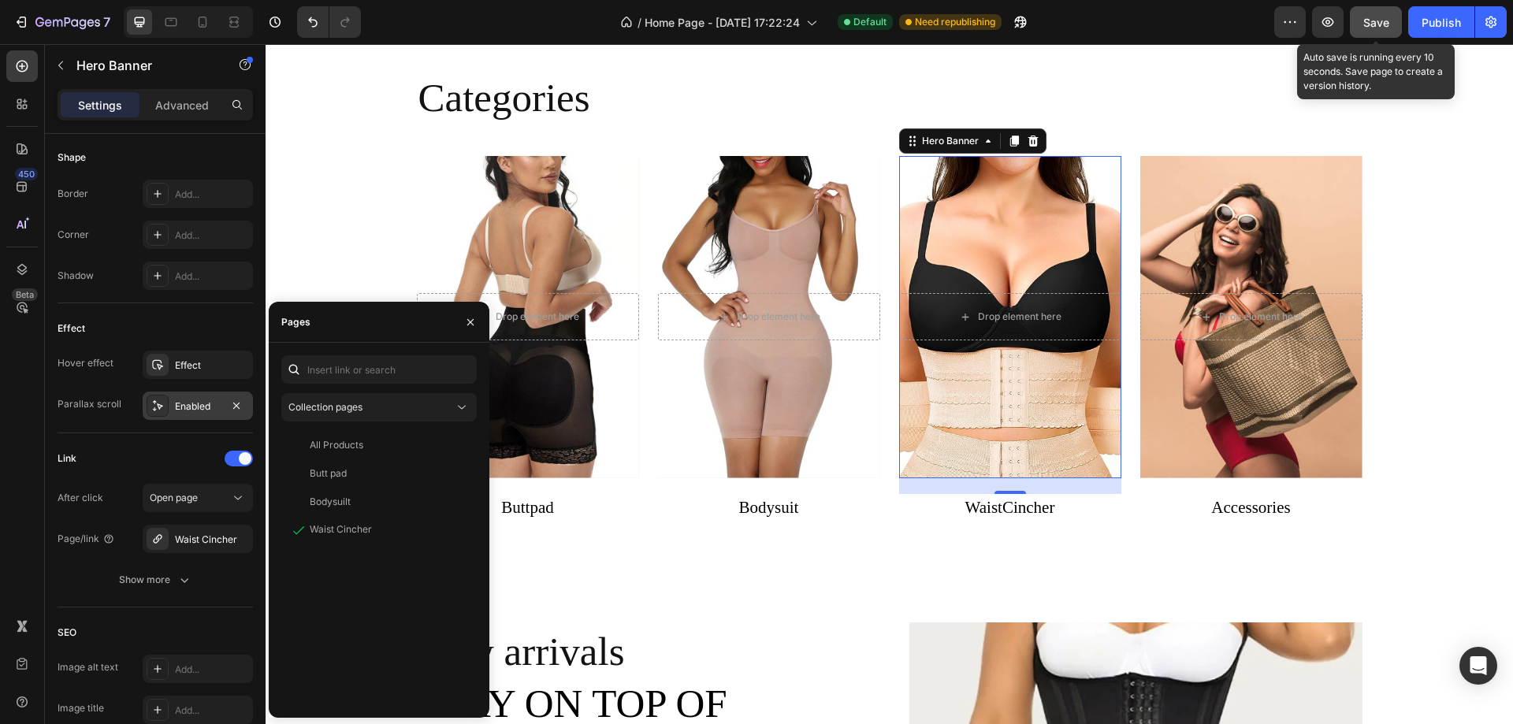
click at [1371, 21] on span "Save" at bounding box center [1376, 22] width 26 height 13
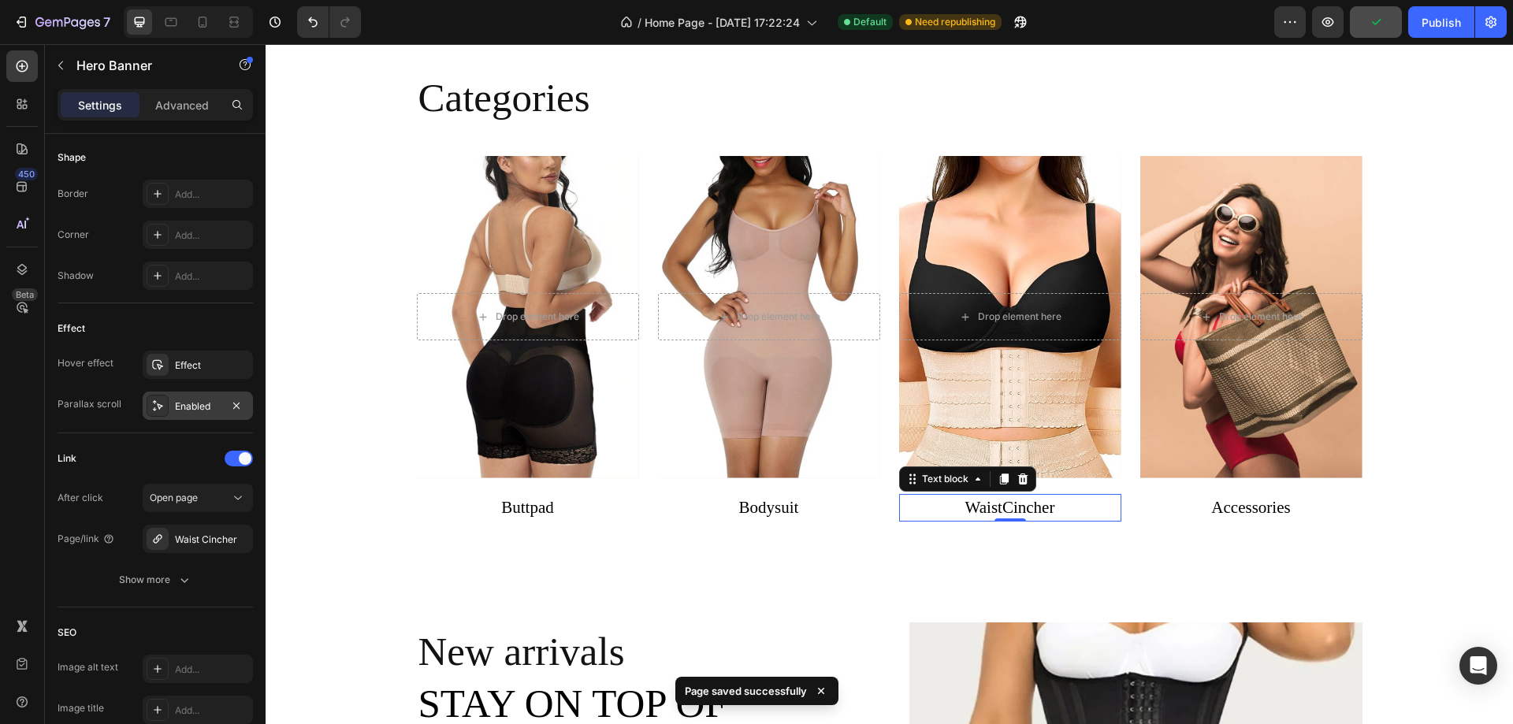
click at [986, 508] on p "WaistCincher" at bounding box center [1010, 508] width 219 height 25
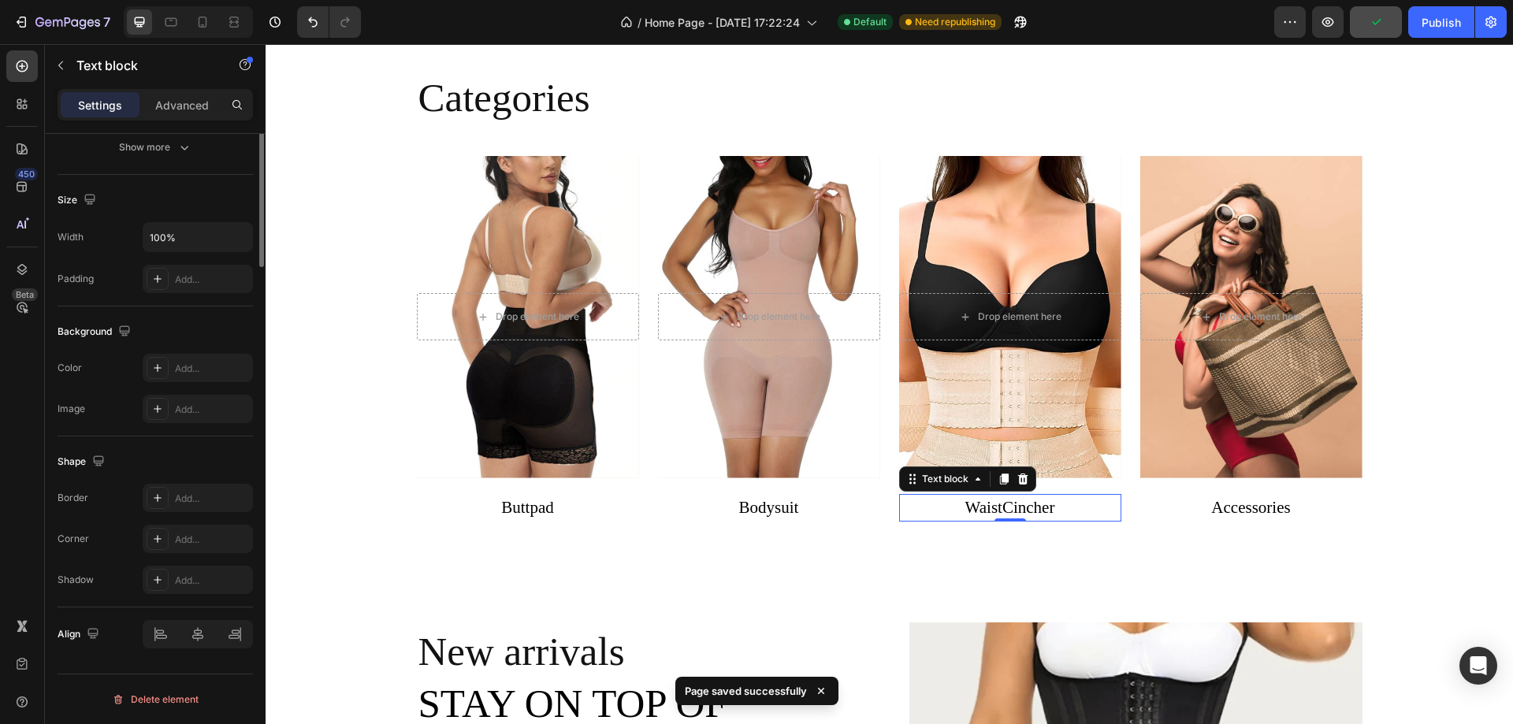
scroll to position [0, 0]
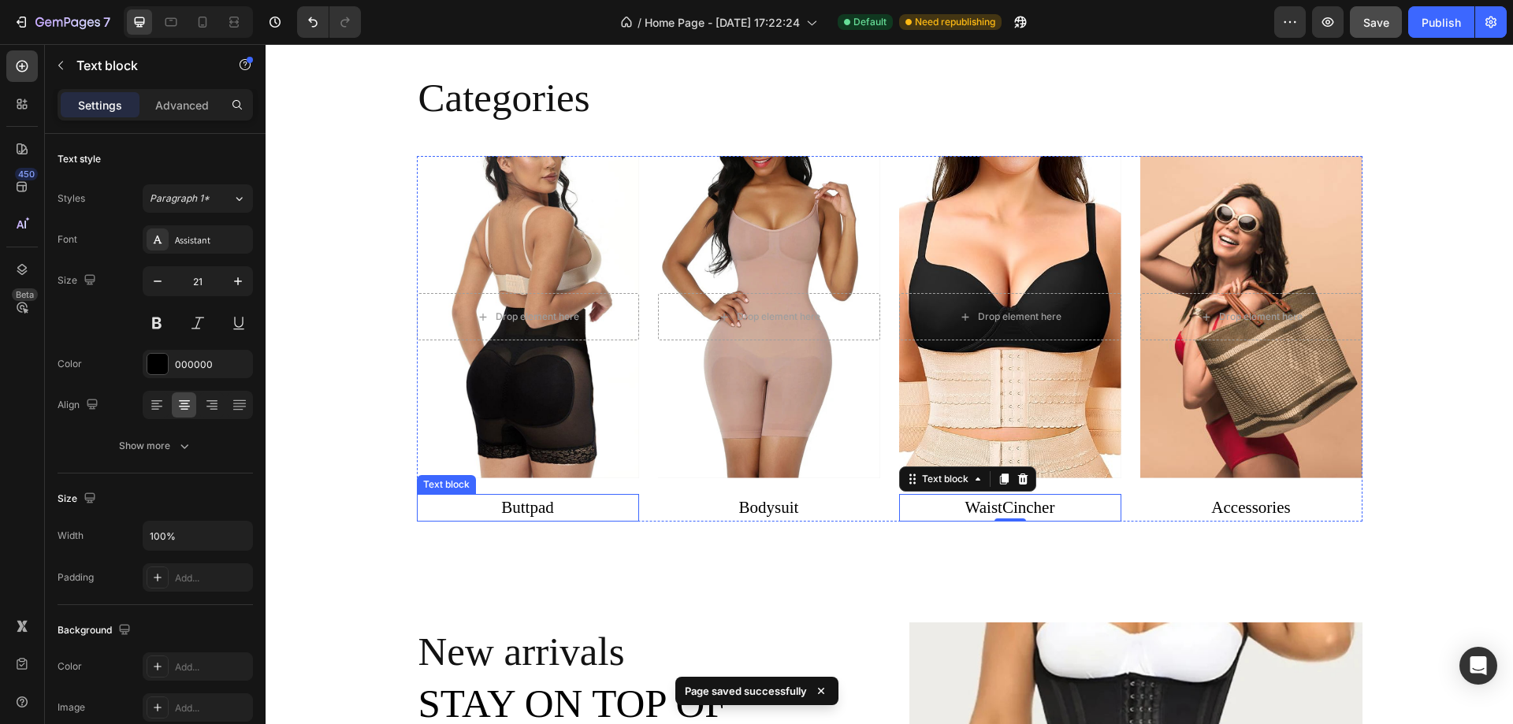
click at [565, 507] on p "Buttpad ⁠⁠⁠⁠⁠⁠⁠" at bounding box center [527, 508] width 219 height 25
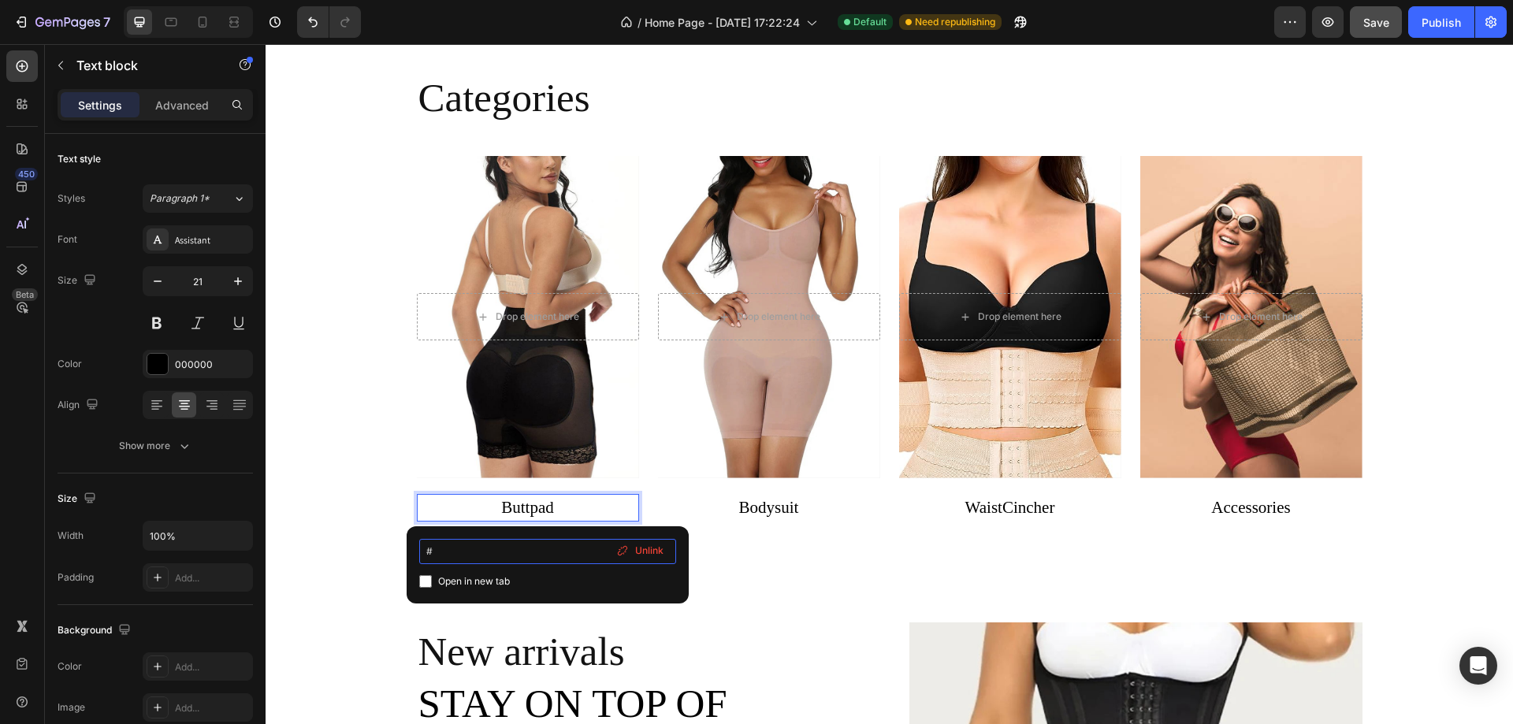
click at [431, 554] on input "#" at bounding box center [547, 551] width 257 height 25
click at [444, 554] on input "#" at bounding box center [547, 551] width 257 height 25
click at [443, 554] on input "#" at bounding box center [547, 551] width 257 height 25
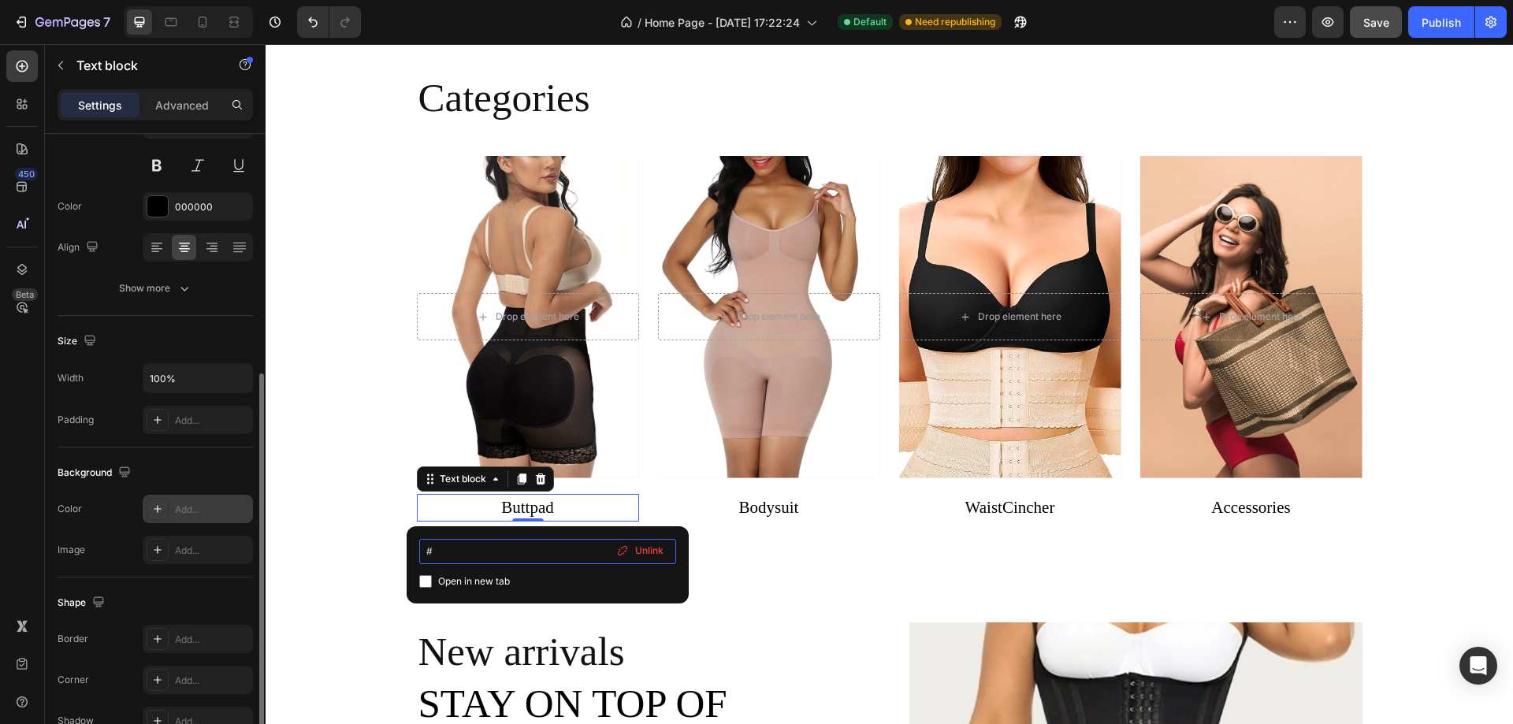
scroll to position [299, 0]
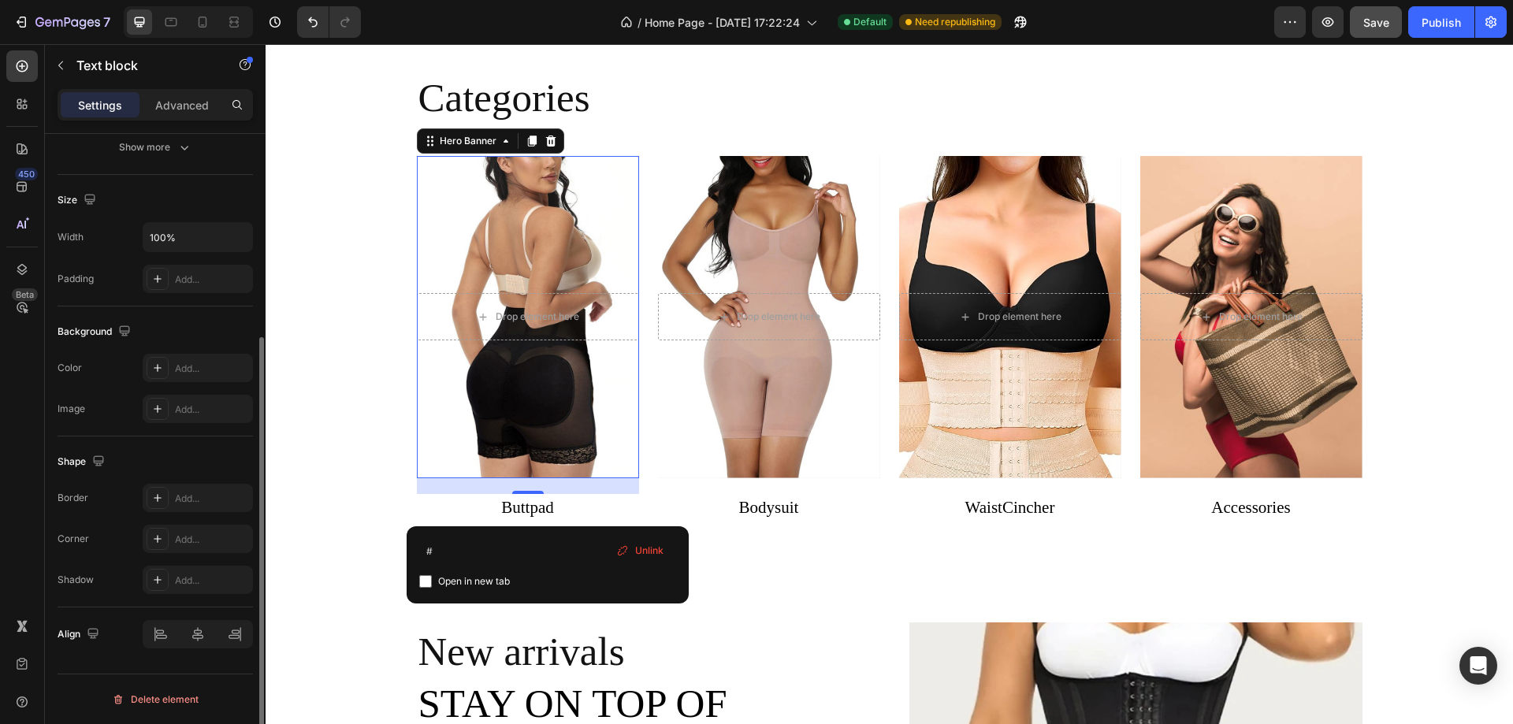
click at [489, 370] on div "Overlay" at bounding box center [528, 317] width 222 height 322
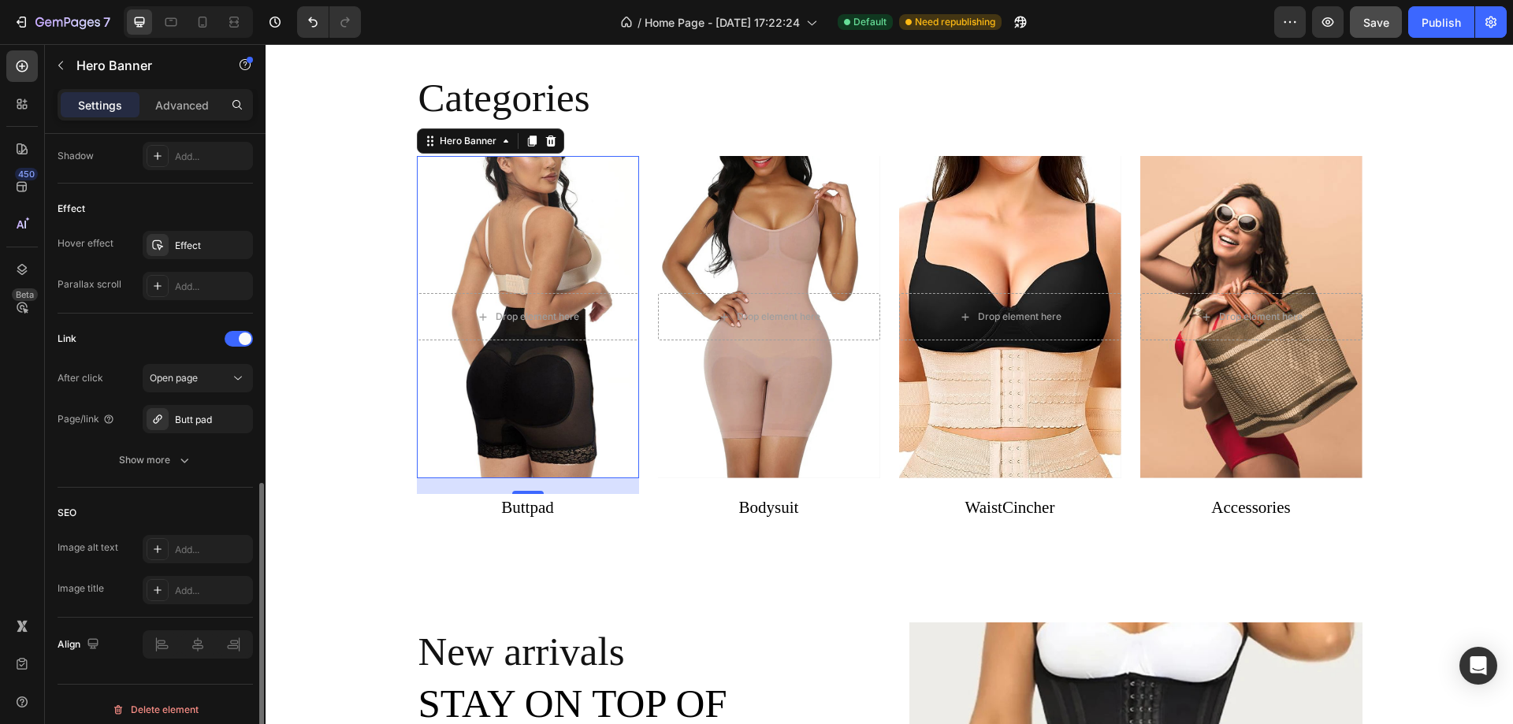
scroll to position [798, 0]
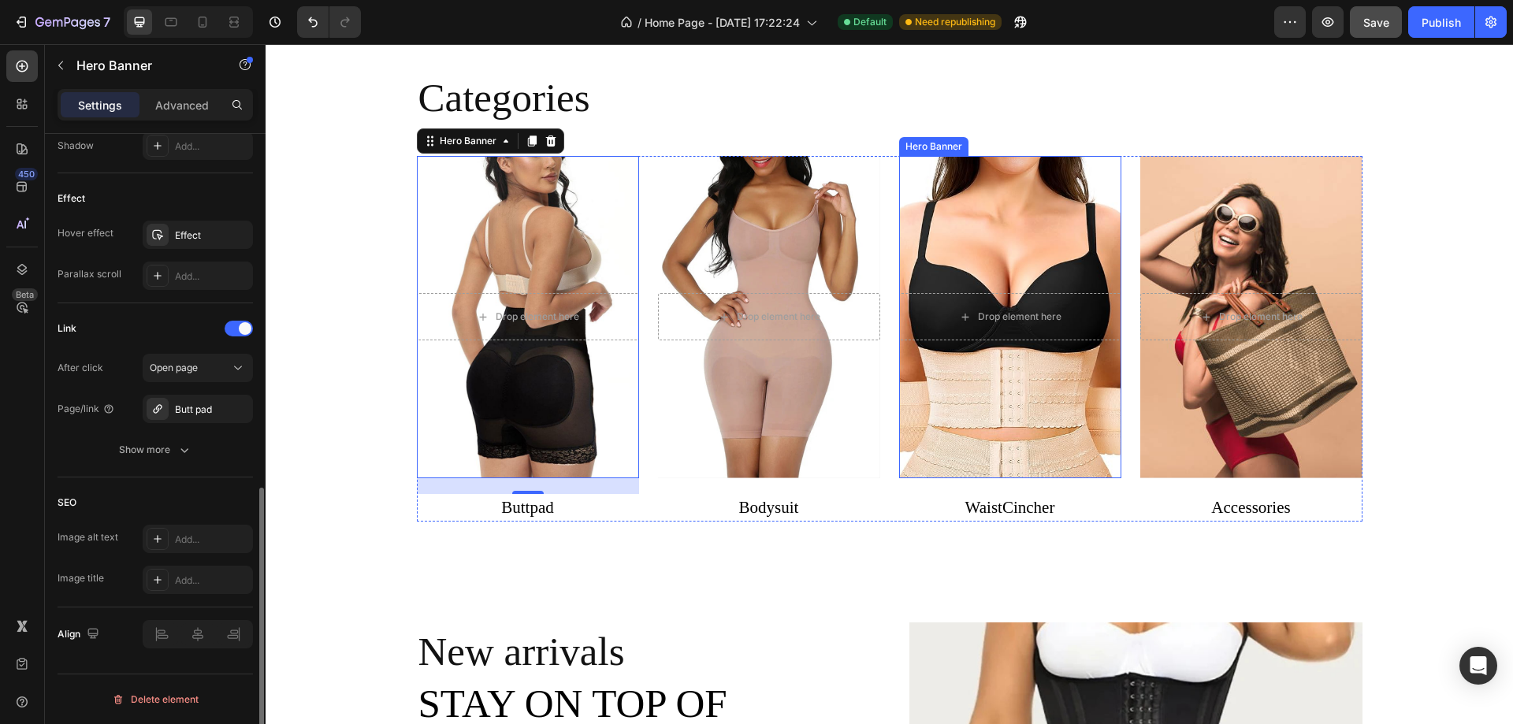
click at [1012, 441] on div "Overlay" at bounding box center [1010, 317] width 222 height 322
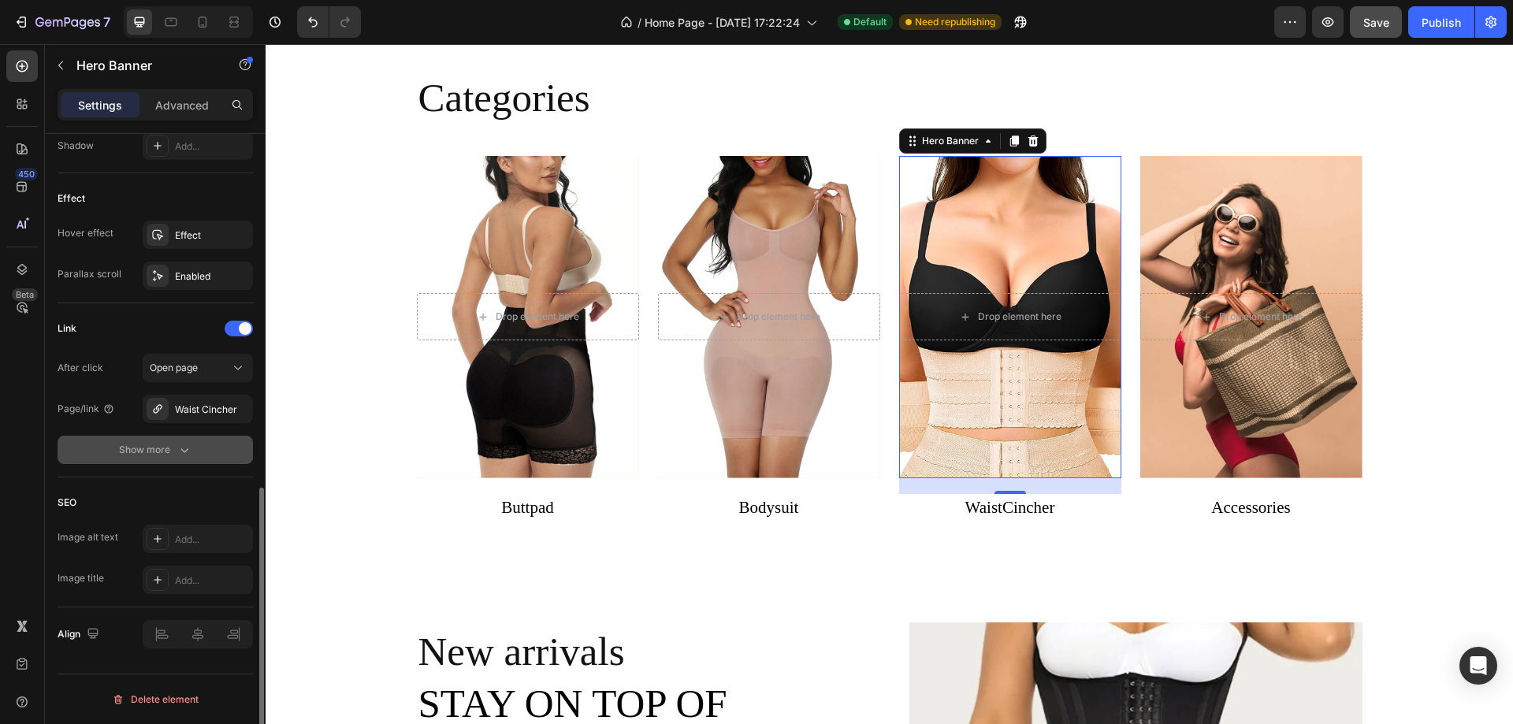
click at [167, 451] on div "Show more" at bounding box center [155, 450] width 73 height 16
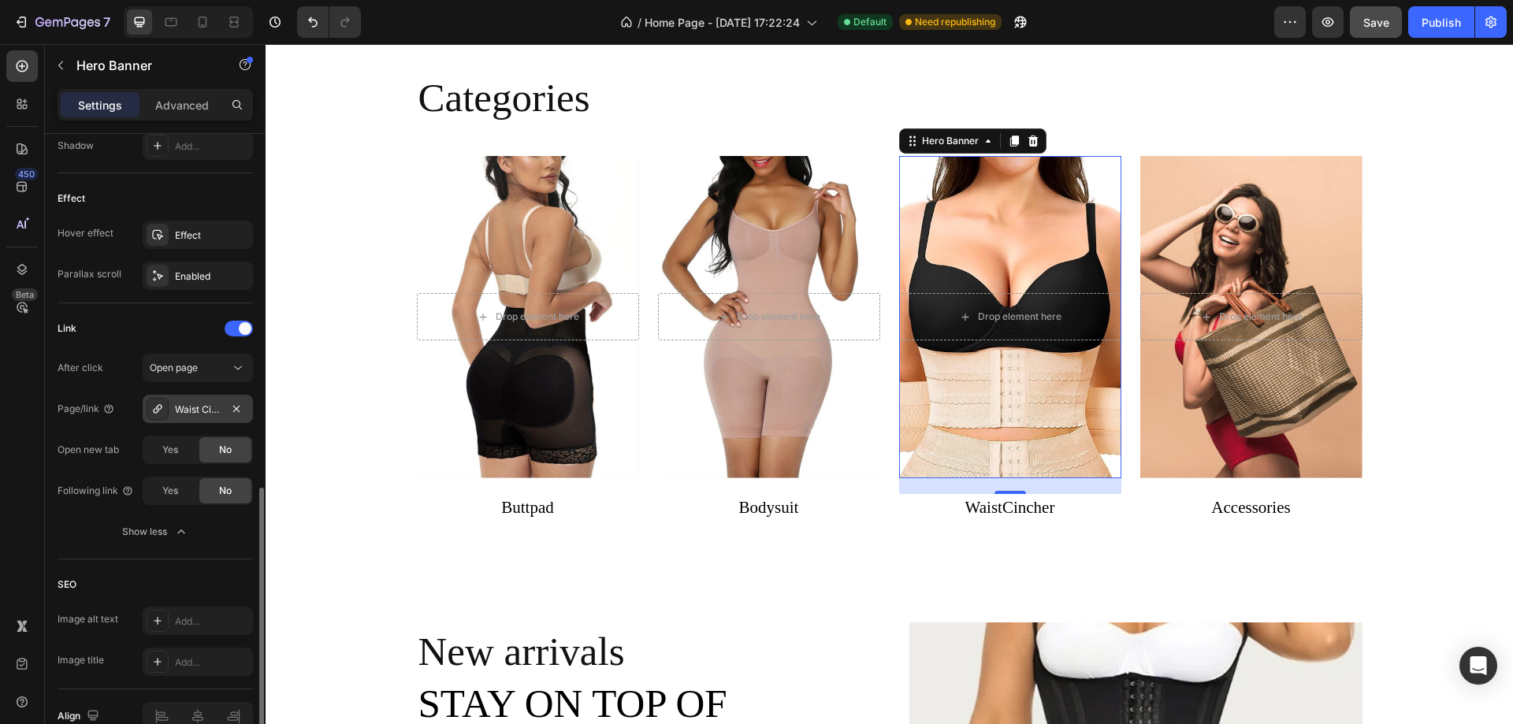
click at [188, 410] on div "Waist Cincher" at bounding box center [198, 410] width 46 height 14
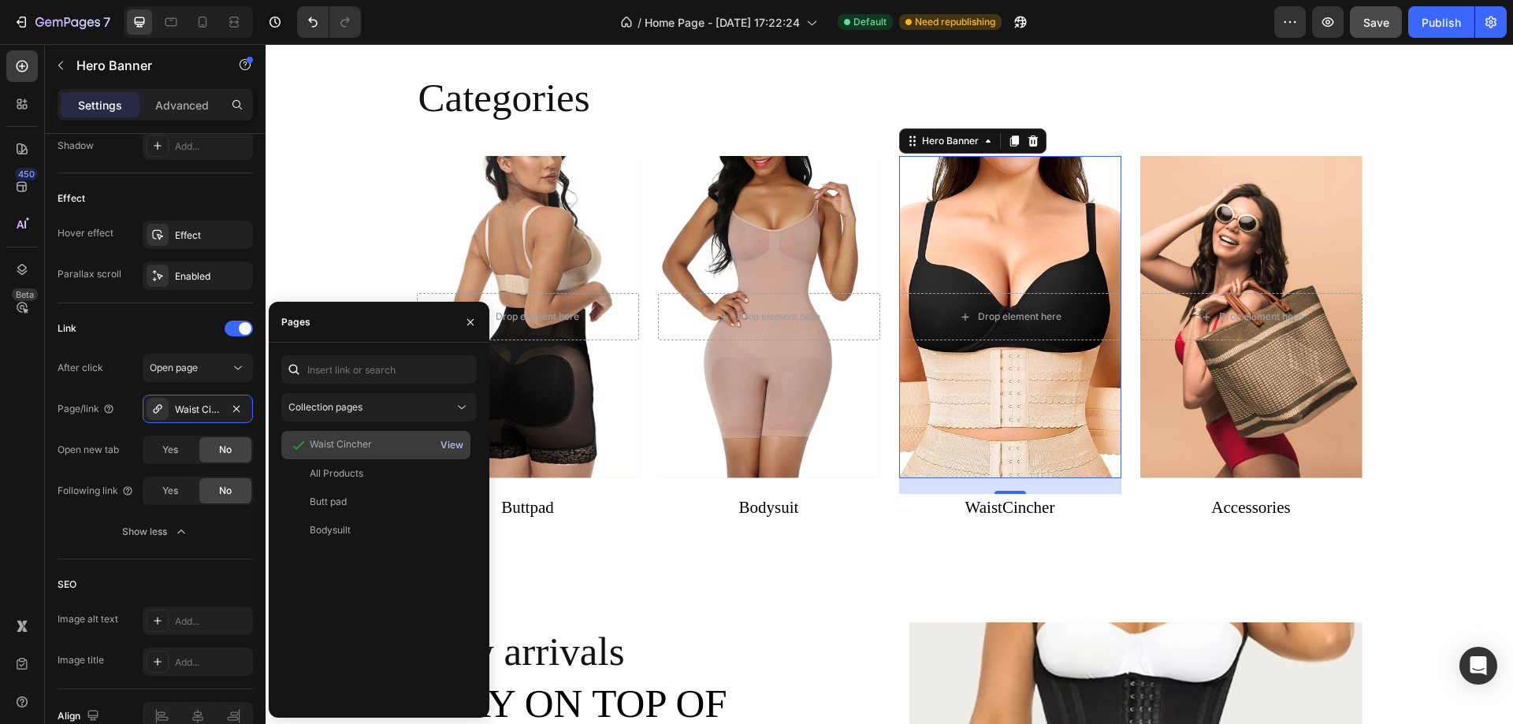
click at [455, 443] on div "View" at bounding box center [451, 445] width 23 height 14
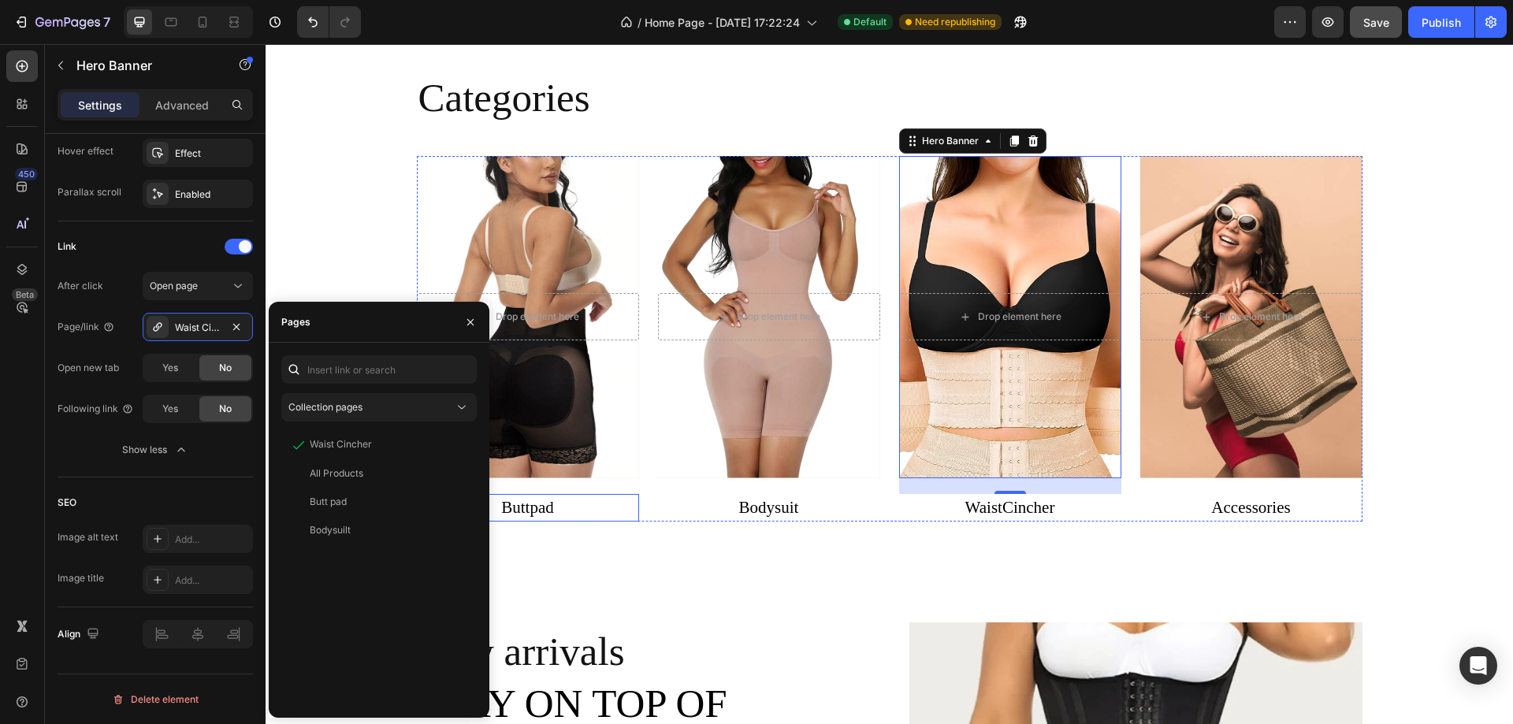
click at [538, 510] on link "Buttpad" at bounding box center [527, 507] width 53 height 19
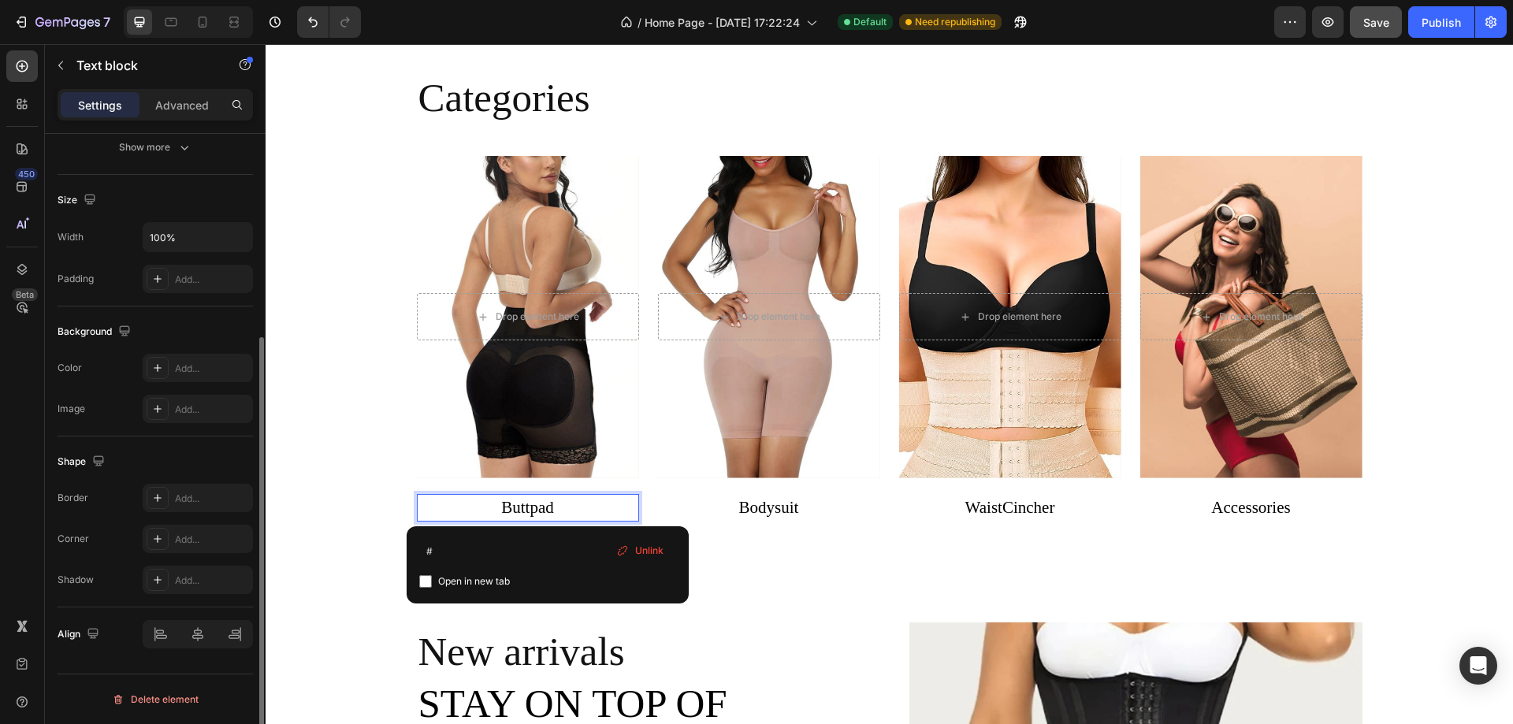
scroll to position [62, 0]
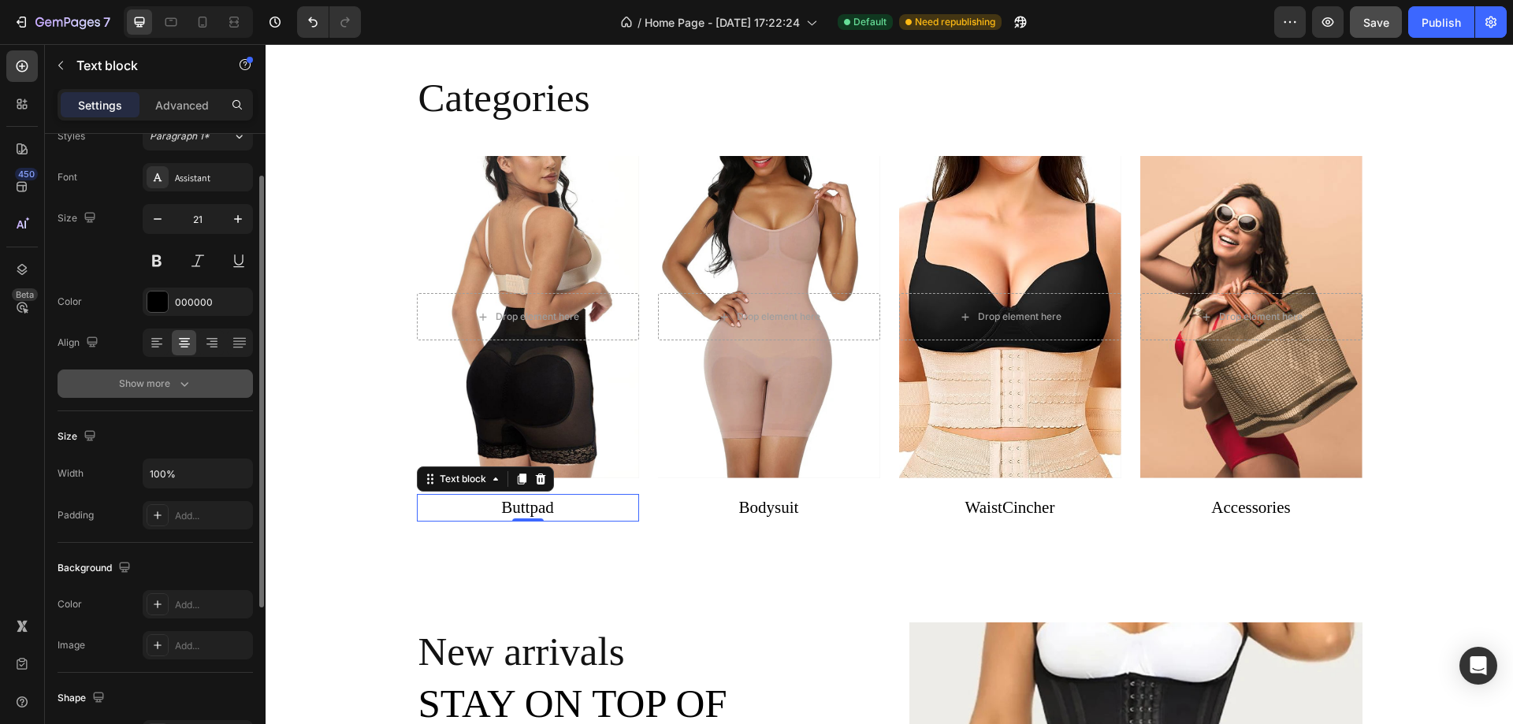
click at [172, 388] on div "Show more" at bounding box center [155, 384] width 73 height 16
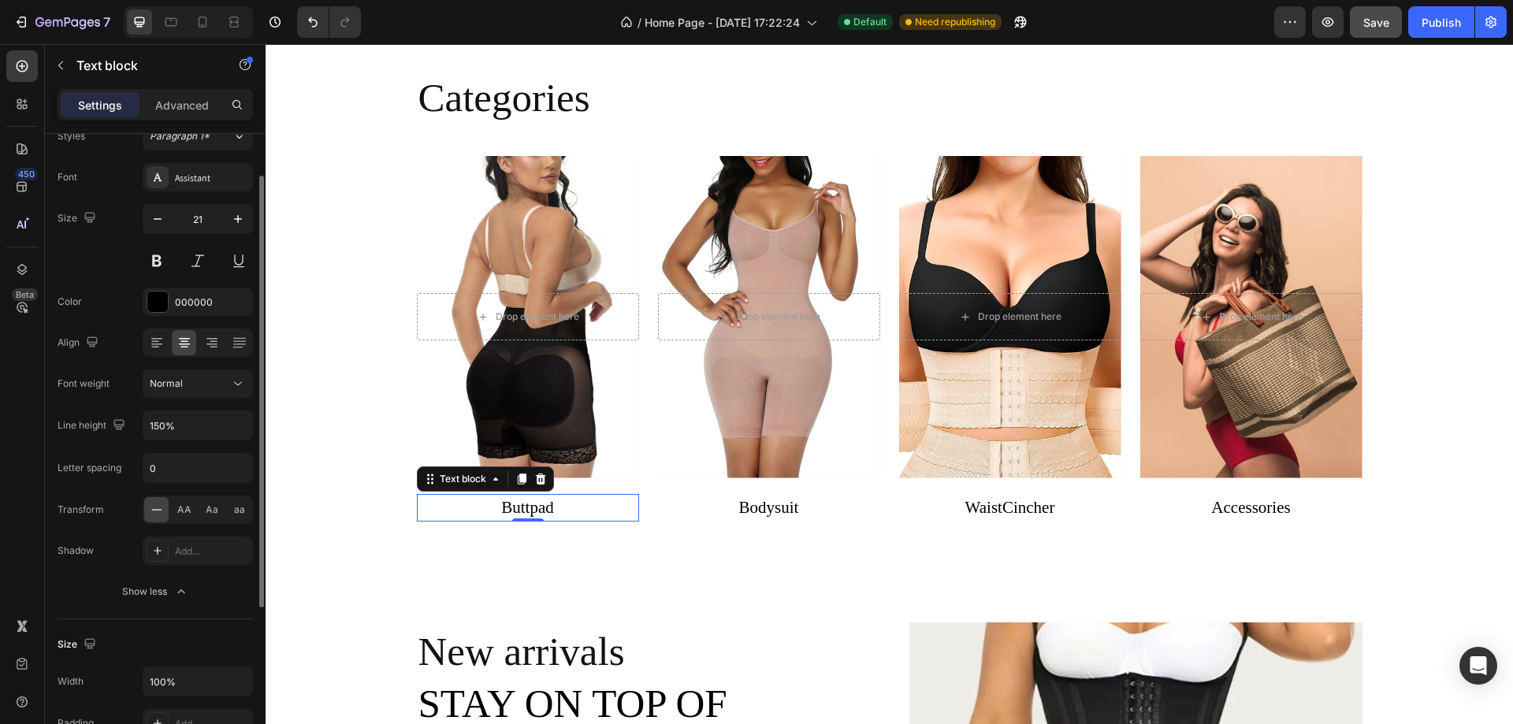
scroll to position [220, 0]
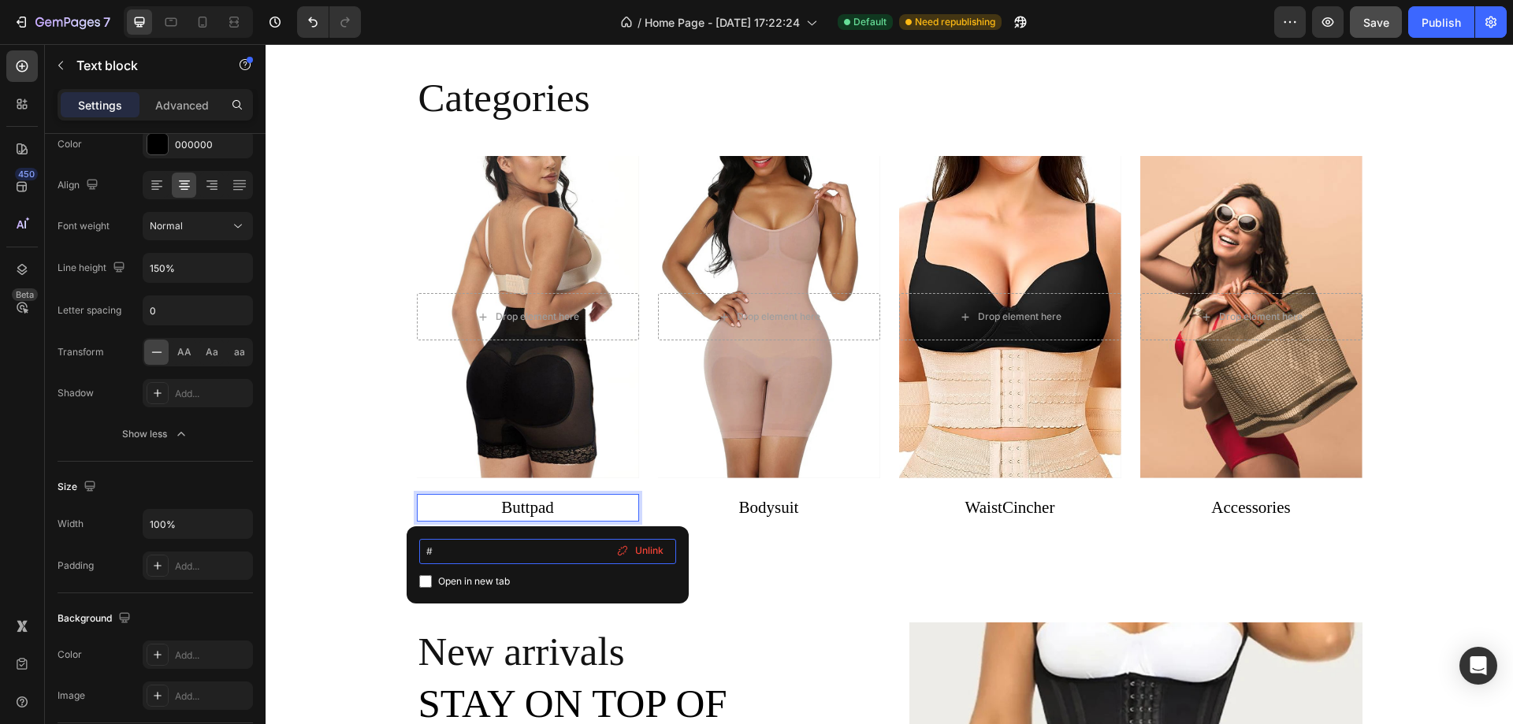
click at [466, 555] on input "#" at bounding box center [547, 551] width 257 height 25
click at [458, 555] on input "#" at bounding box center [547, 551] width 257 height 25
click at [486, 486] on div "Text block" at bounding box center [463, 479] width 84 height 19
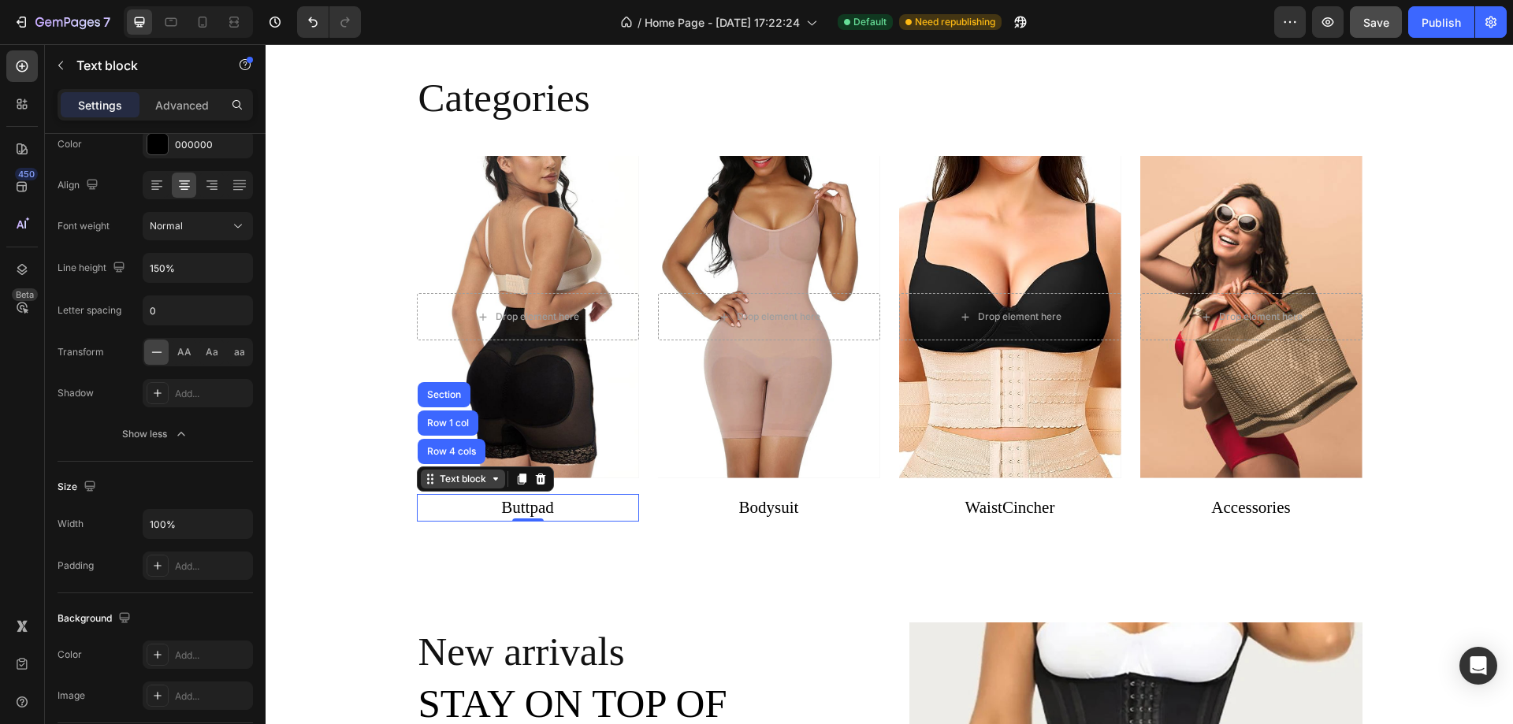
click at [486, 486] on div "Text block" at bounding box center [463, 479] width 84 height 19
click at [557, 507] on p "Buttpad ⁠⁠⁠⁠⁠⁠⁠" at bounding box center [527, 508] width 219 height 25
click at [557, 507] on p "Buttpad" at bounding box center [527, 508] width 219 height 25
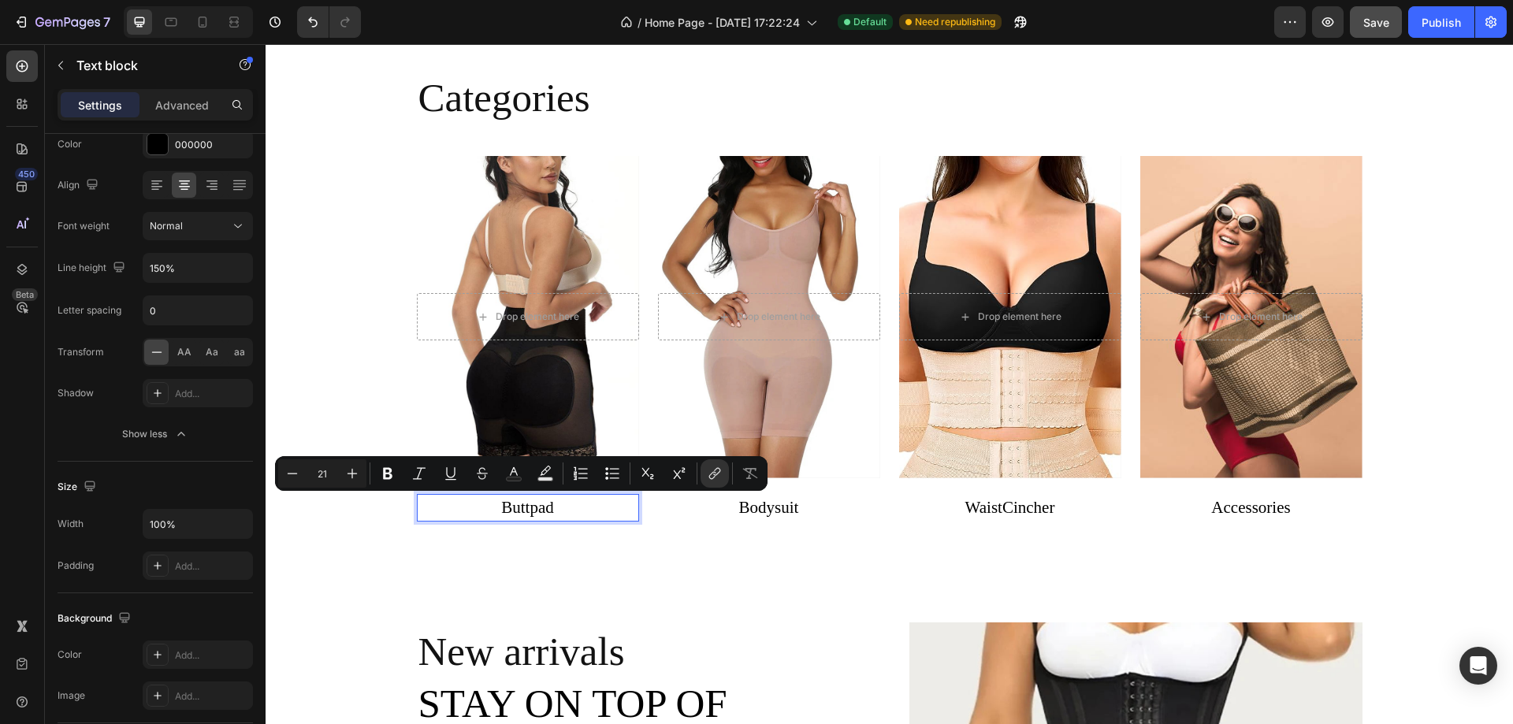
click at [557, 507] on p "Buttpad" at bounding box center [527, 508] width 219 height 25
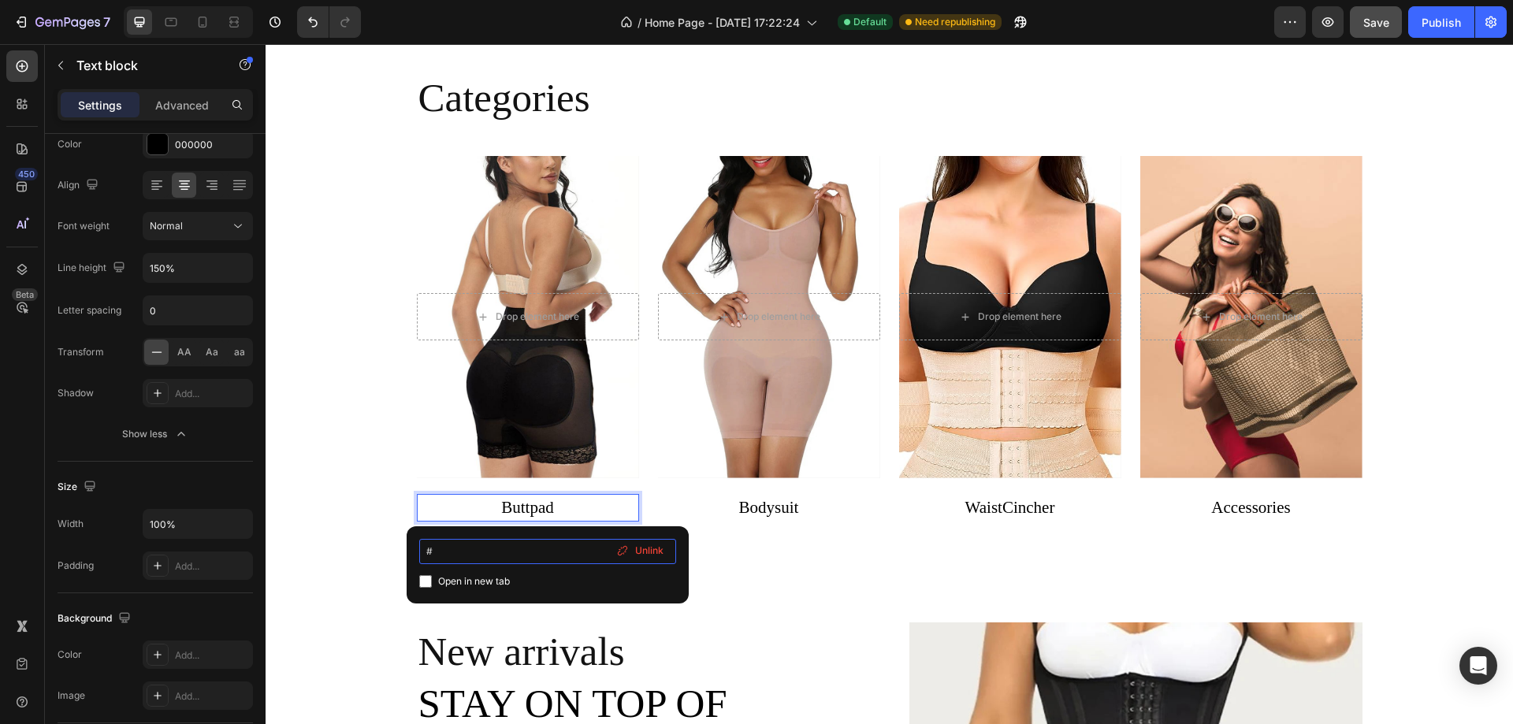
click at [439, 551] on input "#" at bounding box center [547, 551] width 257 height 25
click at [445, 551] on input "#" at bounding box center [547, 551] width 257 height 25
type input "#"
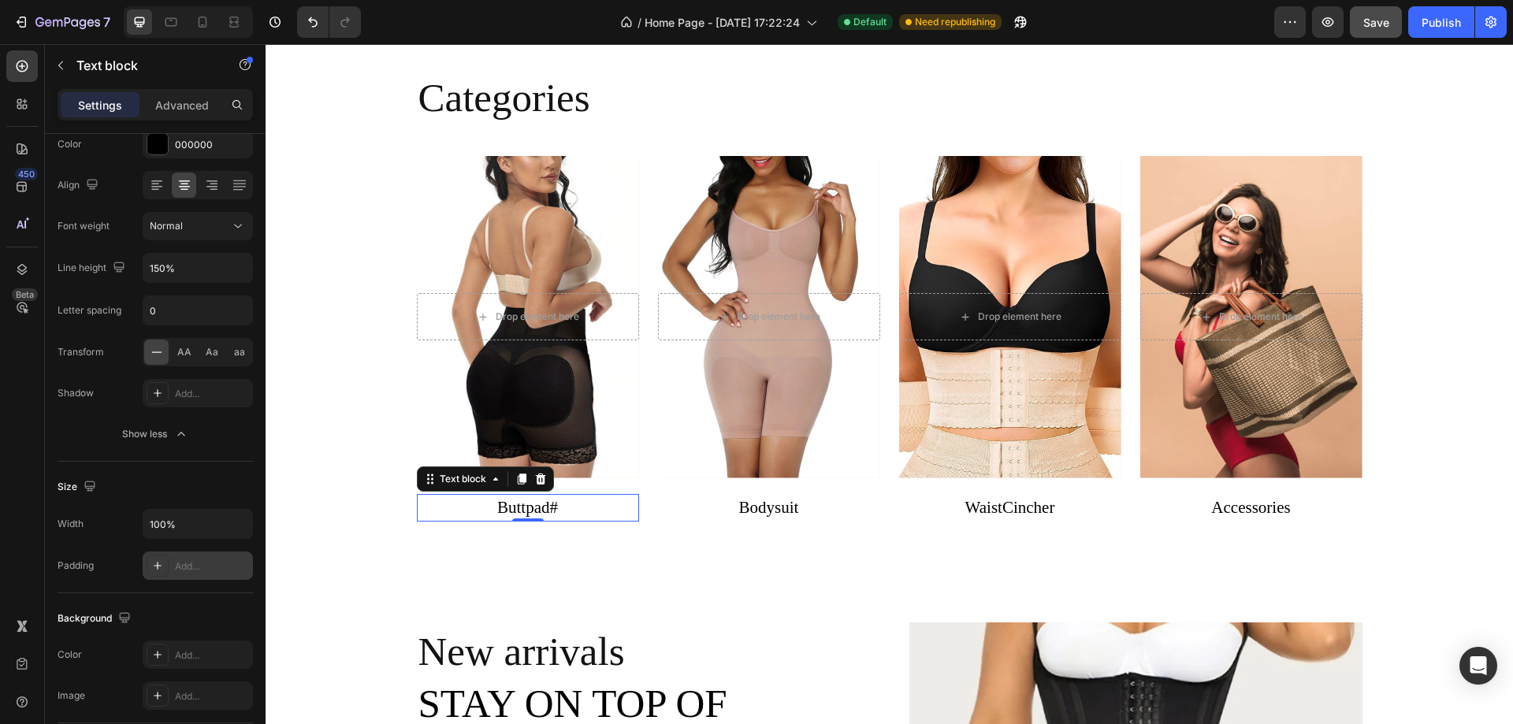
click at [157, 570] on icon at bounding box center [157, 565] width 13 height 13
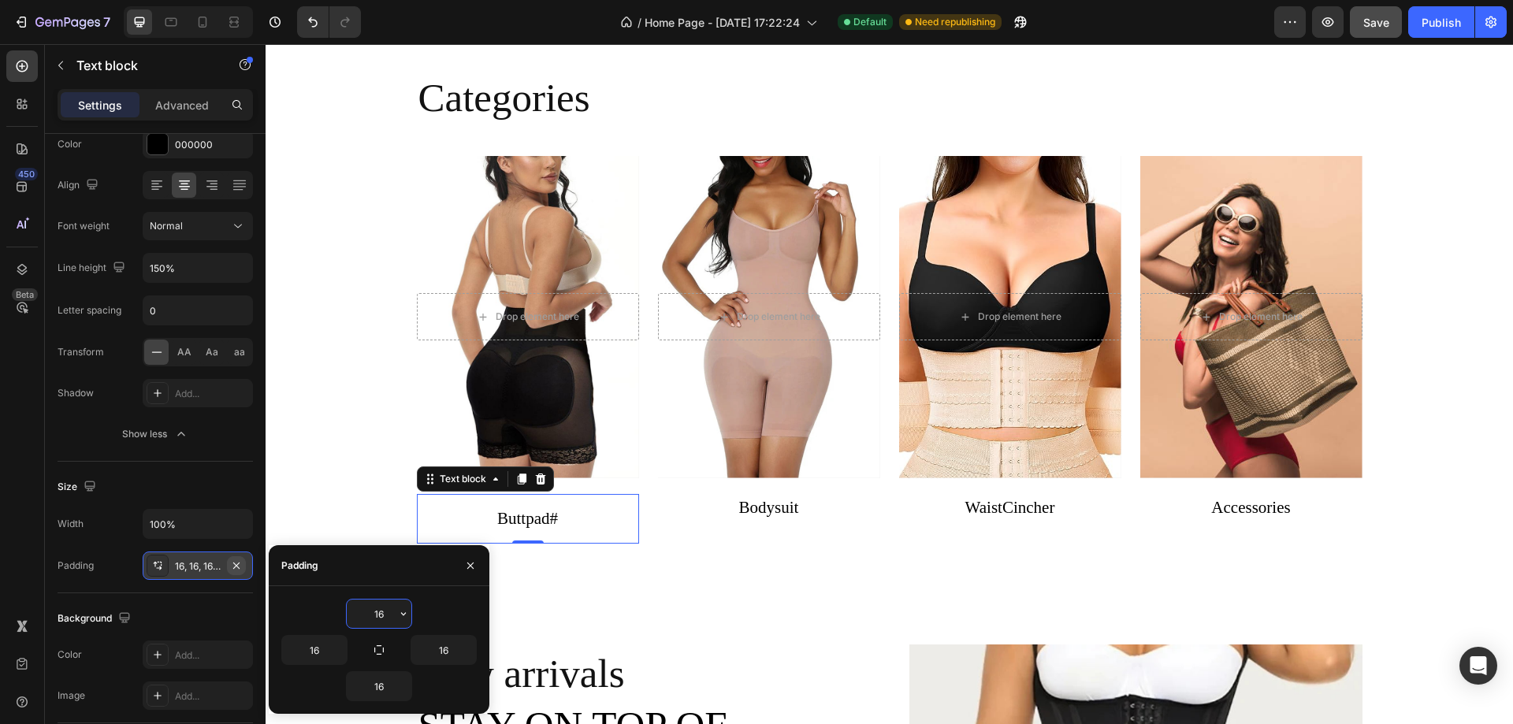
click at [237, 565] on icon "button" at bounding box center [236, 565] width 6 height 6
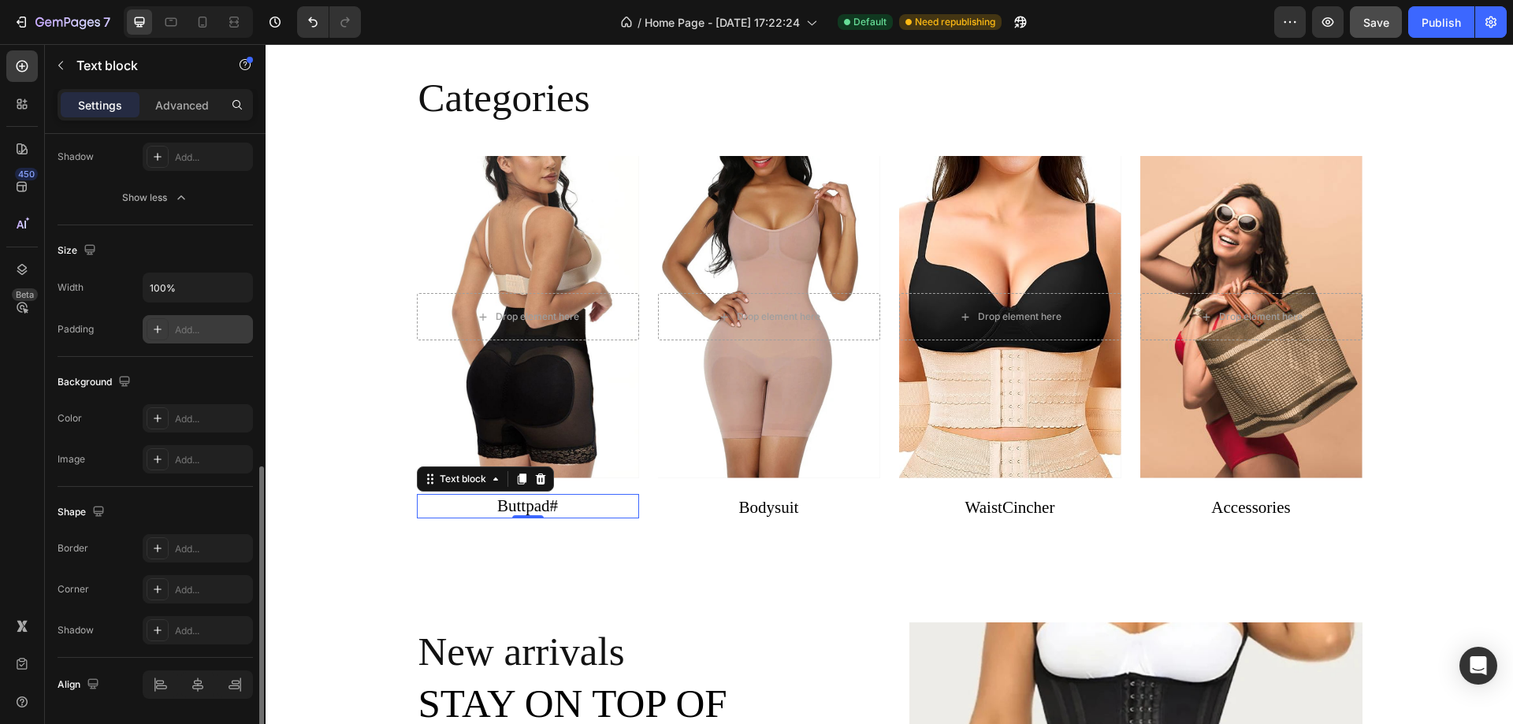
scroll to position [507, 0]
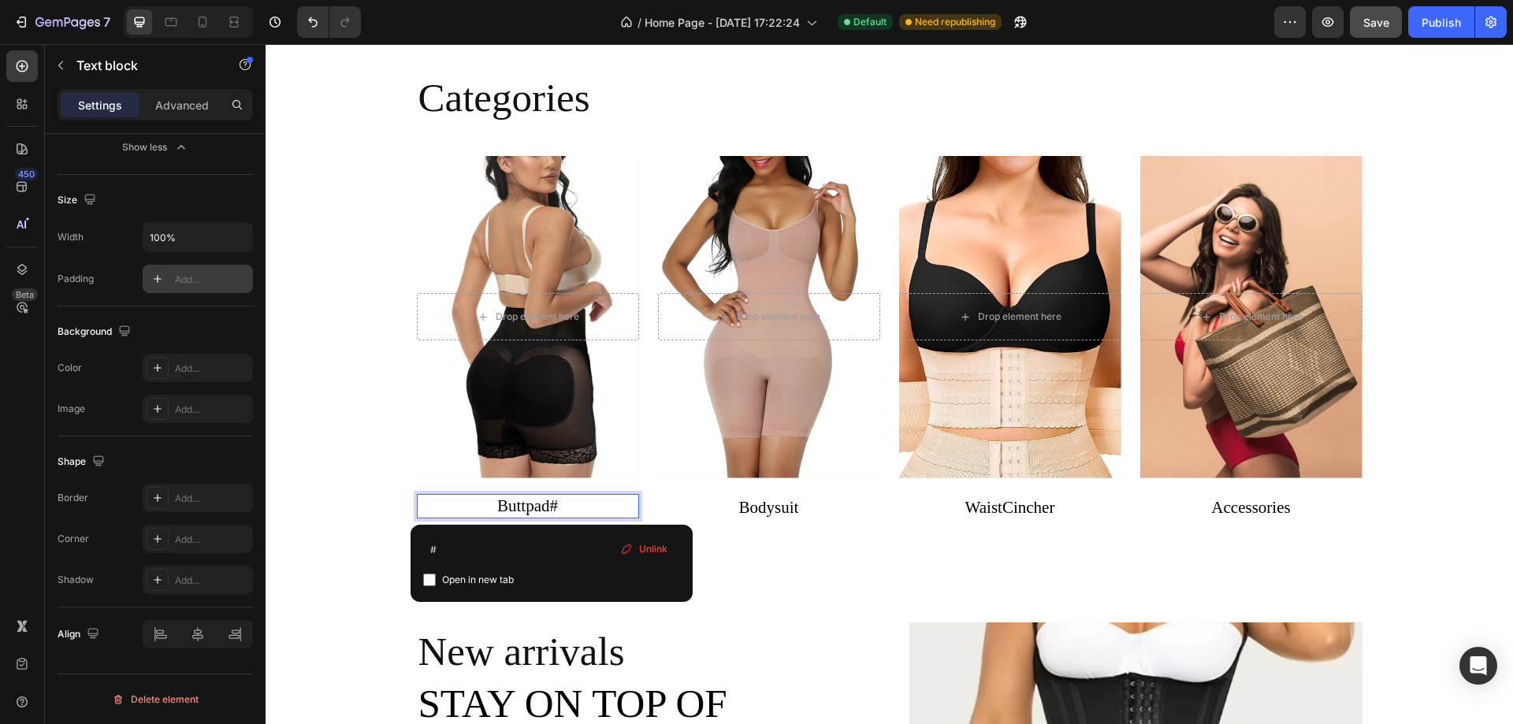
click at [559, 505] on p "Buttpad#" at bounding box center [528, 506] width 222 height 25
click at [484, 548] on input "#" at bounding box center [551, 549] width 257 height 25
click at [466, 549] on input "#link" at bounding box center [551, 549] width 257 height 25
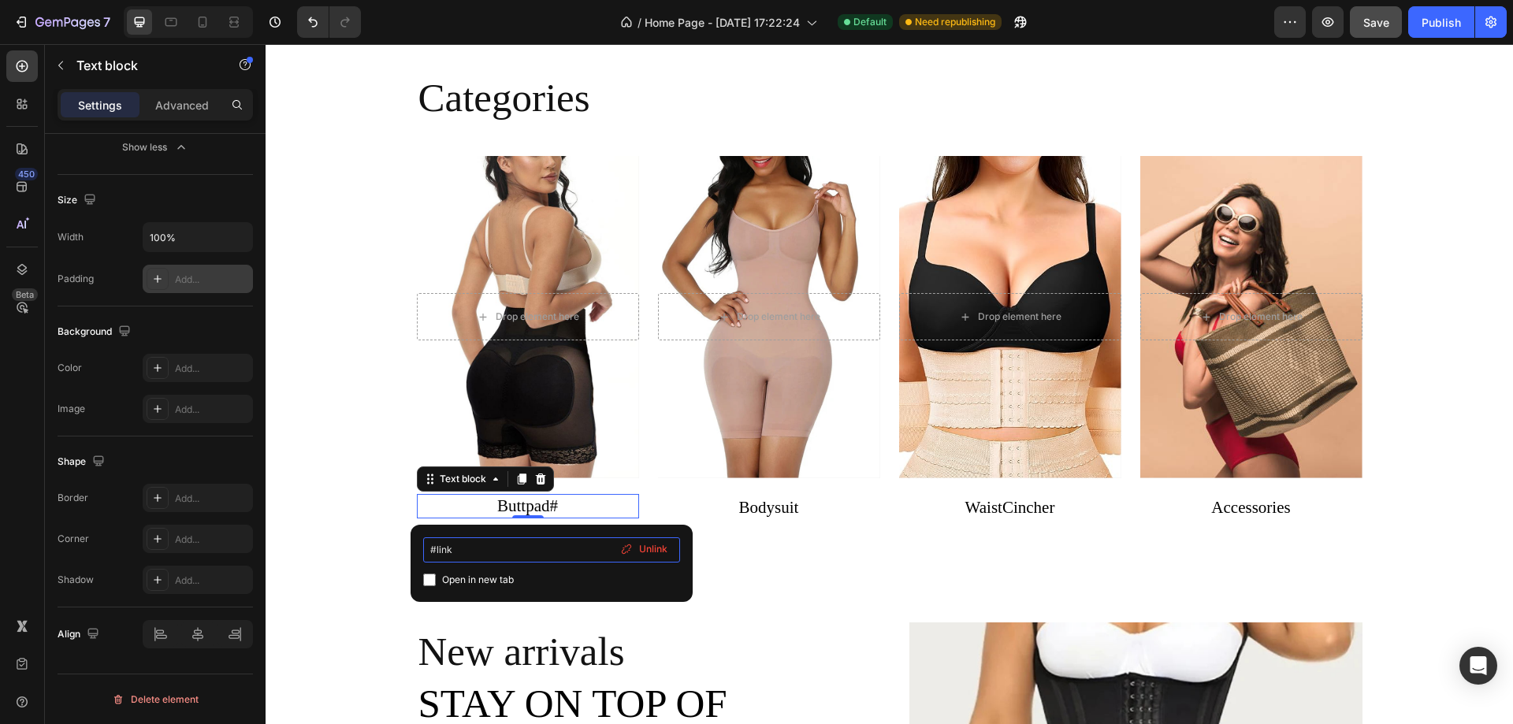
click at [461, 548] on input "#link" at bounding box center [551, 549] width 257 height 25
drag, startPoint x: 439, startPoint y: 553, endPoint x: 514, endPoint y: 548, distance: 75.8
click at [514, 548] on input "#colec" at bounding box center [551, 549] width 257 height 25
type input "#"
click at [503, 206] on div "Overlay" at bounding box center [528, 317] width 222 height 322
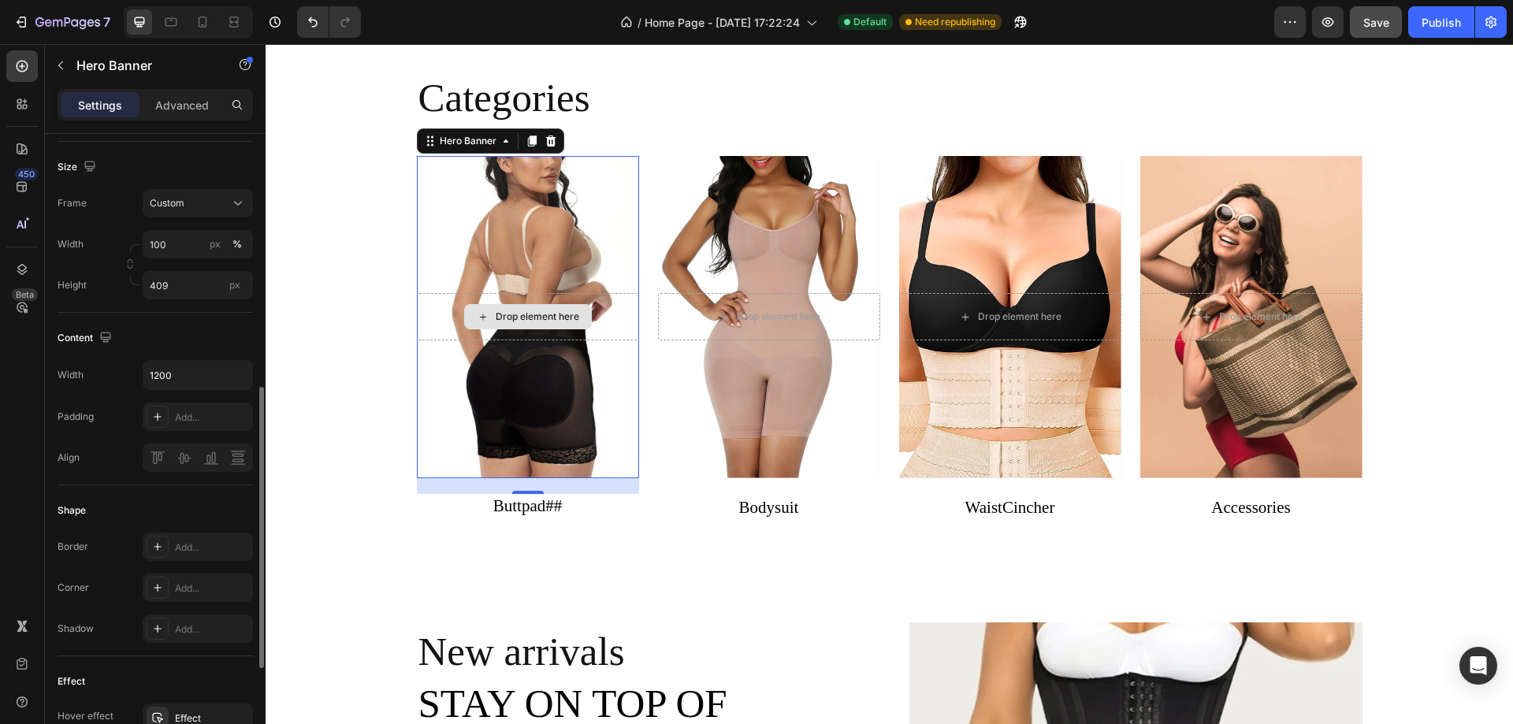
scroll to position [473, 0]
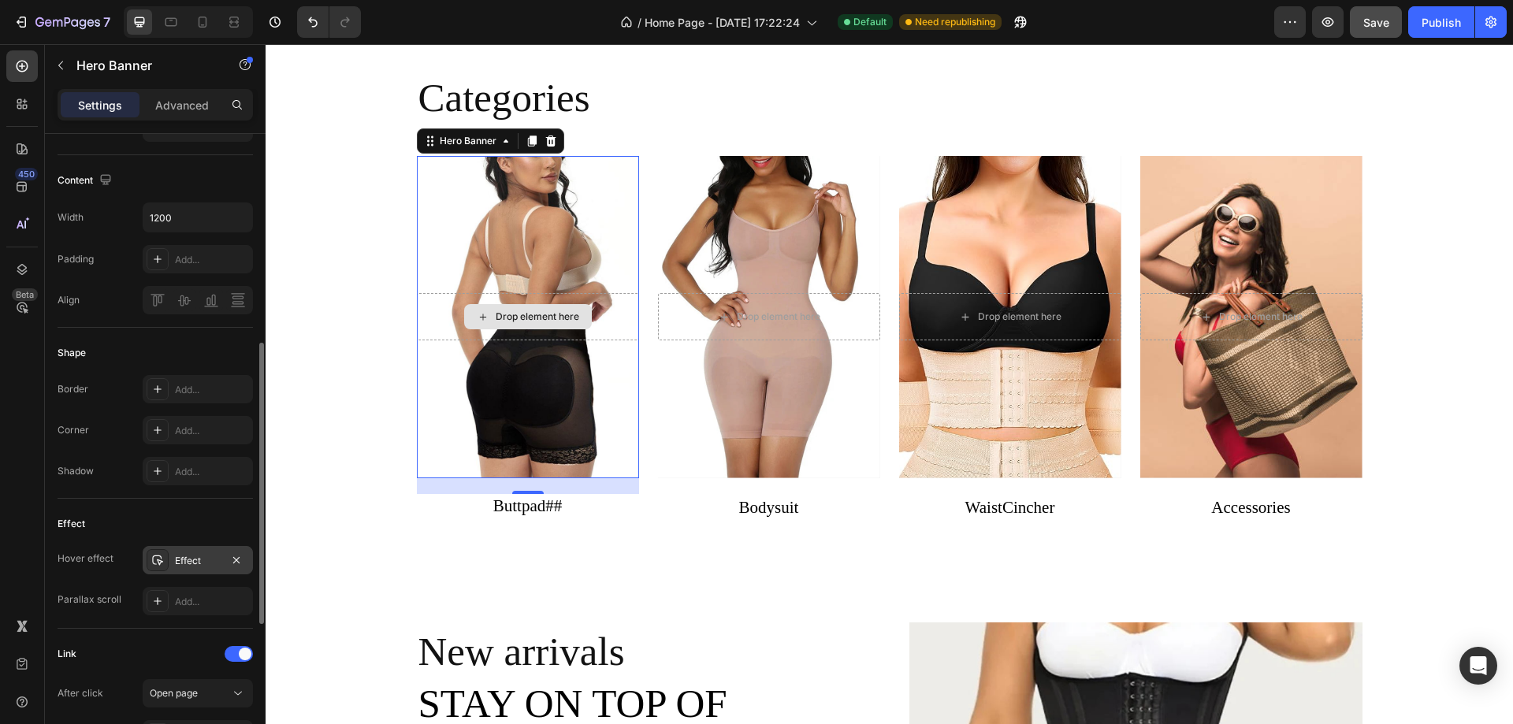
click at [191, 558] on div "Effect" at bounding box center [198, 561] width 46 height 14
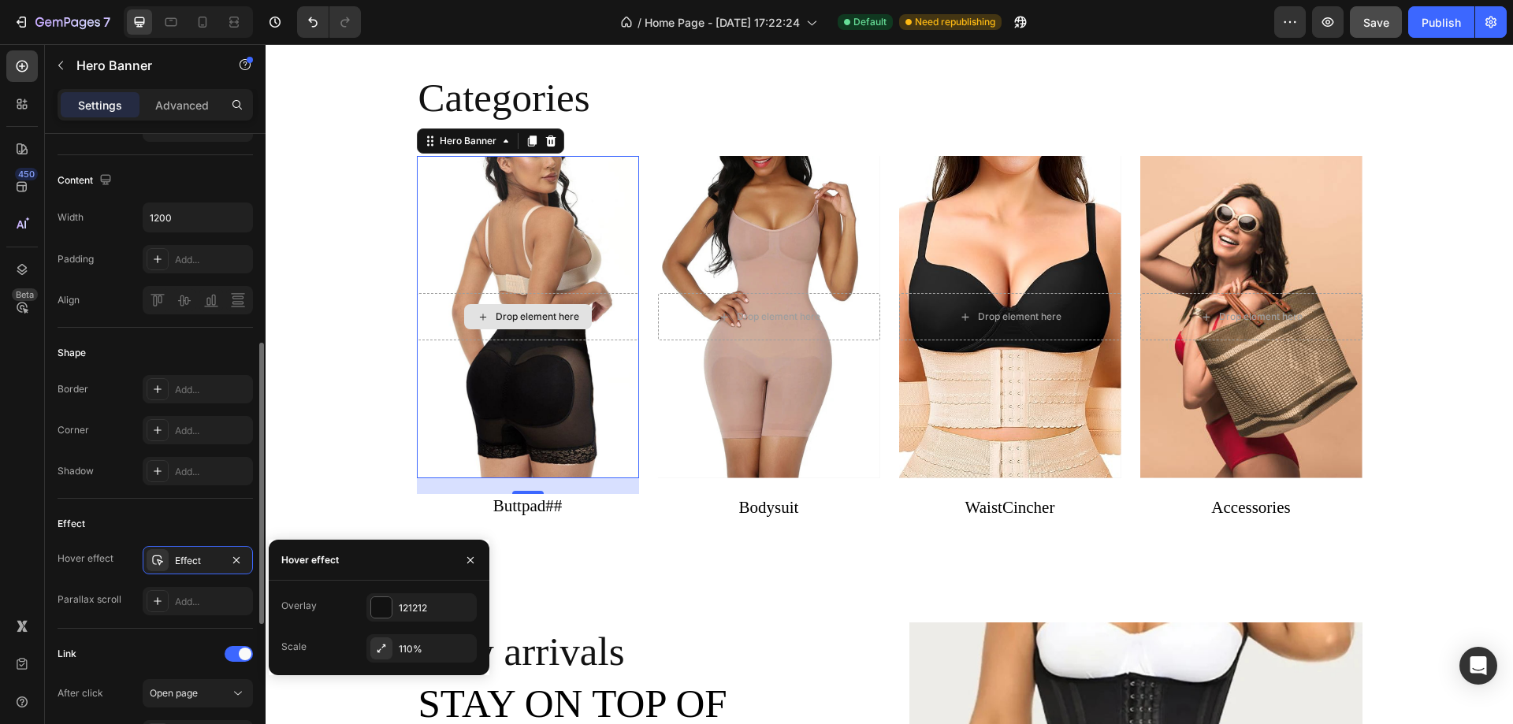
scroll to position [709, 0]
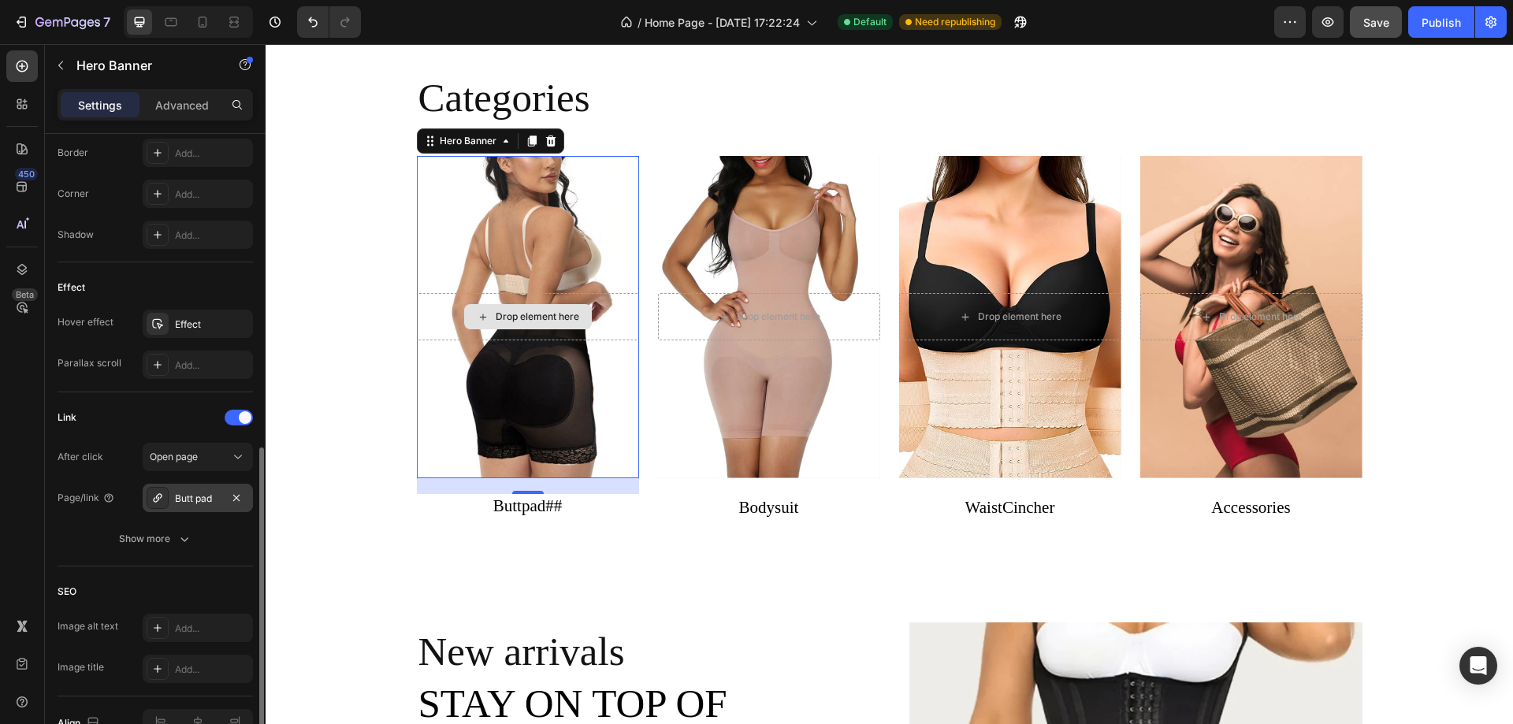
click at [184, 500] on div "Butt pad" at bounding box center [198, 499] width 46 height 14
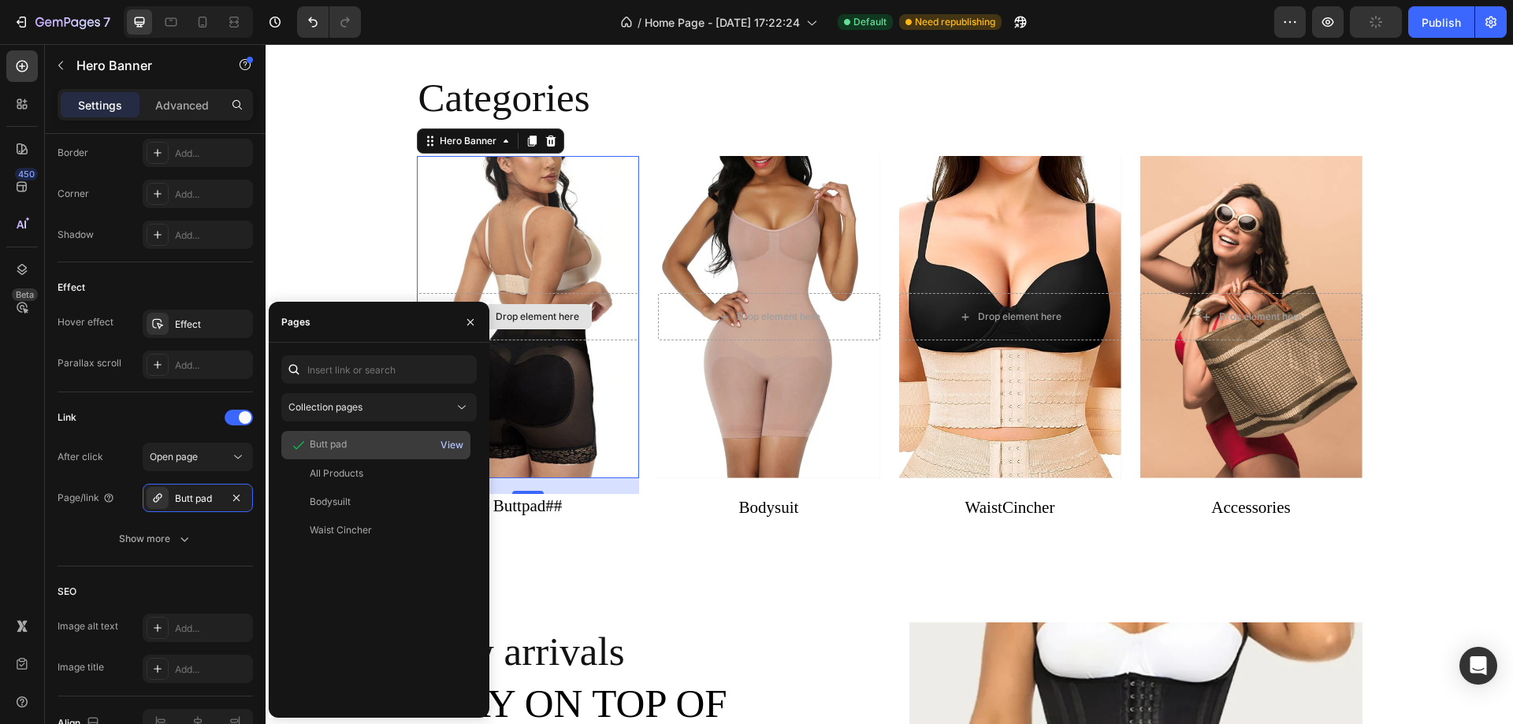
click at [449, 440] on div "View" at bounding box center [451, 445] width 23 height 14
click at [585, 388] on div "Overlay" at bounding box center [528, 317] width 222 height 322
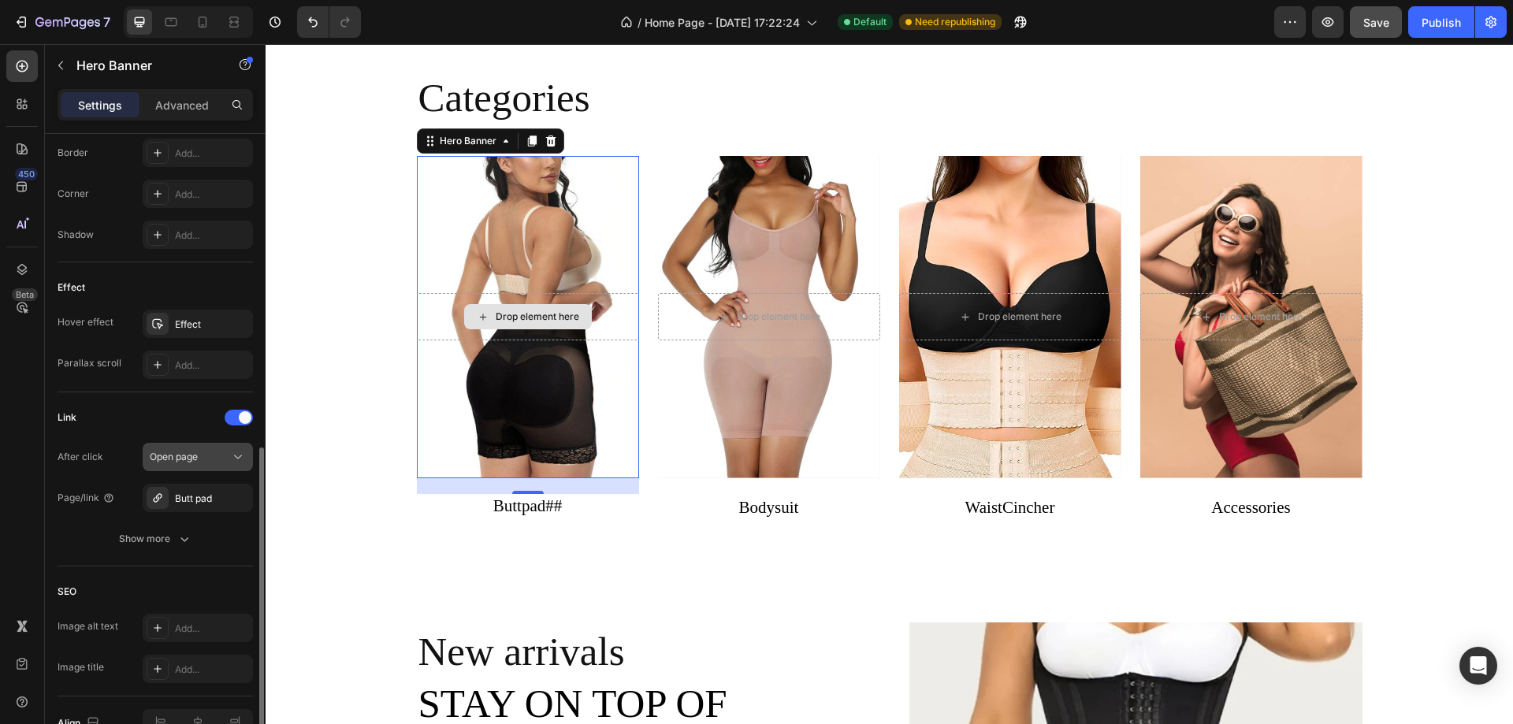
click at [215, 457] on div "Open page" at bounding box center [190, 457] width 80 height 14
drag, startPoint x: 208, startPoint y: 456, endPoint x: 9, endPoint y: 411, distance: 203.6
click at [208, 456] on div "Open page" at bounding box center [190, 457] width 80 height 14
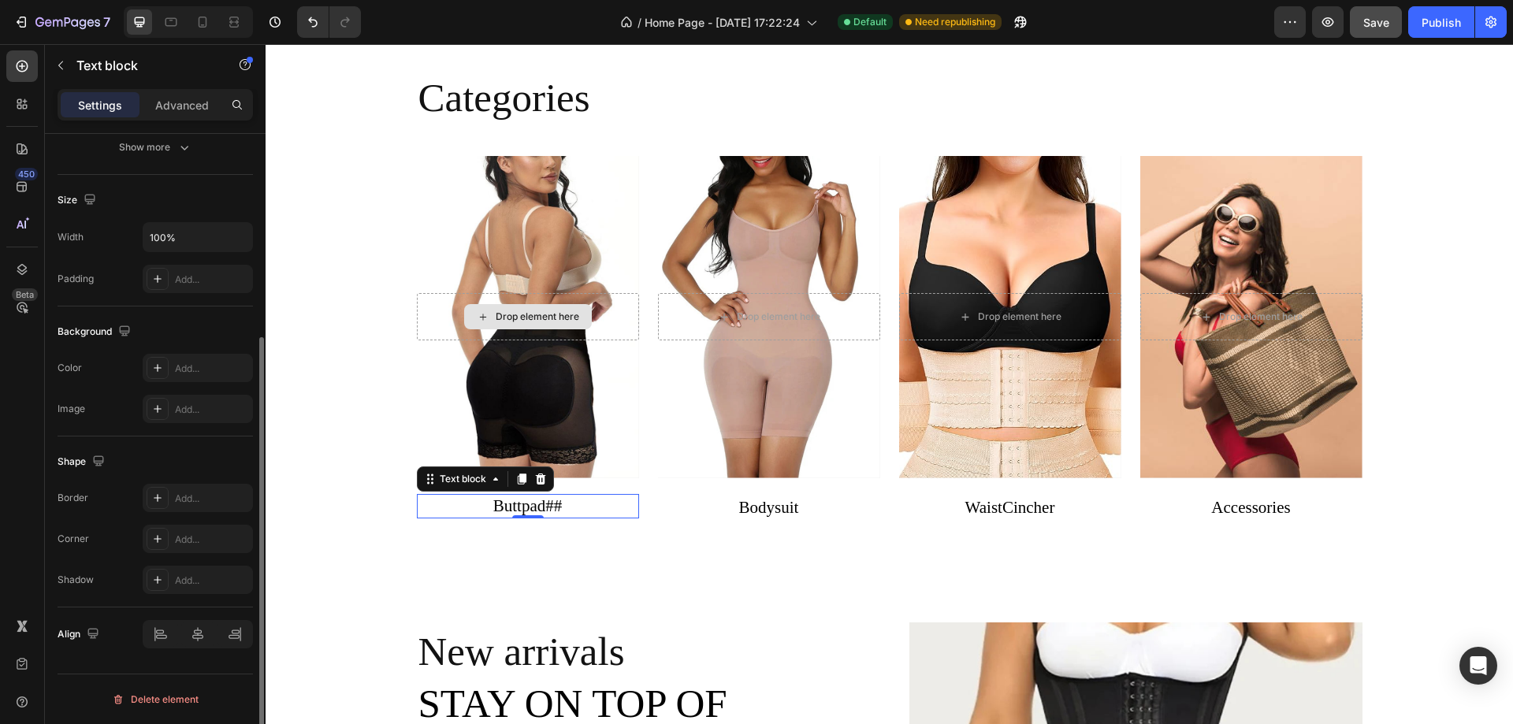
scroll to position [0, 0]
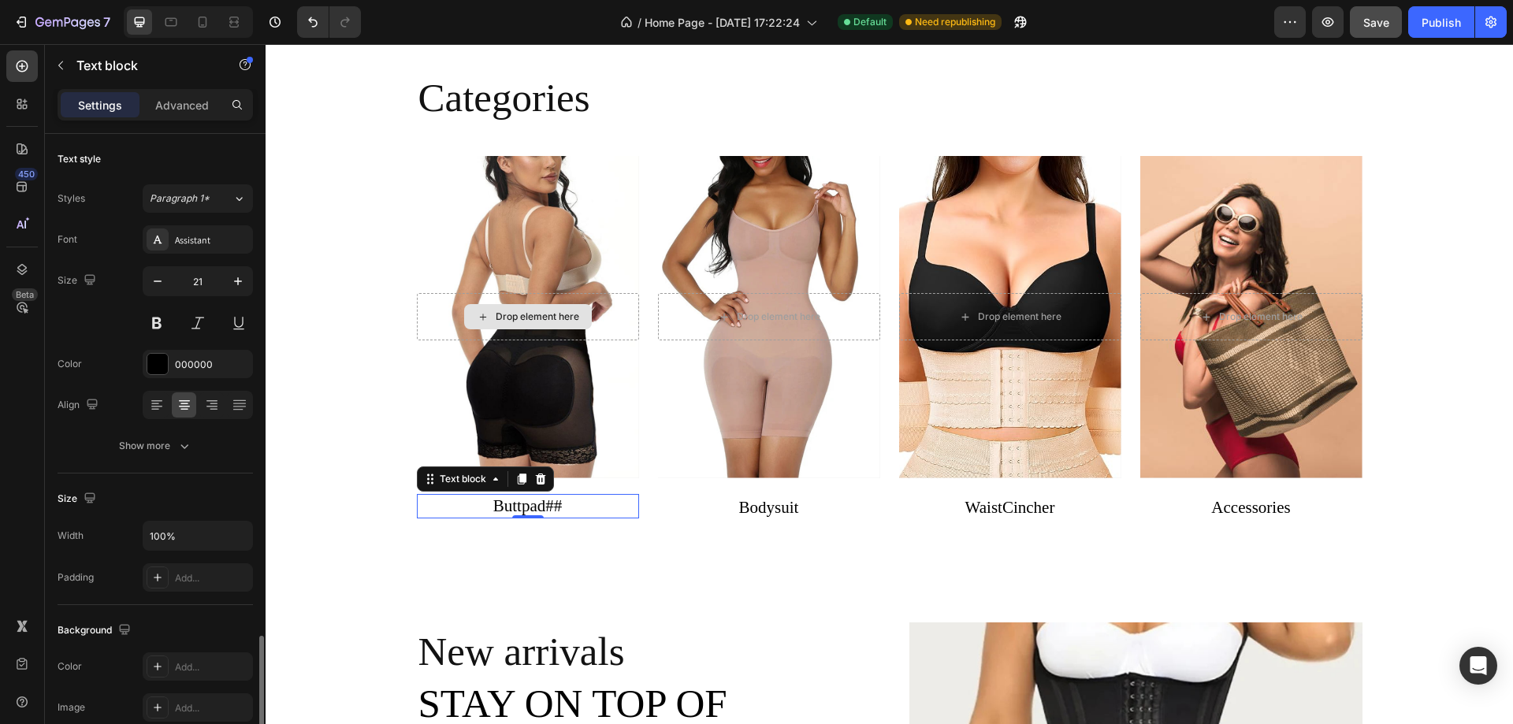
click at [565, 503] on p "Buttpad##" at bounding box center [528, 506] width 222 height 25
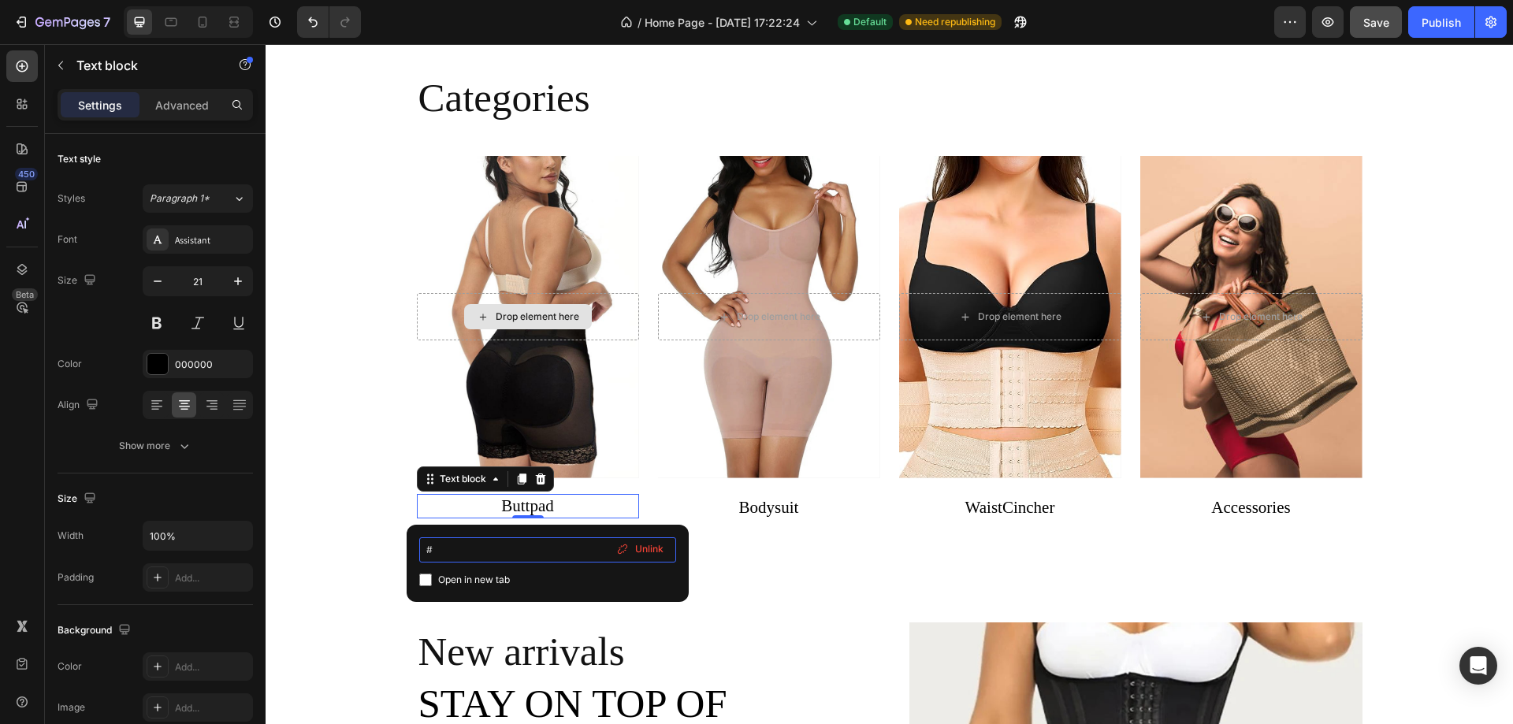
click at [517, 548] on input "#" at bounding box center [547, 549] width 257 height 25
paste input "[URL][DOMAIN_NAME]"
type input "#[URL][DOMAIN_NAME]"
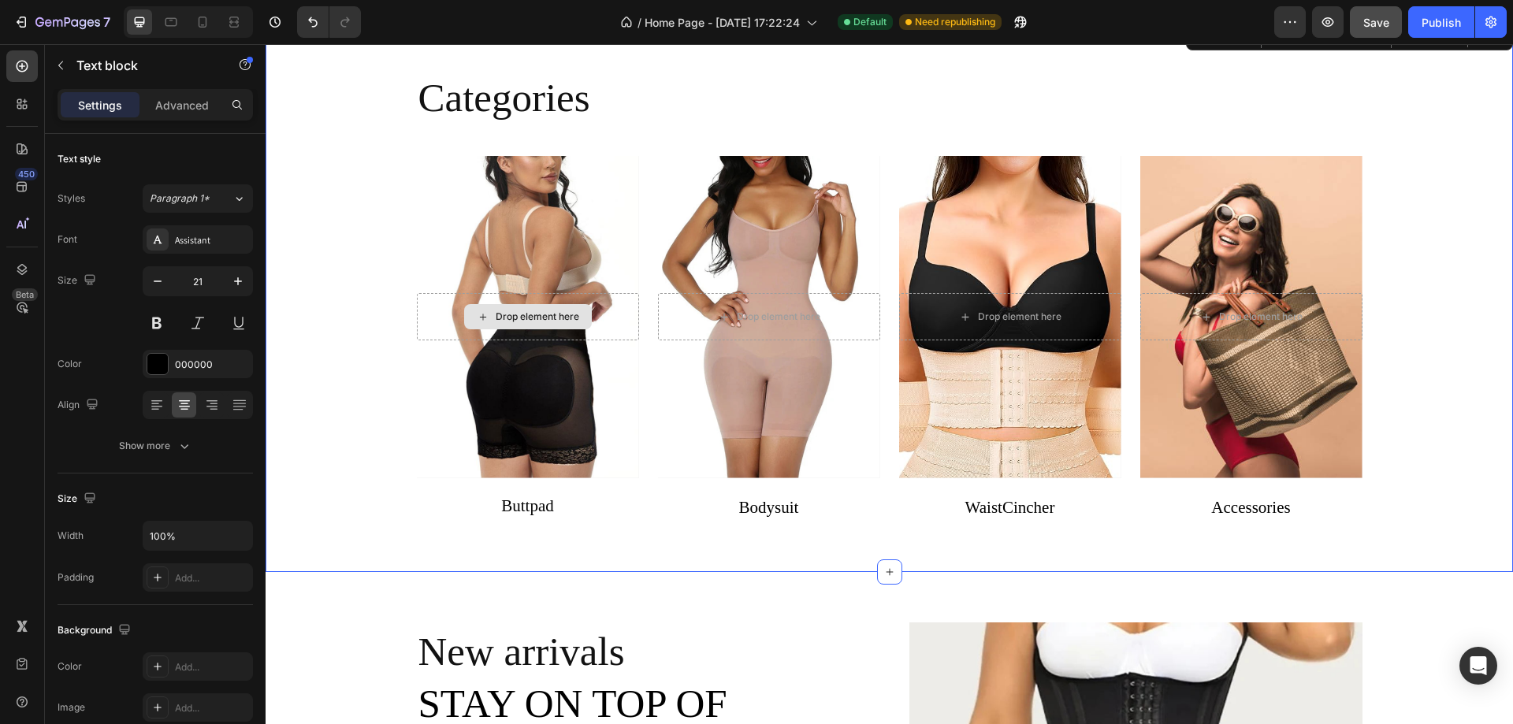
click at [357, 539] on div "Categories Heading Drop element here Hero Banner Buttpad ⁠⁠⁠⁠⁠⁠⁠ Text block Dro…" at bounding box center [889, 297] width 1247 height 550
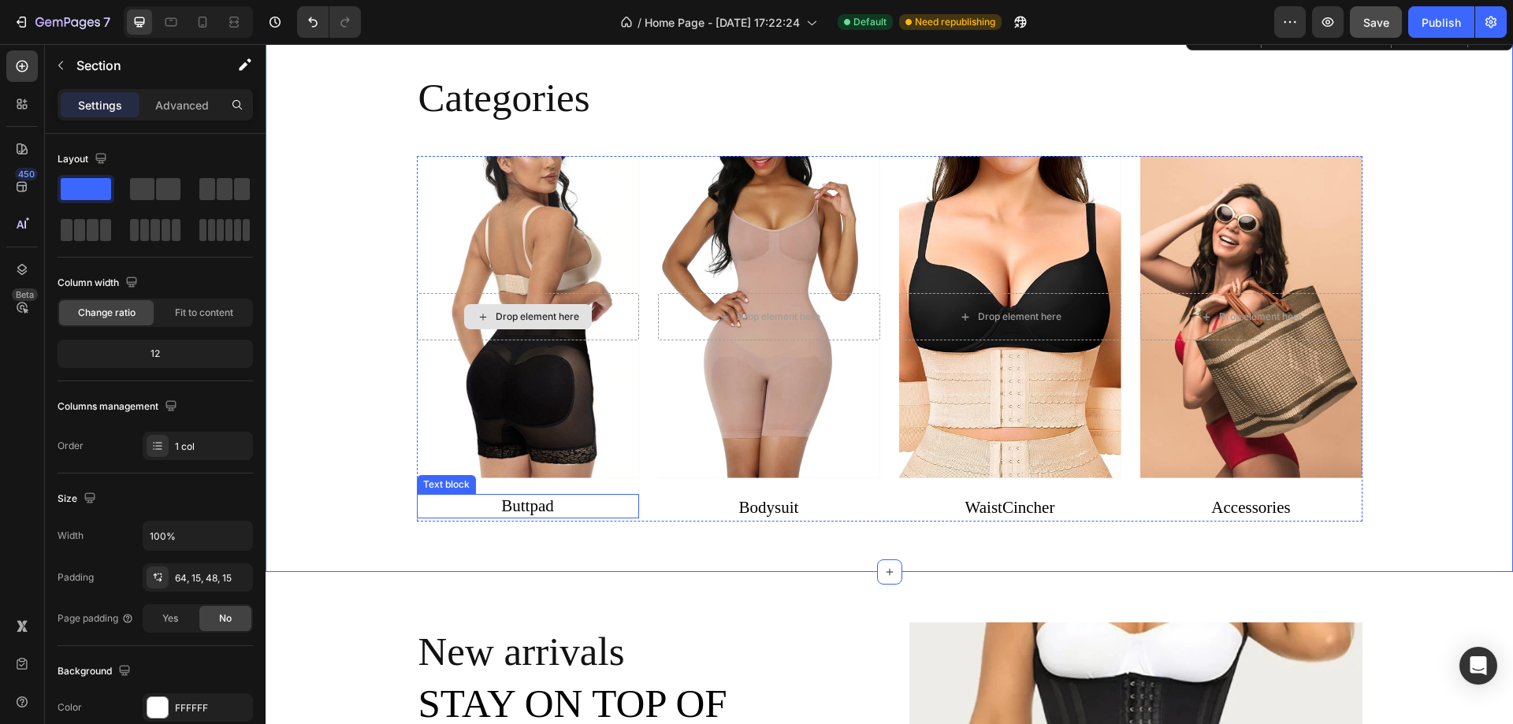
click at [526, 509] on link "Buttpad" at bounding box center [527, 505] width 53 height 19
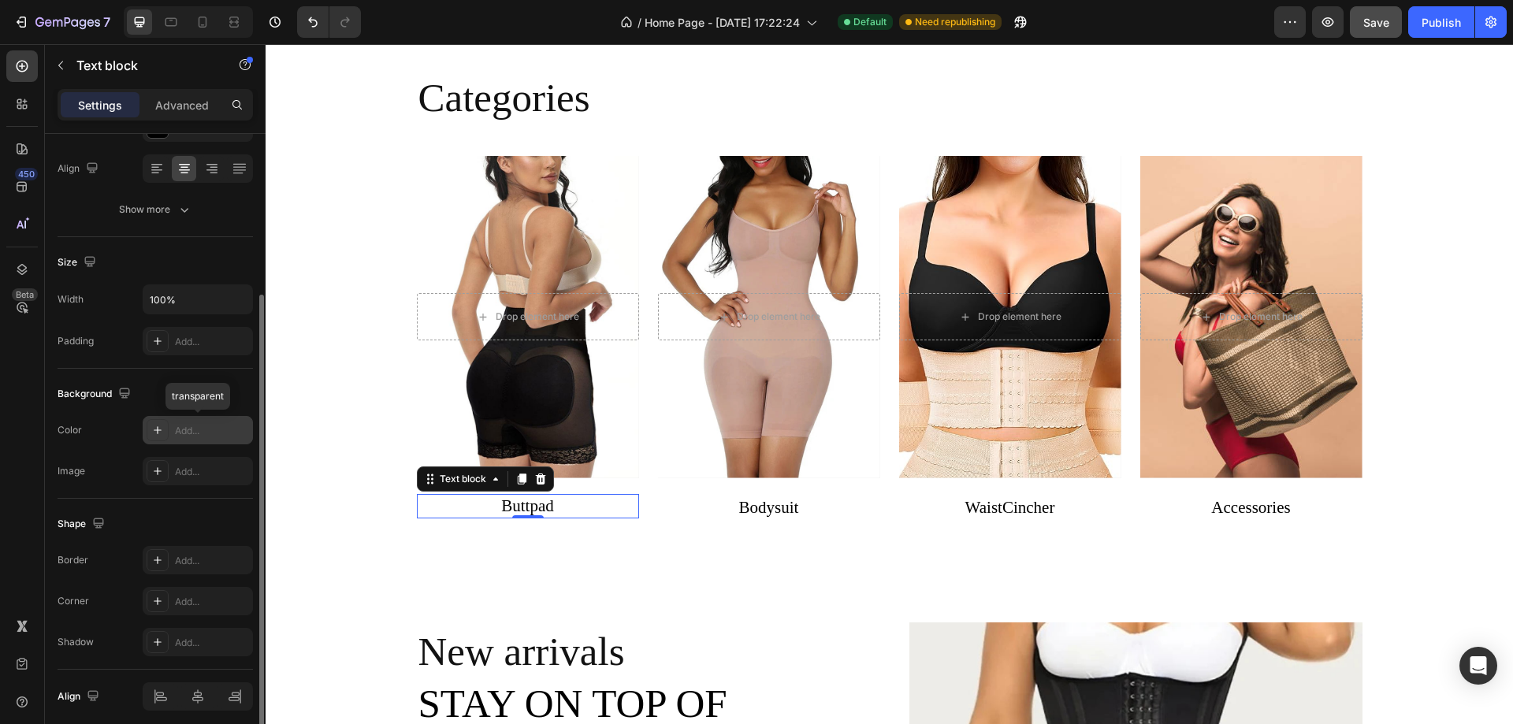
scroll to position [0, 0]
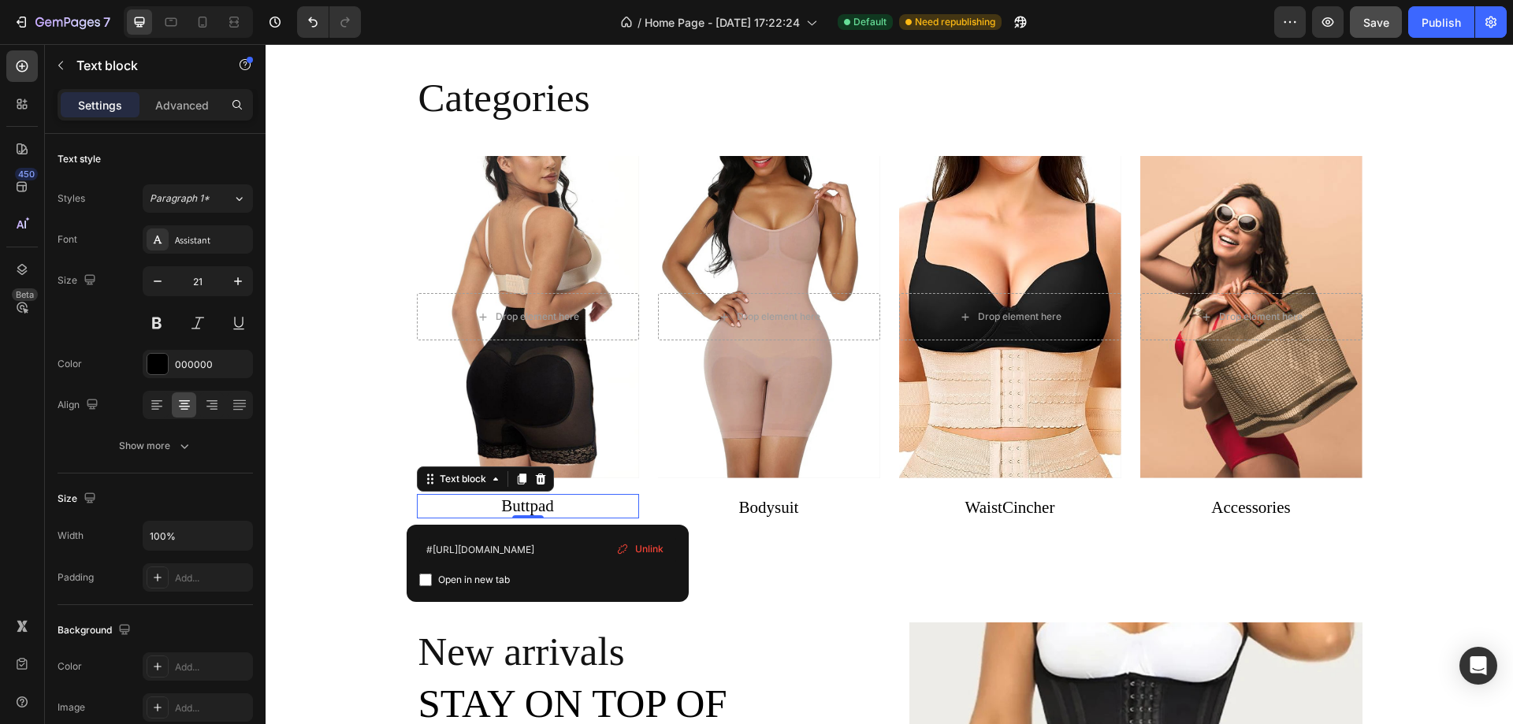
click at [425, 581] on input "checkbox" at bounding box center [425, 580] width 13 height 13
checkbox input "true"
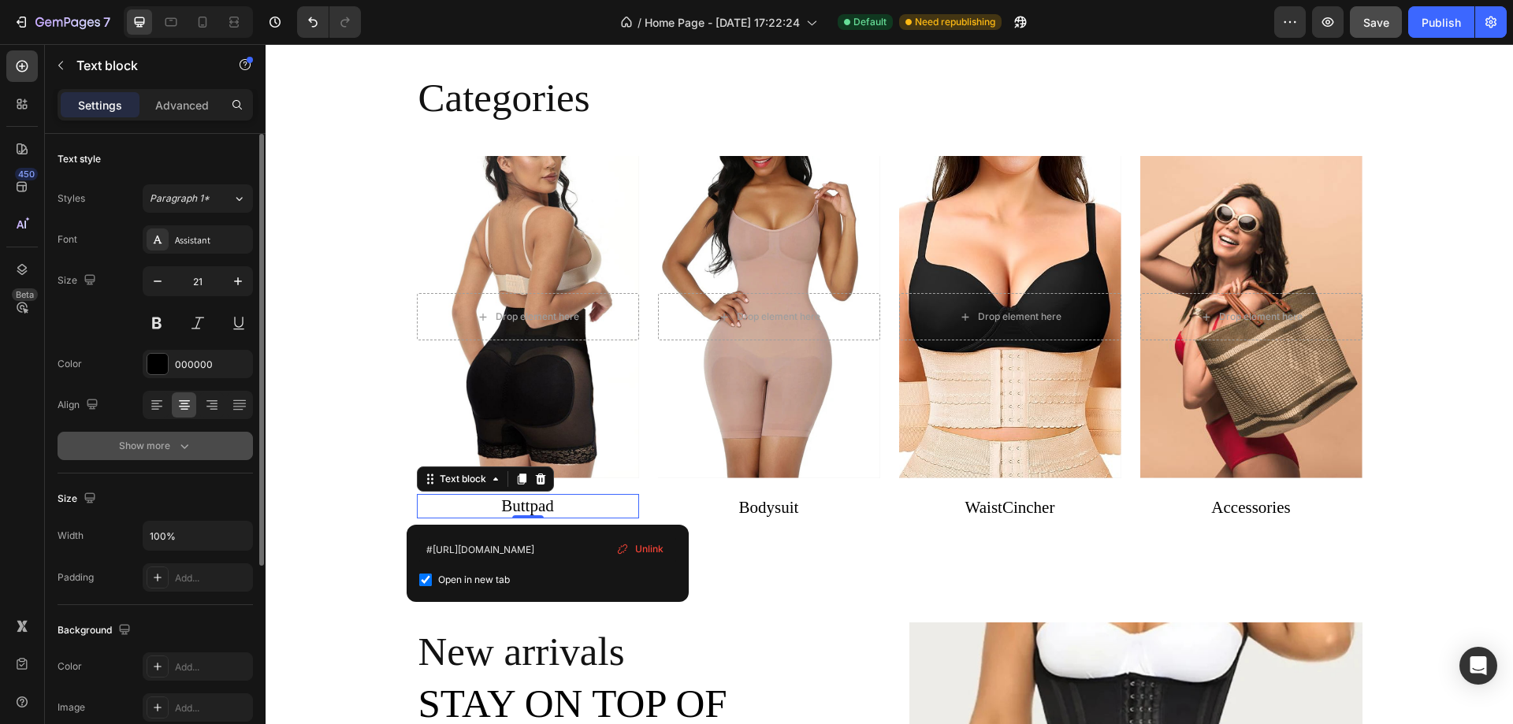
click at [178, 444] on icon "button" at bounding box center [184, 446] width 16 height 16
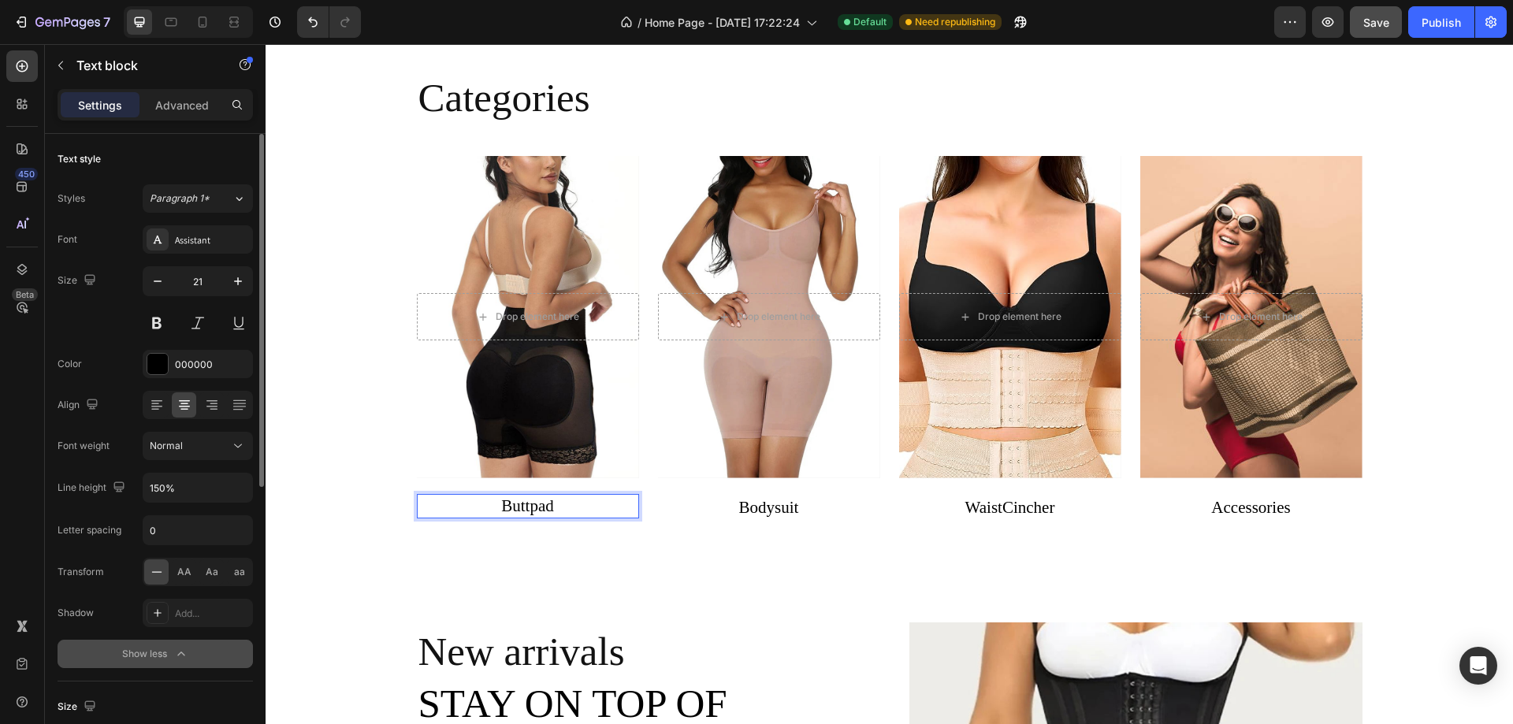
click at [563, 503] on p "Buttpad ⁠⁠⁠⁠⁠⁠⁠" at bounding box center [528, 506] width 222 height 25
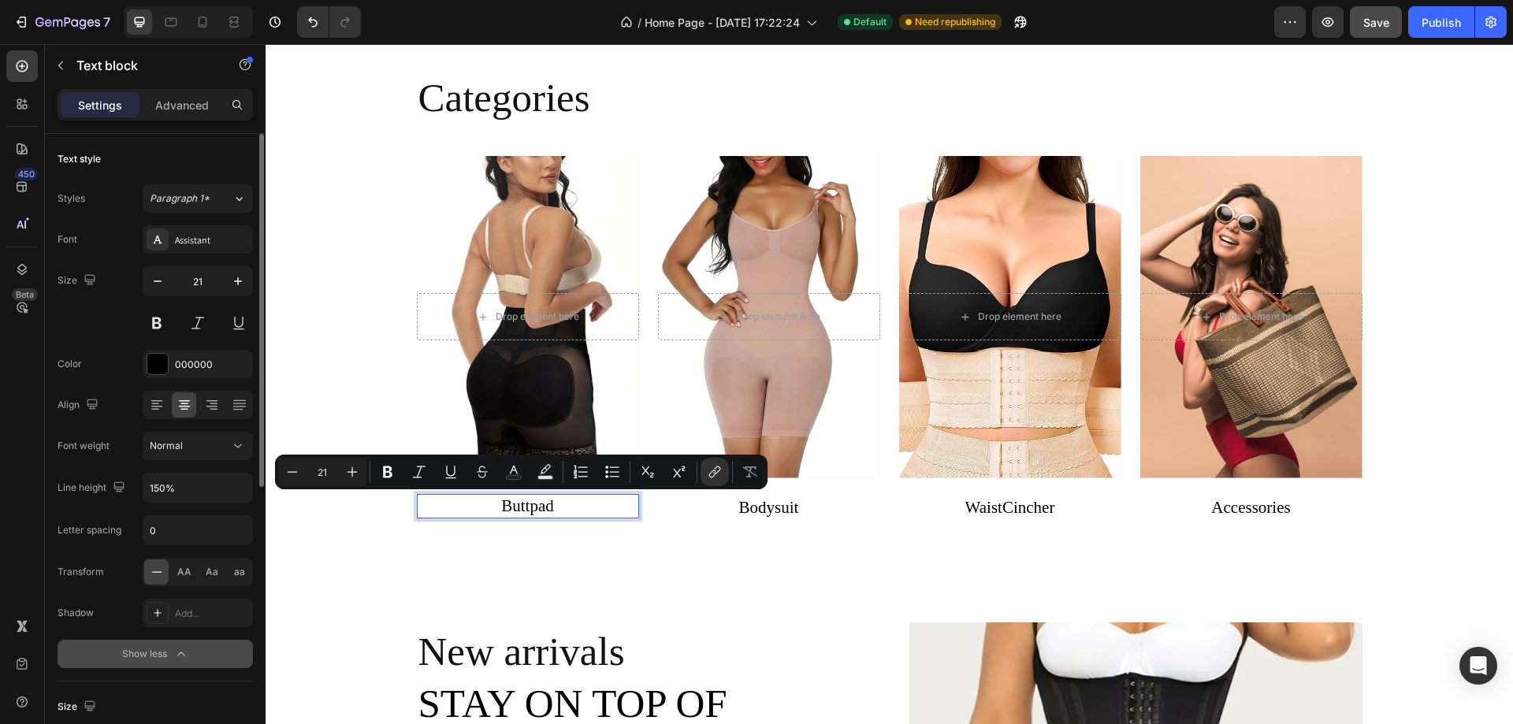
click at [563, 505] on p "Buttpad" at bounding box center [528, 506] width 222 height 25
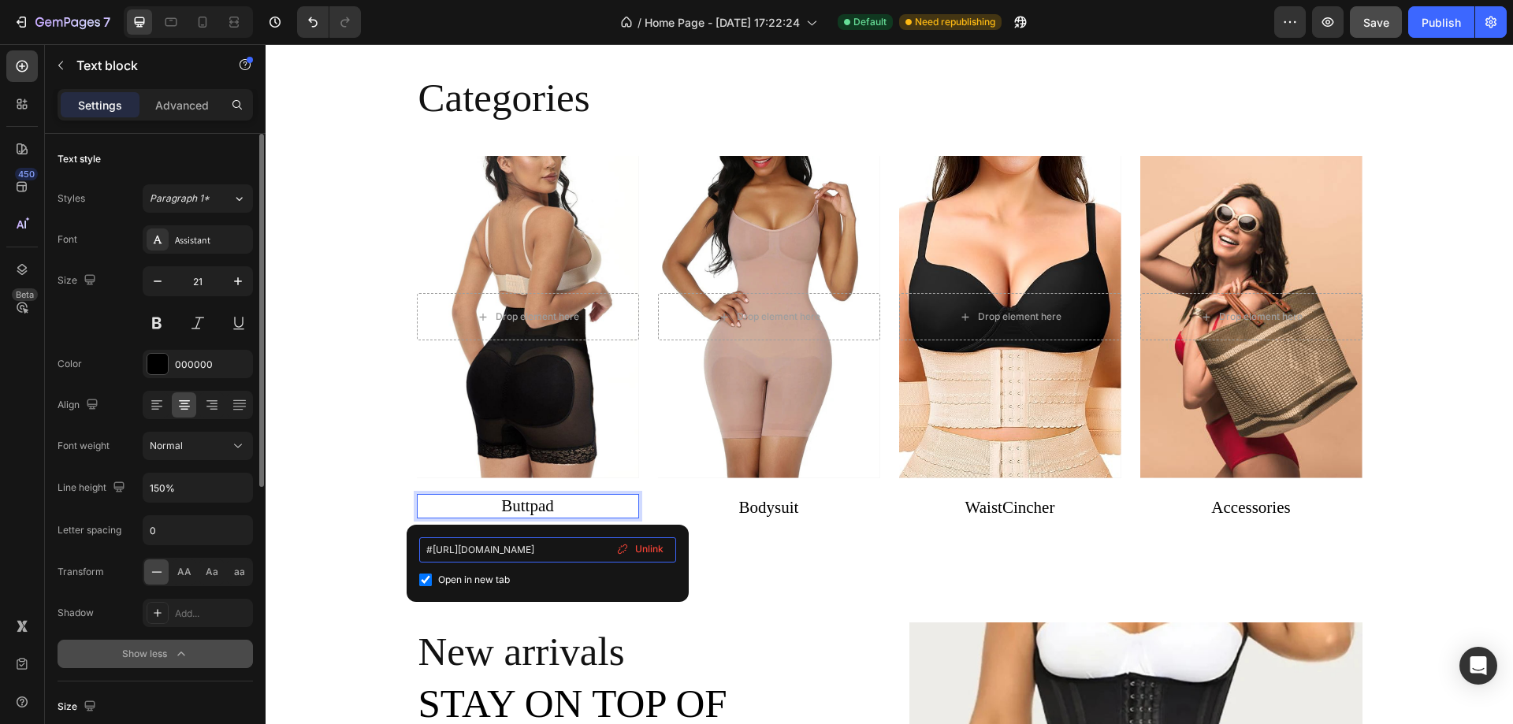
click at [506, 549] on input "#[URL][DOMAIN_NAME]" at bounding box center [547, 549] width 257 height 25
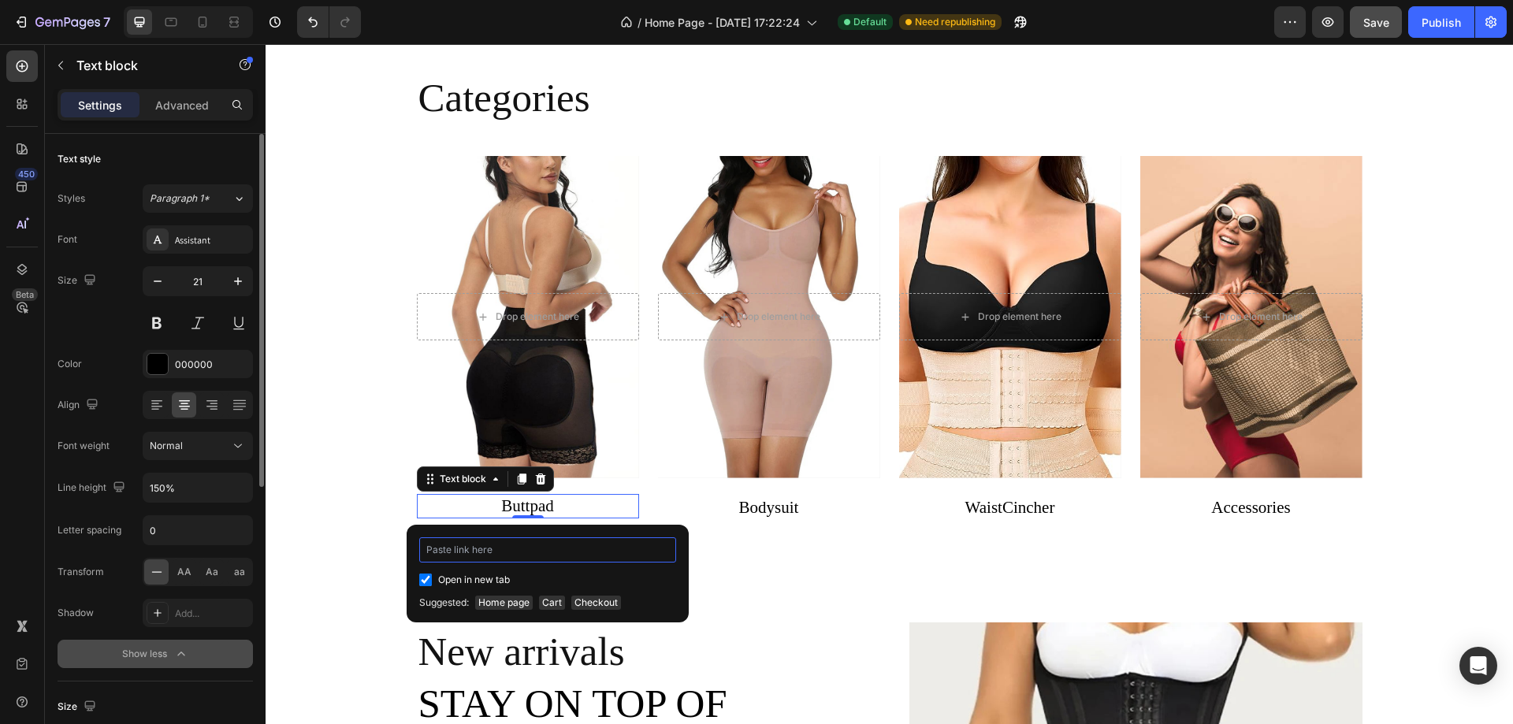
paste input "[URL][DOMAIN_NAME]"
type input "[URL][DOMAIN_NAME]"
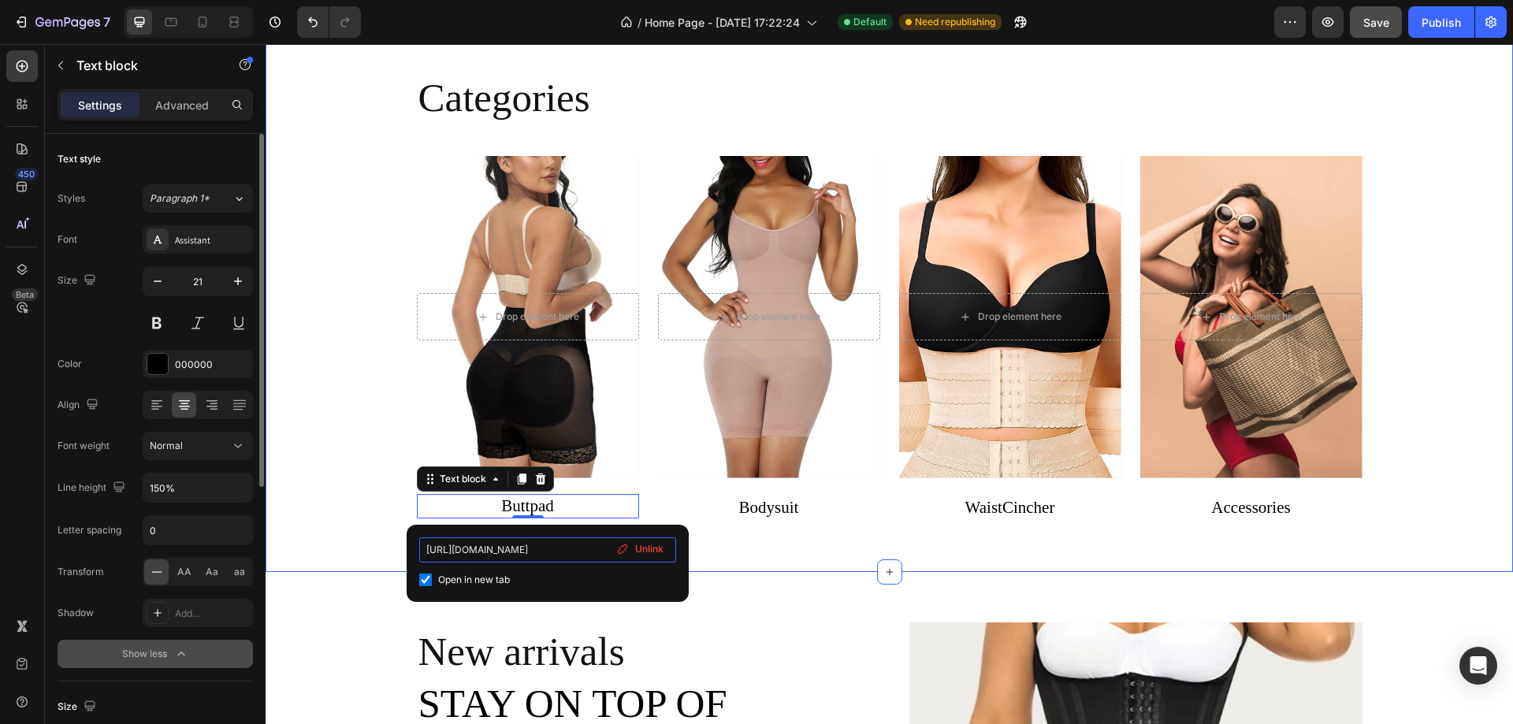
drag, startPoint x: 745, startPoint y: 592, endPoint x: 370, endPoint y: 554, distance: 377.0
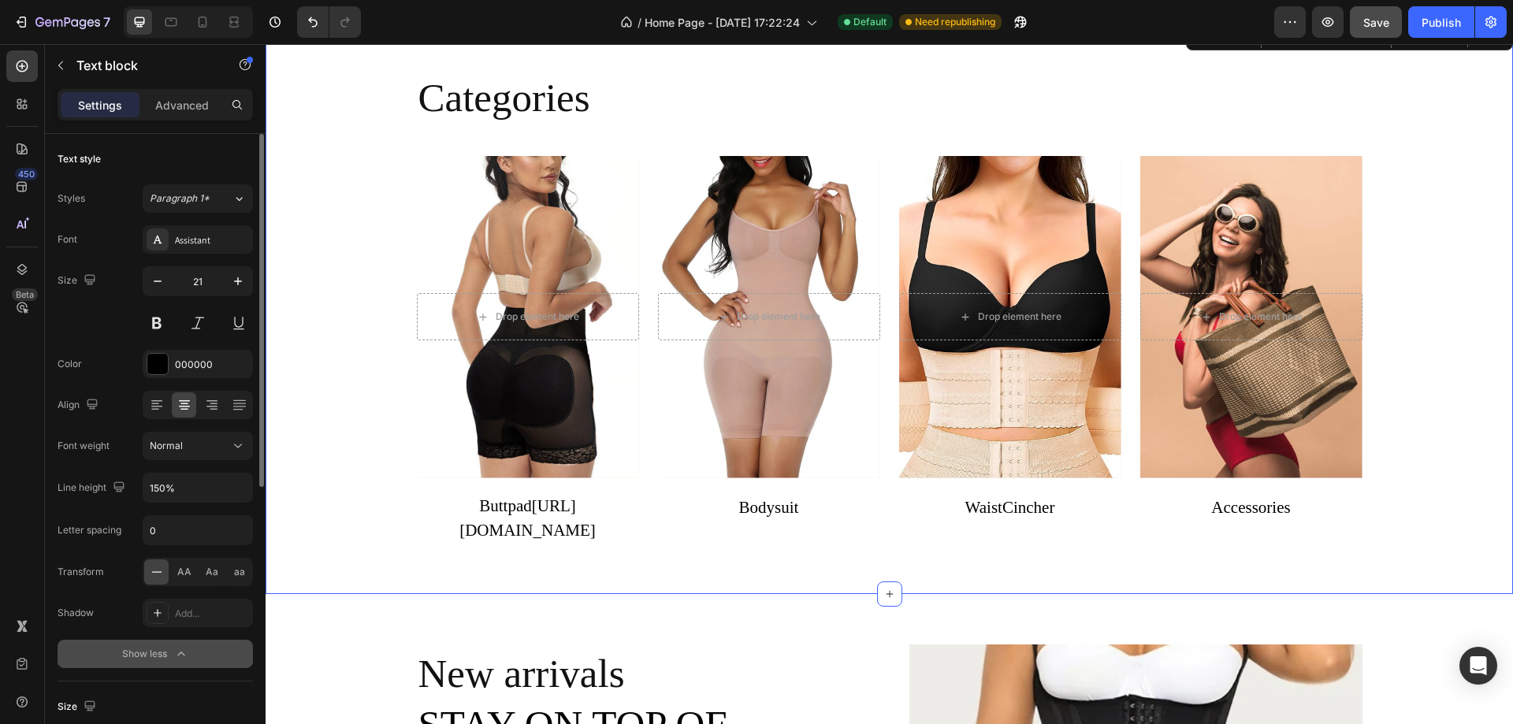
click at [334, 521] on div "Categories Heading Drop element here Hero Banner Buttpad https://comforttouch.s…" at bounding box center [889, 313] width 1224 height 483
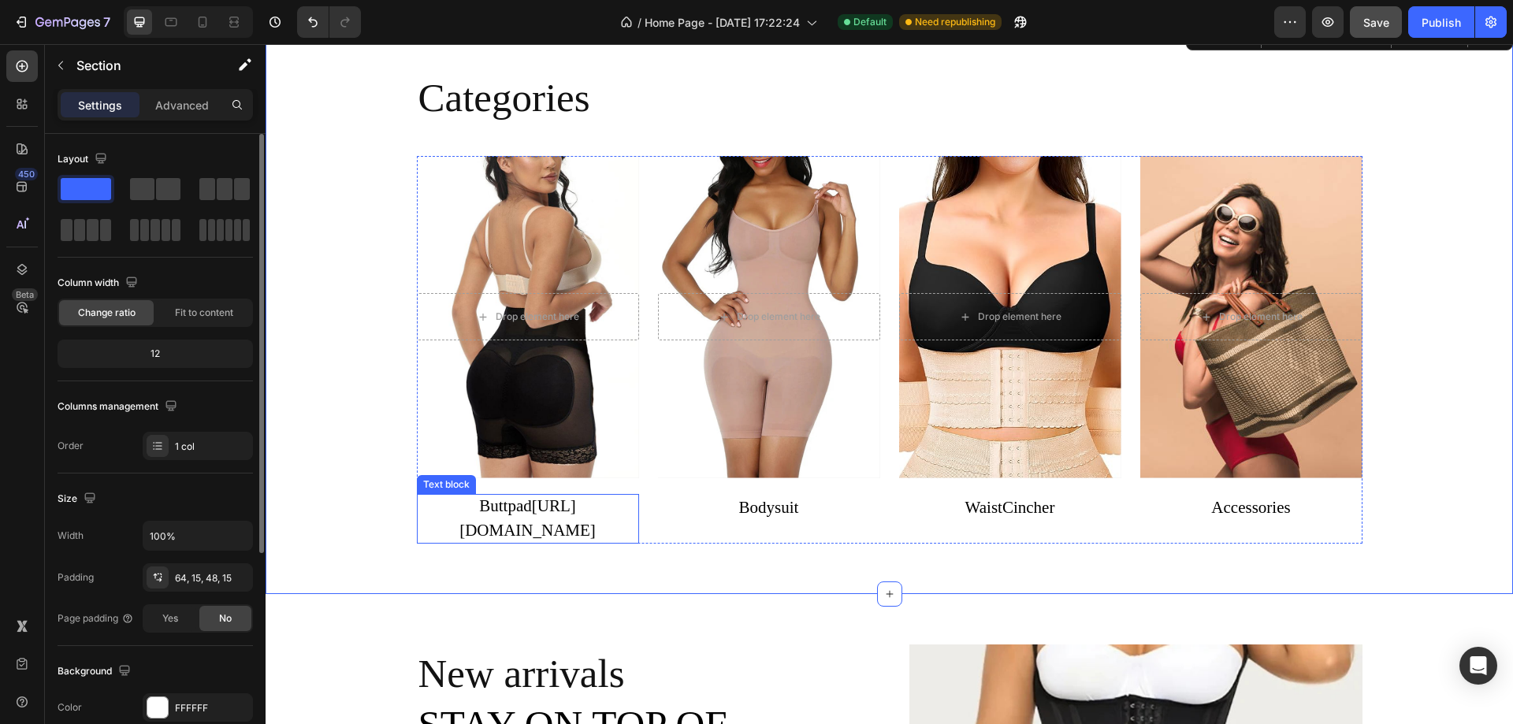
click at [489, 521] on link "[URL][DOMAIN_NAME]" at bounding box center [527, 518] width 136 height 44
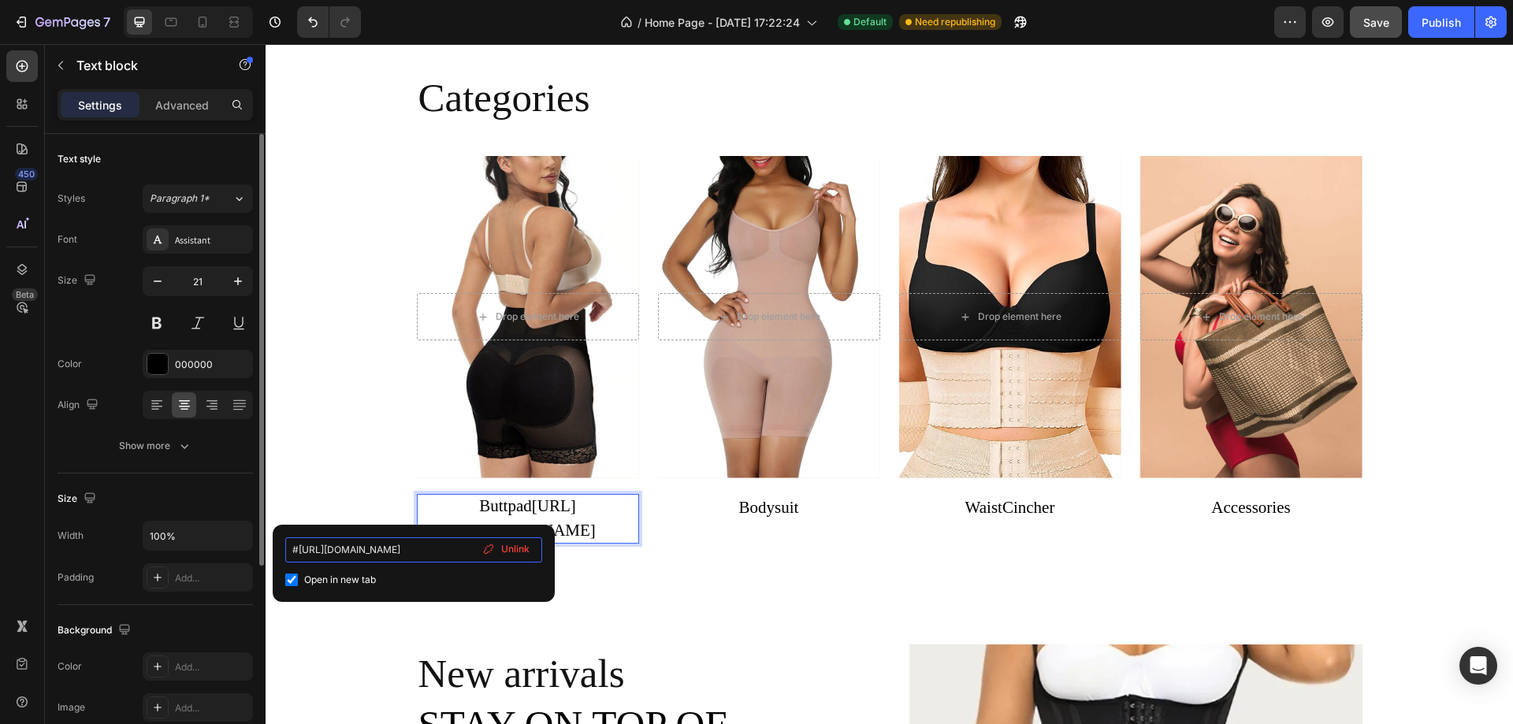
click at [428, 548] on input "#[URL][DOMAIN_NAME]" at bounding box center [413, 549] width 257 height 25
type input "#https://c/frontpage"
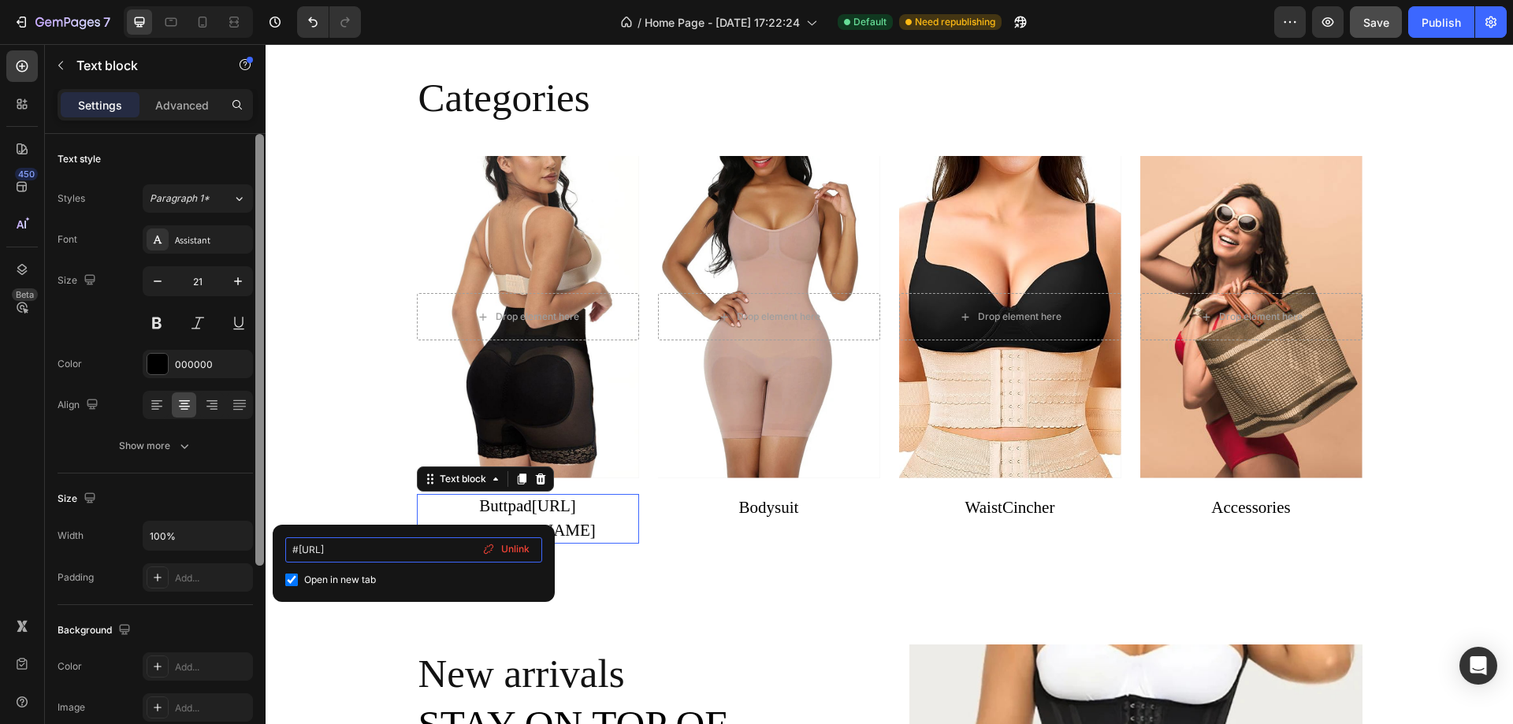
drag, startPoint x: 418, startPoint y: 556, endPoint x: 1, endPoint y: 533, distance: 418.2
click at [258, 0] on div "7 Version history / Home Page - Aug 25, 17:22:24 Default Need republishing Prev…" at bounding box center [756, 0] width 1513 height 0
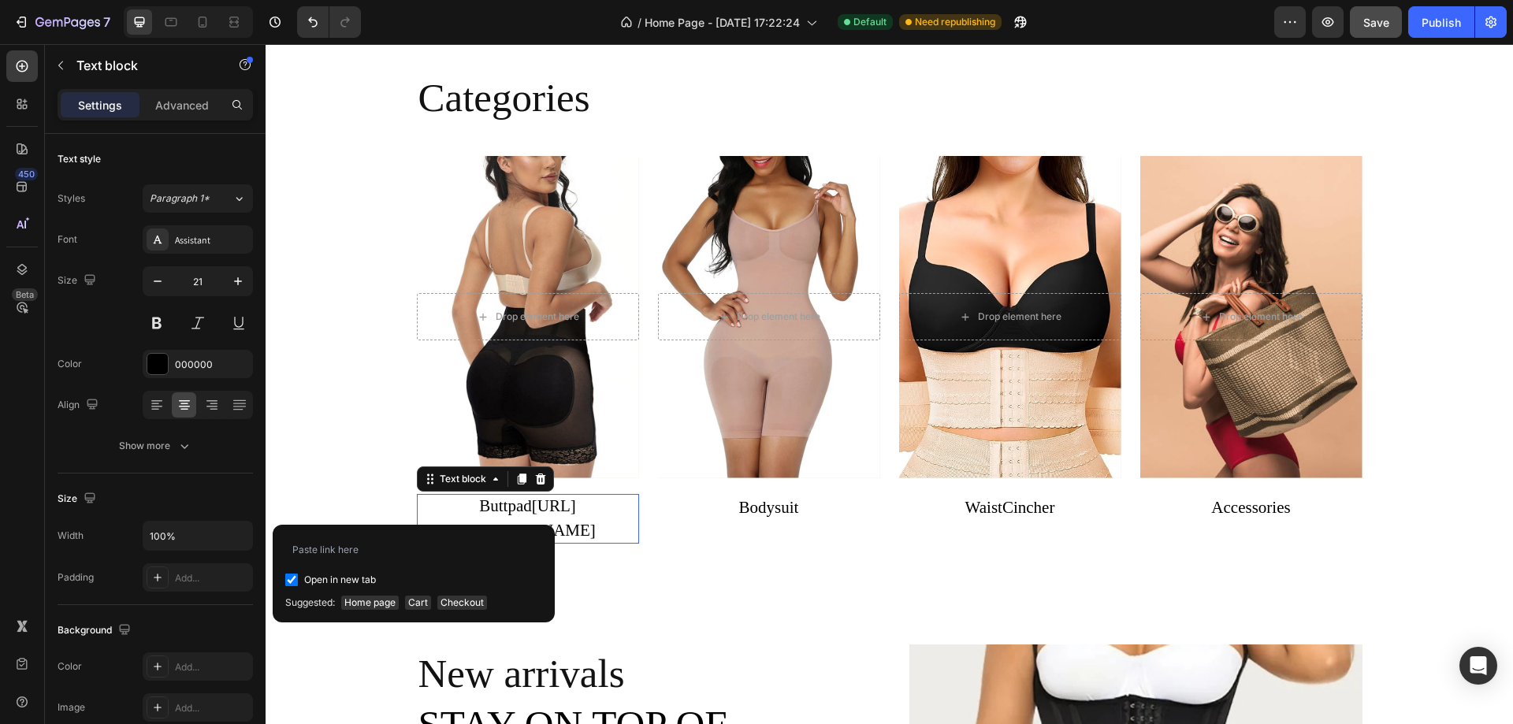
click at [295, 583] on input "checkbox" at bounding box center [291, 580] width 13 height 13
checkbox input "false"
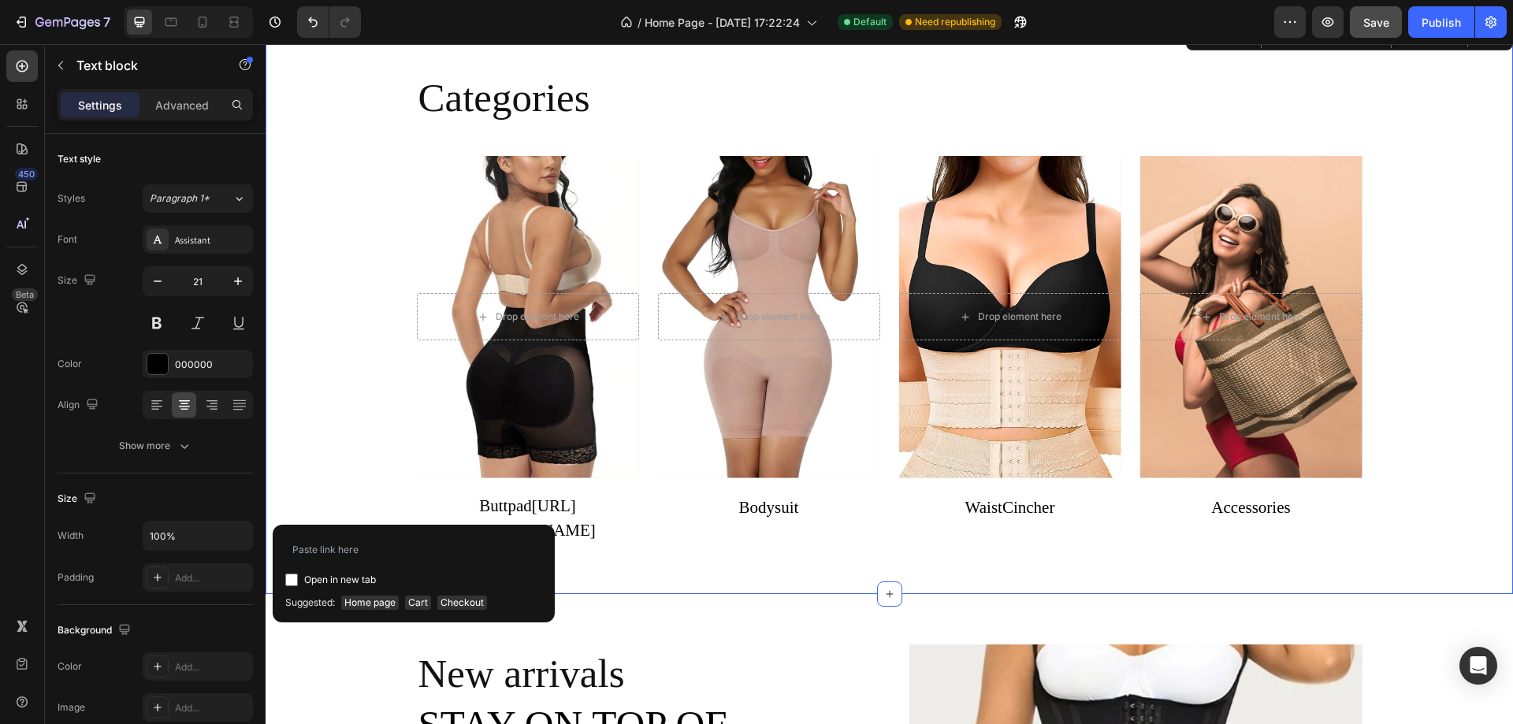
click at [341, 500] on div "Categories Heading Drop element here Hero Banner Buttpad https://comforttouch.s…" at bounding box center [889, 313] width 1224 height 483
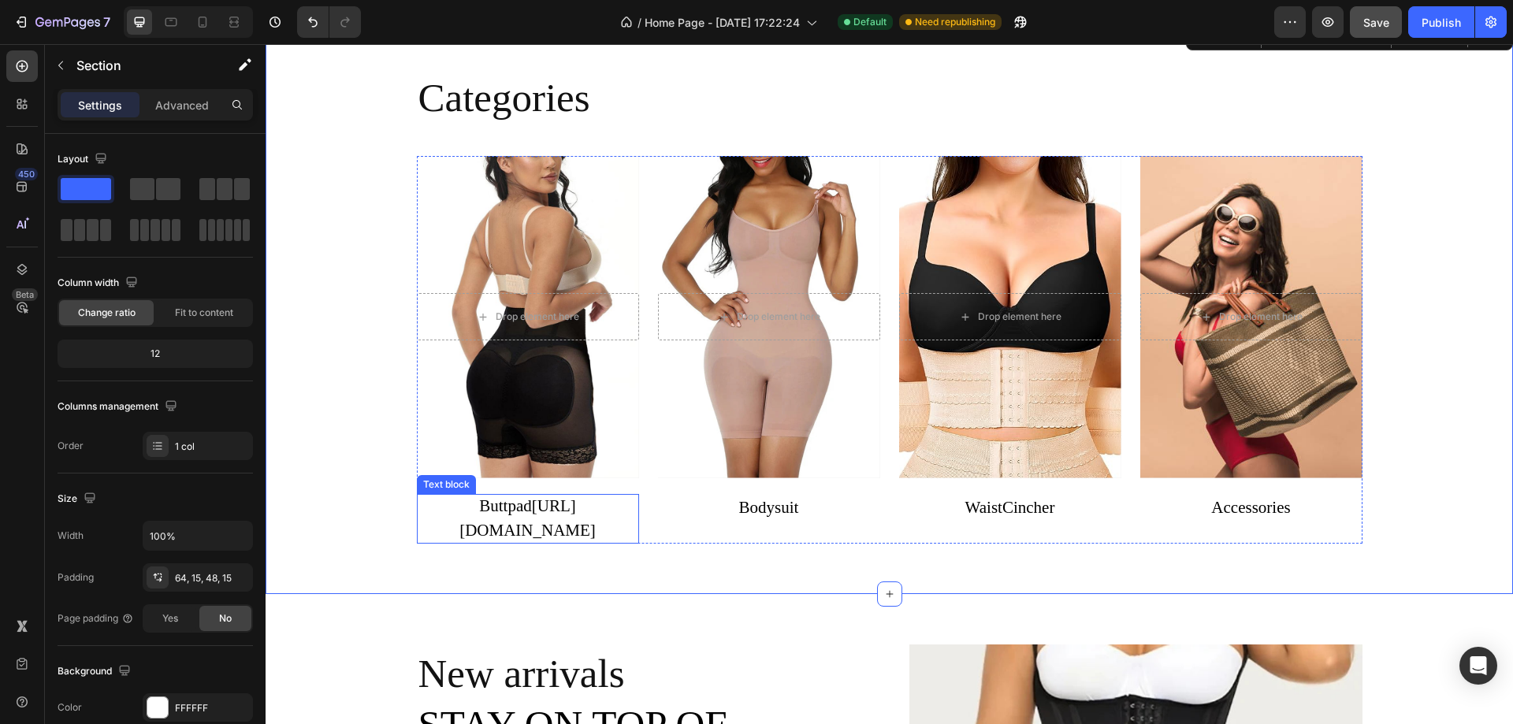
click at [546, 517] on p "Buttpad https://comforttouch.store/collections/frontpage" at bounding box center [528, 519] width 222 height 50
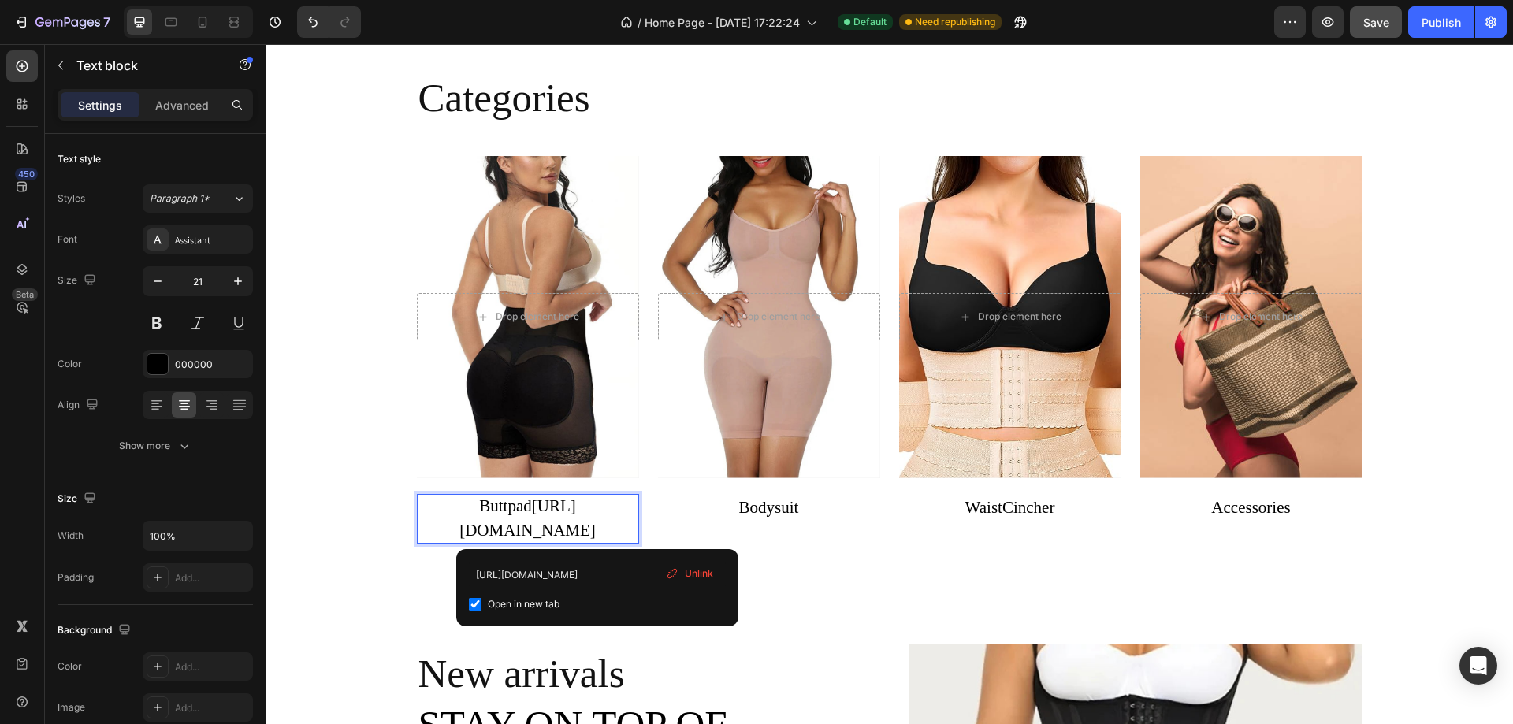
click at [601, 529] on p "Buttpad https://comforttouch.store/collections/frontpage" at bounding box center [528, 519] width 222 height 50
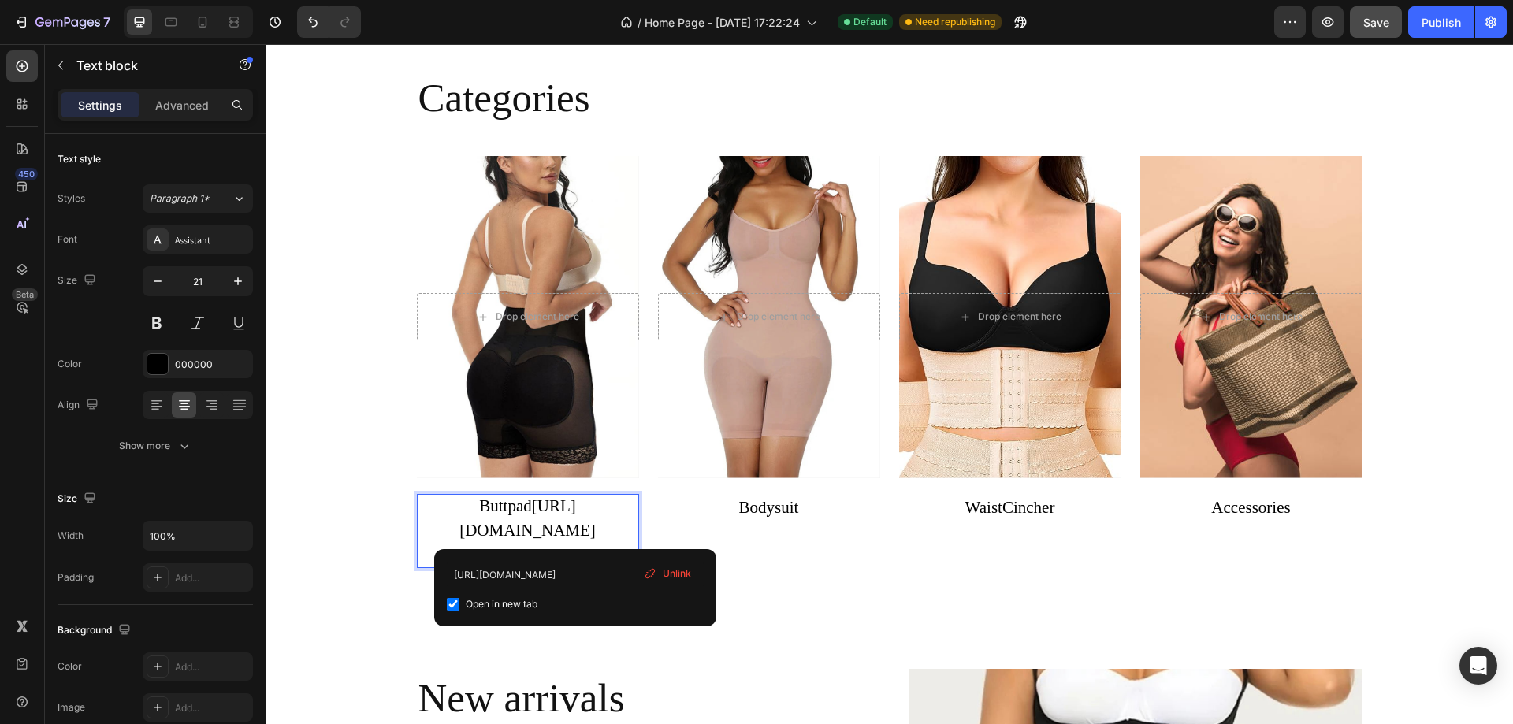
click at [576, 529] on link "https://comforttouch.store/collections/frontpagehttps://comforttouch.store/coll…" at bounding box center [527, 530] width 136 height 69
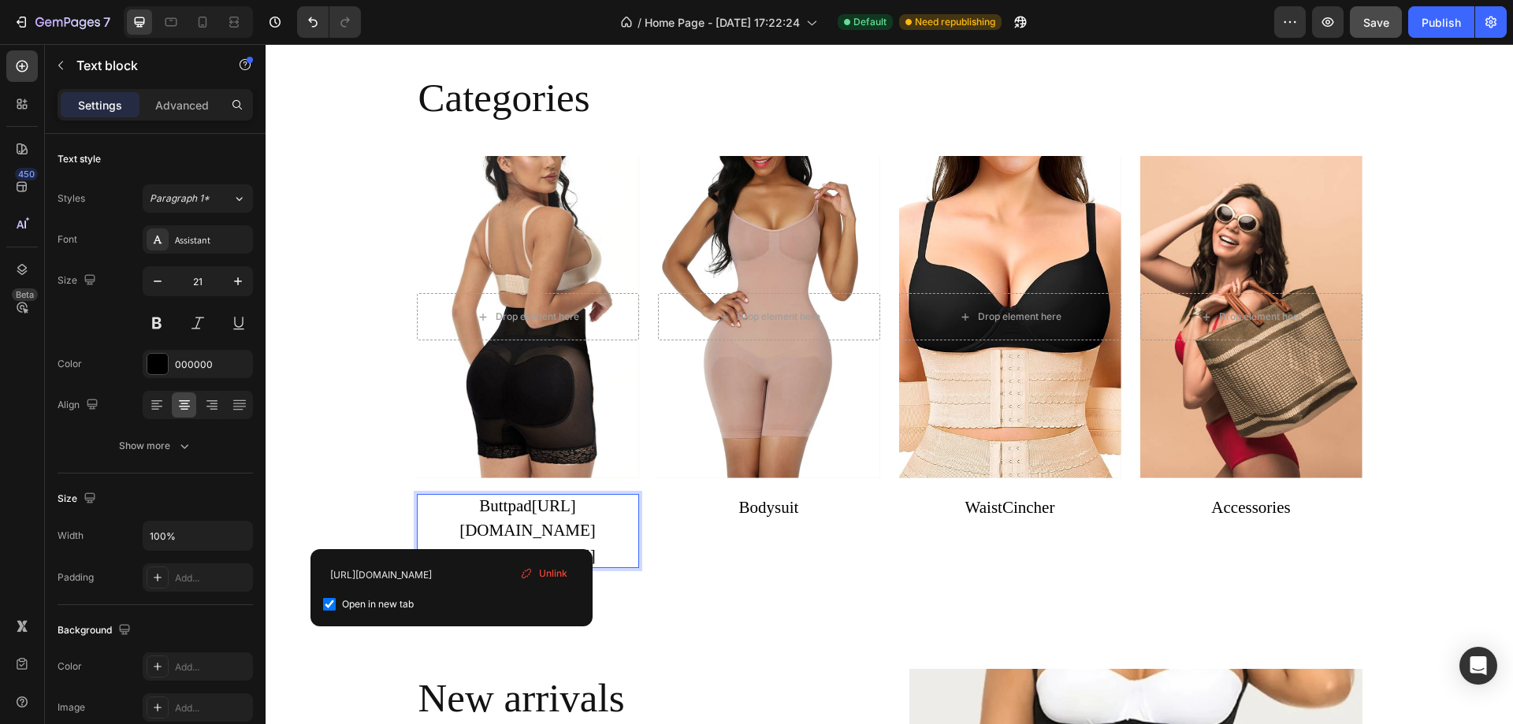
click at [451, 543] on p "Buttpad https://comforttouch.store/collections/frontpagehttps://comforttouch.st…" at bounding box center [528, 531] width 222 height 75
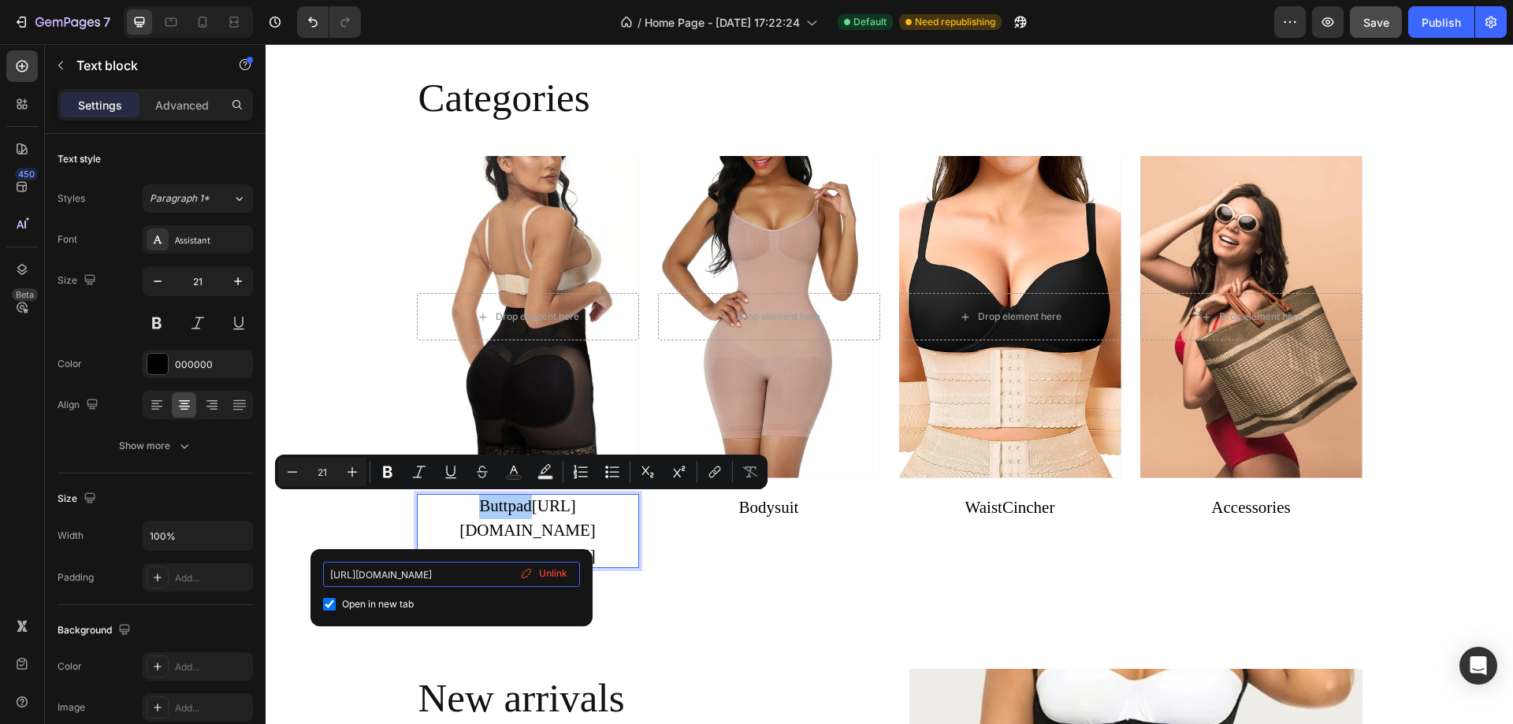
click at [446, 579] on input "[URL][DOMAIN_NAME]" at bounding box center [451, 574] width 257 height 25
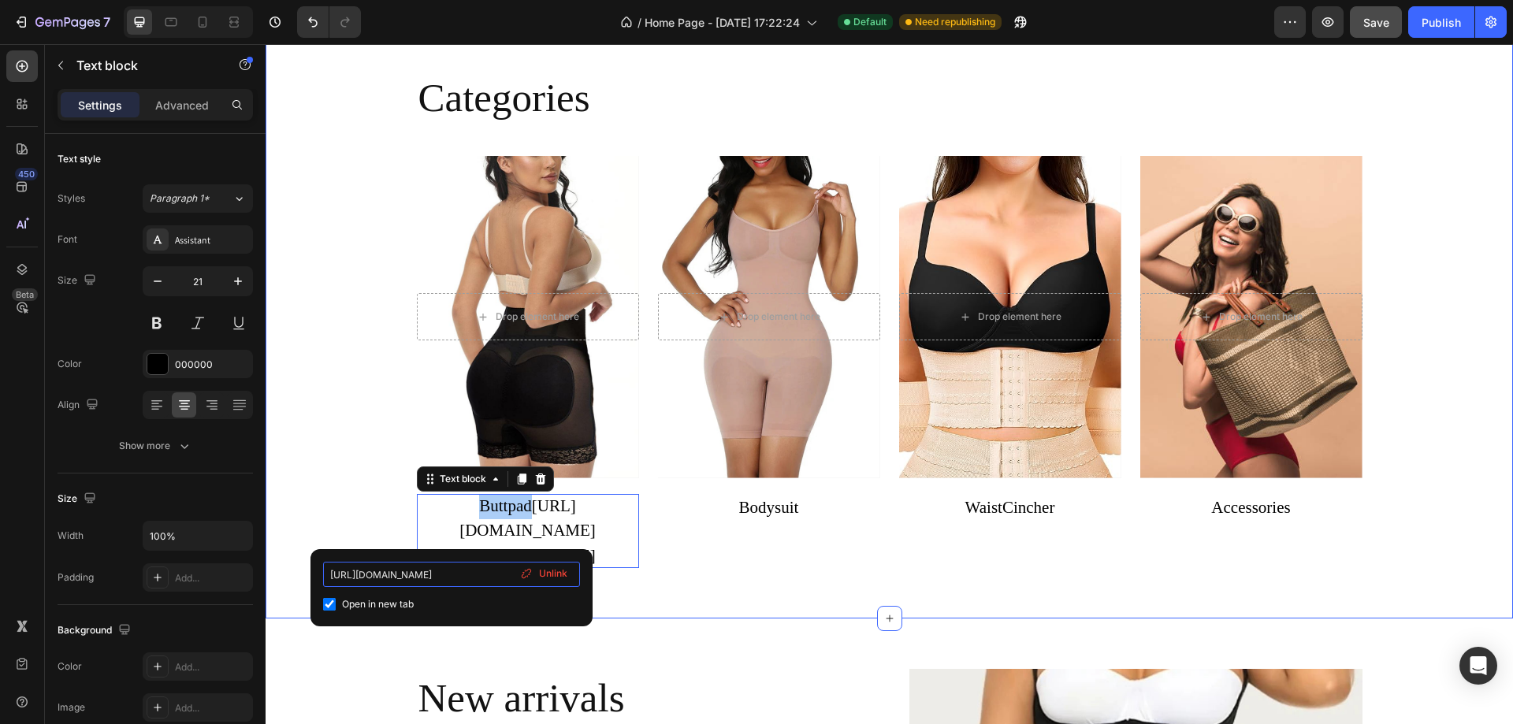
drag, startPoint x: 773, startPoint y: 618, endPoint x: 293, endPoint y: 573, distance: 482.0
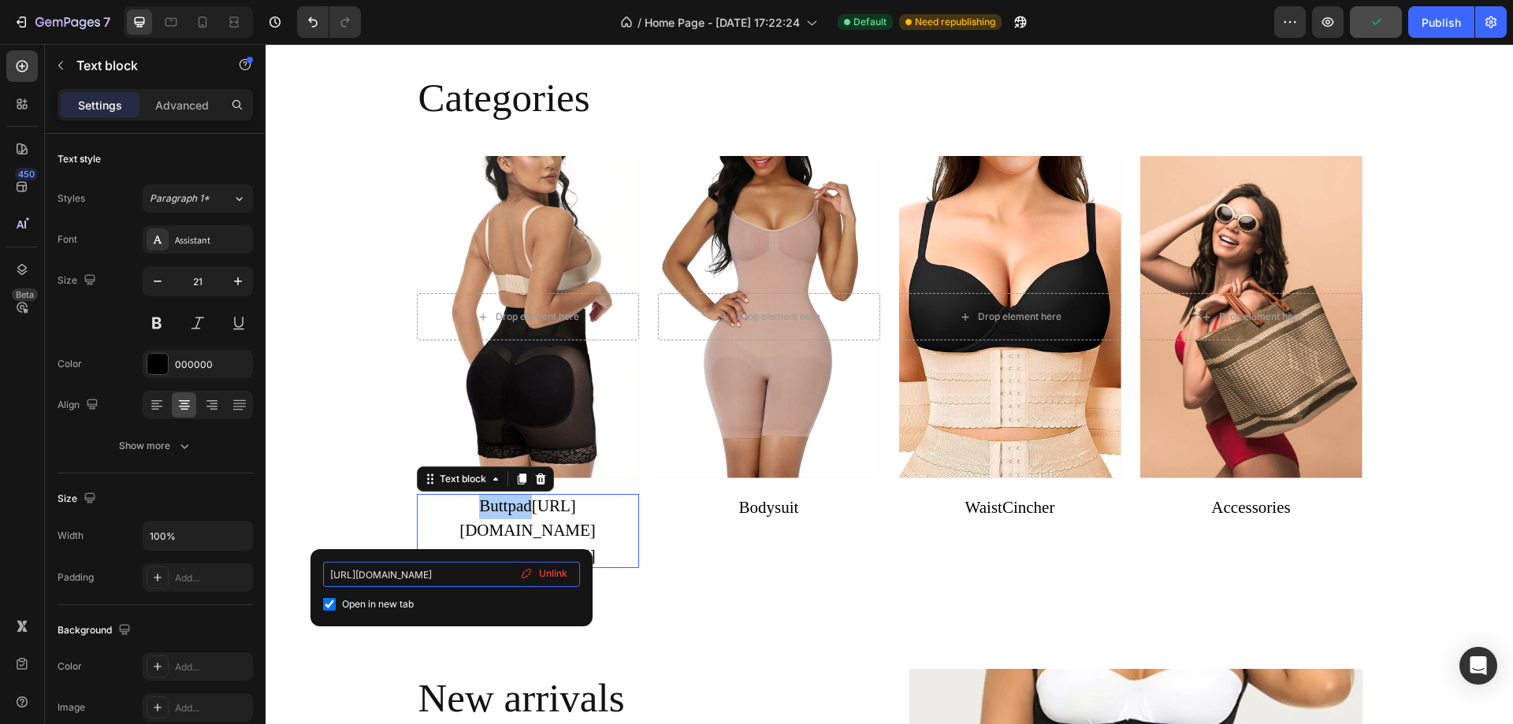
type input "rontpage"
drag, startPoint x: 396, startPoint y: 579, endPoint x: 255, endPoint y: 578, distance: 140.3
click at [255, 0] on div "7 Version history / Home Page - Aug 25, 17:22:24 Default Need republishing Prev…" at bounding box center [756, 0] width 1513 height 0
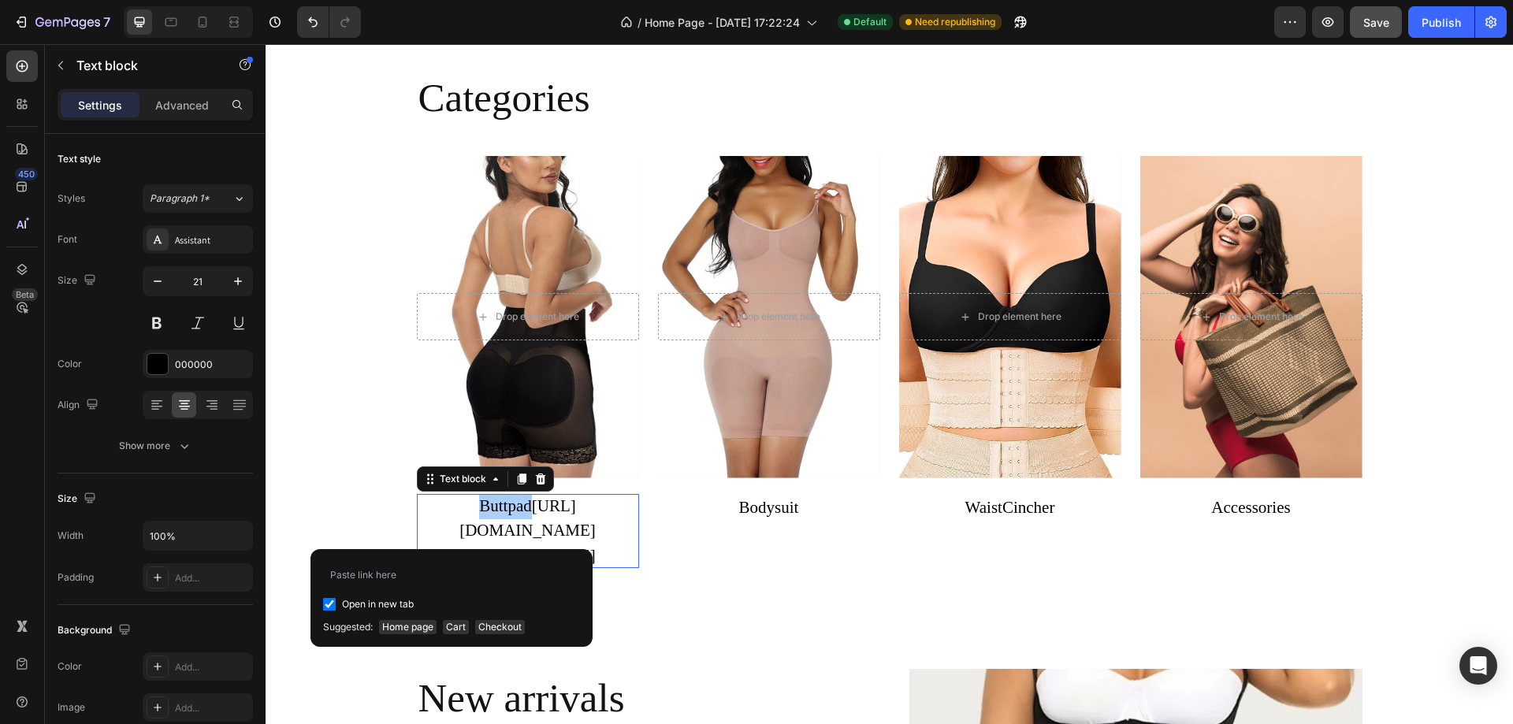
click at [328, 607] on input "checkbox" at bounding box center [329, 604] width 13 height 13
checkbox input "false"
click at [719, 569] on div "Drop element here Hero Banner Bodysuit Text block" at bounding box center [769, 362] width 222 height 413
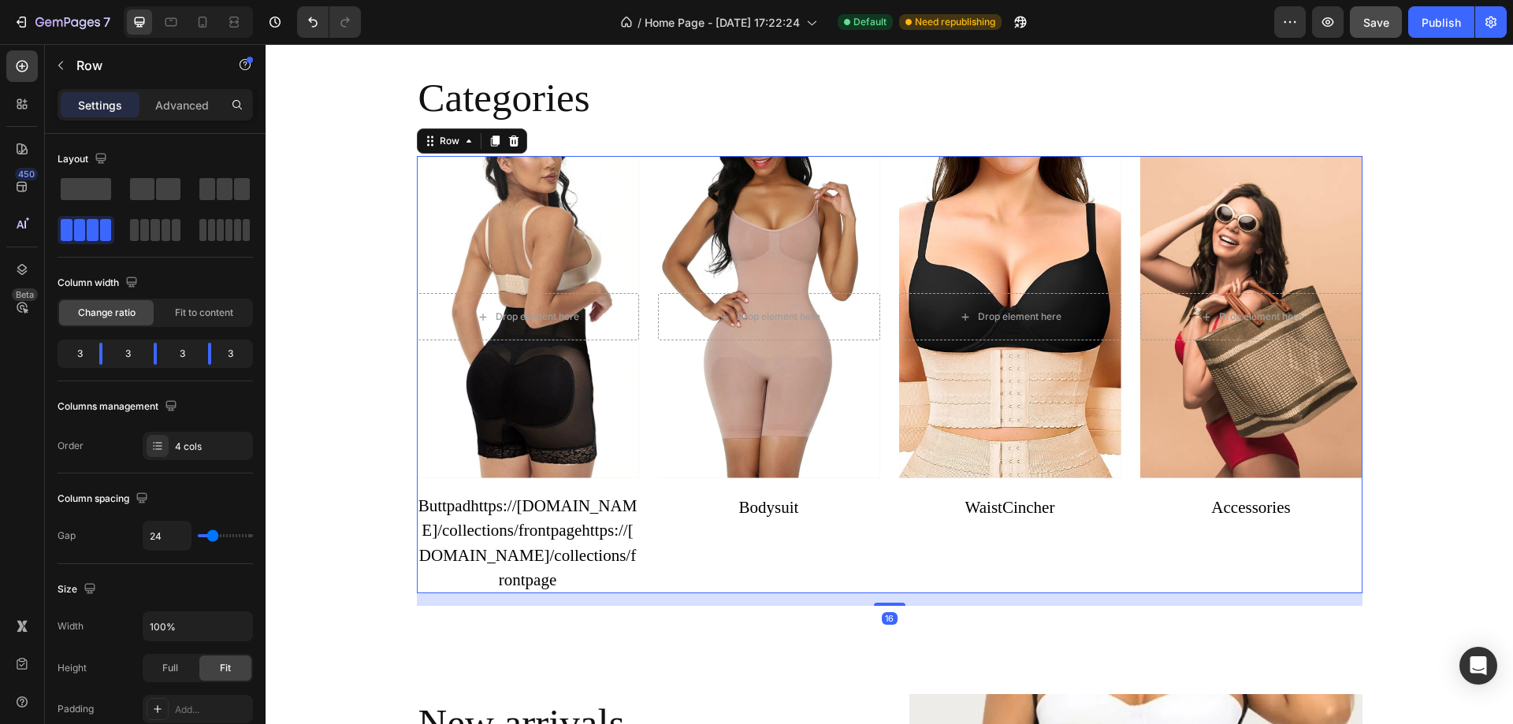
click at [585, 555] on p "Buttpadhttps://comforttouch.store/collections/frontpagehttps://comforttouch.sto…" at bounding box center [528, 543] width 222 height 99
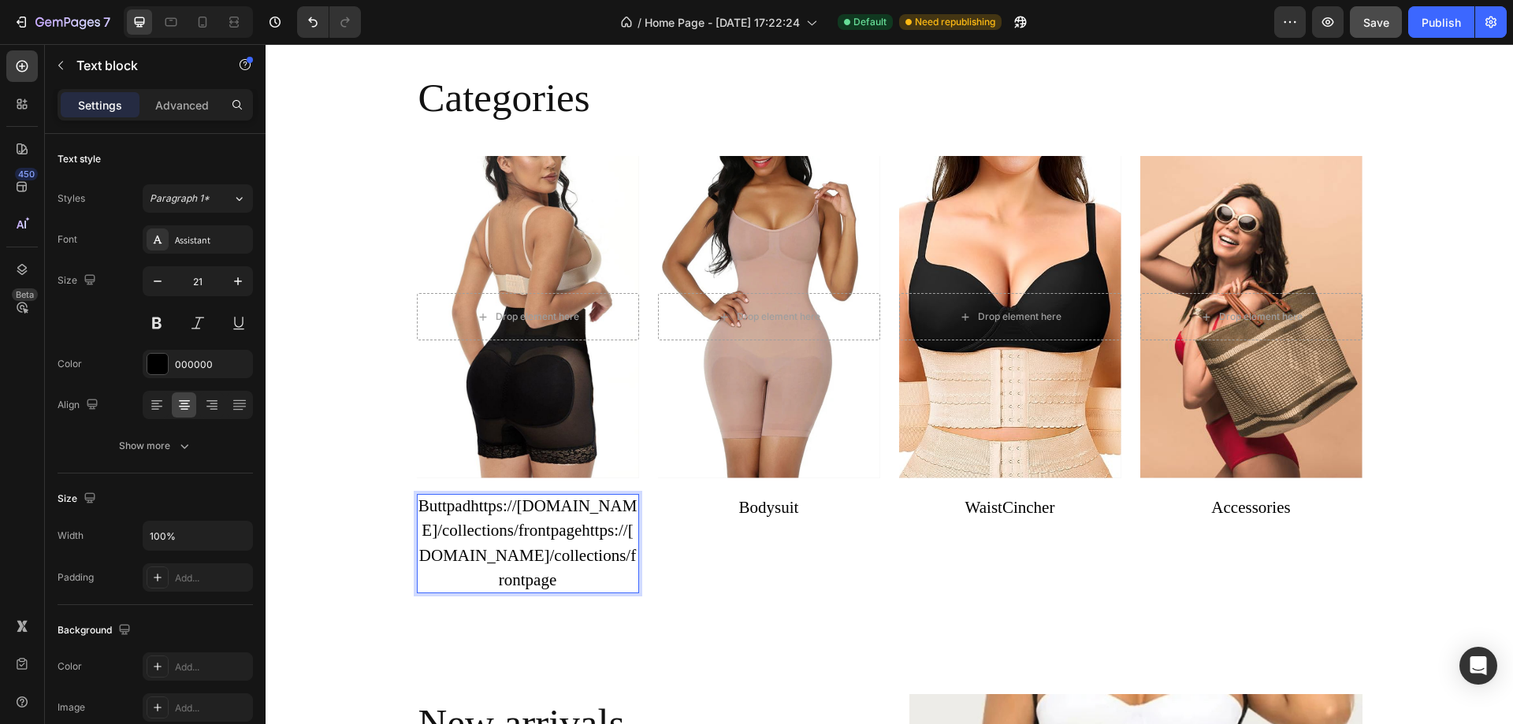
click at [467, 506] on p "Buttpadhttps://comforttouch.store/collections/frontpagehttps://comforttouch.sto…" at bounding box center [528, 543] width 222 height 99
drag, startPoint x: 467, startPoint y: 506, endPoint x: 594, endPoint y: 592, distance: 153.6
click at [594, 592] on p "Buttpadhttps://comforttouch.store/collections/frontpagehttps://comforttouch.sto…" at bounding box center [528, 543] width 222 height 99
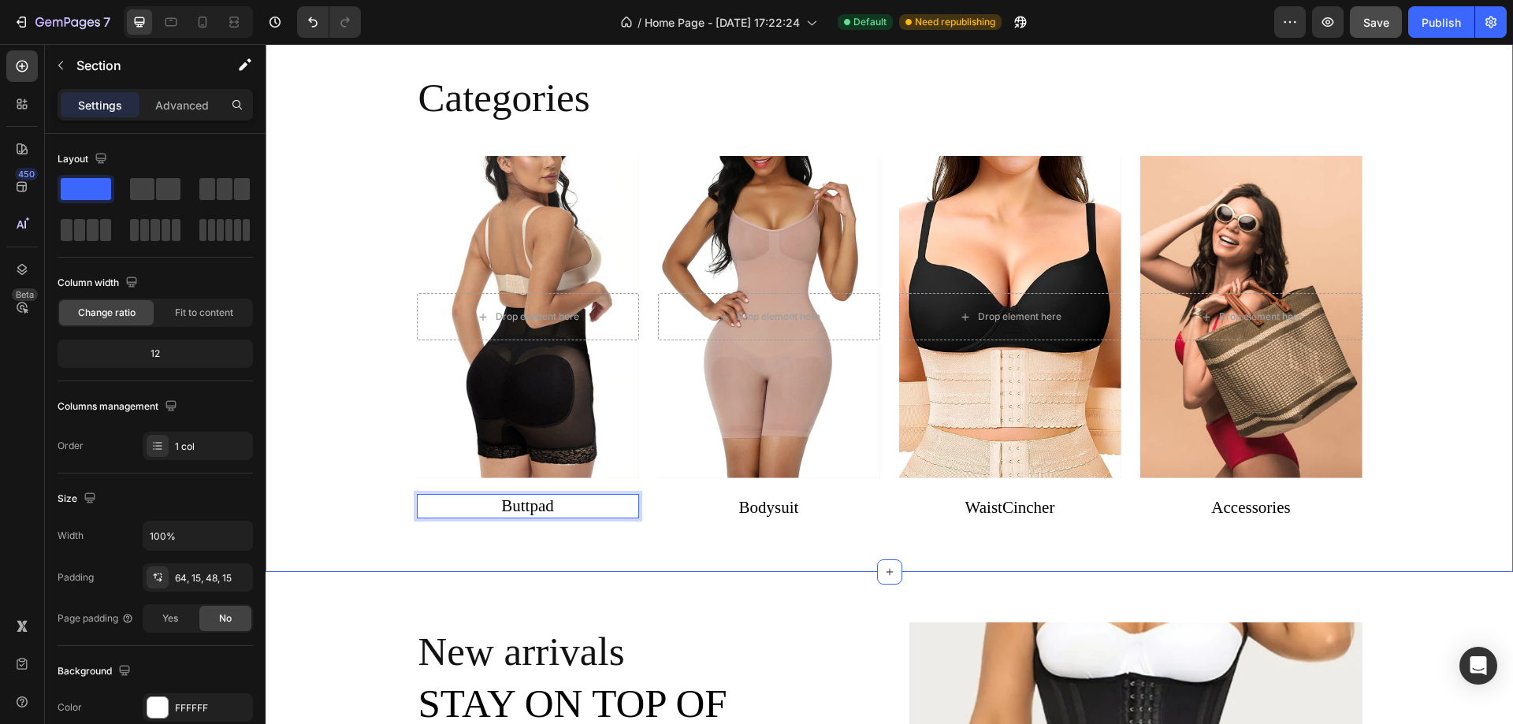
click at [337, 408] on div "Categories Heading Drop element here Hero Banner Buttpad Text block 0 Drop elem…" at bounding box center [889, 303] width 1224 height 462
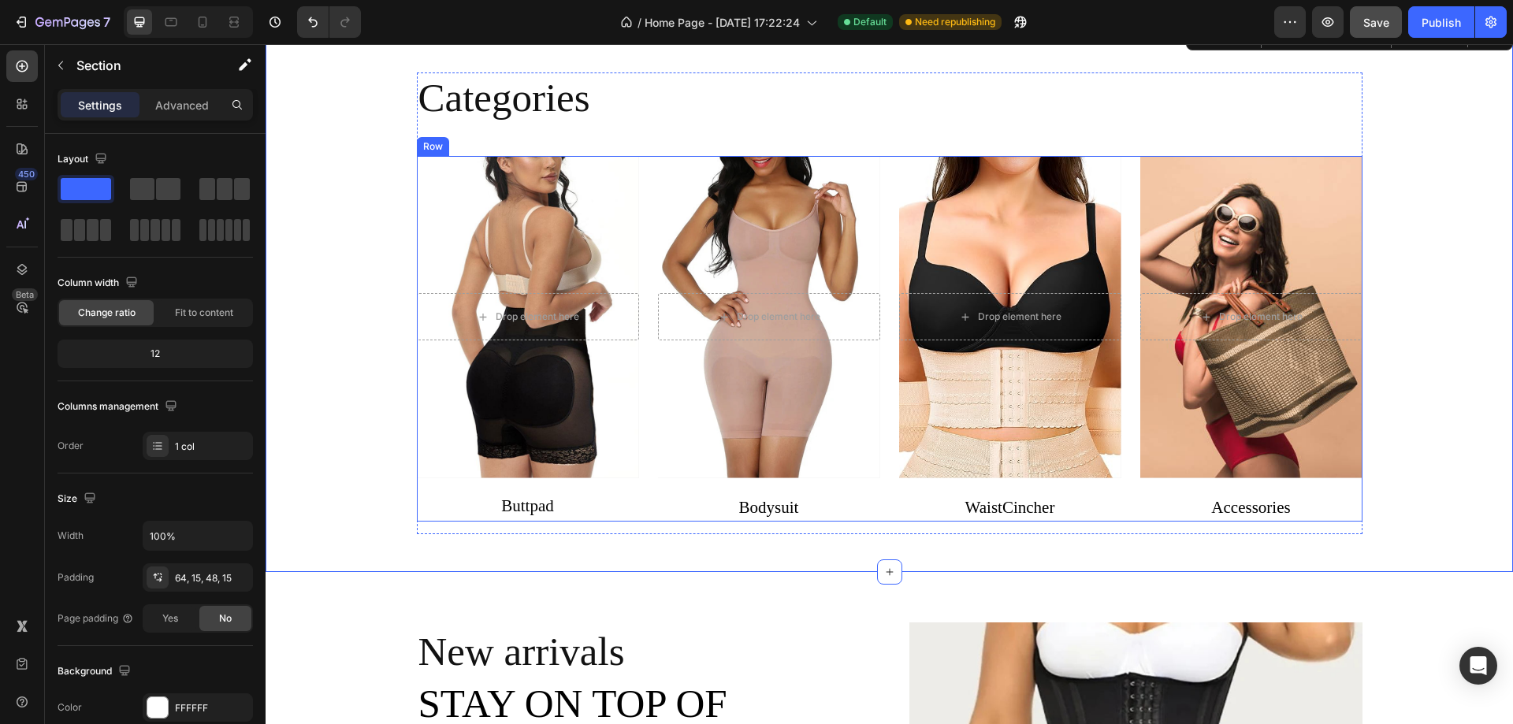
click at [496, 492] on div "Drop element here Hero Banner Buttpad Text block" at bounding box center [528, 339] width 222 height 366
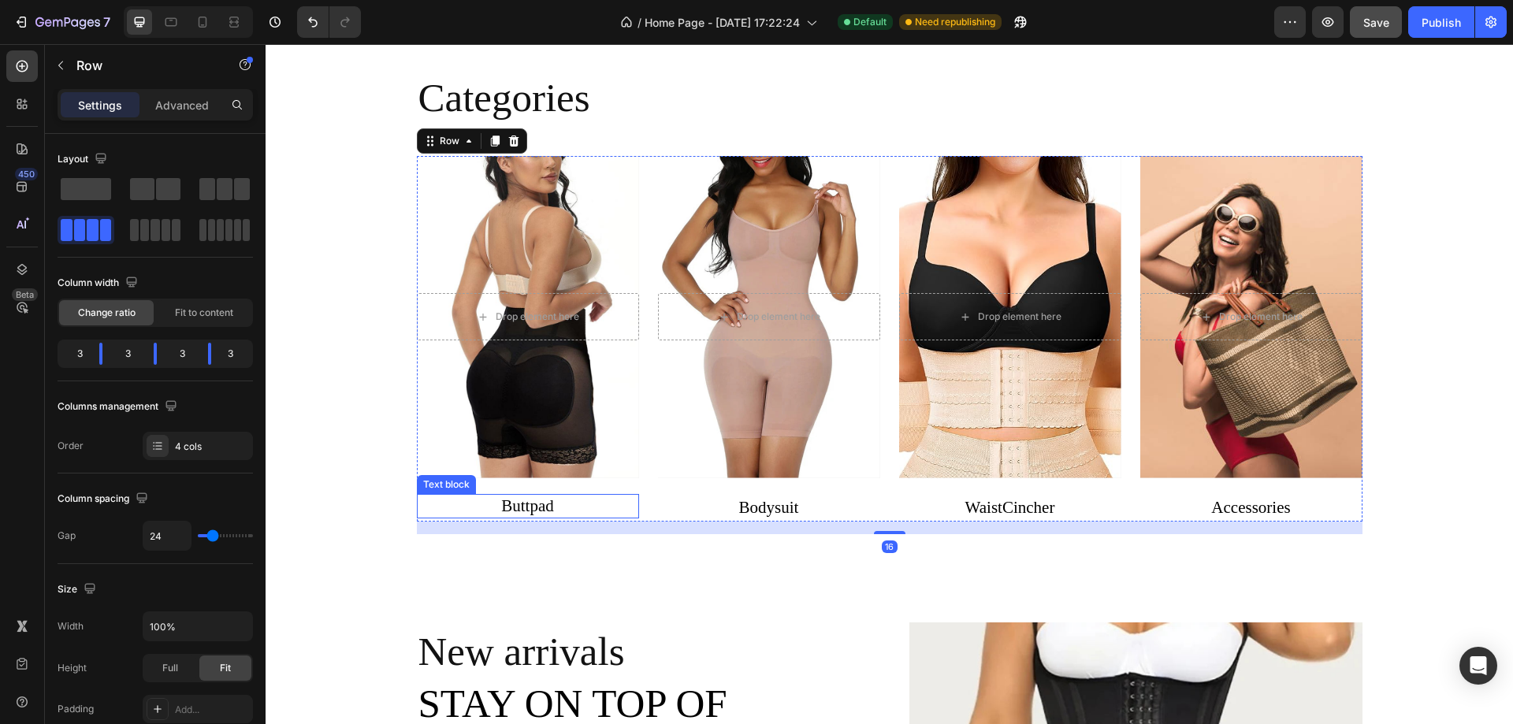
click at [504, 505] on p "Buttpad" at bounding box center [528, 506] width 222 height 25
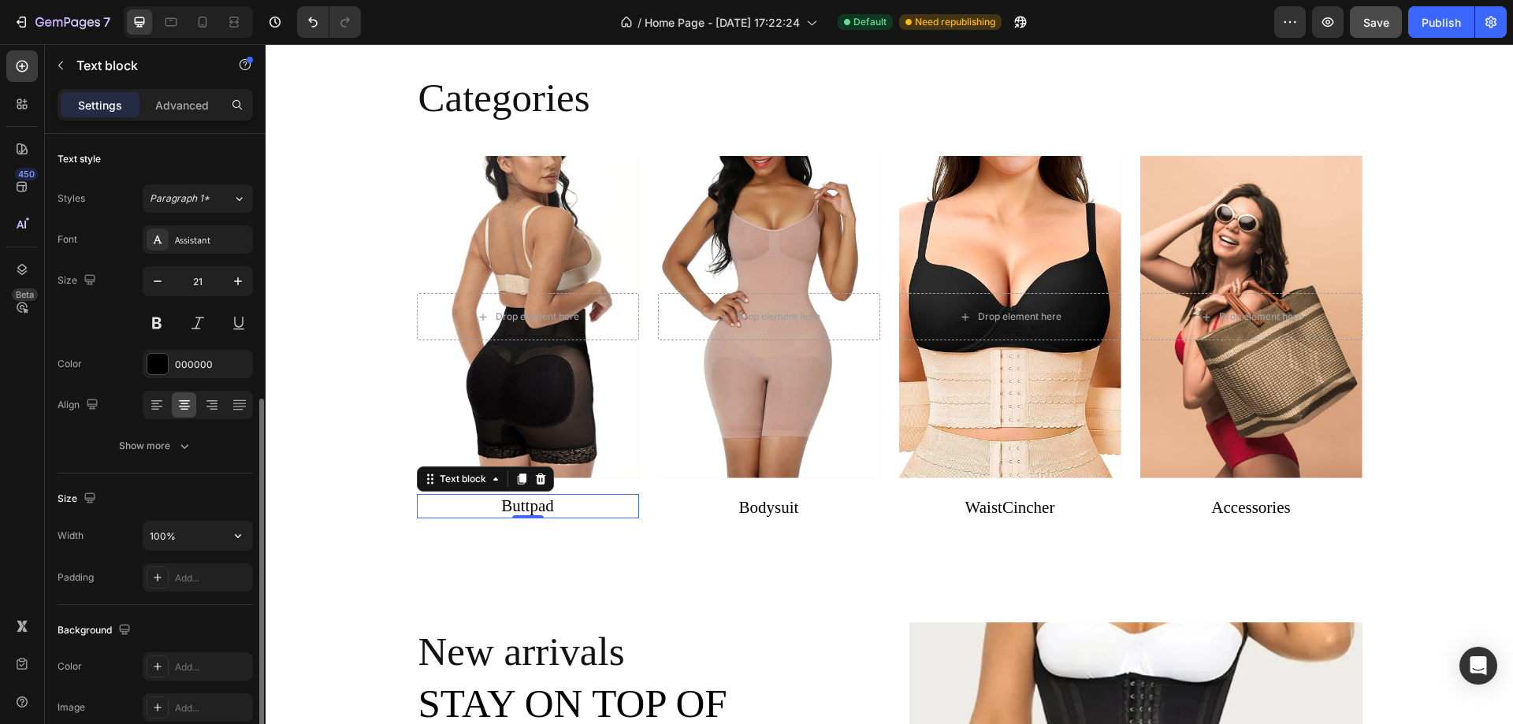
scroll to position [299, 0]
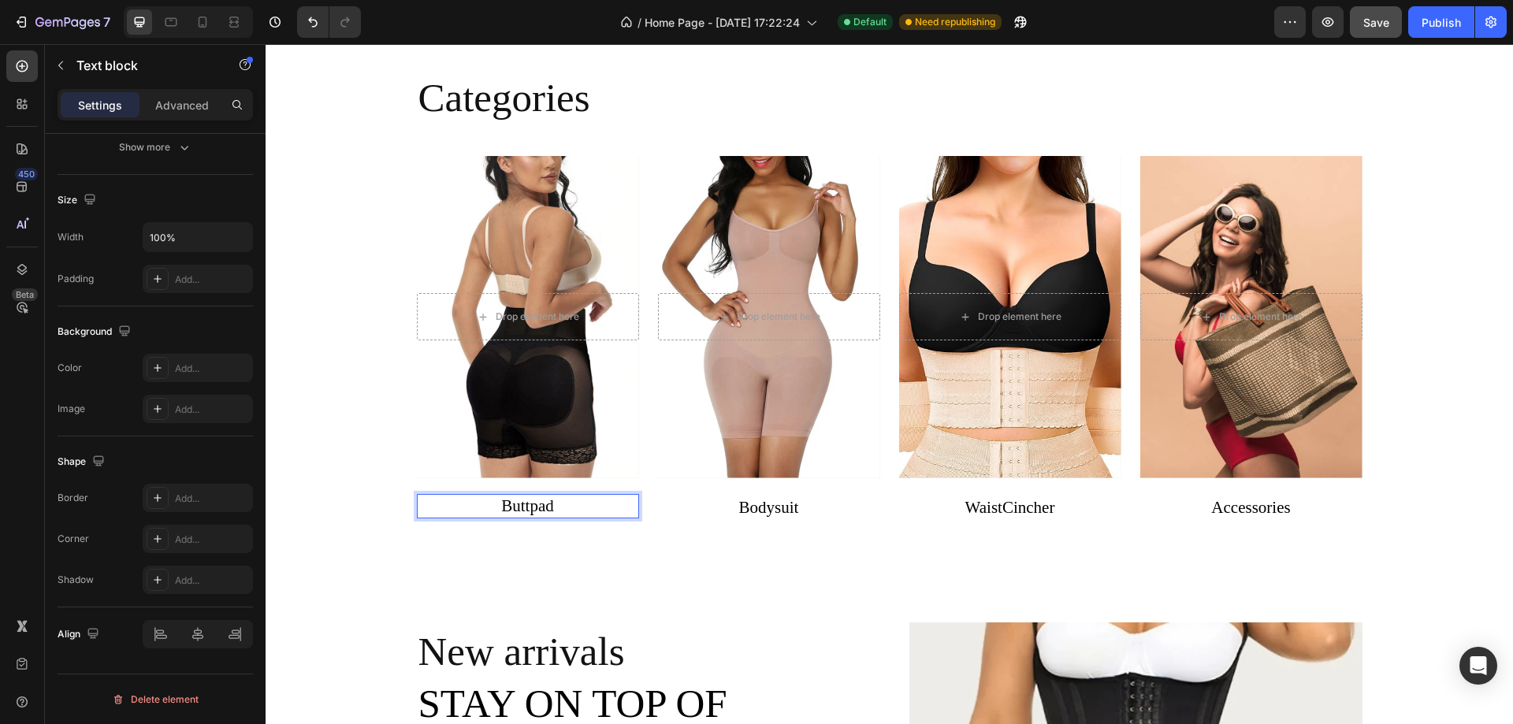
click at [559, 502] on p "Buttpad" at bounding box center [528, 506] width 222 height 25
click at [519, 503] on p "Buttpad" at bounding box center [528, 506] width 222 height 25
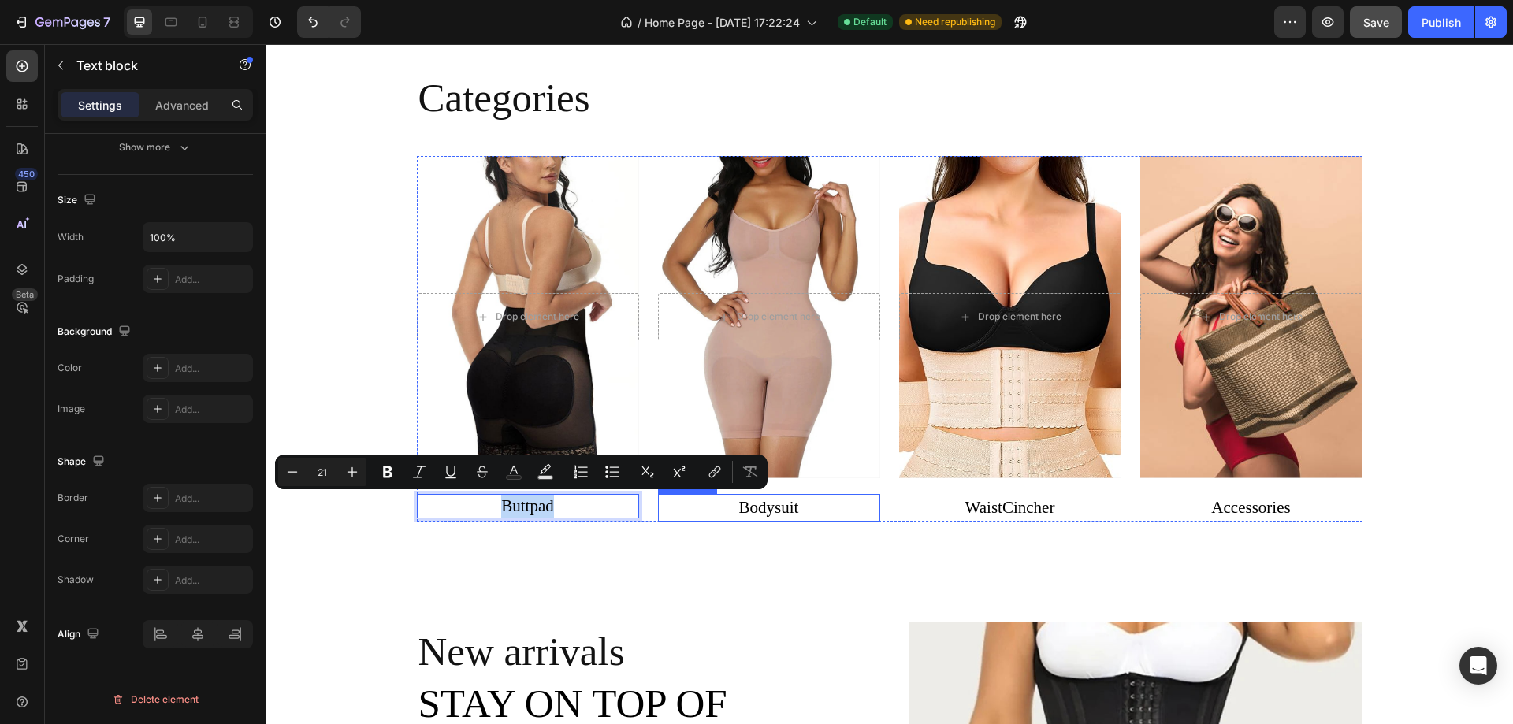
click at [743, 503] on link "Bodysuit" at bounding box center [769, 507] width 60 height 19
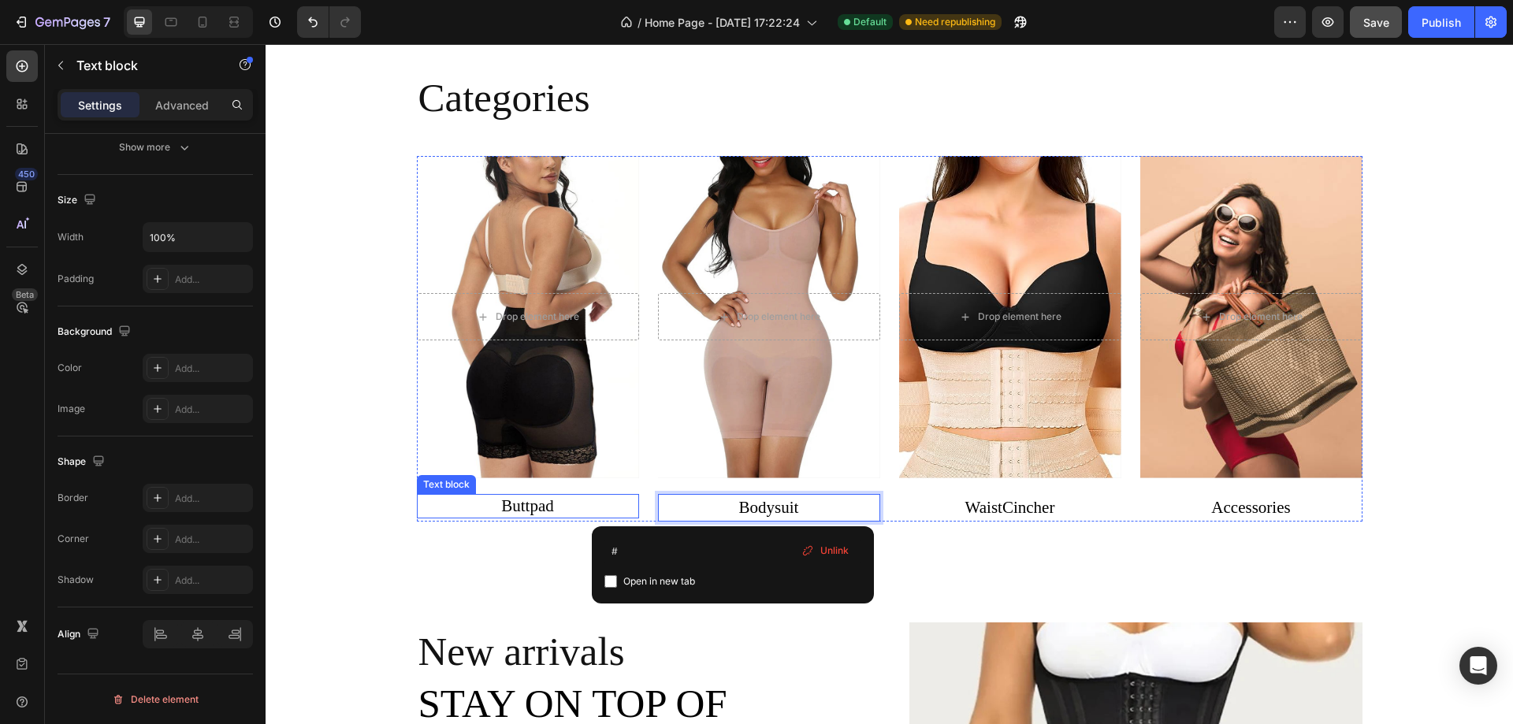
click at [524, 499] on p "Buttpad" at bounding box center [528, 506] width 222 height 25
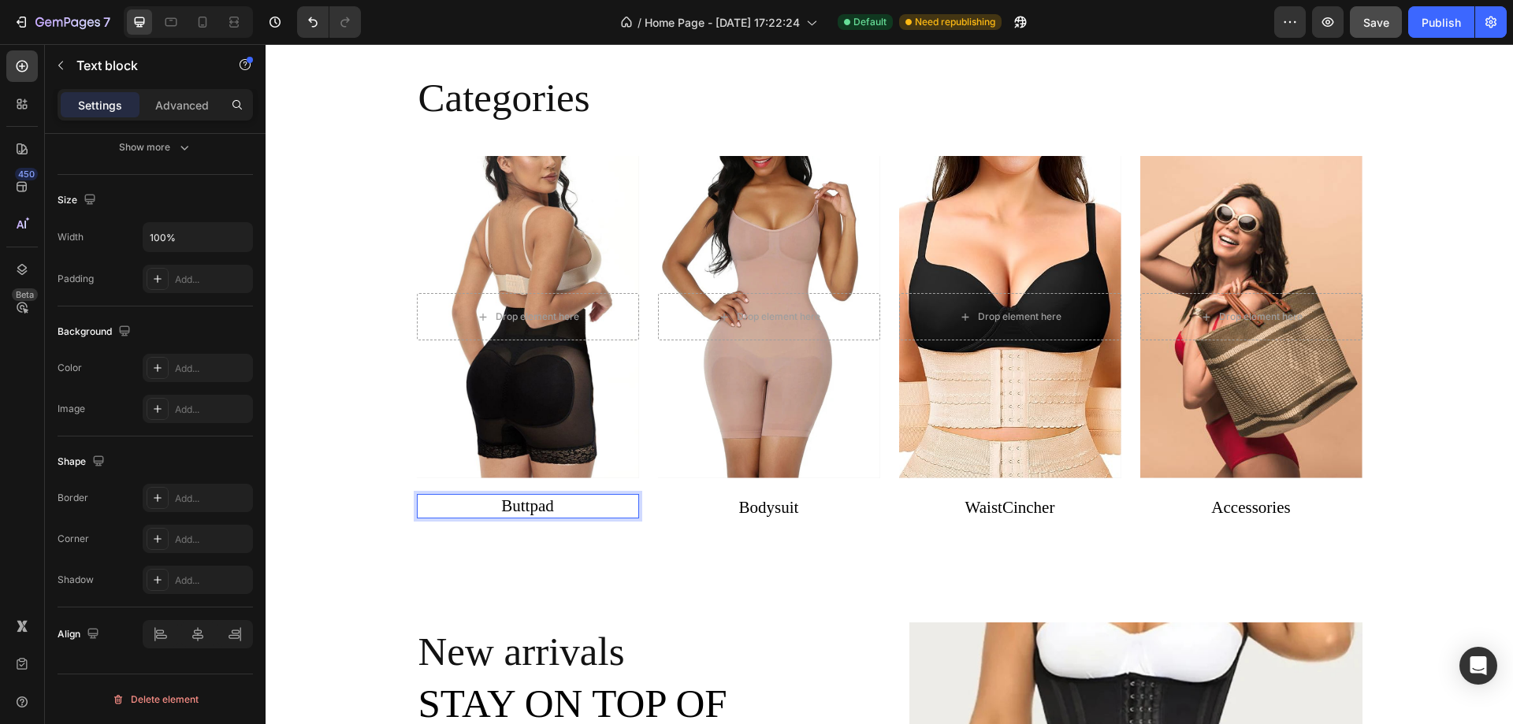
click at [566, 503] on p "Buttpad" at bounding box center [528, 506] width 222 height 25
click at [312, 22] on icon "Undo/Redo" at bounding box center [313, 22] width 16 height 16
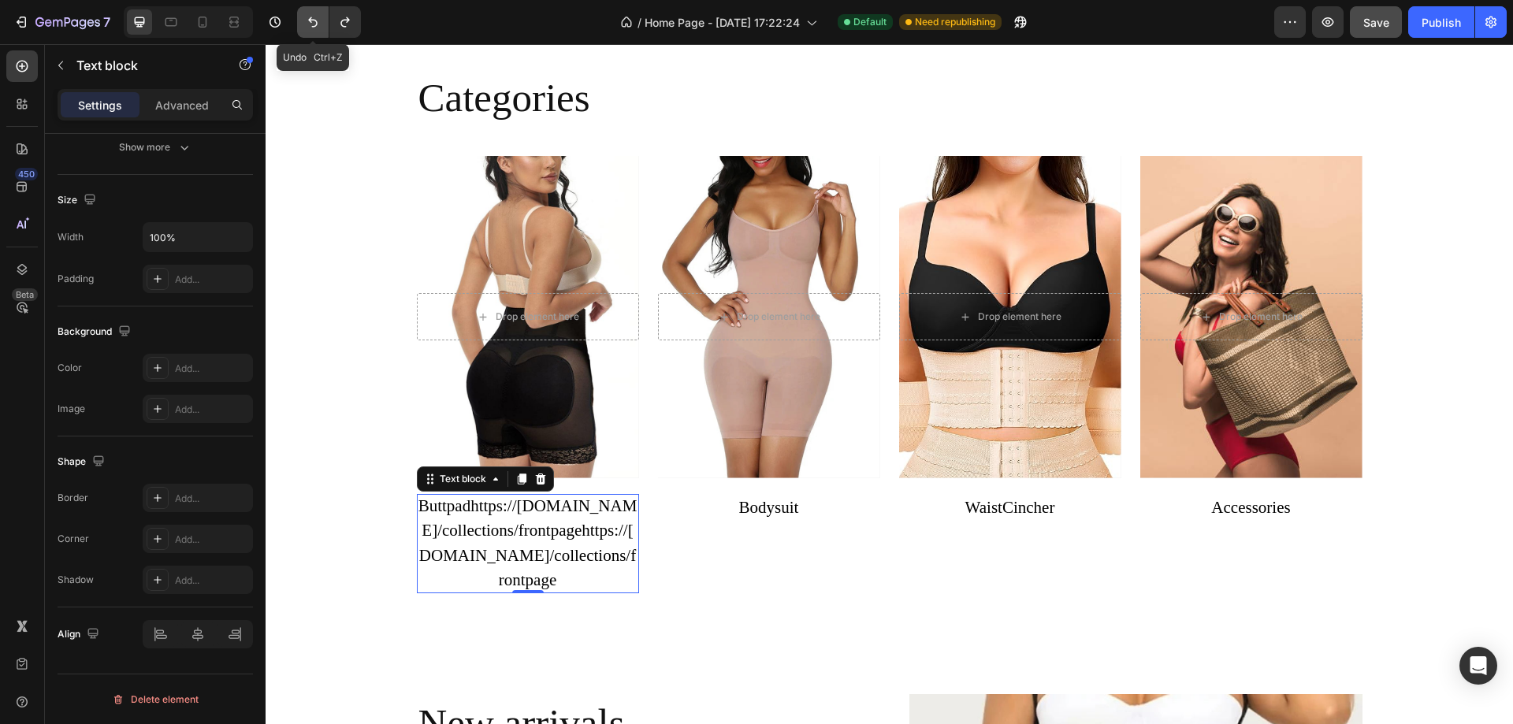
click at [312, 22] on icon "Undo/Redo" at bounding box center [313, 22] width 16 height 16
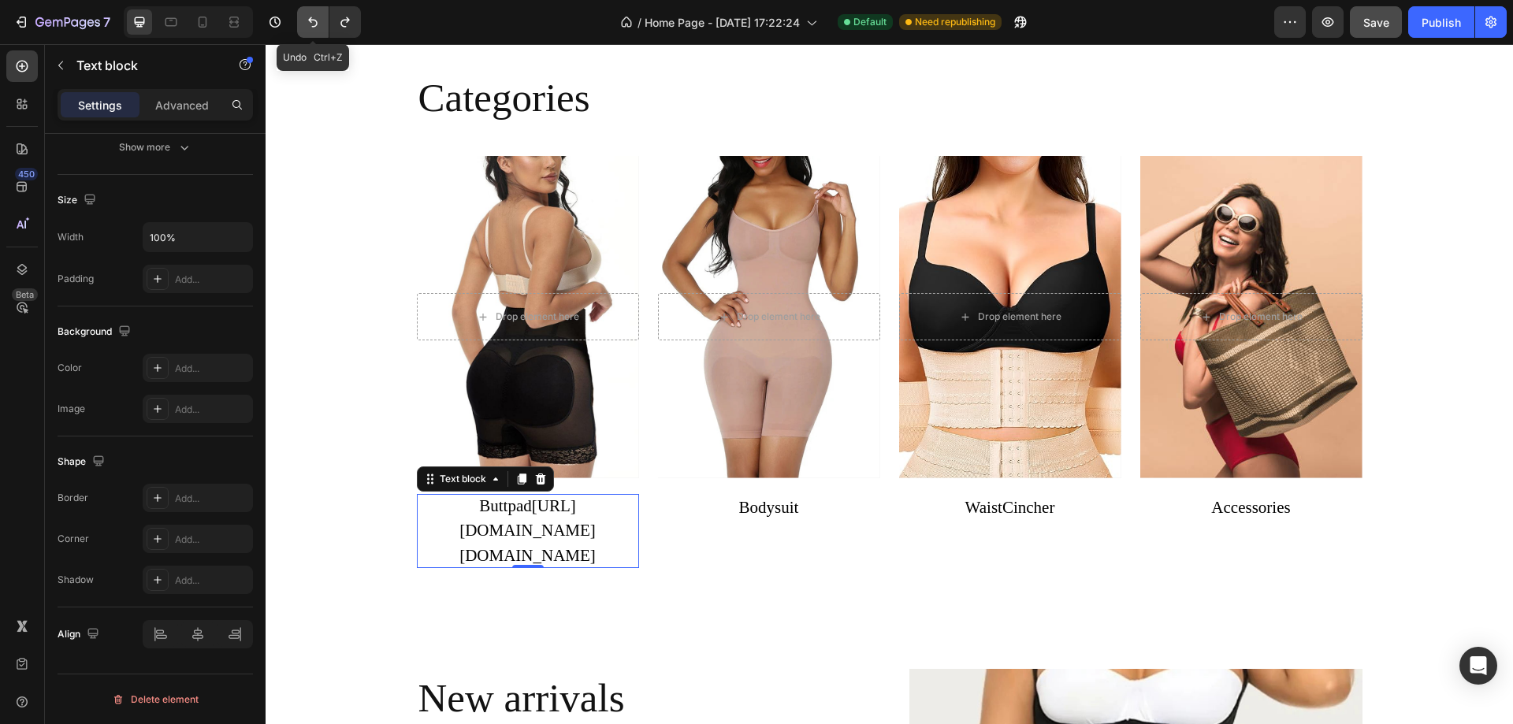
click at [312, 22] on icon "Undo/Redo" at bounding box center [313, 22] width 16 height 16
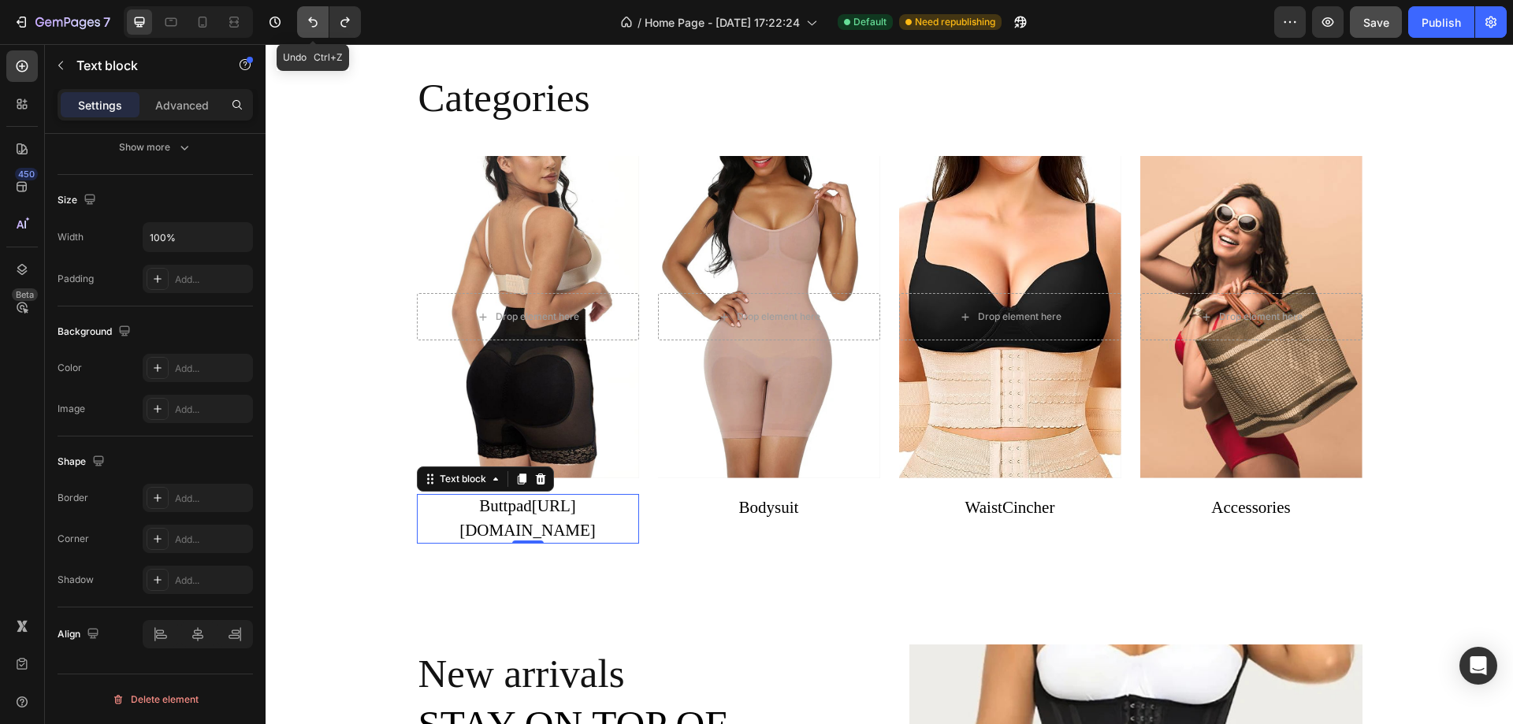
click at [312, 22] on icon "Undo/Redo" at bounding box center [313, 22] width 16 height 16
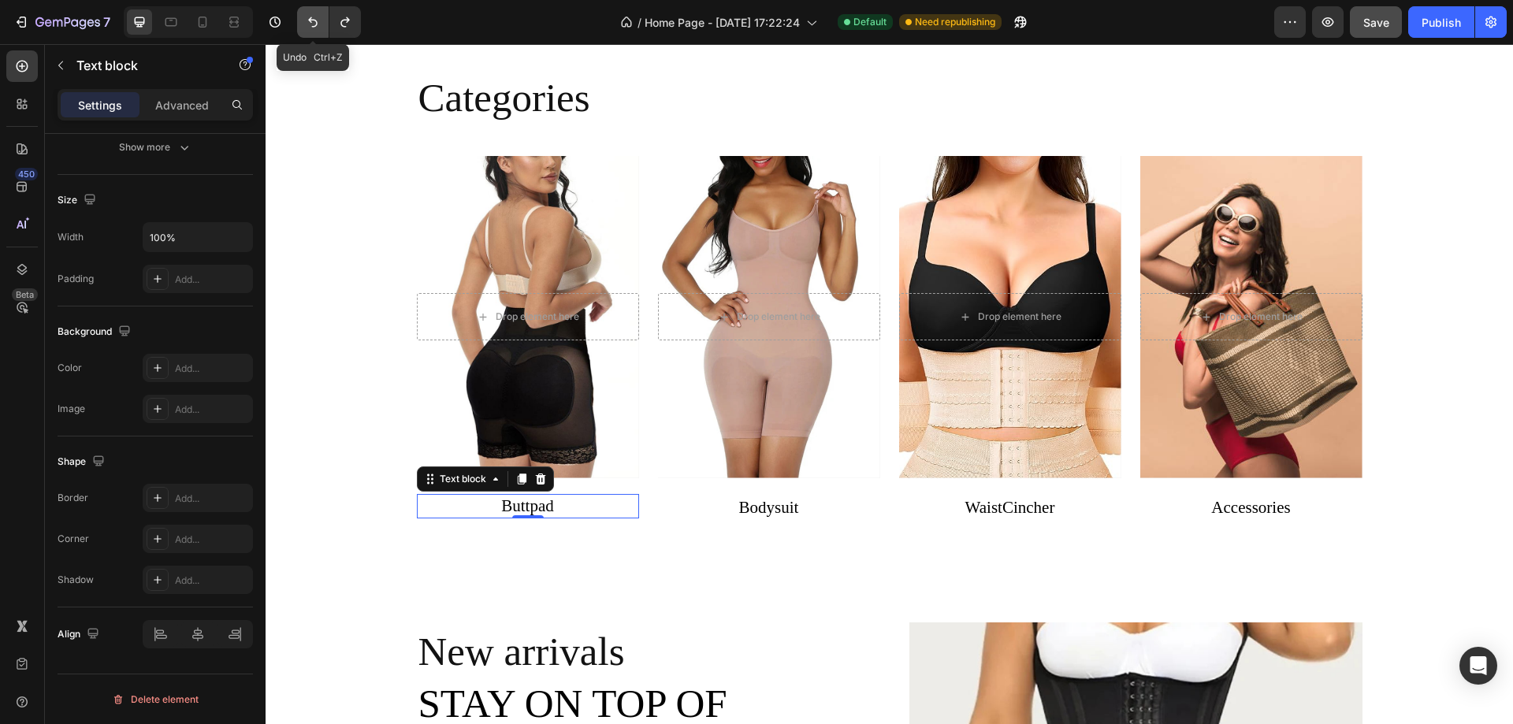
click at [312, 22] on icon "Undo/Redo" at bounding box center [313, 22] width 16 height 16
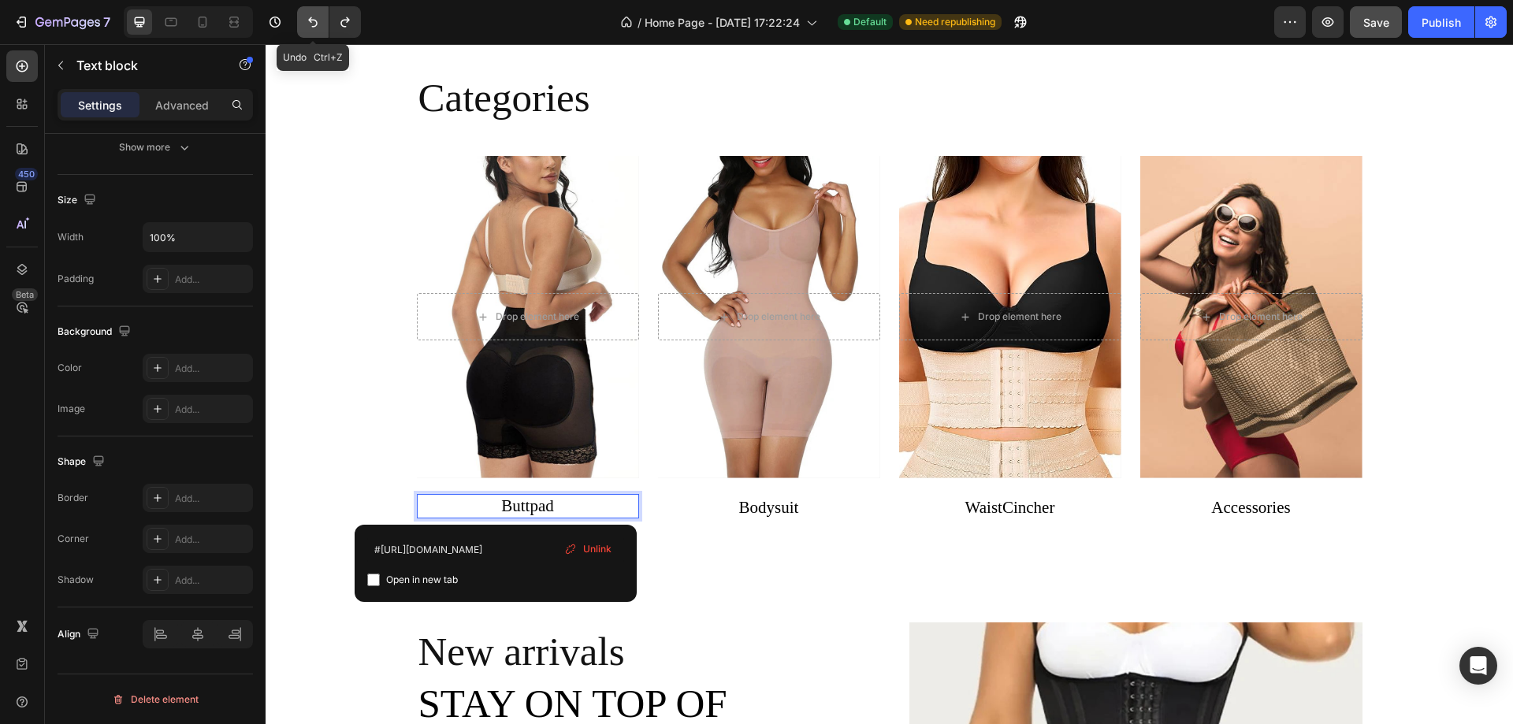
click at [308, 19] on icon "Undo/Redo" at bounding box center [313, 22] width 16 height 16
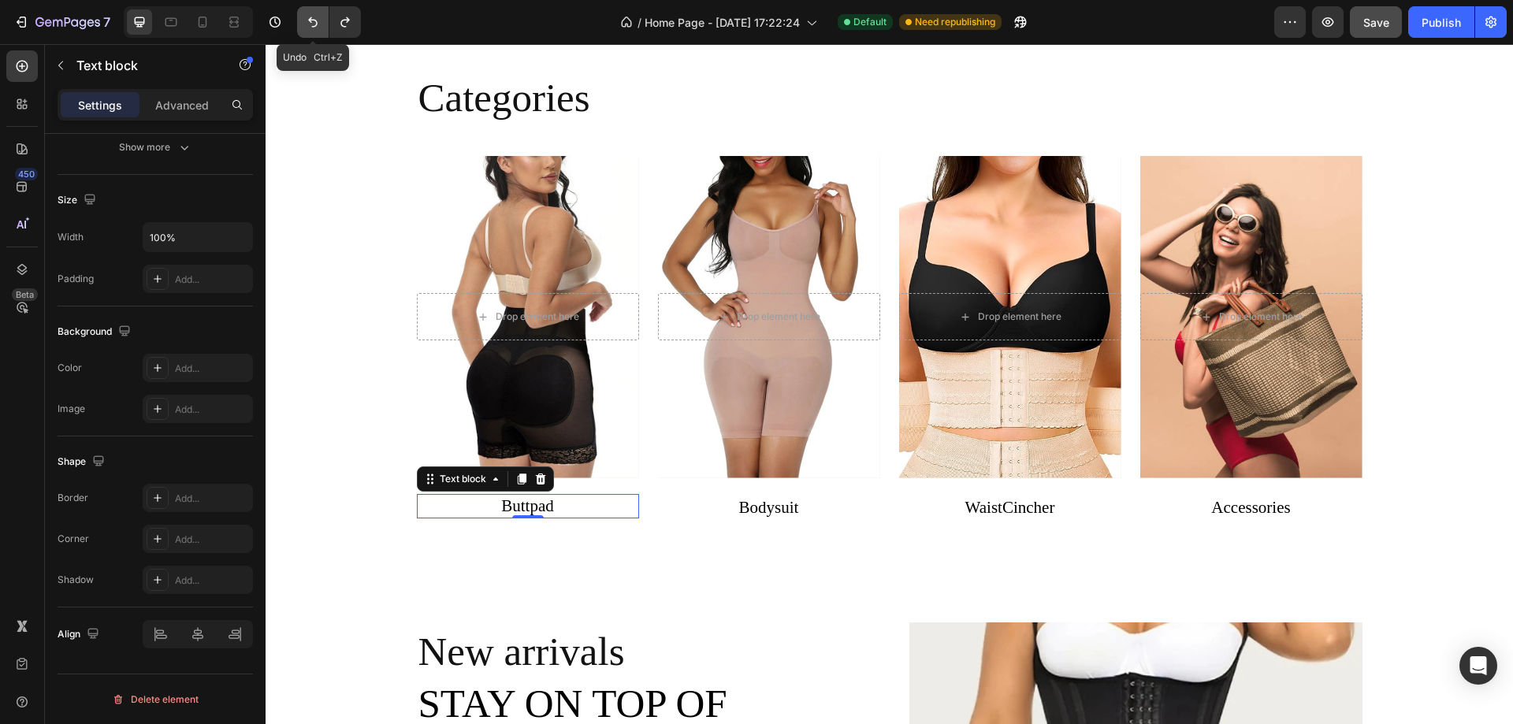
click at [308, 19] on icon "Undo/Redo" at bounding box center [313, 22] width 16 height 16
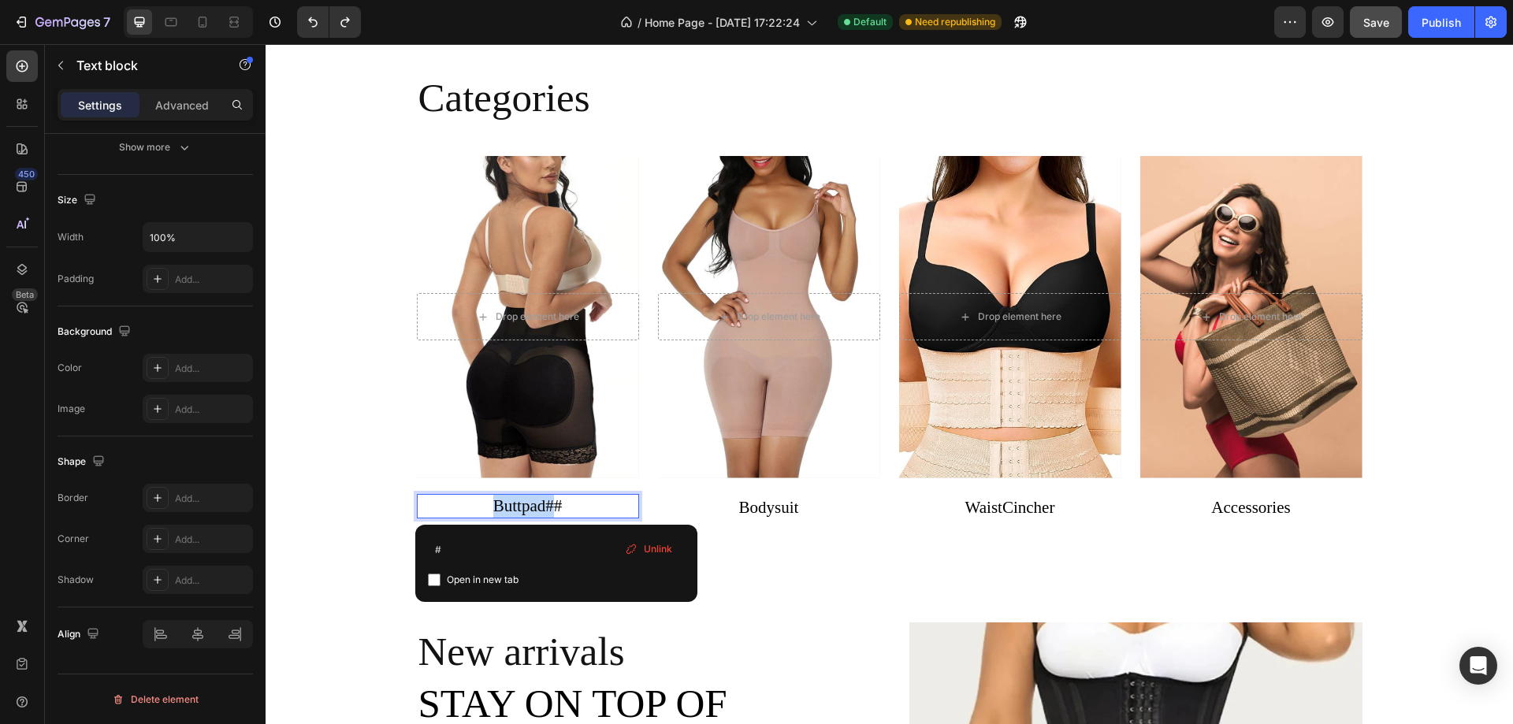
click at [561, 504] on p "Buttpad##" at bounding box center [528, 506] width 222 height 25
click at [426, 576] on input "checkbox" at bounding box center [425, 580] width 13 height 13
click at [428, 574] on input "checkbox" at bounding box center [425, 580] width 13 height 13
checkbox input "false"
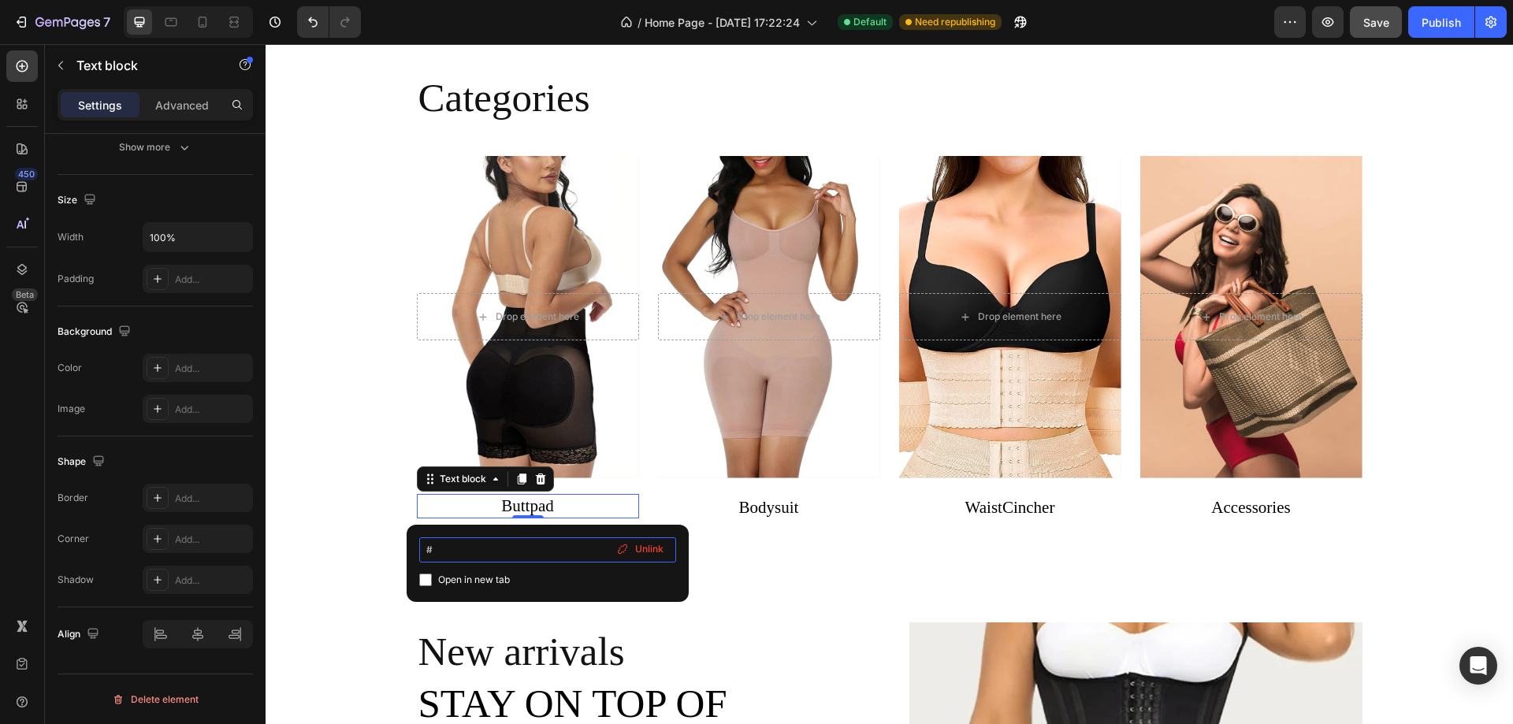
drag, startPoint x: 448, startPoint y: 541, endPoint x: 422, endPoint y: 547, distance: 26.6
click at [422, 547] on input "#" at bounding box center [547, 549] width 257 height 25
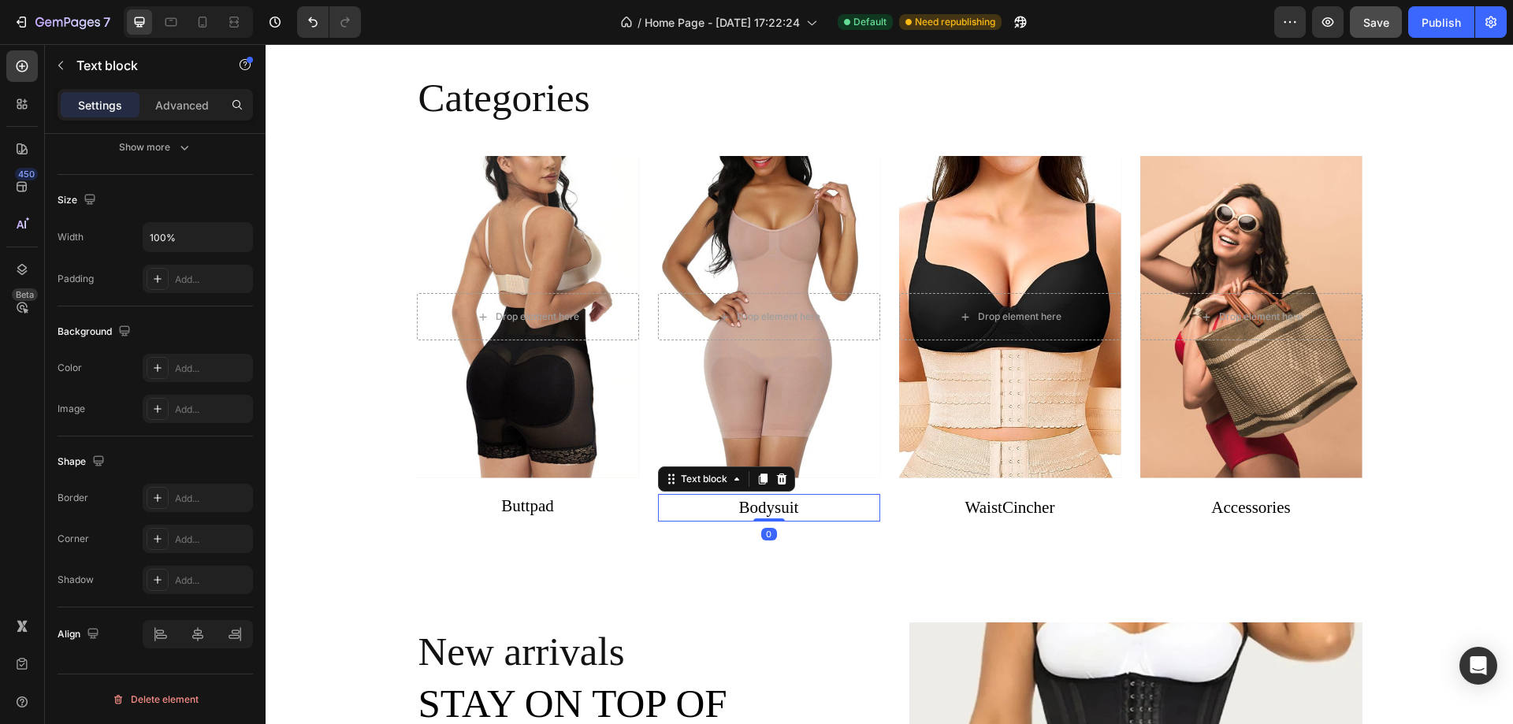
click at [758, 507] on link "Bodysuit" at bounding box center [769, 507] width 60 height 19
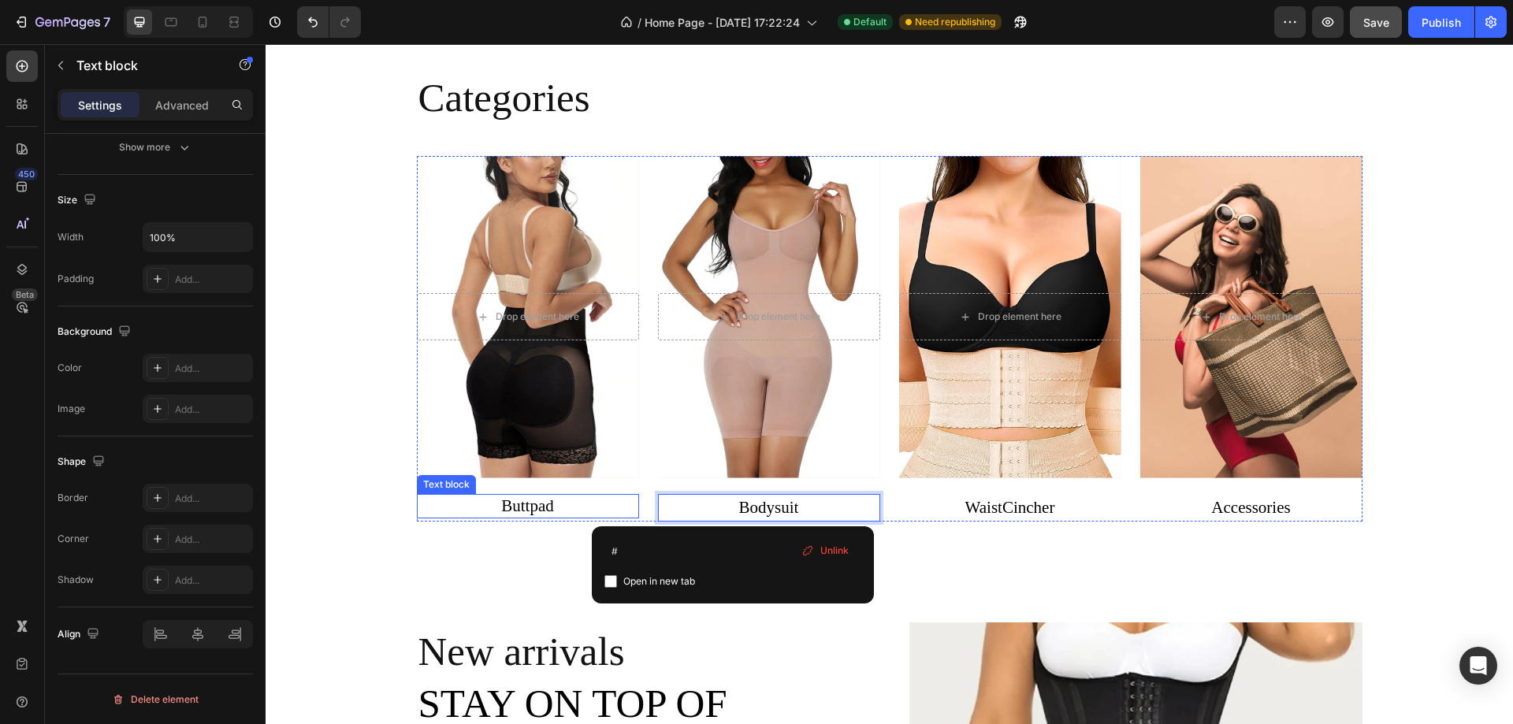
click at [564, 501] on p "Buttpad" at bounding box center [528, 506] width 222 height 25
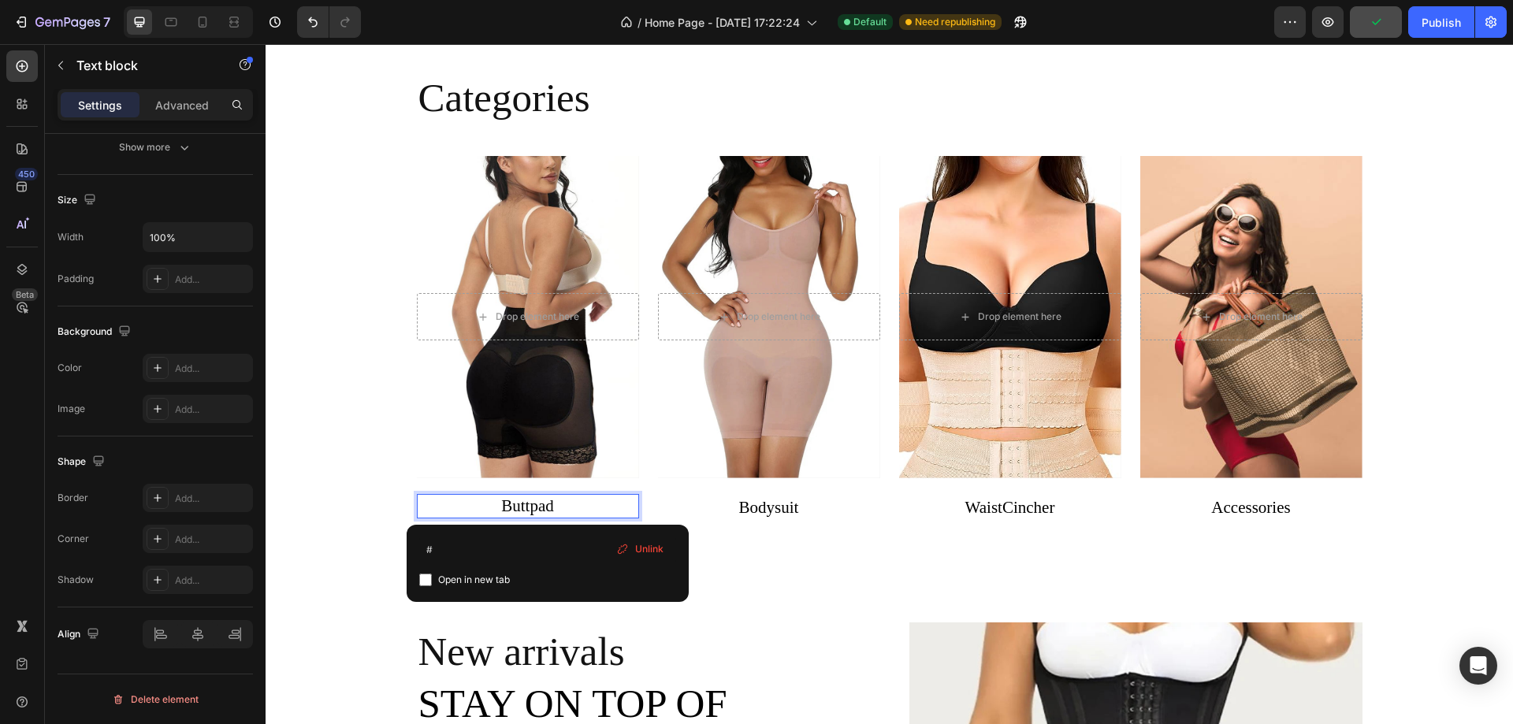
click at [425, 581] on input "checkbox" at bounding box center [425, 580] width 13 height 13
click at [424, 581] on input "checkbox" at bounding box center [425, 580] width 13 height 13
checkbox input "false"
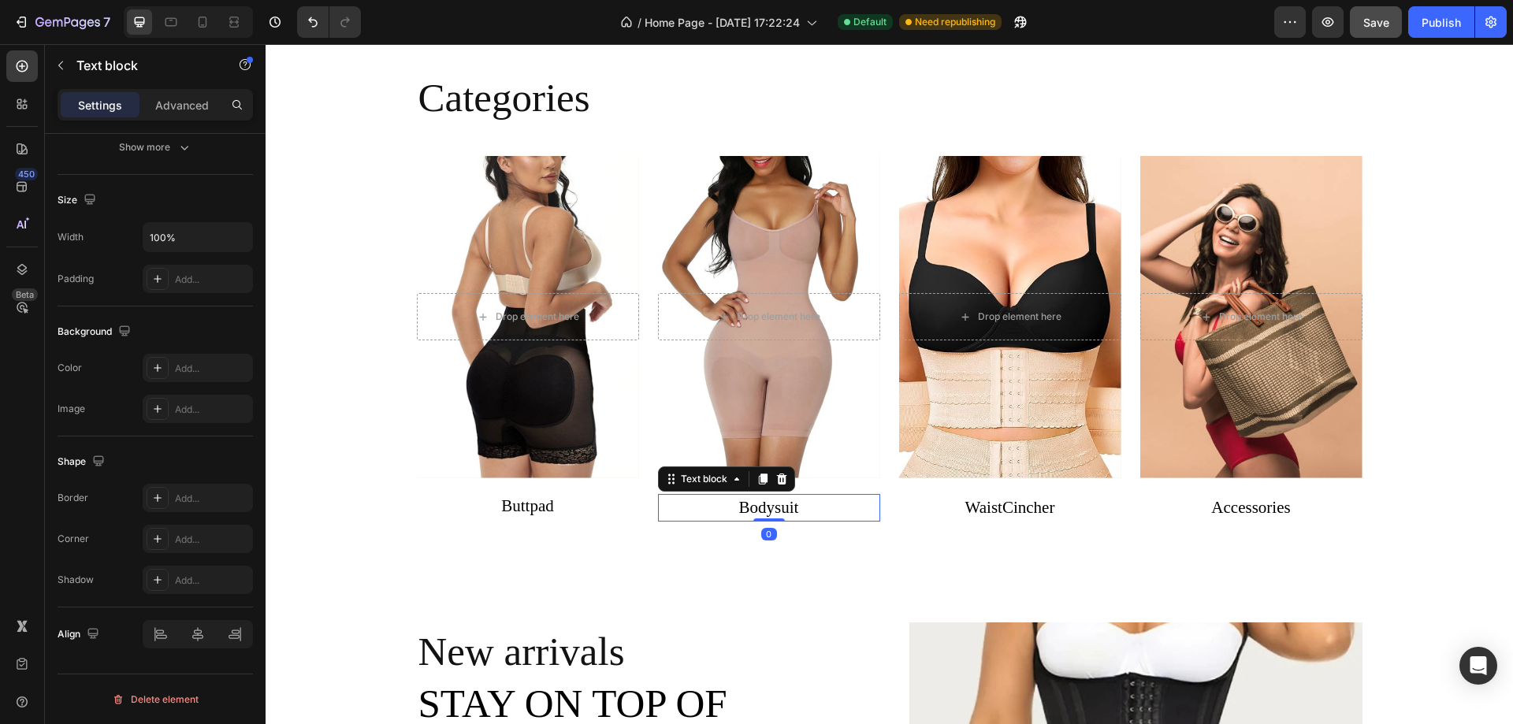
click at [762, 501] on link "Bodysuit" at bounding box center [769, 507] width 60 height 19
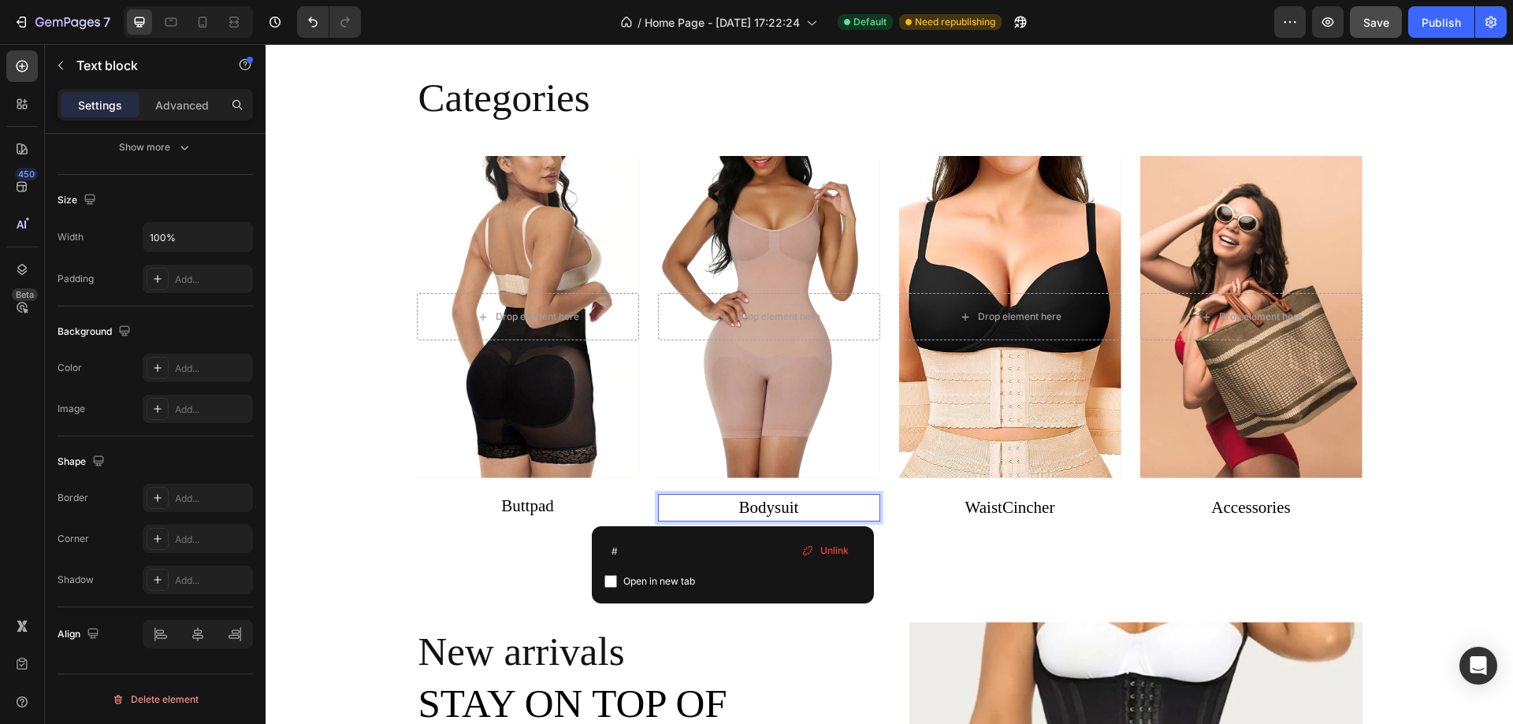
click at [611, 587] on input "checkbox" at bounding box center [610, 581] width 13 height 13
click at [611, 585] on input "checkbox" at bounding box center [610, 581] width 13 height 13
checkbox input "false"
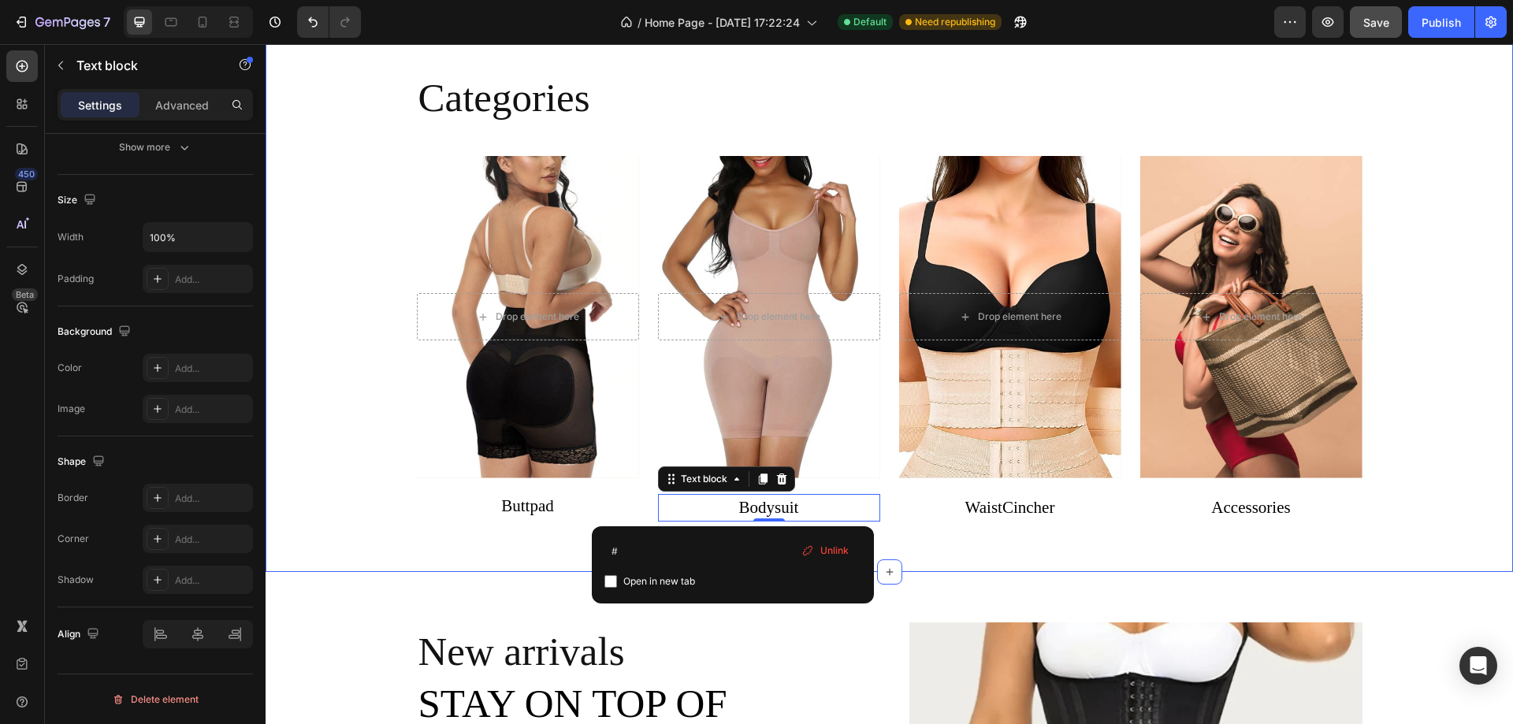
click at [380, 518] on div "Categories Heading Drop element here Hero Banner Buttpad Text block Drop elemen…" at bounding box center [889, 303] width 1224 height 462
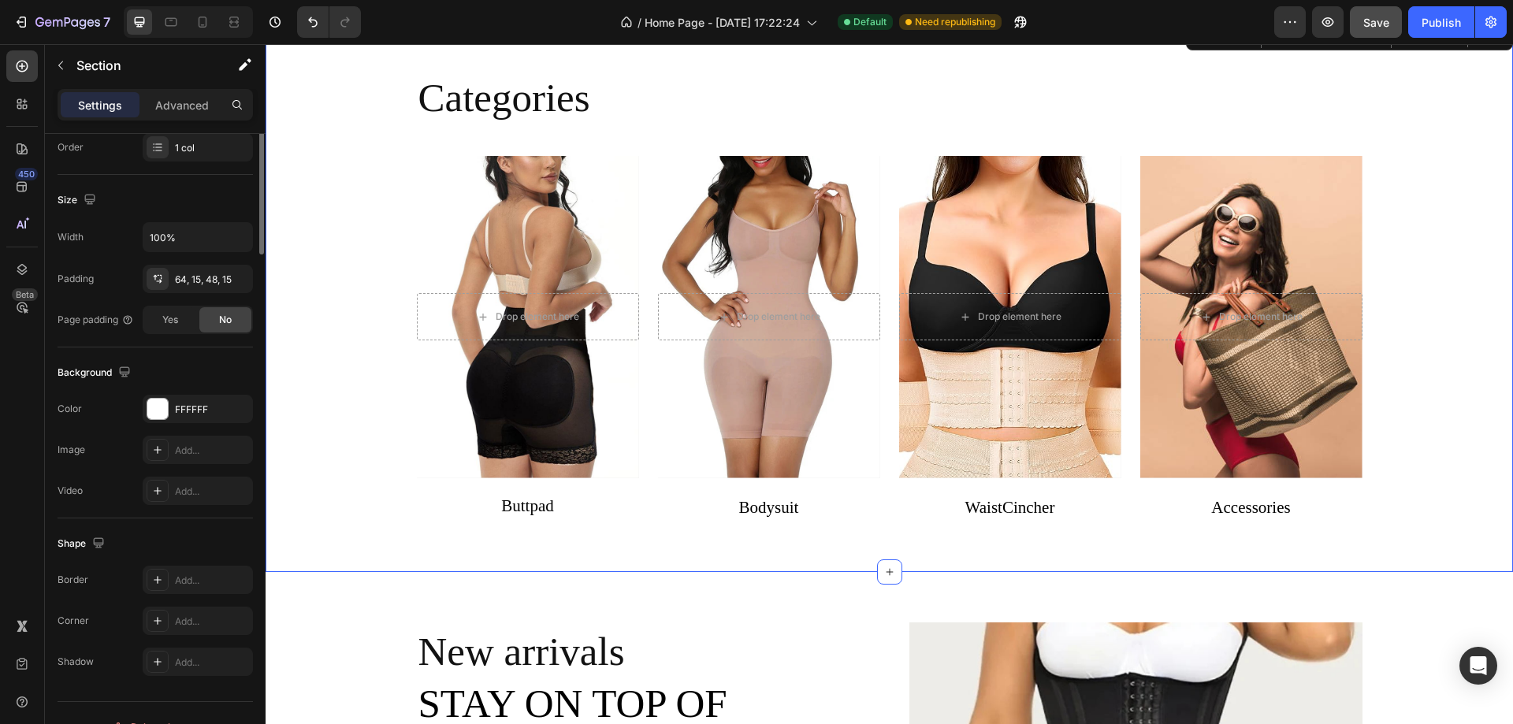
scroll to position [0, 0]
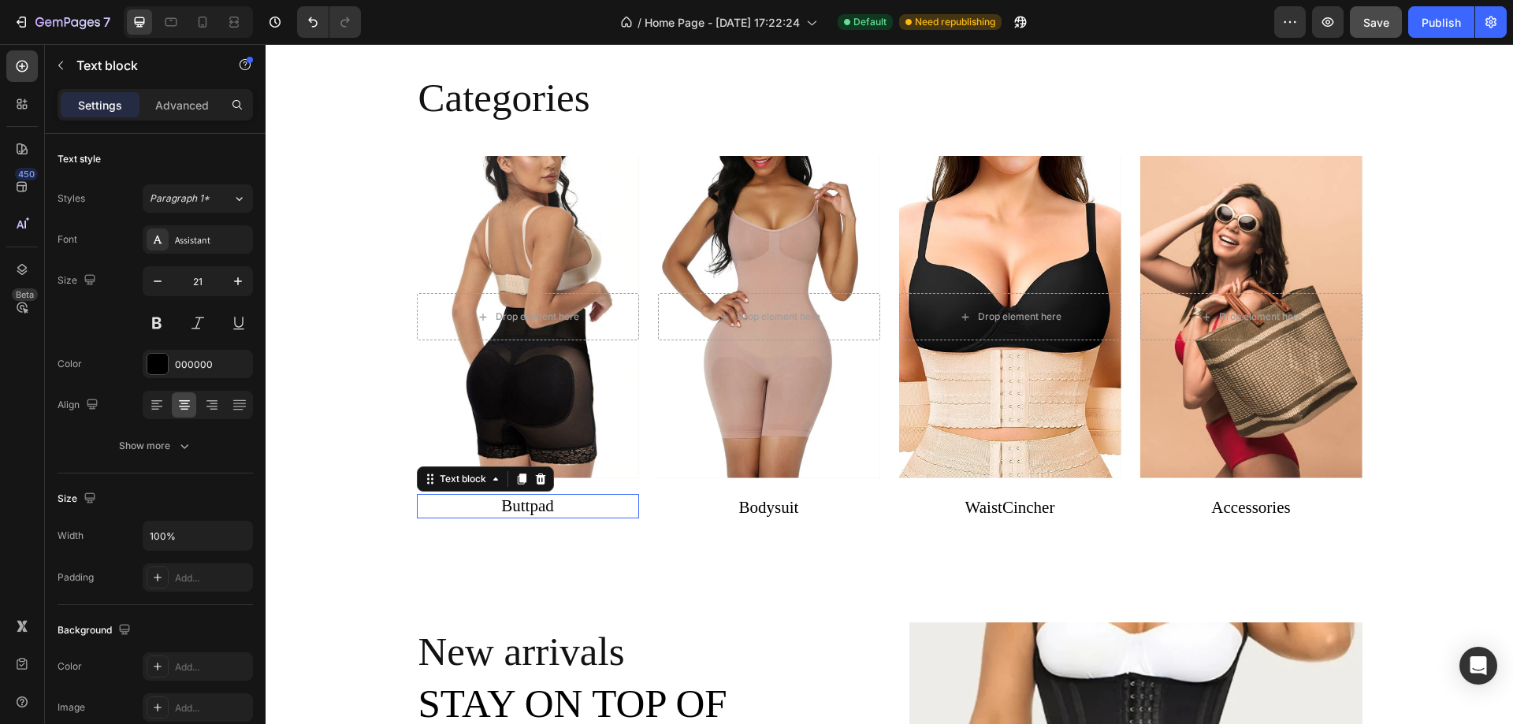
click at [544, 498] on link "Buttpad" at bounding box center [527, 505] width 53 height 19
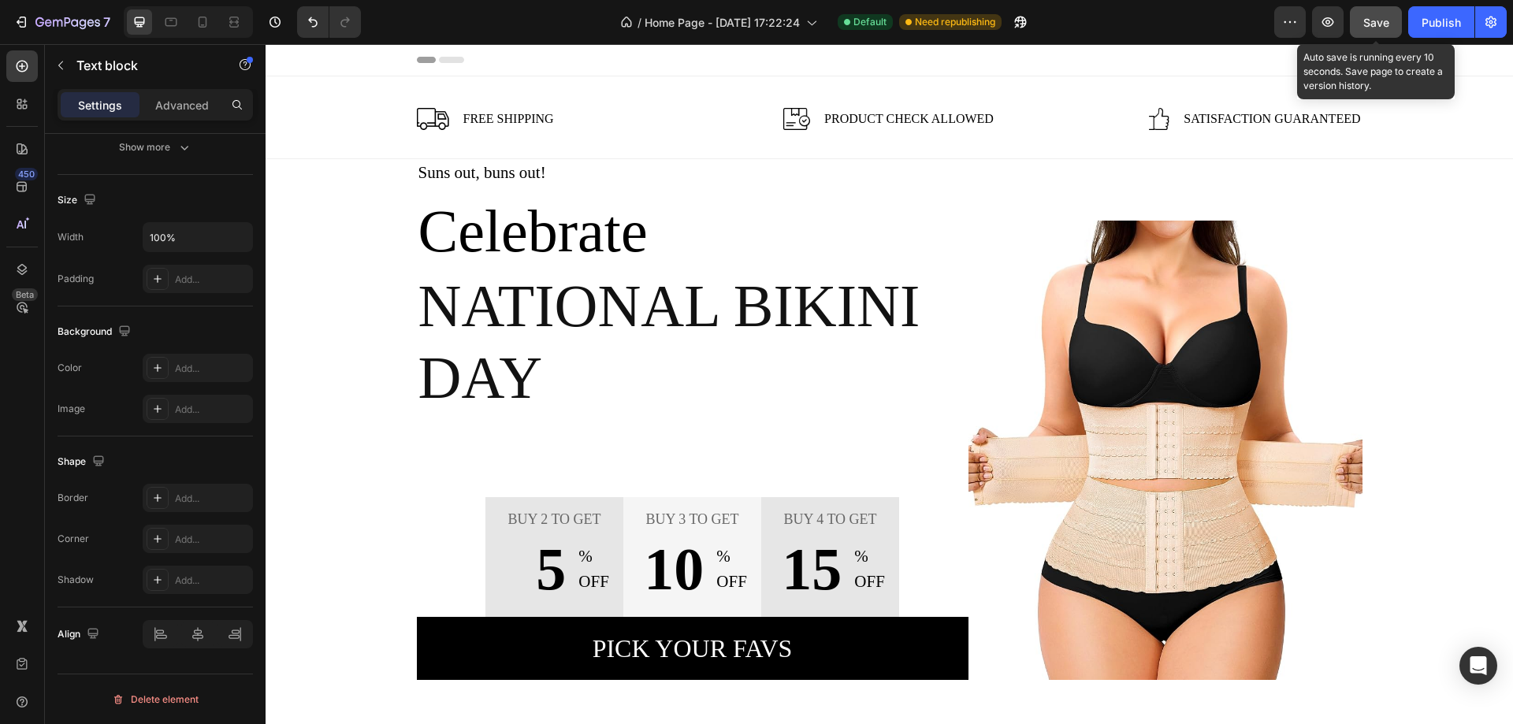
click at [1380, 28] on span "Save" at bounding box center [1376, 22] width 26 height 13
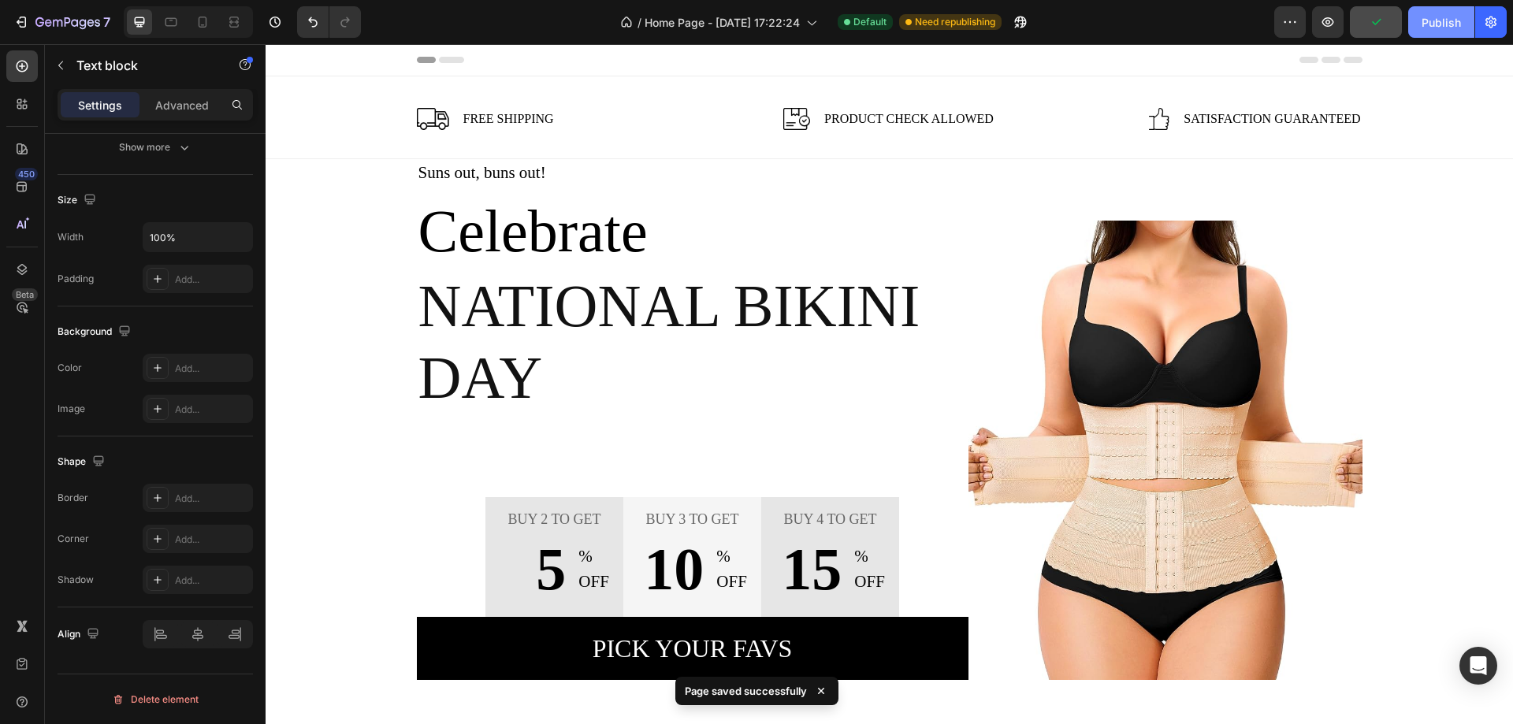
click at [1428, 20] on div "Publish" at bounding box center [1440, 22] width 39 height 17
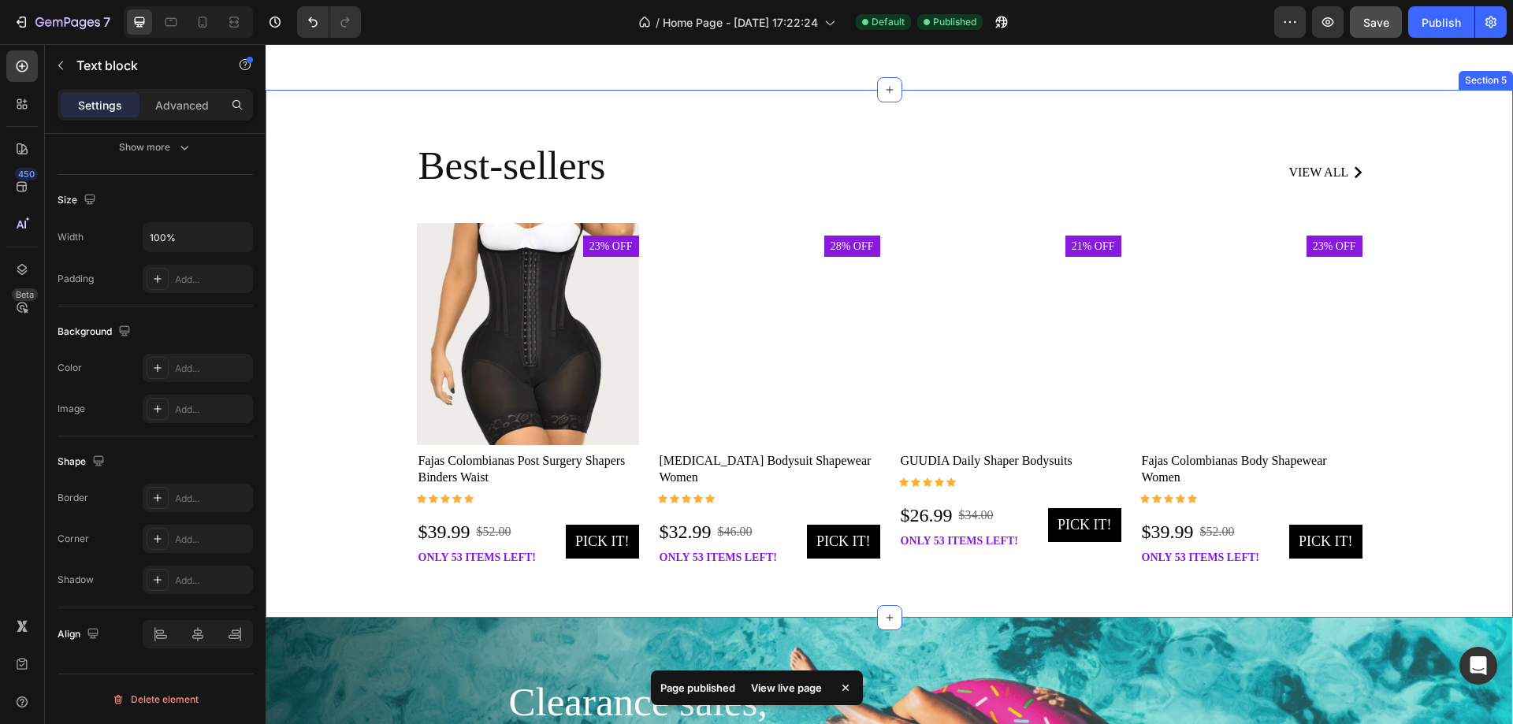
scroll to position [1813, 0]
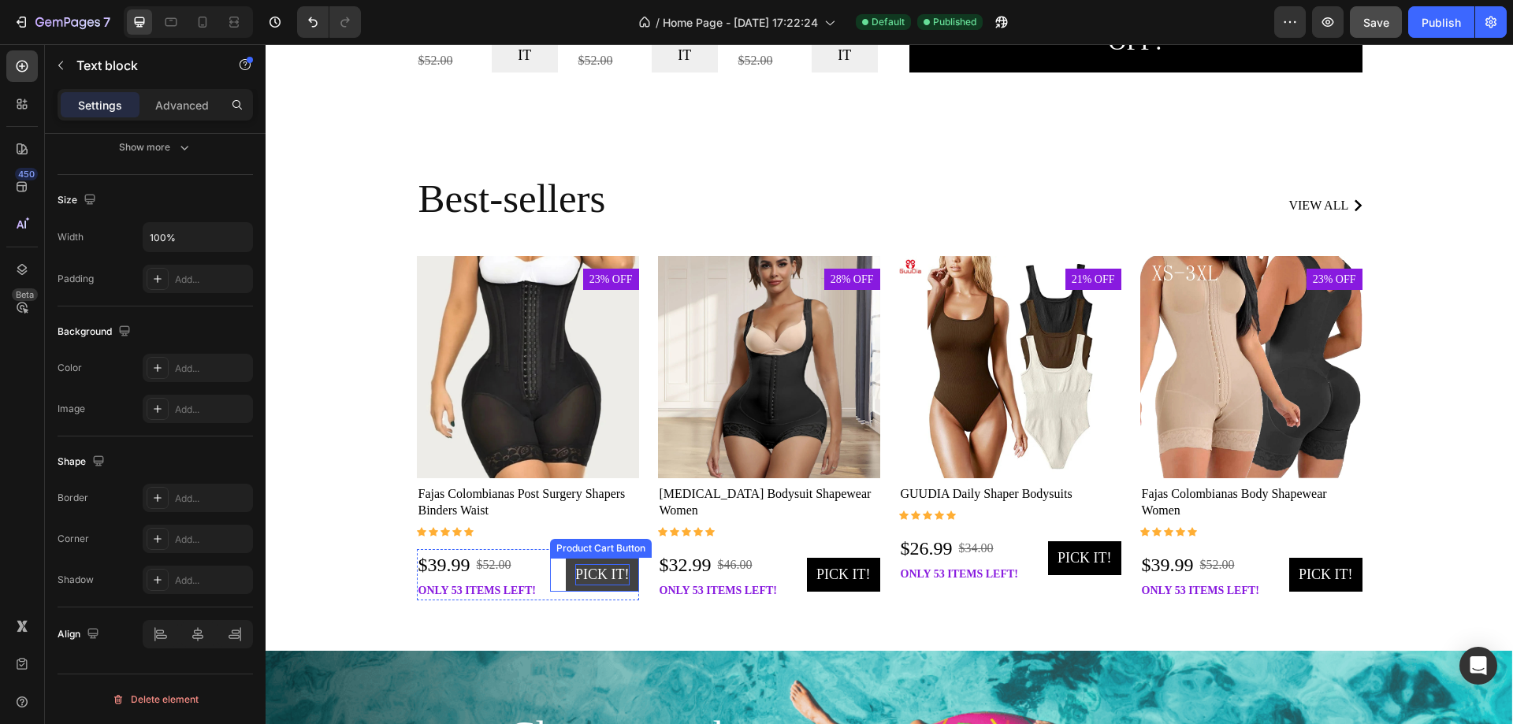
click at [598, 578] on div "Pick it!" at bounding box center [602, 574] width 54 height 21
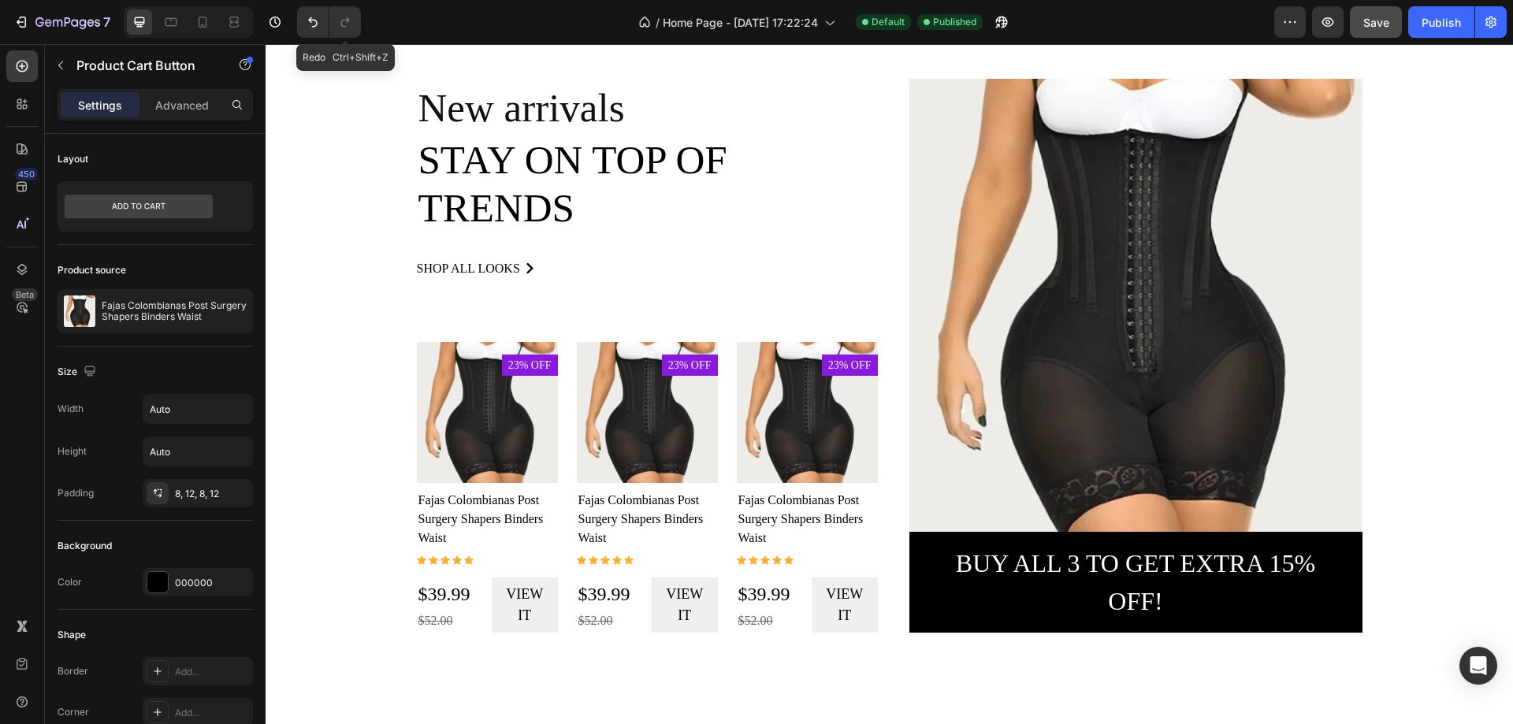
scroll to position [1025, 0]
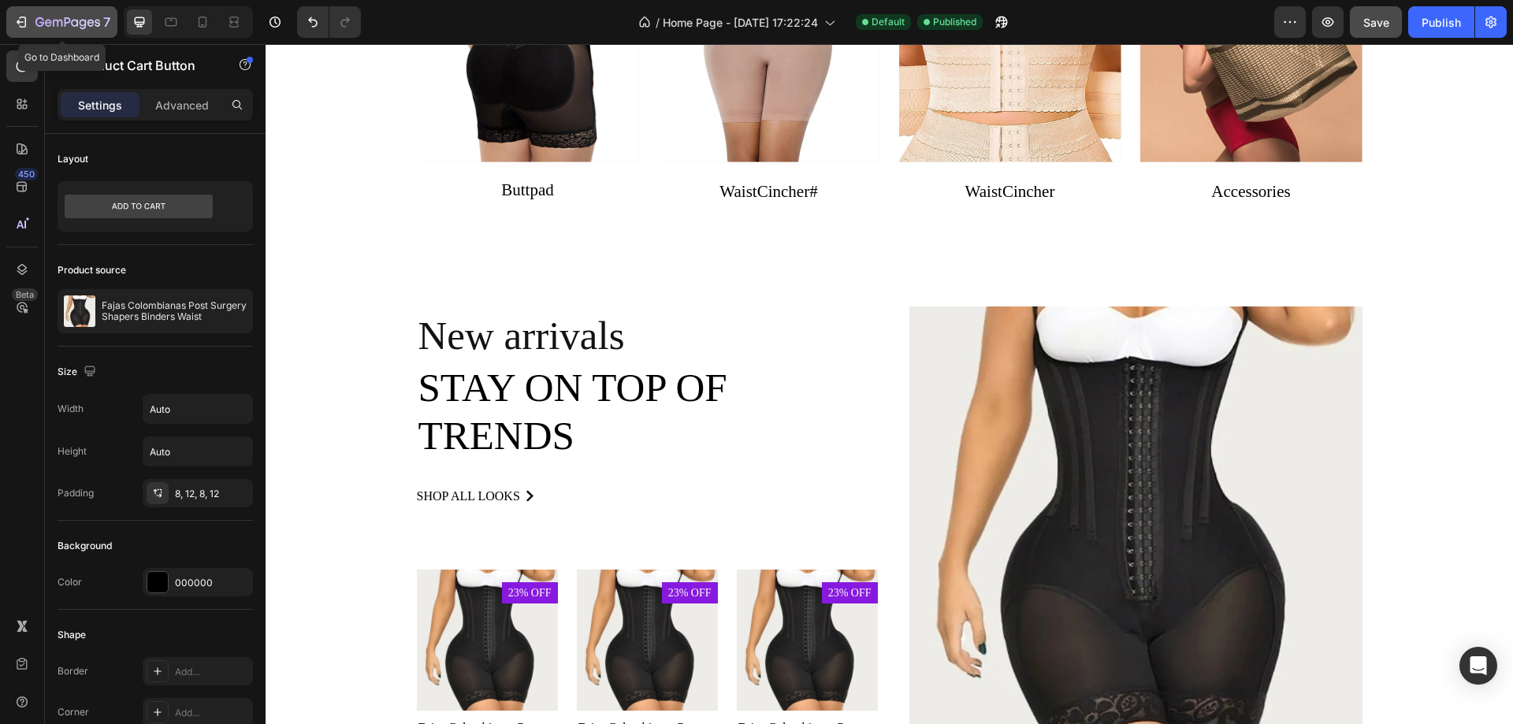
click at [26, 24] on icon "button" at bounding box center [23, 22] width 7 height 11
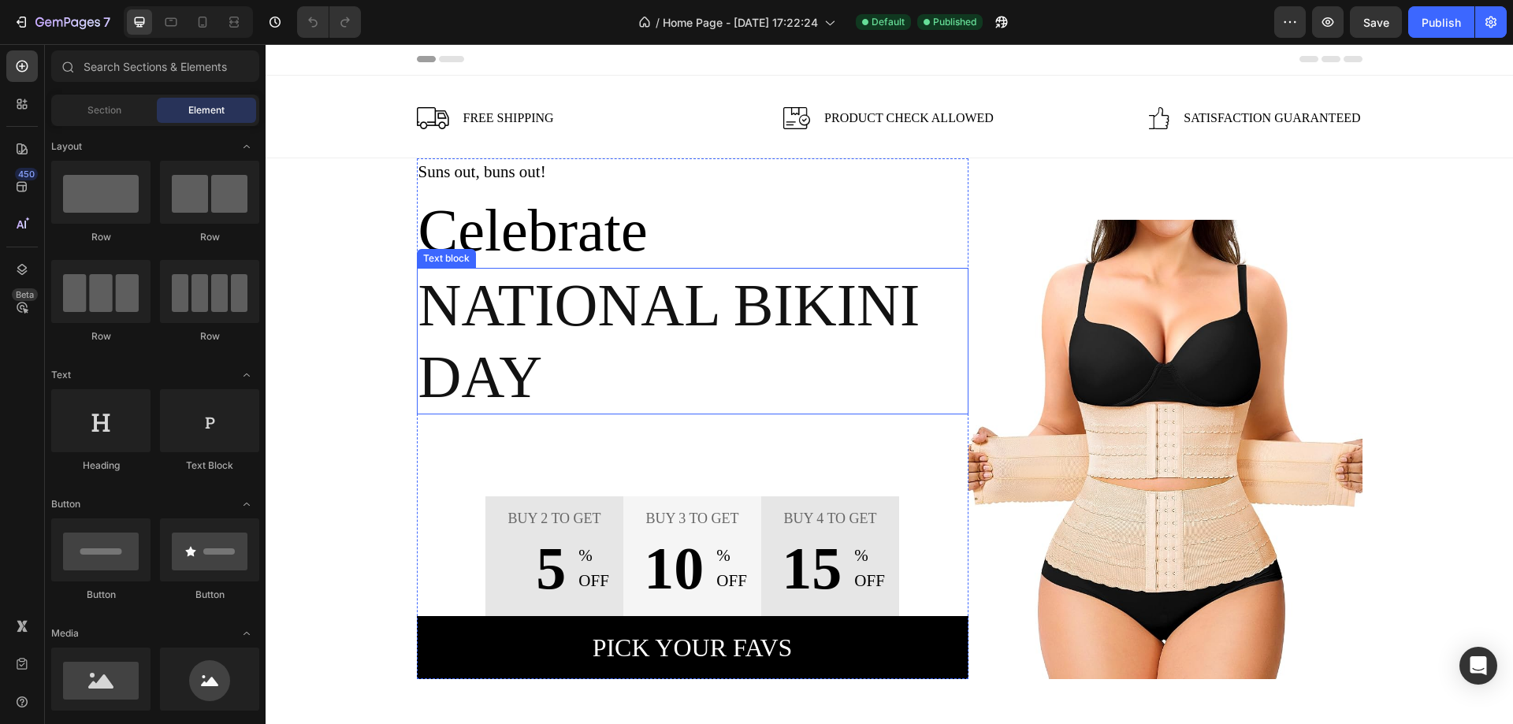
click at [539, 302] on p "National Bikini Day" at bounding box center [692, 340] width 548 height 143
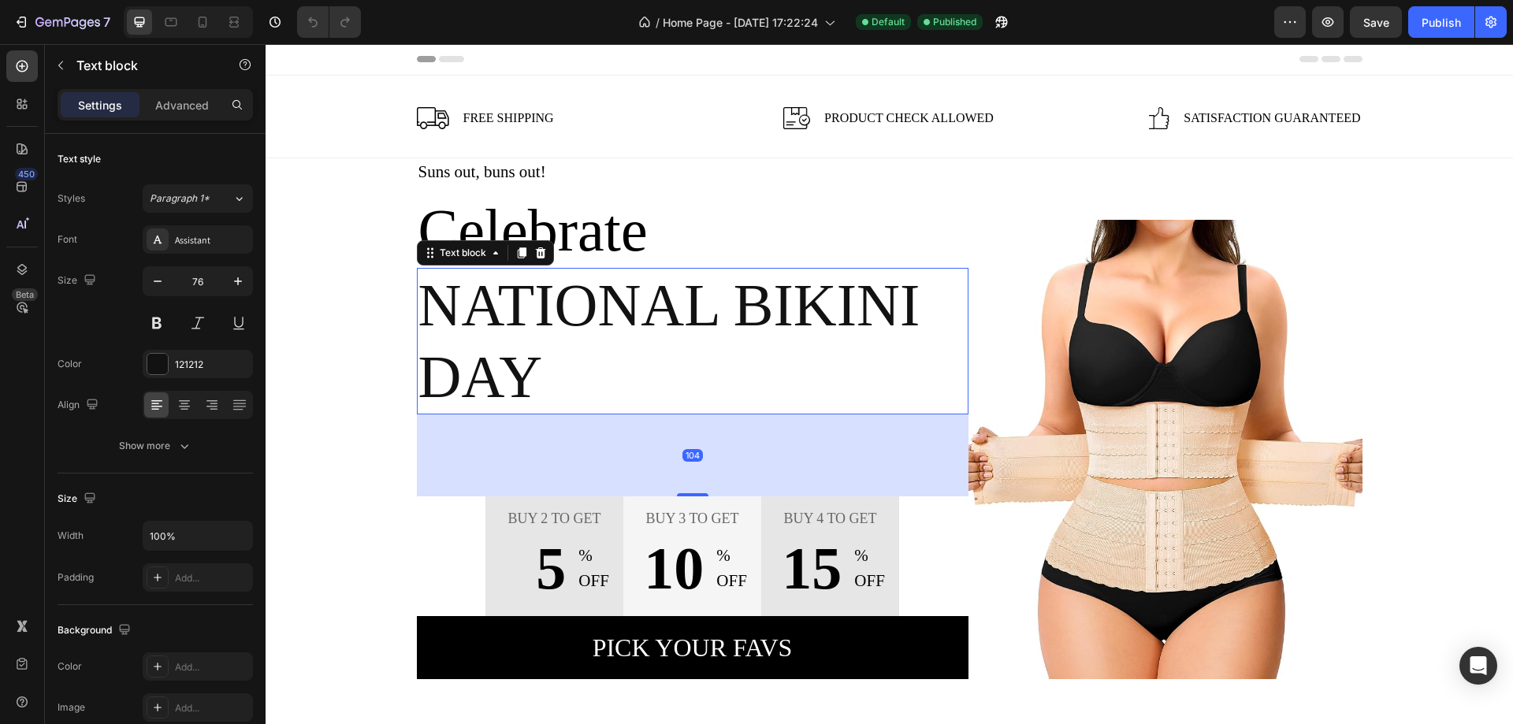
click at [539, 302] on p "National Bikini Day" at bounding box center [692, 340] width 548 height 143
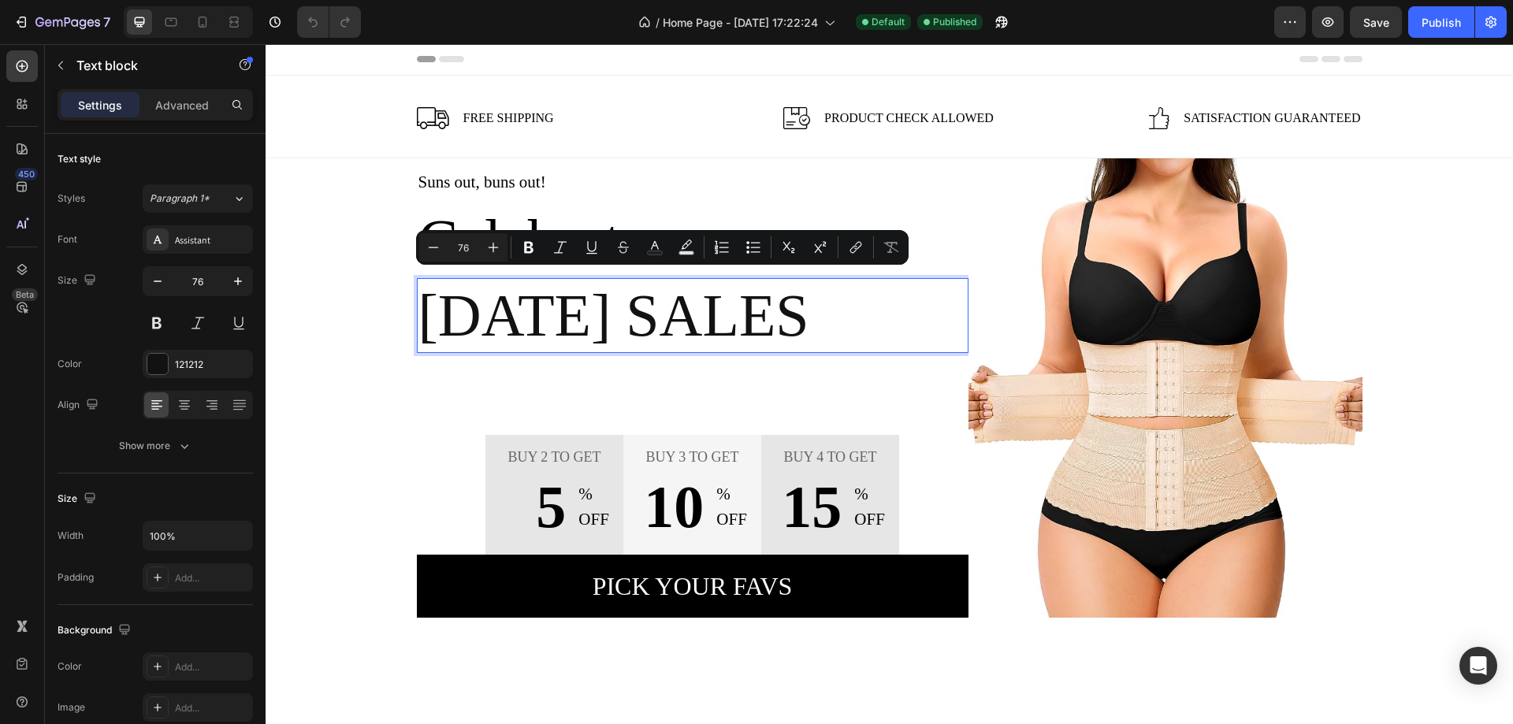
scroll to position [11, 0]
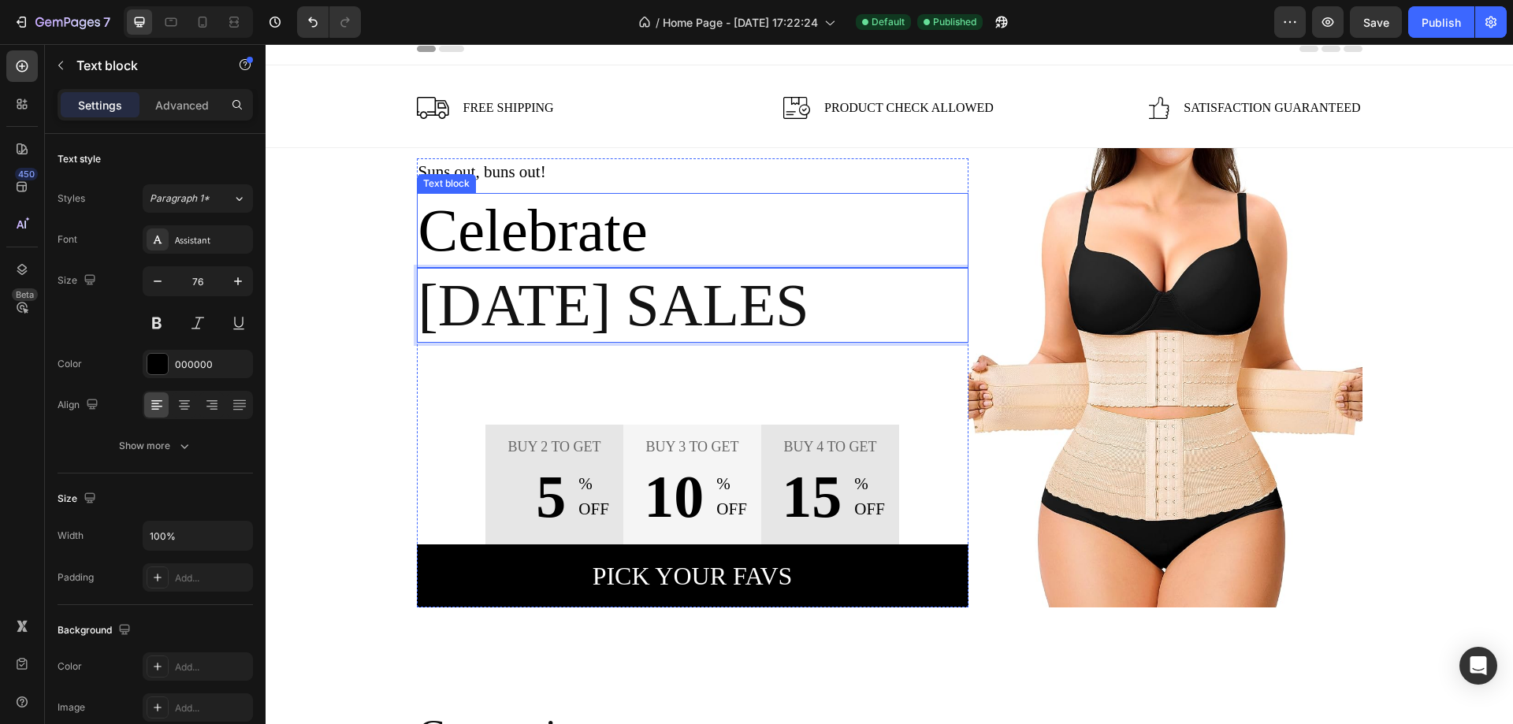
click at [643, 235] on p "Celebrate" at bounding box center [692, 231] width 548 height 72
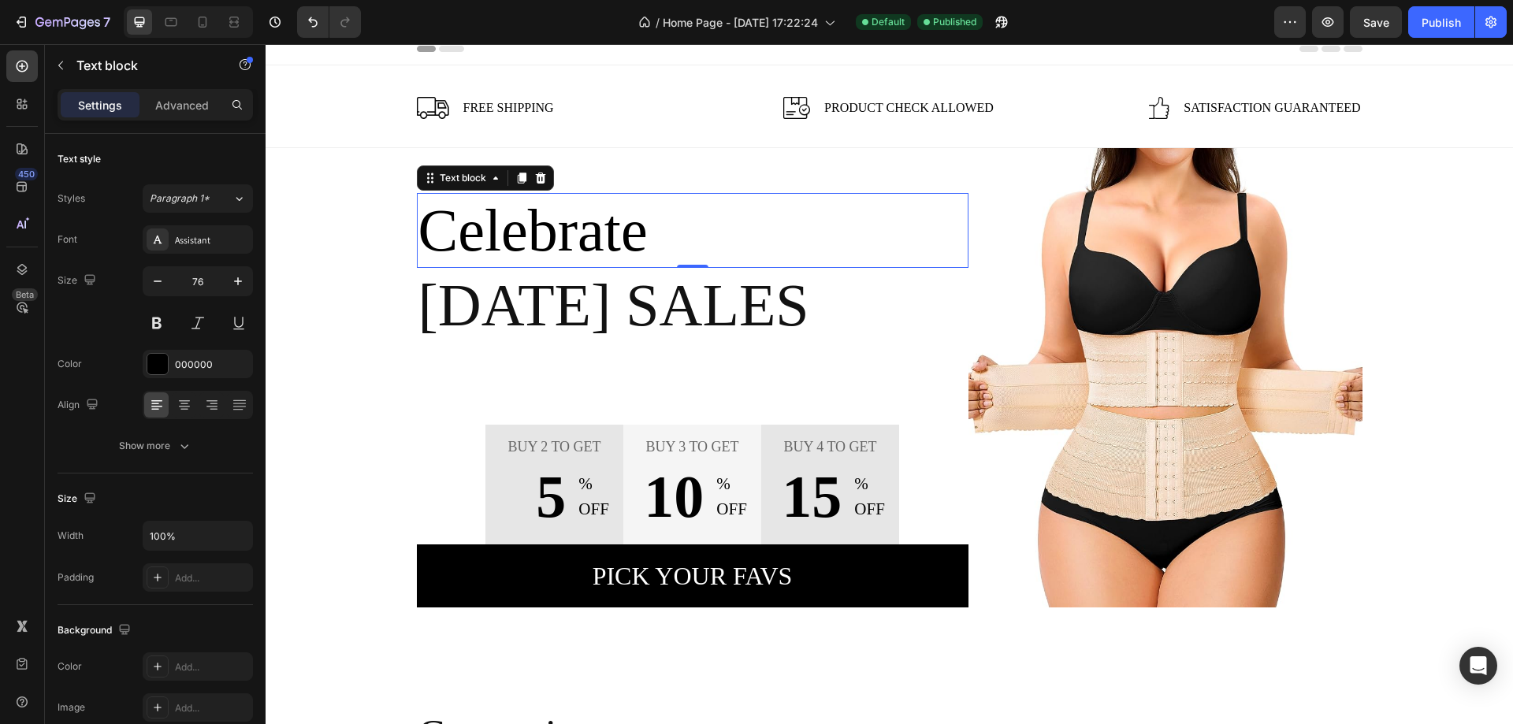
scroll to position [1, 0]
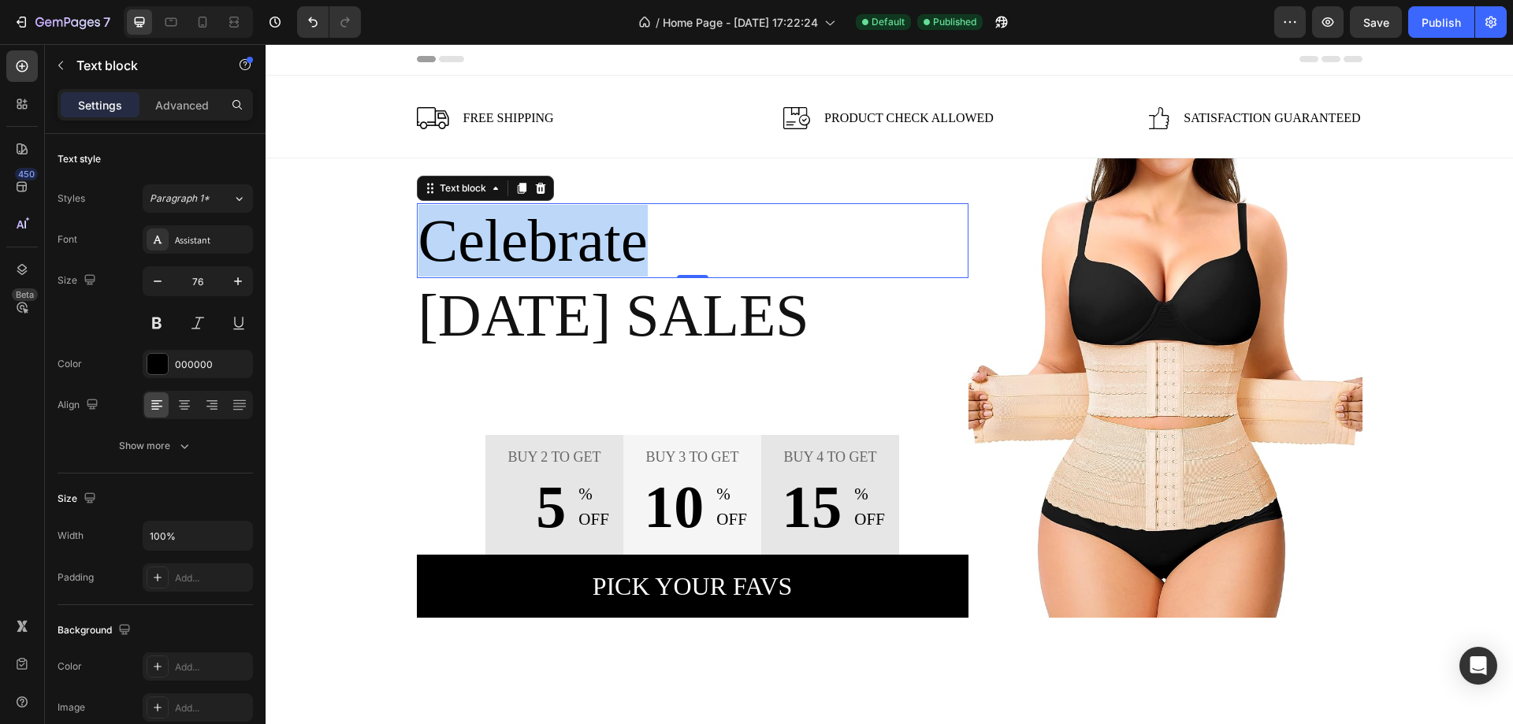
drag, startPoint x: 645, startPoint y: 246, endPoint x: 426, endPoint y: 249, distance: 219.1
click at [426, 249] on p "Celebrate" at bounding box center [692, 241] width 548 height 72
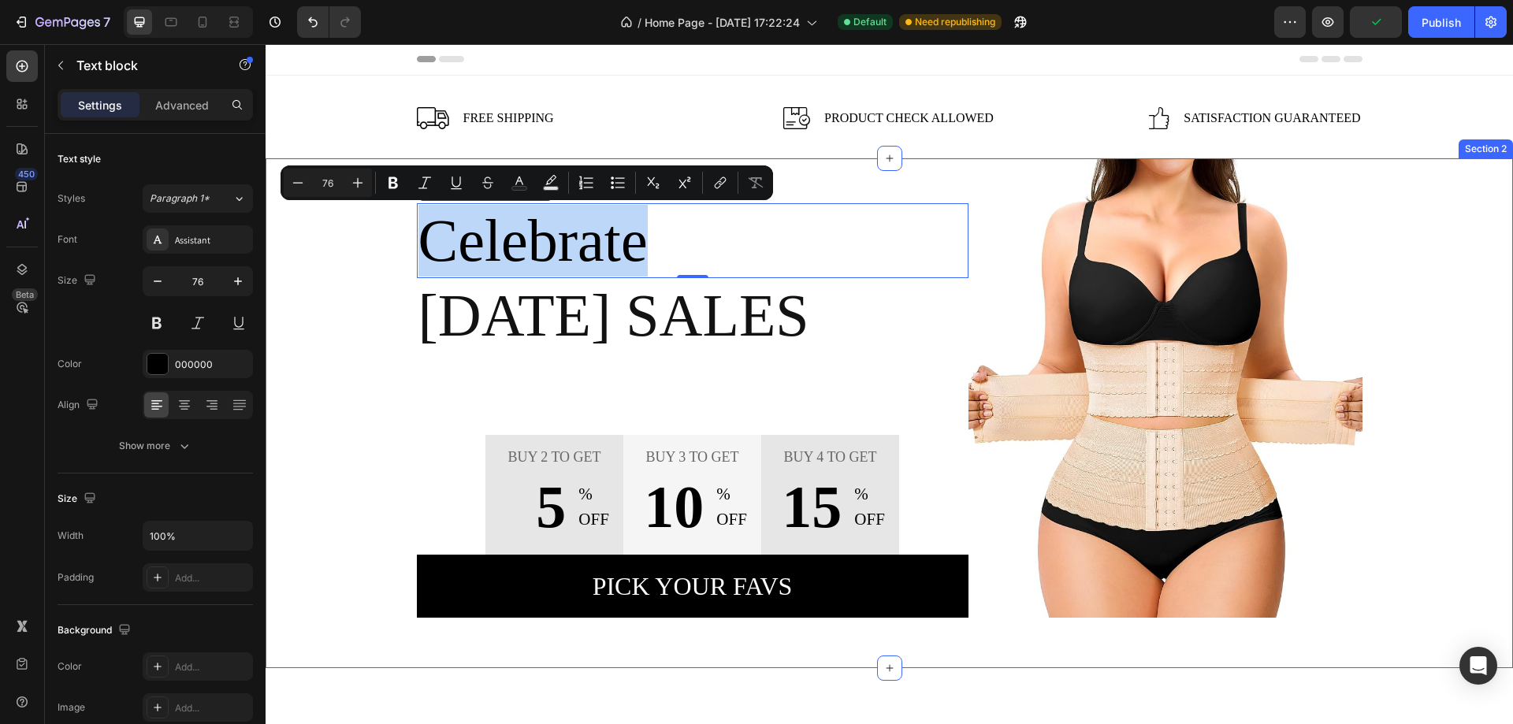
scroll to position [0, 0]
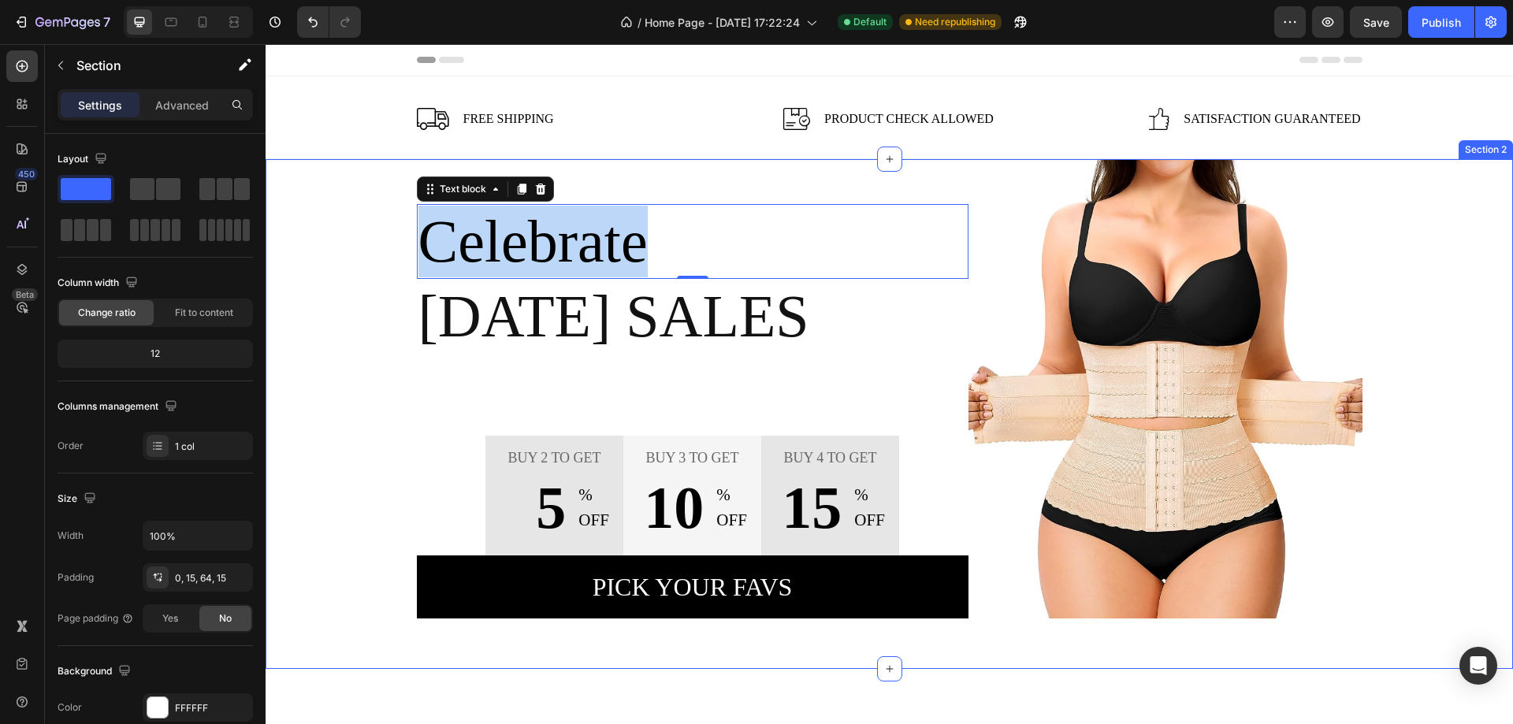
click at [336, 300] on div "Suns out, buns out! Text block Celebrate Text block 0 [DATE] Sales Text block B…" at bounding box center [889, 388] width 1224 height 459
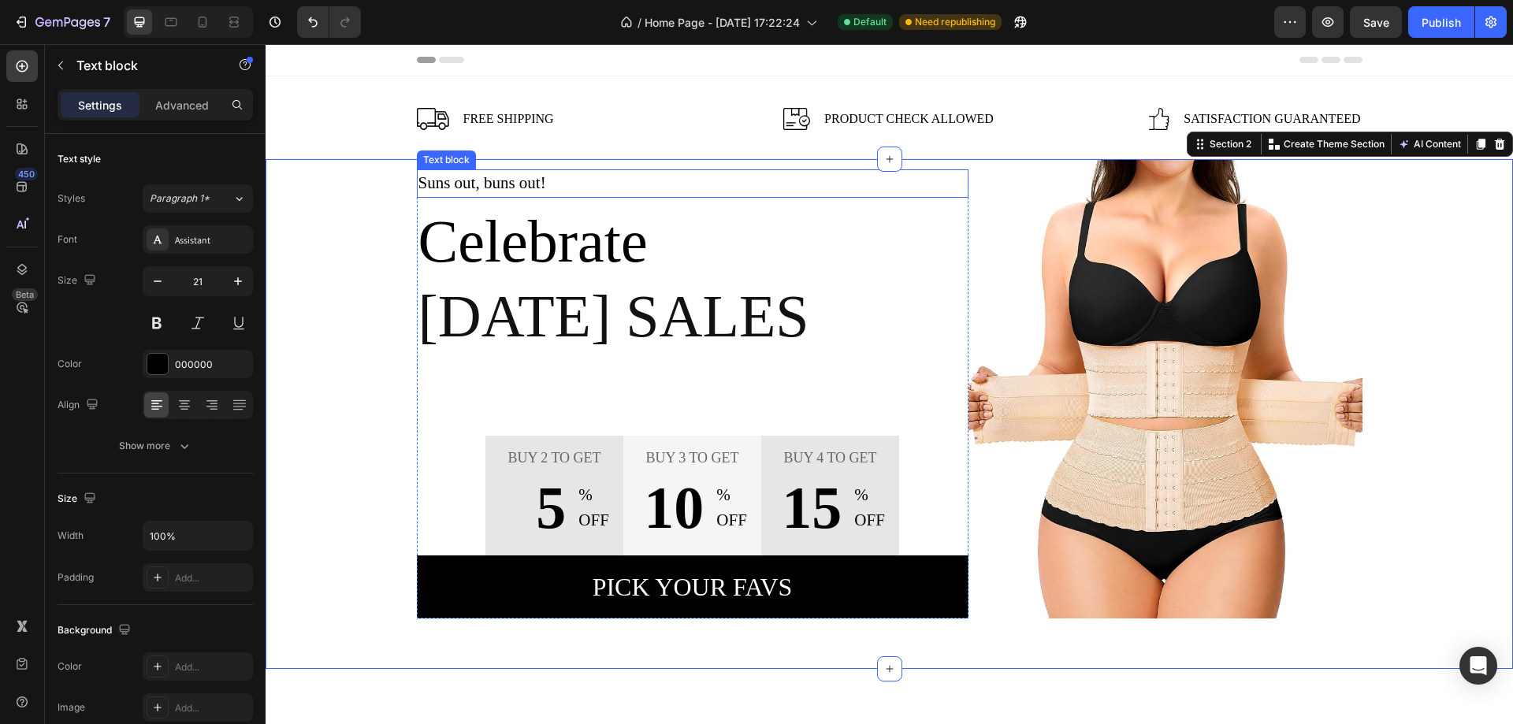
click at [545, 184] on p "Suns out, buns out!" at bounding box center [692, 183] width 548 height 25
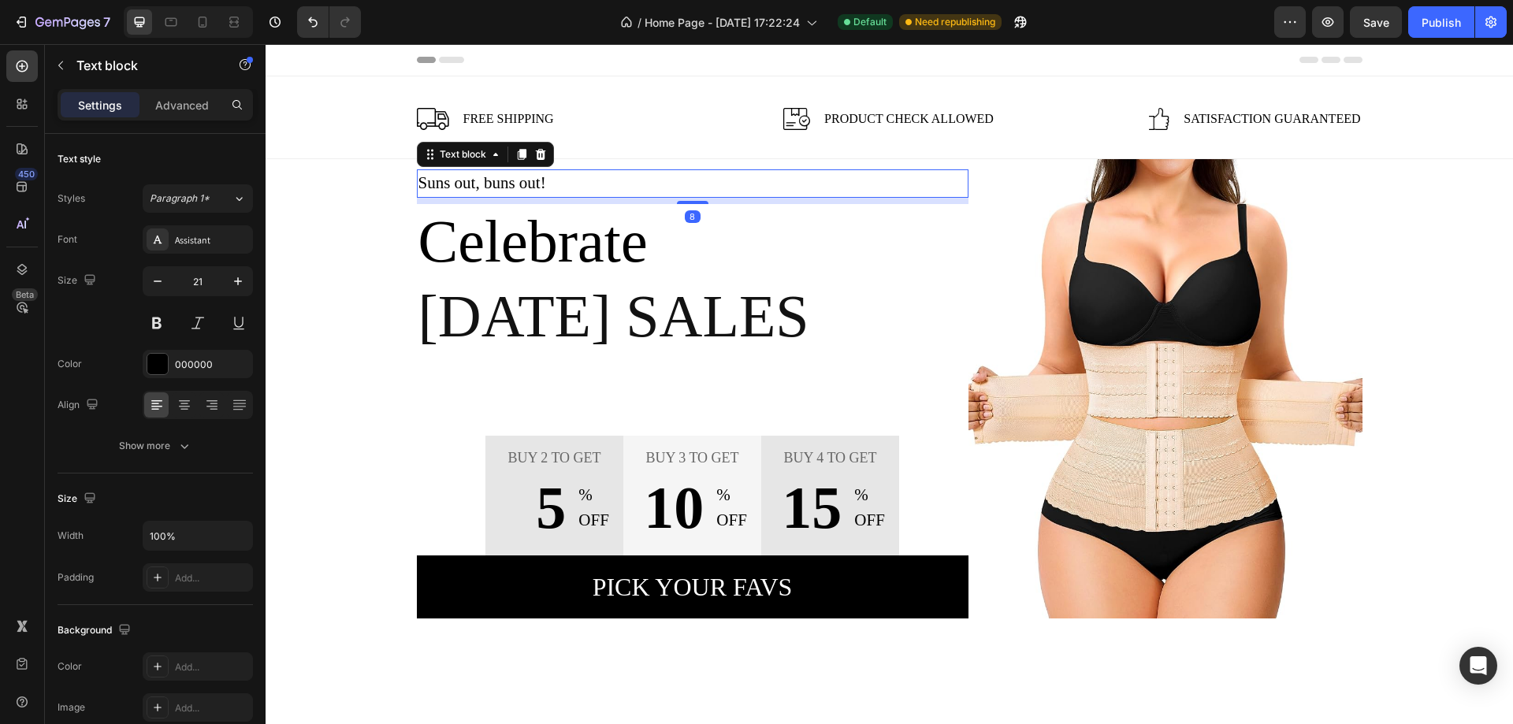
click at [545, 184] on p "Suns out, buns out!" at bounding box center [692, 183] width 548 height 25
drag, startPoint x: 545, startPoint y: 184, endPoint x: 444, endPoint y: 189, distance: 101.7
click at [444, 189] on p "Suns out, buns out!" at bounding box center [692, 183] width 548 height 25
click at [556, 179] on p "Suns out, buns out!" at bounding box center [692, 183] width 548 height 25
click at [561, 232] on p "Celebrate" at bounding box center [692, 242] width 548 height 72
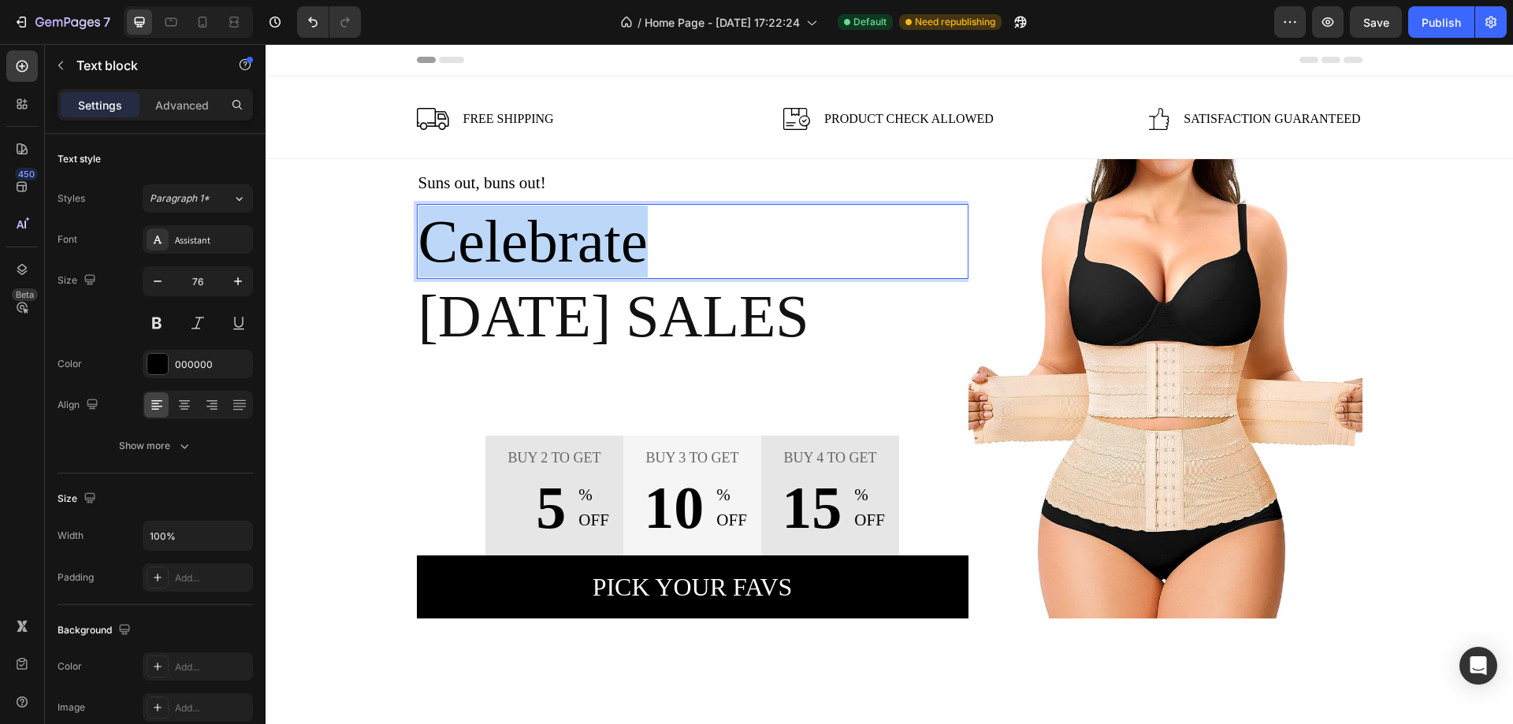
click at [626, 235] on p "Celebrate" at bounding box center [692, 242] width 548 height 72
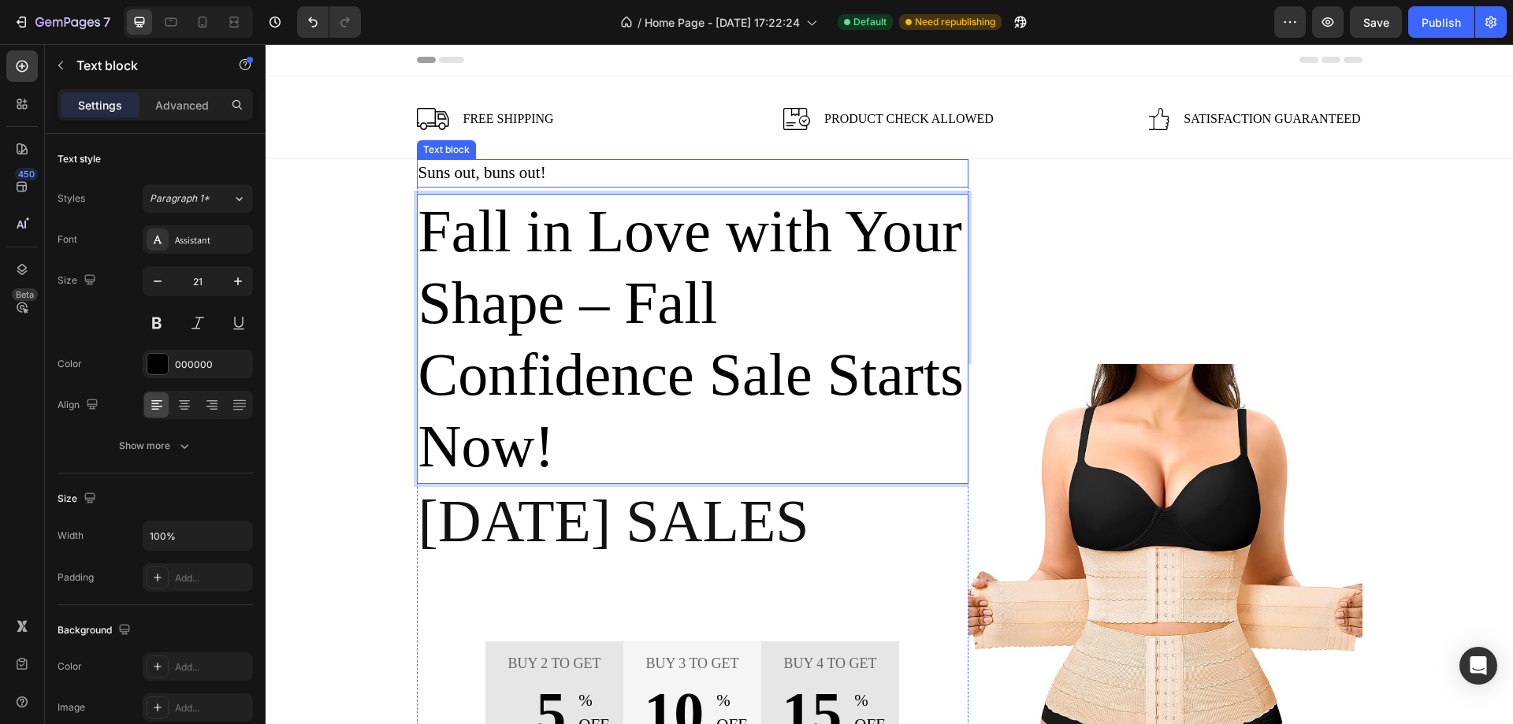
click at [499, 170] on p "Suns out, buns out!" at bounding box center [692, 173] width 548 height 25
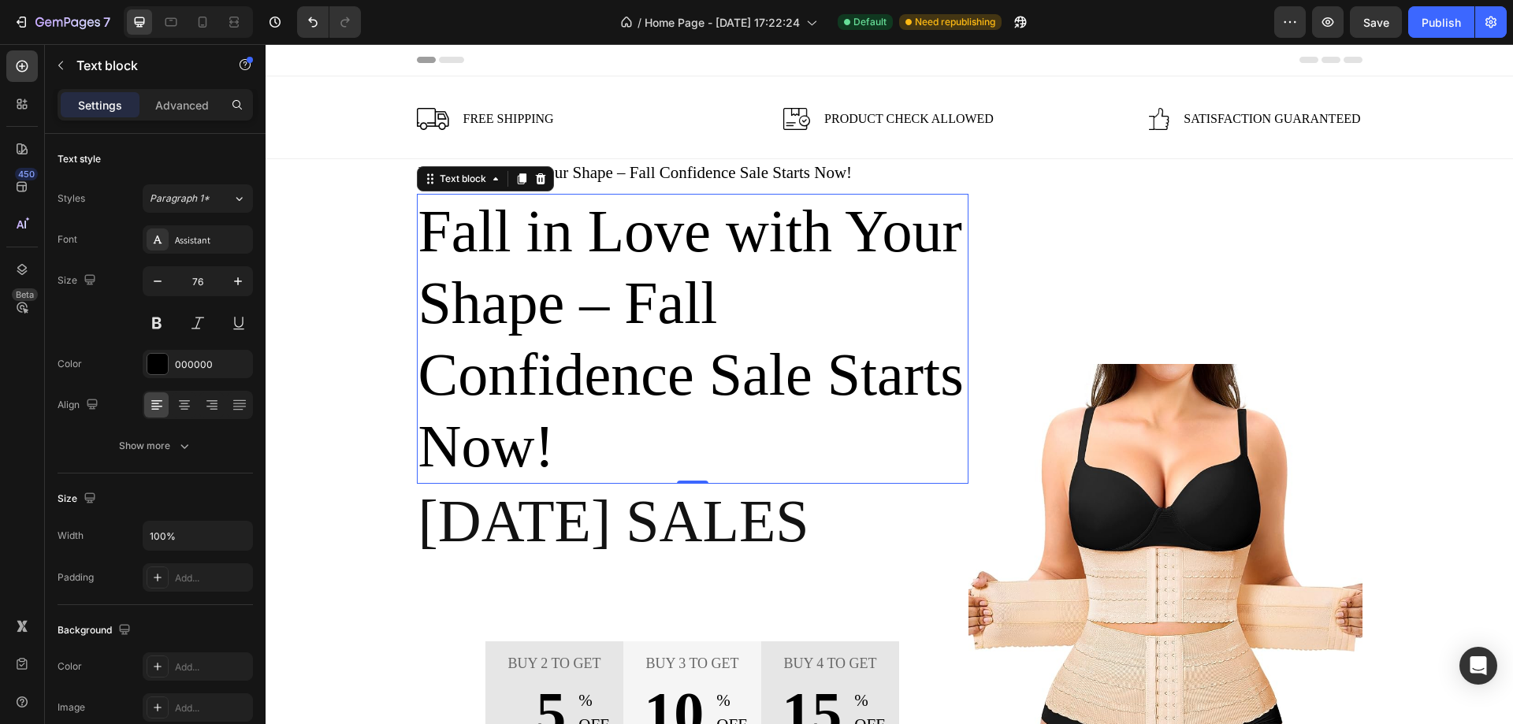
click at [592, 423] on p "Fall in Love with Your Shape – Fall Confidence Sale Starts Now!" at bounding box center [692, 339] width 548 height 288
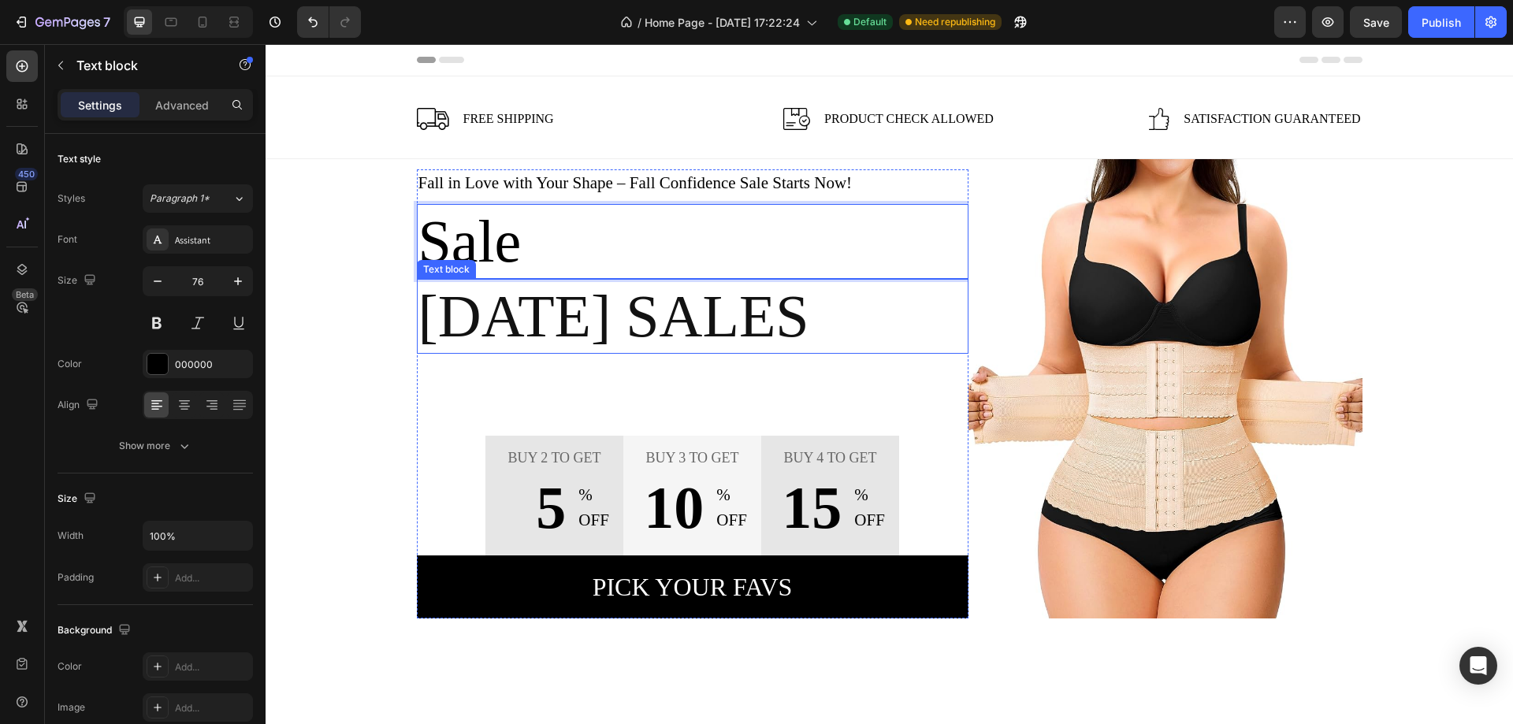
click at [619, 303] on p "[DATE] Sales" at bounding box center [692, 316] width 548 height 72
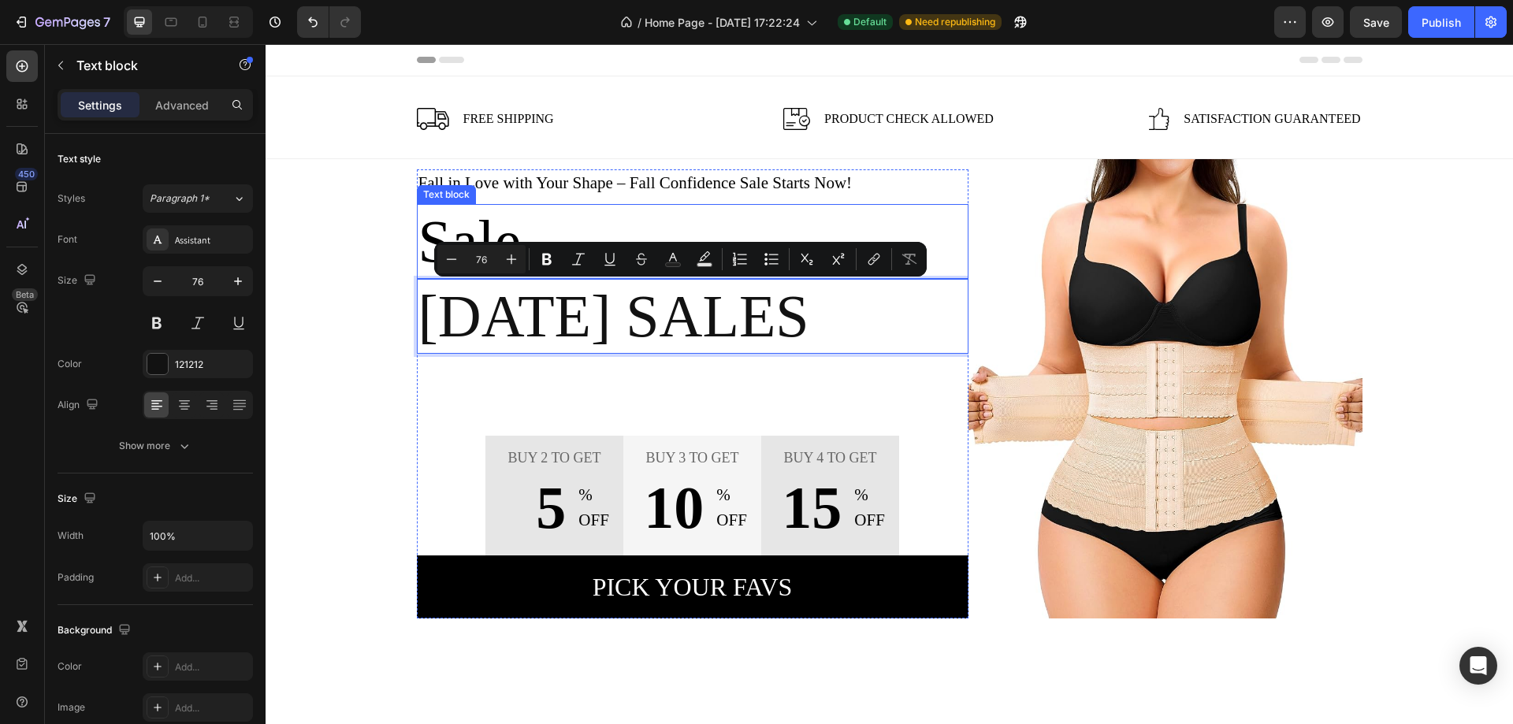
click at [519, 230] on p "Sale" at bounding box center [692, 242] width 548 height 72
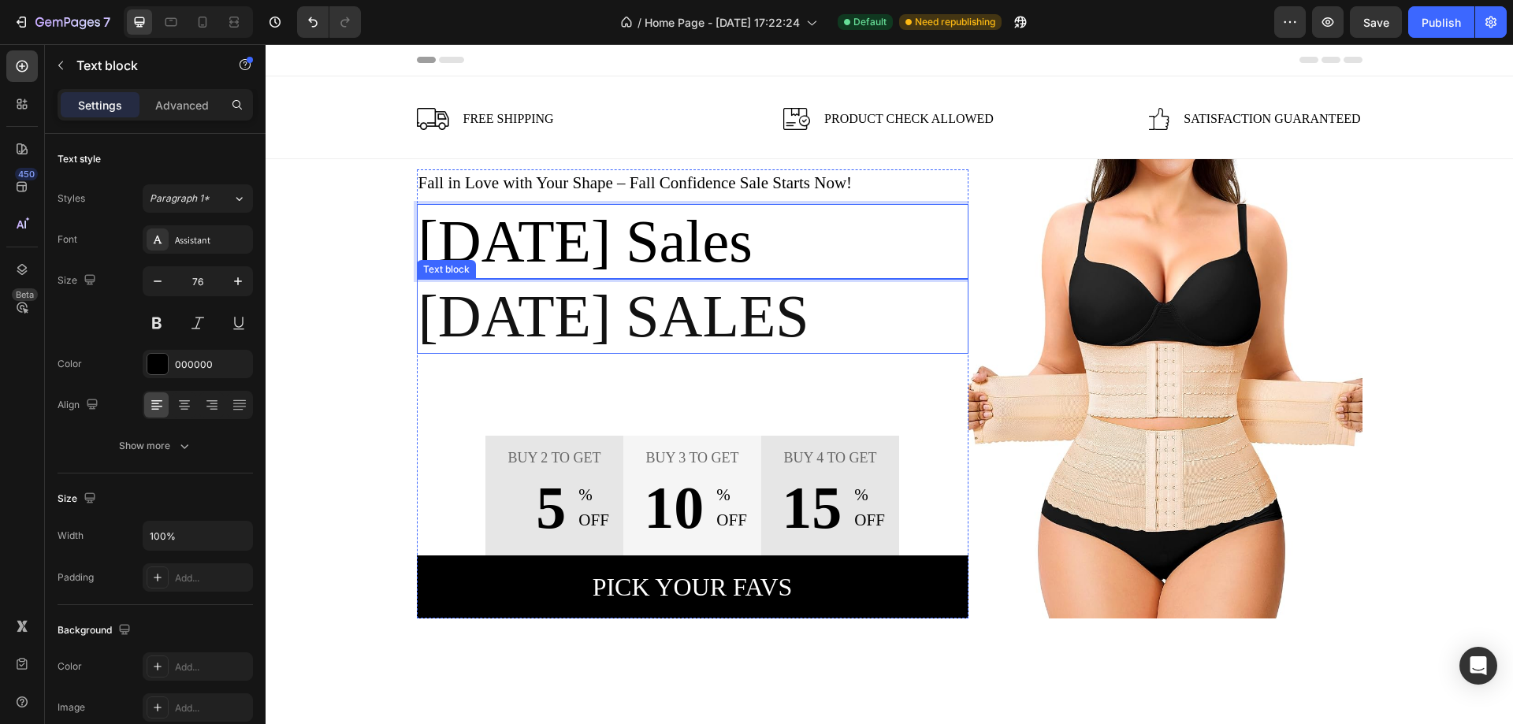
click at [696, 317] on p "[DATE] Sales" at bounding box center [692, 316] width 548 height 72
click at [883, 315] on p "[DATE] Sales" at bounding box center [692, 316] width 548 height 72
click at [948, 318] on p "[DATE] Sales" at bounding box center [692, 316] width 548 height 72
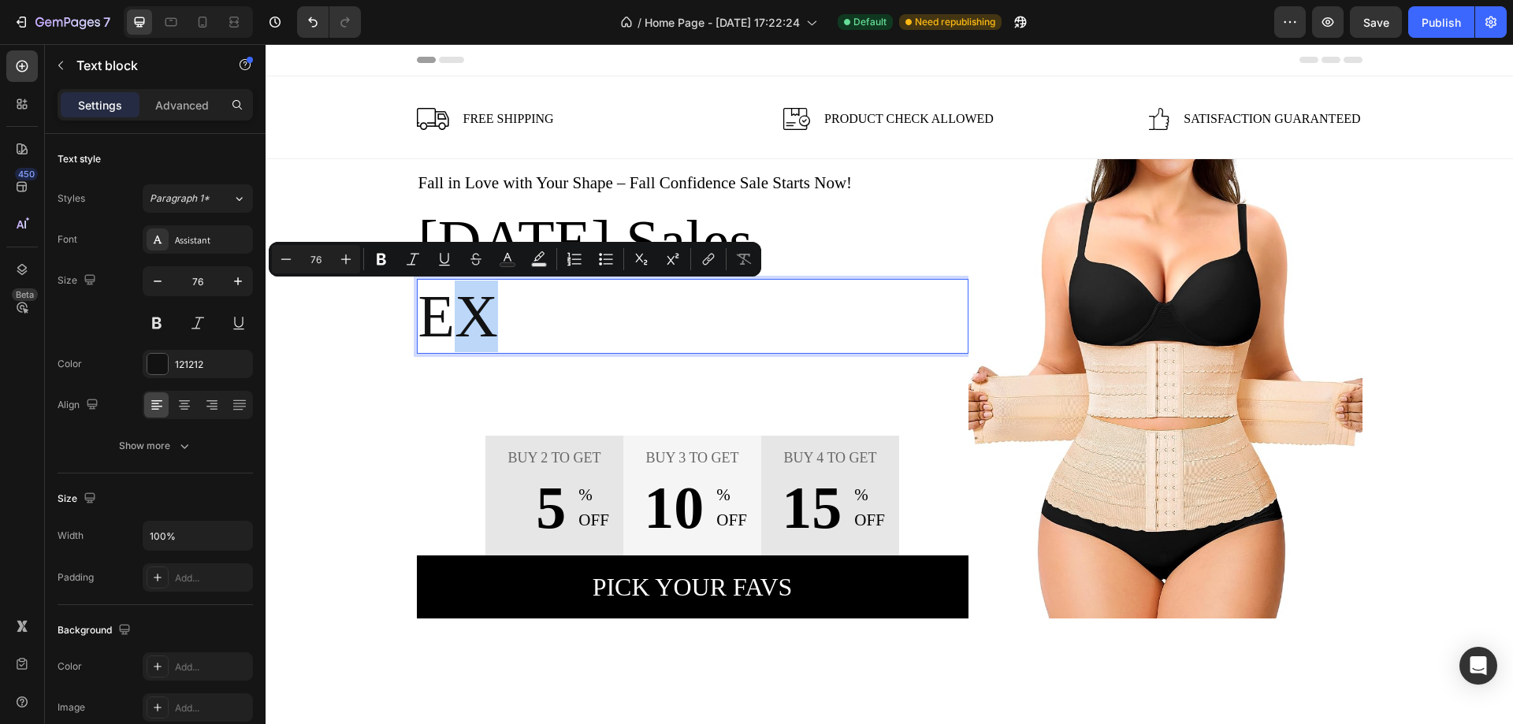
drag, startPoint x: 515, startPoint y: 314, endPoint x: 431, endPoint y: 318, distance: 84.4
click at [431, 318] on p "Ex" at bounding box center [692, 316] width 548 height 72
click at [524, 311] on p "Ex" at bounding box center [692, 316] width 548 height 72
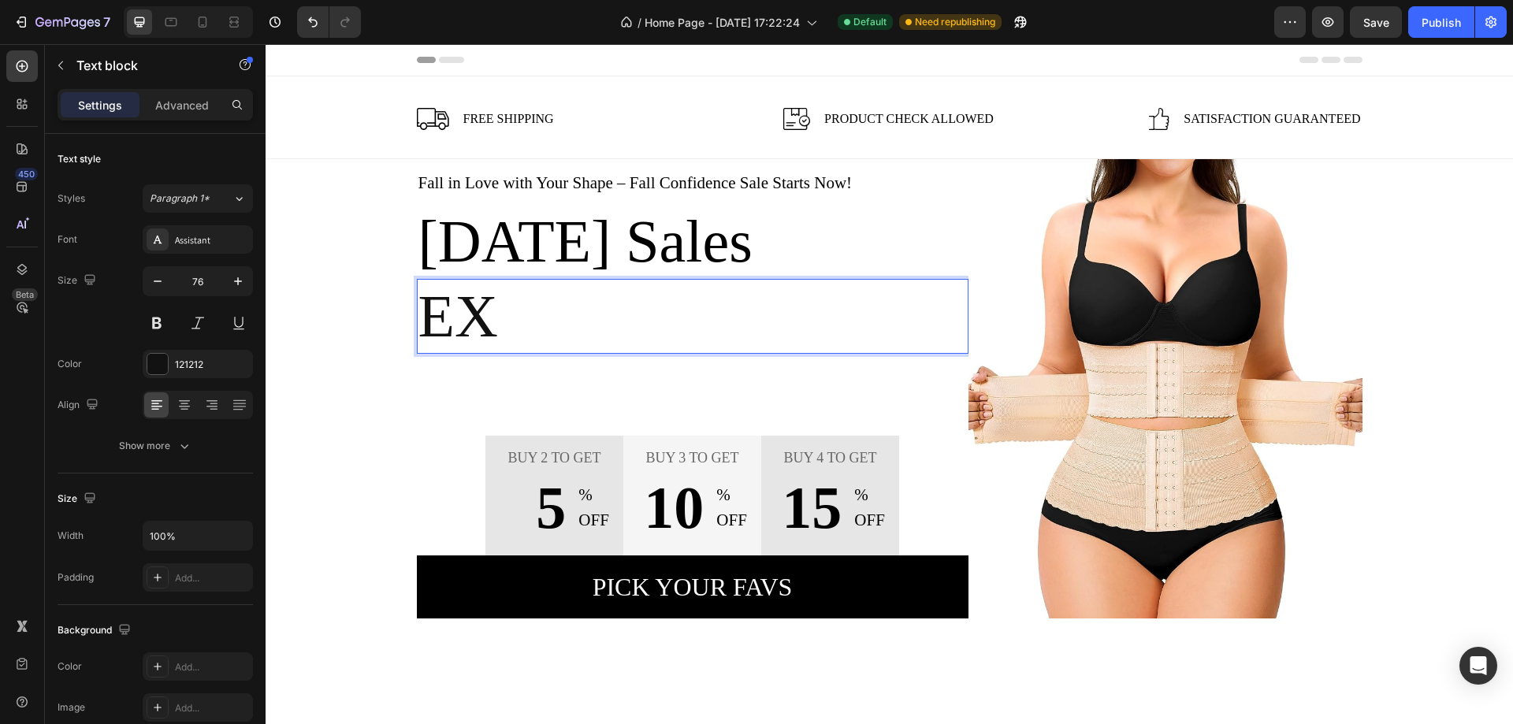
click at [528, 325] on p "Ex" at bounding box center [692, 316] width 548 height 72
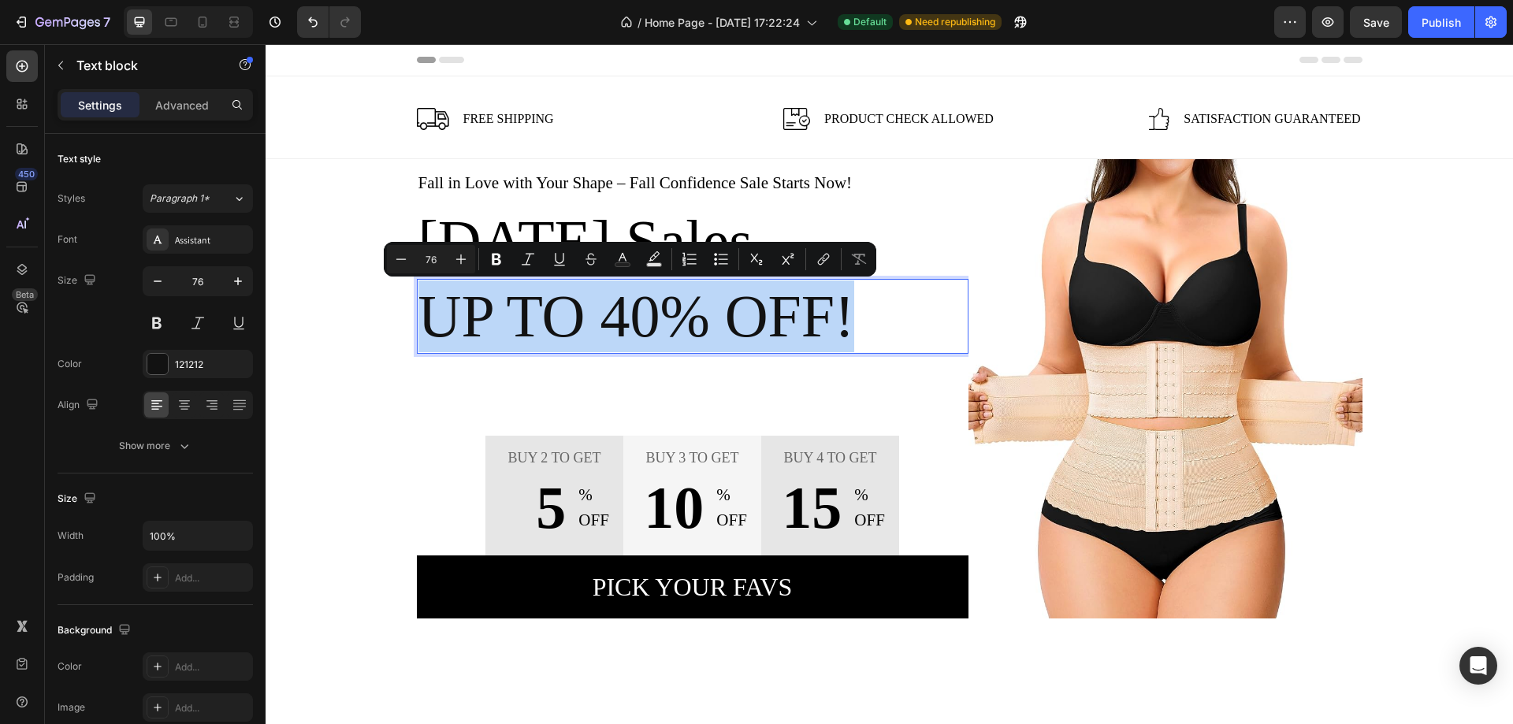
drag, startPoint x: 840, startPoint y: 300, endPoint x: 418, endPoint y: 309, distance: 421.6
click at [418, 309] on p "Up to 40% OFF!" at bounding box center [692, 316] width 548 height 72
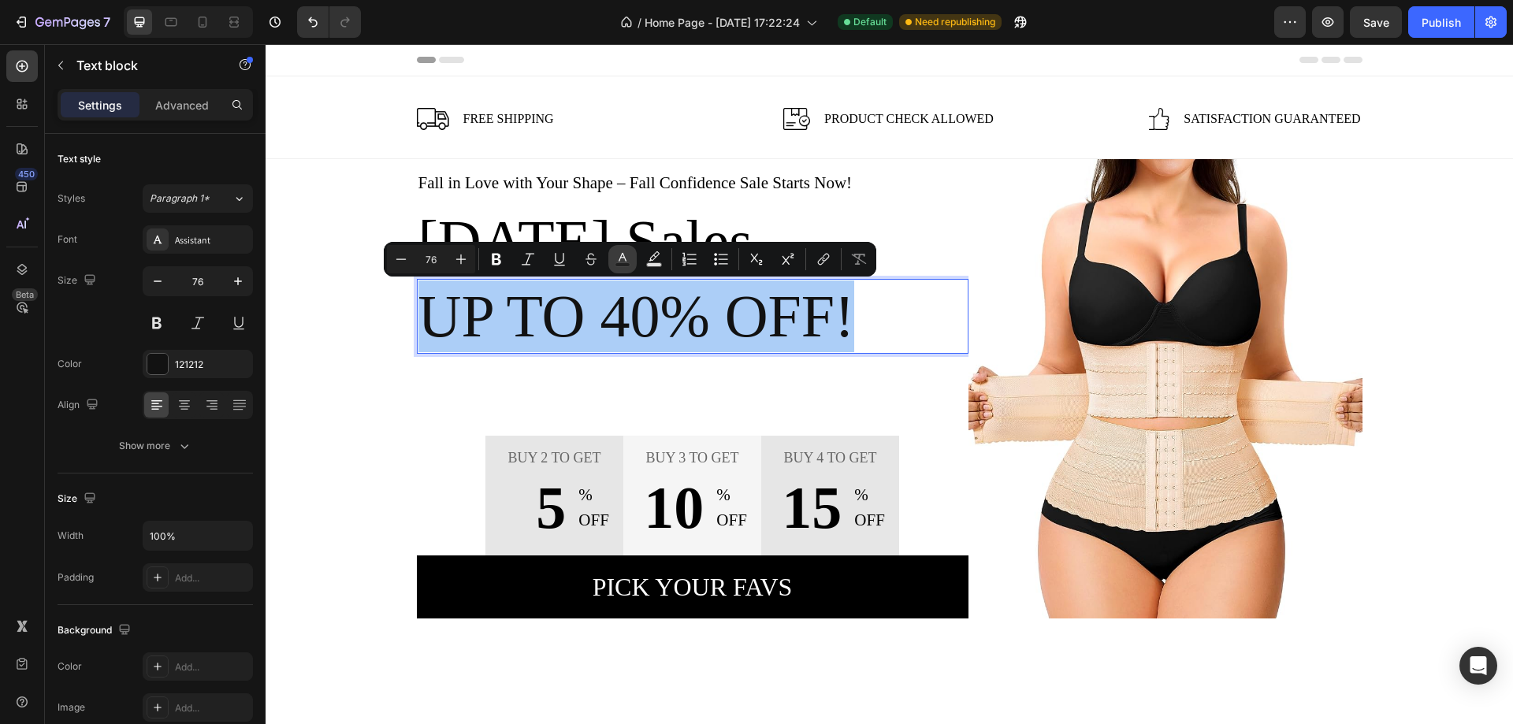
click at [628, 261] on icon "Editor contextual toolbar" at bounding box center [623, 259] width 16 height 16
type input "121212"
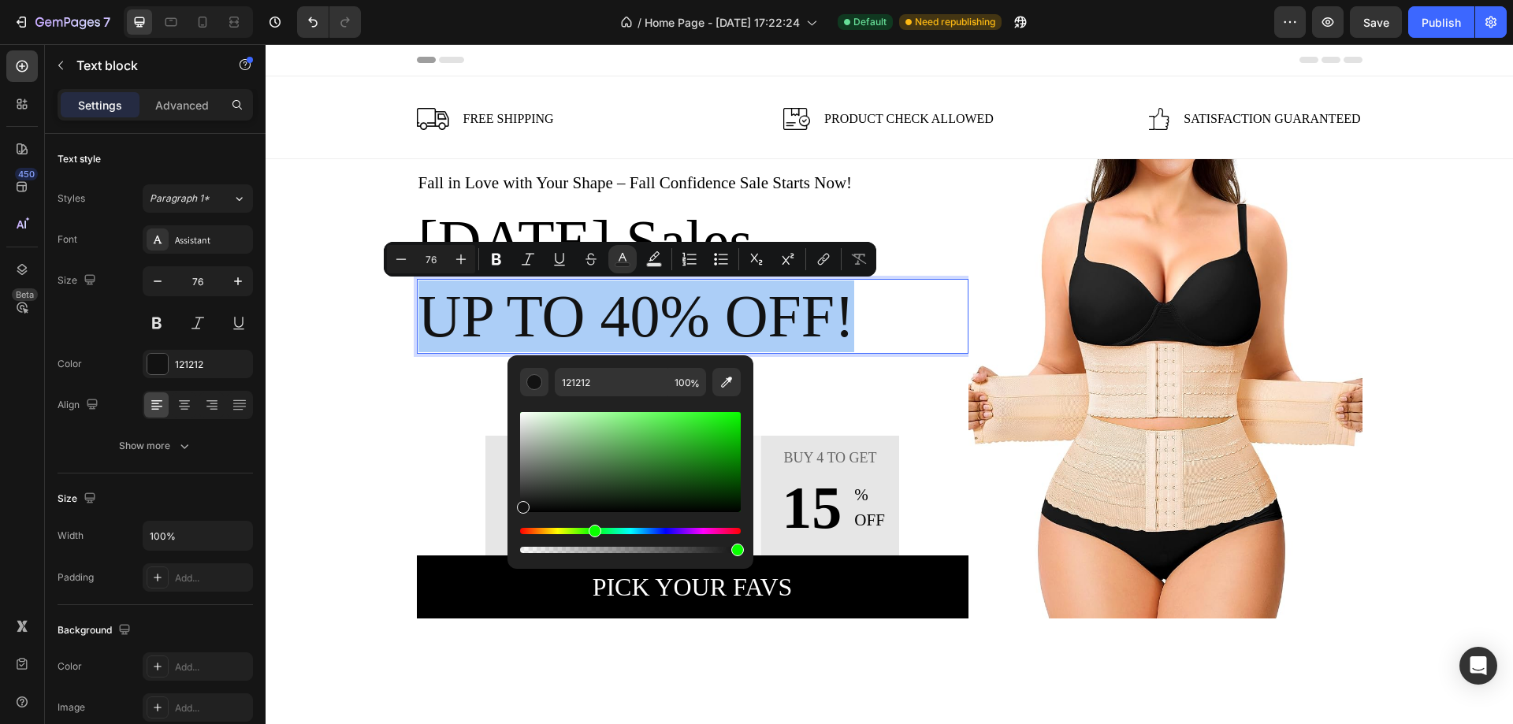
click at [592, 532] on div "Hue" at bounding box center [630, 531] width 221 height 6
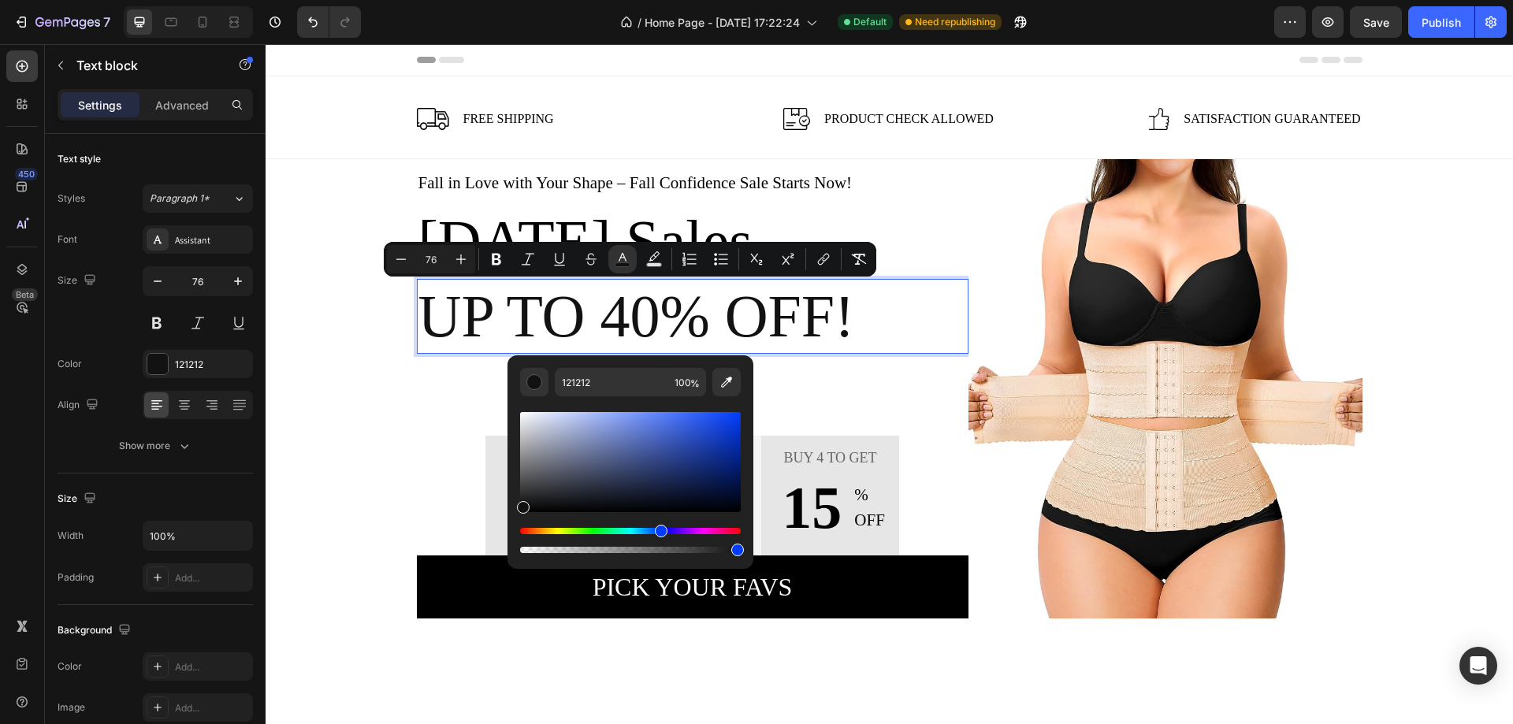
click at [659, 530] on div "Hue" at bounding box center [630, 531] width 221 height 6
click at [675, 529] on div "Hue" at bounding box center [630, 531] width 221 height 6
click at [914, 313] on p "Up to 40% OFF!" at bounding box center [692, 316] width 548 height 72
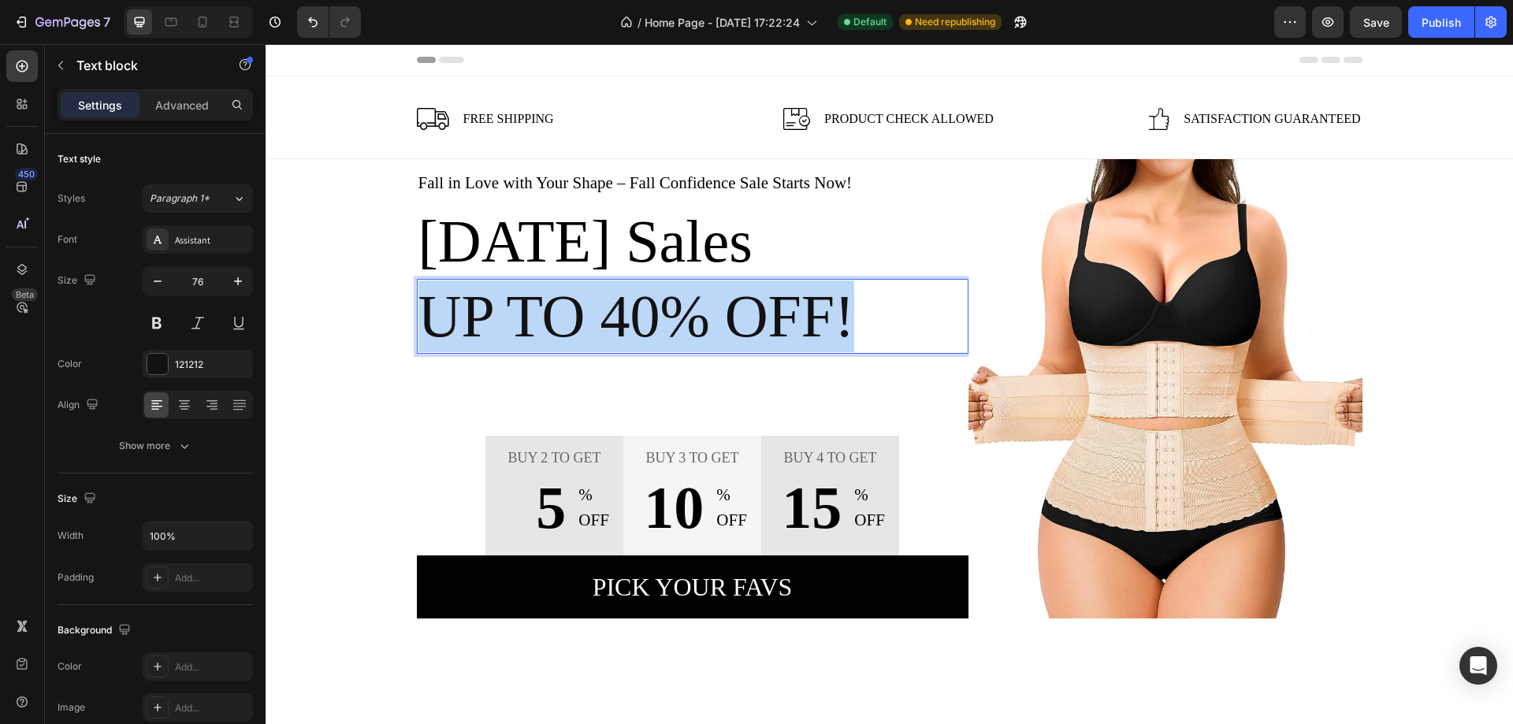
drag, startPoint x: 897, startPoint y: 314, endPoint x: 418, endPoint y: 331, distance: 479.3
click at [418, 331] on p "Up to 40% OFF!" at bounding box center [692, 316] width 548 height 72
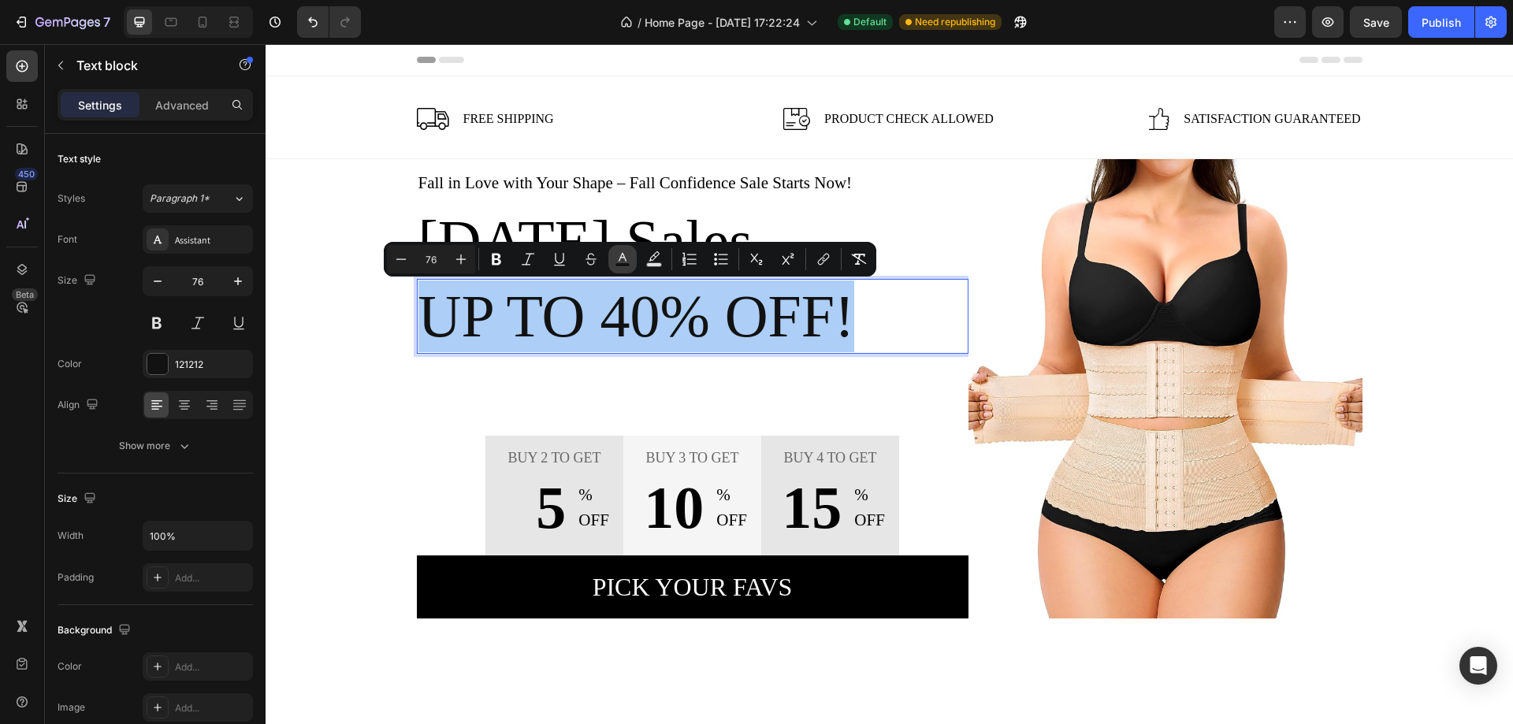
click at [624, 258] on icon "Editor contextual toolbar" at bounding box center [623, 259] width 16 height 16
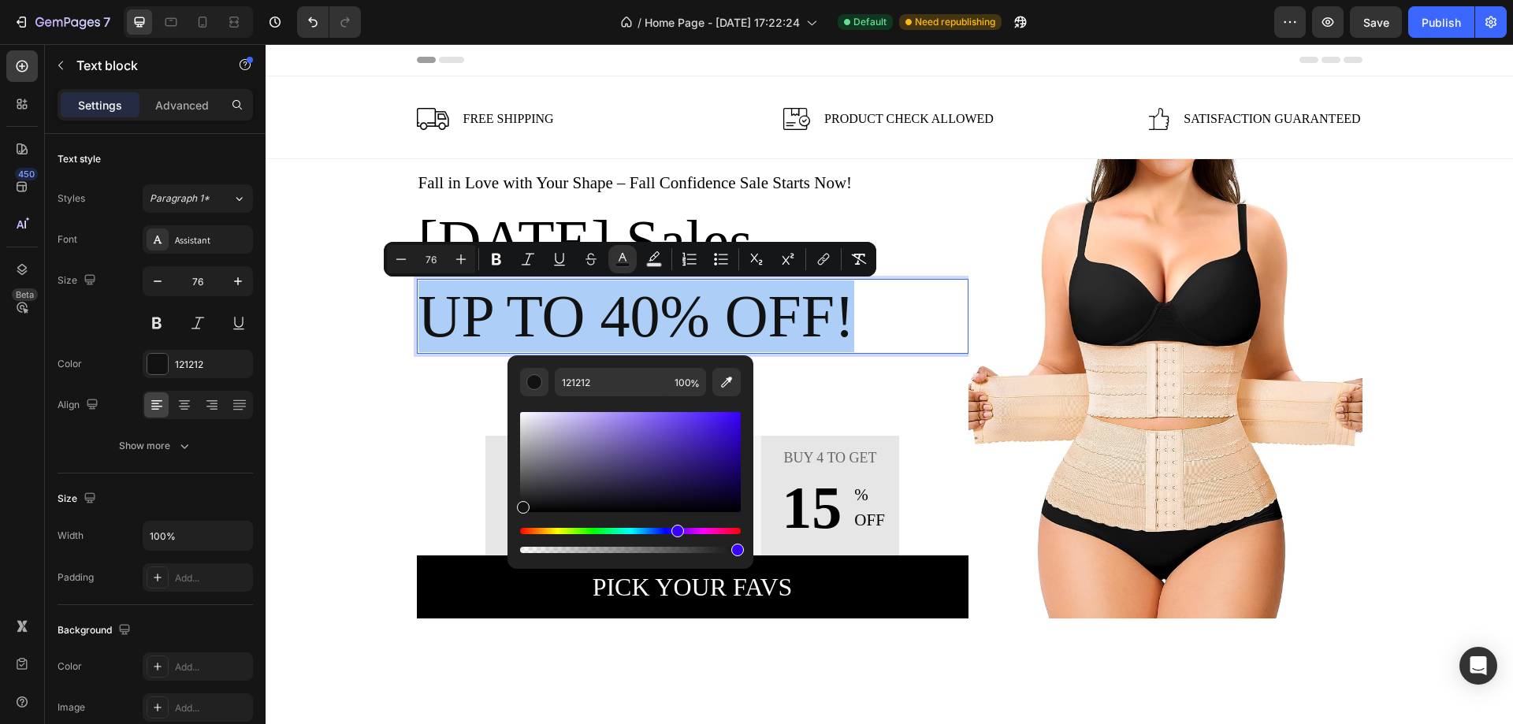
click at [728, 449] on div "Editor contextual toolbar" at bounding box center [630, 462] width 221 height 100
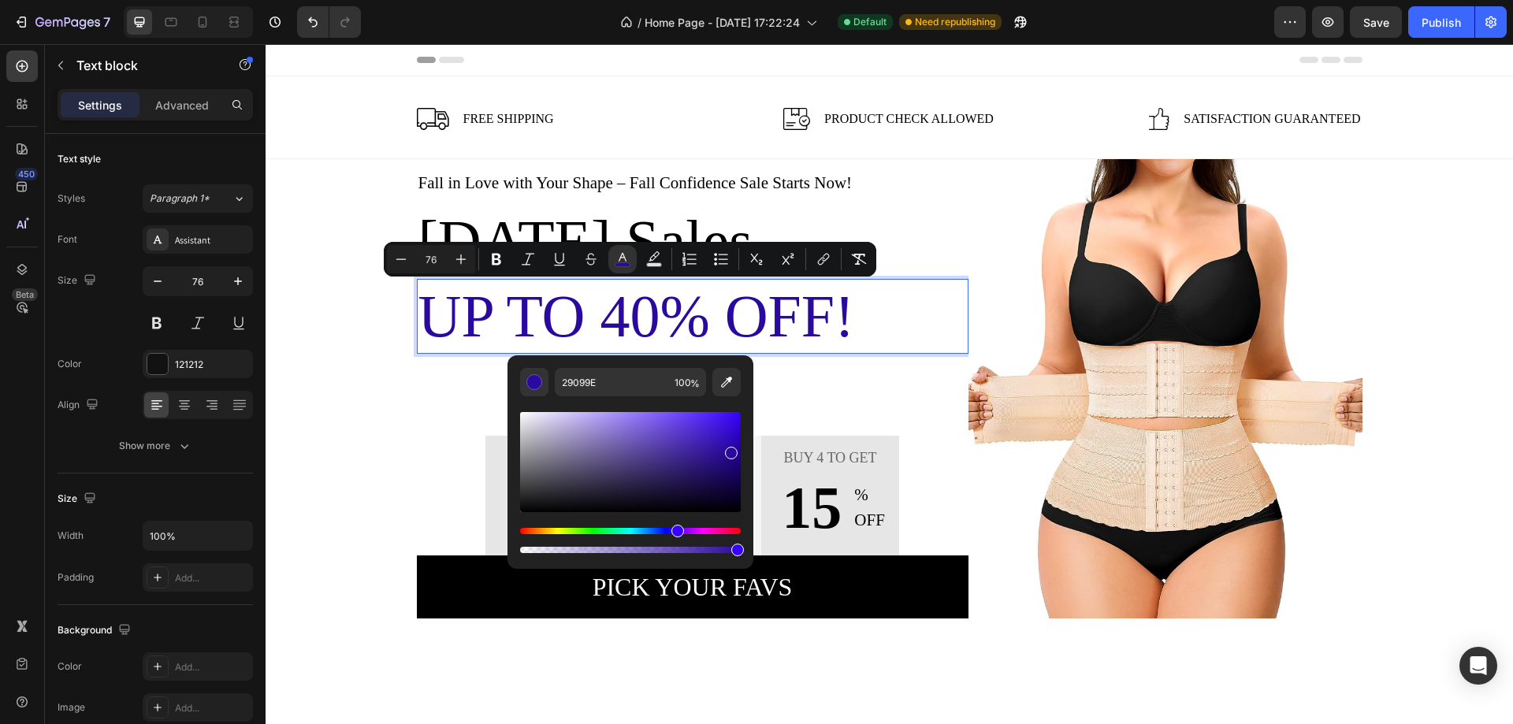
click at [737, 529] on div "Hue" at bounding box center [630, 531] width 221 height 6
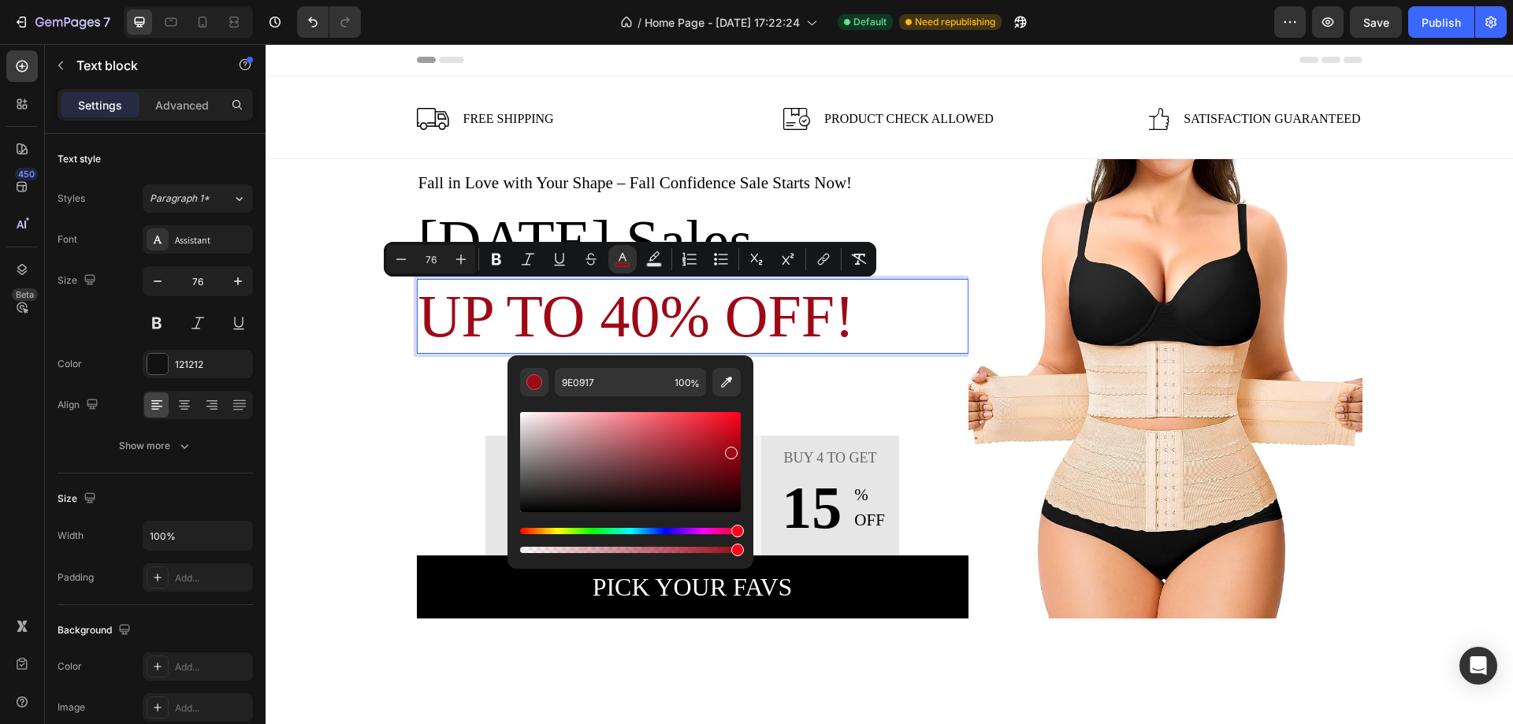
click at [721, 431] on div "Editor contextual toolbar" at bounding box center [630, 462] width 221 height 100
click at [734, 424] on div "Editor contextual toolbar" at bounding box center [630, 462] width 221 height 100
type input "E0081E"
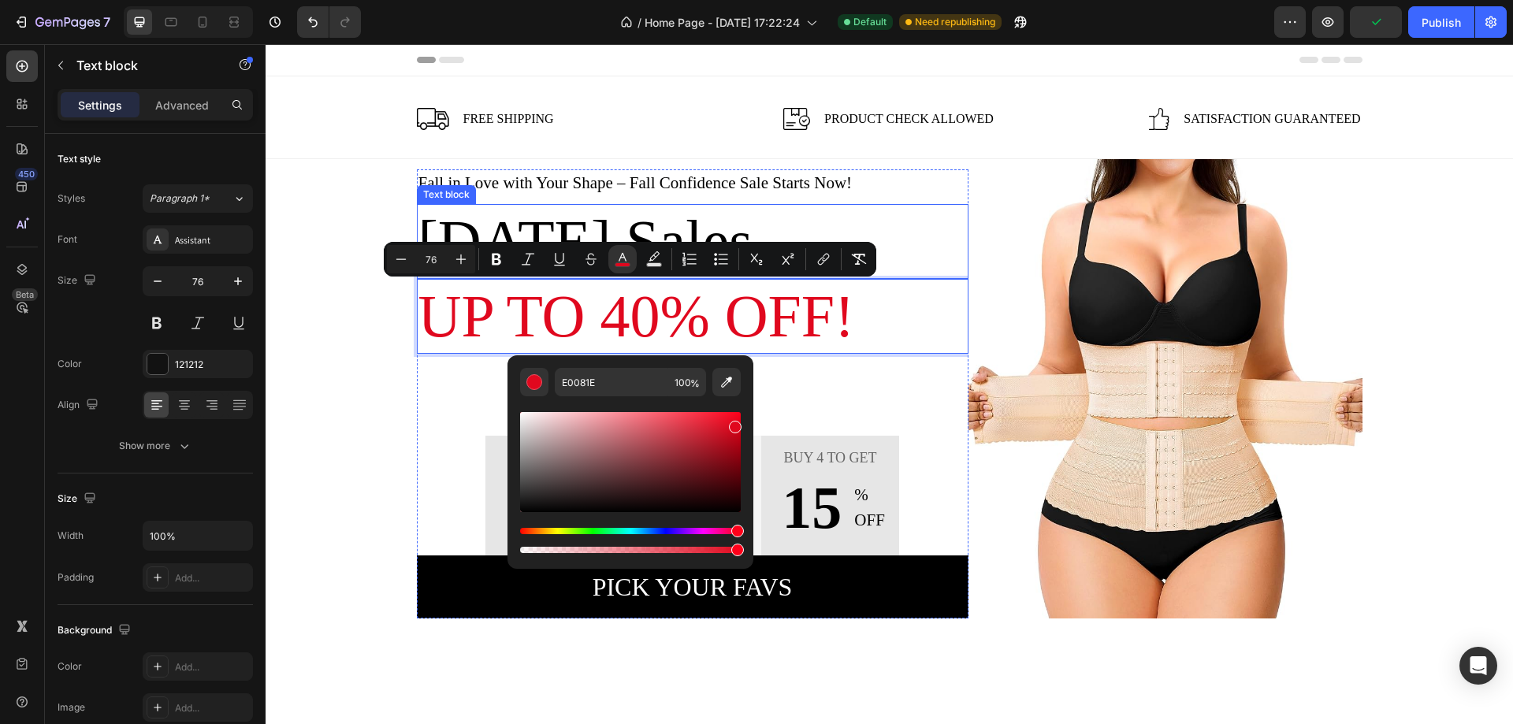
click at [889, 233] on p "[DATE] Sales" at bounding box center [692, 242] width 548 height 72
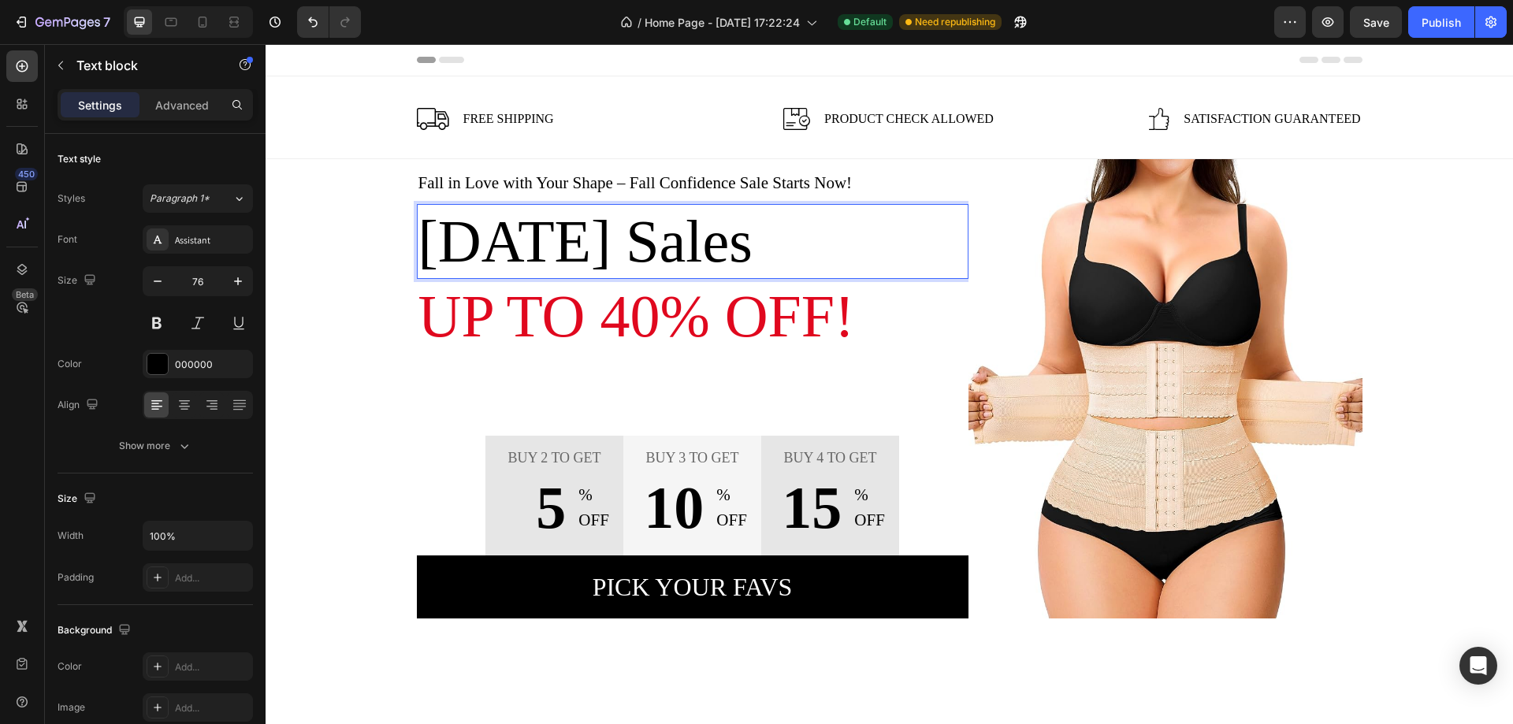
drag, startPoint x: 826, startPoint y: 247, endPoint x: 414, endPoint y: 258, distance: 412.2
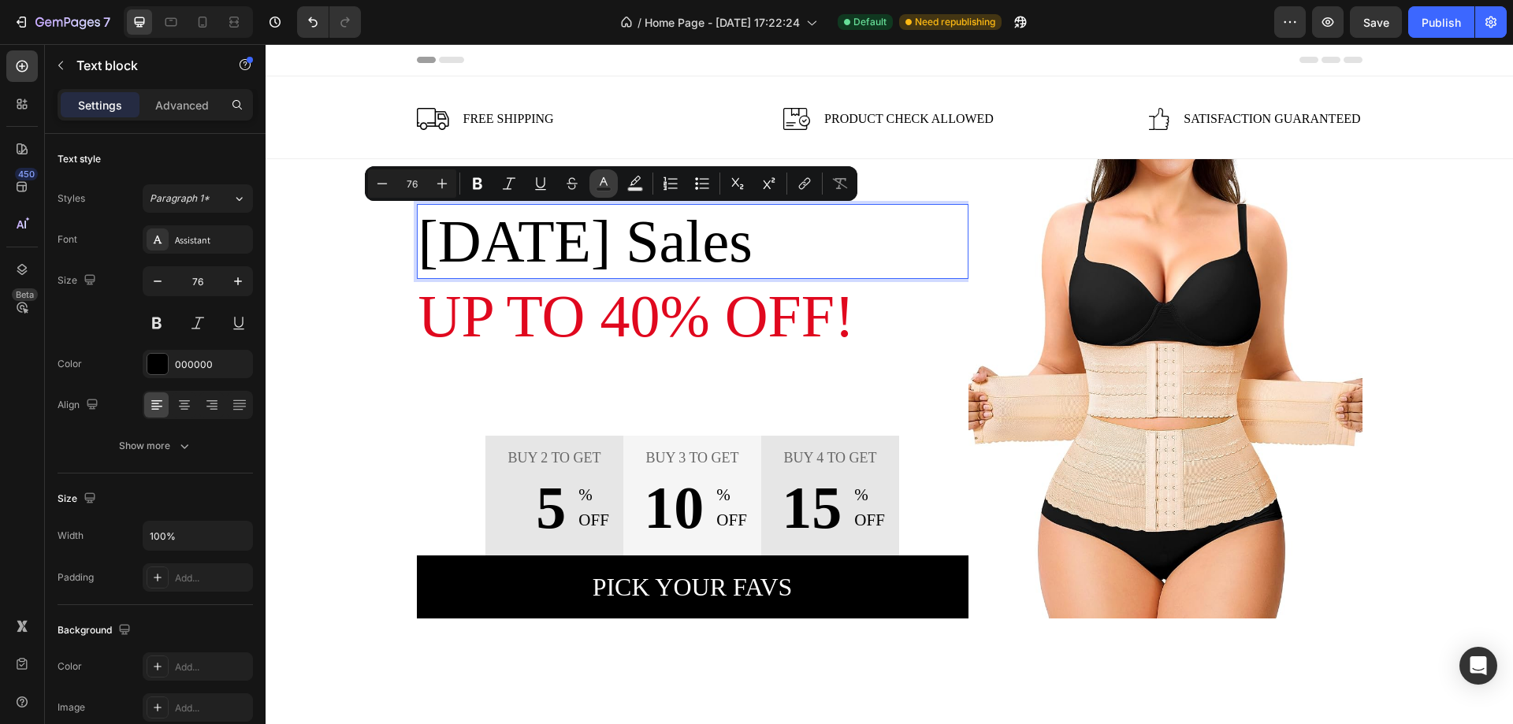
click at [599, 177] on icon "Editor contextual toolbar" at bounding box center [604, 184] width 16 height 16
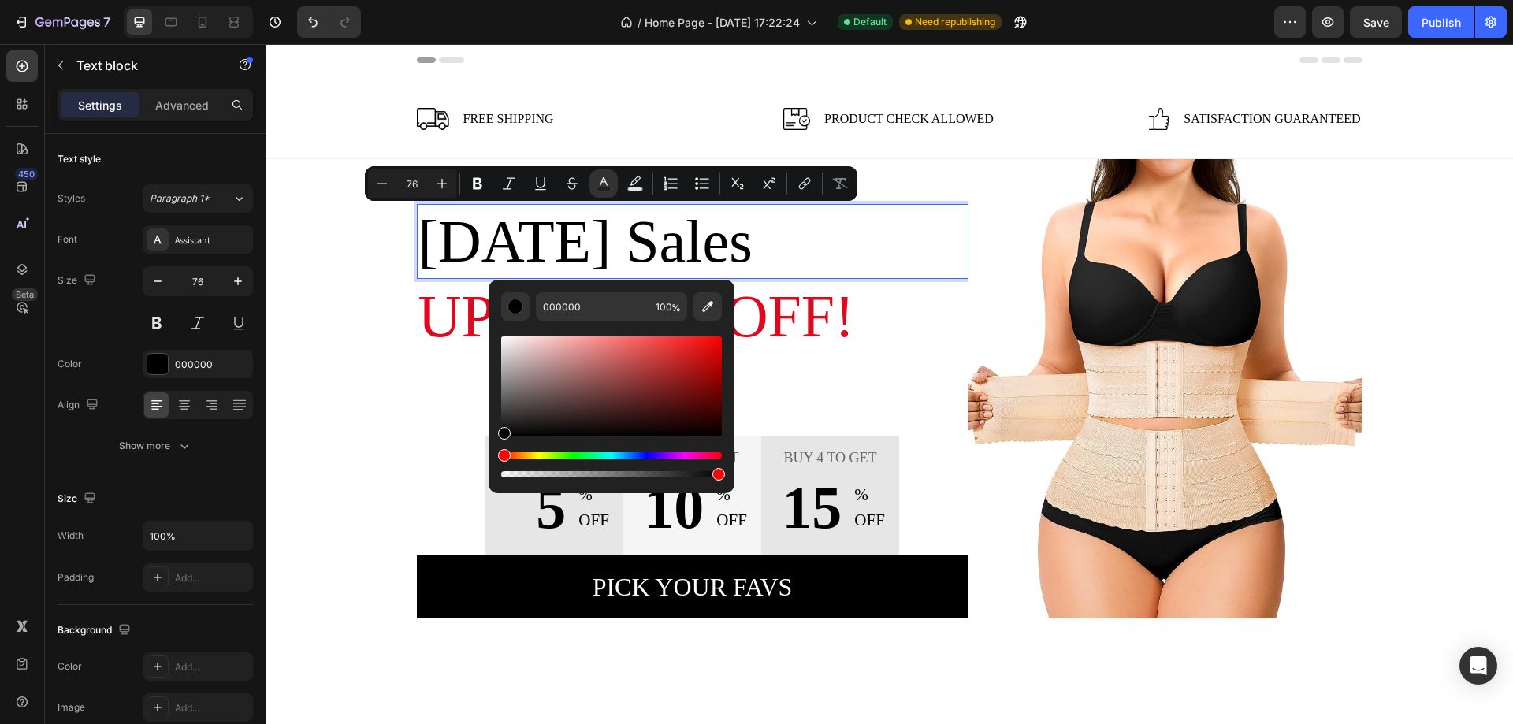
click at [653, 454] on div "Hue" at bounding box center [611, 455] width 221 height 6
click at [711, 368] on div "Editor contextual toolbar" at bounding box center [611, 386] width 221 height 100
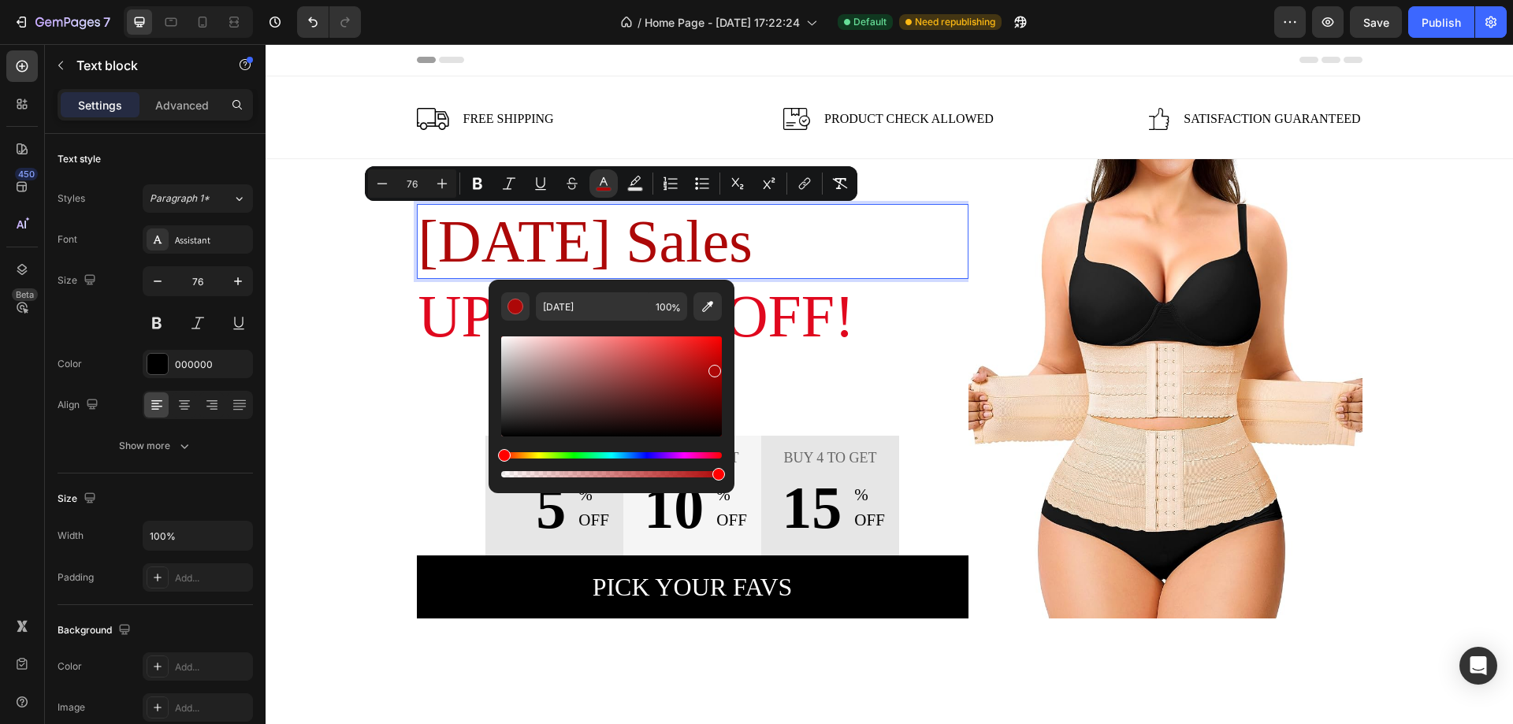
click at [650, 455] on div "Hue" at bounding box center [611, 455] width 221 height 6
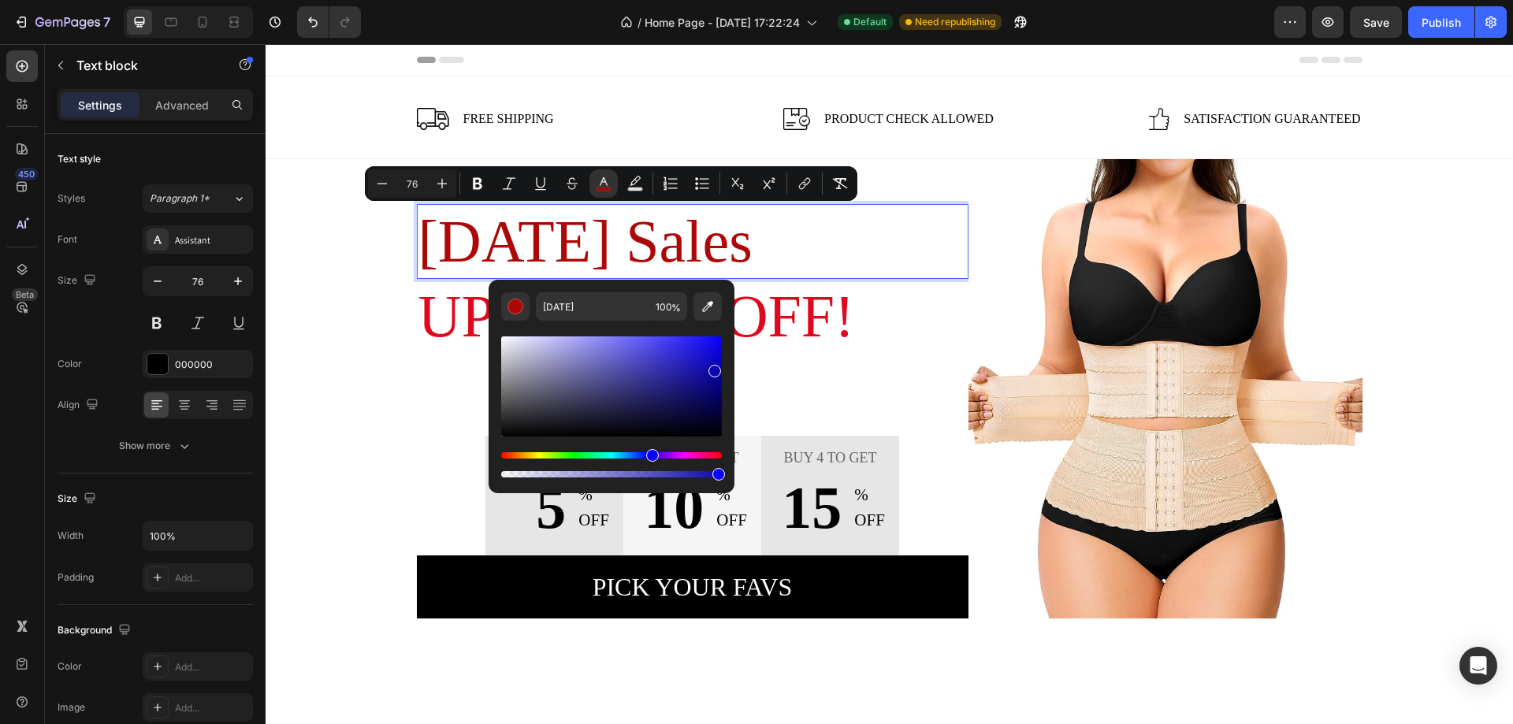
type input "0D07AC"
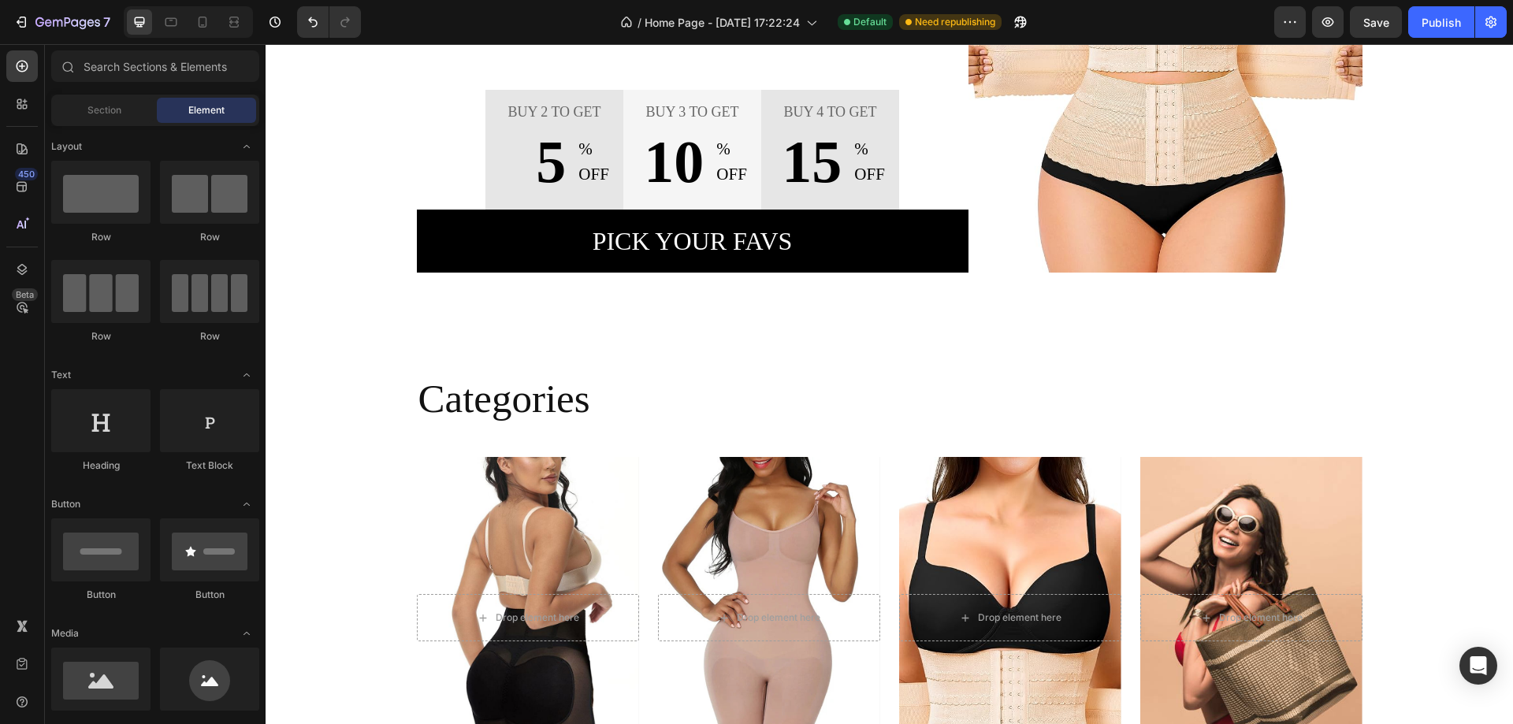
scroll to position [110, 0]
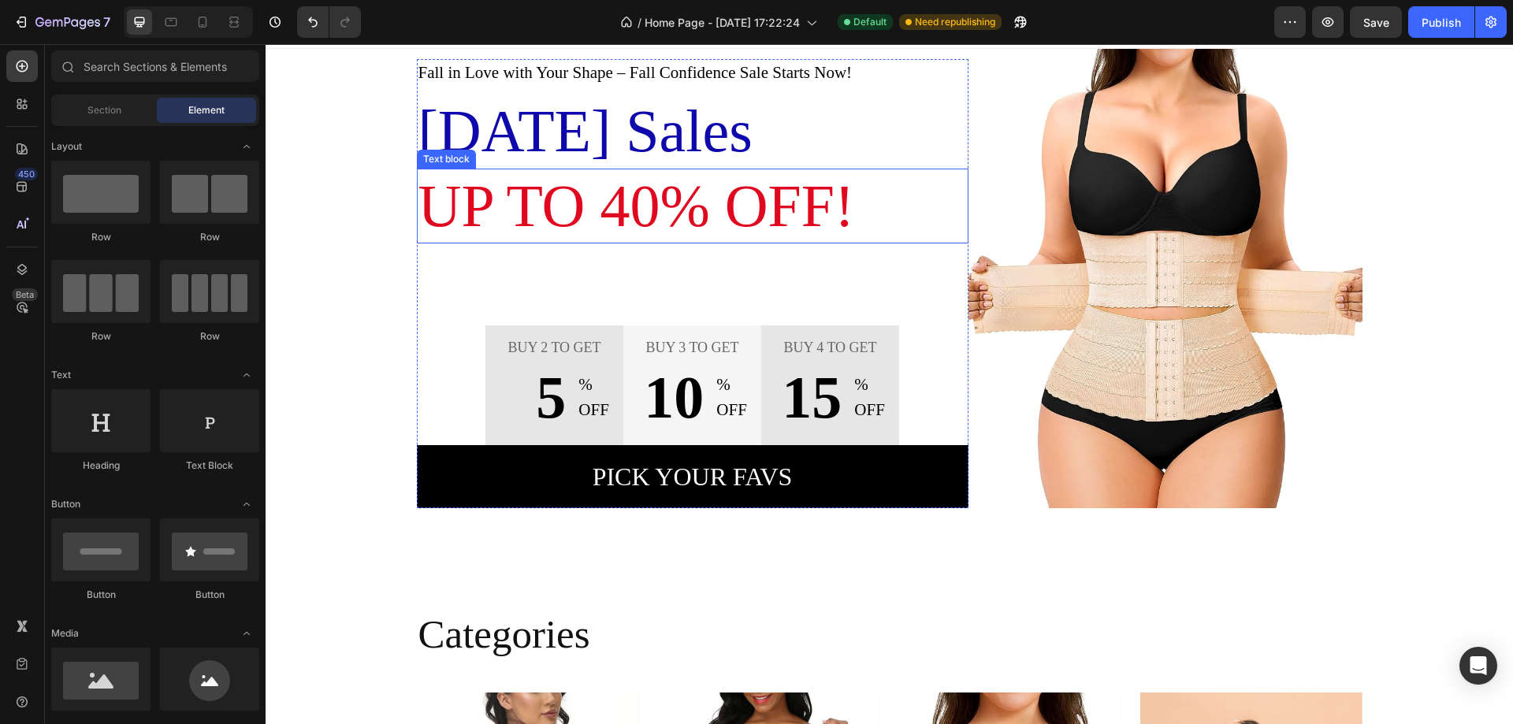
click at [701, 222] on span "Up to 40% OFF!" at bounding box center [636, 206] width 436 height 66
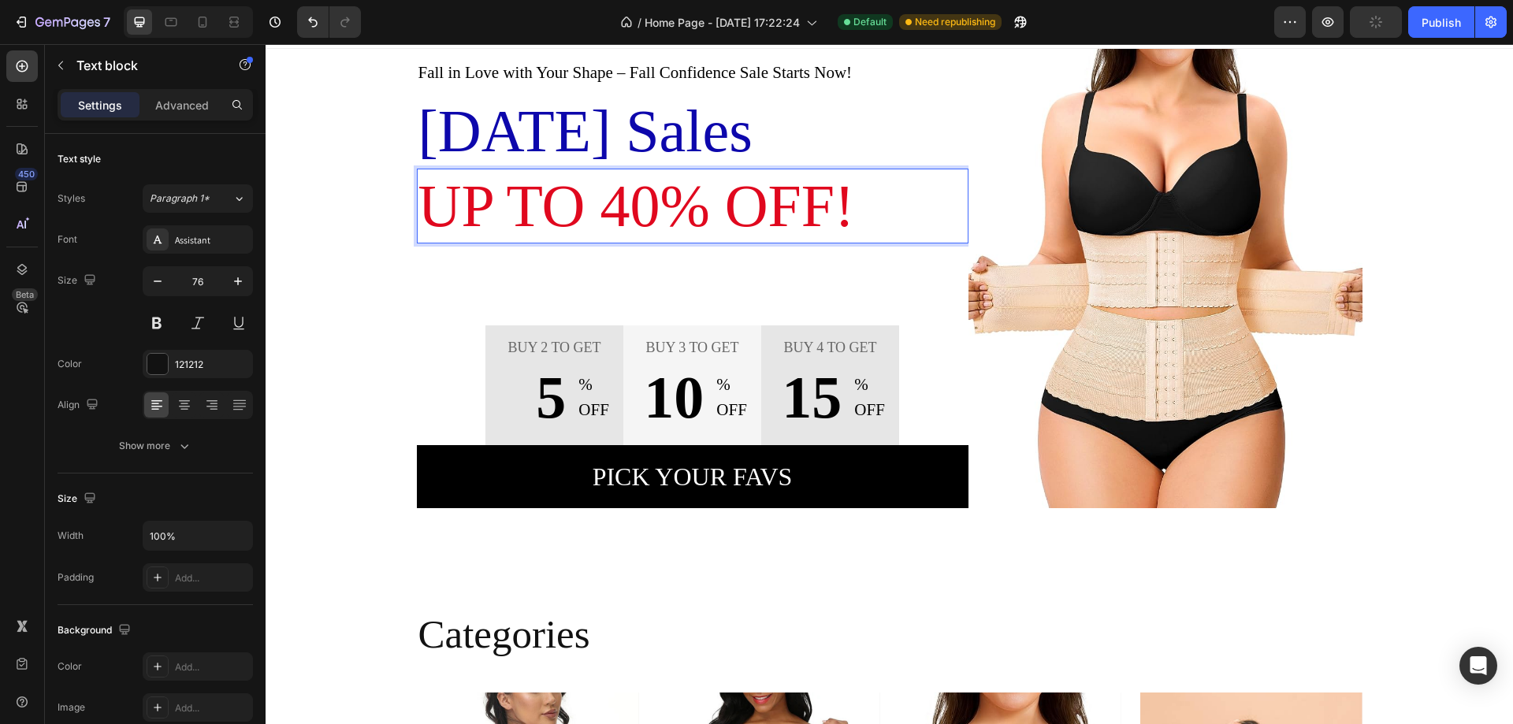
click at [744, 217] on span "Up to 40% OFF!" at bounding box center [636, 206] width 436 height 66
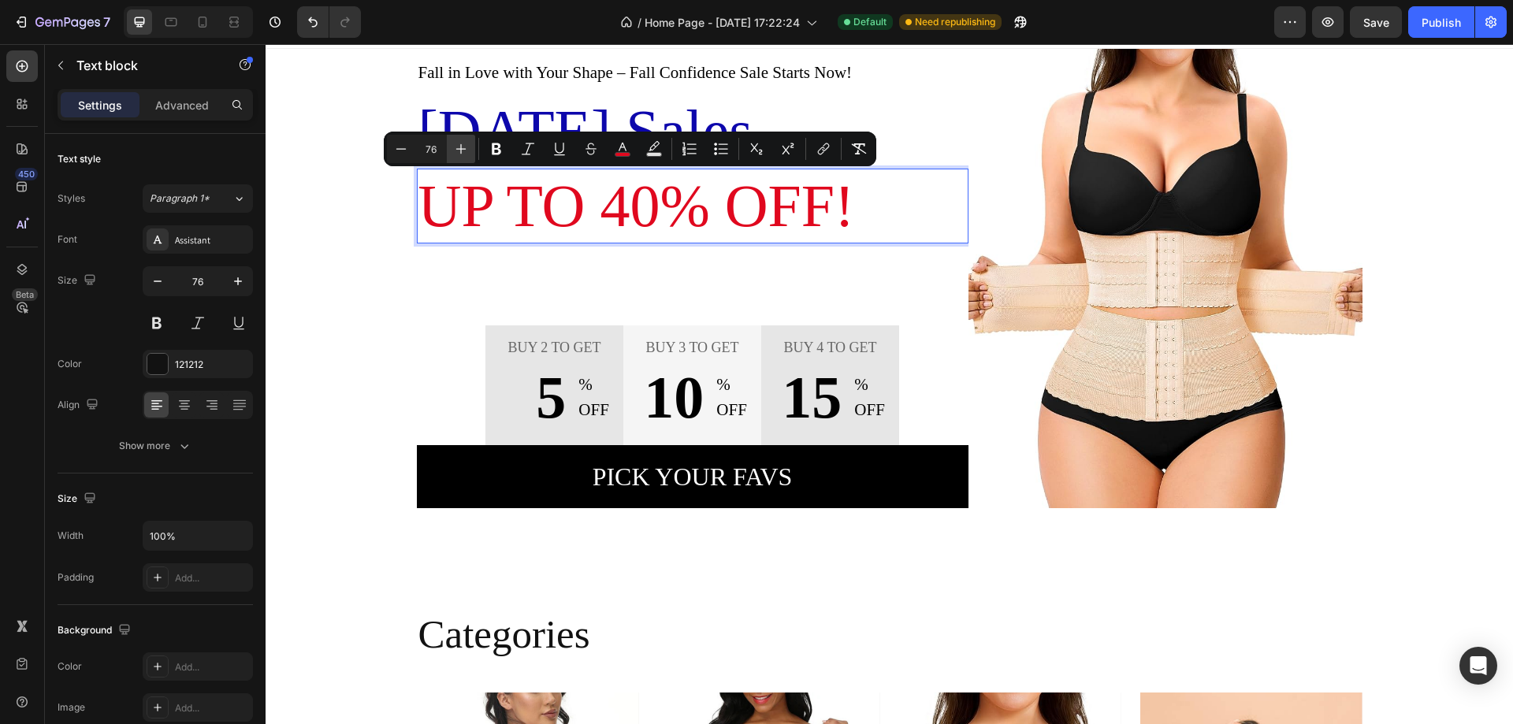
click at [457, 153] on icon "Editor contextual toolbar" at bounding box center [461, 149] width 16 height 16
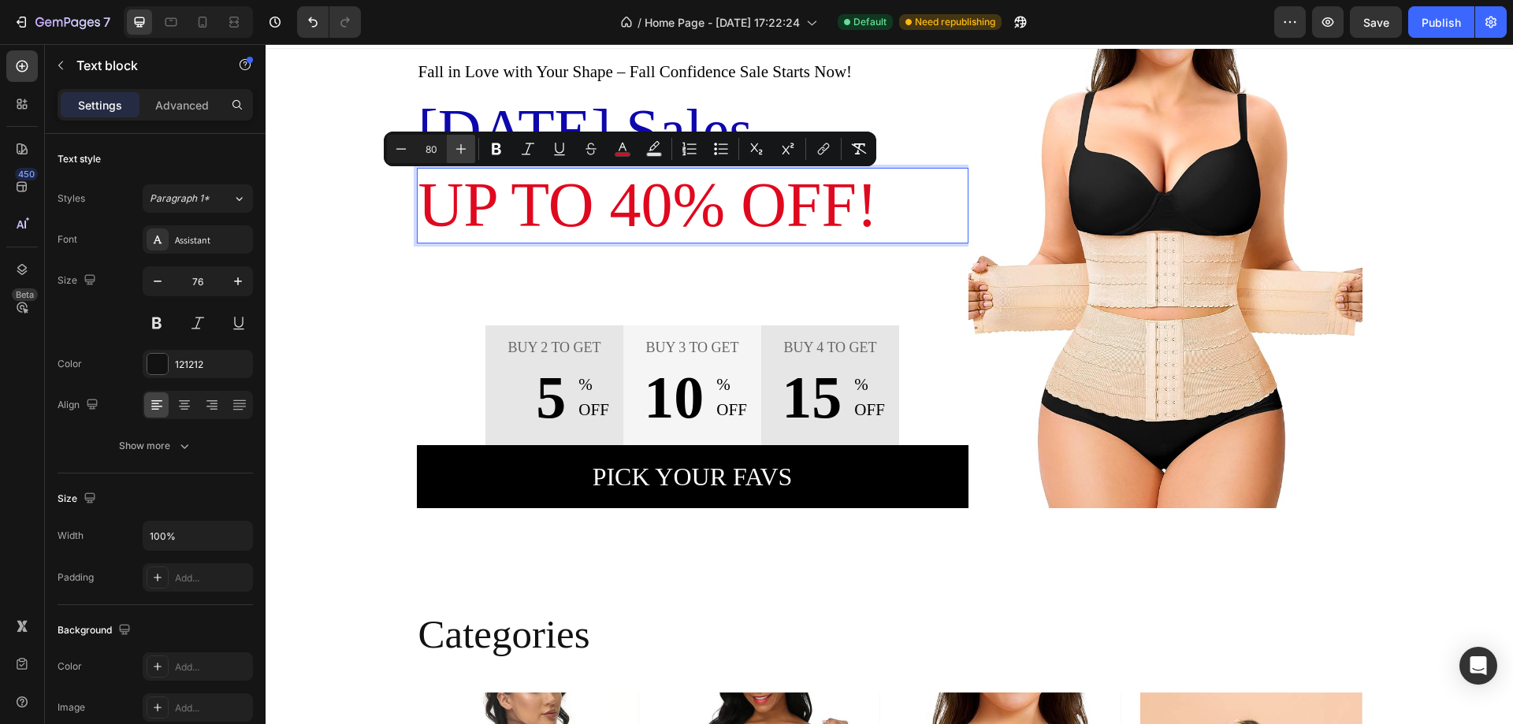
click at [457, 153] on icon "Editor contextual toolbar" at bounding box center [461, 149] width 16 height 16
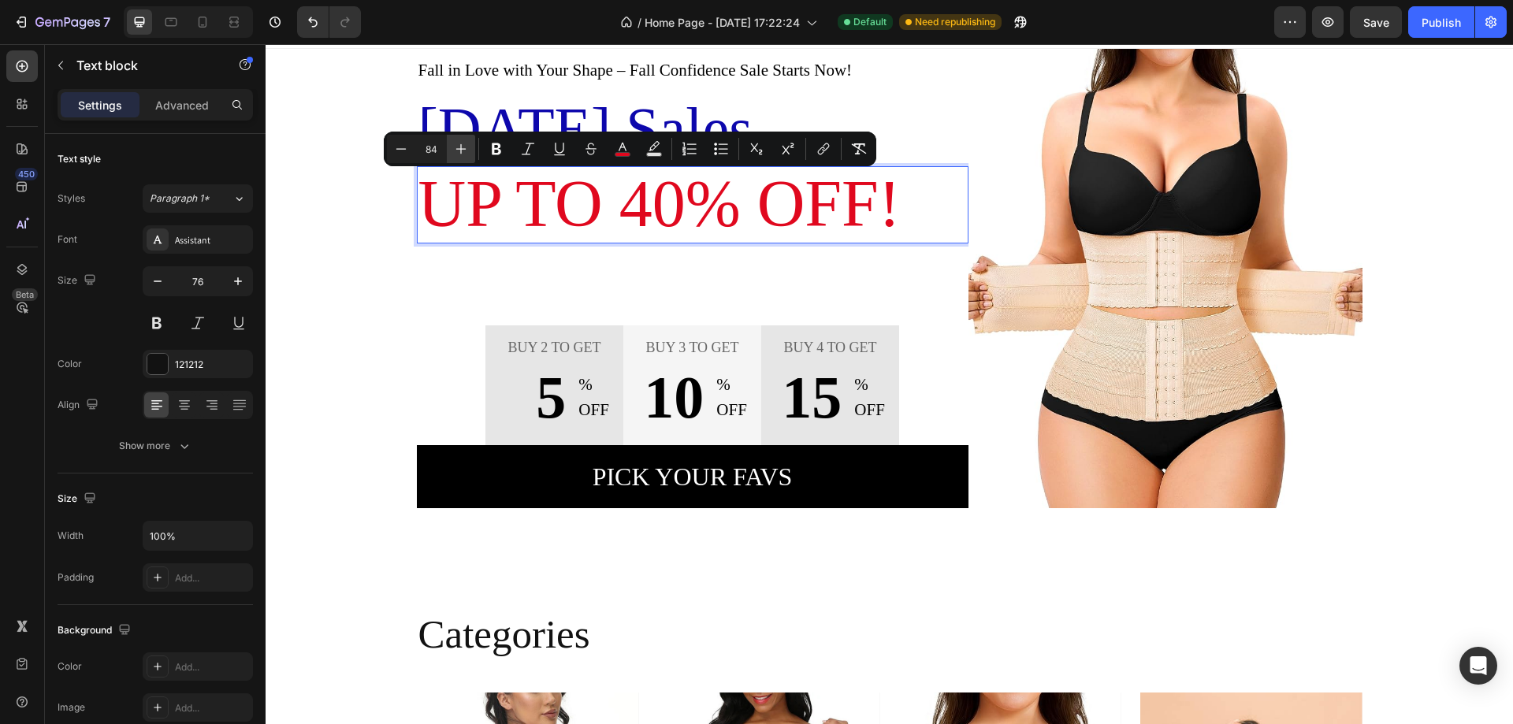
click at [457, 153] on icon "Editor contextual toolbar" at bounding box center [461, 149] width 16 height 16
type input "86"
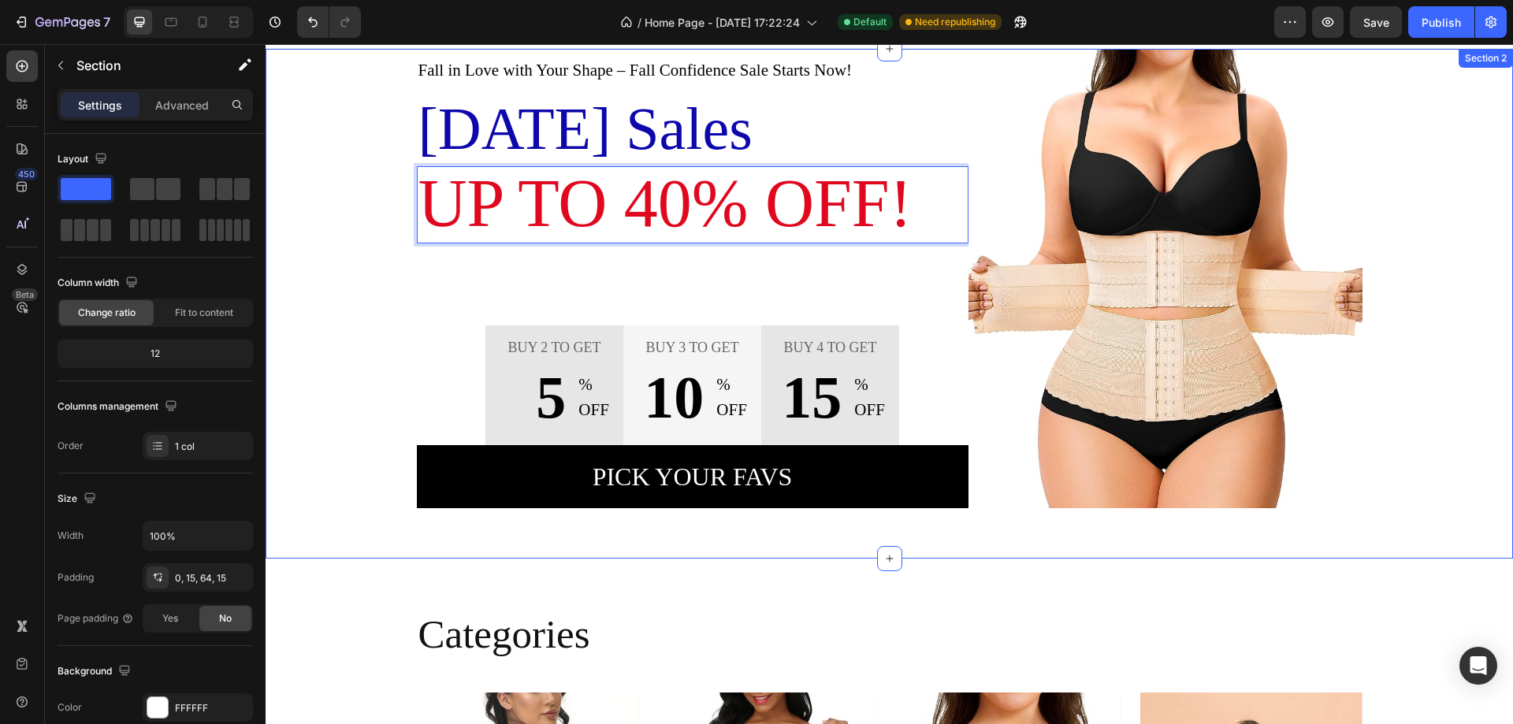
click at [345, 303] on div "Fall in Love with Your Shape – Fall Confidence Sale Starts Now! Text block Labo…" at bounding box center [889, 278] width 1224 height 459
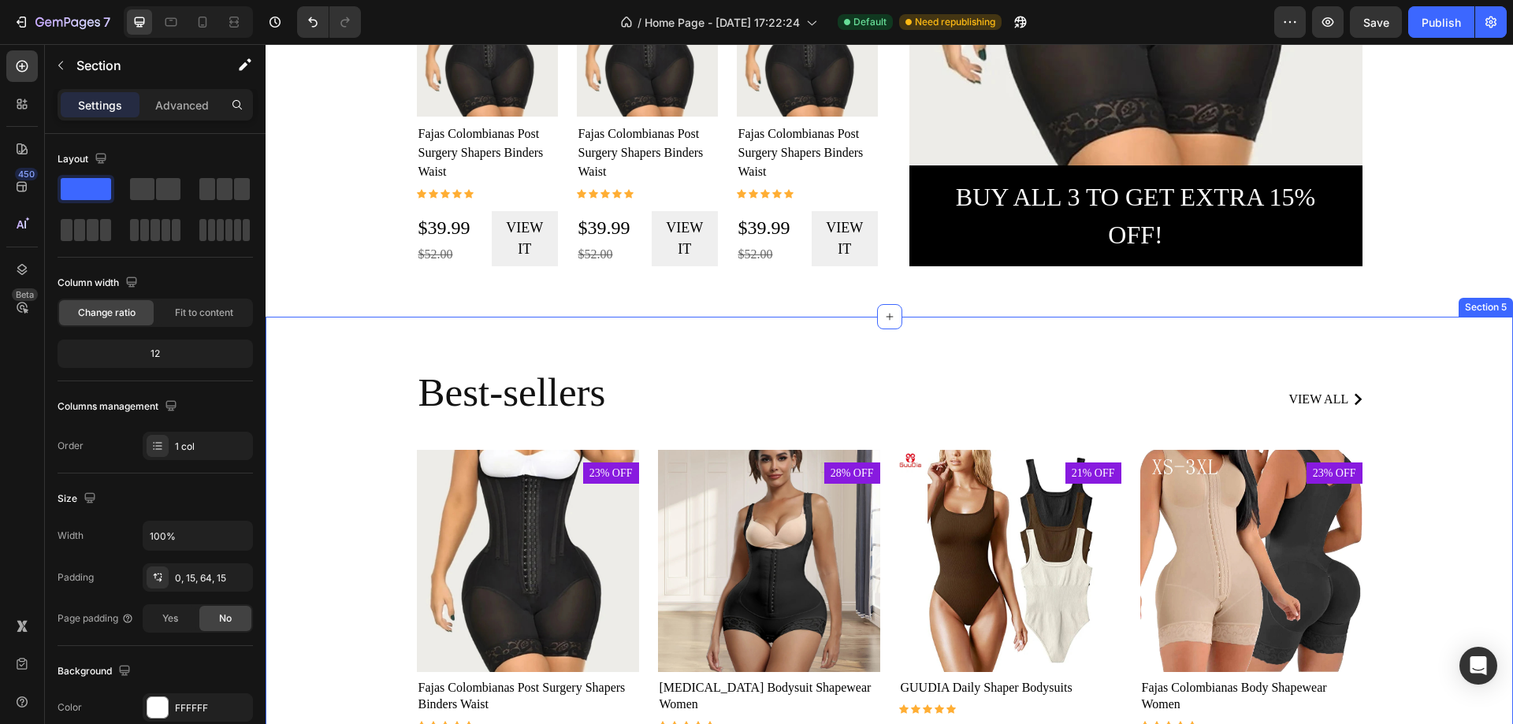
scroll to position [1528, 0]
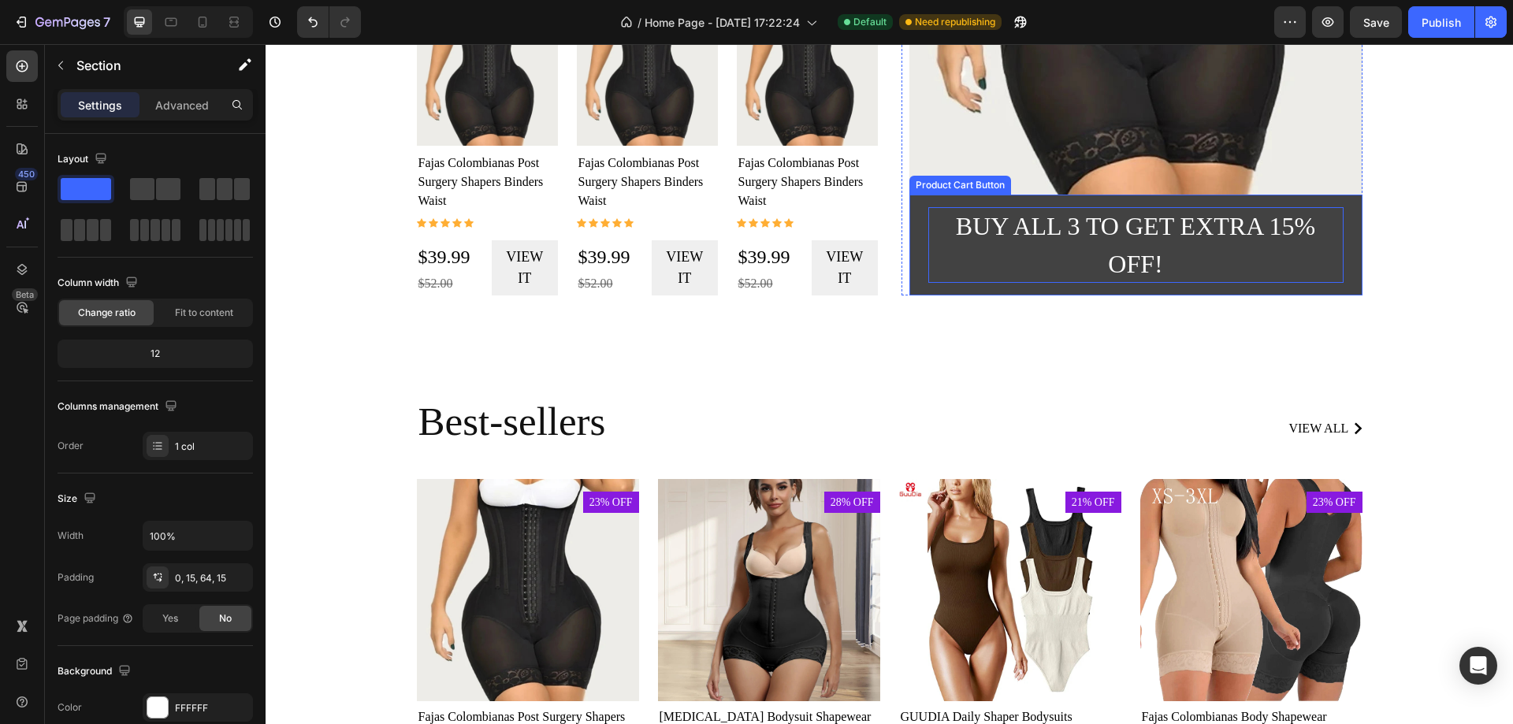
click at [1076, 232] on div "Buy all 3 to get extra 15% off!" at bounding box center [1135, 245] width 415 height 76
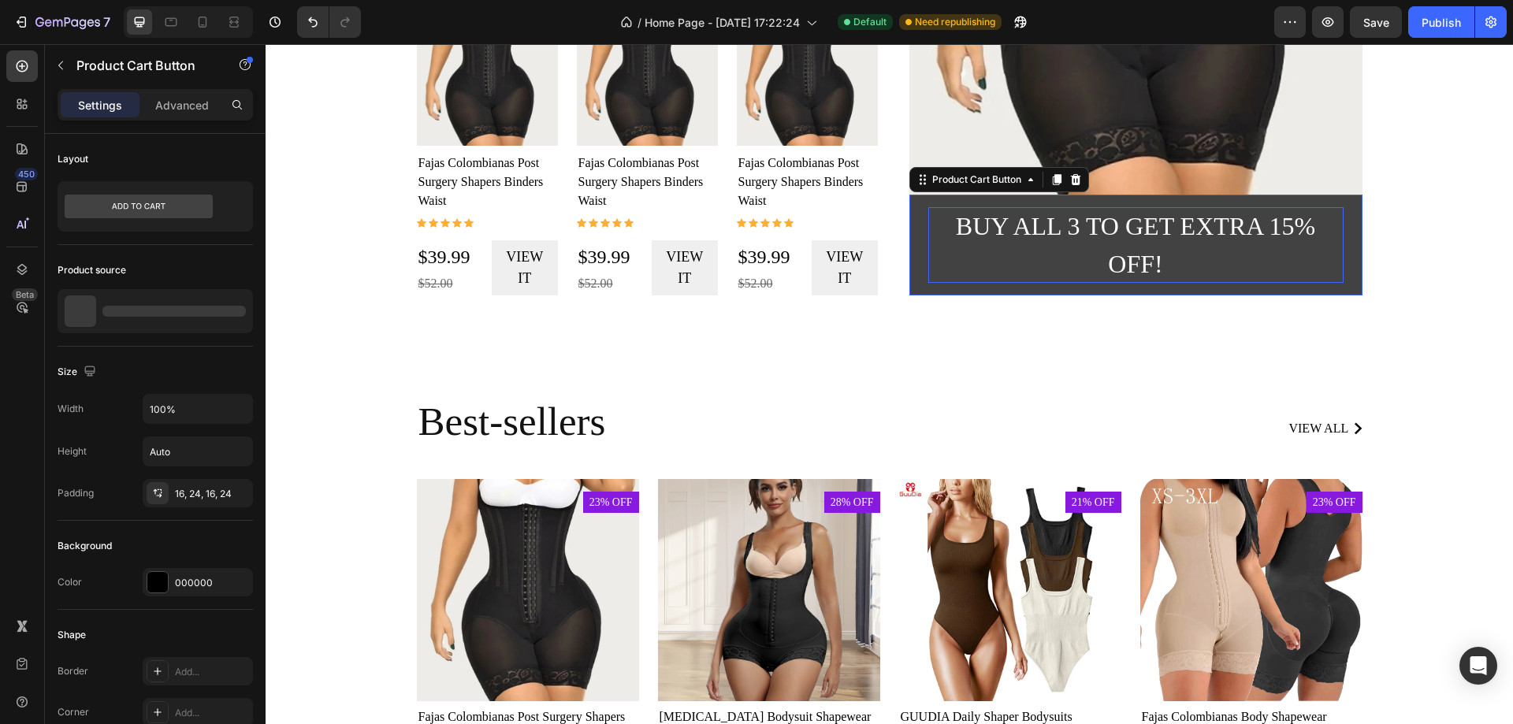
click at [1076, 232] on div "Buy all 3 to get extra 15% off!" at bounding box center [1135, 245] width 415 height 76
click at [1069, 230] on p "Buy all 3 to get extra 15% off!" at bounding box center [1135, 245] width 415 height 76
click at [1281, 230] on p "Buy all 3 to get extra 15% off!" at bounding box center [1135, 245] width 415 height 76
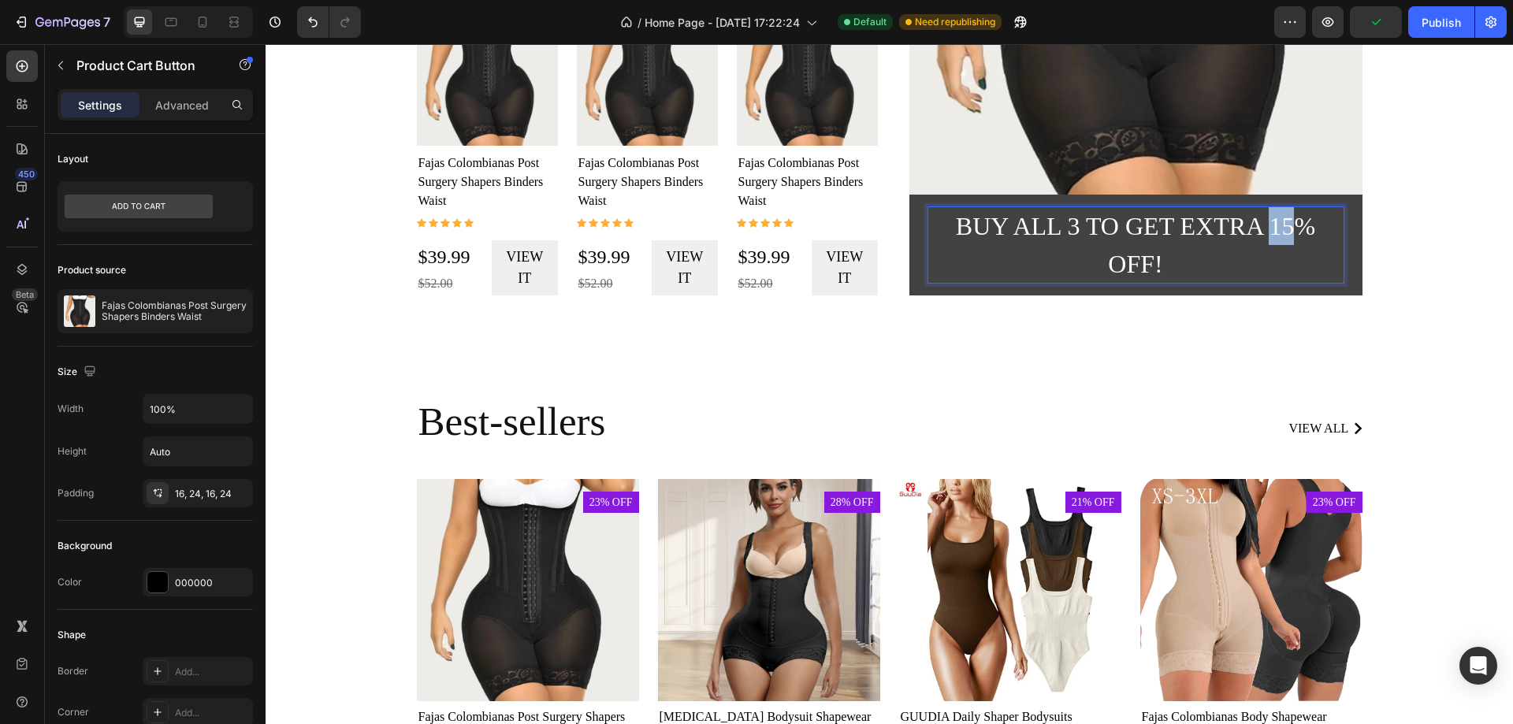
drag, startPoint x: 1287, startPoint y: 228, endPoint x: 1266, endPoint y: 228, distance: 20.5
click at [1266, 228] on p "Buy all 3 to get extra 15% off!" at bounding box center [1135, 245] width 415 height 76
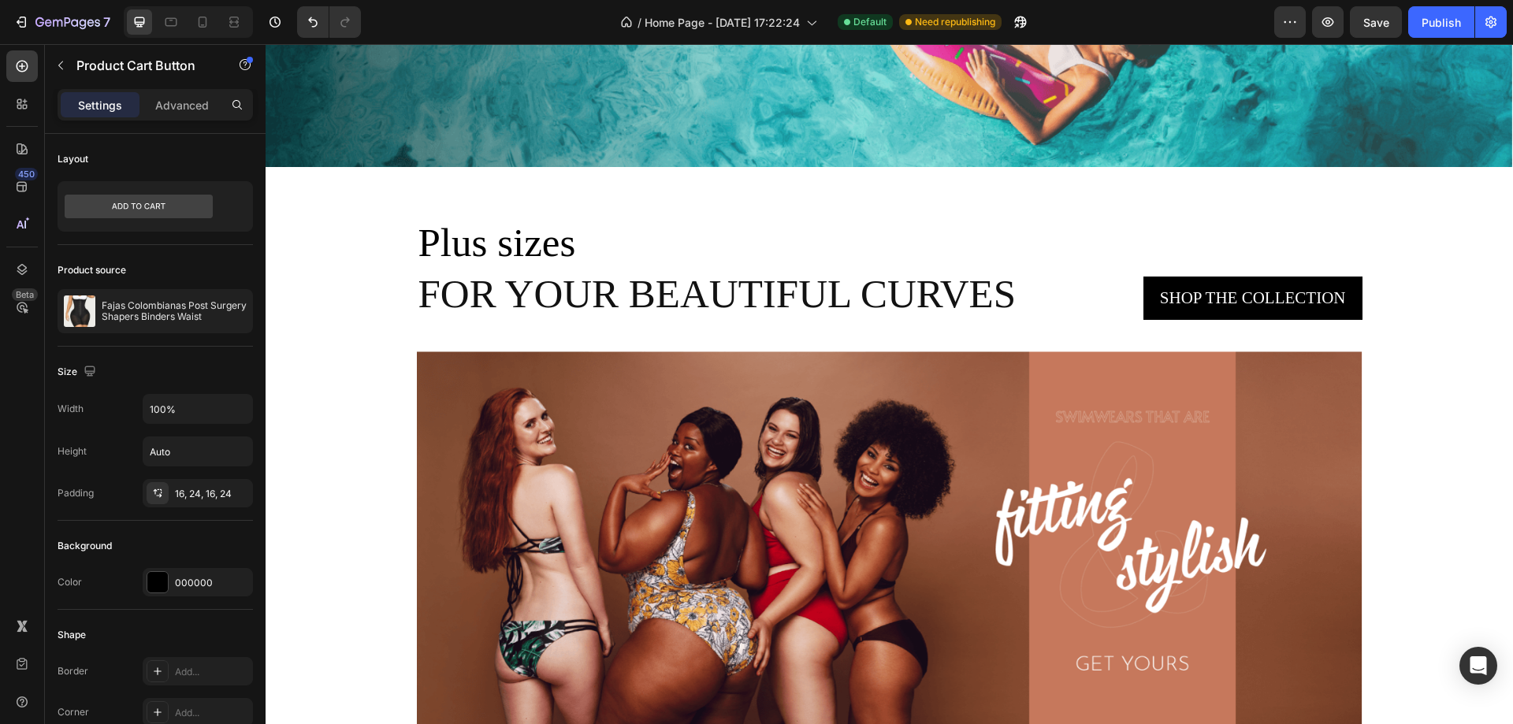
scroll to position [2680, 0]
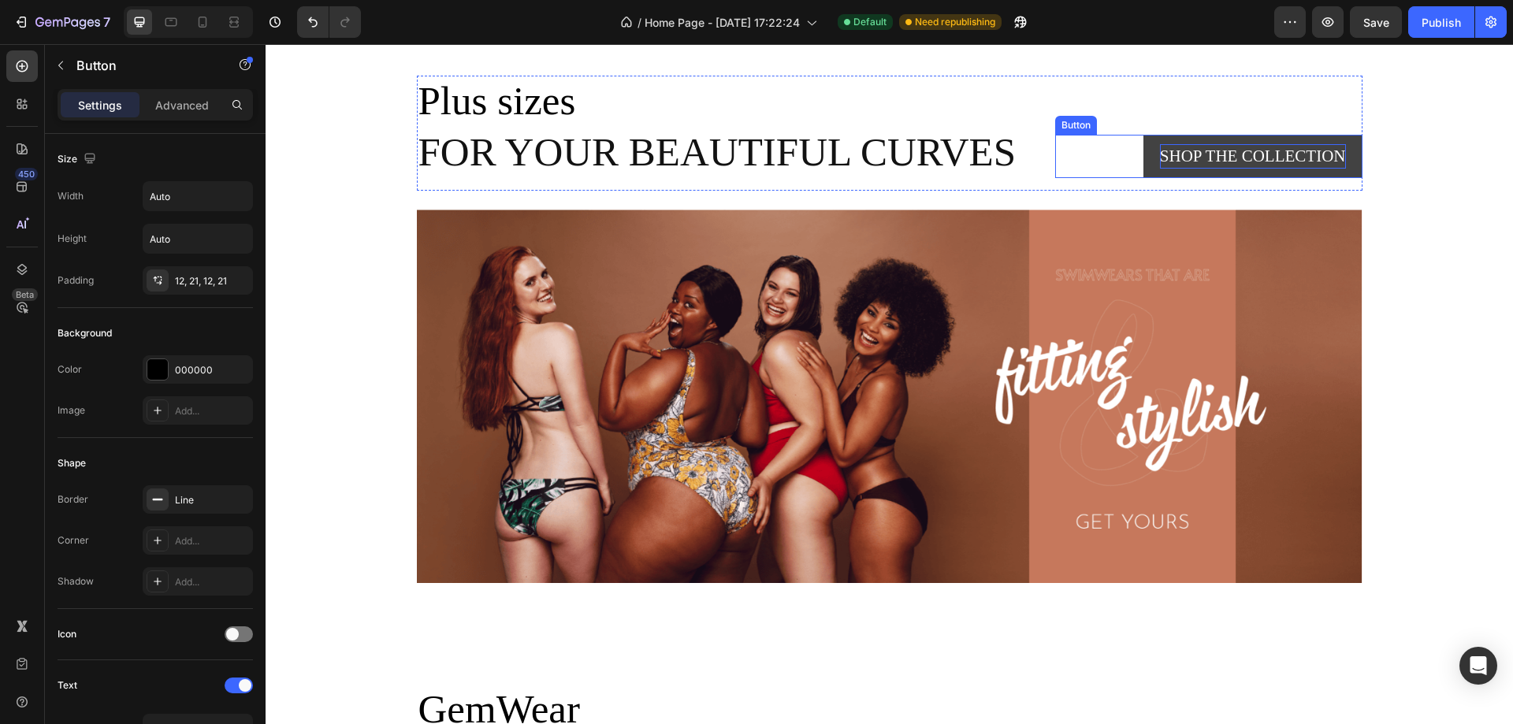
click at [1242, 159] on div "Shop the collection" at bounding box center [1253, 156] width 186 height 25
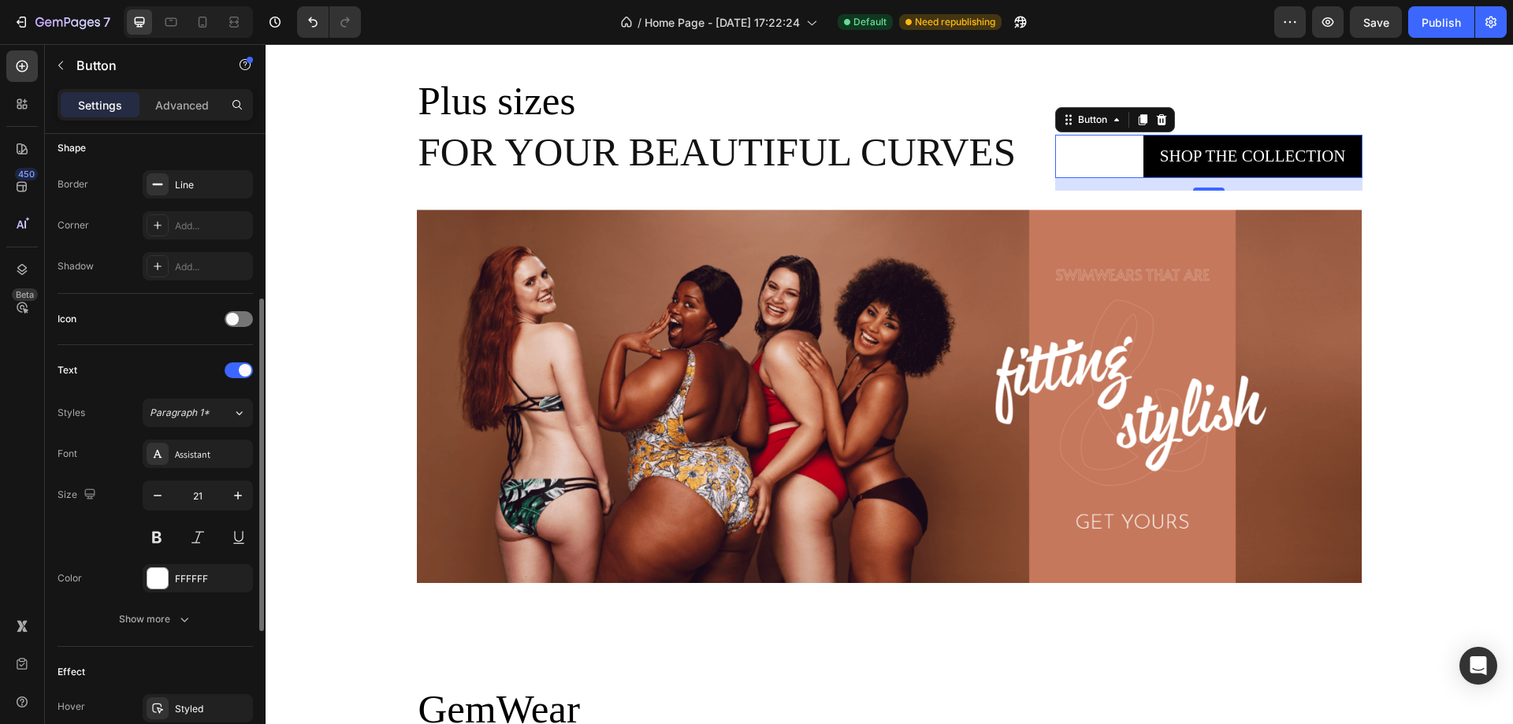
scroll to position [473, 0]
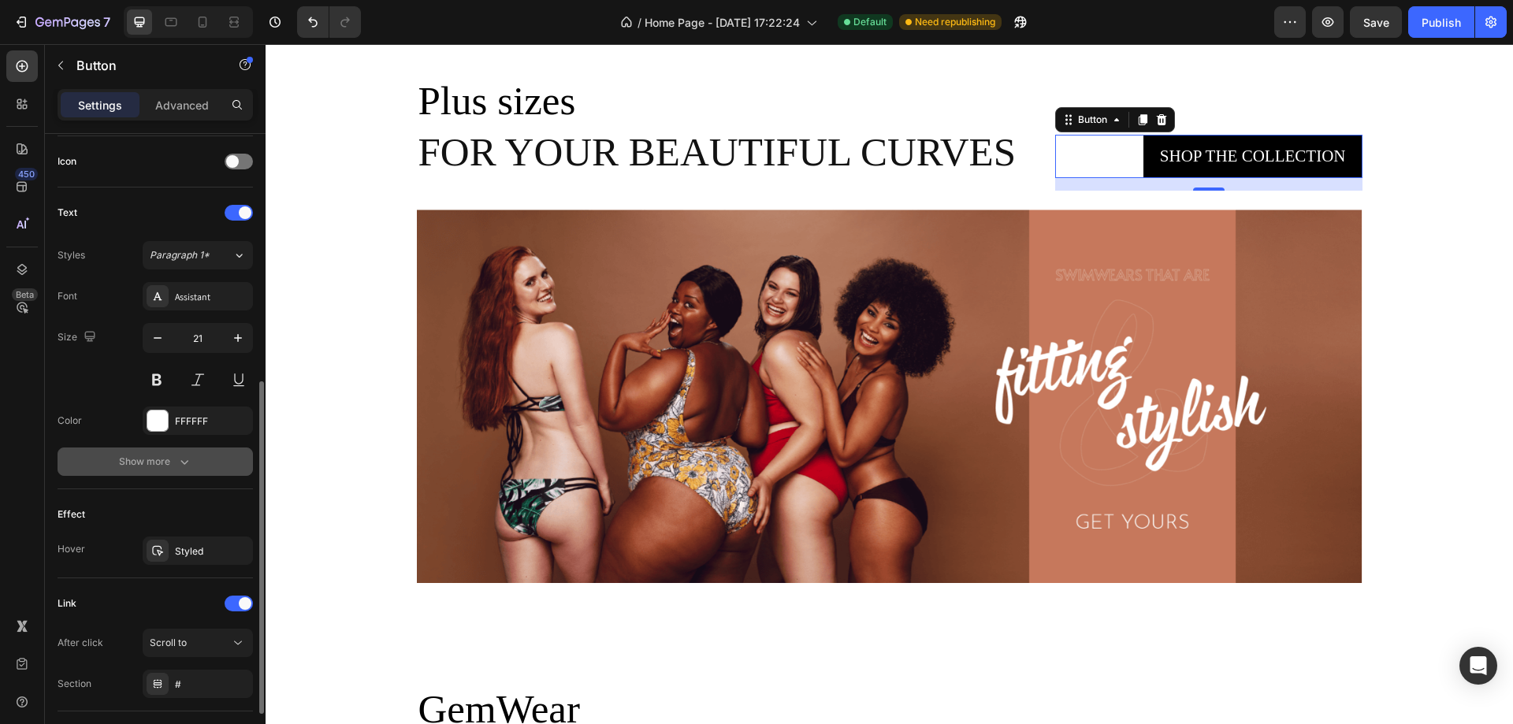
click at [167, 469] on div "Show more" at bounding box center [155, 462] width 73 height 16
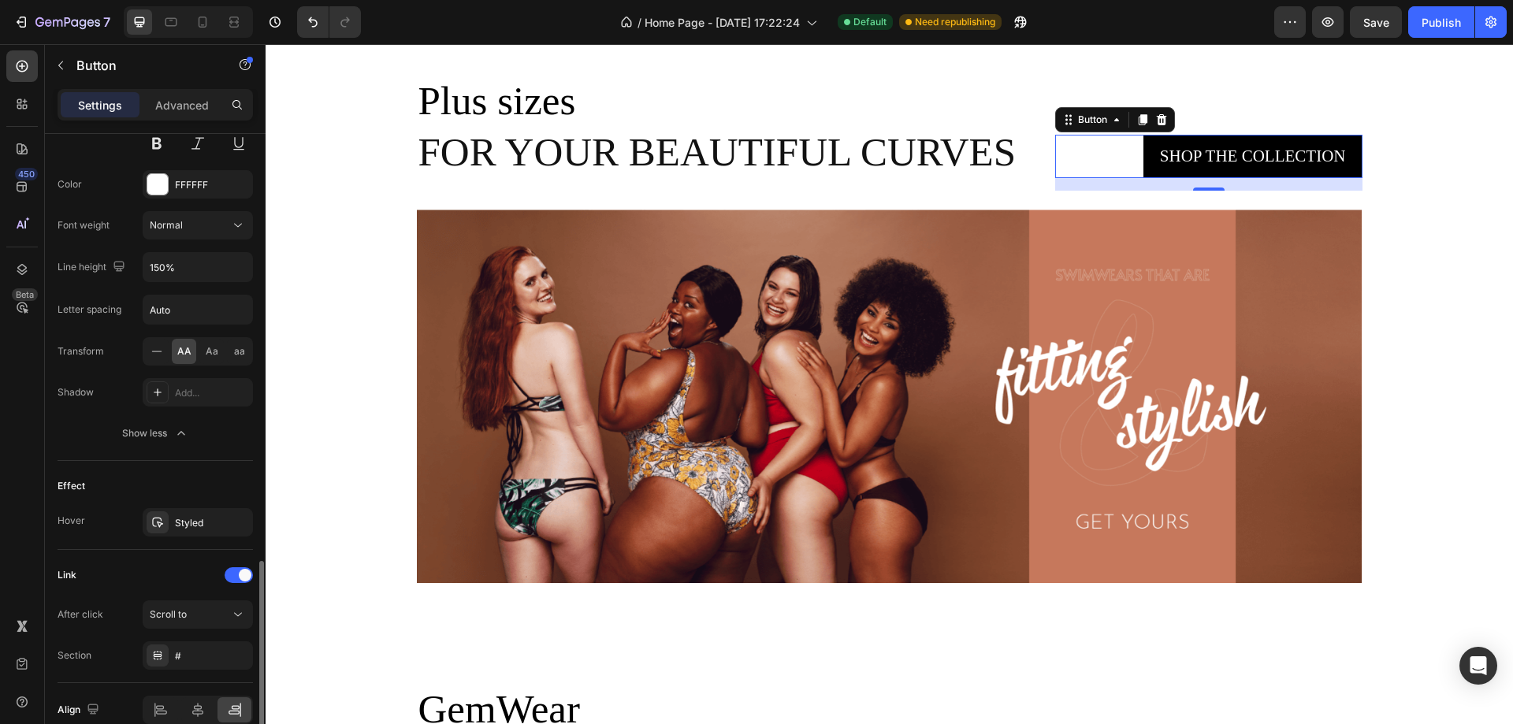
scroll to position [785, 0]
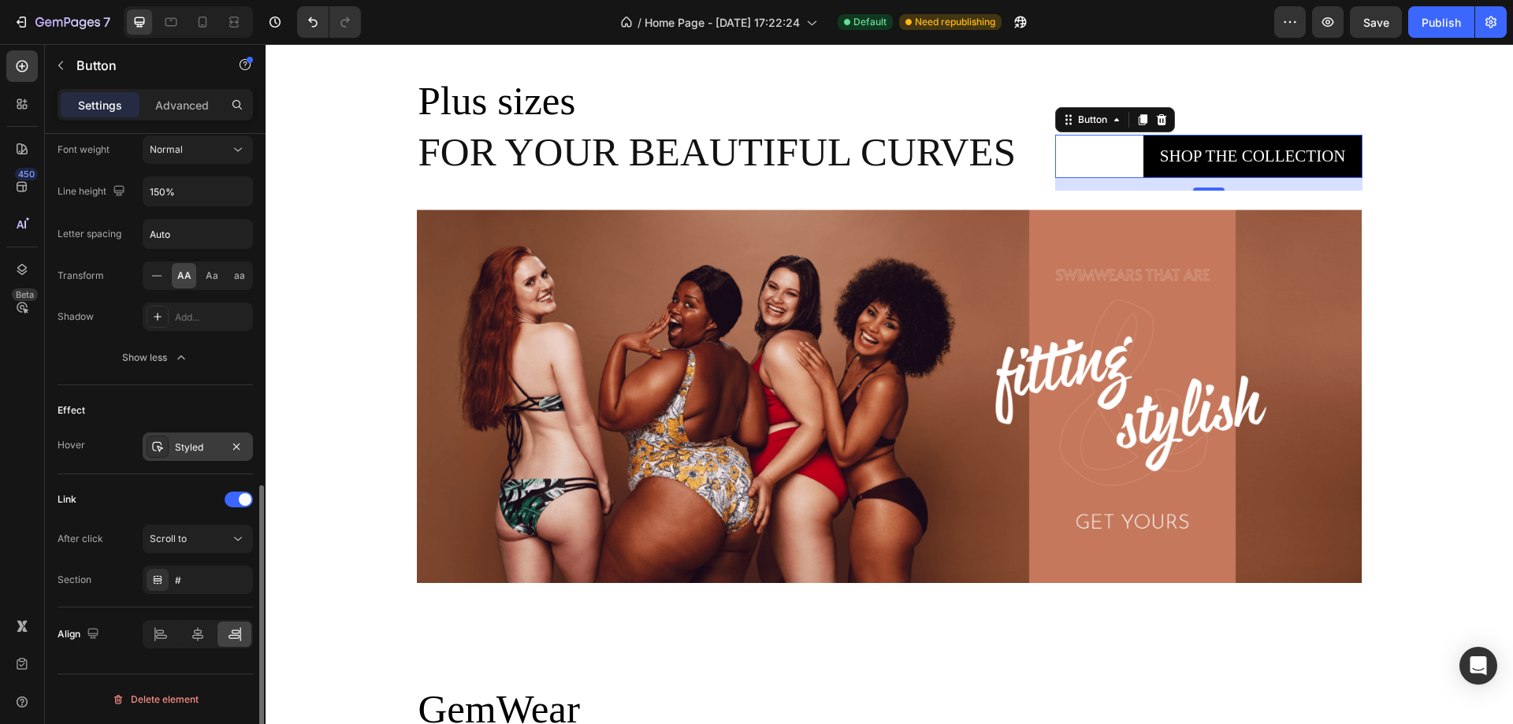
click at [190, 445] on div "Styled" at bounding box center [198, 447] width 46 height 14
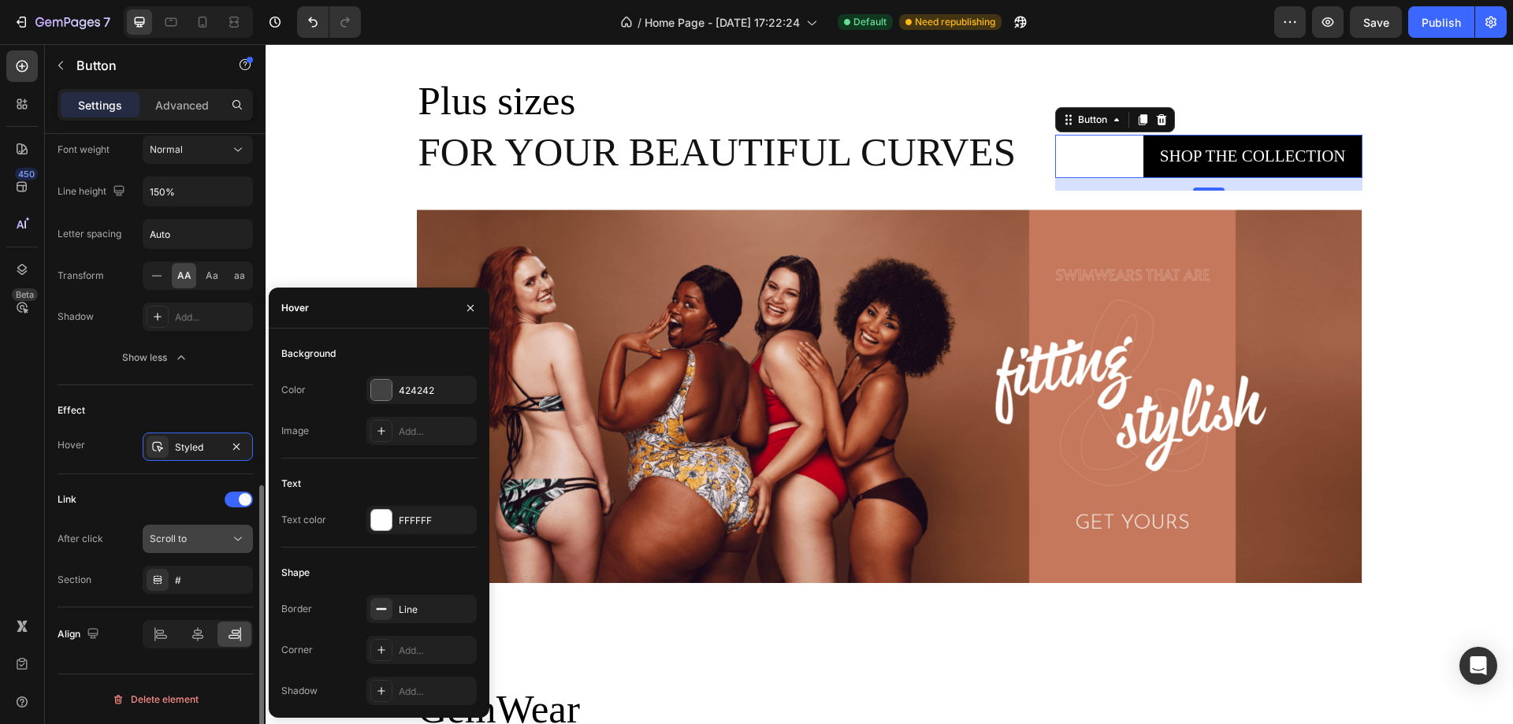
click at [179, 537] on span "Scroll to" at bounding box center [168, 539] width 37 height 12
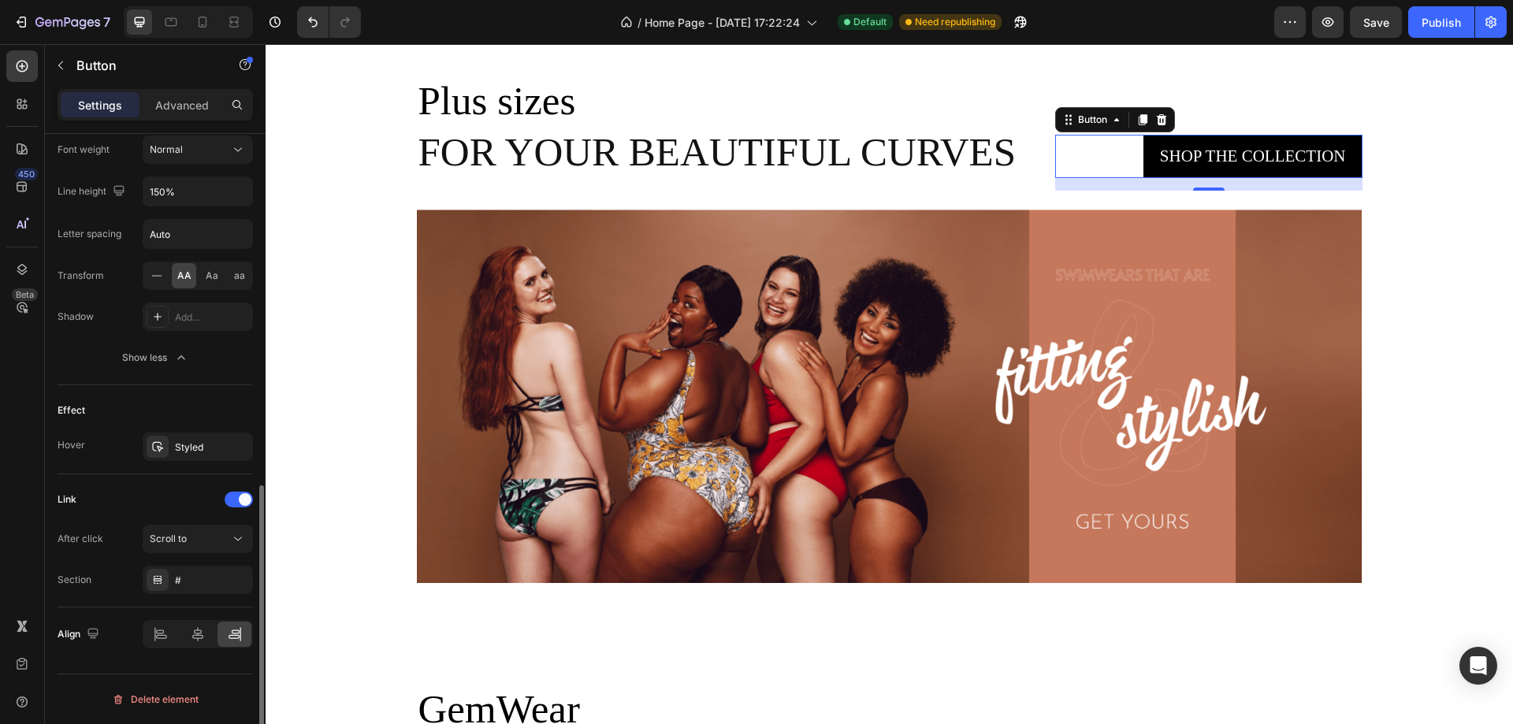
click at [147, 500] on div "Link" at bounding box center [155, 499] width 195 height 25
click at [198, 575] on div "#" at bounding box center [198, 581] width 46 height 14
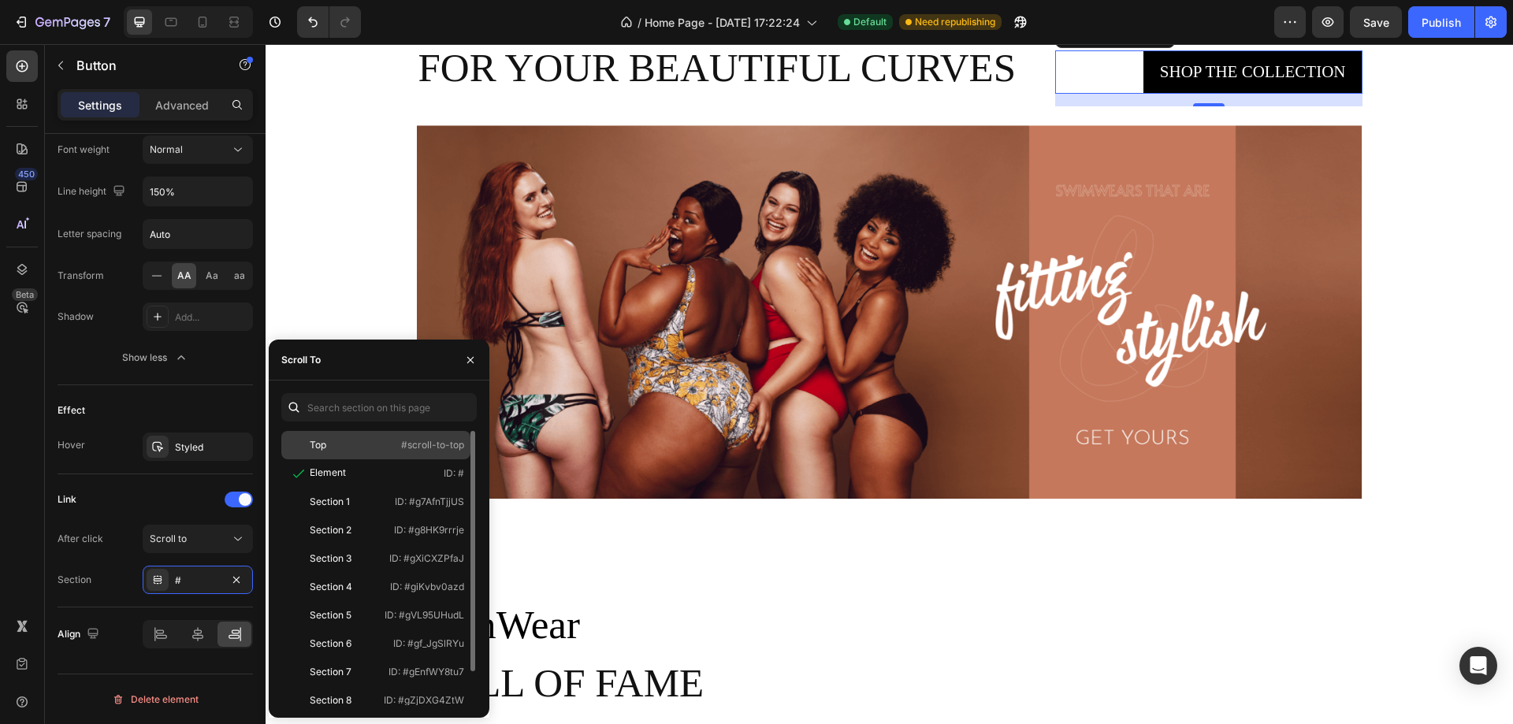
scroll to position [2758, 0]
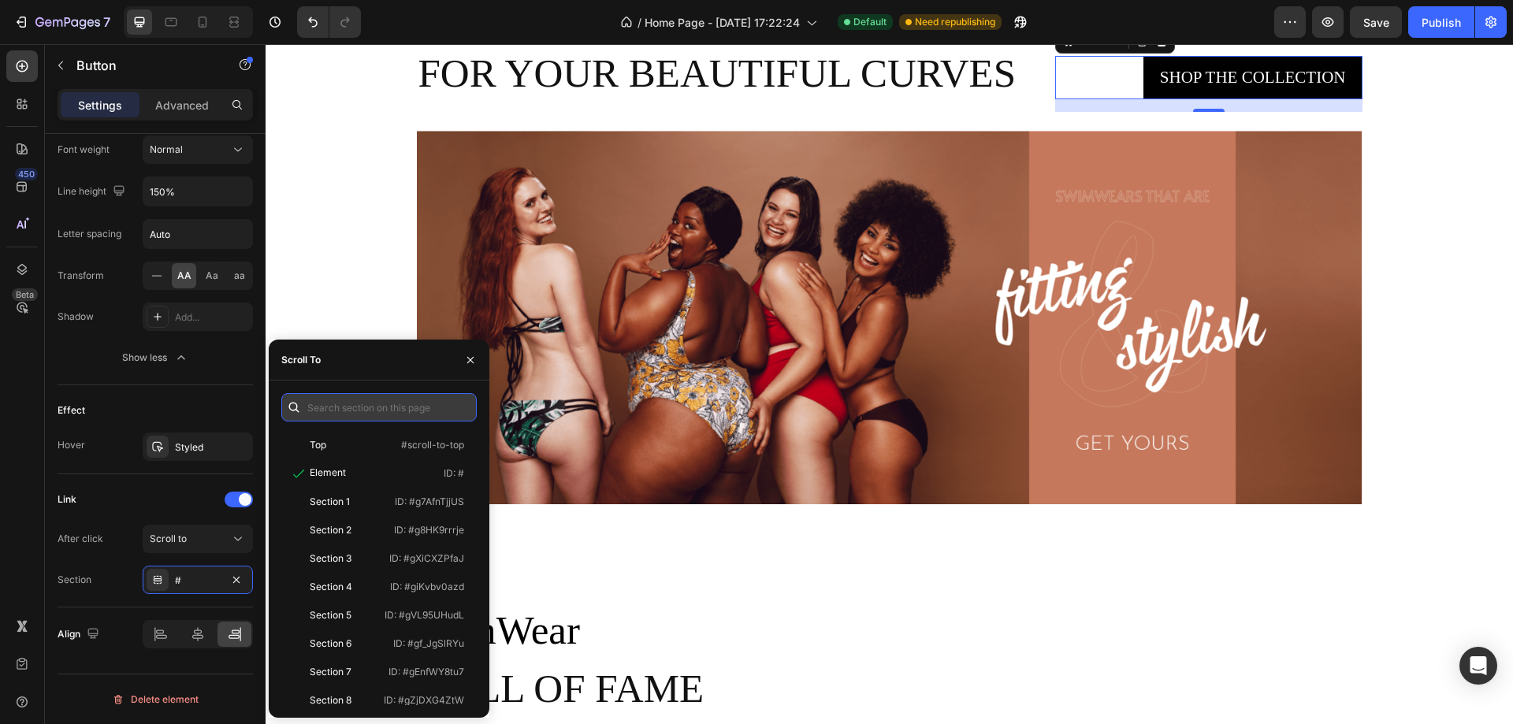
click at [364, 410] on input "text" at bounding box center [378, 407] width 195 height 28
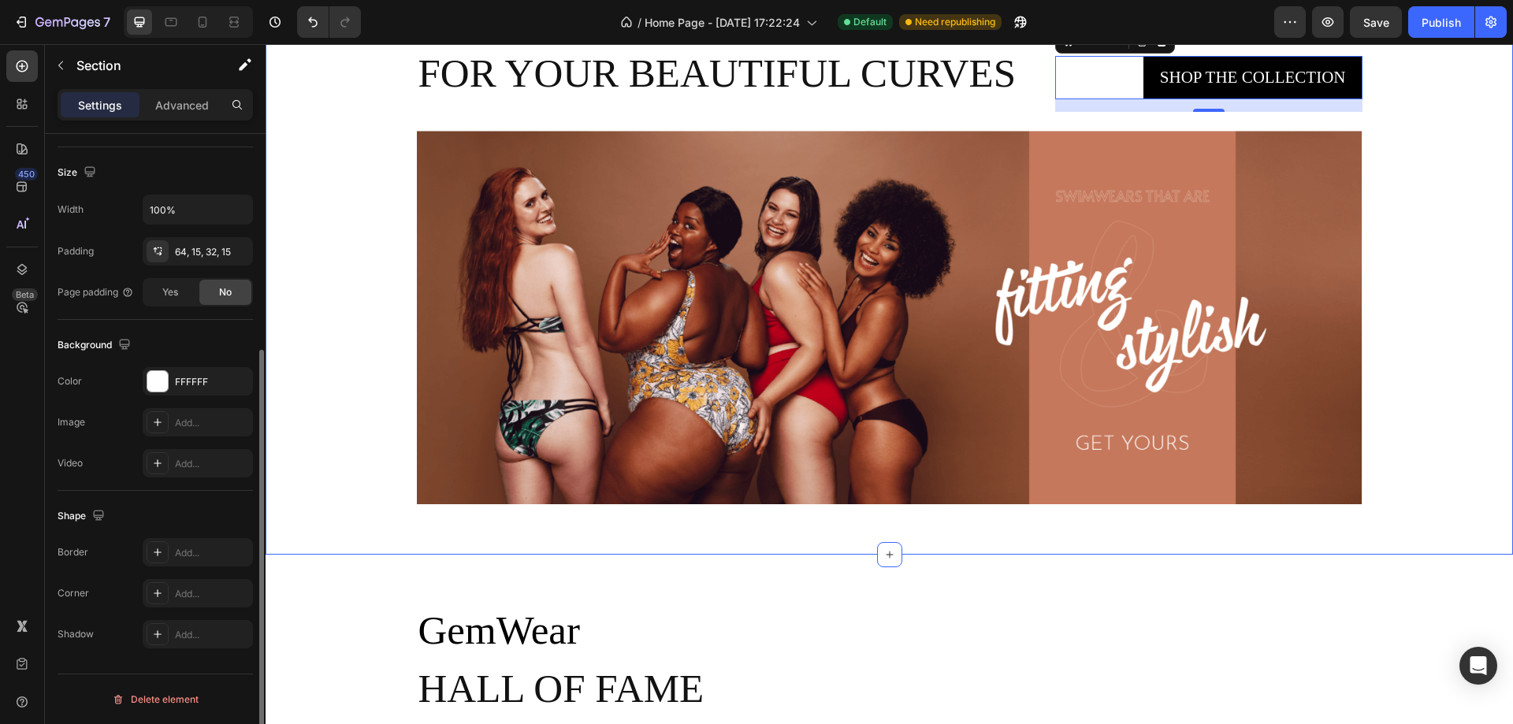
click at [352, 250] on div "Plus sizes Text block For your beautiful curves Heading Shop the collection But…" at bounding box center [889, 263] width 1224 height 533
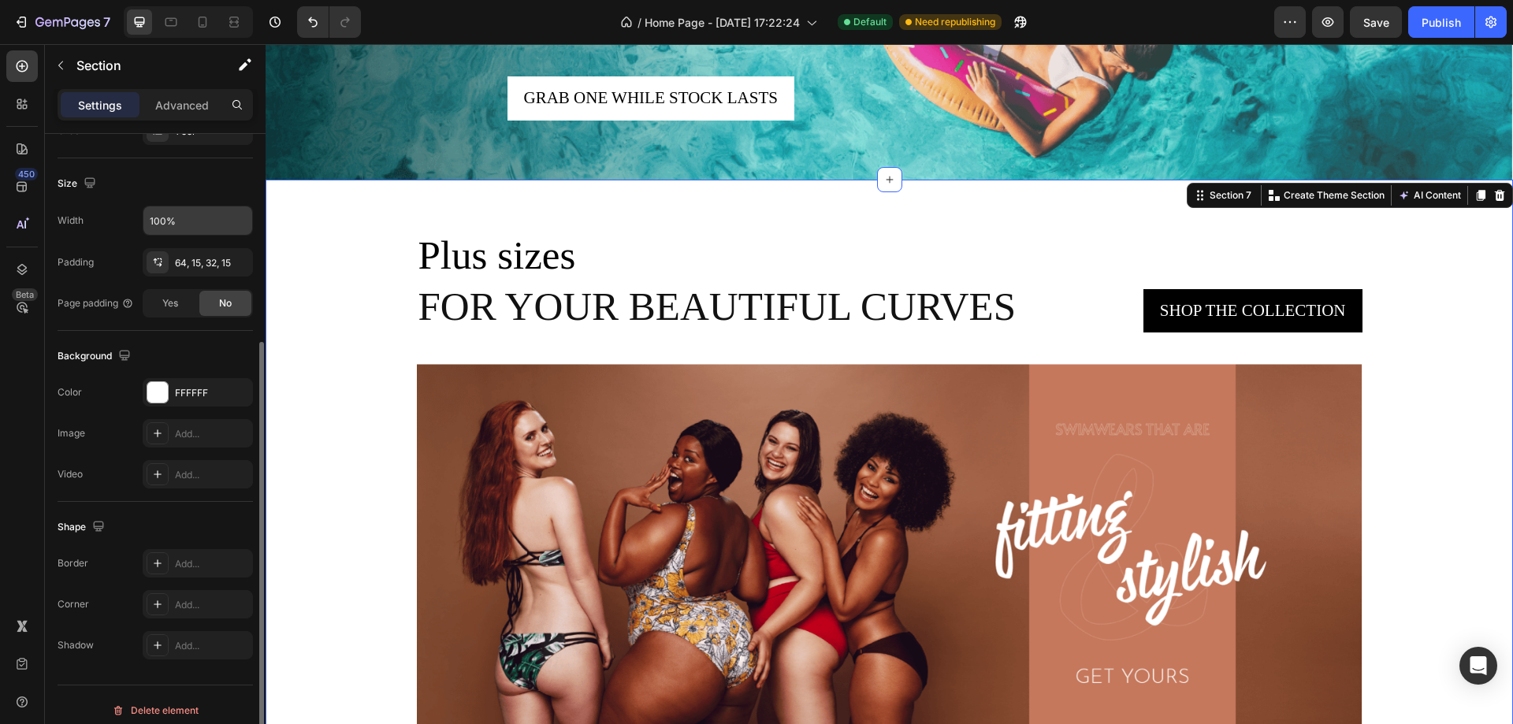
scroll to position [2443, 0]
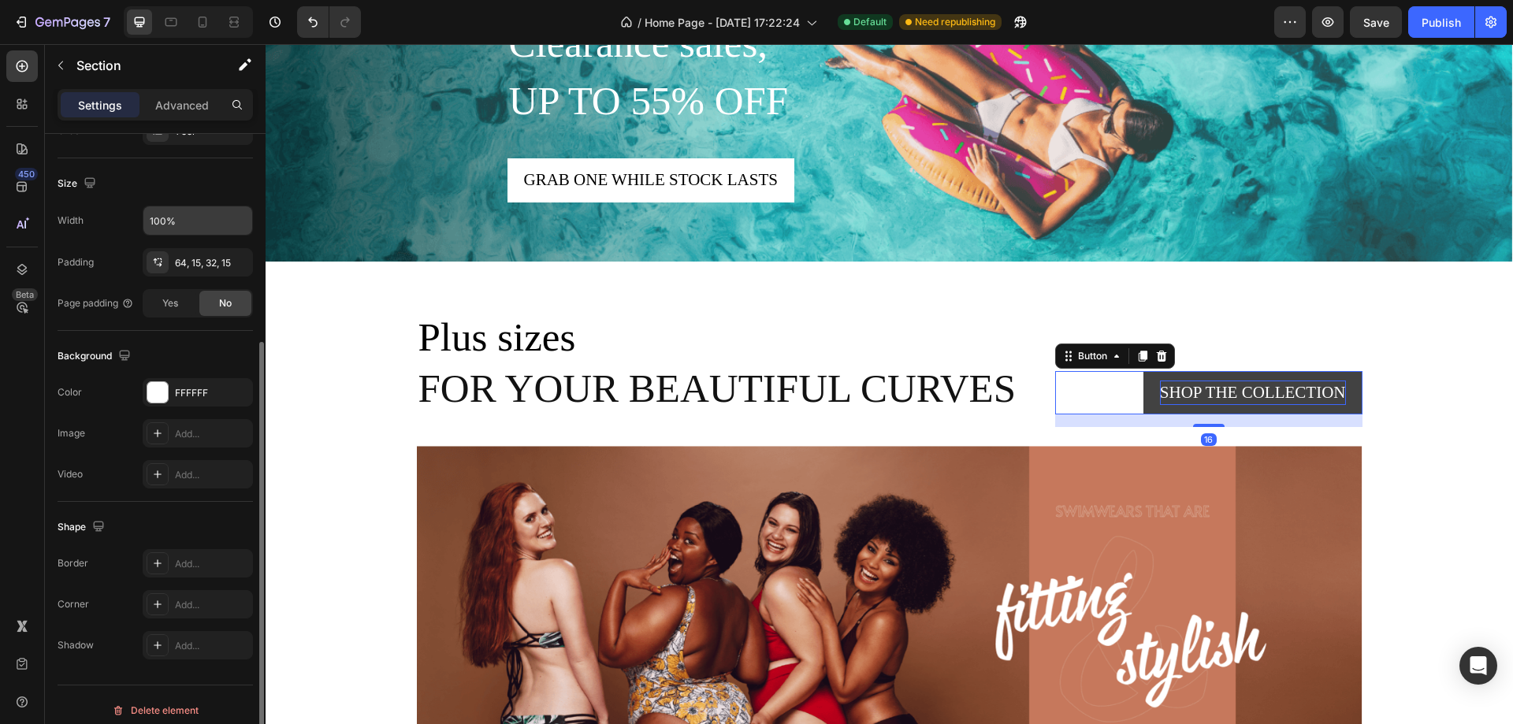
click at [1231, 392] on div "Shop the collection" at bounding box center [1253, 393] width 186 height 25
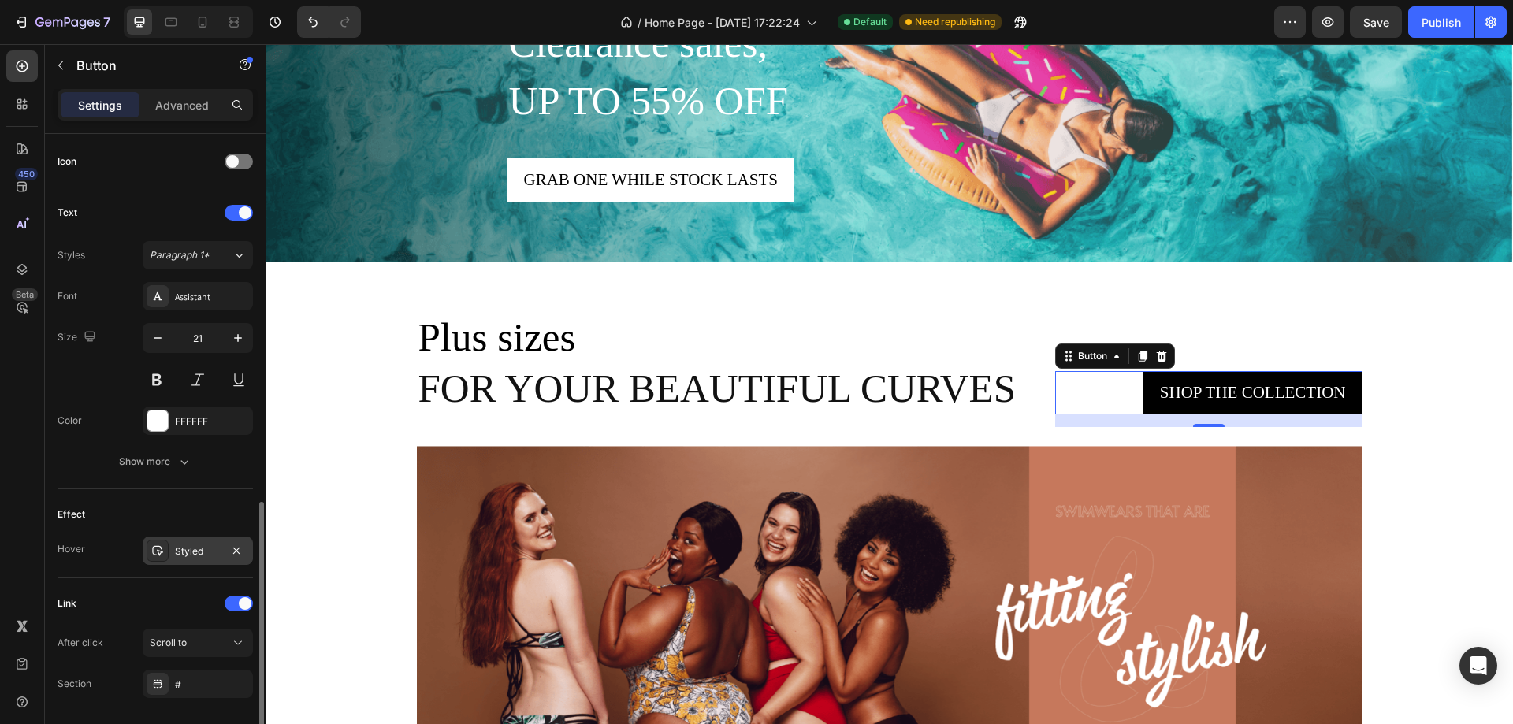
scroll to position [552, 0]
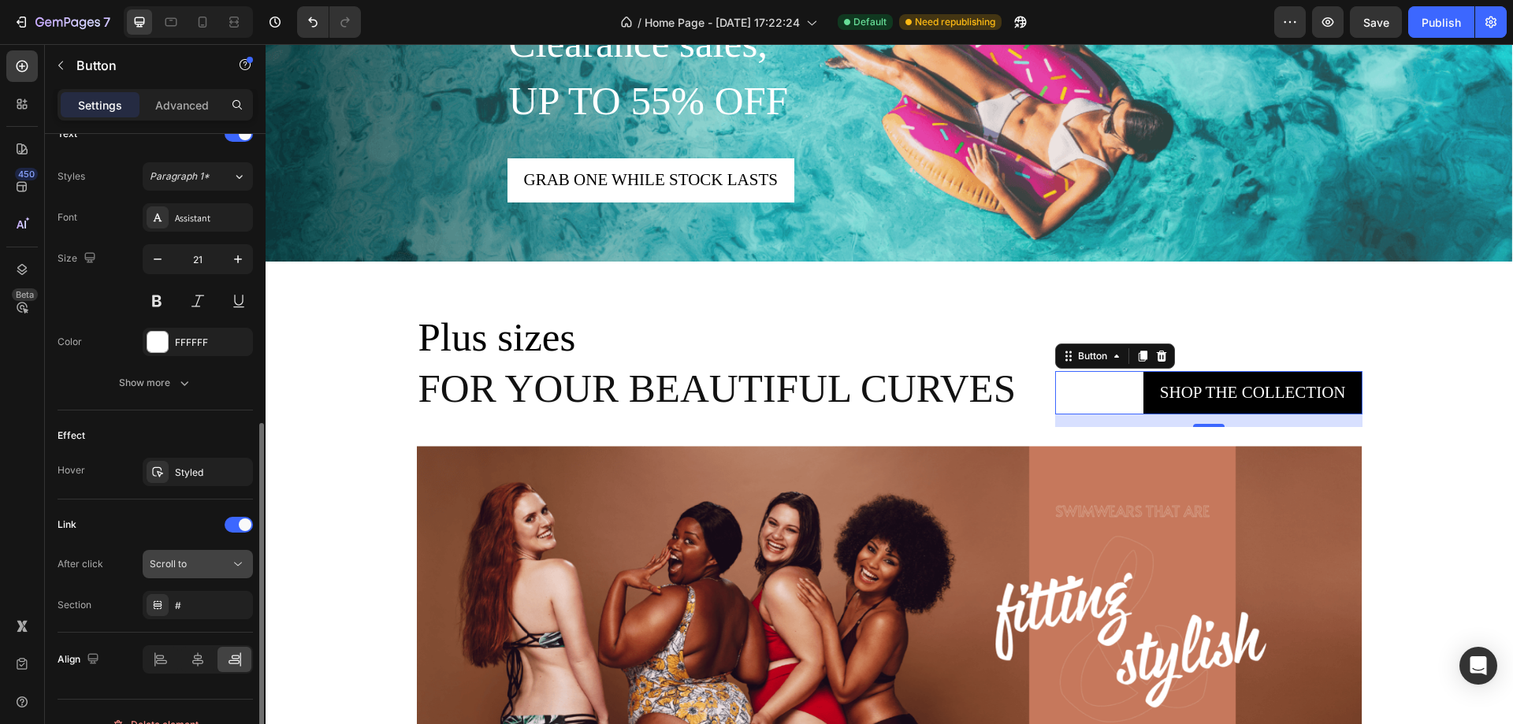
click at [187, 561] on div "Scroll to" at bounding box center [190, 564] width 80 height 14
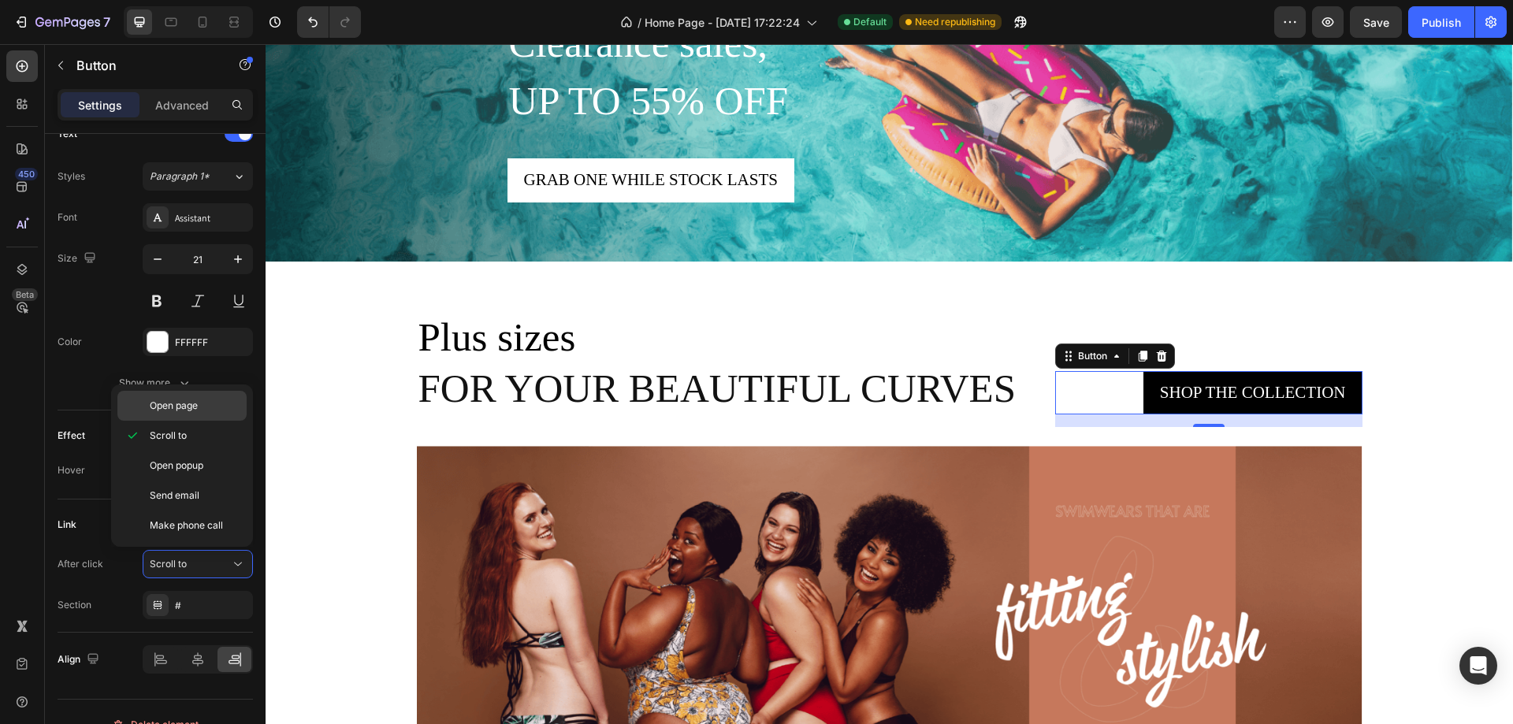
click at [178, 413] on div "Open page" at bounding box center [181, 406] width 129 height 30
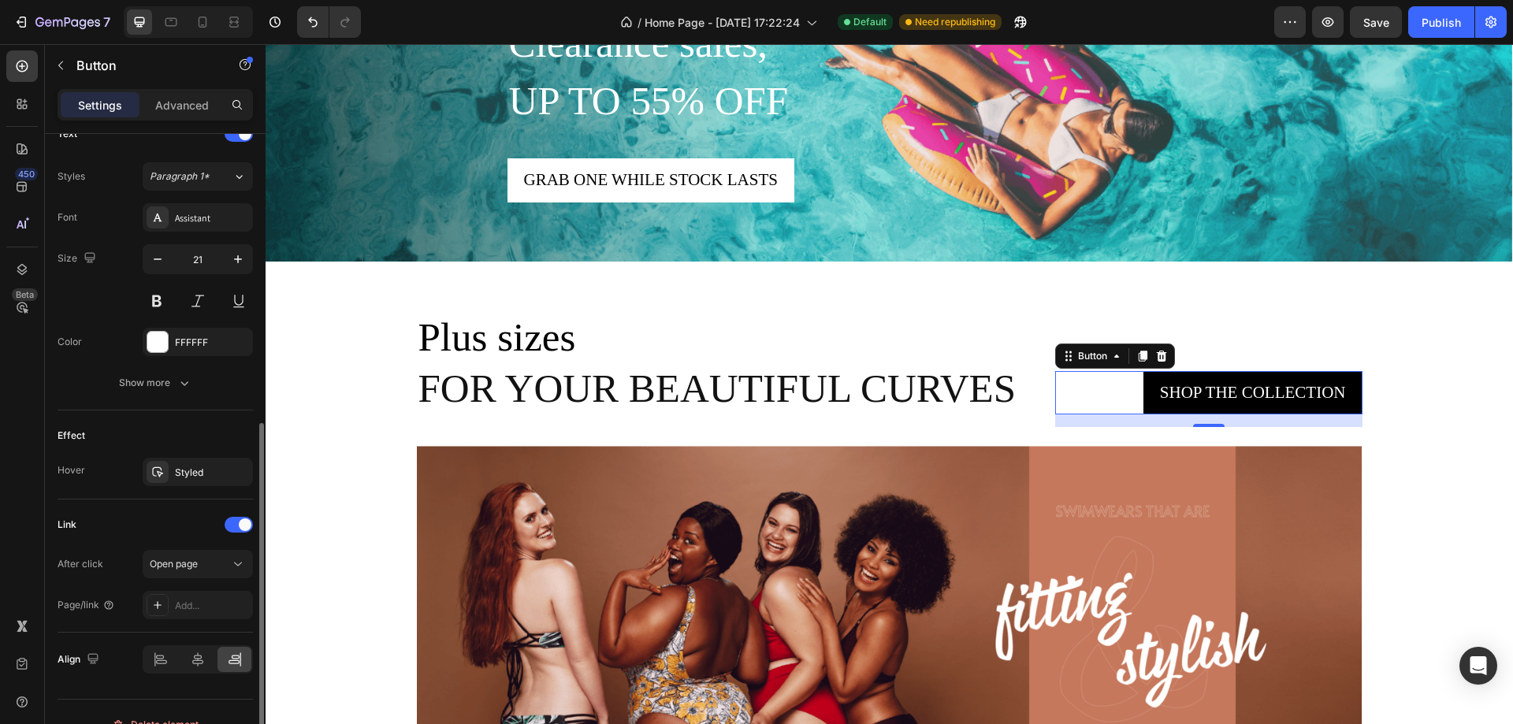
scroll to position [577, 0]
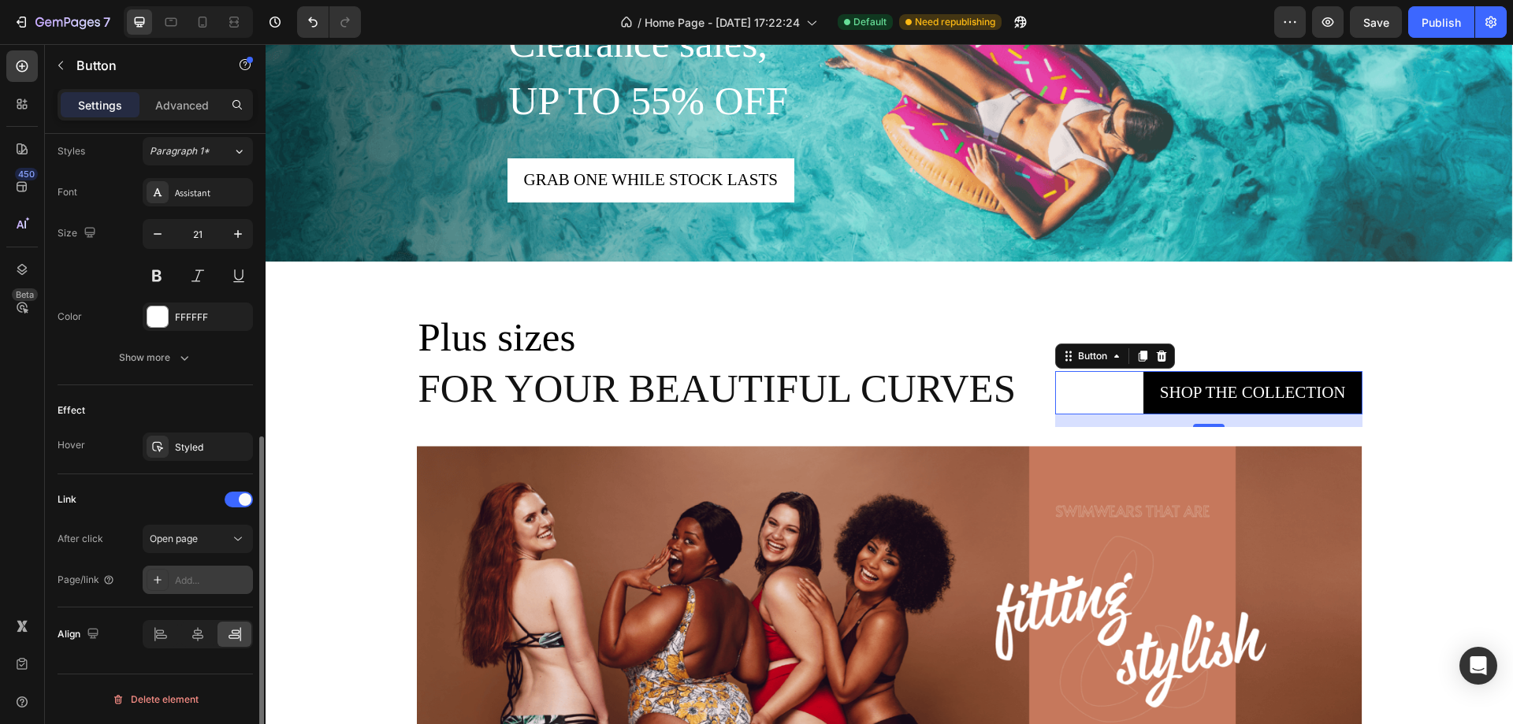
click at [178, 581] on div "Add..." at bounding box center [212, 581] width 74 height 14
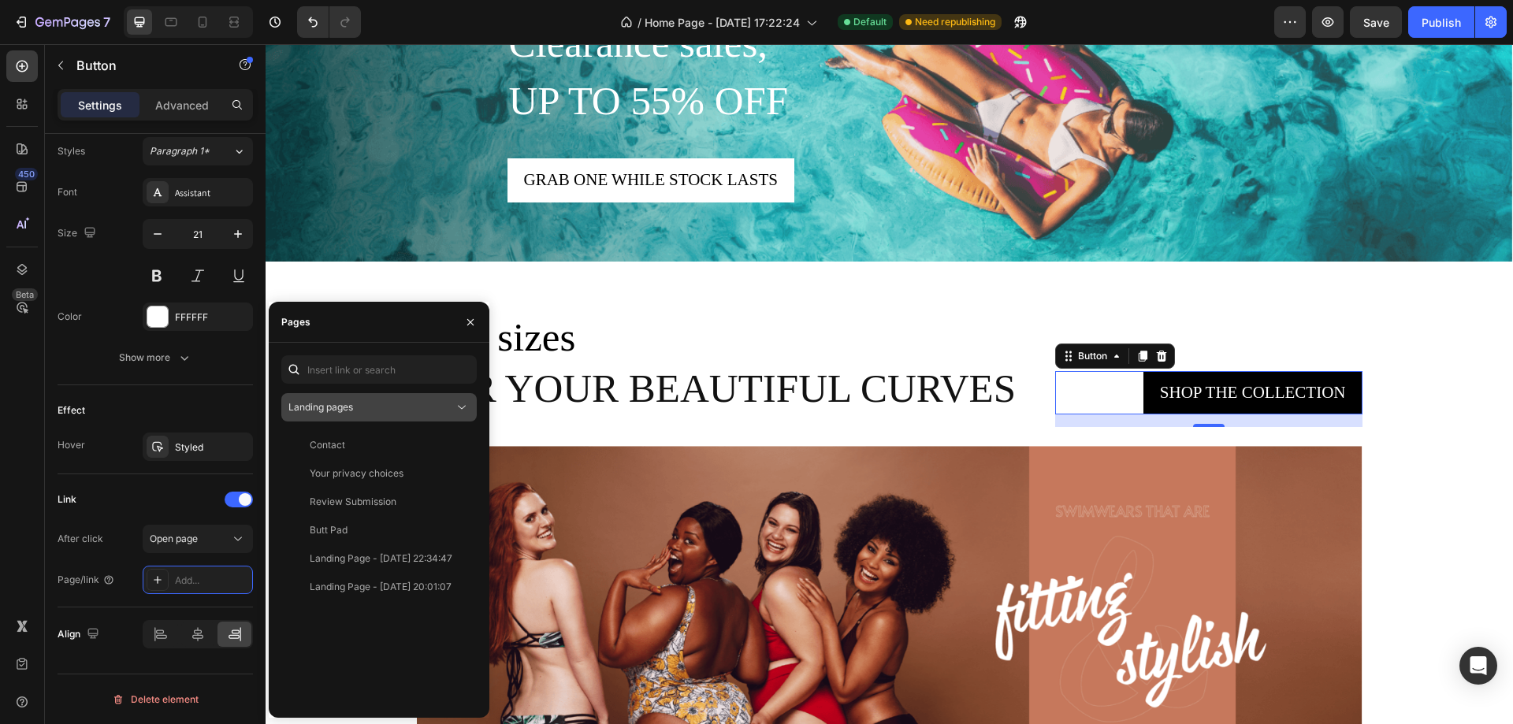
click at [387, 403] on div "Landing pages" at bounding box center [370, 407] width 165 height 14
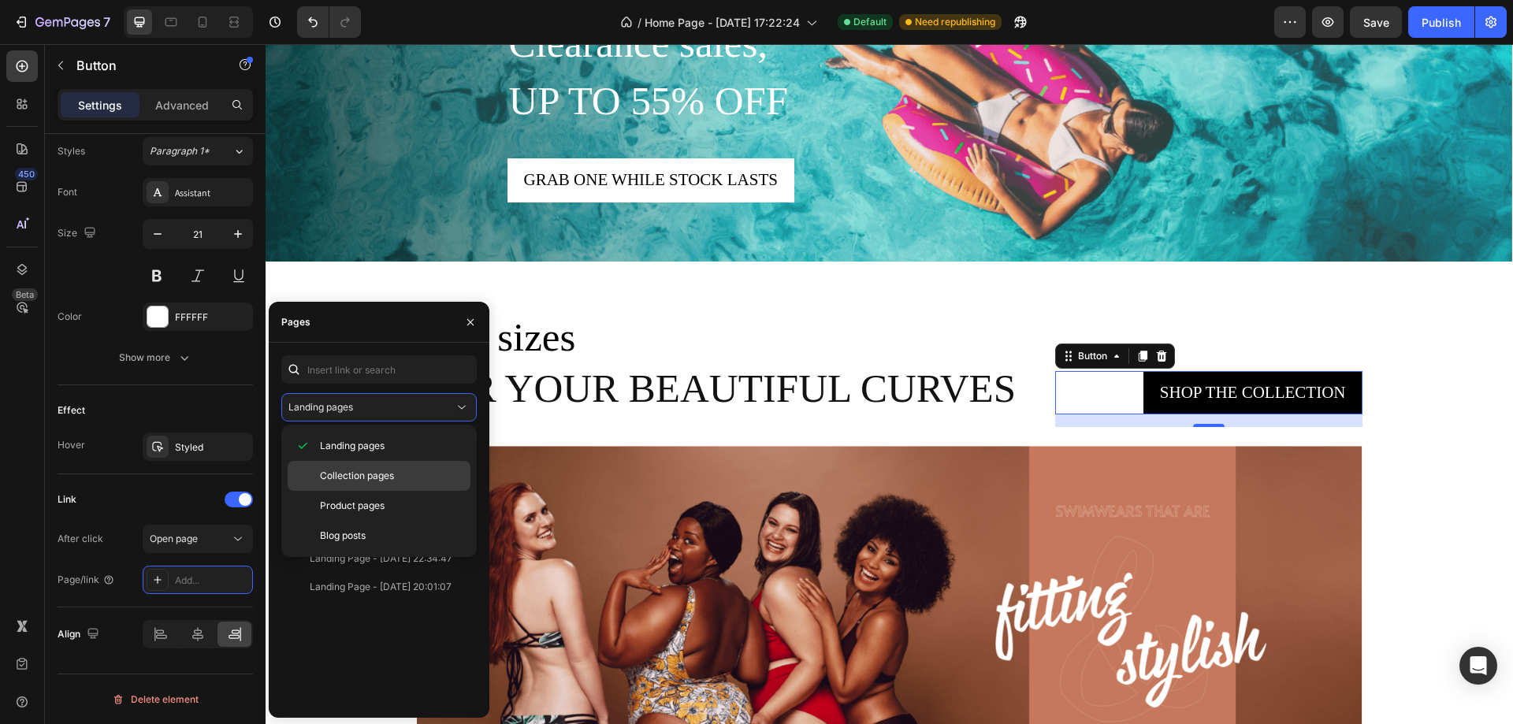
click at [373, 476] on span "Collection pages" at bounding box center [357, 476] width 74 height 14
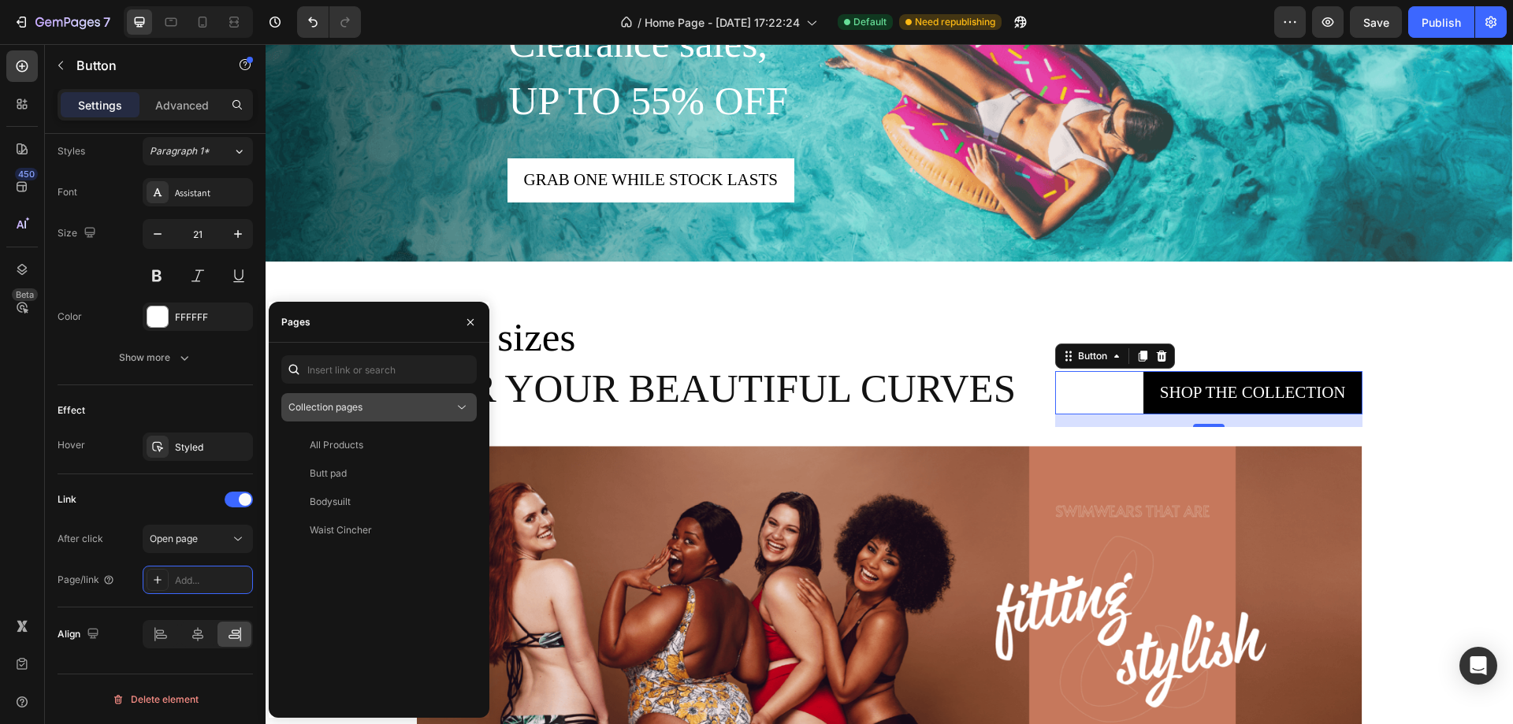
click at [347, 403] on span "Collection pages" at bounding box center [325, 407] width 74 height 12
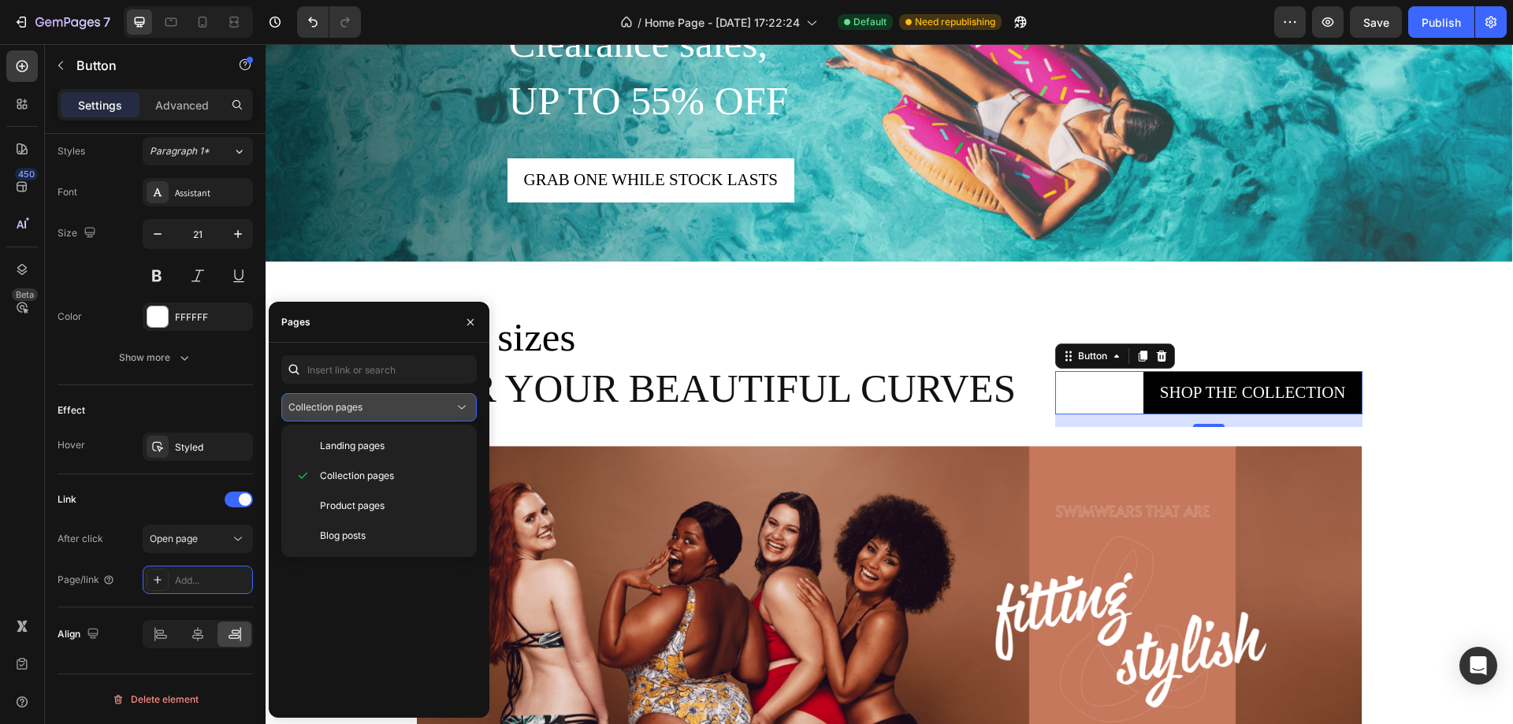
click at [347, 403] on span "Collection pages" at bounding box center [325, 407] width 74 height 12
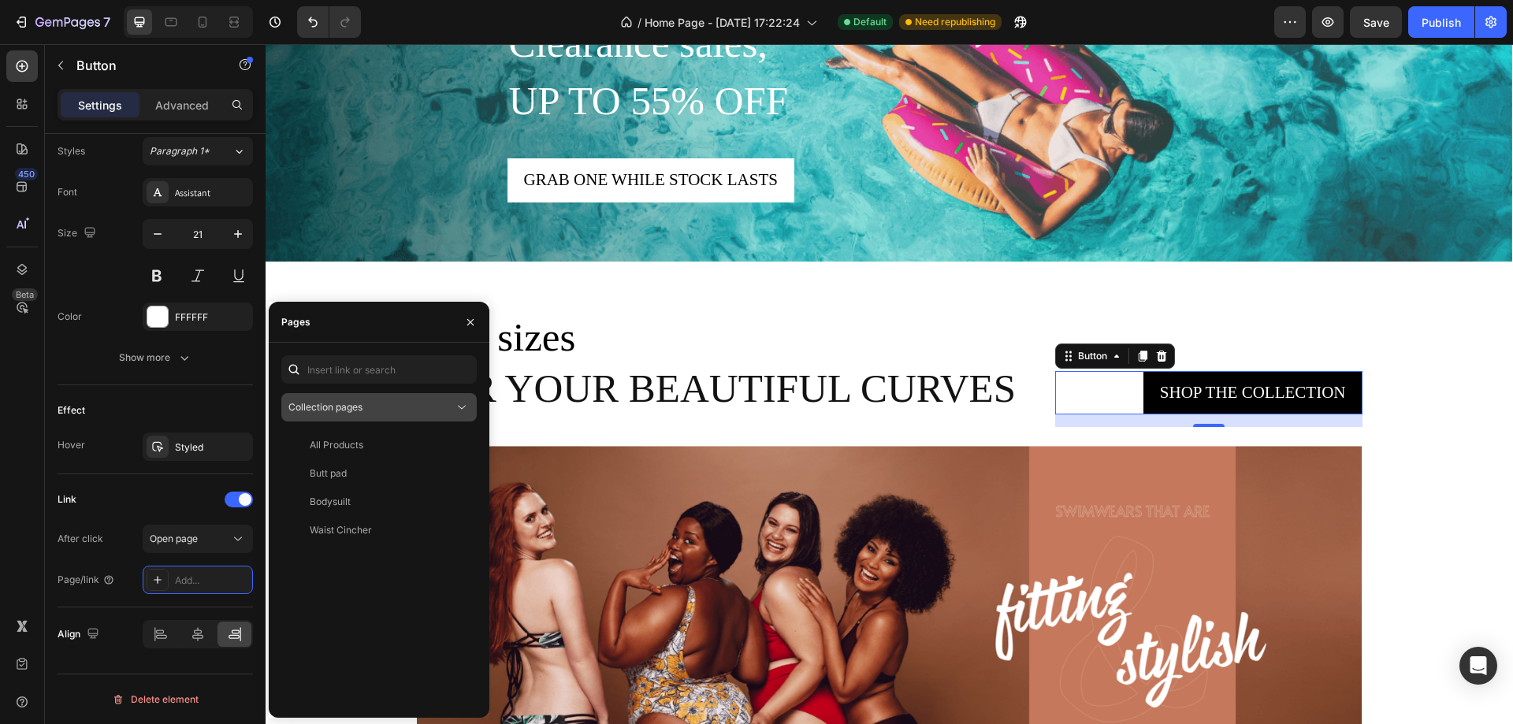
click at [410, 401] on div "Collection pages" at bounding box center [370, 407] width 165 height 14
click at [466, 321] on icon "button" at bounding box center [470, 322] width 13 height 13
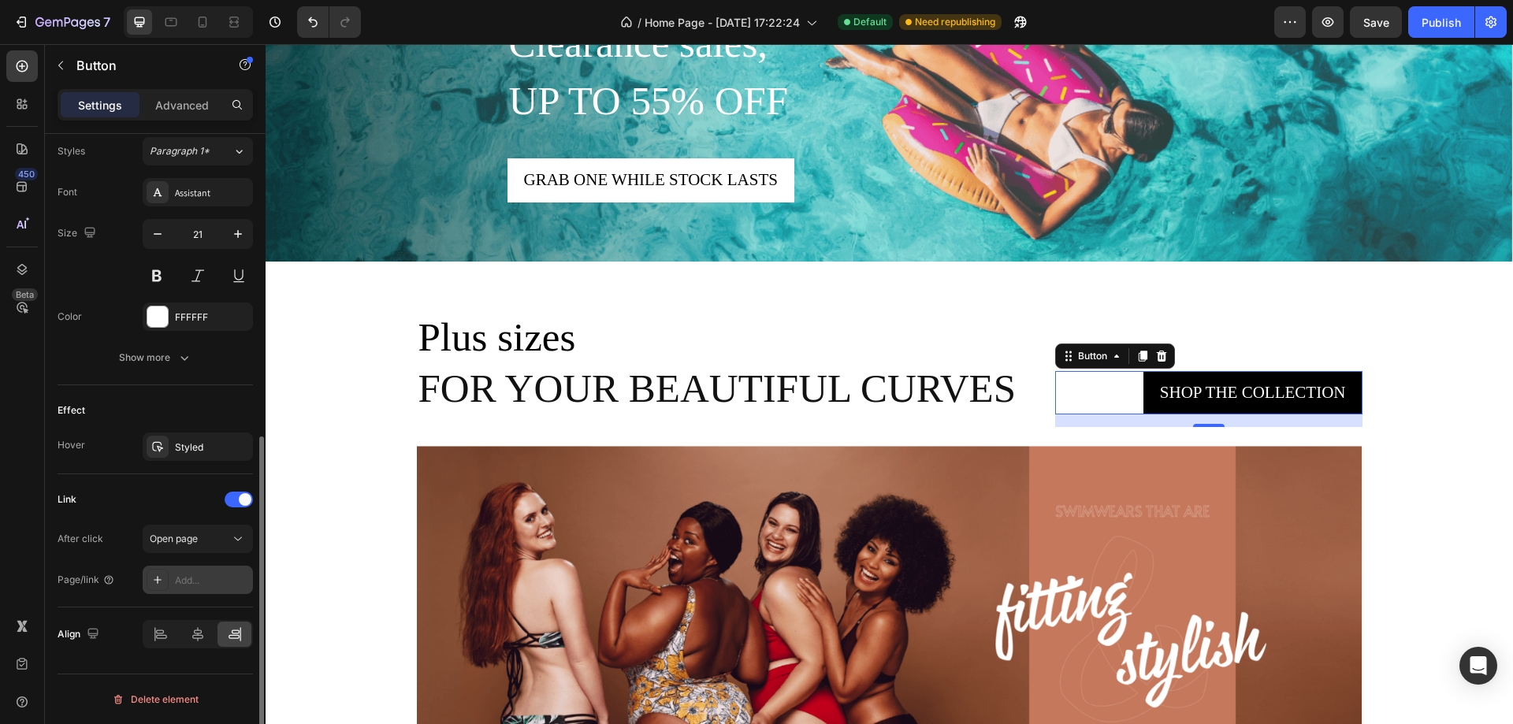
click at [169, 586] on div "Add..." at bounding box center [198, 580] width 110 height 28
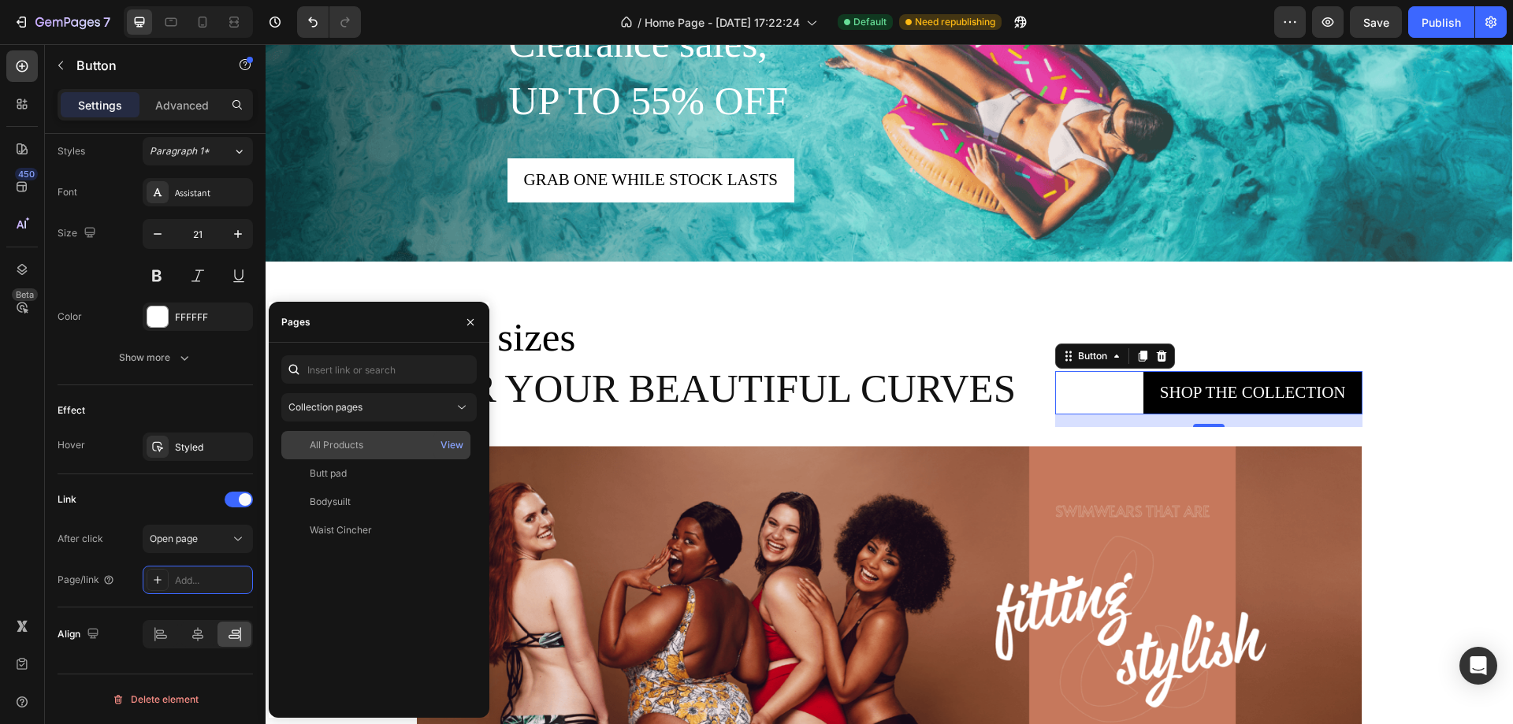
click at [415, 439] on div "All Products" at bounding box center [376, 445] width 176 height 14
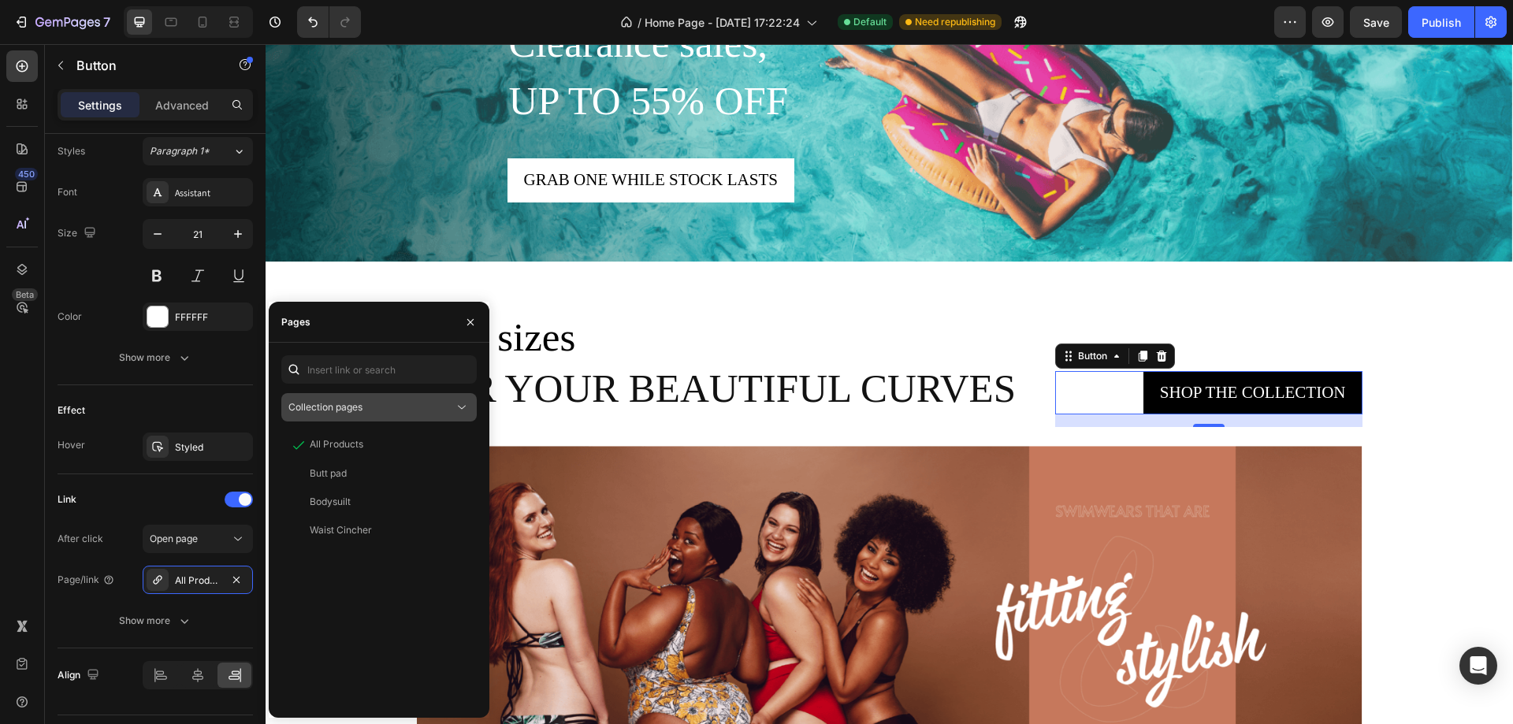
click at [369, 408] on div "Collection pages" at bounding box center [370, 407] width 165 height 14
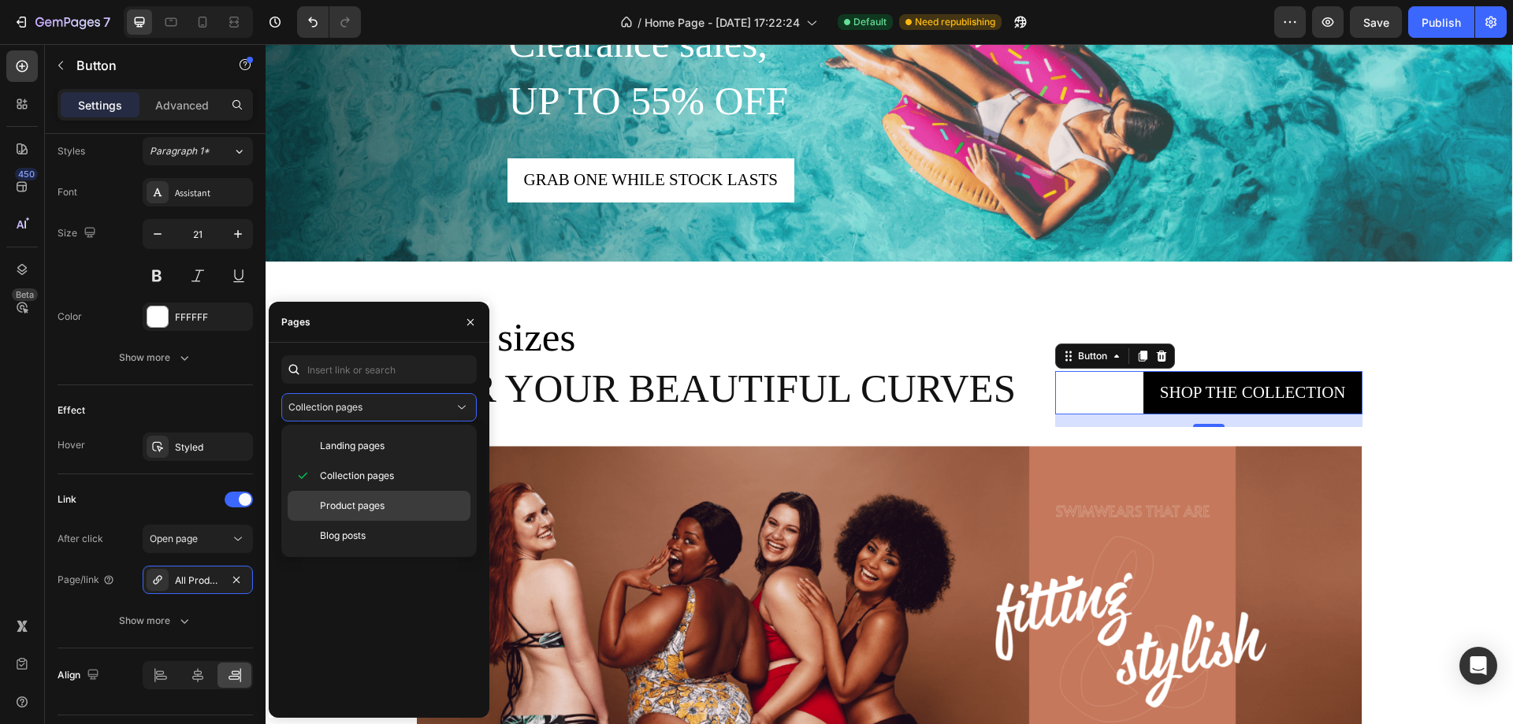
click at [353, 521] on div "Product pages" at bounding box center [379, 536] width 183 height 30
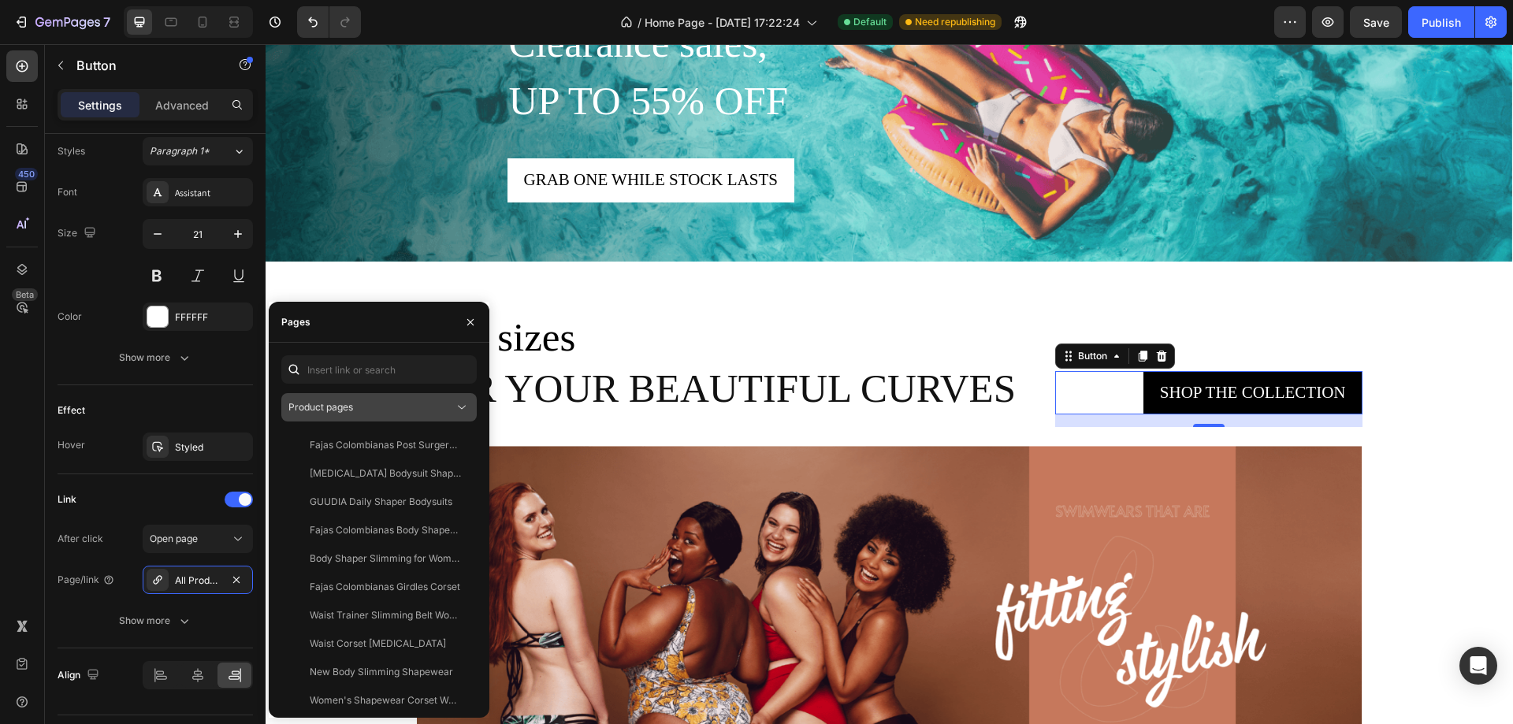
click at [425, 407] on div "Product pages" at bounding box center [370, 407] width 165 height 14
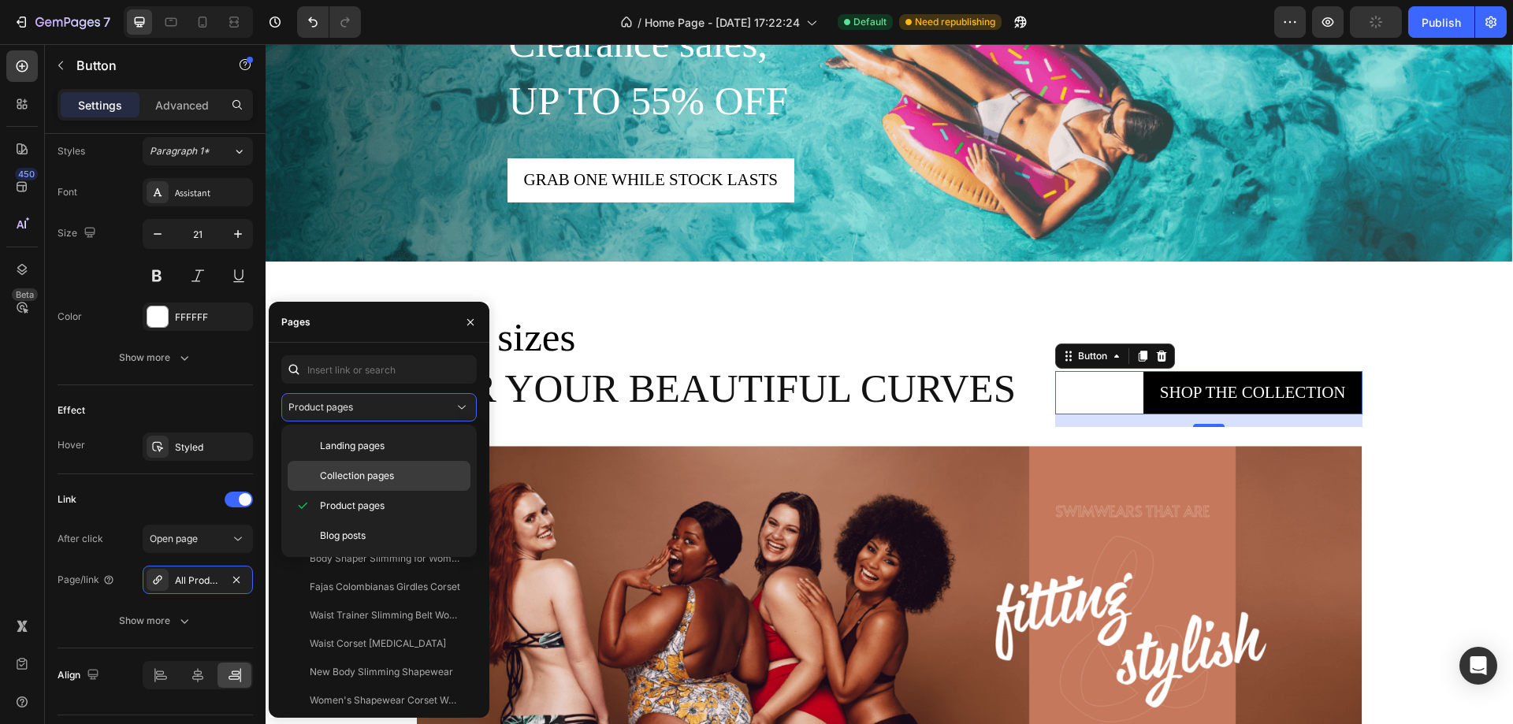
click at [363, 474] on span "Collection pages" at bounding box center [357, 476] width 74 height 14
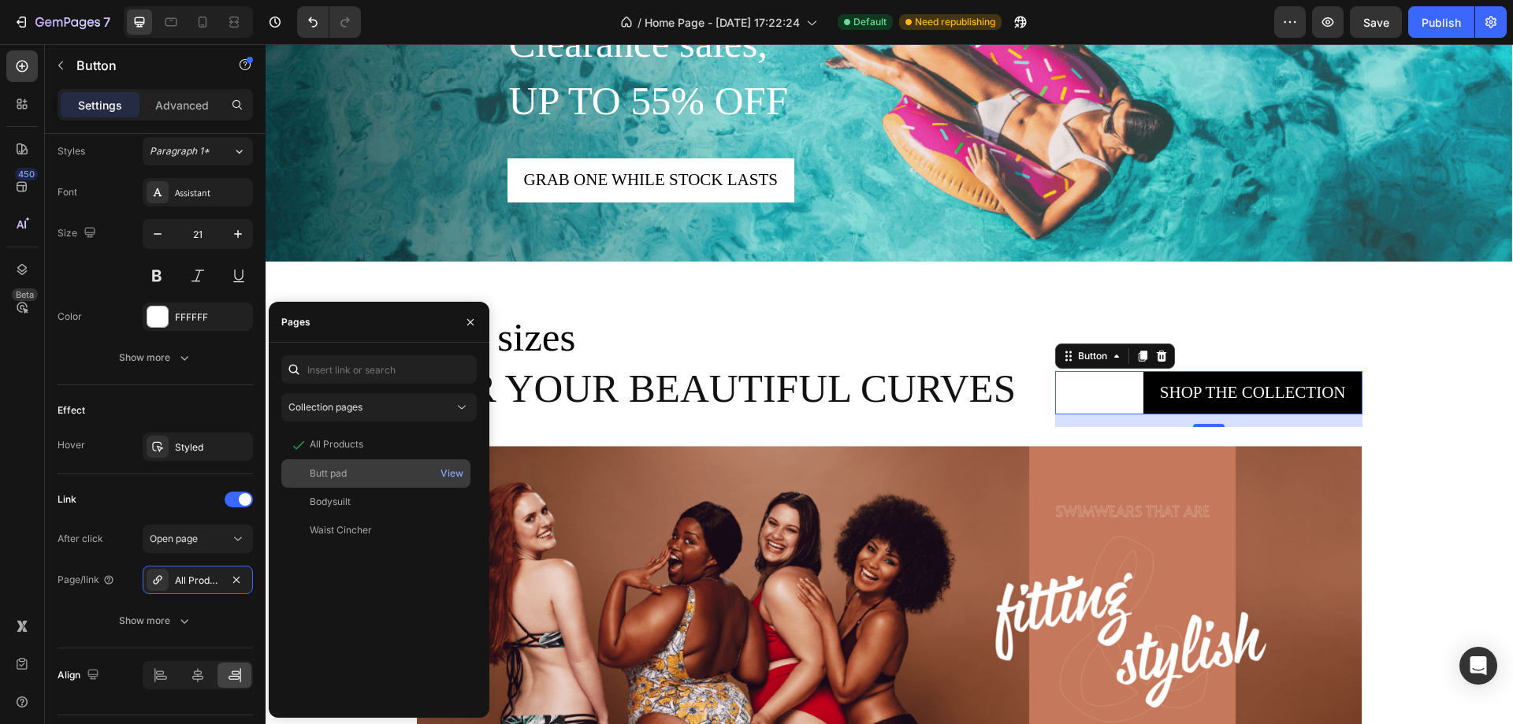
click at [379, 472] on div "Butt pad" at bounding box center [376, 473] width 176 height 14
click at [473, 318] on icon "button" at bounding box center [470, 322] width 13 height 13
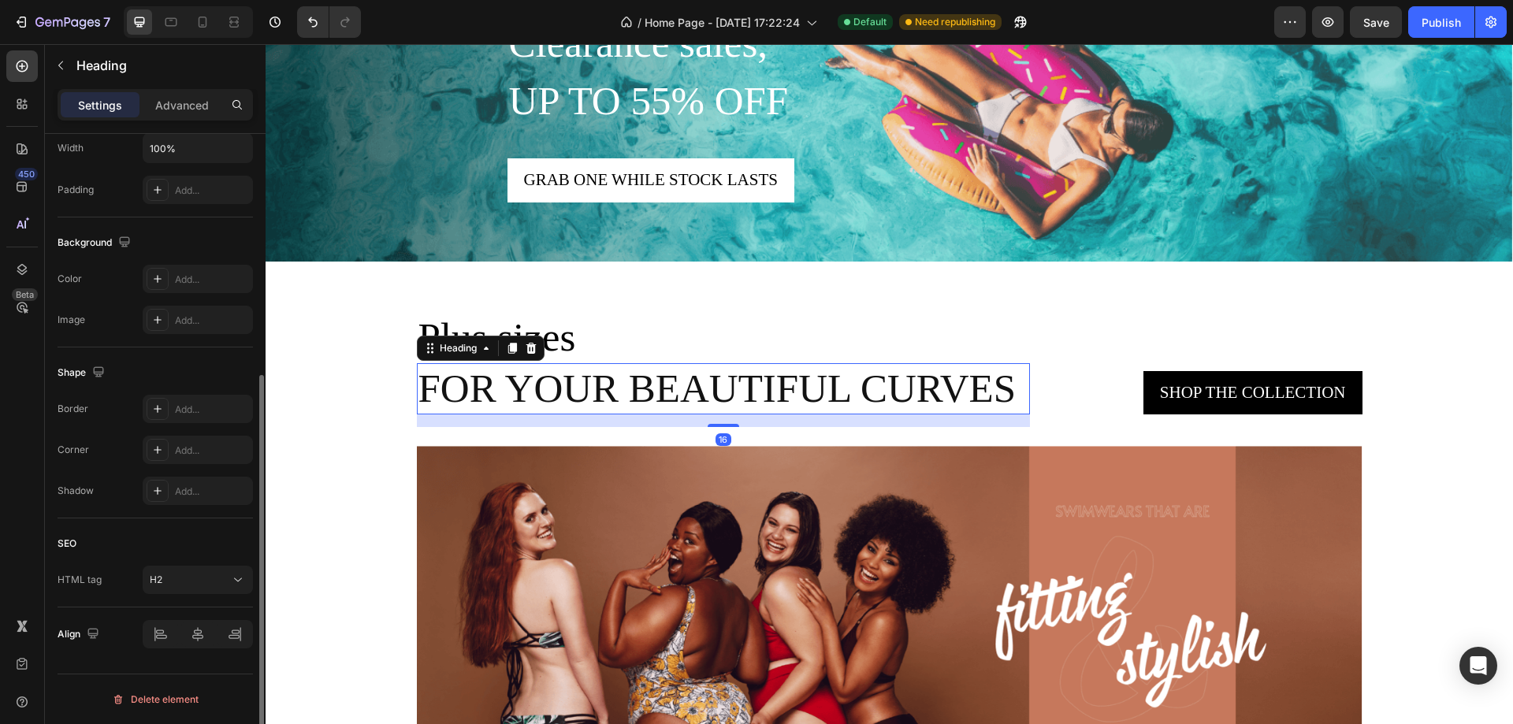
click at [860, 388] on p "For your beautiful curves" at bounding box center [723, 389] width 611 height 48
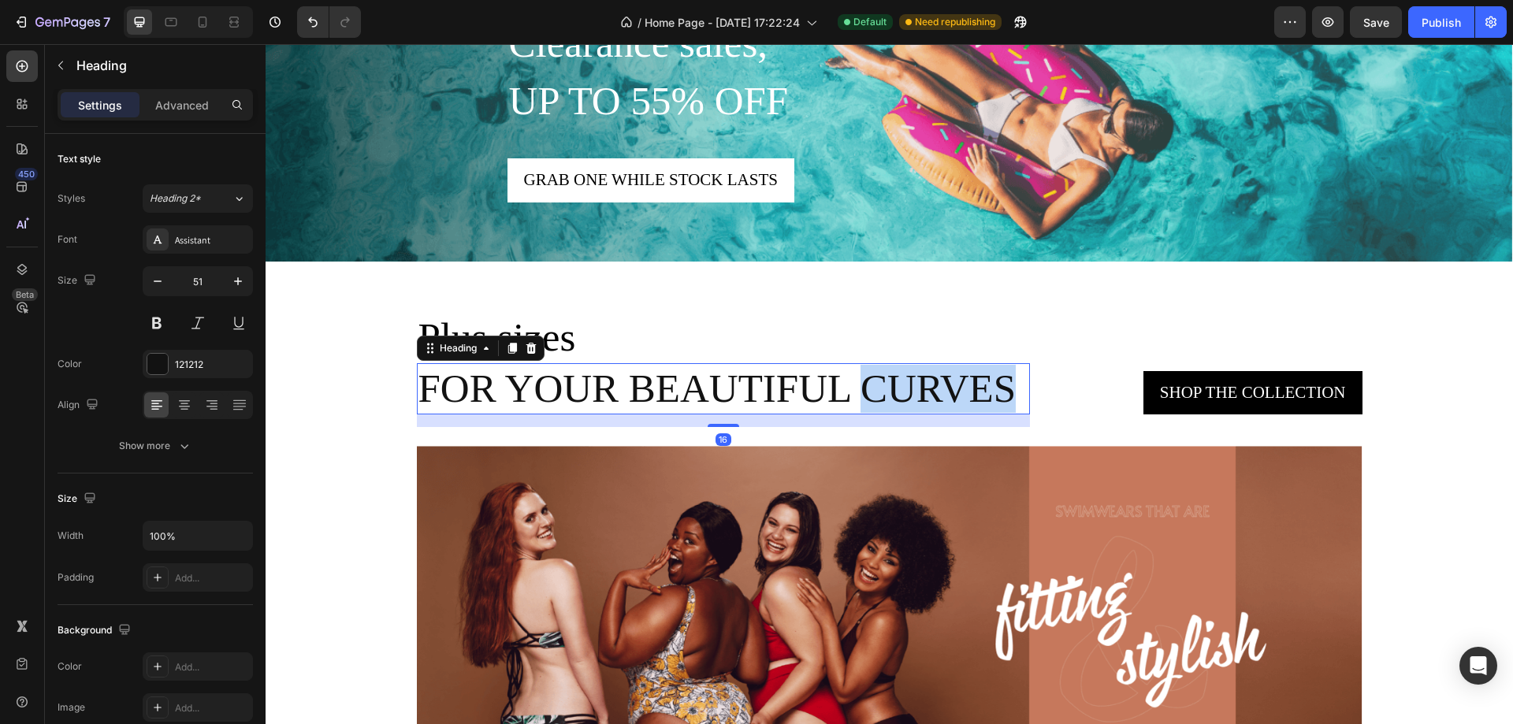
click at [860, 388] on p "For your beautiful curves" at bounding box center [723, 389] width 611 height 48
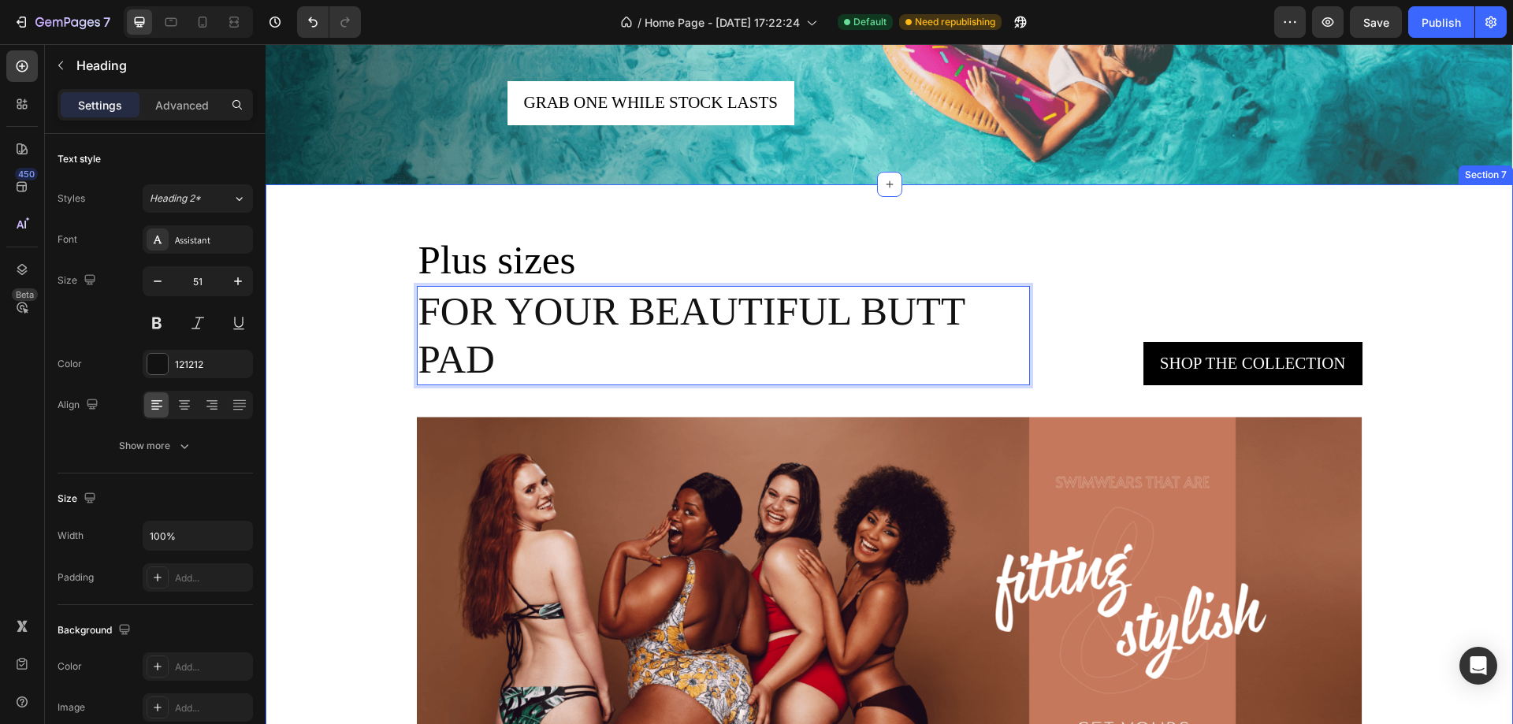
scroll to position [2758, 0]
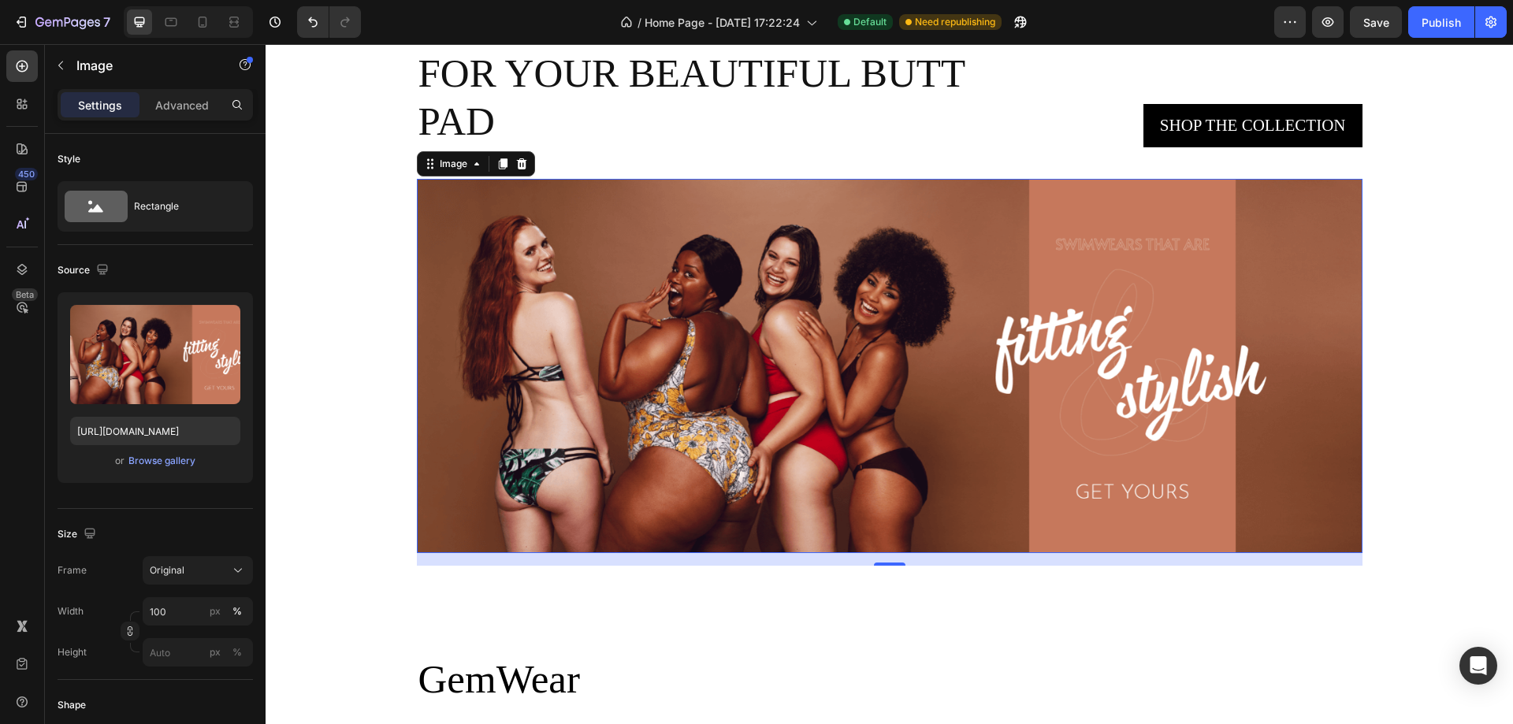
click at [837, 322] on img at bounding box center [889, 365] width 945 height 373
click at [1089, 341] on img at bounding box center [889, 365] width 945 height 373
click at [162, 459] on div "Browse gallery" at bounding box center [161, 461] width 67 height 14
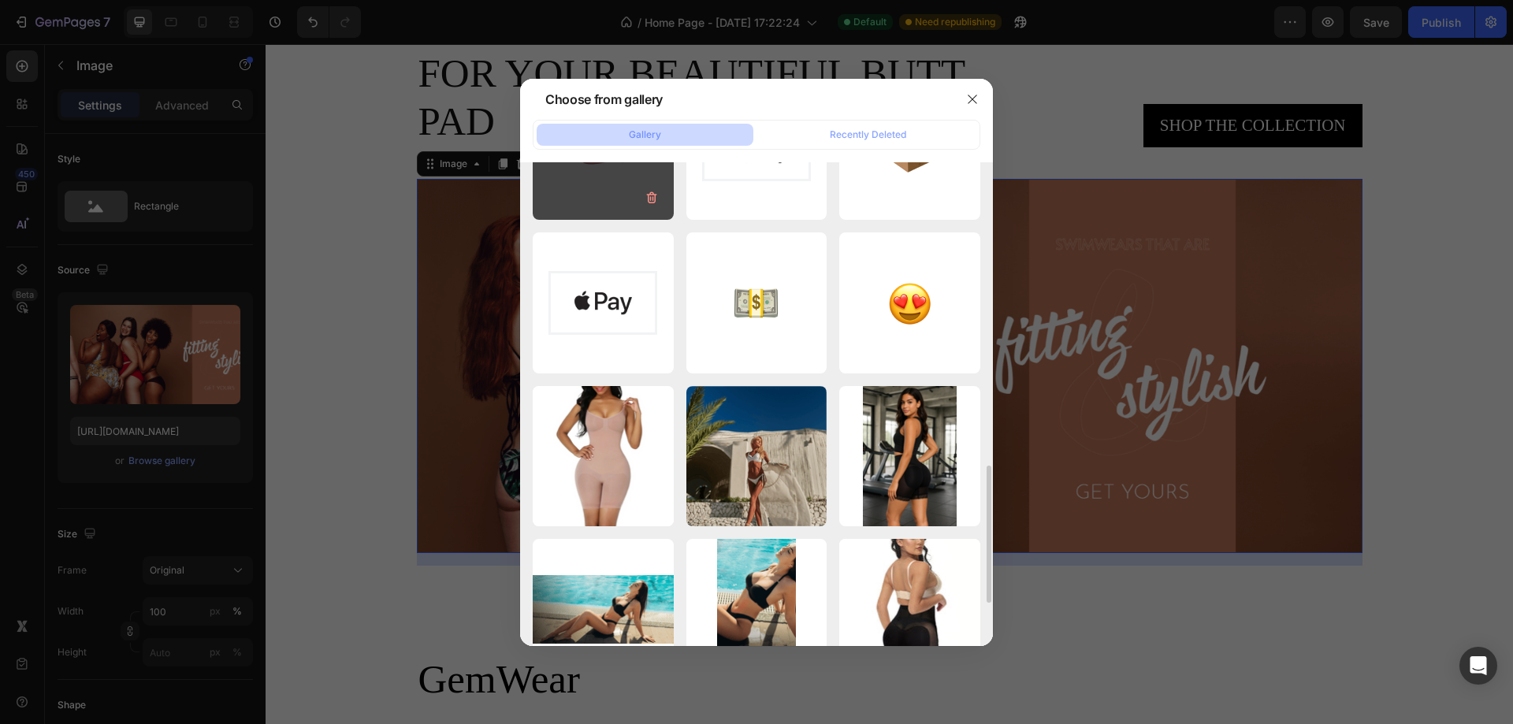
scroll to position [788, 0]
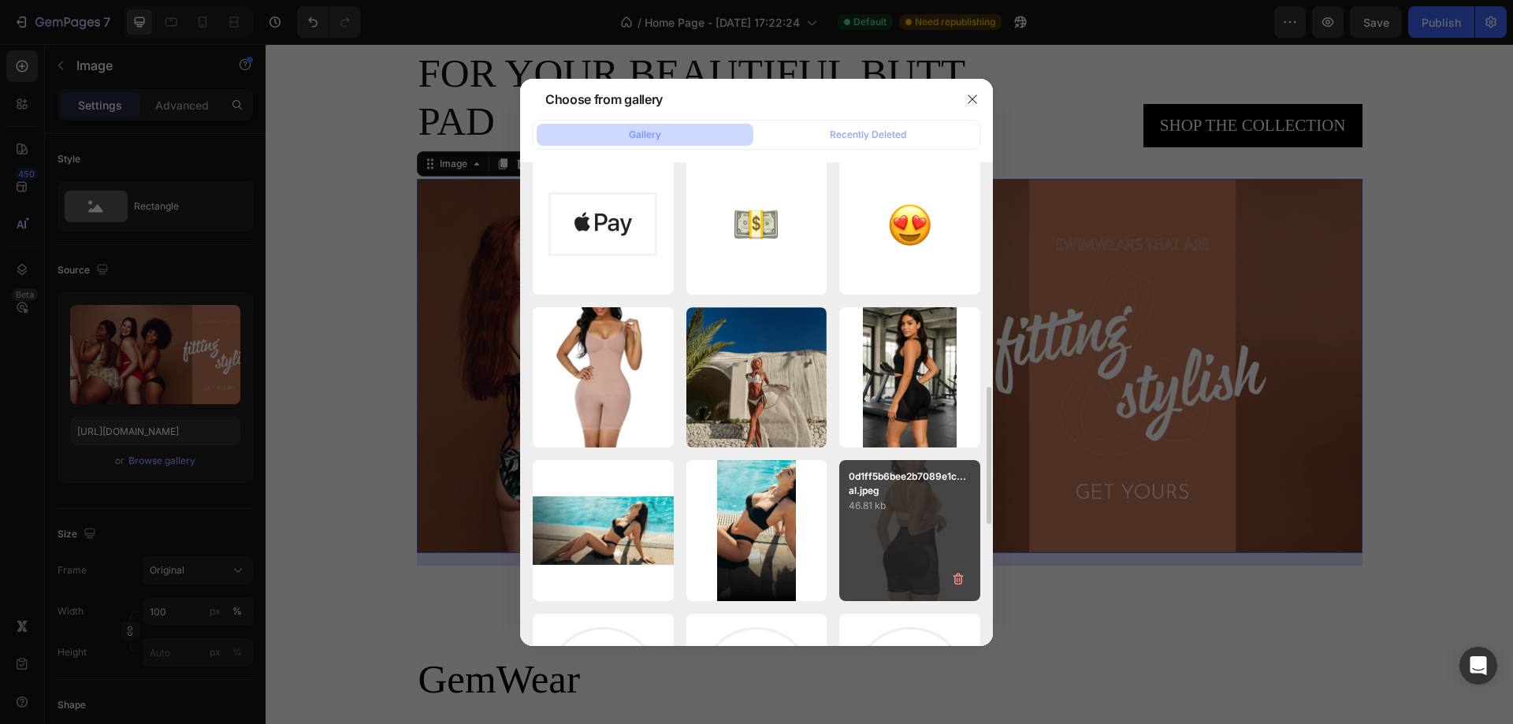
click at [894, 522] on div "0d1ff5b6bee2b7089e1c...al.jpeg 46.81 kb" at bounding box center [909, 530] width 141 height 141
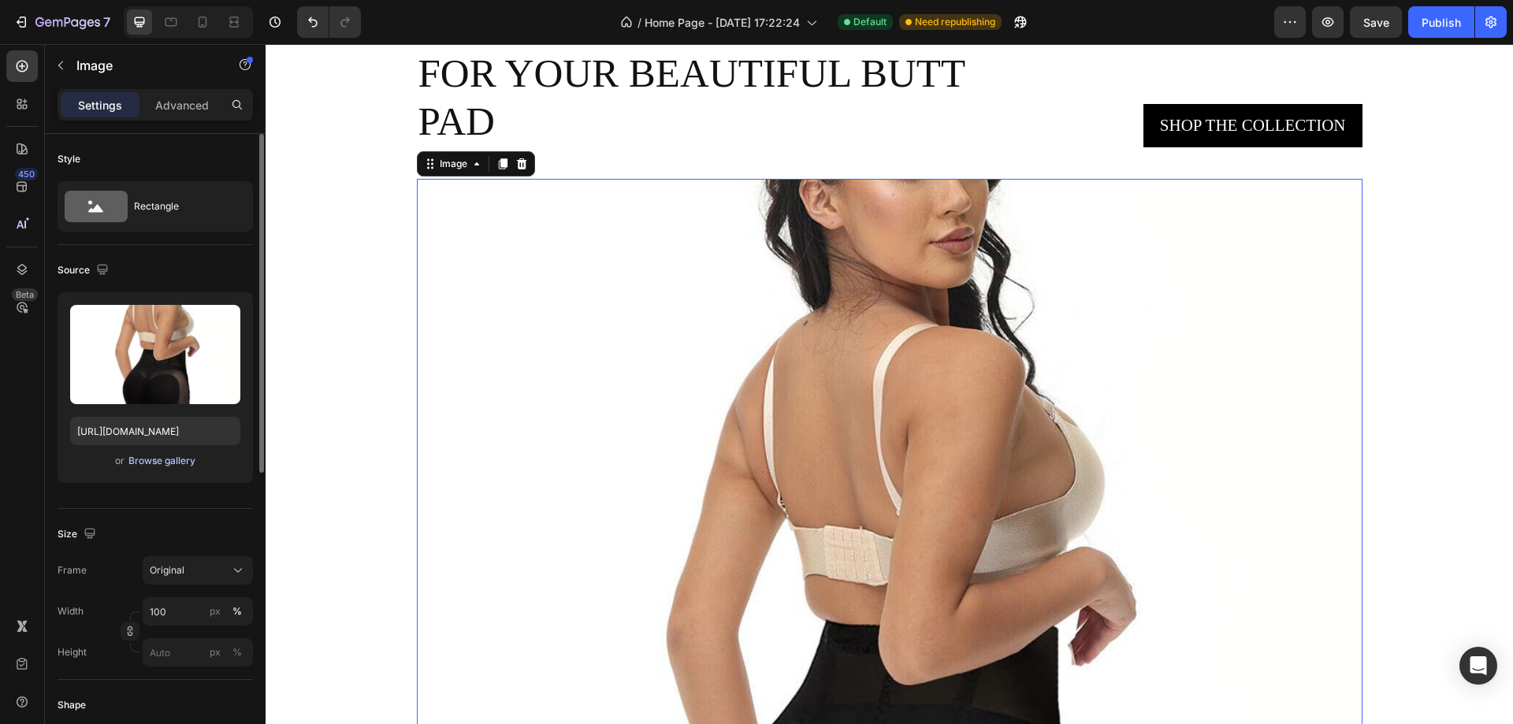
click at [154, 453] on button "Browse gallery" at bounding box center [162, 461] width 69 height 16
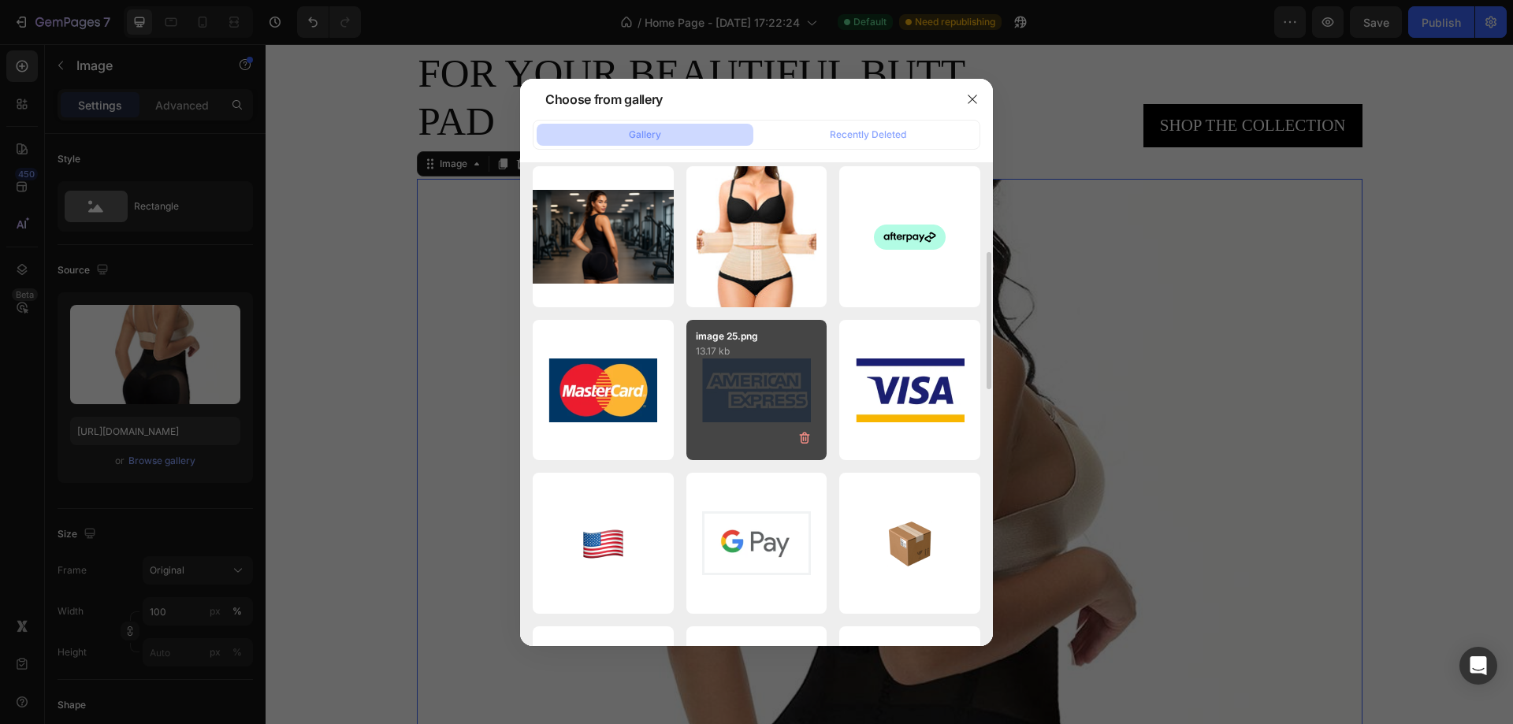
scroll to position [0, 0]
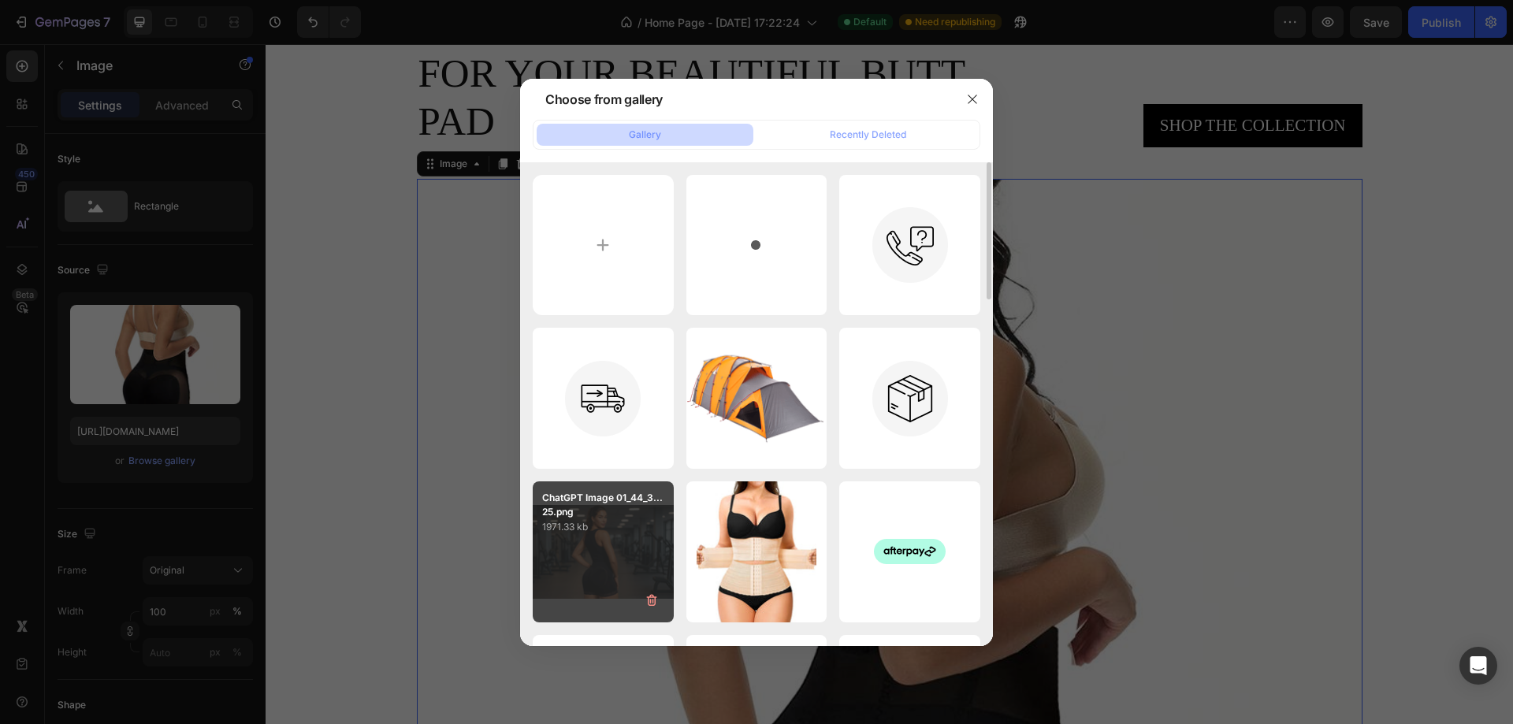
click at [612, 544] on div "ChatGPT Image 01_44_3...25.png 1971.33 kb" at bounding box center [603, 551] width 141 height 141
type input "https://cdn.shopify.com/s/files/1/0691/7059/3945/files/gempages_579624792081039…"
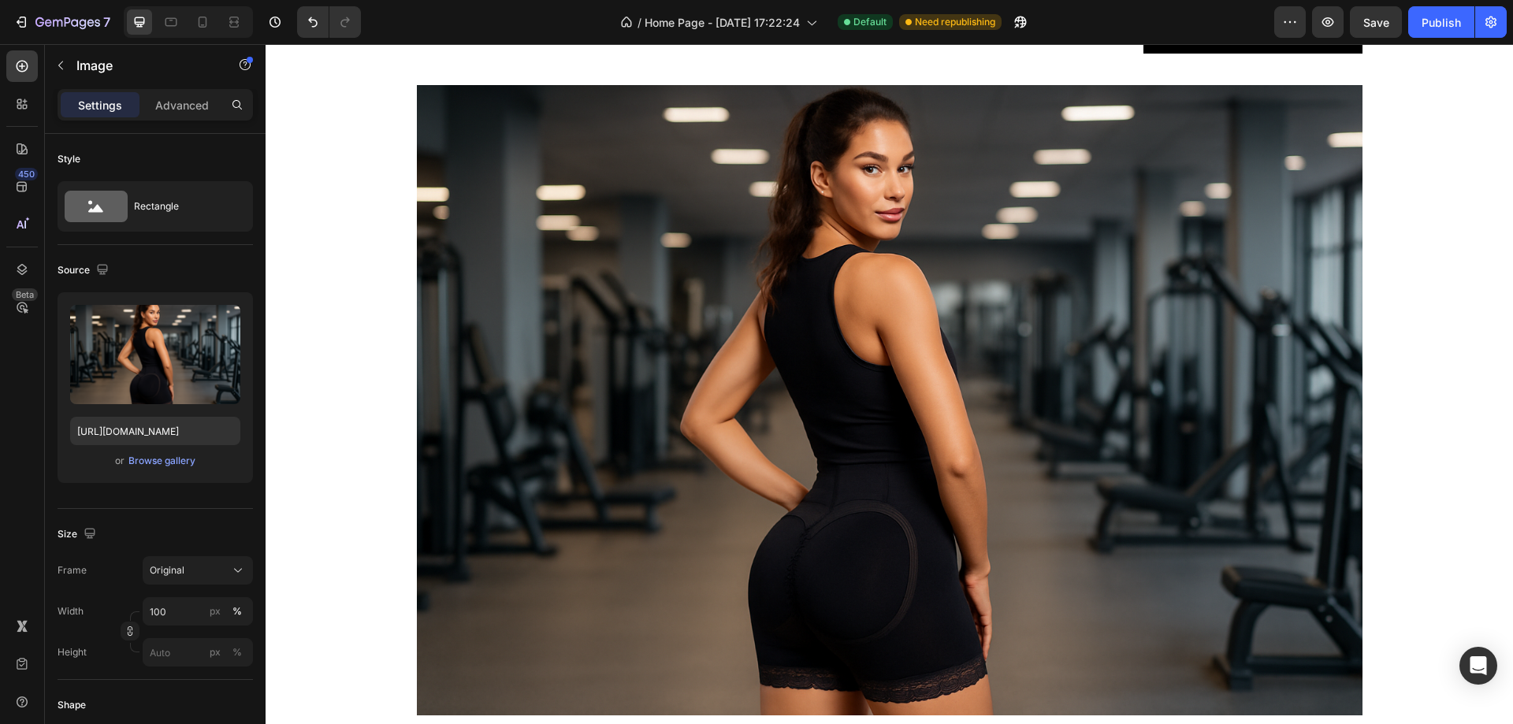
scroll to position [2916, 0]
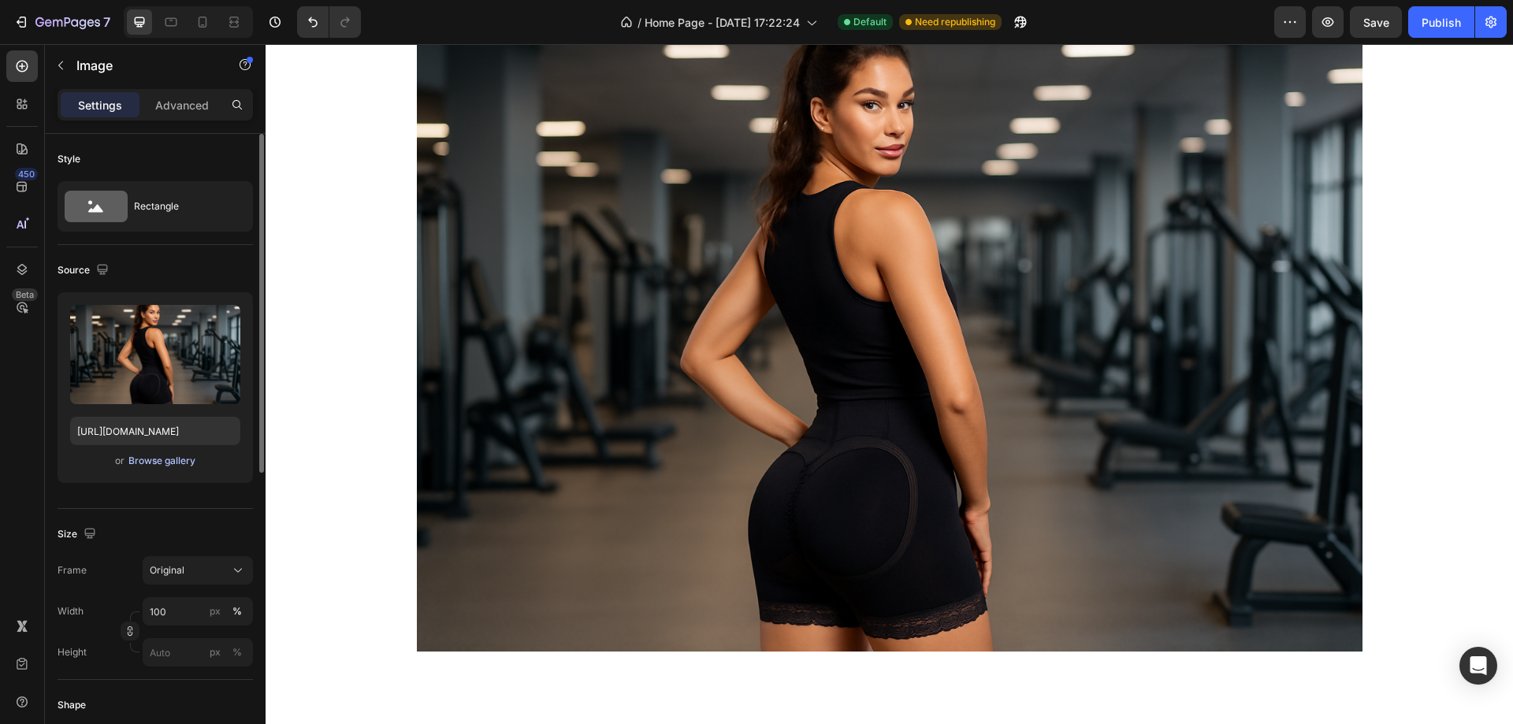
click at [150, 456] on div "Browse gallery" at bounding box center [161, 461] width 67 height 14
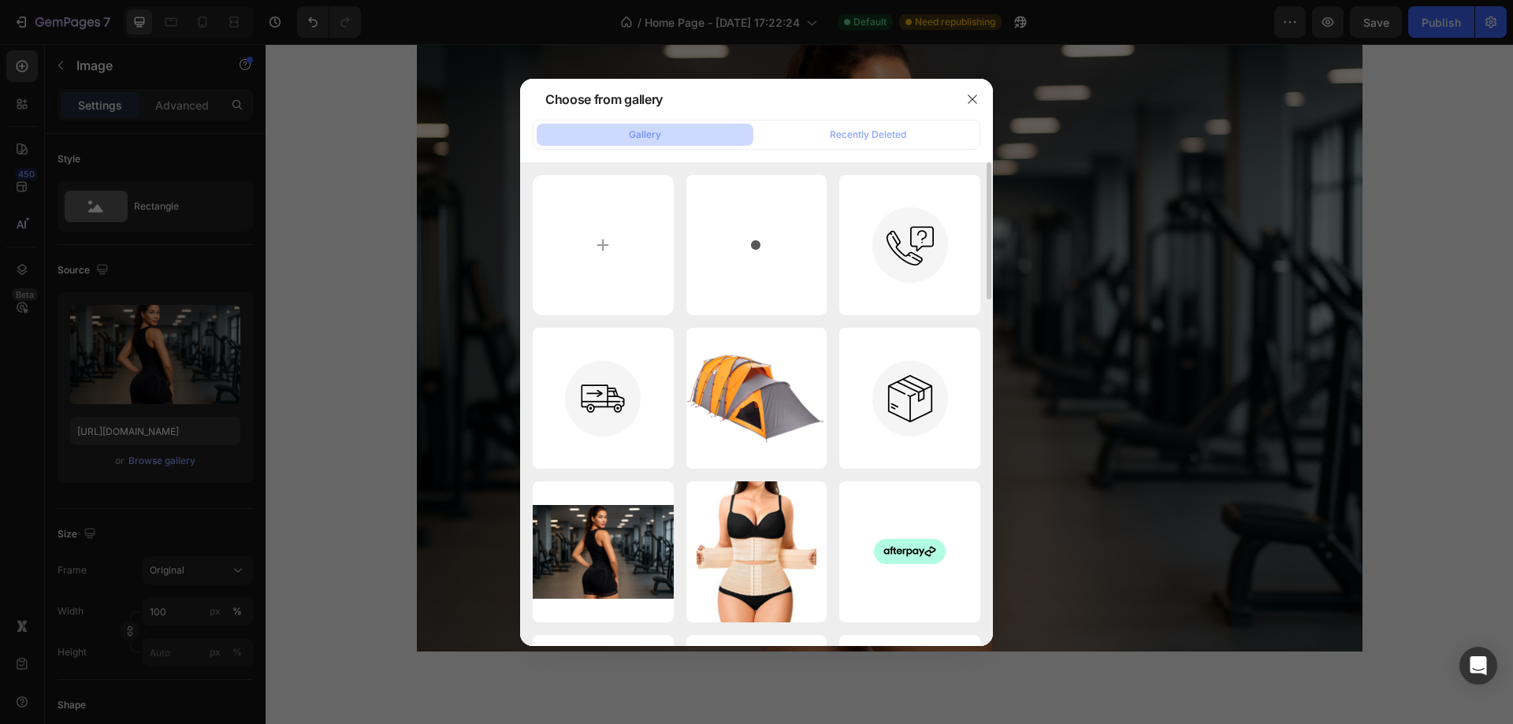
scroll to position [79, 0]
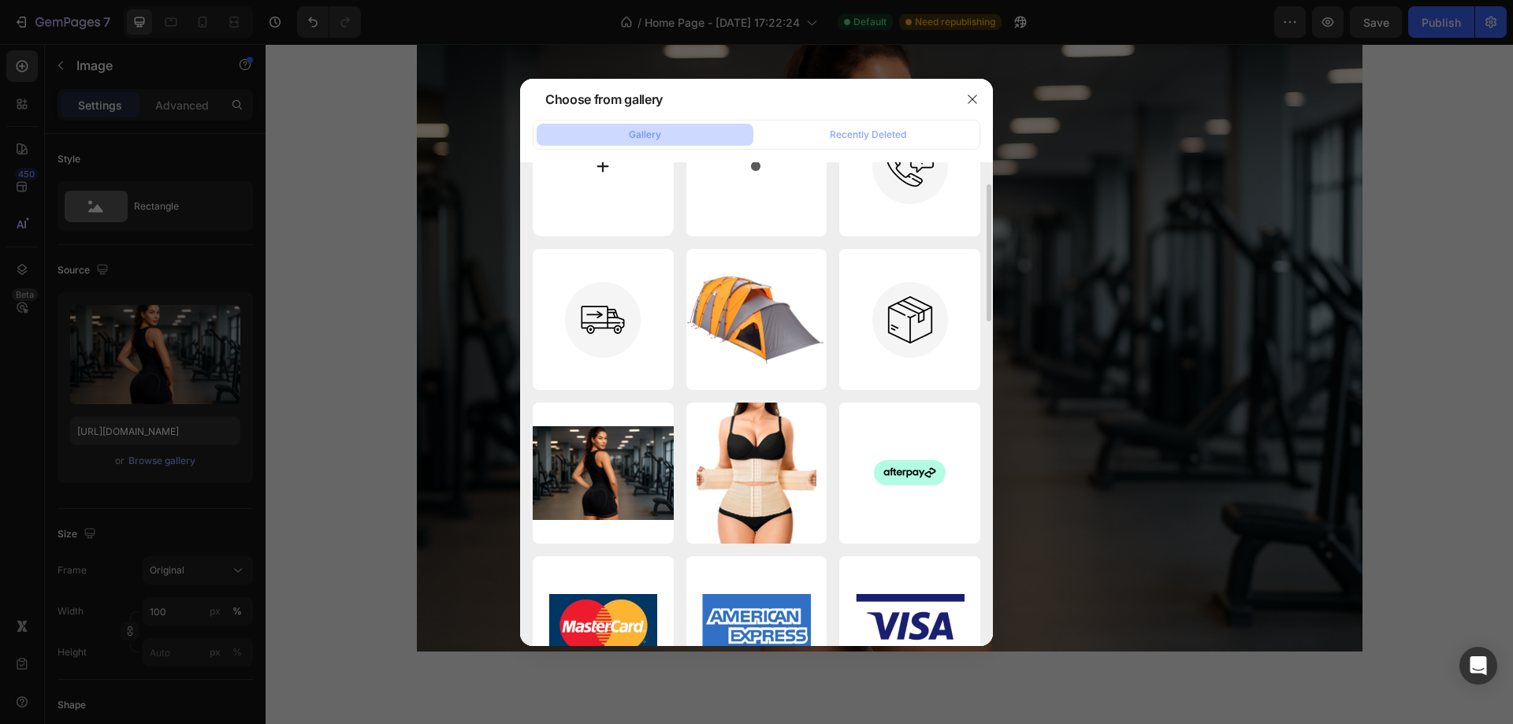
click at [590, 199] on input "file" at bounding box center [603, 166] width 141 height 141
type input "C:\fakepath\61+3KSoFhGL.jpg"
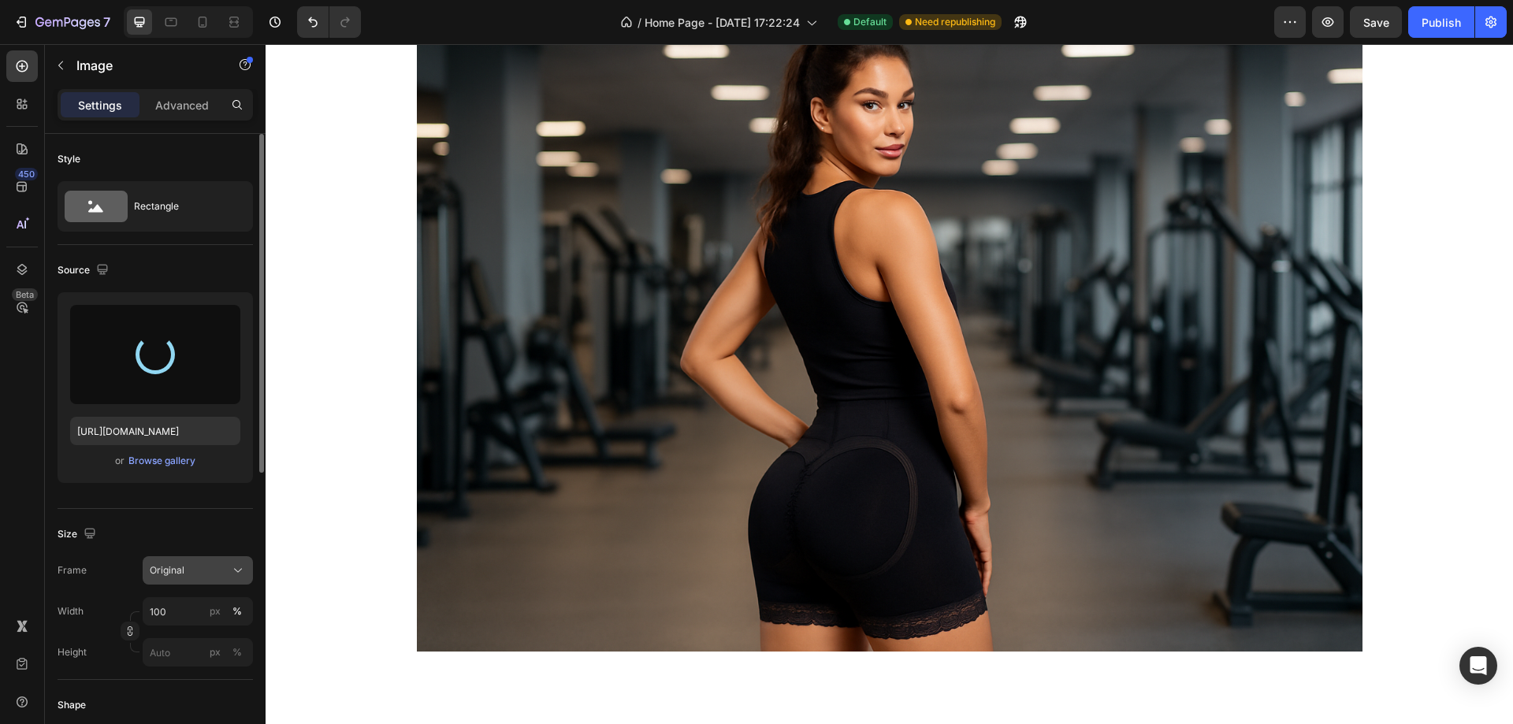
type input "https://cdn.shopify.com/s/files/1/0691/7059/3945/files/gempages_579624792081039…"
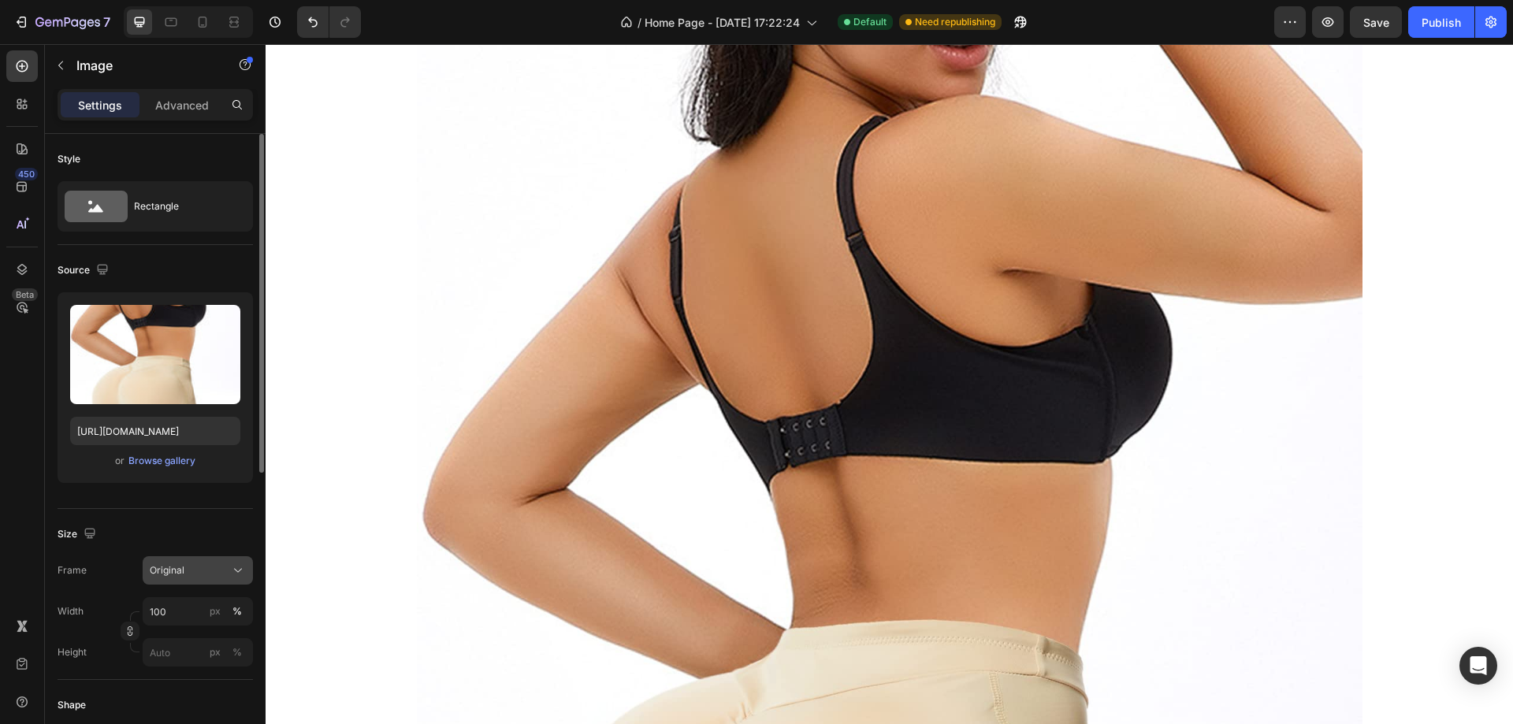
click at [181, 566] on span "Original" at bounding box center [167, 570] width 35 height 14
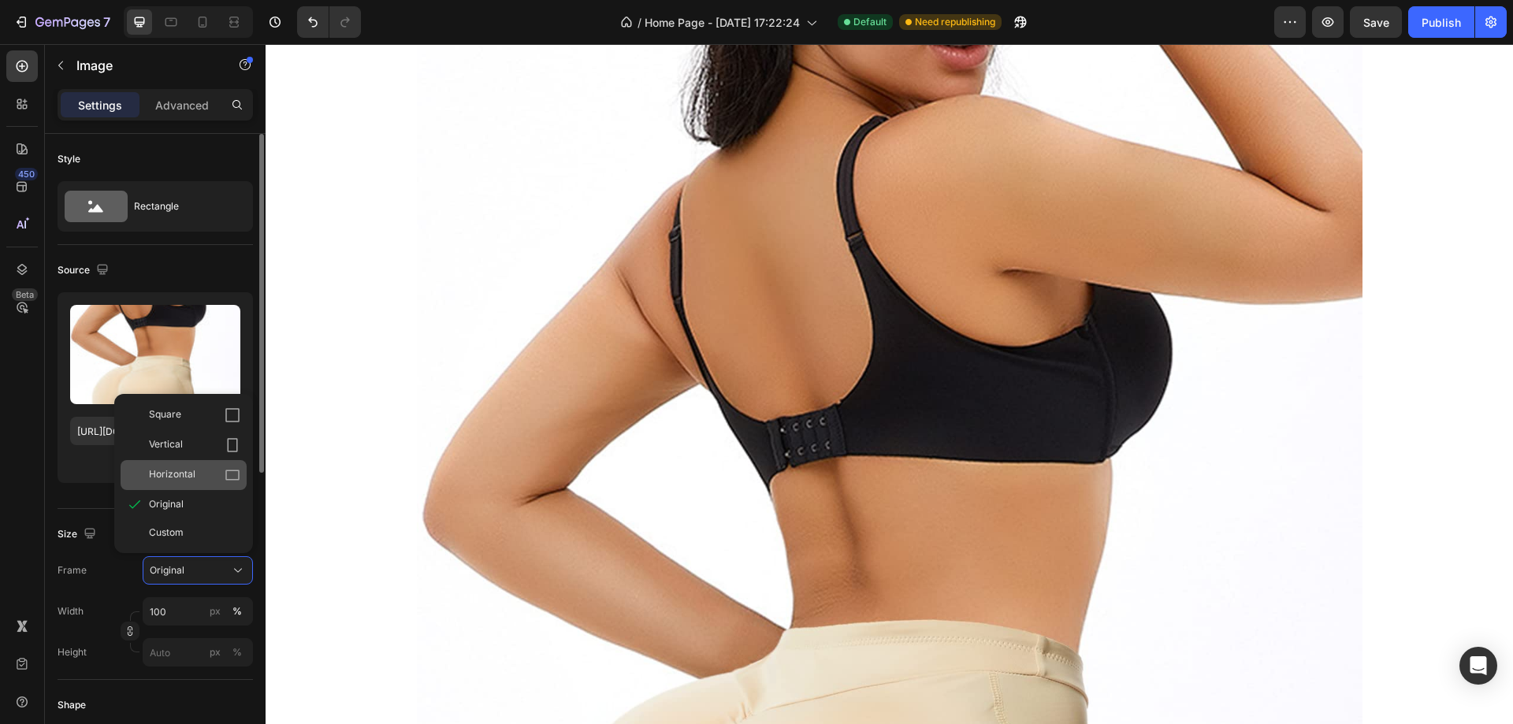
click at [223, 479] on div "Horizontal" at bounding box center [194, 475] width 91 height 16
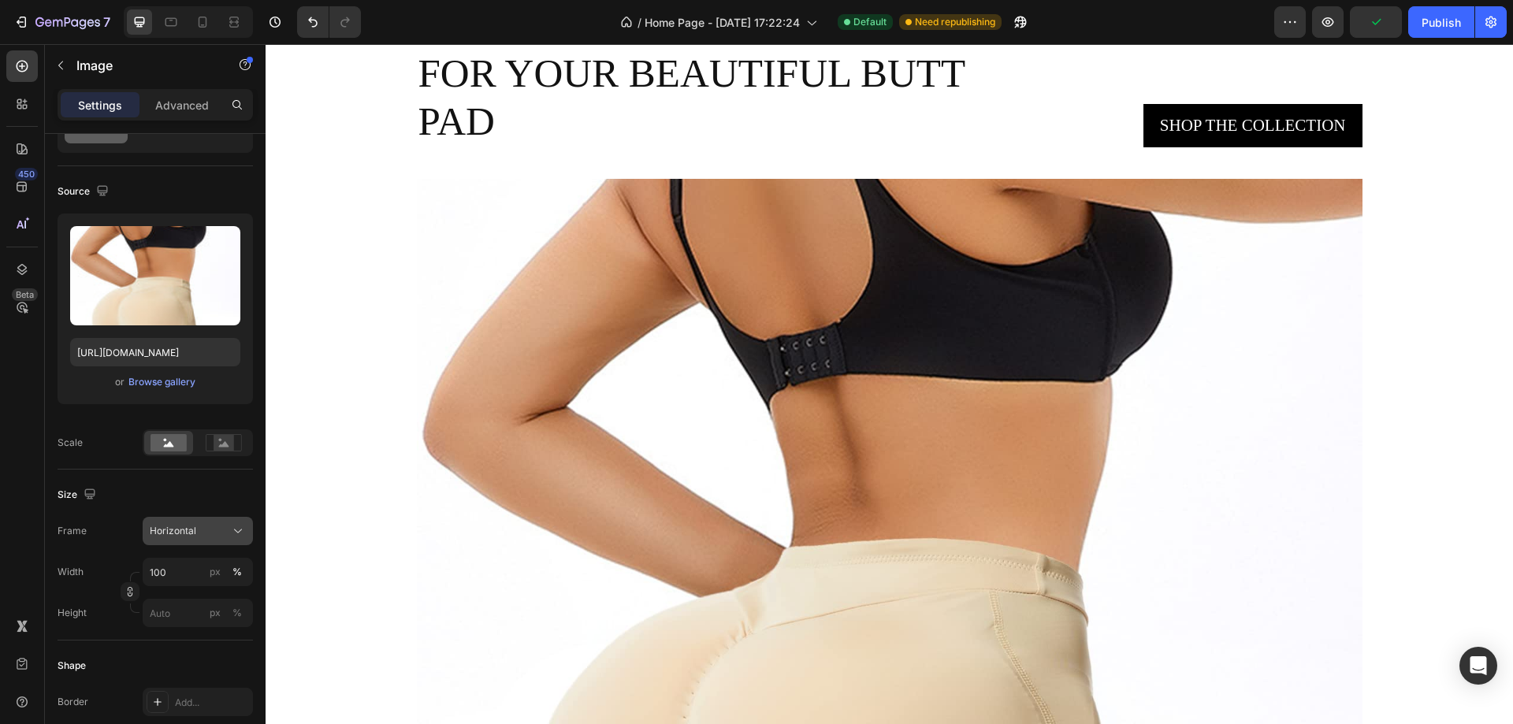
click at [210, 530] on div "Horizontal" at bounding box center [188, 531] width 77 height 14
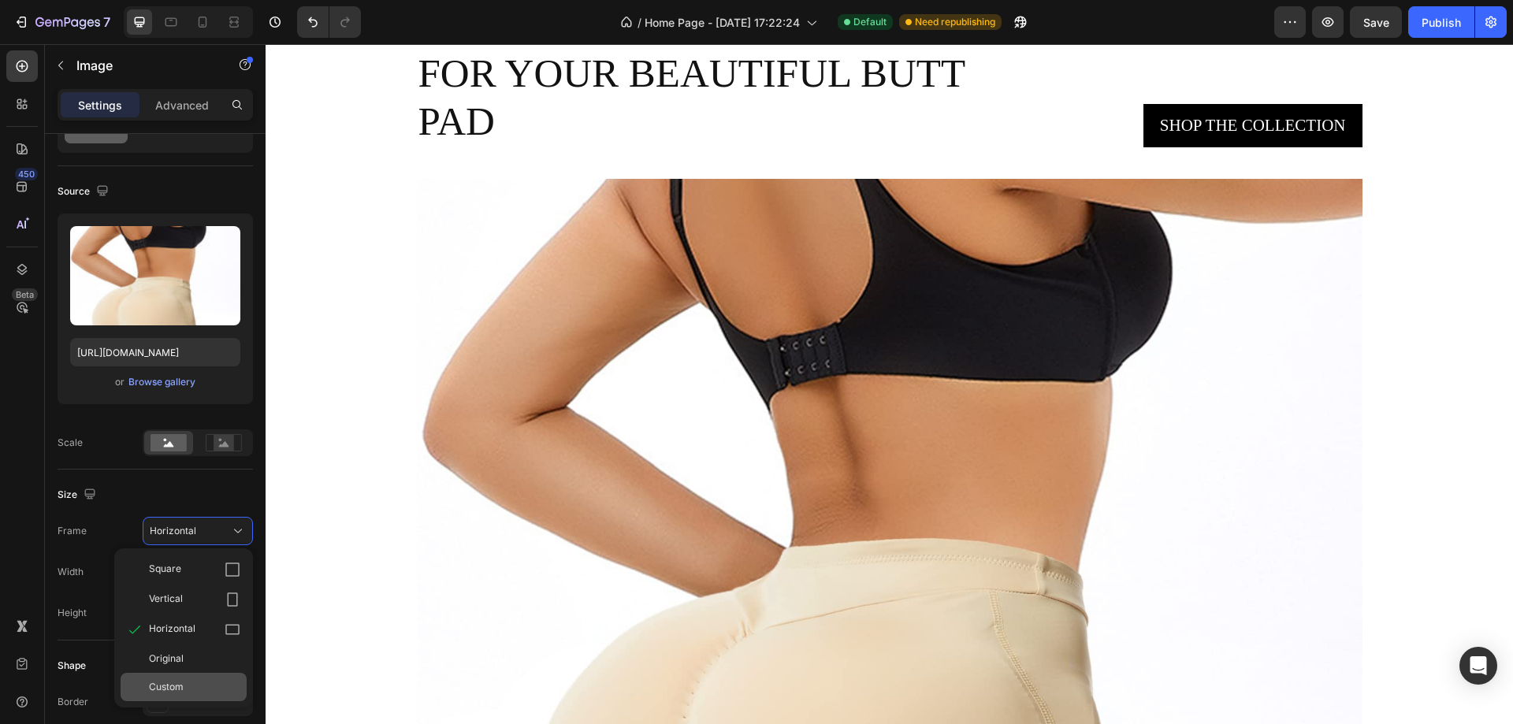
click at [169, 687] on span "Custom" at bounding box center [166, 687] width 35 height 14
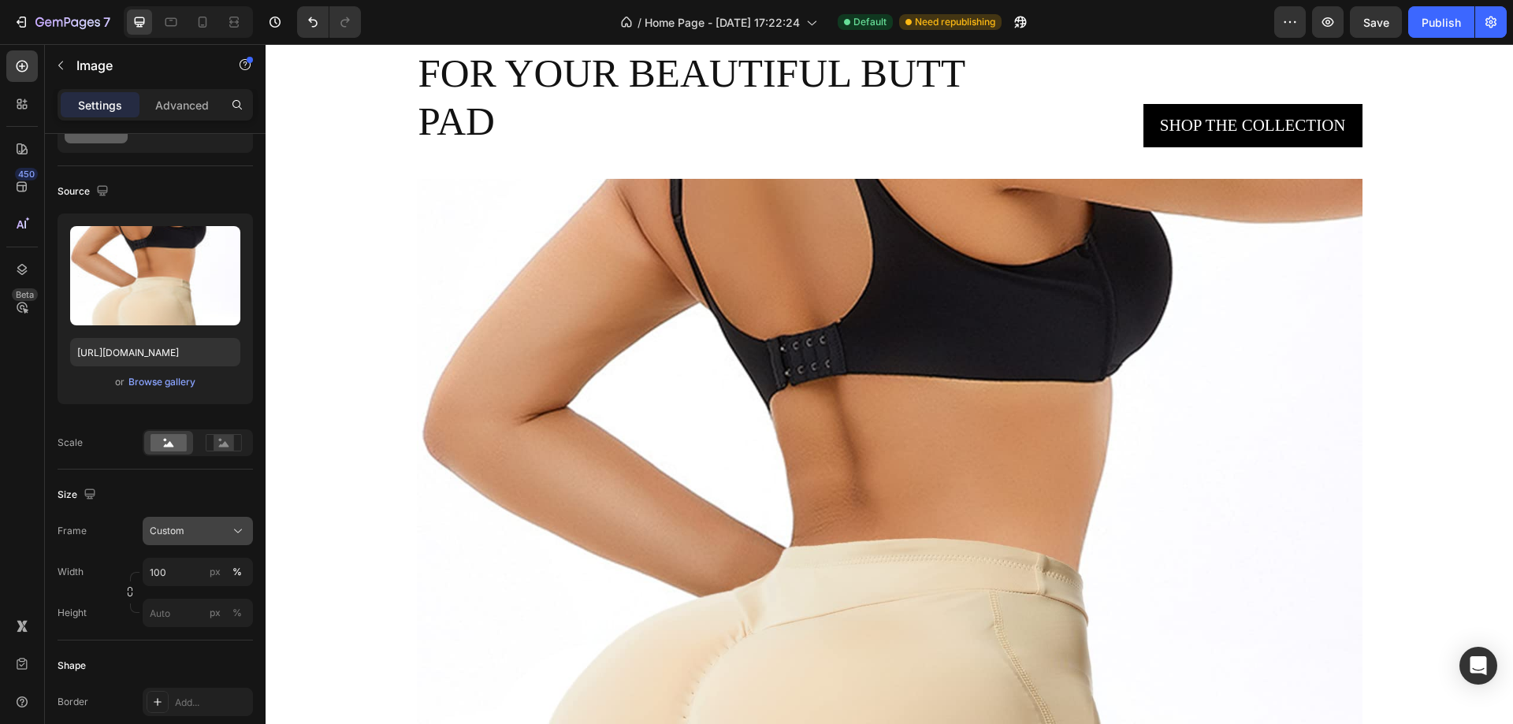
click at [201, 531] on div "Custom" at bounding box center [188, 531] width 77 height 14
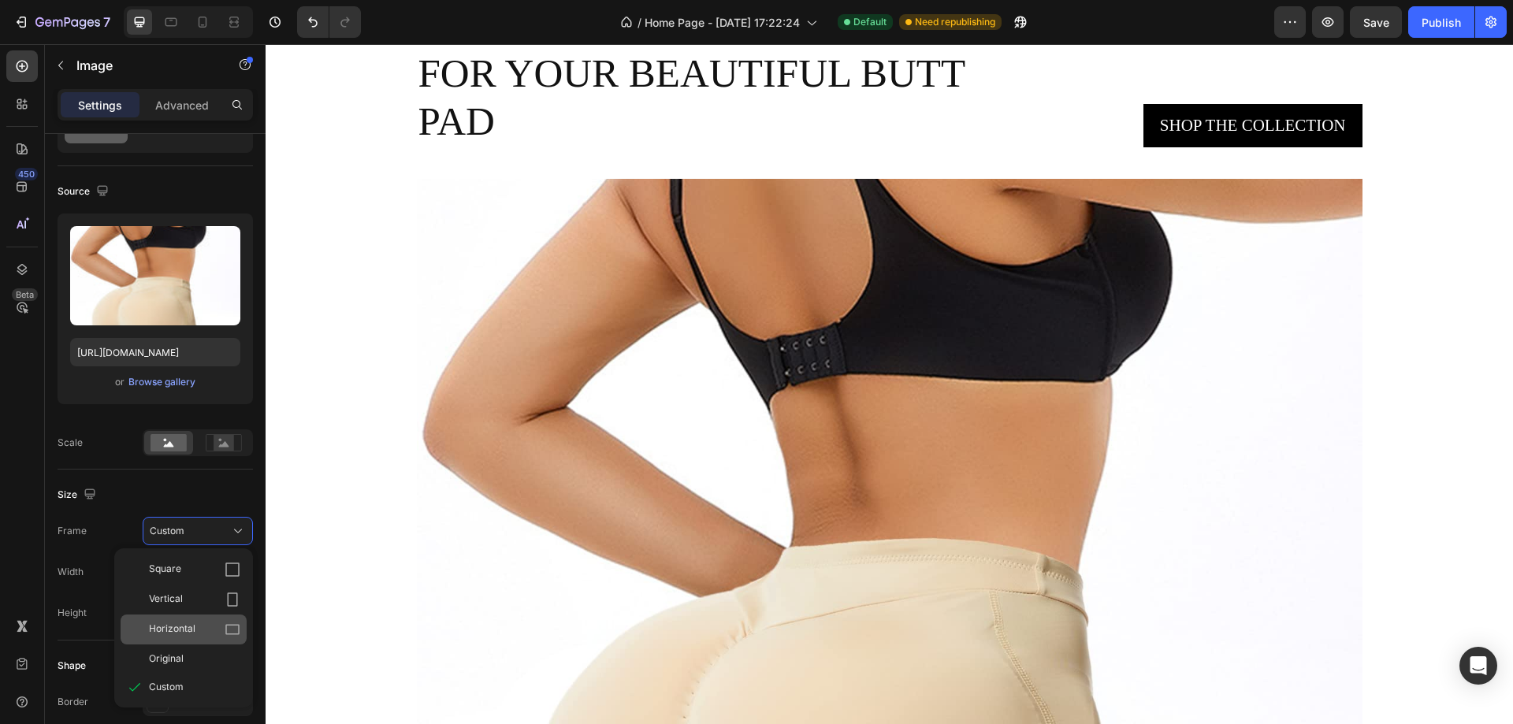
click at [208, 632] on div "Horizontal" at bounding box center [194, 630] width 91 height 16
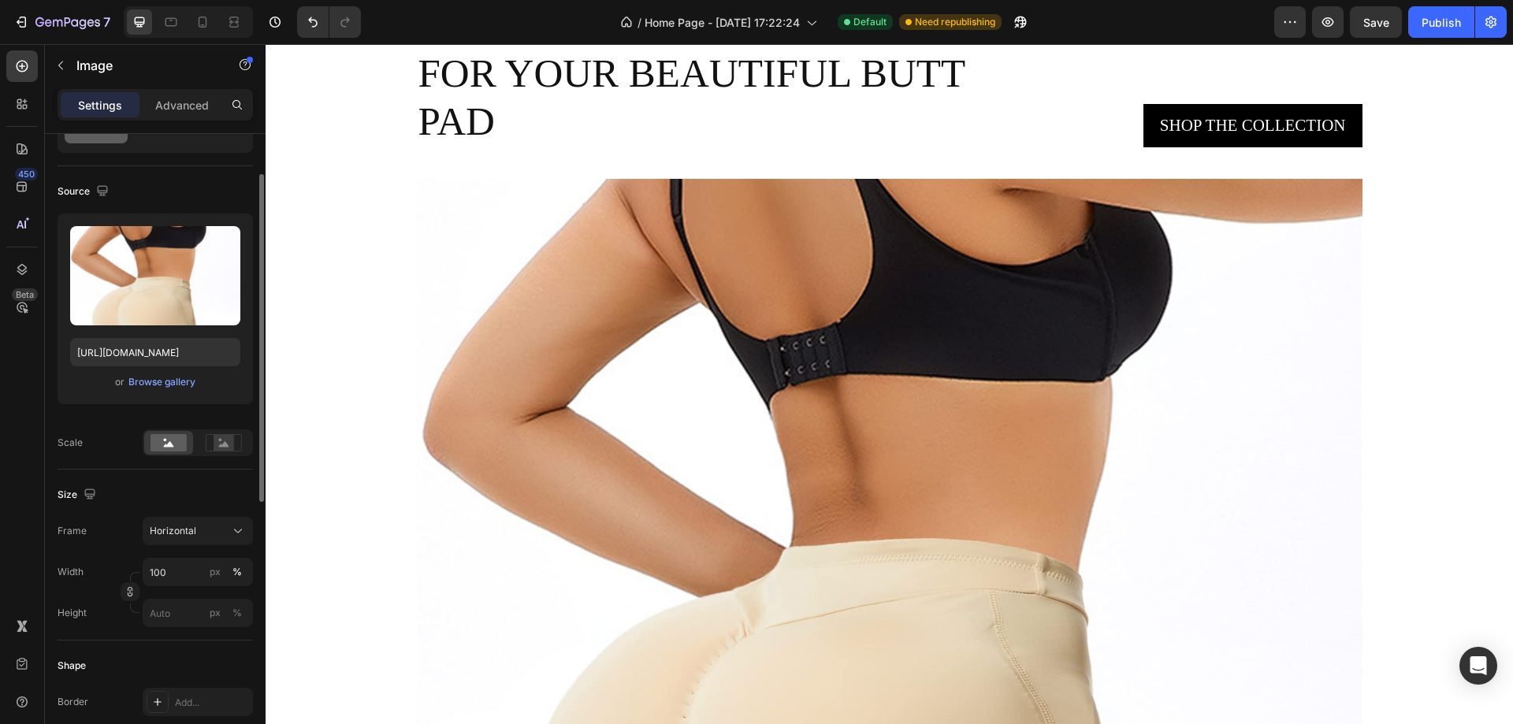
scroll to position [236, 0]
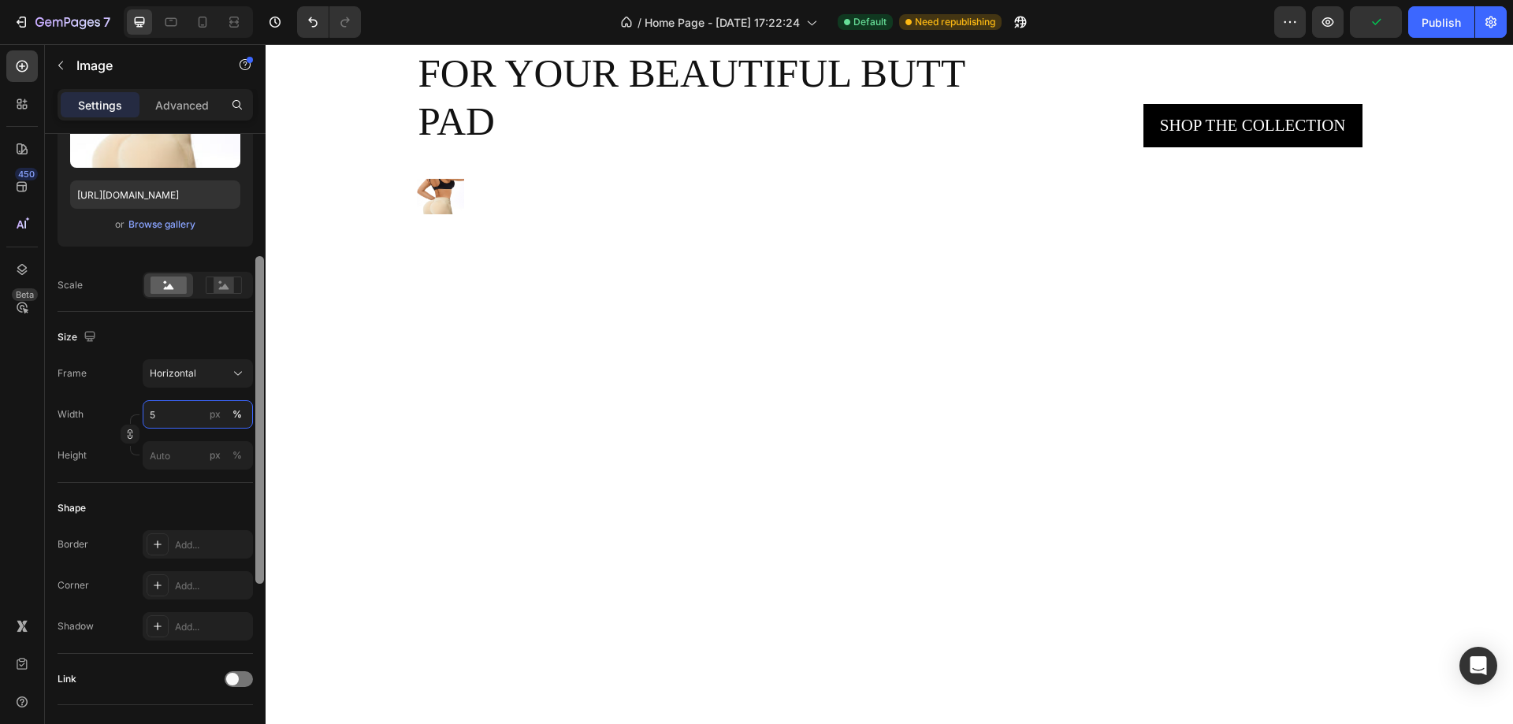
type input "50"
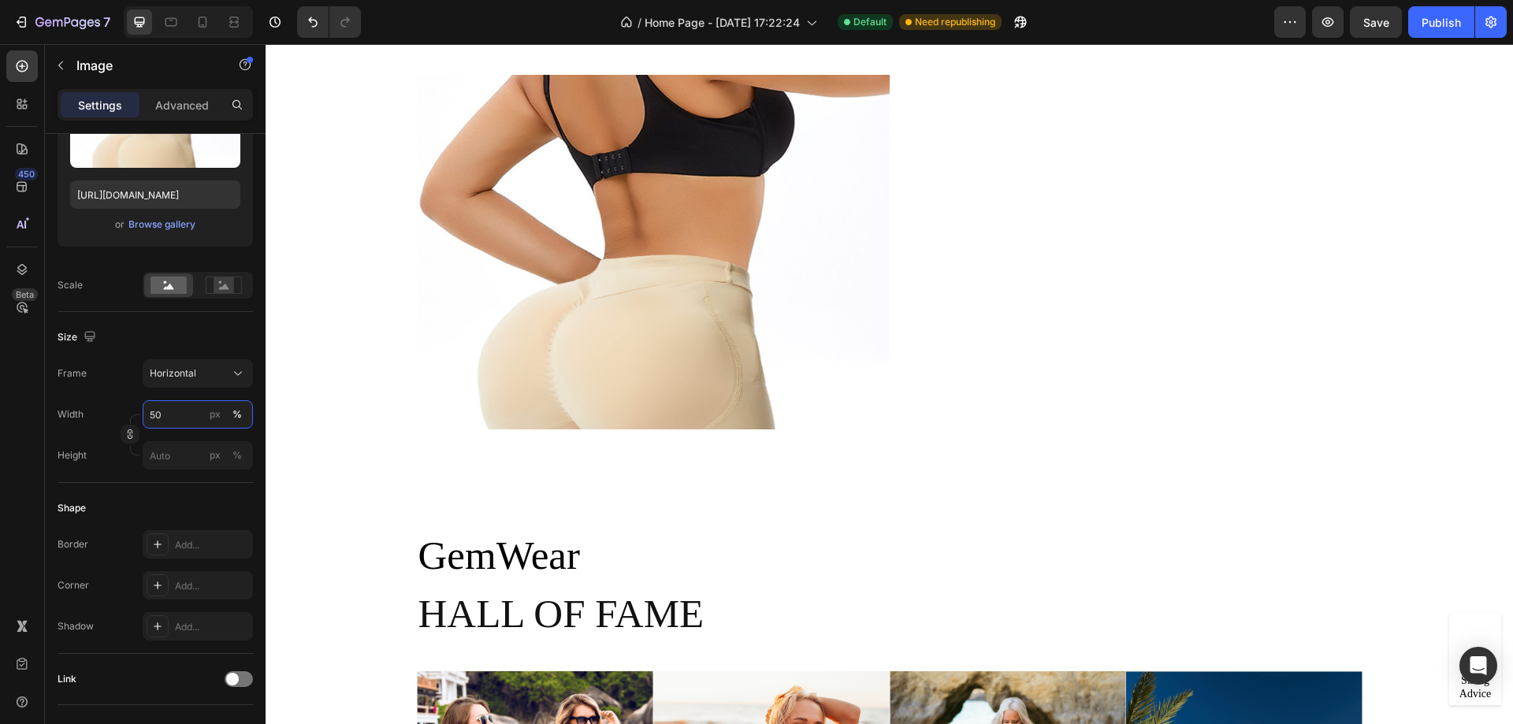
scroll to position [3152, 0]
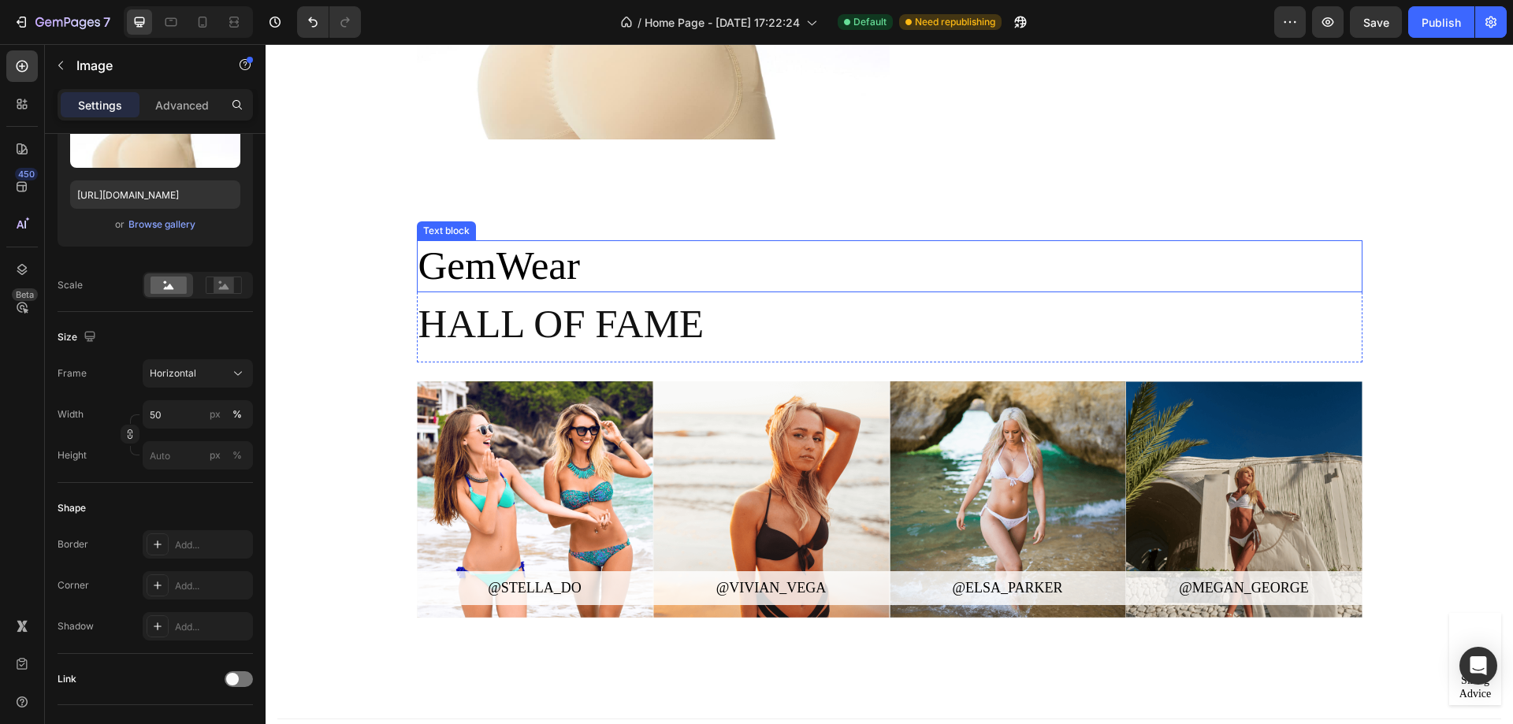
click at [592, 271] on p "GemWear" at bounding box center [889, 266] width 942 height 48
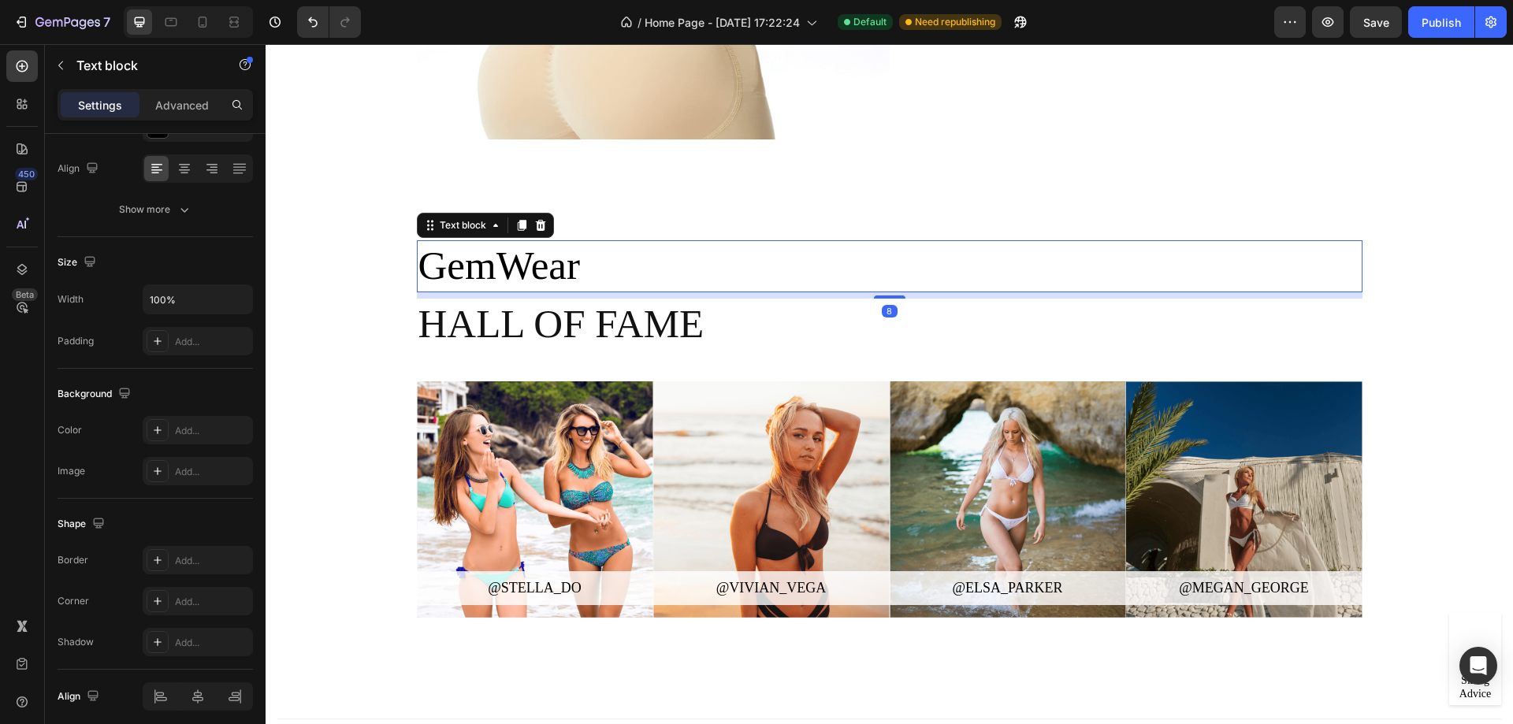
scroll to position [0, 0]
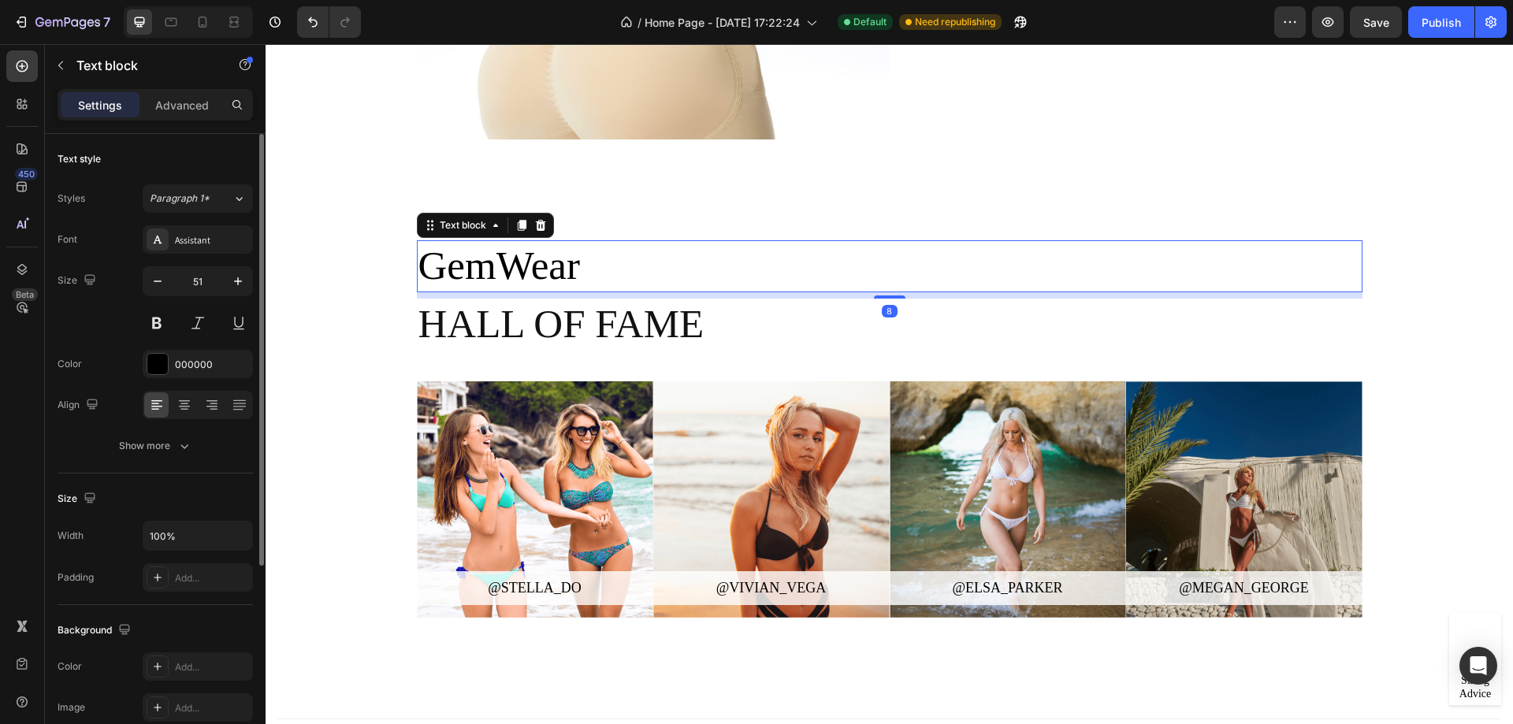
click at [592, 271] on p "GemWear" at bounding box center [889, 266] width 942 height 48
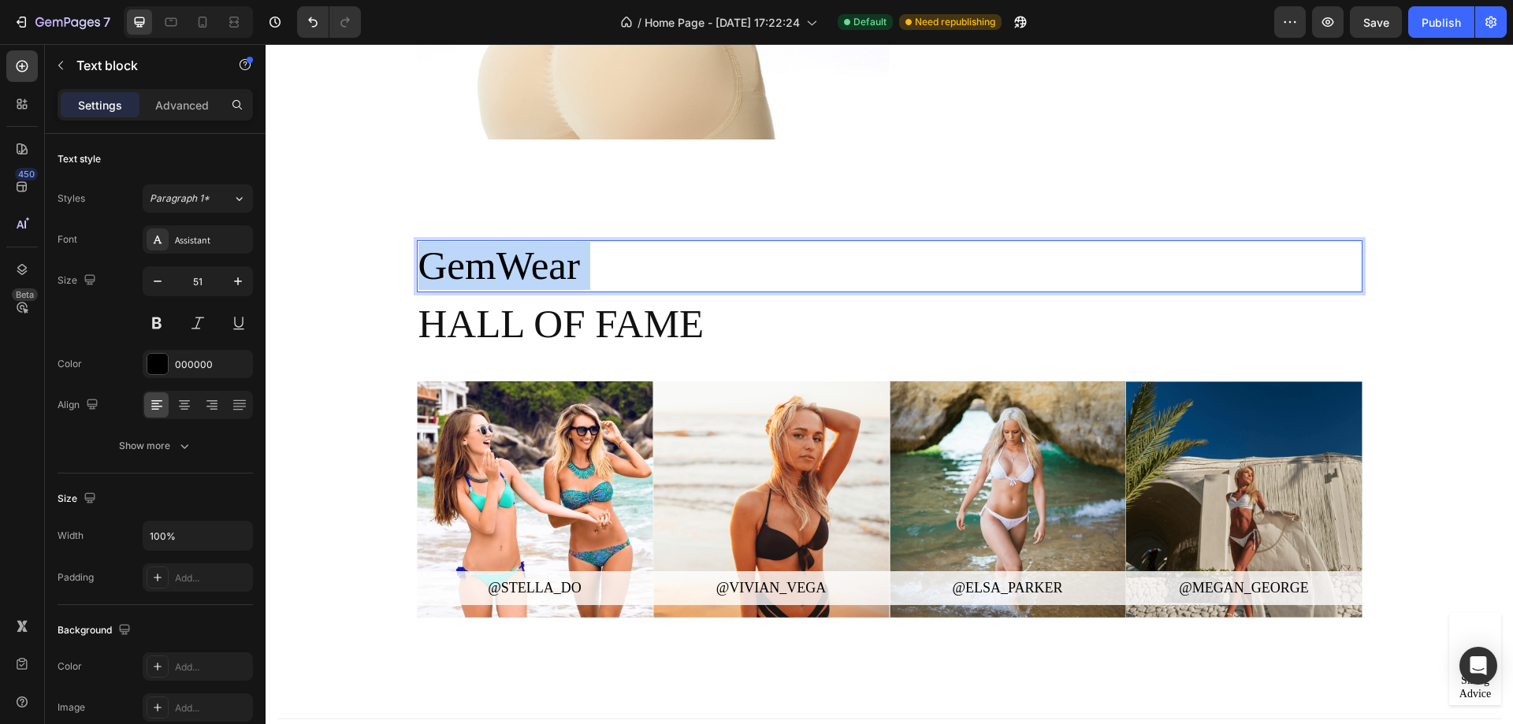
drag, startPoint x: 592, startPoint y: 271, endPoint x: 432, endPoint y: 278, distance: 160.9
click at [432, 278] on p "GemWear" at bounding box center [889, 266] width 942 height 48
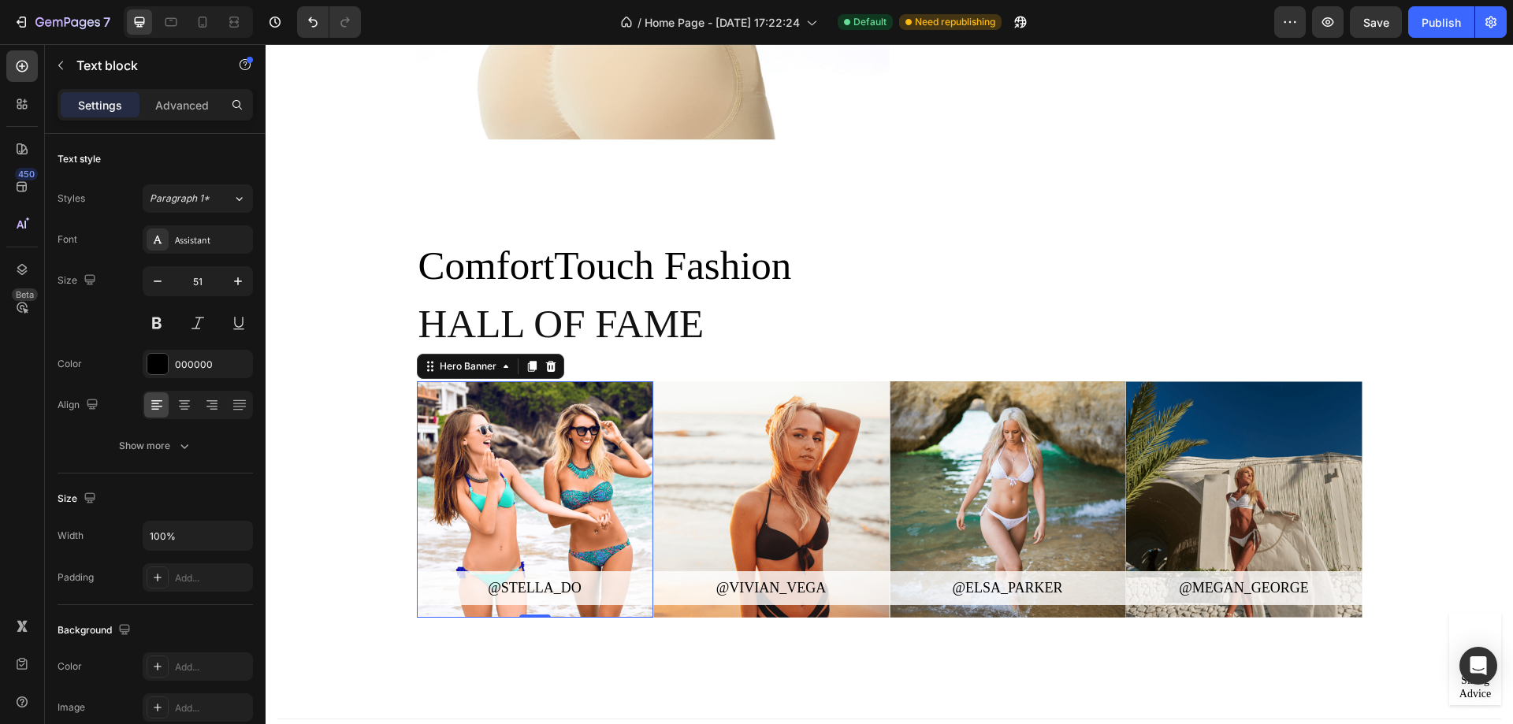
click at [552, 519] on div "Overlay" at bounding box center [535, 499] width 236 height 236
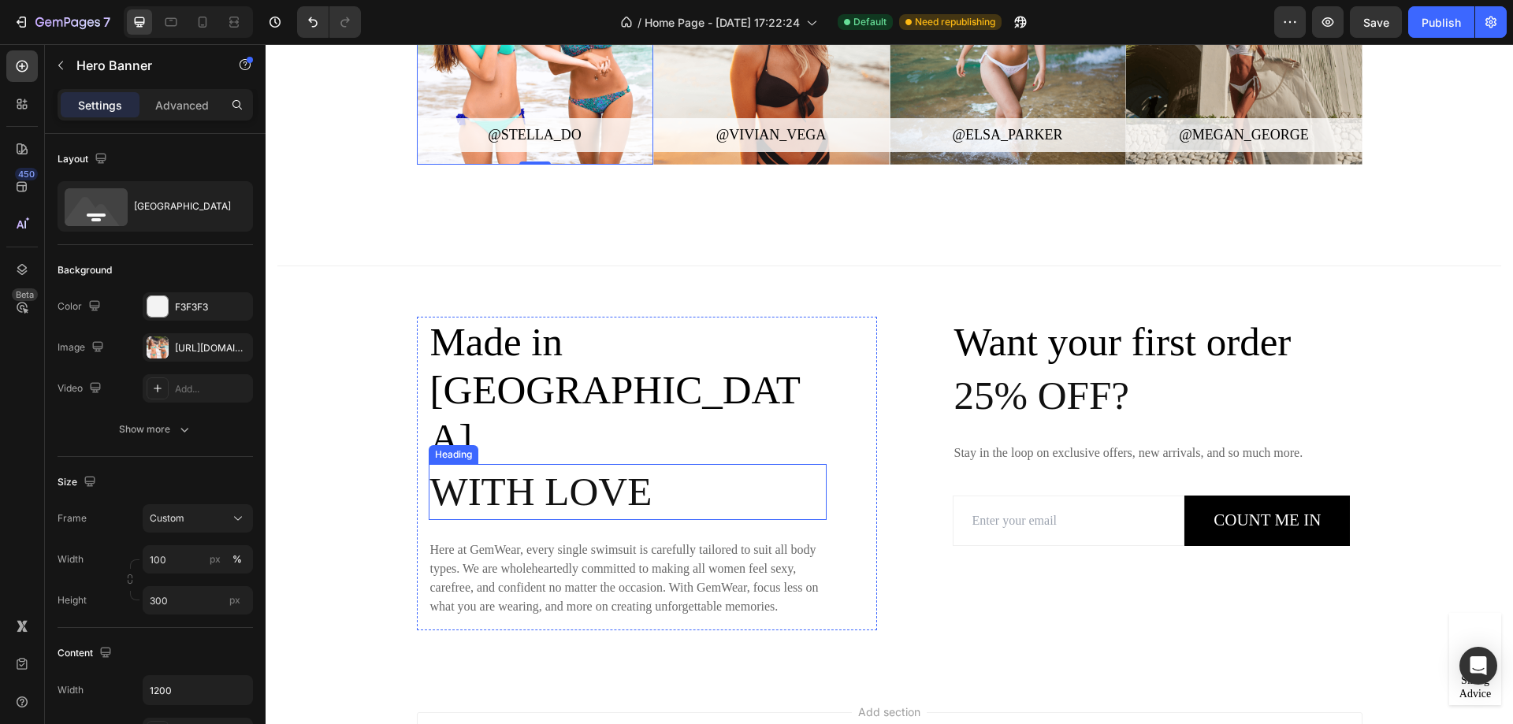
scroll to position [3704, 0]
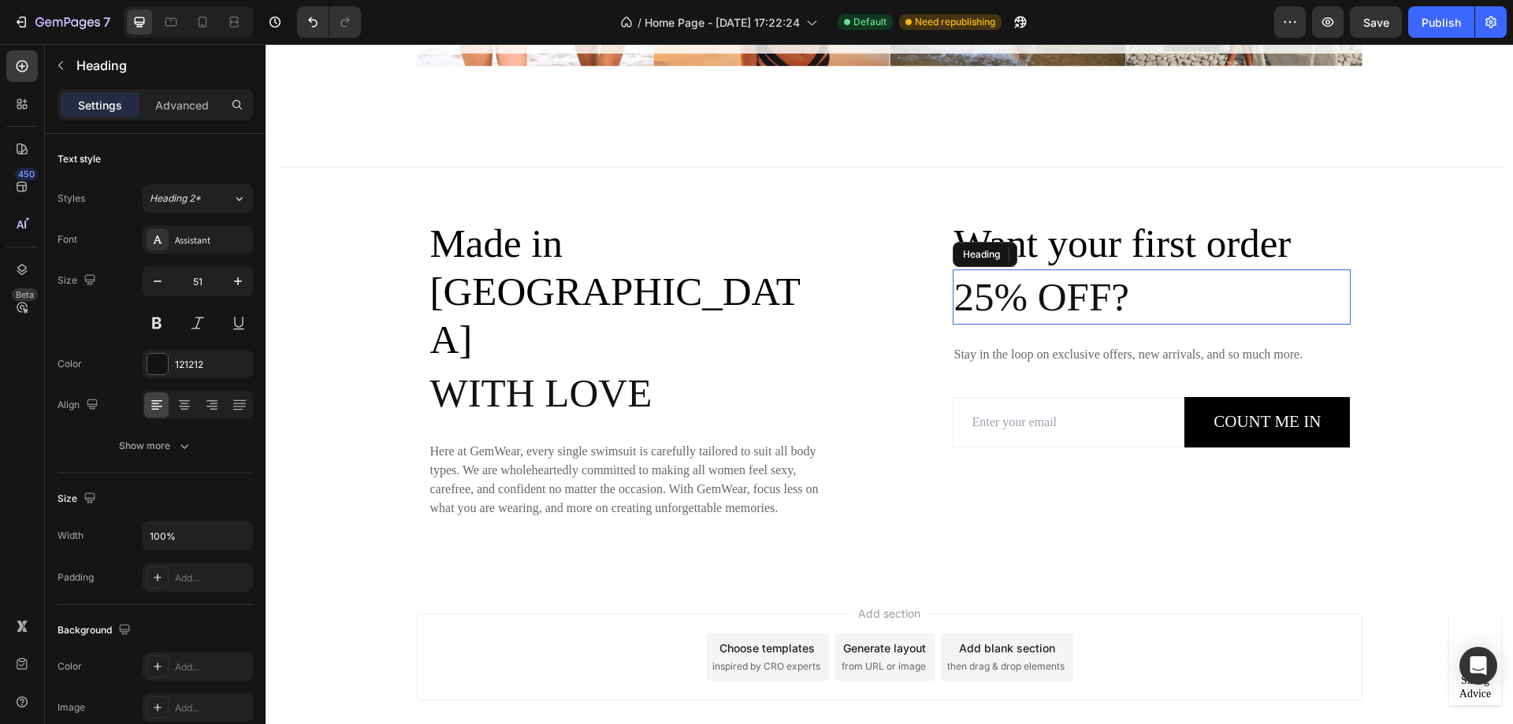
click at [1018, 304] on p "25% off?" at bounding box center [1151, 297] width 395 height 52
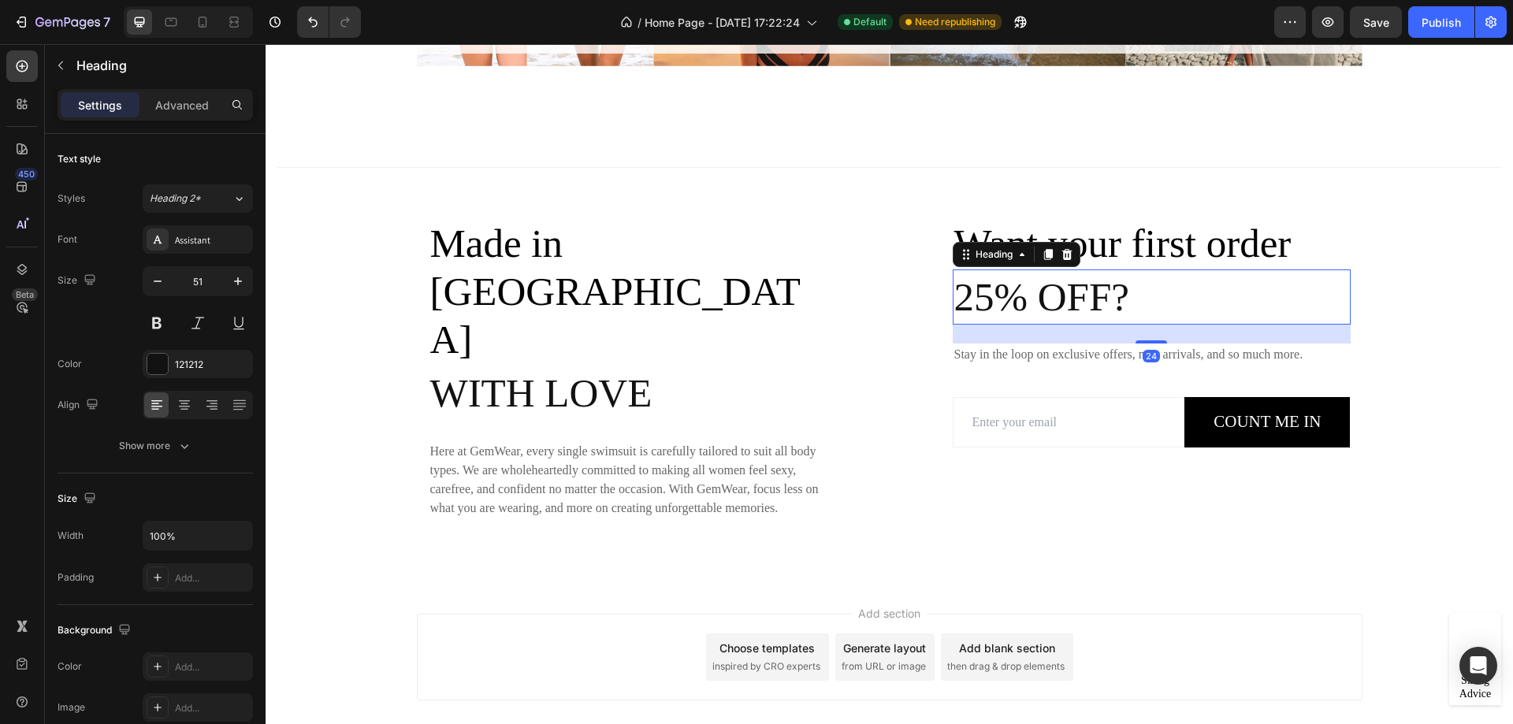
click at [1008, 300] on p "25% off?" at bounding box center [1151, 297] width 395 height 52
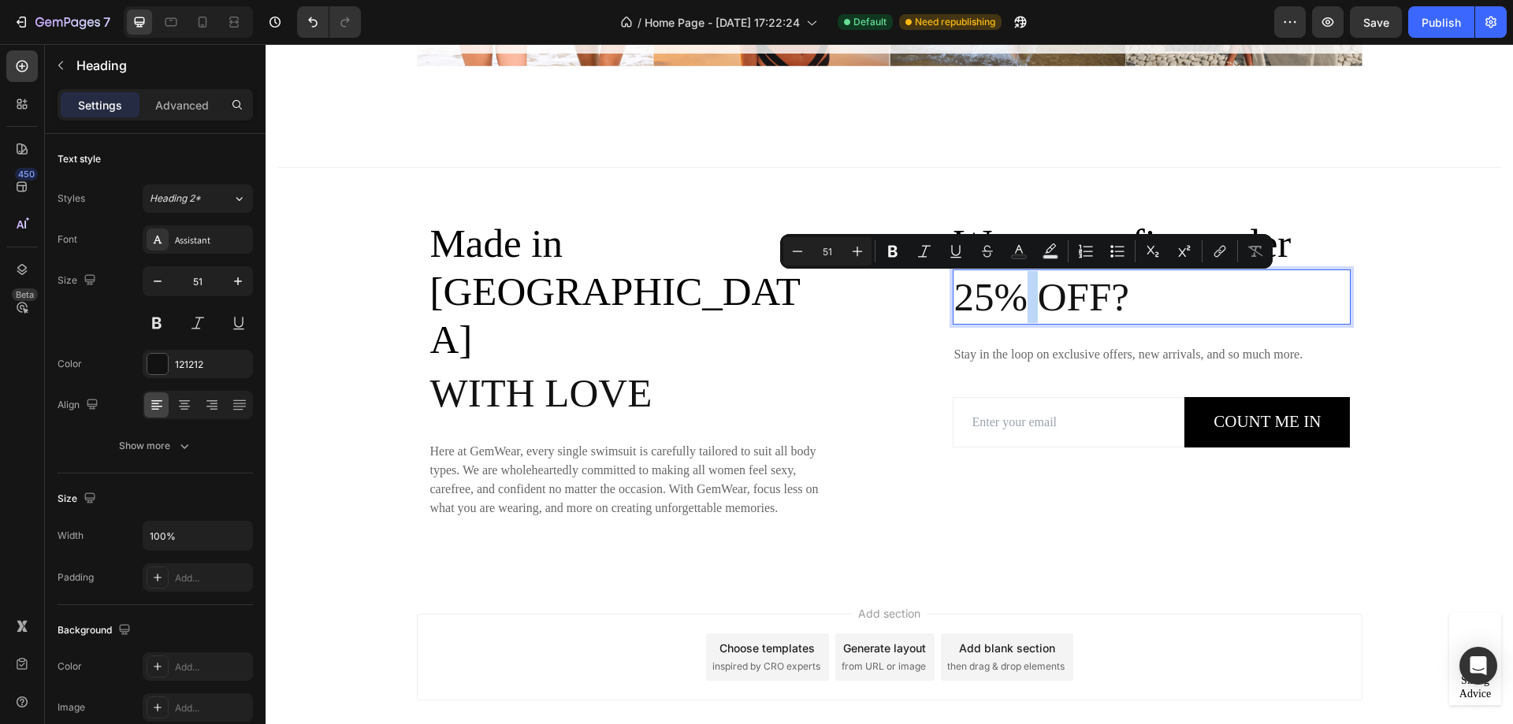
click at [1020, 298] on p "25% off?" at bounding box center [1151, 297] width 395 height 52
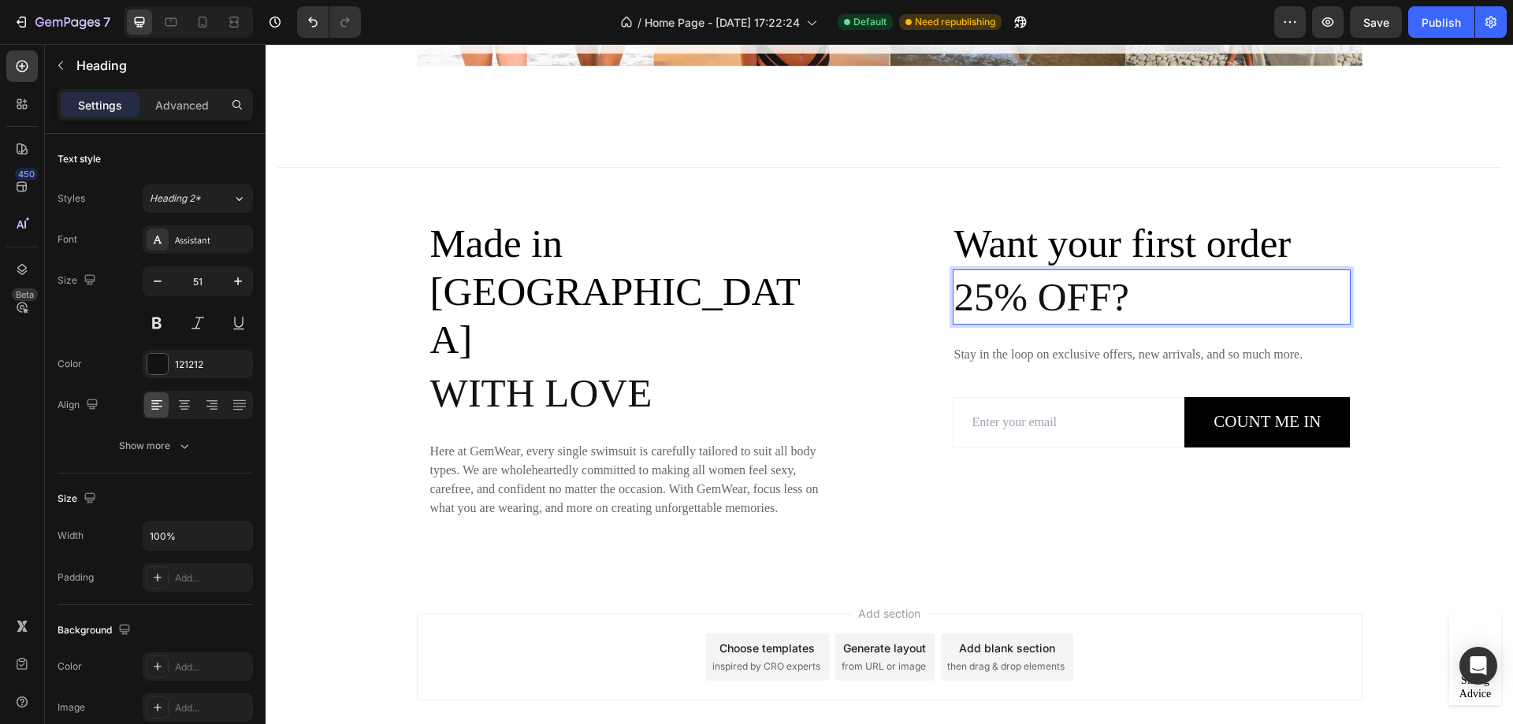
click at [1016, 299] on p "25% off?" at bounding box center [1151, 297] width 395 height 52
click at [511, 247] on p "Made in USA" at bounding box center [627, 292] width 395 height 145
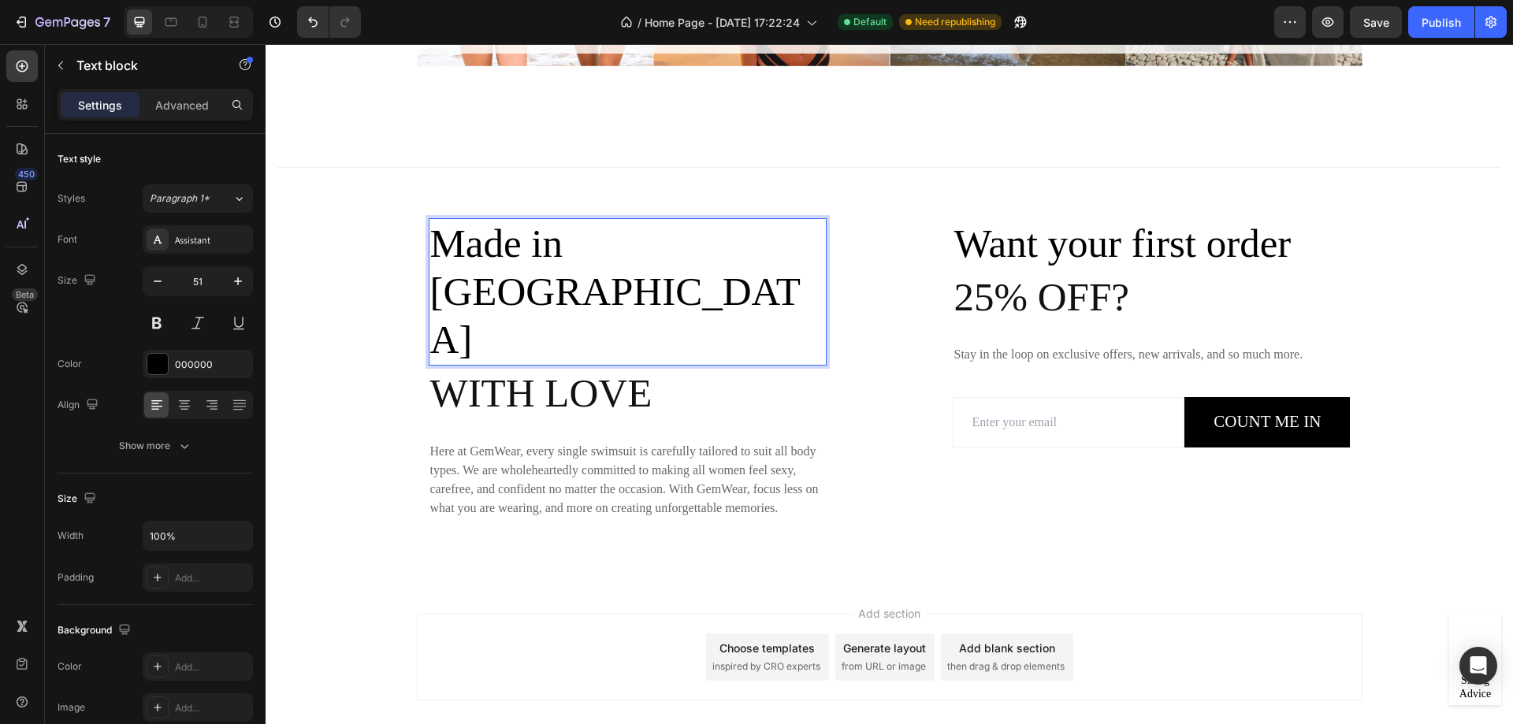
click at [510, 247] on p "Made in USA" at bounding box center [627, 292] width 395 height 145
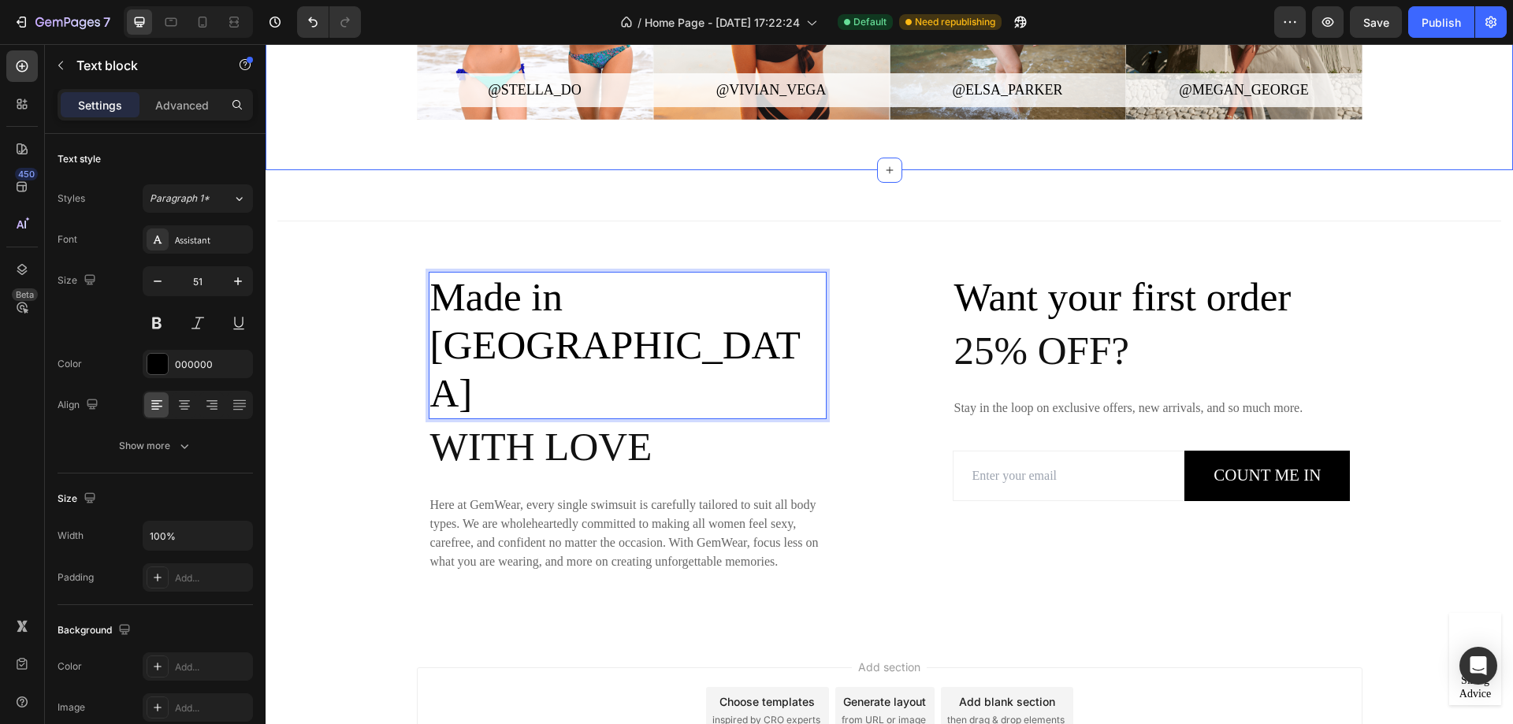
scroll to position [3705, 0]
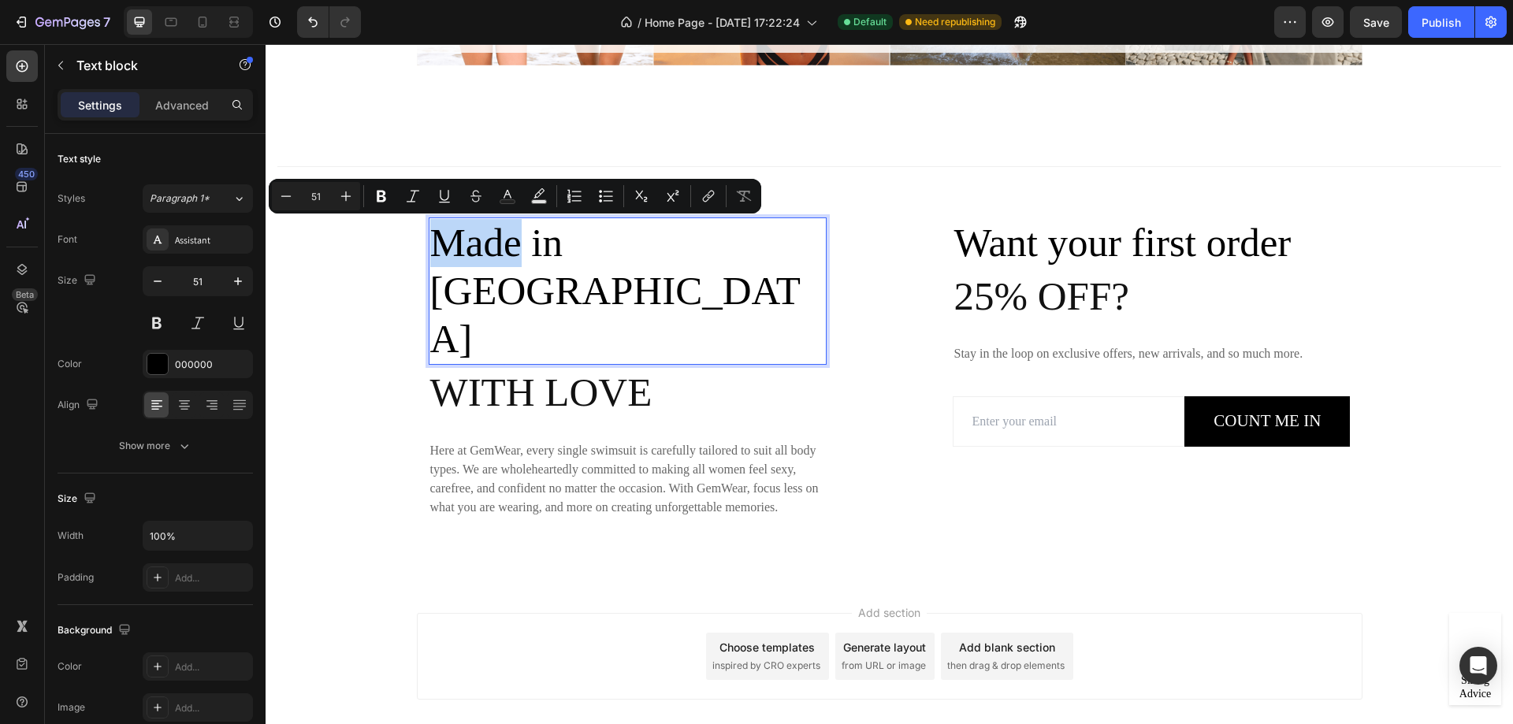
drag, startPoint x: 512, startPoint y: 239, endPoint x: 436, endPoint y: 245, distance: 75.9
click at [436, 245] on p "Made in USA" at bounding box center [627, 291] width 395 height 145
click at [543, 243] on p "Made in USA" at bounding box center [627, 291] width 395 height 145
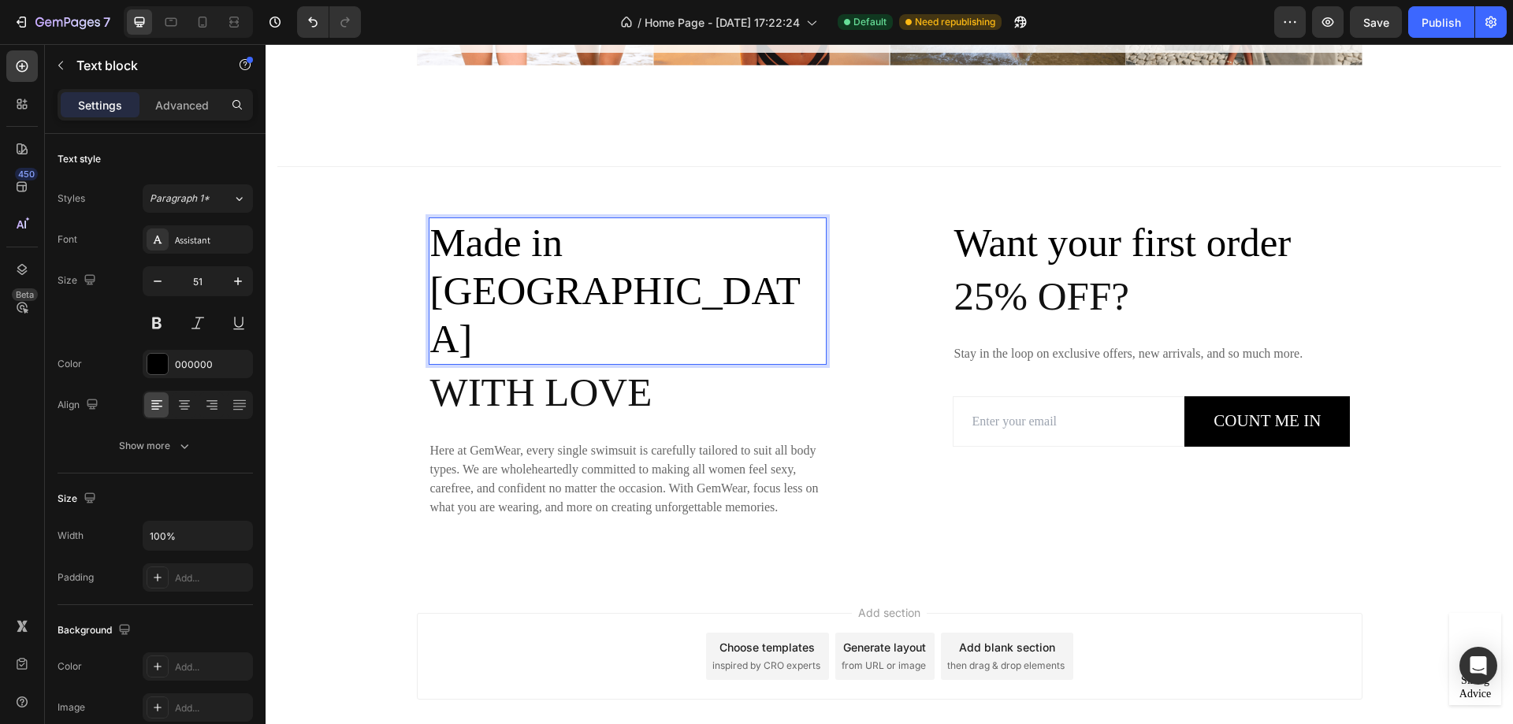
click at [551, 244] on p "Made in USA" at bounding box center [627, 291] width 395 height 145
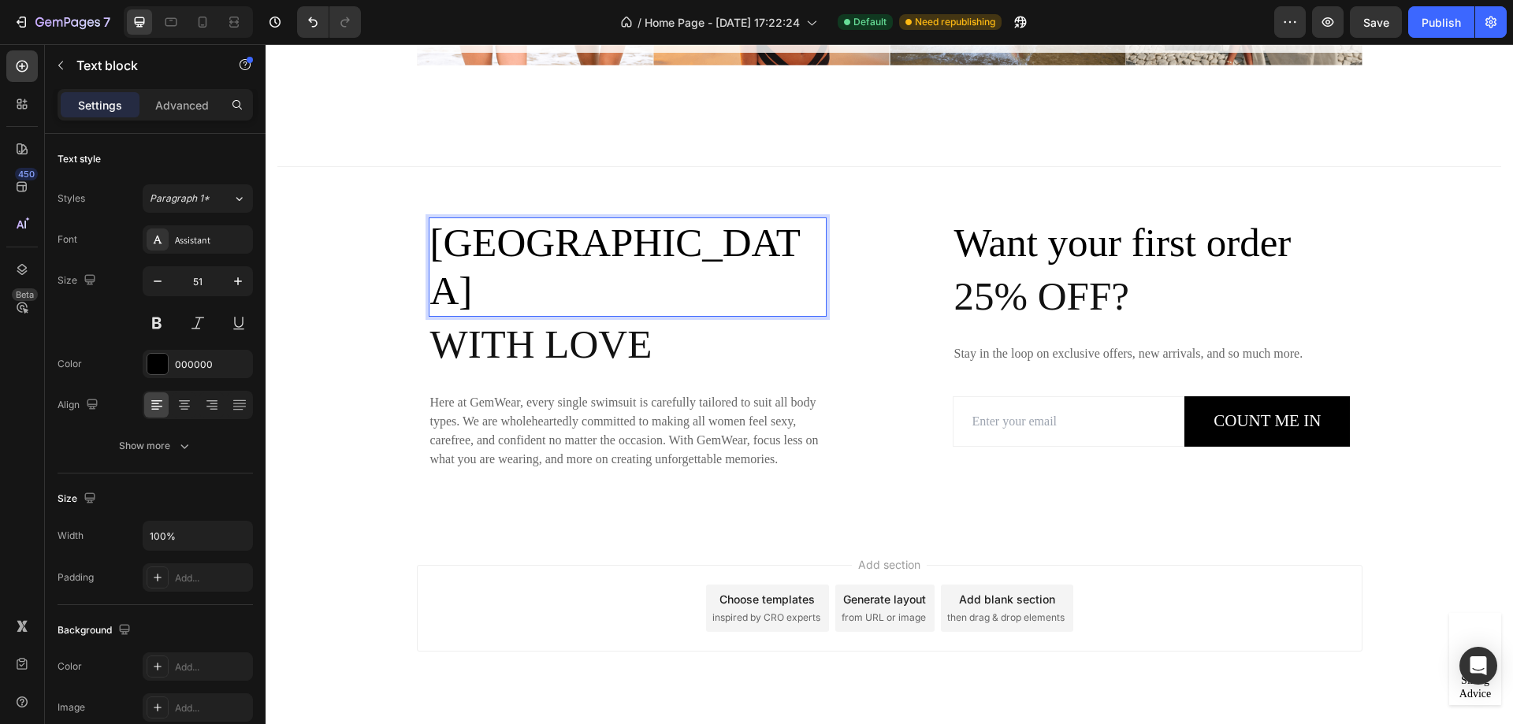
click at [434, 253] on p "[GEOGRAPHIC_DATA]" at bounding box center [627, 267] width 395 height 96
click at [444, 393] on p "Here at GemWear, every single swimsuit is carefully tailored to suit all body t…" at bounding box center [627, 431] width 395 height 76
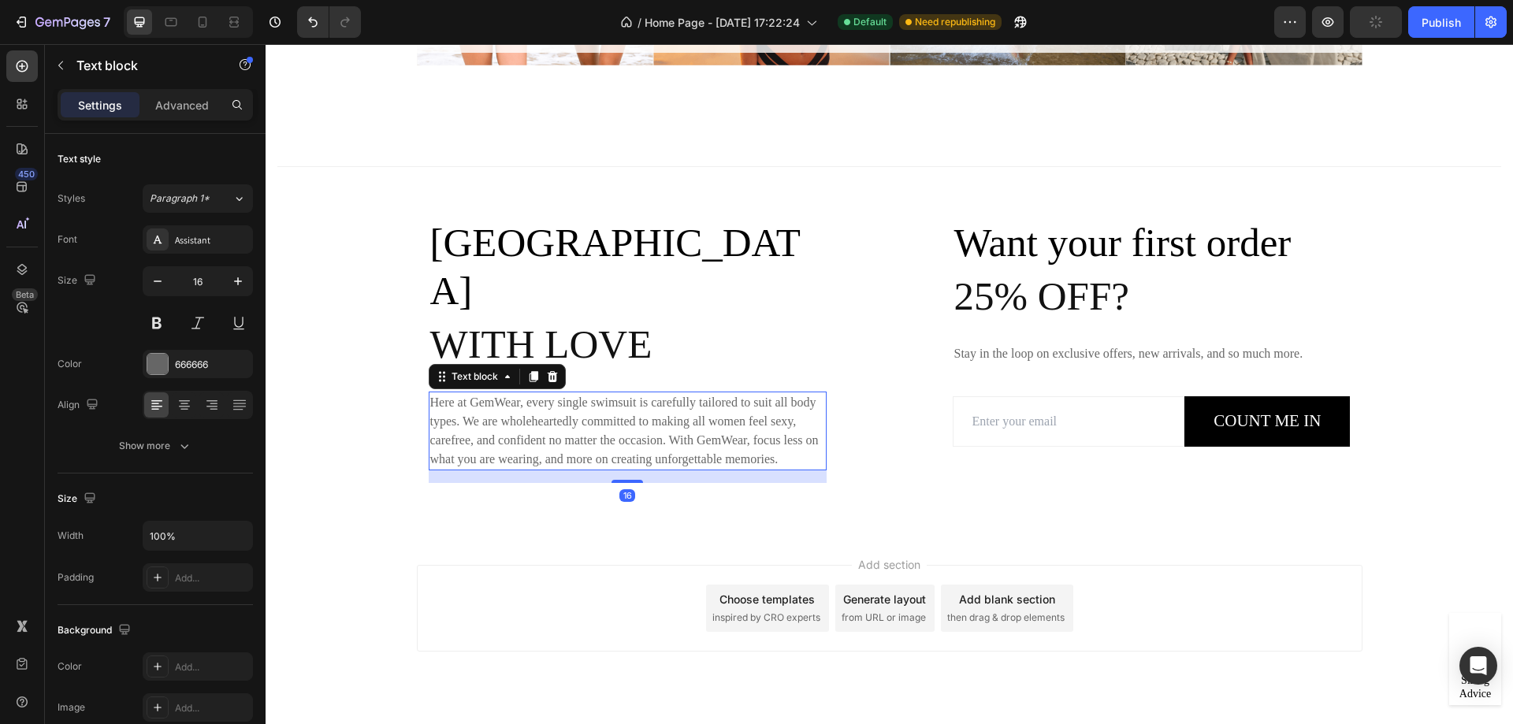
click at [444, 393] on p "Here at GemWear, every single swimsuit is carefully tailored to suit all body t…" at bounding box center [627, 431] width 395 height 76
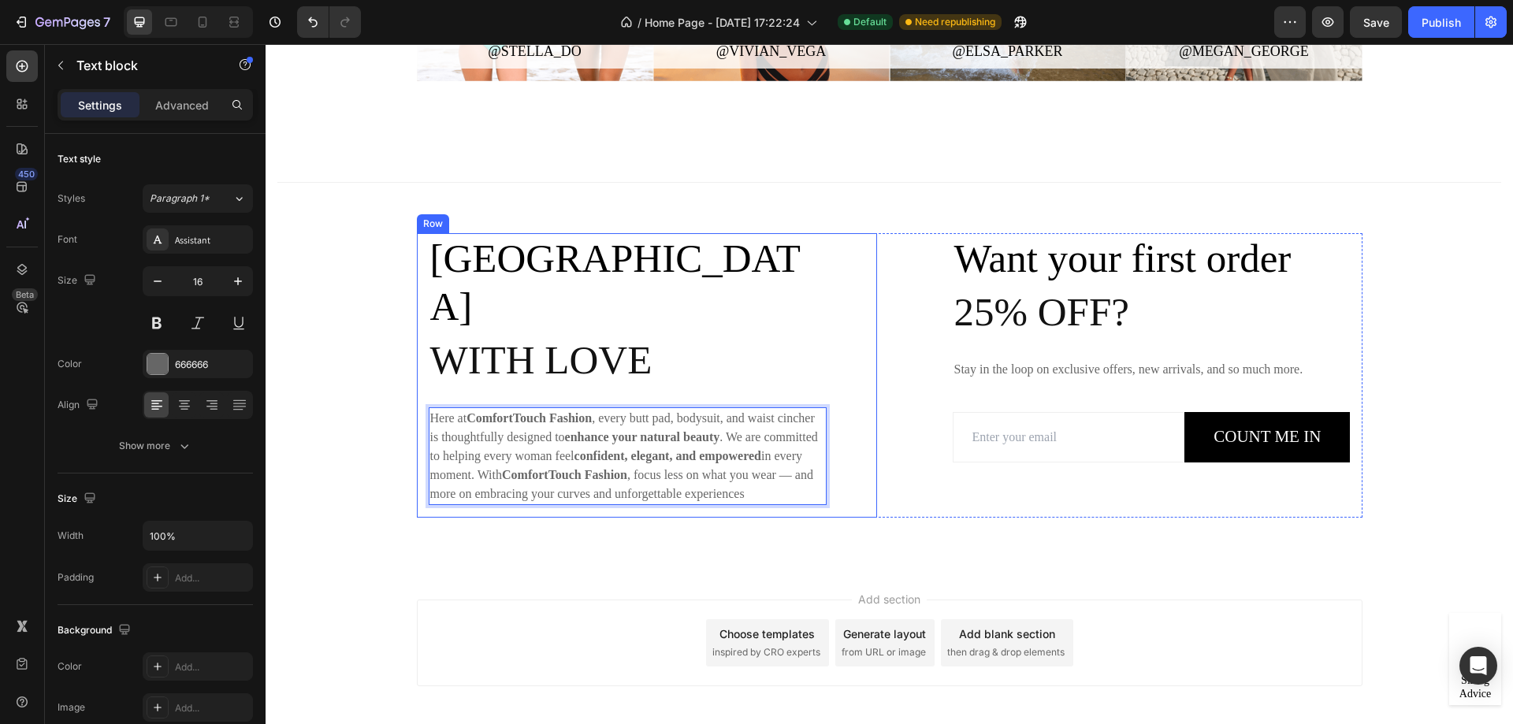
scroll to position [3711, 0]
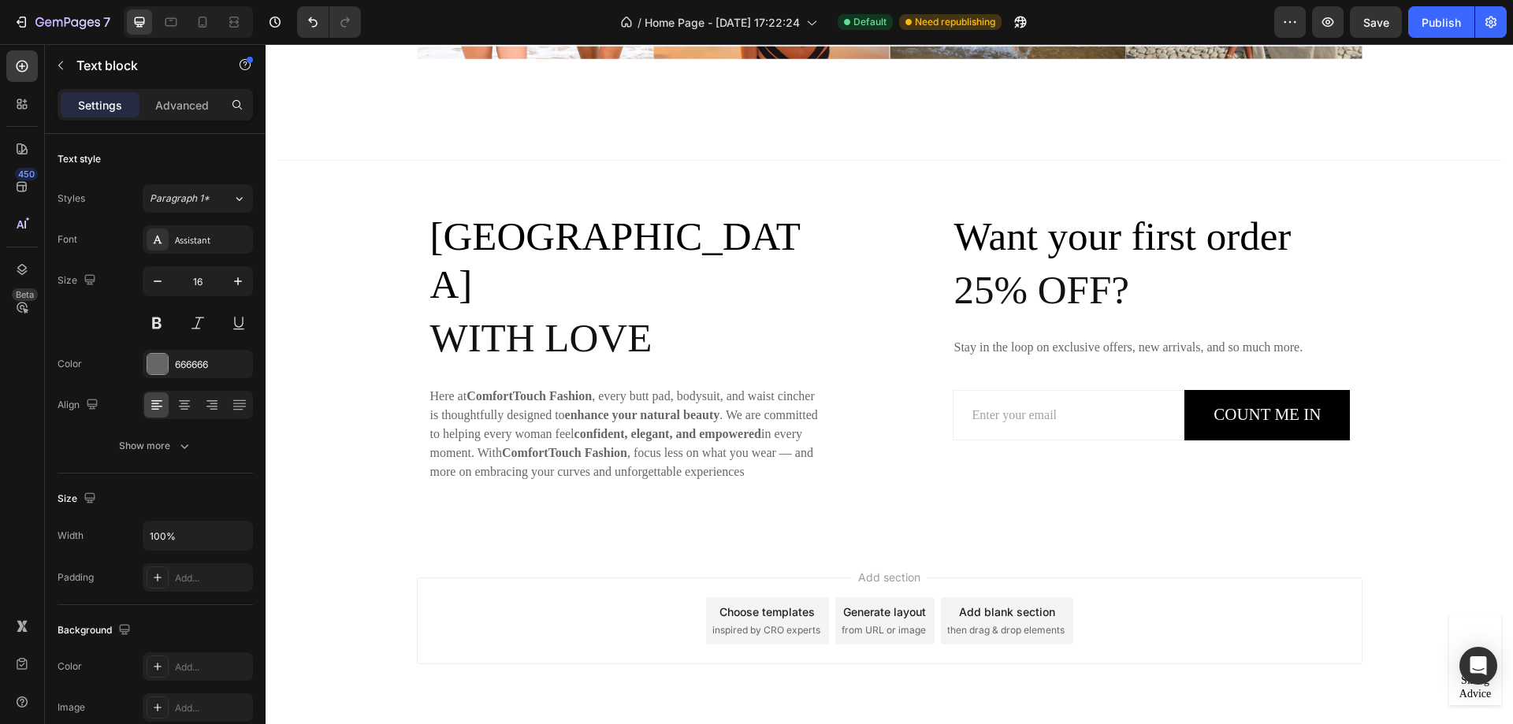
click at [667, 578] on div "Add section Choose templates inspired by CRO experts Generate layout from URL o…" at bounding box center [889, 621] width 945 height 87
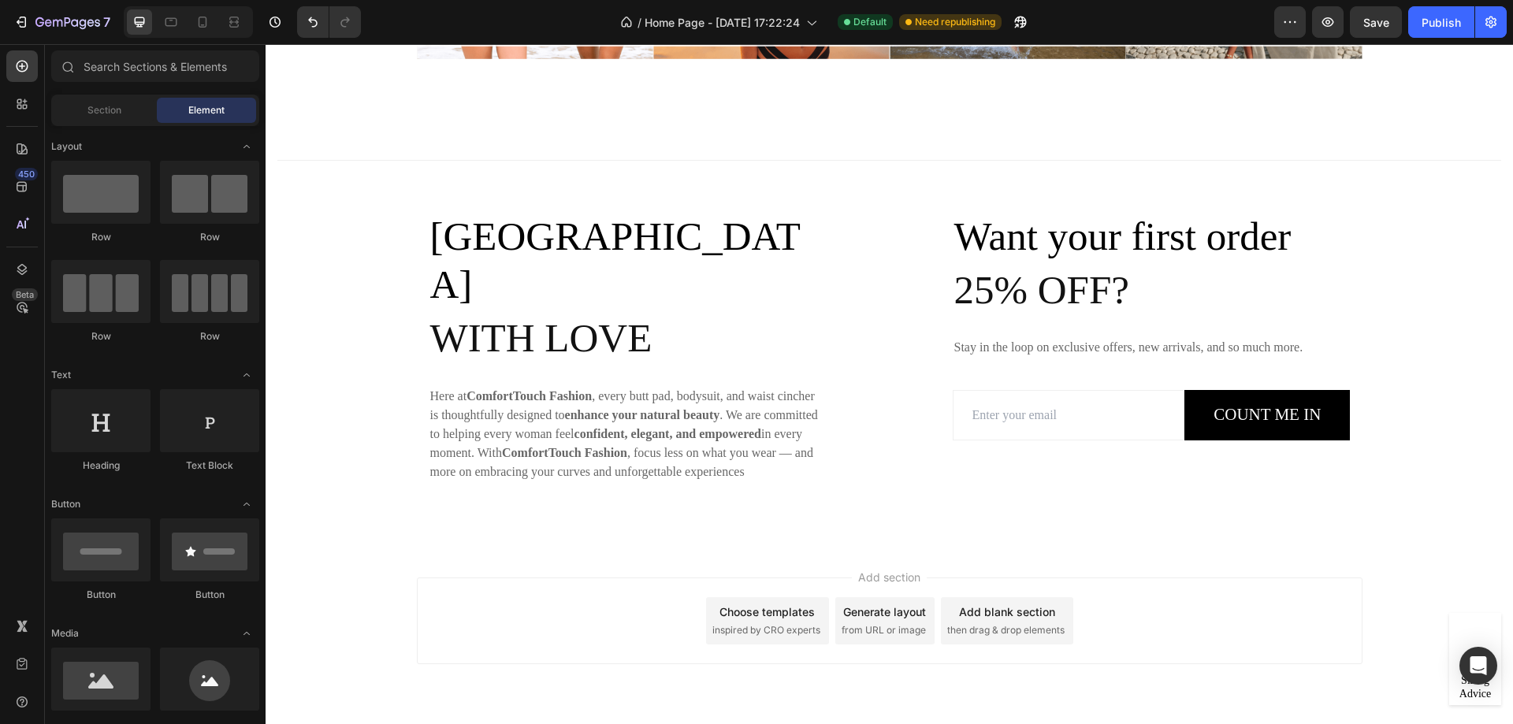
click at [748, 604] on div "Choose templates" at bounding box center [766, 612] width 95 height 17
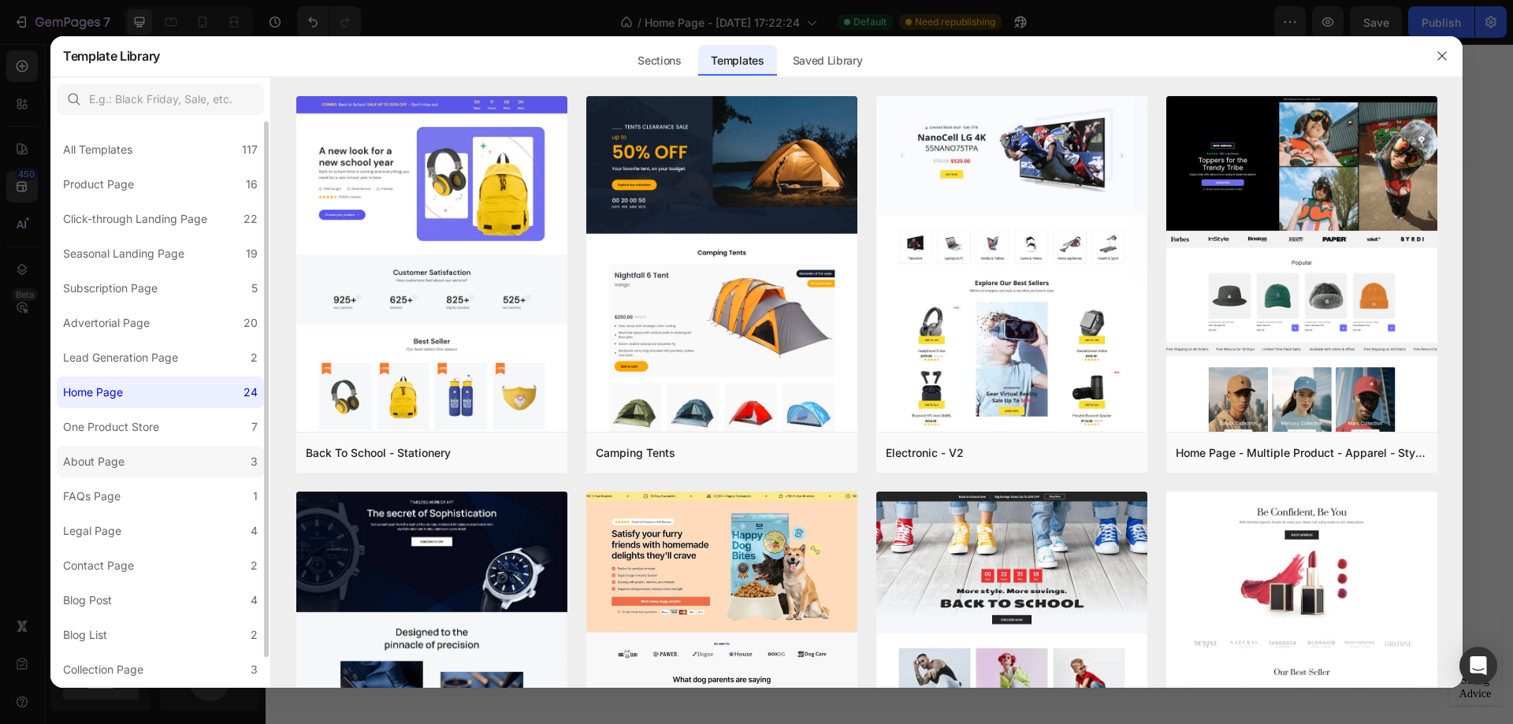
scroll to position [32, 0]
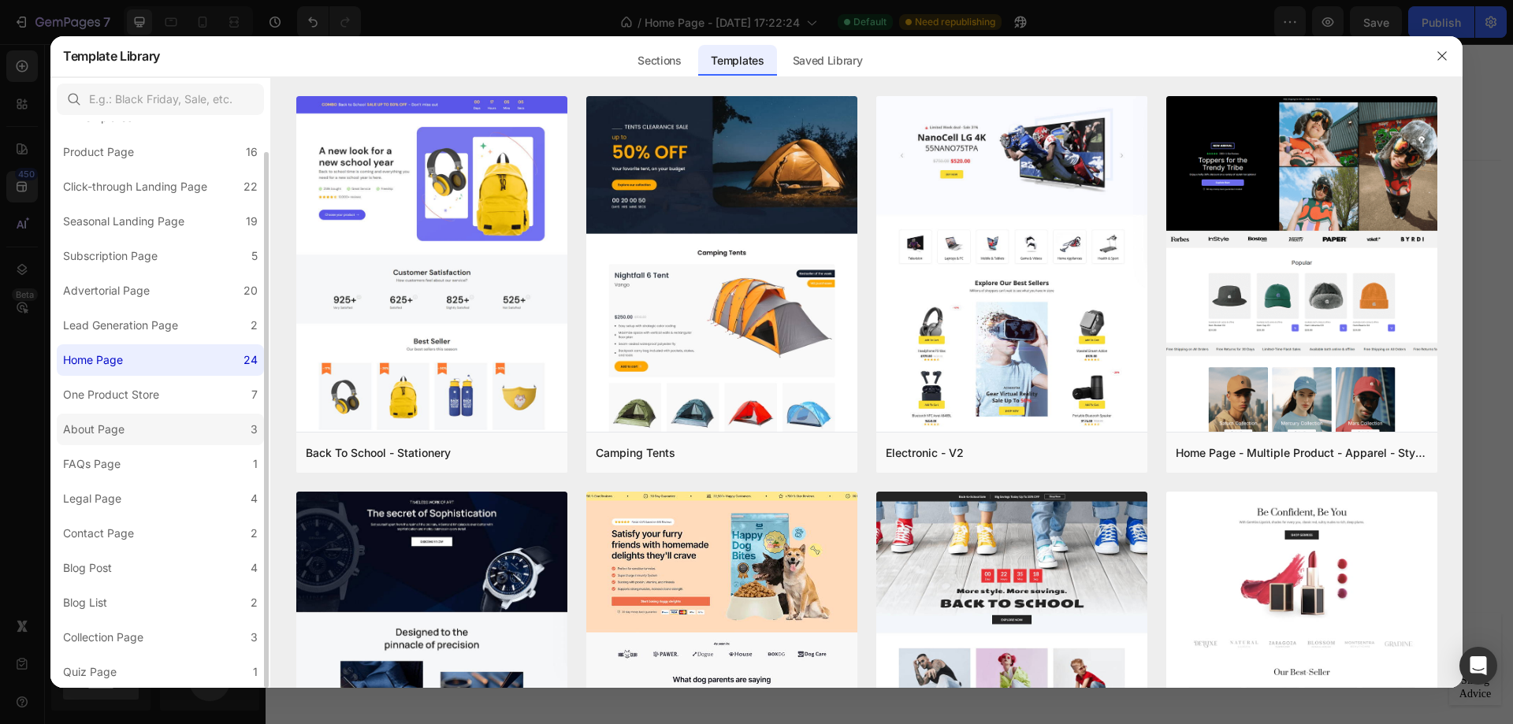
click at [147, 430] on label "About Page 3" at bounding box center [160, 430] width 207 height 32
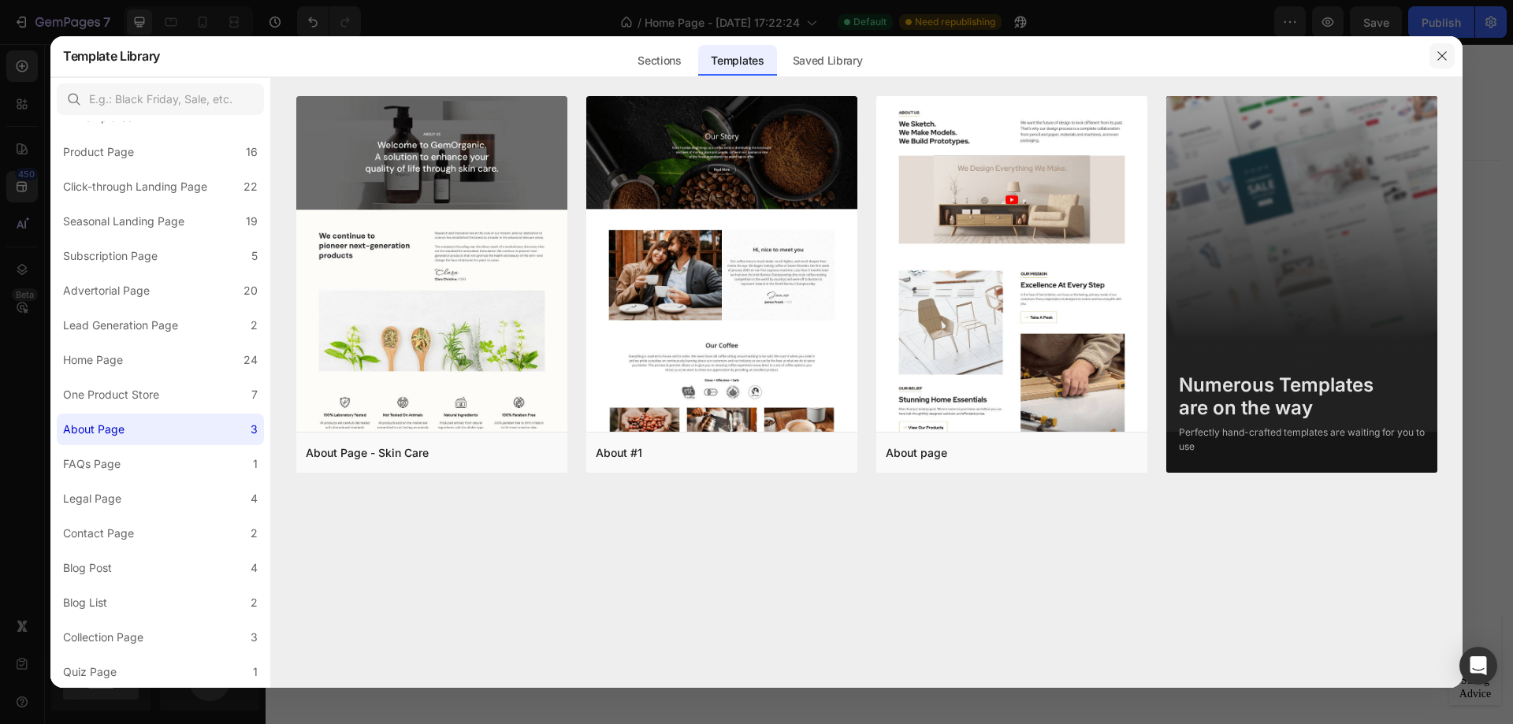
click at [1444, 52] on icon "button" at bounding box center [1442, 56] width 13 height 13
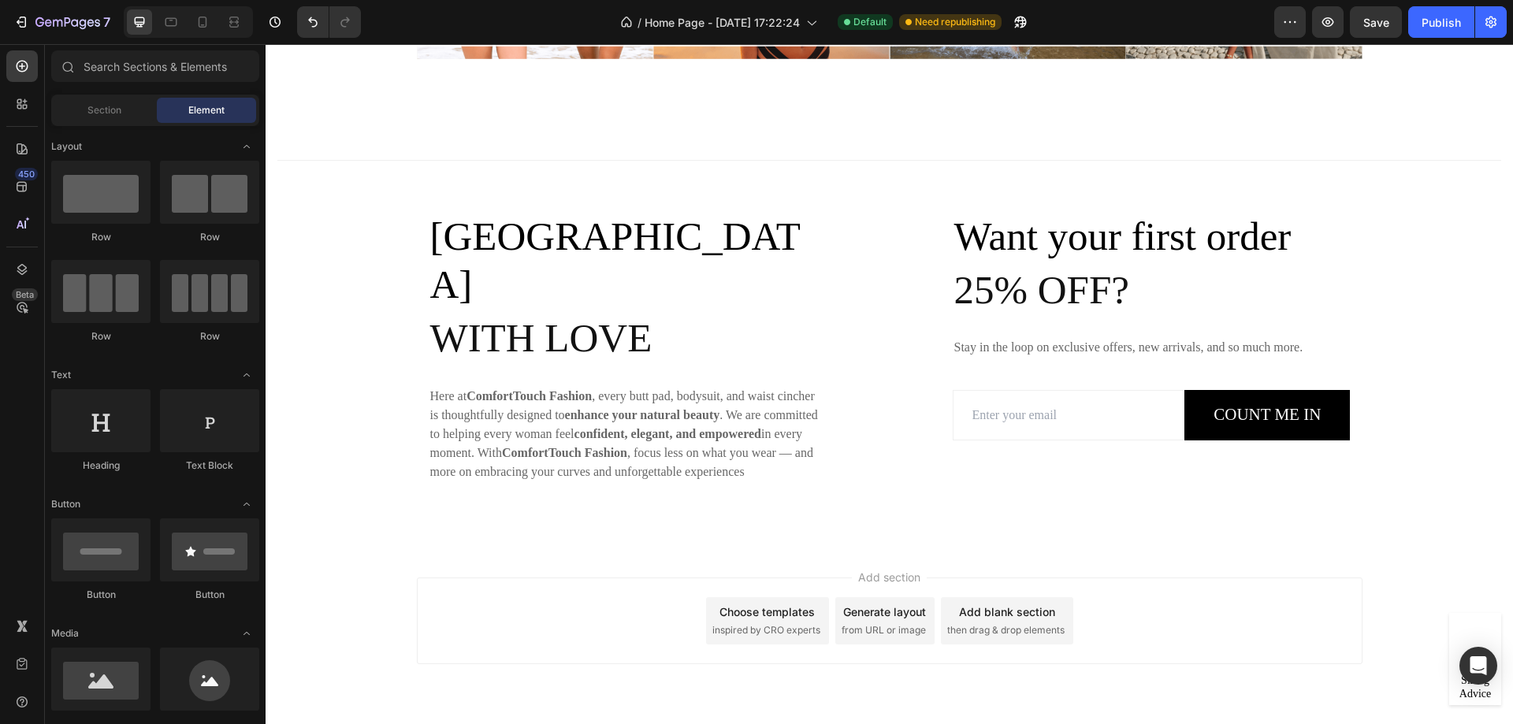
click at [761, 597] on div "Choose templates inspired by CRO experts" at bounding box center [767, 620] width 123 height 47
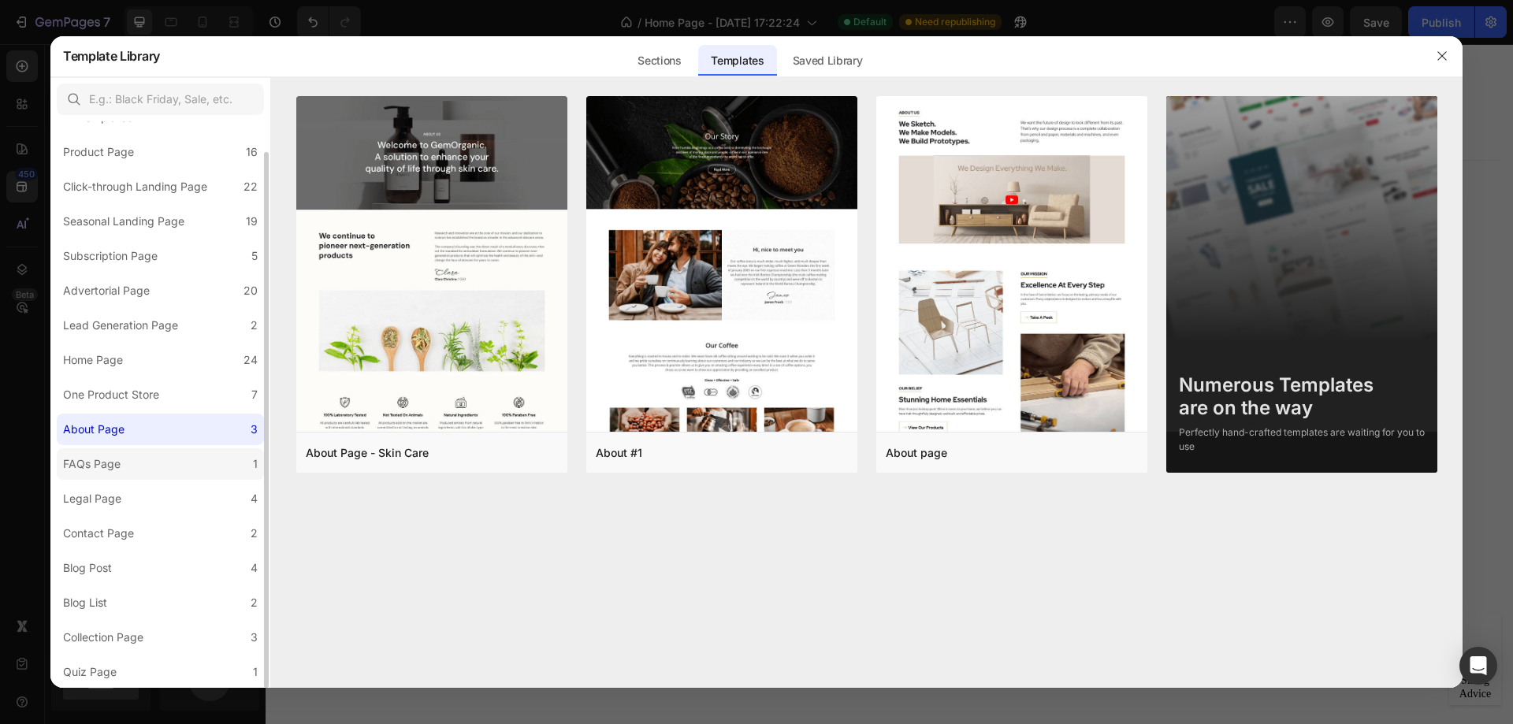
click at [136, 465] on label "FAQs Page 1" at bounding box center [160, 464] width 207 height 32
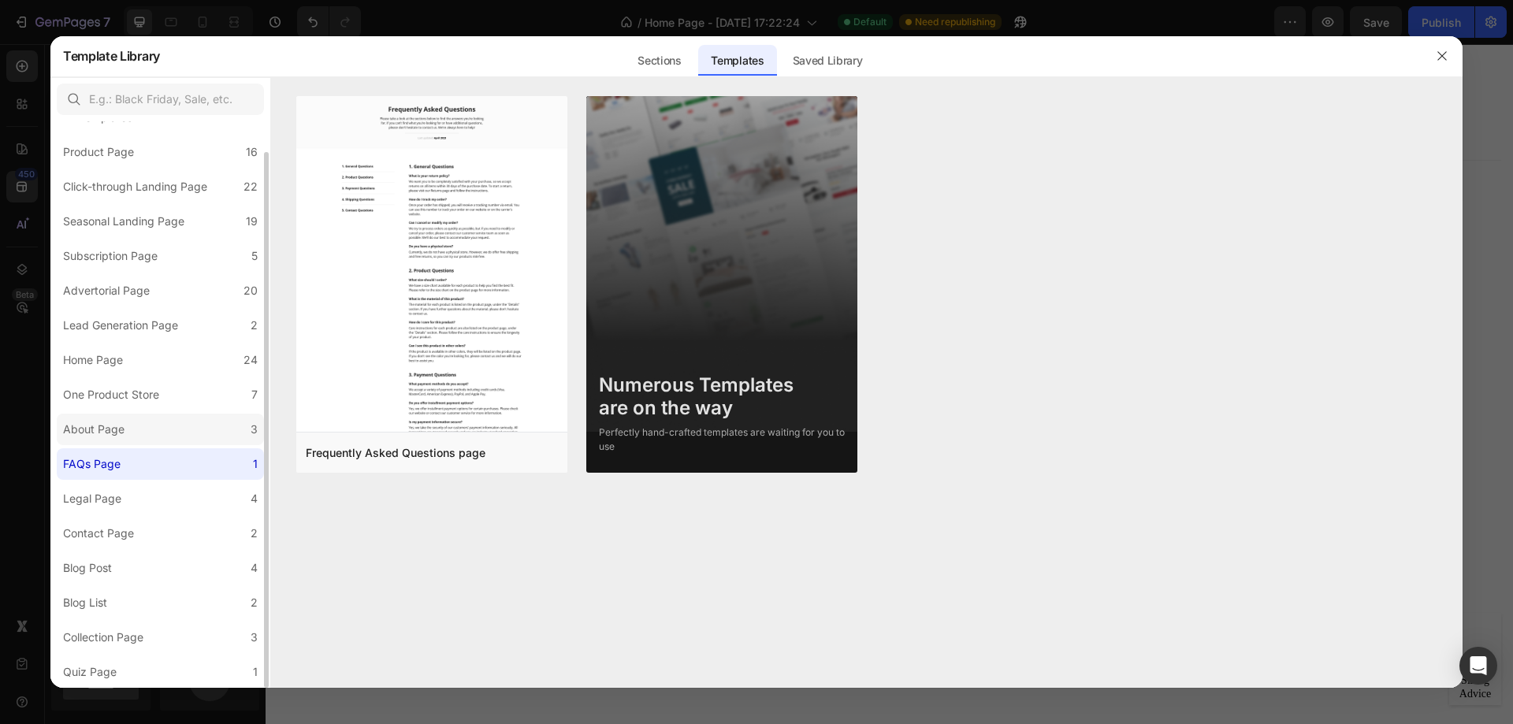
click at [136, 434] on label "About Page 3" at bounding box center [160, 430] width 207 height 32
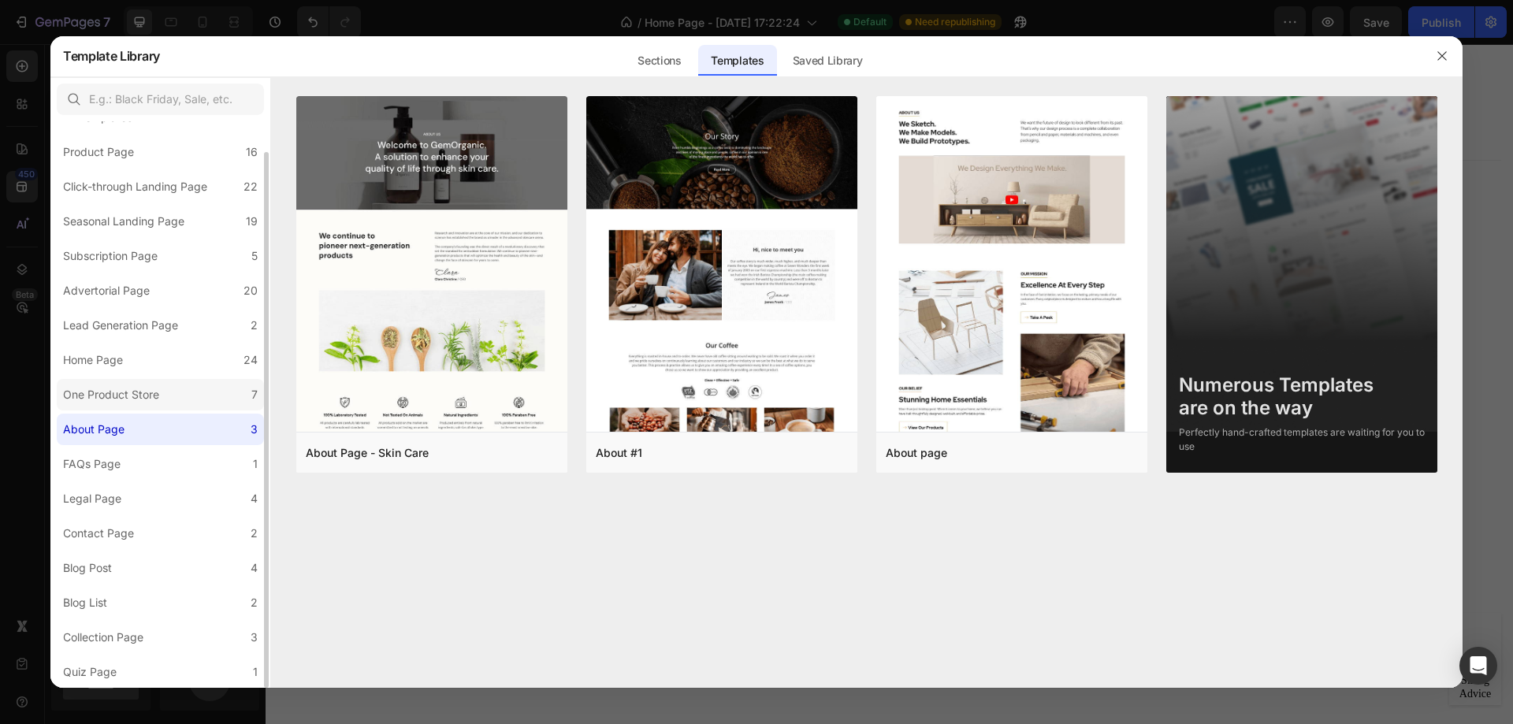
click at [139, 399] on div "One Product Store" at bounding box center [111, 394] width 96 height 19
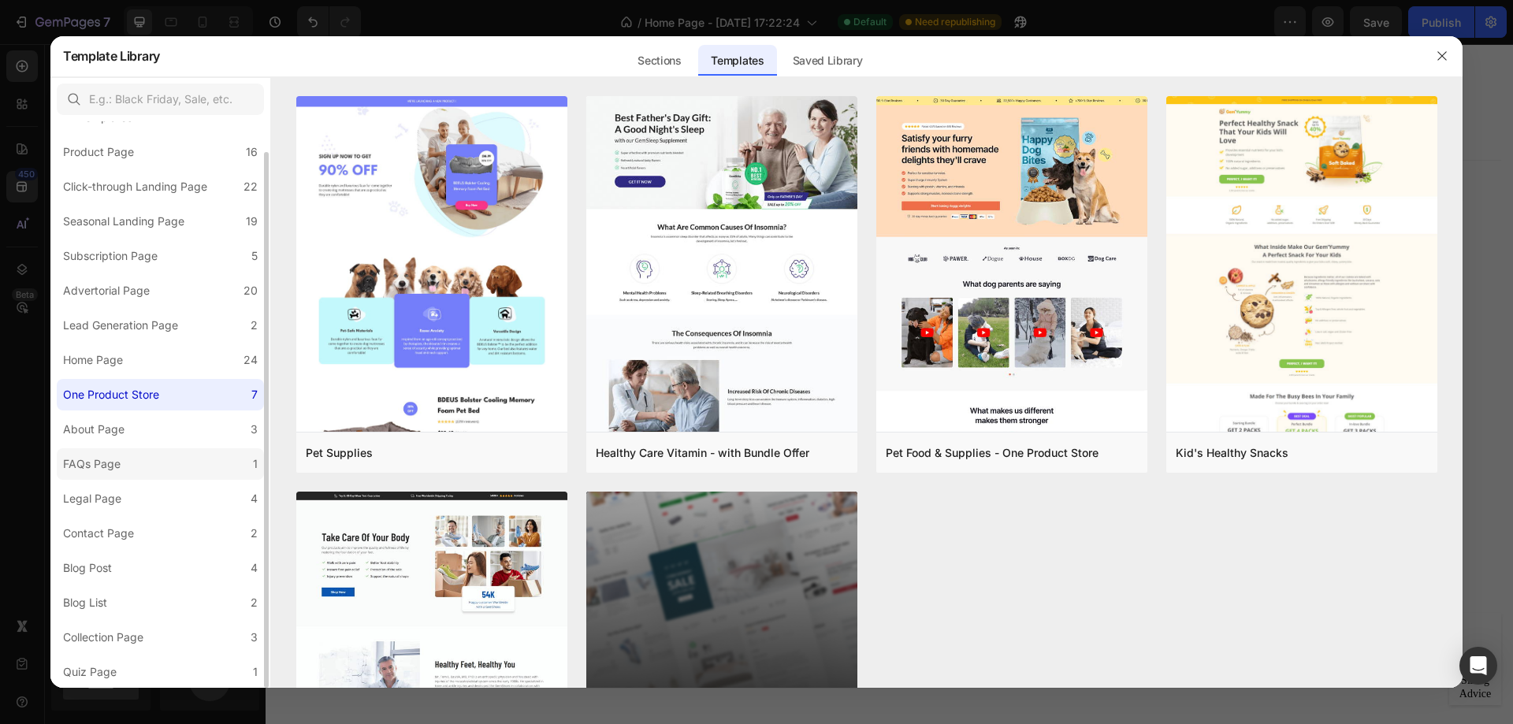
click at [138, 457] on label "FAQs Page 1" at bounding box center [160, 464] width 207 height 32
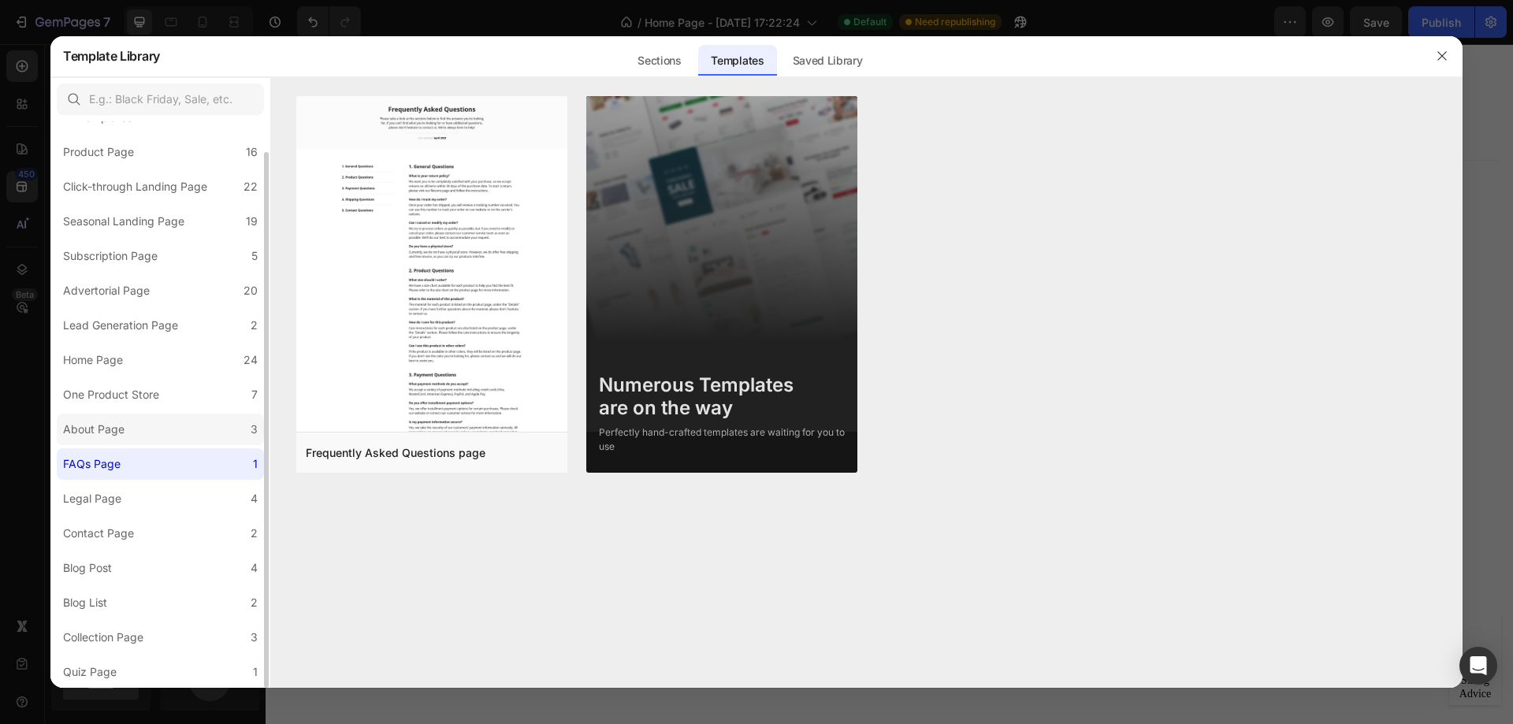
click at [139, 428] on label "About Page 3" at bounding box center [160, 430] width 207 height 32
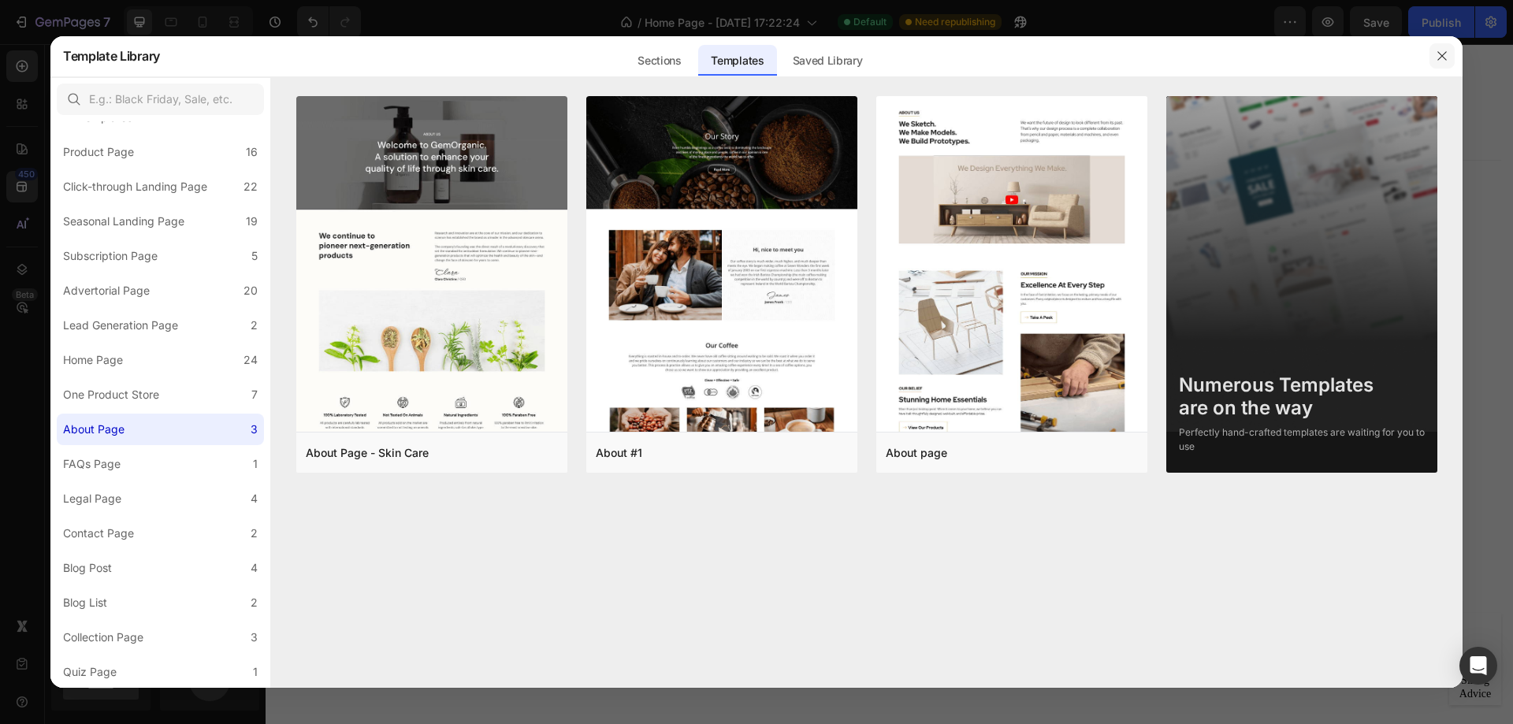
drag, startPoint x: 1439, startPoint y: 50, endPoint x: 1173, endPoint y: 7, distance: 269.7
click at [1439, 50] on icon "button" at bounding box center [1442, 56] width 13 height 13
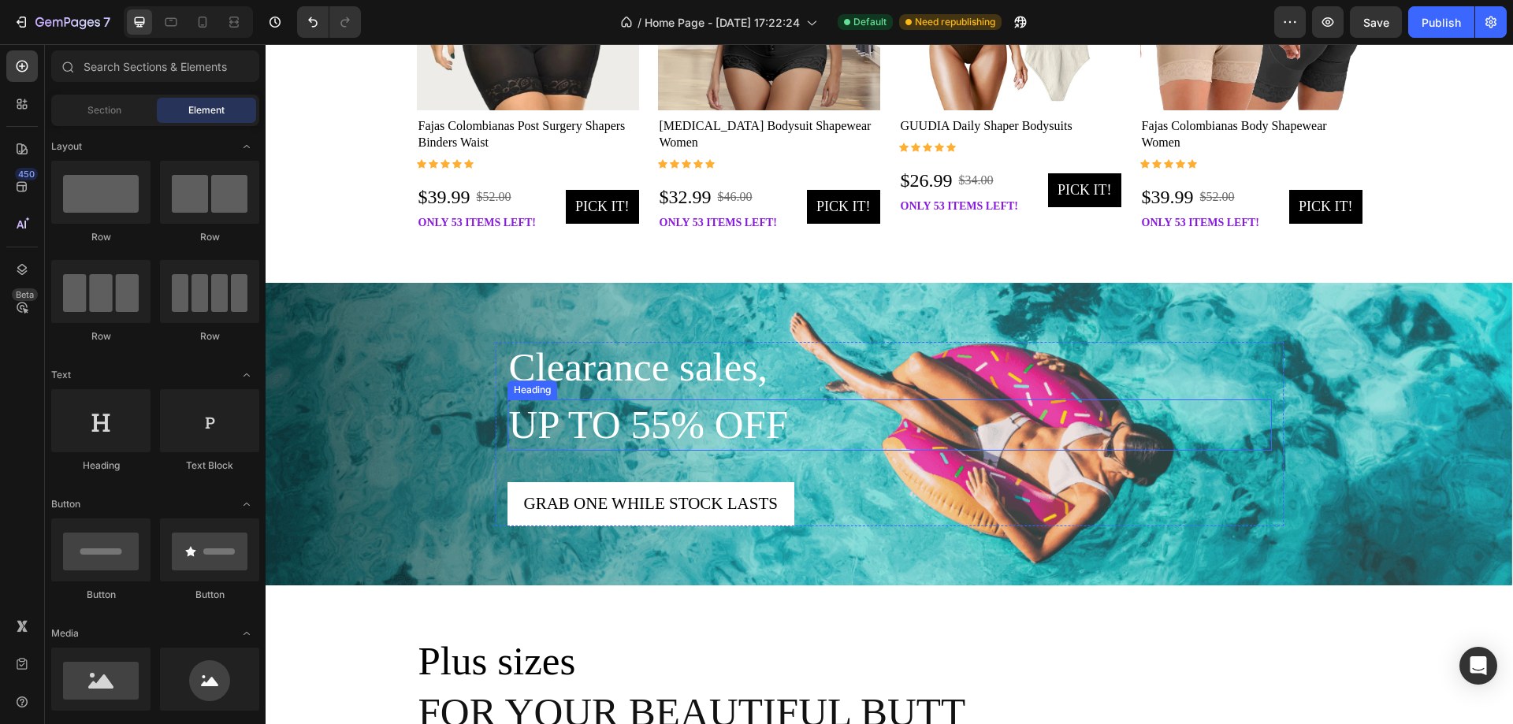
scroll to position [2135, 0]
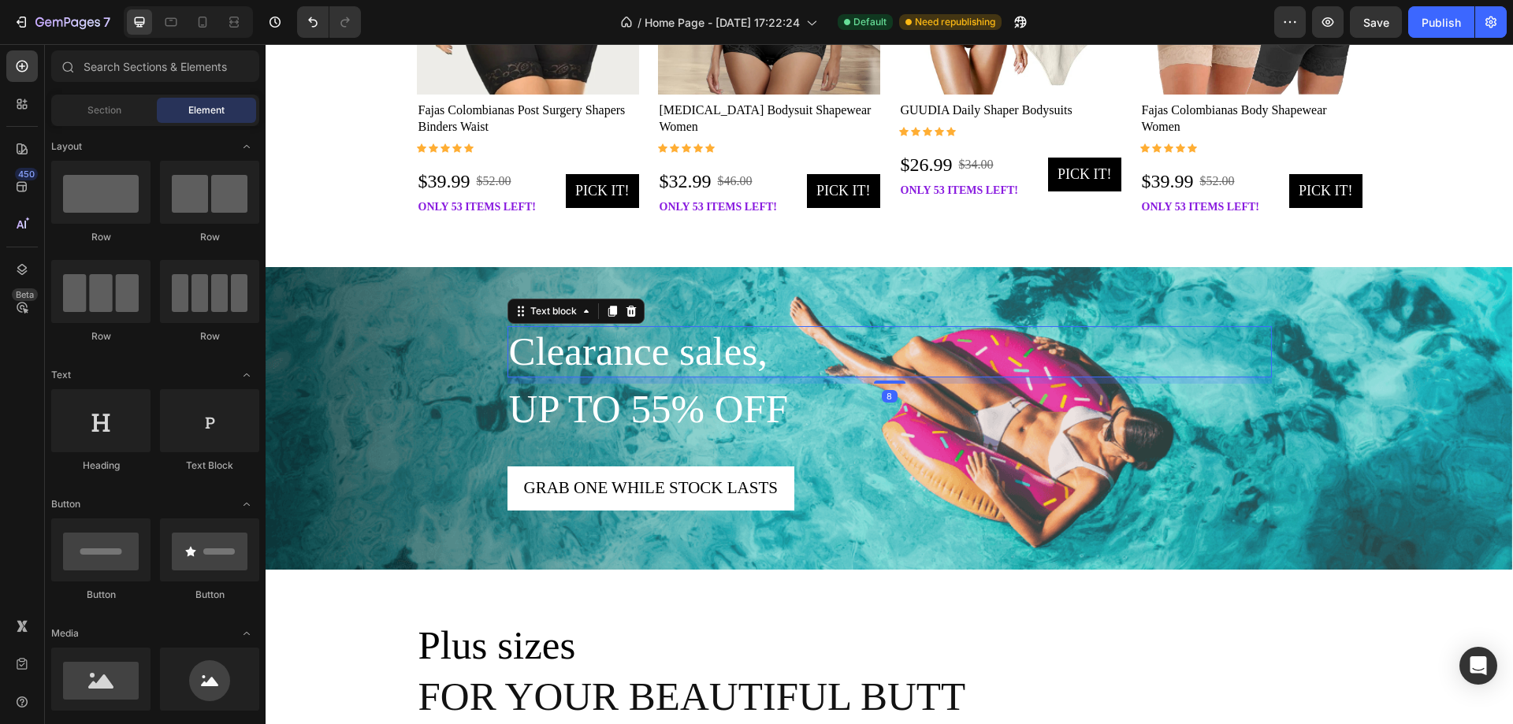
click at [788, 354] on p "Clearance sales," at bounding box center [889, 352] width 761 height 48
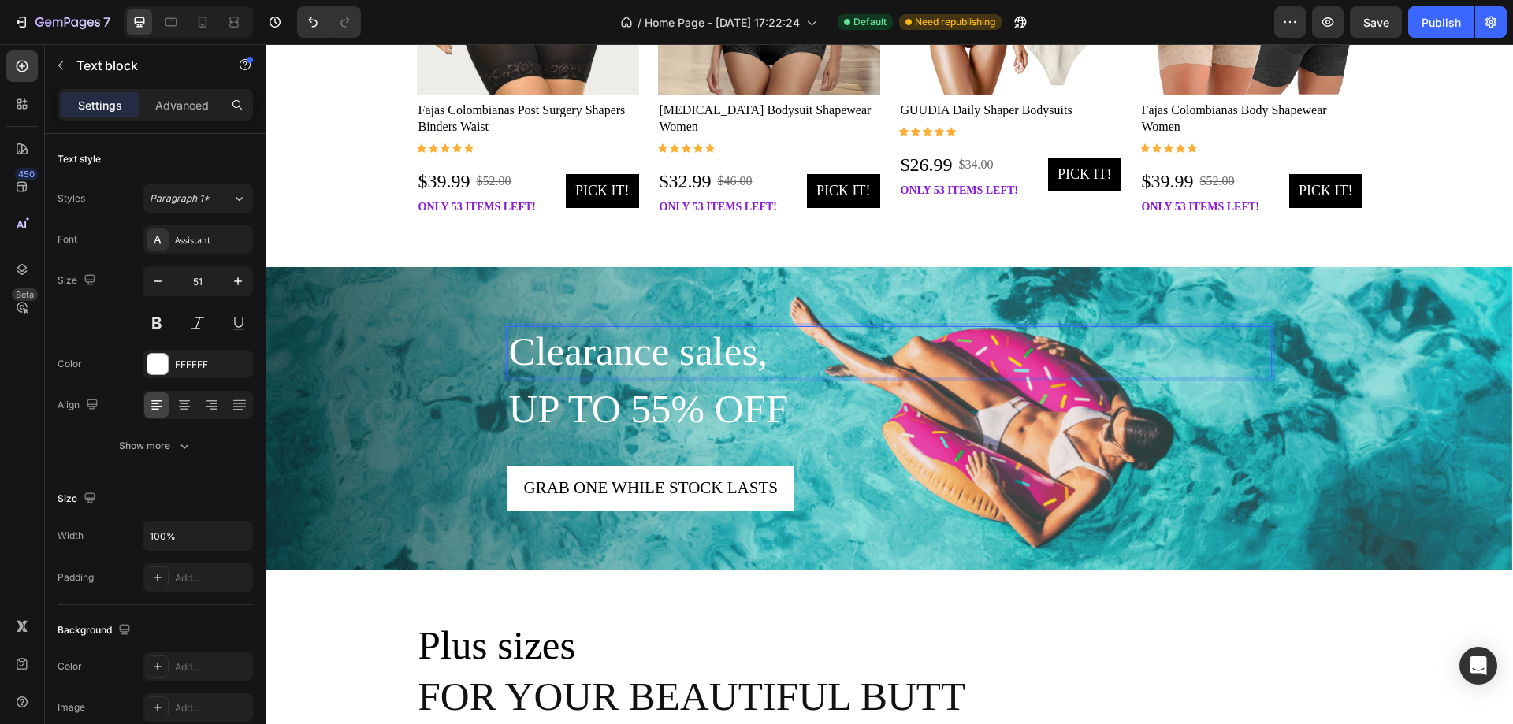
click at [788, 354] on p "Clearance sales," at bounding box center [889, 352] width 761 height 48
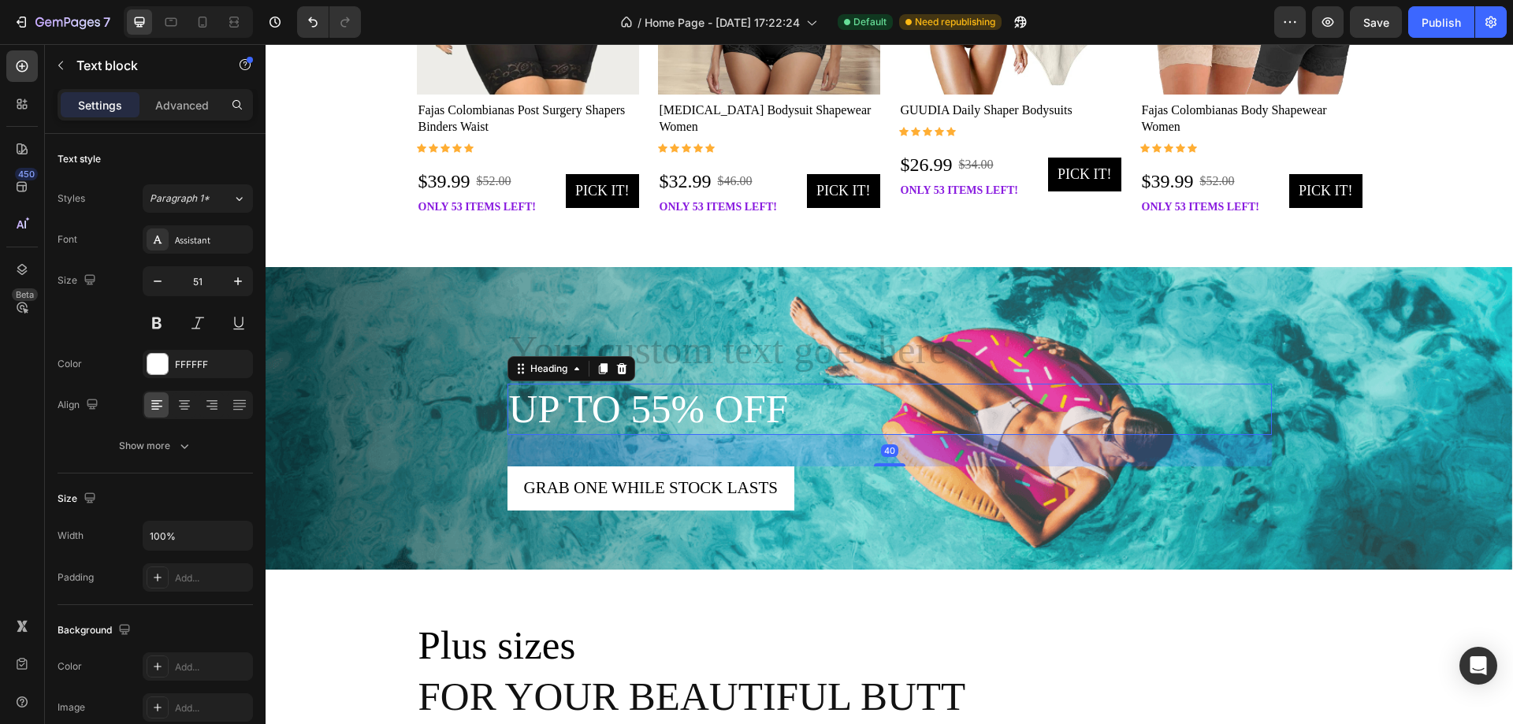
click at [651, 407] on p "up to 55% off" at bounding box center [889, 409] width 761 height 48
click at [650, 407] on p "up to 55% off" at bounding box center [889, 409] width 761 height 48
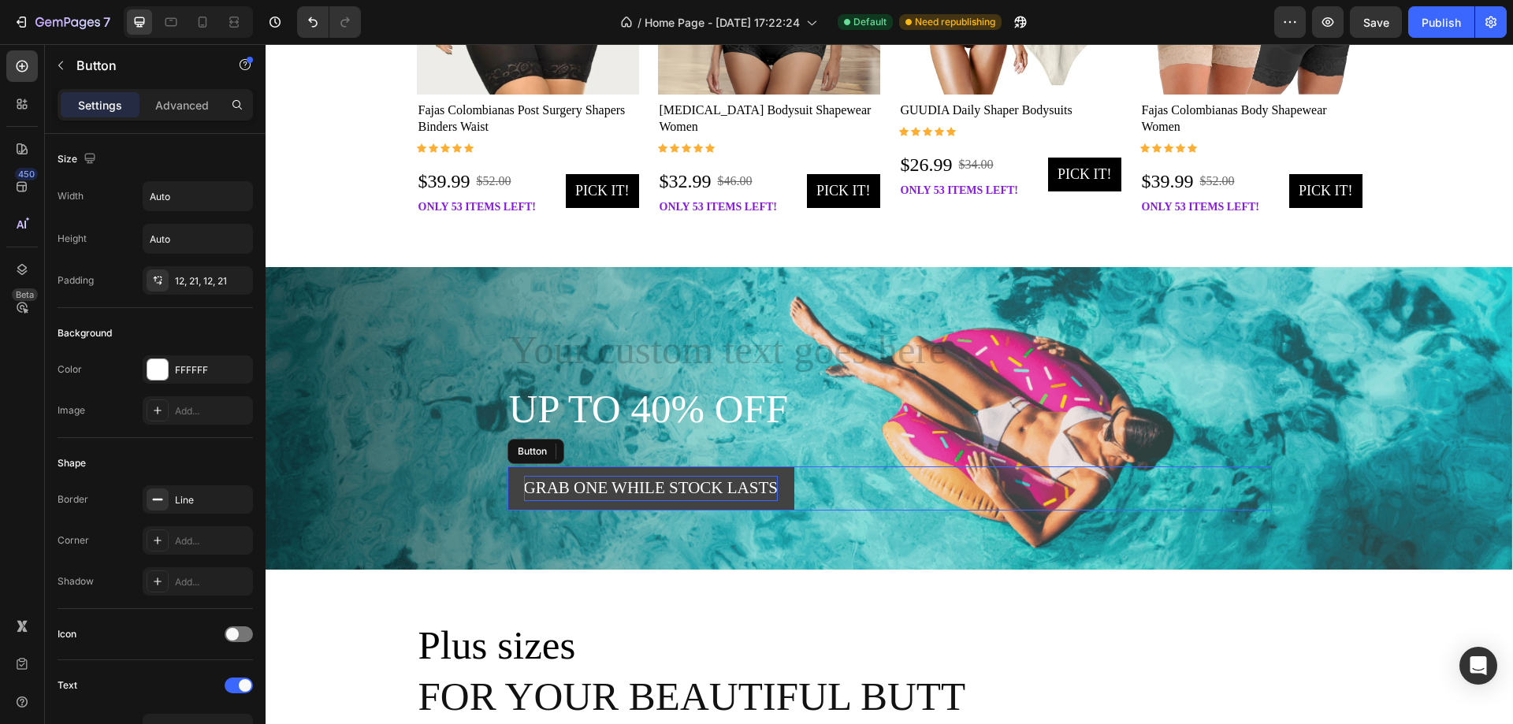
click at [665, 489] on div "Grab one while stock lasts" at bounding box center [651, 488] width 254 height 25
click at [653, 485] on div "Grab one while stock lasts" at bounding box center [651, 488] width 254 height 25
click at [653, 485] on p "Grab one while stock lasts" at bounding box center [651, 488] width 254 height 25
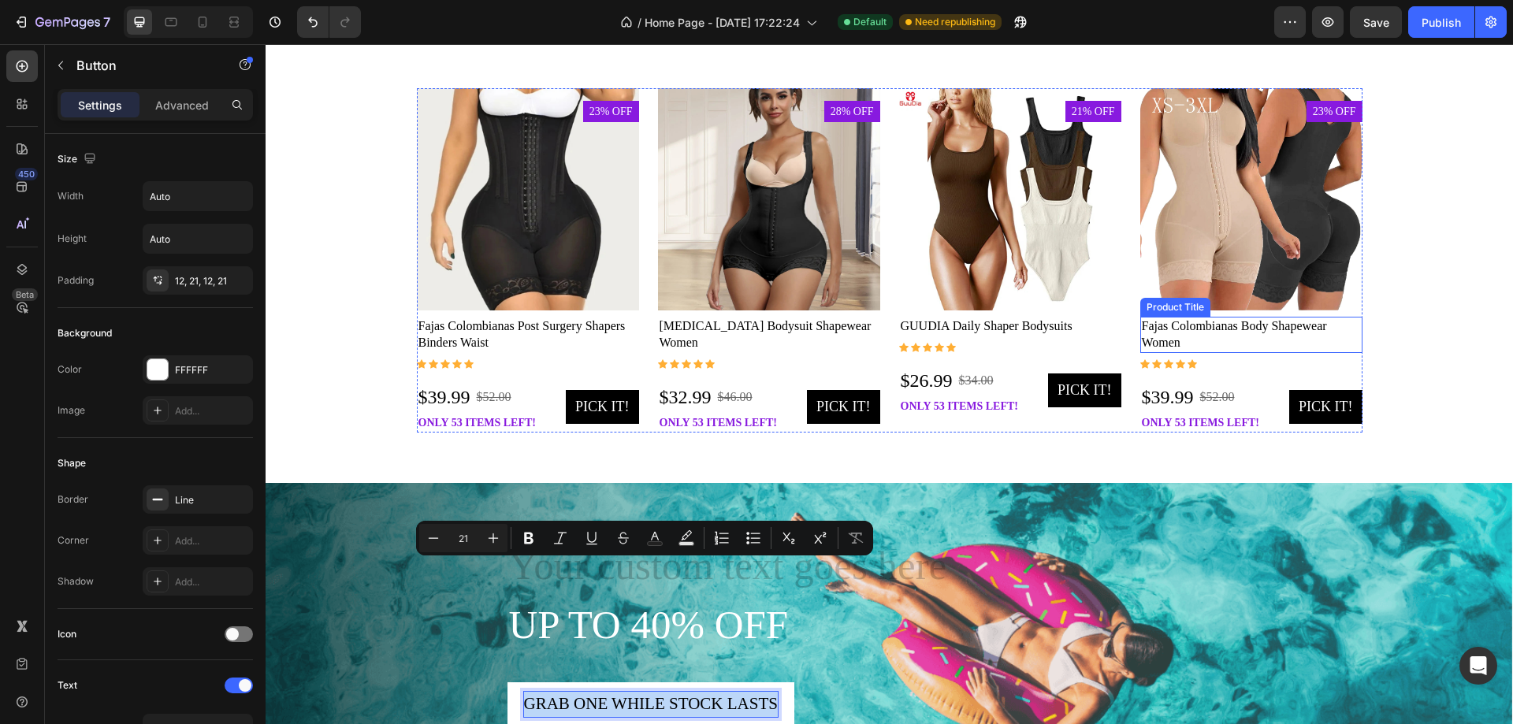
scroll to position [1899, 0]
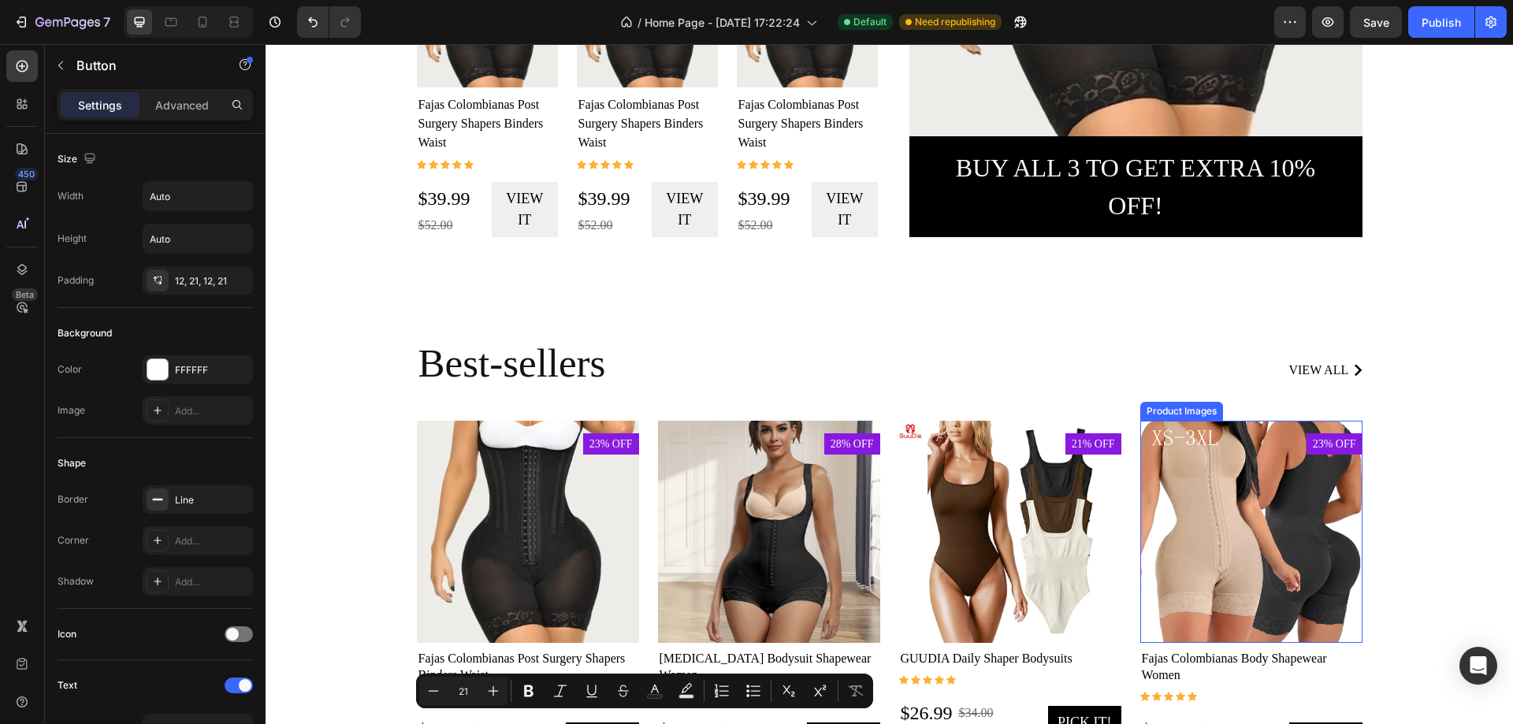
type input "16"
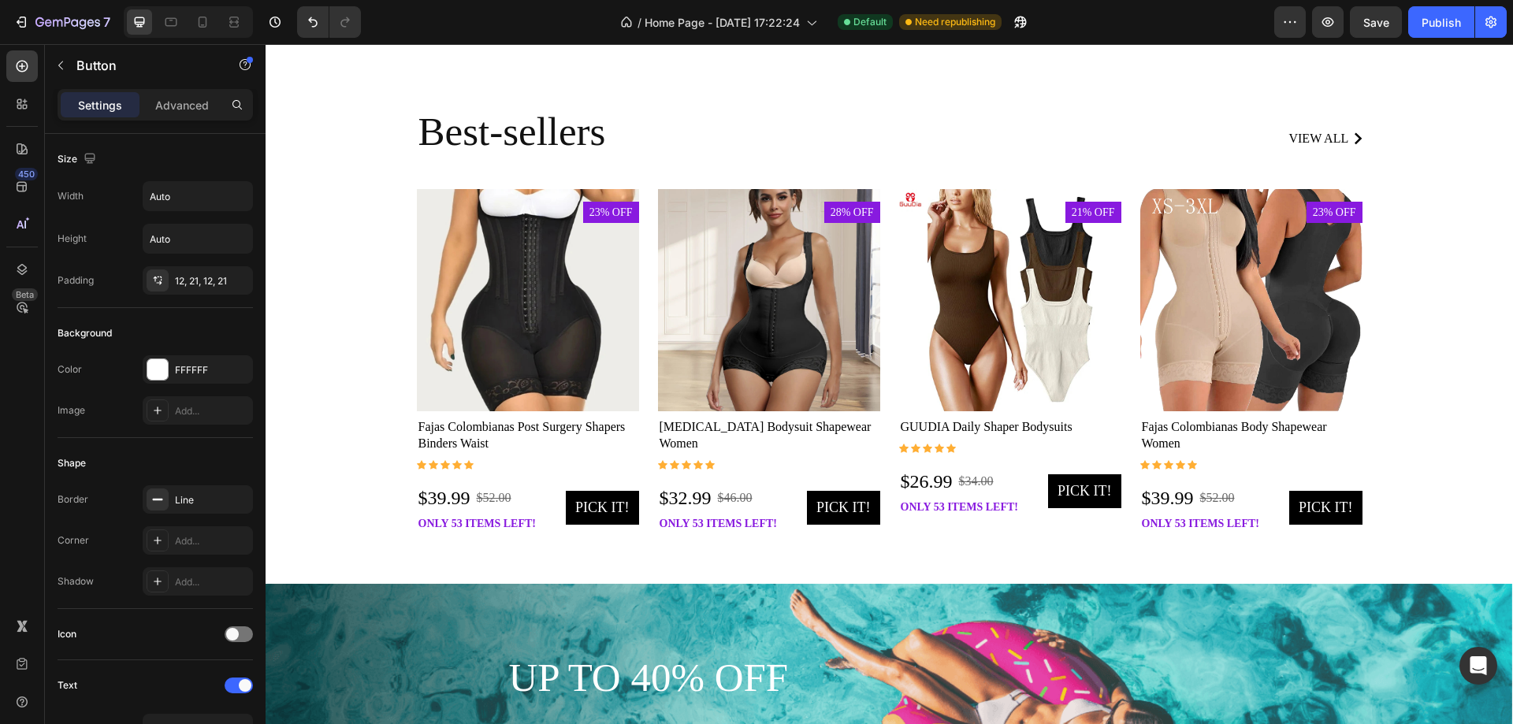
scroll to position [1741, 0]
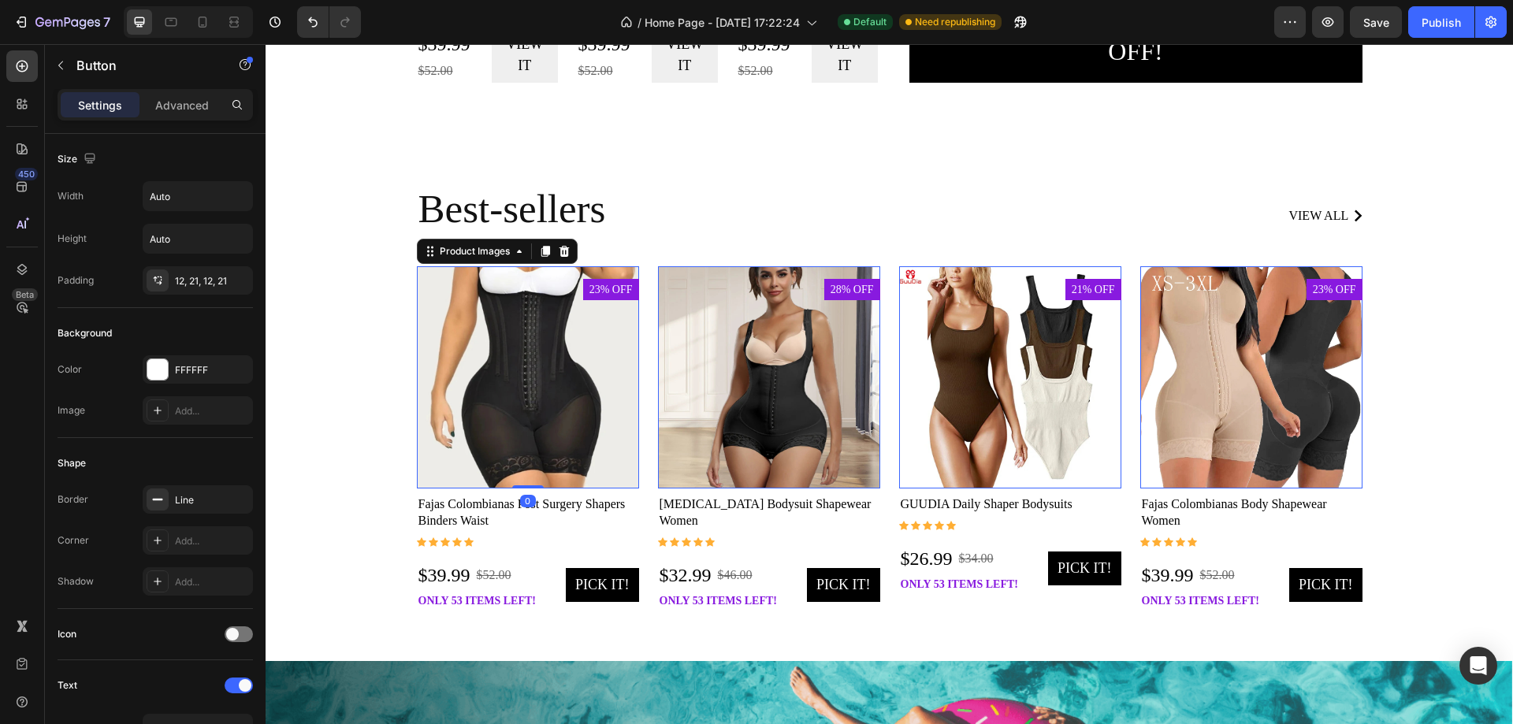
click at [555, 401] on img at bounding box center [528, 377] width 222 height 222
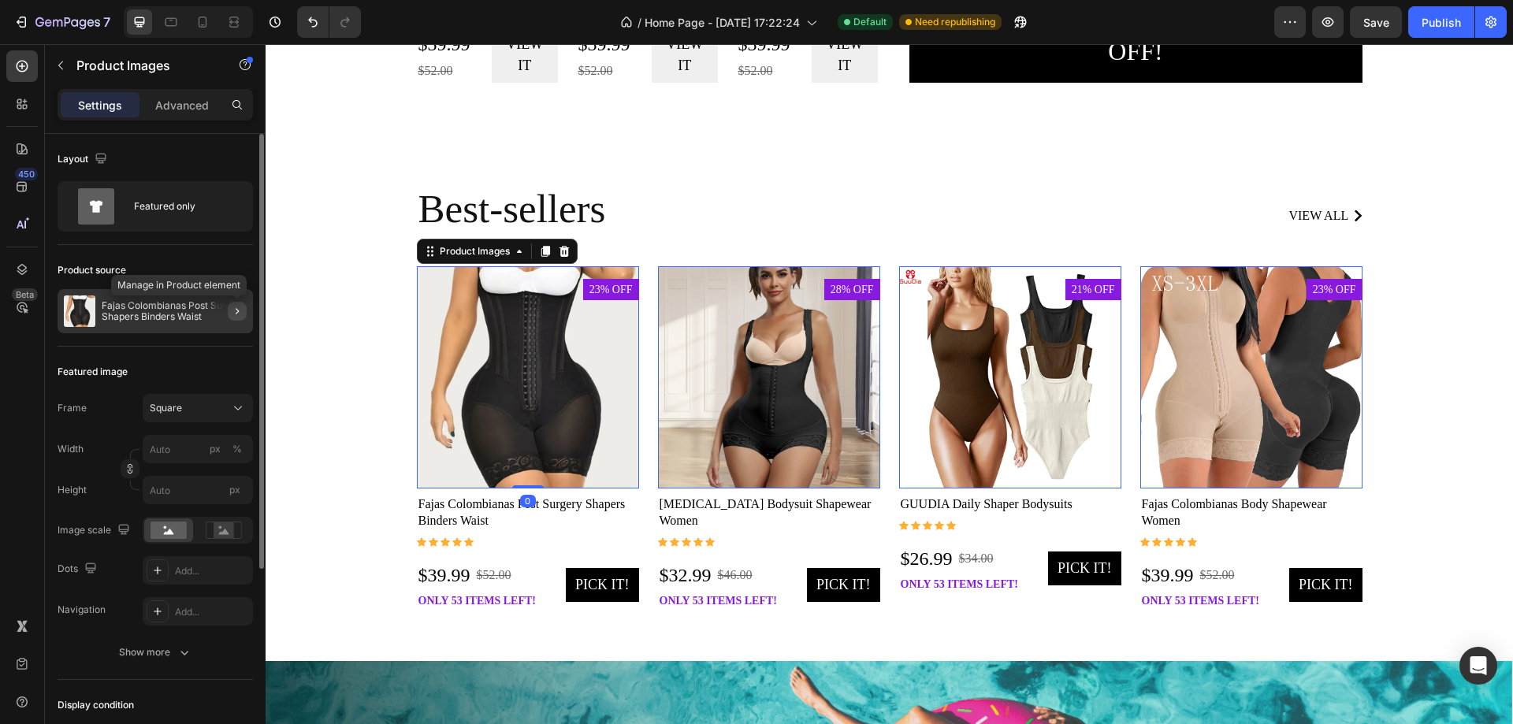
click at [244, 316] on button "button" at bounding box center [237, 311] width 19 height 19
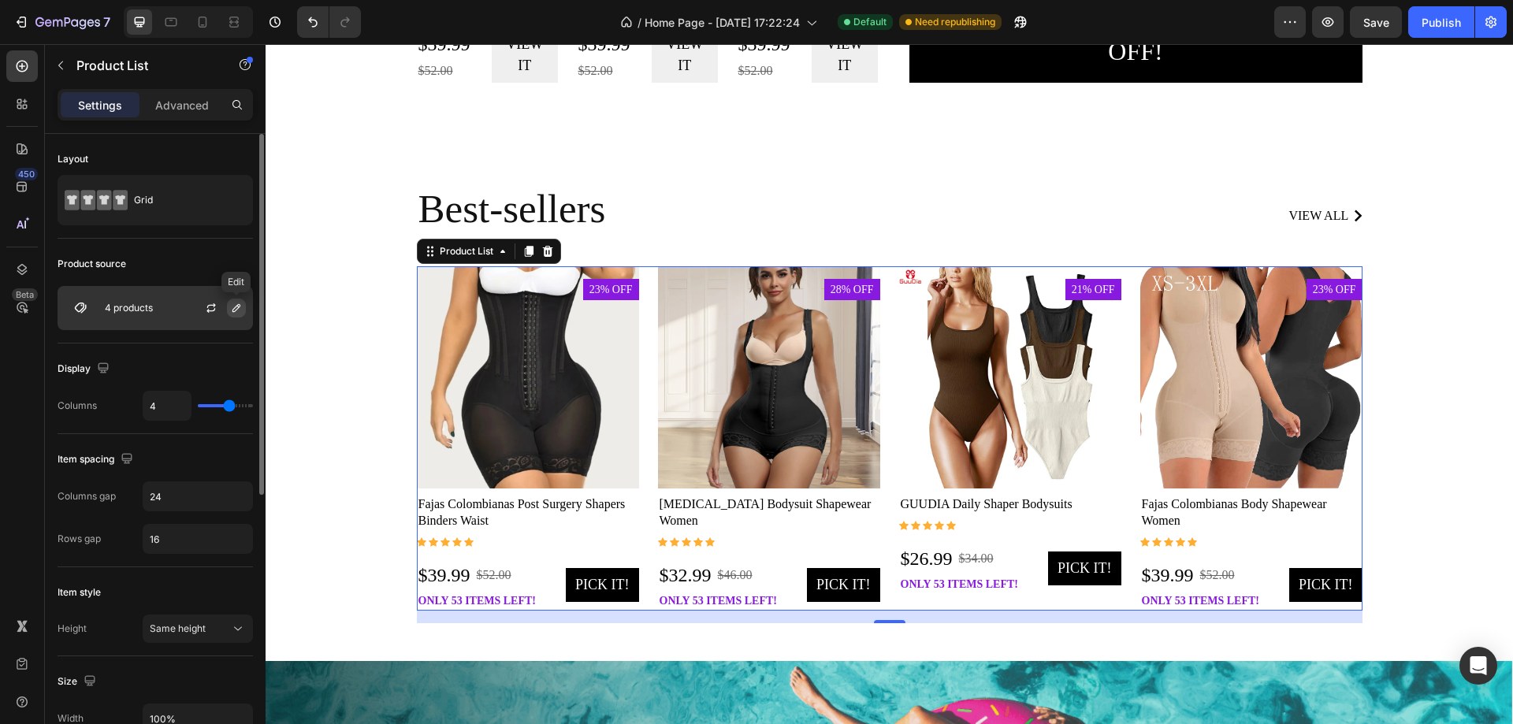
click at [235, 311] on icon "button" at bounding box center [236, 308] width 8 height 8
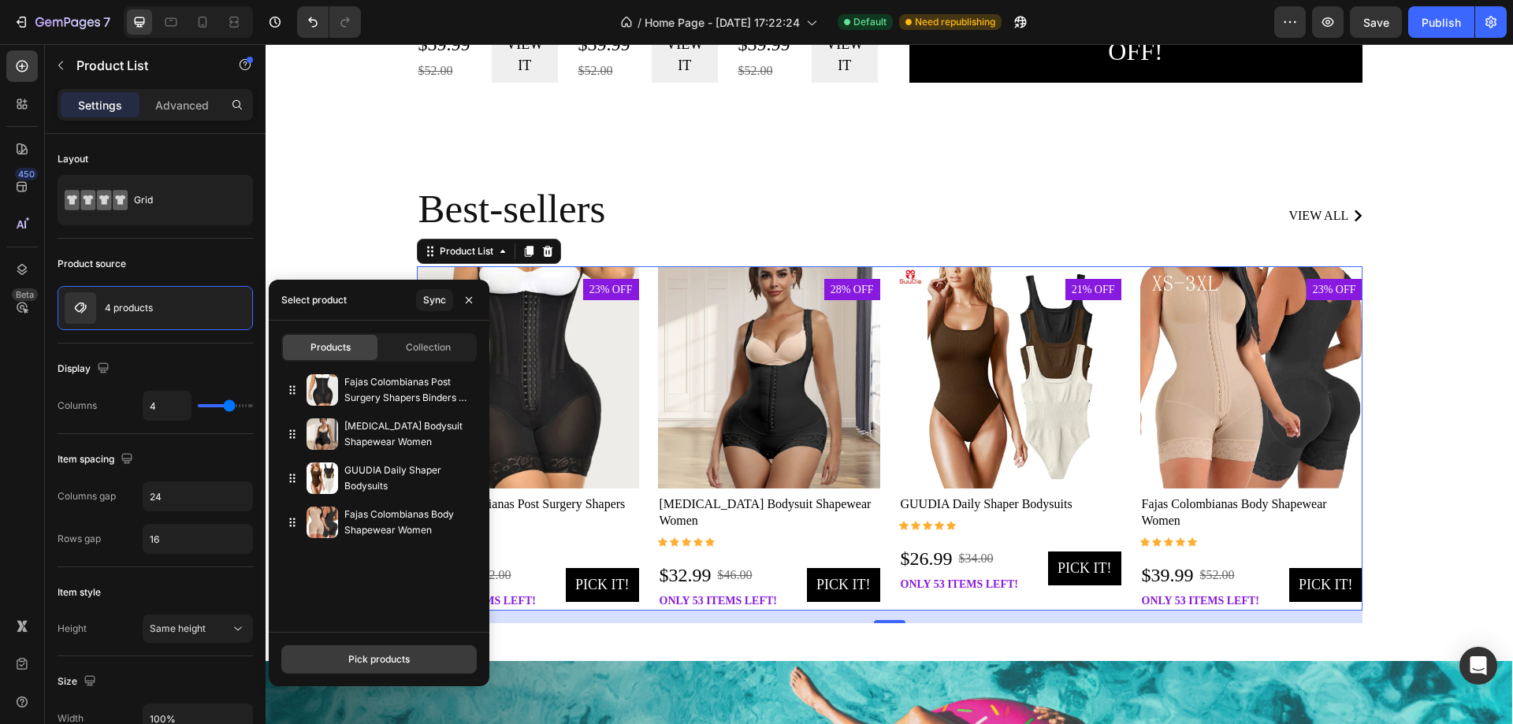
click at [368, 656] on div "Pick products" at bounding box center [378, 659] width 61 height 14
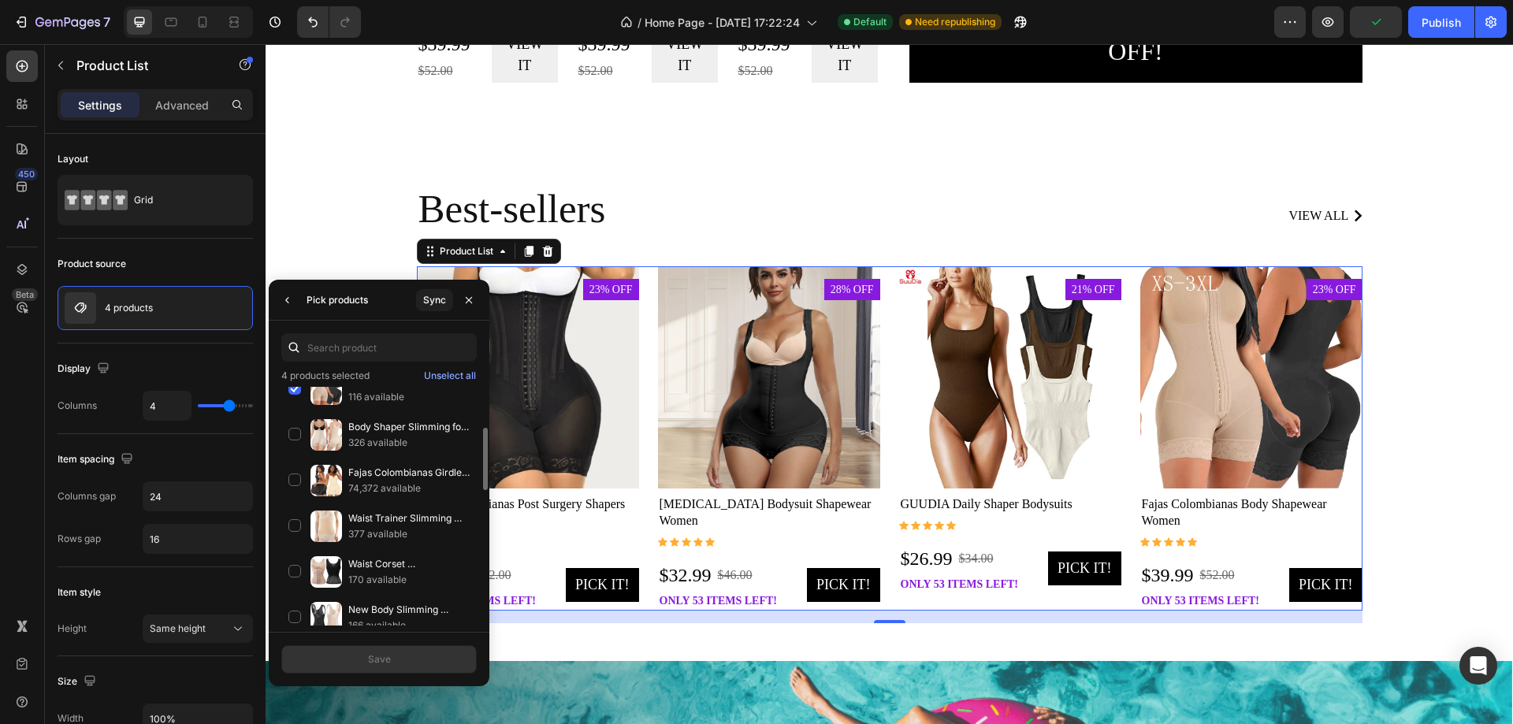
scroll to position [0, 0]
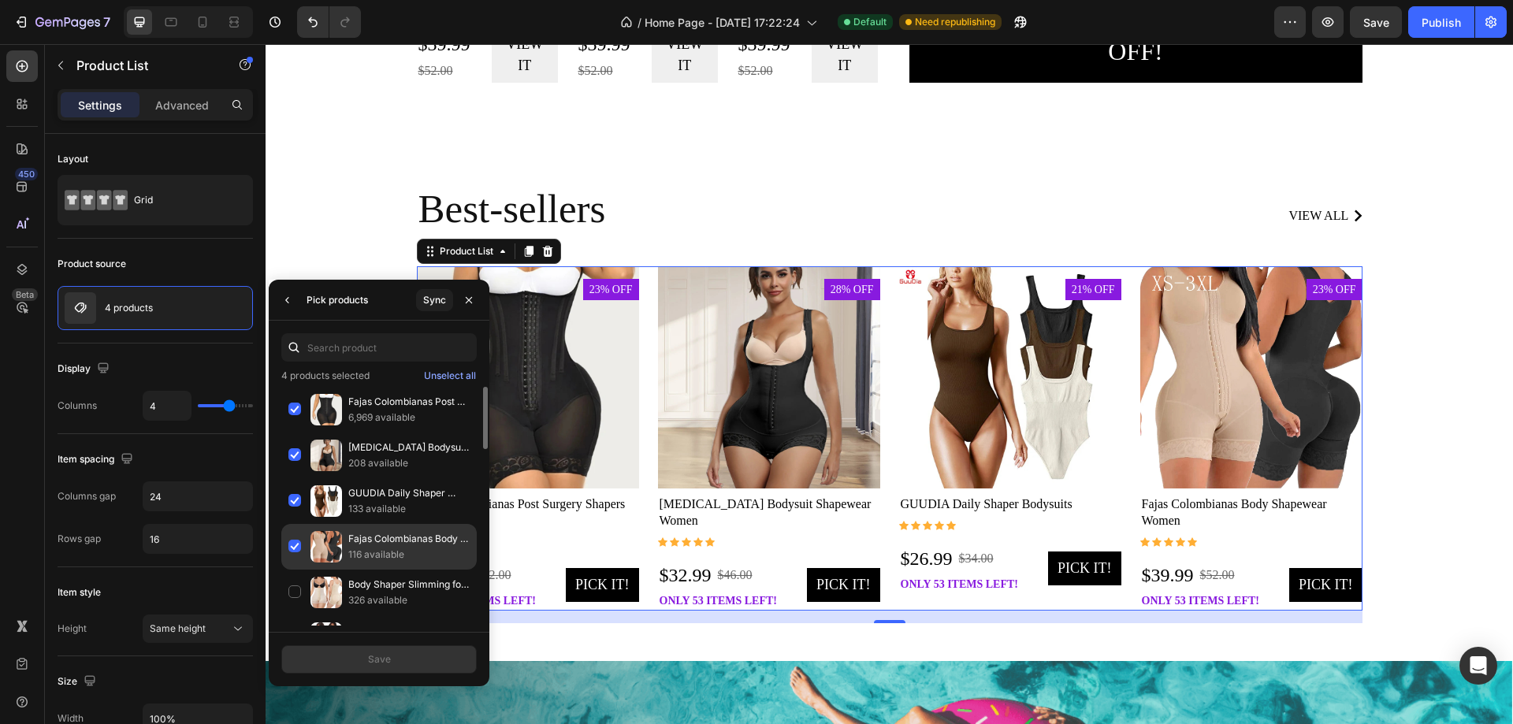
click at [295, 570] on div "Fajas Colombianas Body Shapewear Women 116 available" at bounding box center [378, 593] width 195 height 46
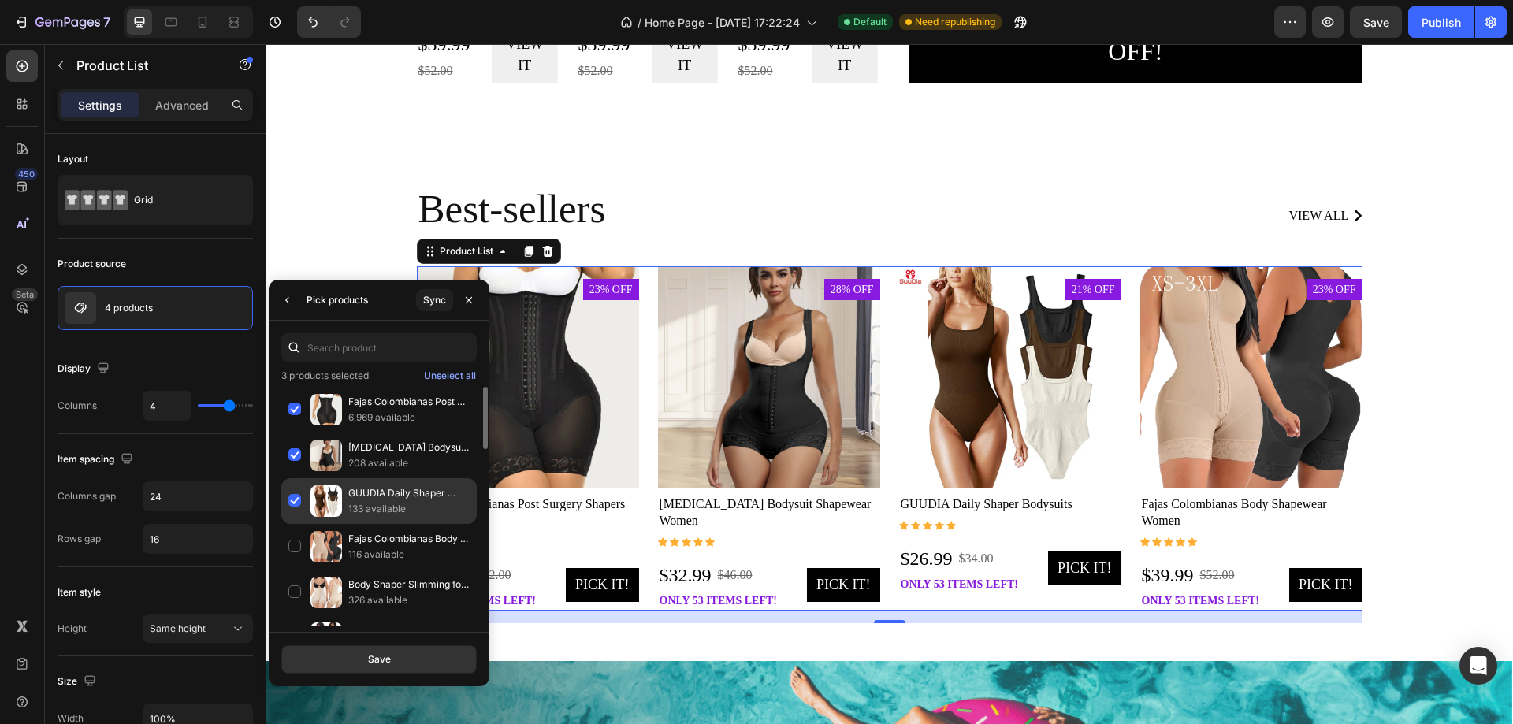
click at [297, 524] on div "GUUDIA Daily Shaper Bodysuits 133 available" at bounding box center [378, 547] width 195 height 46
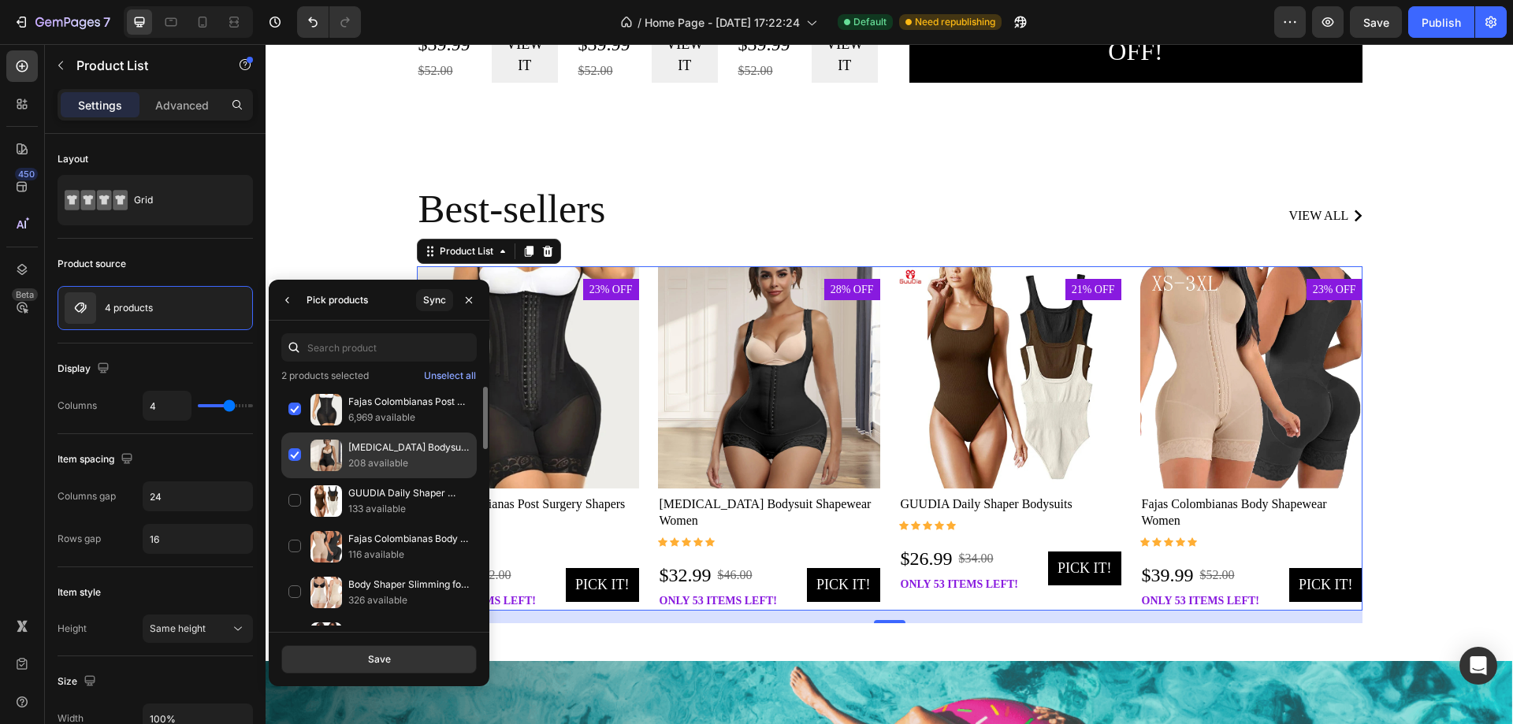
click at [291, 478] on div "Postpartum Bodysuit Shapewear Women 208 available" at bounding box center [378, 501] width 195 height 46
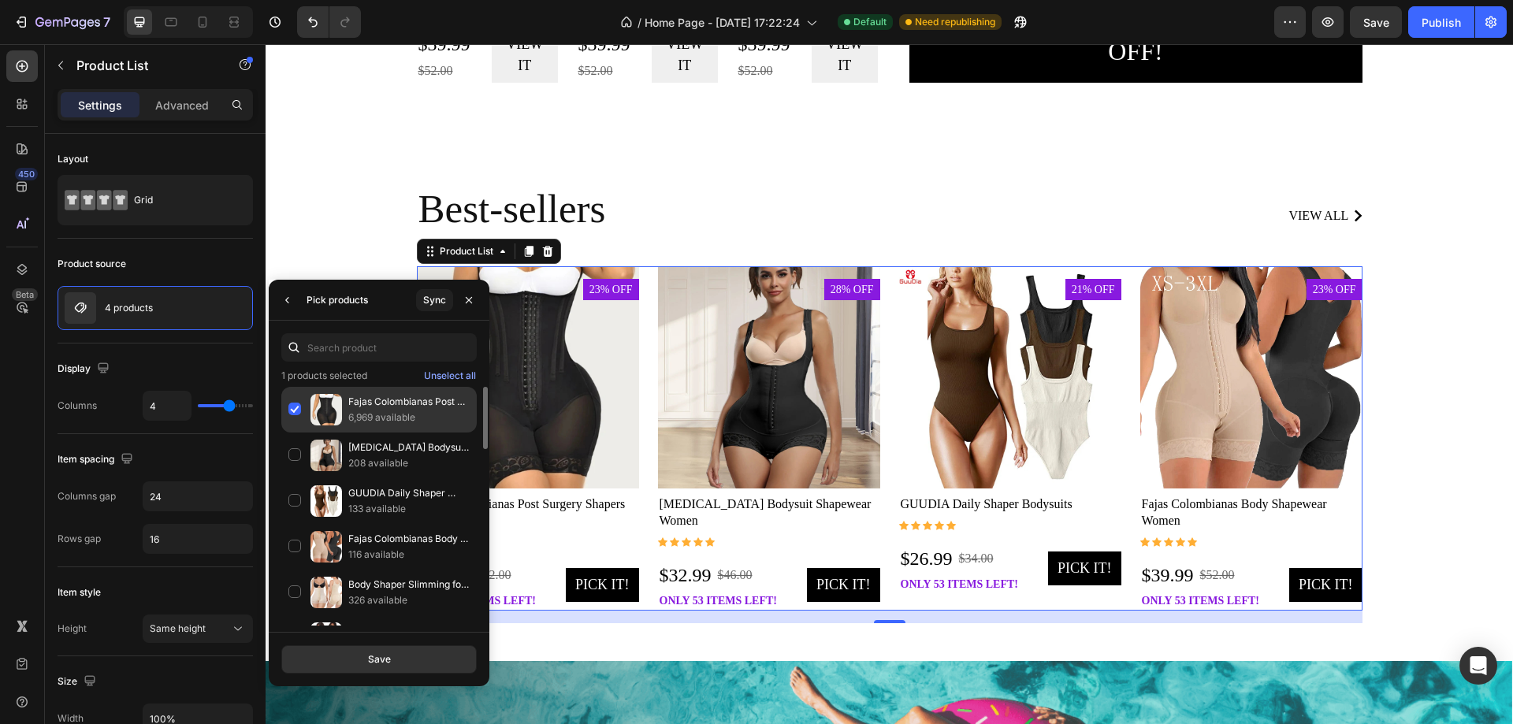
click at [293, 433] on div "Fajas Colombianas Post Surgery Shapers Binders Waist 6,969 available" at bounding box center [378, 456] width 195 height 46
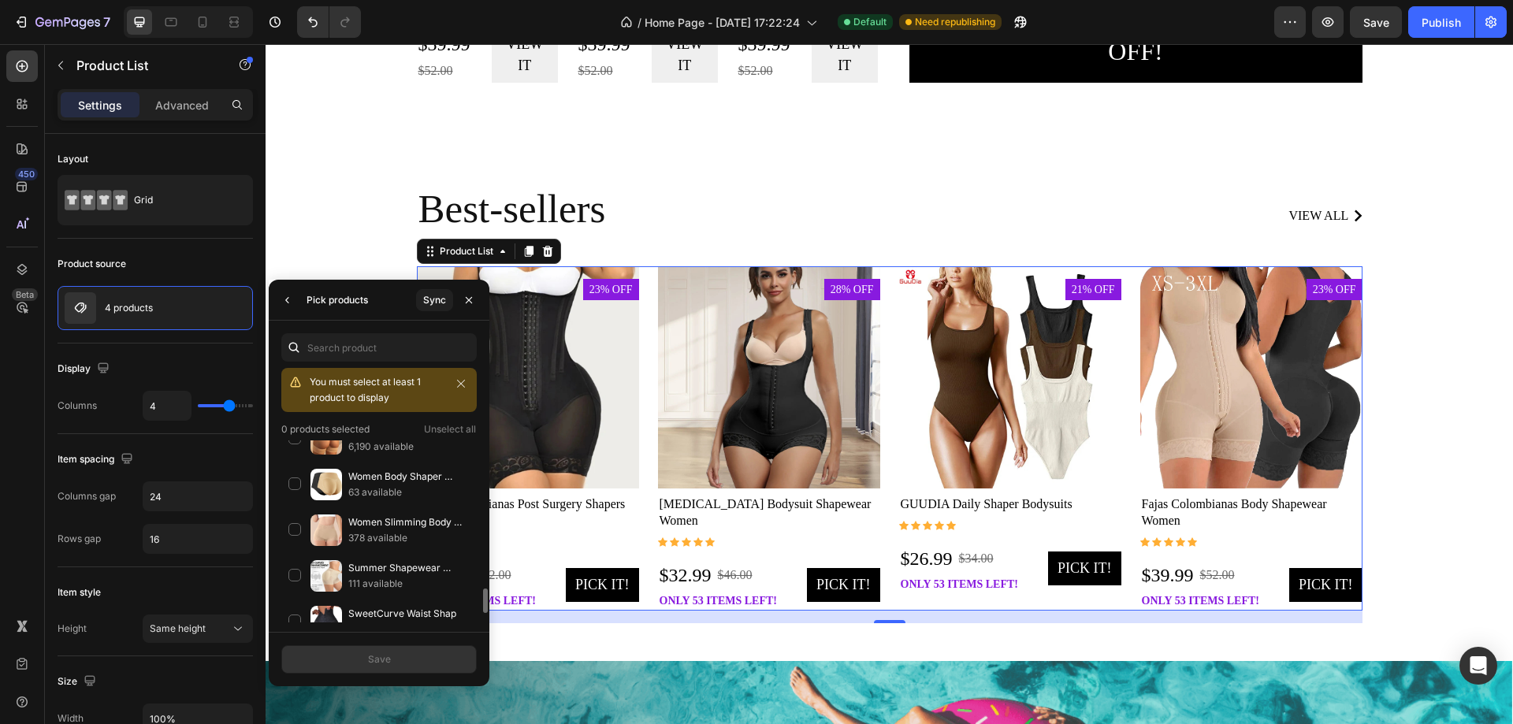
scroll to position [1143, 0]
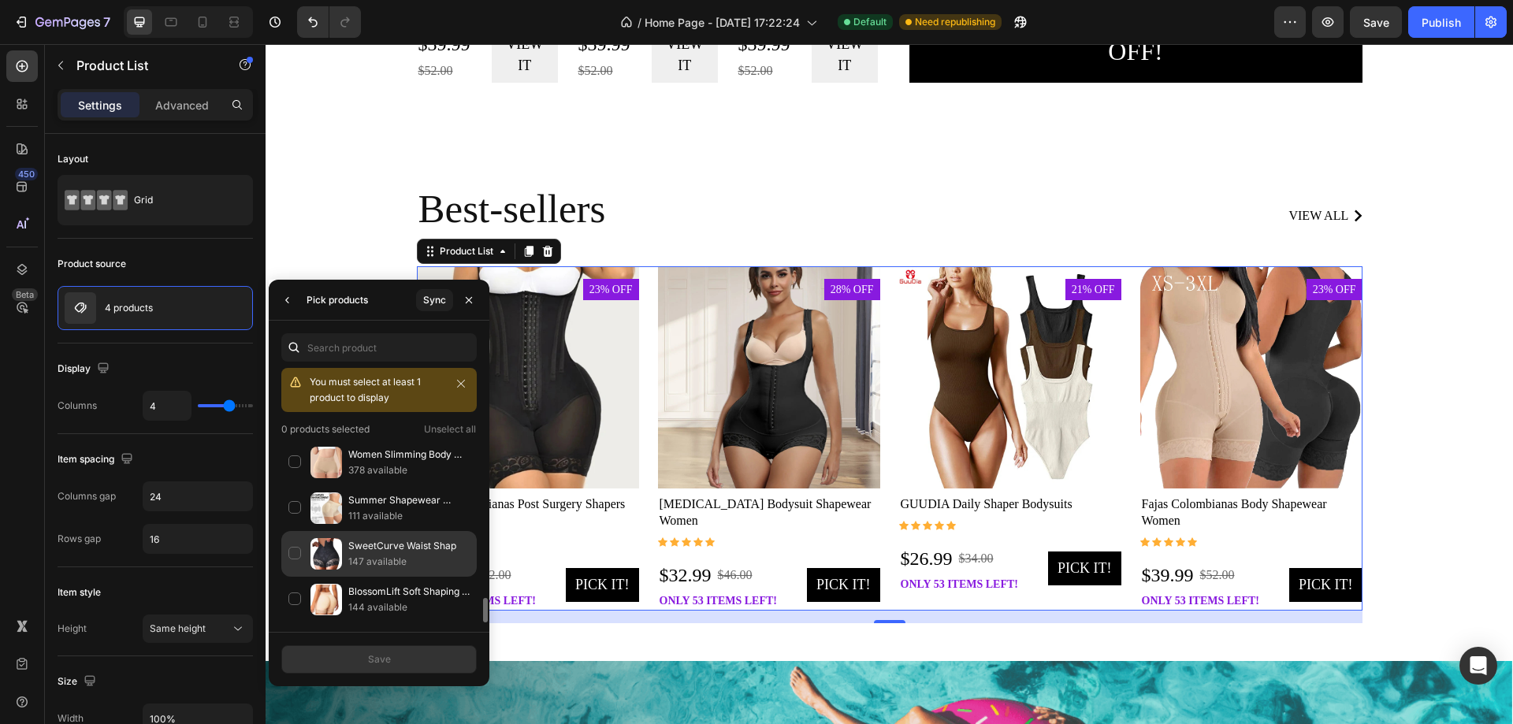
click at [295, 577] on div "SweetCurve Waist Shap 147 available" at bounding box center [378, 600] width 195 height 46
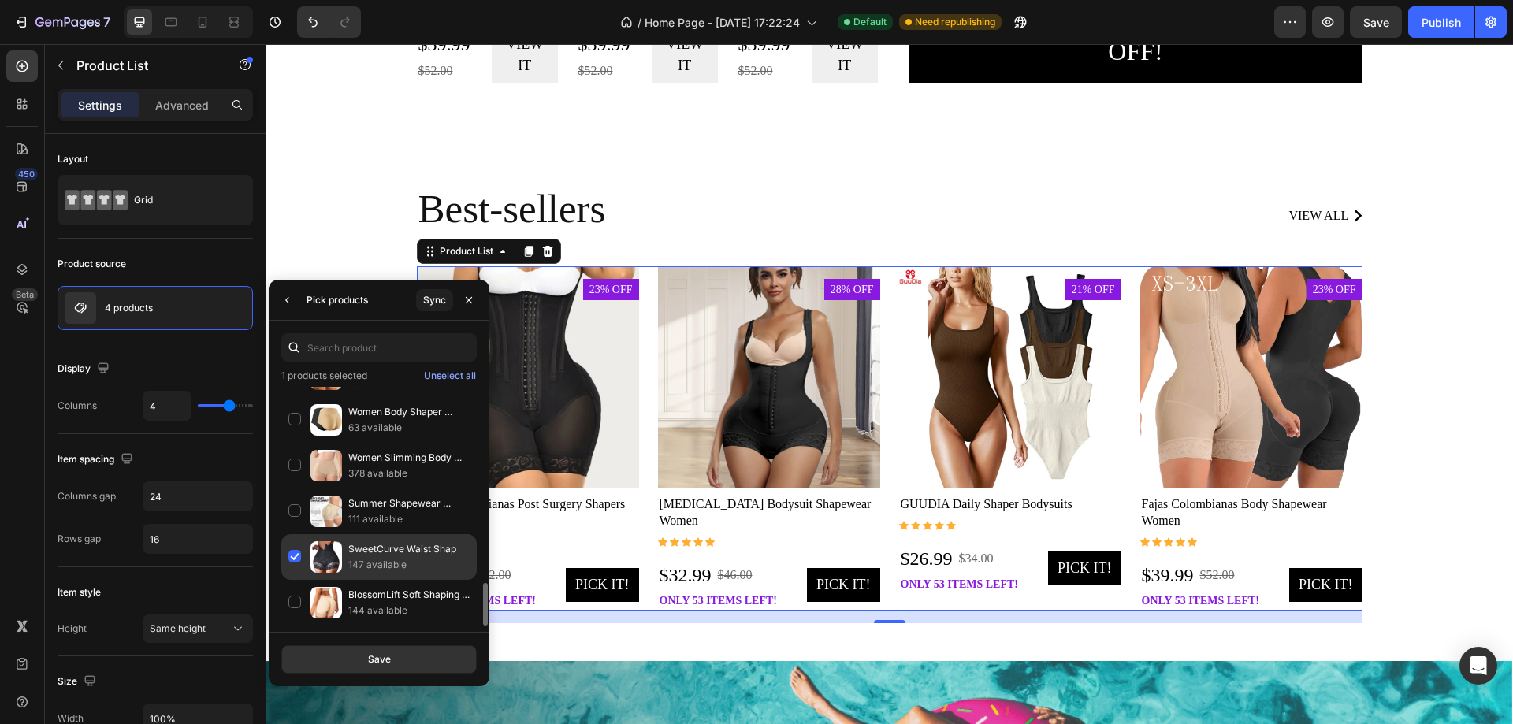
scroll to position [850, 0]
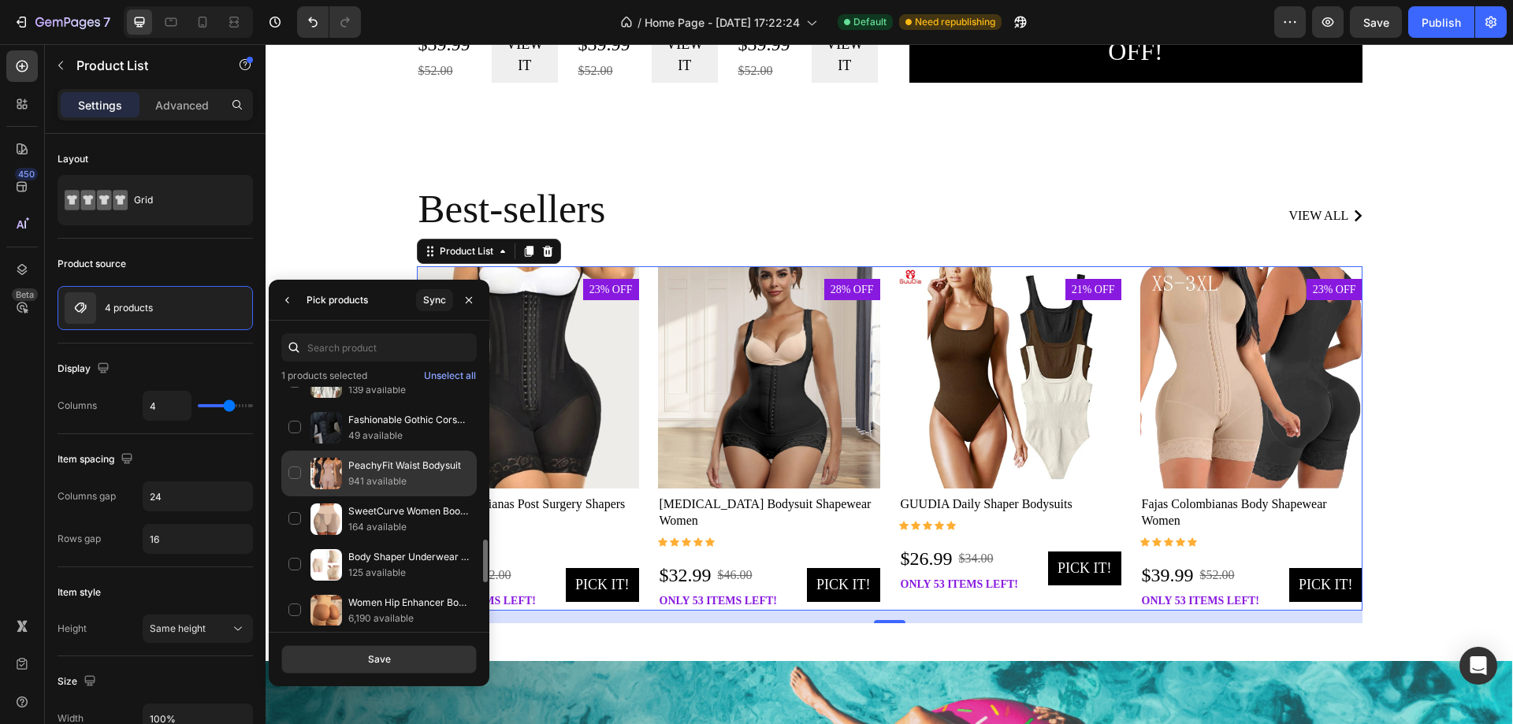
click at [294, 496] on div "PeachyFit Waist Bodysuit 941 available" at bounding box center [378, 519] width 195 height 46
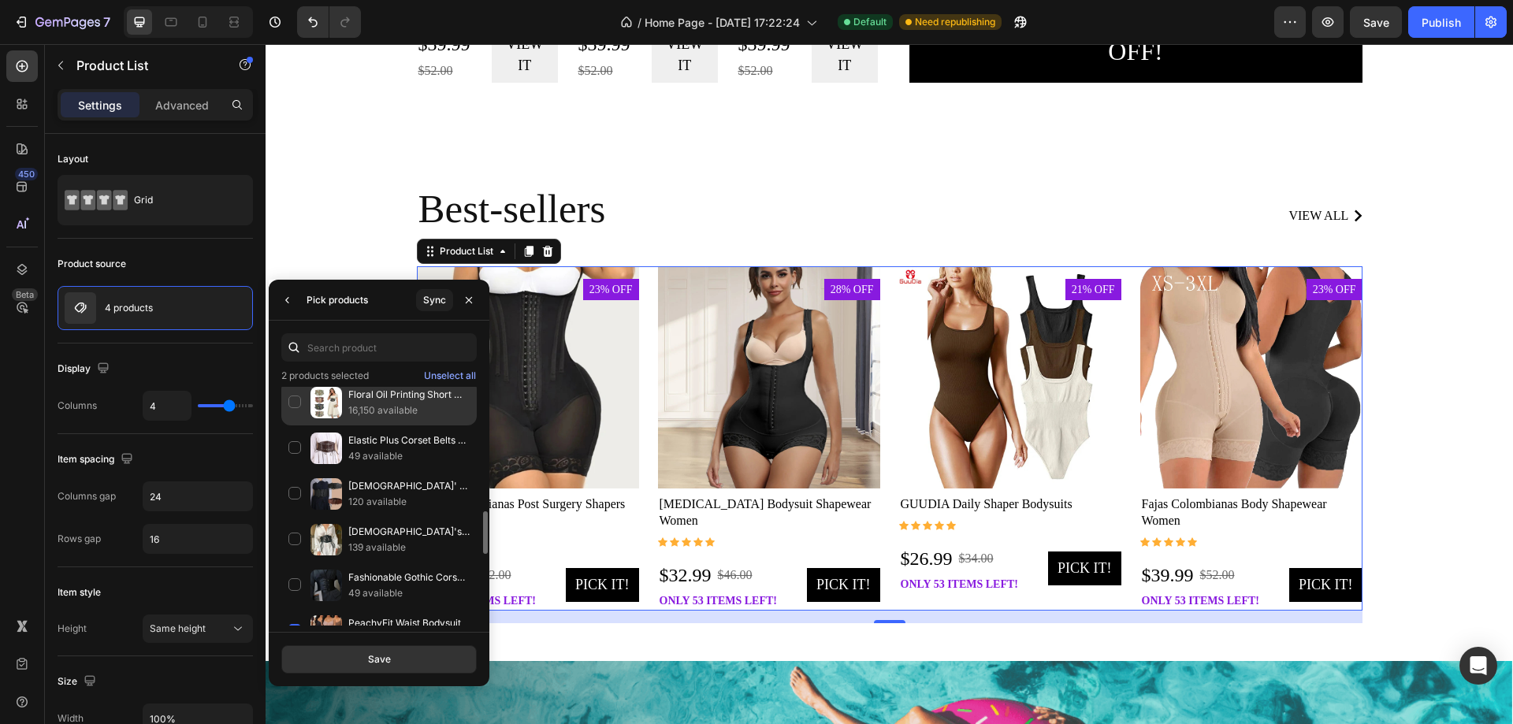
click at [297, 425] on div "Floral Oil Printing Short Torso Underbust 16,150 available" at bounding box center [378, 448] width 195 height 46
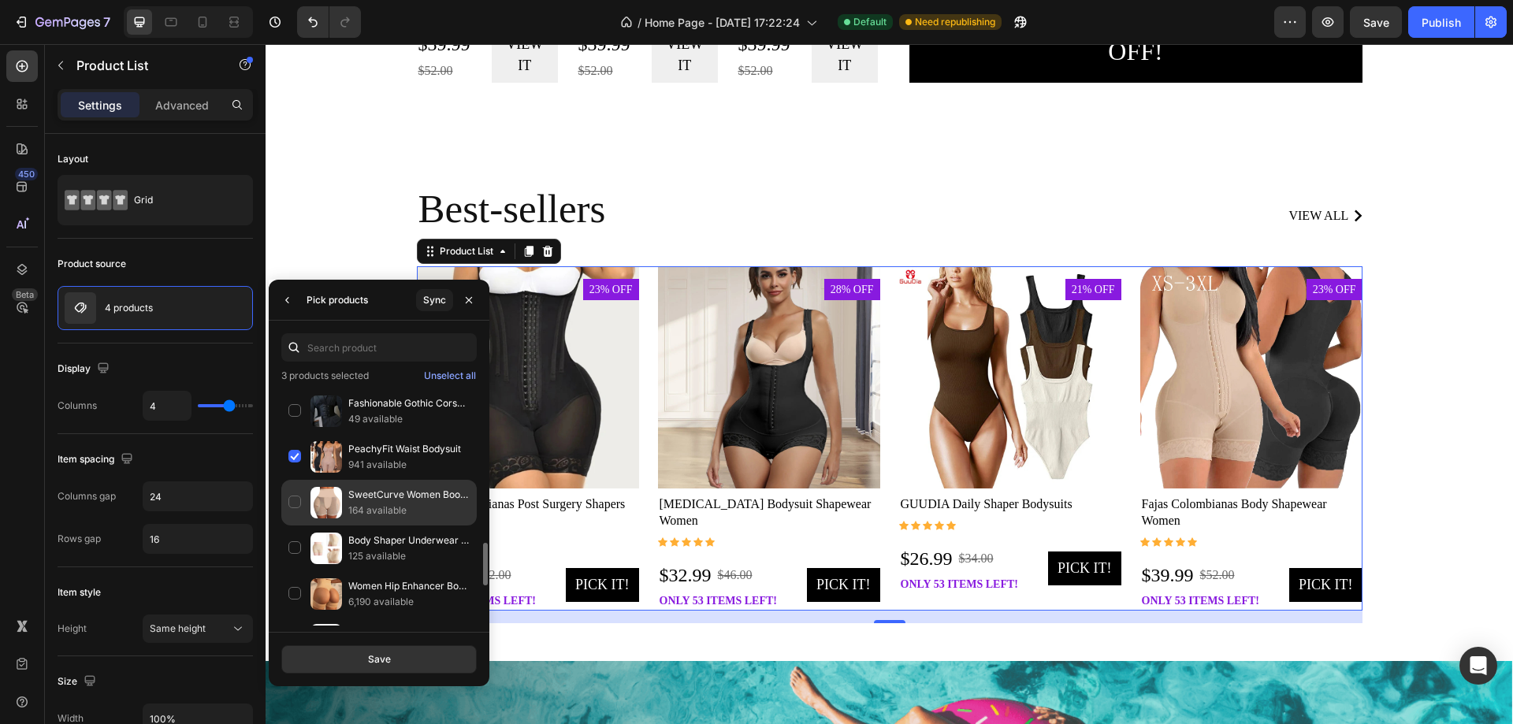
scroll to position [945, 0]
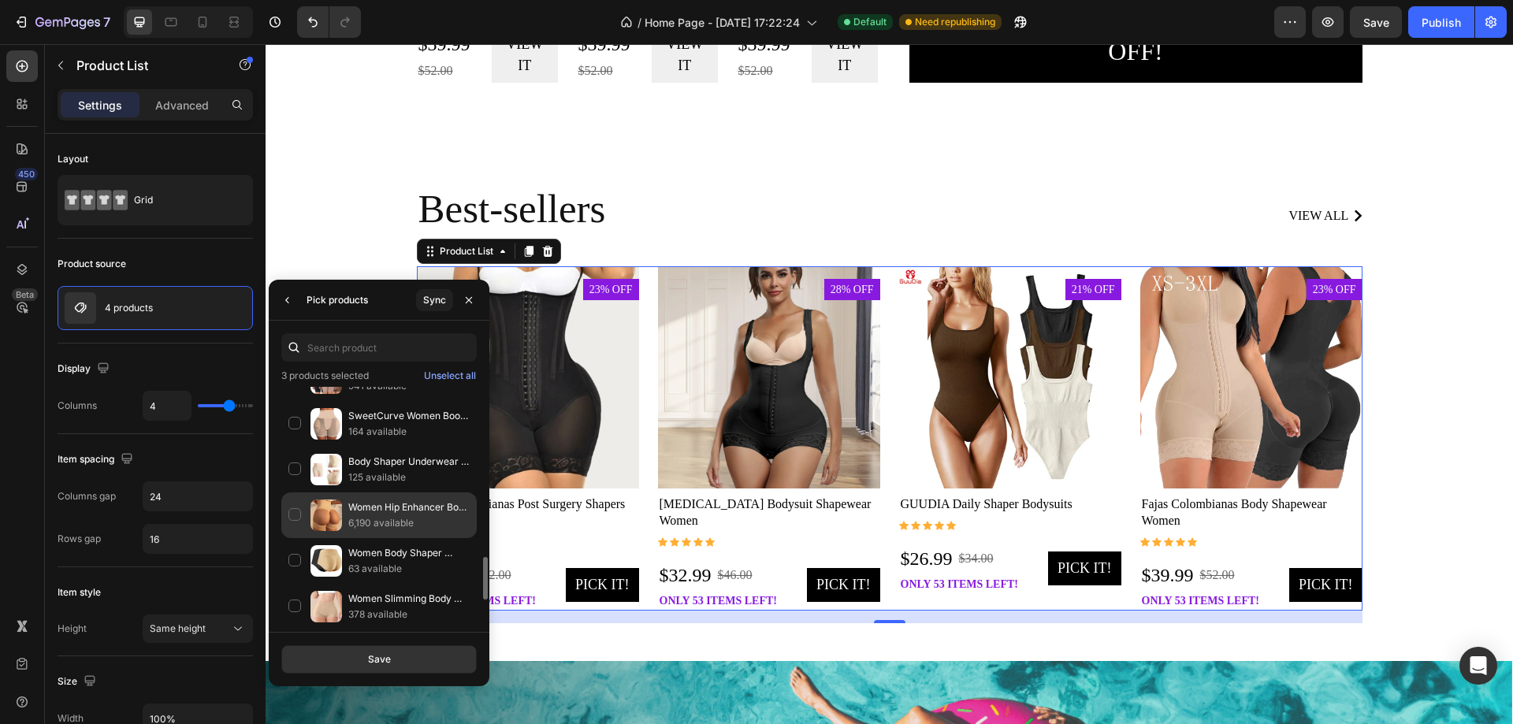
click at [295, 538] on div "Women Hip Enhancer Body Shaper 6,190 available" at bounding box center [378, 561] width 195 height 46
click at [408, 659] on button "Save" at bounding box center [378, 659] width 195 height 28
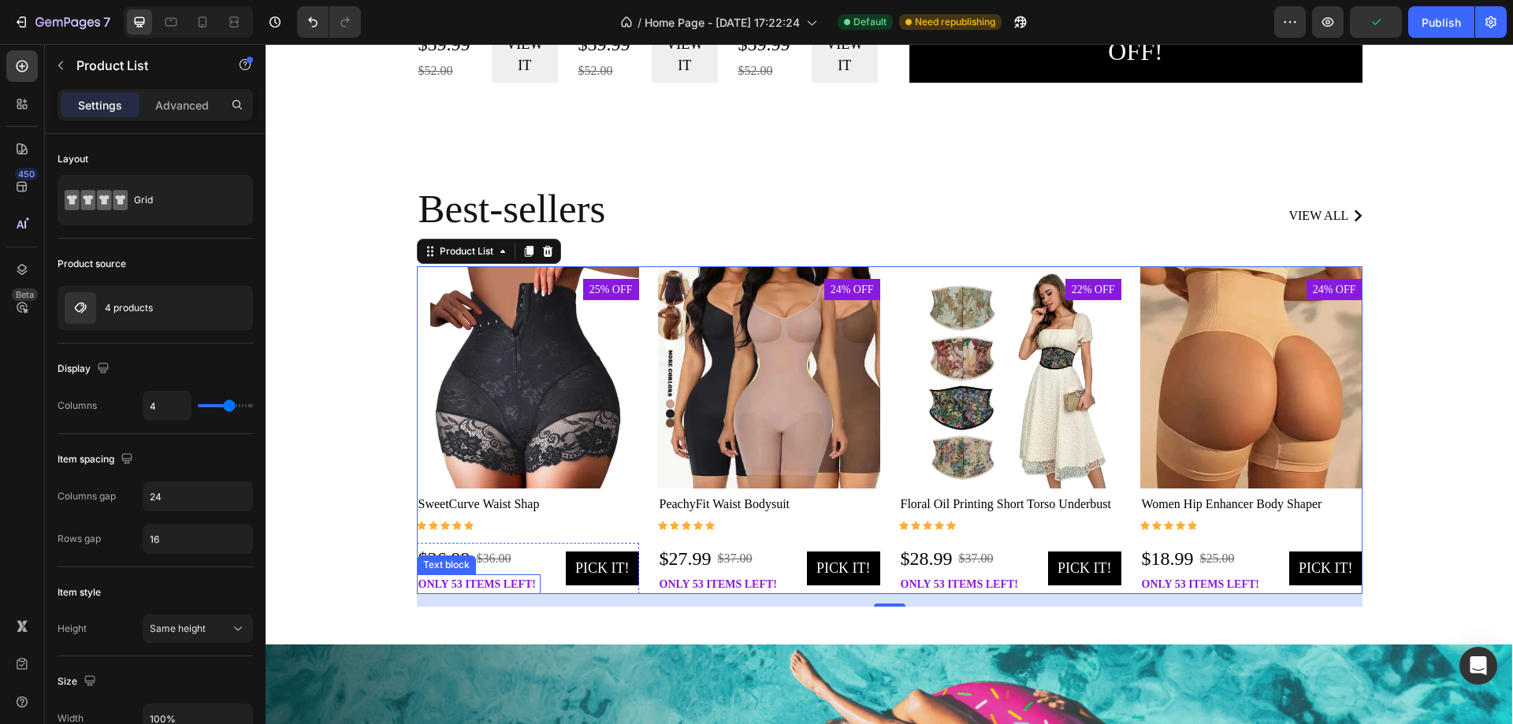
click at [467, 581] on p "only 53 items left!" at bounding box center [478, 584] width 121 height 17
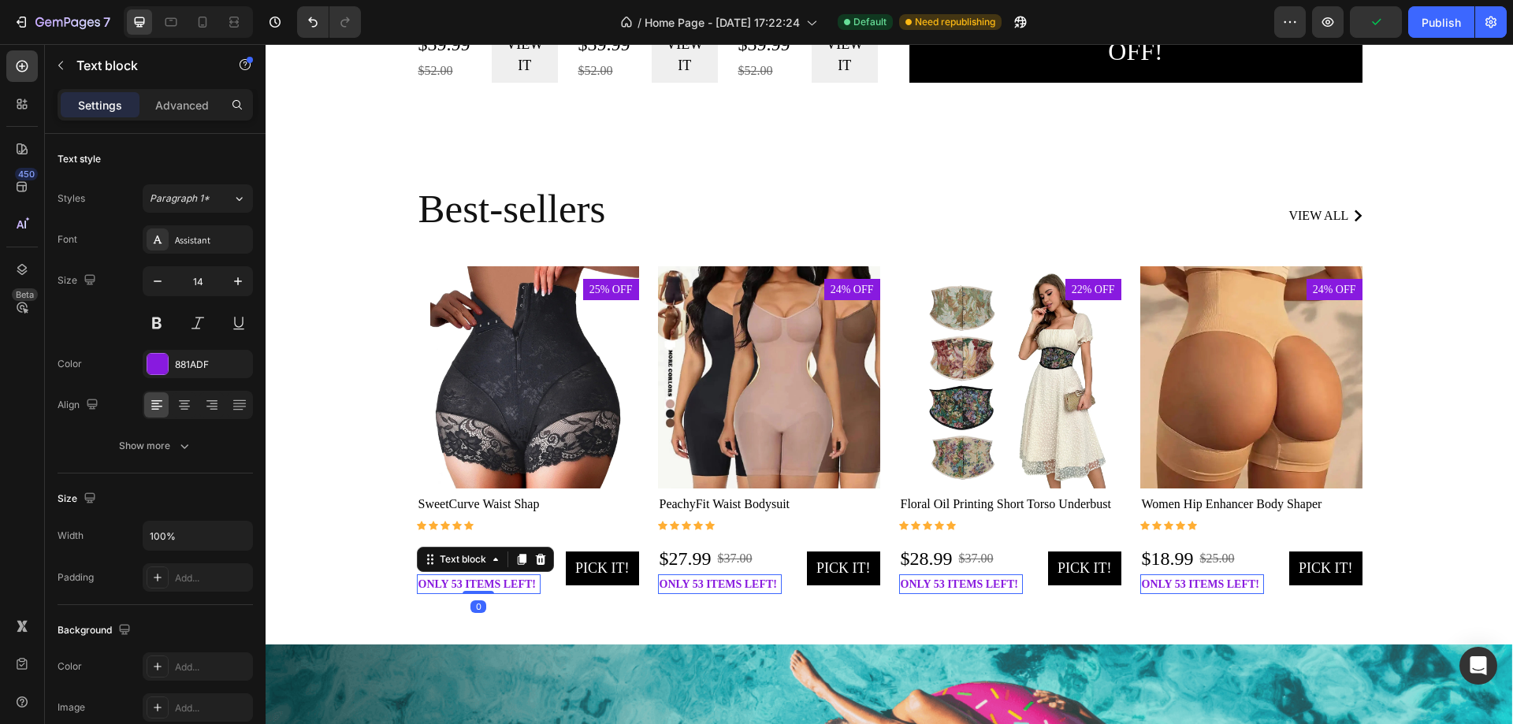
click at [467, 581] on p "only 53 items left!" at bounding box center [478, 584] width 121 height 17
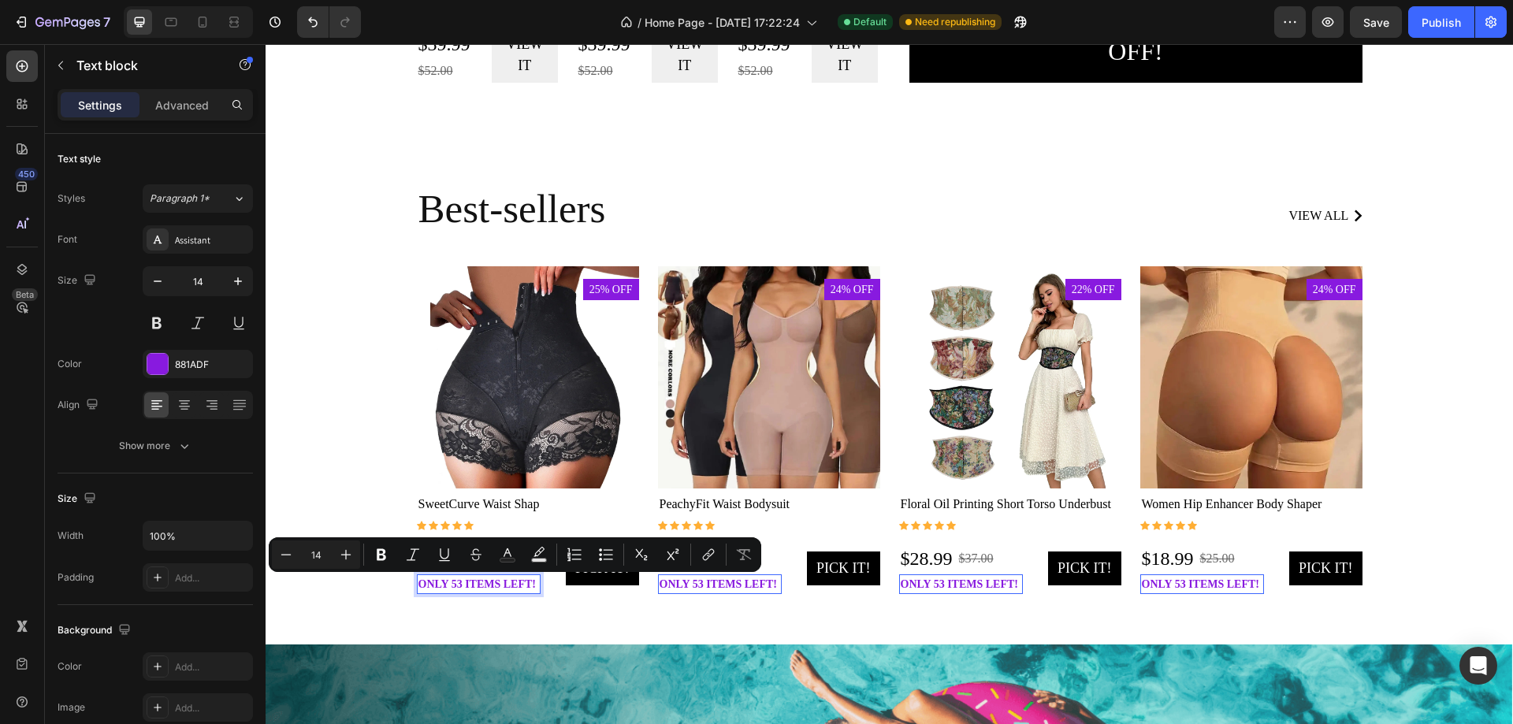
click at [455, 581] on p "only 53 items left!" at bounding box center [478, 584] width 121 height 17
click at [454, 582] on p "only 53 items left!" at bounding box center [478, 584] width 121 height 17
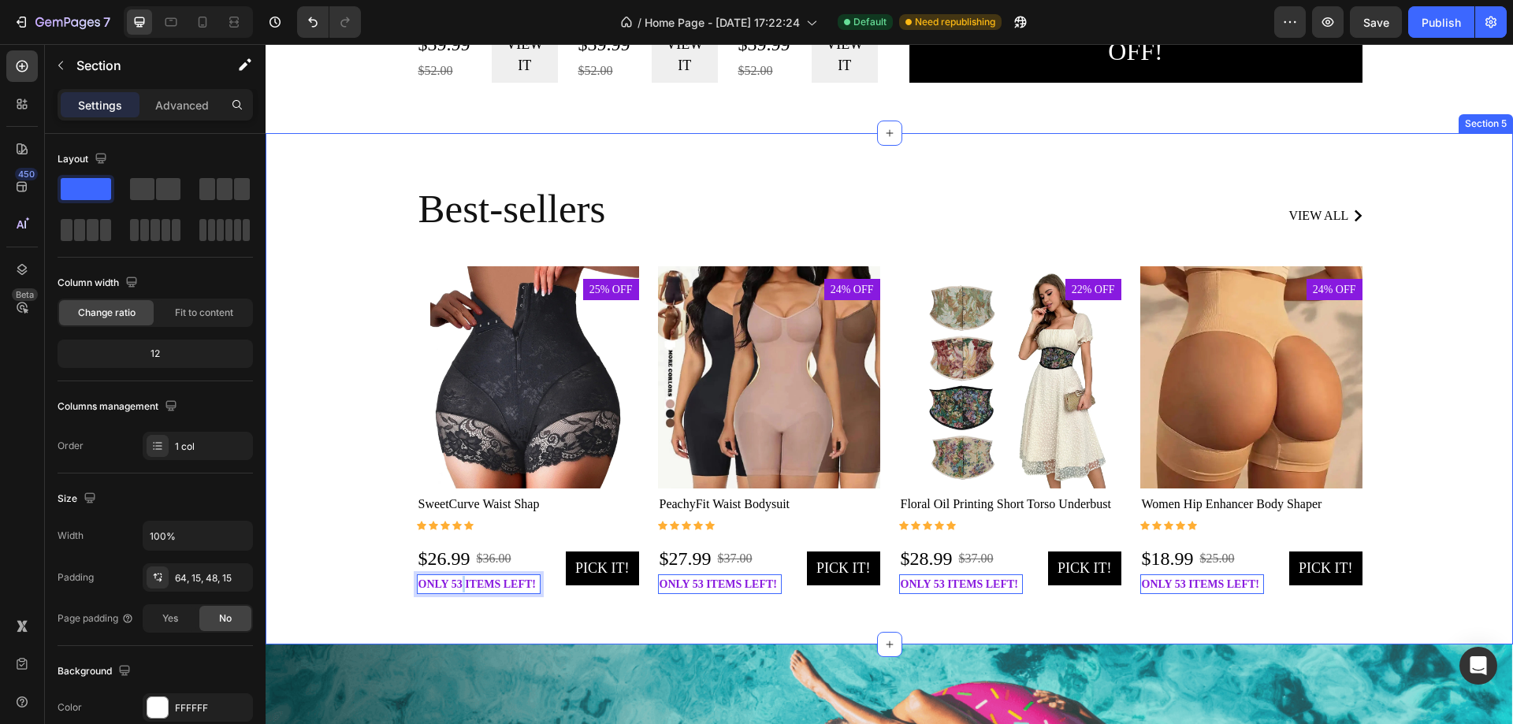
click at [380, 324] on div "Best-sellers Heading view all Button Row Product Images 25% off Product Badge R…" at bounding box center [889, 395] width 1224 height 423
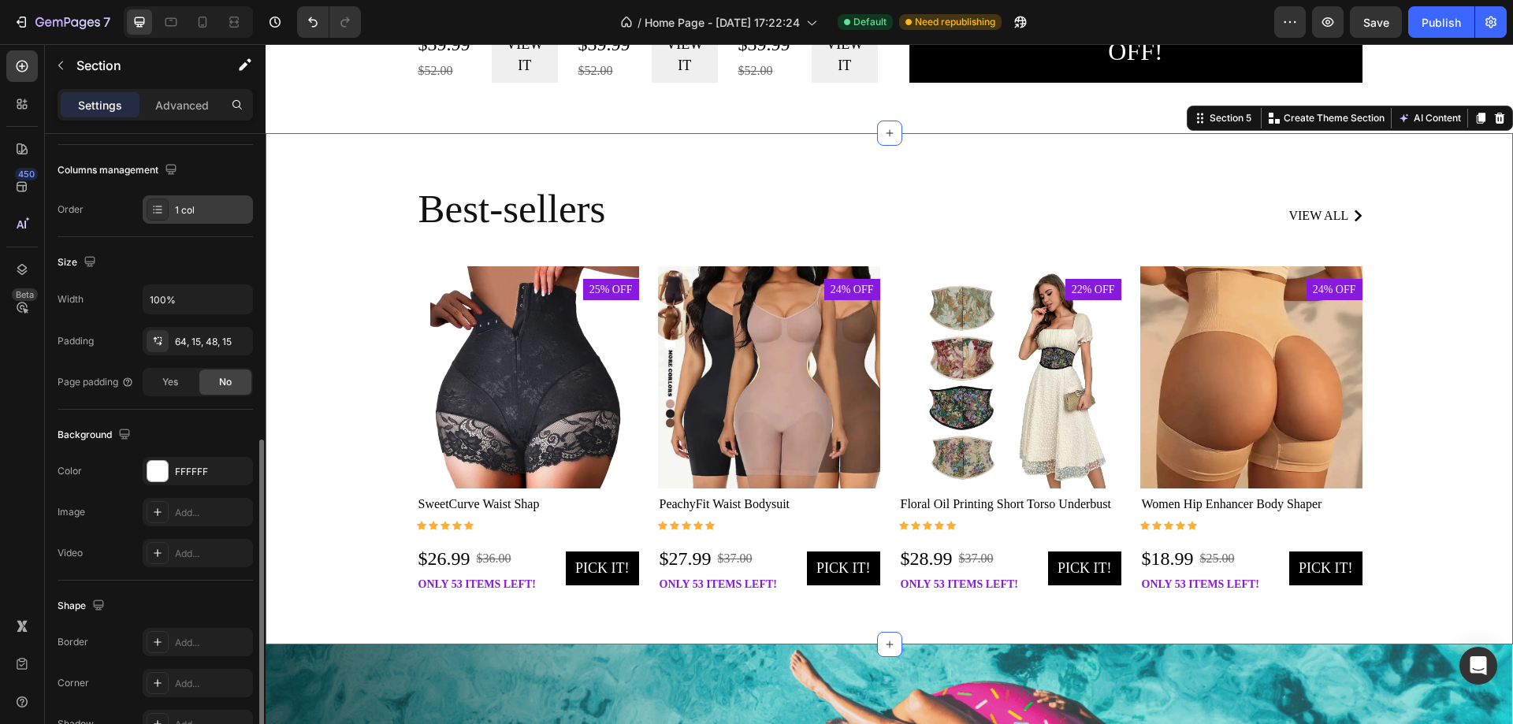
scroll to position [326, 0]
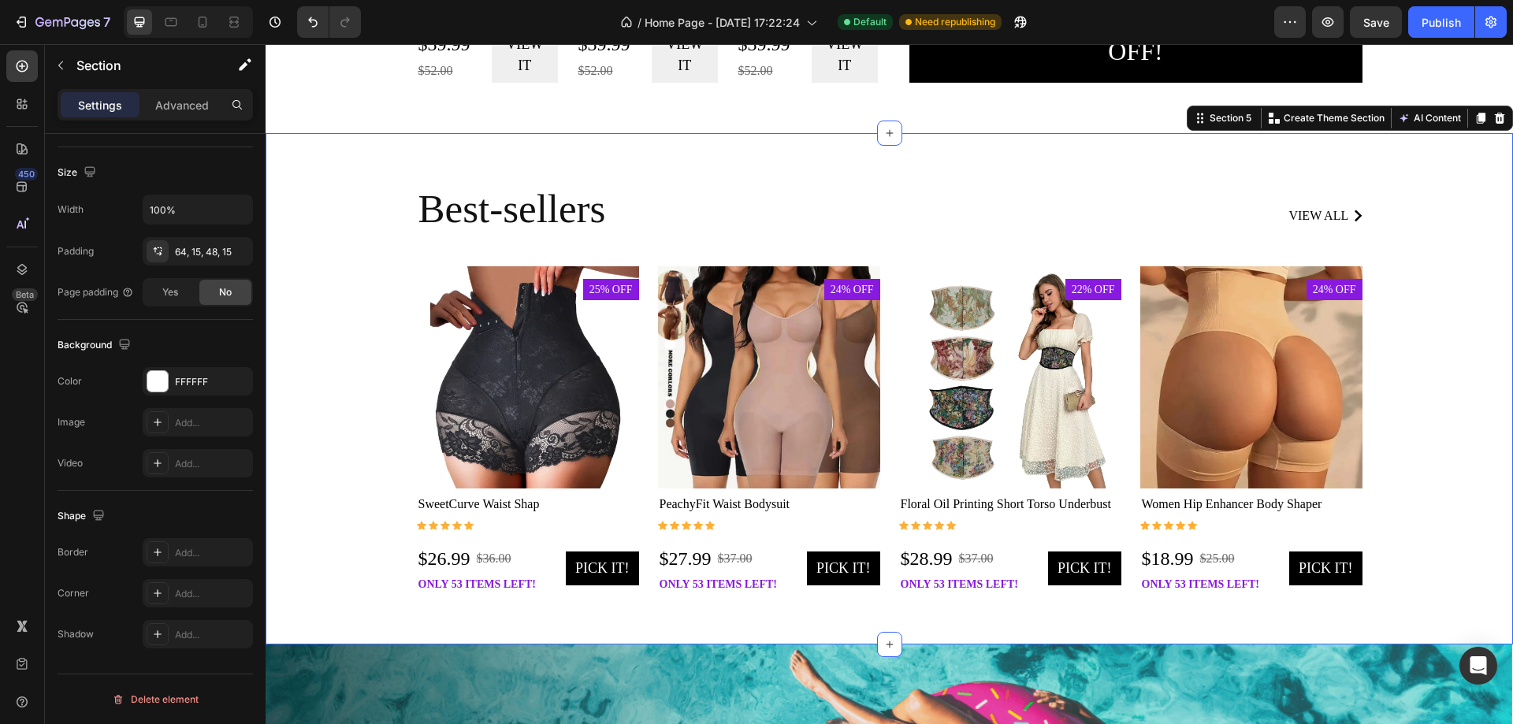
click at [399, 585] on div "Best-sellers Heading view all Button Row Product Images 25% off Product Badge R…" at bounding box center [889, 395] width 1224 height 423
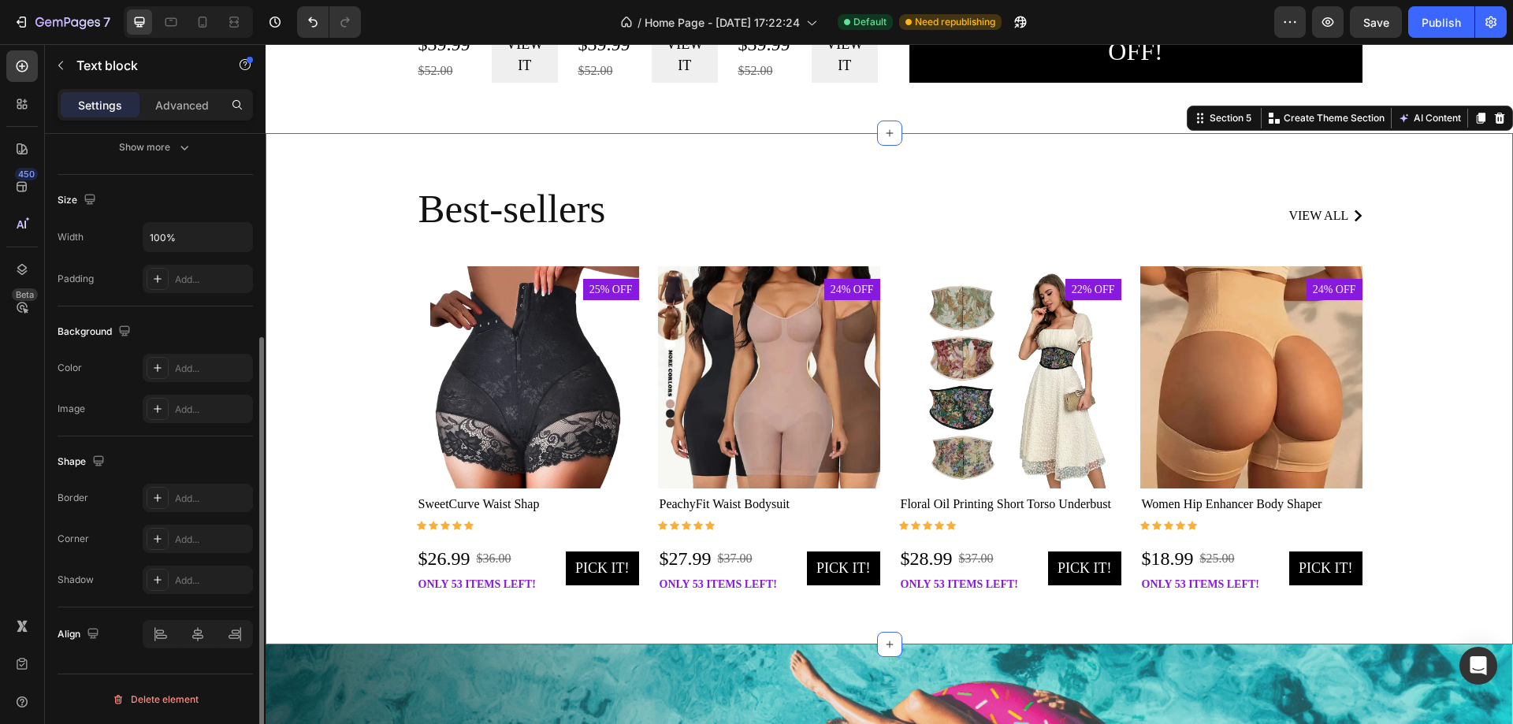
click at [418, 583] on p "only 53 items left!" at bounding box center [478, 584] width 121 height 17
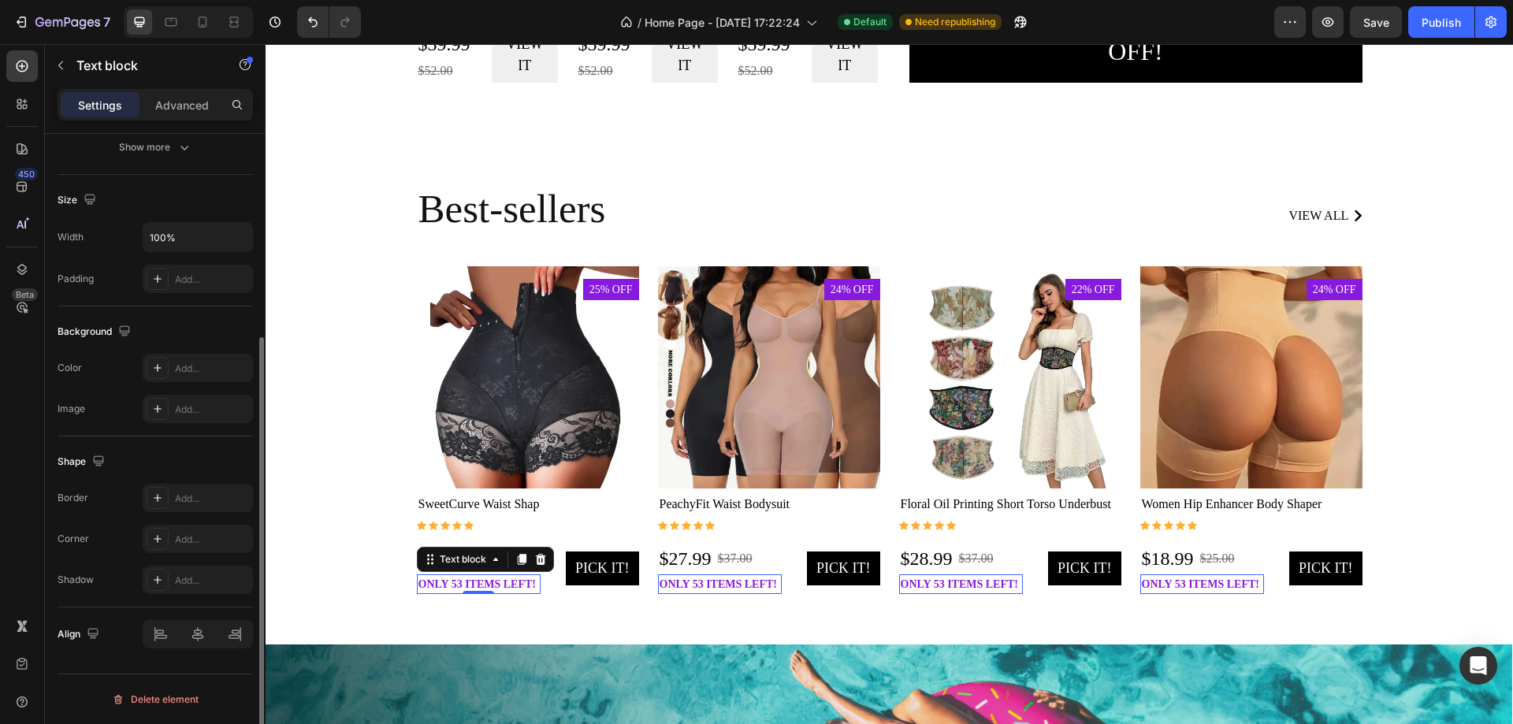
scroll to position [0, 0]
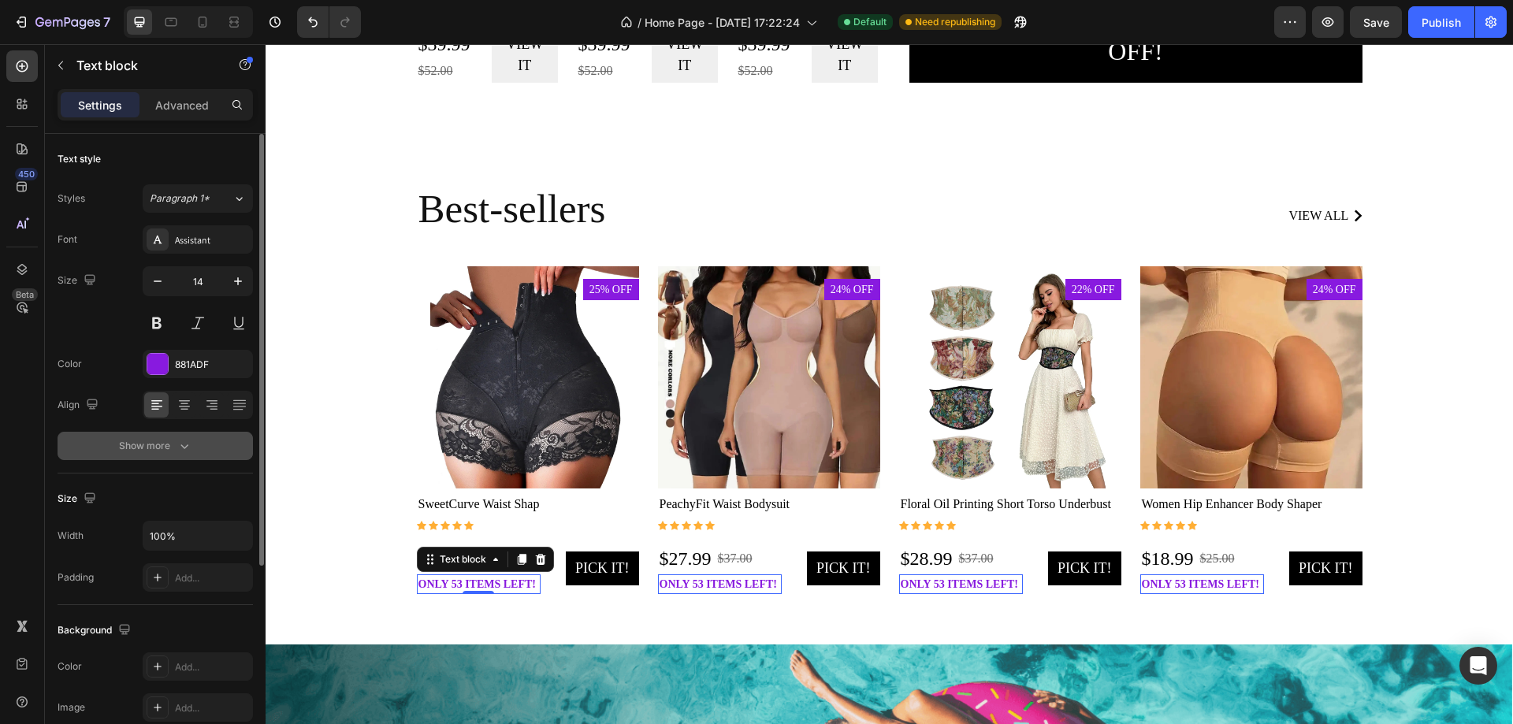
click at [177, 447] on icon "button" at bounding box center [184, 446] width 16 height 16
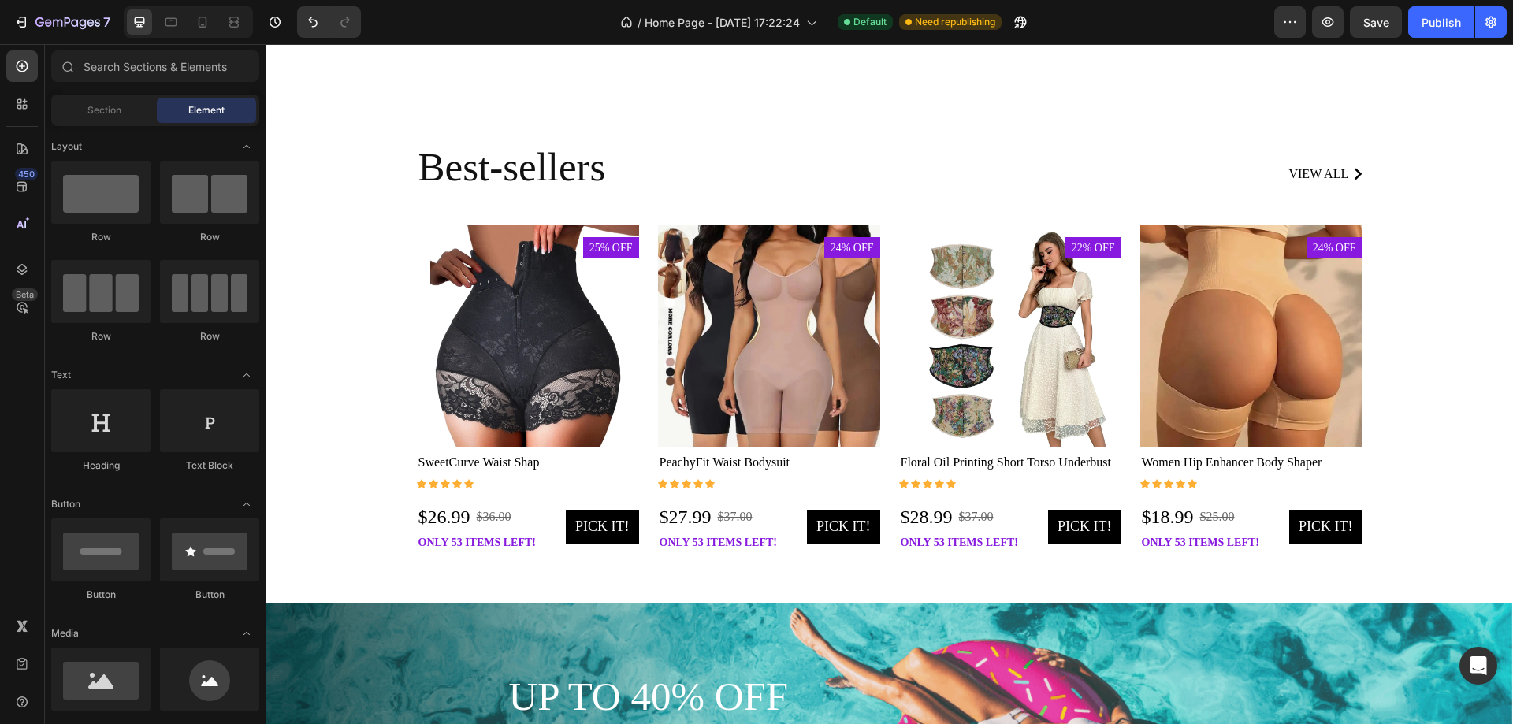
scroll to position [1584, 0]
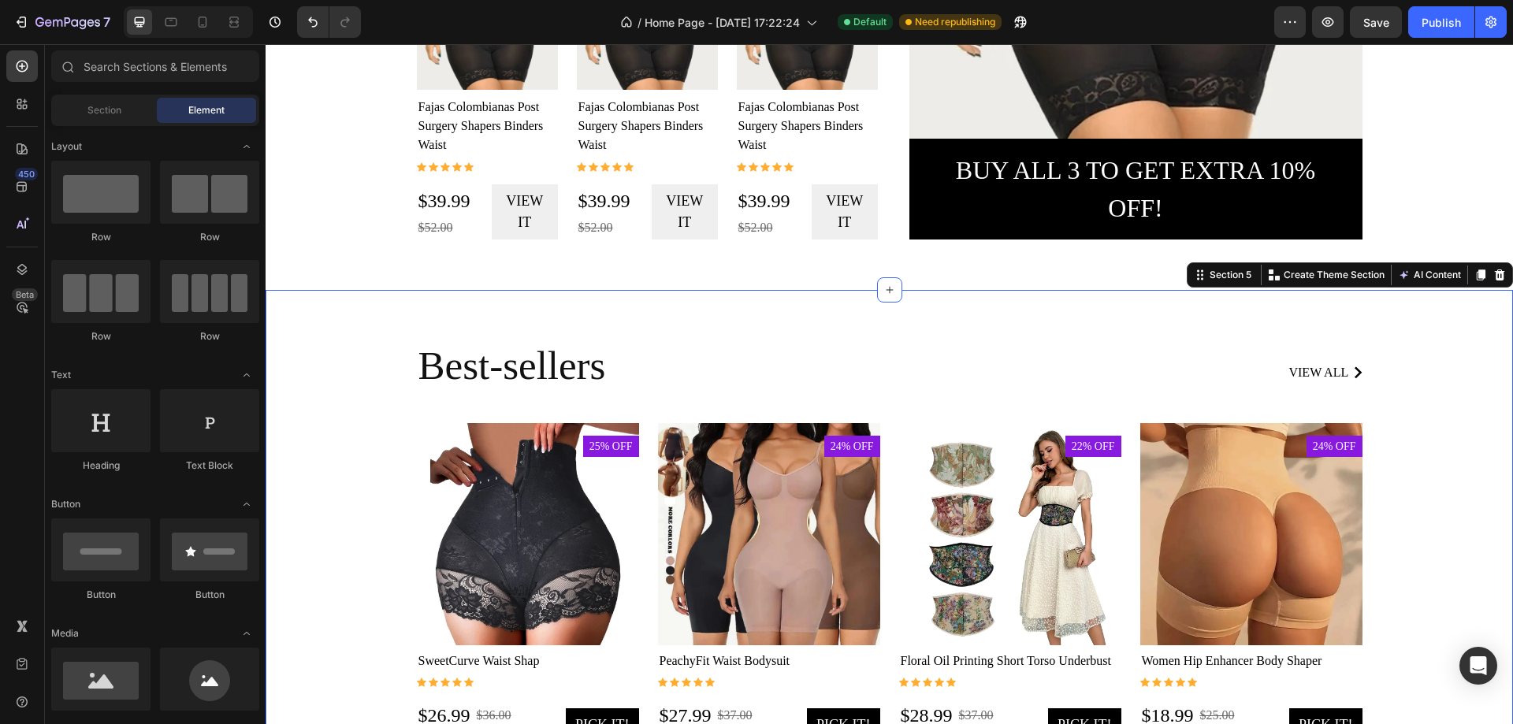
click at [1497, 368] on div "Best-sellers Heading view all Button Row Product Images 25% off Product Badge R…" at bounding box center [889, 545] width 1247 height 511
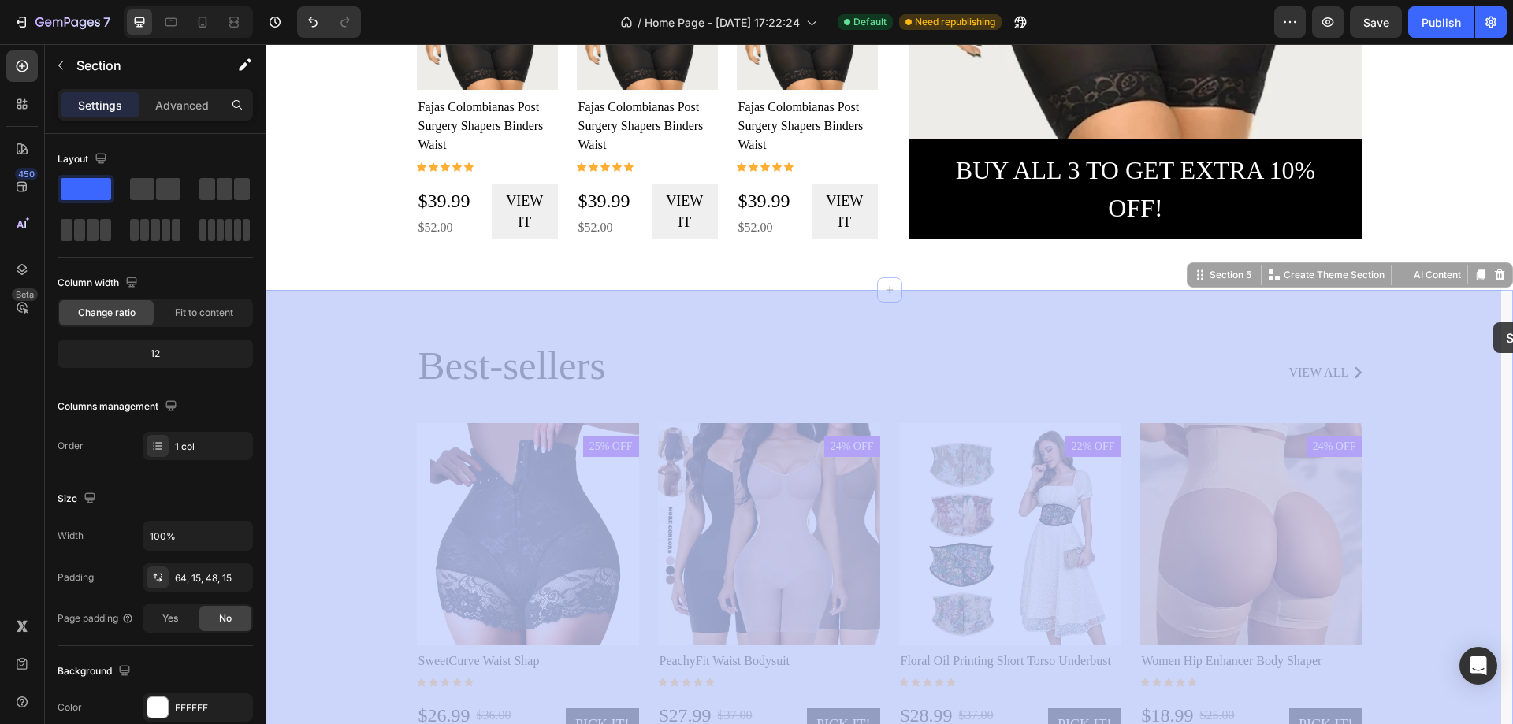
drag, startPoint x: 1497, startPoint y: 366, endPoint x: 1493, endPoint y: 324, distance: 41.9
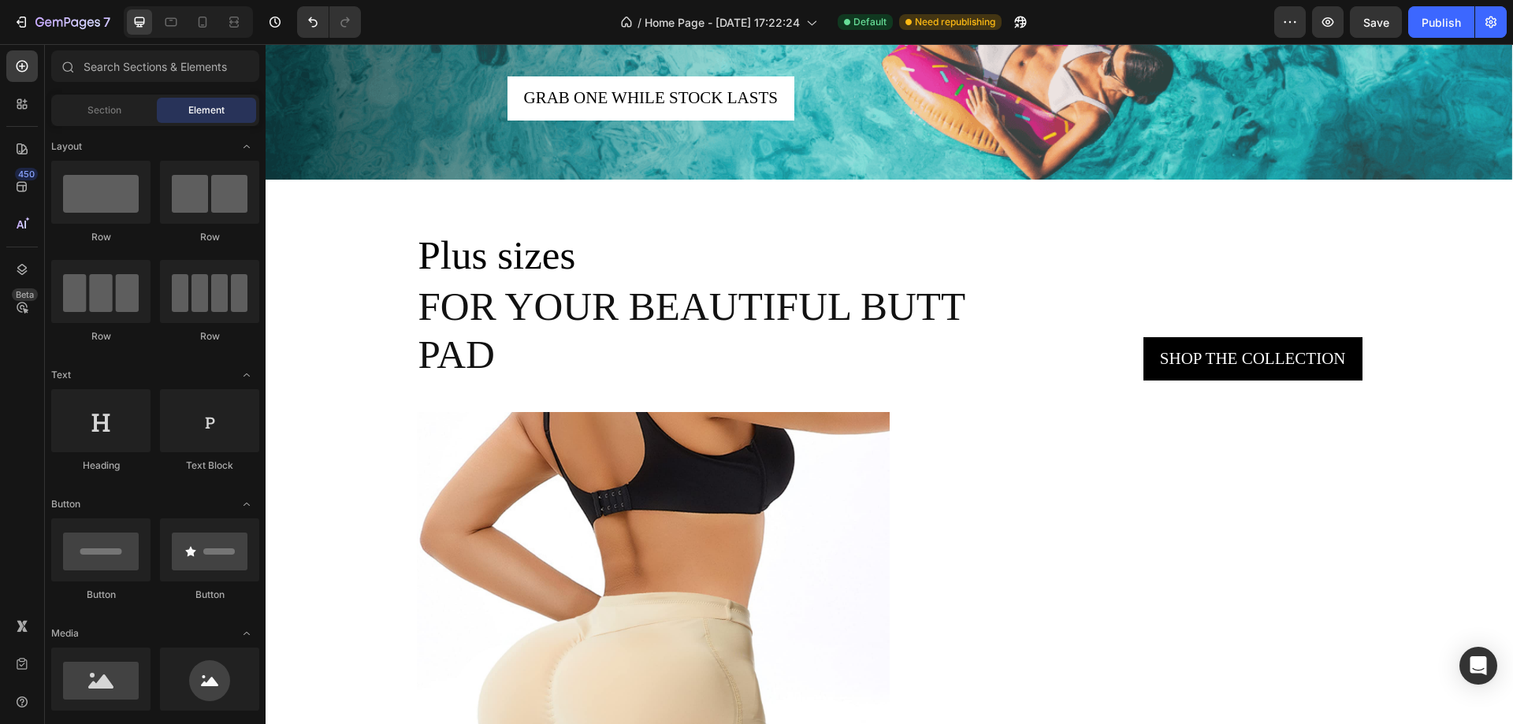
scroll to position [2298, 0]
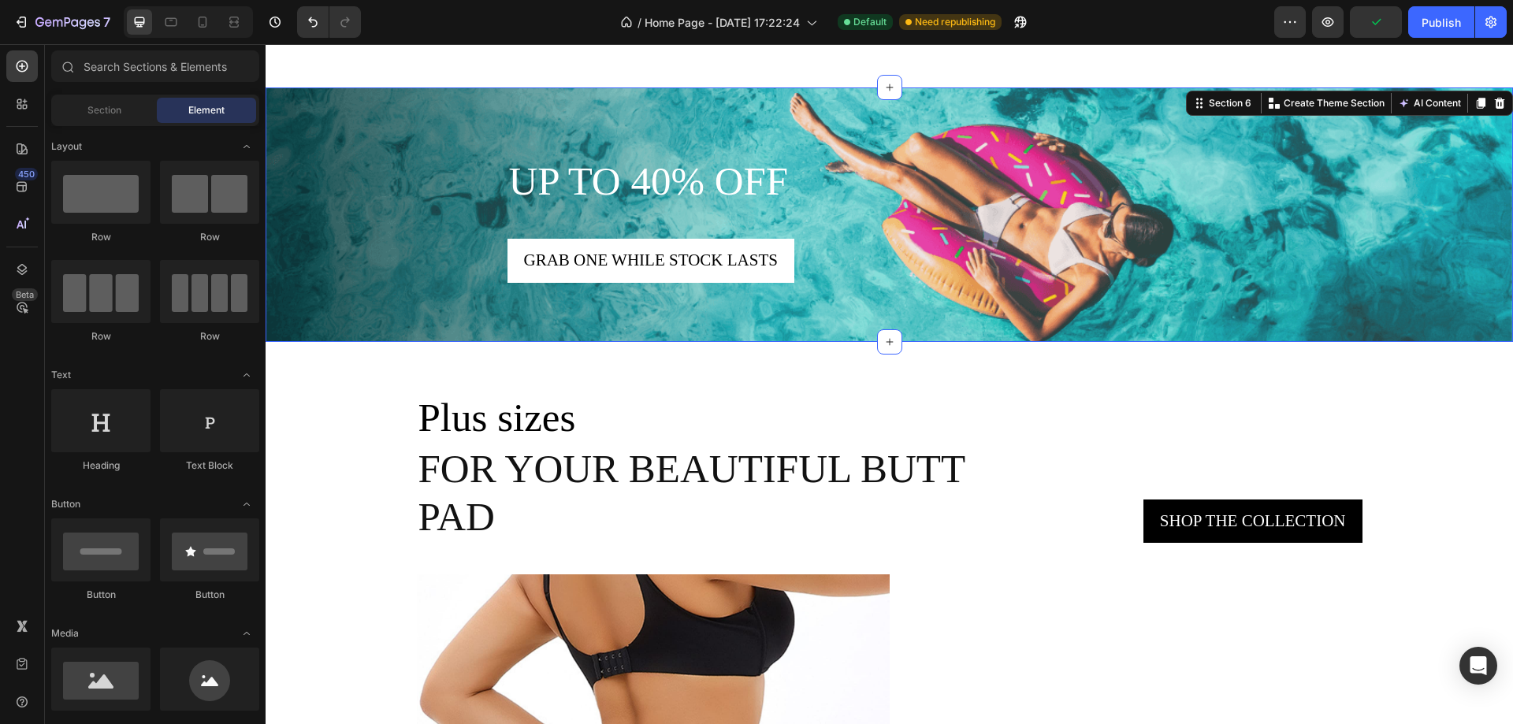
click at [1341, 170] on div "Text block up to 40% off Heading Grab one while stock lasts Button Row" at bounding box center [889, 221] width 1247 height 149
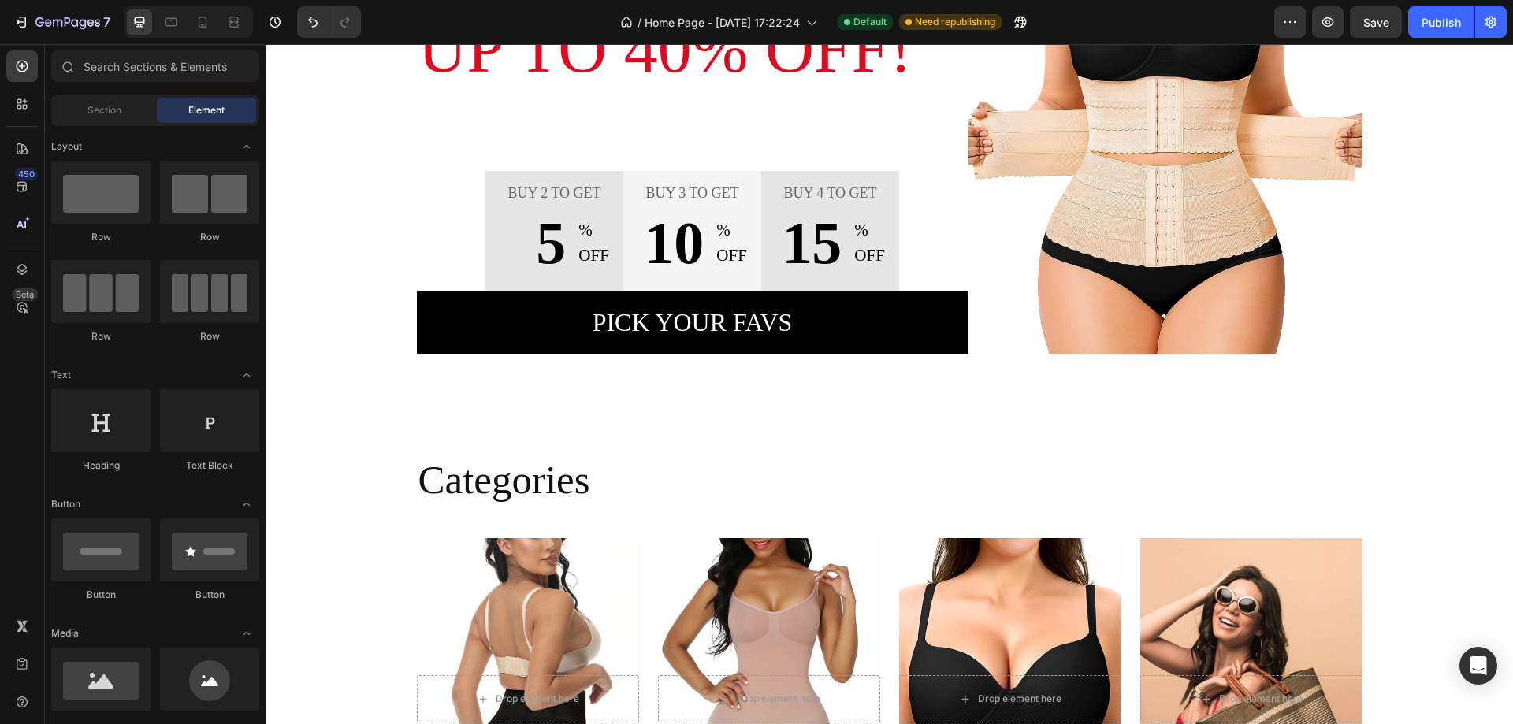
scroll to position [0, 0]
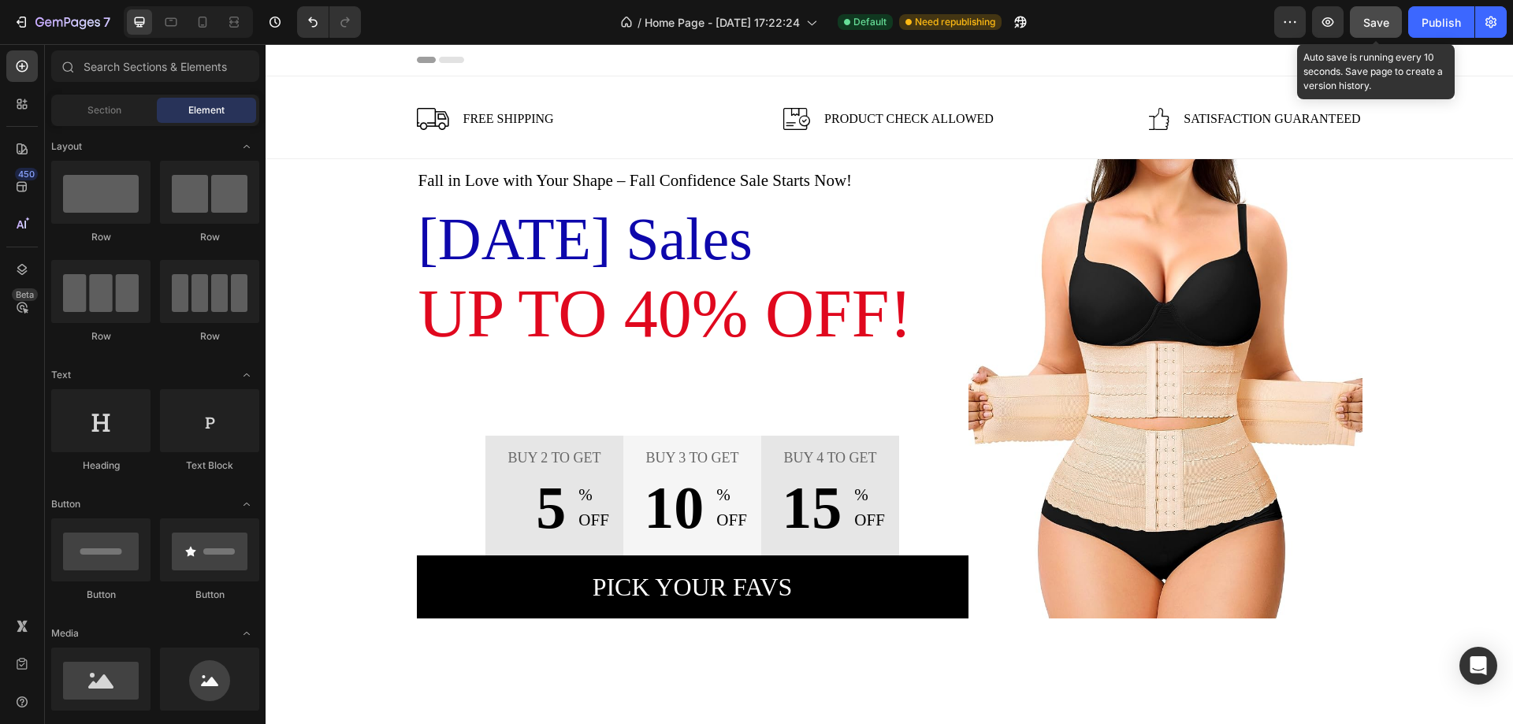
click at [1368, 16] on span "Save" at bounding box center [1376, 22] width 26 height 13
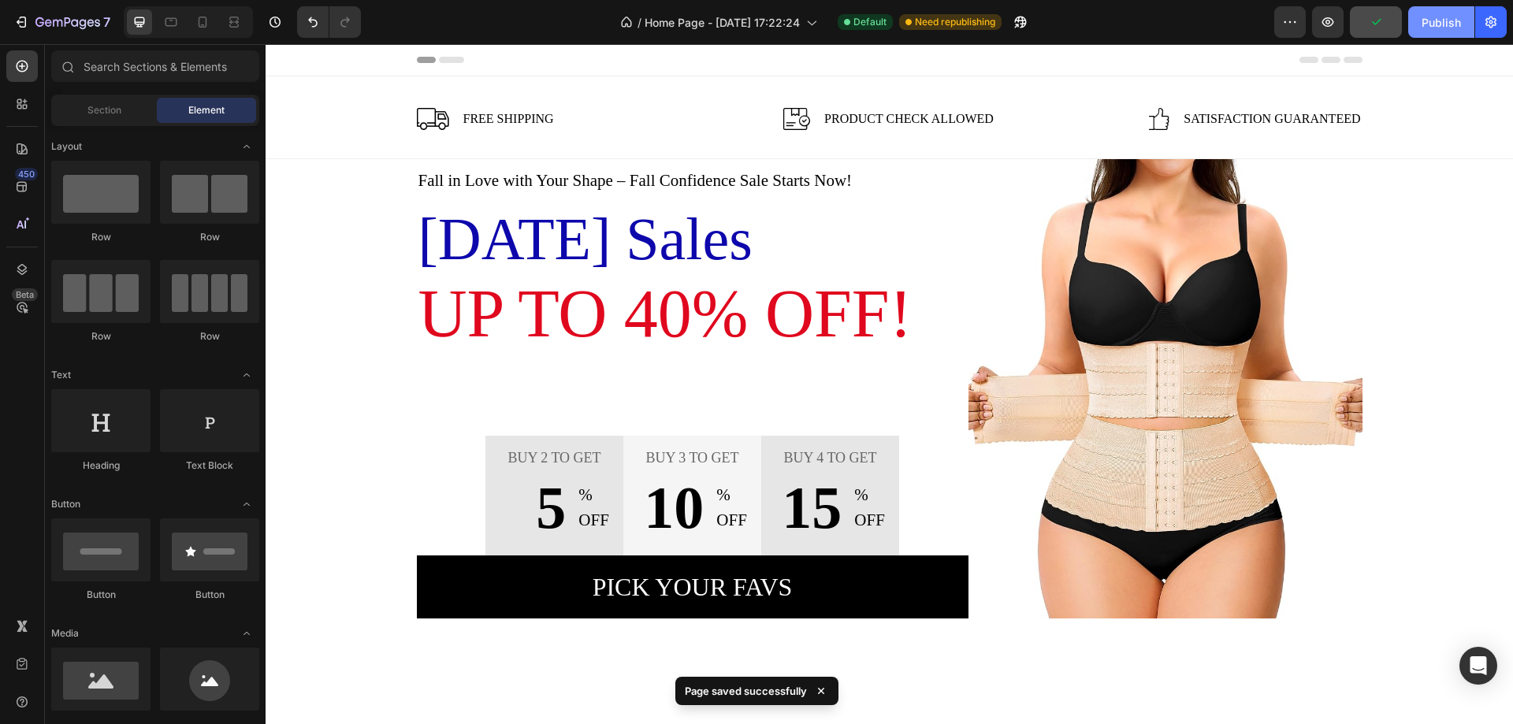
click at [1422, 25] on div "Publish" at bounding box center [1440, 22] width 39 height 17
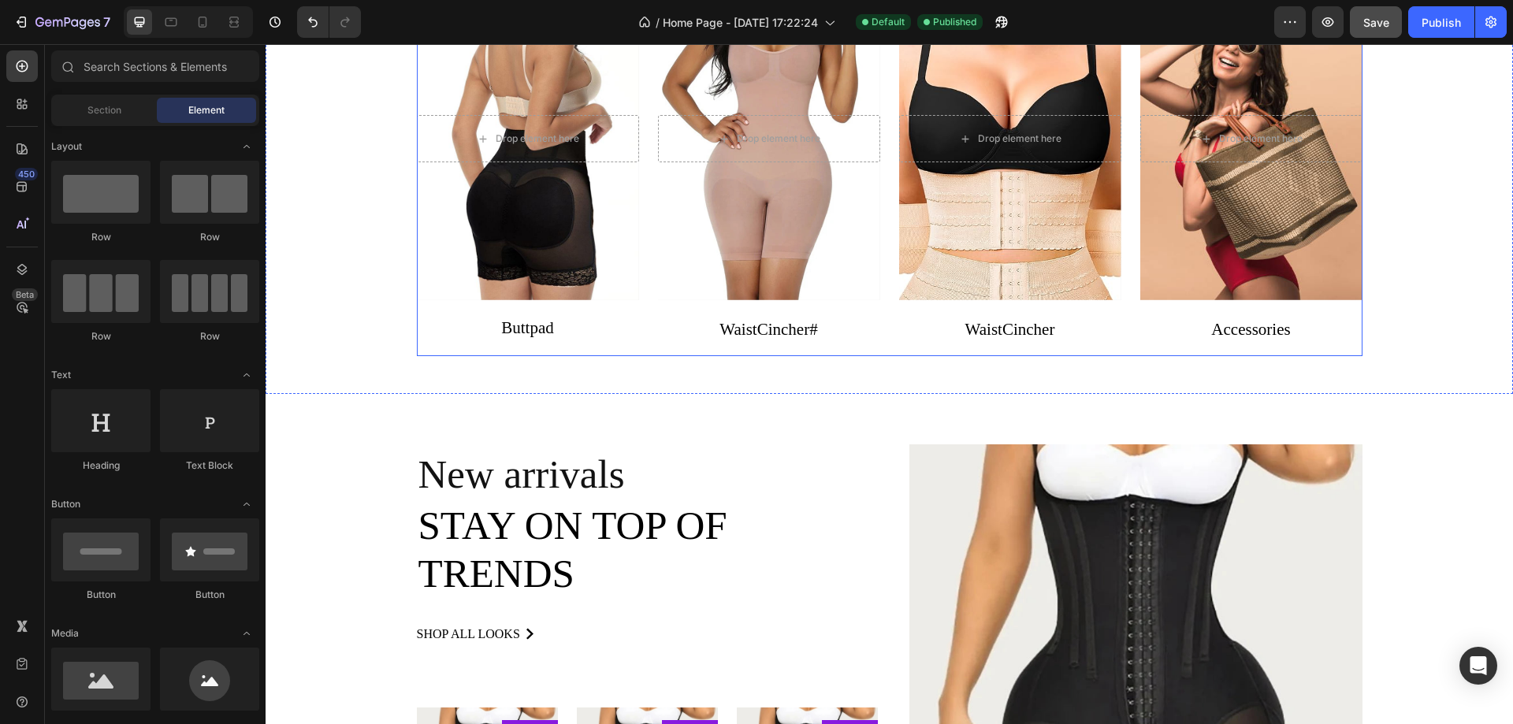
scroll to position [867, 0]
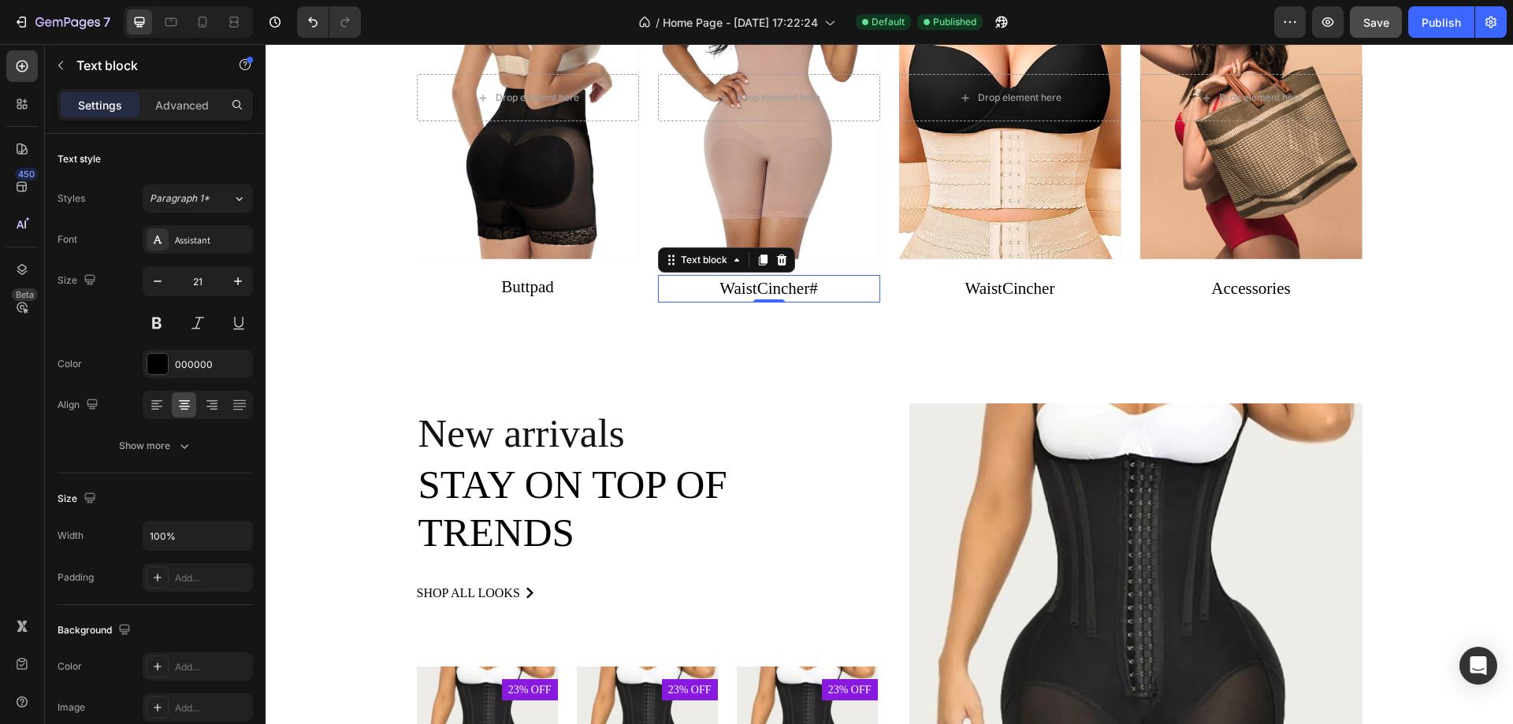
click at [771, 291] on p "WaistCincher #" at bounding box center [768, 289] width 219 height 25
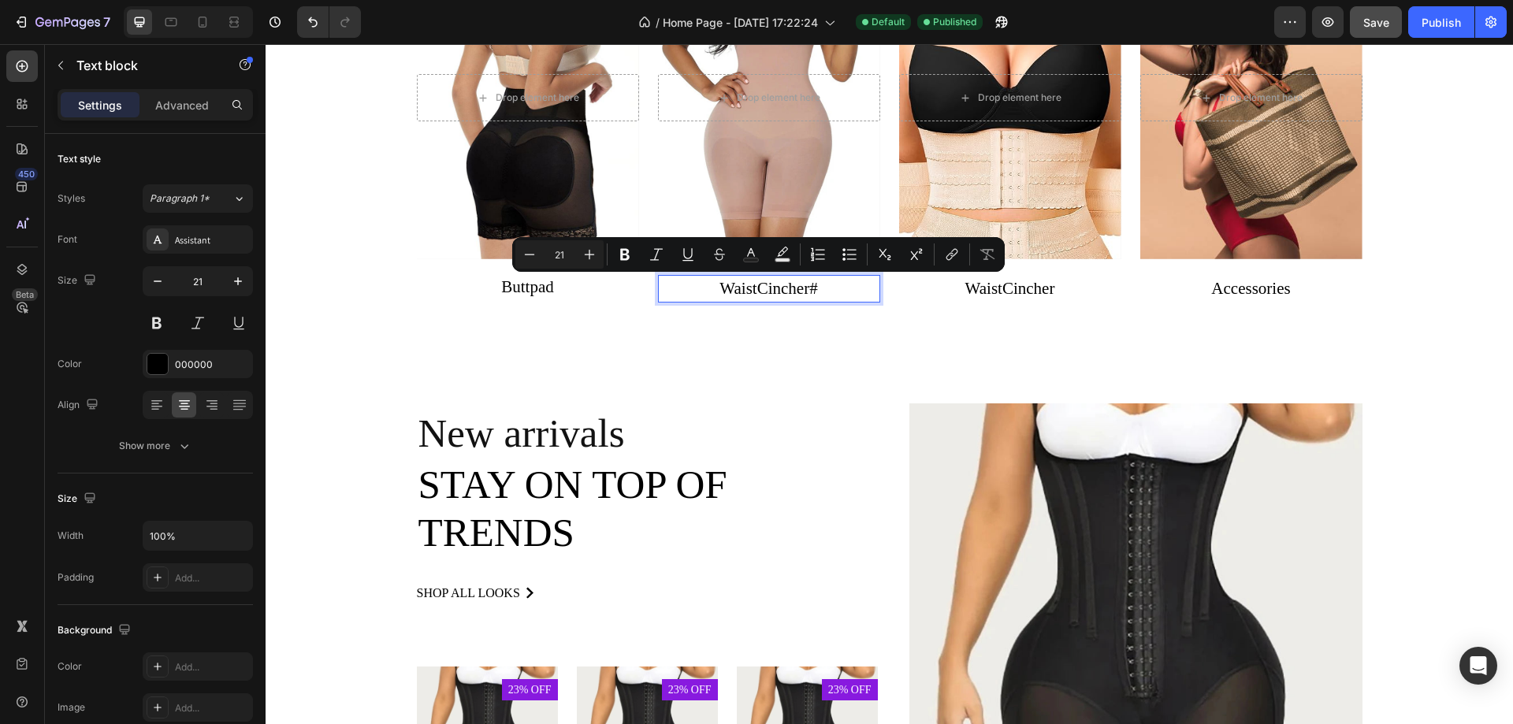
click at [832, 290] on p "WaistCincher #" at bounding box center [768, 289] width 219 height 25
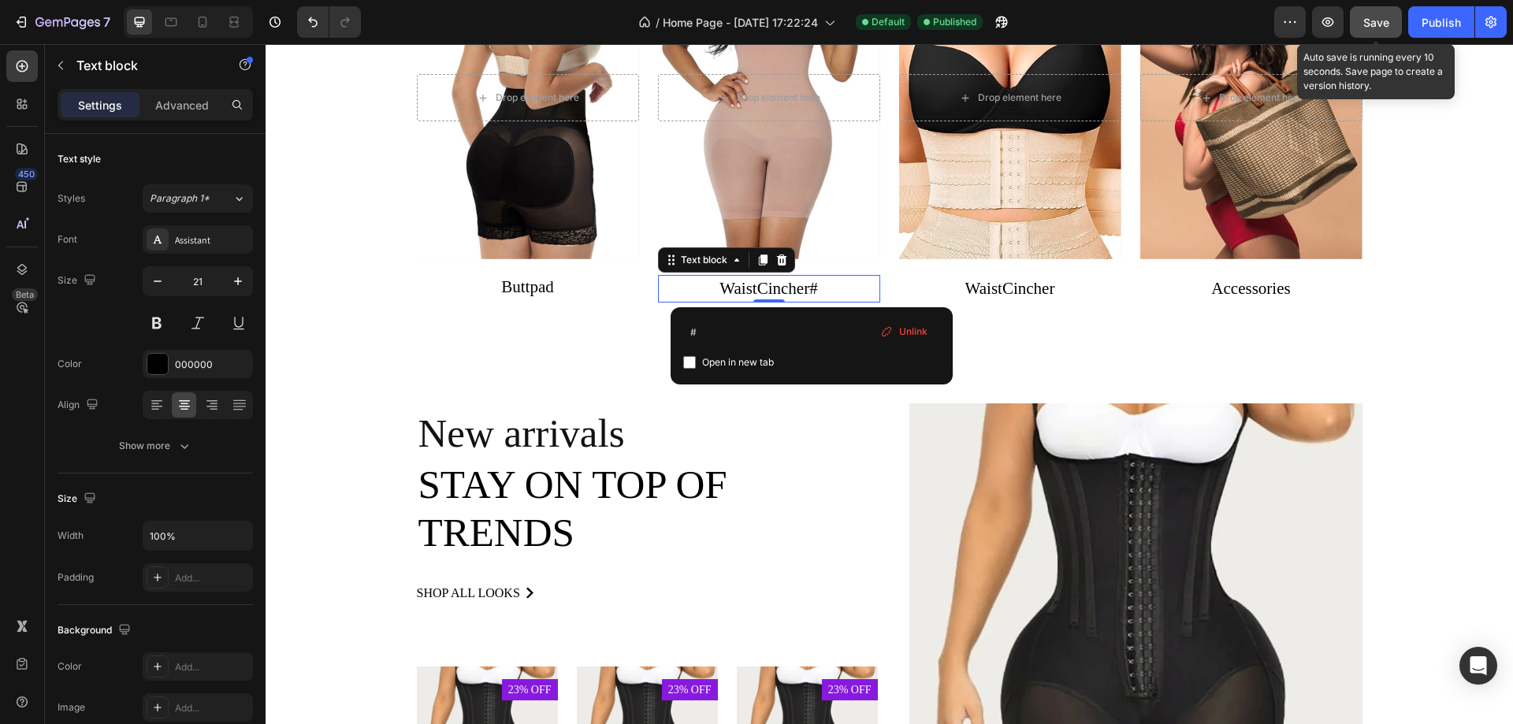
click at [1387, 27] on span "Save" at bounding box center [1376, 22] width 26 height 13
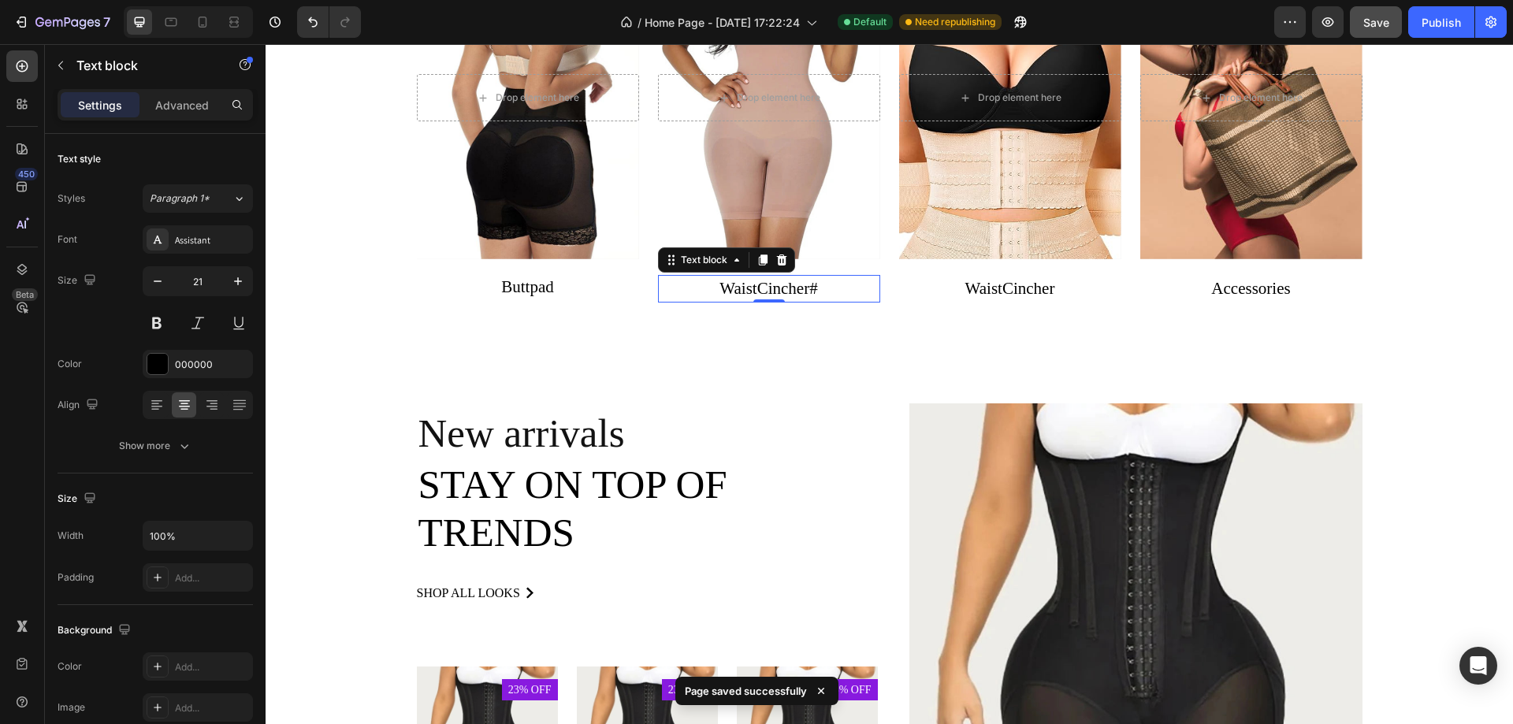
click at [828, 291] on p "WaistCincher # ⁠⁠⁠⁠⁠⁠⁠" at bounding box center [768, 289] width 219 height 25
click at [828, 291] on p "WaistCincher #" at bounding box center [768, 289] width 219 height 25
drag, startPoint x: 759, startPoint y: 347, endPoint x: 763, endPoint y: 335, distance: 12.5
click at [760, 346] on div "Categories Heading Drop element here Hero Banner Buttpad Text block Drop elemen…" at bounding box center [889, 78] width 1247 height 550
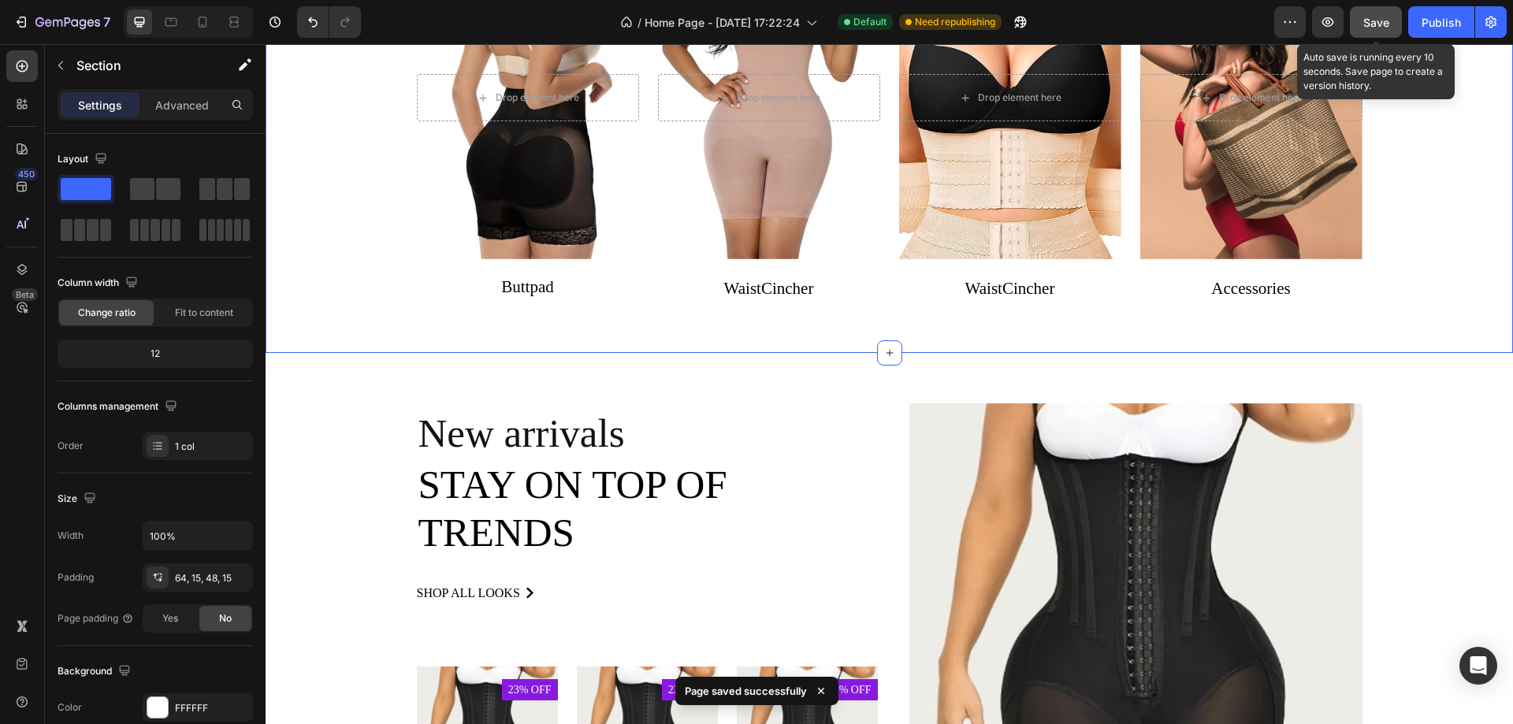
click at [1367, 25] on span "Save" at bounding box center [1376, 22] width 26 height 13
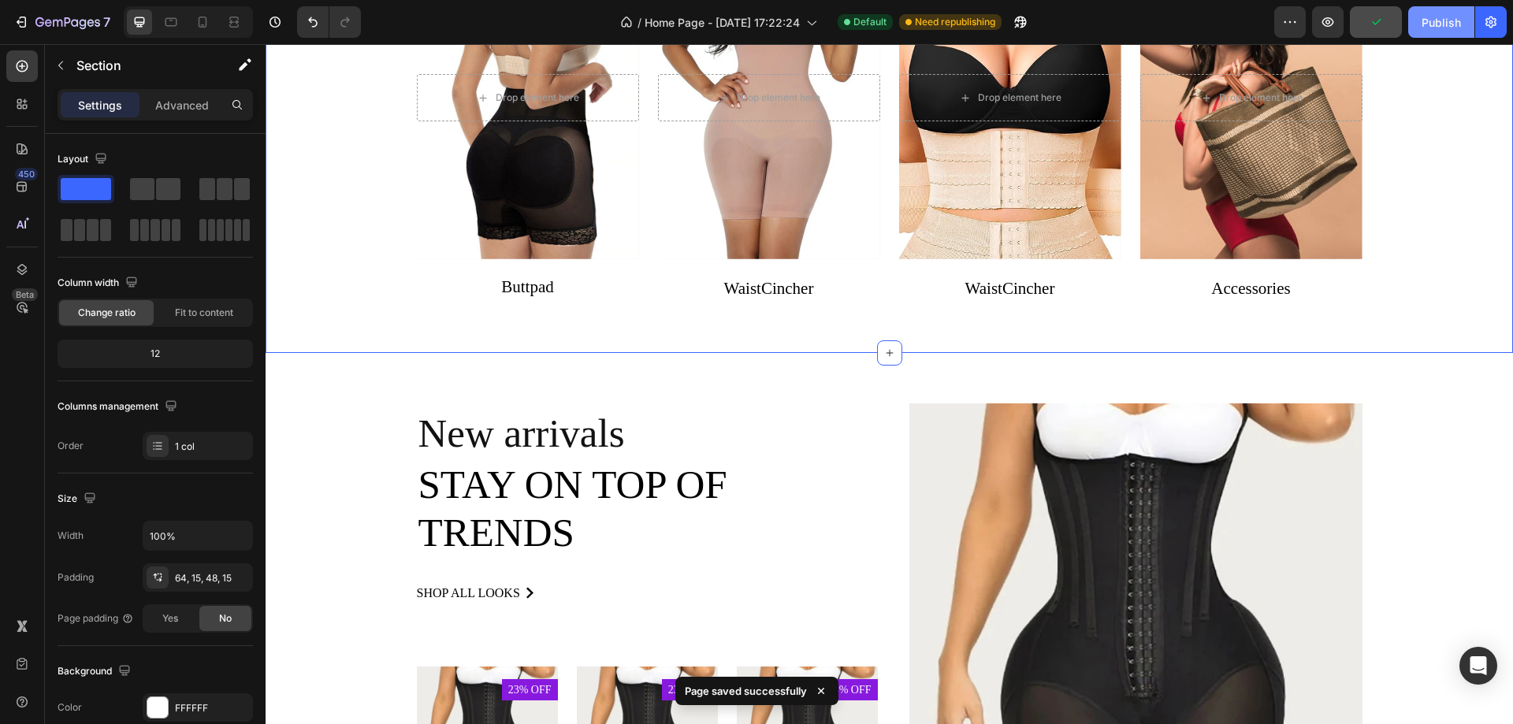
click at [1447, 27] on div "Publish" at bounding box center [1440, 22] width 39 height 17
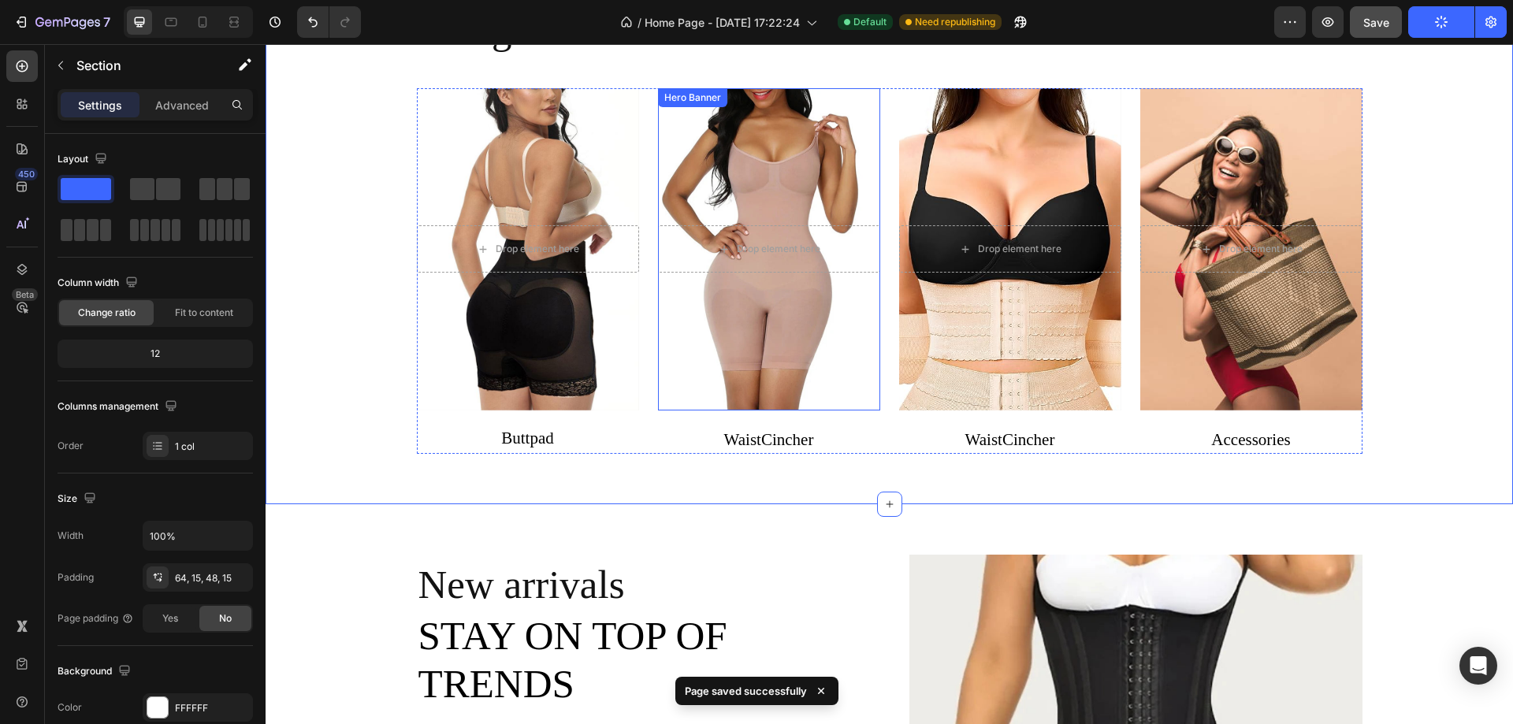
scroll to position [709, 0]
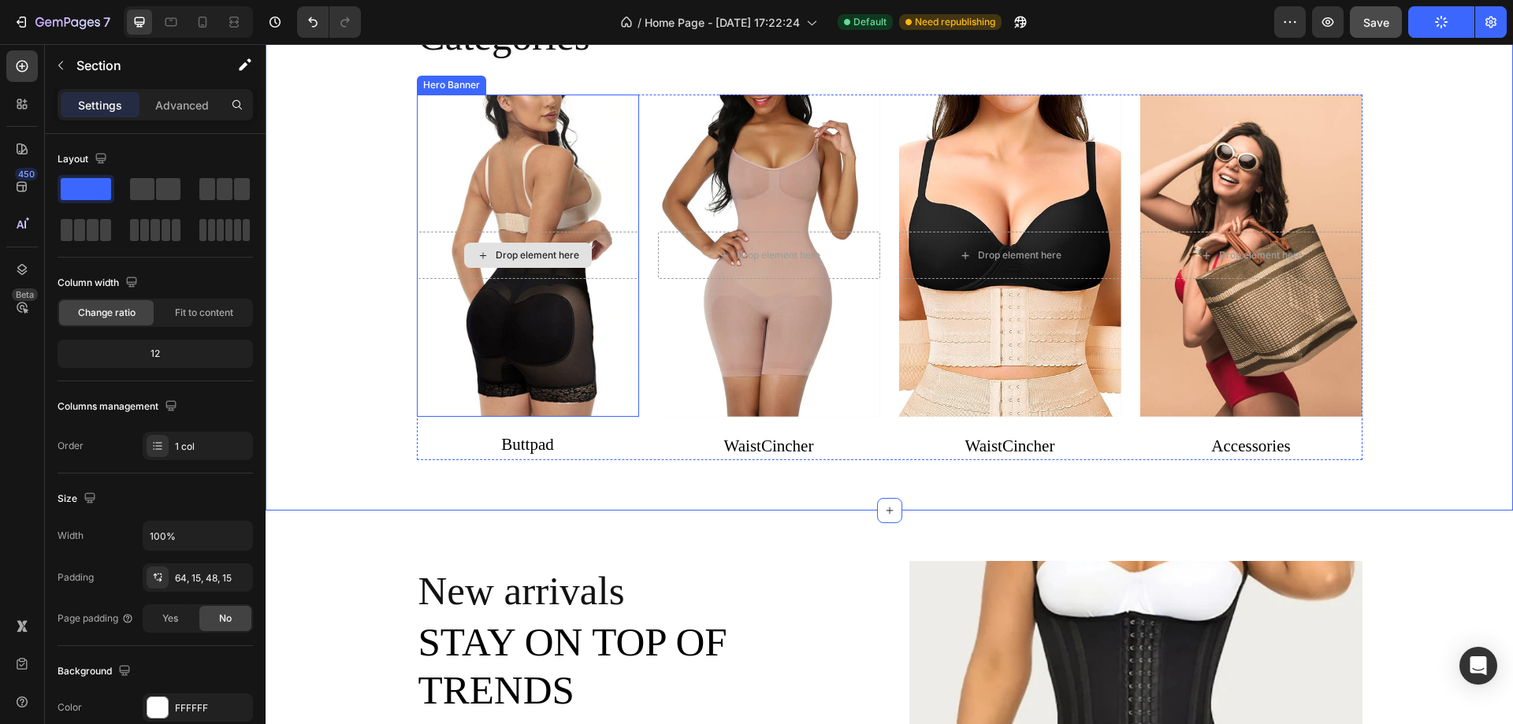
click at [610, 251] on div "Drop element here" at bounding box center [528, 255] width 222 height 47
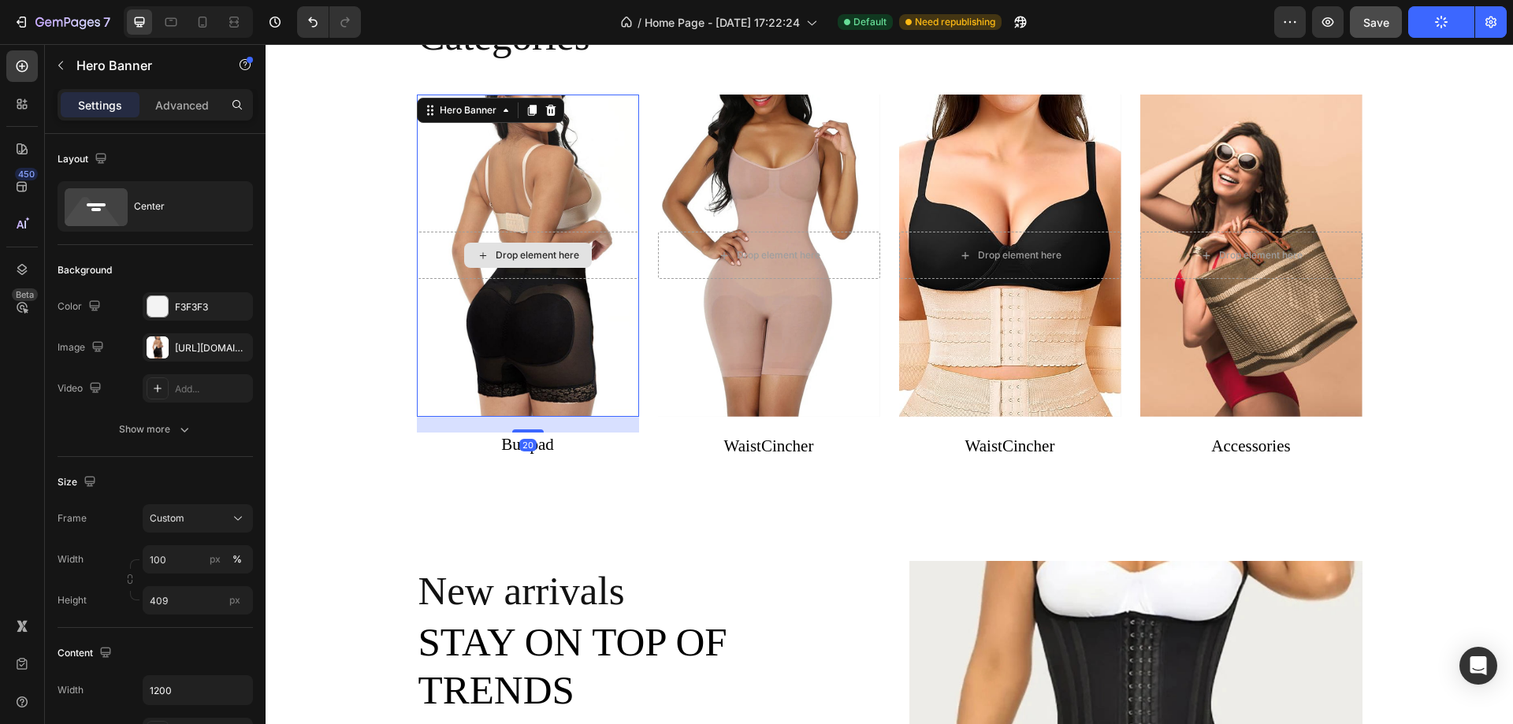
click at [610, 251] on div "Drop element here" at bounding box center [528, 255] width 222 height 47
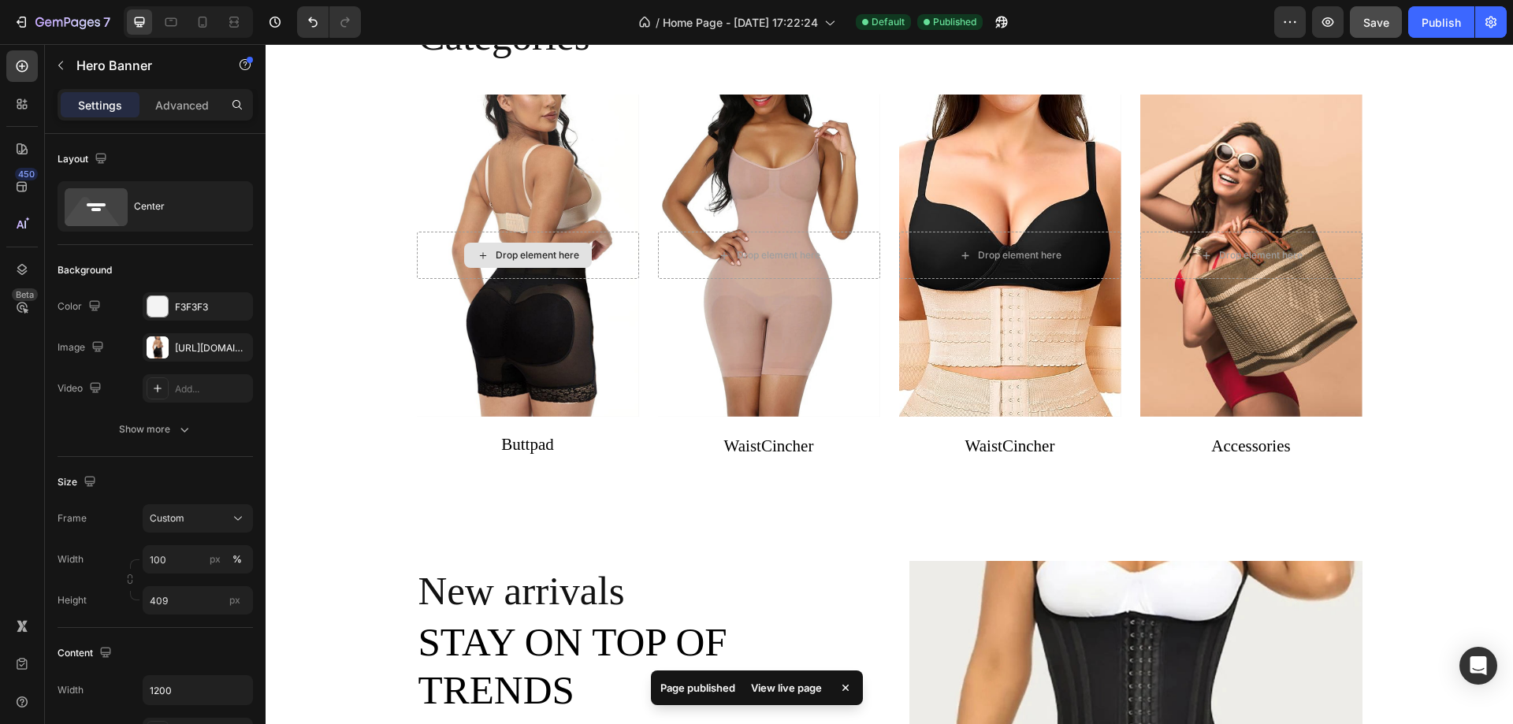
click at [529, 261] on div "Drop element here" at bounding box center [538, 255] width 84 height 13
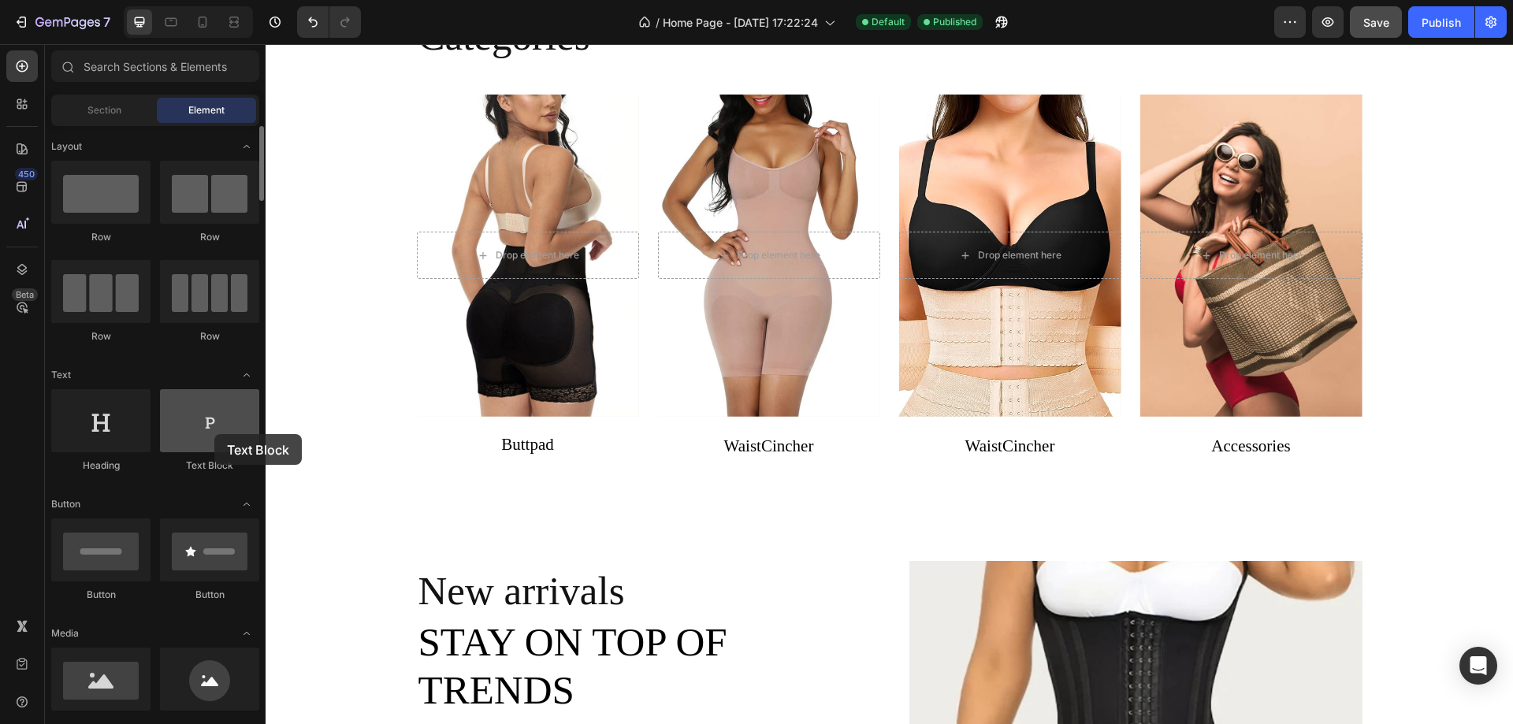
click at [214, 434] on div at bounding box center [209, 420] width 99 height 63
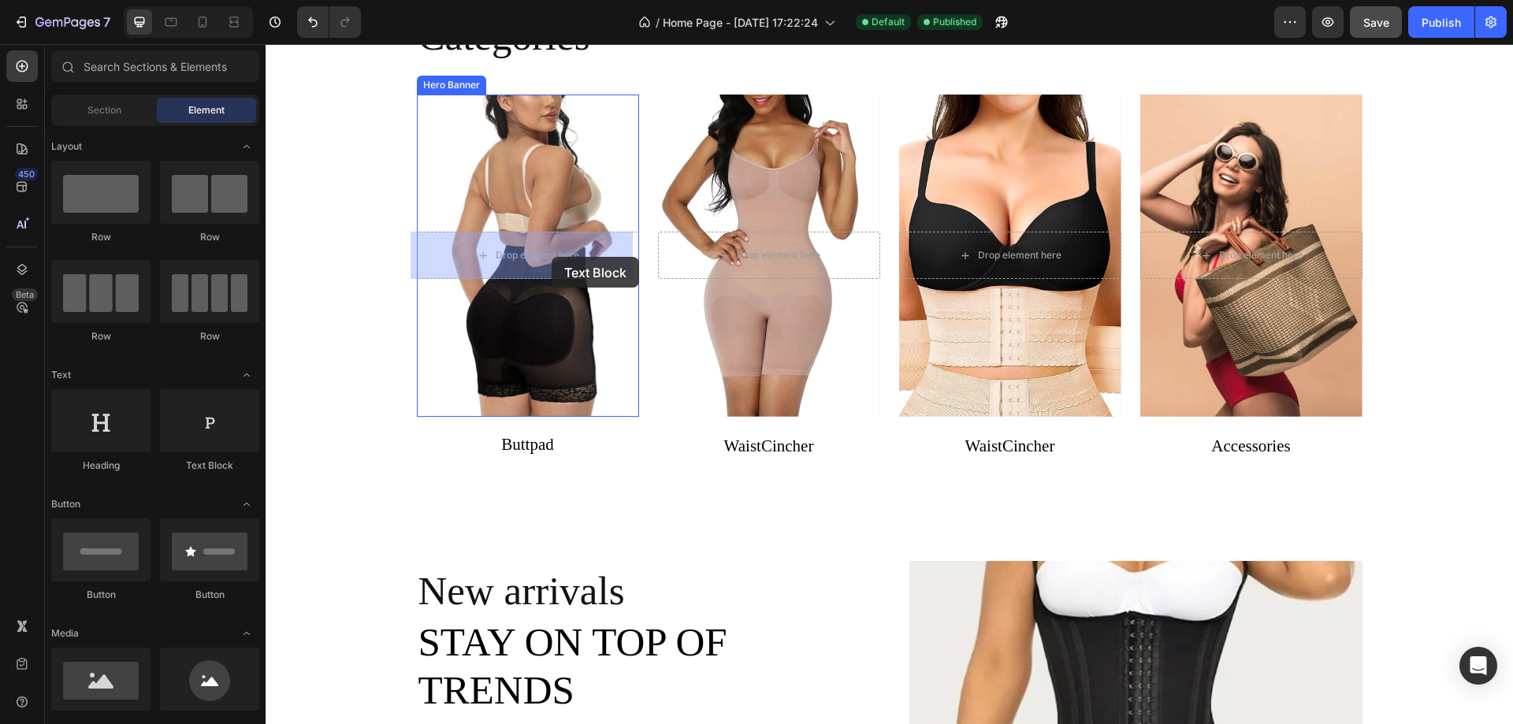
drag, startPoint x: 480, startPoint y: 478, endPoint x: 551, endPoint y: 257, distance: 232.5
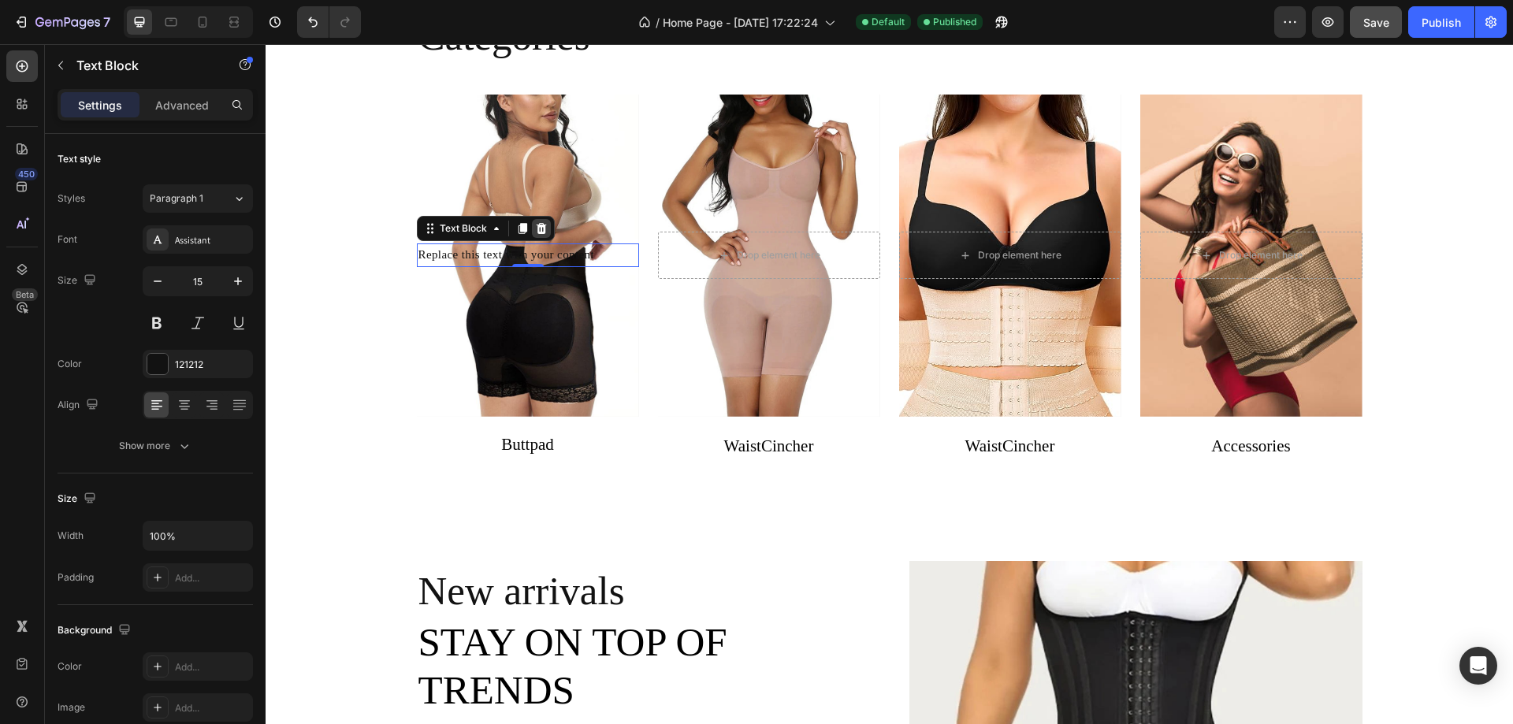
click at [536, 228] on icon at bounding box center [541, 228] width 10 height 11
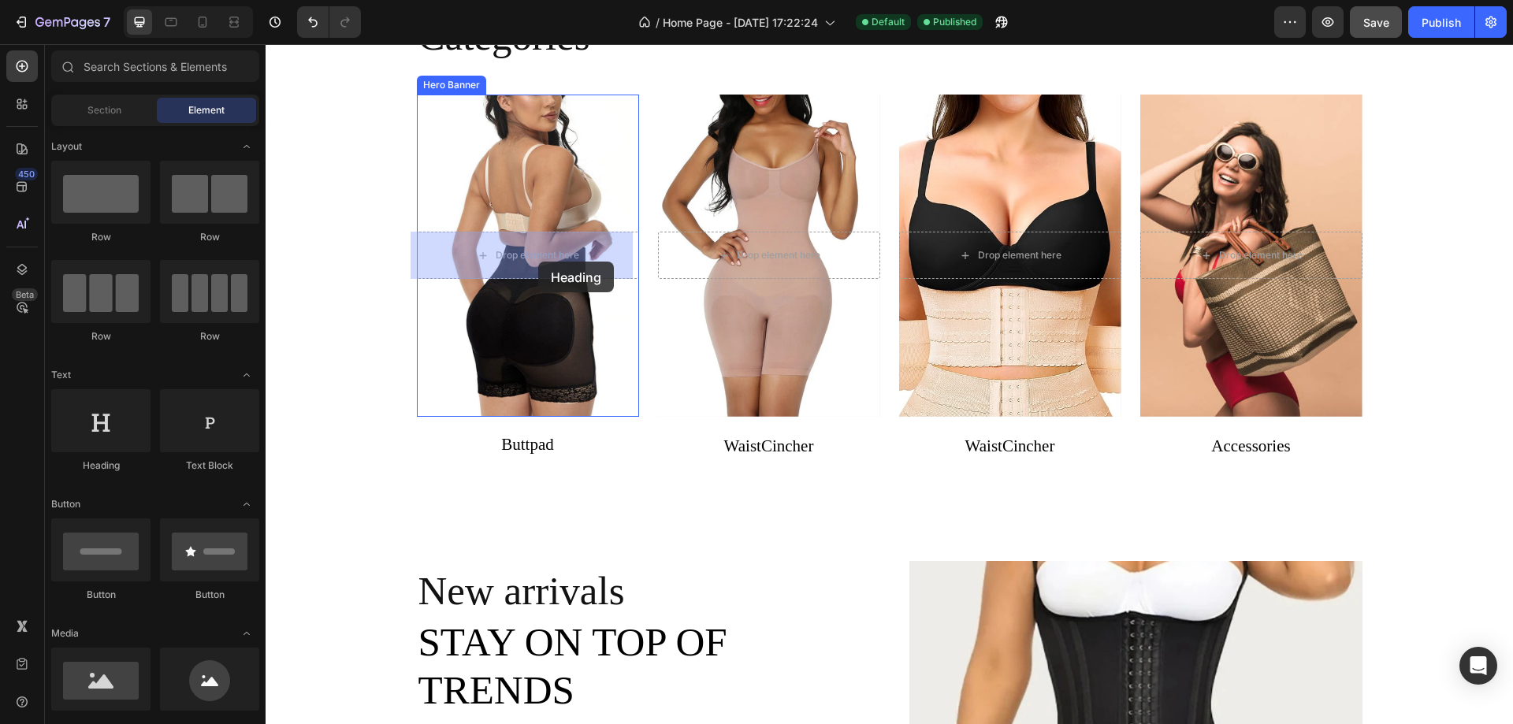
drag, startPoint x: 369, startPoint y: 488, endPoint x: 537, endPoint y: 261, distance: 283.3
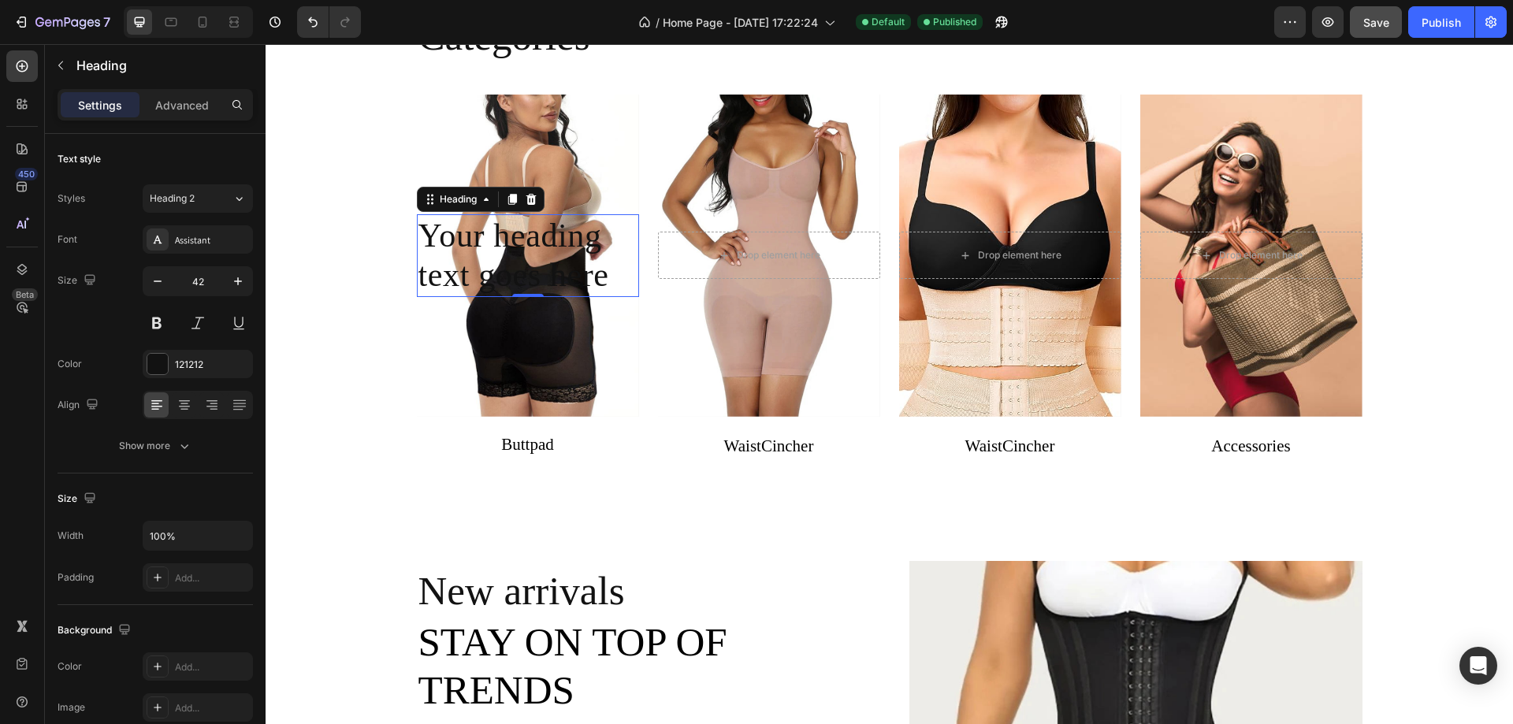
click at [600, 274] on h2 "Your heading text goes here" at bounding box center [528, 255] width 222 height 83
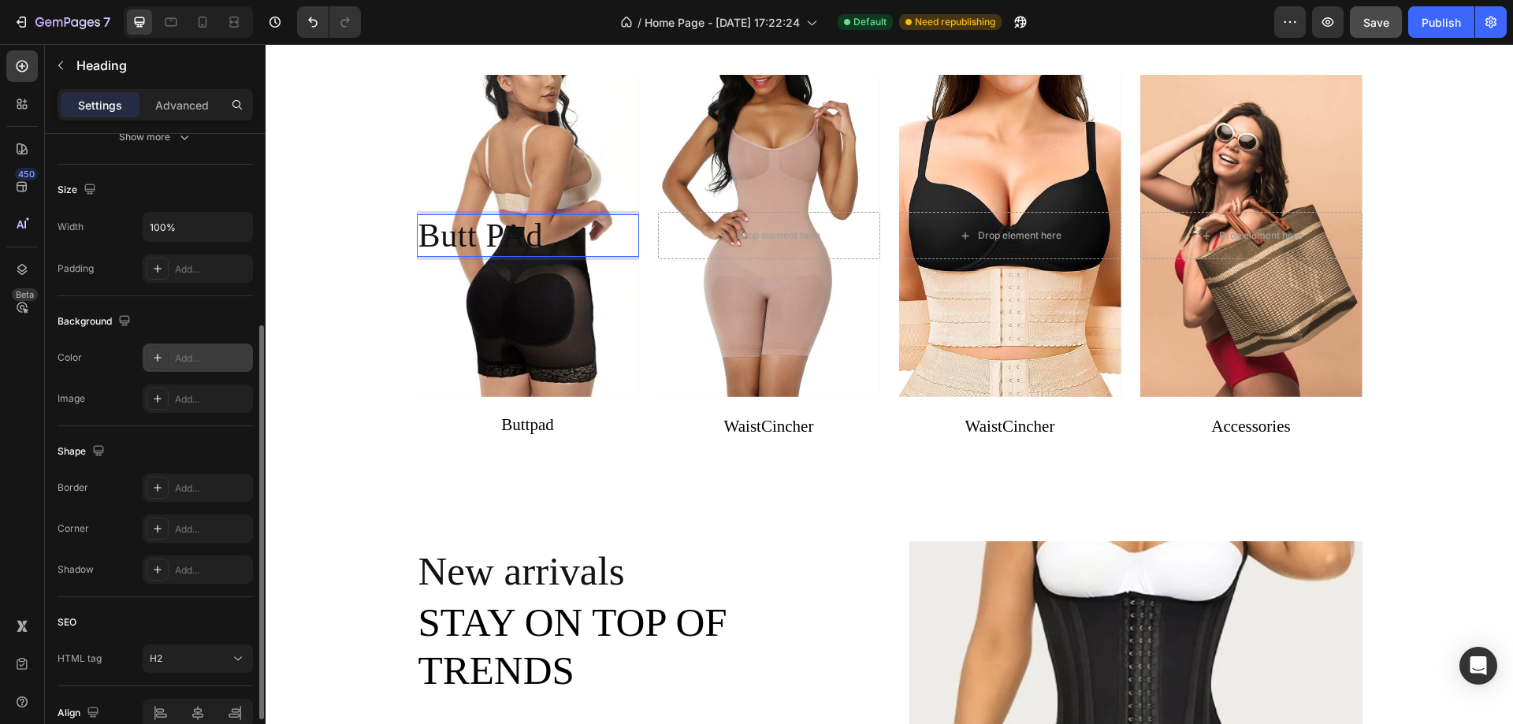
scroll to position [388, 0]
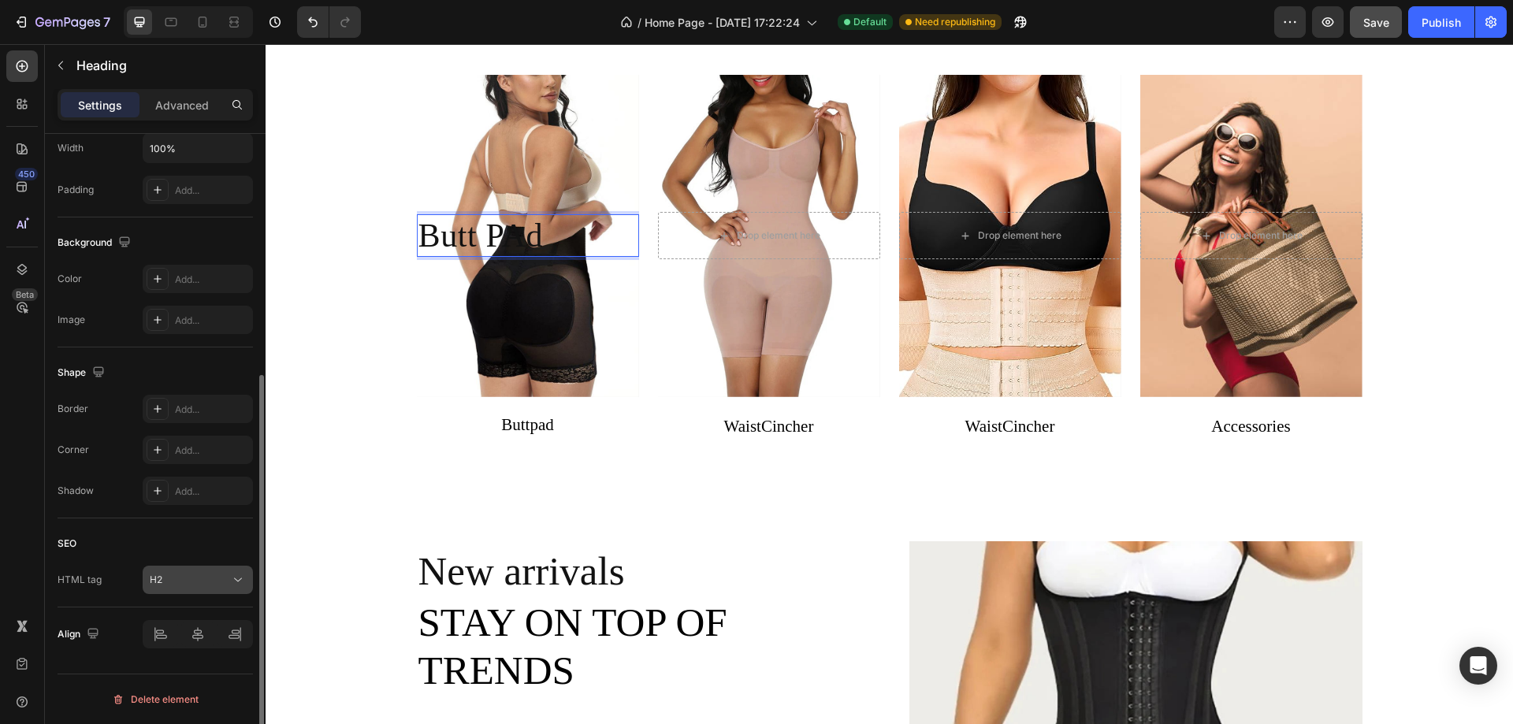
click at [194, 578] on div "H2" at bounding box center [190, 580] width 80 height 14
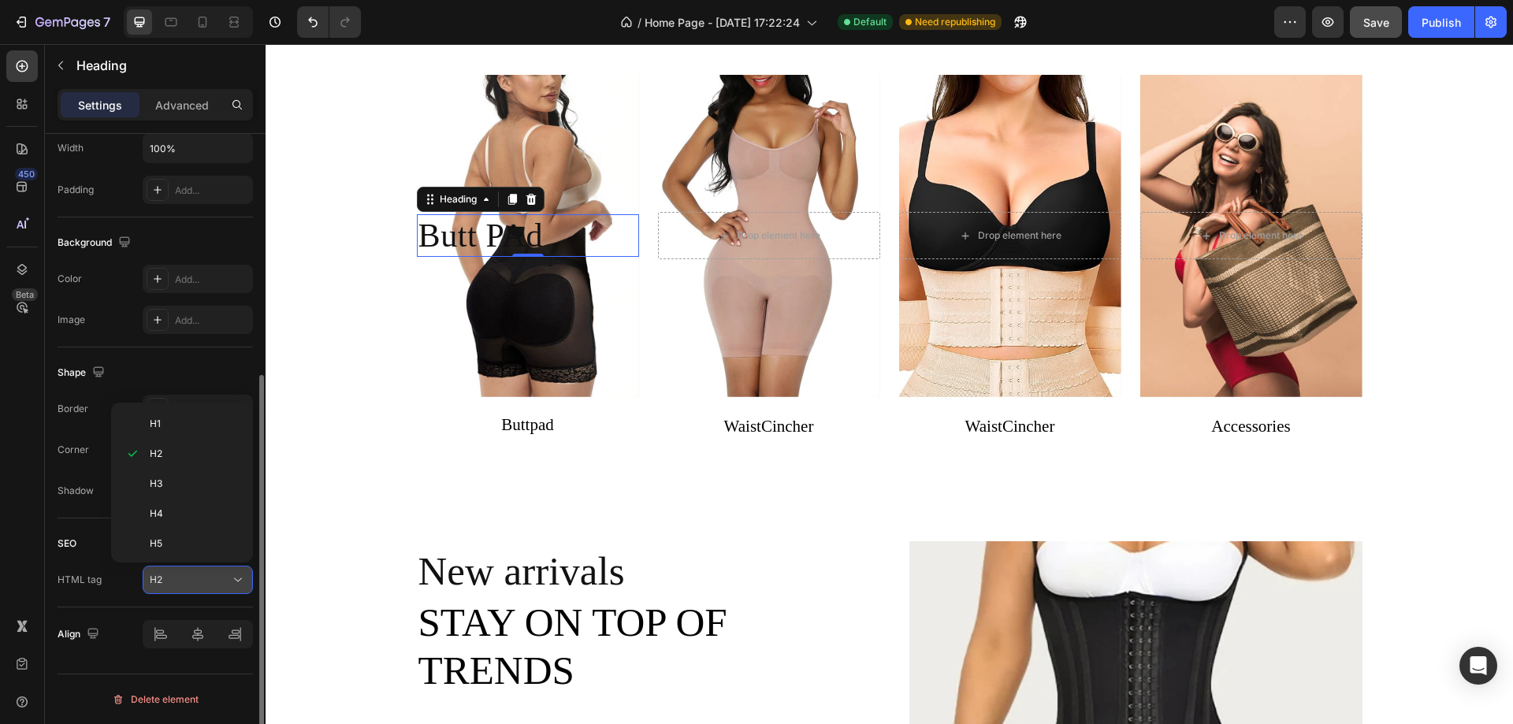
click at [194, 578] on div "H2" at bounding box center [190, 580] width 80 height 14
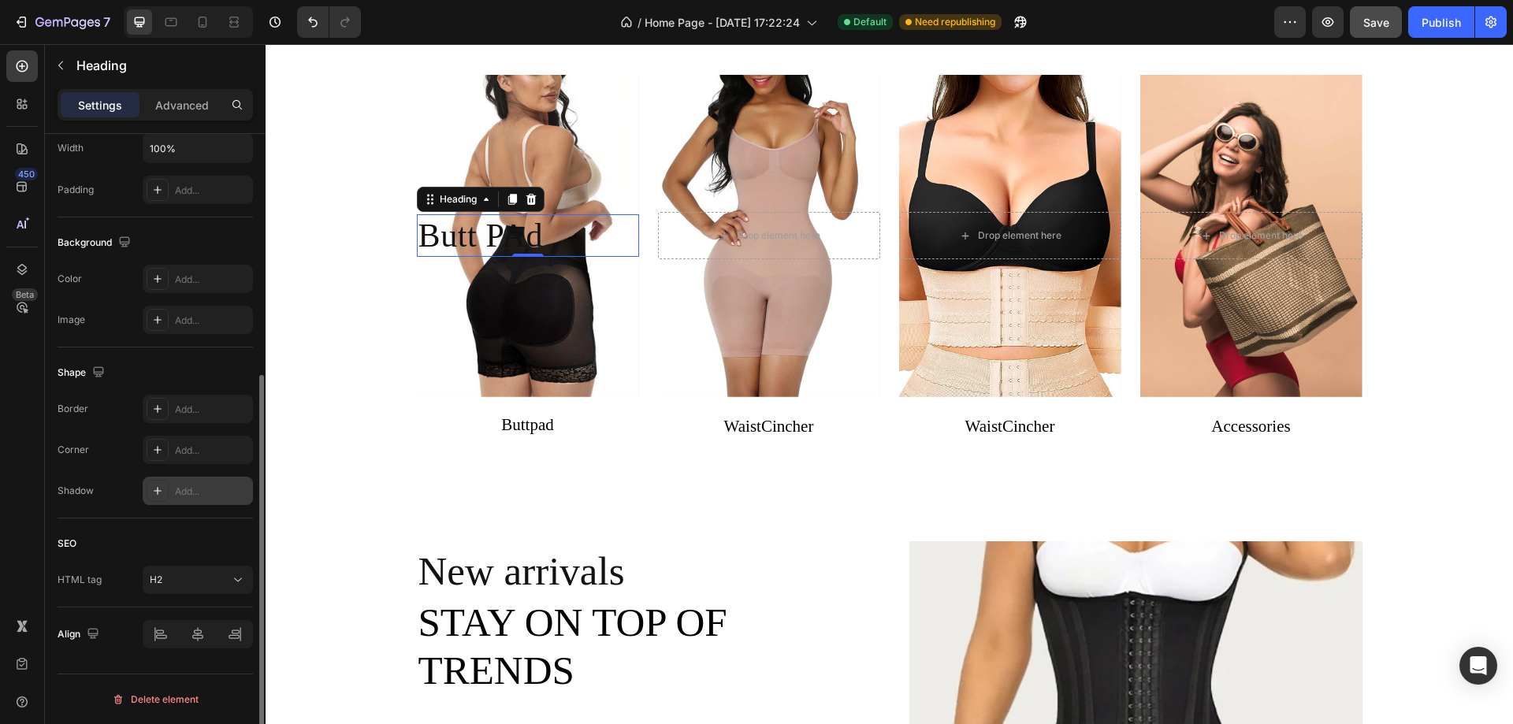
scroll to position [151, 0]
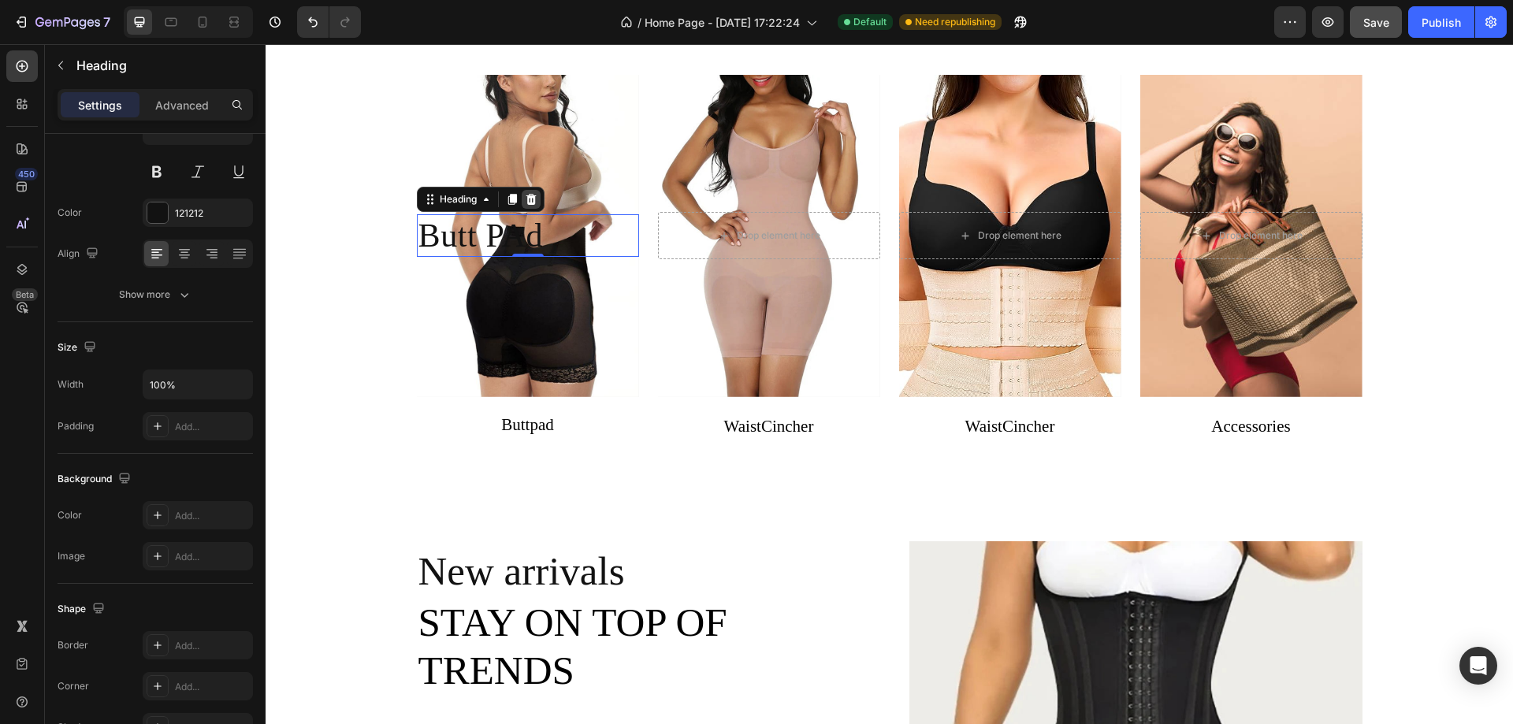
click at [526, 193] on icon at bounding box center [531, 199] width 13 height 13
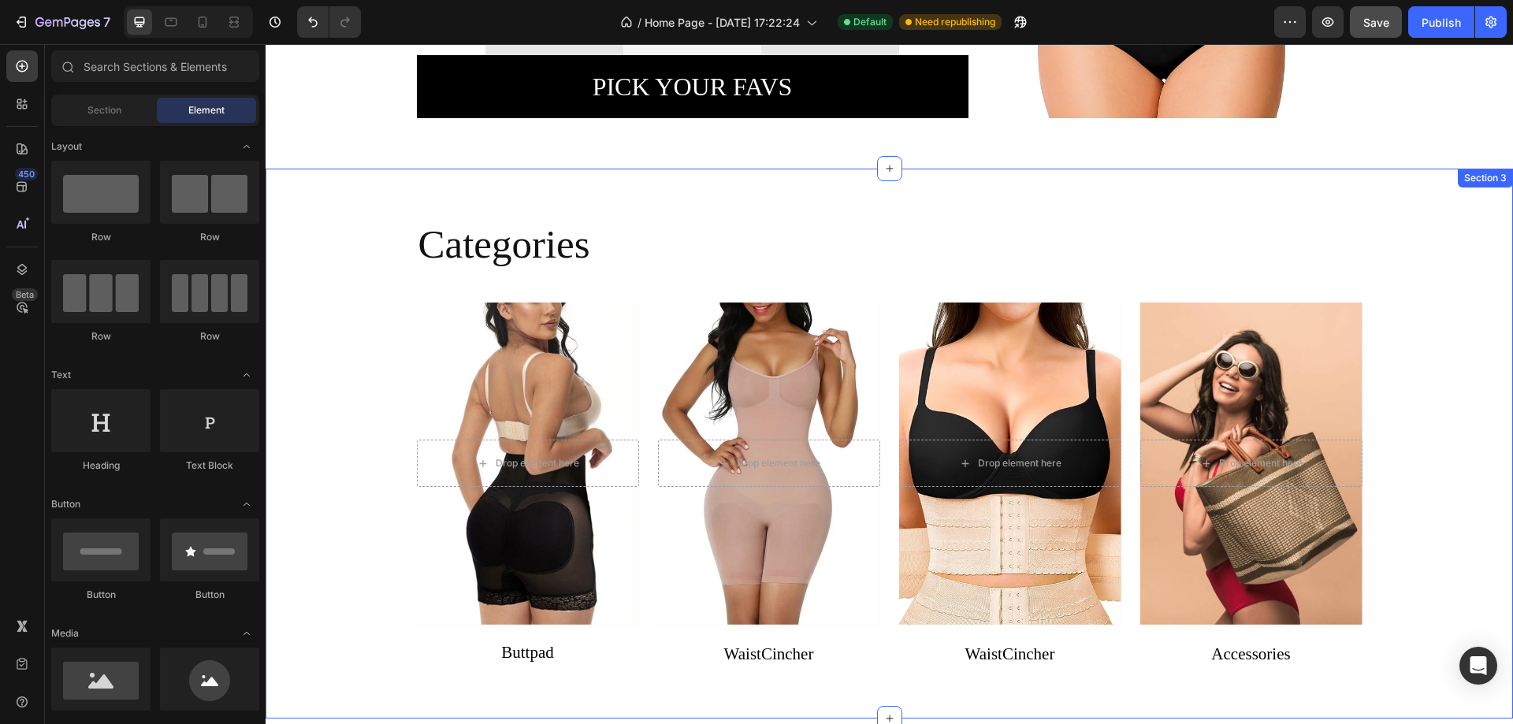
scroll to position [492, 0]
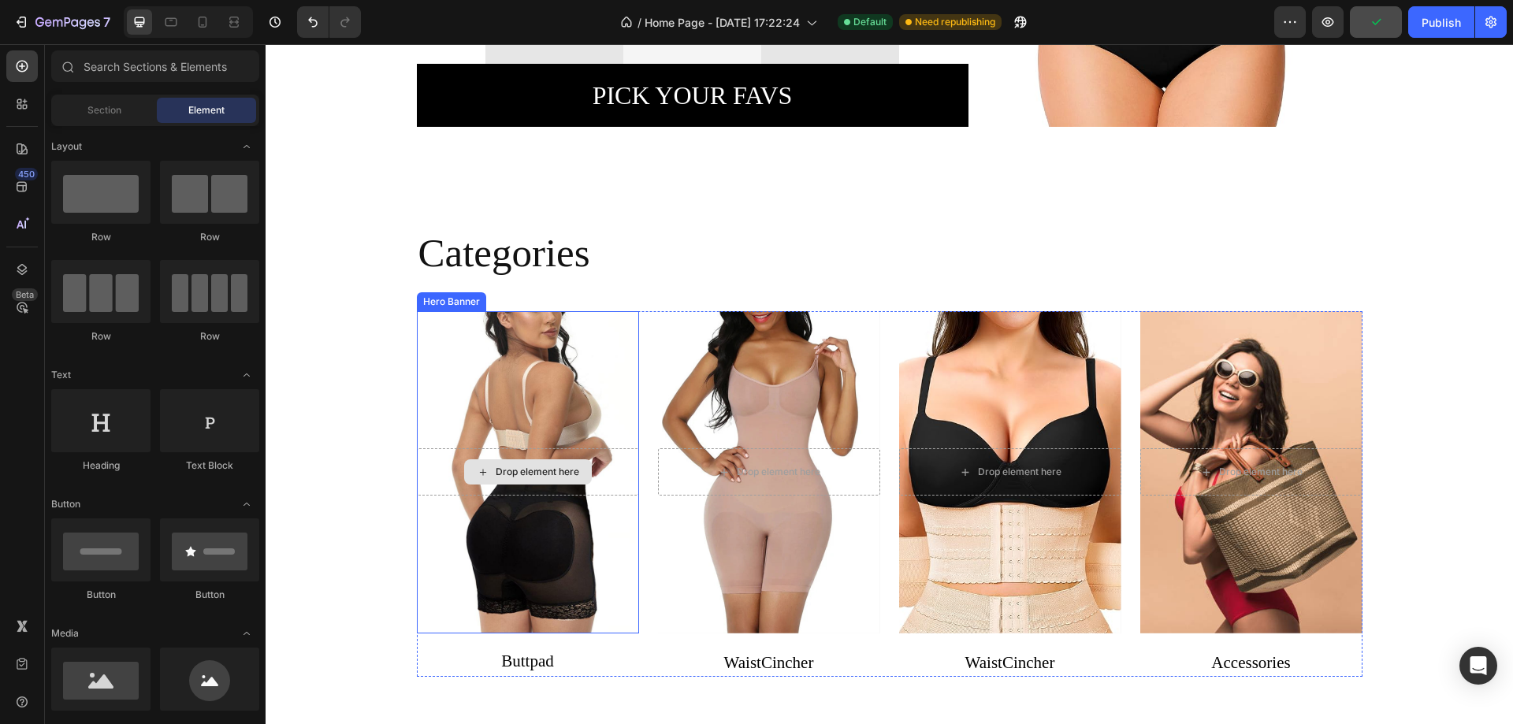
click at [549, 466] on div "Drop element here" at bounding box center [538, 472] width 84 height 13
drag, startPoint x: 373, startPoint y: 479, endPoint x: 540, endPoint y: 466, distance: 168.4
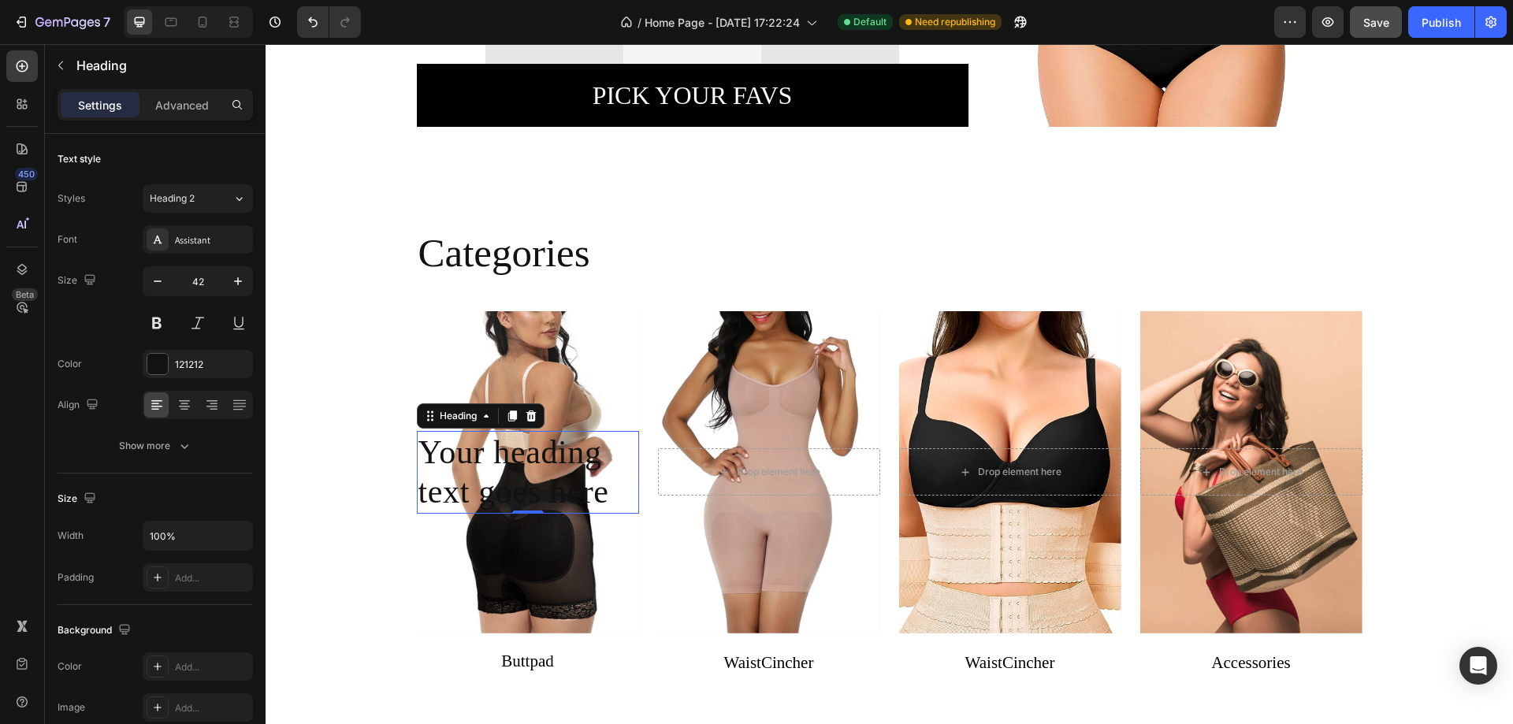
click at [622, 494] on h2 "Your heading text goes here" at bounding box center [528, 472] width 222 height 83
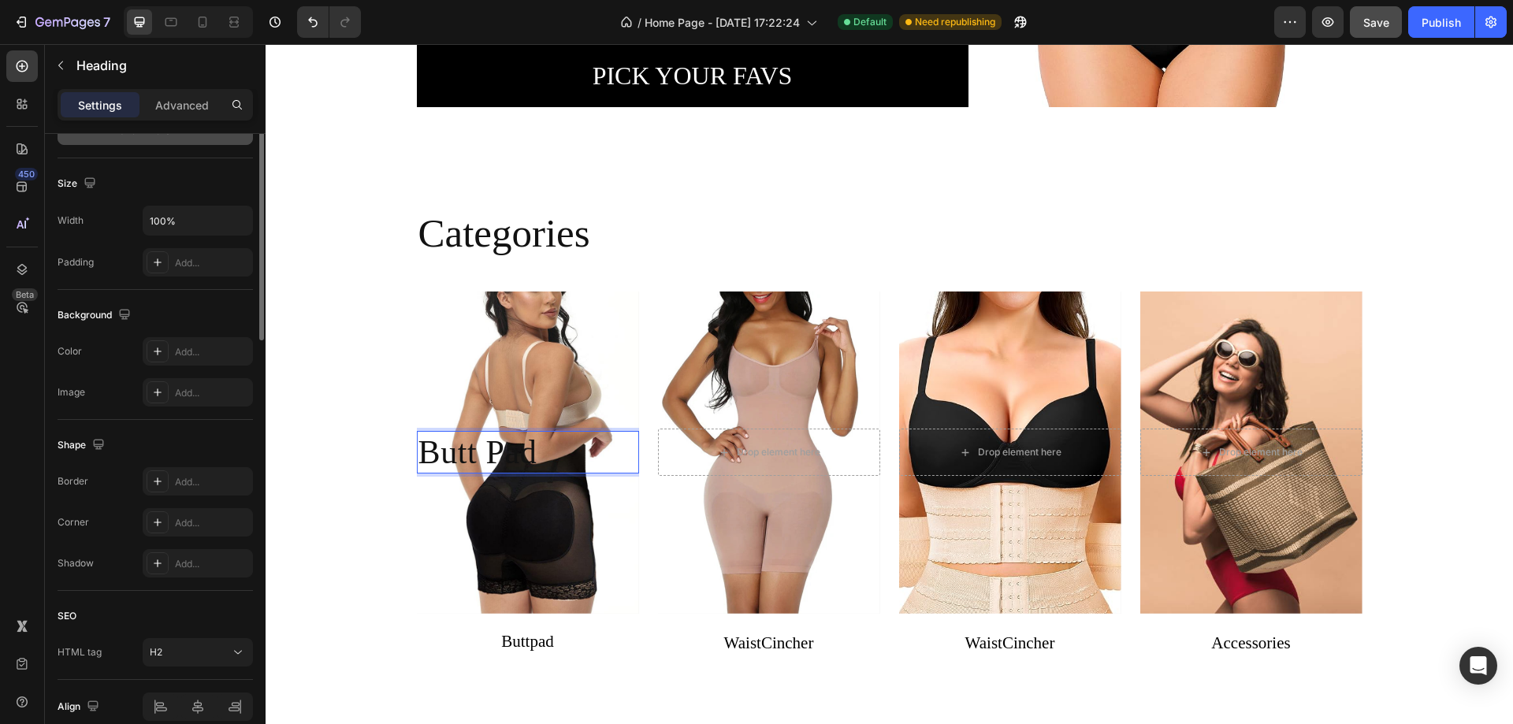
scroll to position [79, 0]
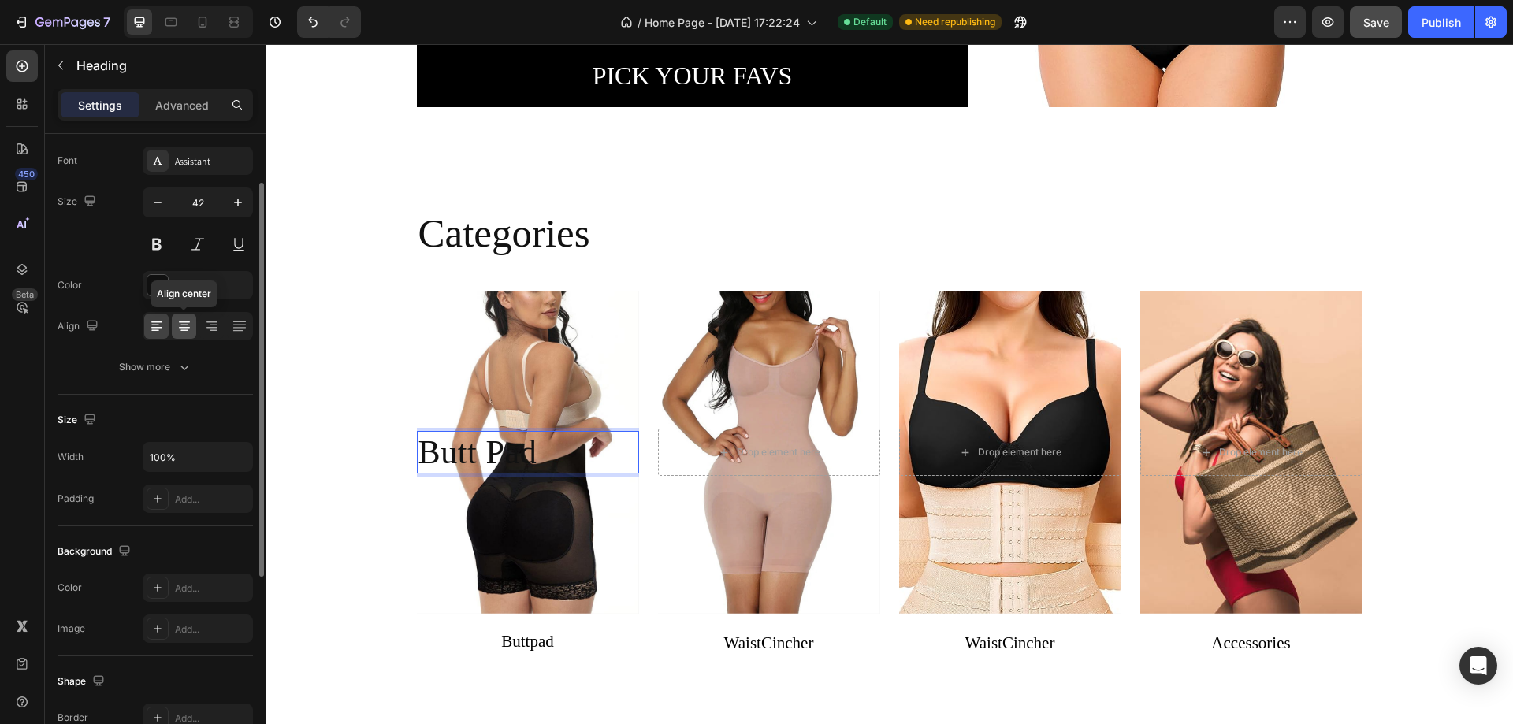
click at [184, 326] on icon at bounding box center [184, 326] width 16 height 16
click at [162, 284] on div at bounding box center [157, 285] width 20 height 20
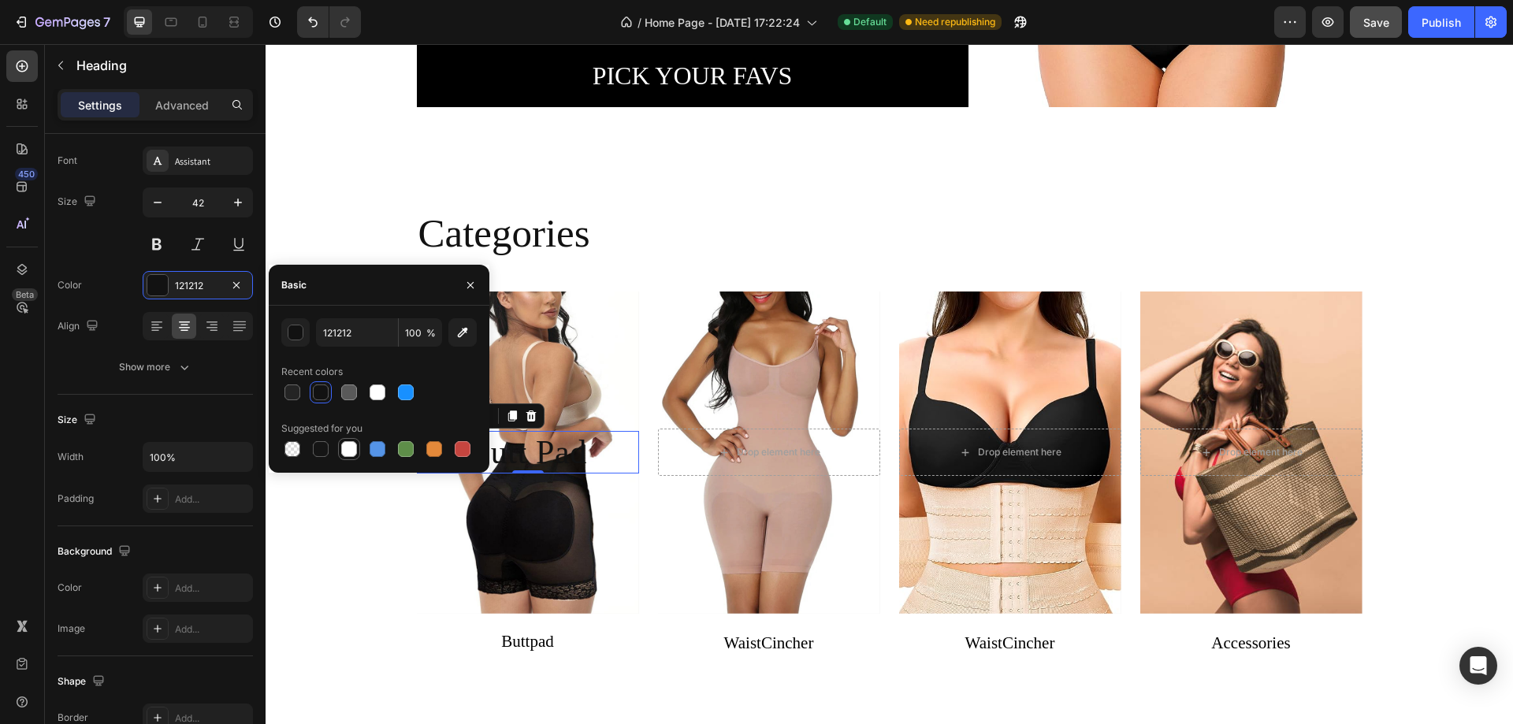
click at [349, 441] on div at bounding box center [349, 449] width 16 height 16
click at [375, 451] on div at bounding box center [378, 449] width 16 height 16
click at [405, 451] on div at bounding box center [406, 449] width 16 height 16
click at [296, 448] on div at bounding box center [292, 449] width 16 height 16
type input "000000"
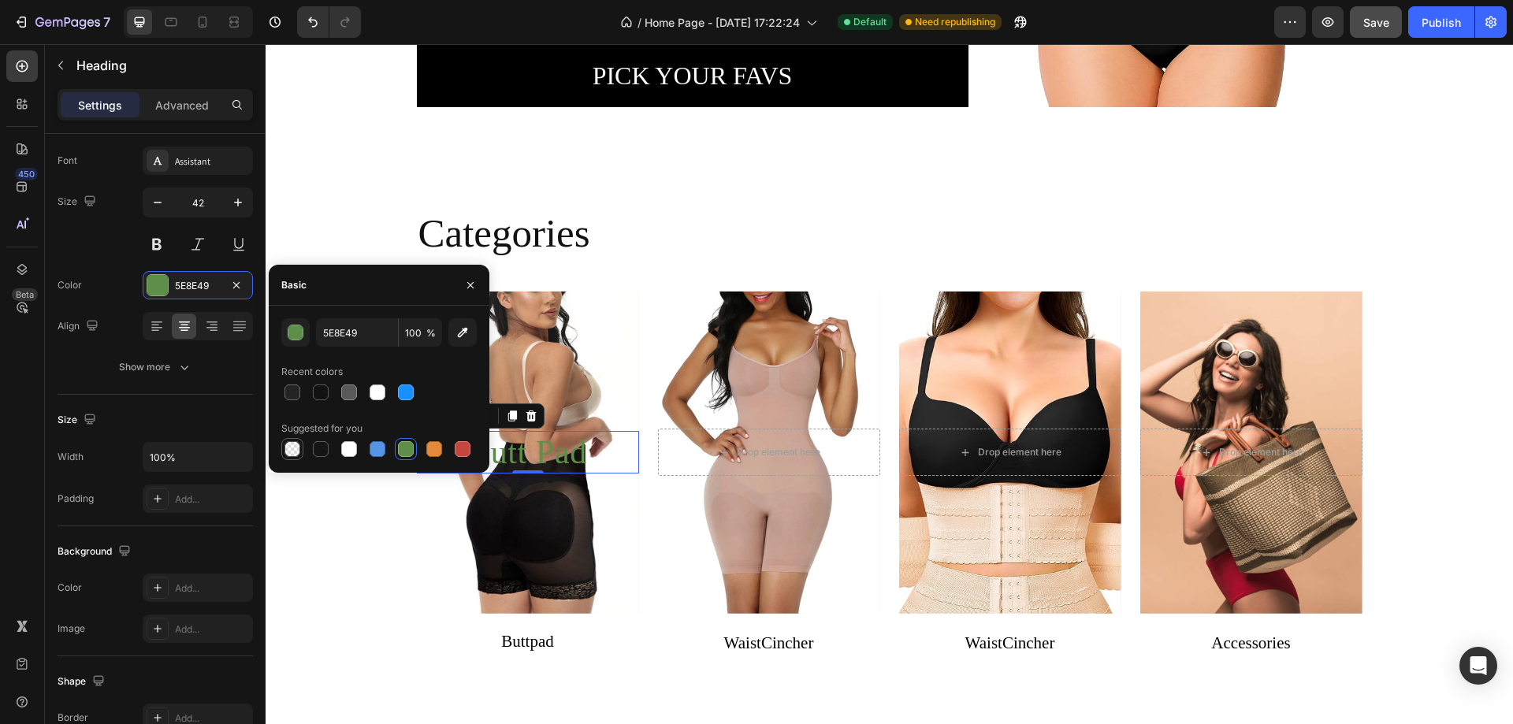
type input "0"
click at [323, 448] on div at bounding box center [321, 449] width 16 height 16
type input "151515"
type input "100"
click at [359, 443] on div at bounding box center [349, 449] width 22 height 22
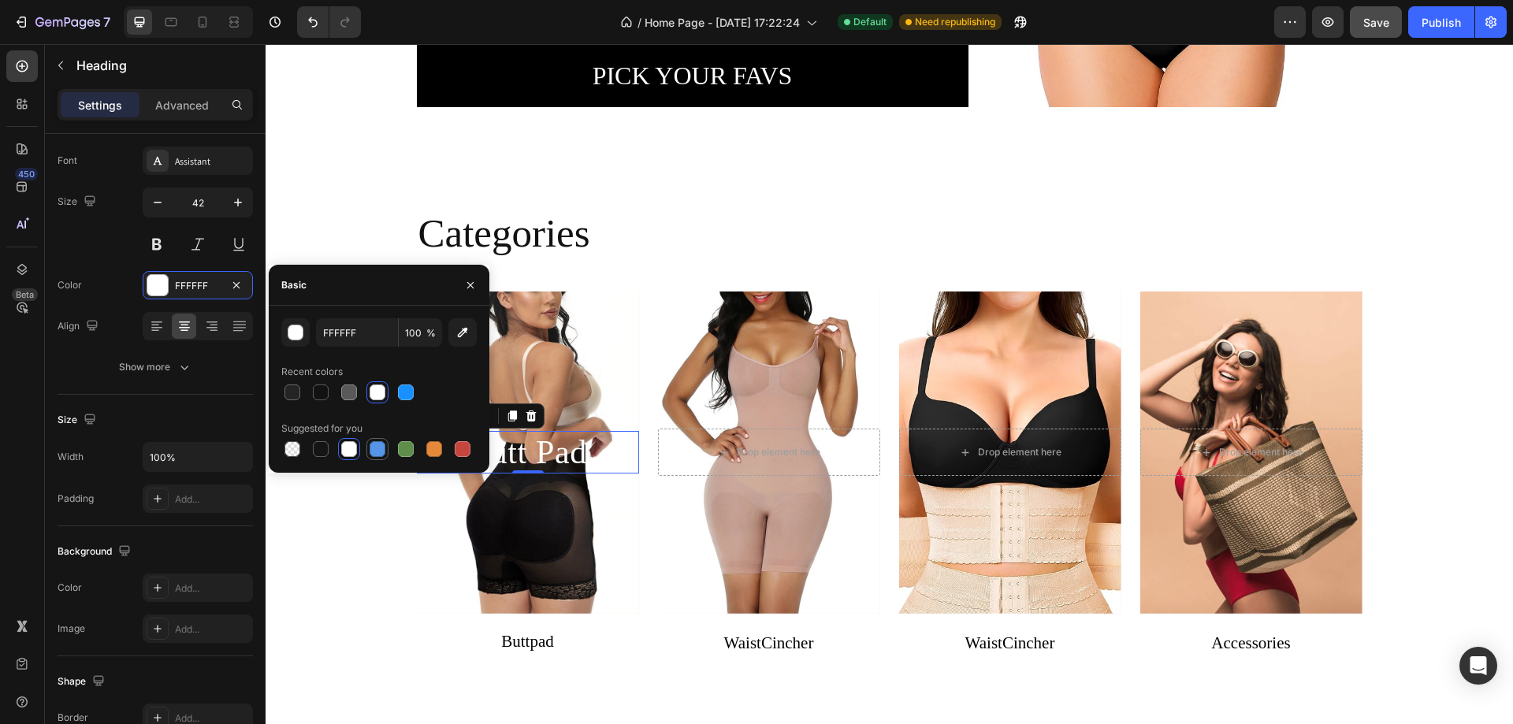
click at [385, 451] on div at bounding box center [377, 449] width 19 height 19
click at [413, 453] on div at bounding box center [406, 449] width 16 height 16
click at [351, 391] on div at bounding box center [349, 392] width 16 height 16
type input "595959"
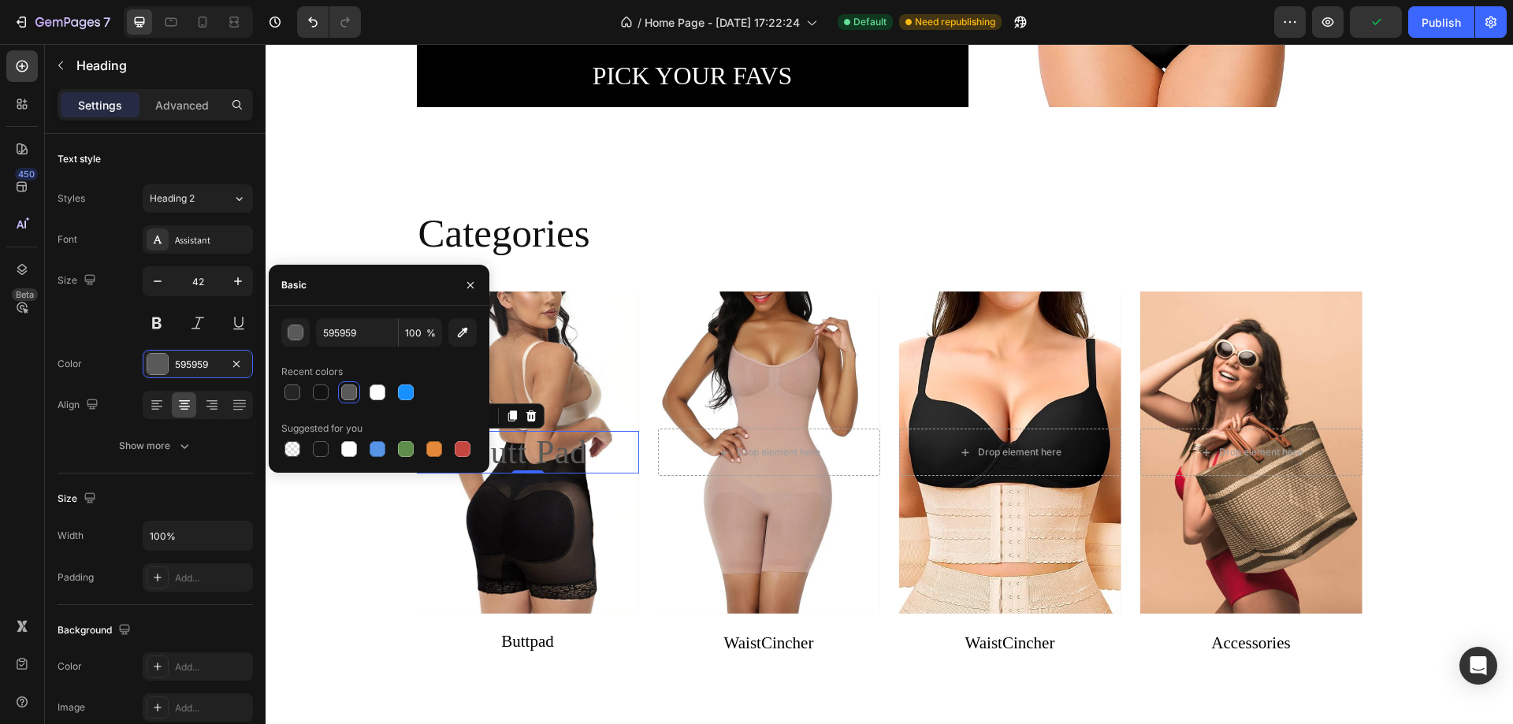
scroll to position [79, 0]
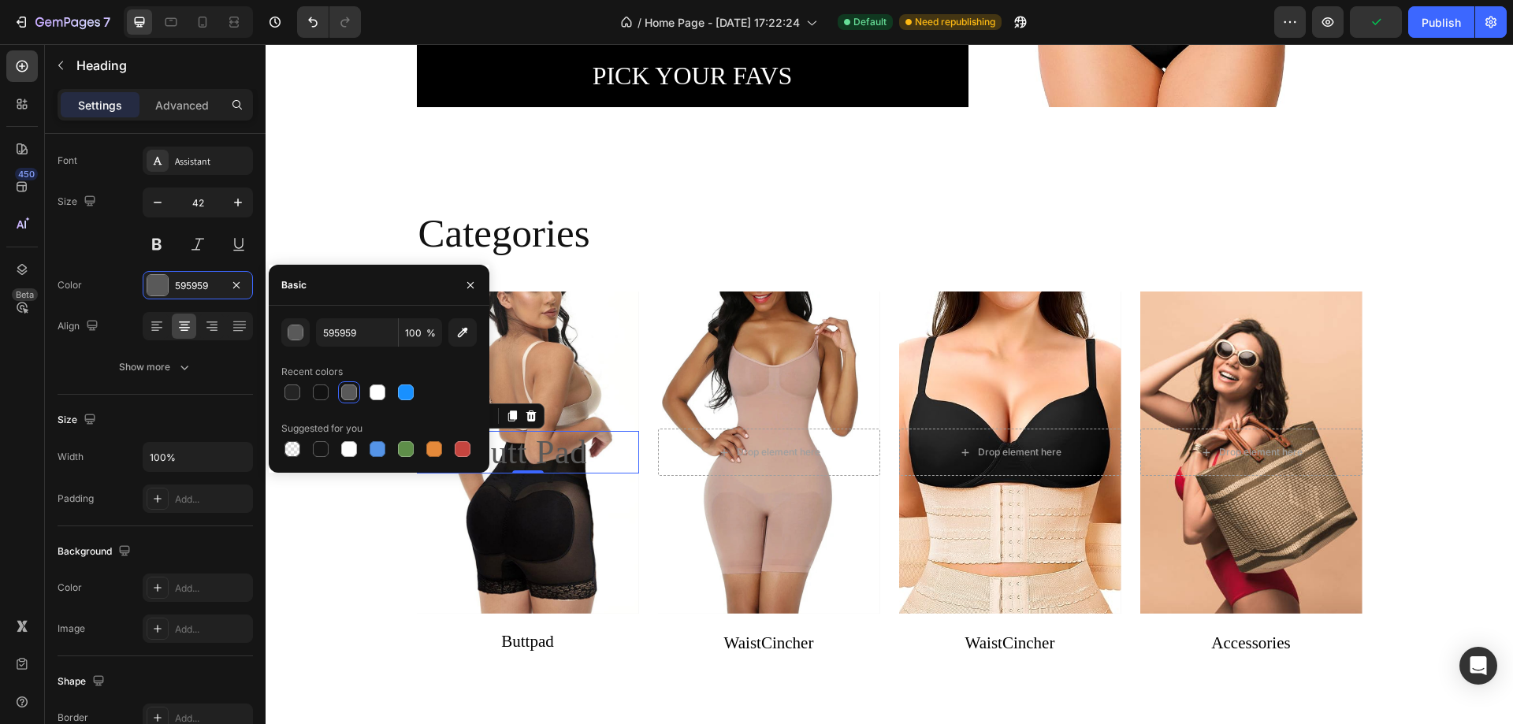
click at [392, 398] on div at bounding box center [378, 392] width 195 height 22
click at [377, 399] on div at bounding box center [378, 392] width 16 height 16
click at [291, 444] on div at bounding box center [292, 449] width 16 height 16
type input "000000"
type input "0"
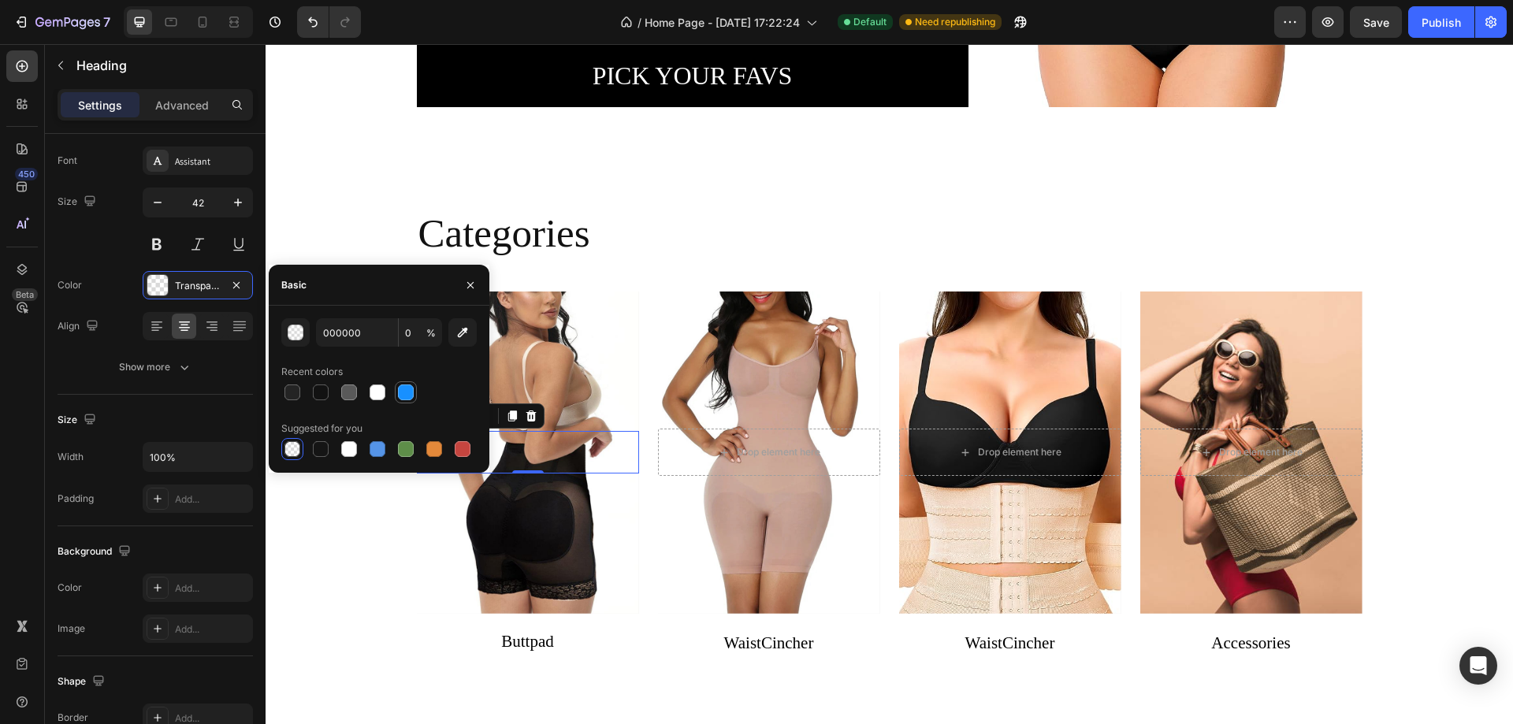
click at [405, 392] on div at bounding box center [406, 392] width 16 height 16
type input "1890FF"
type input "100"
click at [440, 450] on div at bounding box center [434, 449] width 16 height 16
click at [455, 444] on div at bounding box center [463, 449] width 16 height 16
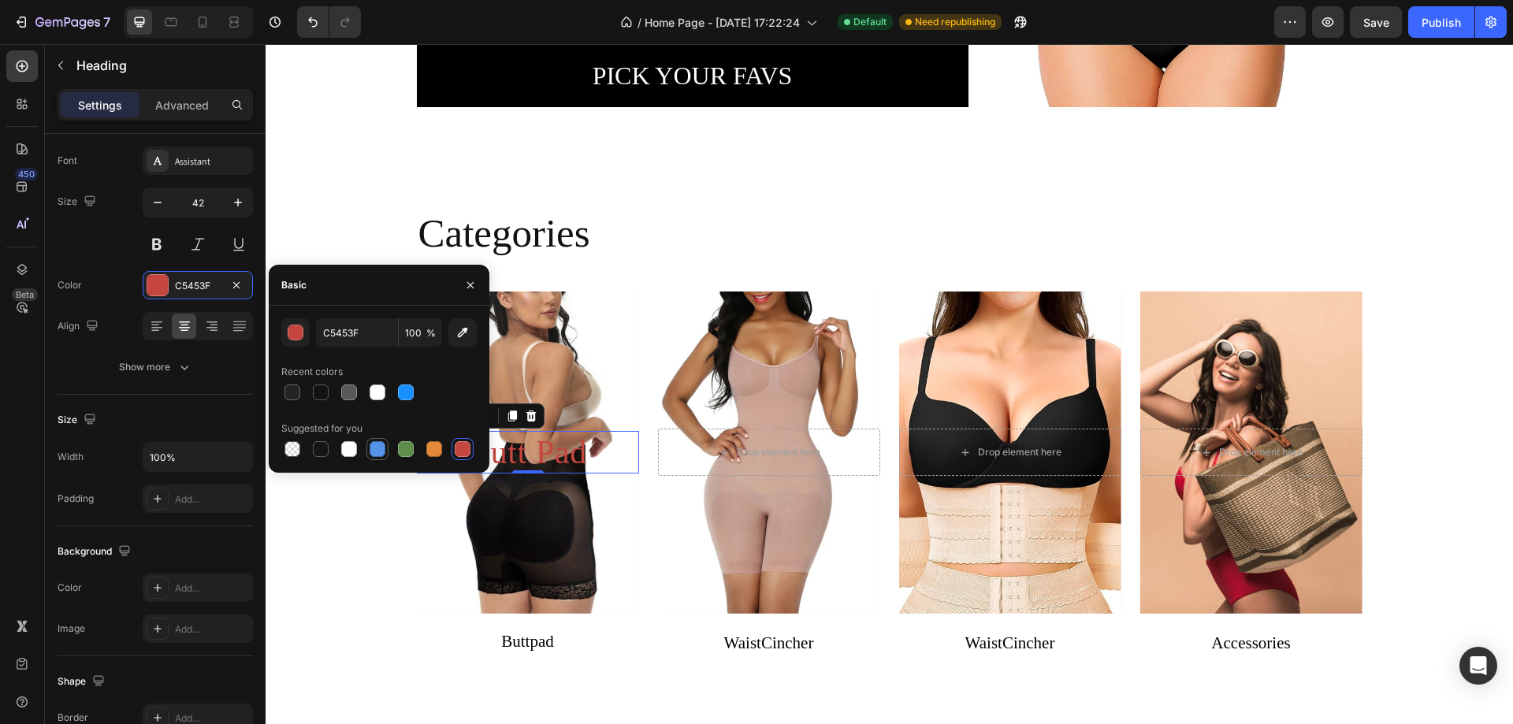
click at [373, 444] on div at bounding box center [378, 449] width 16 height 16
type input "5594E7"
click at [474, 288] on icon "button" at bounding box center [470, 285] width 13 height 13
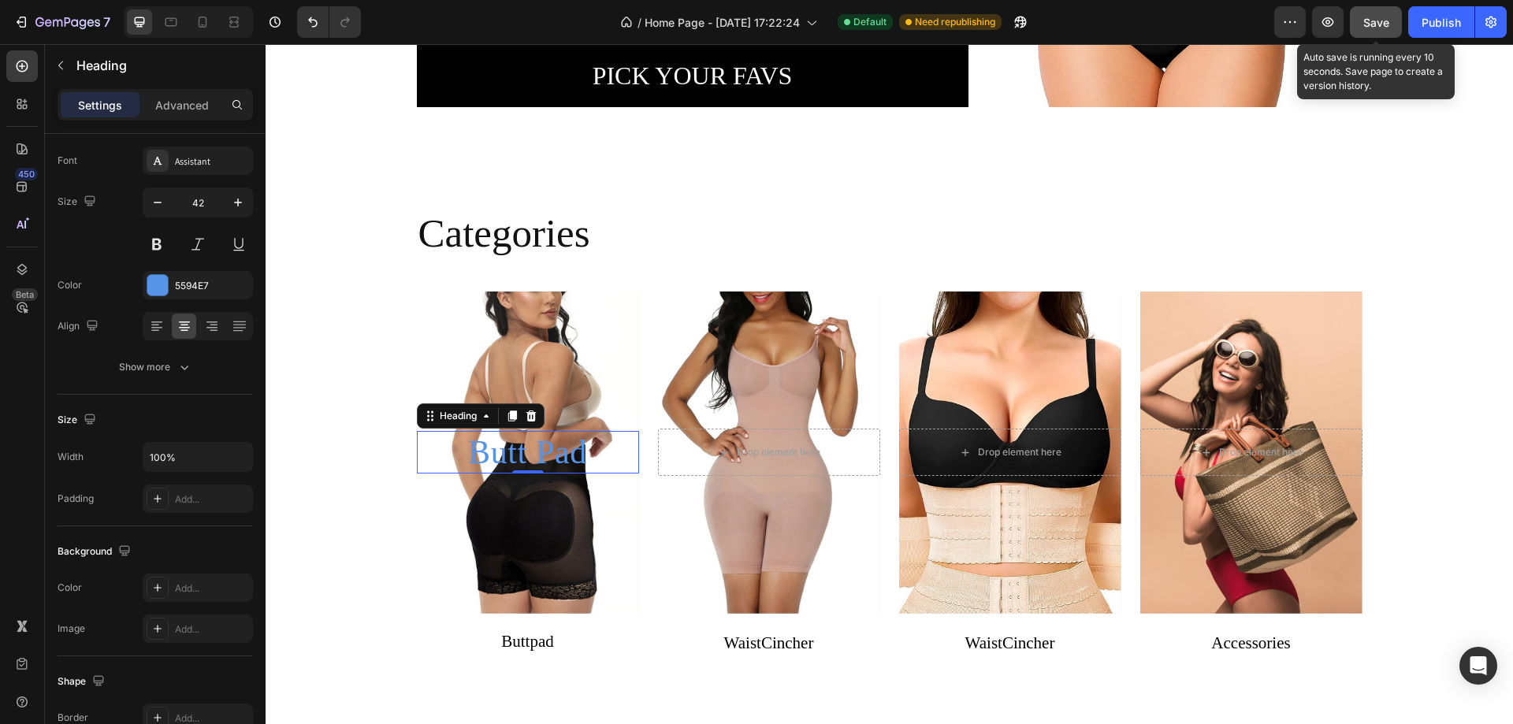
click at [1374, 19] on span "Save" at bounding box center [1376, 22] width 26 height 13
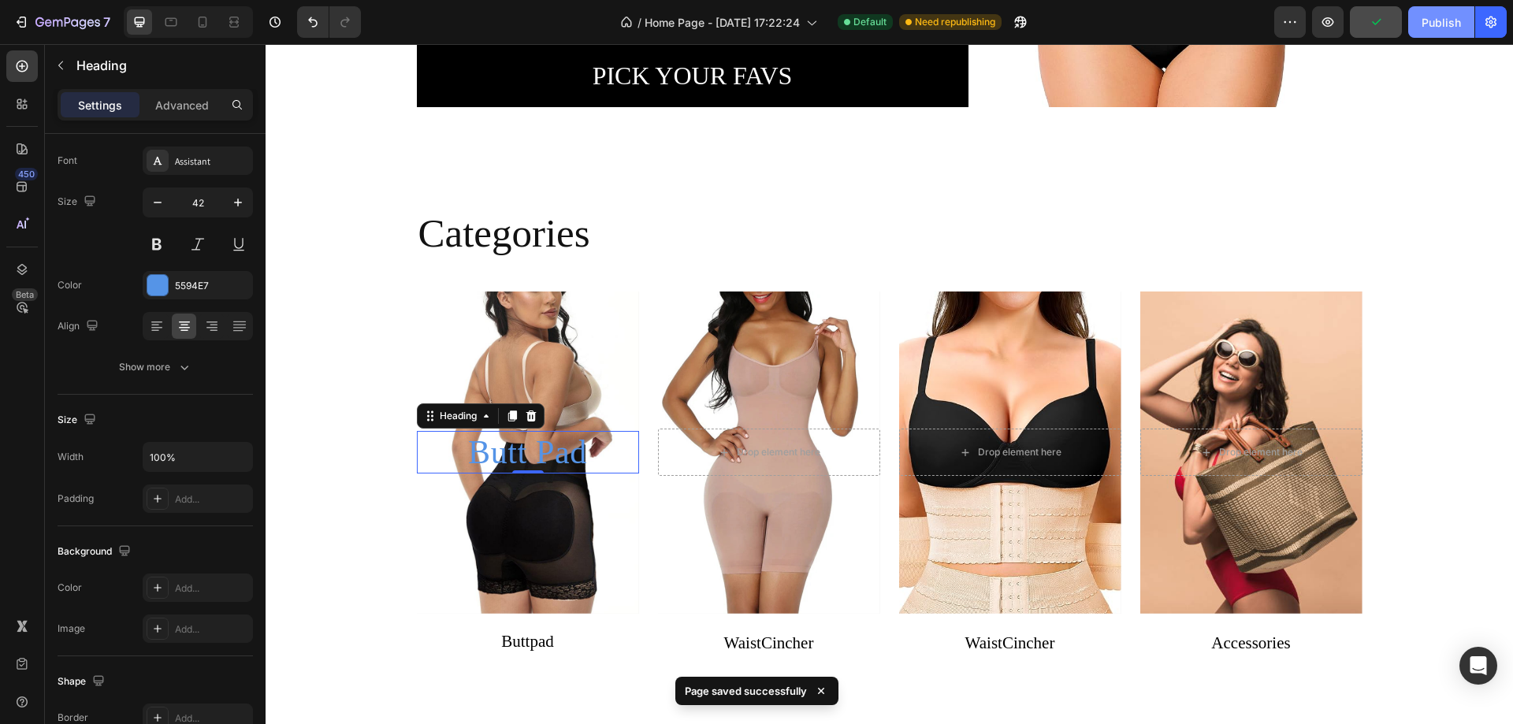
click at [1424, 24] on div "Publish" at bounding box center [1440, 22] width 39 height 17
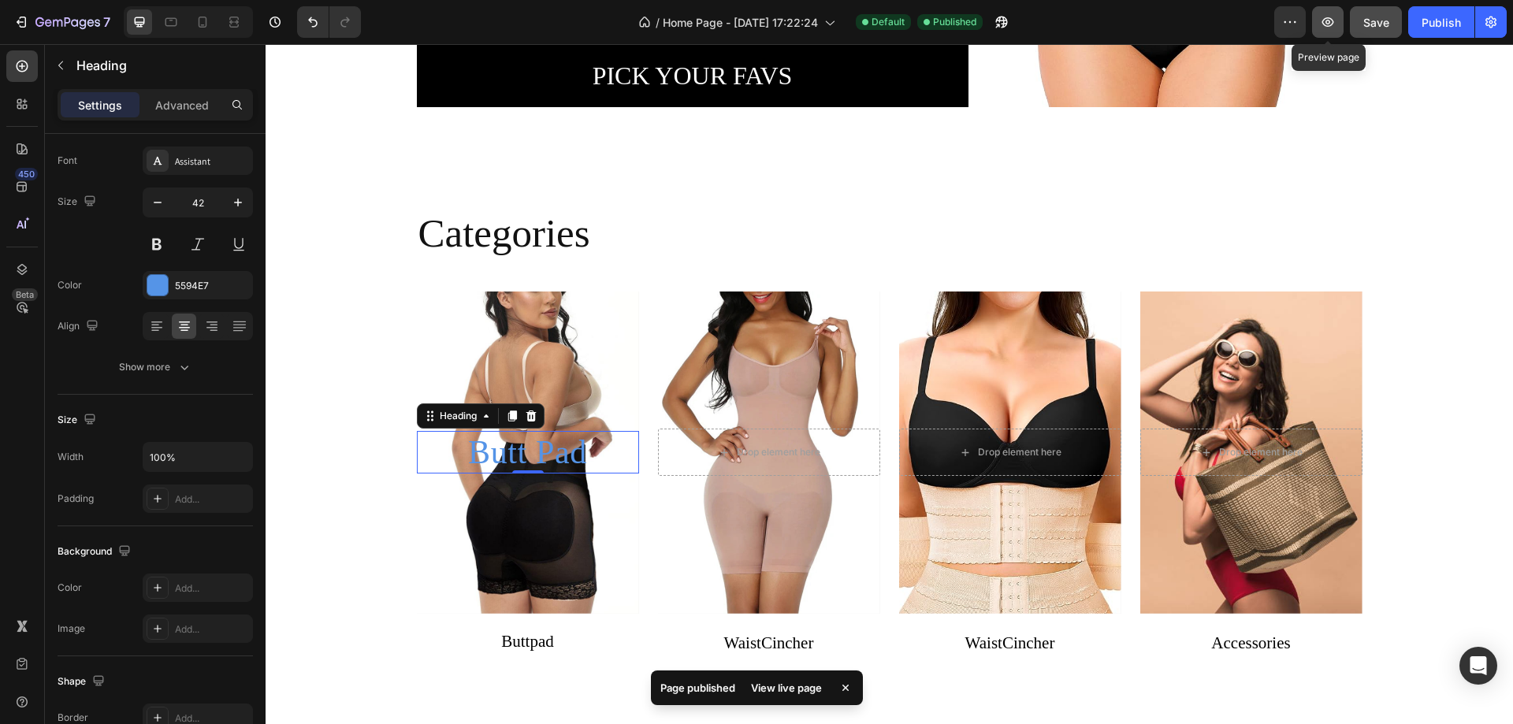
click at [1322, 19] on icon "button" at bounding box center [1328, 22] width 16 height 16
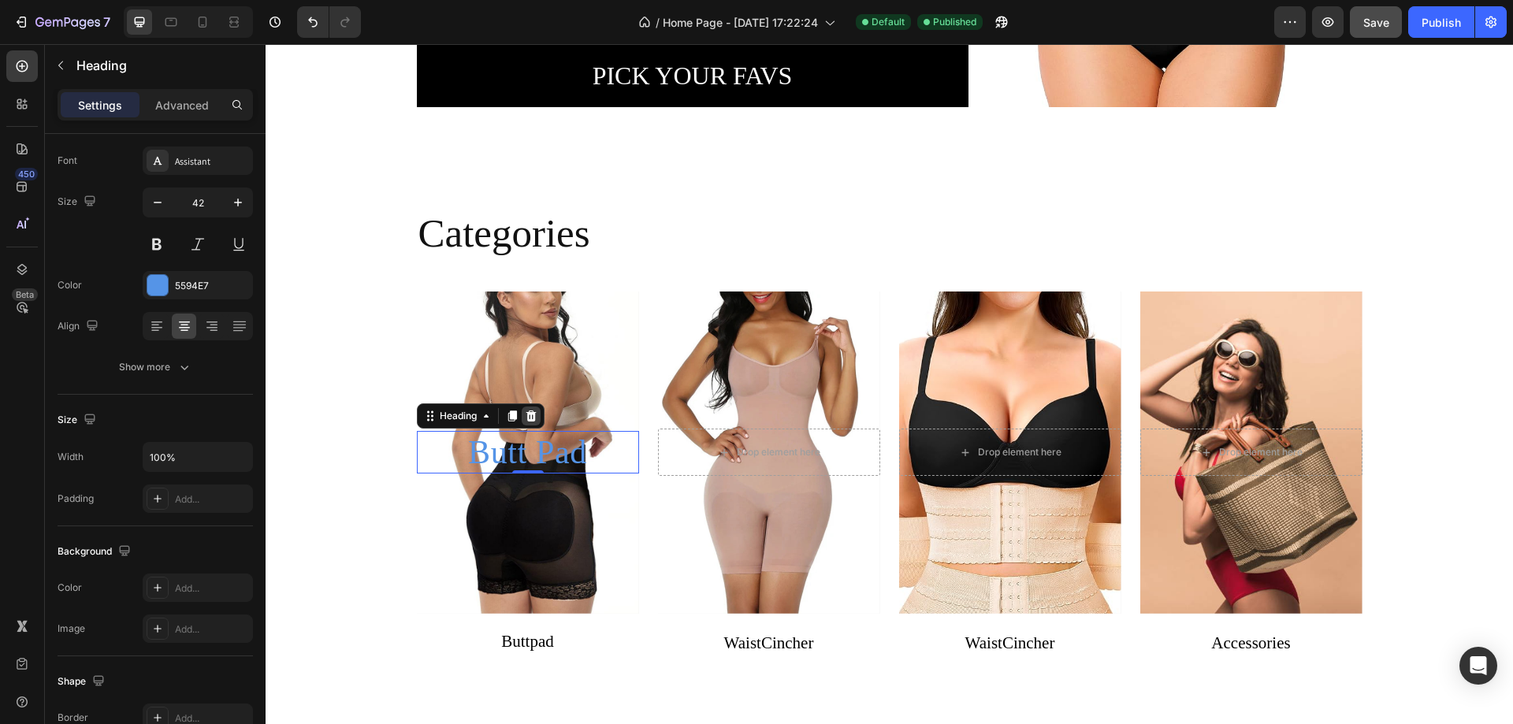
click at [526, 416] on icon at bounding box center [531, 415] width 10 height 11
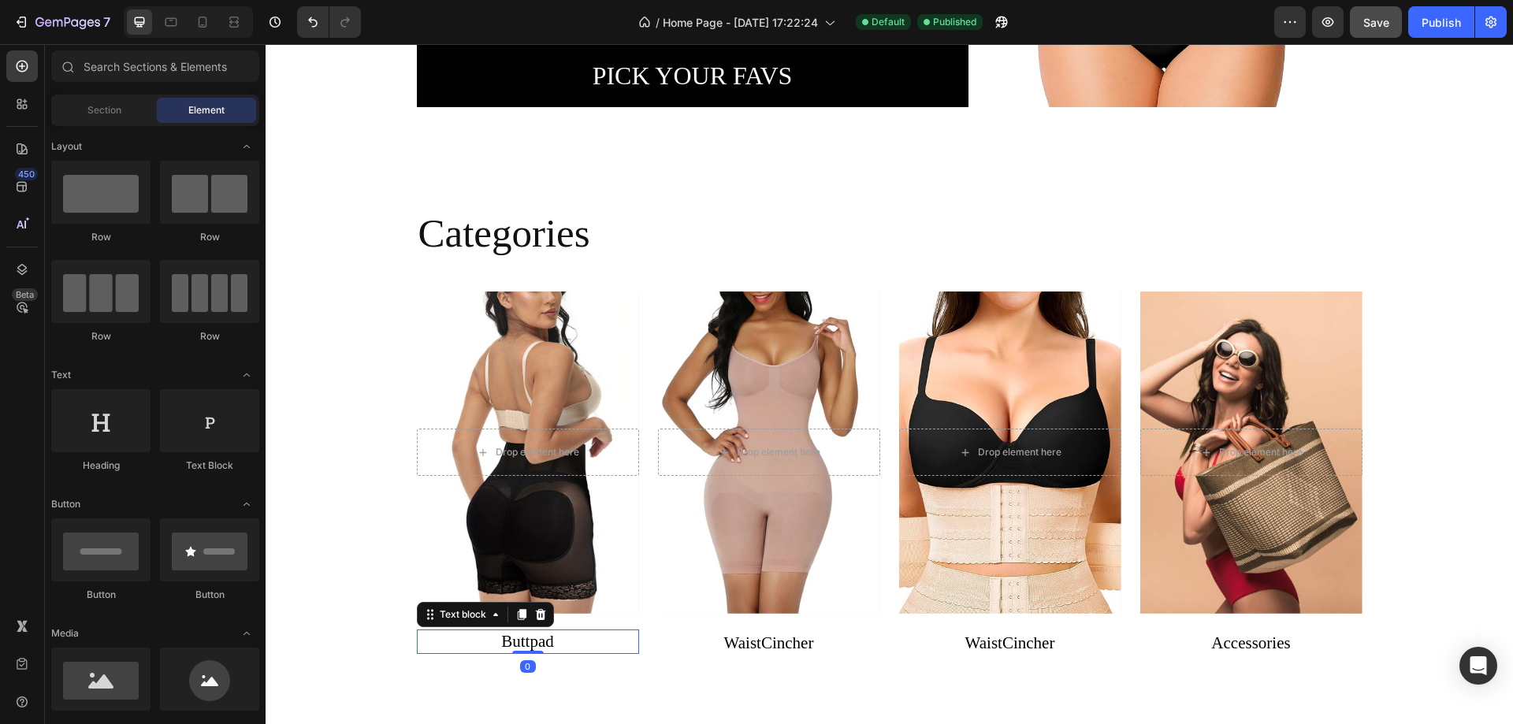
click at [520, 637] on link "Buttpad" at bounding box center [527, 641] width 53 height 19
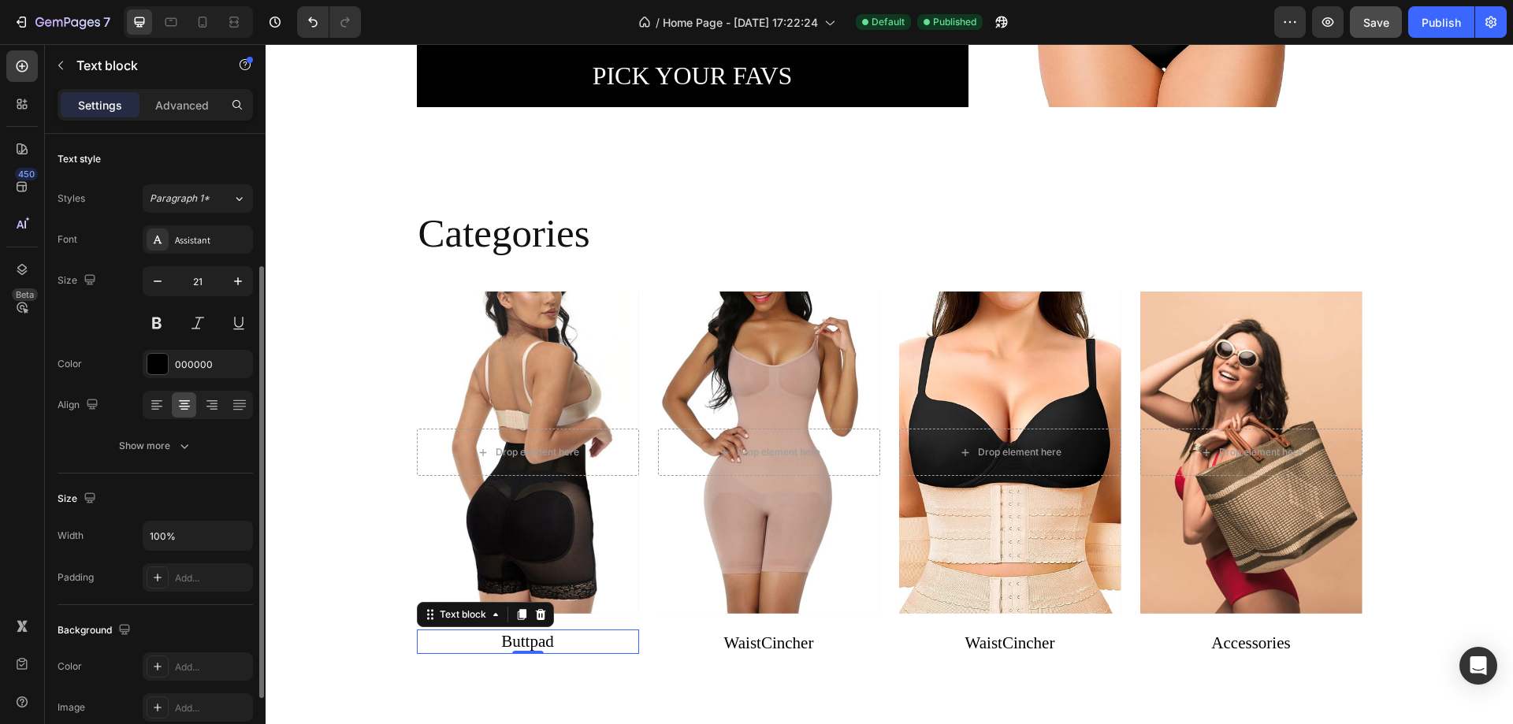
scroll to position [158, 0]
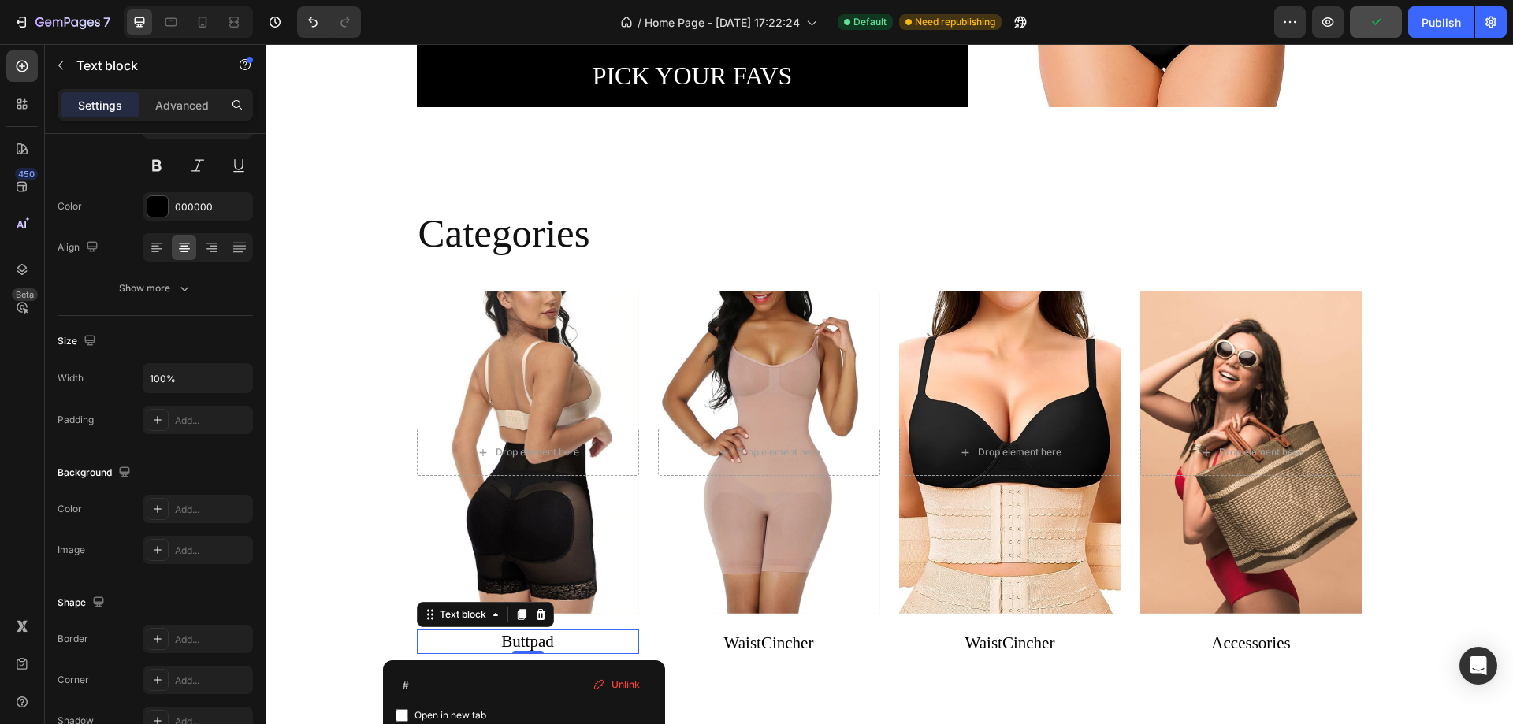
click at [524, 641] on link "Buttpad" at bounding box center [527, 641] width 53 height 19
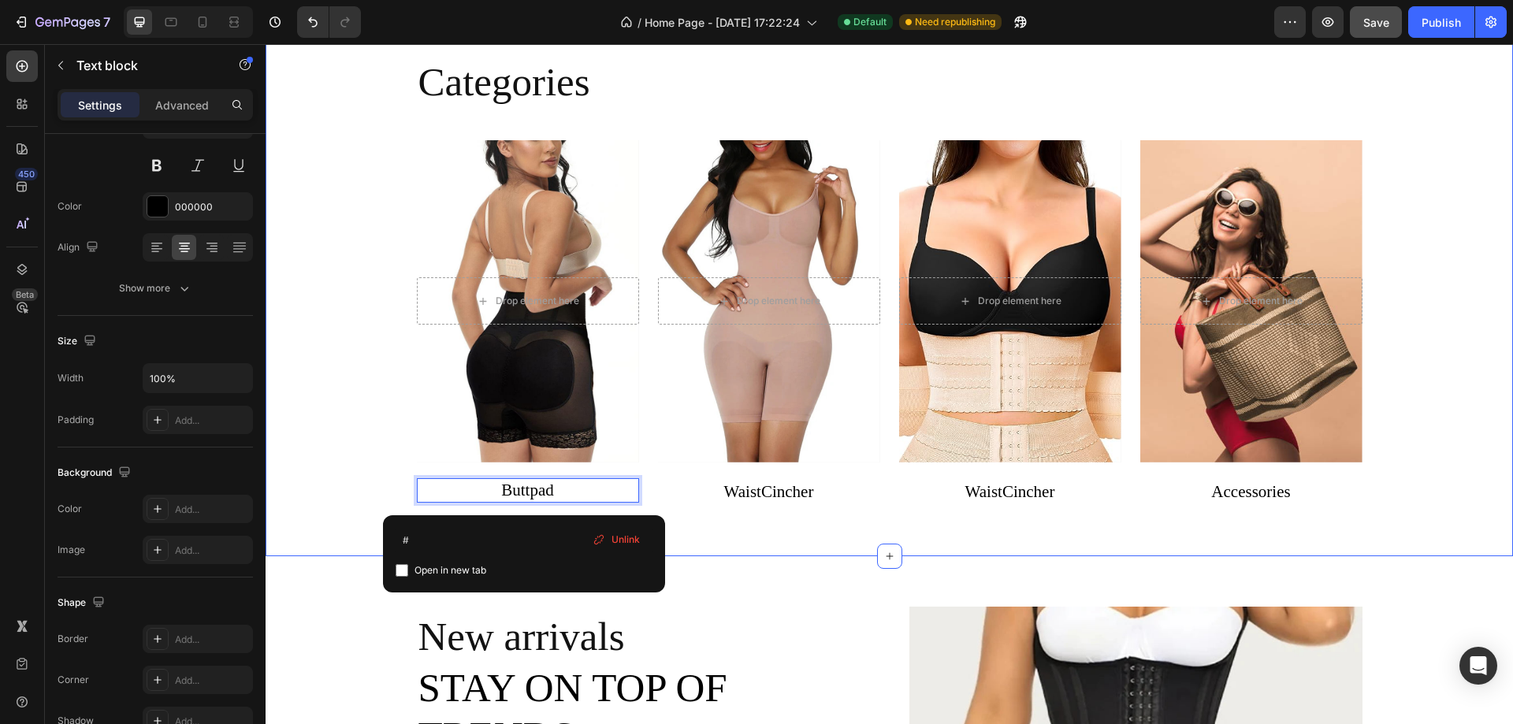
scroll to position [670, 0]
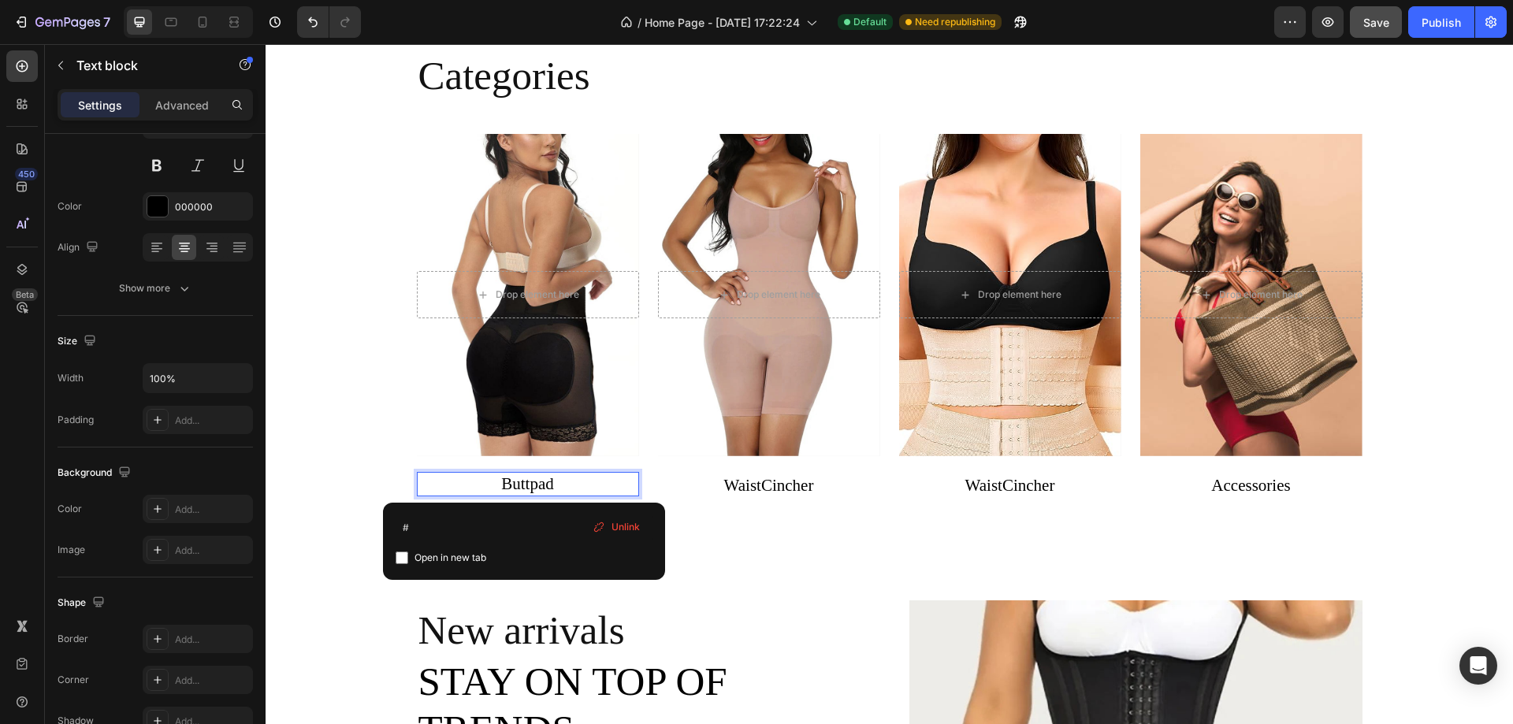
click at [399, 559] on input "checkbox" at bounding box center [402, 558] width 13 height 13
click at [511, 556] on div "Open in new tab" at bounding box center [524, 557] width 257 height 19
click at [401, 555] on input "checkbox" at bounding box center [402, 558] width 13 height 13
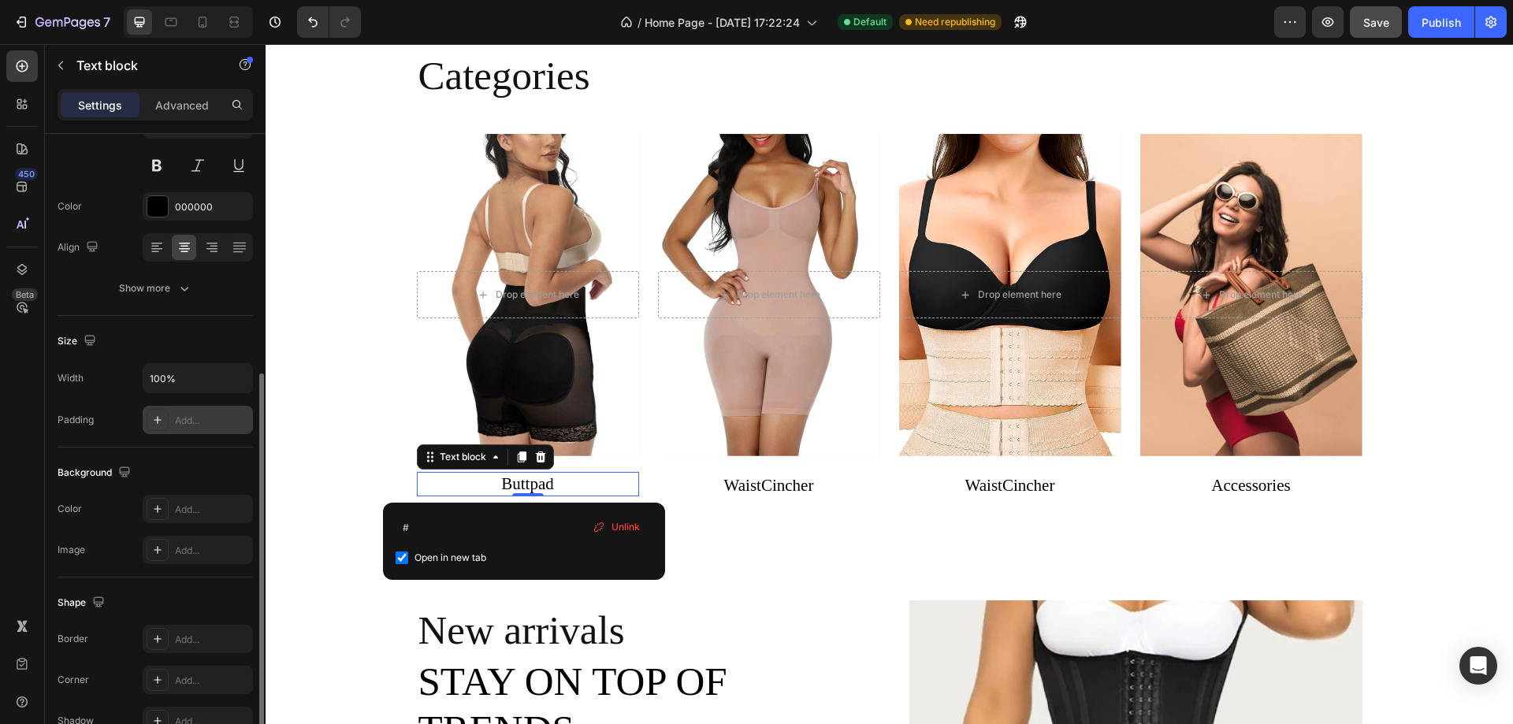
scroll to position [299, 0]
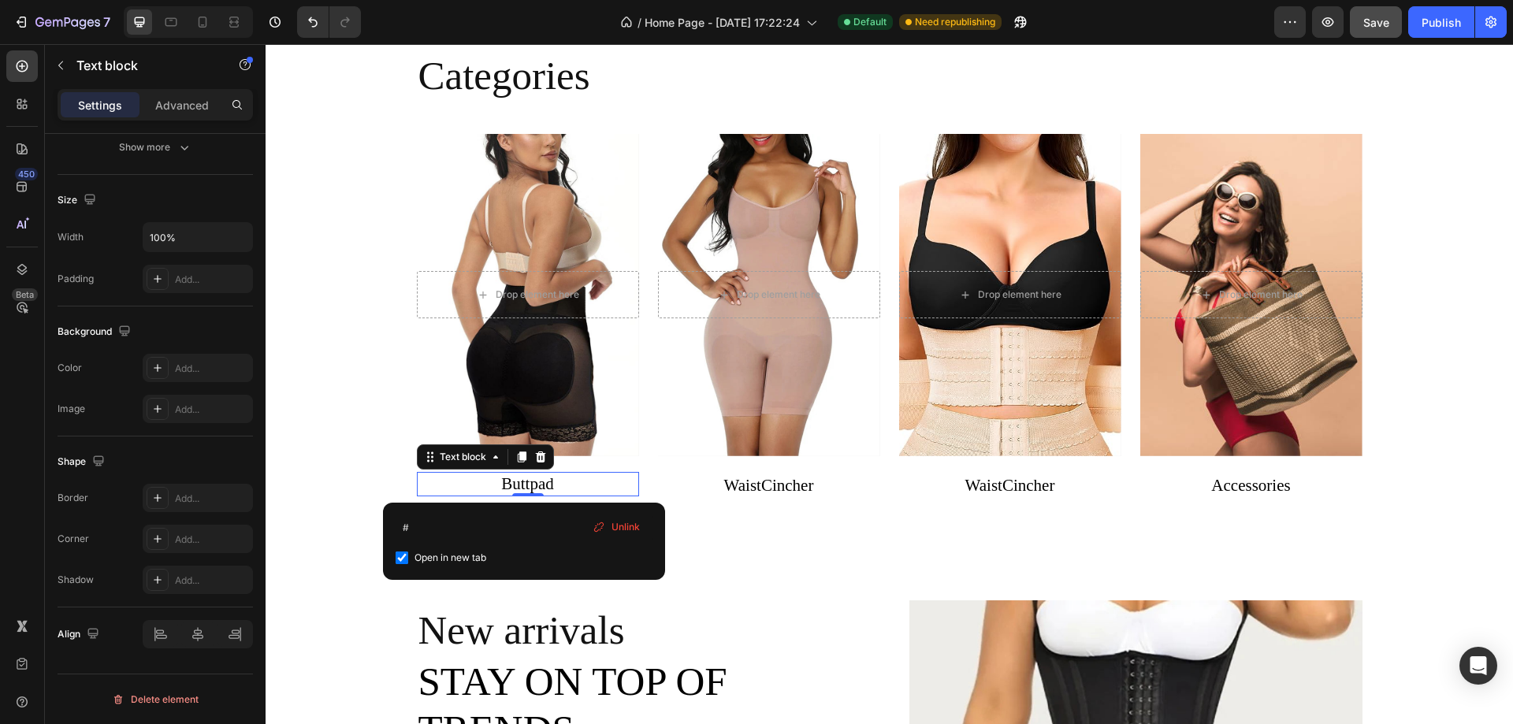
click at [403, 553] on input "checkbox" at bounding box center [402, 558] width 13 height 13
checkbox input "false"
click at [424, 526] on input "#" at bounding box center [524, 527] width 257 height 25
type input "#"
click at [459, 463] on div "Text block" at bounding box center [462, 457] width 53 height 14
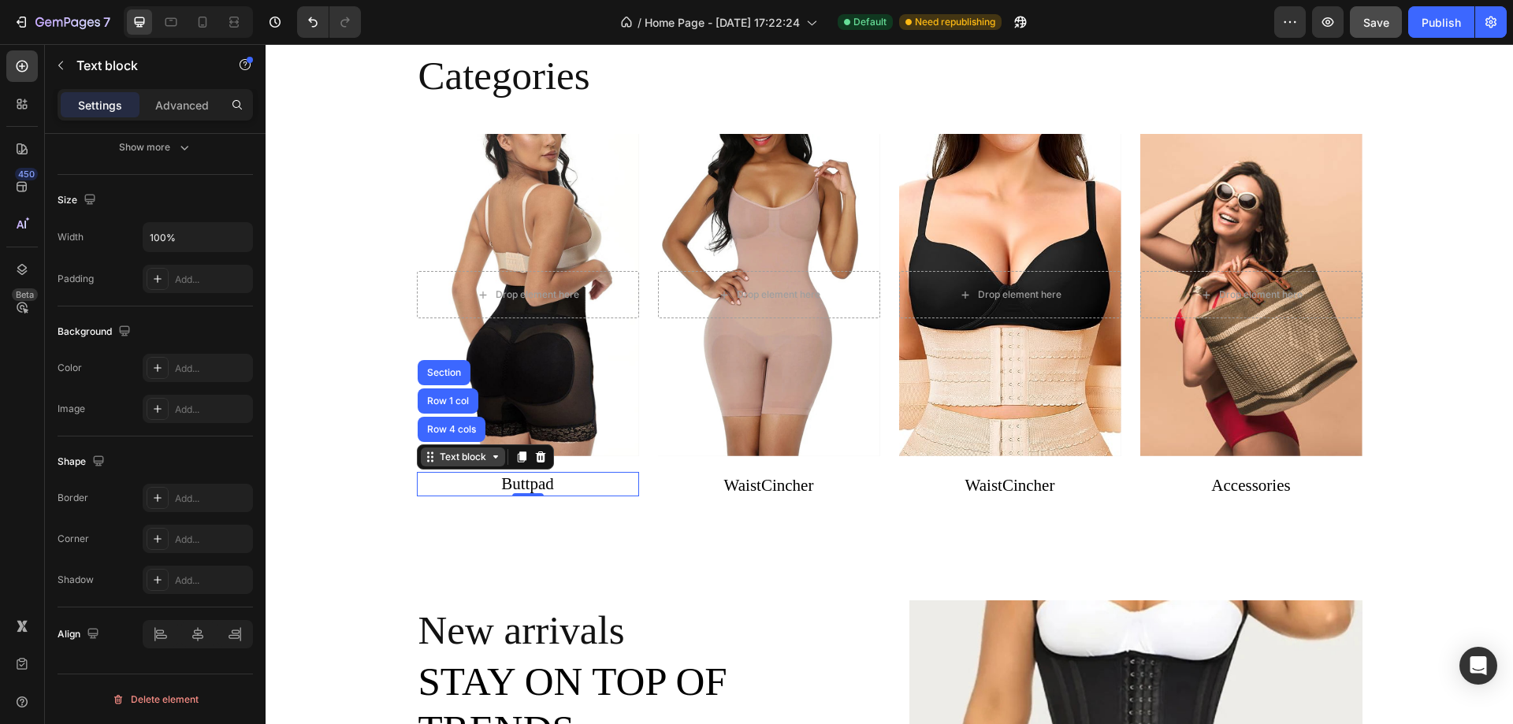
click at [459, 463] on div "Text block" at bounding box center [462, 457] width 53 height 14
click at [567, 485] on p "Buttpad ⁠⁠⁠⁠⁠⁠⁠" at bounding box center [528, 484] width 222 height 25
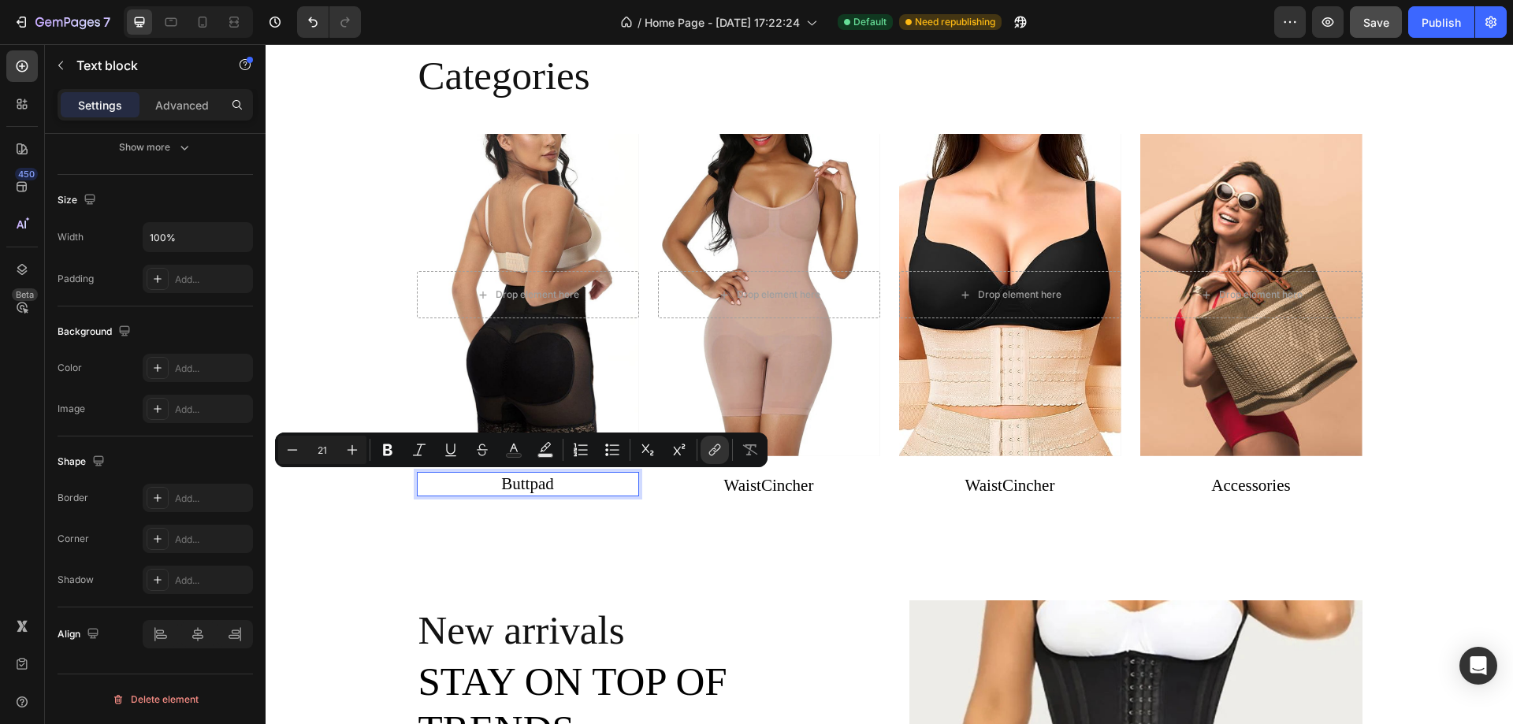
click at [561, 481] on p "Buttpad" at bounding box center [528, 484] width 222 height 25
click at [558, 486] on p "Buttpad" at bounding box center [528, 484] width 222 height 25
click at [557, 486] on p "Buttpad" at bounding box center [528, 484] width 222 height 25
click at [556, 486] on p "Buttpad" at bounding box center [528, 484] width 222 height 25
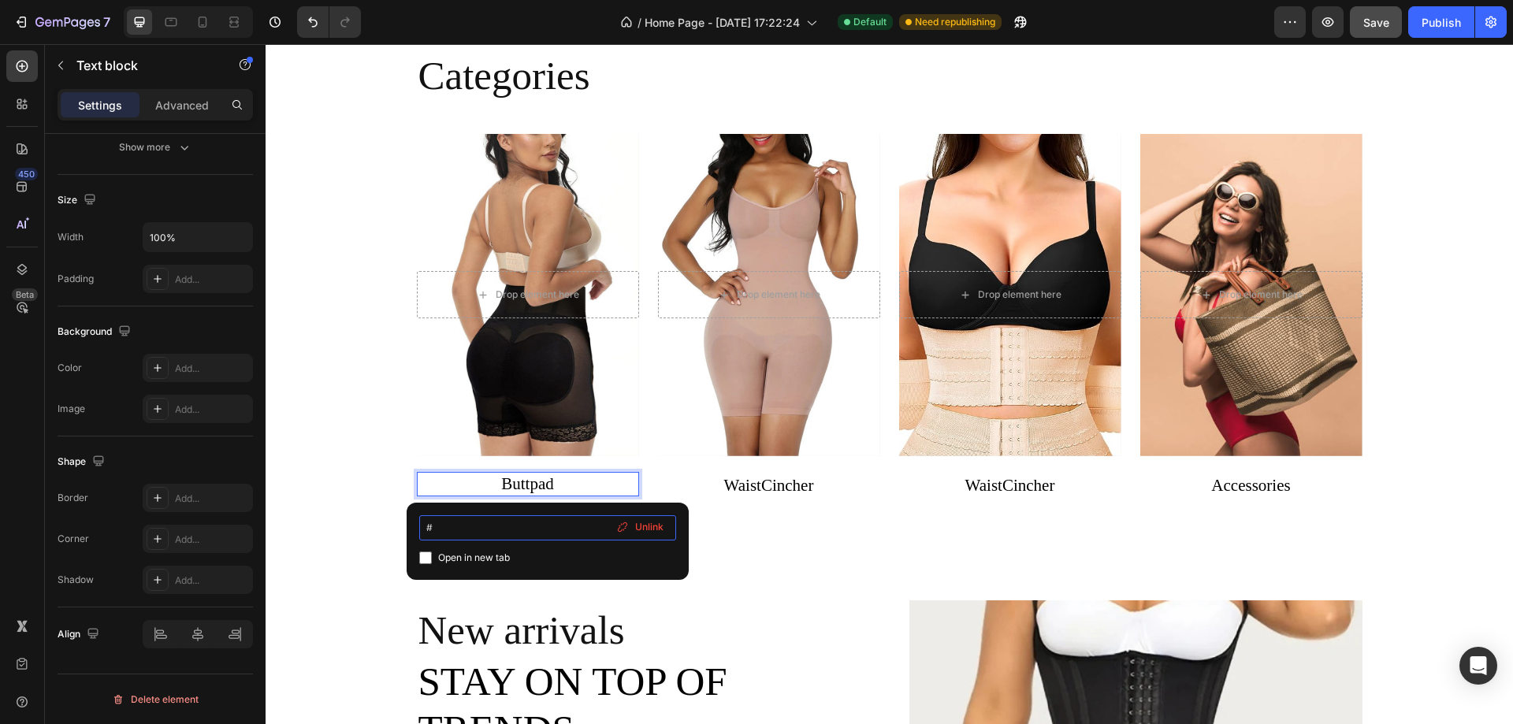
click at [436, 537] on input "#" at bounding box center [547, 527] width 257 height 25
click at [444, 526] on input "#" at bounding box center [547, 527] width 257 height 25
paste input "[URL][DOMAIN_NAME]"
type input "#[URL][DOMAIN_NAME]"
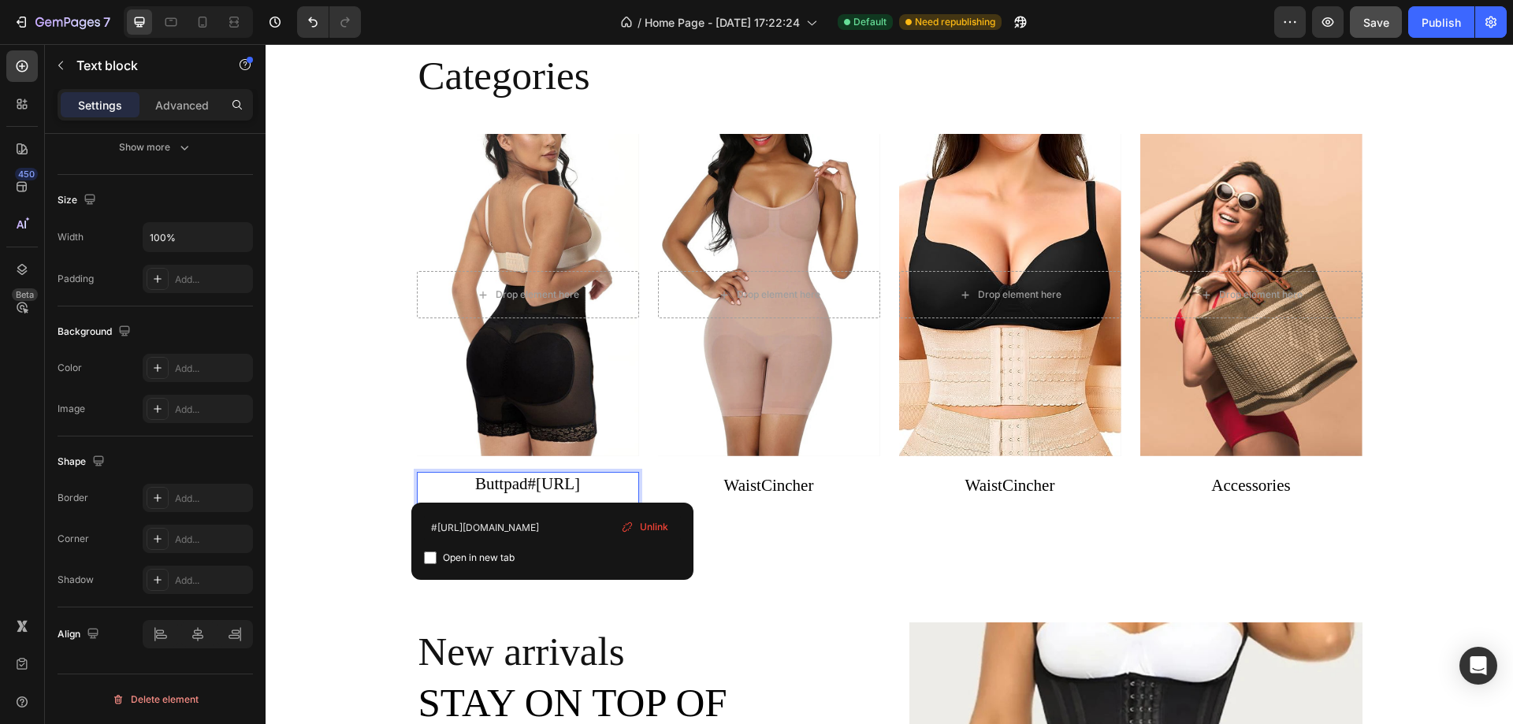
click at [552, 494] on p "Buttpad #[URL][DOMAIN_NAME] ⁠⁠⁠⁠⁠⁠⁠" at bounding box center [528, 497] width 222 height 50
click at [552, 494] on p "Buttpad #[URL][DOMAIN_NAME]" at bounding box center [528, 497] width 222 height 50
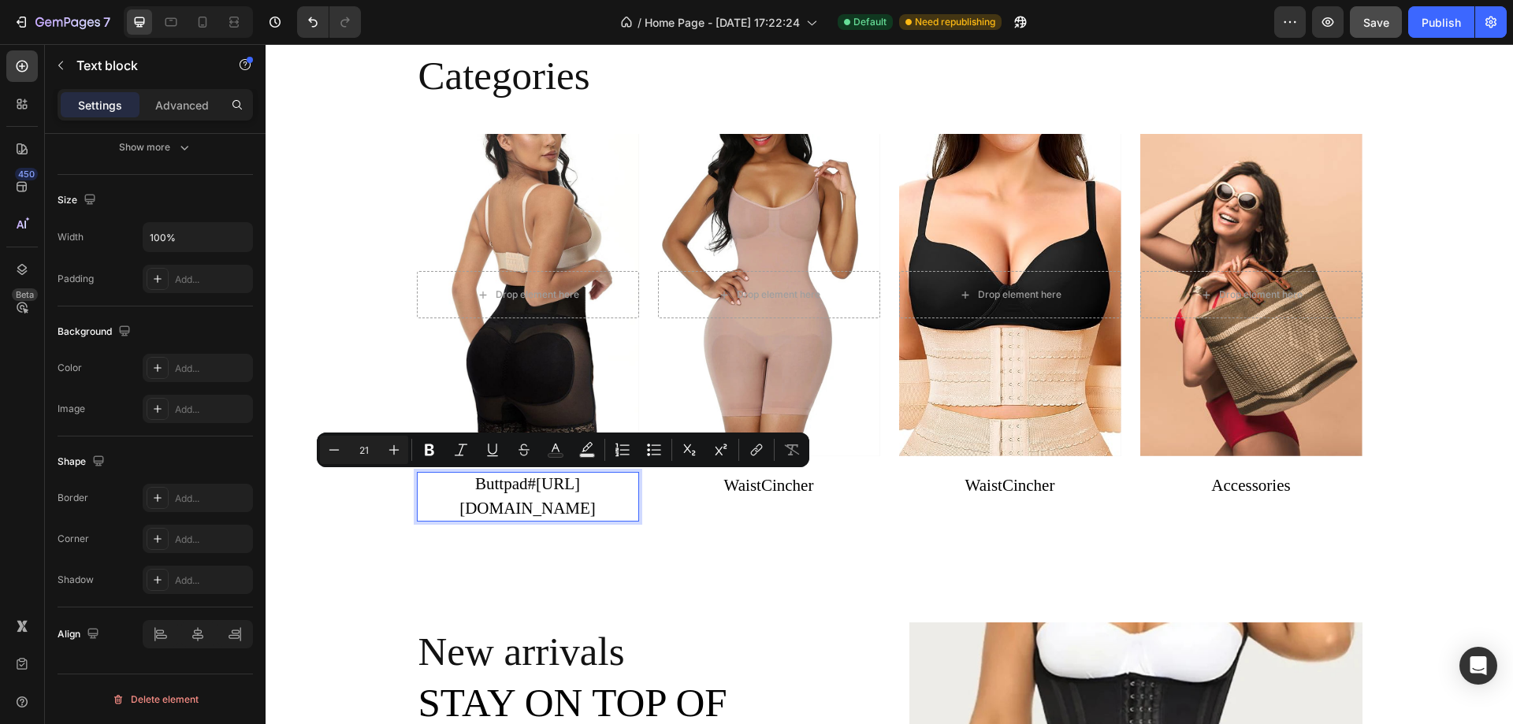
click at [552, 494] on p "Buttpad #[URL][DOMAIN_NAME]" at bounding box center [528, 497] width 222 height 50
click at [543, 503] on link "#[URL][DOMAIN_NAME]" at bounding box center [527, 496] width 136 height 44
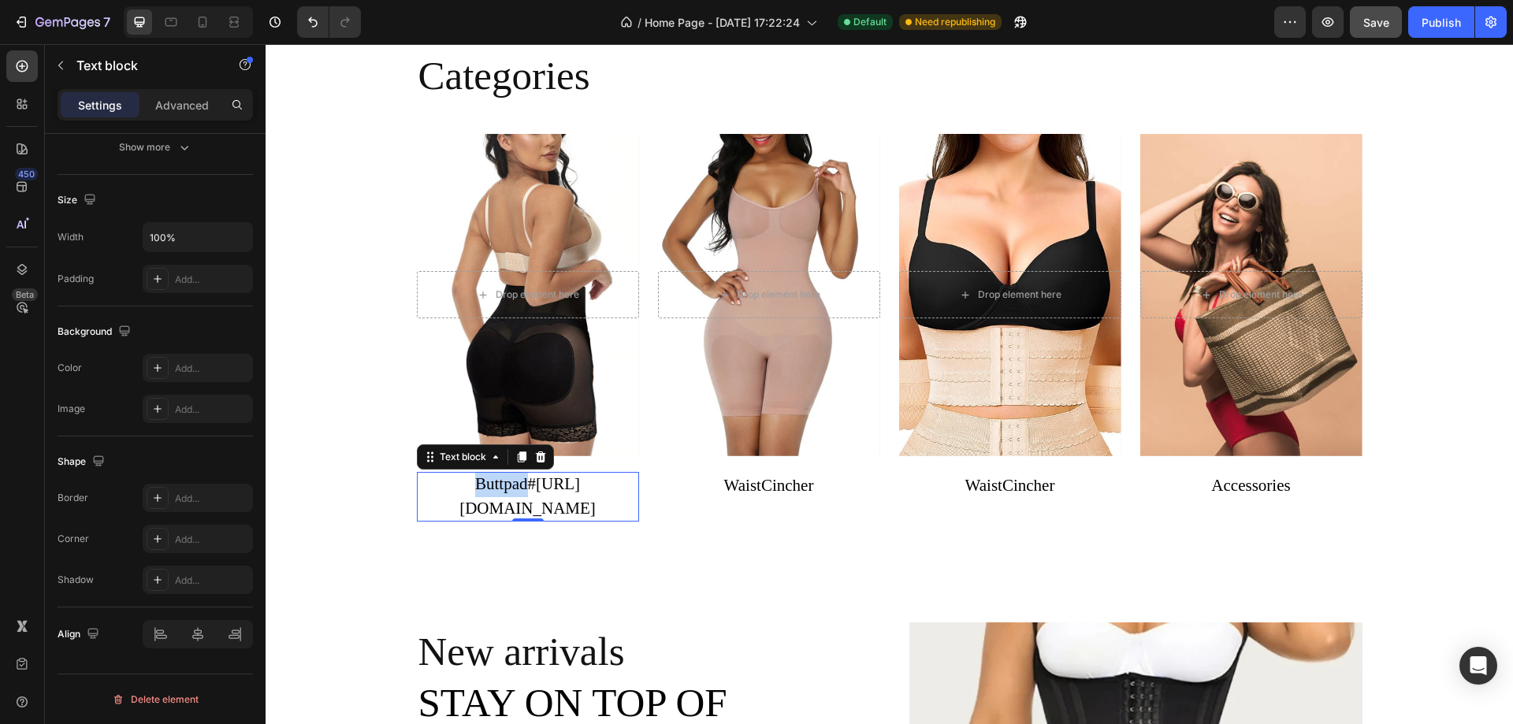
click at [543, 503] on link "#[URL][DOMAIN_NAME]" at bounding box center [527, 496] width 136 height 44
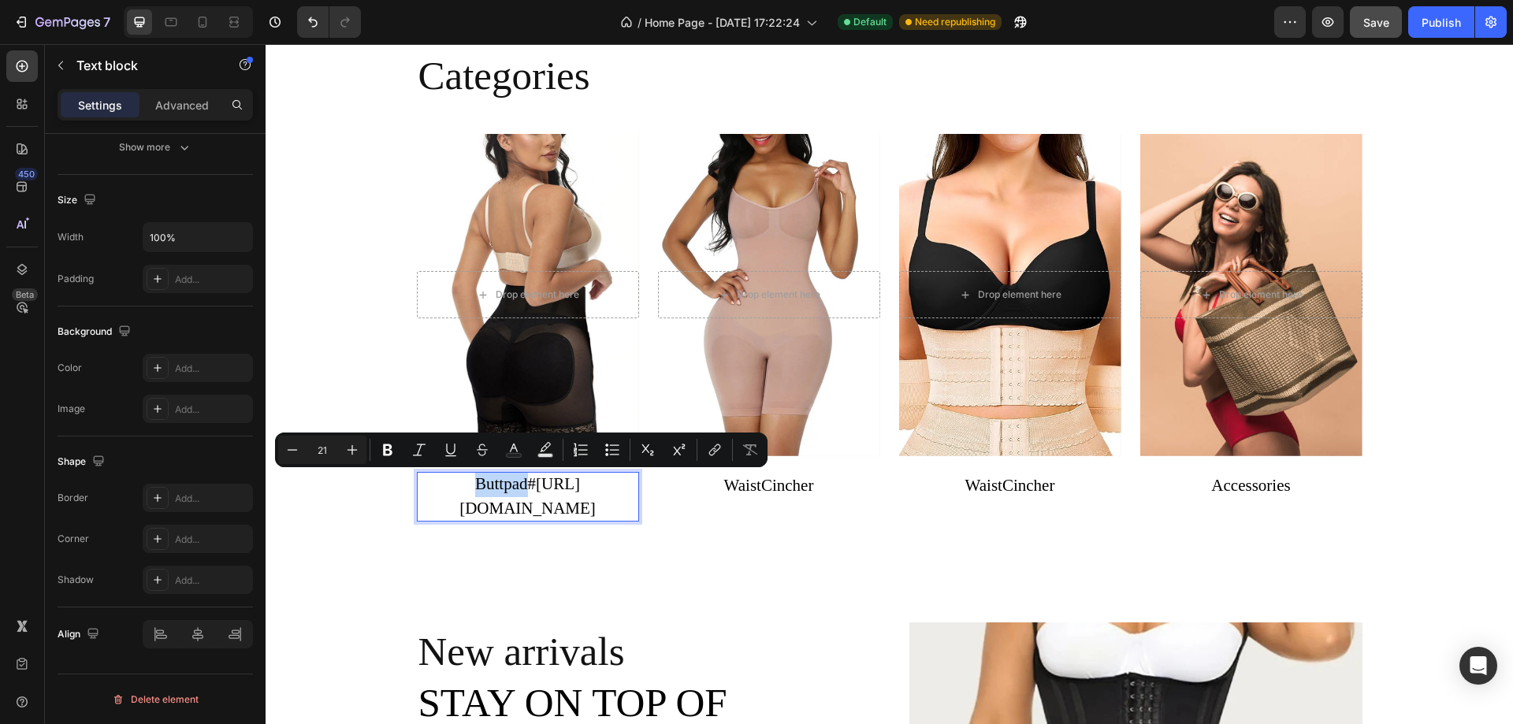
click at [577, 505] on link "#[URL][DOMAIN_NAME]" at bounding box center [527, 496] width 136 height 44
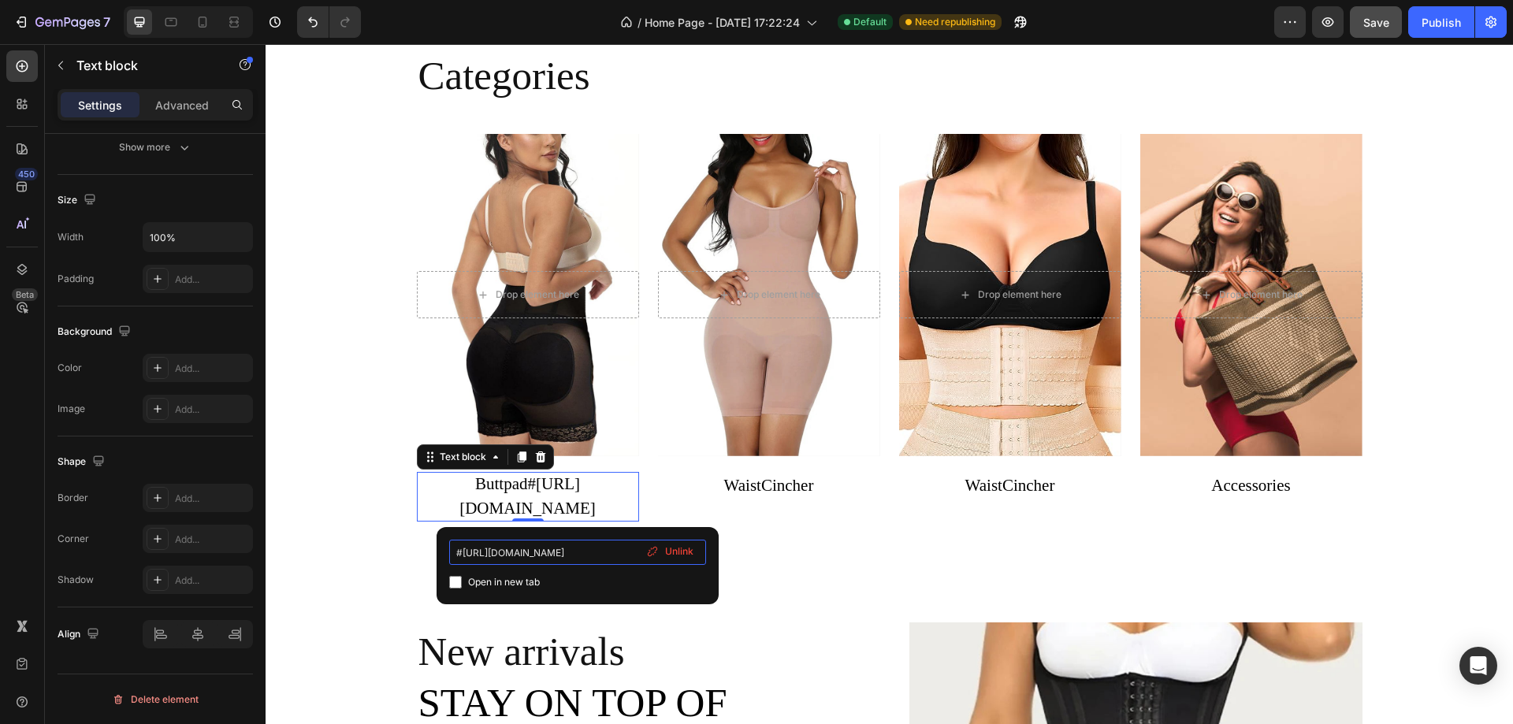
click at [565, 559] on input "#[URL][DOMAIN_NAME]" at bounding box center [577, 552] width 257 height 25
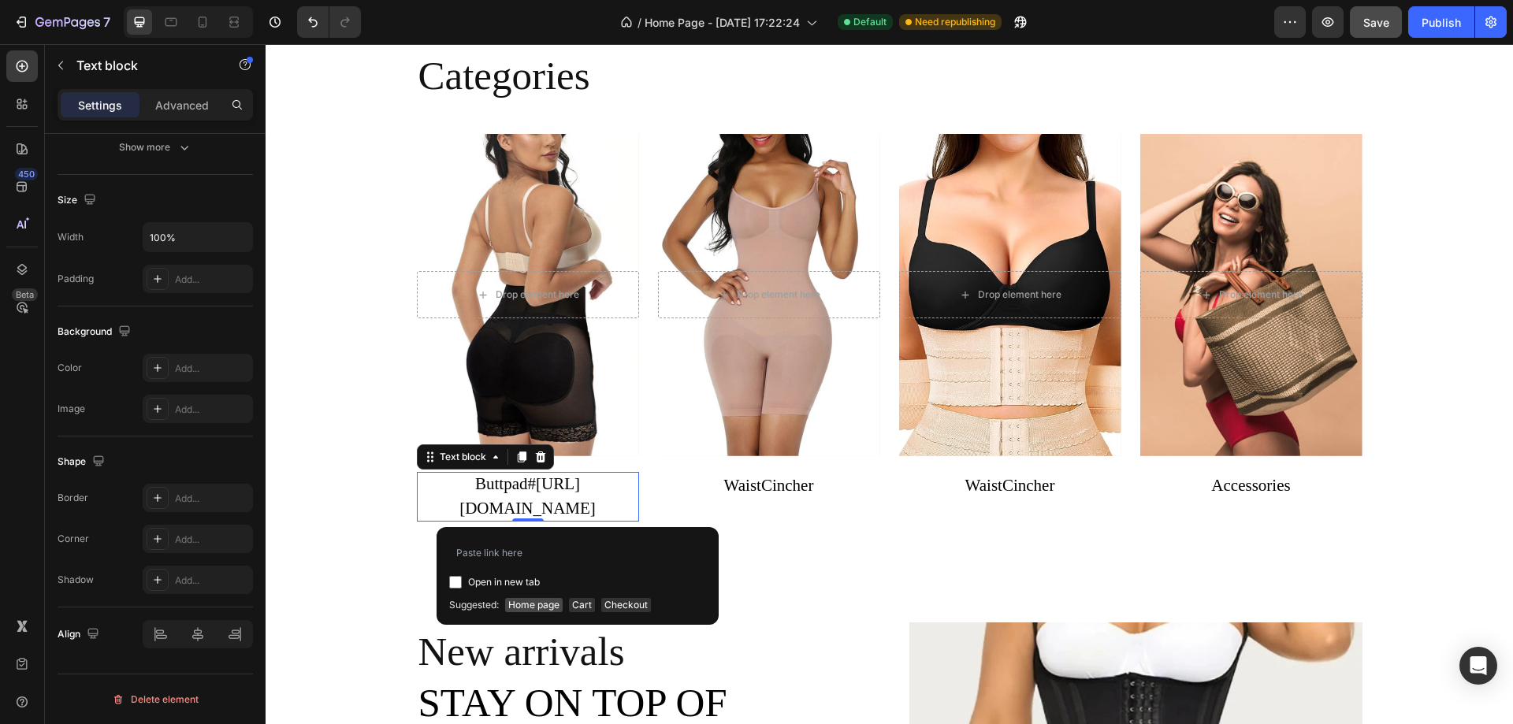
click at [526, 604] on span "Home page" at bounding box center [534, 605] width 58 height 14
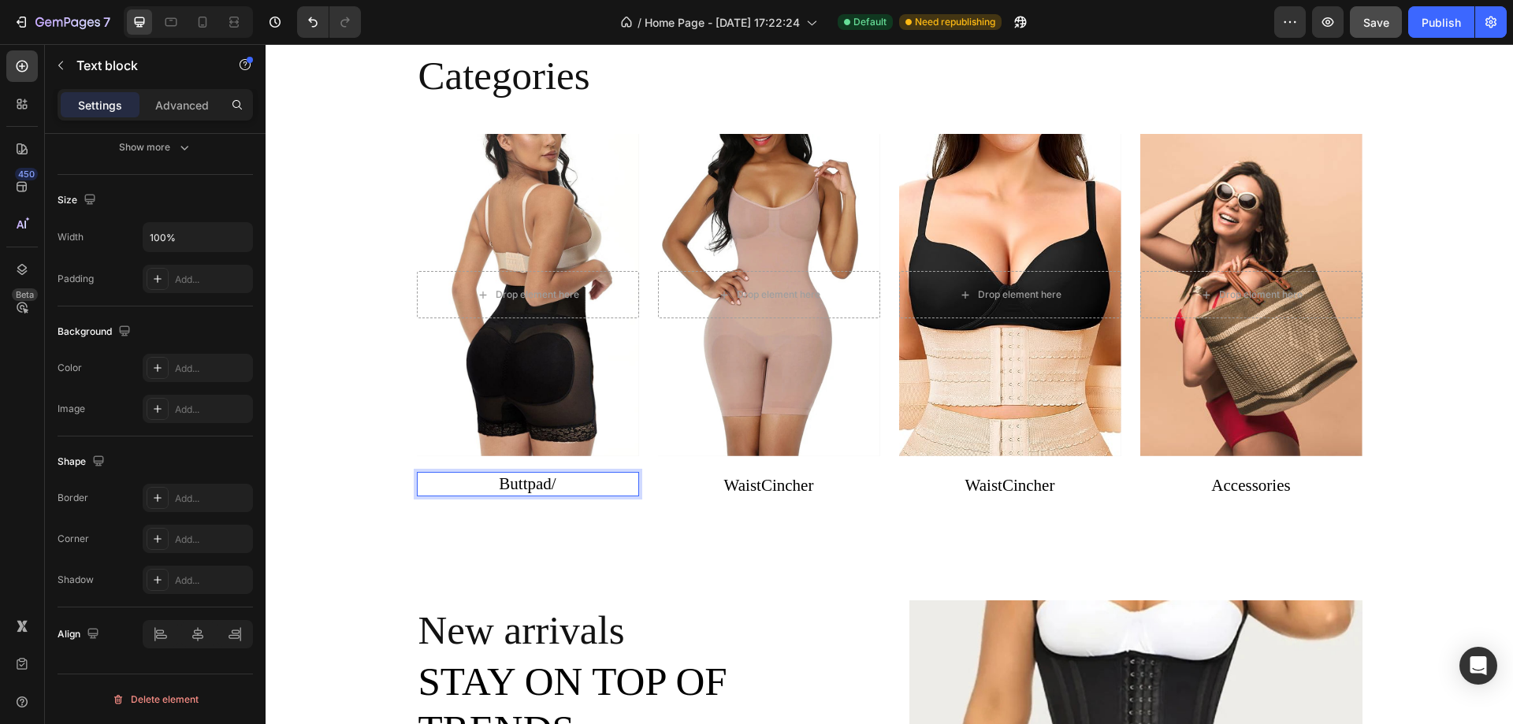
click at [555, 482] on p "Buttpad / ⁠⁠⁠⁠⁠⁠⁠" at bounding box center [528, 484] width 222 height 25
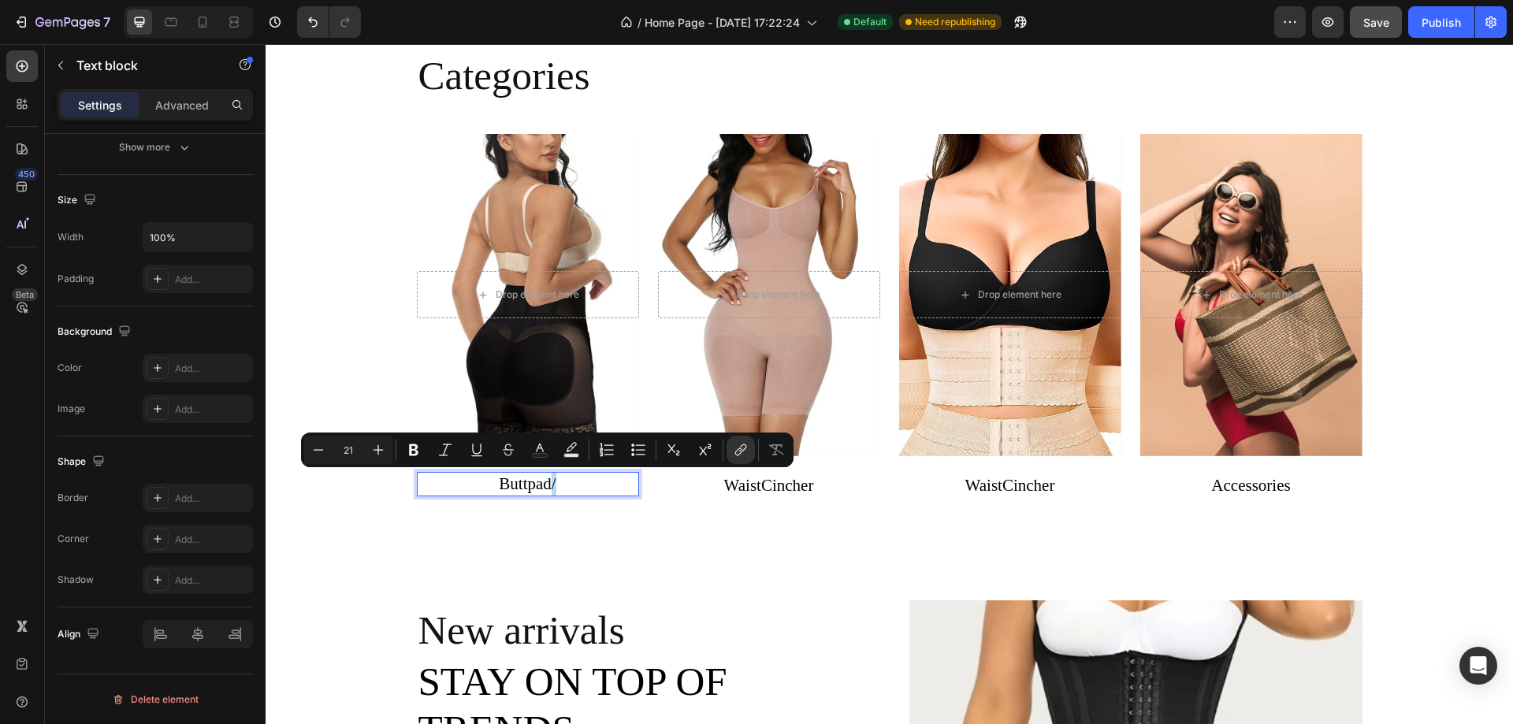
click at [555, 482] on p "Buttpad /" at bounding box center [528, 484] width 222 height 25
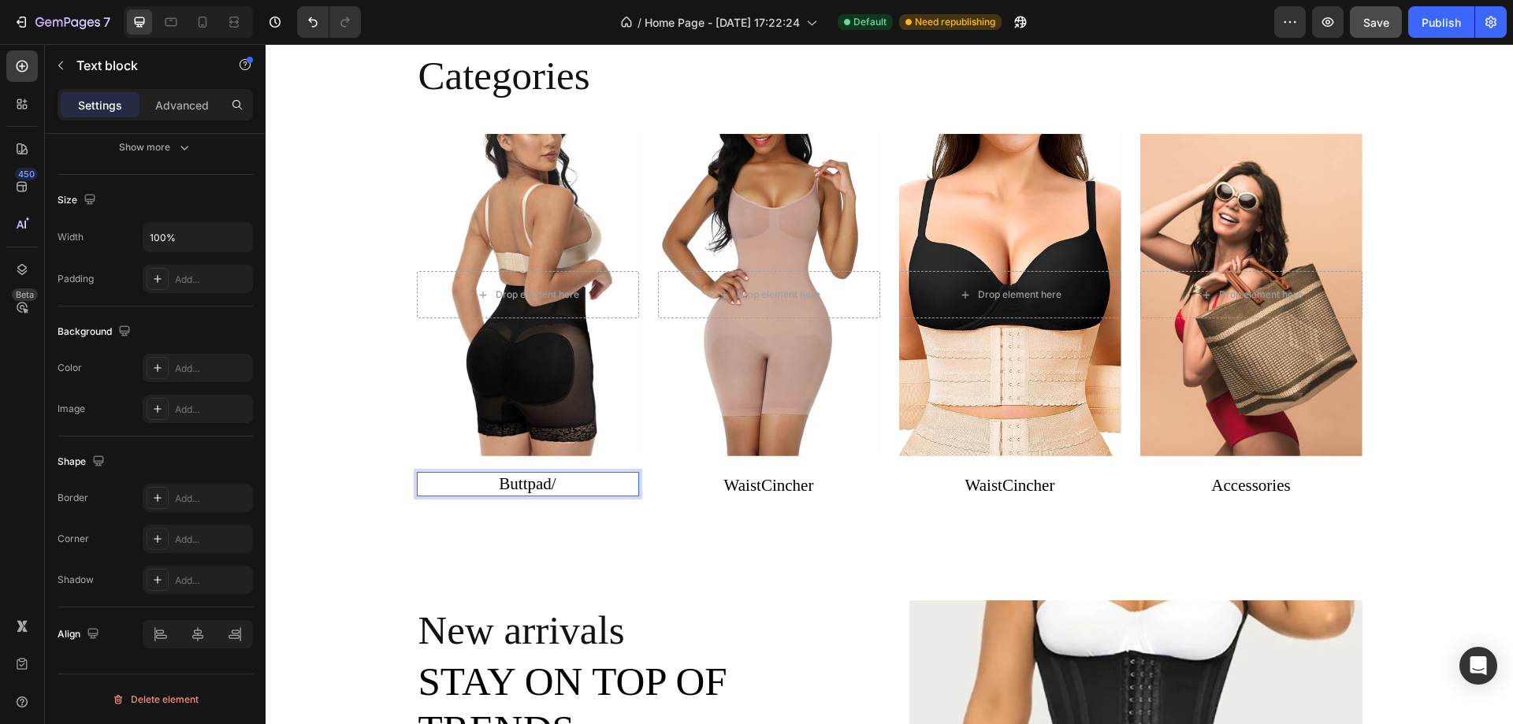
click at [555, 482] on p "Buttpad / ⁠⁠⁠⁠⁠⁠⁠" at bounding box center [528, 484] width 222 height 25
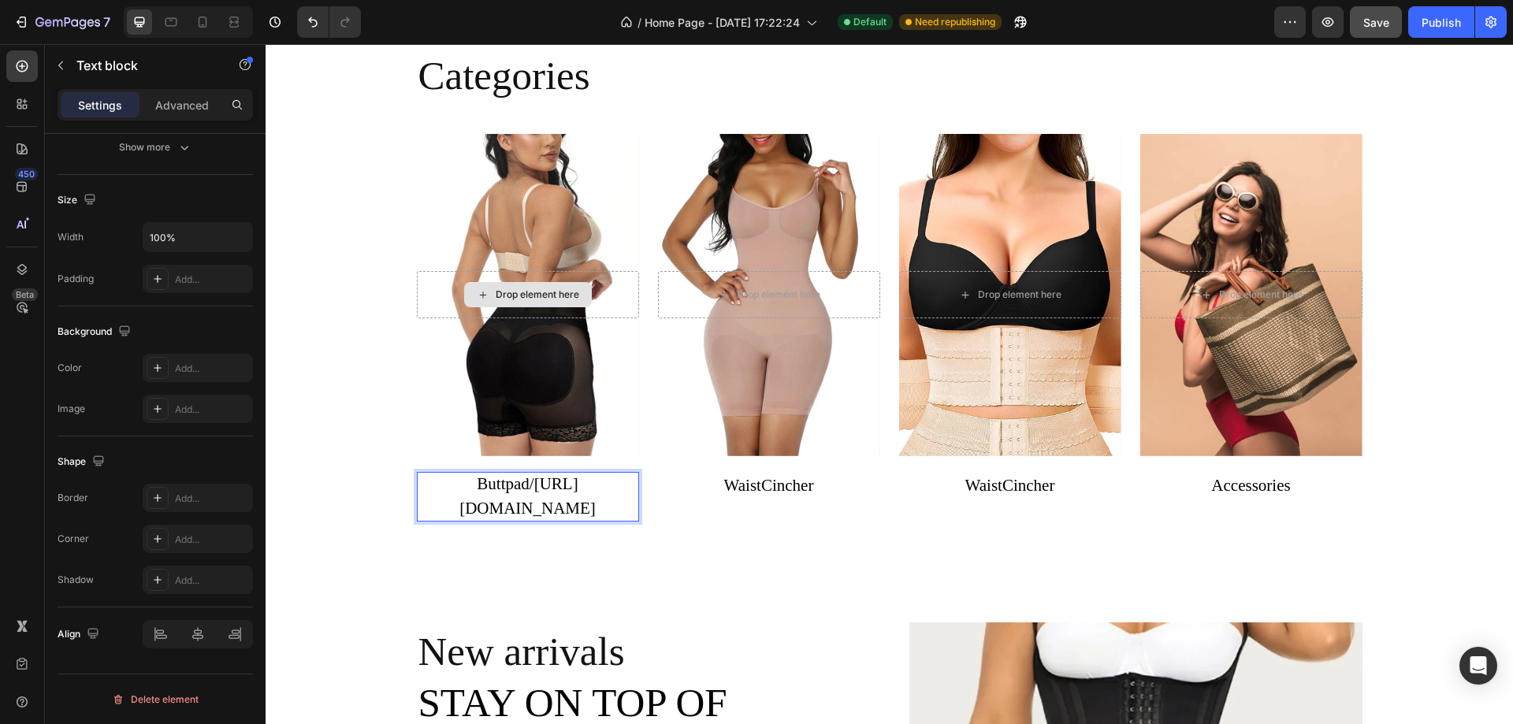
click at [583, 505] on p "Buttpad / ⁠⁠⁠⁠⁠⁠⁠[URL][DOMAIN_NAME]" at bounding box center [528, 497] width 222 height 50
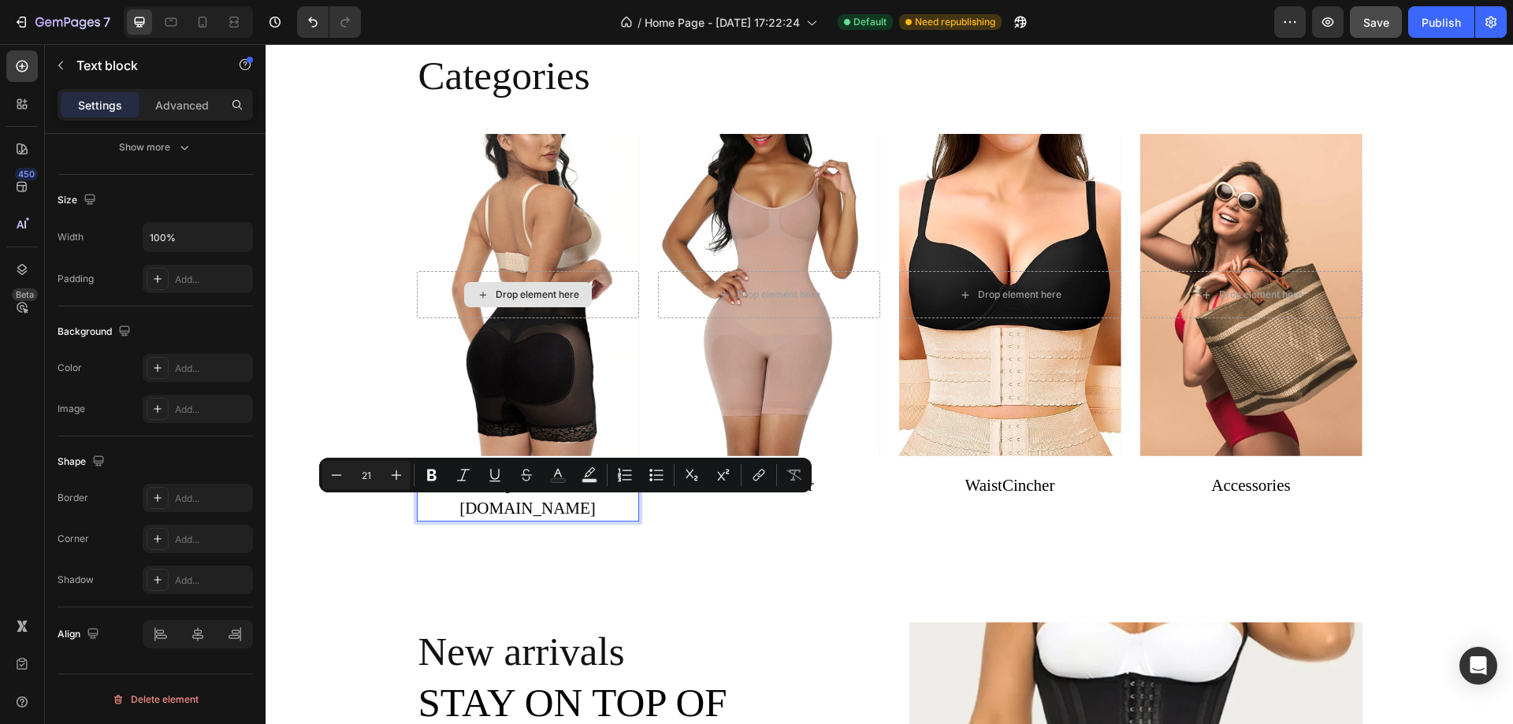
click at [605, 503] on p "Buttpad / [URL][DOMAIN_NAME]" at bounding box center [528, 497] width 222 height 50
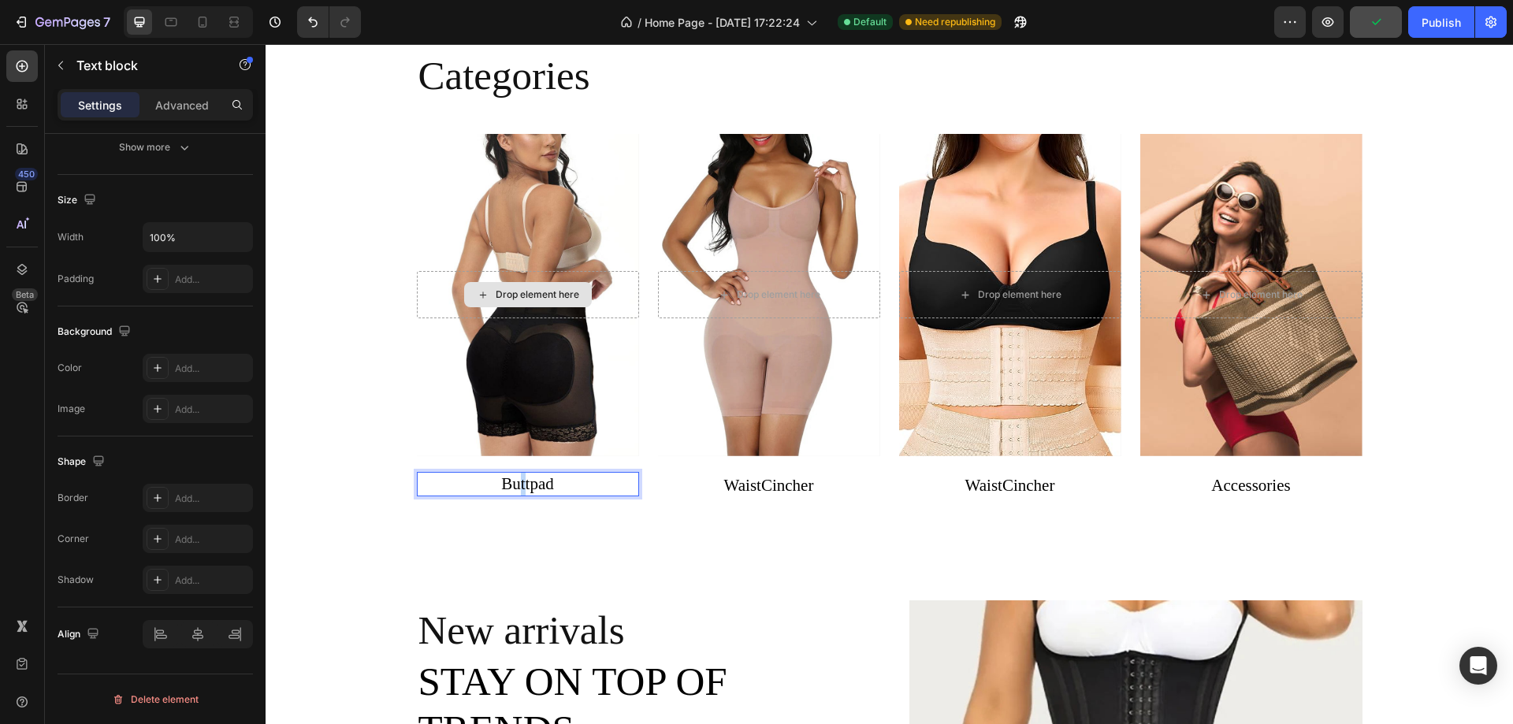
click at [518, 483] on link "Buttpad" at bounding box center [527, 483] width 53 height 19
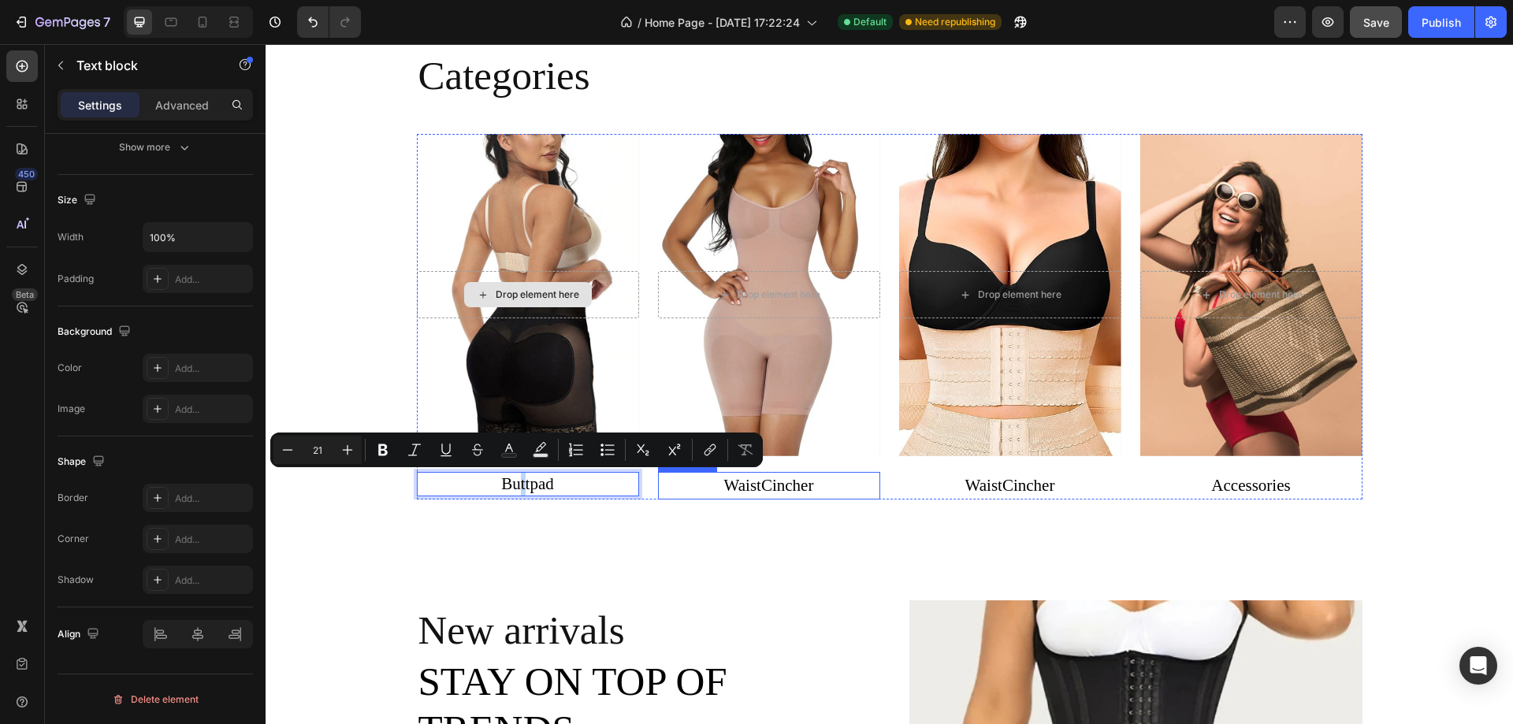
click at [746, 491] on p "WaistCincher" at bounding box center [768, 486] width 219 height 25
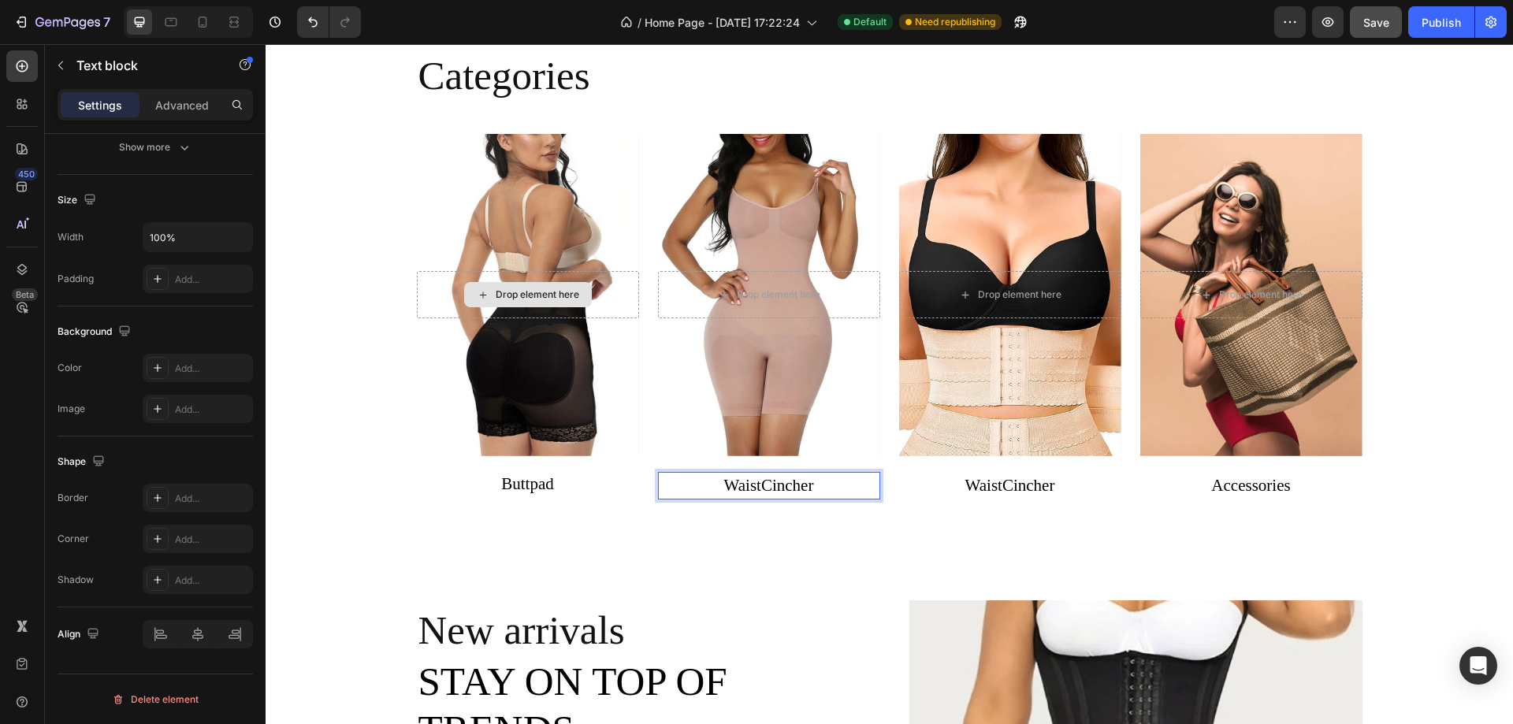
click at [818, 490] on p "WaistCincher" at bounding box center [768, 486] width 219 height 25
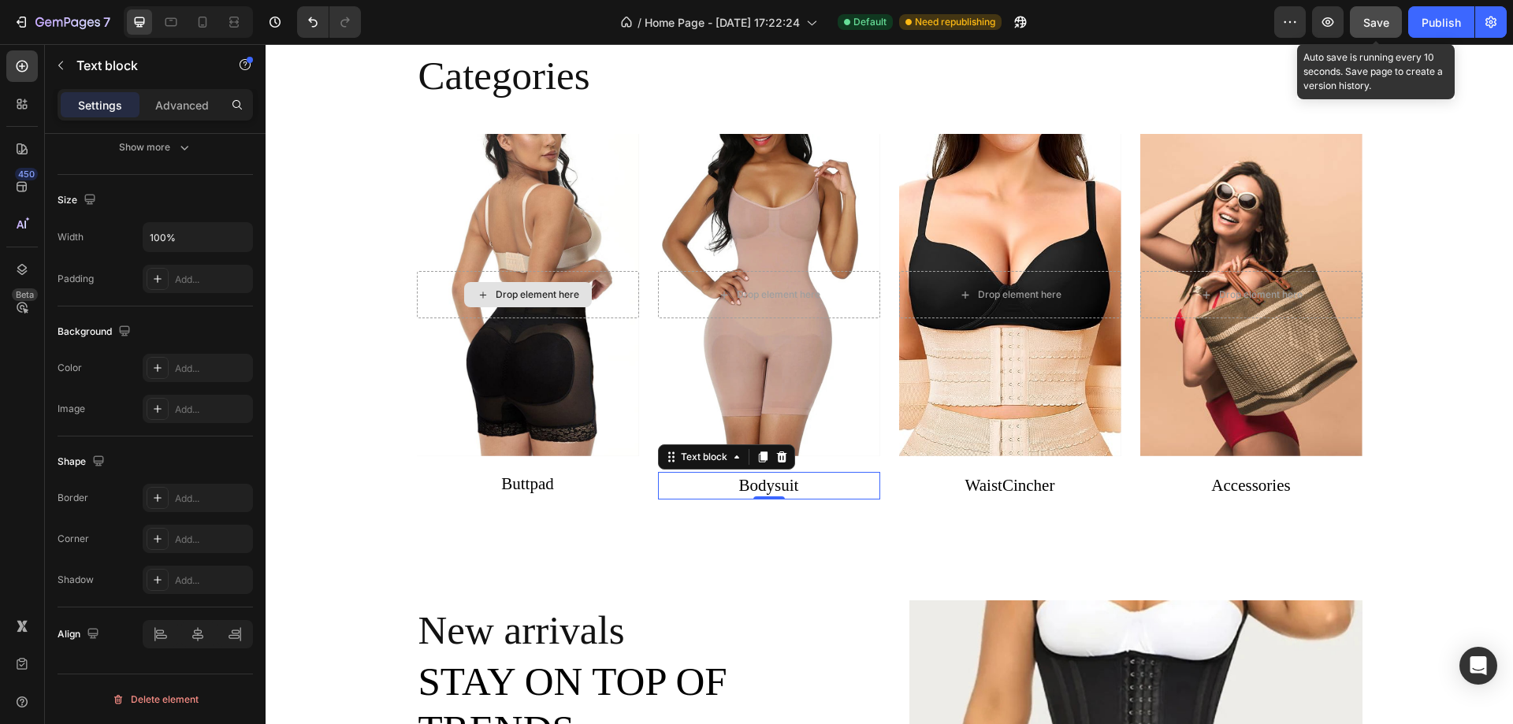
click at [1367, 21] on span "Save" at bounding box center [1376, 22] width 26 height 13
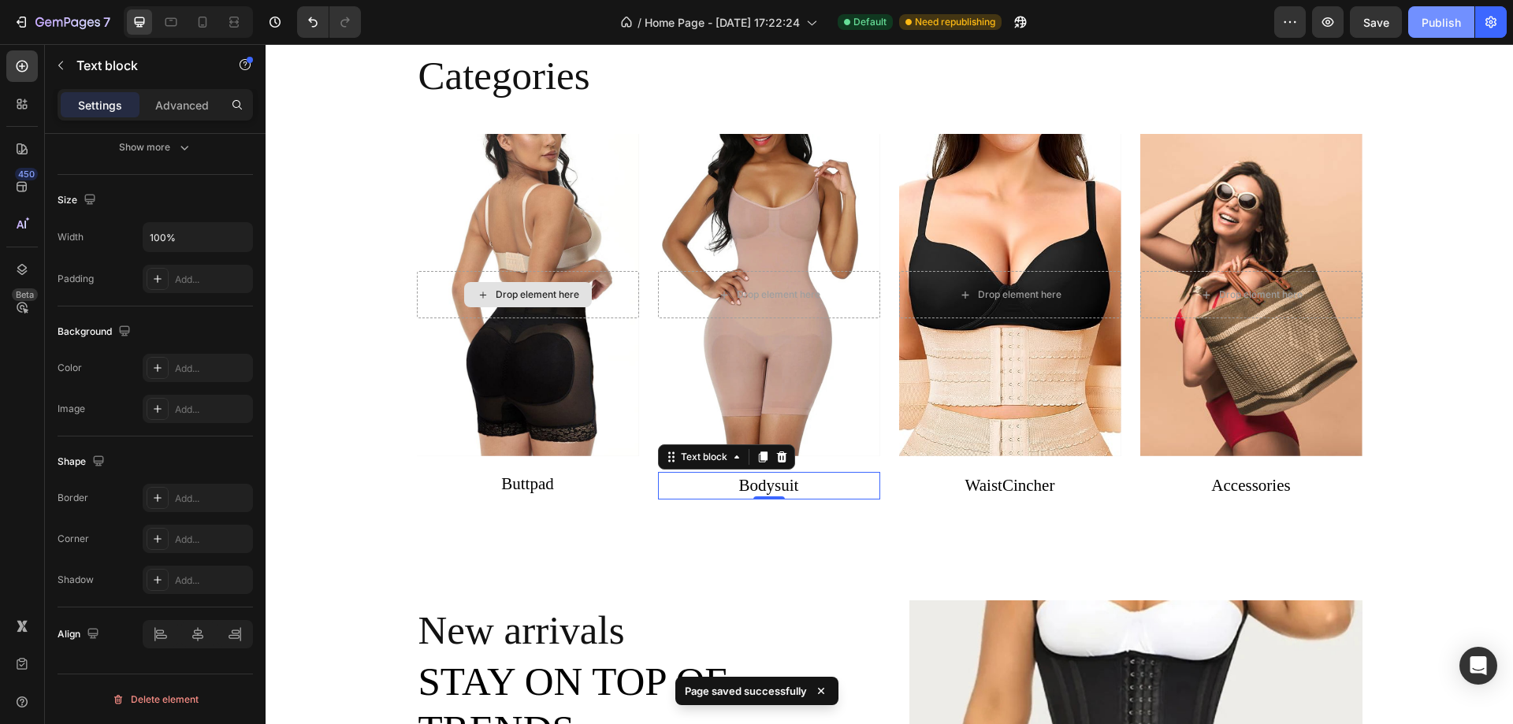
click at [1429, 20] on div "Publish" at bounding box center [1440, 22] width 39 height 17
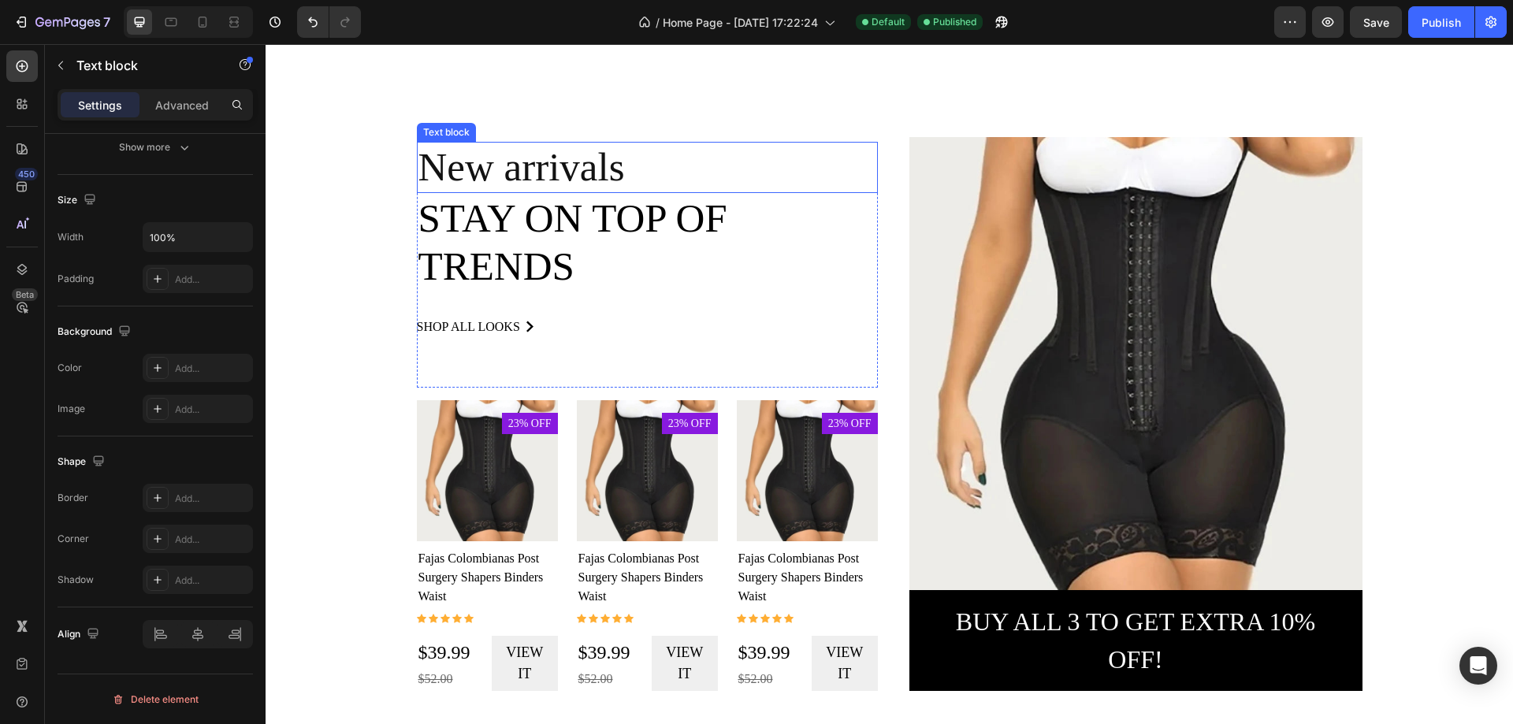
scroll to position [1142, 0]
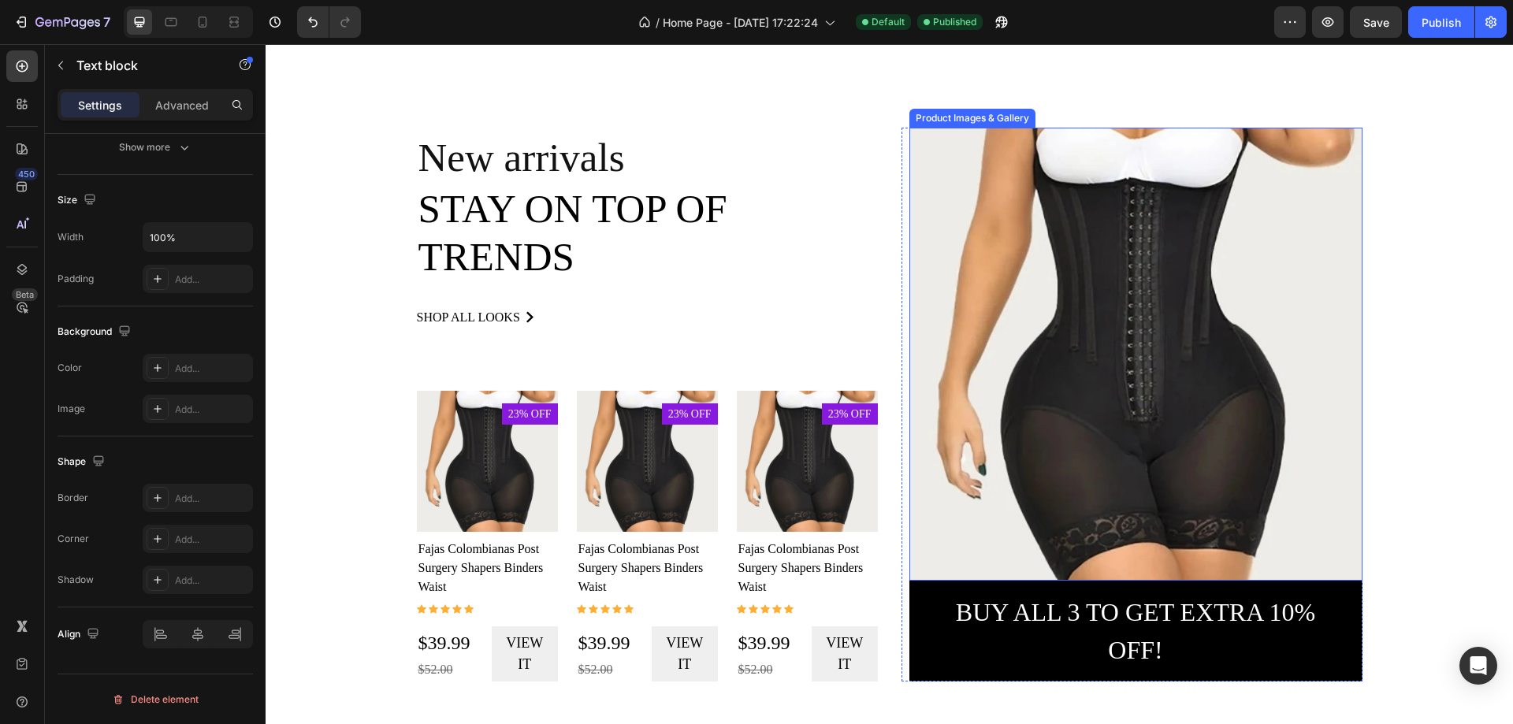
click at [1026, 278] on img at bounding box center [1135, 354] width 453 height 453
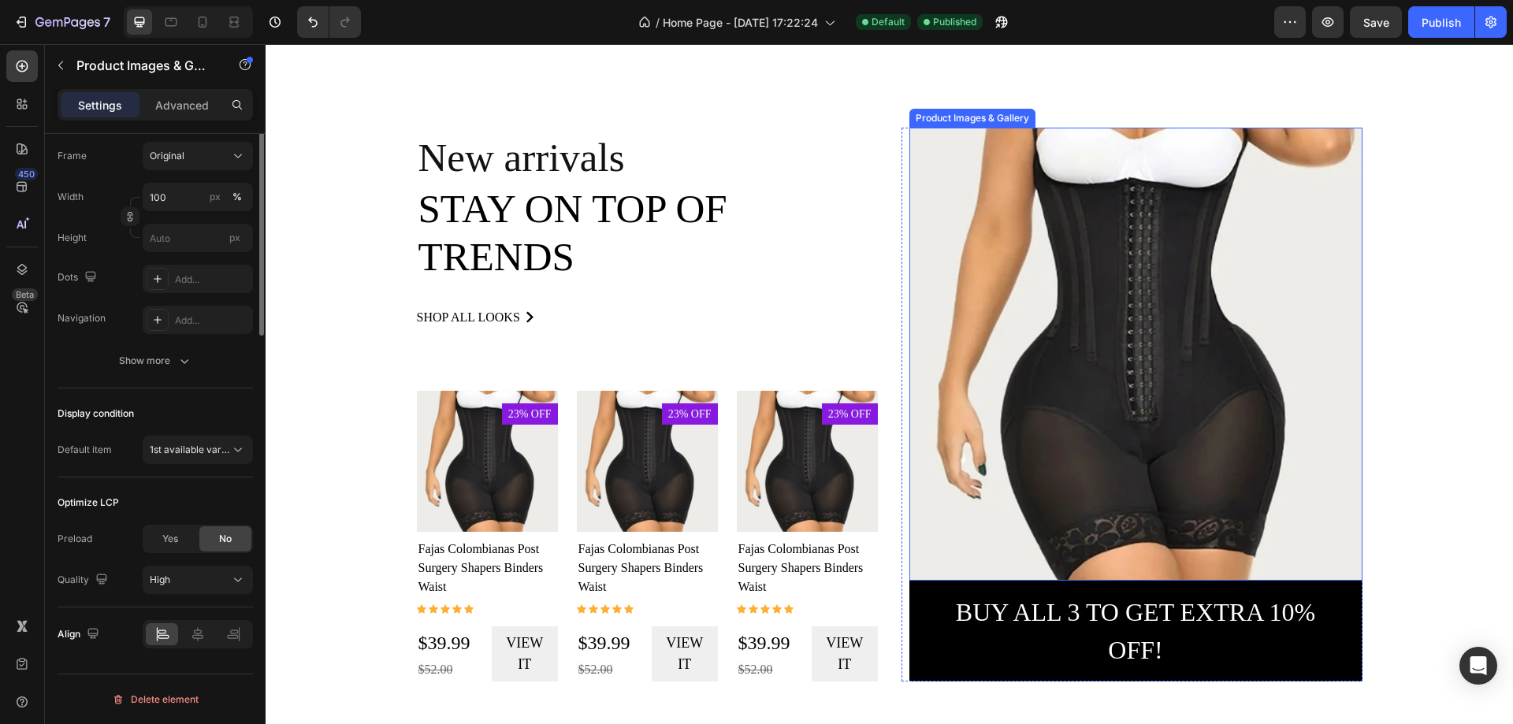
scroll to position [0, 0]
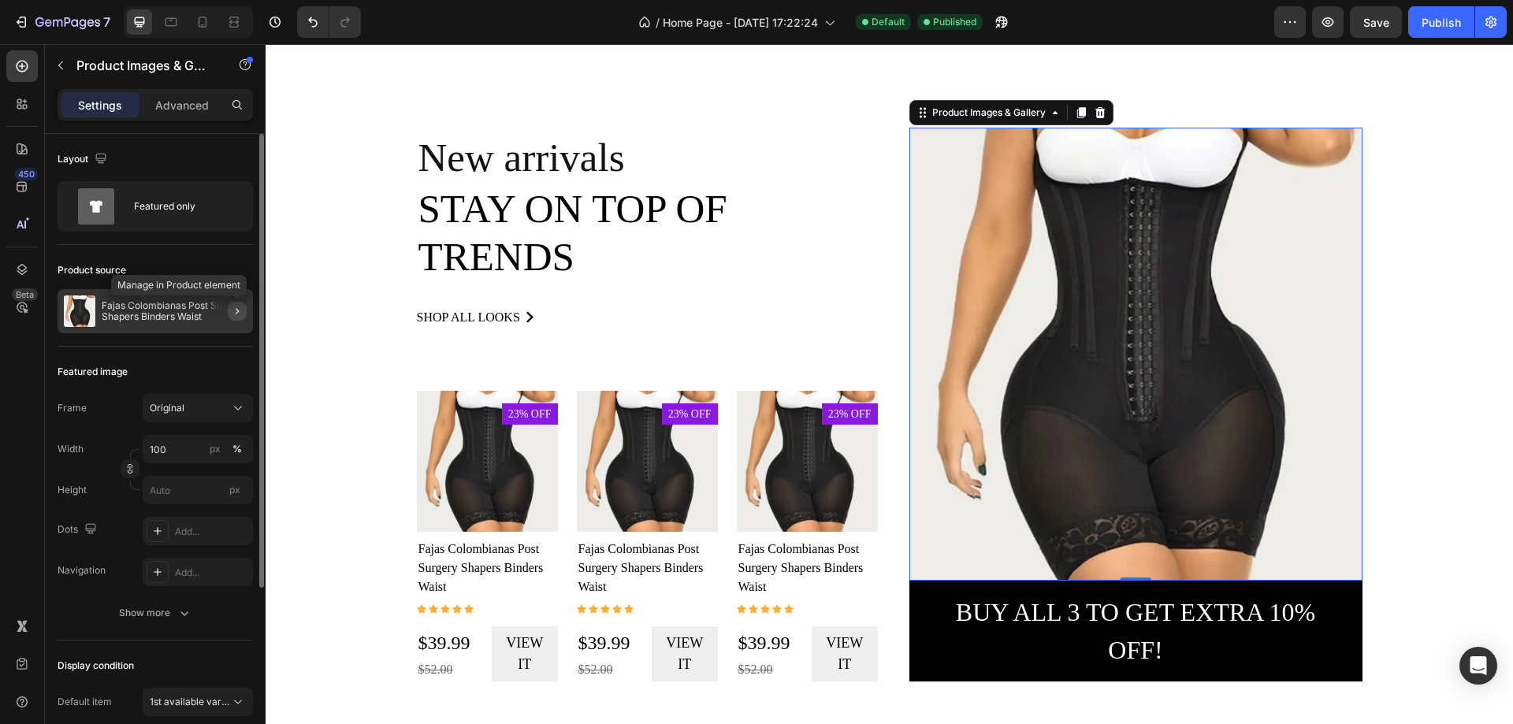
click at [228, 315] on button "button" at bounding box center [237, 311] width 19 height 19
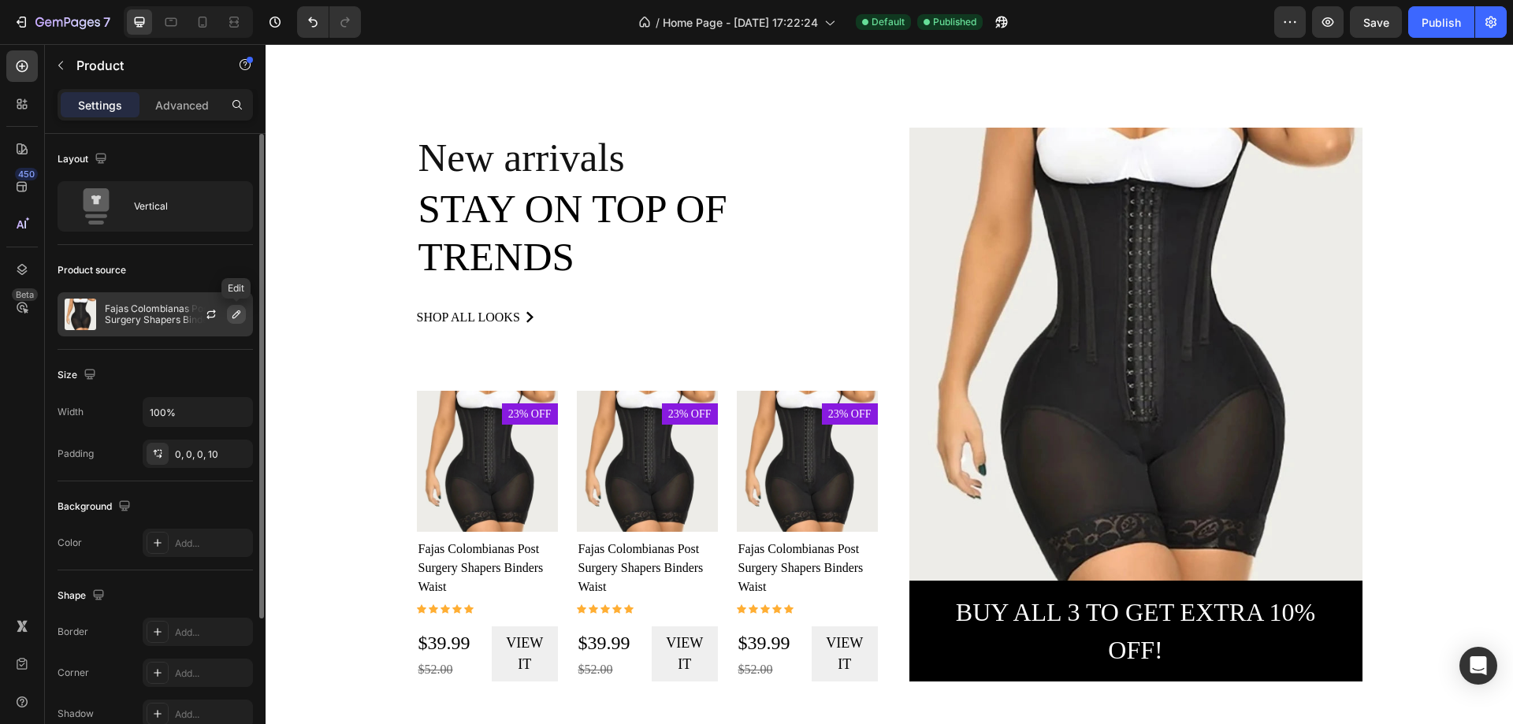
click at [240, 318] on icon "button" at bounding box center [236, 314] width 13 height 13
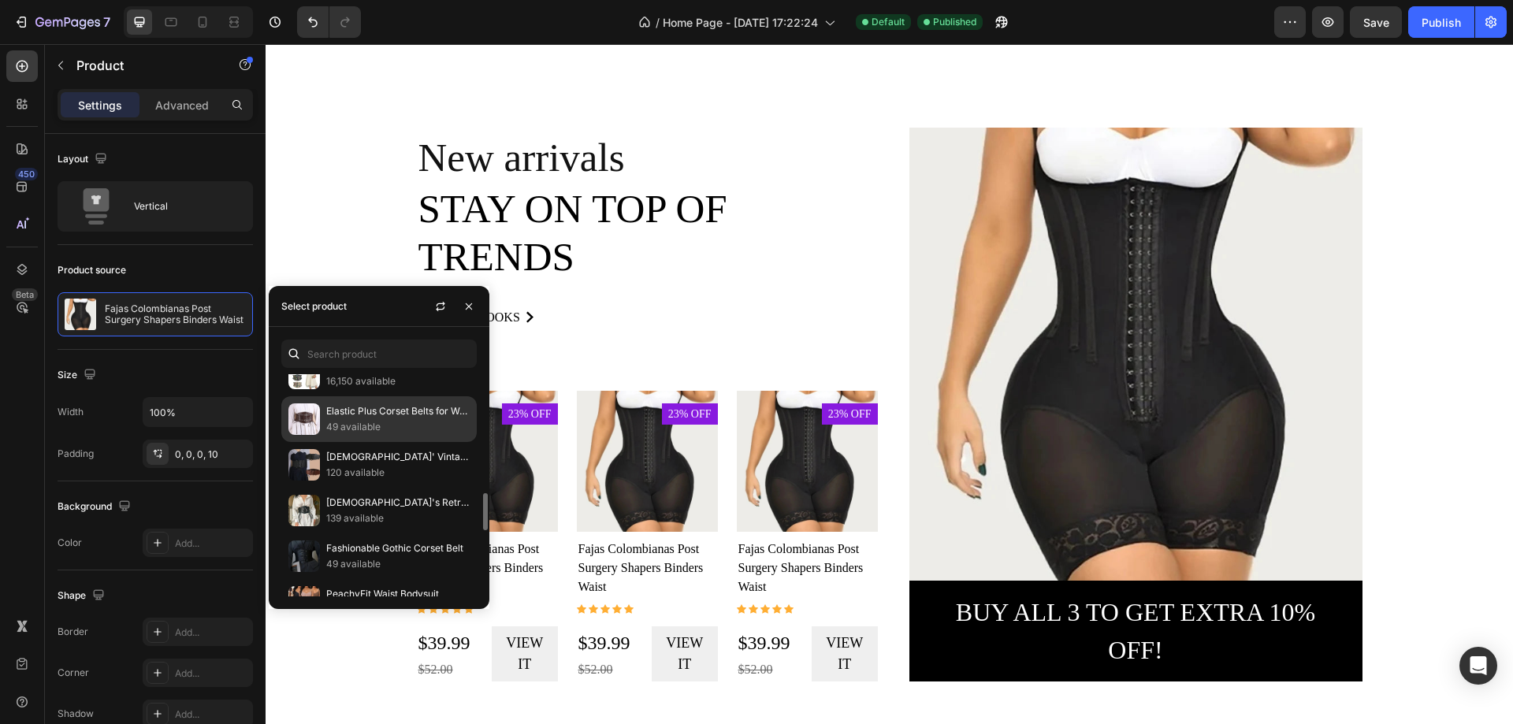
scroll to position [1103, 0]
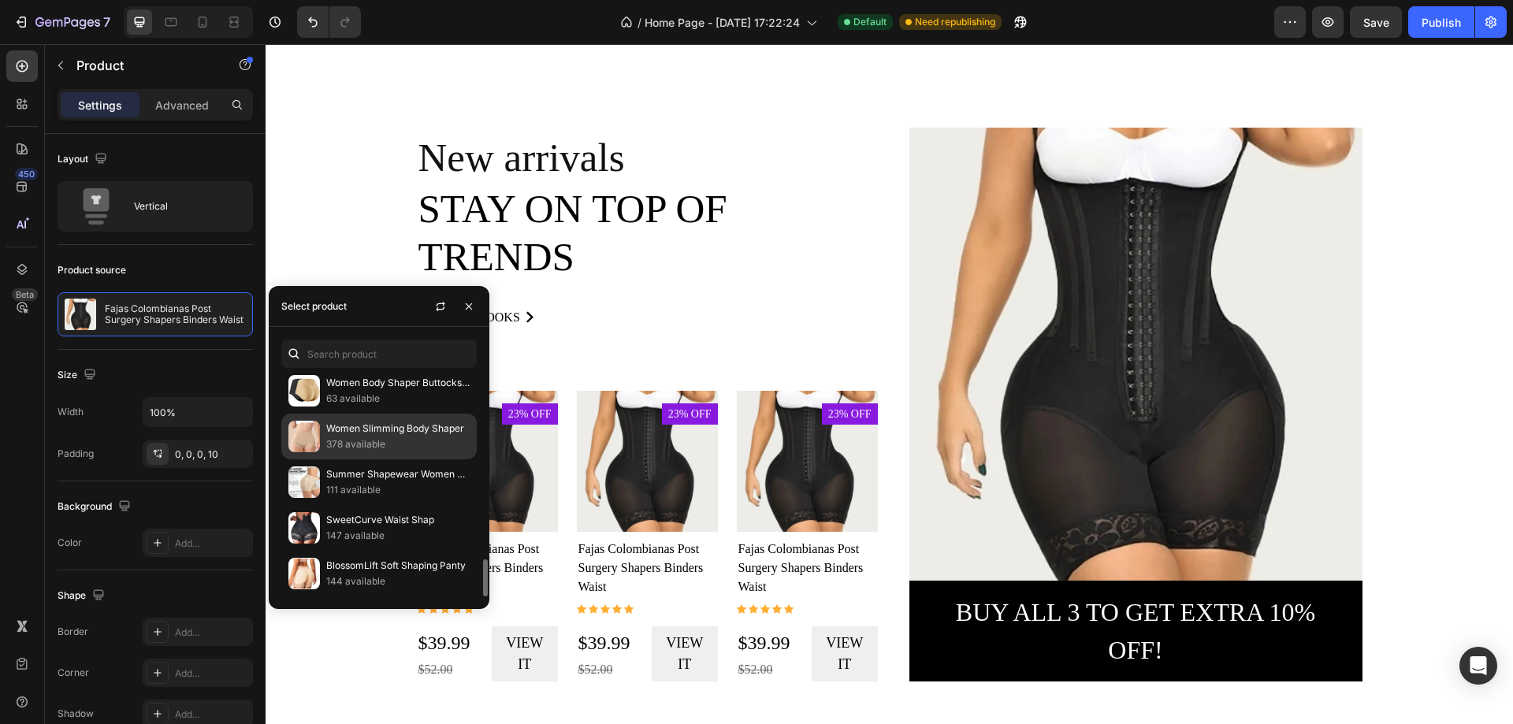
click at [315, 443] on img at bounding box center [304, 437] width 32 height 32
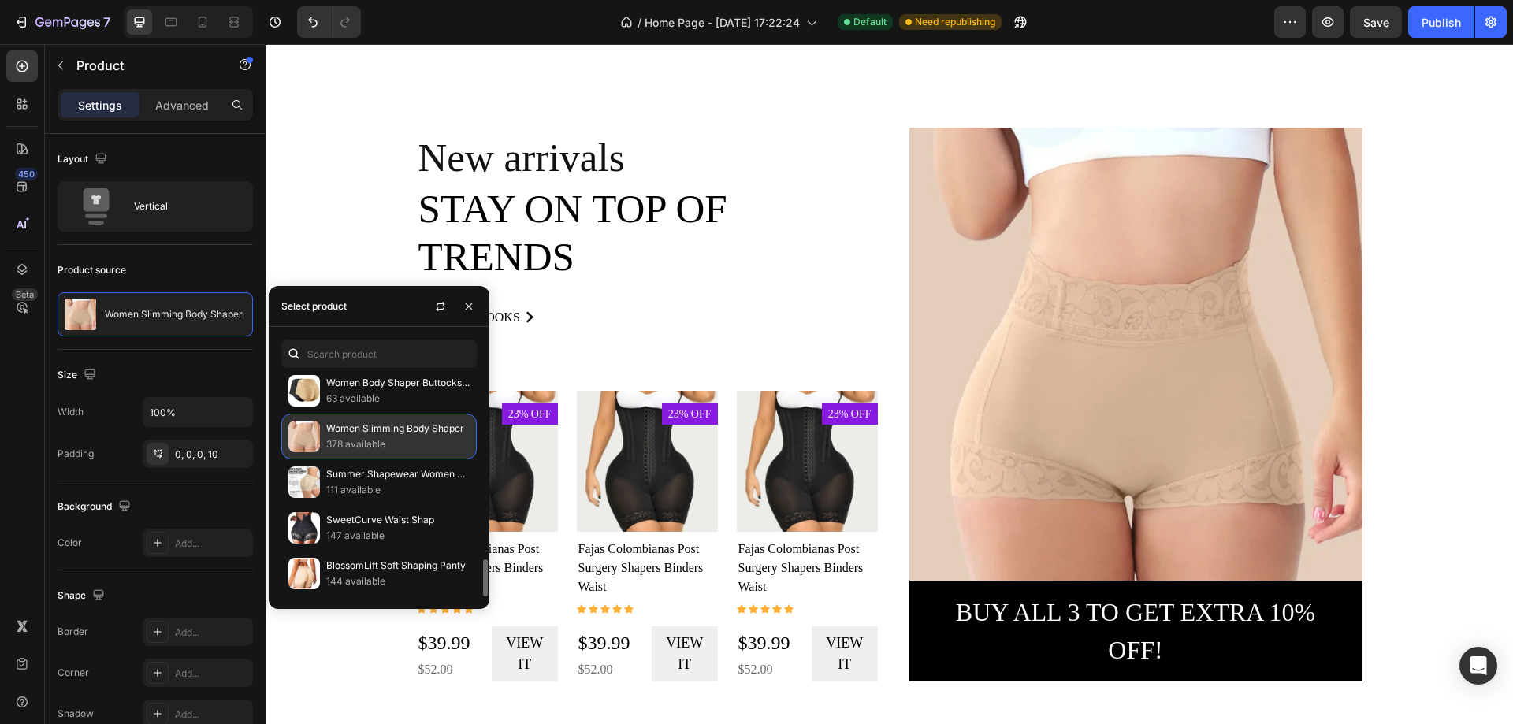
click at [381, 435] on p "Women Slimming Body Shaper" at bounding box center [397, 429] width 143 height 16
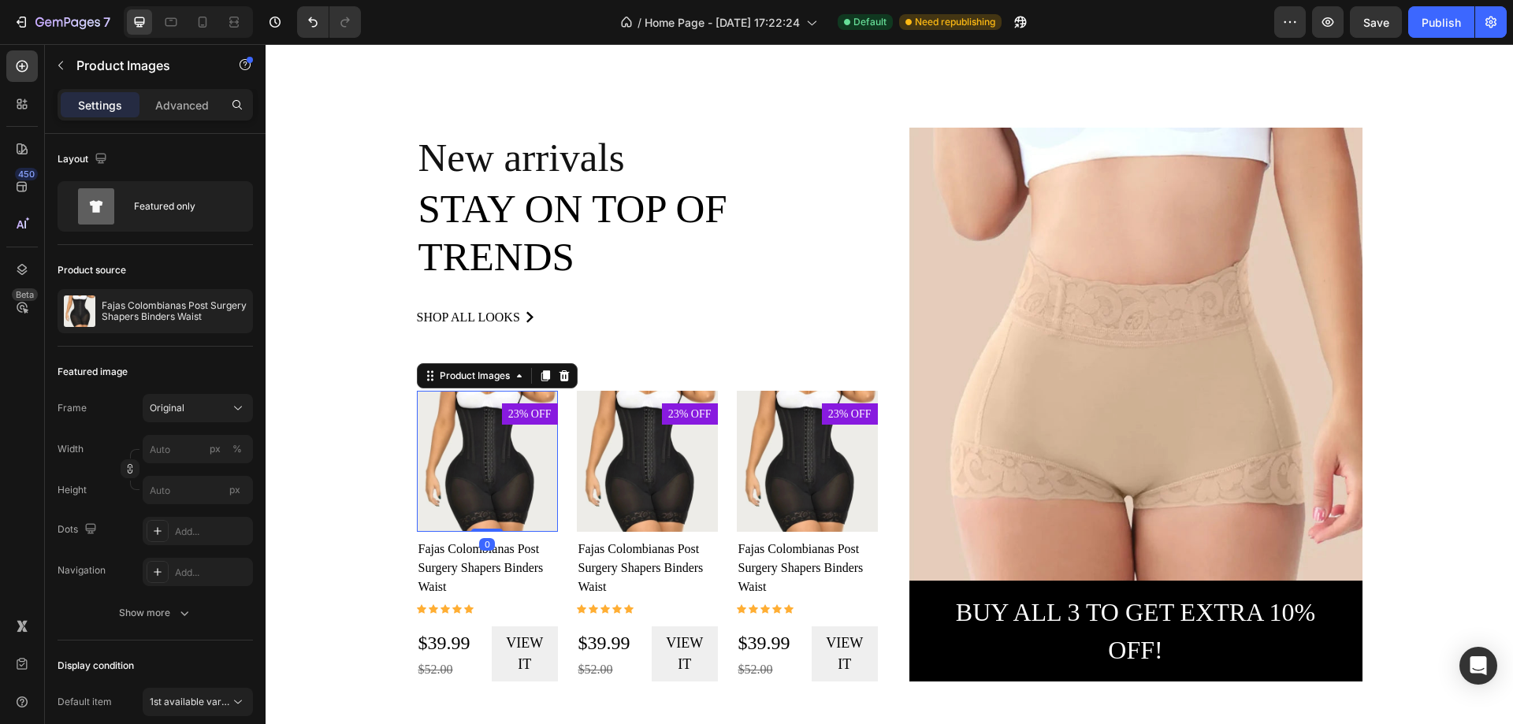
click at [517, 462] on img at bounding box center [487, 461] width 141 height 141
click at [242, 318] on button "button" at bounding box center [237, 311] width 19 height 19
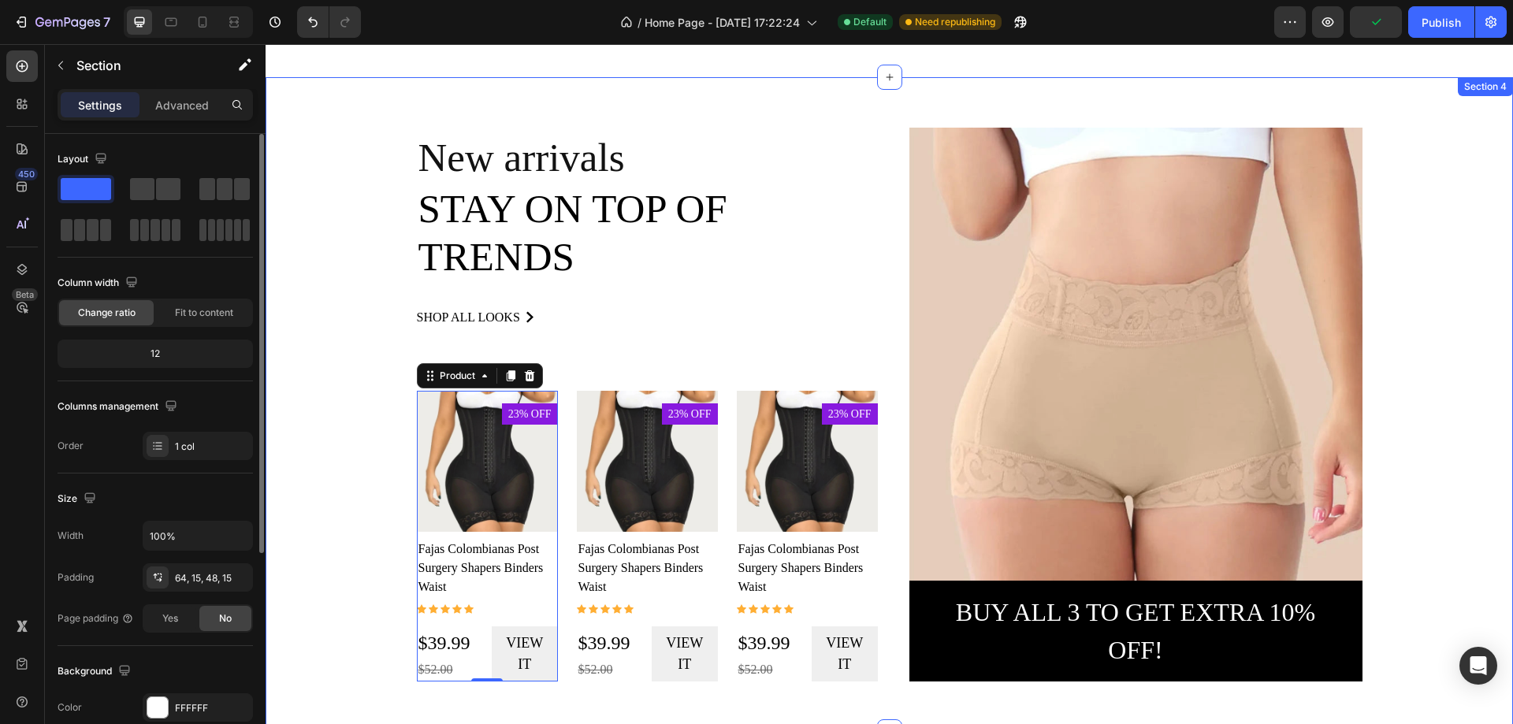
click at [385, 140] on div "New arrivals Text block Stay on top of trends Heading shop all looks Button Row…" at bounding box center [889, 411] width 1224 height 566
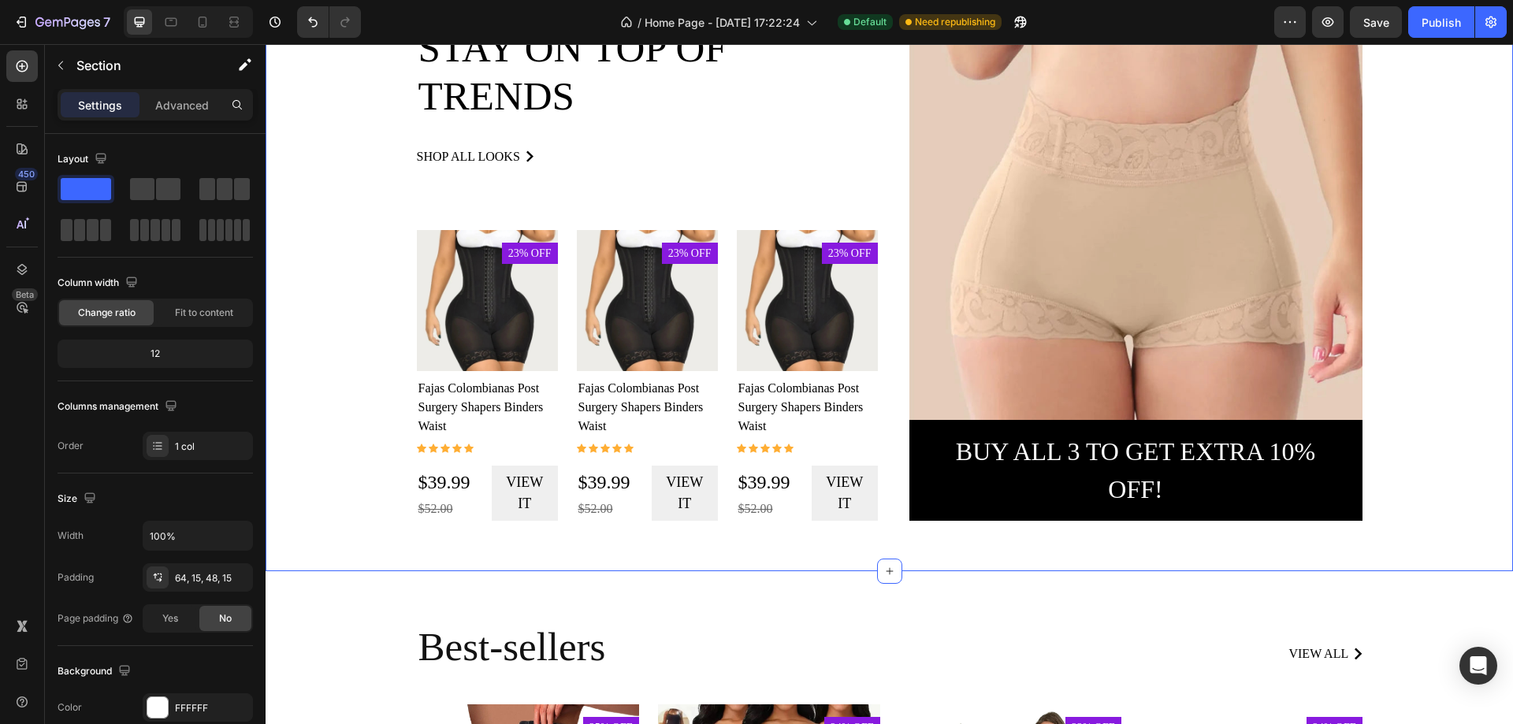
scroll to position [1300, 0]
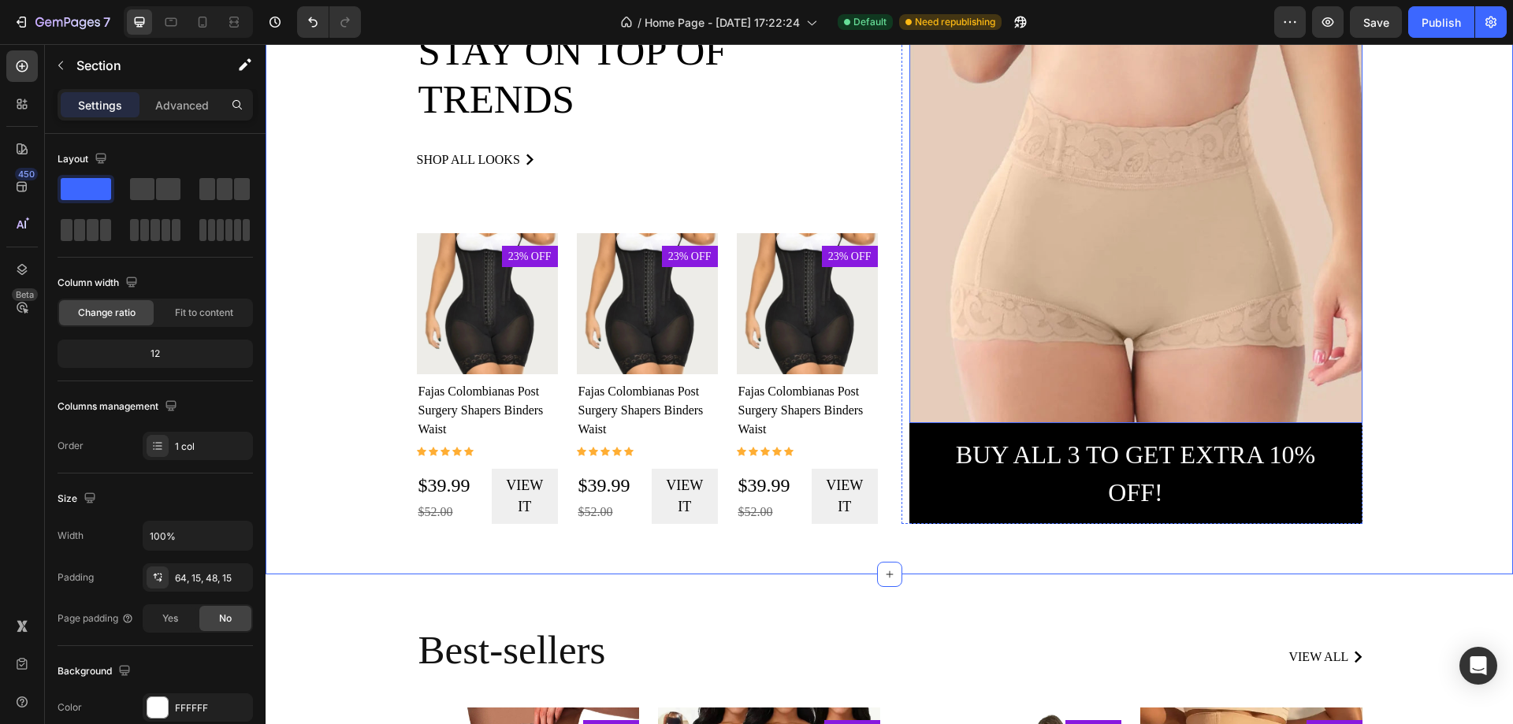
click at [1114, 300] on img at bounding box center [1135, 196] width 453 height 453
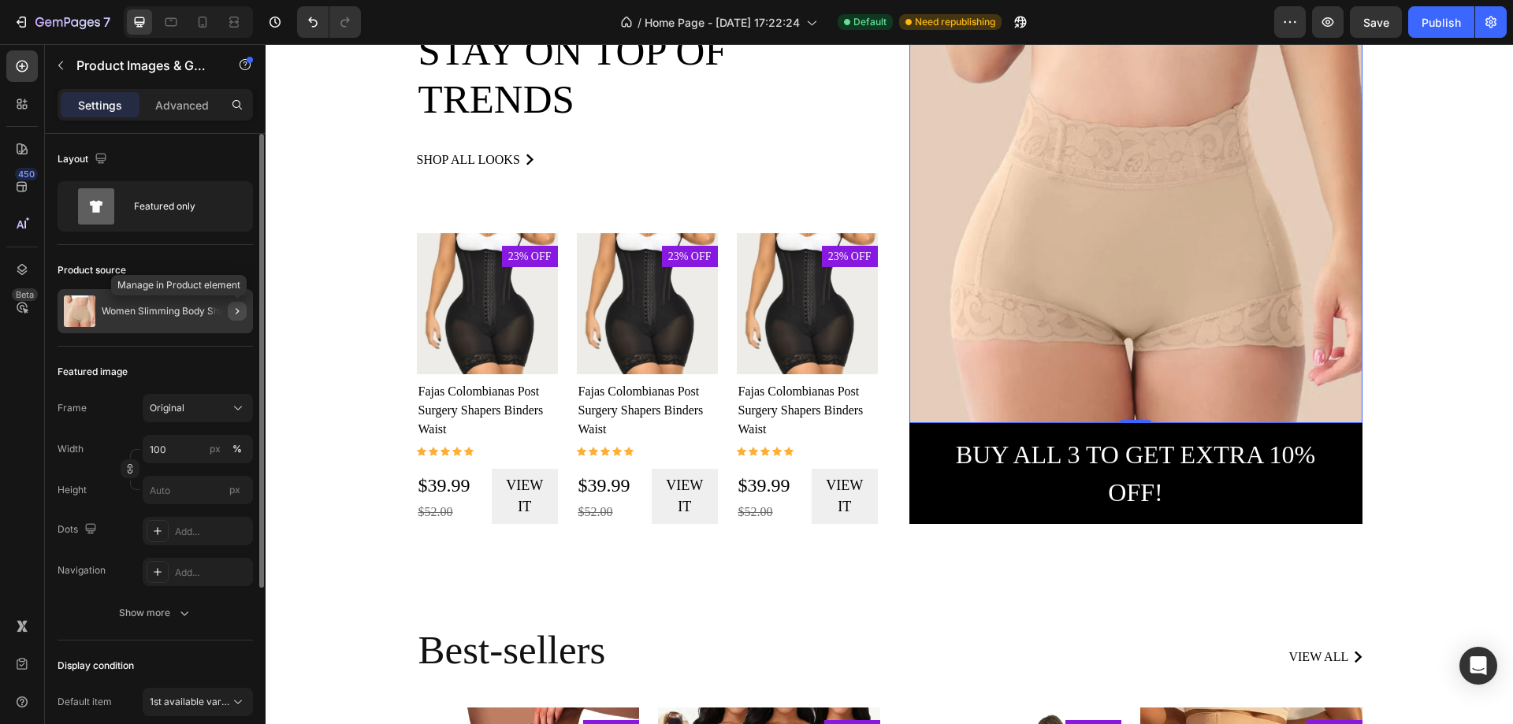
click at [236, 317] on icon "button" at bounding box center [237, 311] width 13 height 13
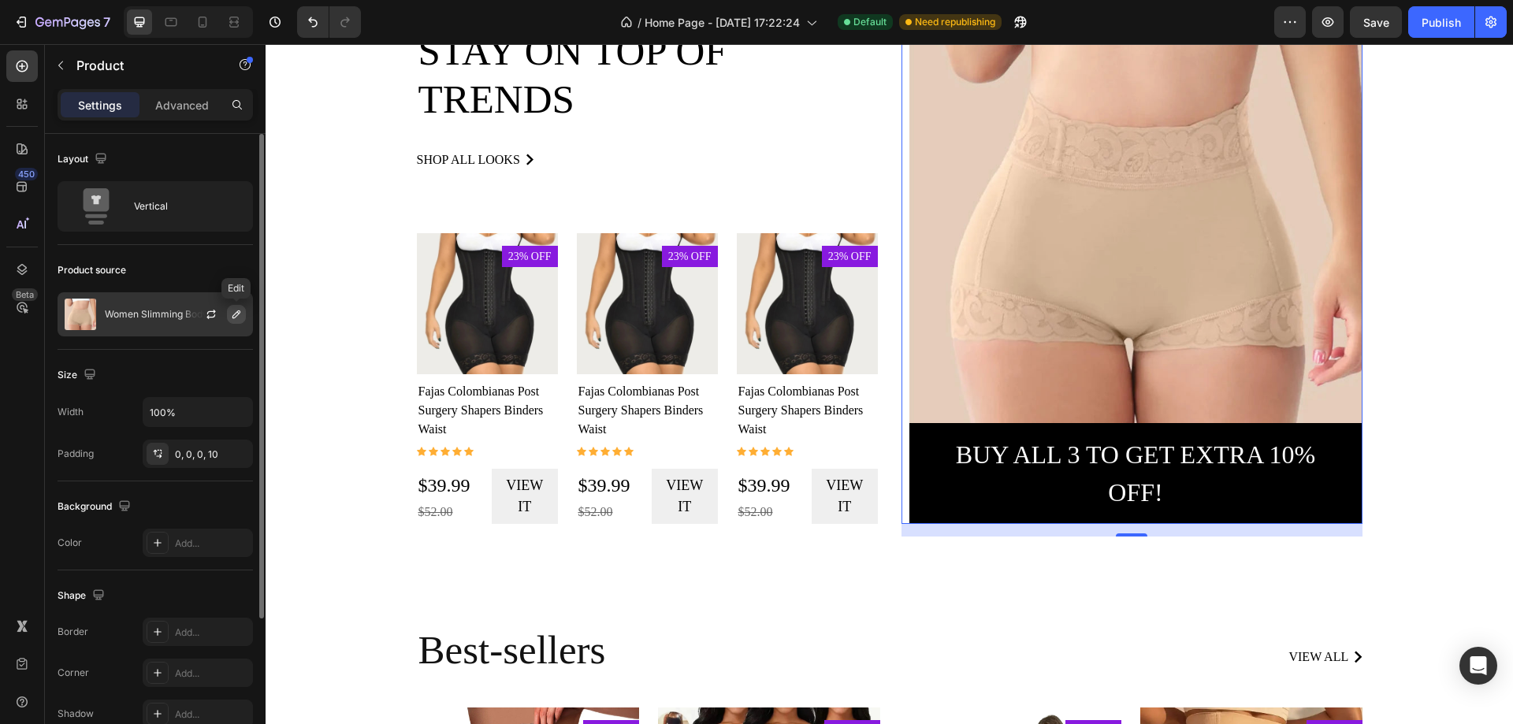
click at [233, 312] on icon "button" at bounding box center [236, 314] width 13 height 13
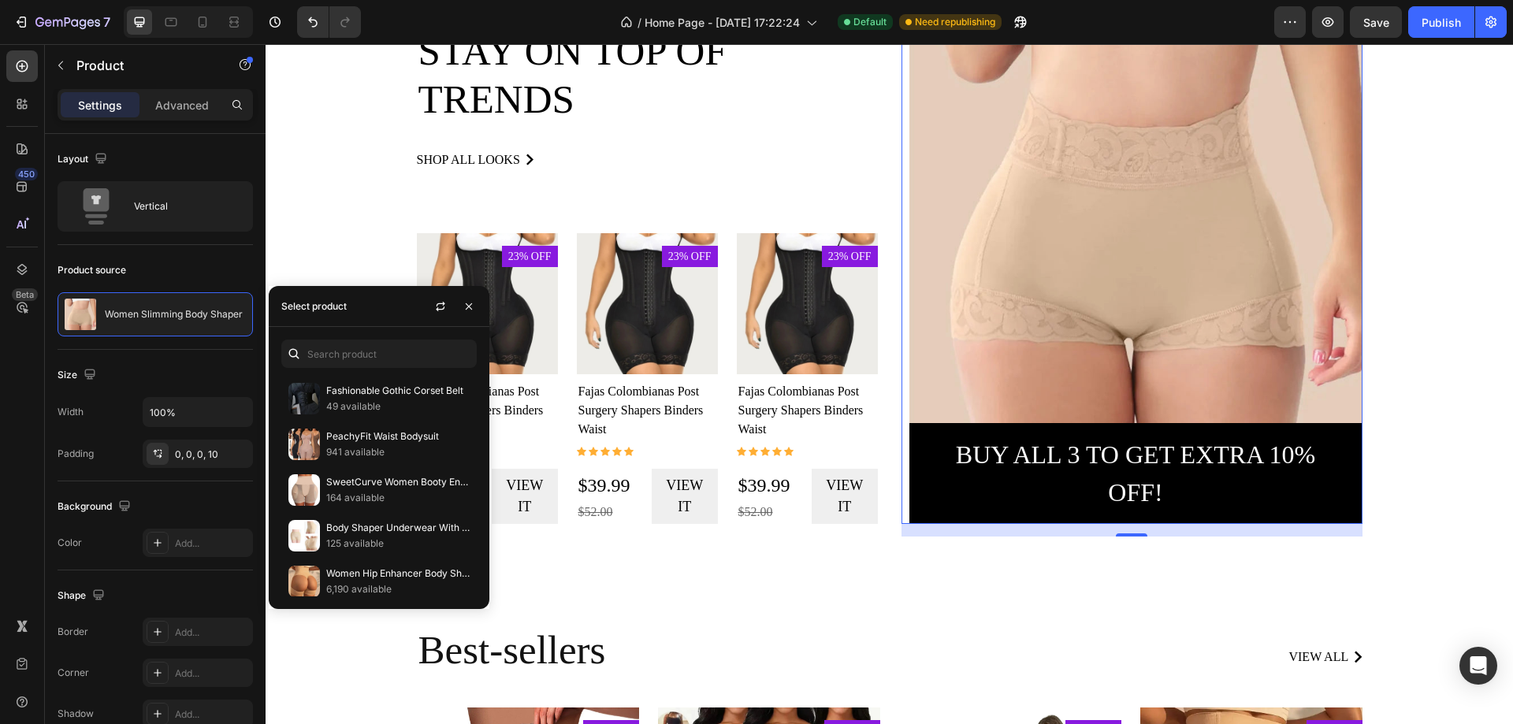
scroll to position [1103, 0]
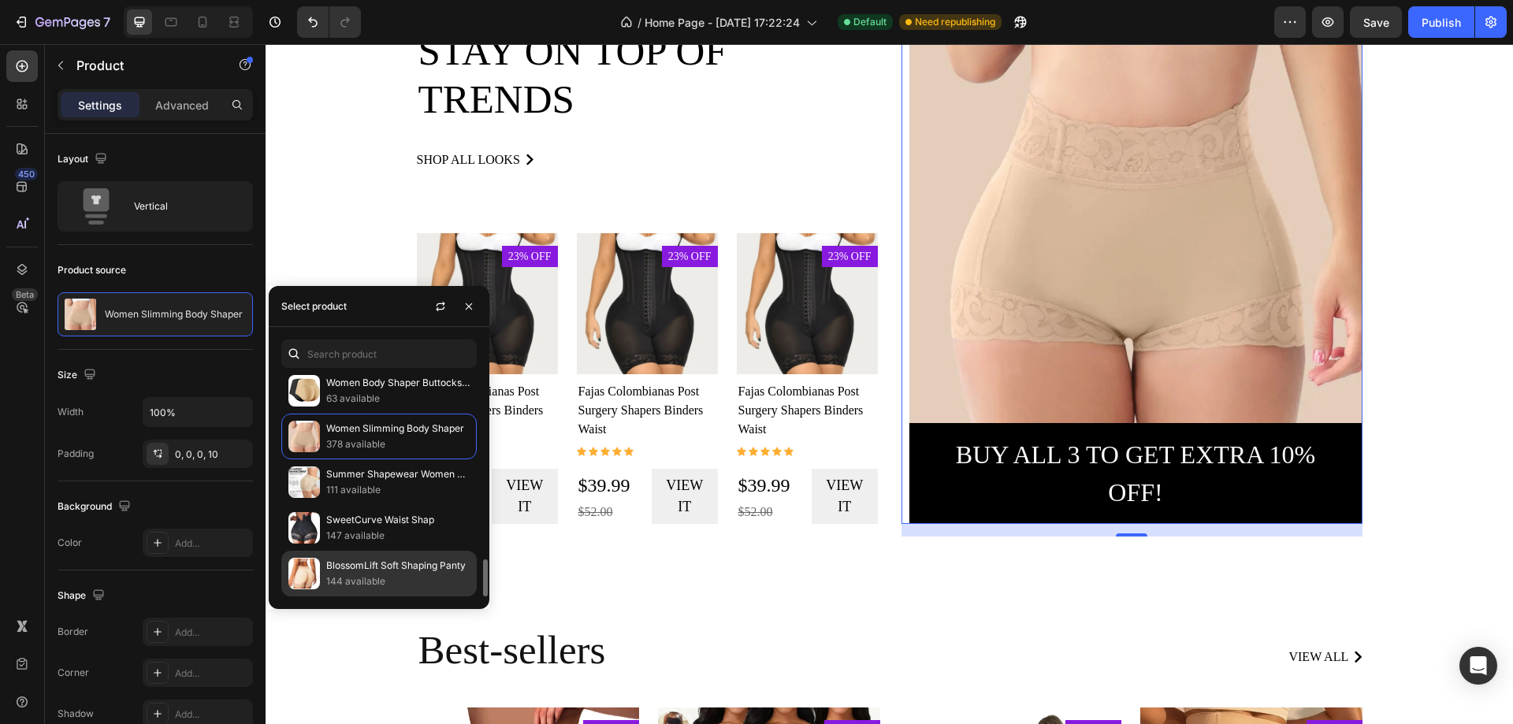
click at [363, 568] on p "BlossomLift Soft Shaping Panty" at bounding box center [397, 566] width 143 height 16
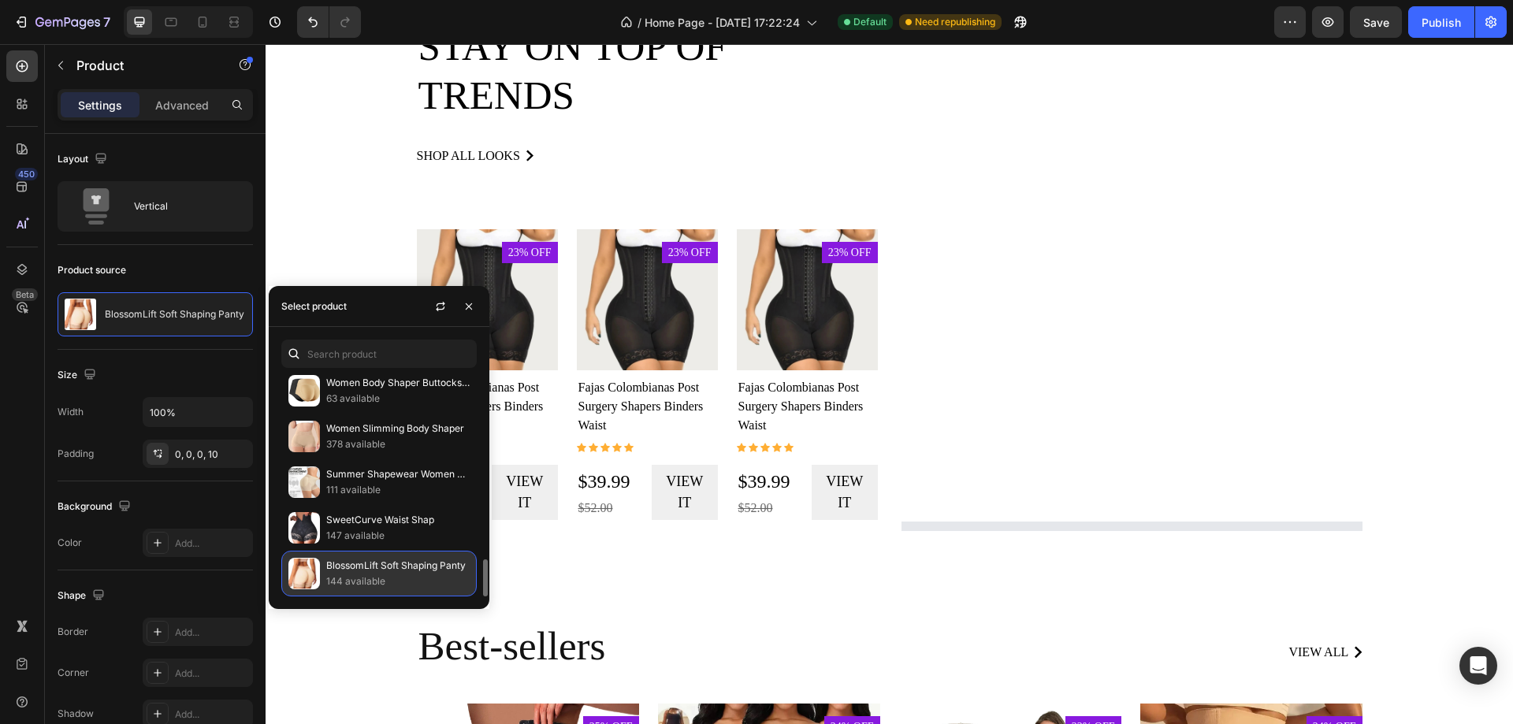
scroll to position [1295, 0]
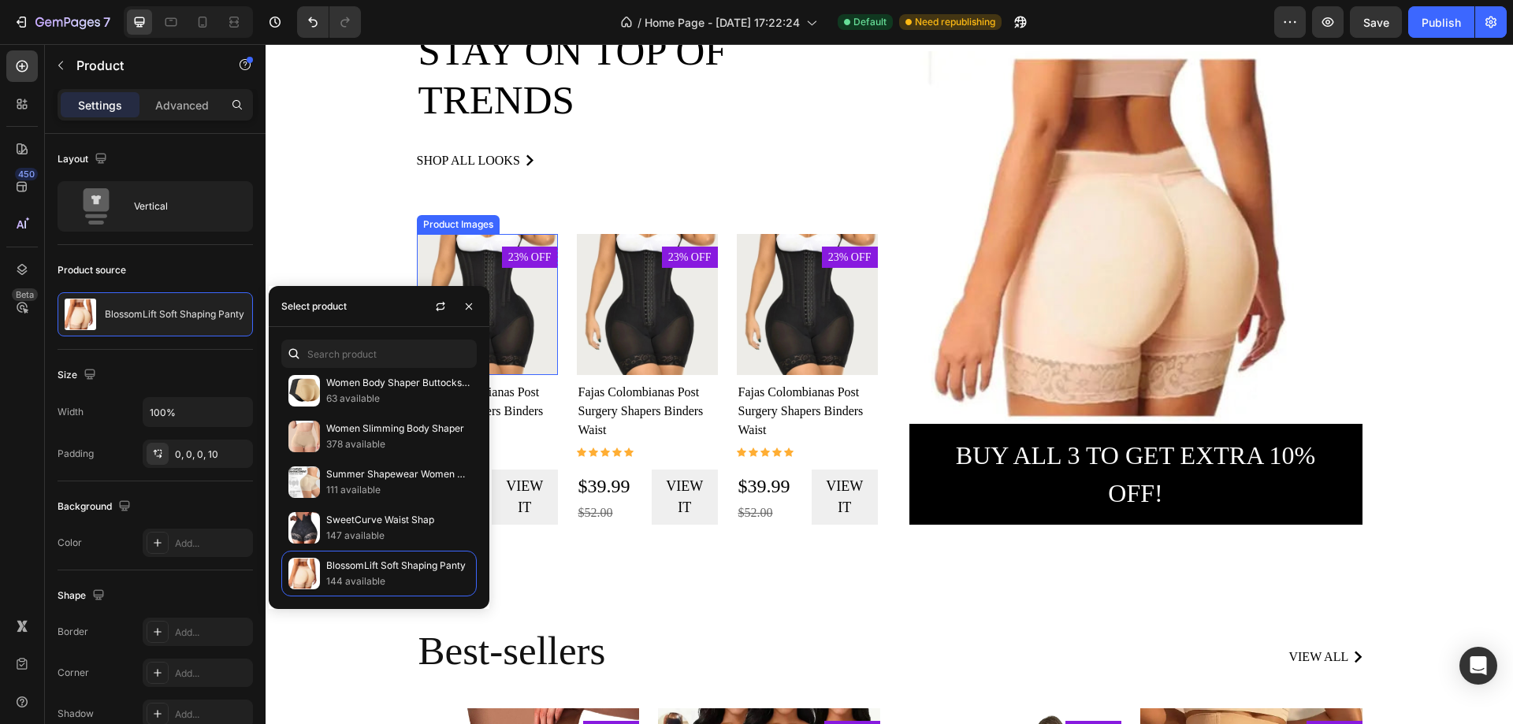
click at [505, 304] on img at bounding box center [487, 304] width 141 height 141
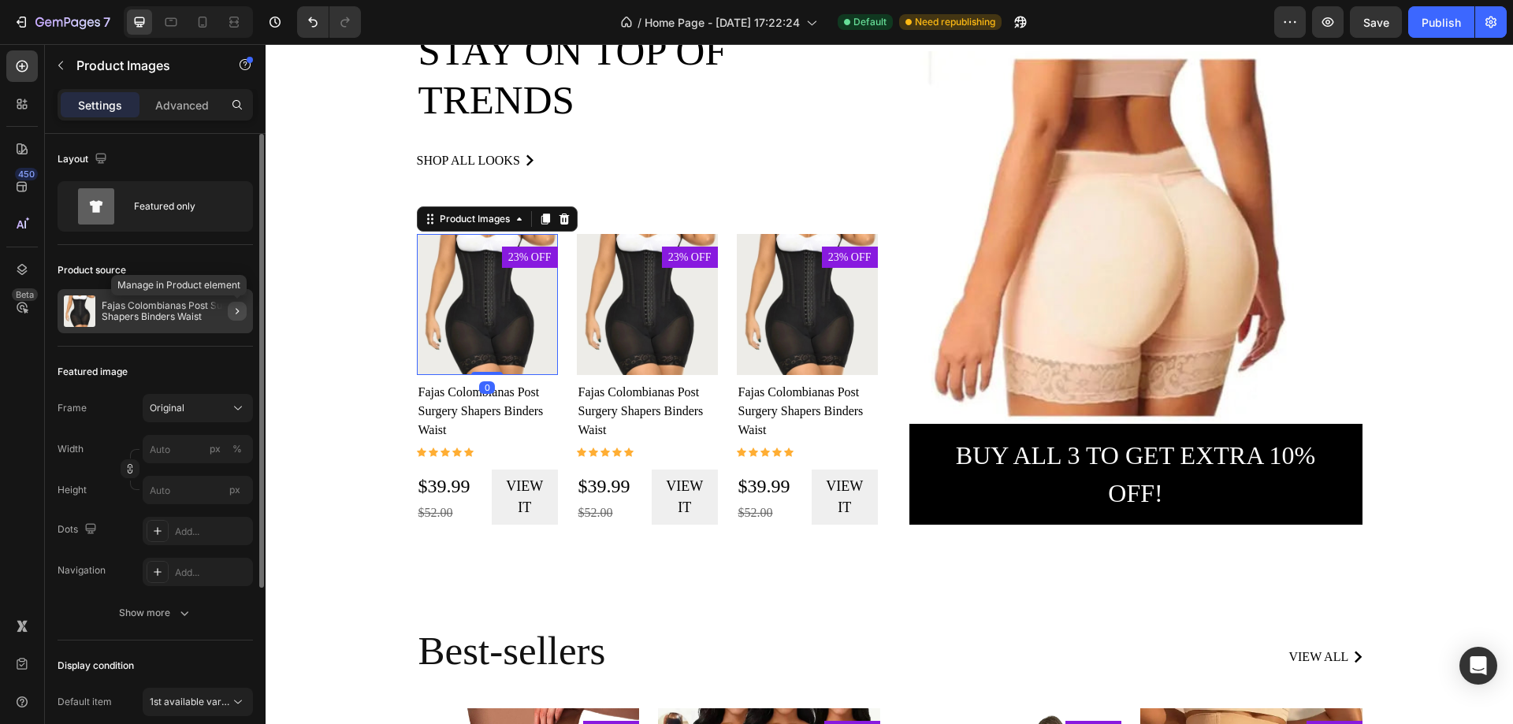
click at [241, 317] on icon "button" at bounding box center [237, 311] width 13 height 13
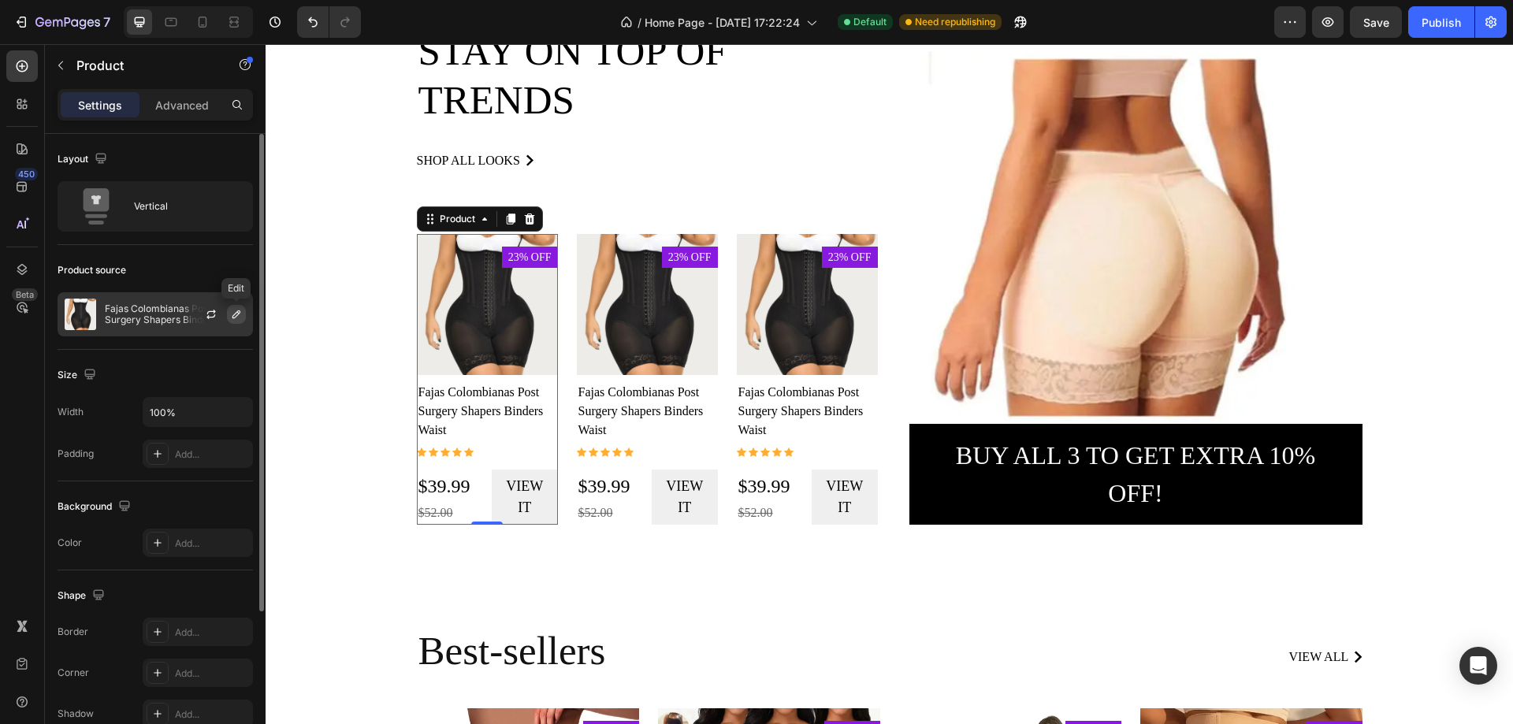
click at [235, 316] on icon "button" at bounding box center [236, 314] width 13 height 13
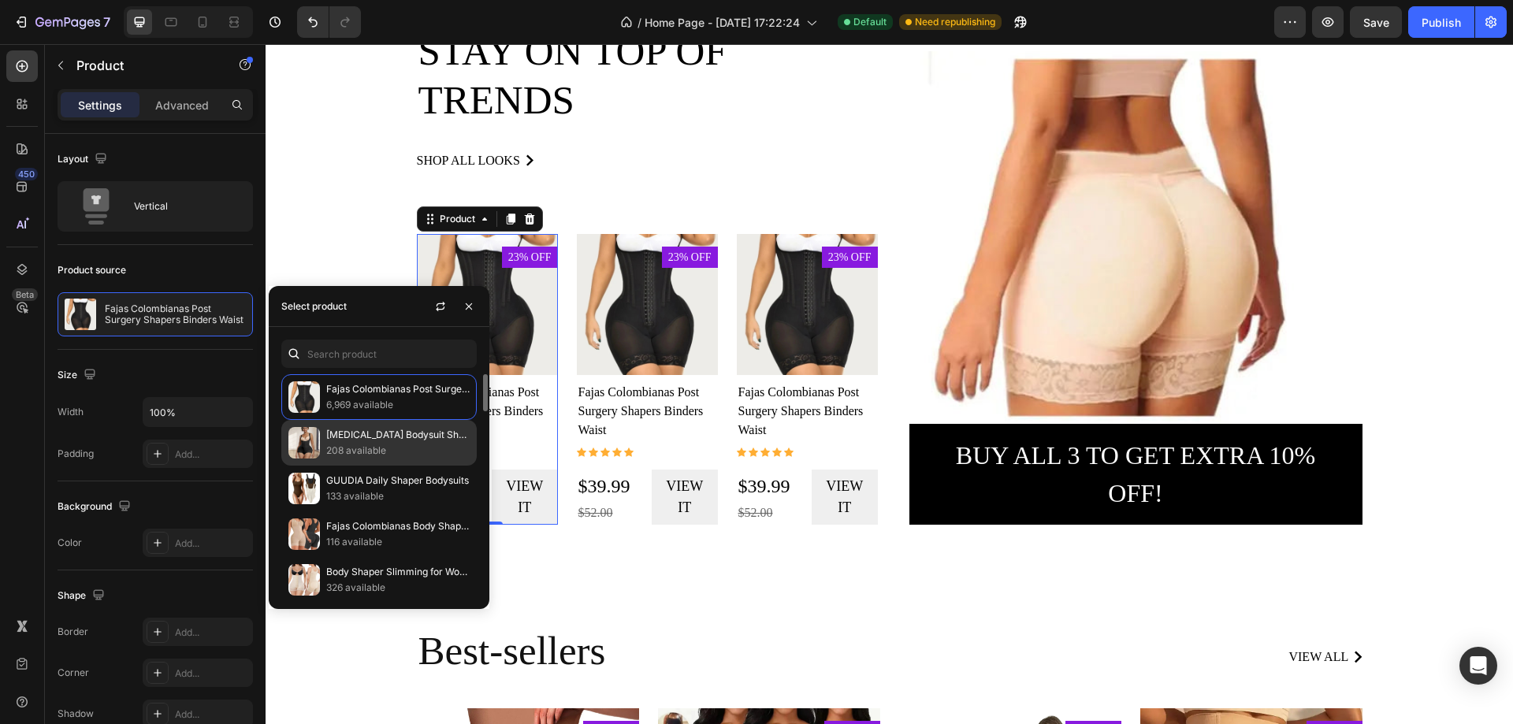
click at [315, 436] on img at bounding box center [304, 443] width 32 height 32
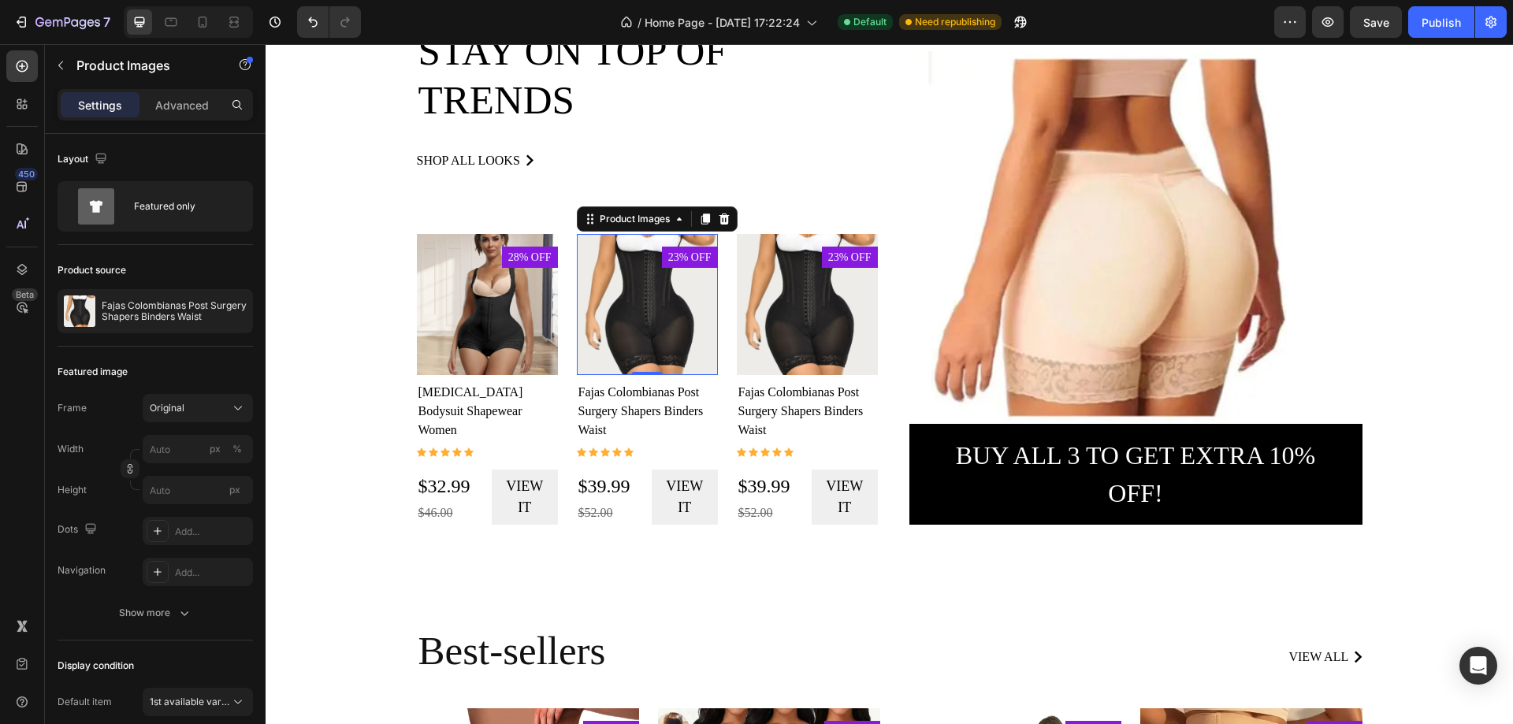
click at [615, 308] on img at bounding box center [647, 304] width 141 height 141
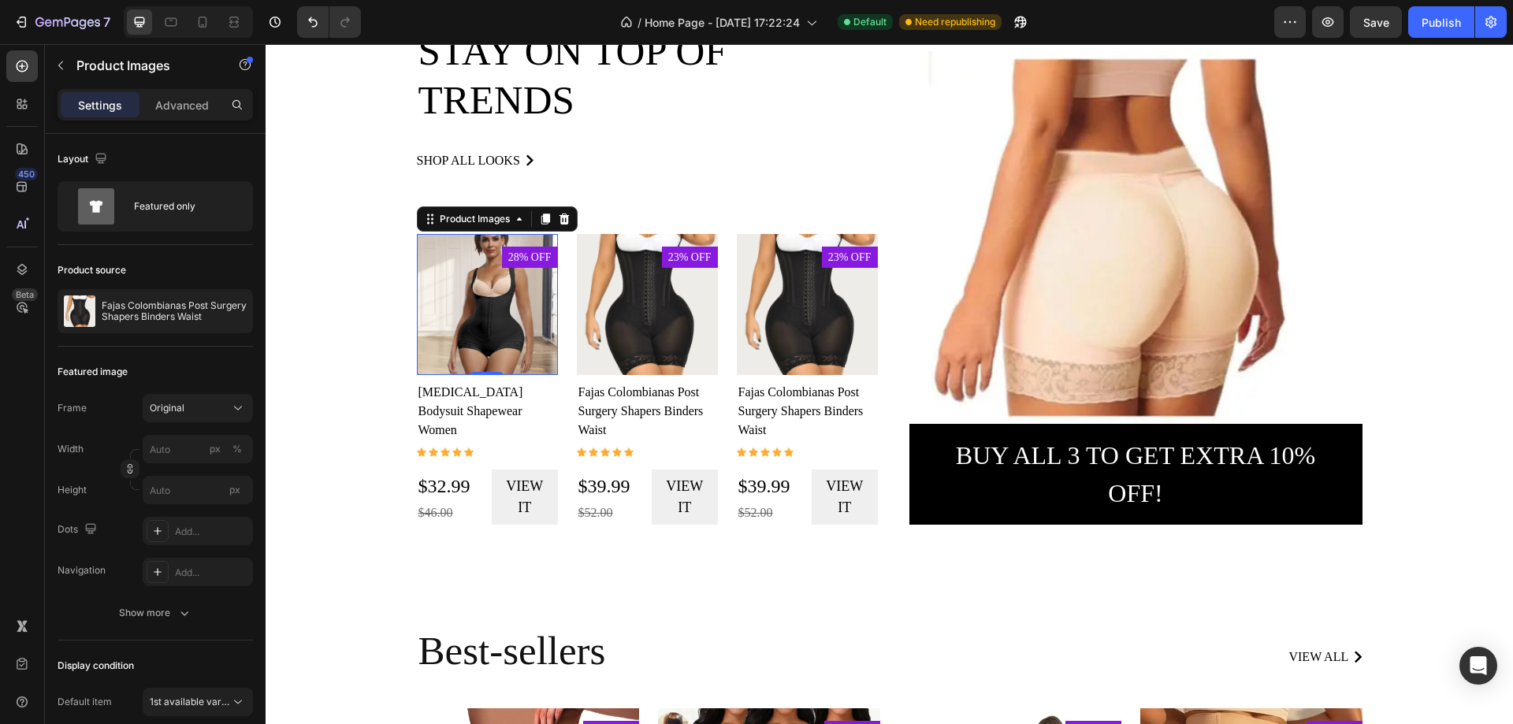
click at [482, 334] on img at bounding box center [487, 304] width 141 height 141
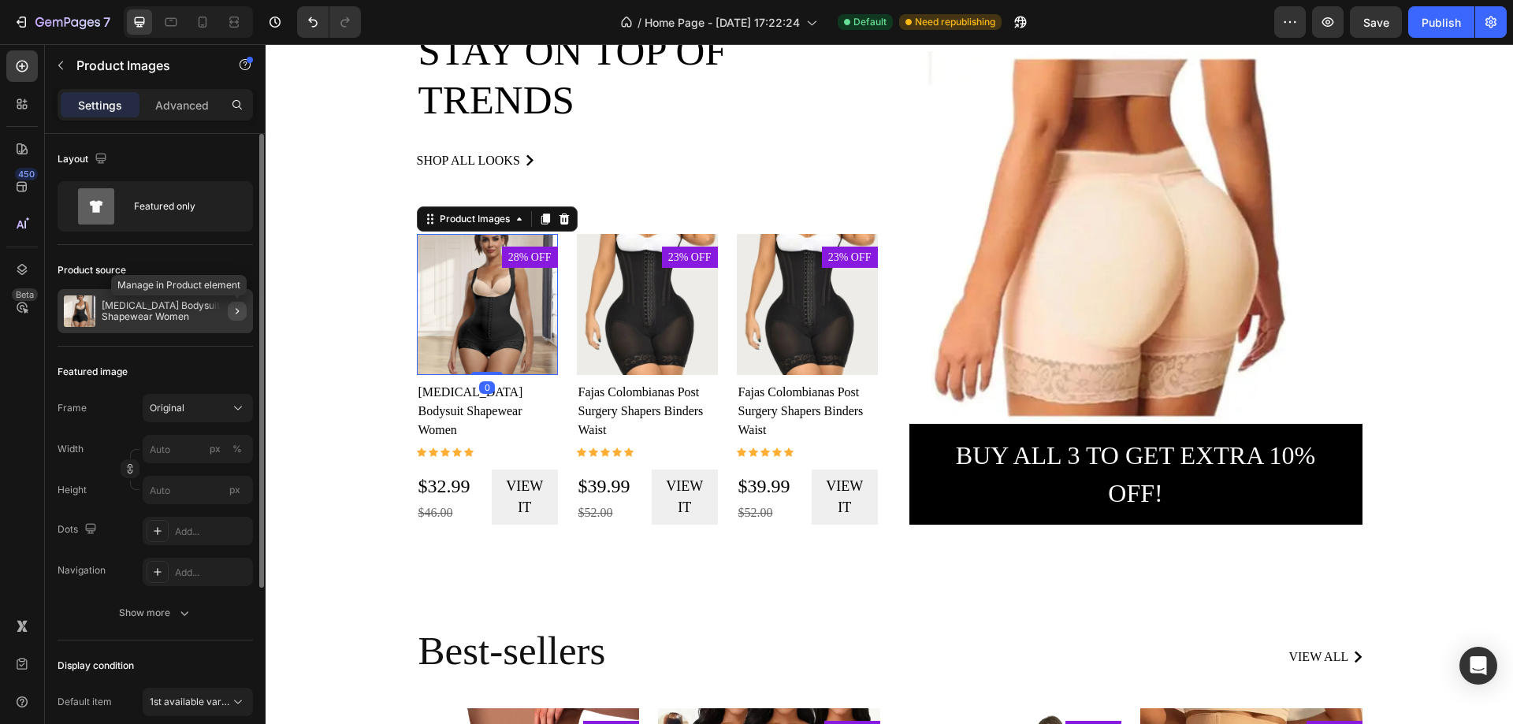
click at [237, 310] on icon "button" at bounding box center [237, 311] width 3 height 6
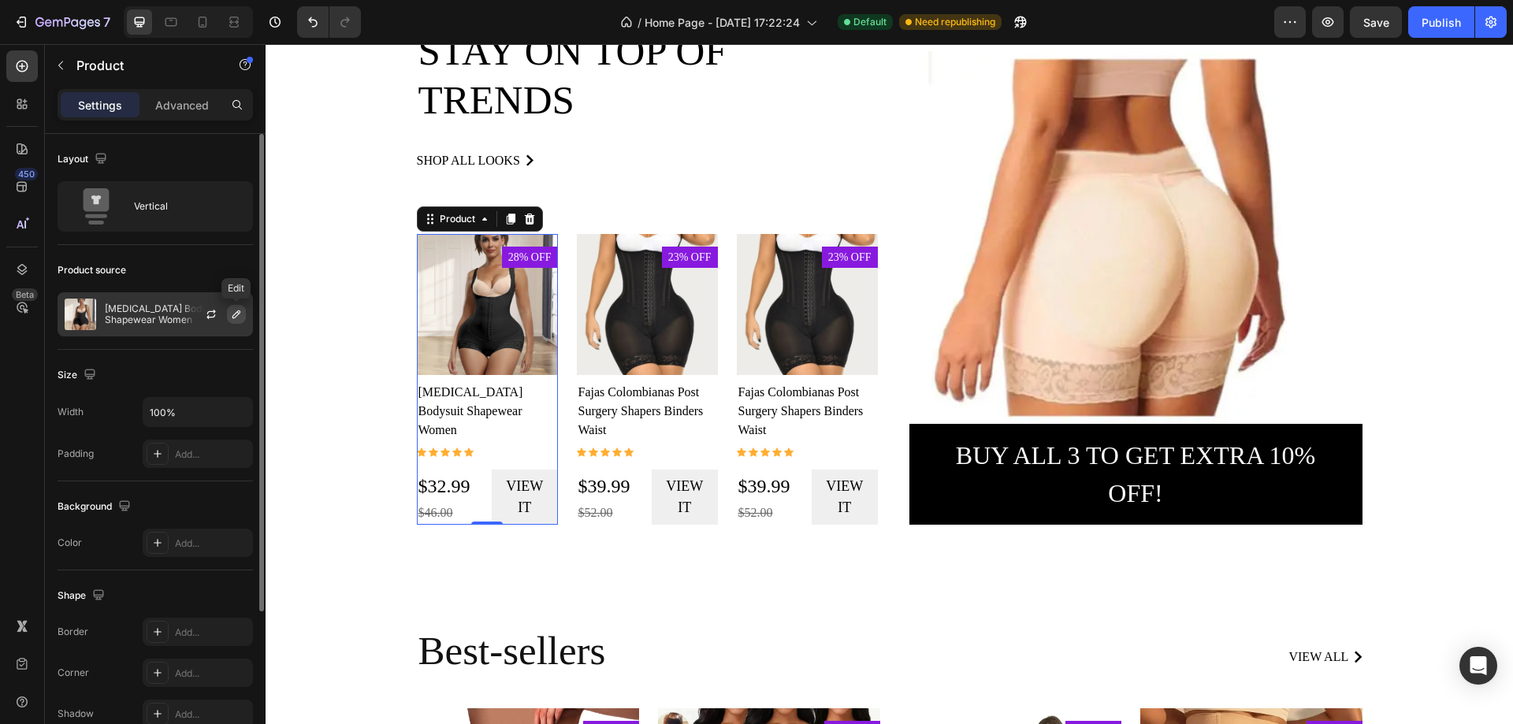
click at [235, 314] on icon "button" at bounding box center [236, 314] width 8 height 8
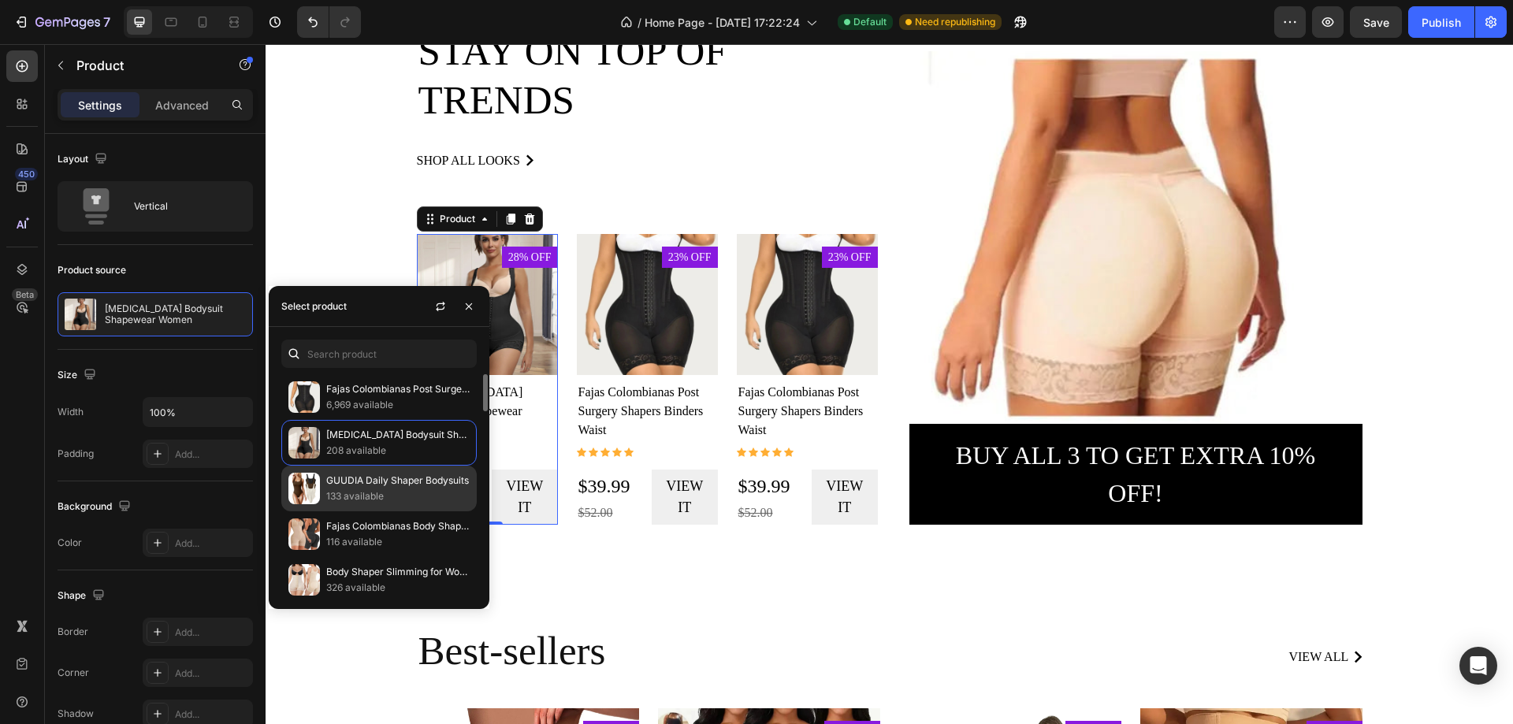
scroll to position [79, 0]
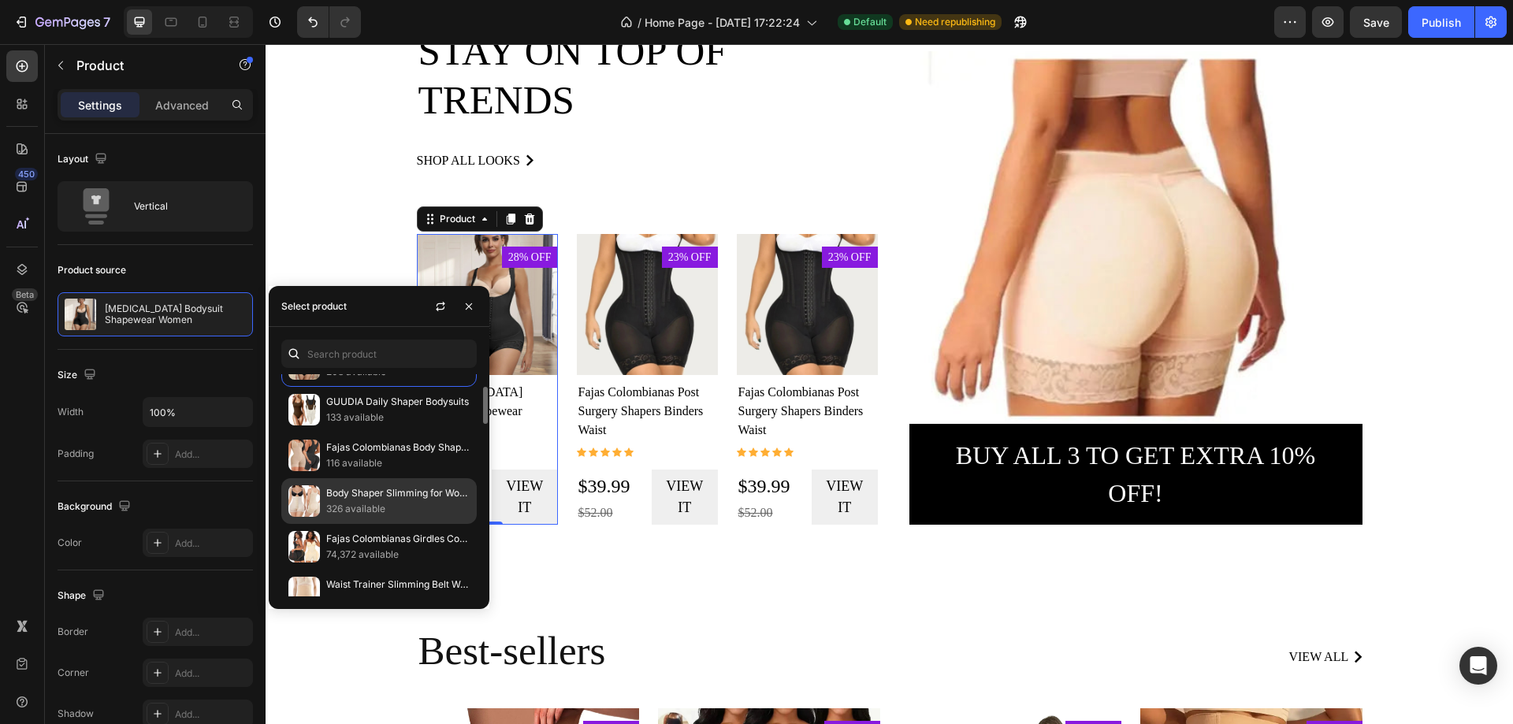
click at [327, 506] on p "326 available" at bounding box center [397, 509] width 143 height 16
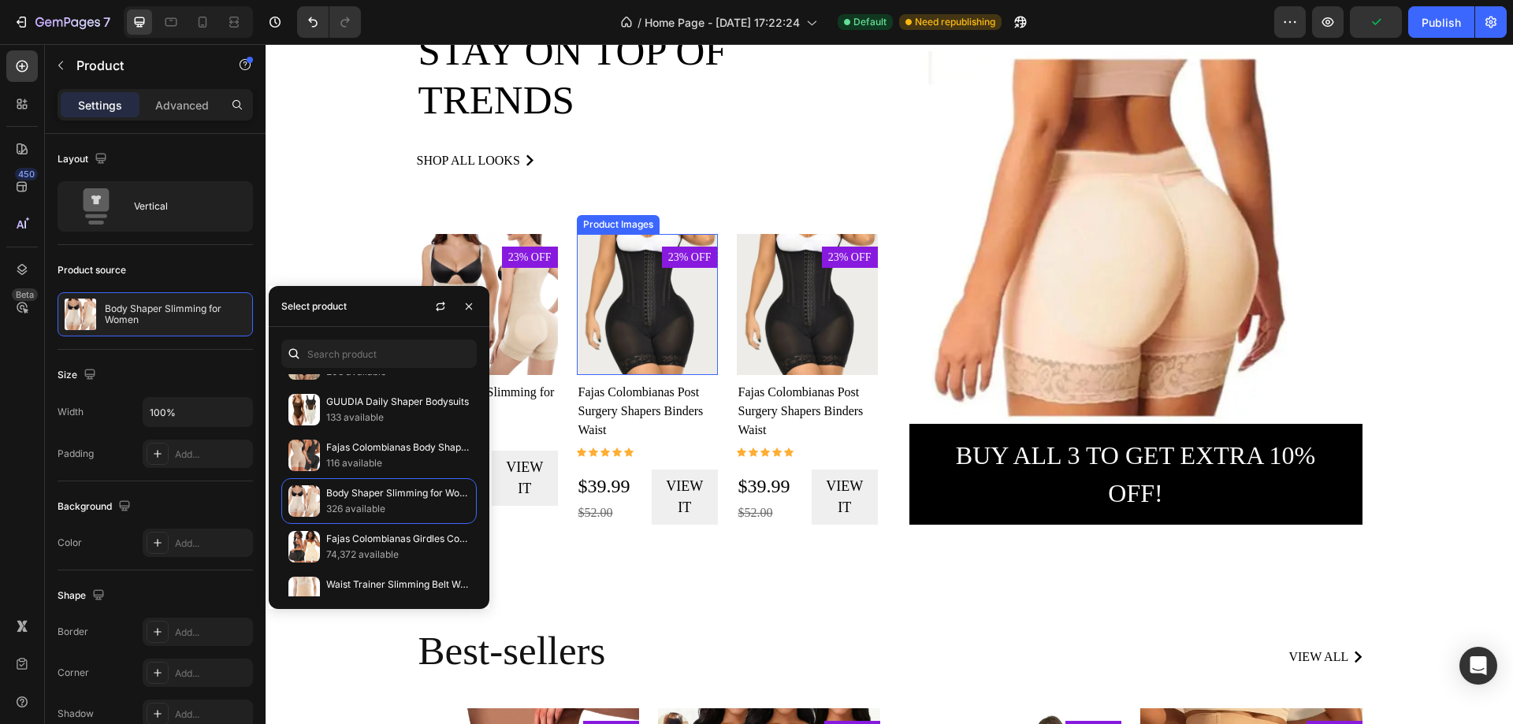
click at [619, 325] on img at bounding box center [647, 304] width 141 height 141
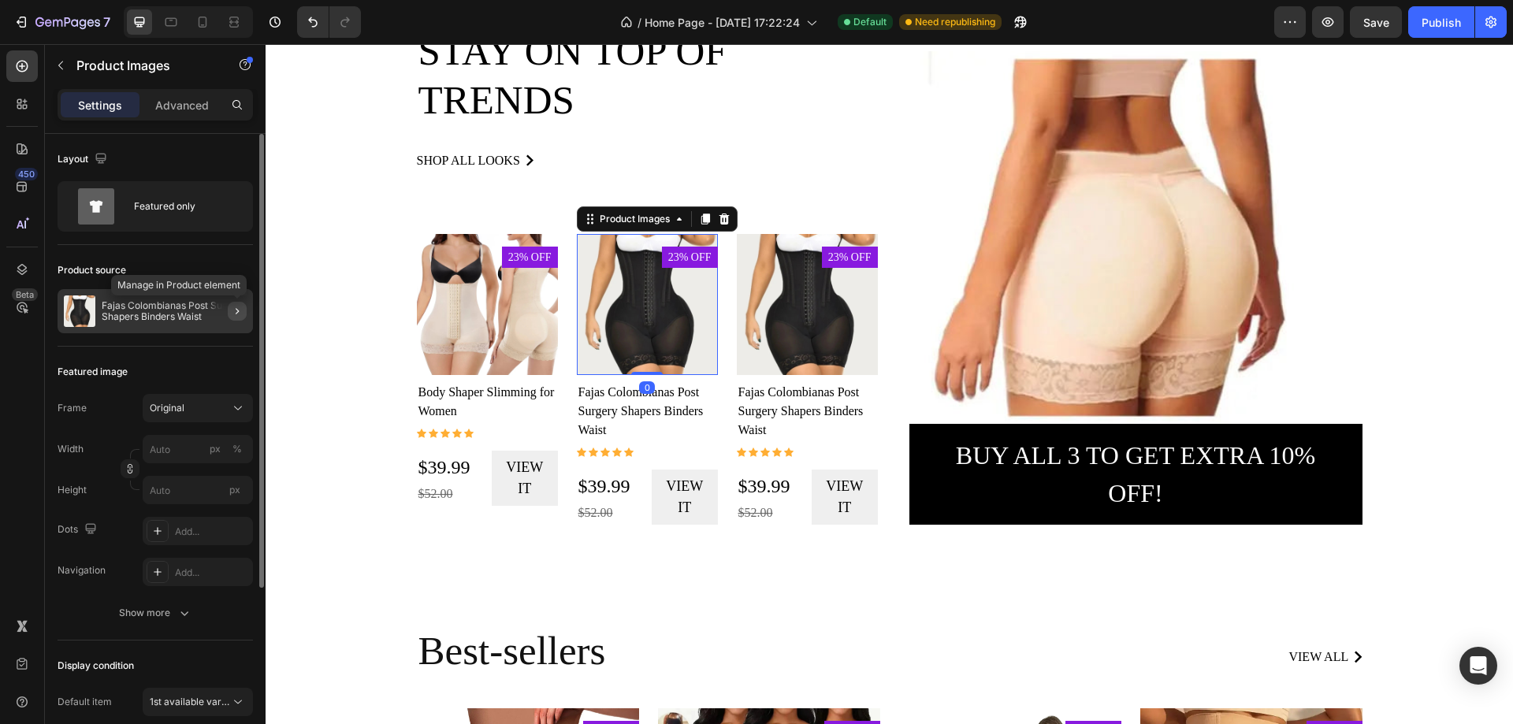
click at [235, 314] on icon "button" at bounding box center [237, 311] width 13 height 13
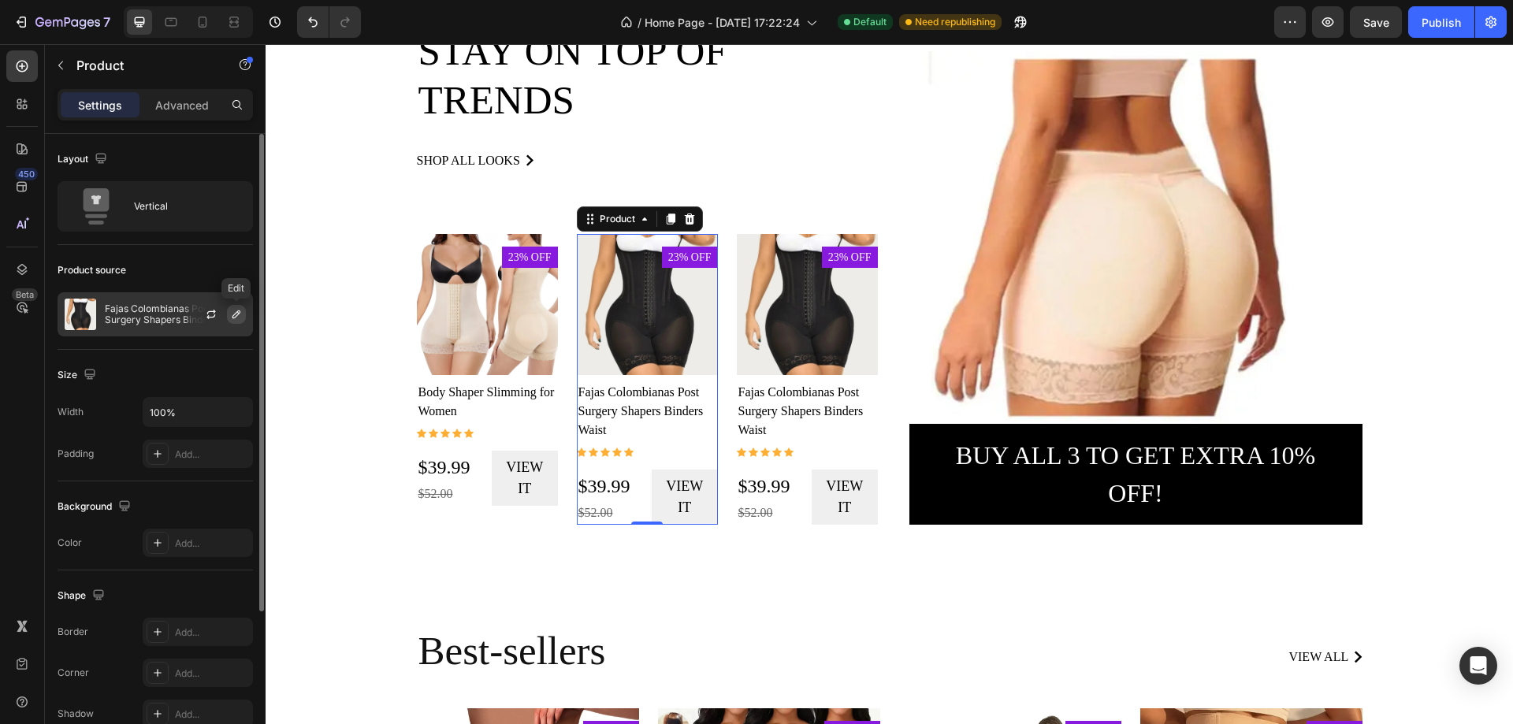
click at [238, 314] on icon "button" at bounding box center [236, 314] width 13 height 13
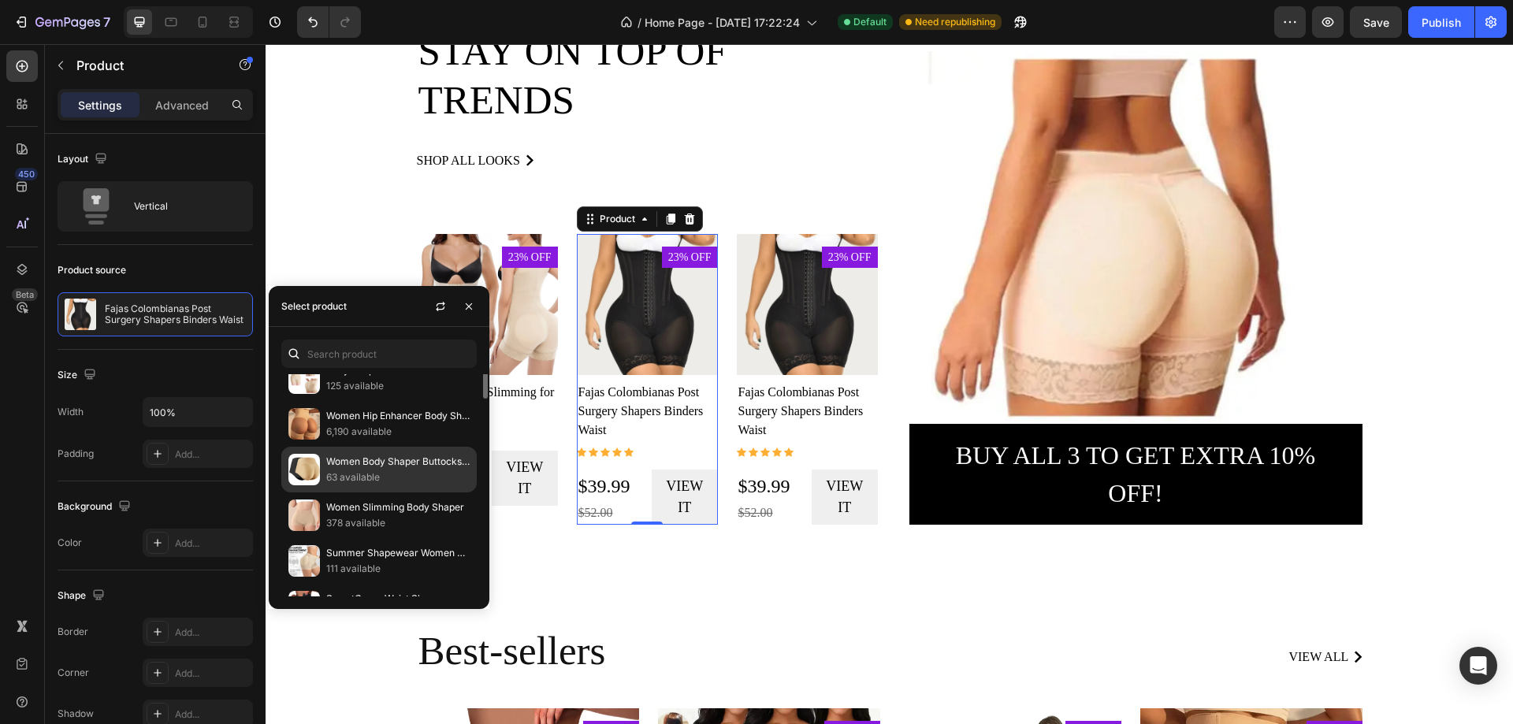
scroll to position [788, 0]
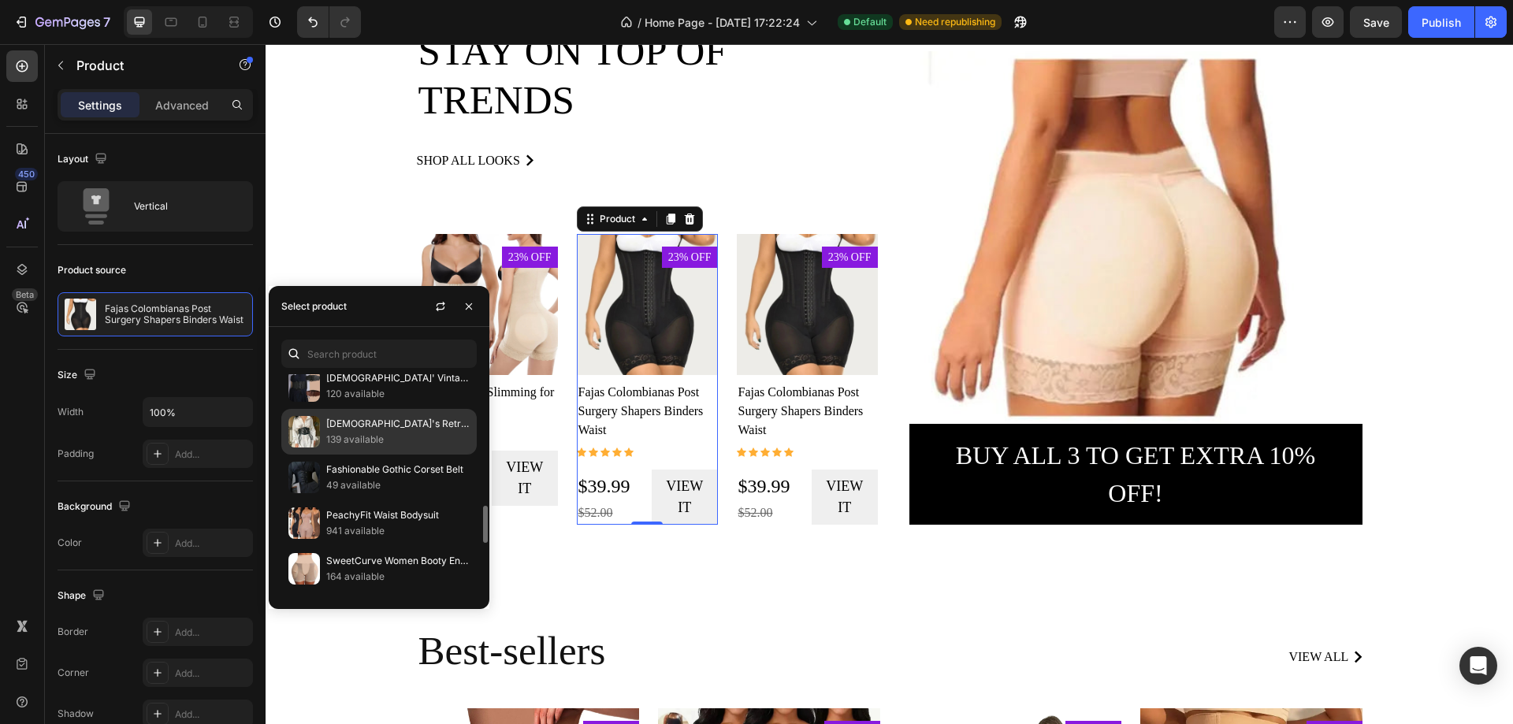
click at [331, 433] on p "139 available" at bounding box center [397, 440] width 143 height 16
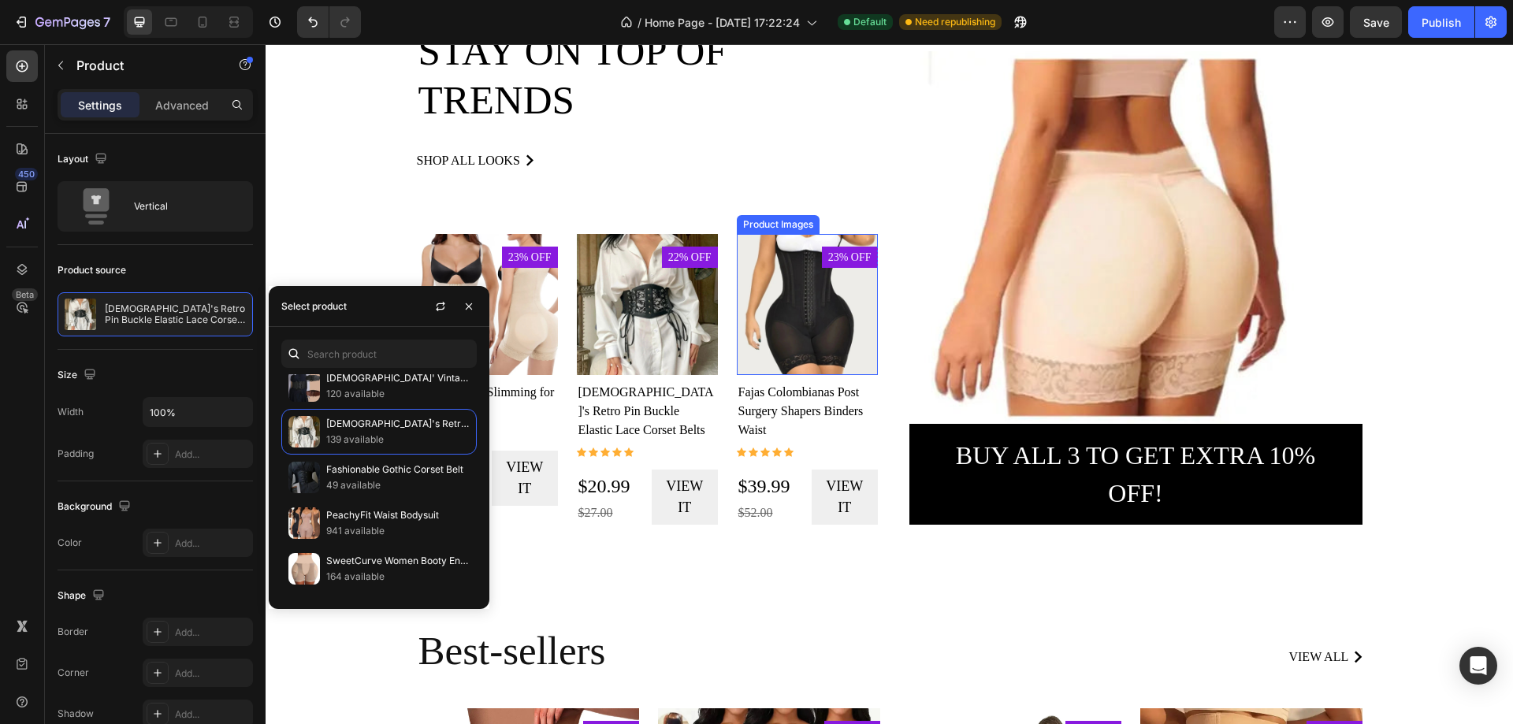
click at [785, 332] on img at bounding box center [807, 304] width 141 height 141
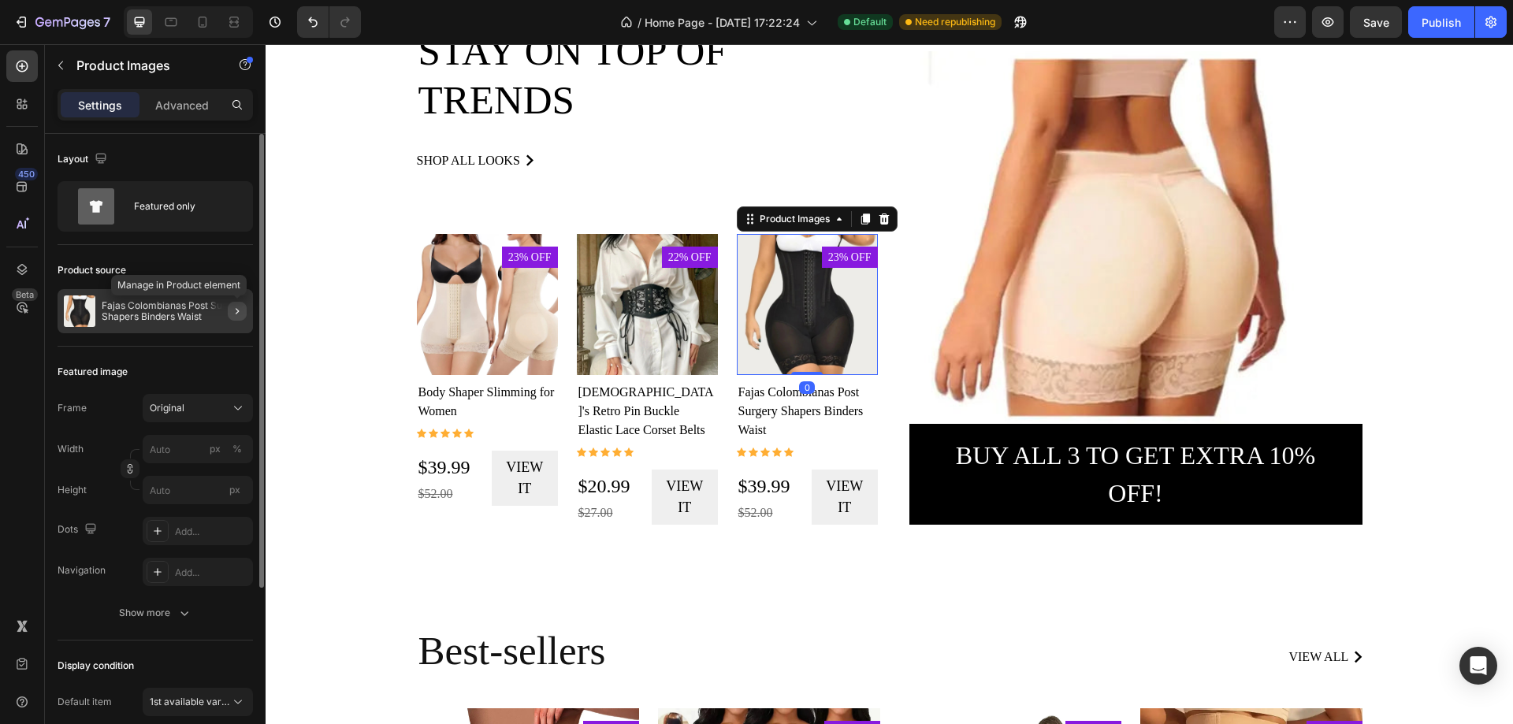
click at [237, 310] on icon "button" at bounding box center [237, 311] width 3 height 6
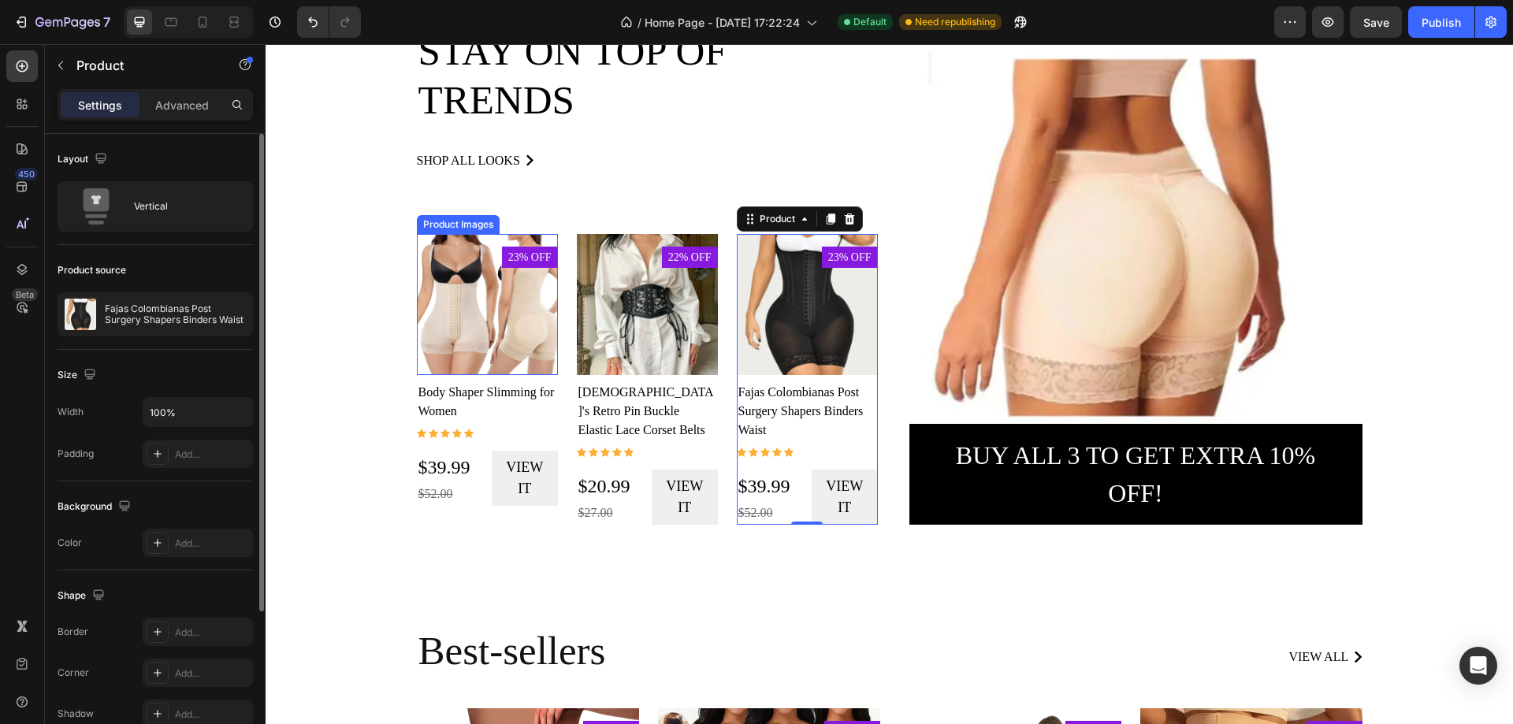
click at [518, 324] on img at bounding box center [487, 304] width 141 height 141
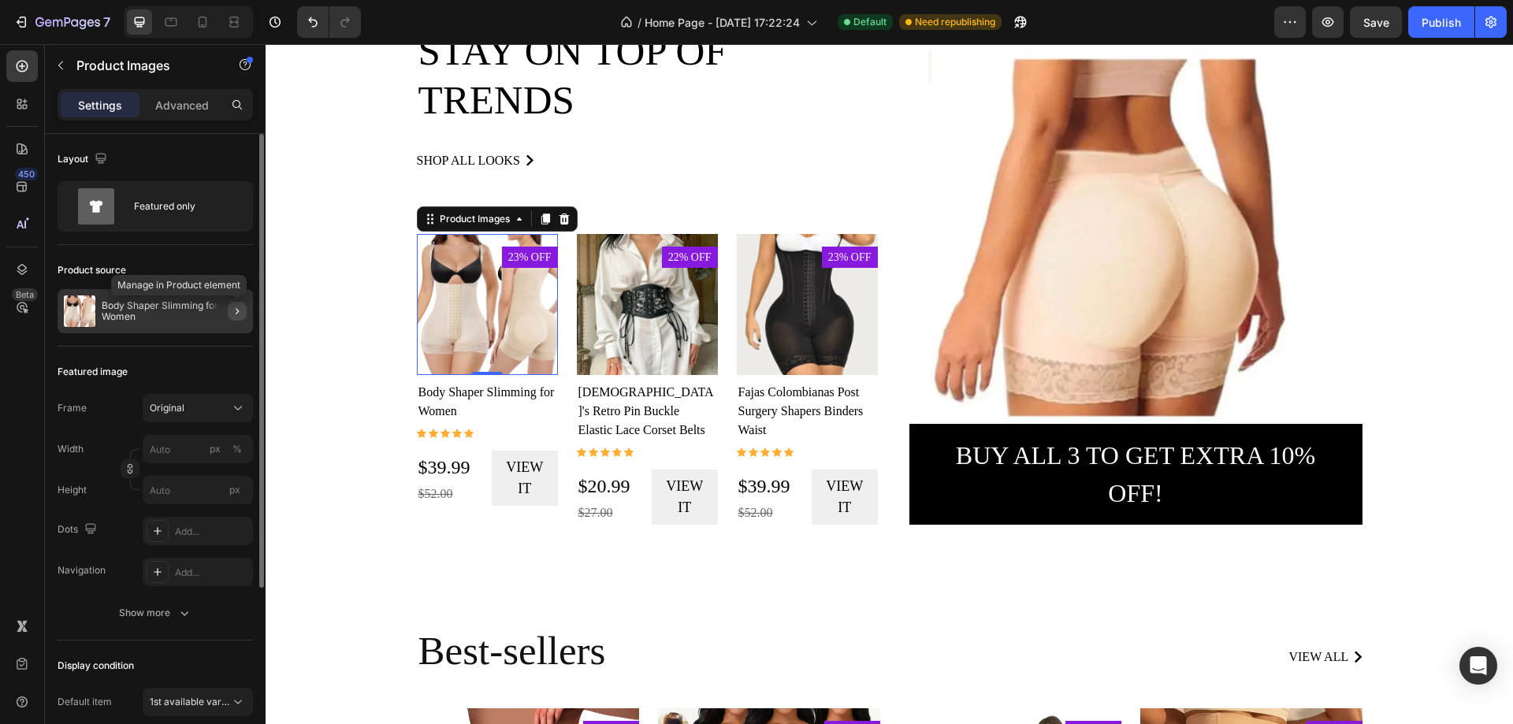
click at [236, 314] on icon "button" at bounding box center [237, 311] width 3 height 6
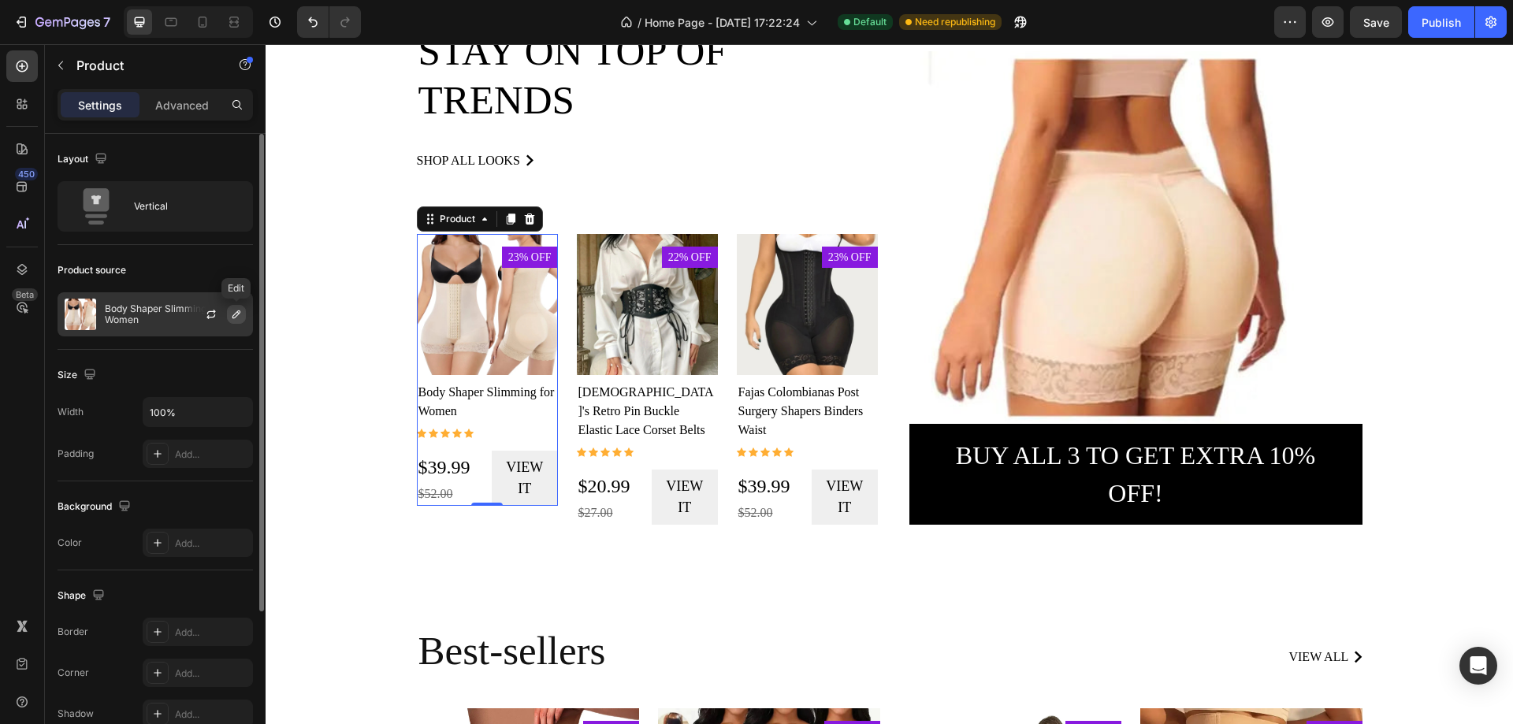
click at [235, 317] on icon "button" at bounding box center [236, 314] width 13 height 13
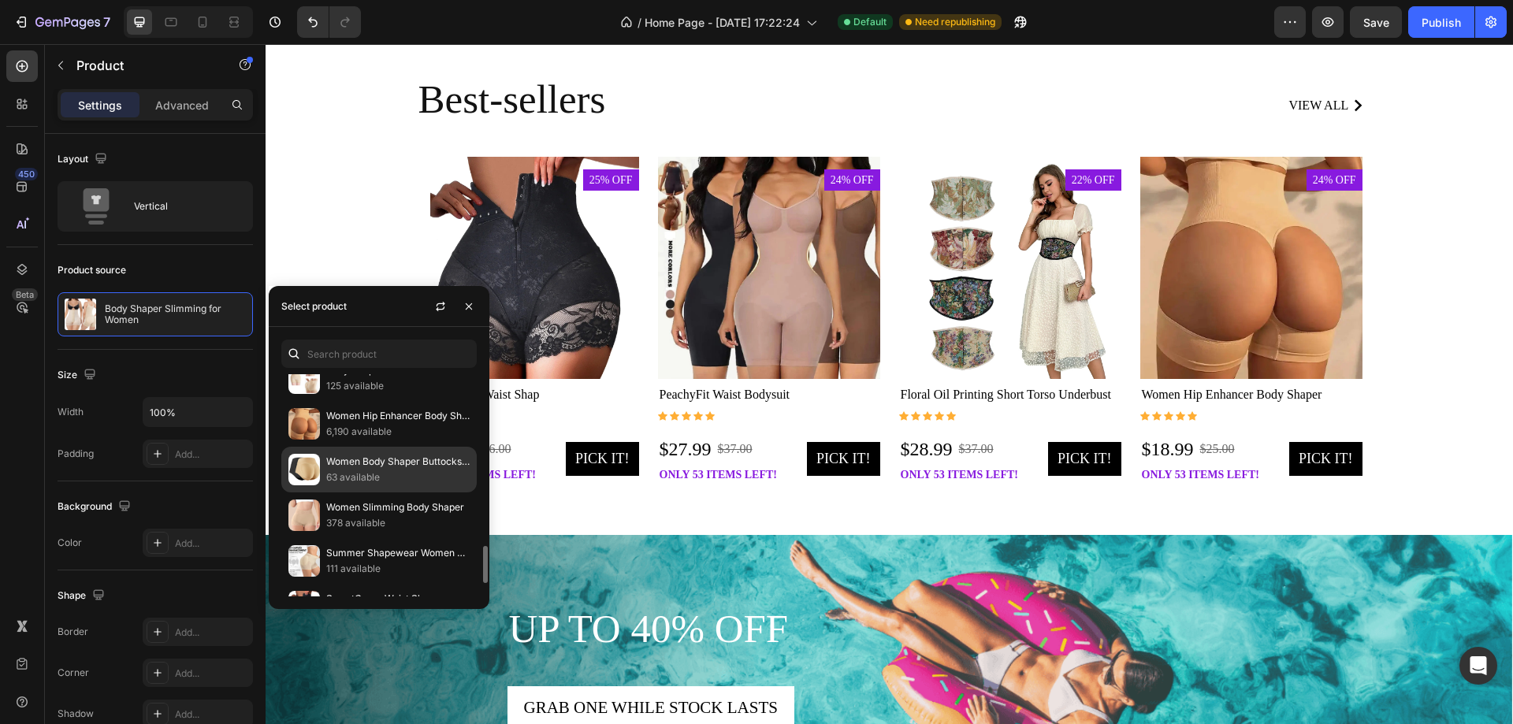
scroll to position [1103, 0]
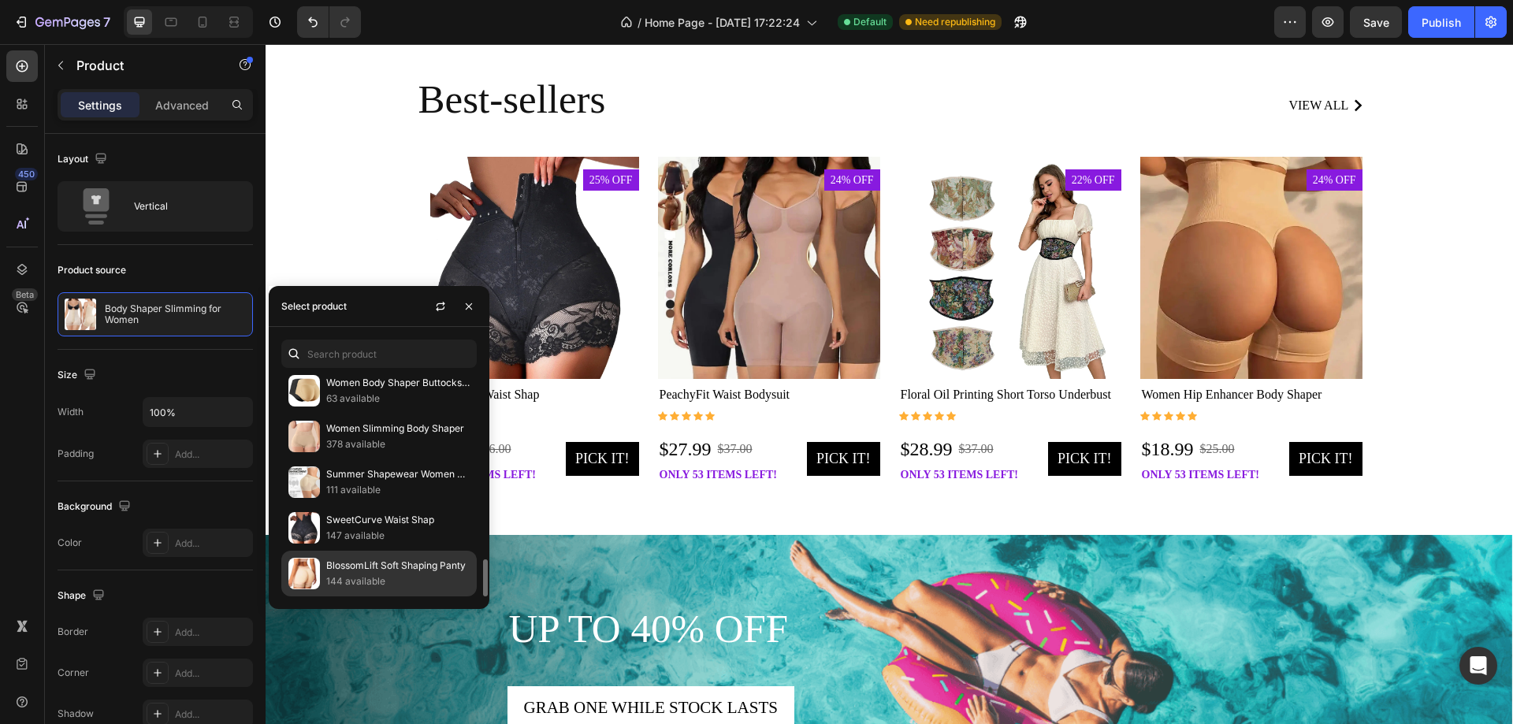
click at [368, 561] on p "BlossomLift Soft Shaping Panty" at bounding box center [397, 566] width 143 height 16
click at [365, 570] on p "BlossomLift Soft Shaping Panty" at bounding box center [397, 566] width 143 height 16
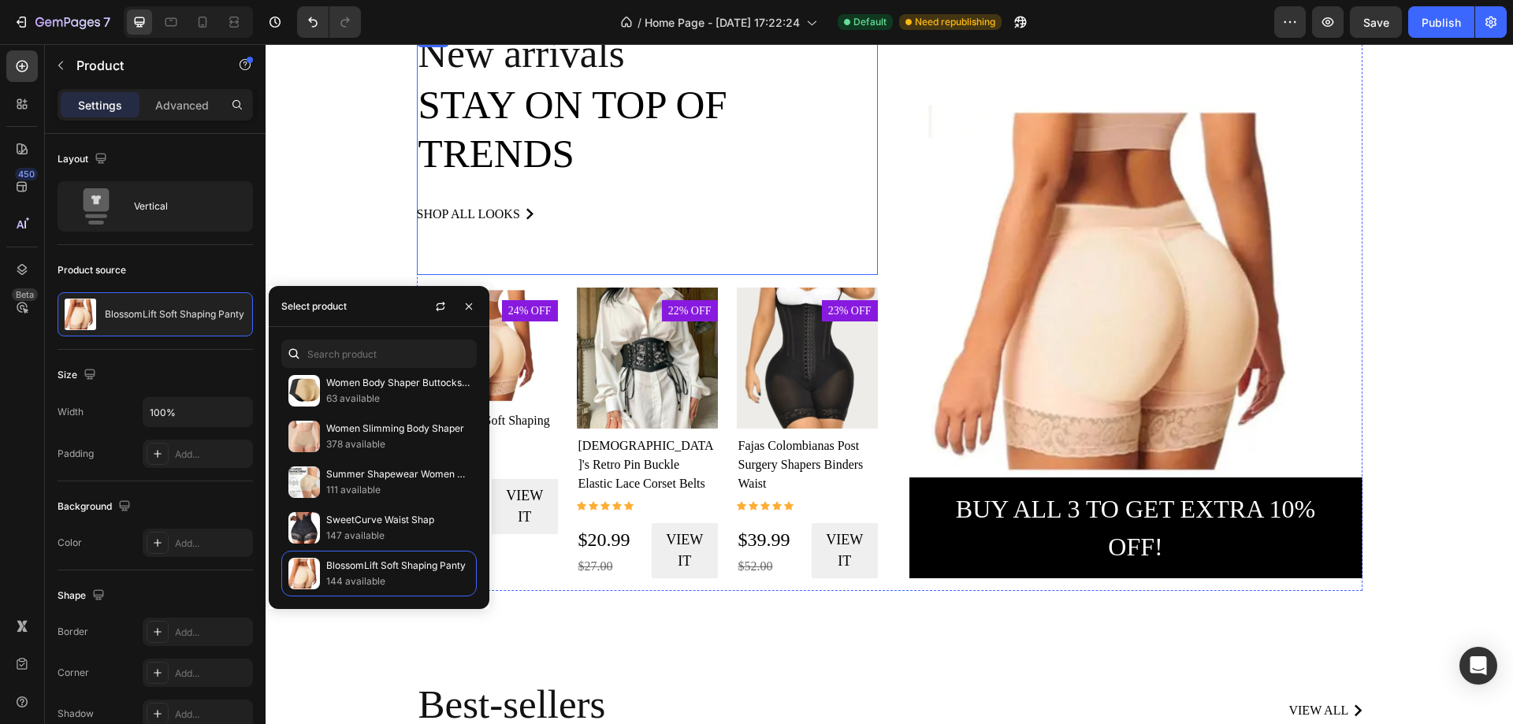
scroll to position [1138, 0]
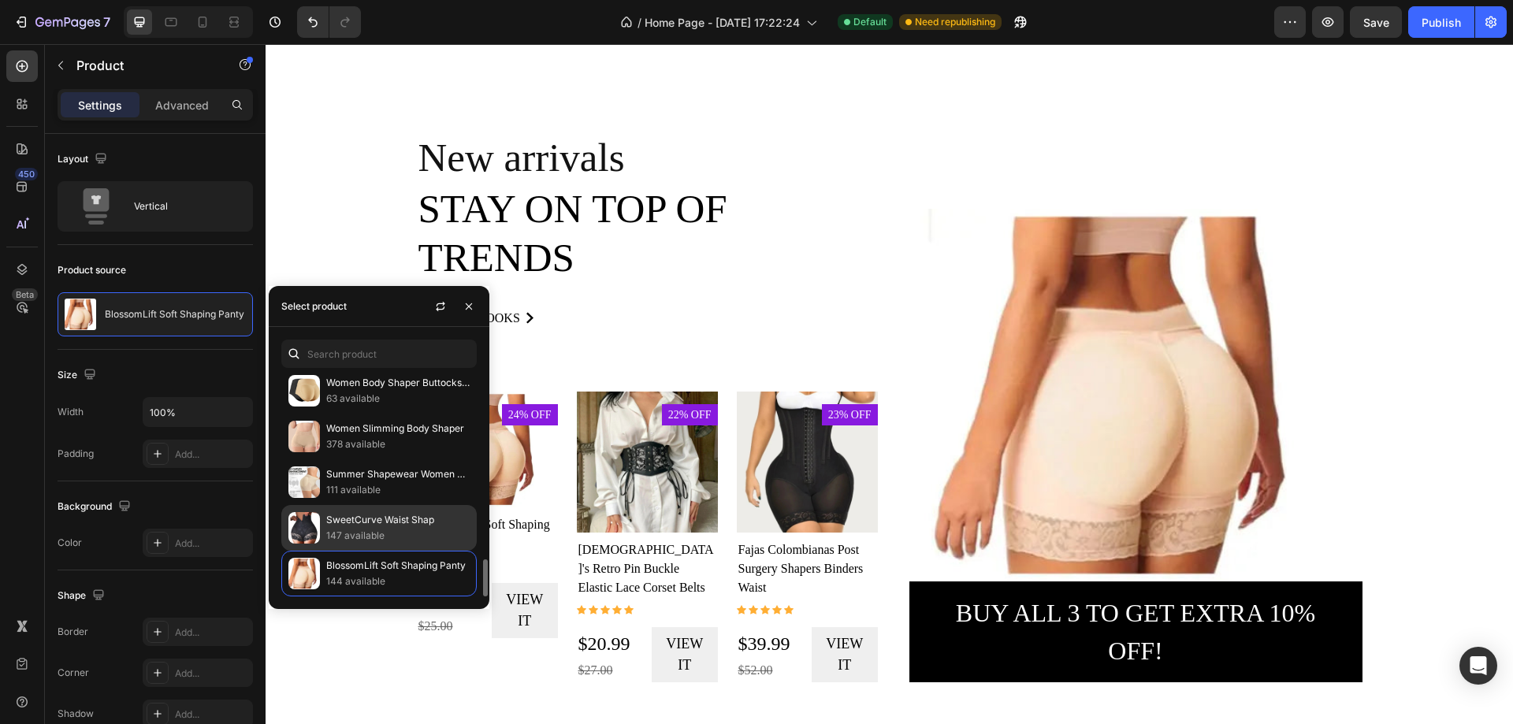
click at [310, 529] on img at bounding box center [304, 528] width 32 height 32
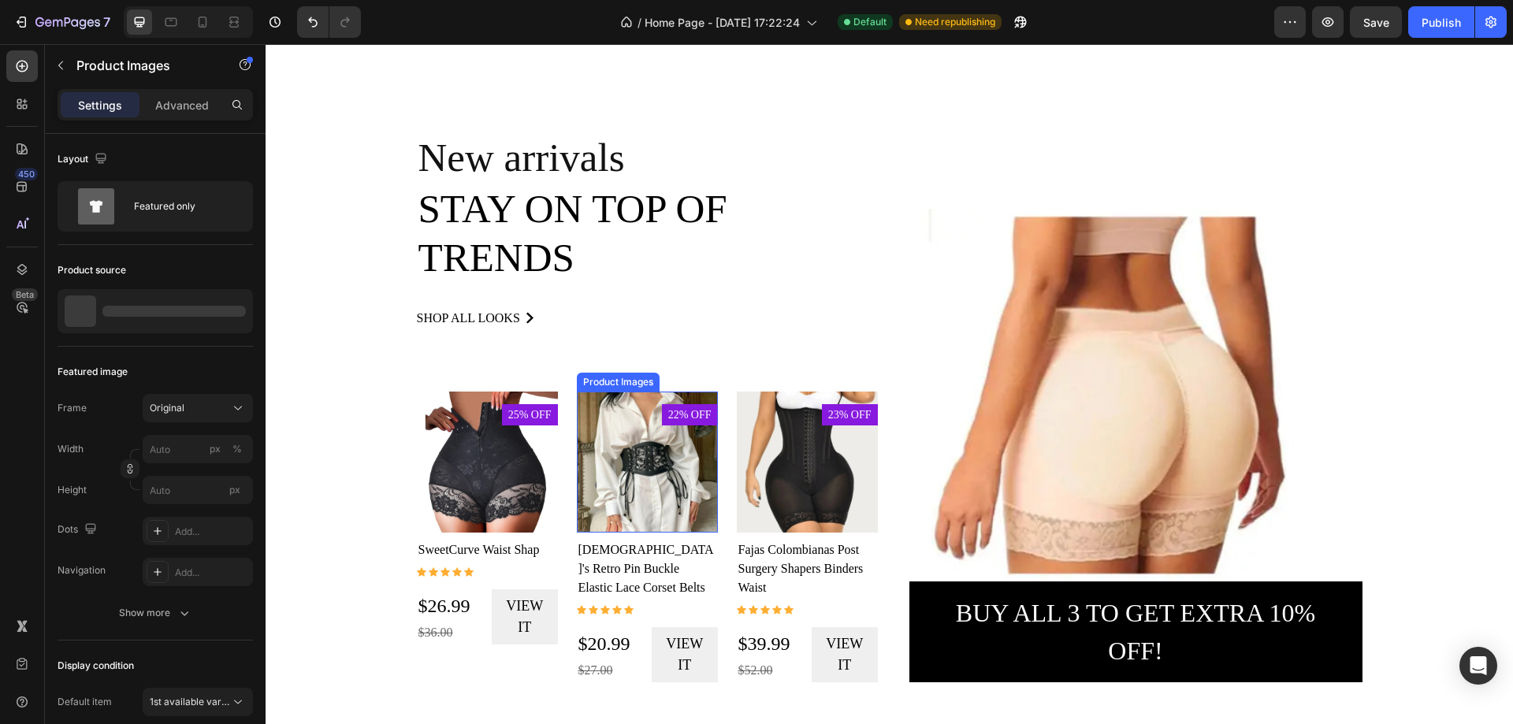
click at [609, 463] on img at bounding box center [647, 462] width 141 height 141
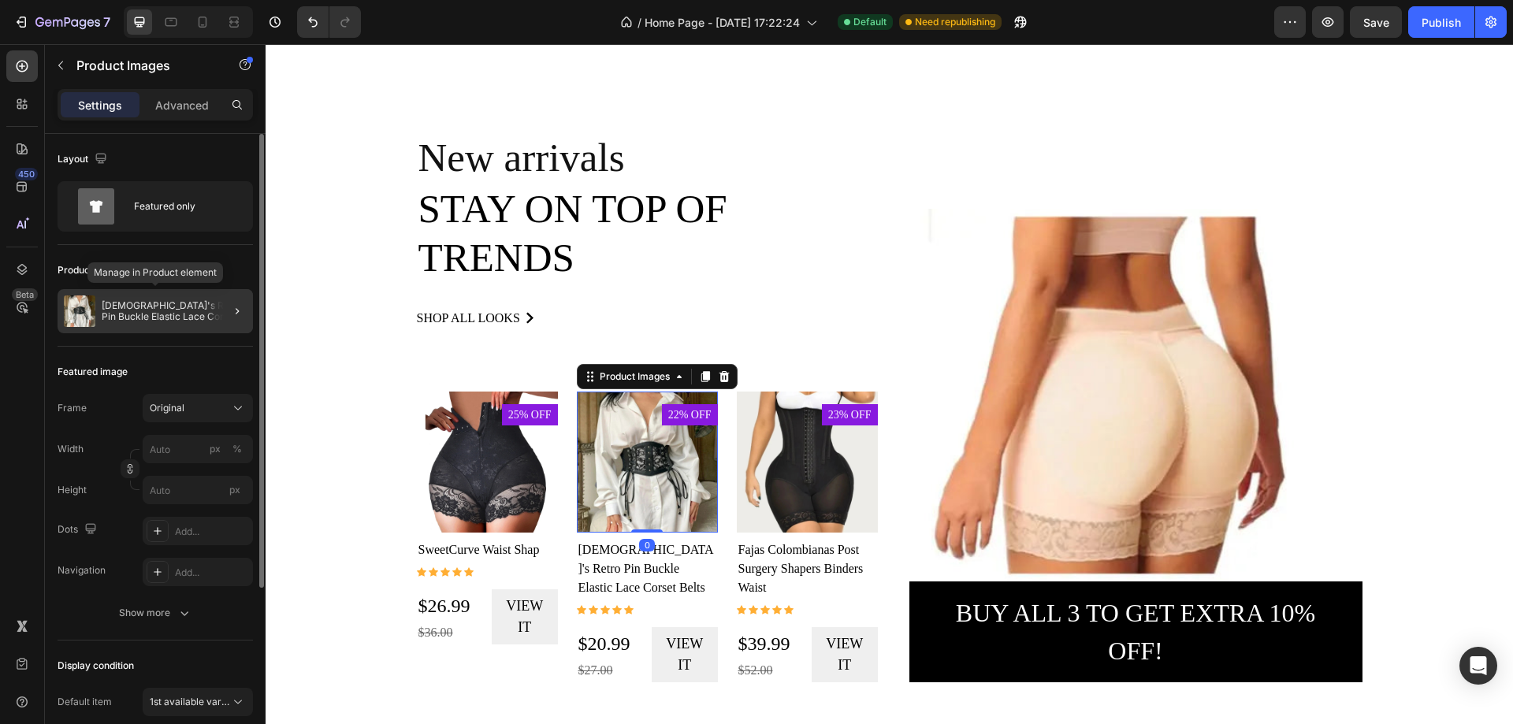
click at [176, 302] on p "[DEMOGRAPHIC_DATA]'s Retro Pin Buckle Elastic Lace Corset Belts" at bounding box center [174, 311] width 145 height 22
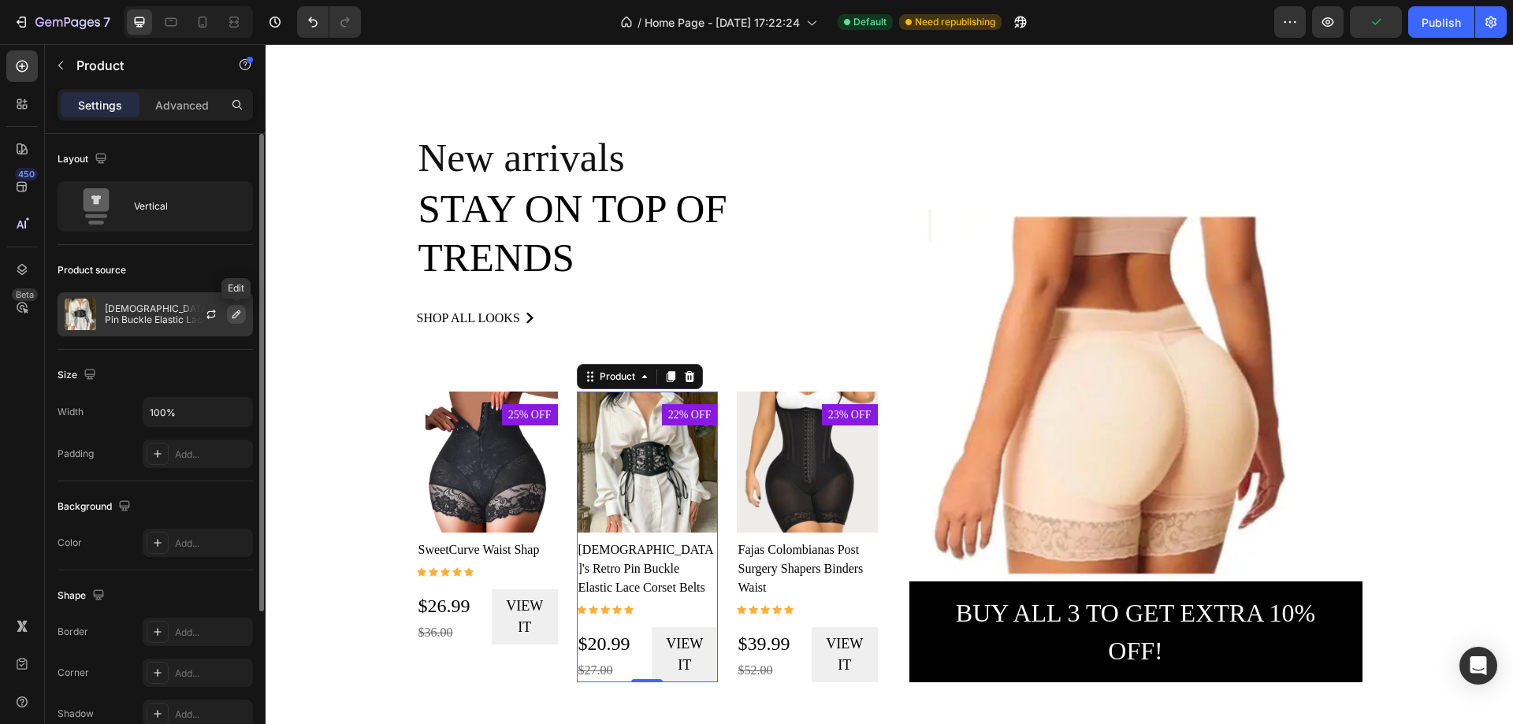
click at [241, 310] on icon "button" at bounding box center [236, 314] width 13 height 13
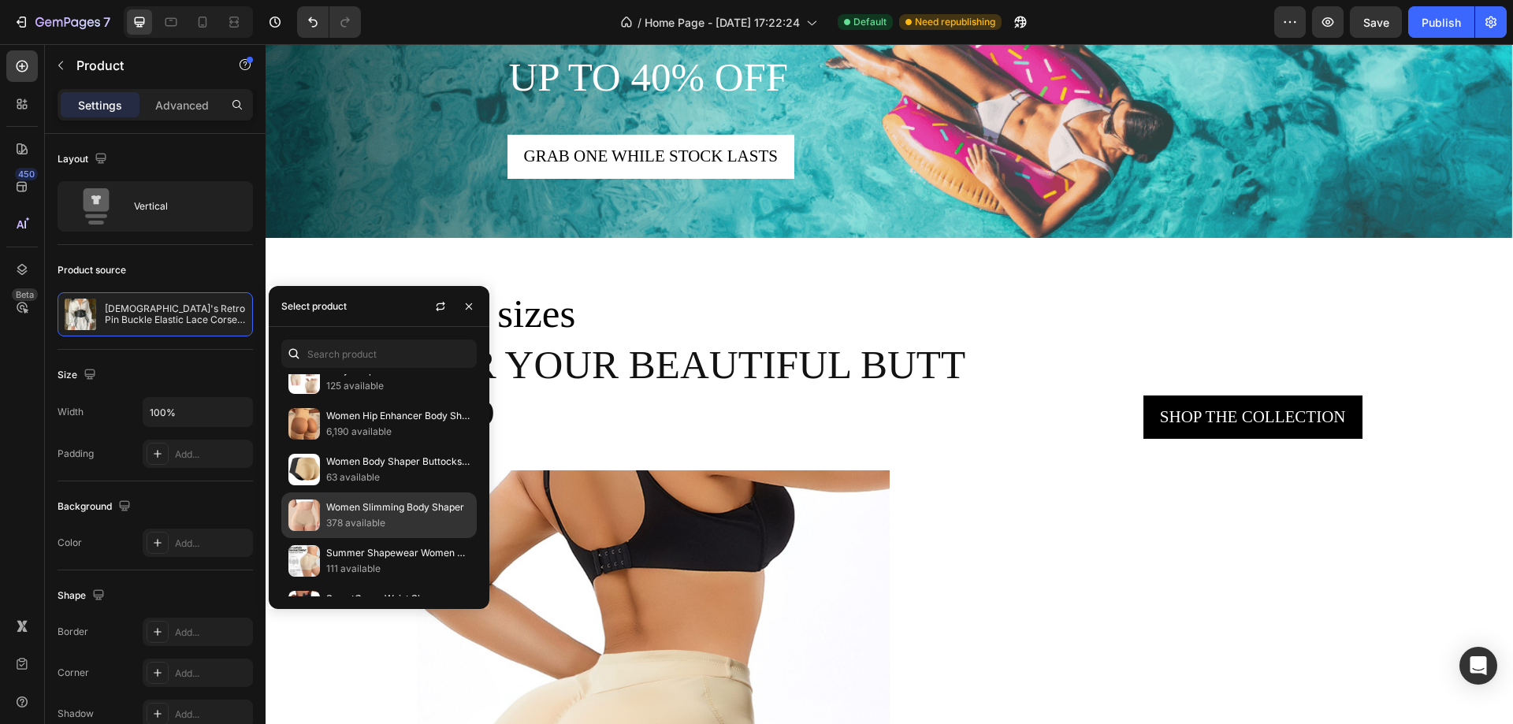
scroll to position [1103, 0]
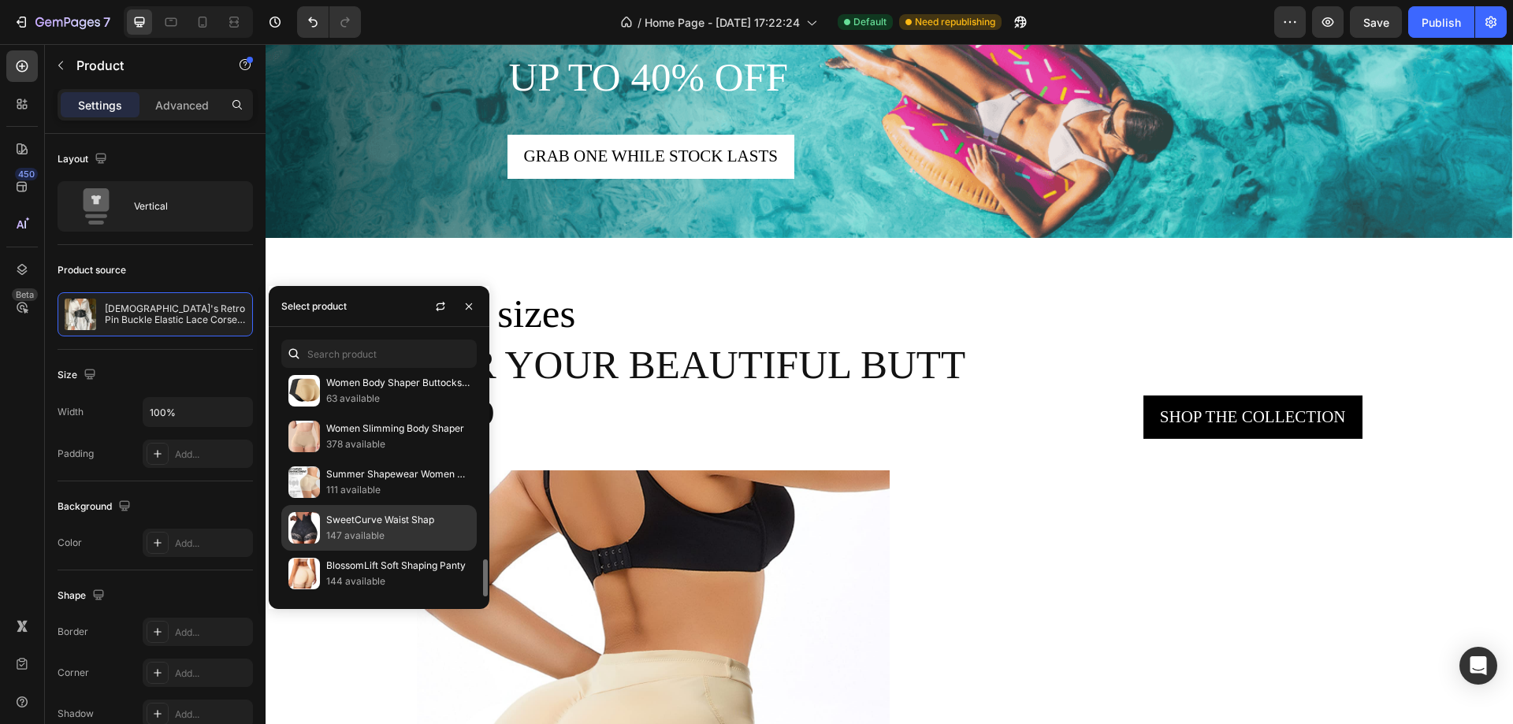
click at [305, 528] on img at bounding box center [304, 528] width 32 height 32
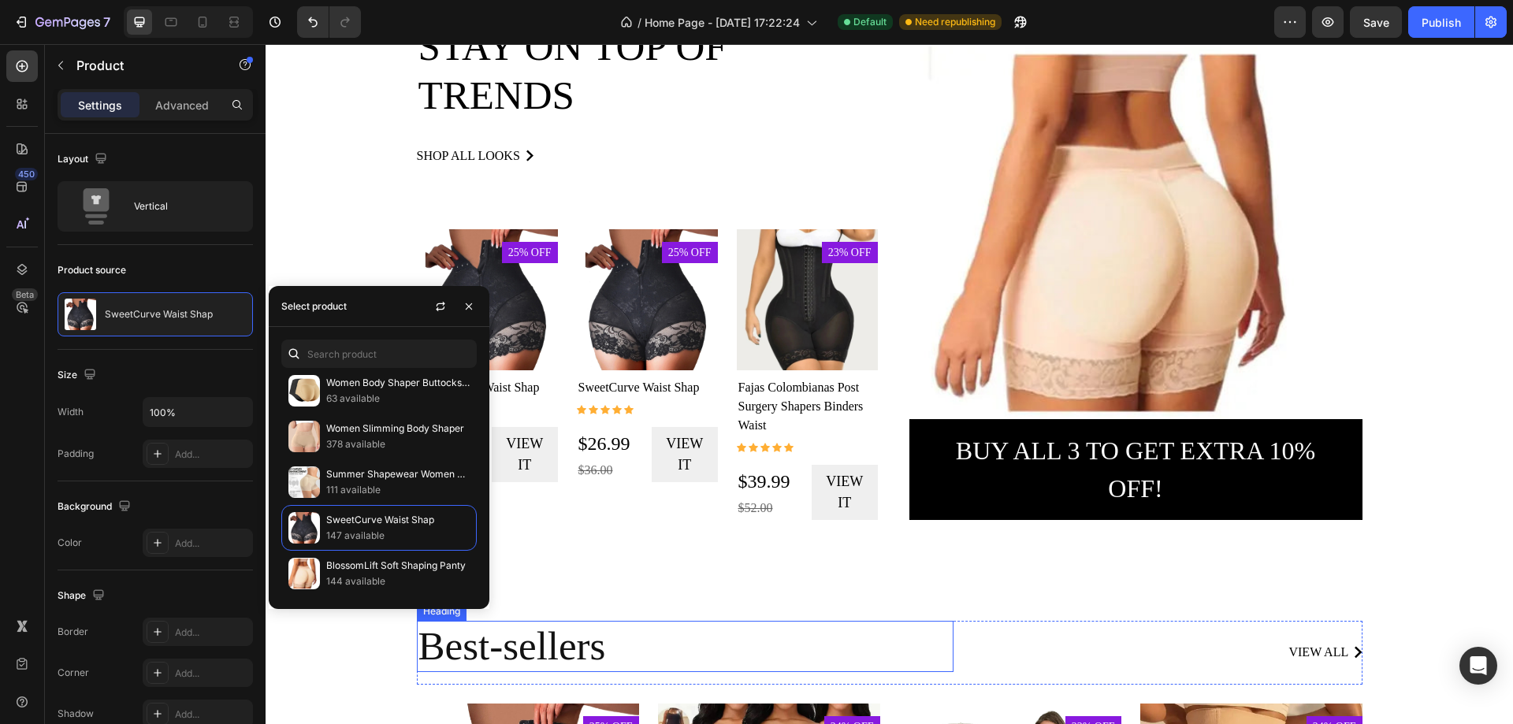
scroll to position [1295, 0]
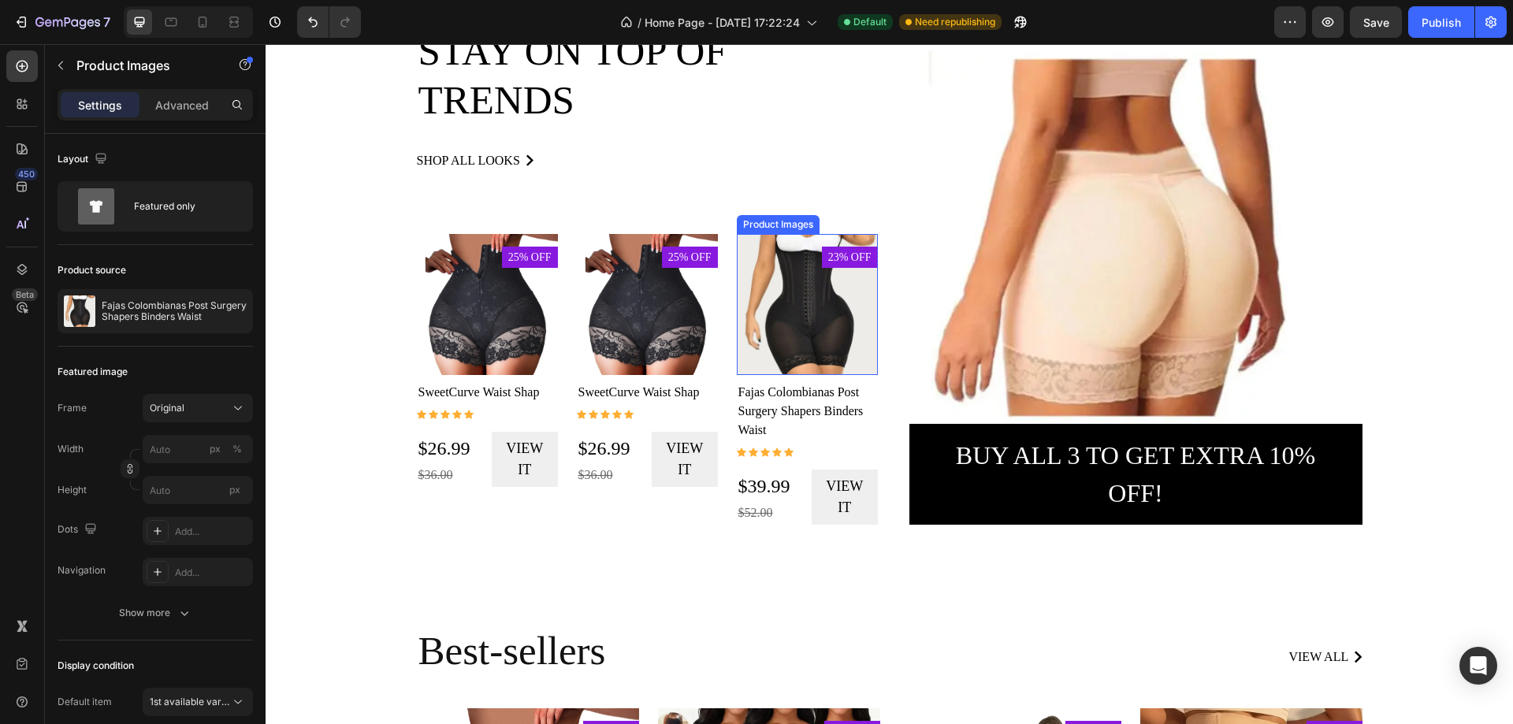
click at [781, 314] on img at bounding box center [807, 304] width 141 height 141
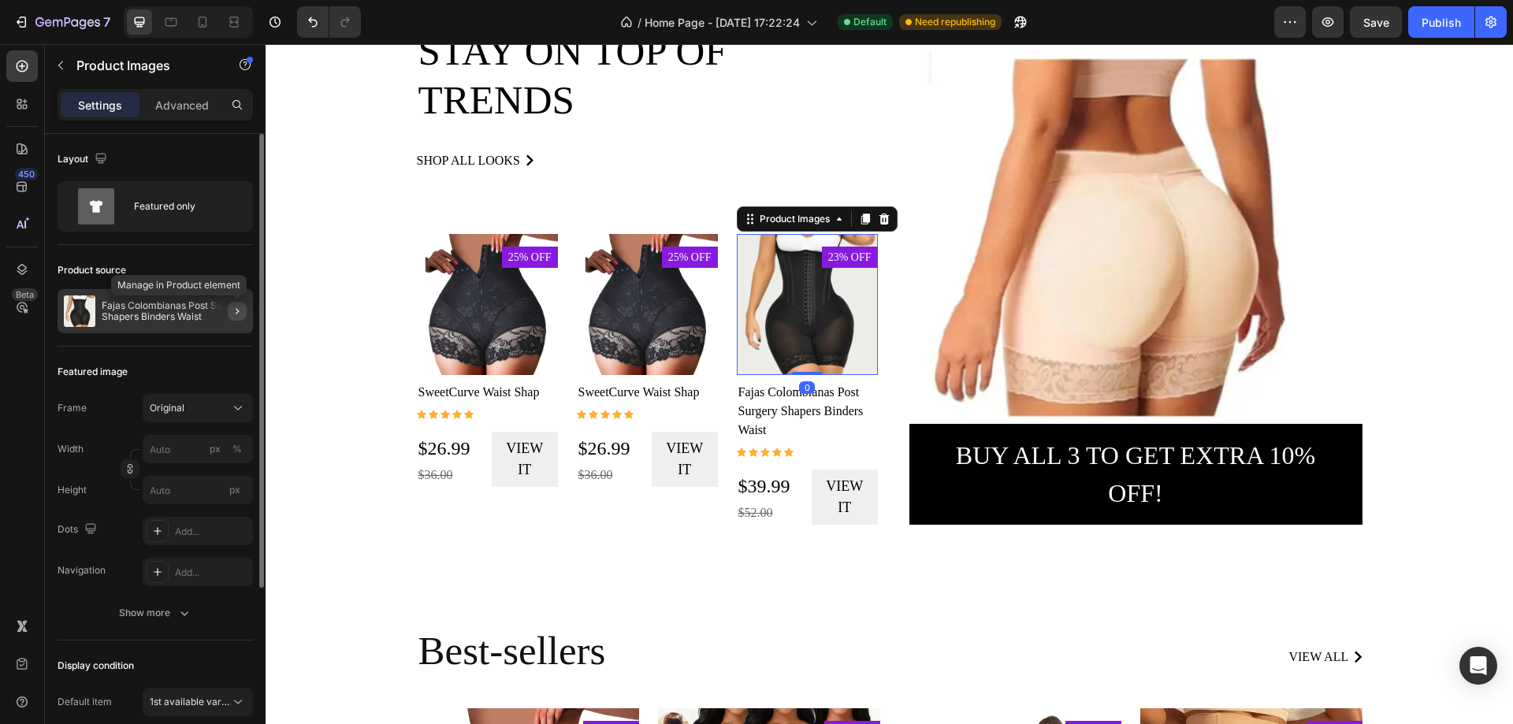
click at [232, 314] on icon "button" at bounding box center [237, 311] width 13 height 13
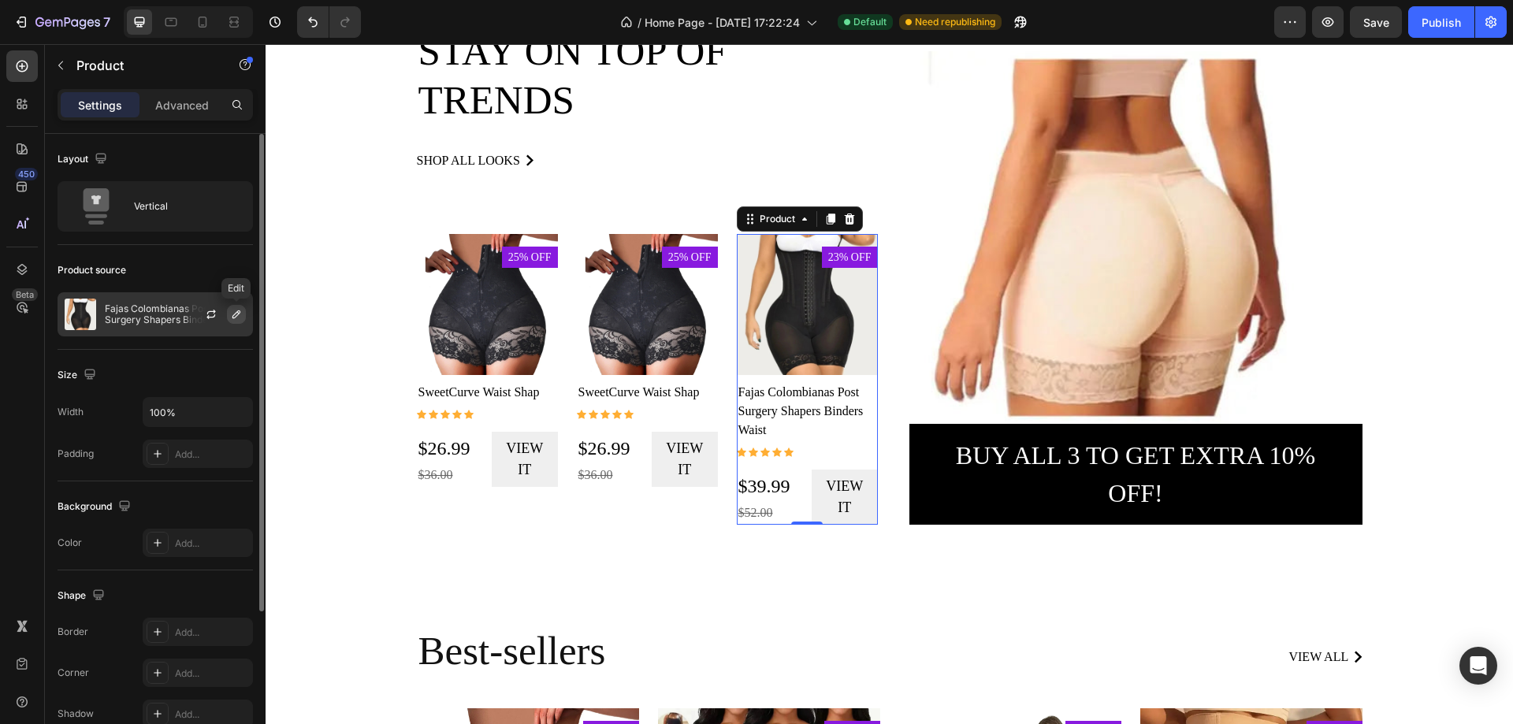
click at [236, 315] on icon "button" at bounding box center [236, 314] width 13 height 13
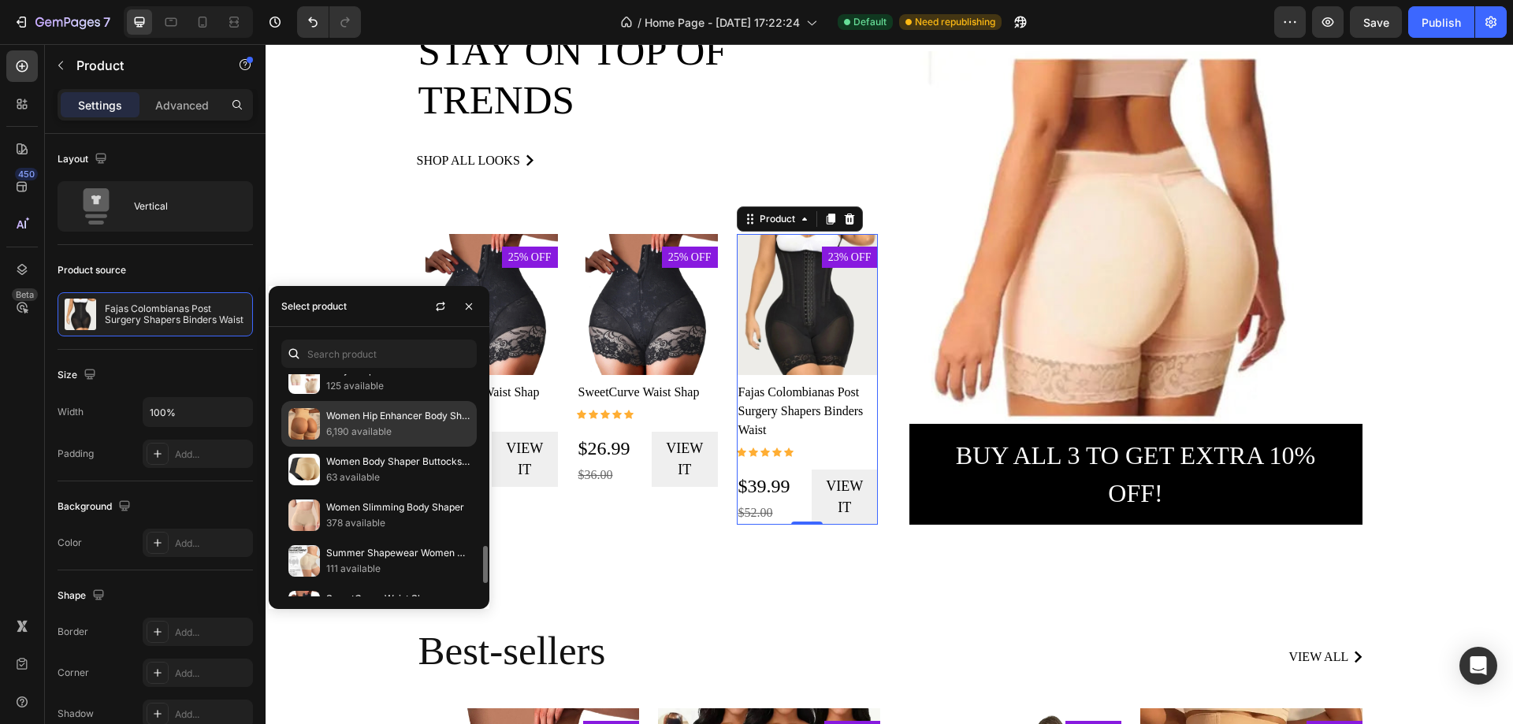
scroll to position [1103, 0]
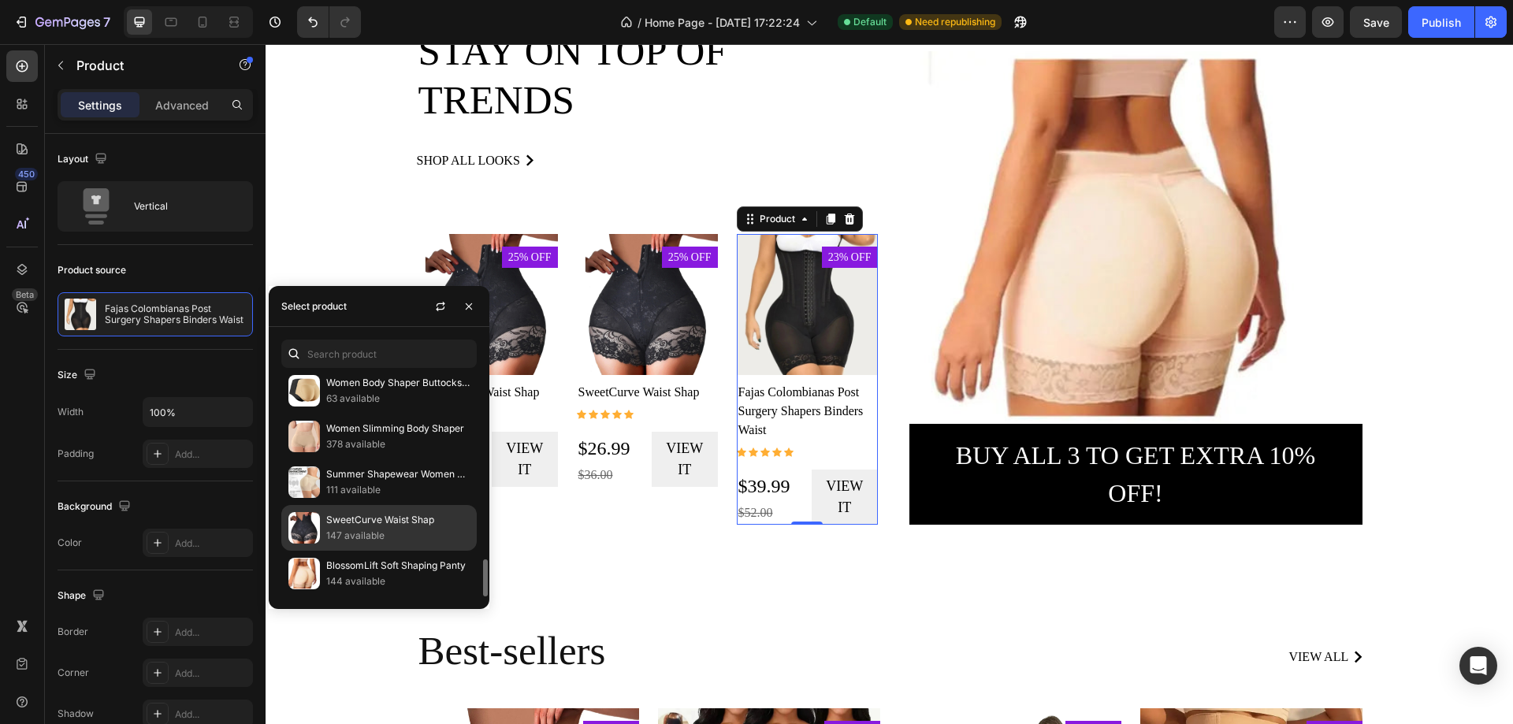
click at [346, 524] on p "SweetCurve Waist Shap" at bounding box center [397, 520] width 143 height 16
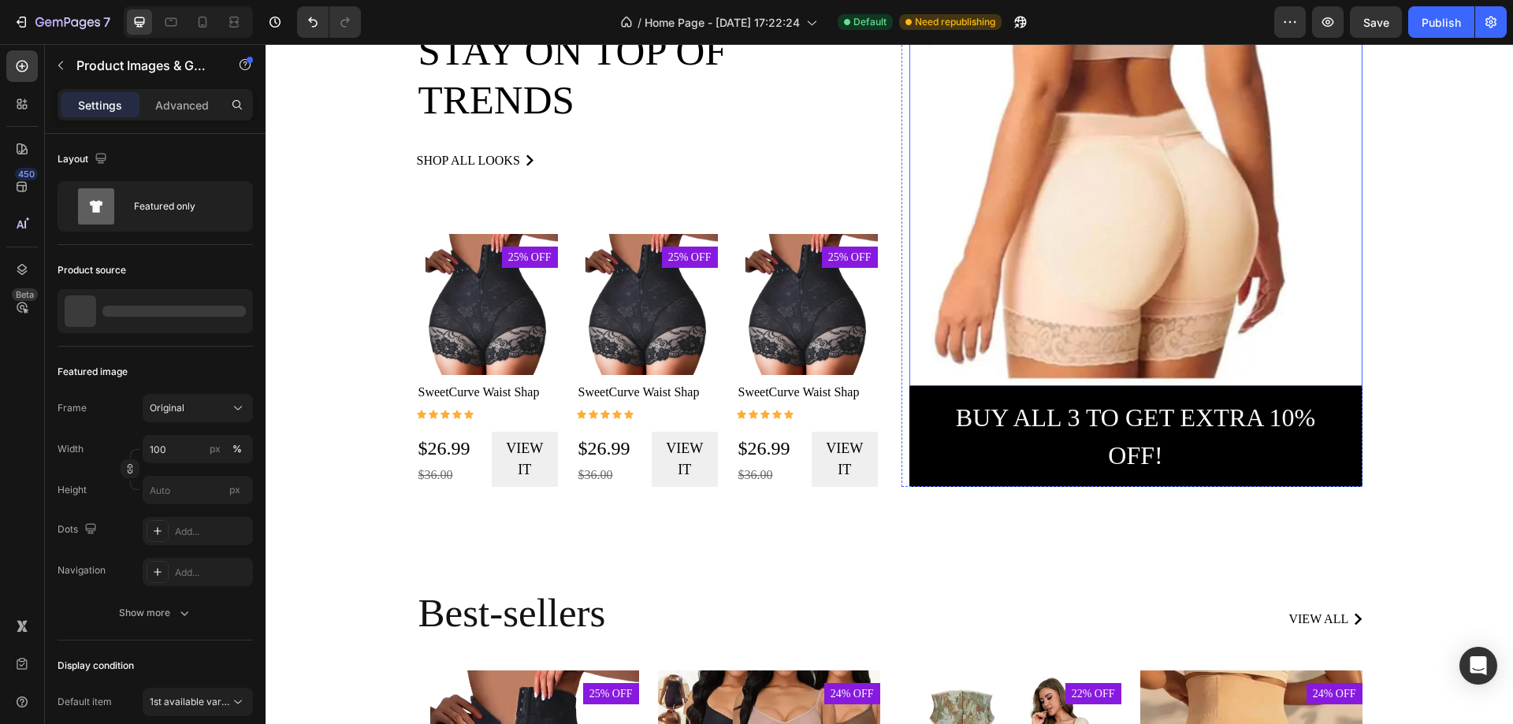
click at [1098, 228] on img at bounding box center [1135, 199] width 453 height 373
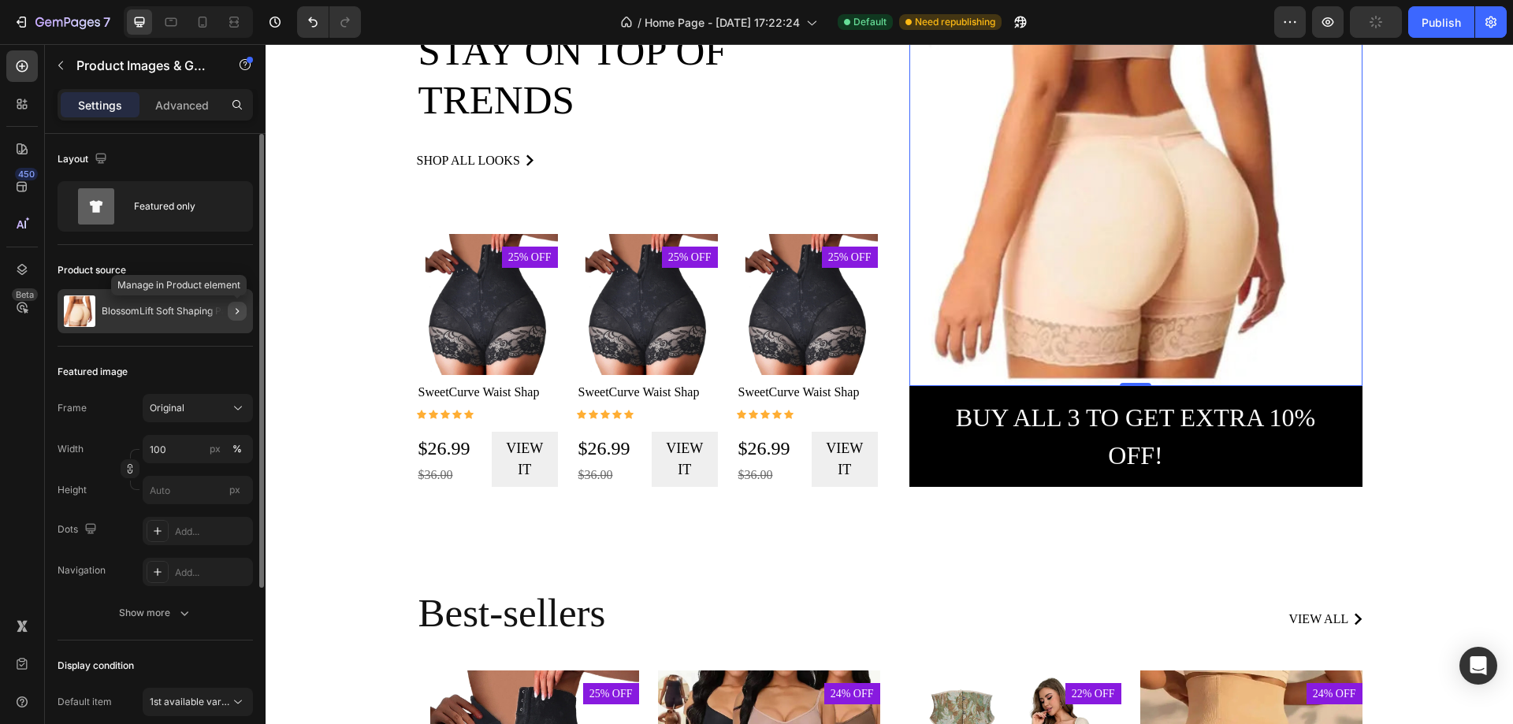
click at [236, 307] on icon "button" at bounding box center [237, 311] width 13 height 13
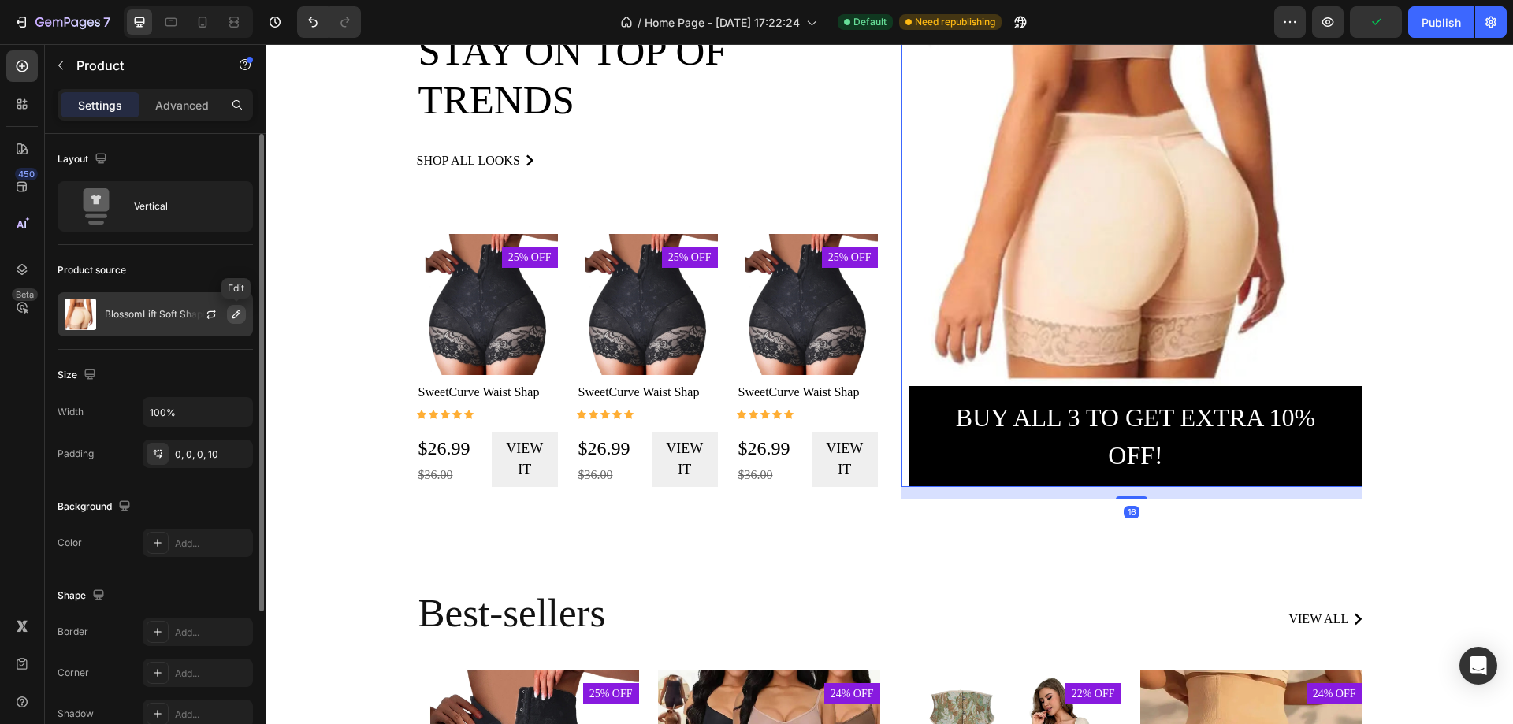
click at [244, 315] on button "button" at bounding box center [236, 314] width 19 height 19
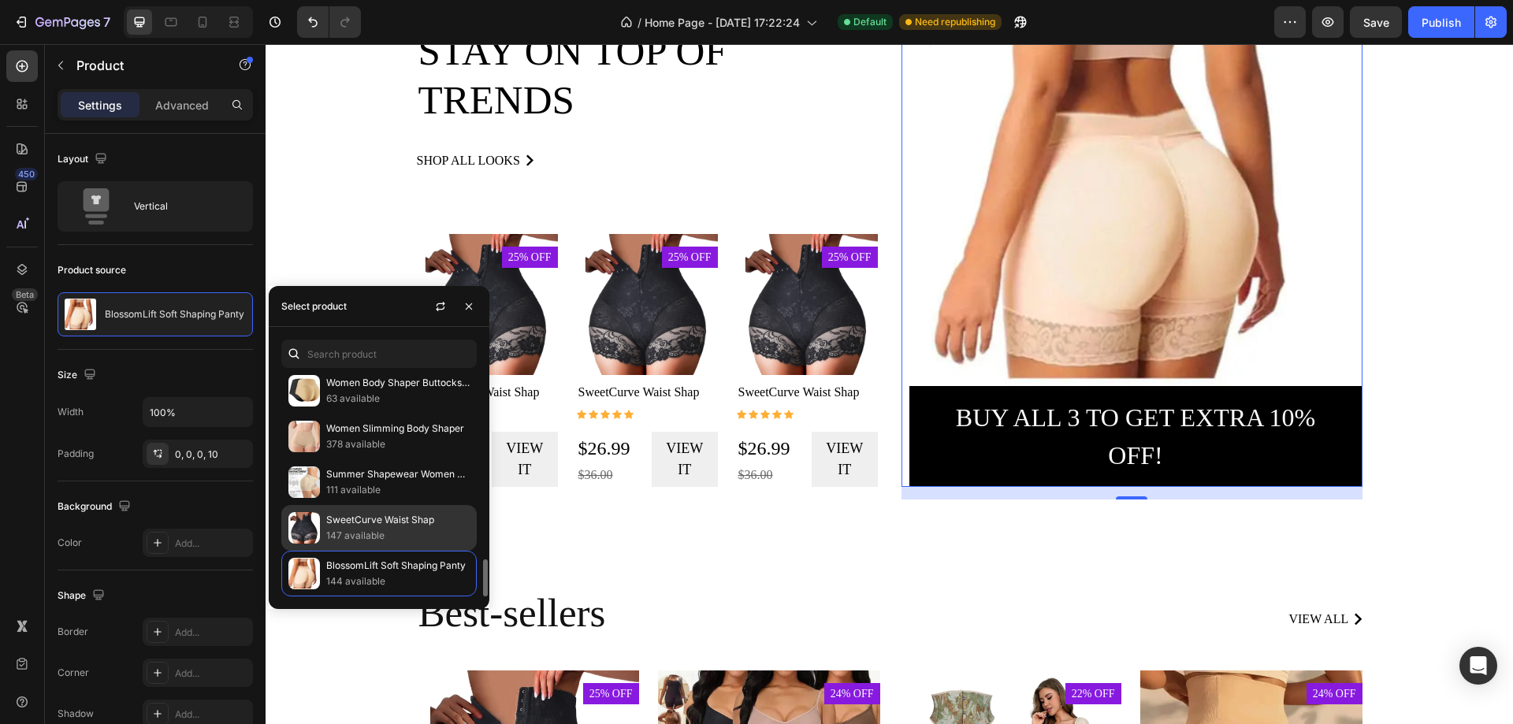
click at [366, 526] on p "SweetCurve Waist Shap" at bounding box center [397, 520] width 143 height 16
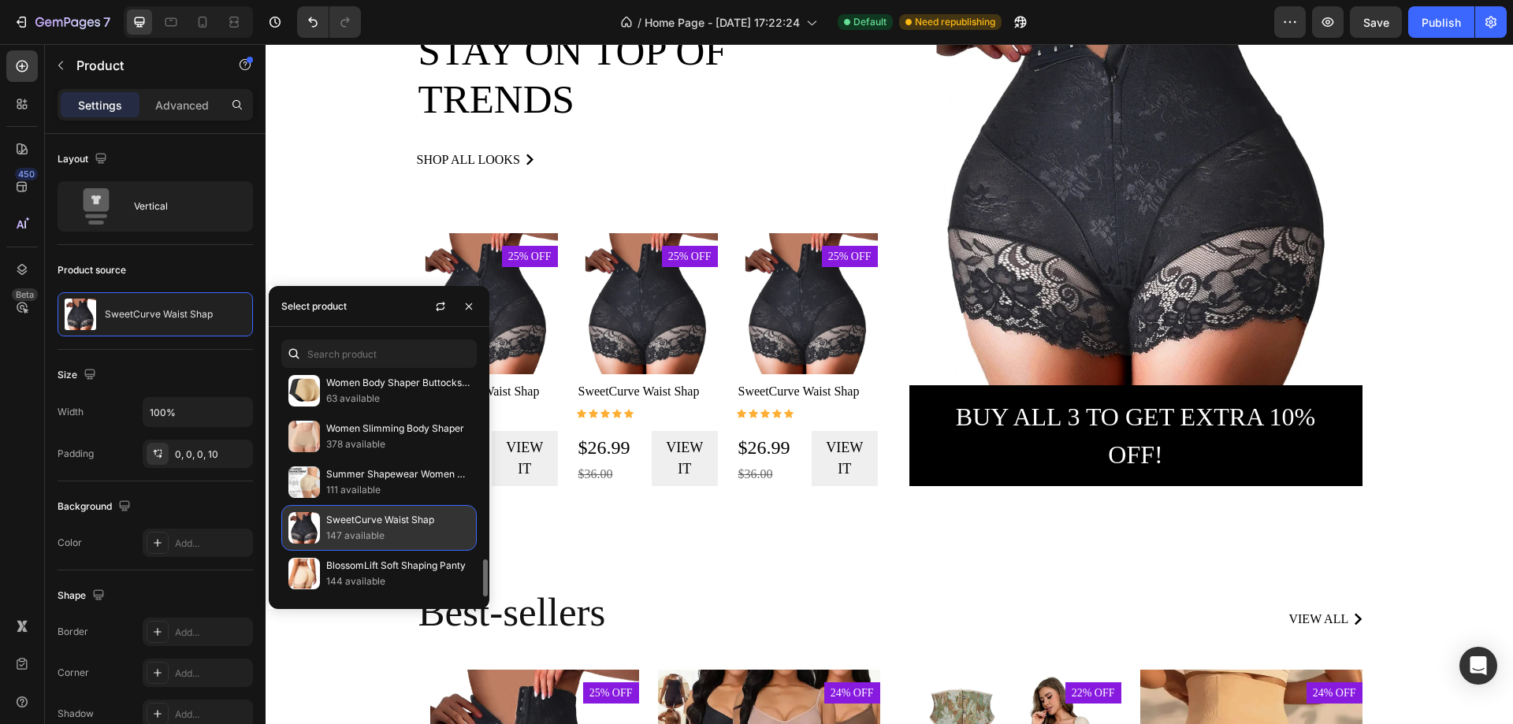
click at [421, 533] on p "147 available" at bounding box center [397, 536] width 143 height 16
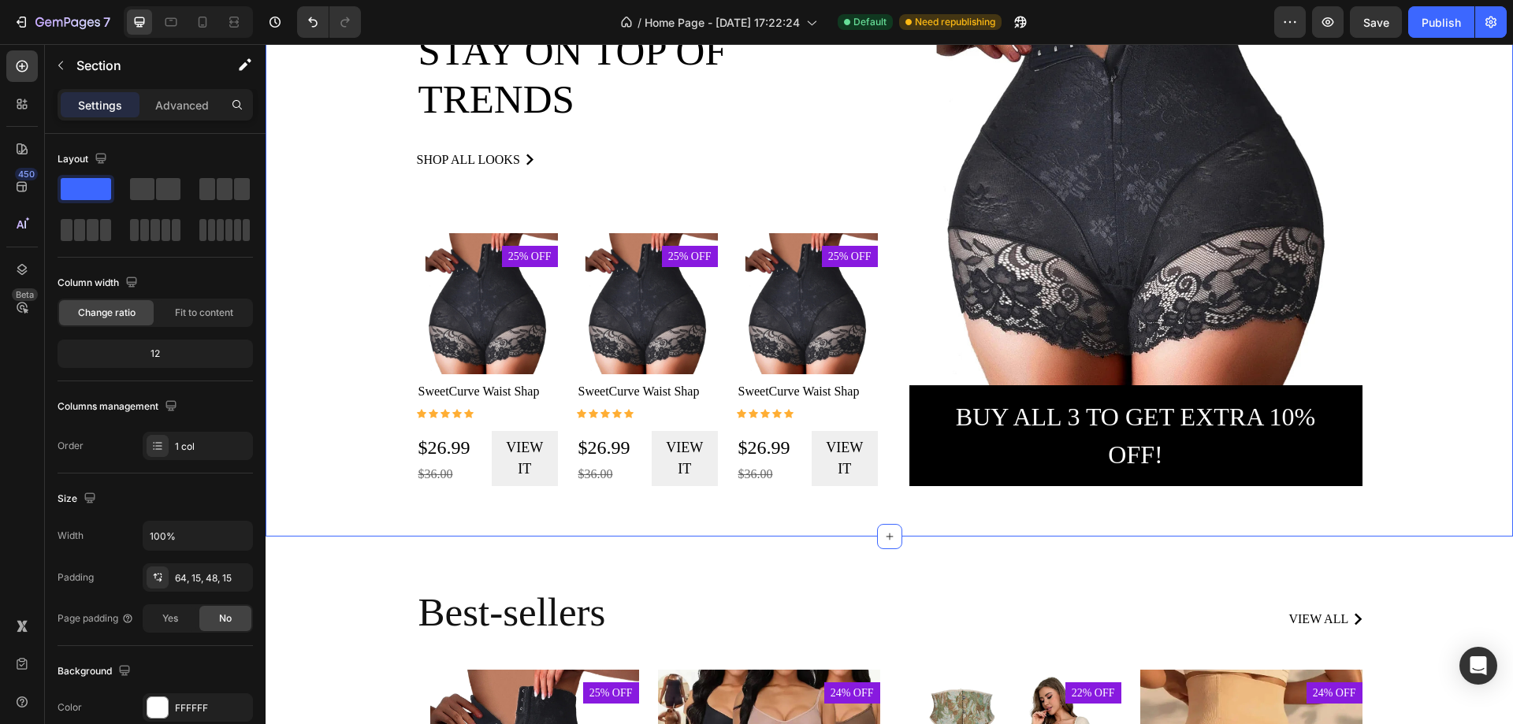
click at [1463, 369] on div "New arrivals Text block Stay on top of trends Heading shop all looks Button Row…" at bounding box center [889, 215] width 1224 height 566
click at [1384, 21] on span "Save" at bounding box center [1376, 22] width 26 height 13
click at [1429, 23] on div "Publish" at bounding box center [1440, 22] width 39 height 17
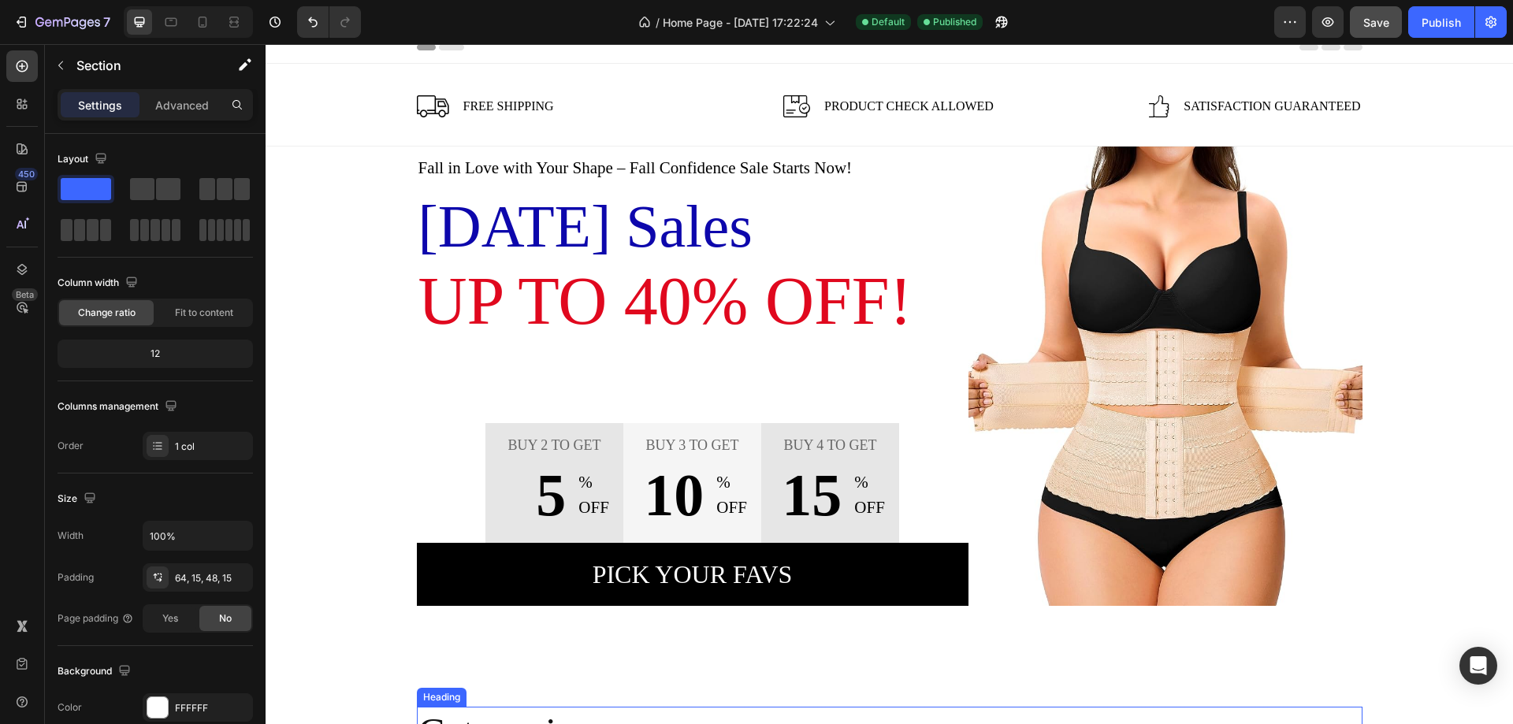
scroll to position [6, 0]
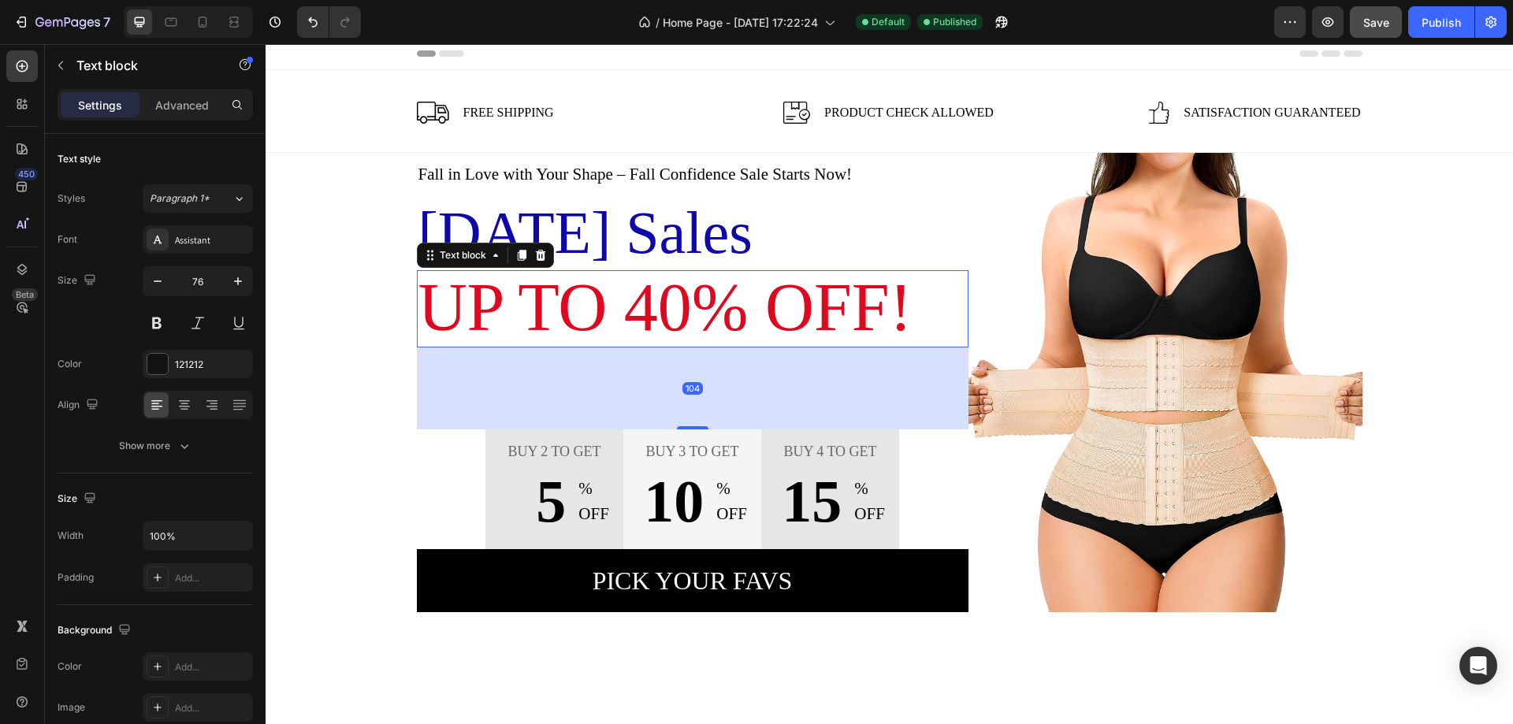
click at [680, 307] on span "Up to 40% OFF!" at bounding box center [665, 307] width 494 height 76
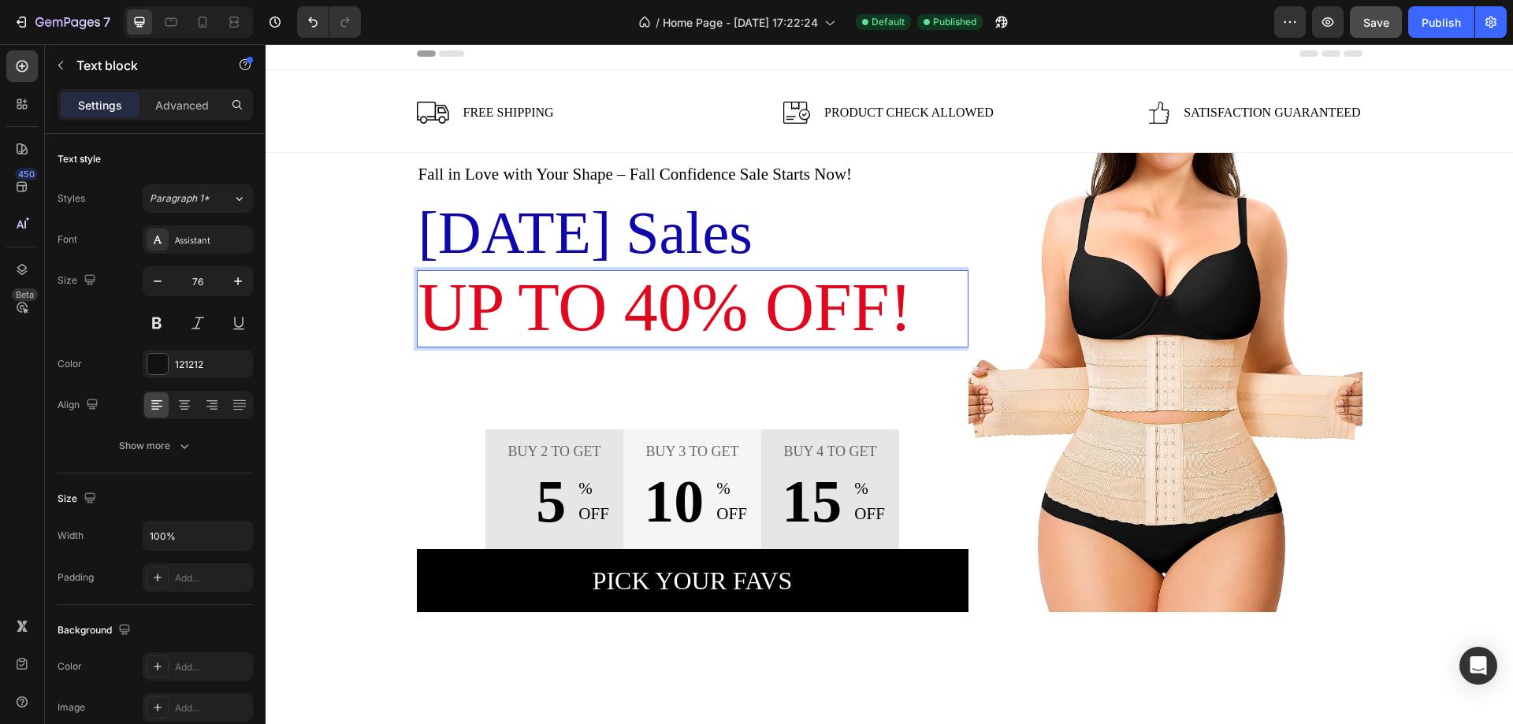
click at [663, 322] on span "Up to 40% OFF!" at bounding box center [665, 307] width 494 height 76
click at [671, 317] on span "Up to 40% OFF!" at bounding box center [665, 307] width 494 height 76
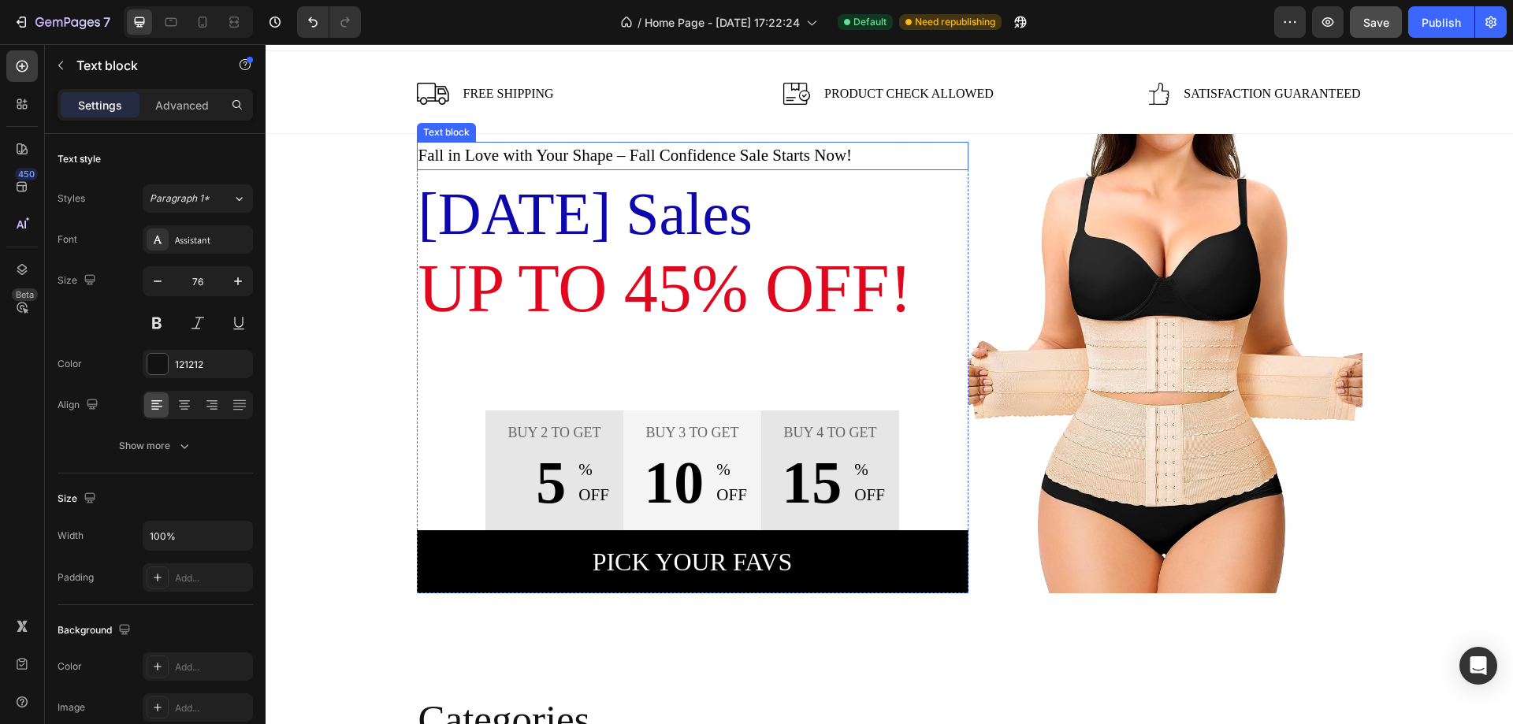
scroll to position [23, 0]
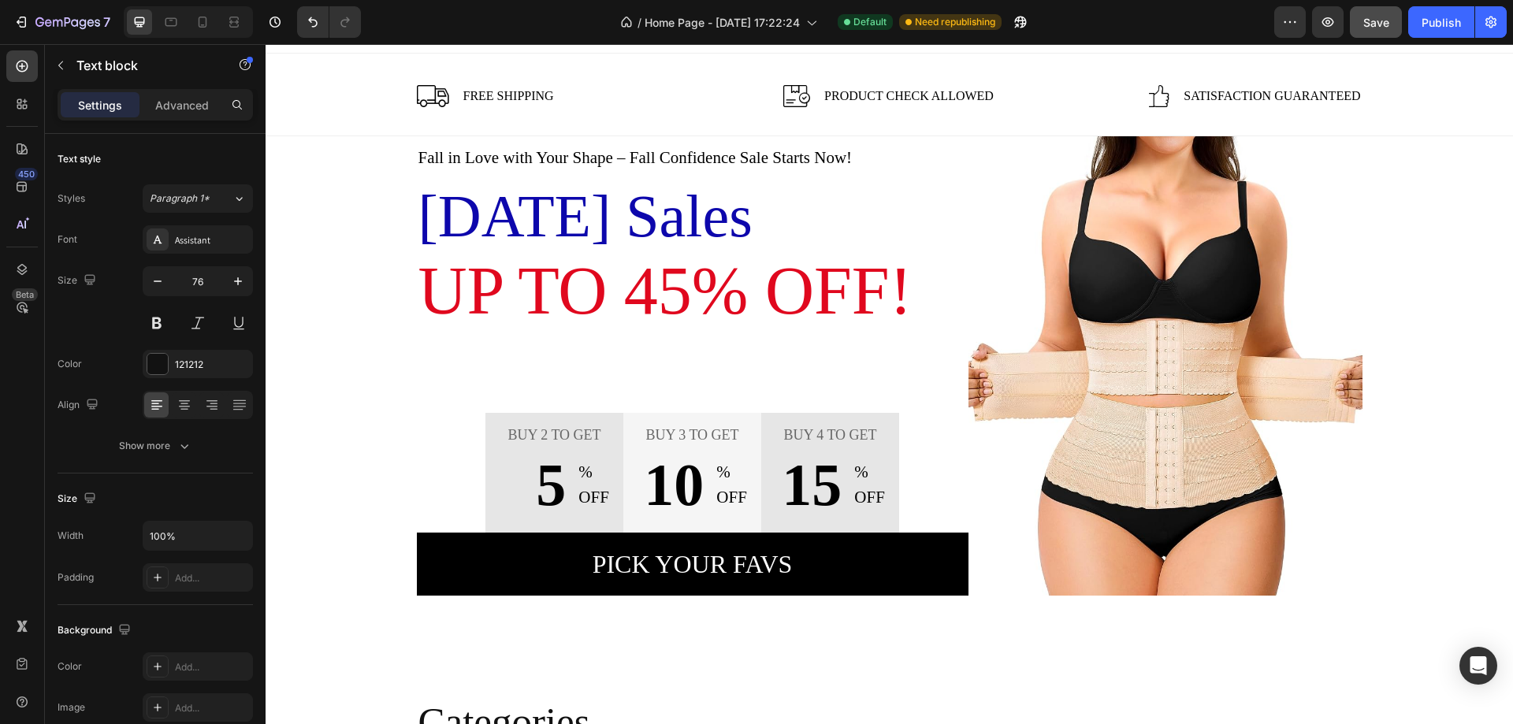
click at [669, 308] on span "Up to 45% OFF!" at bounding box center [665, 291] width 494 height 76
click at [663, 306] on span "Up to 45% OFF!" at bounding box center [665, 291] width 494 height 76
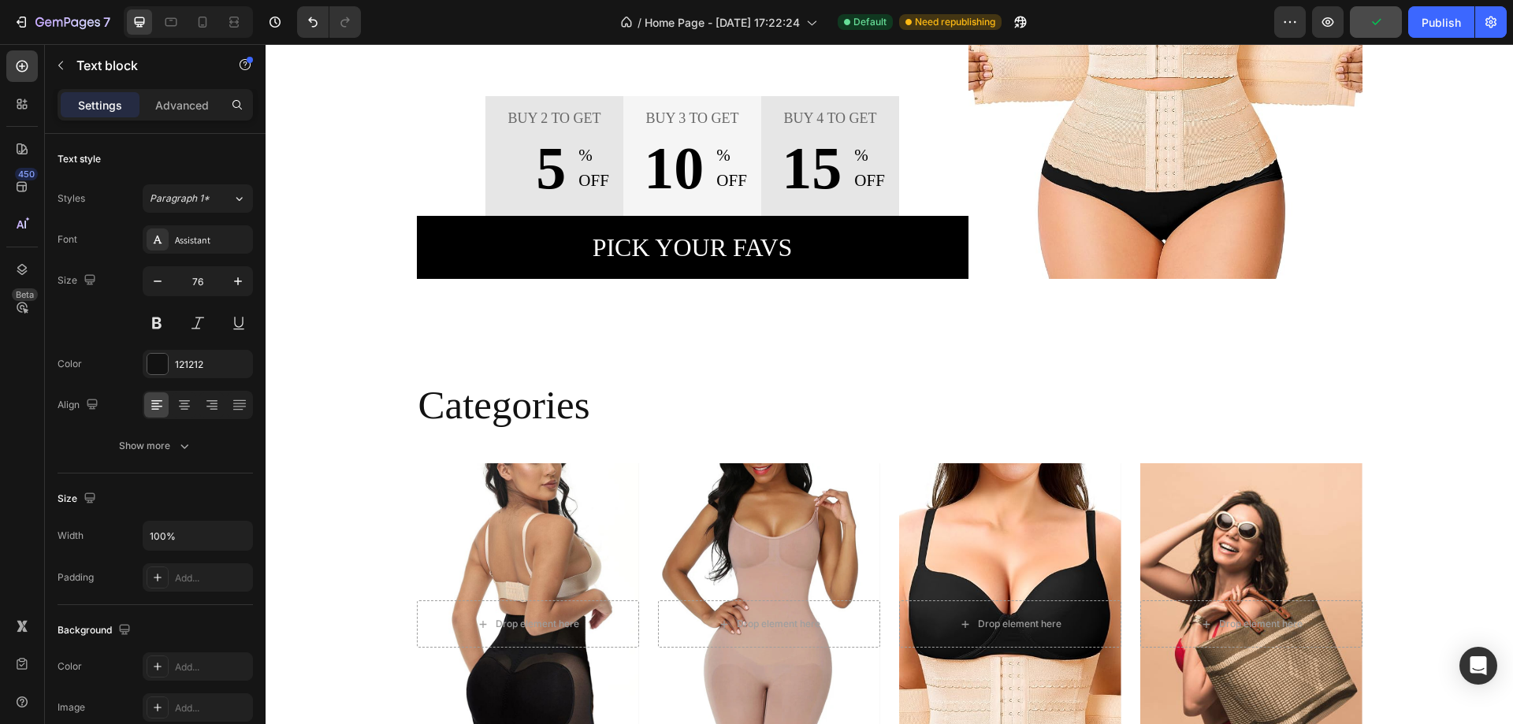
scroll to position [24, 0]
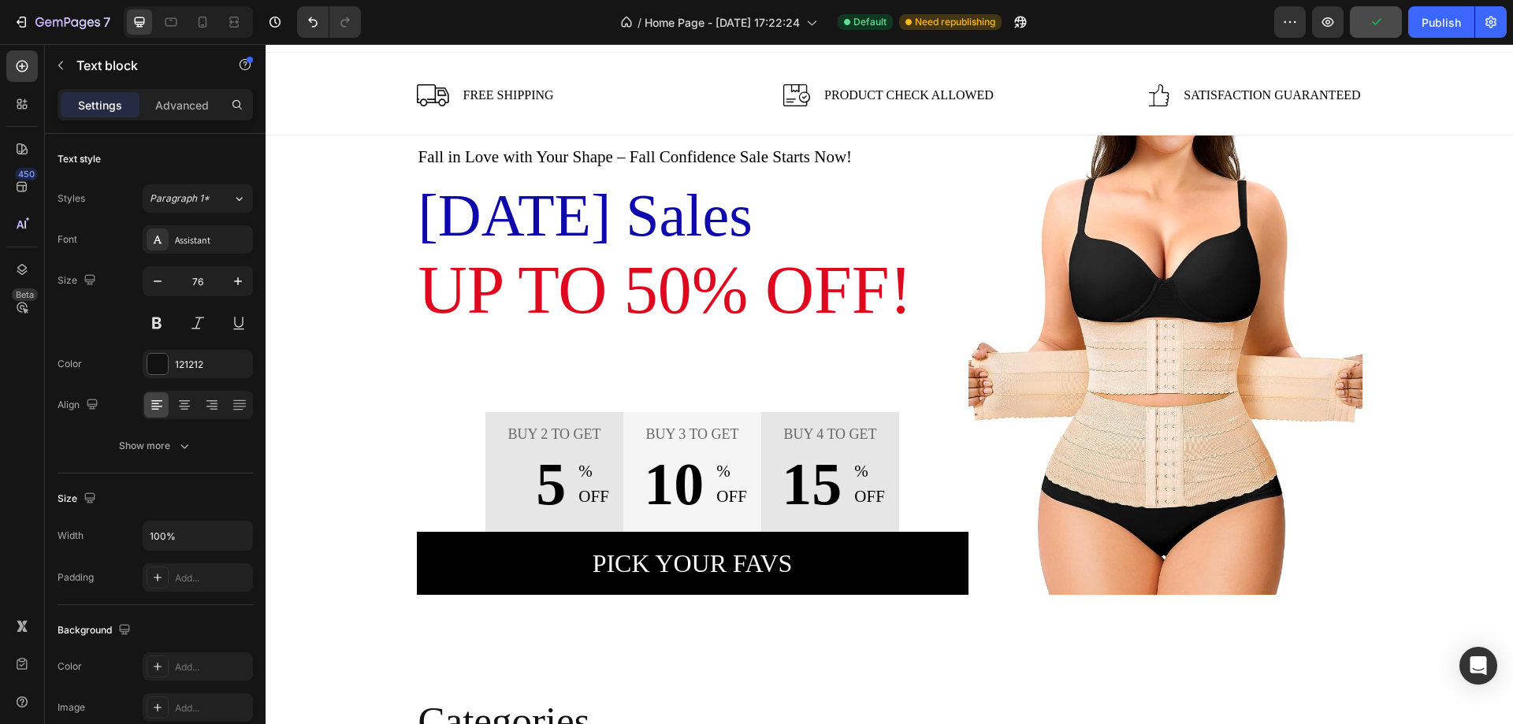
click at [668, 278] on span "Up to 50% OFF!" at bounding box center [665, 290] width 494 height 76
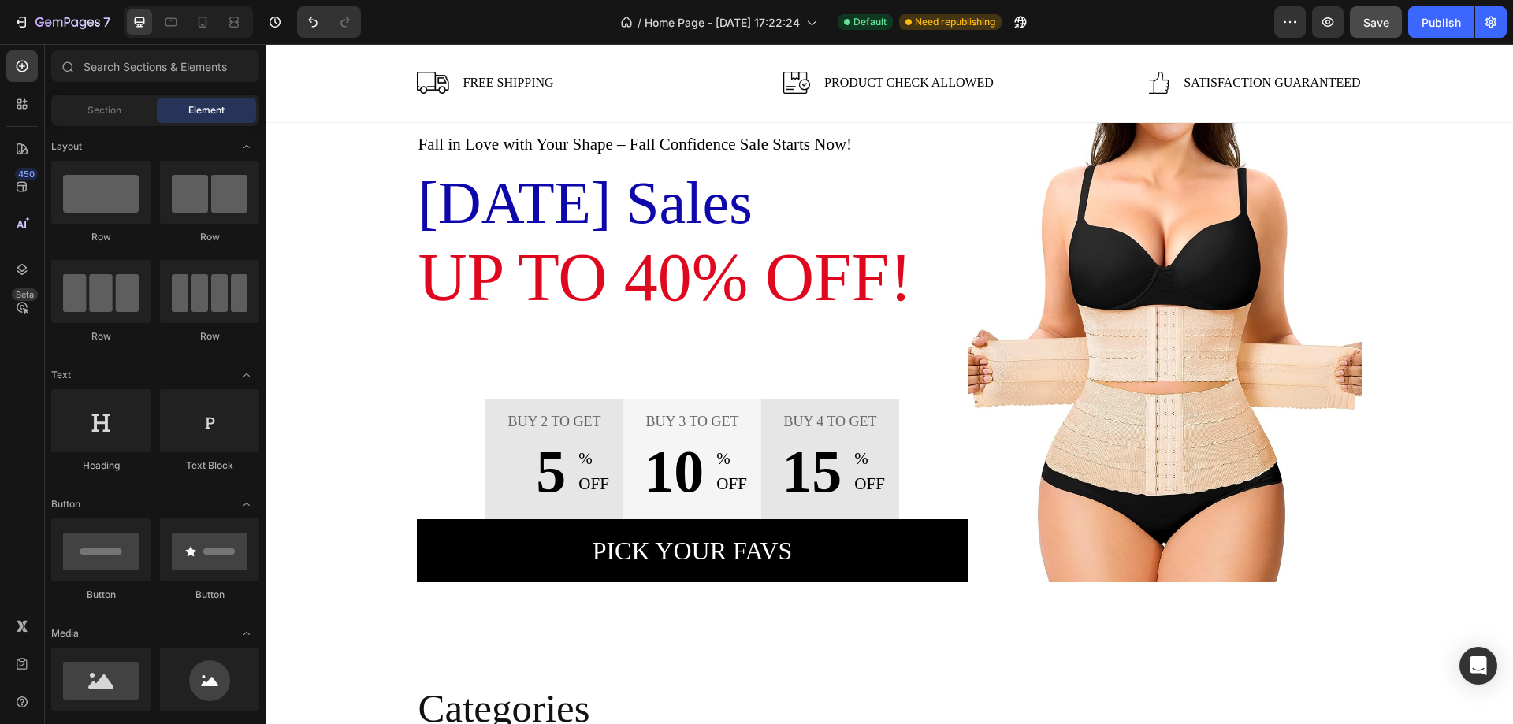
scroll to position [0, 0]
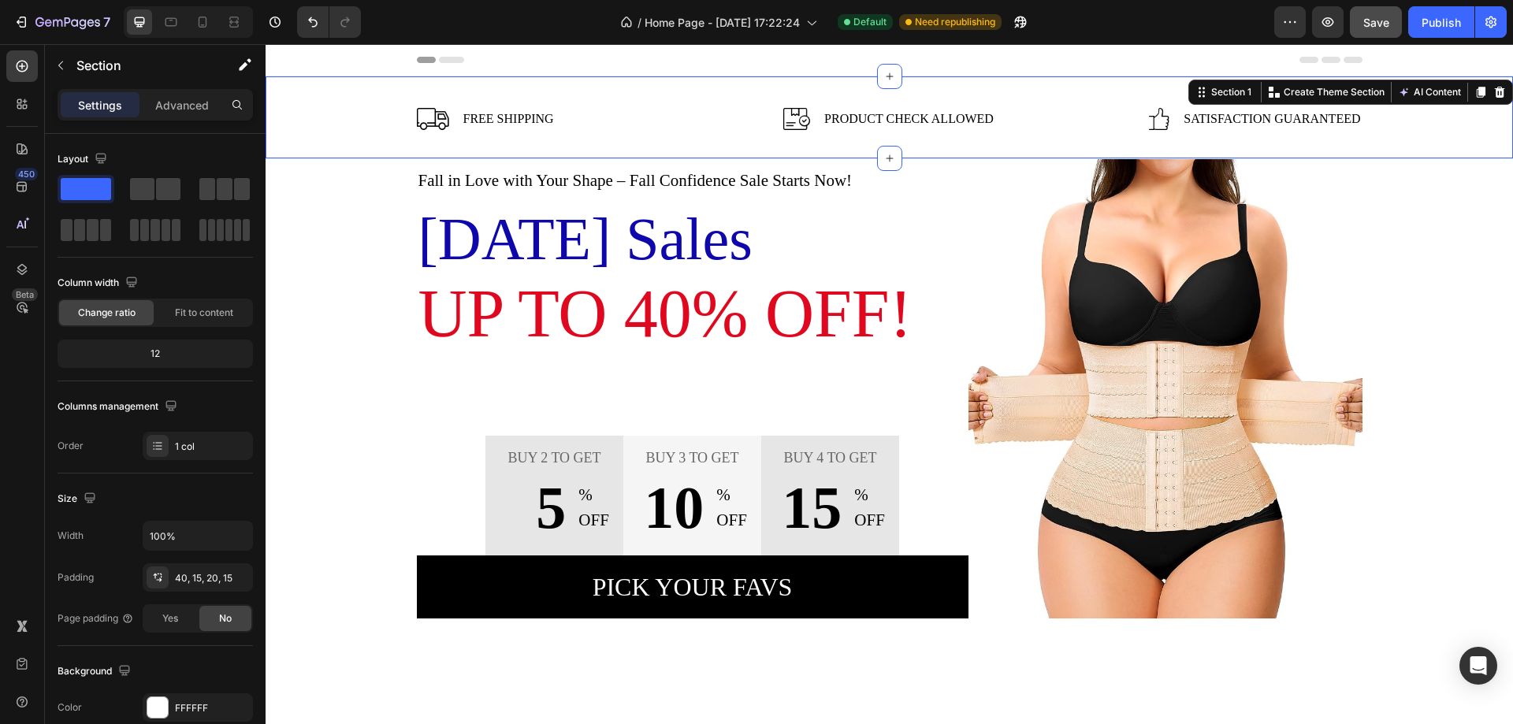
drag, startPoint x: 1497, startPoint y: 93, endPoint x: 1495, endPoint y: 176, distance: 82.7
click at [1497, 94] on div "Section 1 You can create reusable sections Create Theme Section AI Content Writ…" at bounding box center [1350, 92] width 325 height 25
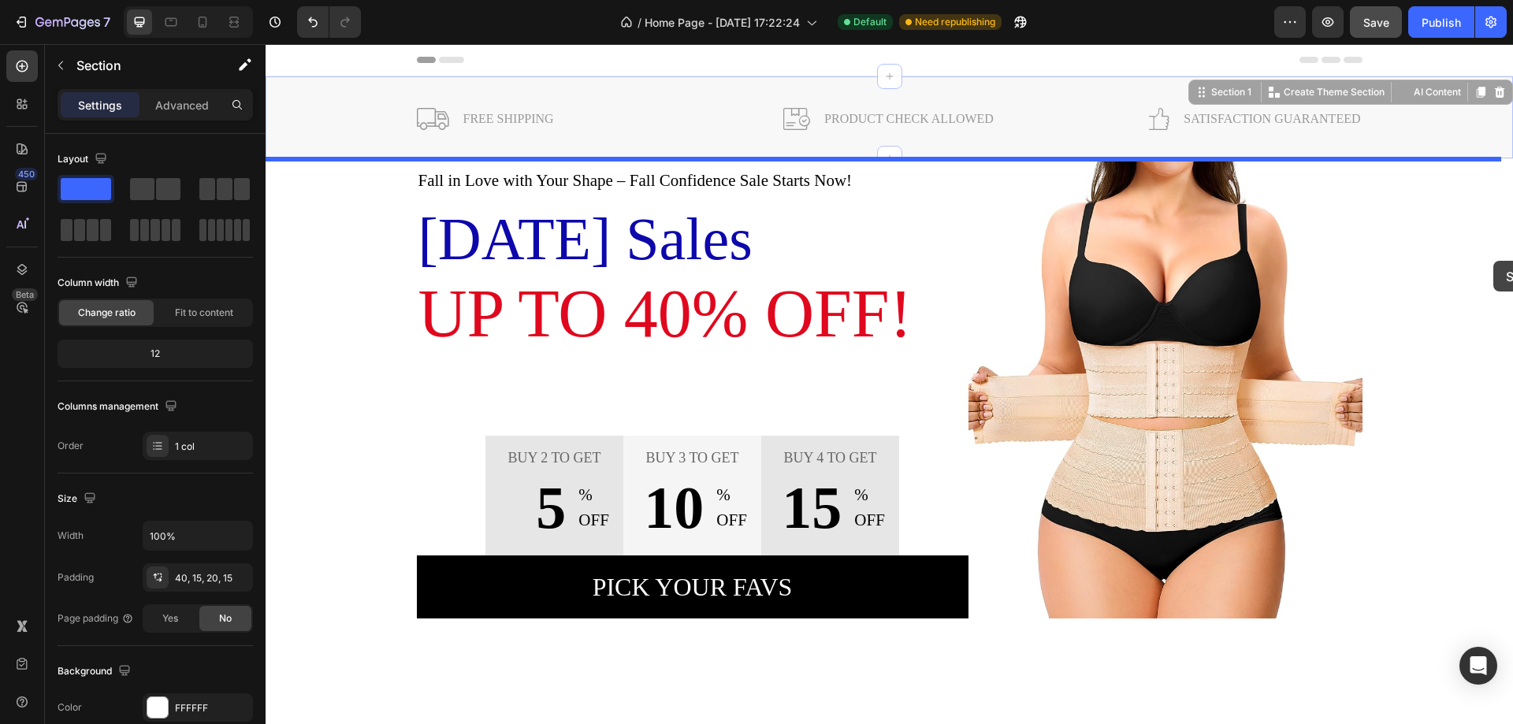
drag, startPoint x: 1495, startPoint y: 176, endPoint x: 1493, endPoint y: 261, distance: 85.1
click at [1493, 261] on div "Fall in Love with Your Shape – Fall Confidence Sale Starts Now! Text block [DAT…" at bounding box center [889, 414] width 1247 height 510
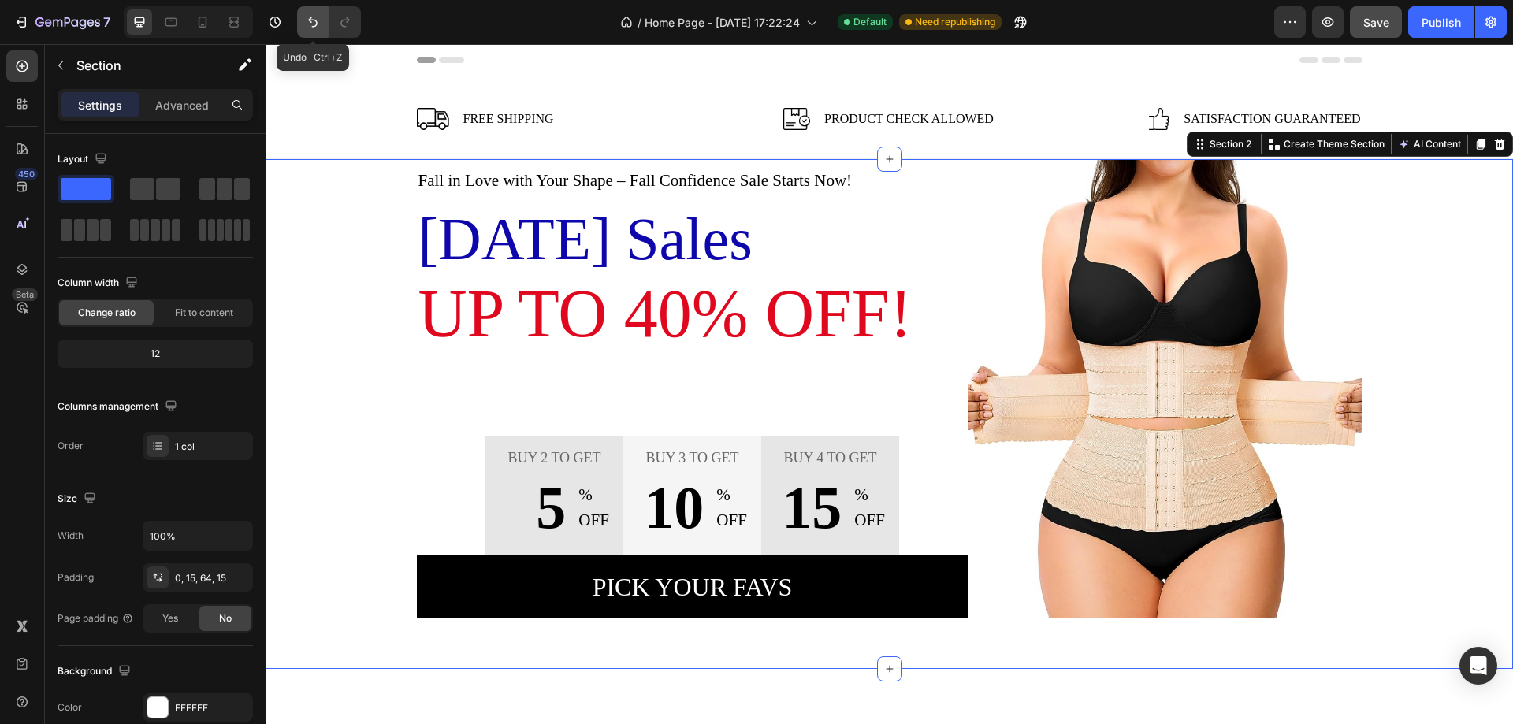
click at [313, 23] on icon "Undo/Redo" at bounding box center [313, 22] width 16 height 16
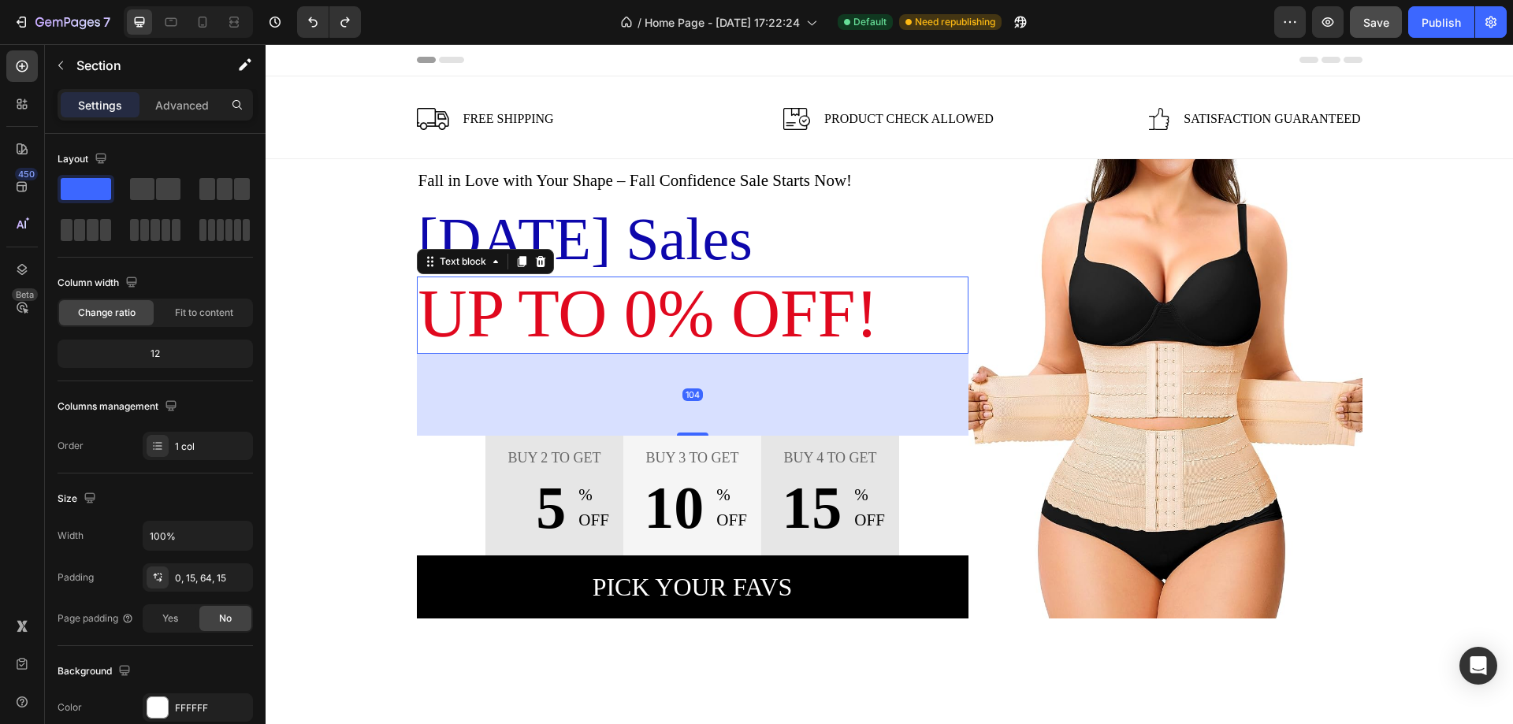
click at [648, 318] on span "Up to 0% OFF!" at bounding box center [648, 314] width 460 height 76
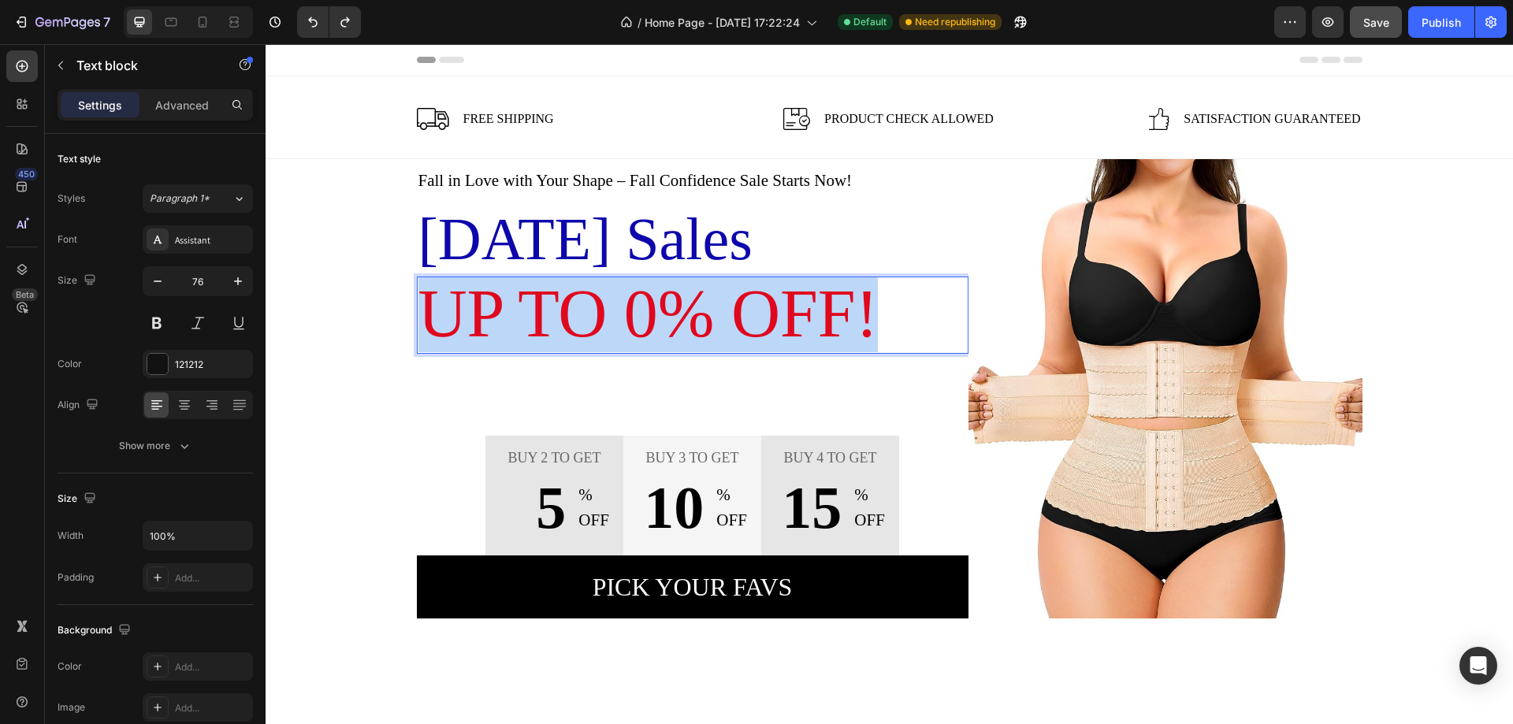
click at [647, 318] on span "Up to 0% OFF!" at bounding box center [648, 314] width 460 height 76
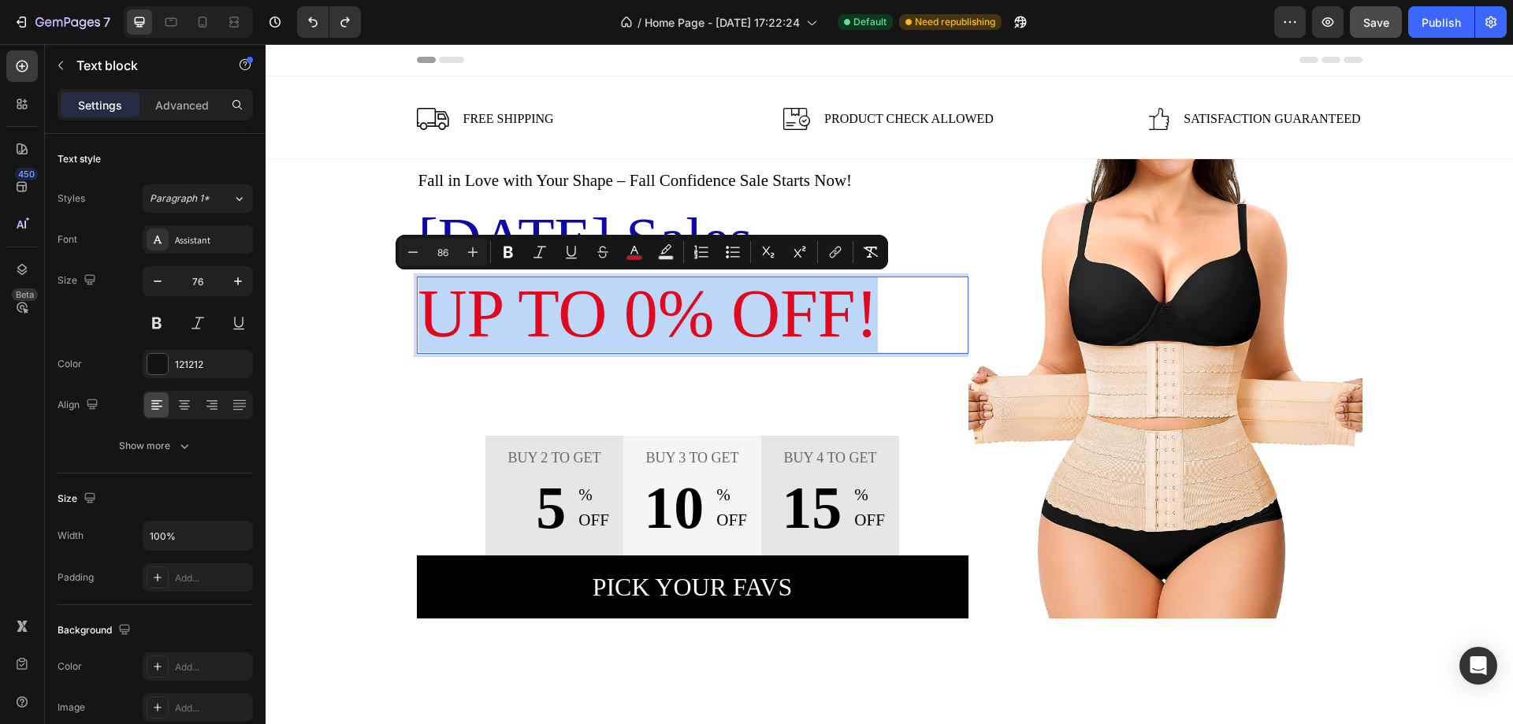
click at [647, 318] on span "Up to 0% OFF!" at bounding box center [648, 314] width 460 height 76
click at [637, 314] on span "Up to 0% OFF!" at bounding box center [648, 314] width 460 height 76
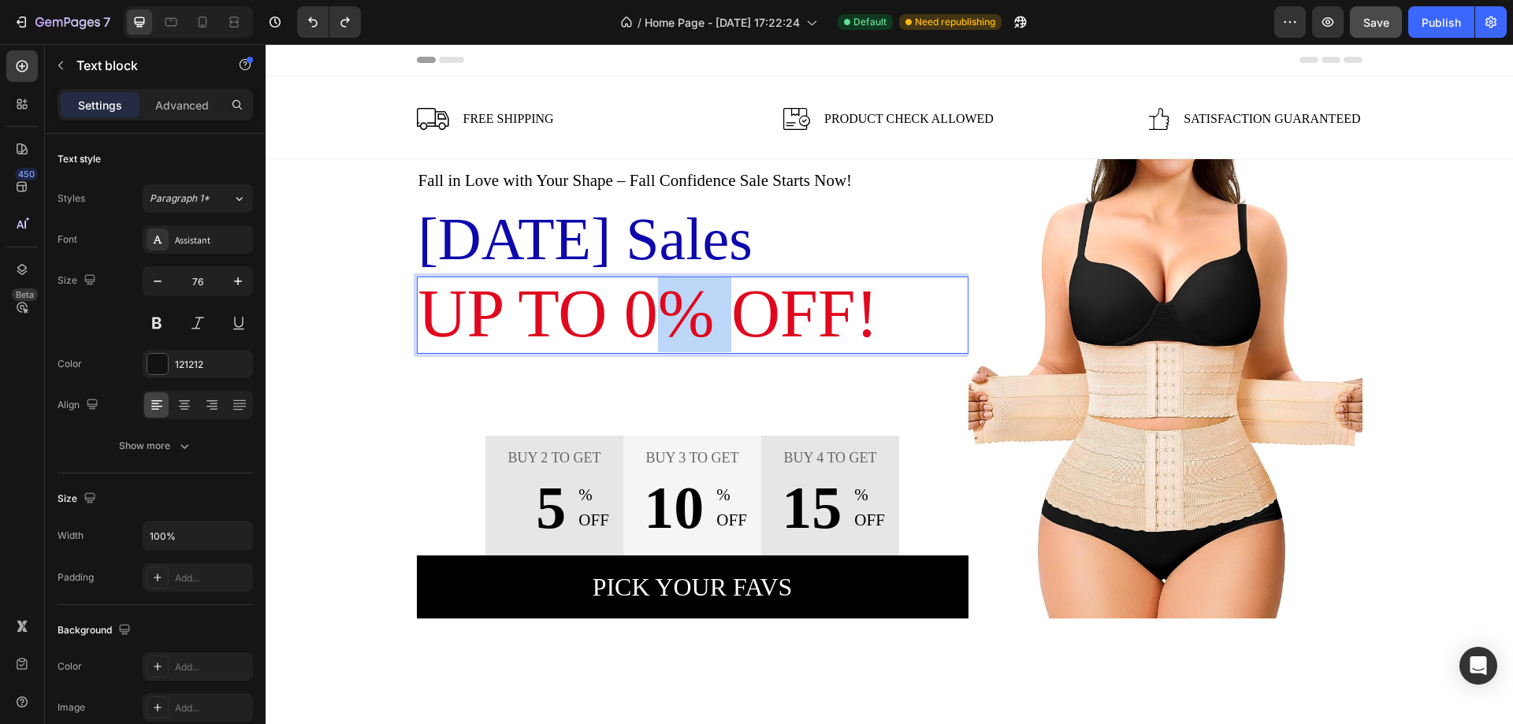
click at [637, 314] on span "Up to 0% OFF!" at bounding box center [648, 314] width 460 height 76
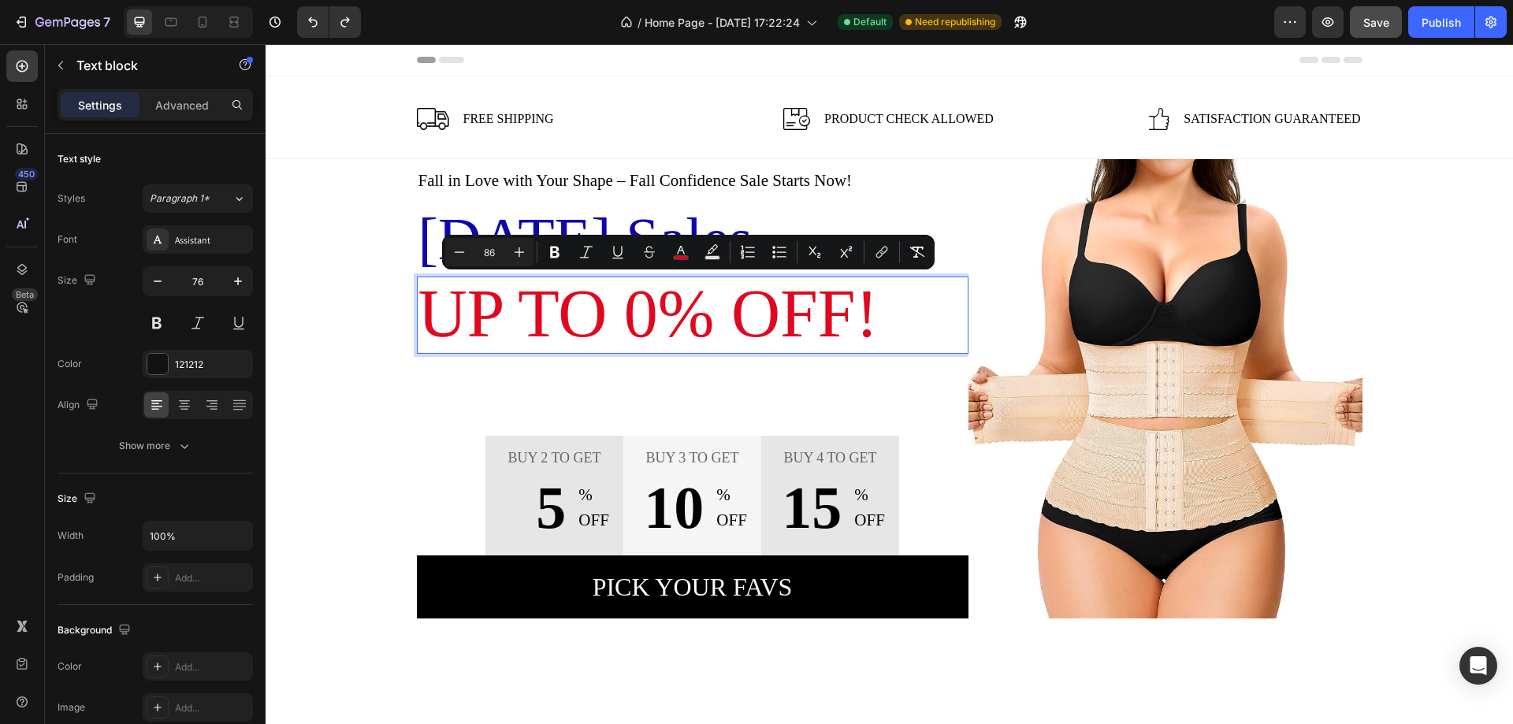
click at [625, 317] on span "Up to 0% OFF!" at bounding box center [648, 314] width 460 height 76
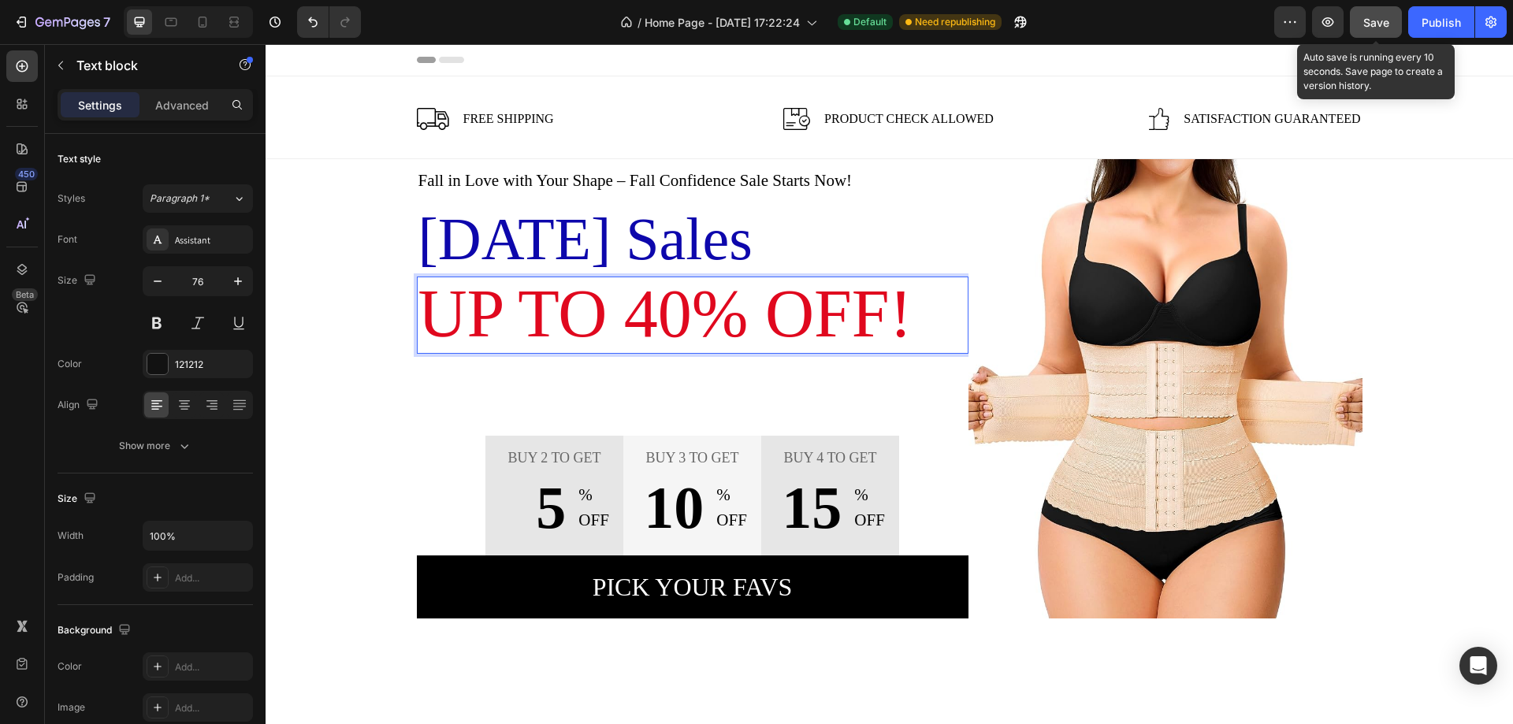
click at [1385, 25] on span "Save" at bounding box center [1376, 22] width 26 height 13
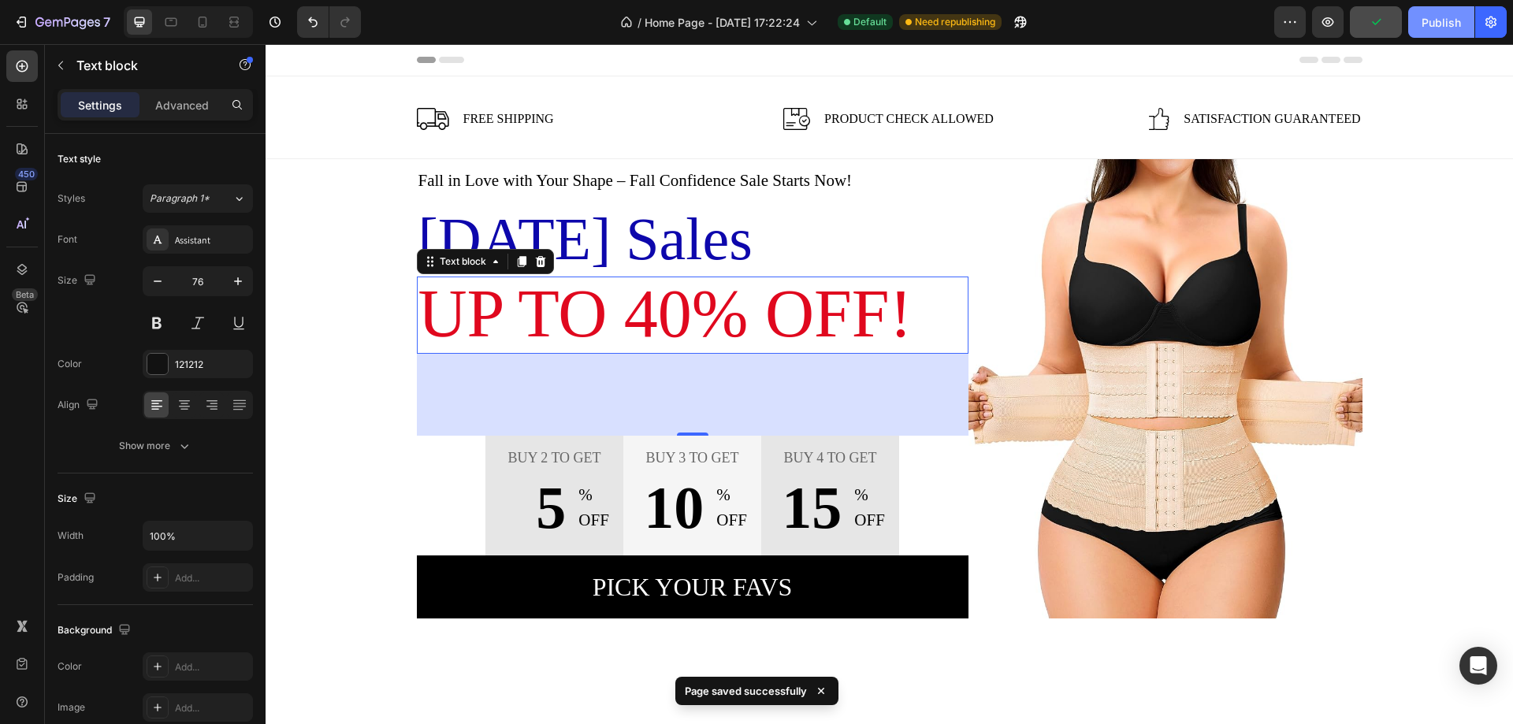
click at [1447, 23] on div "Publish" at bounding box center [1440, 22] width 39 height 17
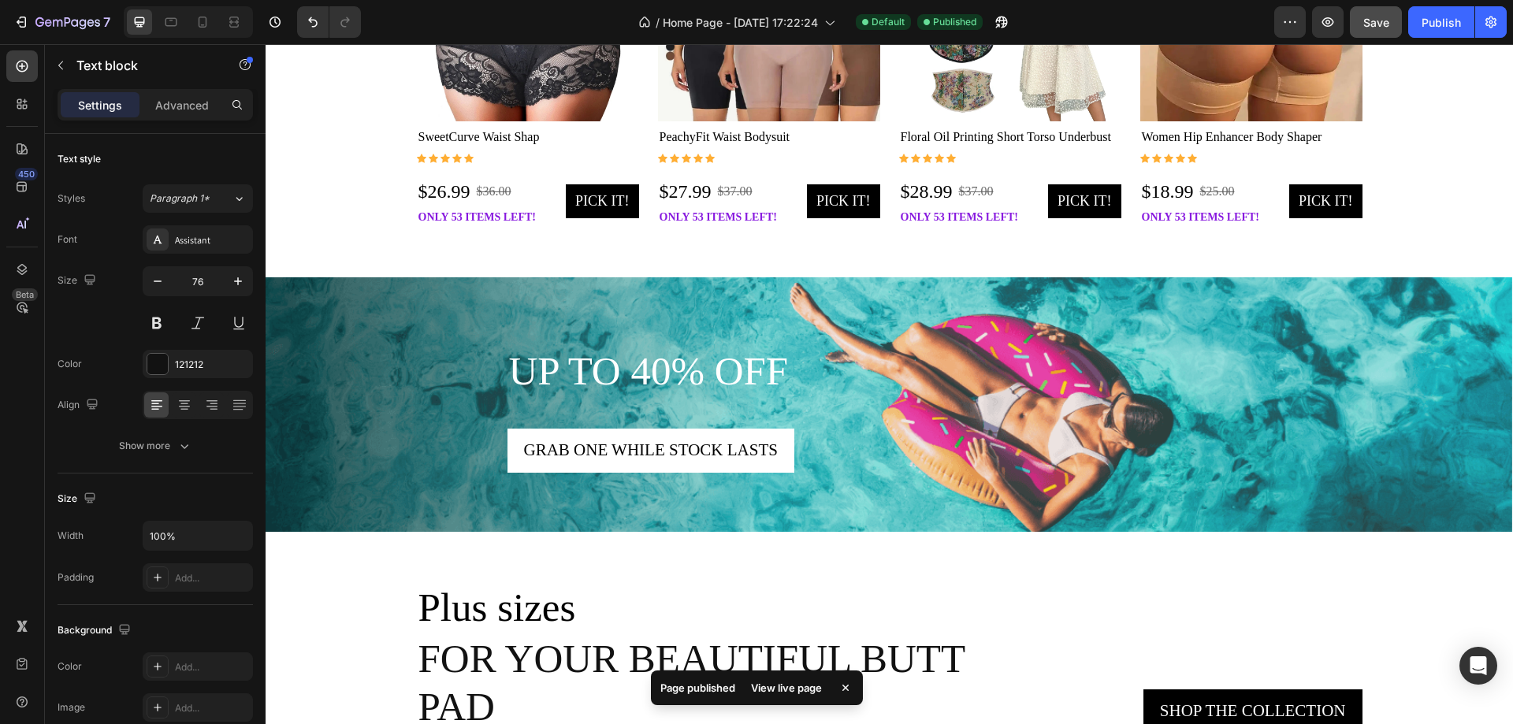
scroll to position [2049, 0]
